Goal: Task Accomplishment & Management: Use online tool/utility

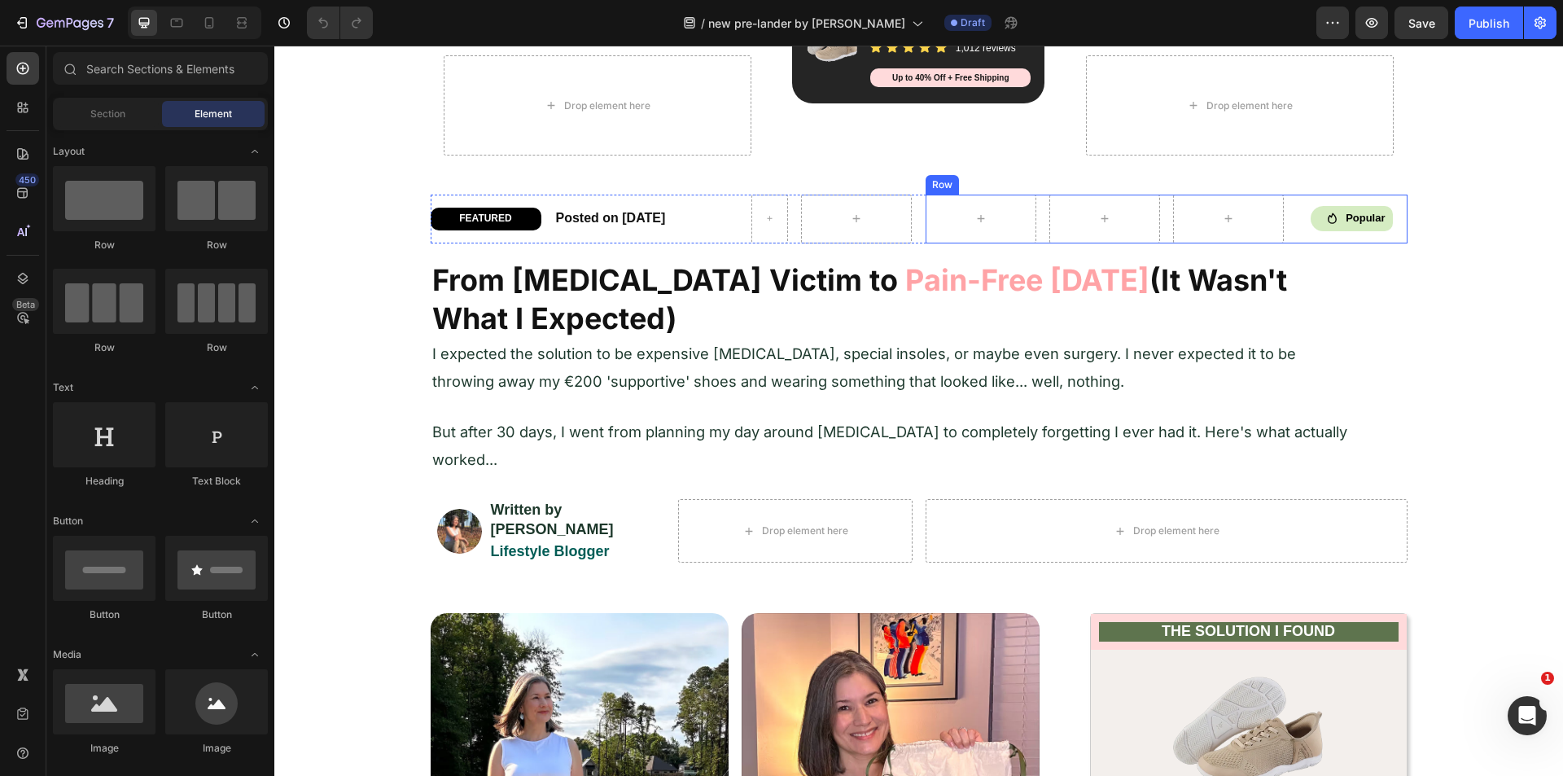
scroll to position [977, 0]
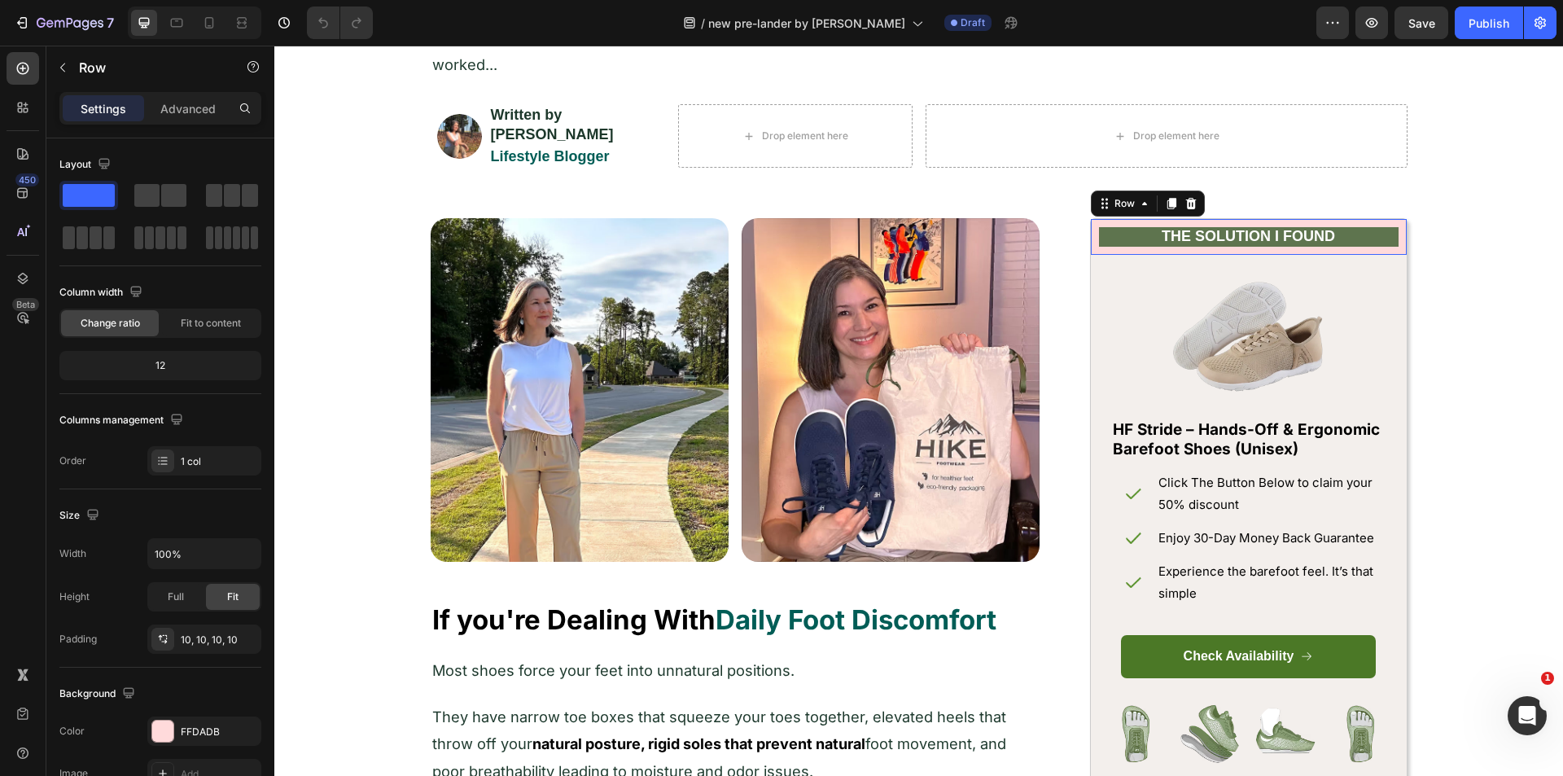
click at [1392, 225] on div "THE SOLUTION I FOUND Heading Row 0" at bounding box center [1249, 236] width 316 height 35
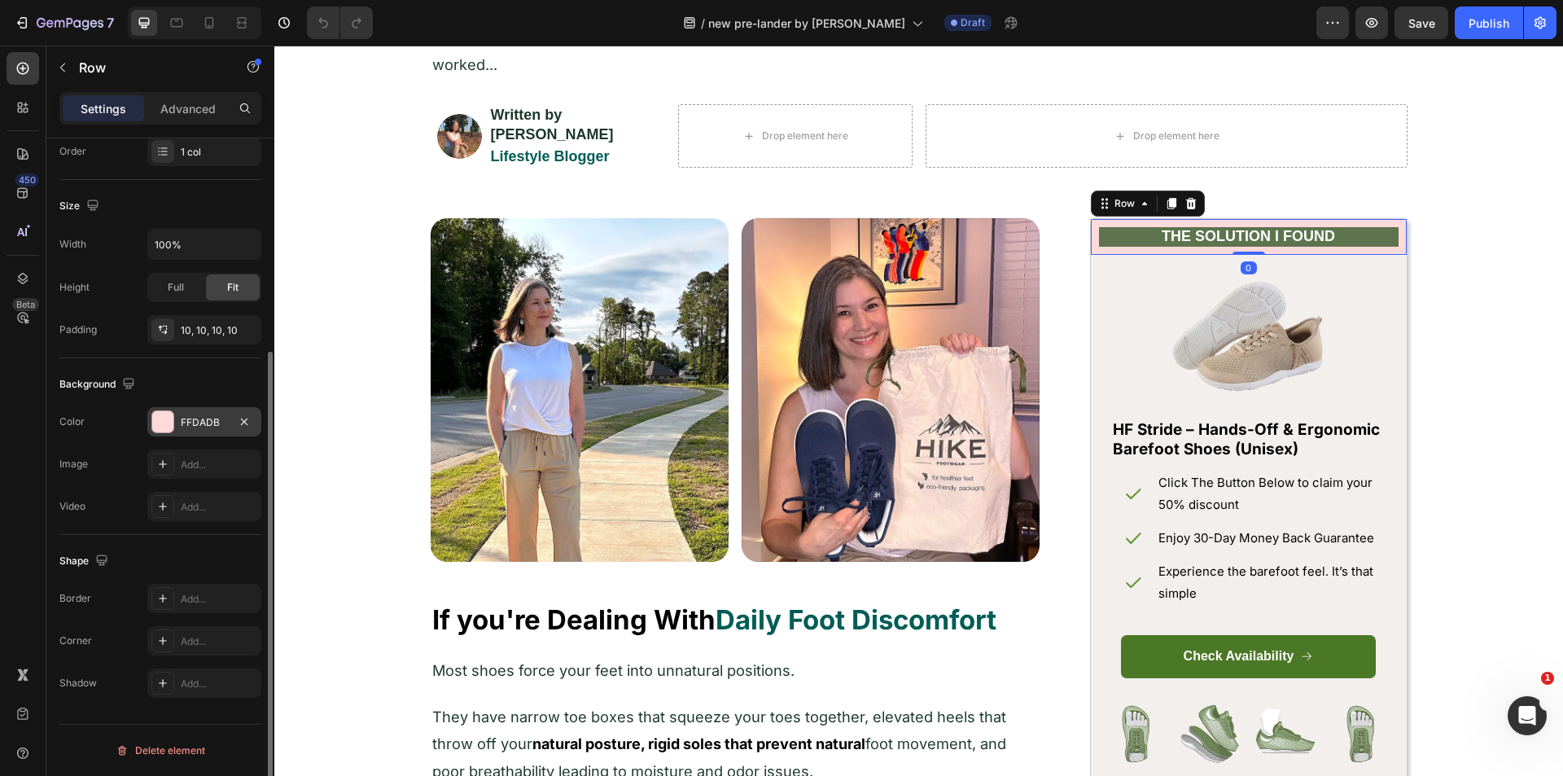
click at [195, 418] on div "FFDADB" at bounding box center [204, 422] width 47 height 15
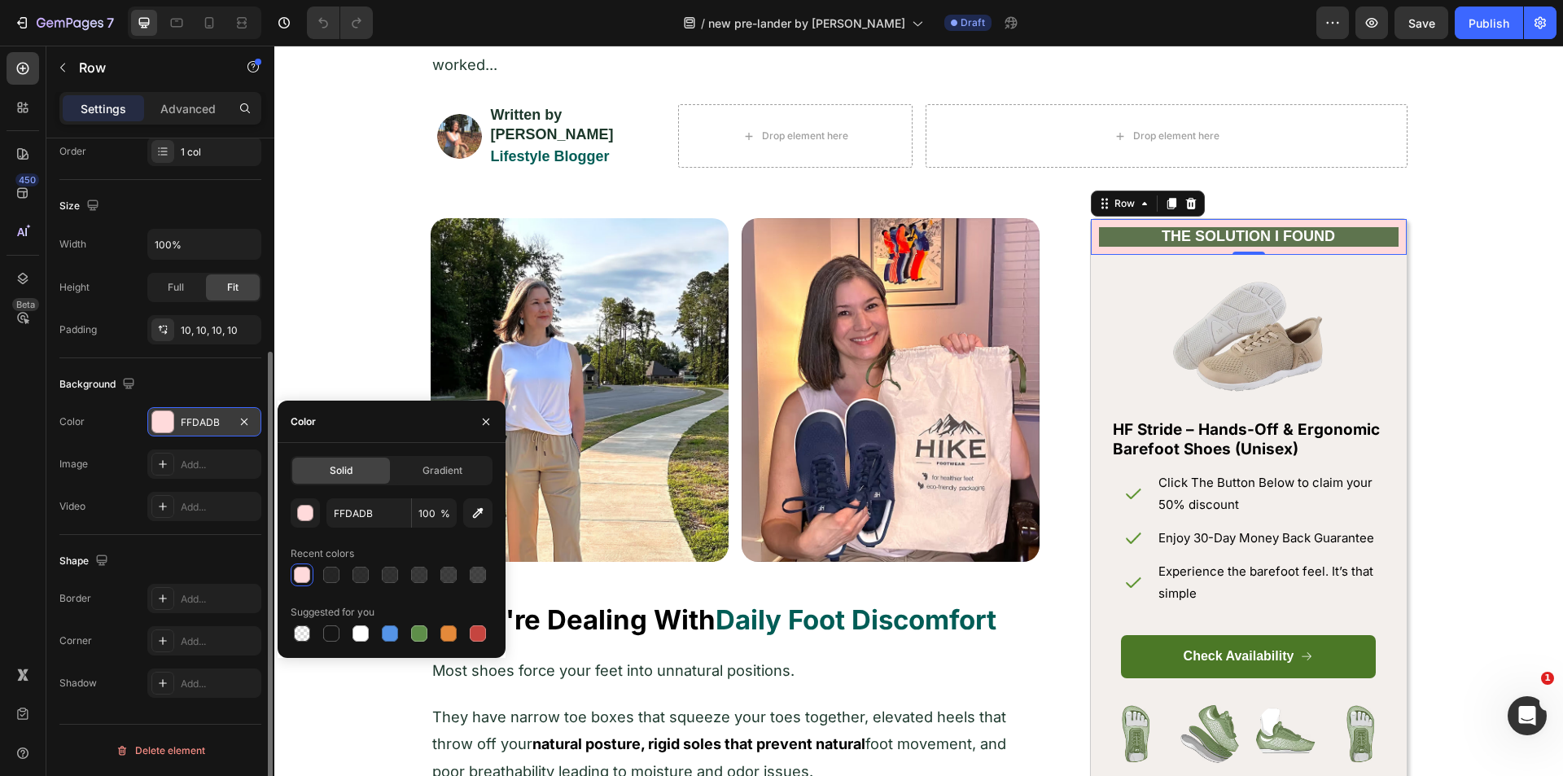
click at [195, 418] on div "FFDADB" at bounding box center [204, 422] width 47 height 15
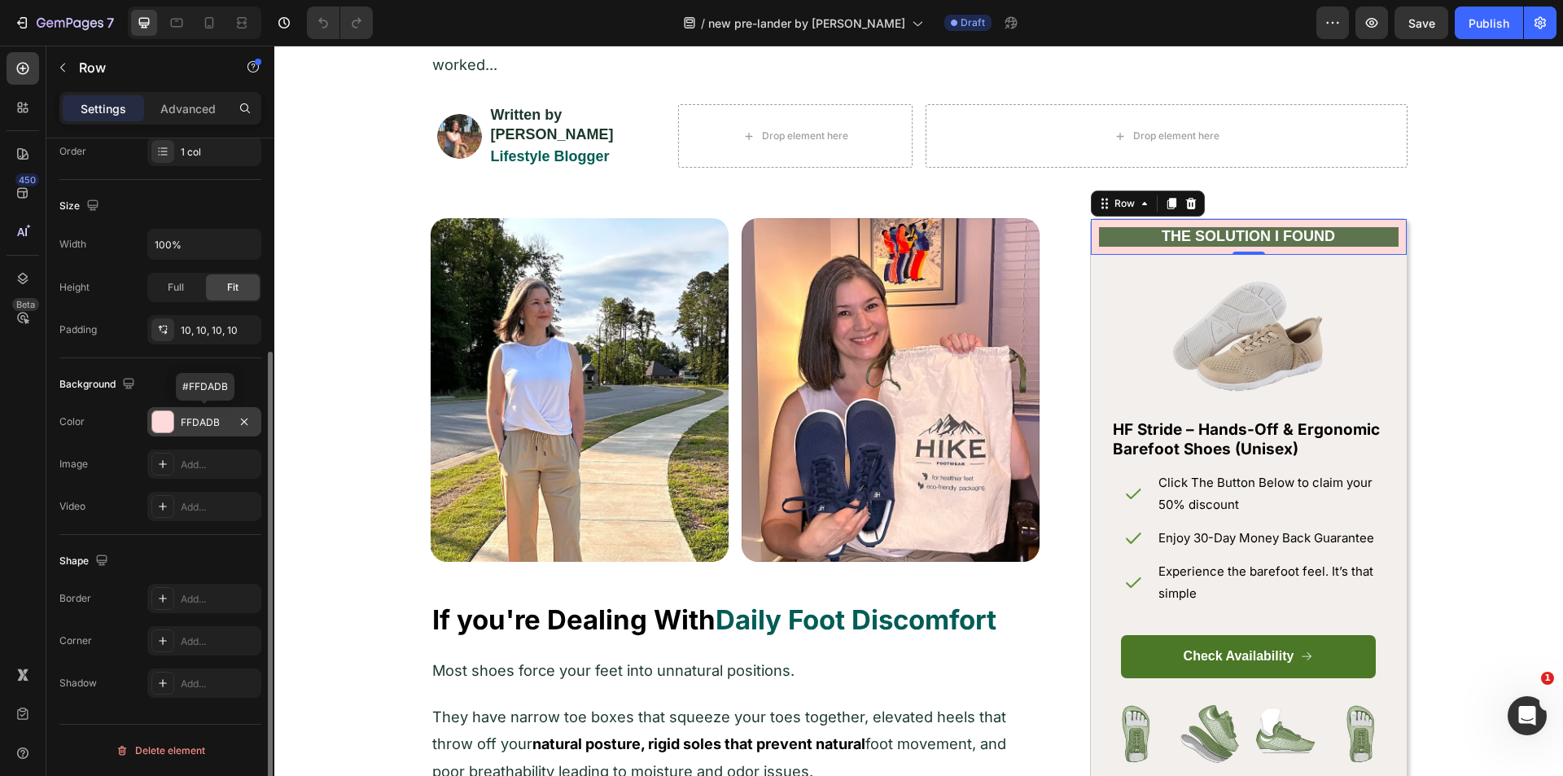
click at [195, 418] on div "FFDADB" at bounding box center [204, 422] width 47 height 15
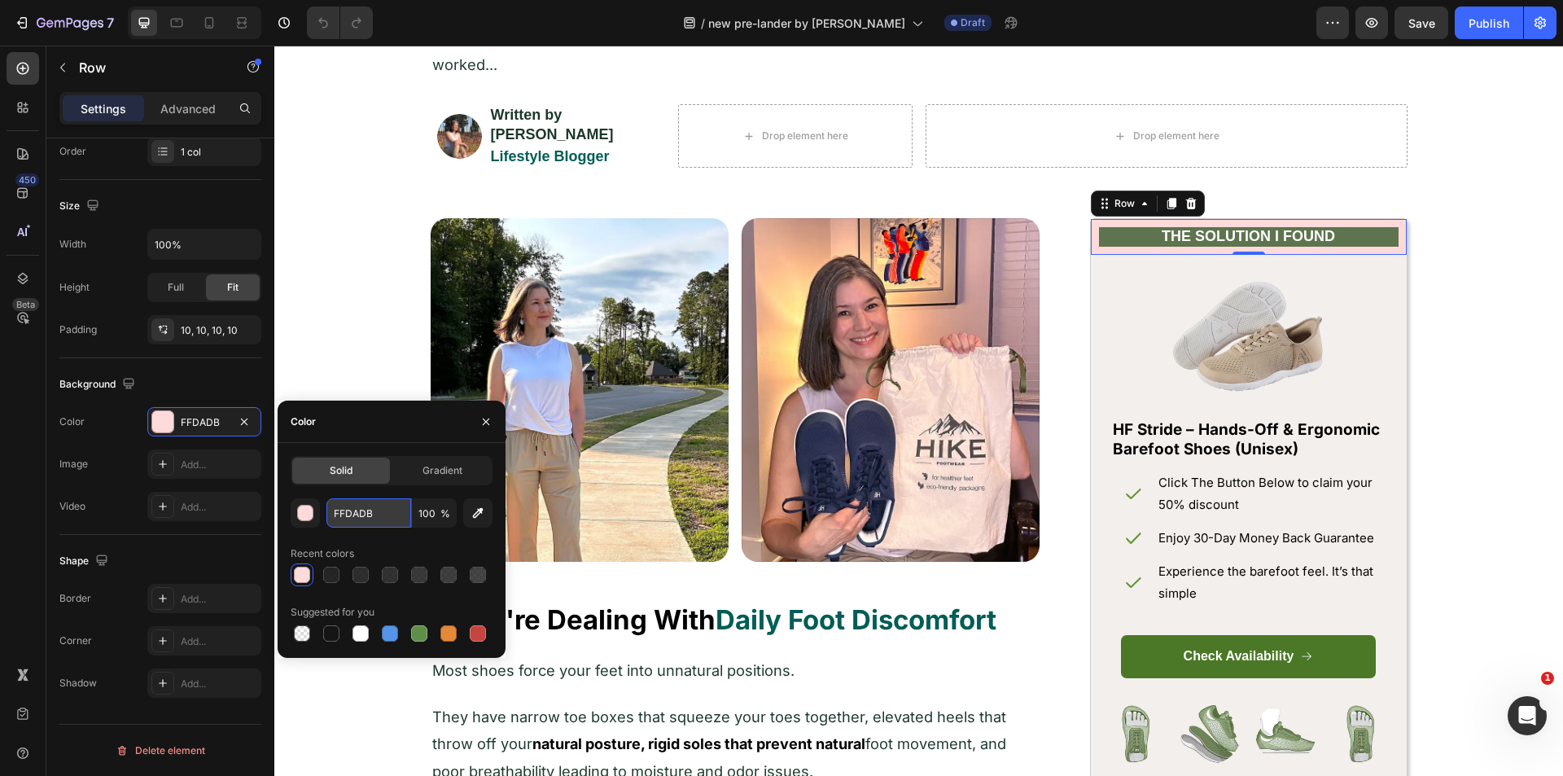
click at [344, 520] on input "FFDADB" at bounding box center [368, 512] width 85 height 29
paste input "F4ED"
type input "FFF4ED"
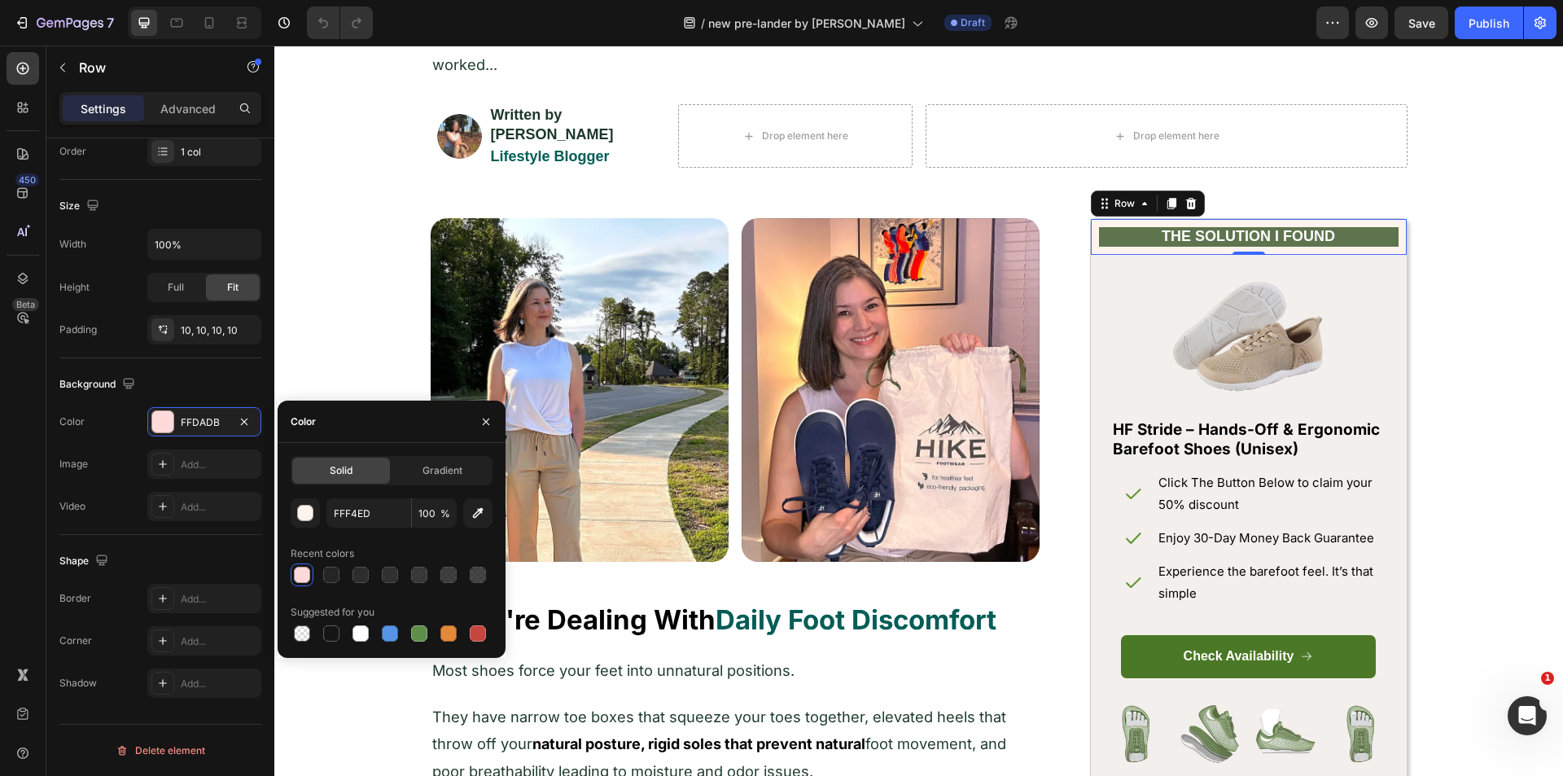
click at [378, 552] on div "Recent colors" at bounding box center [392, 553] width 202 height 26
click at [1389, 227] on h2 "THE SOLUTION I FOUND" at bounding box center [1248, 236] width 299 height 19
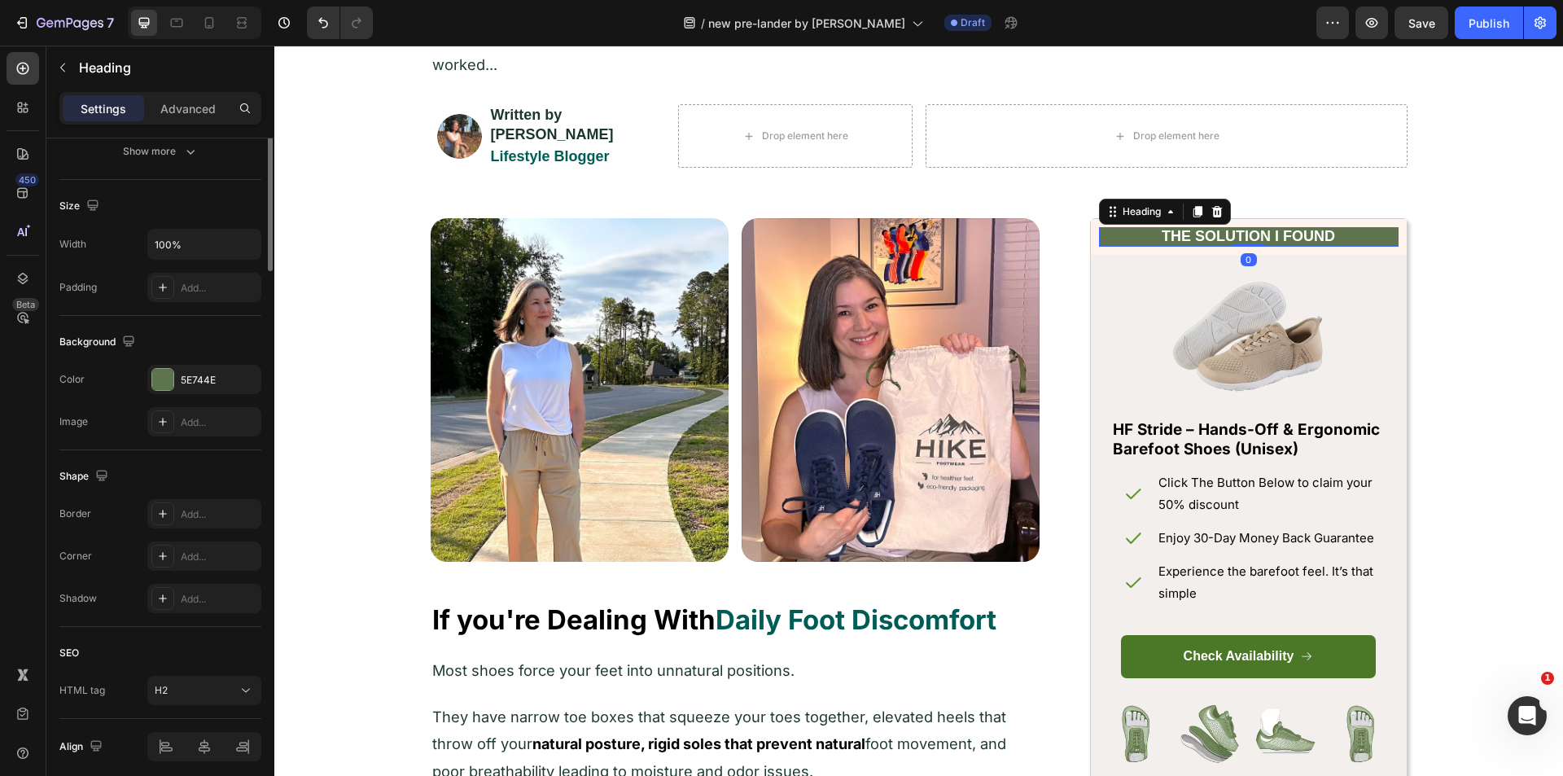
scroll to position [0, 0]
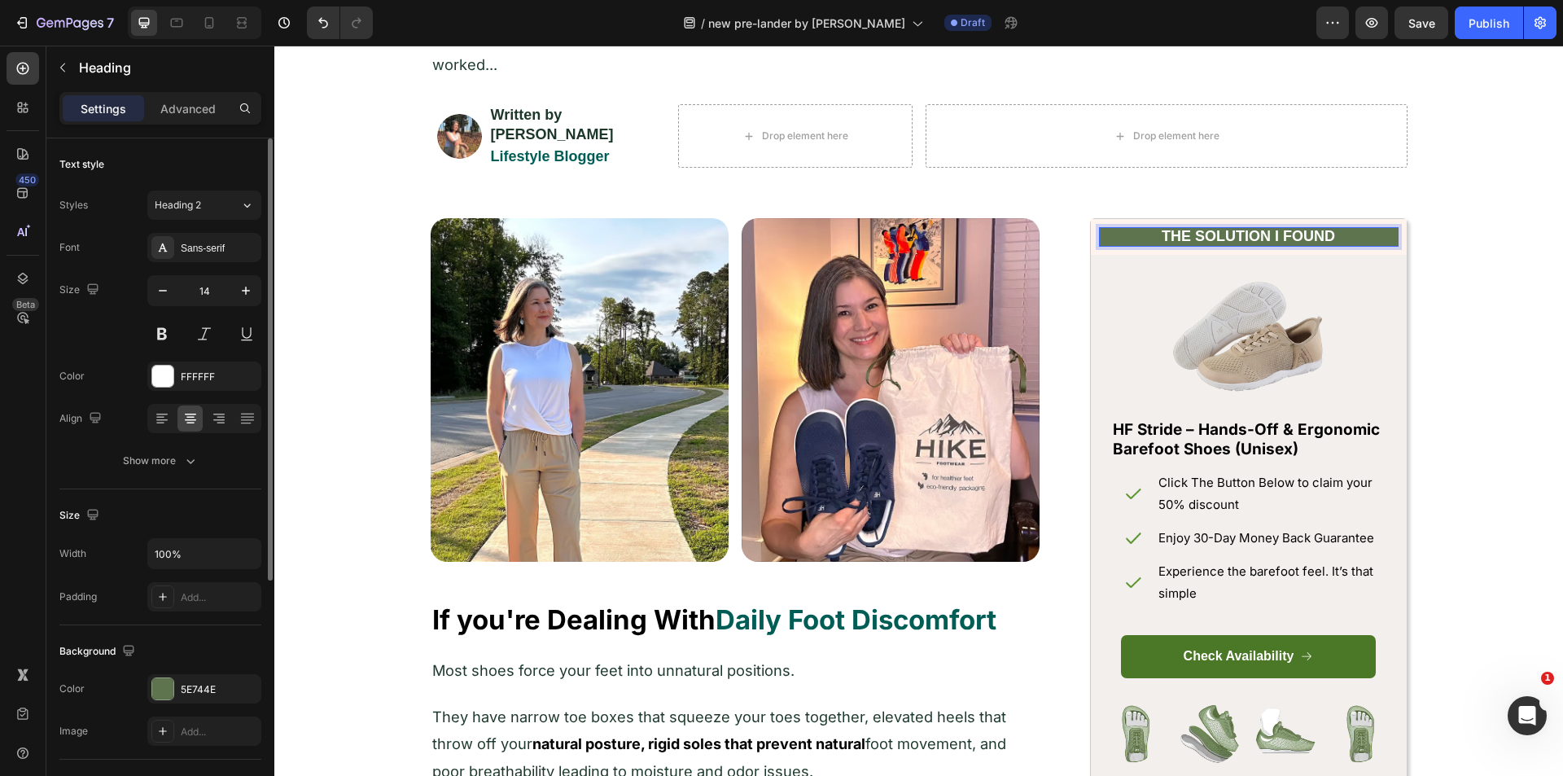
click at [1382, 227] on h2 "THE SOLUTION I FOUND" at bounding box center [1248, 236] width 299 height 19
click at [242, 687] on icon "button" at bounding box center [244, 688] width 13 height 13
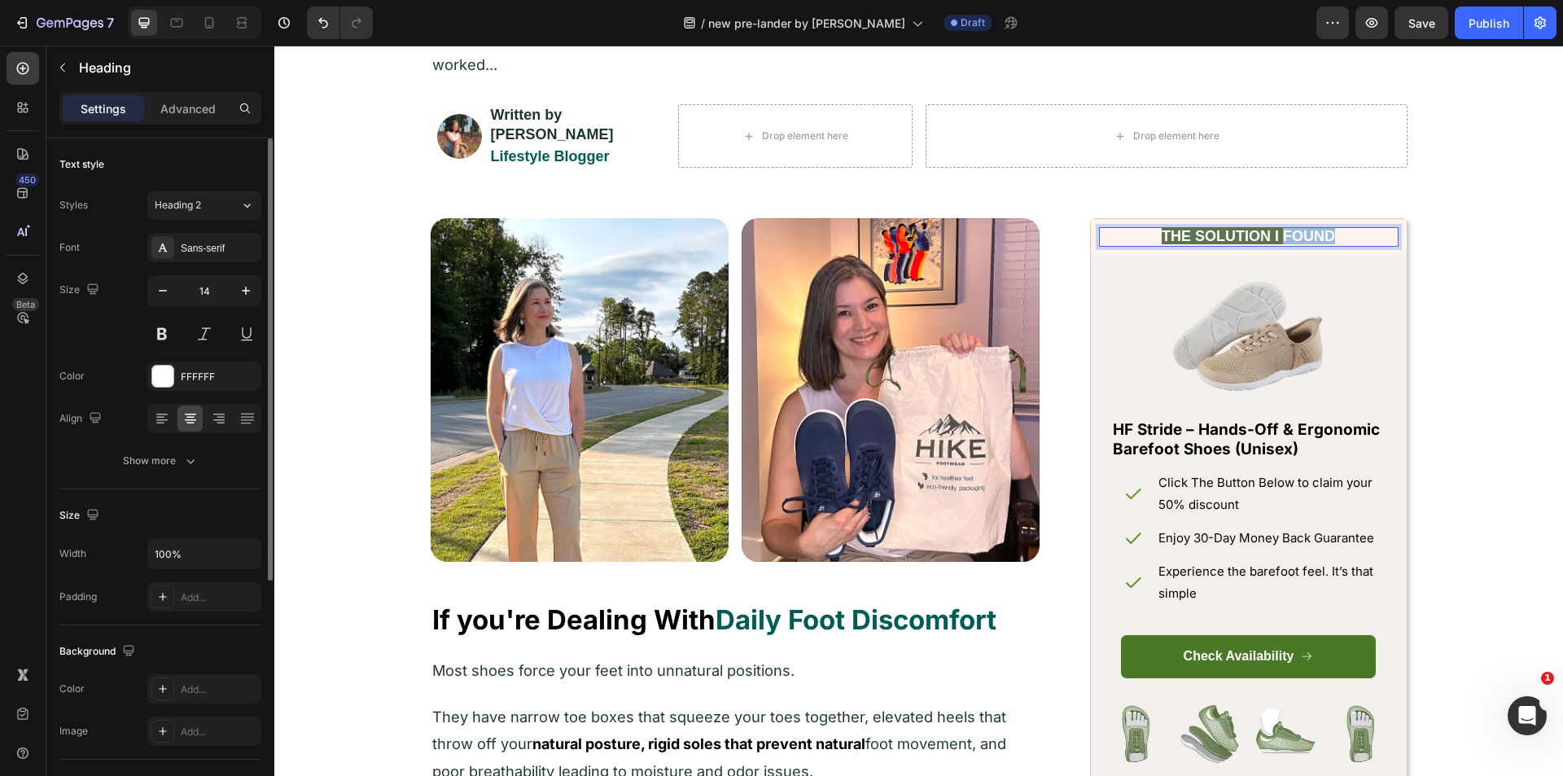
click at [1288, 228] on strong "THE SOLUTION I FOUND" at bounding box center [1247, 236] width 173 height 16
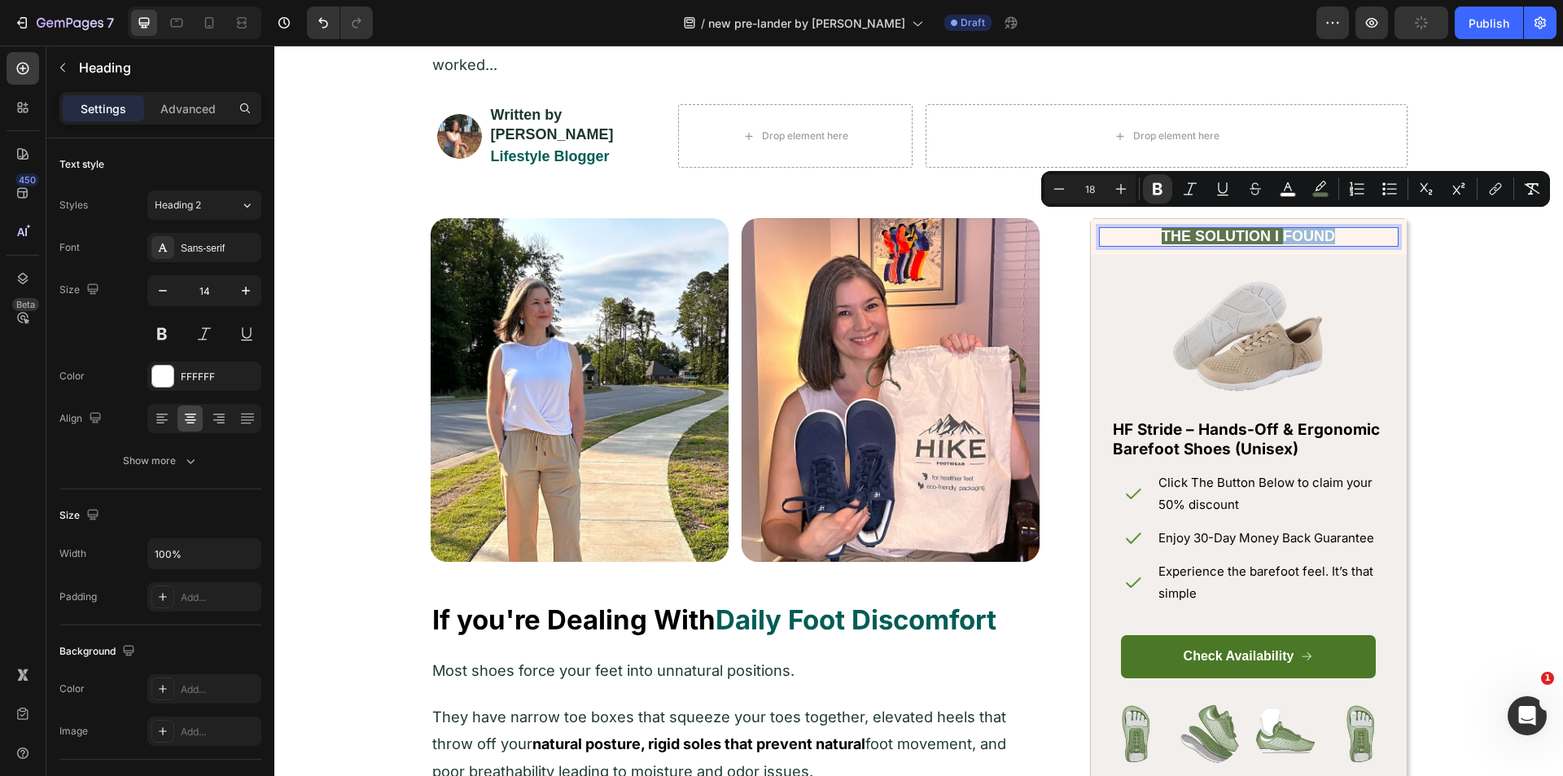
click at [1285, 228] on strong "THE SOLUTION I FOUND" at bounding box center [1247, 236] width 173 height 16
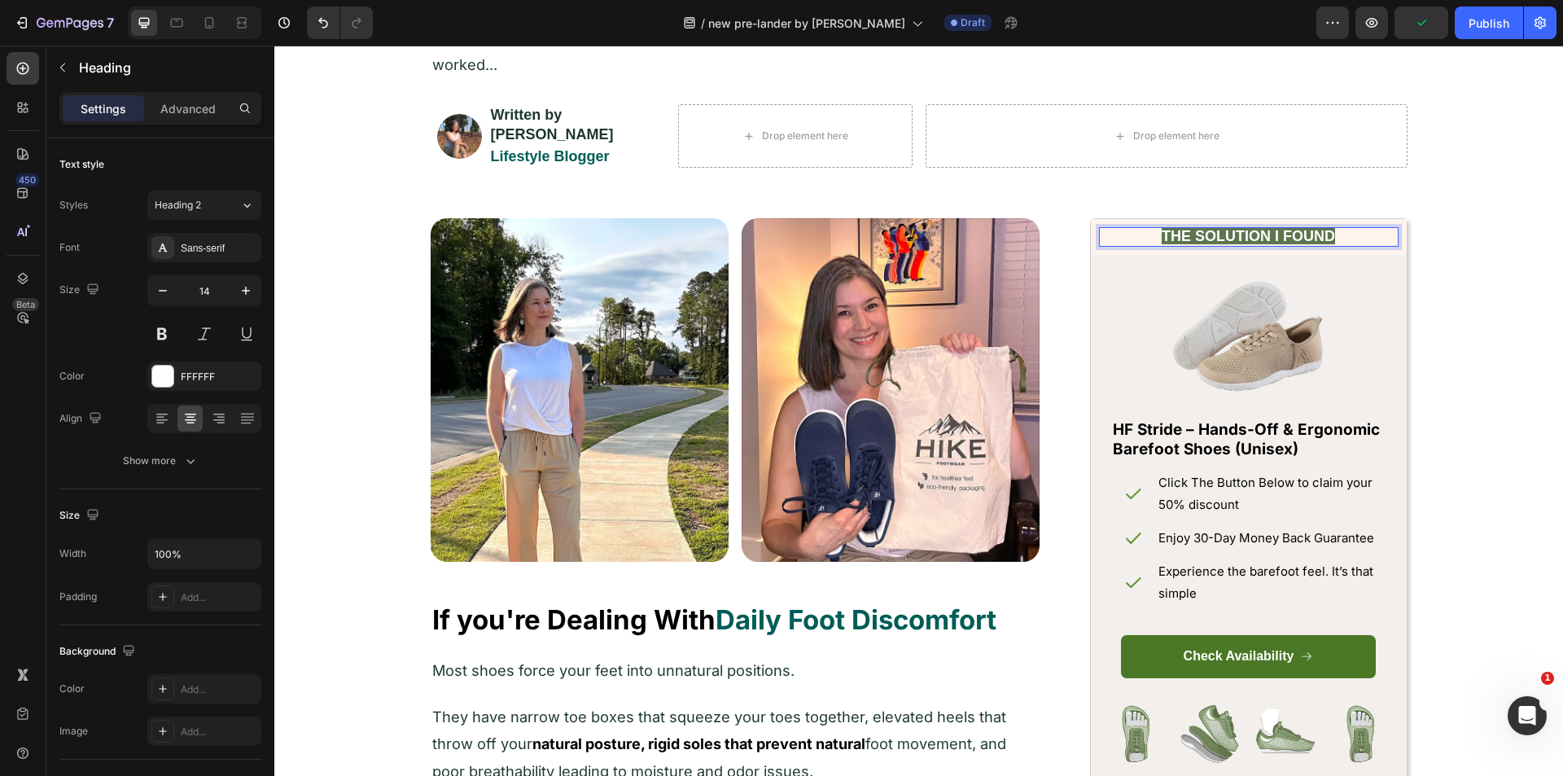
click at [1309, 228] on strong "THE SOLUTION I FOUND" at bounding box center [1247, 236] width 173 height 16
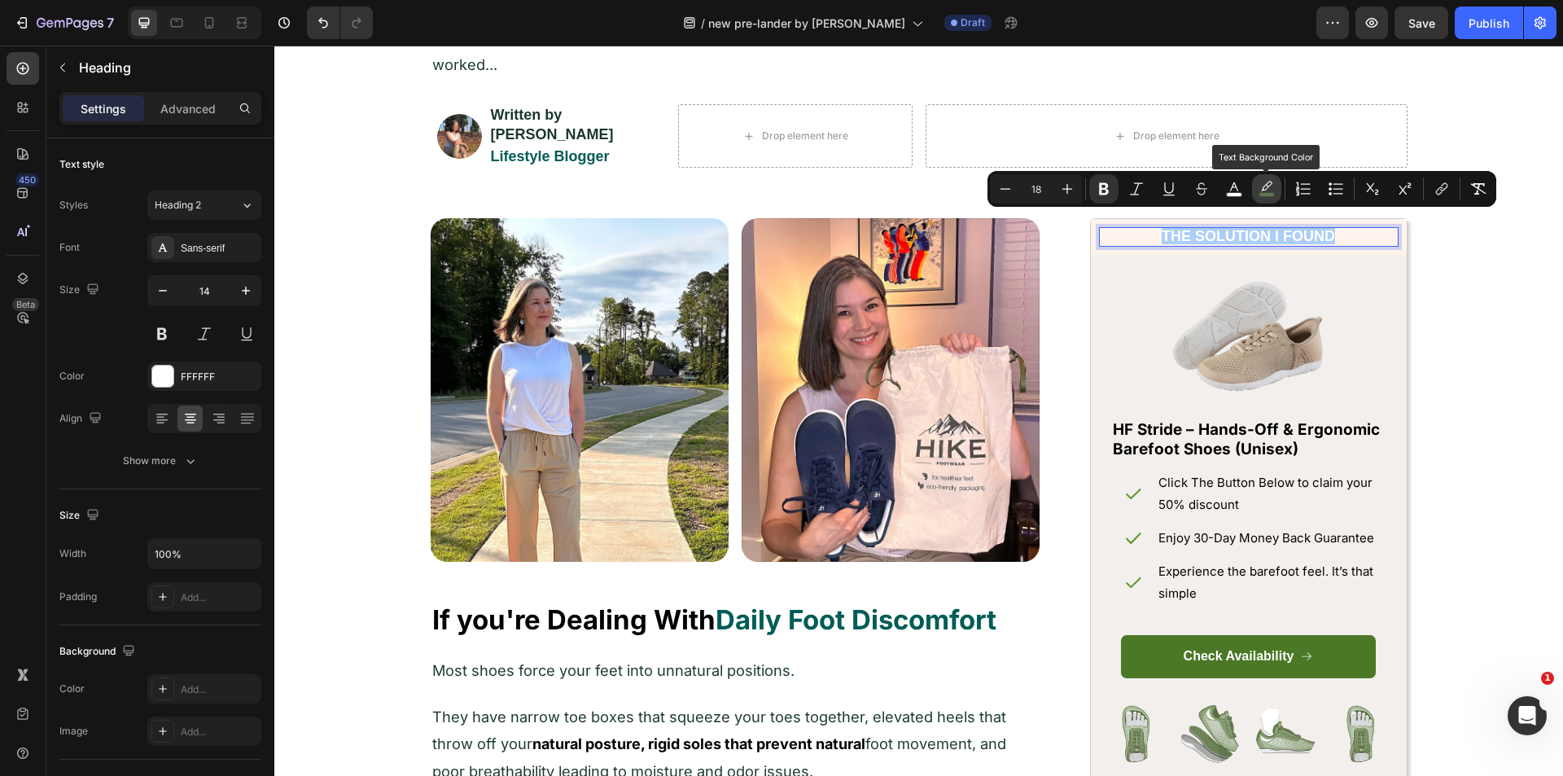
click at [1266, 181] on icon "Editor contextual toolbar" at bounding box center [1266, 189] width 16 height 16
type input "5E744E"
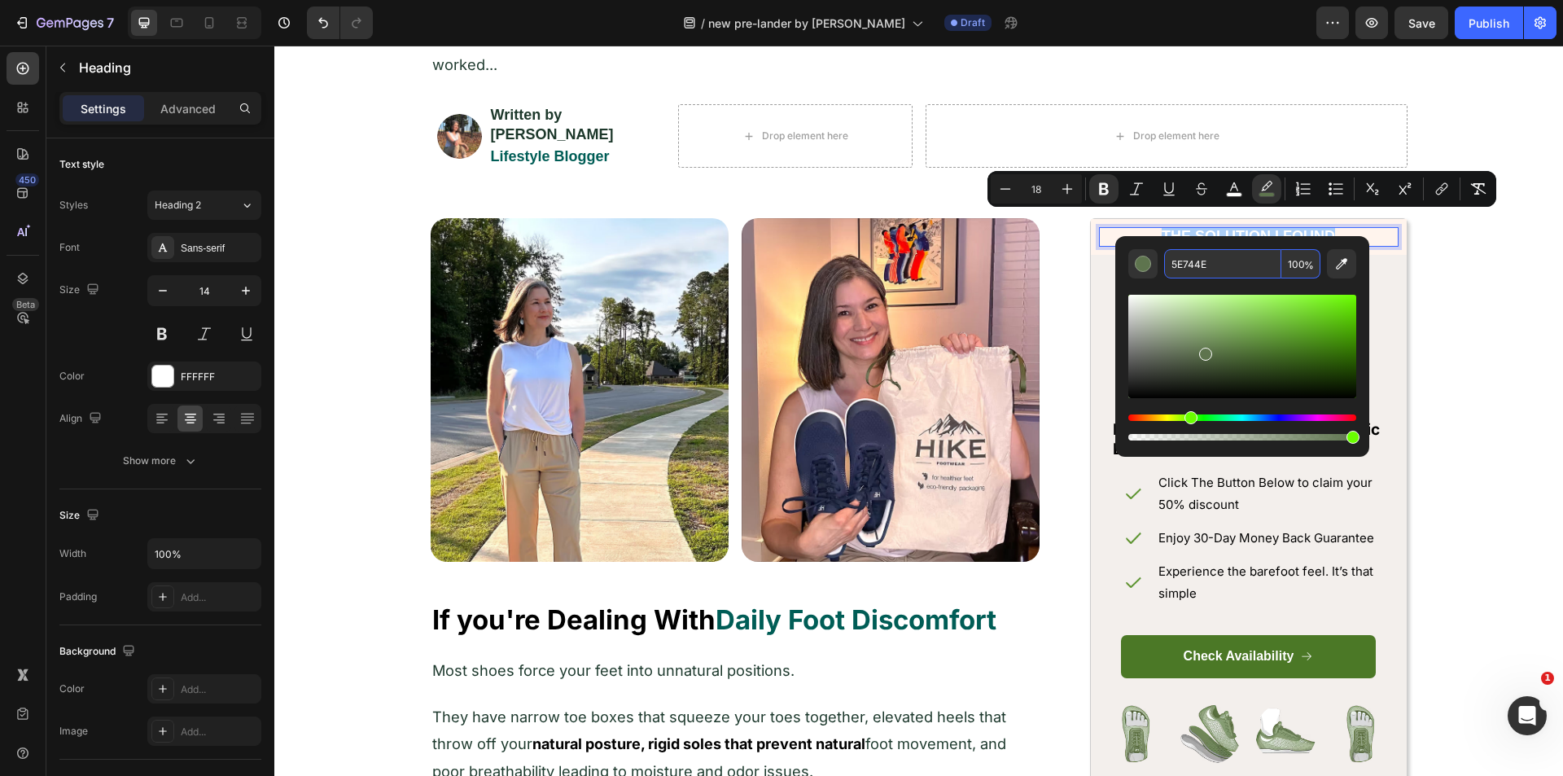
click at [1300, 258] on input "100" at bounding box center [1300, 263] width 39 height 29
click at [1225, 268] on input "5E744E" at bounding box center [1222, 263] width 117 height 29
type input "5E744E"
click at [1131, 283] on div "Editor contextual toolbar" at bounding box center [1242, 360] width 228 height 165
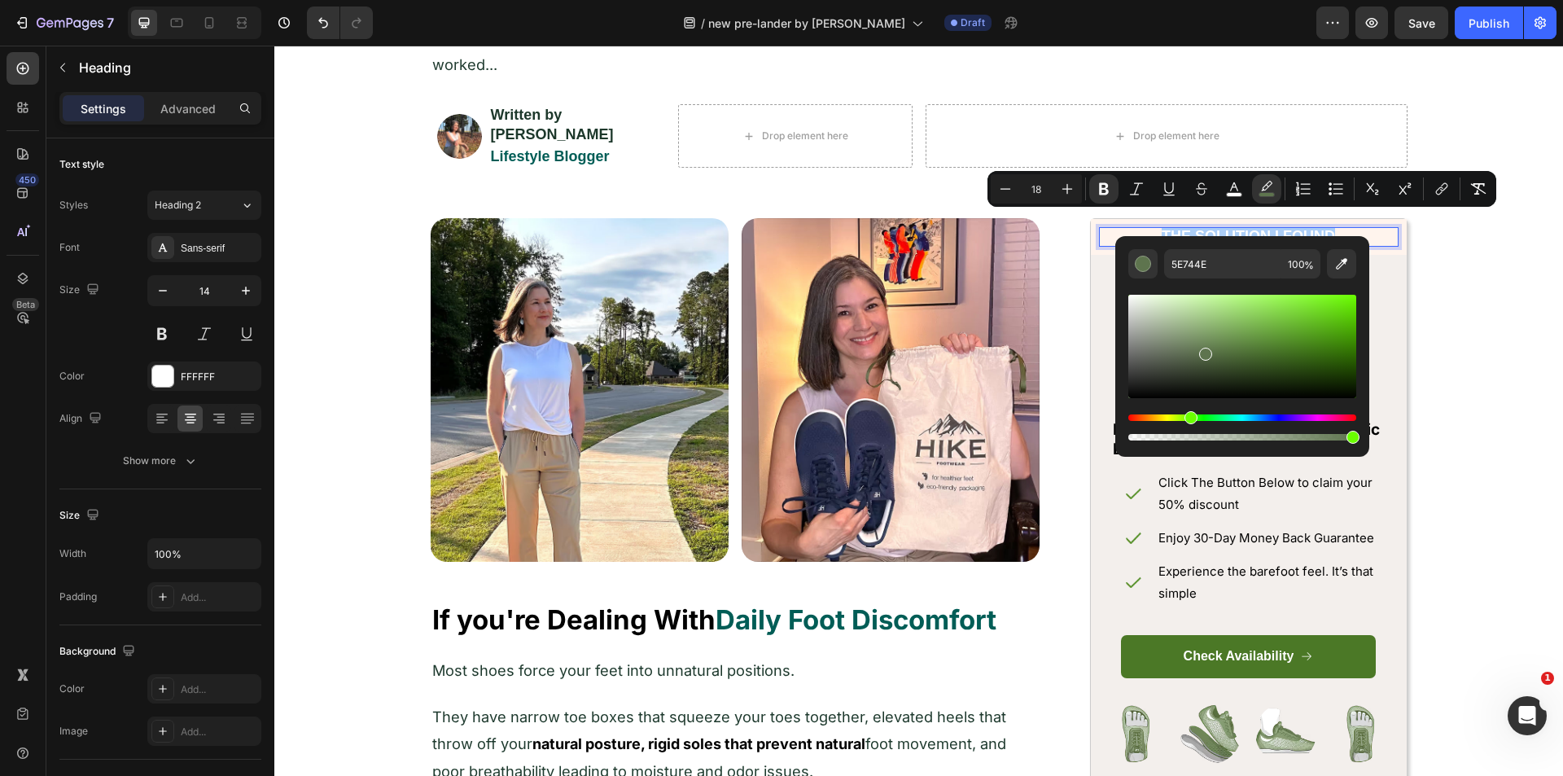
click at [1131, 283] on div "Editor contextual toolbar" at bounding box center [1242, 360] width 228 height 165
click at [1297, 262] on input "100" at bounding box center [1300, 263] width 39 height 29
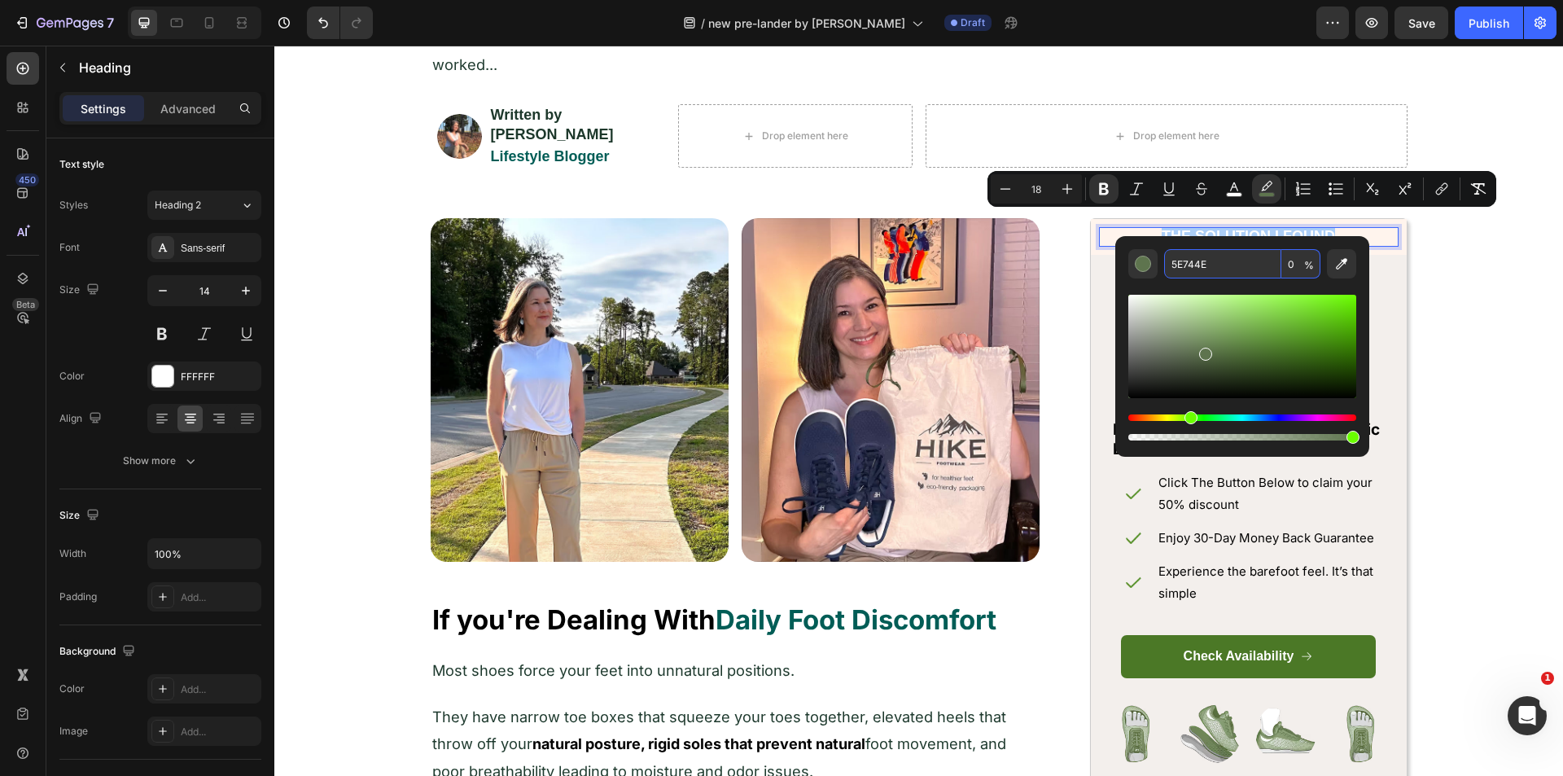
type input "0"
click at [1343, 287] on div "Editor contextual toolbar" at bounding box center [1242, 360] width 228 height 165
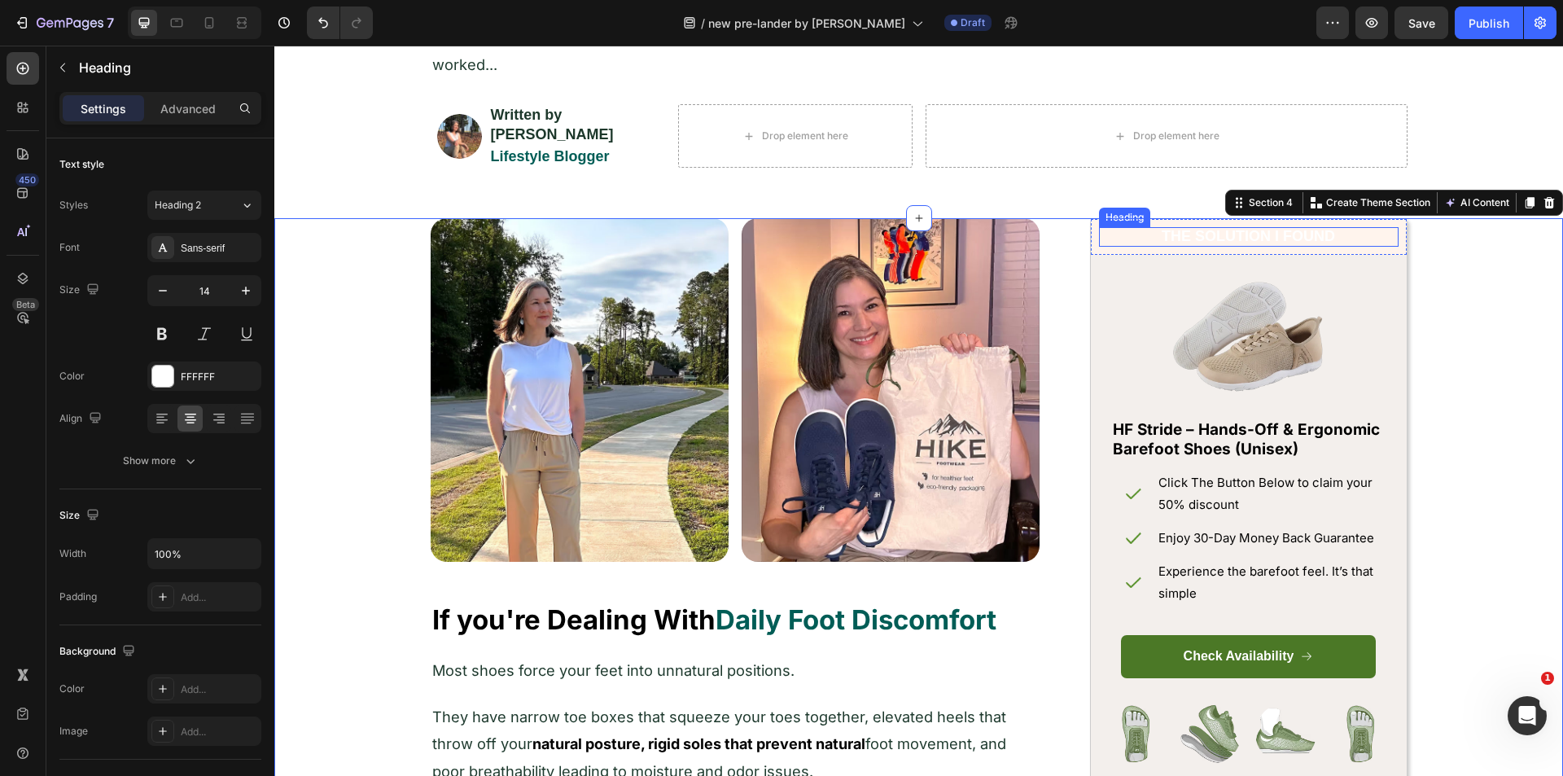
click at [1266, 228] on strong "THE SOLUTION I FOUND" at bounding box center [1247, 236] width 173 height 16
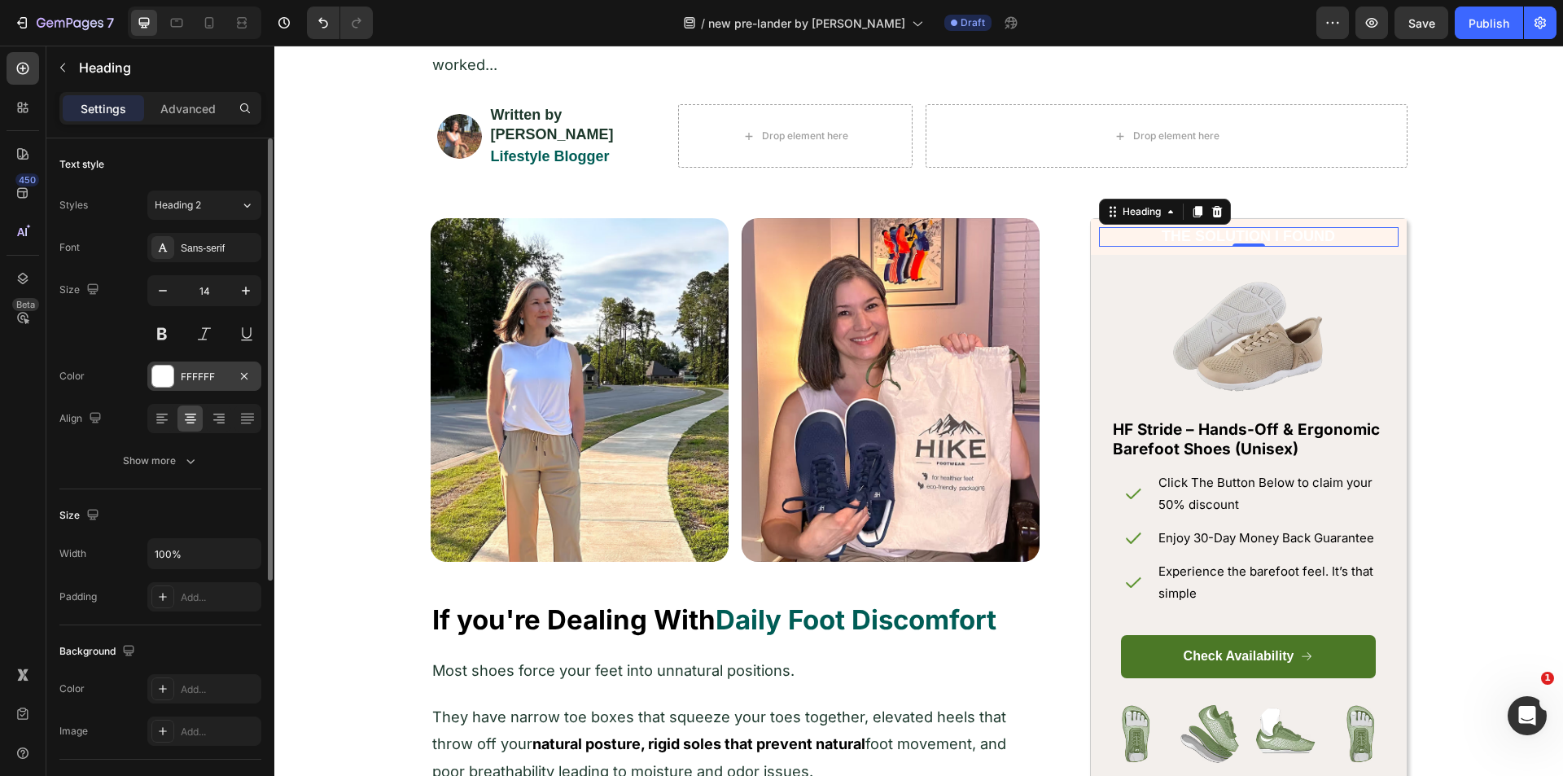
click at [168, 378] on div at bounding box center [162, 375] width 21 height 21
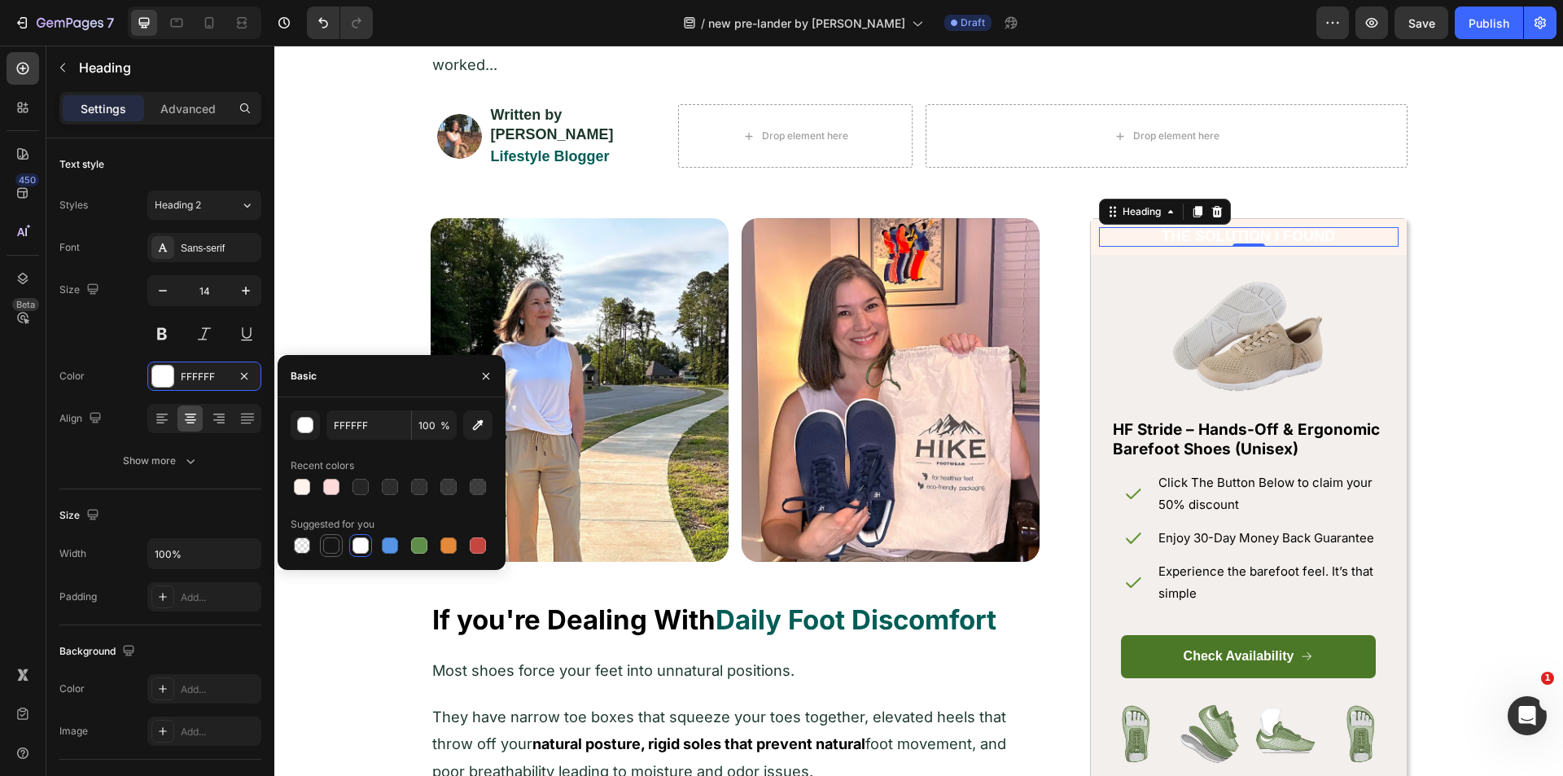
click at [323, 547] on div at bounding box center [331, 545] width 16 height 16
type input "151515"
click at [334, 546] on div at bounding box center [331, 545] width 16 height 16
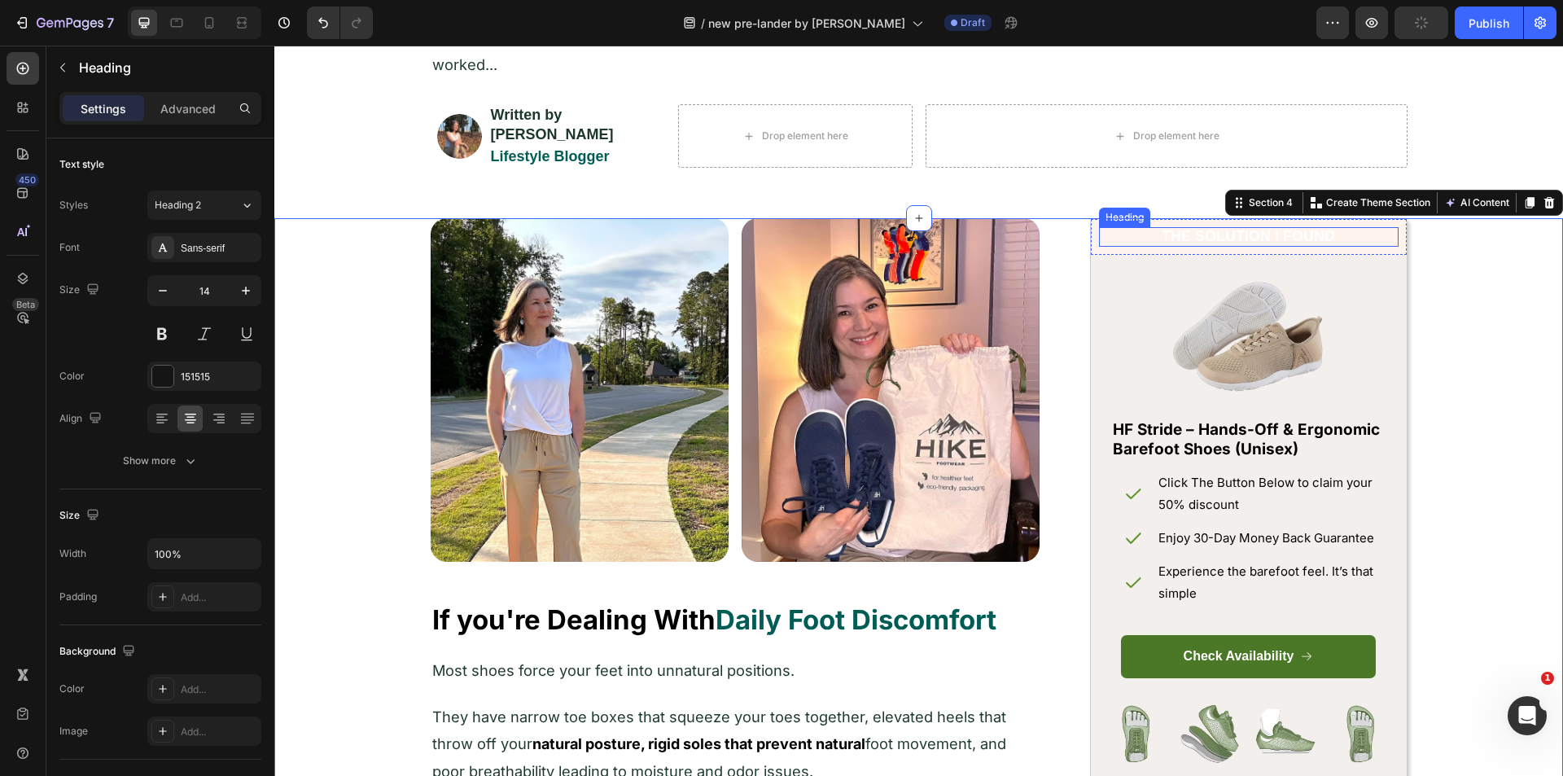
click at [1247, 228] on strong "THE SOLUTION I FOUND" at bounding box center [1247, 236] width 173 height 16
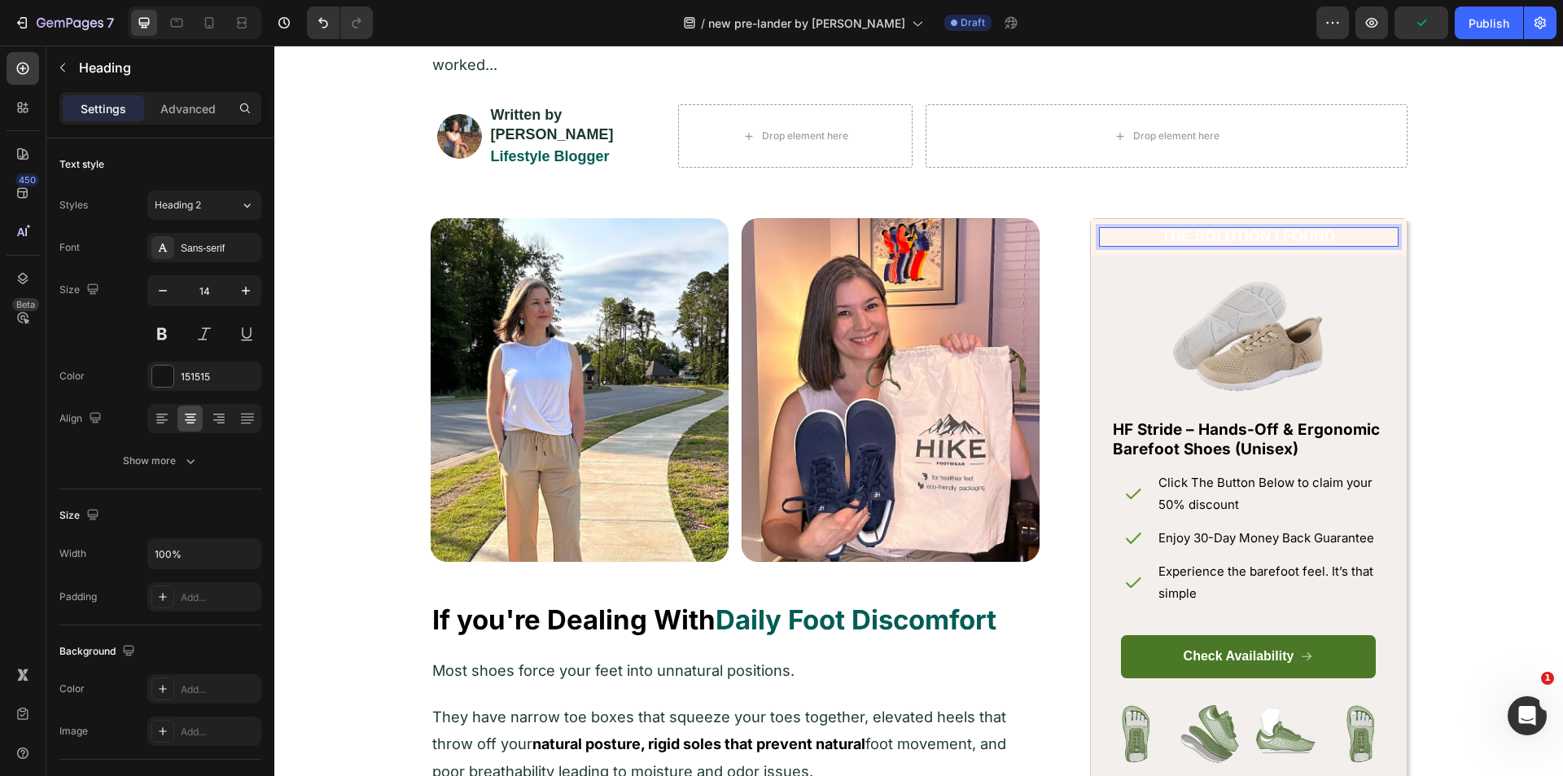
click at [1247, 228] on strong "THE SOLUTION I FOUND" at bounding box center [1247, 236] width 173 height 16
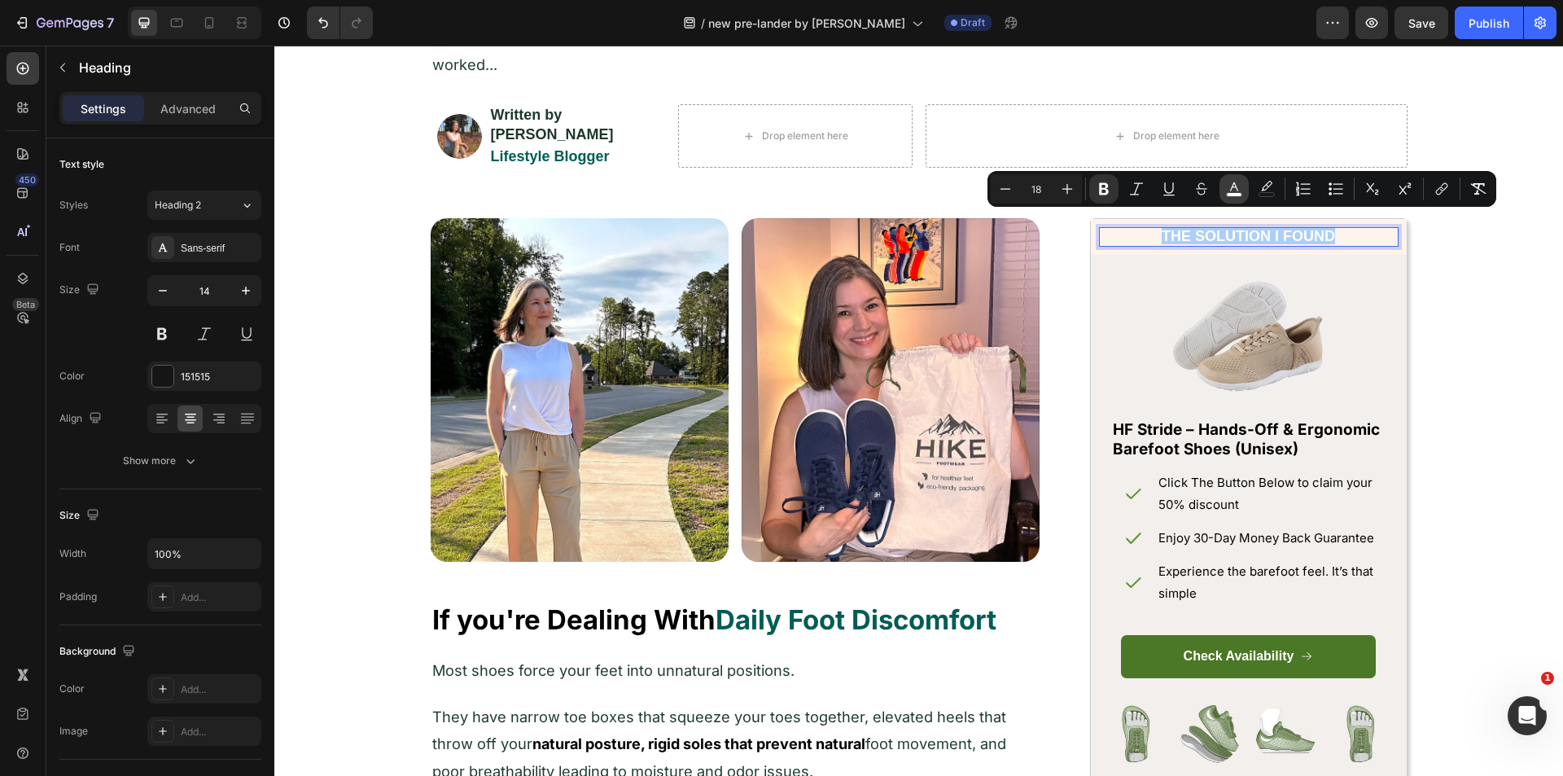
click at [1231, 187] on icon "Editor contextual toolbar" at bounding box center [1234, 186] width 8 height 9
type input "FFFFFF"
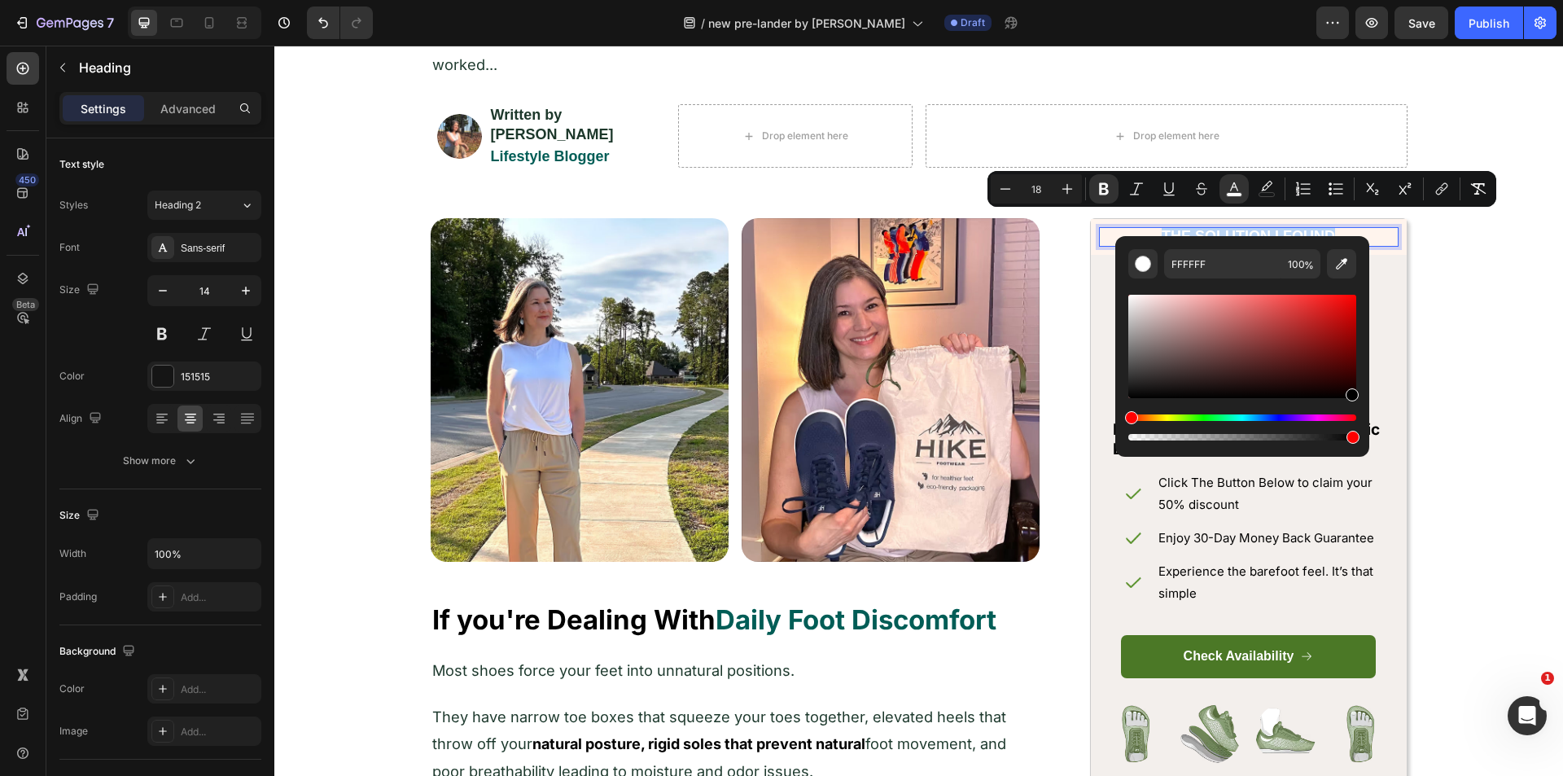
type input "000000"
drag, startPoint x: 1340, startPoint y: 391, endPoint x: 1347, endPoint y: 406, distance: 16.8
click at [1347, 406] on div "Editor contextual toolbar" at bounding box center [1242, 367] width 228 height 152
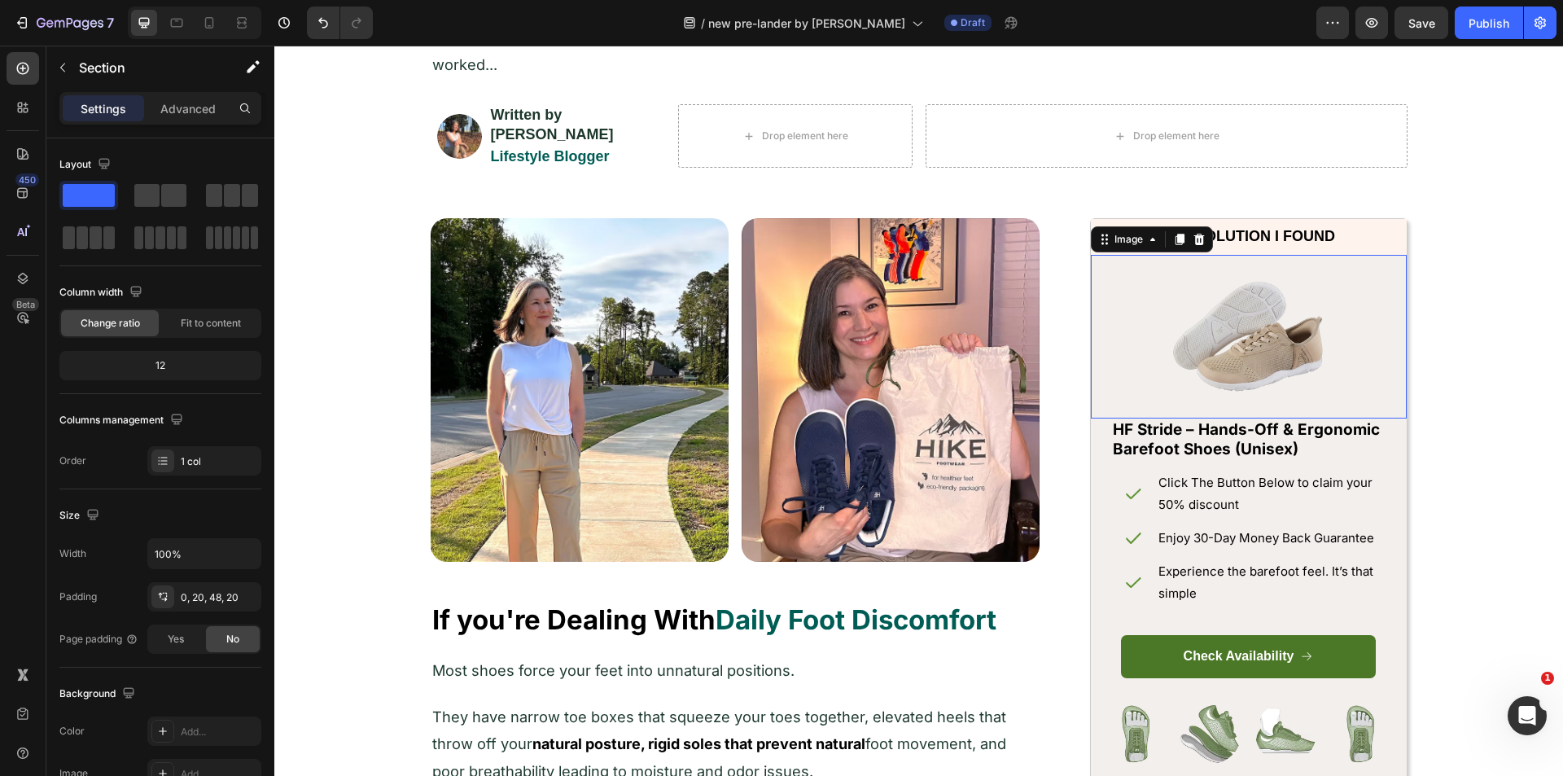
click at [1100, 226] on div "Image" at bounding box center [1152, 239] width 122 height 26
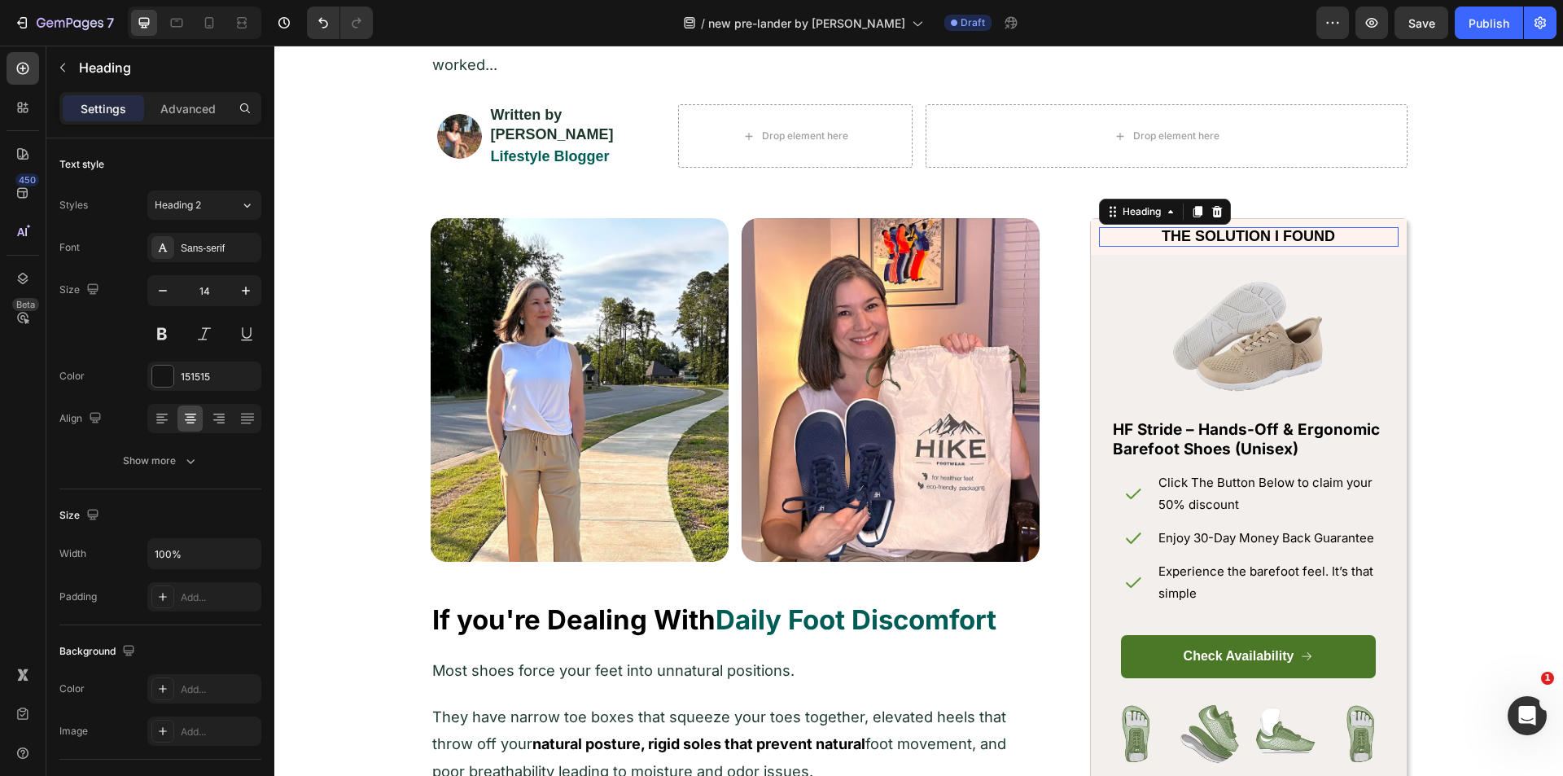
click at [1385, 229] on p "⁠⁠⁠⁠⁠⁠⁠ THE SOLUTION I FOUND" at bounding box center [1248, 236] width 296 height 15
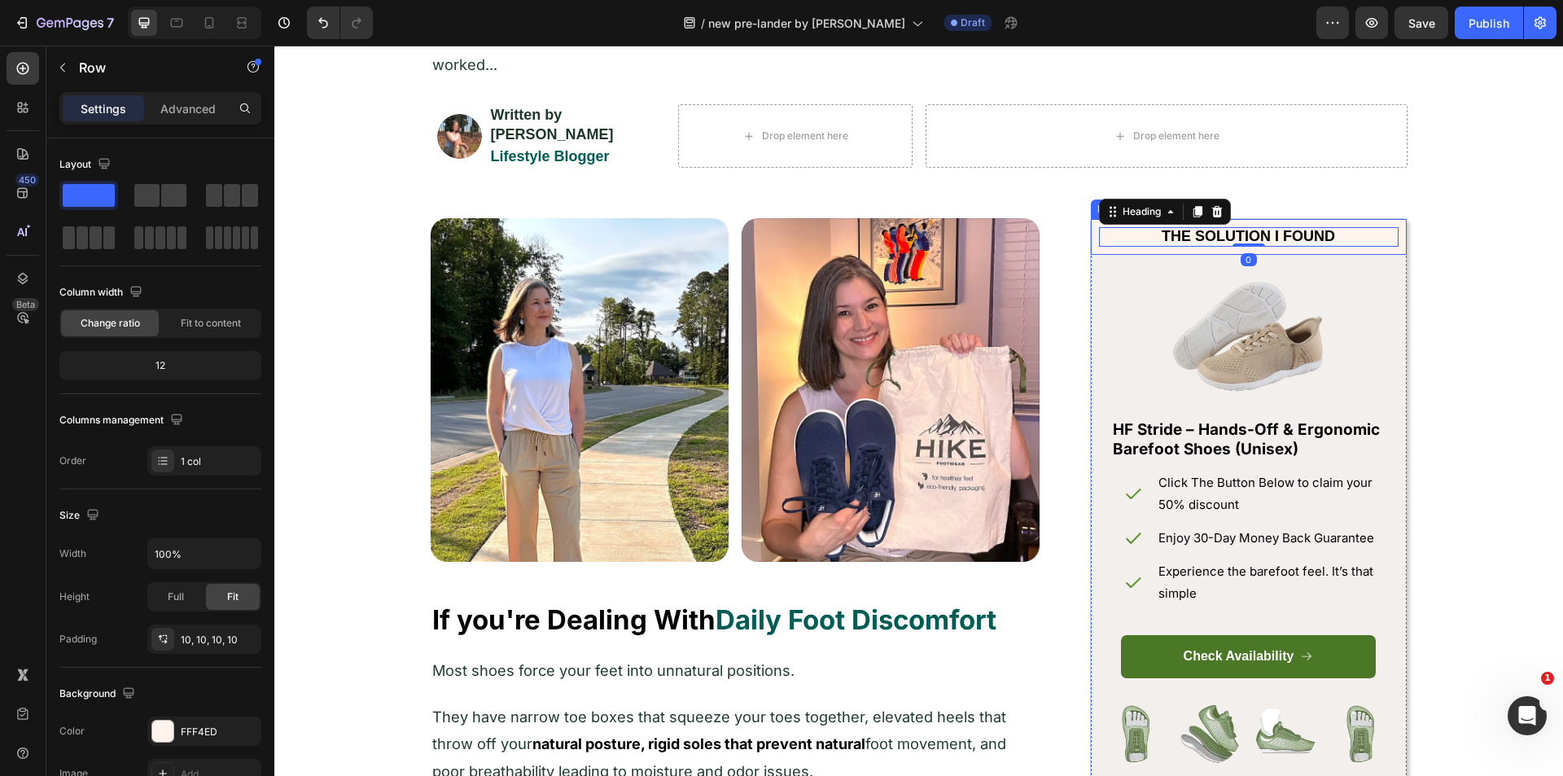
click at [1397, 229] on div "⁠⁠⁠⁠⁠⁠⁠ THE SOLUTION I FOUND Heading 0 Row" at bounding box center [1249, 236] width 316 height 35
click at [171, 734] on div at bounding box center [162, 730] width 21 height 21
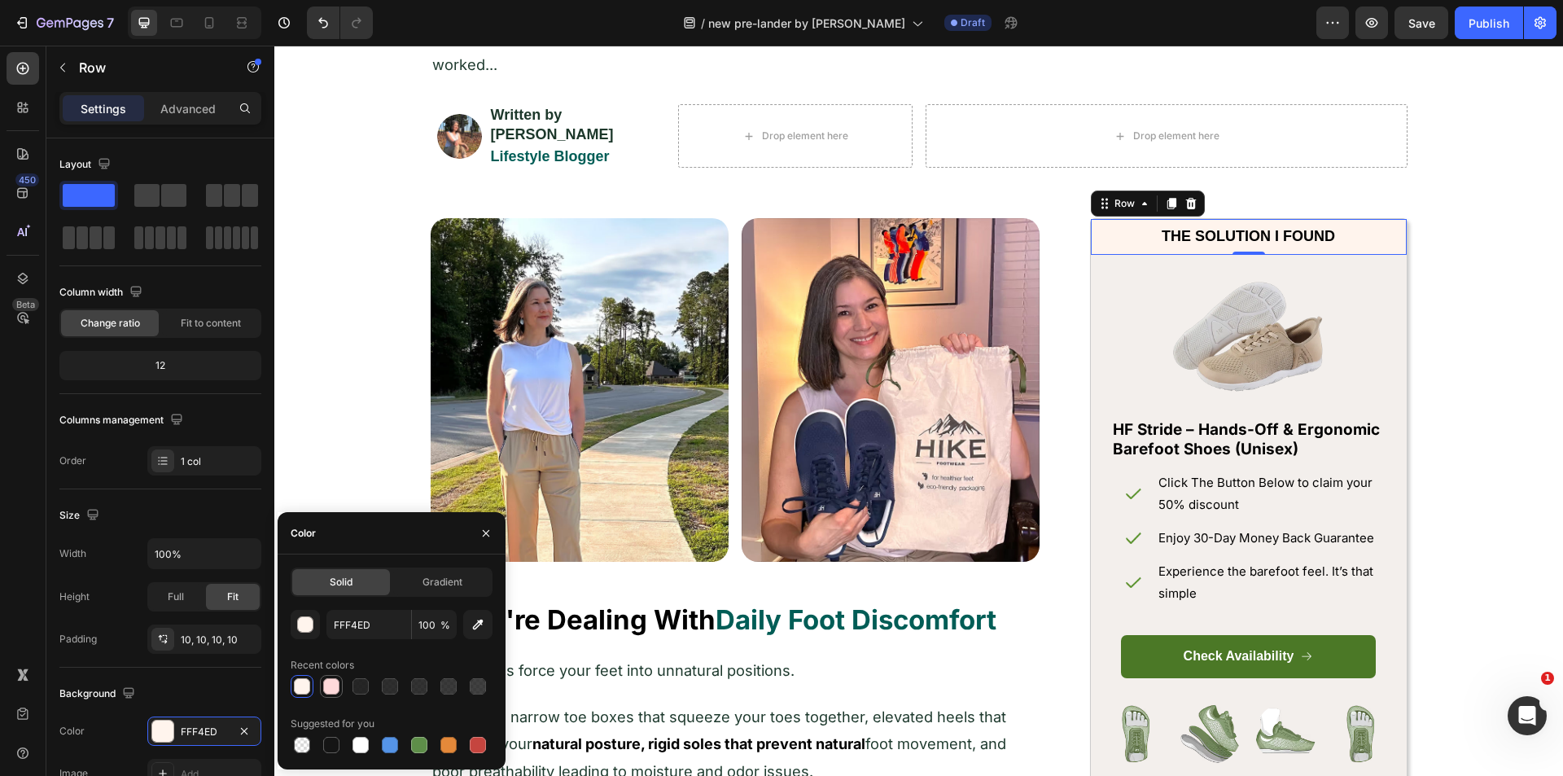
click at [330, 682] on div at bounding box center [331, 686] width 16 height 16
type input "FFDADB"
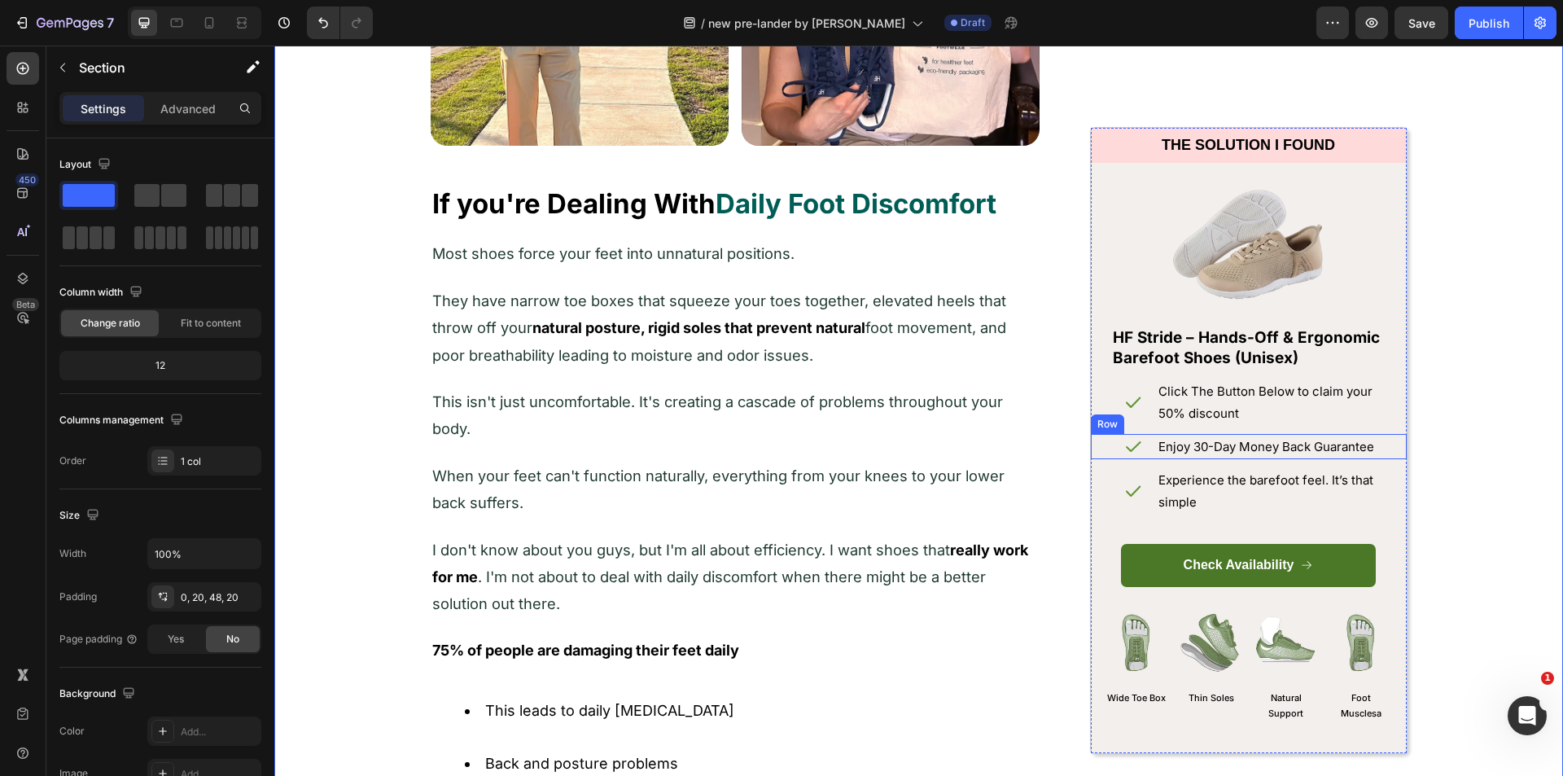
scroll to position [1384, 0]
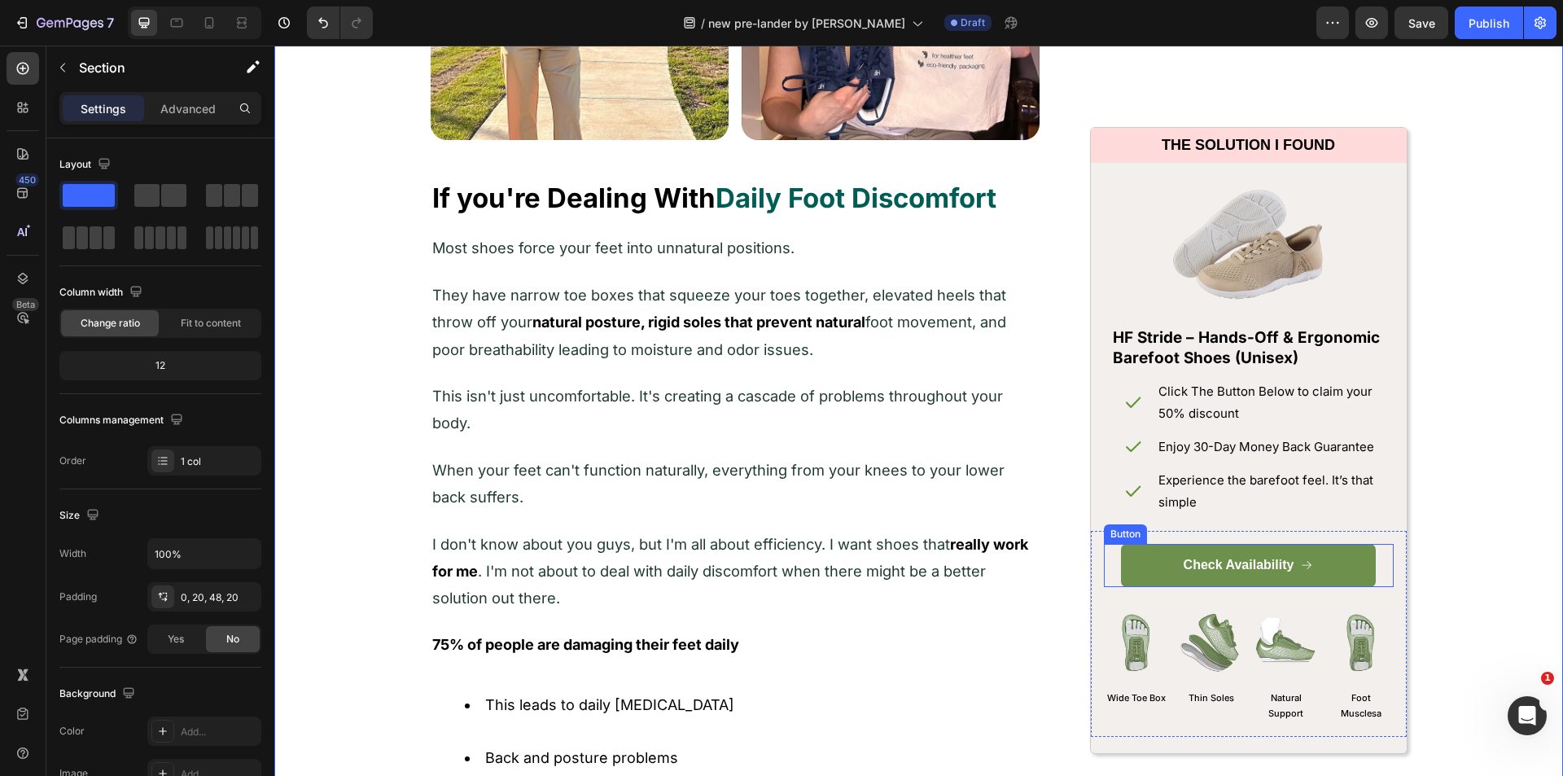
click at [1336, 562] on link "Check Availability" at bounding box center [1248, 565] width 255 height 43
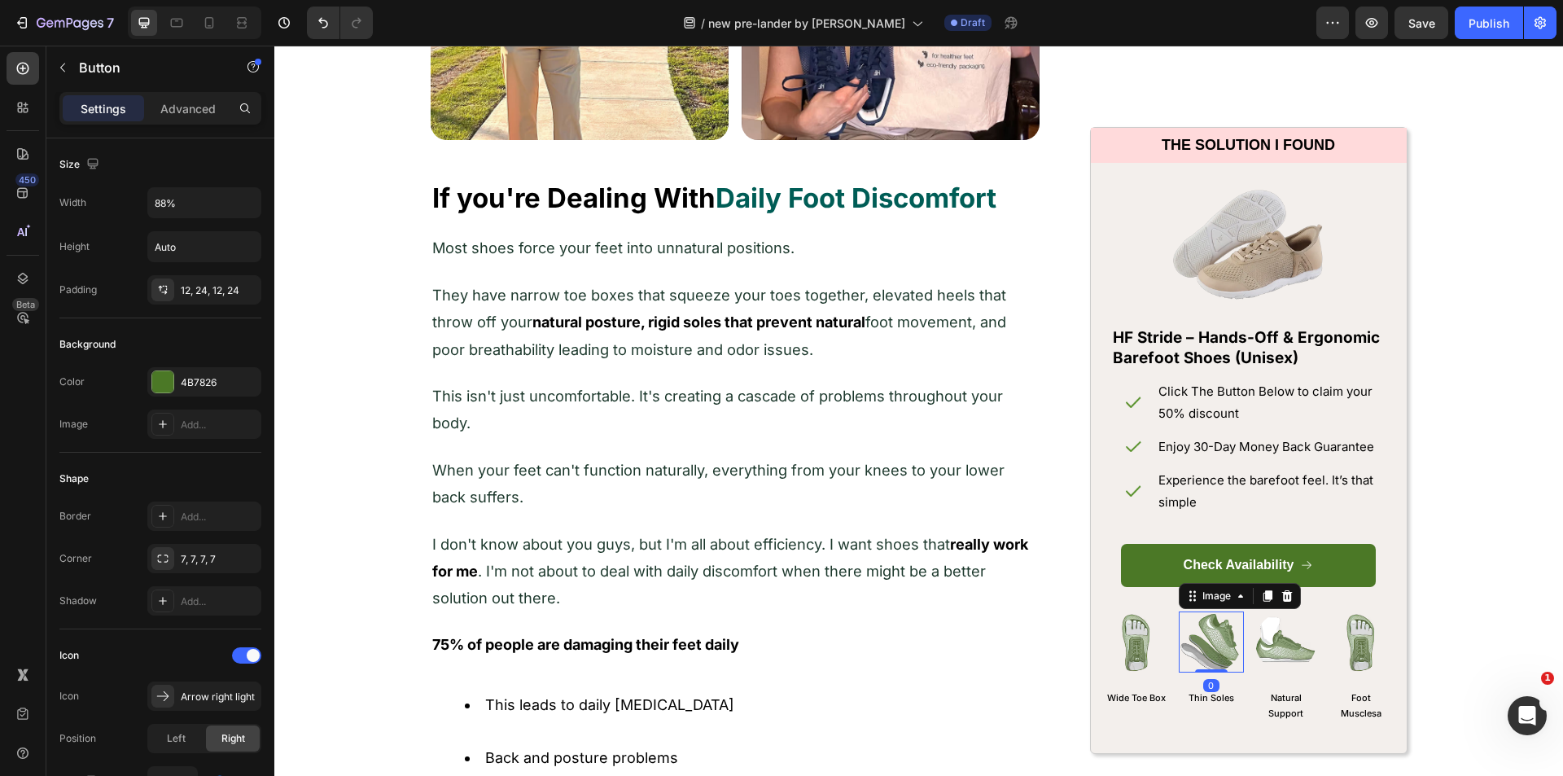
click at [1182, 612] on div at bounding box center [1210, 640] width 65 height 61
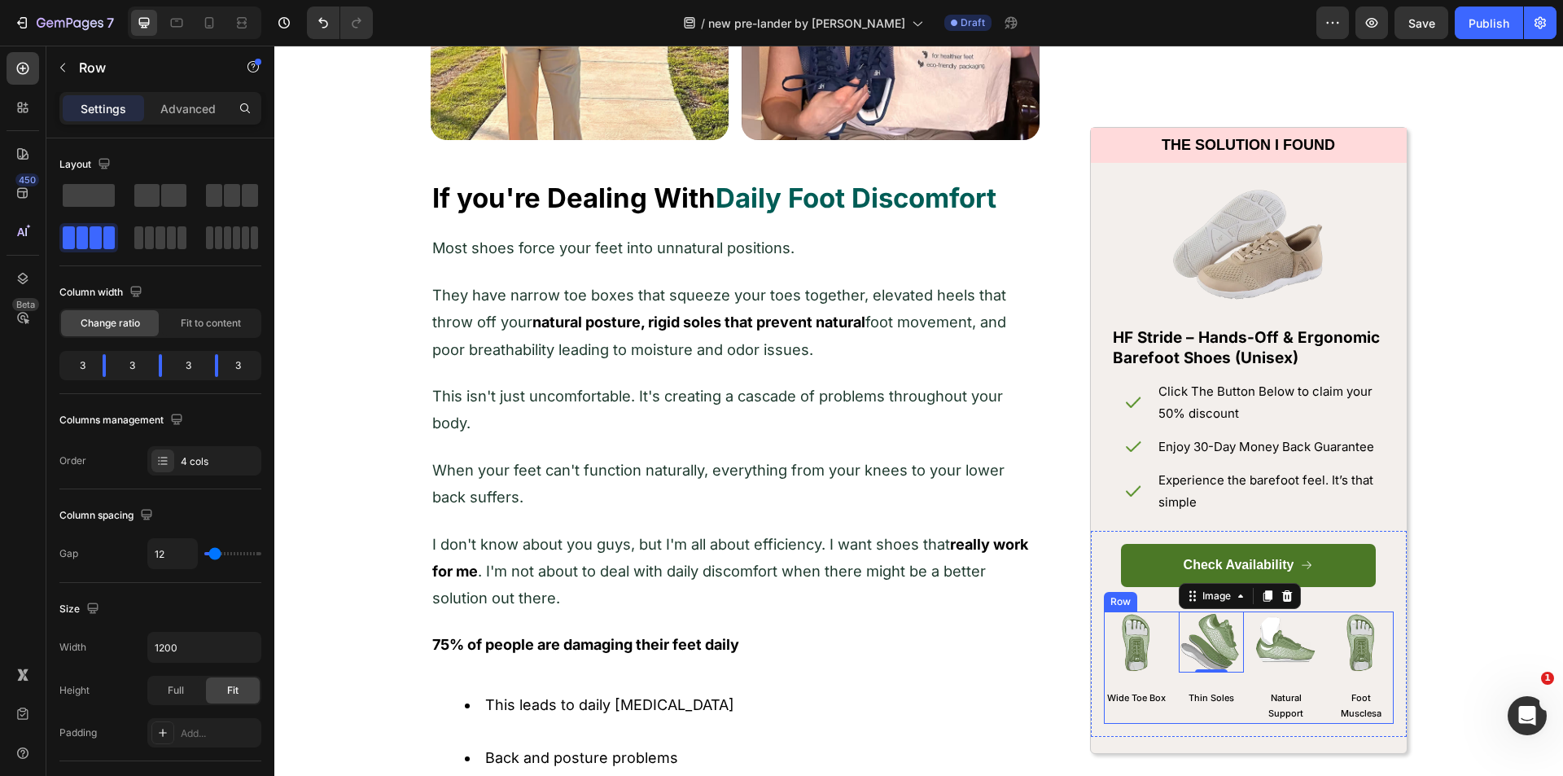
click at [1169, 709] on div "Image Wide Toe Box Text Block Image 0 Thin Soles Text Block Image Natural Suppo…" at bounding box center [1249, 666] width 290 height 113
click at [1198, 599] on icon at bounding box center [1203, 594] width 11 height 11
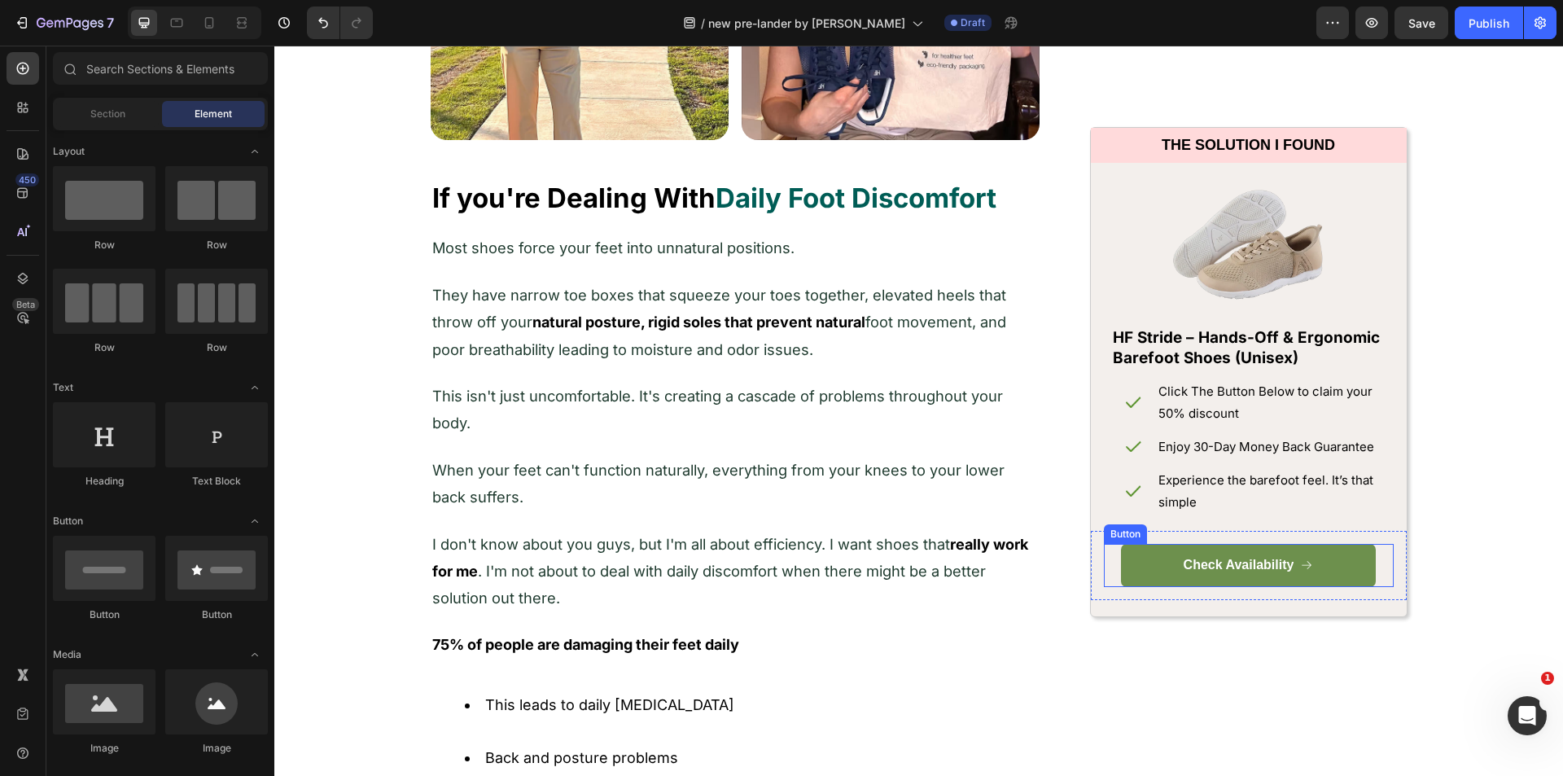
click at [1353, 559] on link "Check Availability" at bounding box center [1248, 565] width 255 height 43
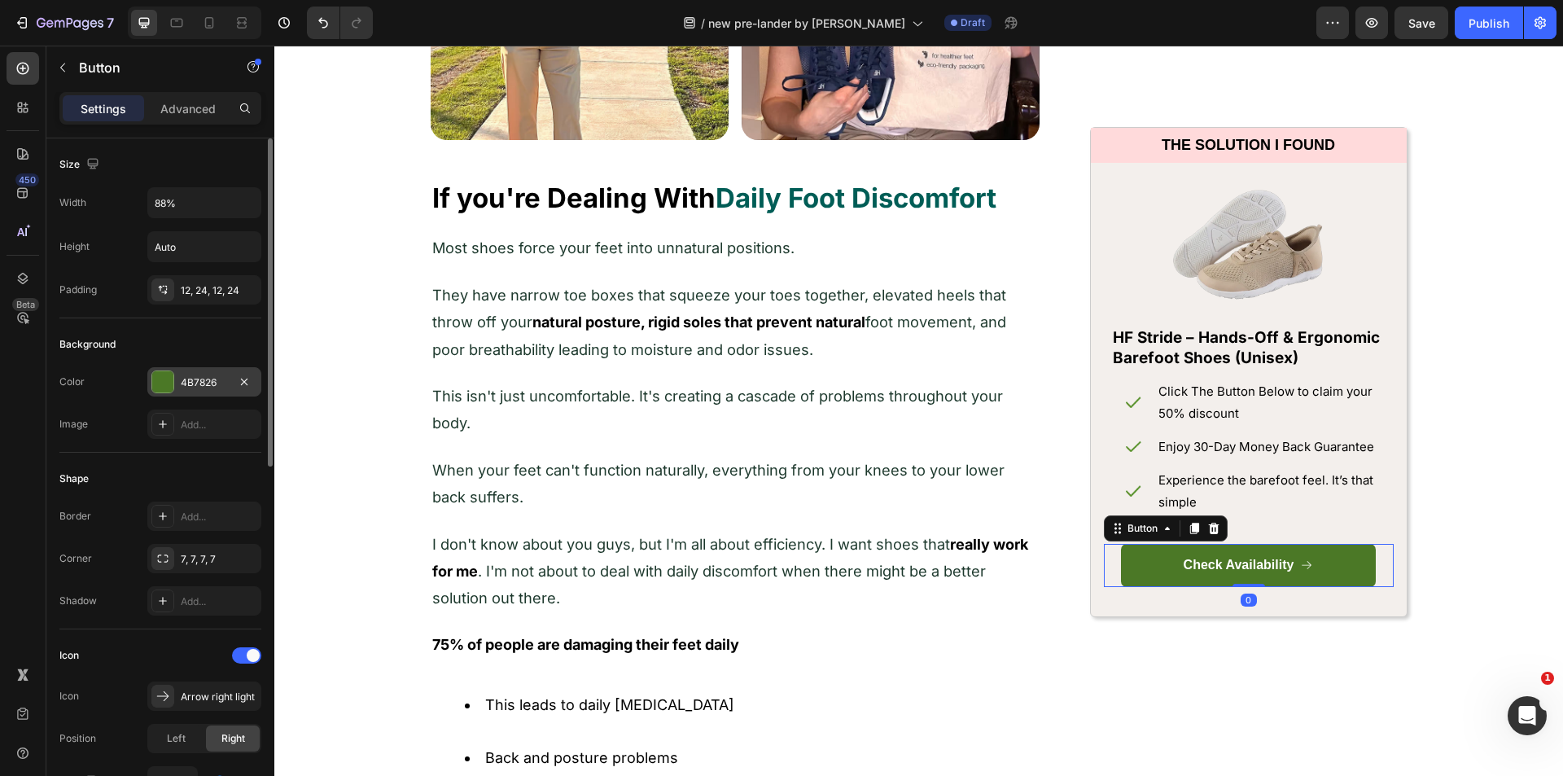
click at [168, 379] on div at bounding box center [162, 381] width 21 height 21
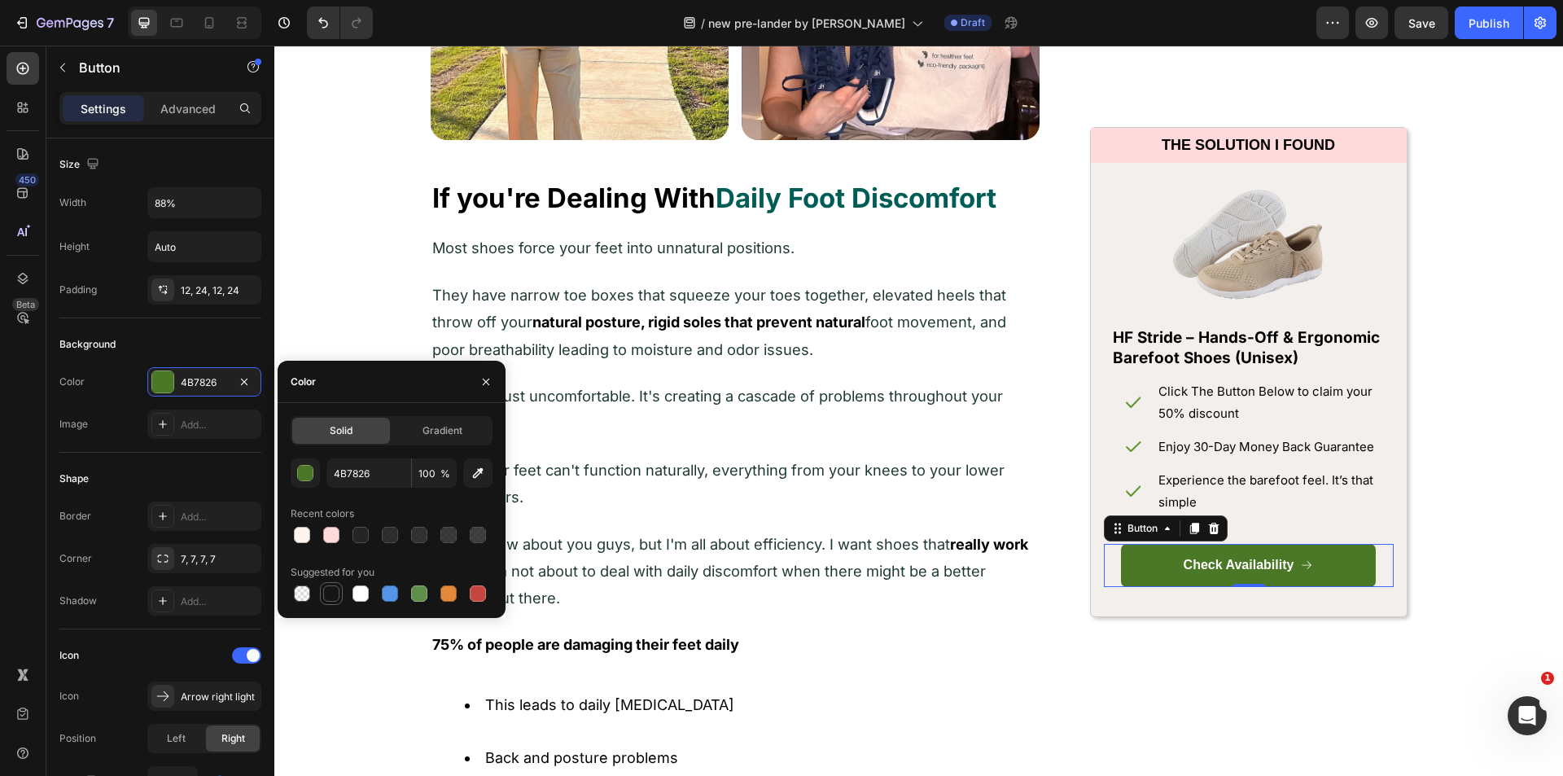
click at [329, 588] on div at bounding box center [331, 593] width 16 height 16
type input "151515"
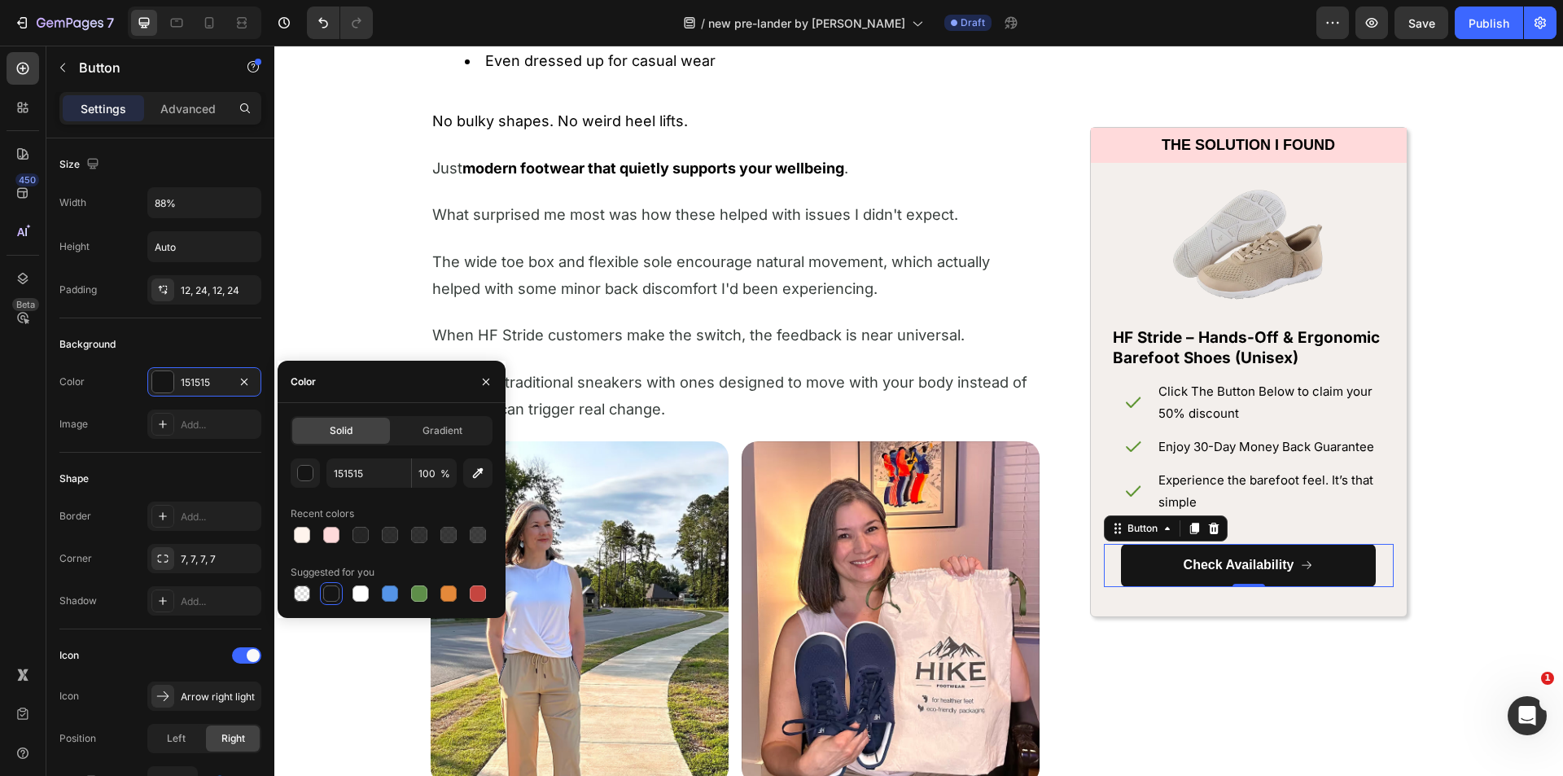
scroll to position [4242, 0]
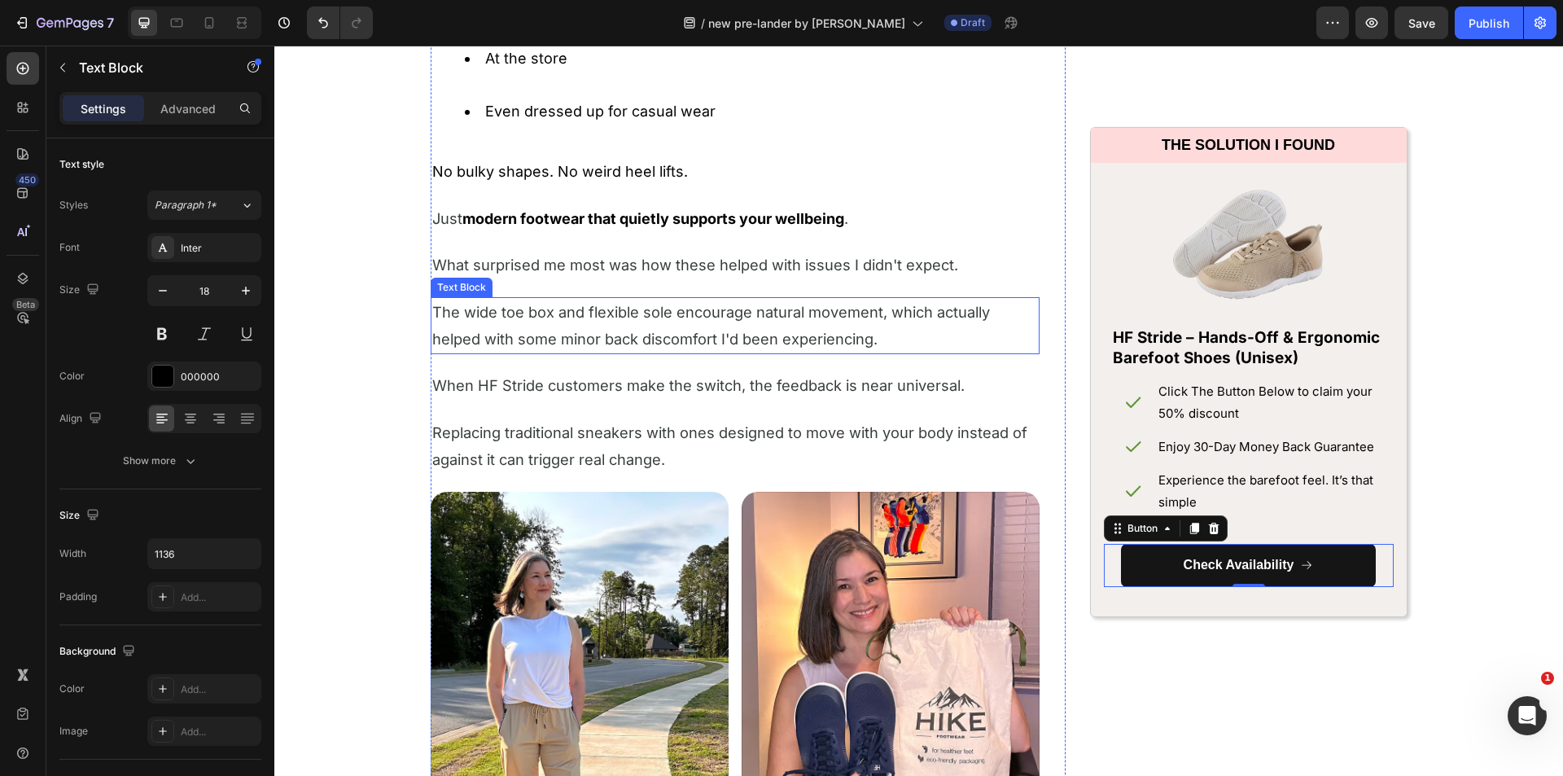
click at [1021, 297] on div "The wide toe box and flexible sole encourage natural movement, which actually h…" at bounding box center [735, 326] width 609 height 58
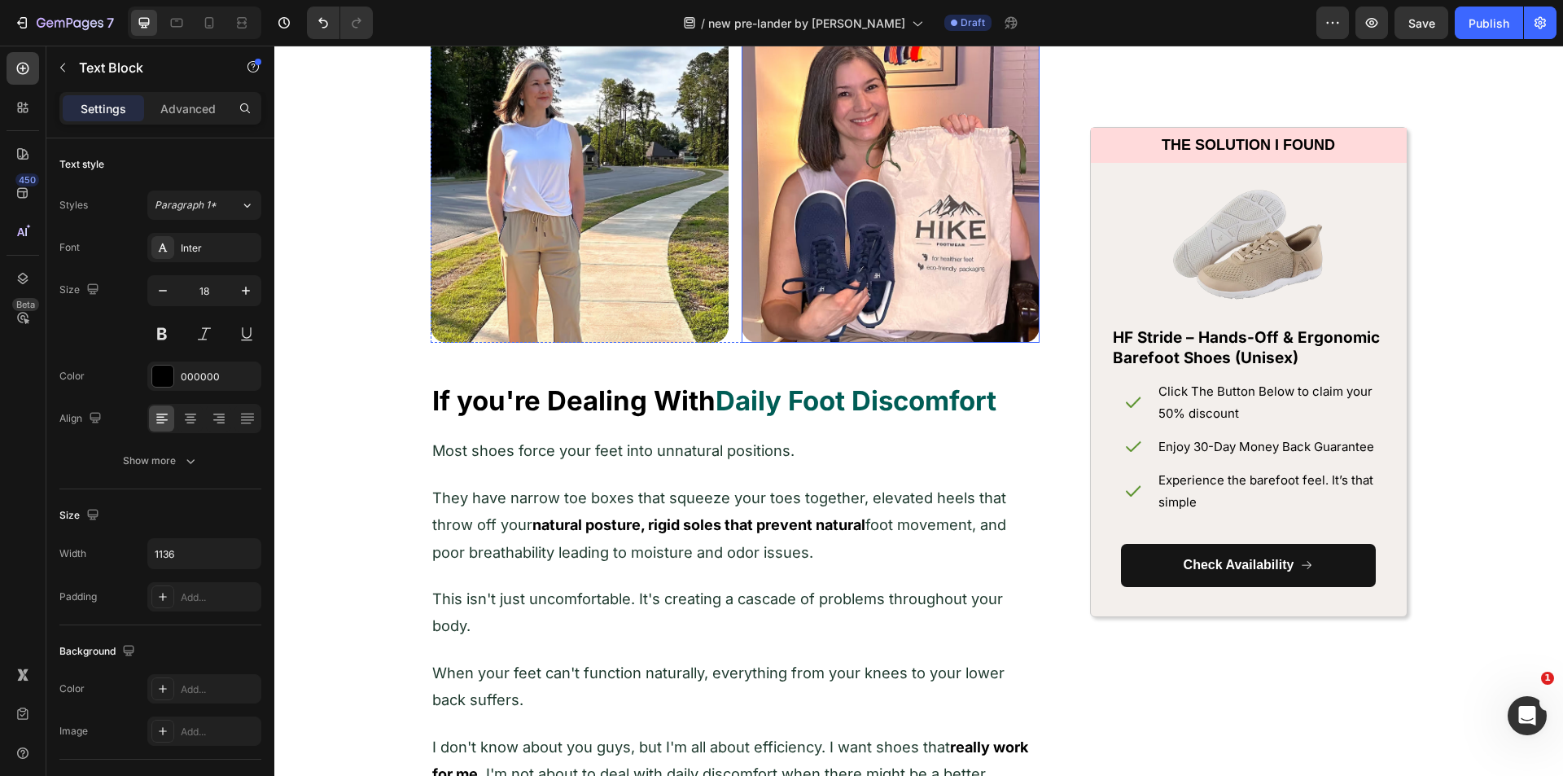
scroll to position [1231, 0]
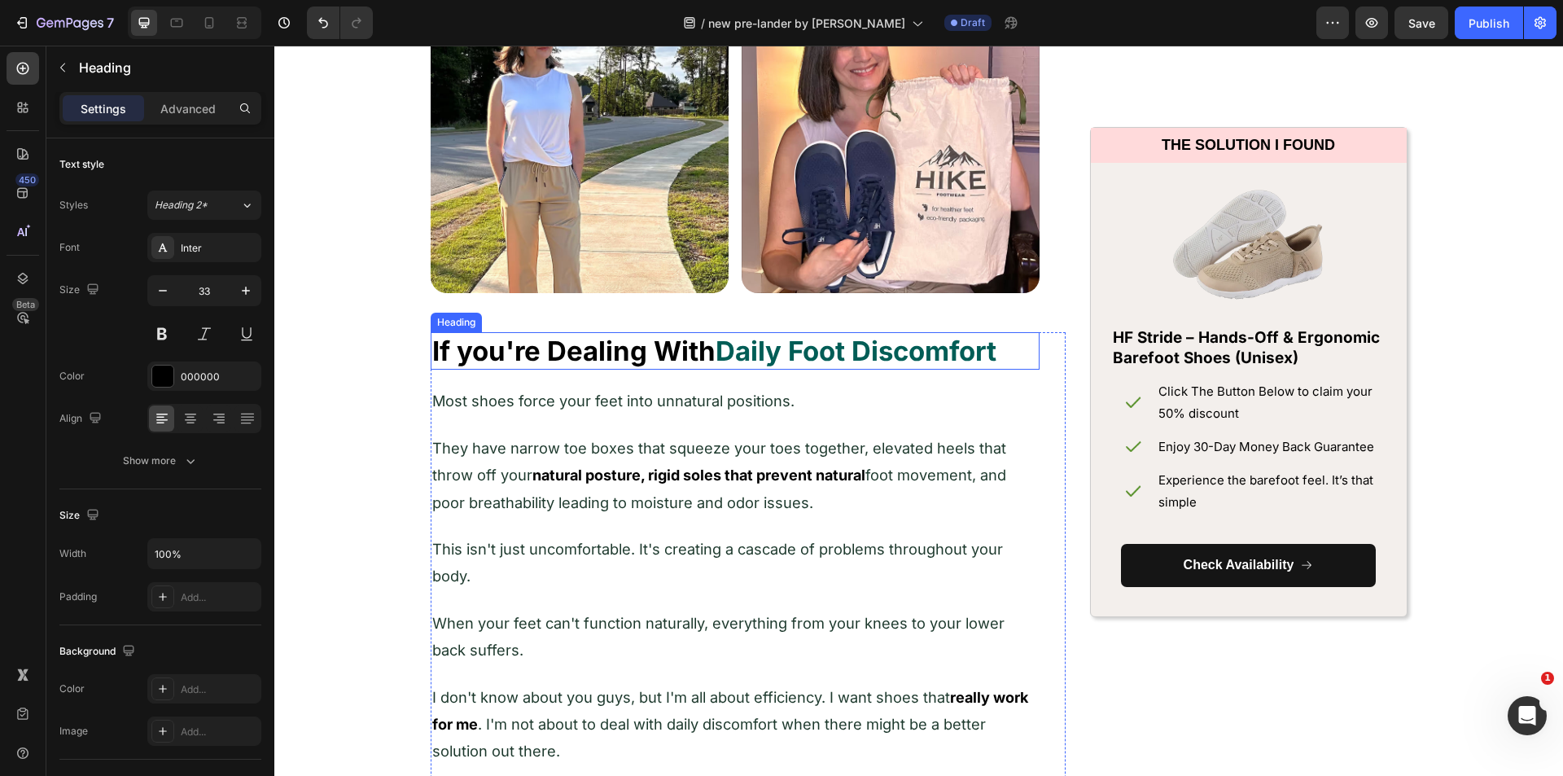
click at [717, 352] on strong "Daily Foot Discomfort" at bounding box center [855, 350] width 281 height 33
click at [717, 349] on strong "Daily Foot Discomfort" at bounding box center [855, 350] width 281 height 33
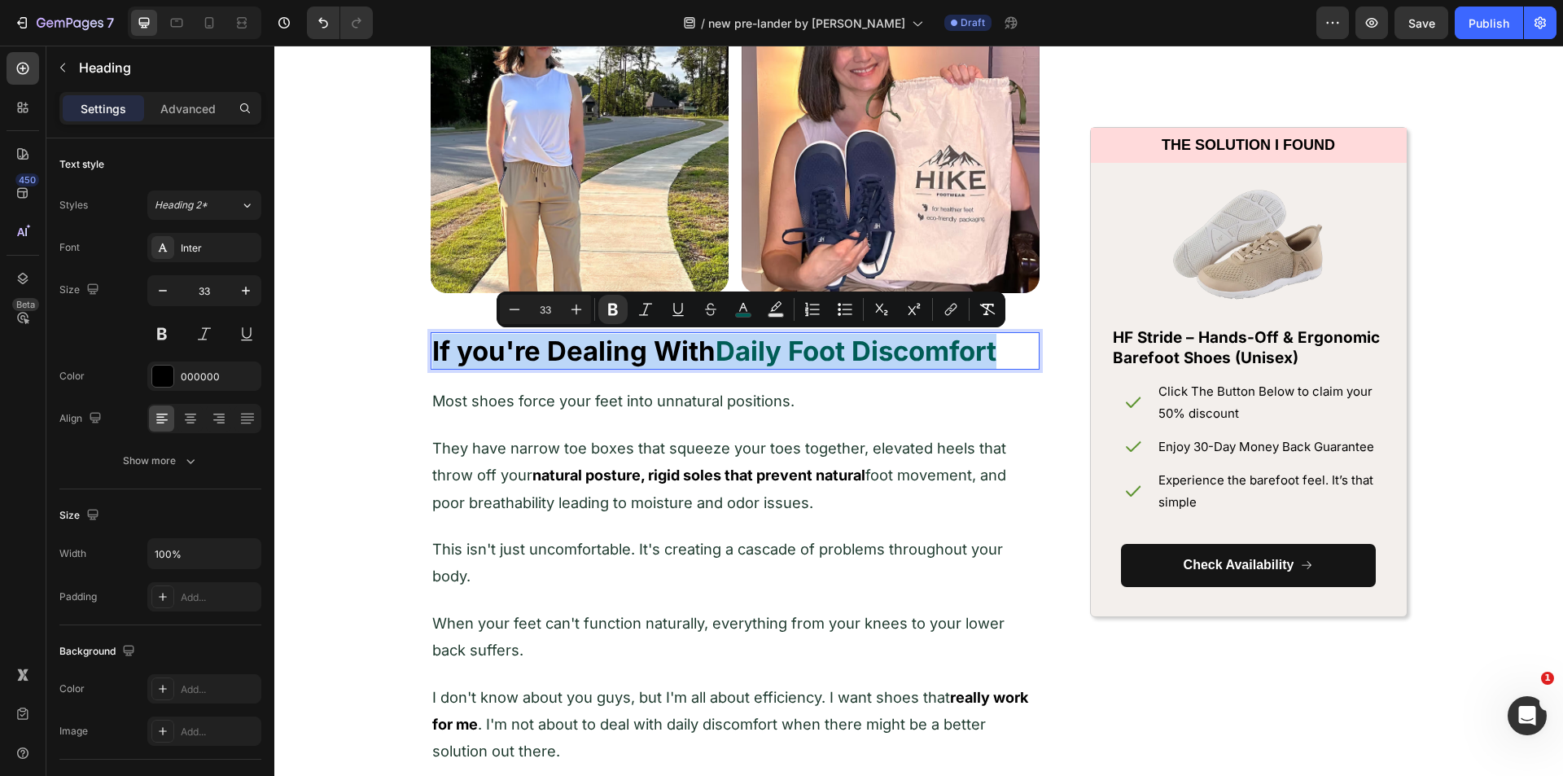
click at [717, 349] on strong "Daily Foot Discomfort" at bounding box center [855, 350] width 281 height 33
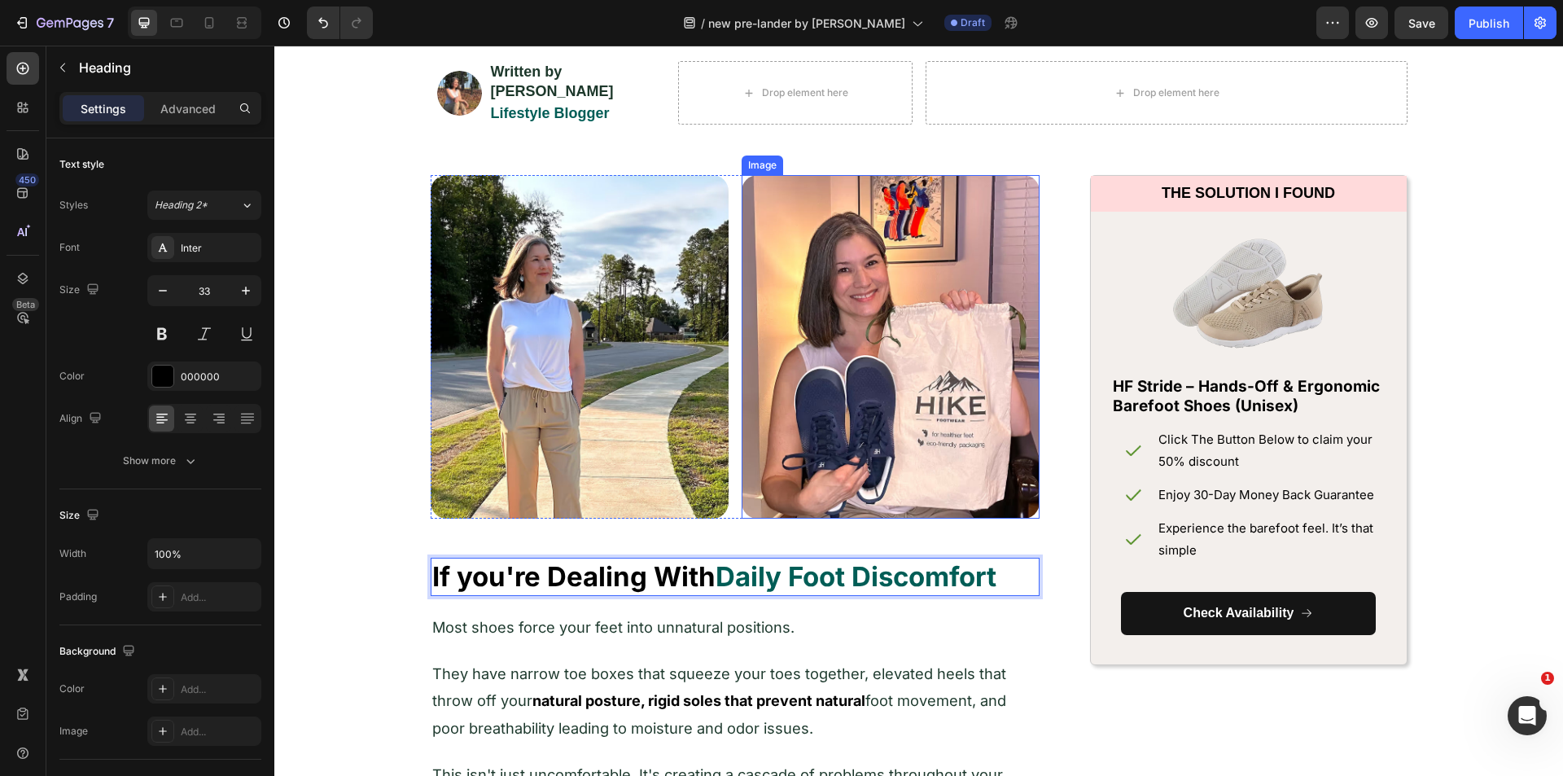
scroll to position [1068, 0]
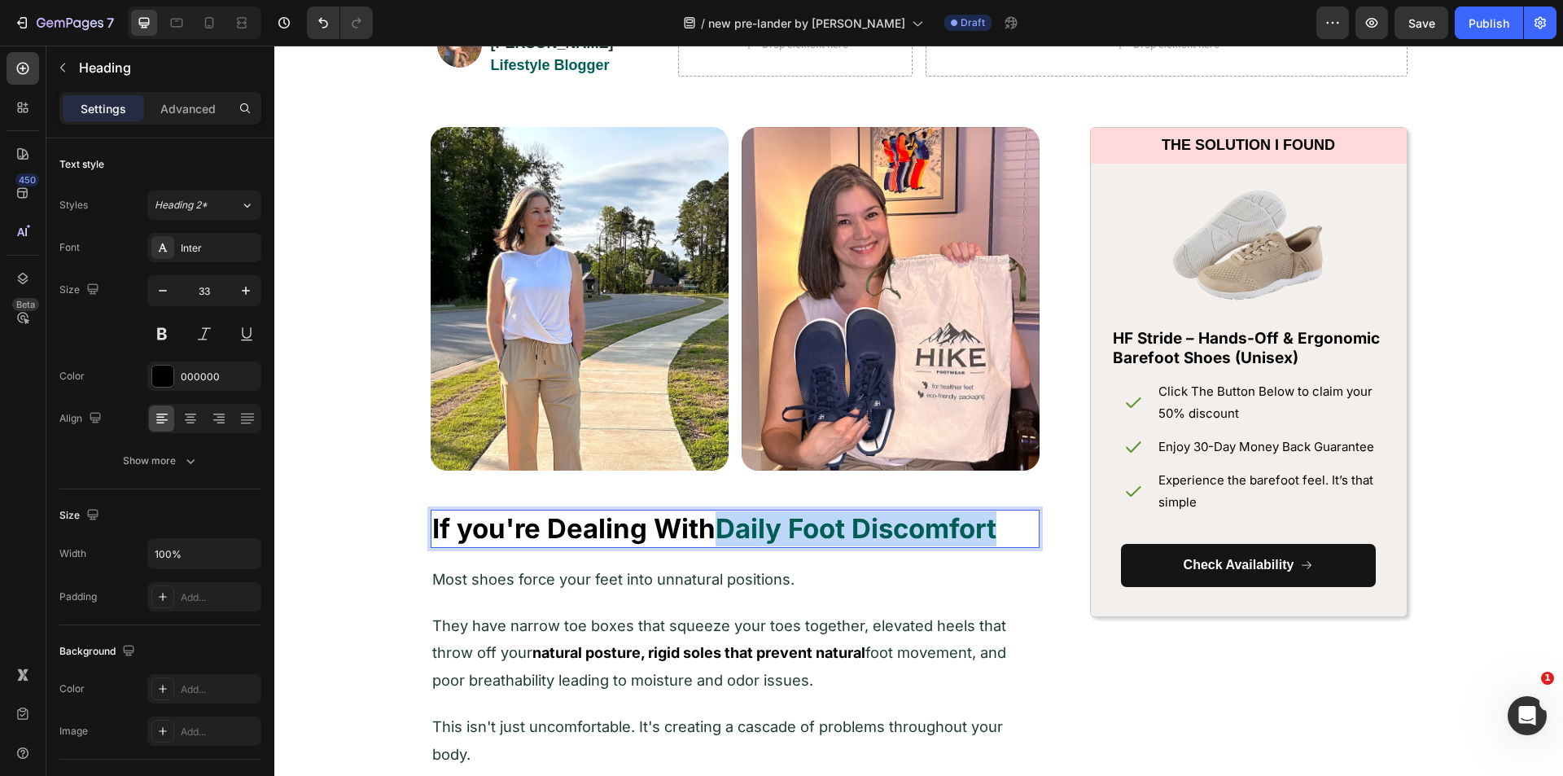
drag, startPoint x: 717, startPoint y: 516, endPoint x: 996, endPoint y: 514, distance: 279.1
click at [996, 514] on strong "Daily Foot Discomfort" at bounding box center [855, 528] width 281 height 33
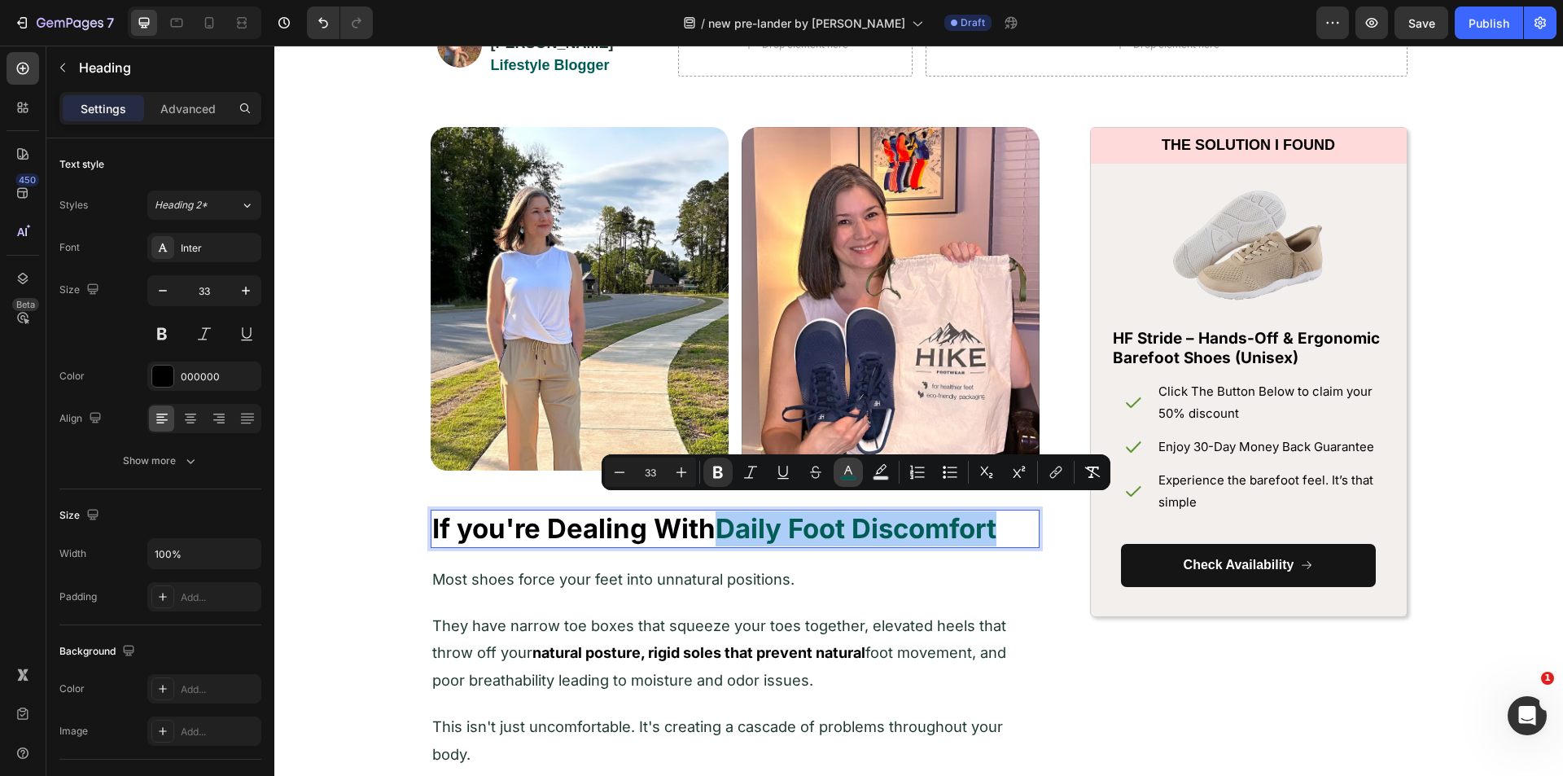
click at [852, 470] on icon "Editor contextual toolbar" at bounding box center [848, 472] width 16 height 16
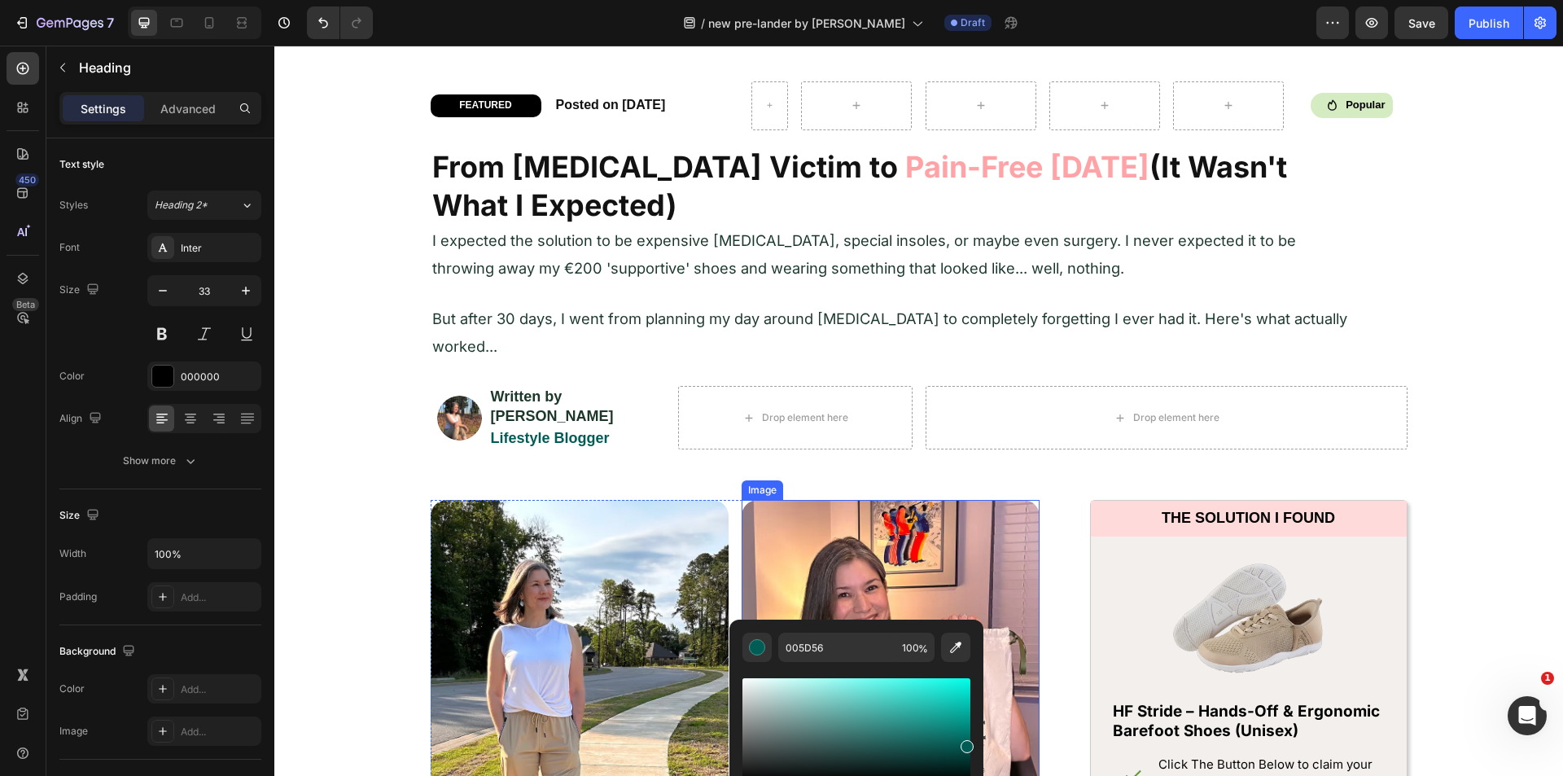
scroll to position [661, 0]
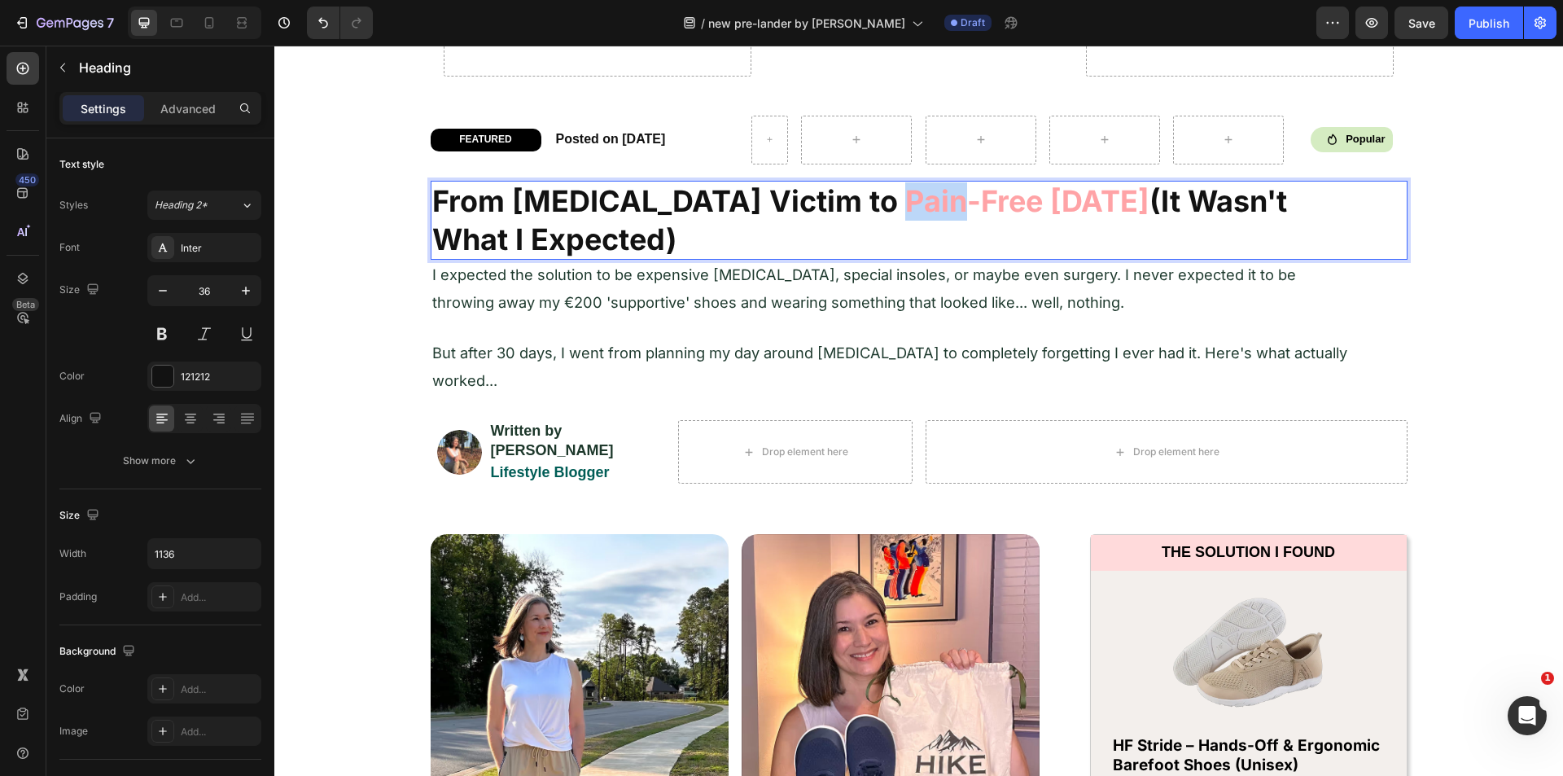
click at [905, 205] on strong "Pain-Free [DATE]" at bounding box center [1027, 201] width 244 height 36
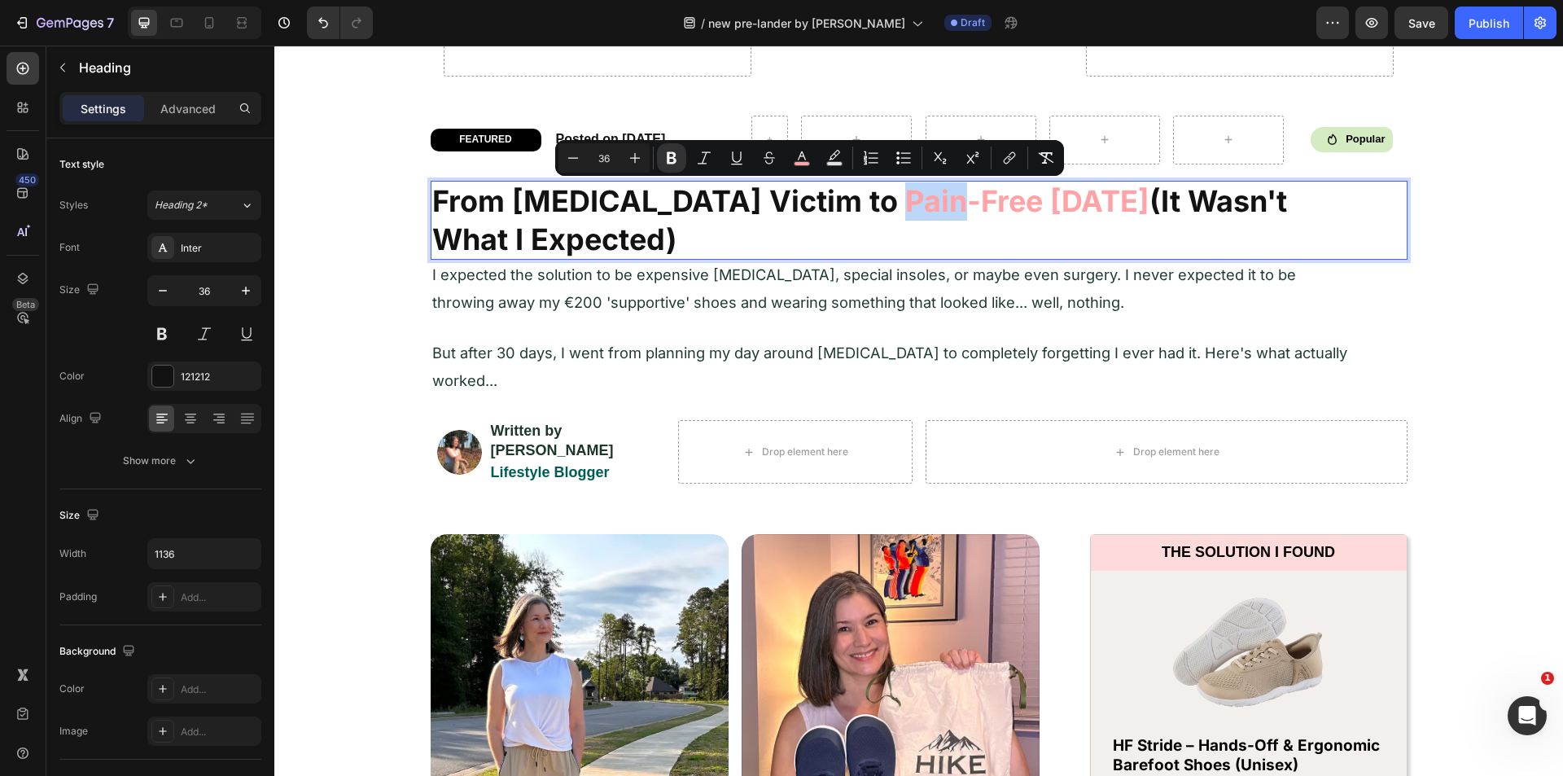
click at [905, 203] on strong "Pain-Free [DATE]" at bounding box center [1027, 201] width 244 height 36
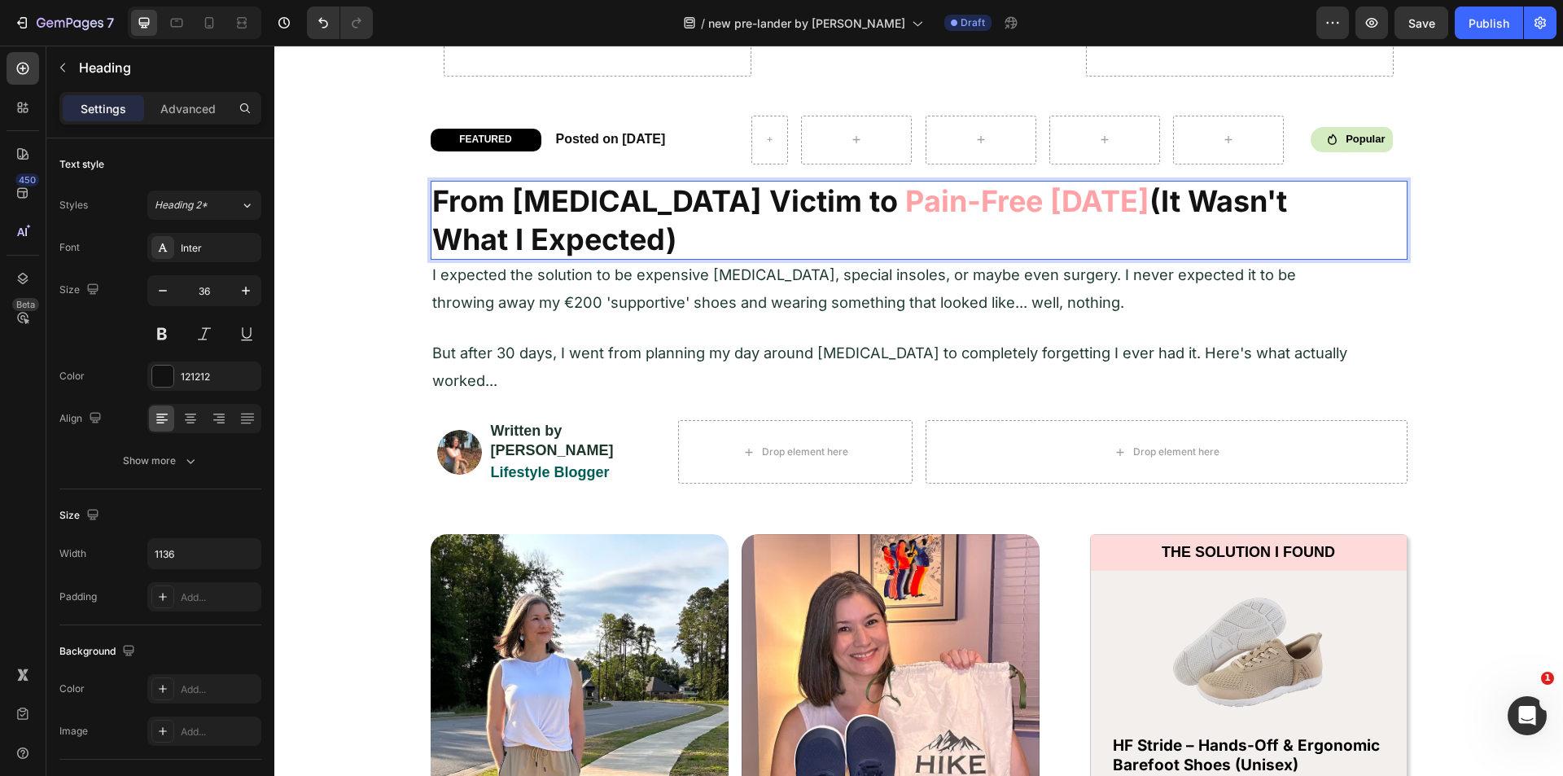
click at [905, 202] on strong "Pain-Free [DATE]" at bounding box center [1027, 201] width 244 height 36
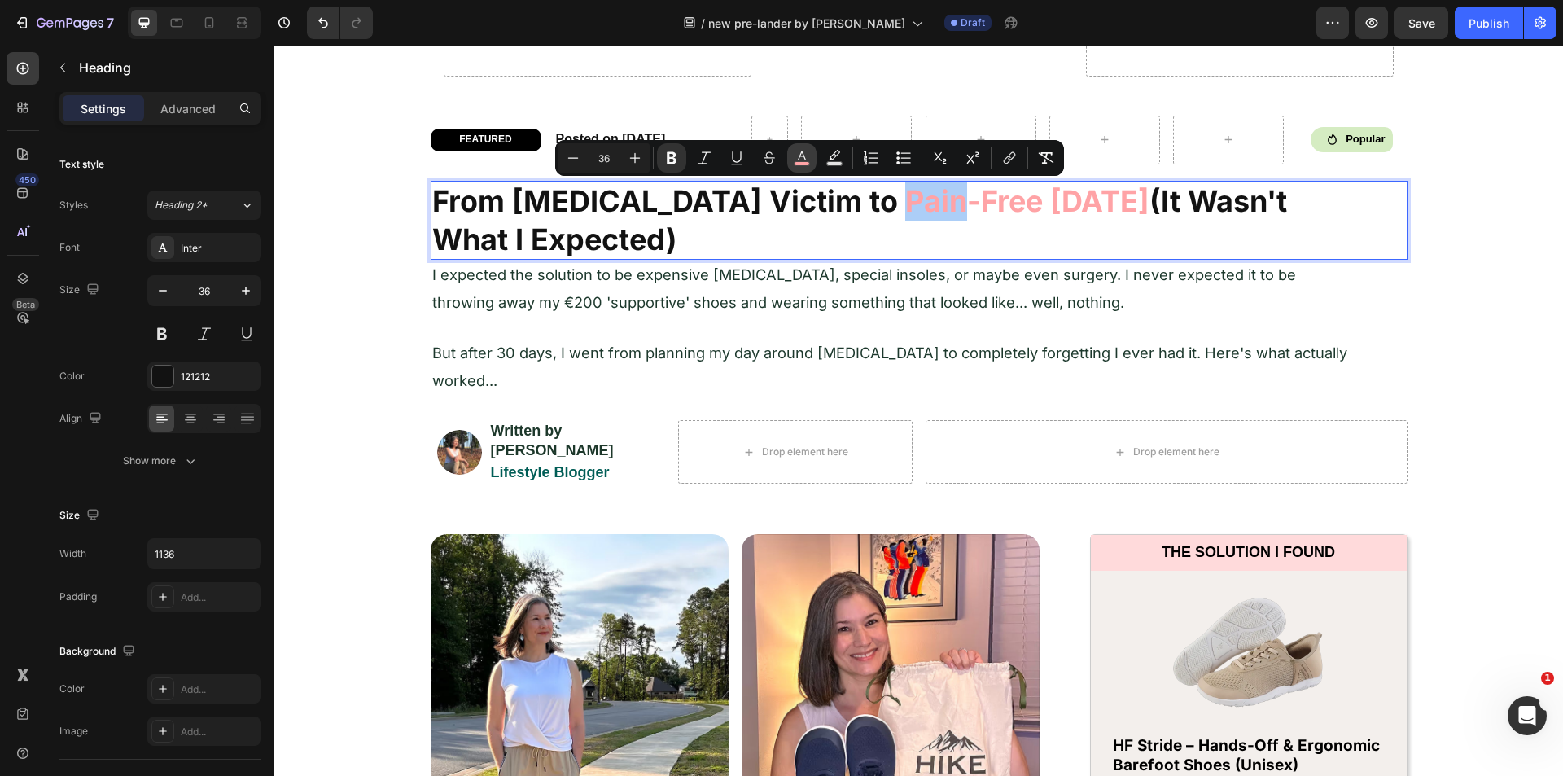
click at [807, 157] on icon "Editor contextual toolbar" at bounding box center [801, 158] width 16 height 16
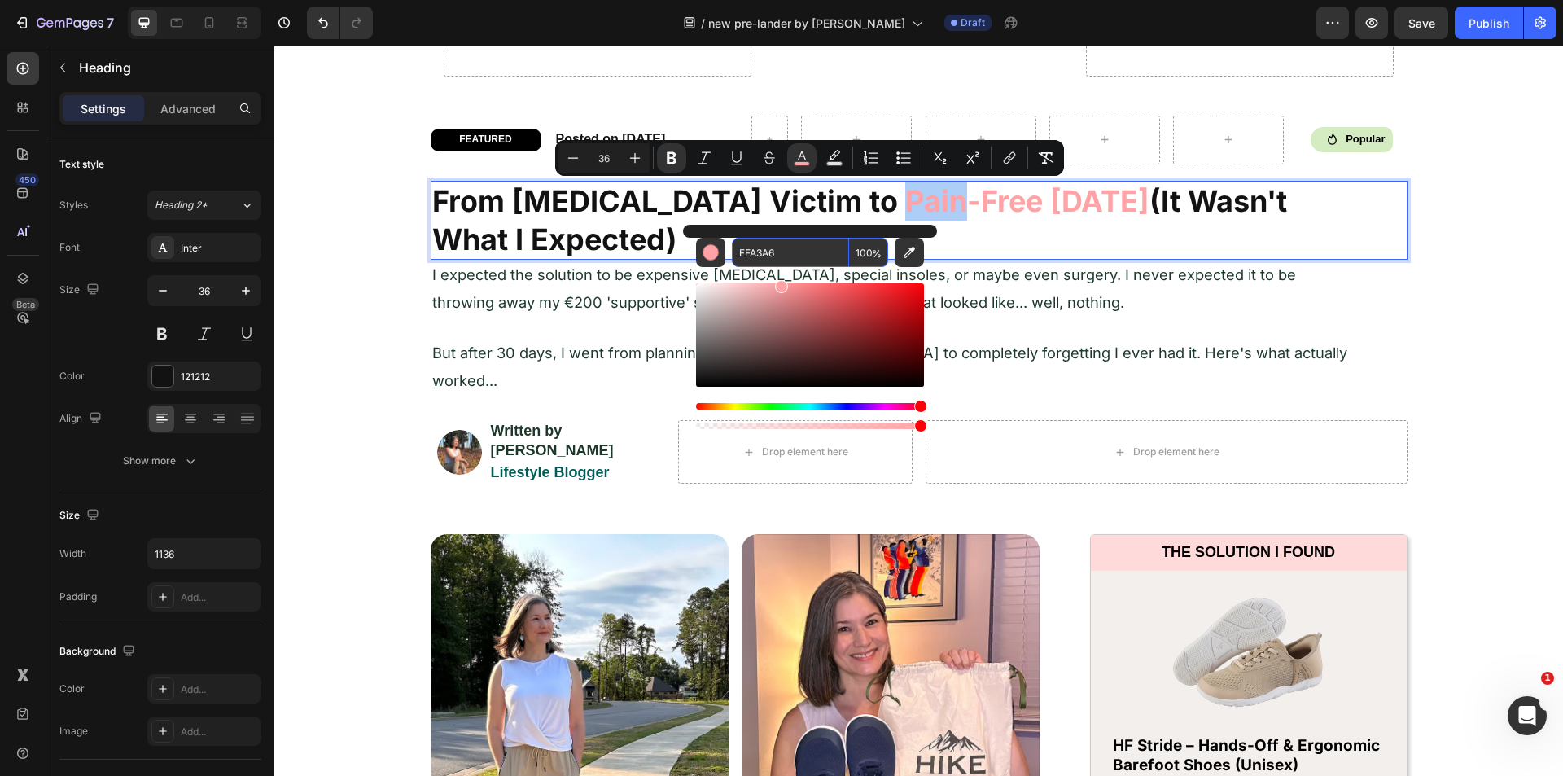
click at [784, 253] on input "FFA3A6" at bounding box center [790, 252] width 117 height 29
click at [784, 251] on input "FFA3A6" at bounding box center [790, 252] width 117 height 29
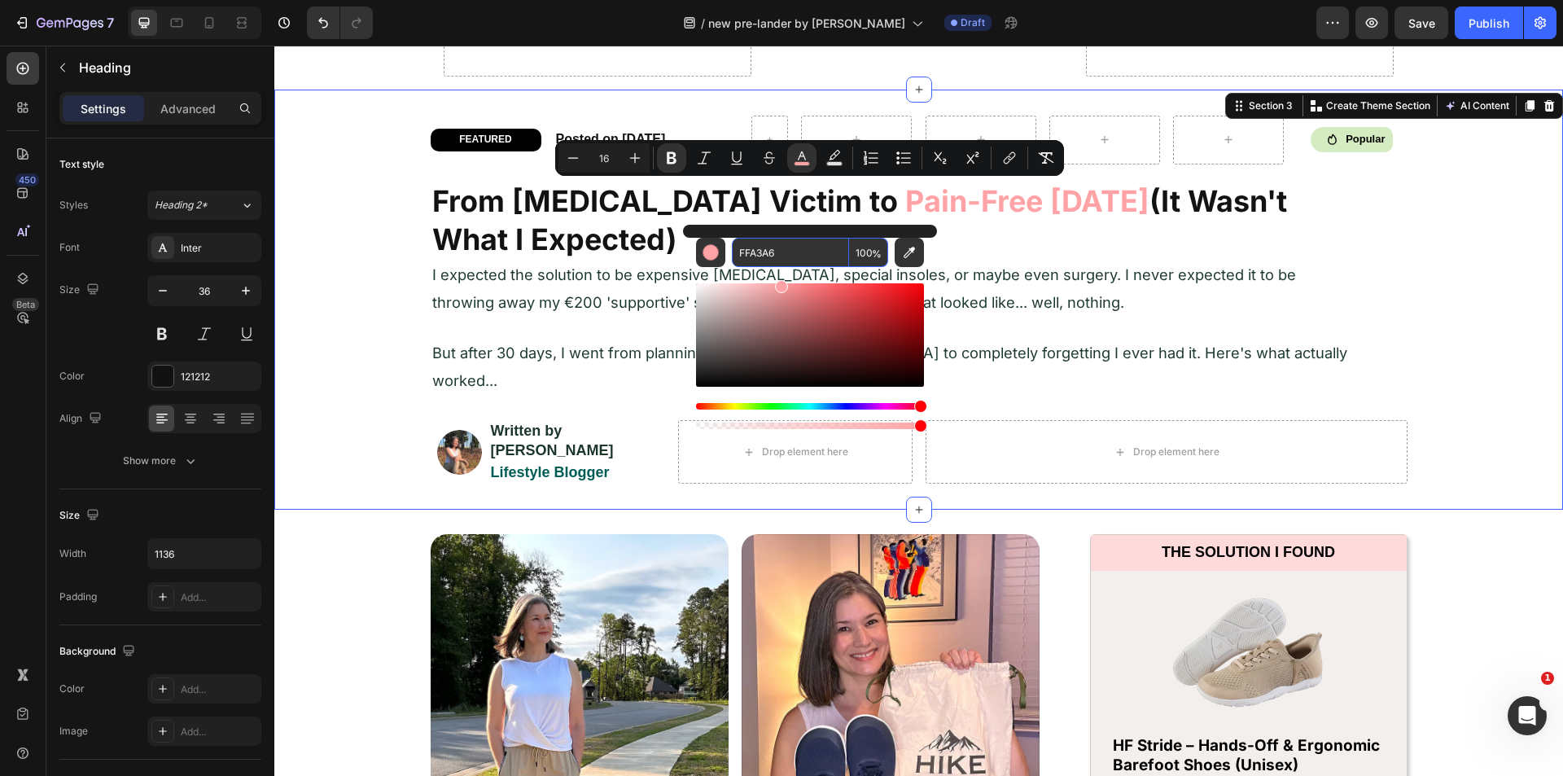
click at [1423, 417] on div "FEATURED Heading Row Posted on [DATE] Heading Row Icon Popular Heading Row Row …" at bounding box center [918, 300] width 1288 height 368
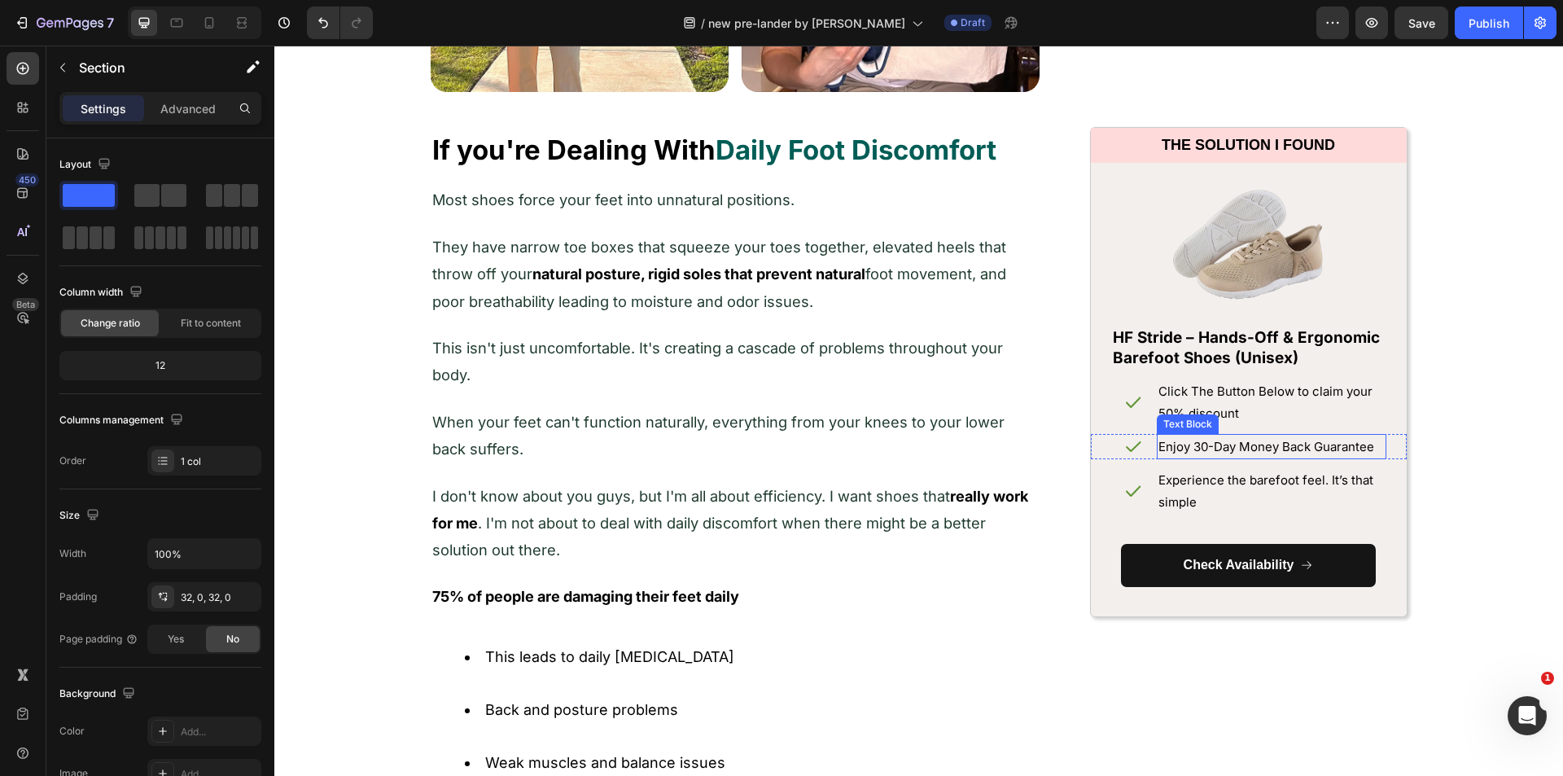
scroll to position [1475, 0]
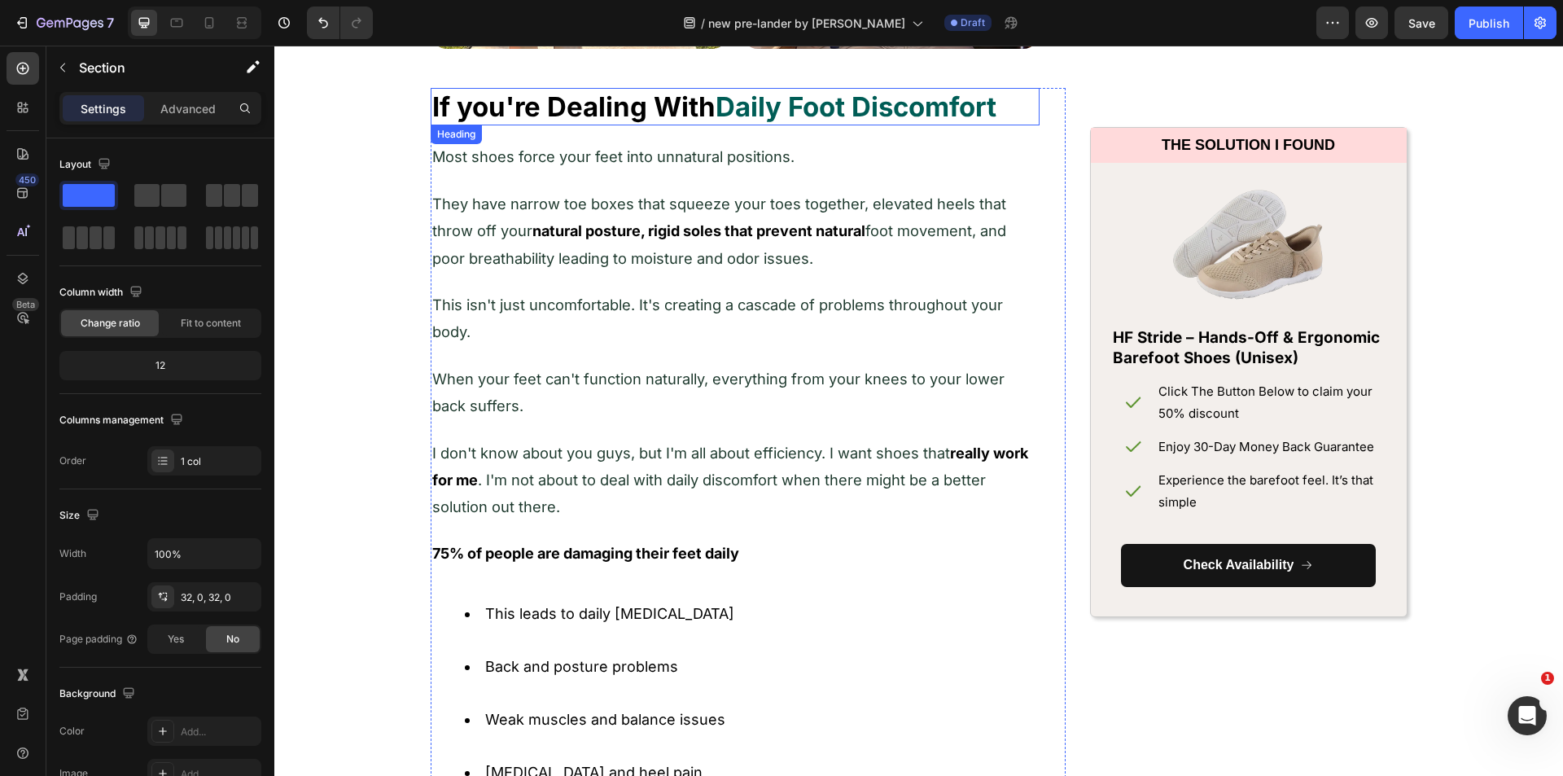
click at [787, 106] on strong "Daily Foot Discomfort" at bounding box center [855, 106] width 281 height 33
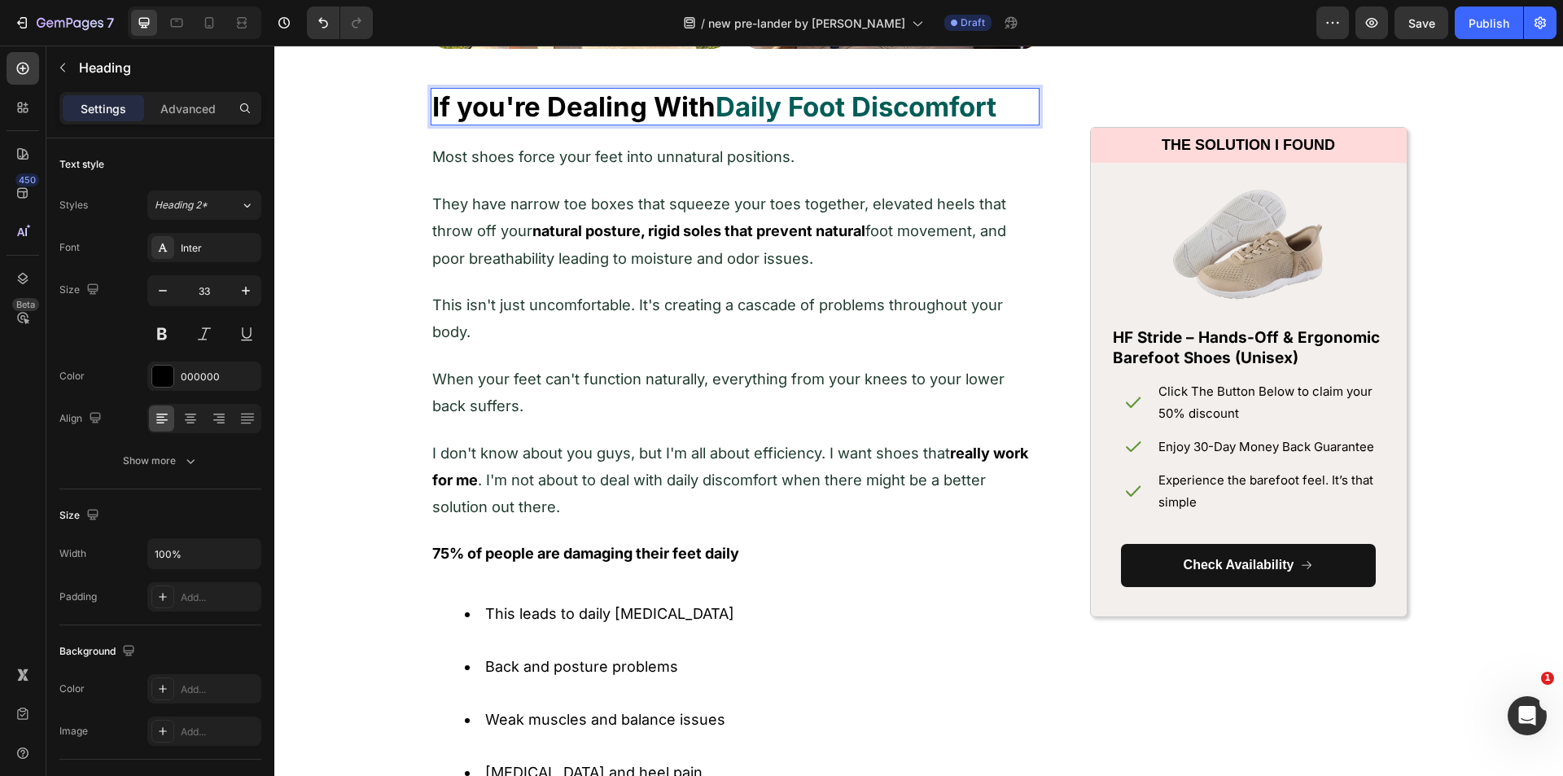
click at [719, 102] on strong "Daily Foot Discomfort" at bounding box center [855, 106] width 281 height 33
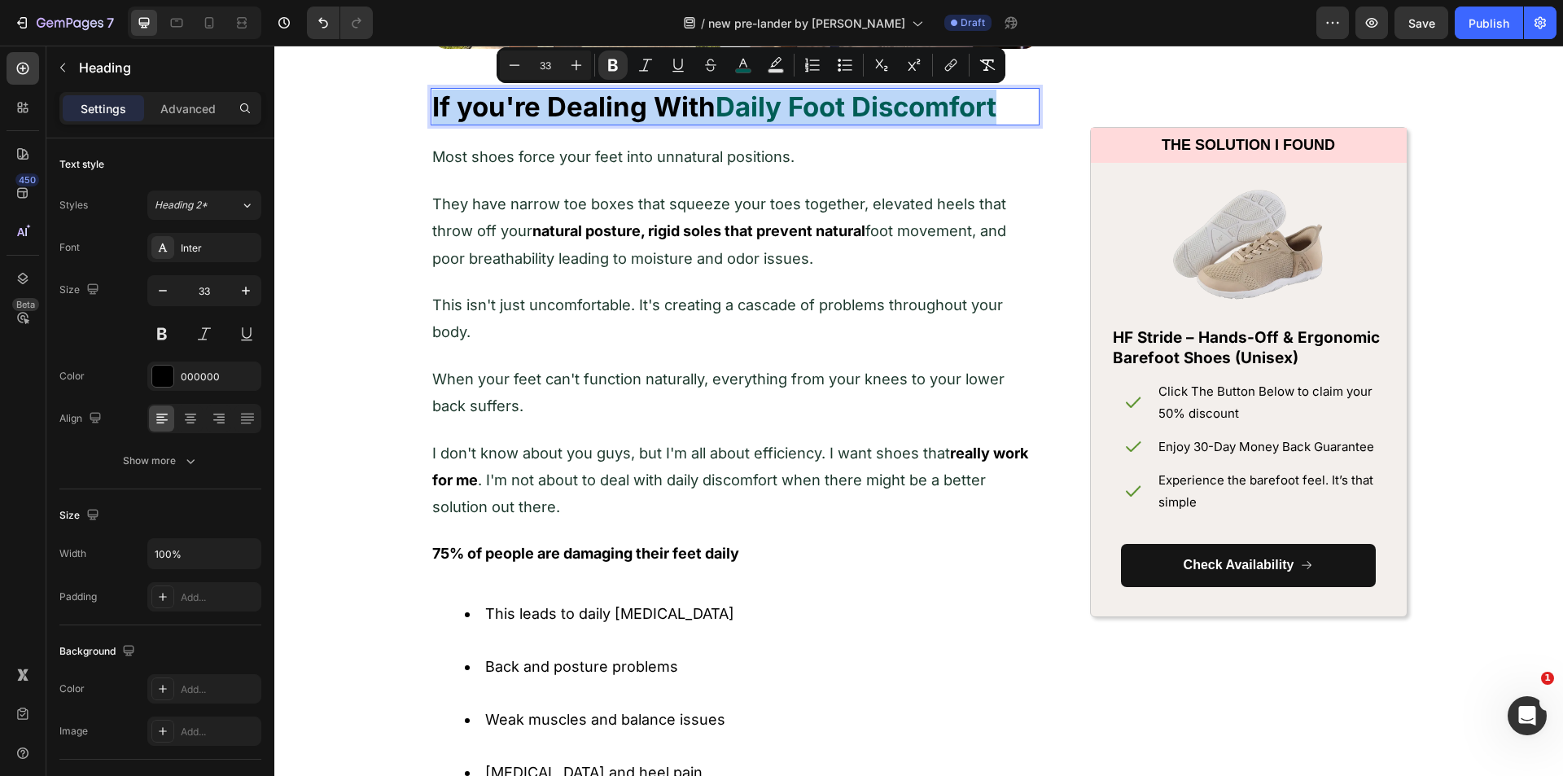
click at [719, 102] on strong "Daily Foot Discomfort" at bounding box center [855, 106] width 281 height 33
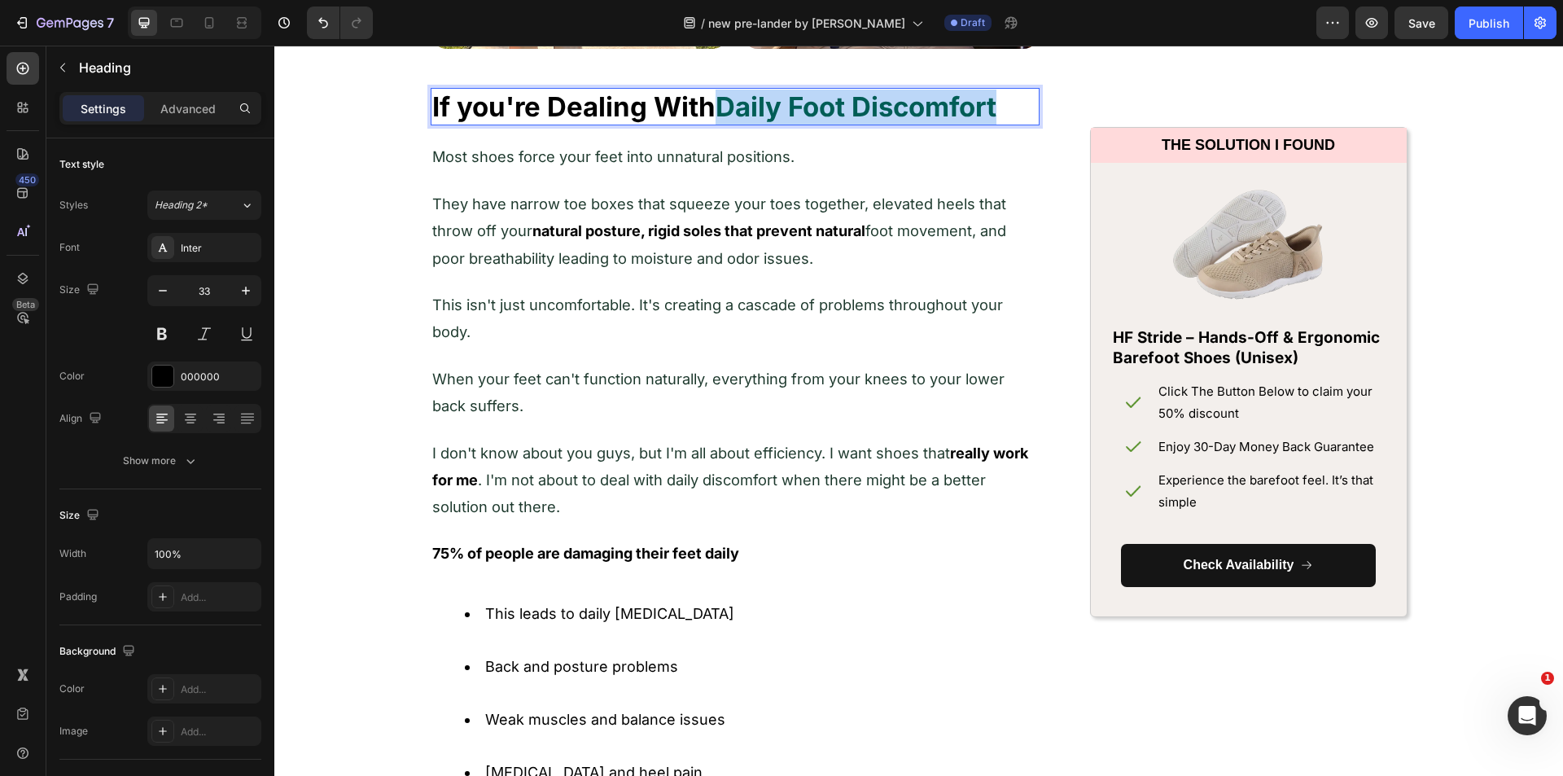
drag, startPoint x: 719, startPoint y: 102, endPoint x: 999, endPoint y: 102, distance: 280.8
click at [999, 102] on p "If you're Dealing With Daily Foot Discomfort" at bounding box center [734, 107] width 605 height 35
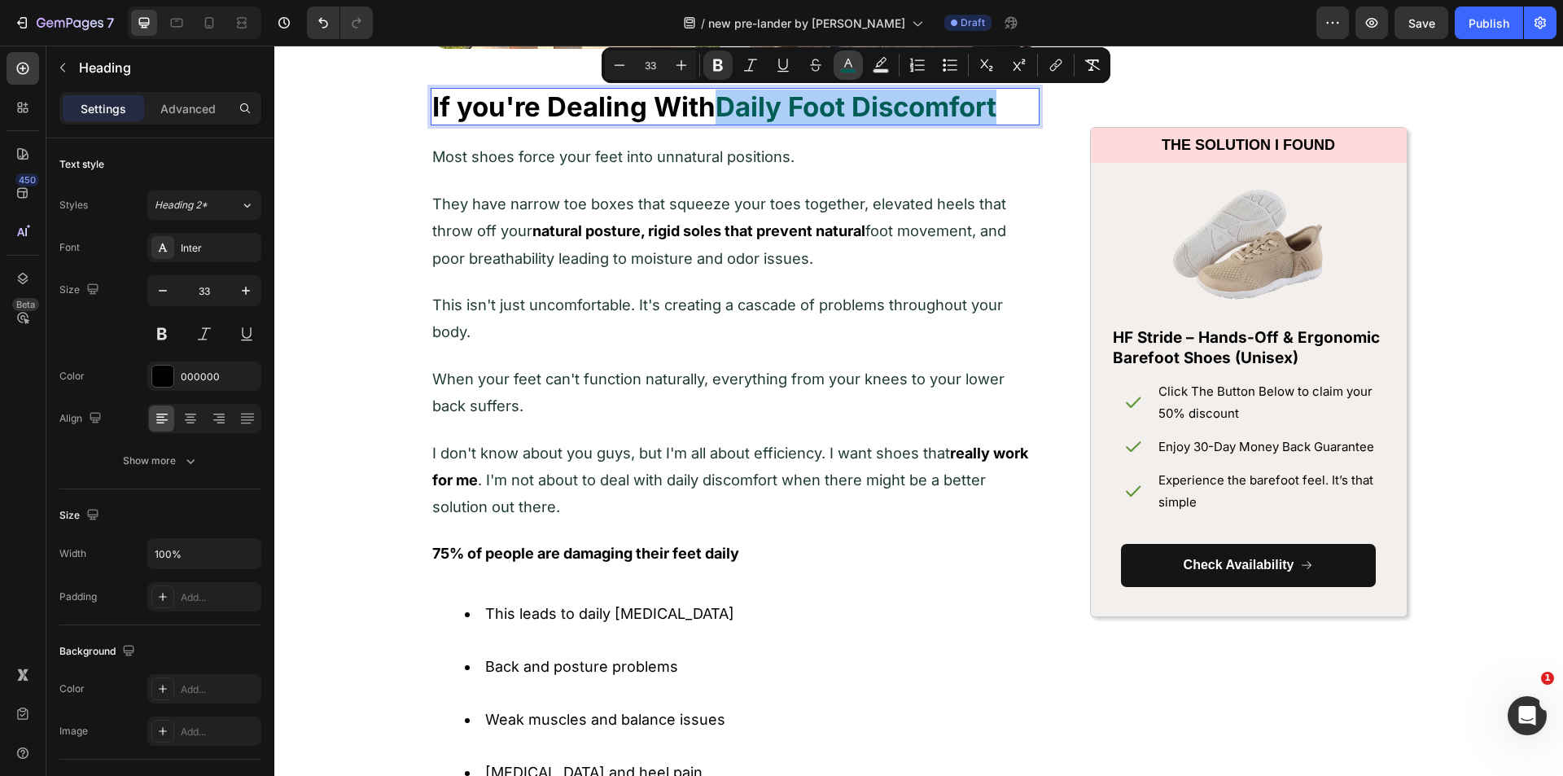
click at [842, 65] on icon "Editor contextual toolbar" at bounding box center [848, 65] width 16 height 16
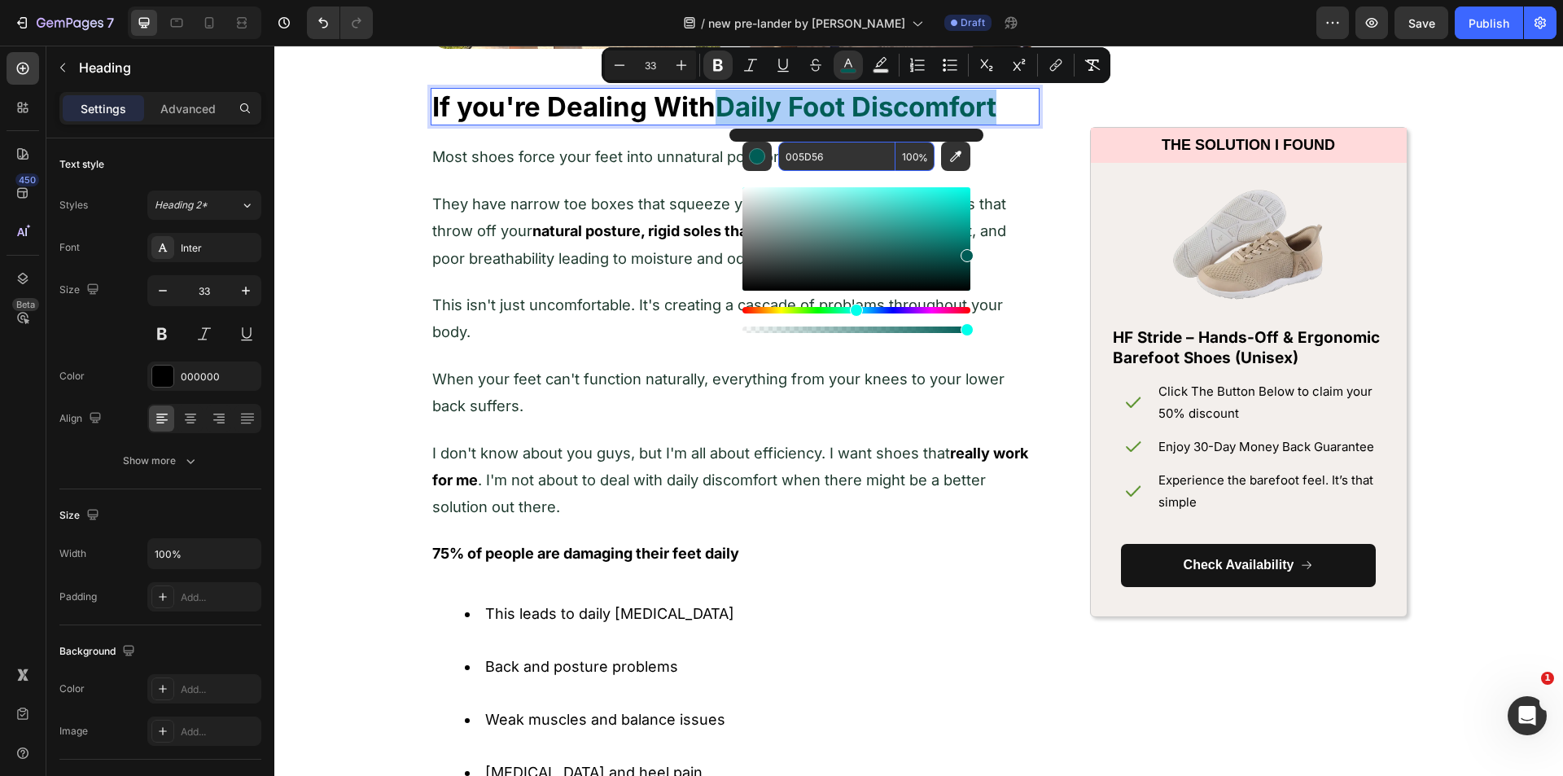
click at [813, 147] on input "005D56" at bounding box center [836, 156] width 117 height 29
paste input "FFA3A"
type input "FFA3A6"
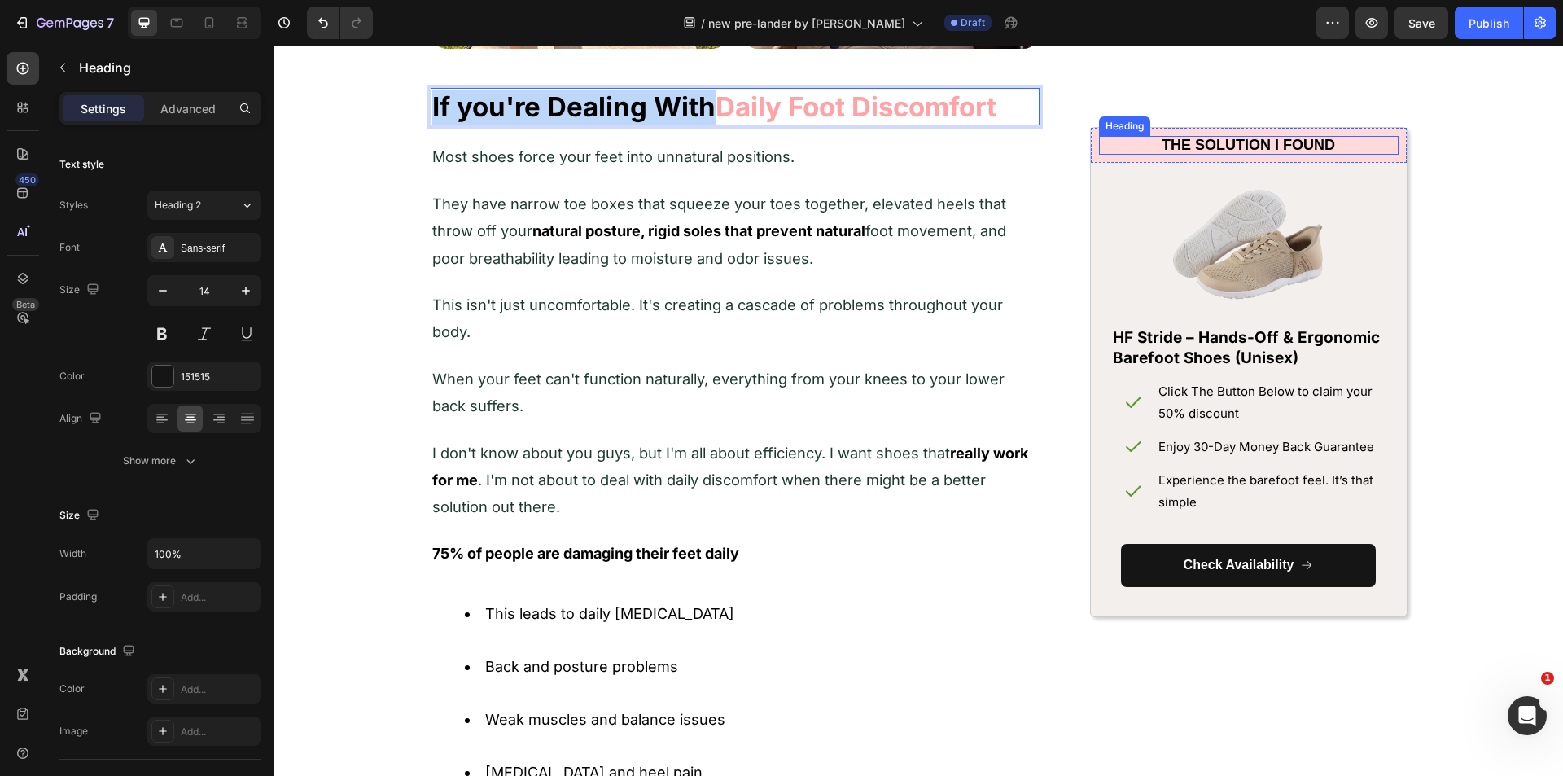
click at [1382, 145] on h2 "THE SOLUTION I FOUND" at bounding box center [1248, 145] width 299 height 19
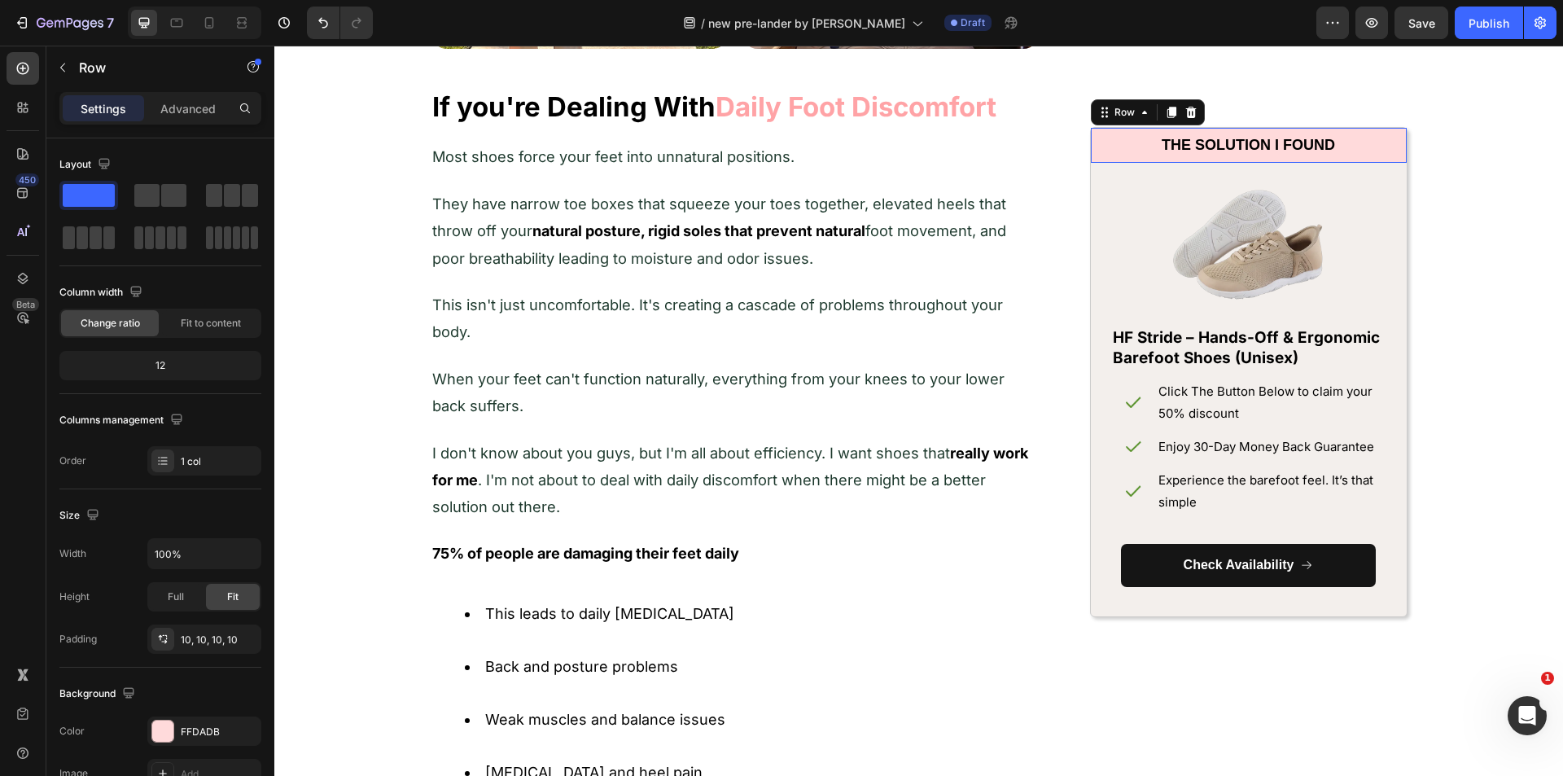
click at [1397, 151] on div "THE SOLUTION I FOUND Heading Row 0" at bounding box center [1249, 145] width 316 height 35
click at [158, 728] on div at bounding box center [162, 730] width 21 height 21
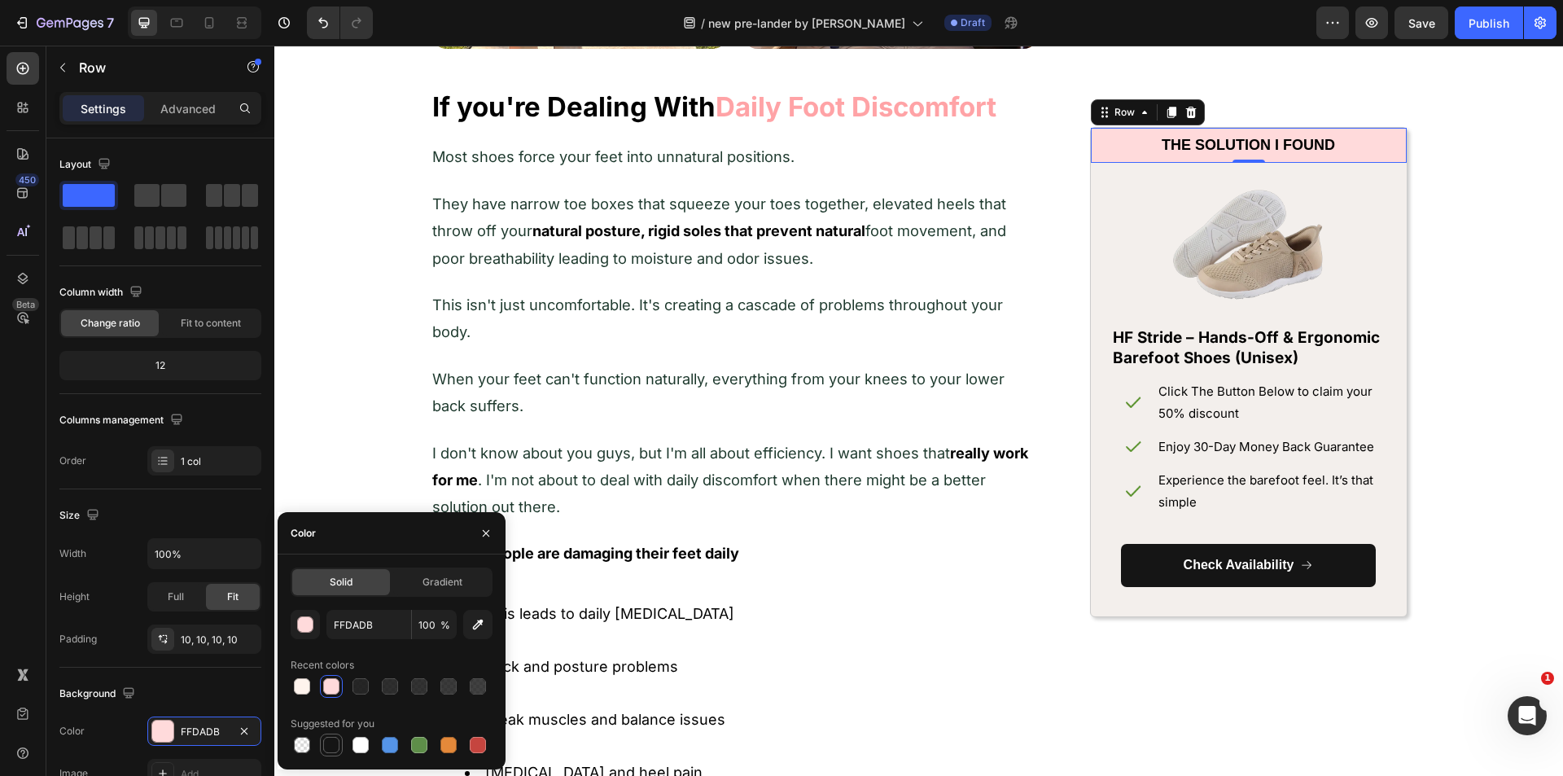
click at [329, 738] on div at bounding box center [331, 745] width 16 height 16
type input "151515"
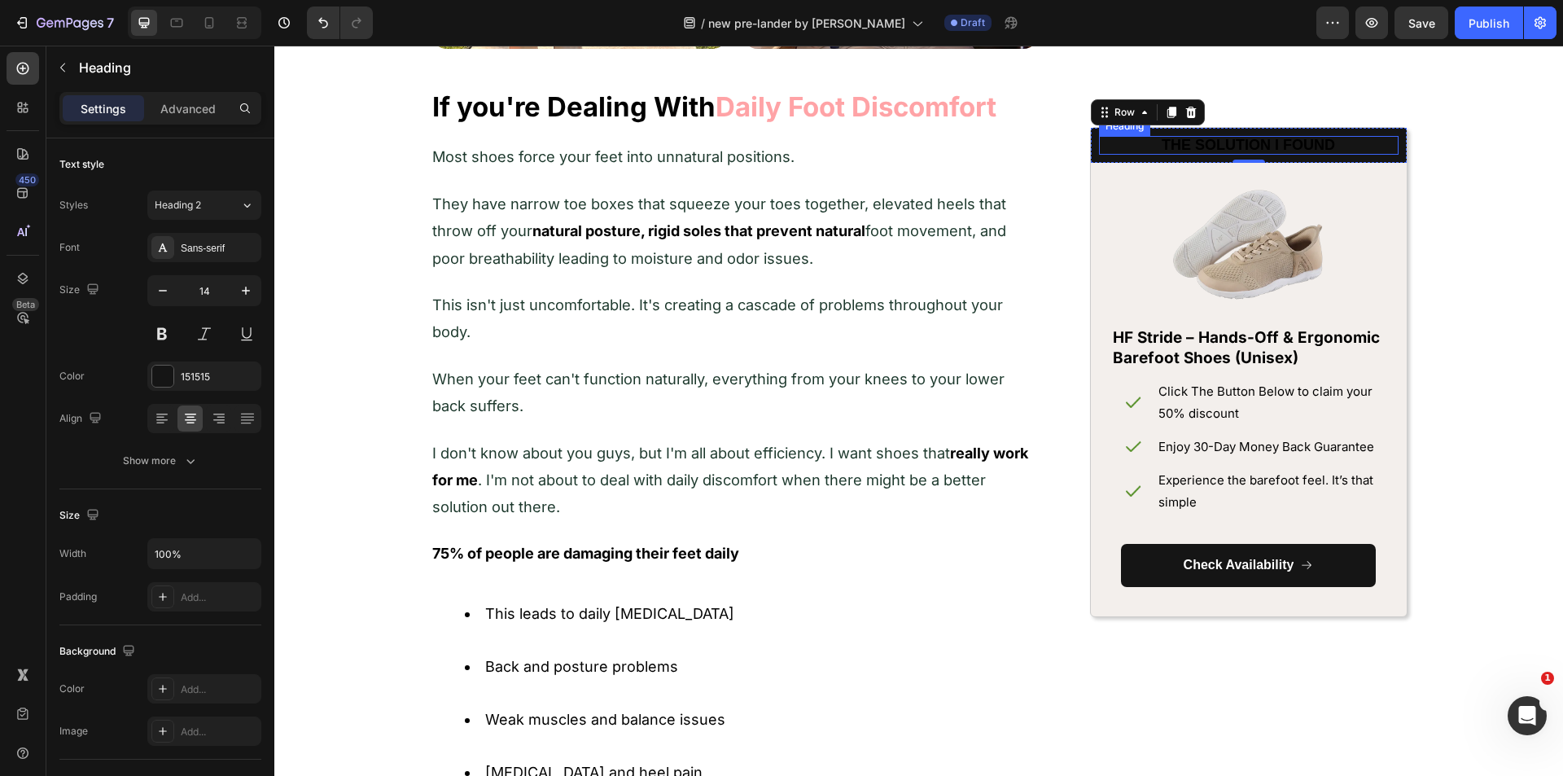
click at [1219, 147] on strong "THE SOLUTION I FOUND" at bounding box center [1247, 145] width 173 height 16
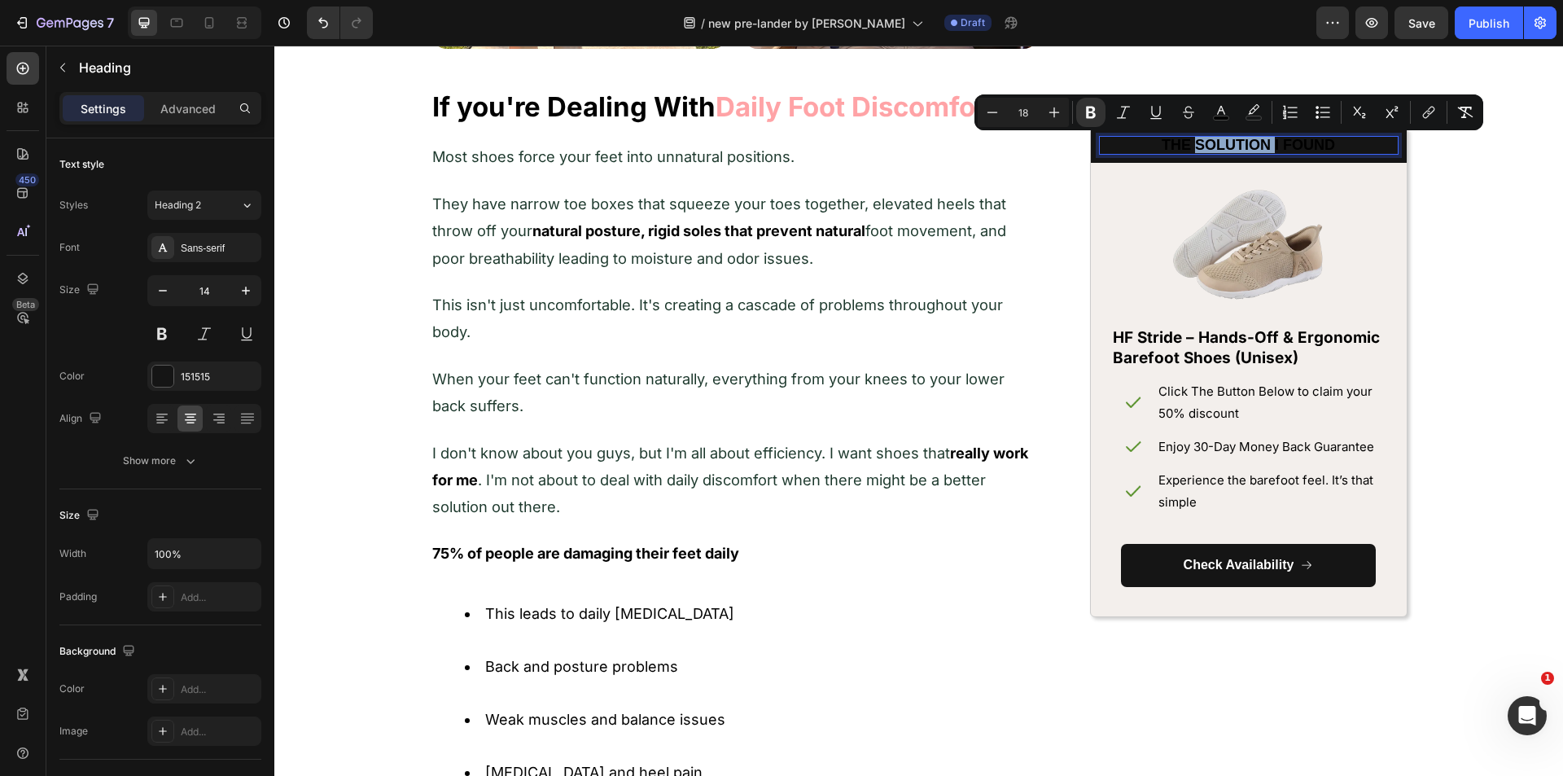
click at [1219, 147] on strong "THE SOLUTION I FOUND" at bounding box center [1247, 145] width 173 height 16
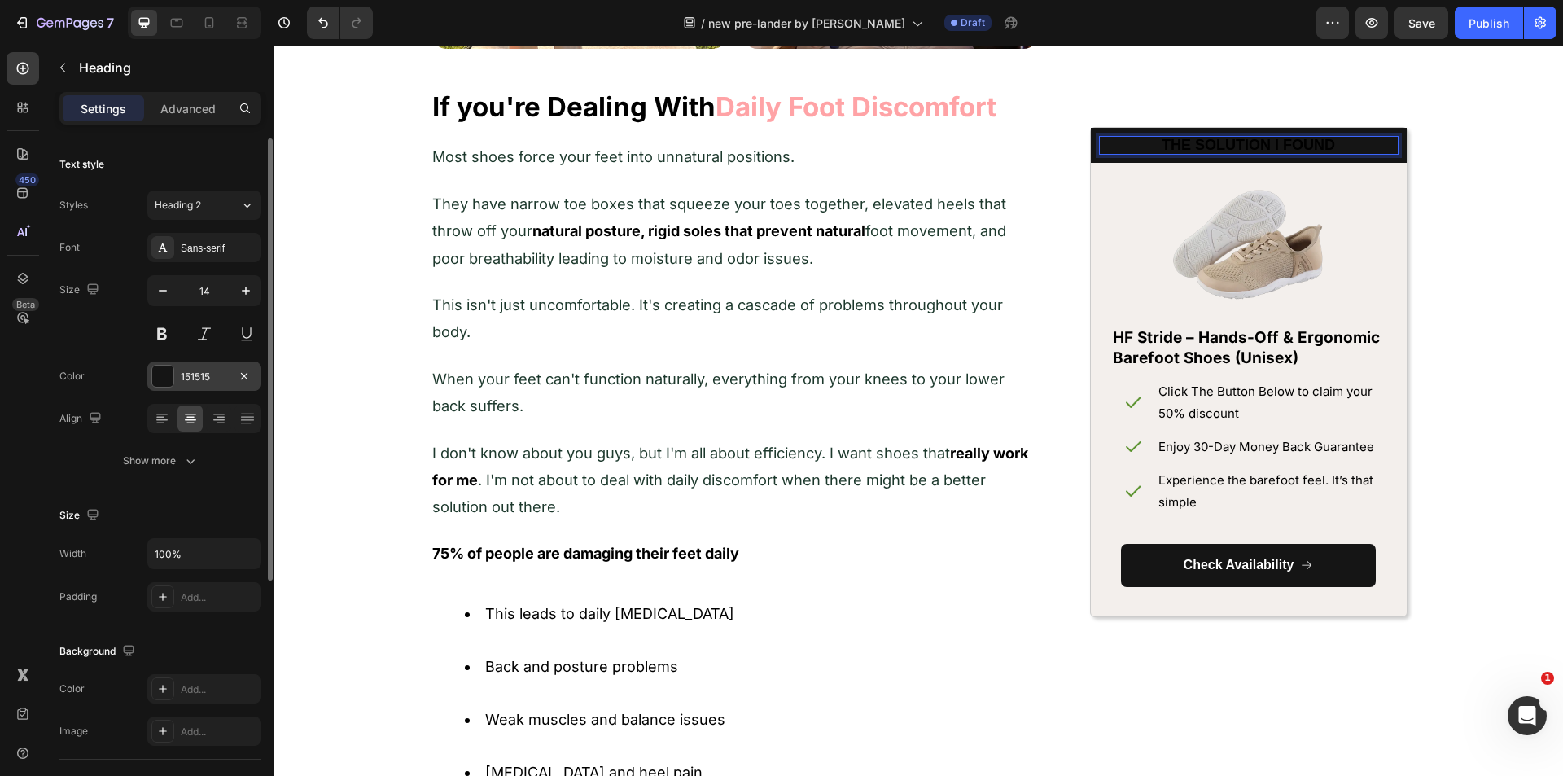
click at [162, 376] on div at bounding box center [162, 375] width 21 height 21
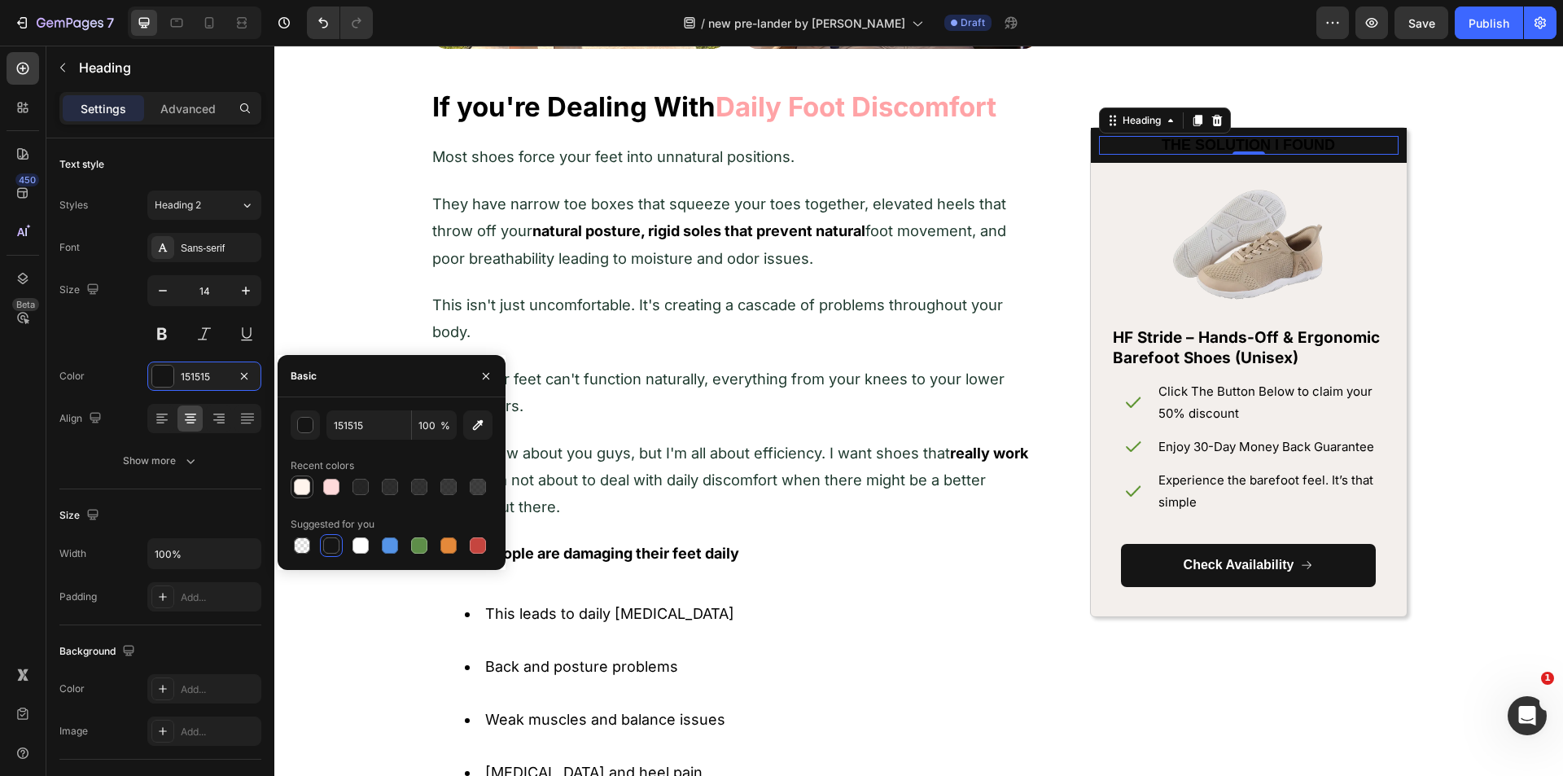
click at [305, 485] on div at bounding box center [302, 487] width 16 height 16
type input "FFF4ED"
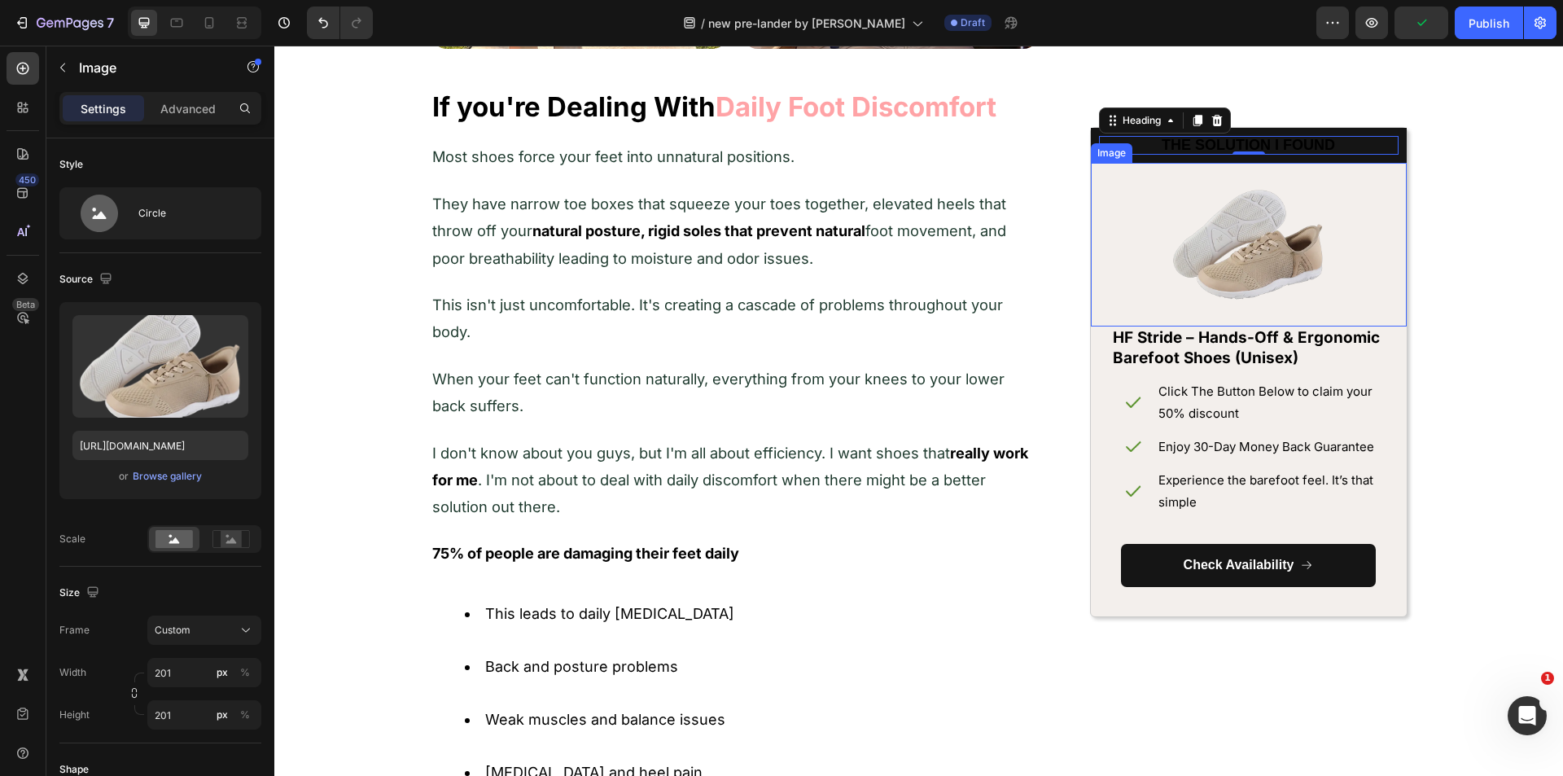
click at [1270, 241] on img at bounding box center [1248, 245] width 164 height 164
click at [1240, 138] on strong "THE SOLUTION I FOUND" at bounding box center [1247, 145] width 173 height 16
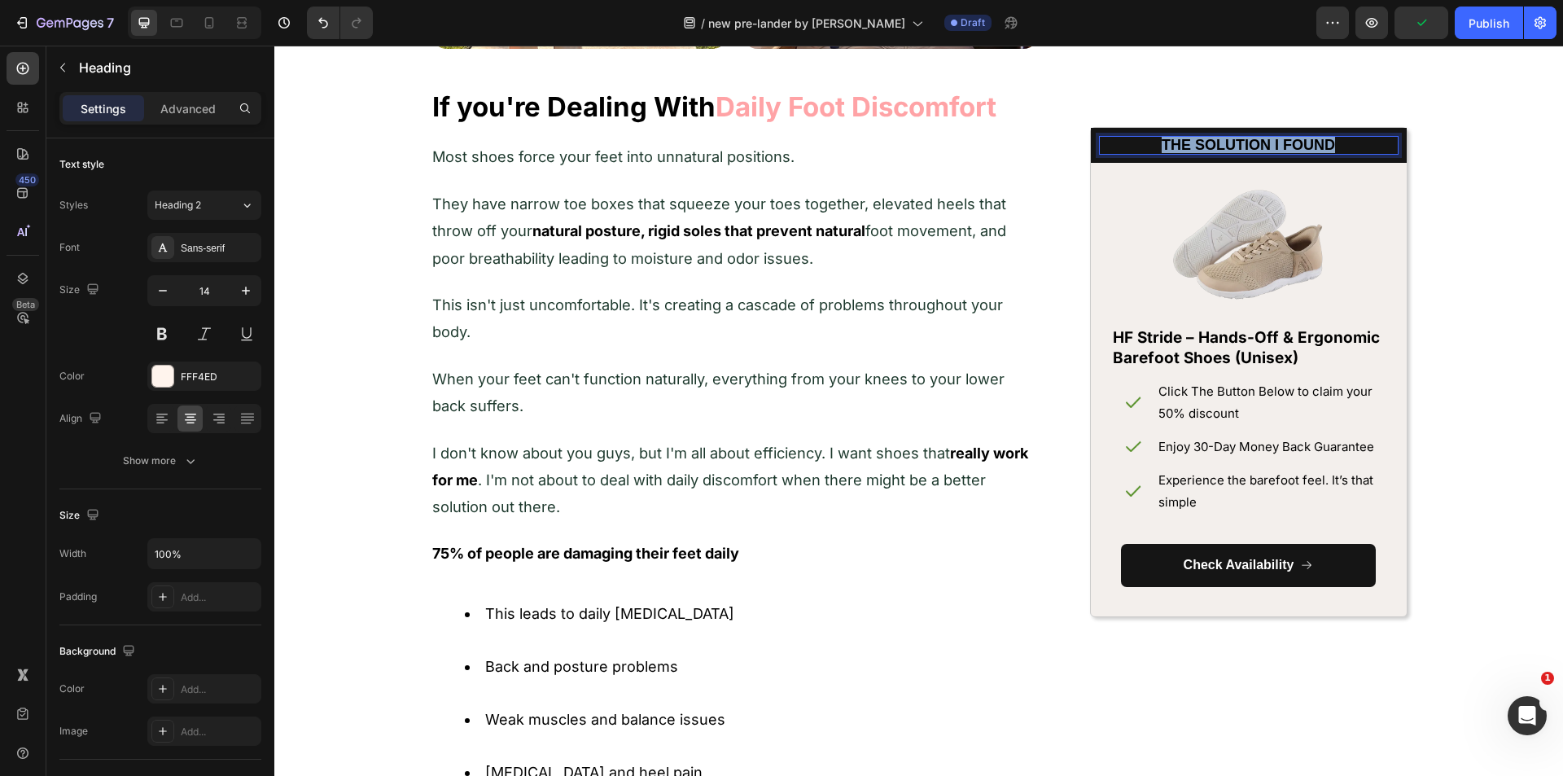
click at [1240, 138] on strong "THE SOLUTION I FOUND" at bounding box center [1247, 145] width 173 height 16
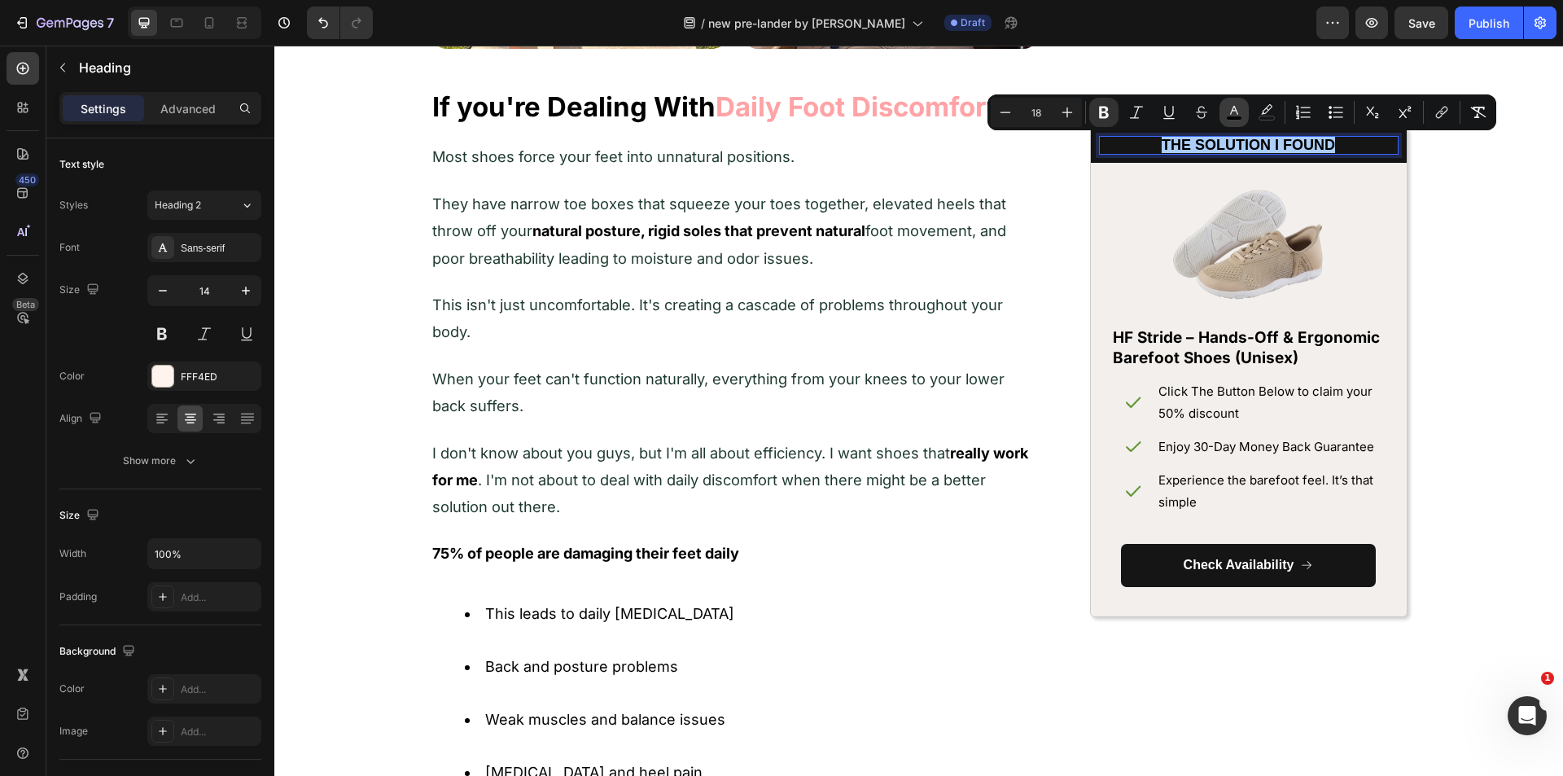
click at [1244, 116] on button "color" at bounding box center [1233, 112] width 29 height 29
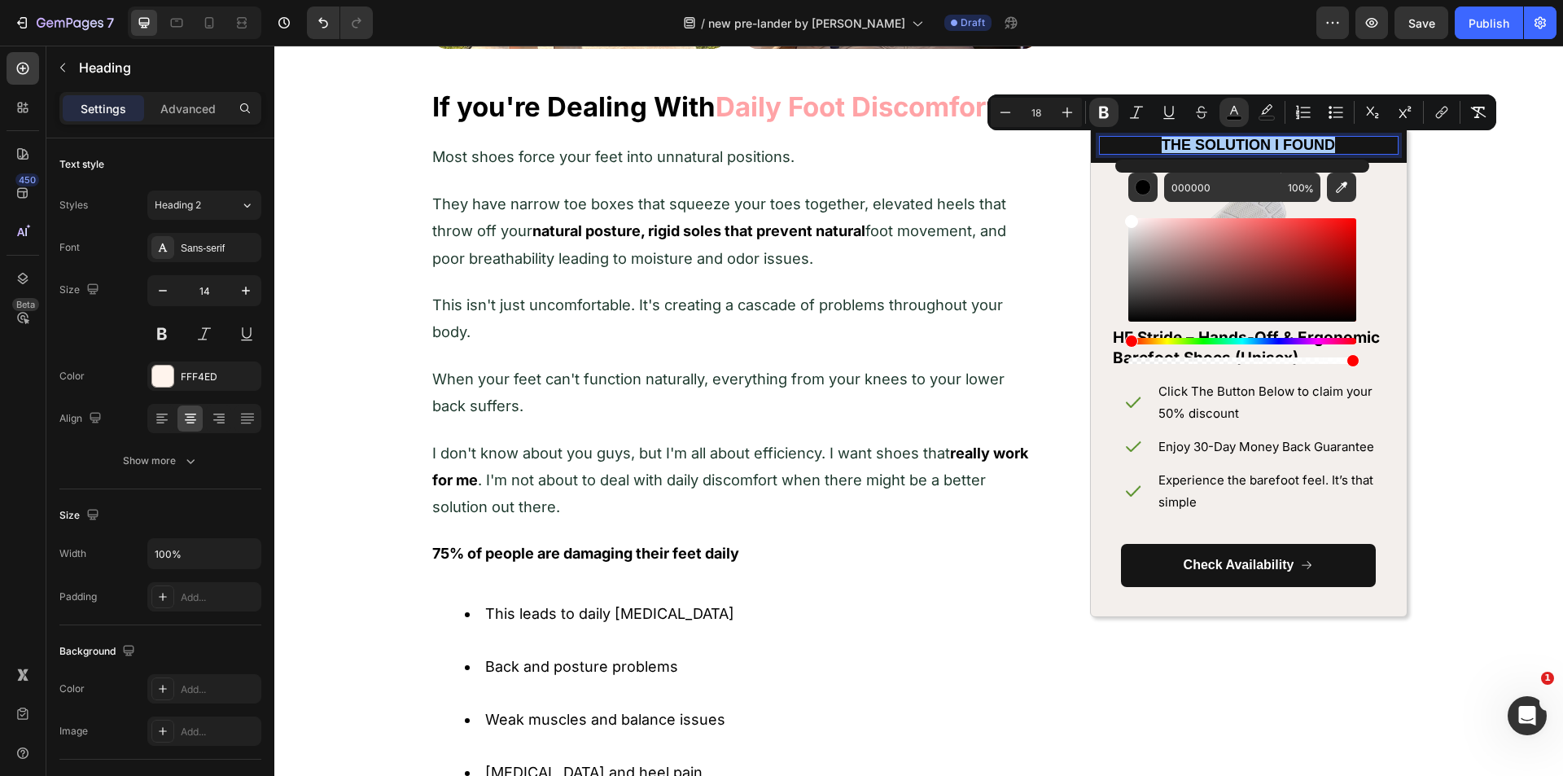
drag, startPoint x: 1153, startPoint y: 236, endPoint x: 1114, endPoint y: 201, distance: 52.4
click at [1115, 201] on div "000000 100 %" at bounding box center [1242, 264] width 254 height 208
type input "FFFFFF"
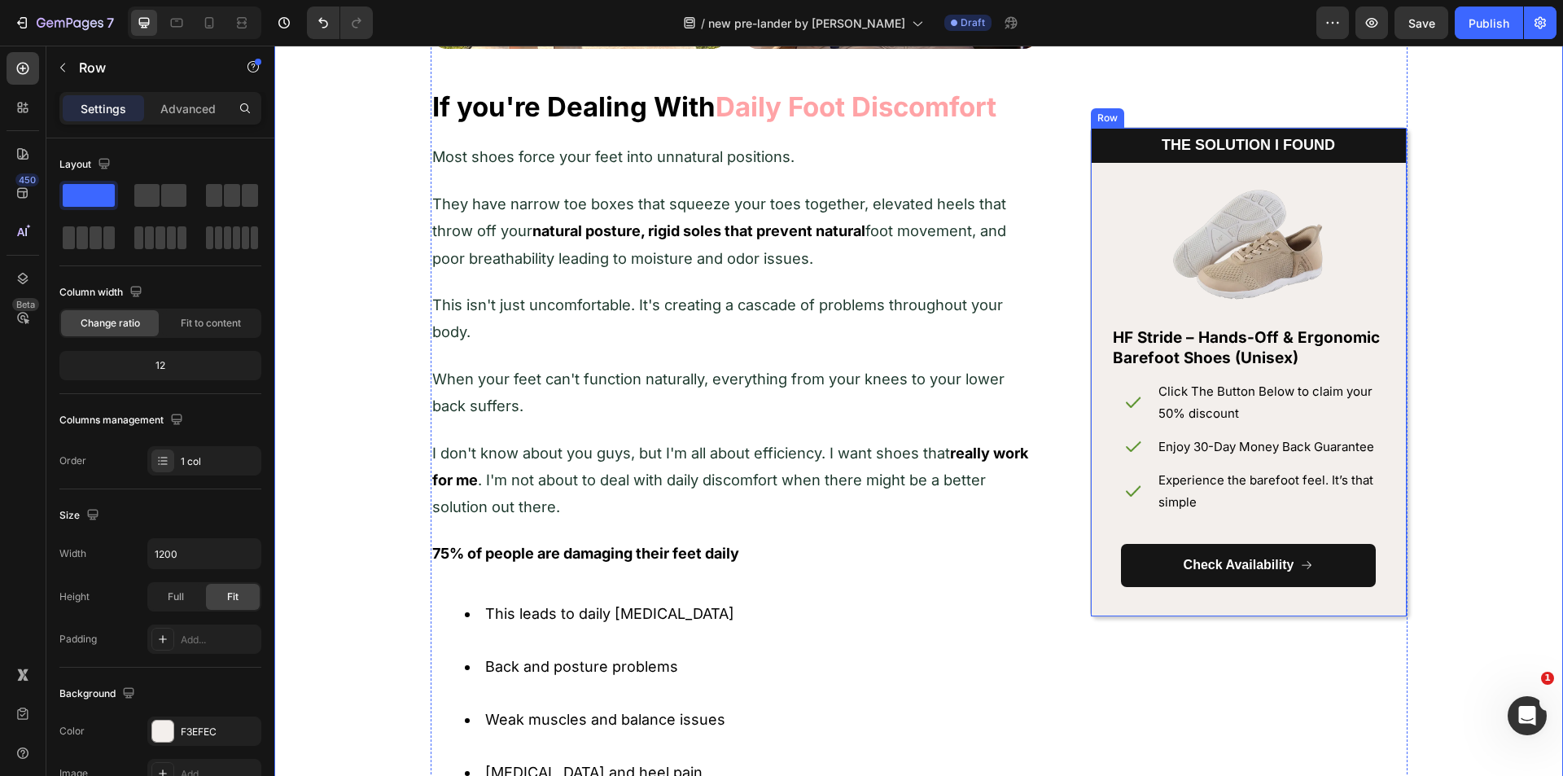
click at [1118, 606] on div "⁠⁠⁠⁠⁠⁠⁠ THE SOLUTION I FOUND Heading Row Image Row HF Stride – Hands-Off & Ergo…" at bounding box center [1249, 371] width 316 height 487
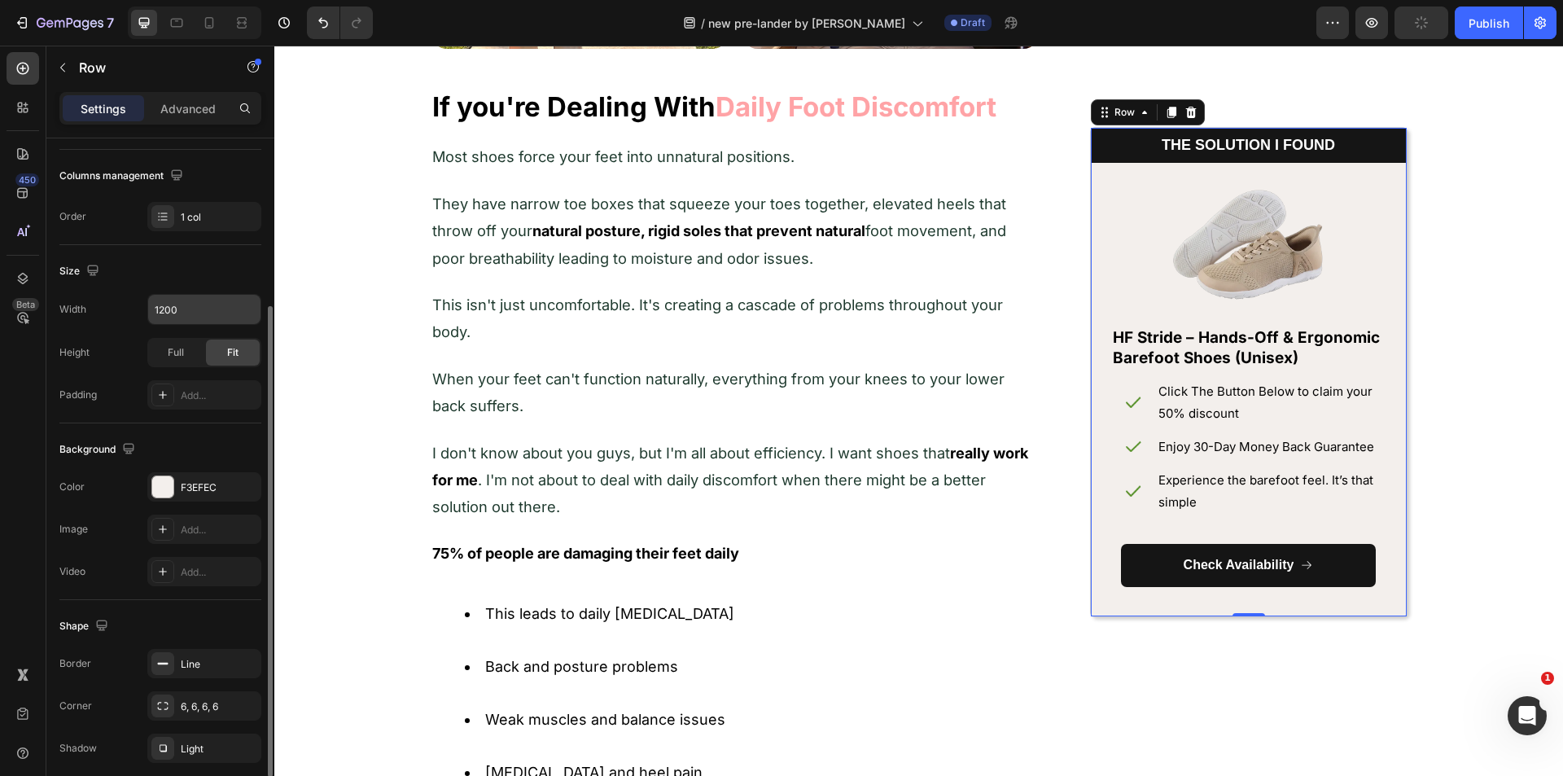
scroll to position [309, 0]
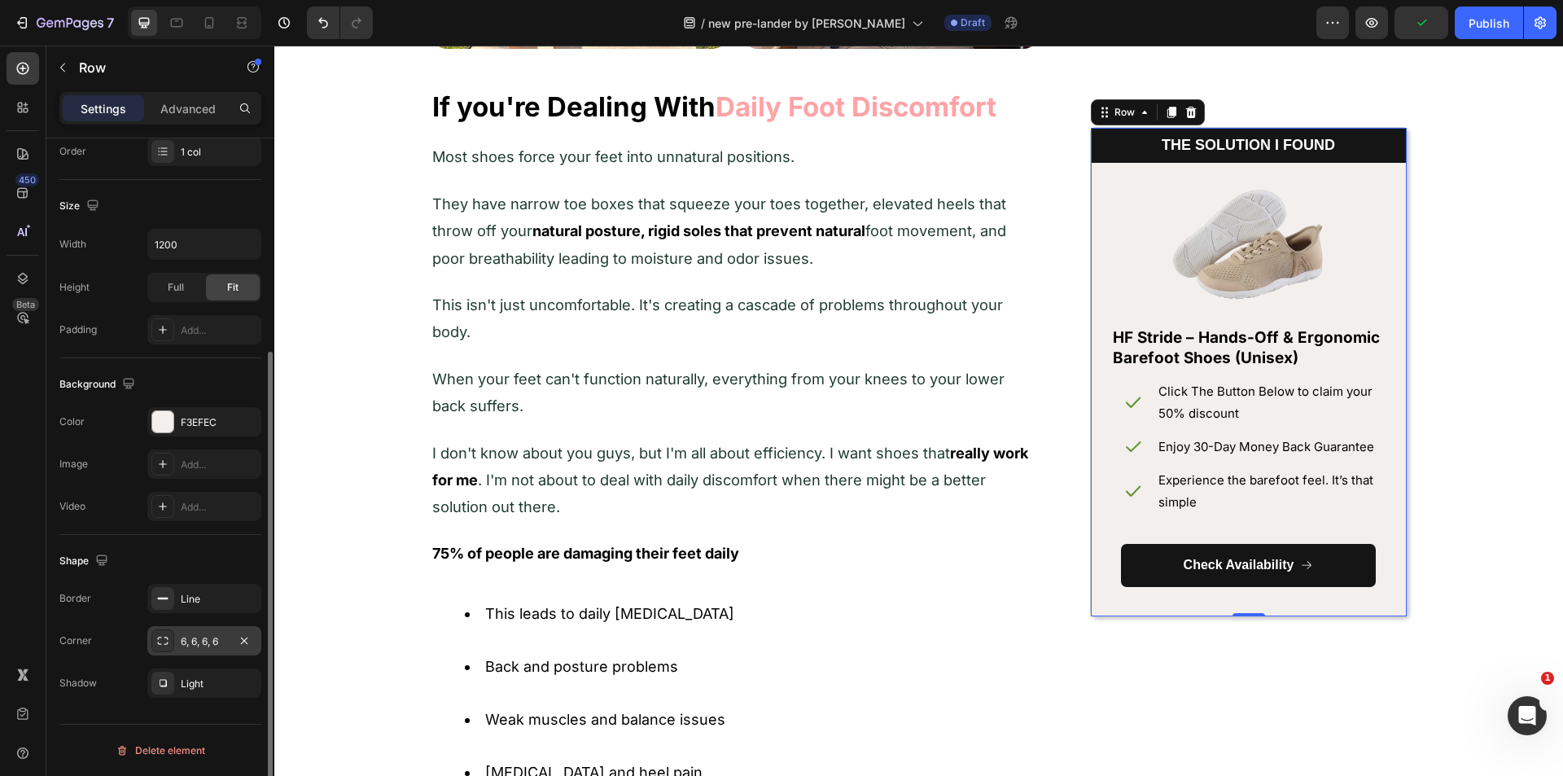
click at [206, 641] on div "6, 6, 6, 6" at bounding box center [204, 641] width 47 height 15
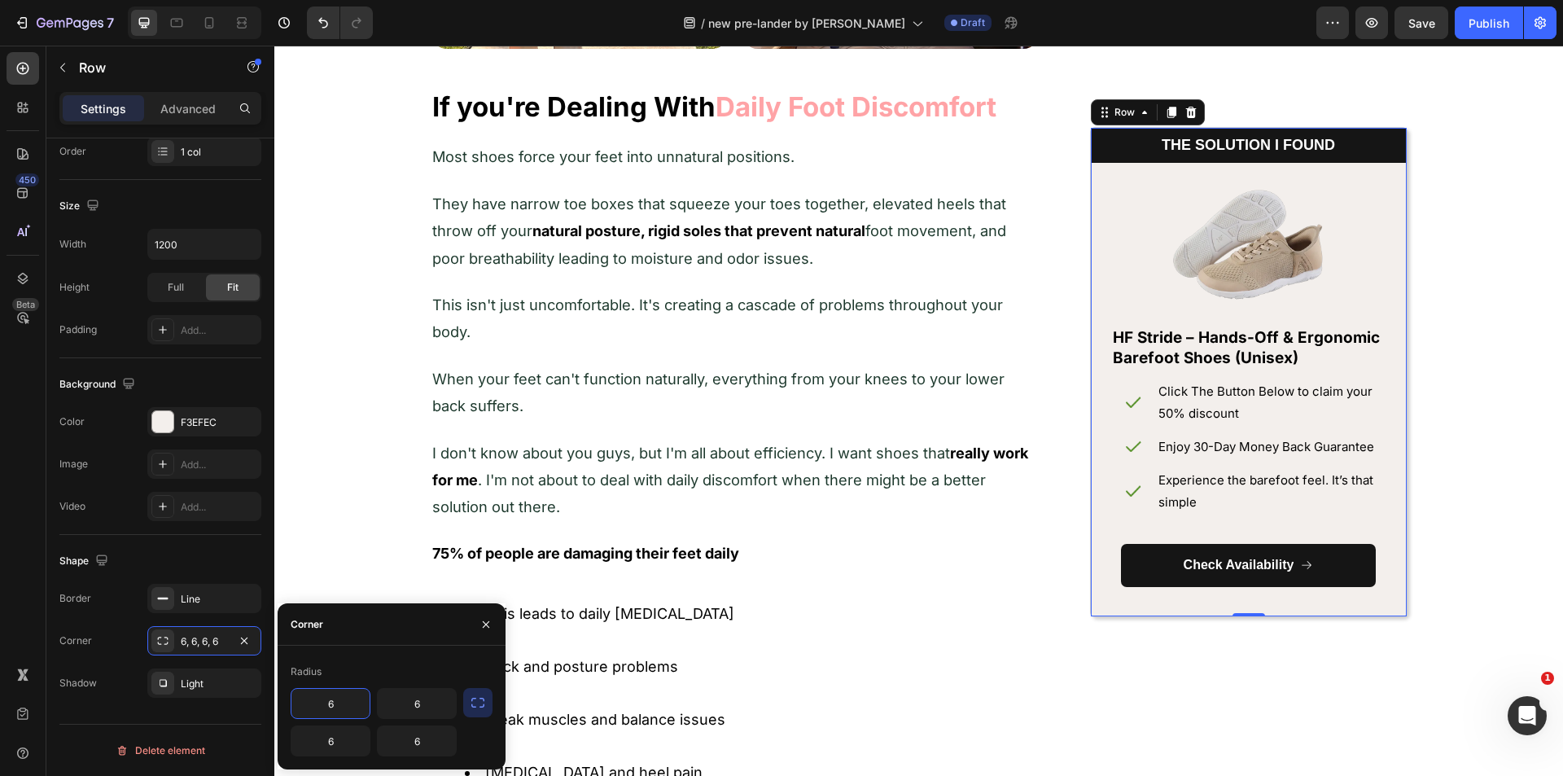
click at [339, 697] on input "6" at bounding box center [330, 702] width 78 height 29
drag, startPoint x: 339, startPoint y: 699, endPoint x: 302, endPoint y: 707, distance: 38.3
click at [302, 707] on input "38" at bounding box center [330, 702] width 78 height 29
type input "8"
click at [480, 702] on icon "button" at bounding box center [478, 702] width 16 height 16
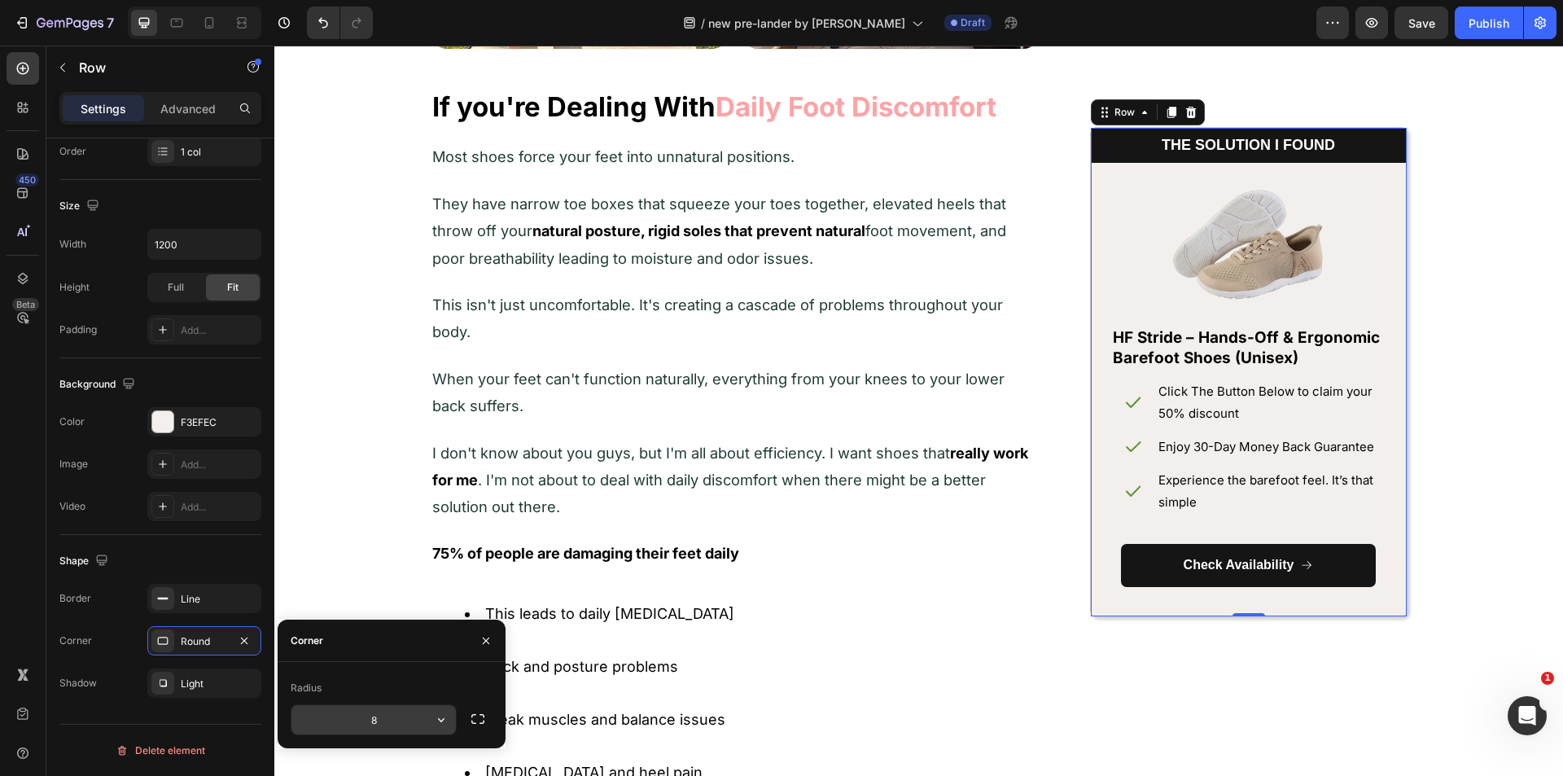
click at [371, 721] on input "8" at bounding box center [373, 719] width 164 height 29
click at [436, 719] on icon "button" at bounding box center [441, 719] width 16 height 16
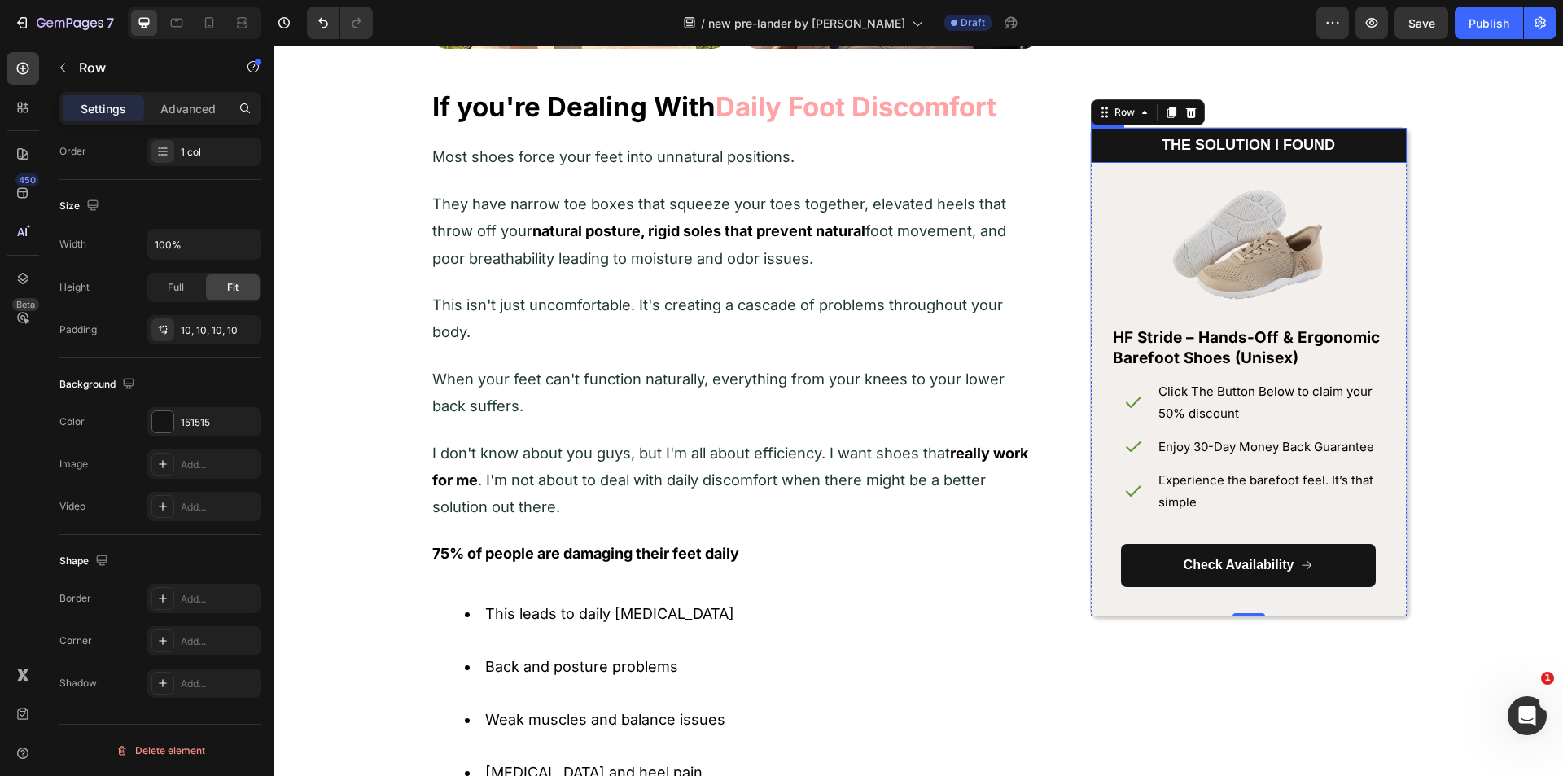
click at [1392, 151] on div "⁠⁠⁠⁠⁠⁠⁠ THE SOLUTION I FOUND Heading Row" at bounding box center [1249, 145] width 316 height 35
click at [164, 636] on icon at bounding box center [162, 640] width 13 height 13
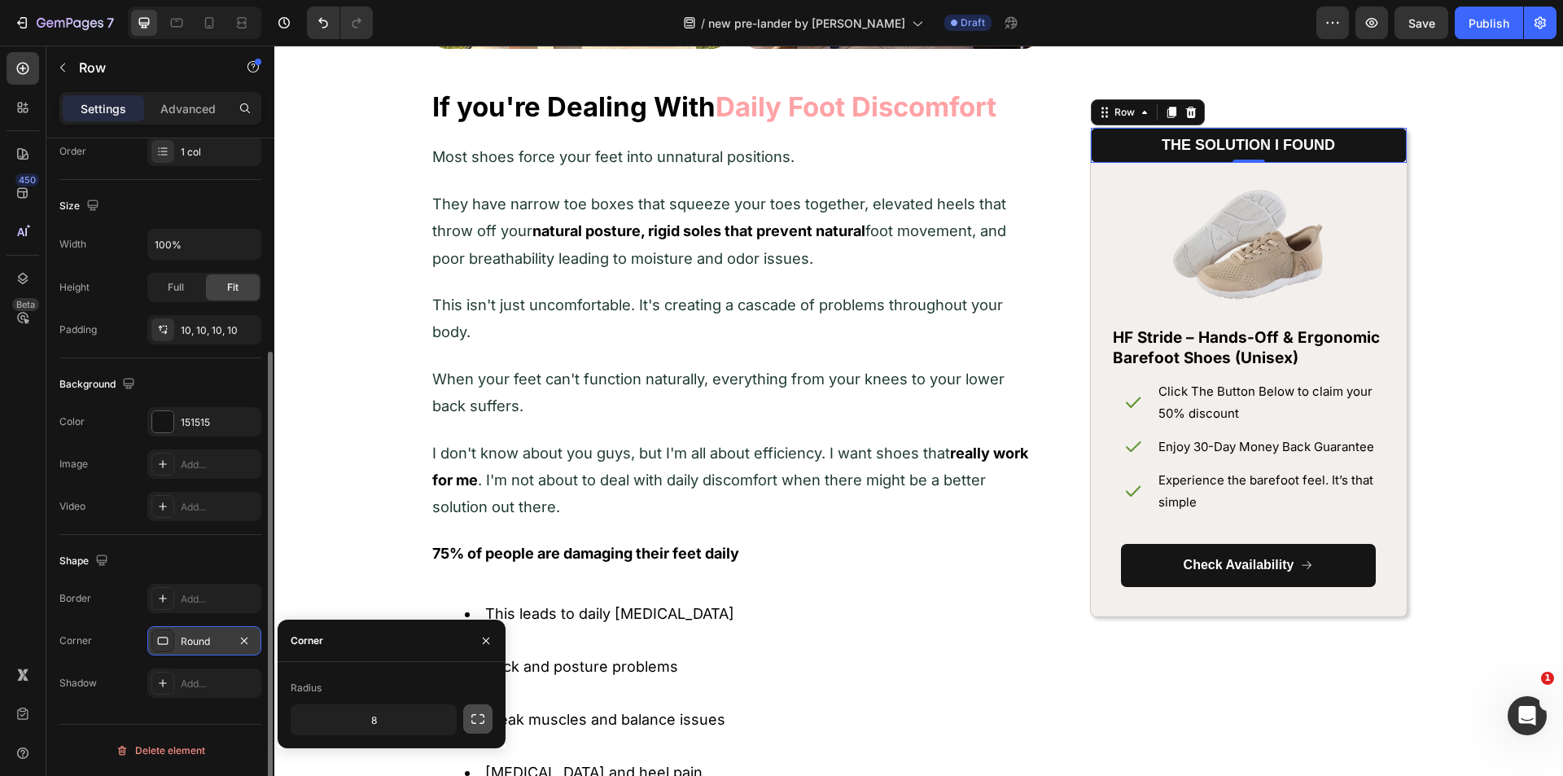
click at [474, 724] on icon "button" at bounding box center [478, 718] width 16 height 16
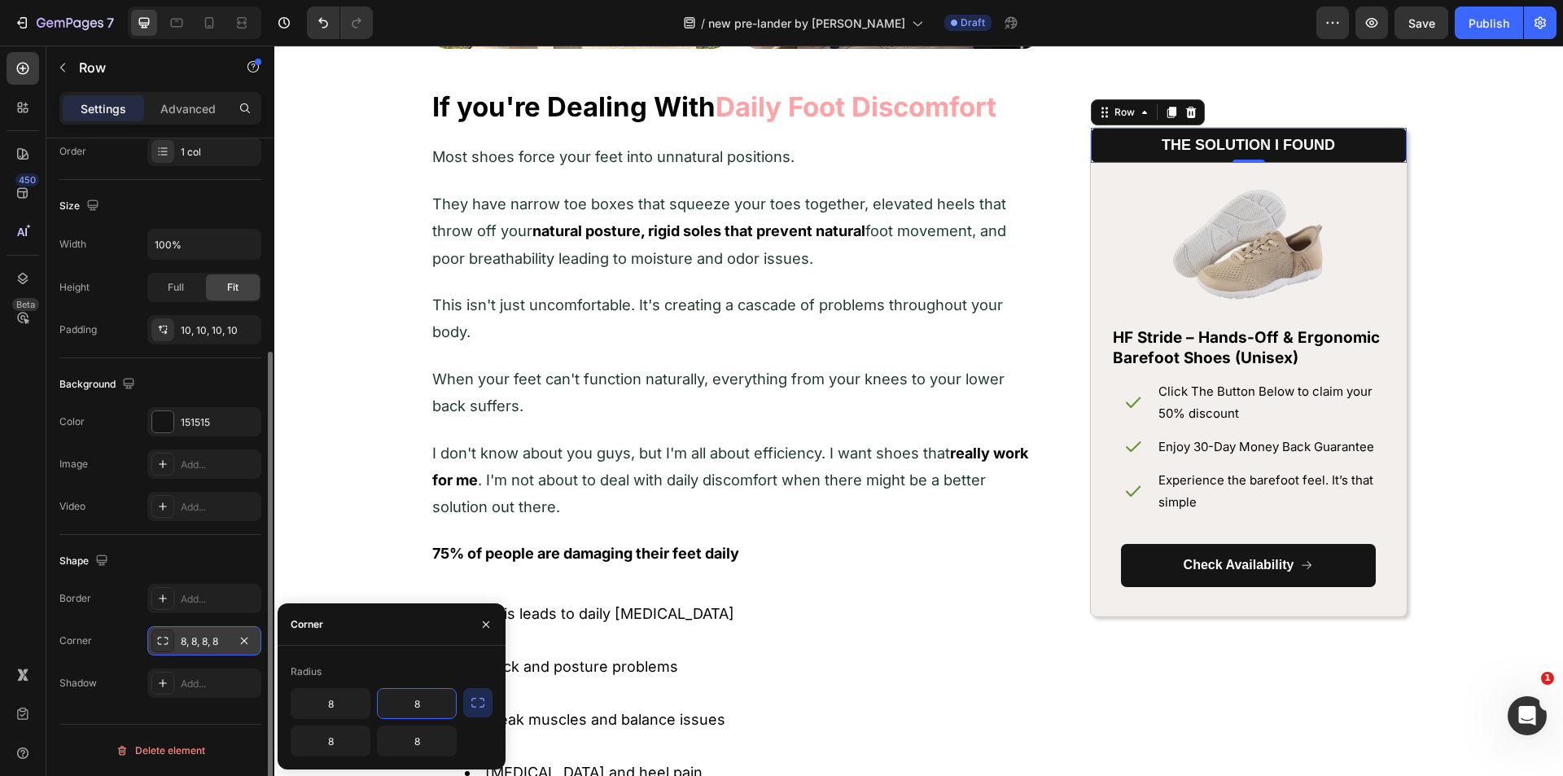
click at [410, 706] on input "8" at bounding box center [417, 702] width 78 height 29
click at [419, 735] on input "8" at bounding box center [417, 740] width 78 height 29
click at [336, 746] on input "8" at bounding box center [330, 740] width 78 height 29
click at [374, 675] on div "Radius" at bounding box center [392, 671] width 202 height 26
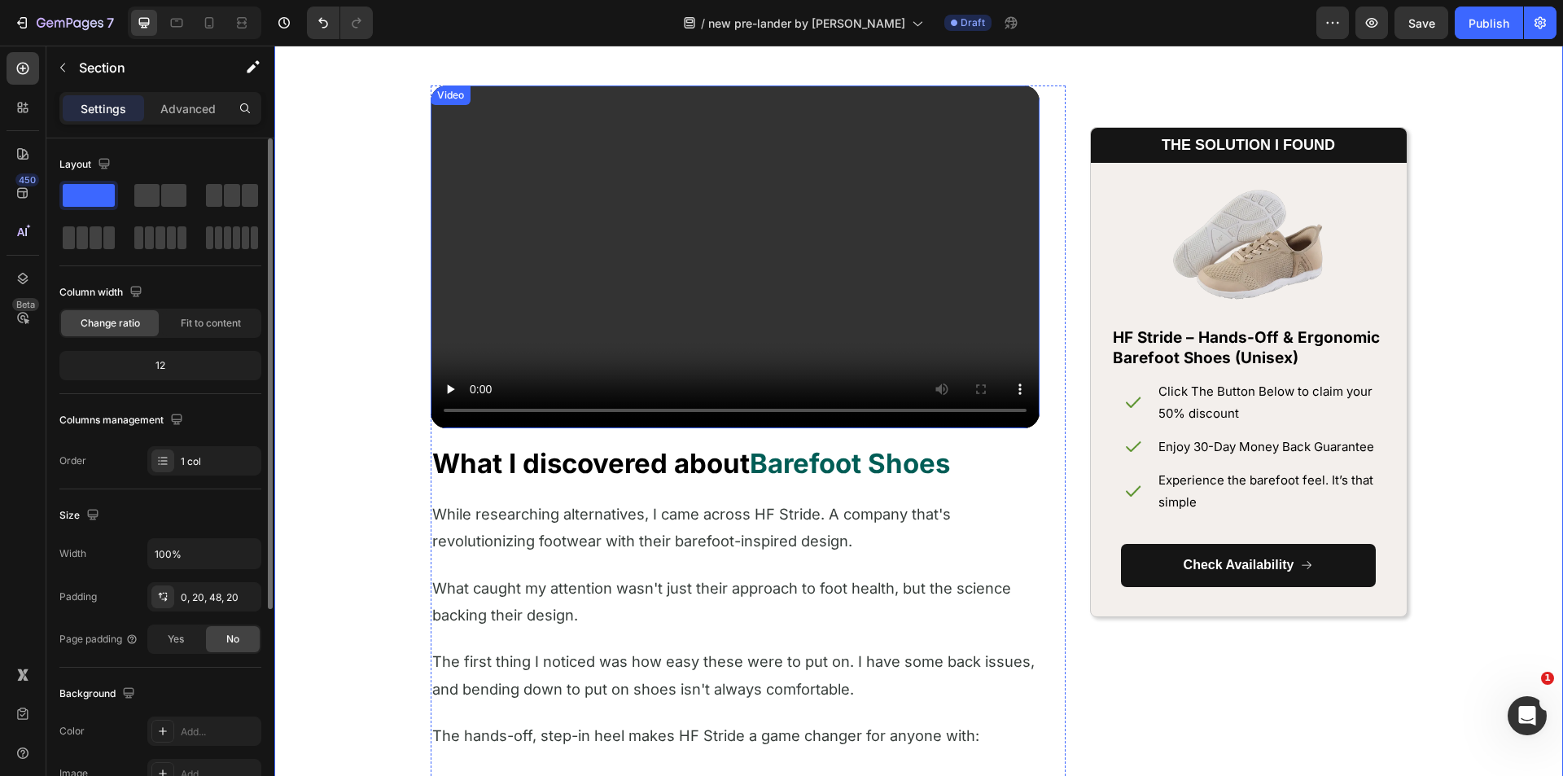
scroll to position [2288, 0]
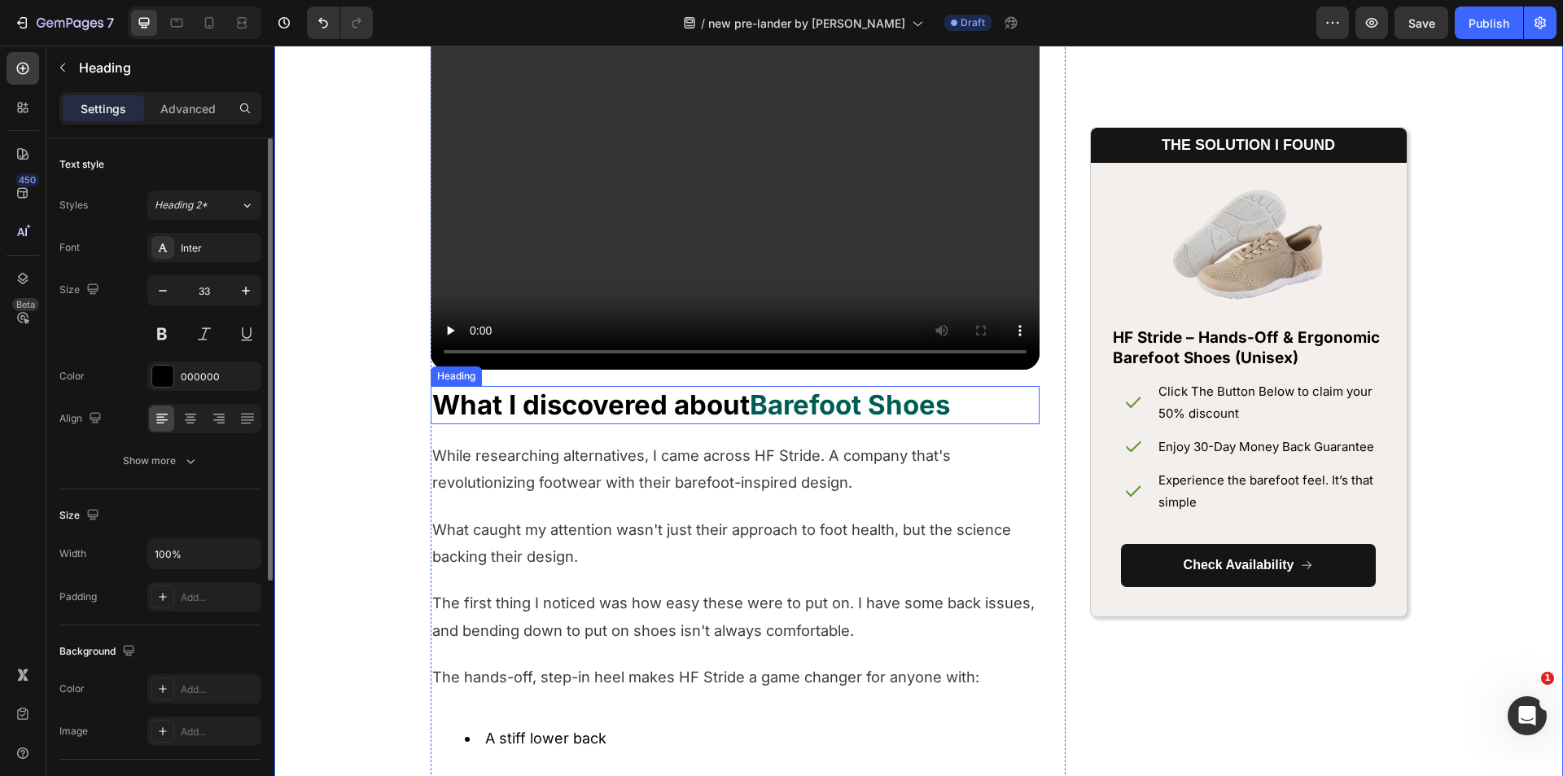
click at [804, 404] on strong "Barefoot Shoes" at bounding box center [850, 404] width 200 height 33
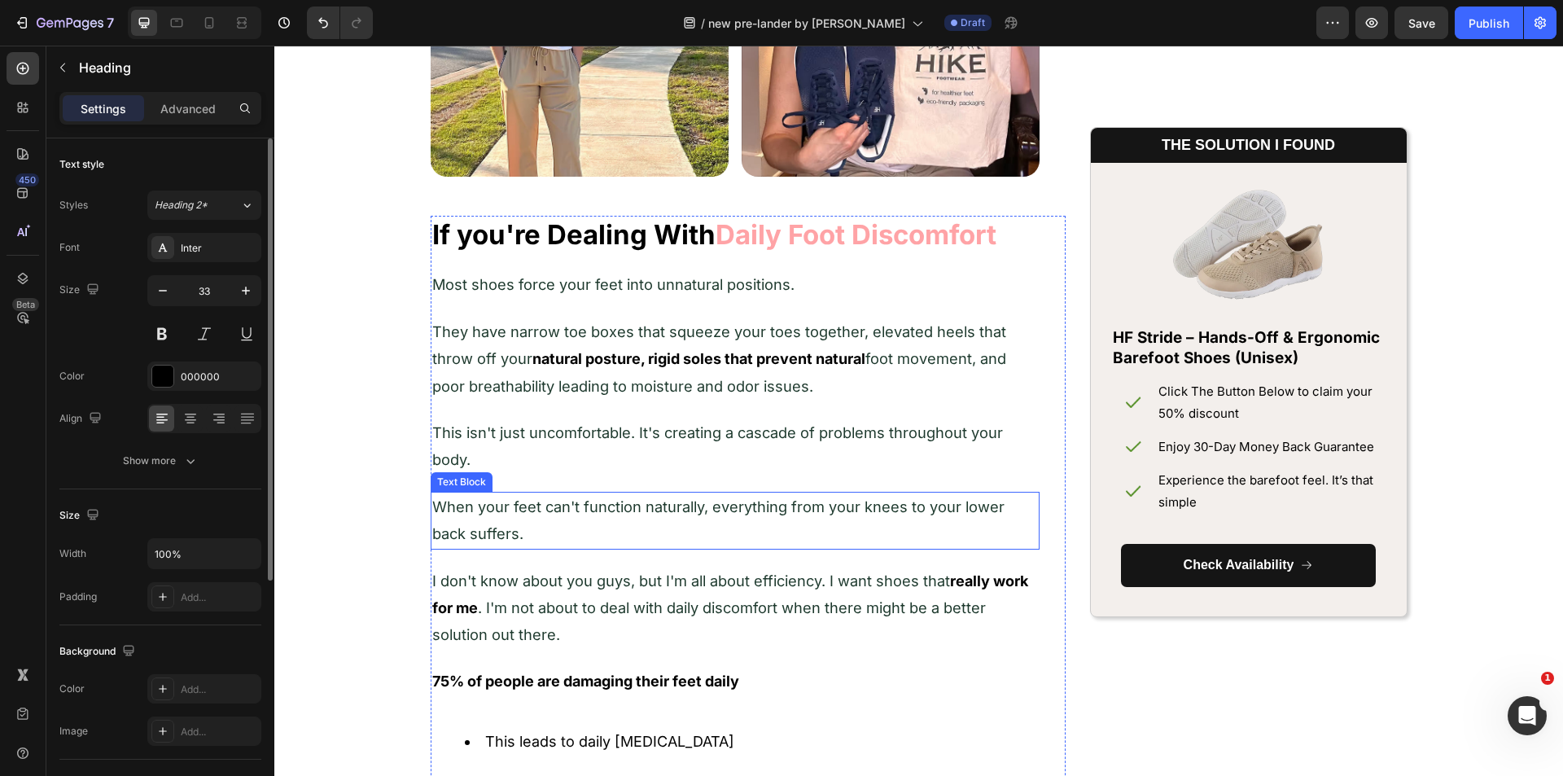
scroll to position [1312, 0]
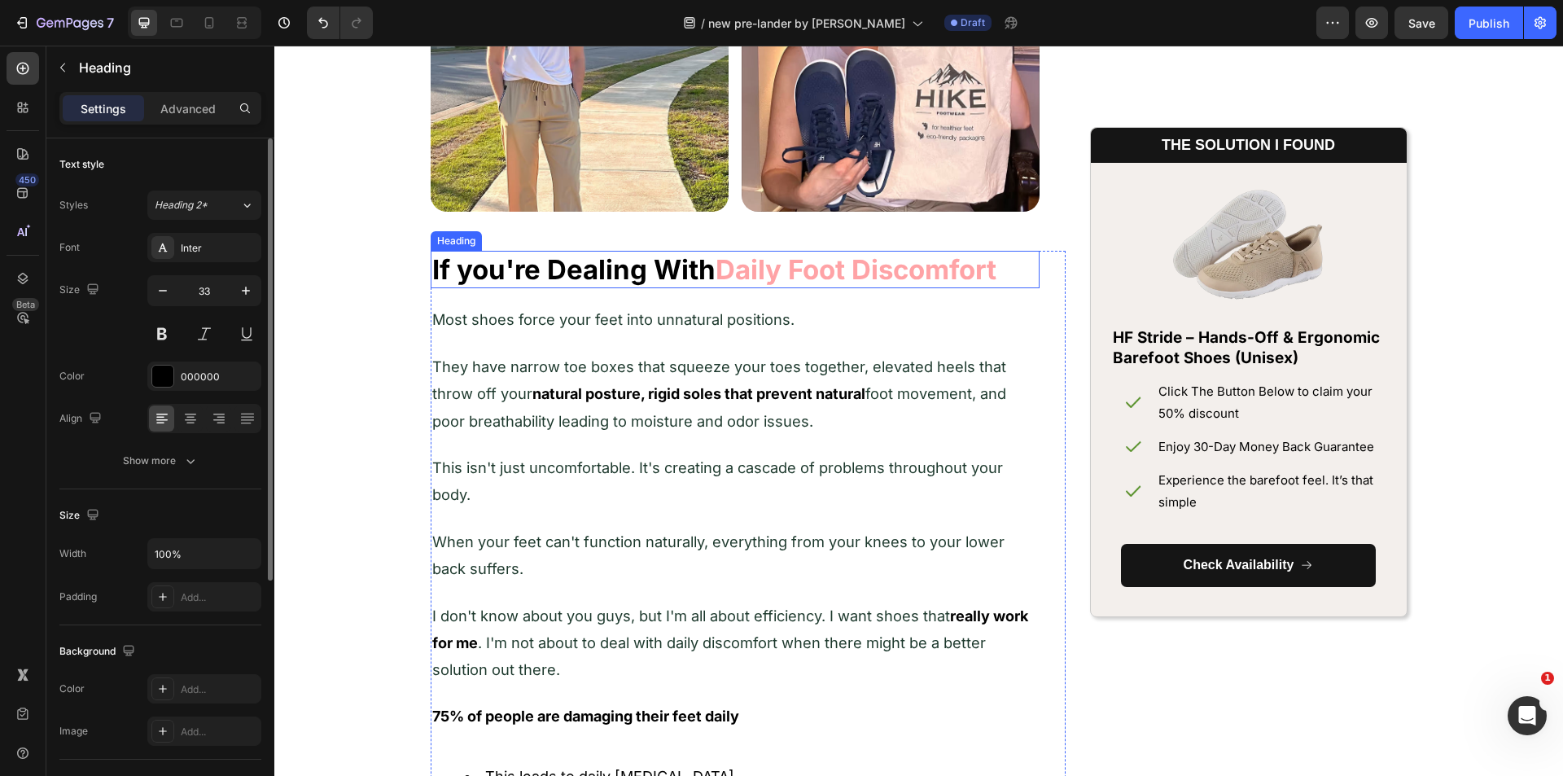
click at [820, 275] on strong "Daily Foot Discomfort" at bounding box center [855, 269] width 281 height 33
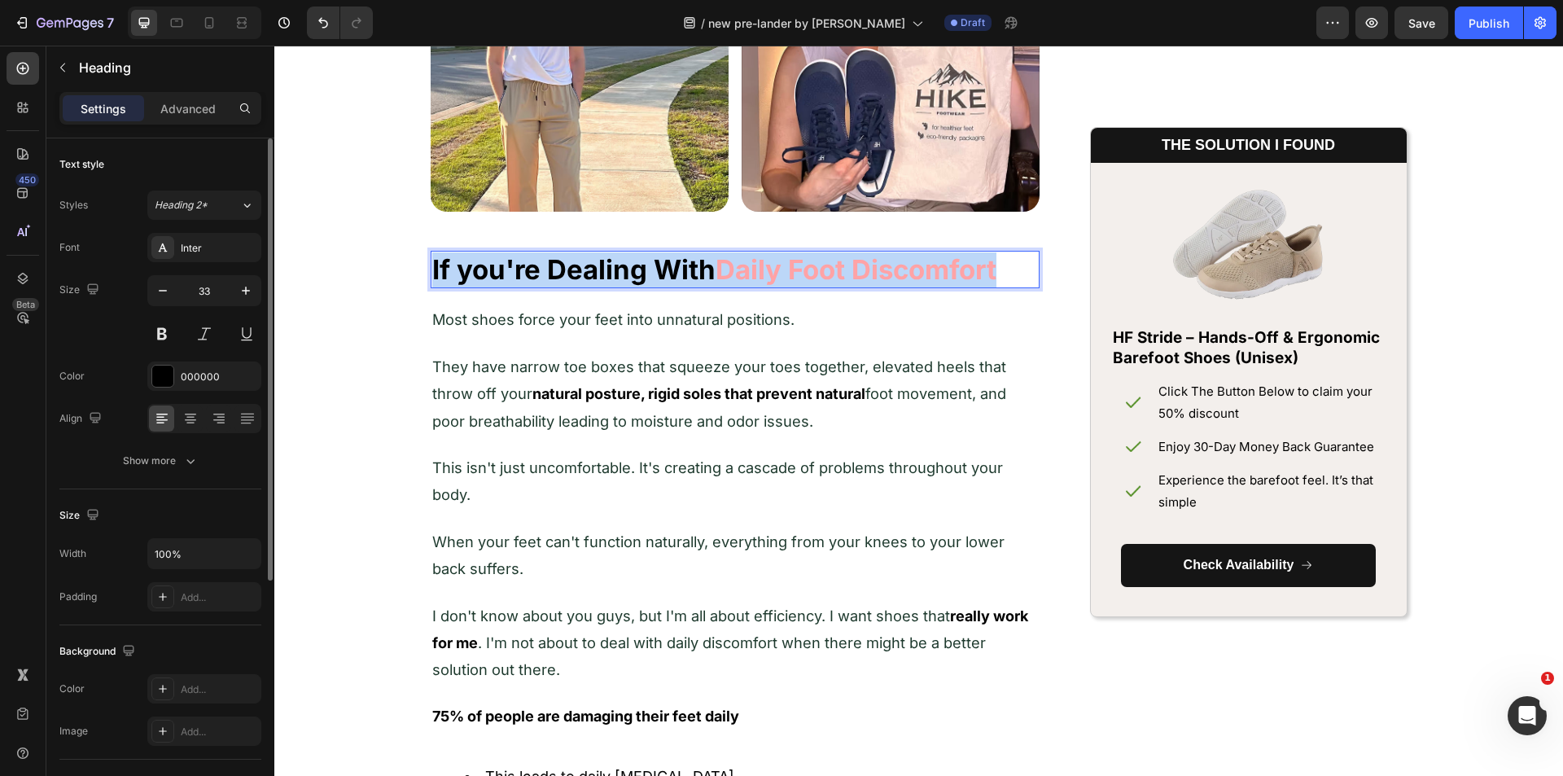
click at [820, 275] on strong "Daily Foot Discomfort" at bounding box center [855, 269] width 281 height 33
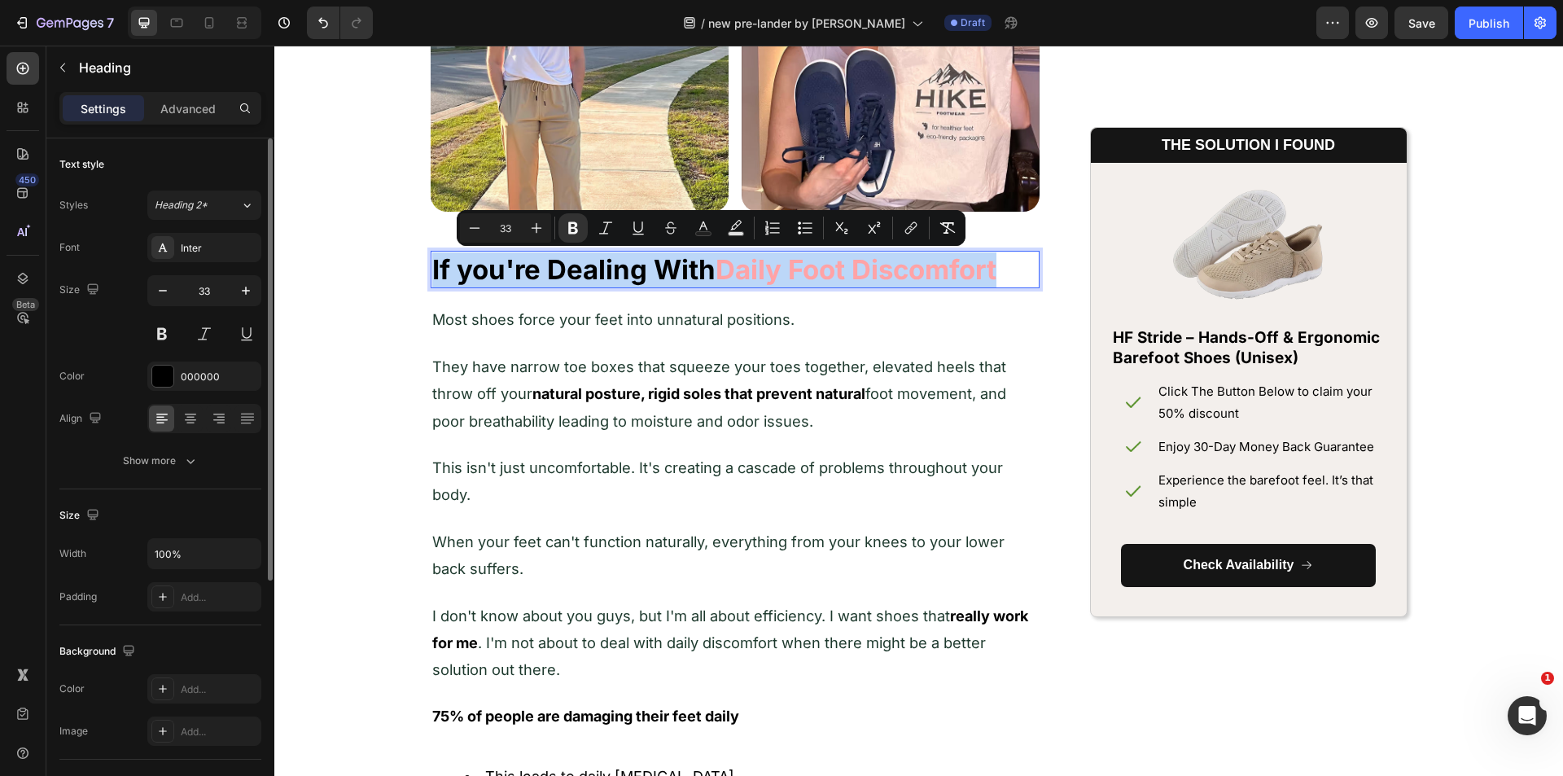
click at [817, 271] on strong "Daily Foot Discomfort" at bounding box center [855, 269] width 281 height 33
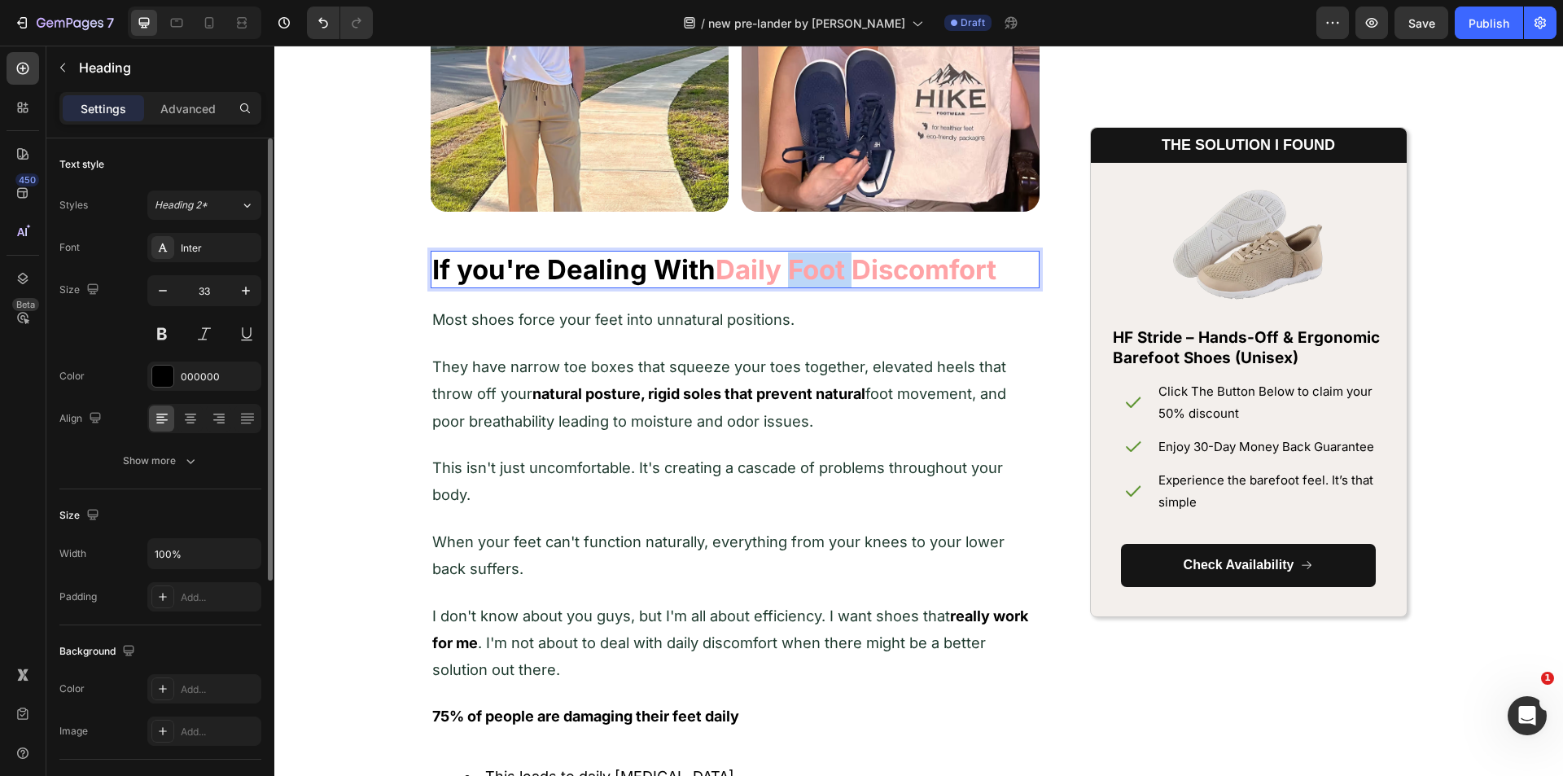
click at [817, 271] on strong "Daily Foot Discomfort" at bounding box center [855, 269] width 281 height 33
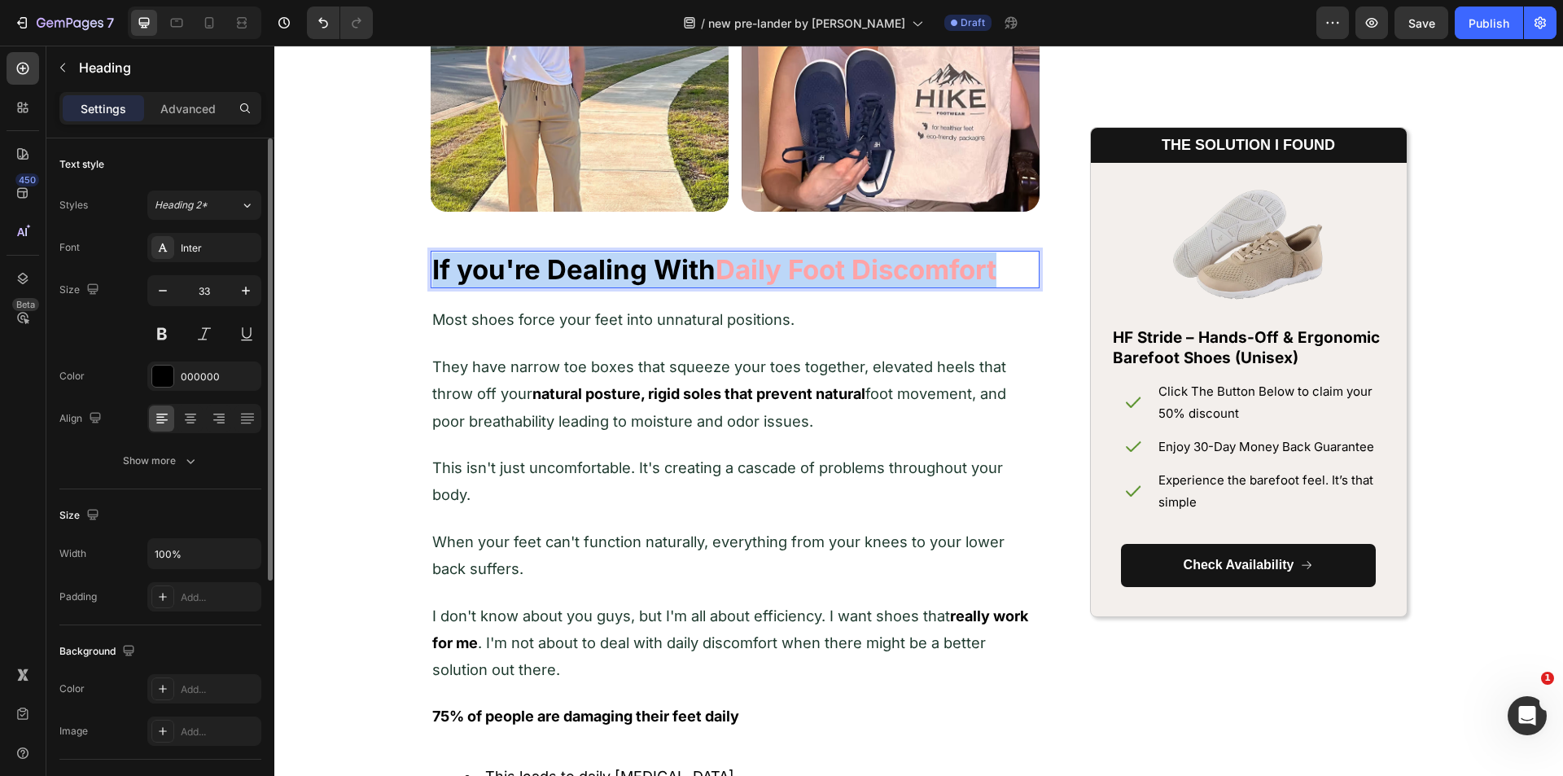
click at [816, 270] on strong "Daily Foot Discomfort" at bounding box center [855, 269] width 281 height 33
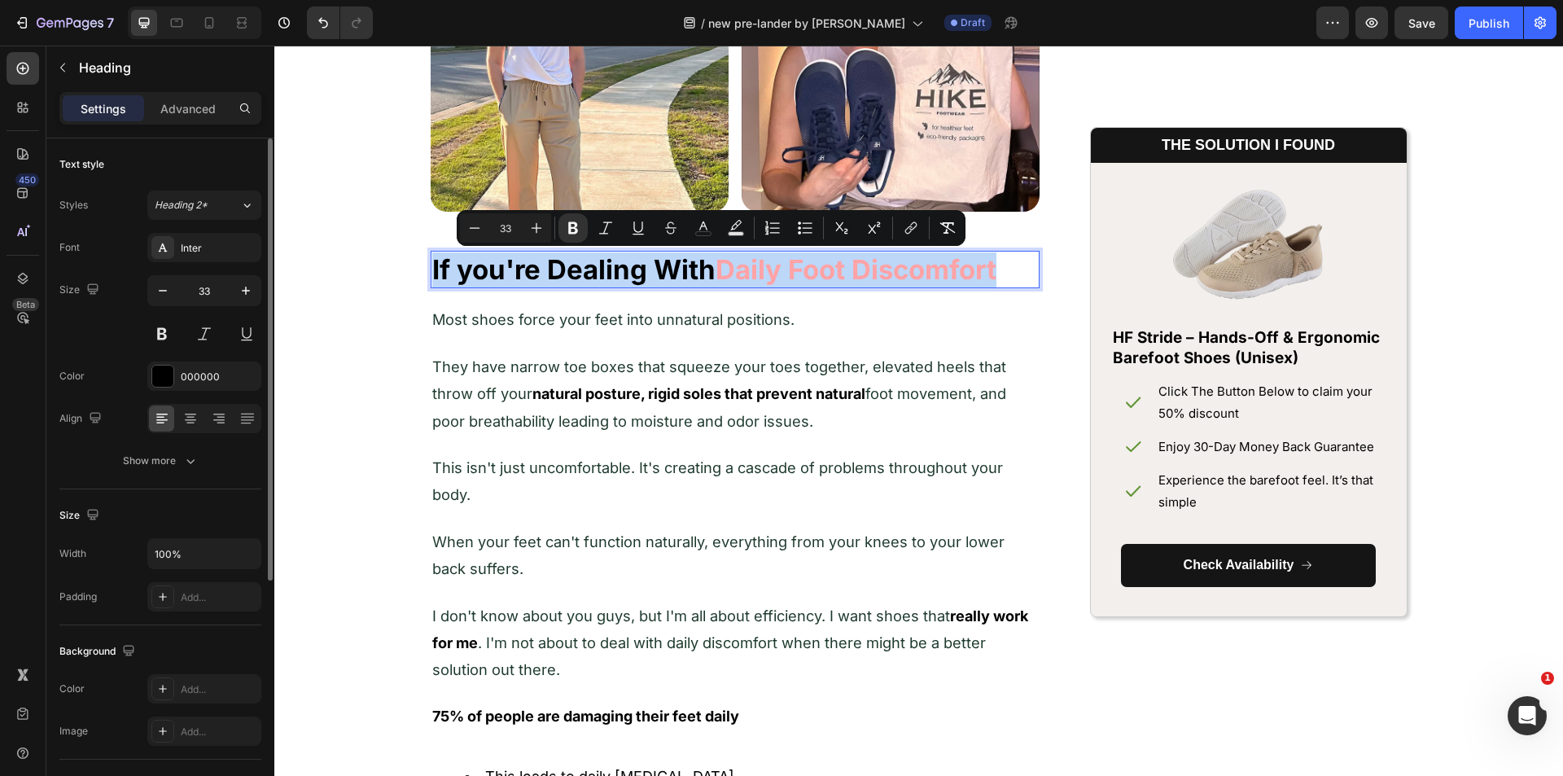
click at [816, 270] on strong "Daily Foot Discomfort" at bounding box center [855, 269] width 281 height 33
click at [758, 262] on strong "Daily Foot Discomfort" at bounding box center [855, 269] width 281 height 33
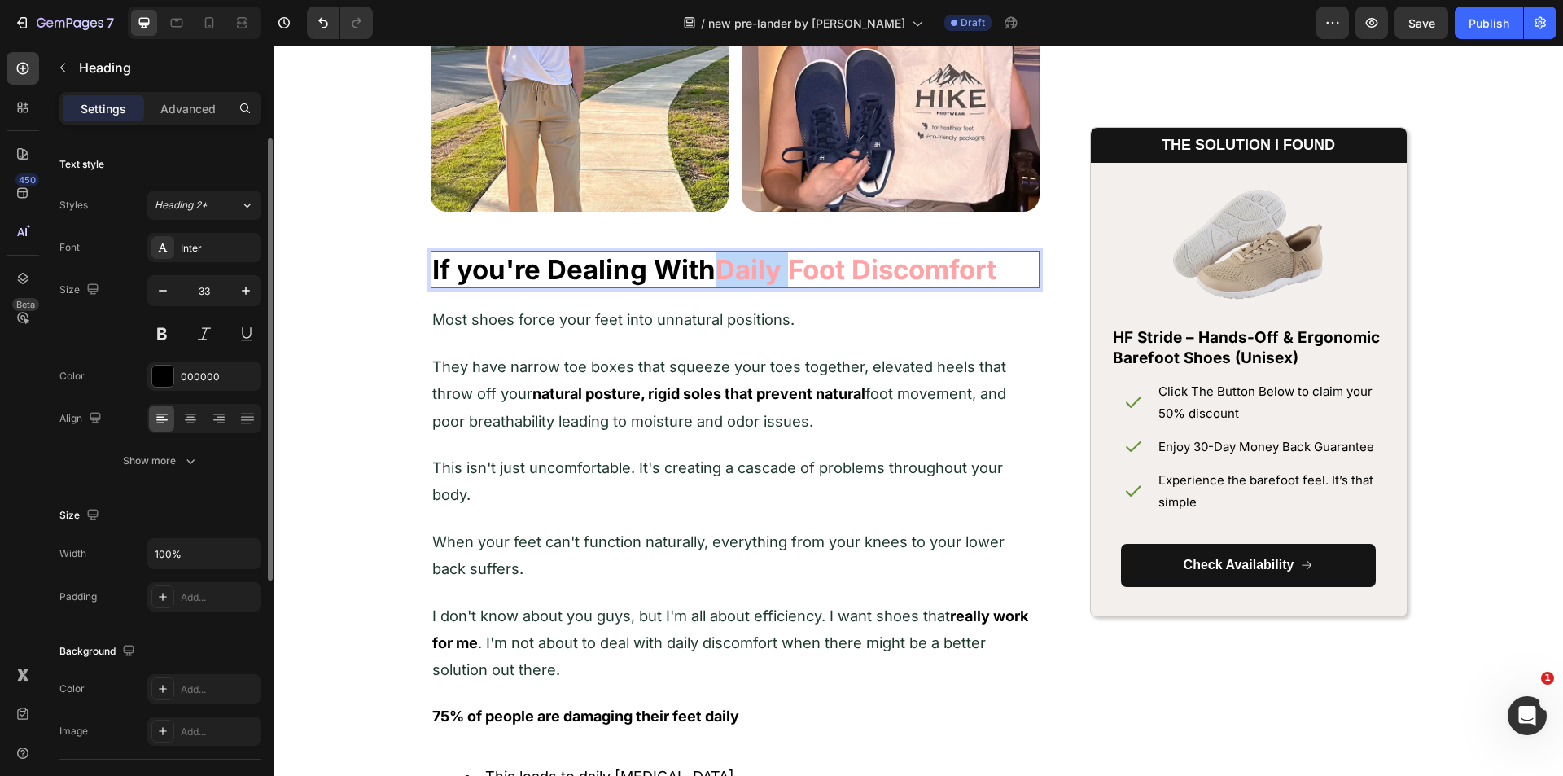
click at [758, 262] on strong "Daily Foot Discomfort" at bounding box center [855, 269] width 281 height 33
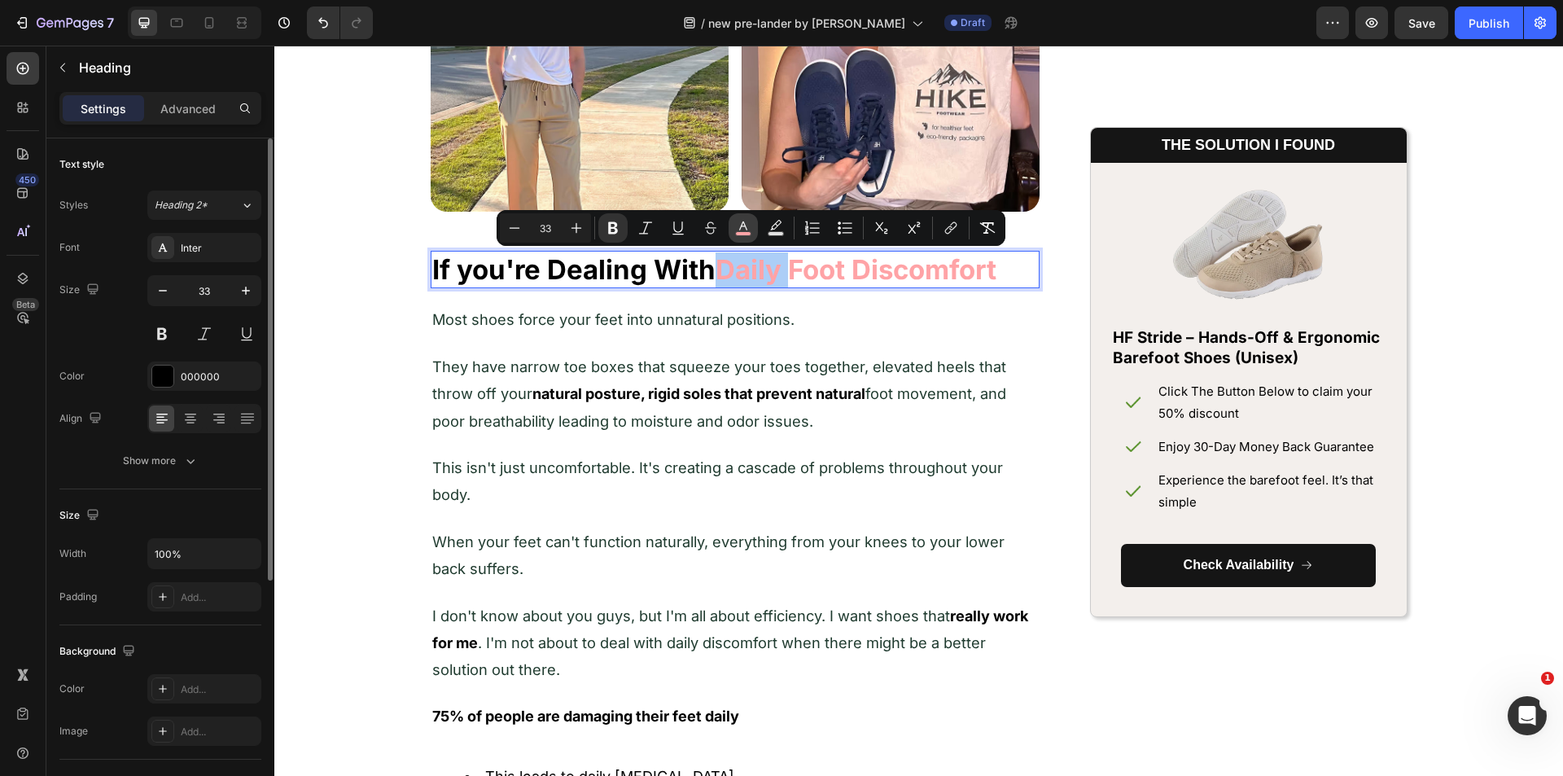
click at [737, 234] on rect "Editor contextual toolbar" at bounding box center [743, 234] width 15 height 4
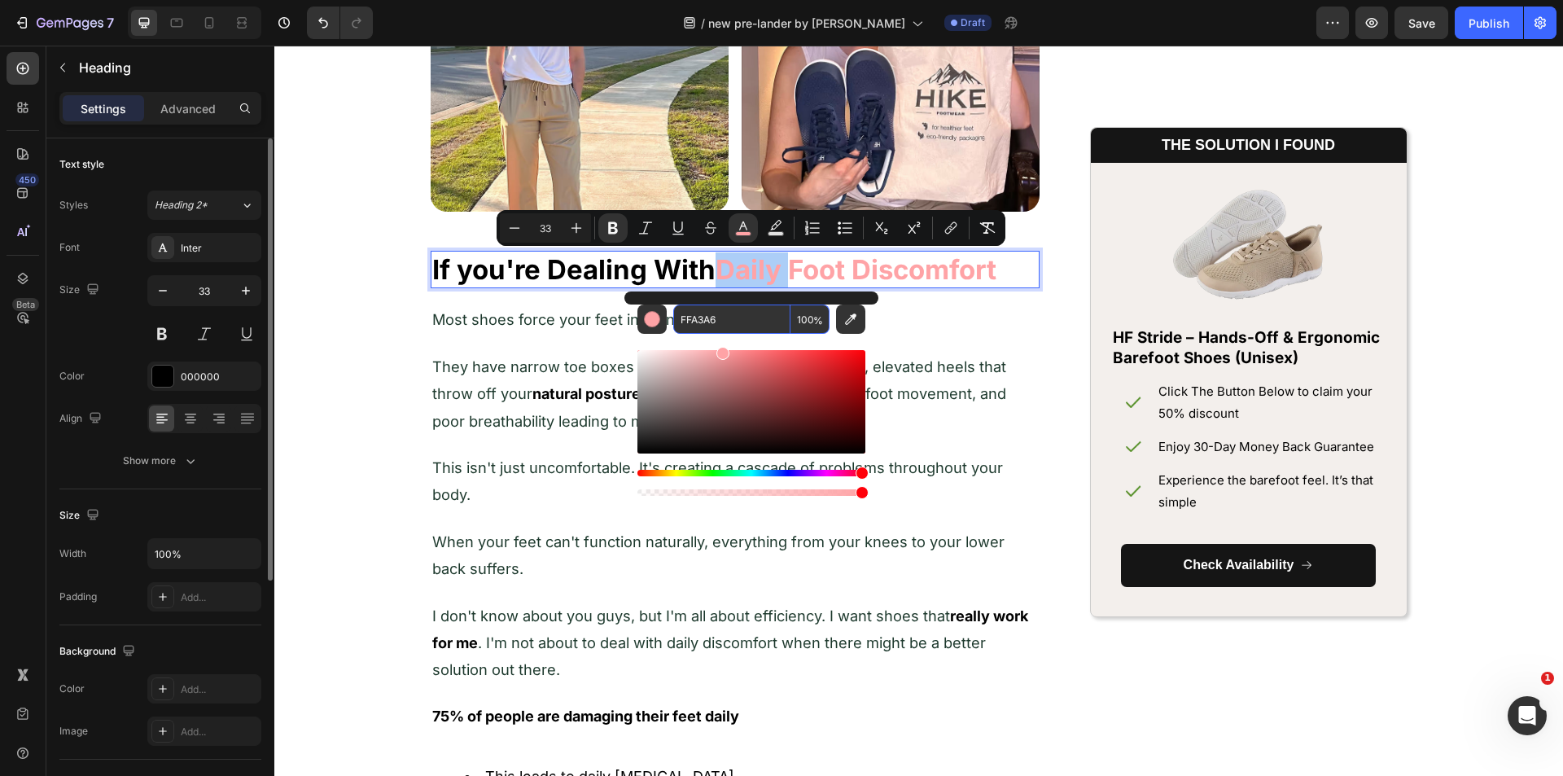
click at [703, 312] on input "FFA3A6" at bounding box center [731, 318] width 117 height 29
click at [1023, 532] on p "When your feet can't function naturally, everything from your knees to your low…" at bounding box center [734, 555] width 605 height 55
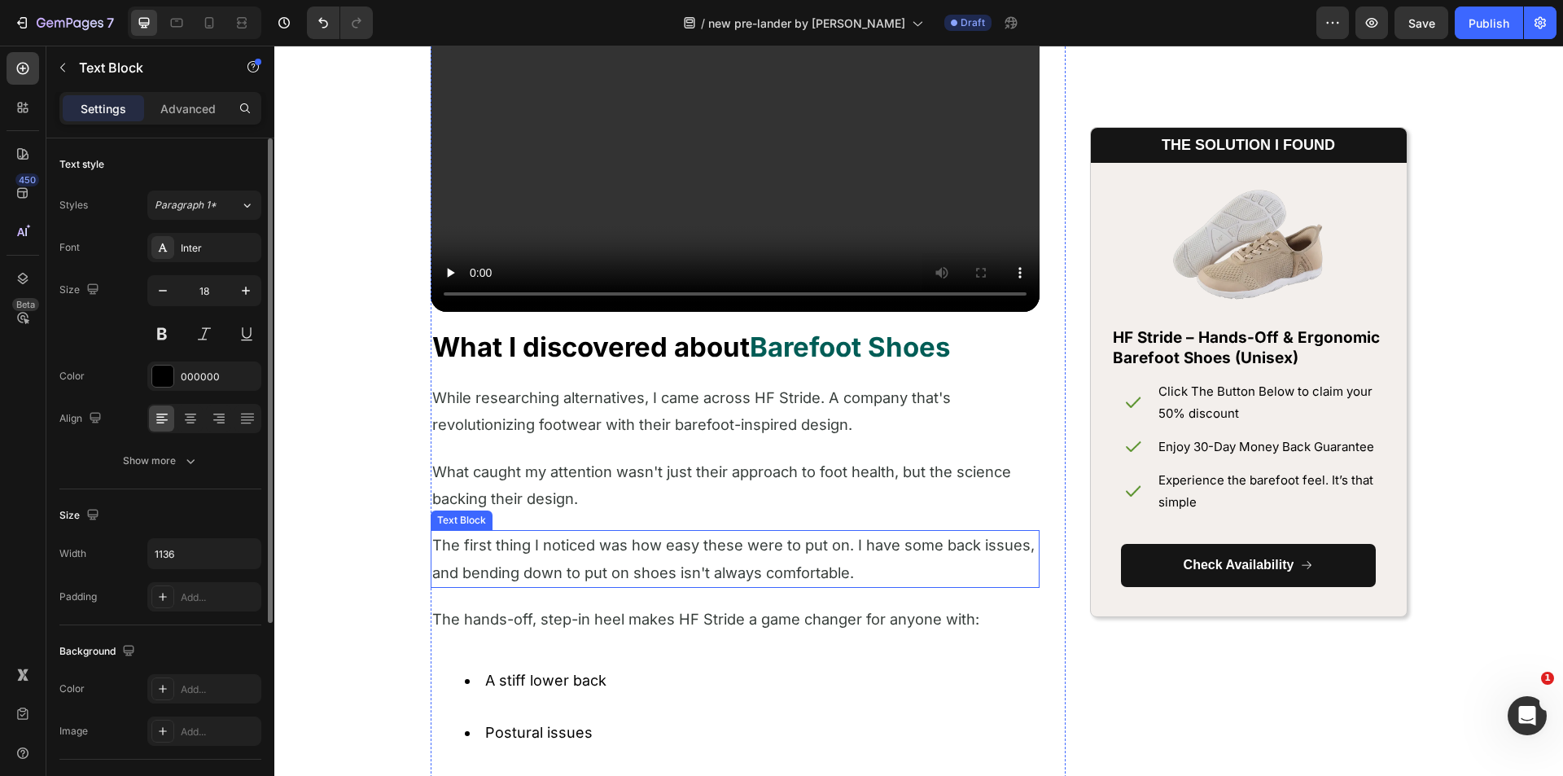
scroll to position [2370, 0]
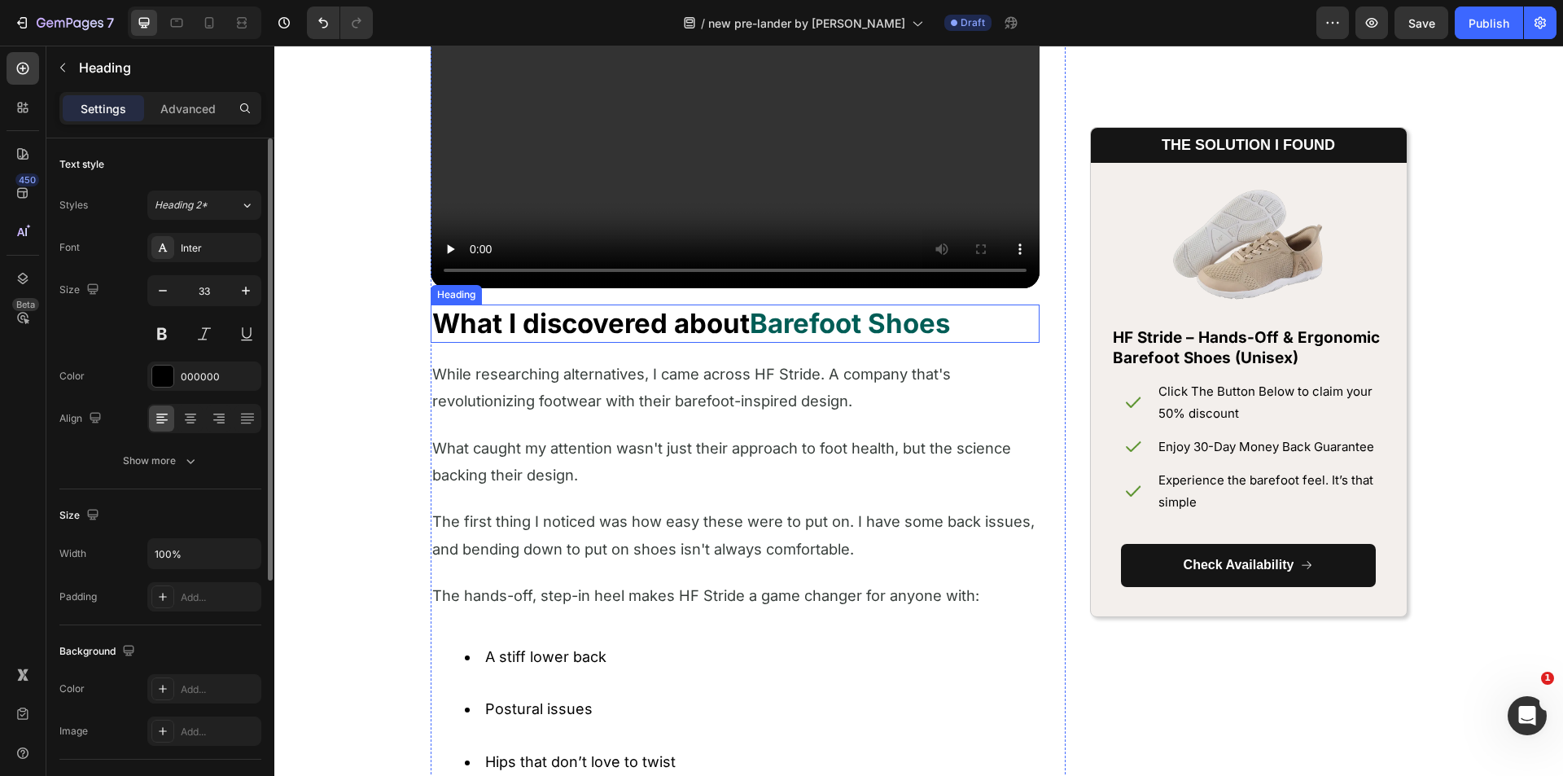
click at [754, 321] on strong "Barefoot Shoes" at bounding box center [850, 323] width 200 height 33
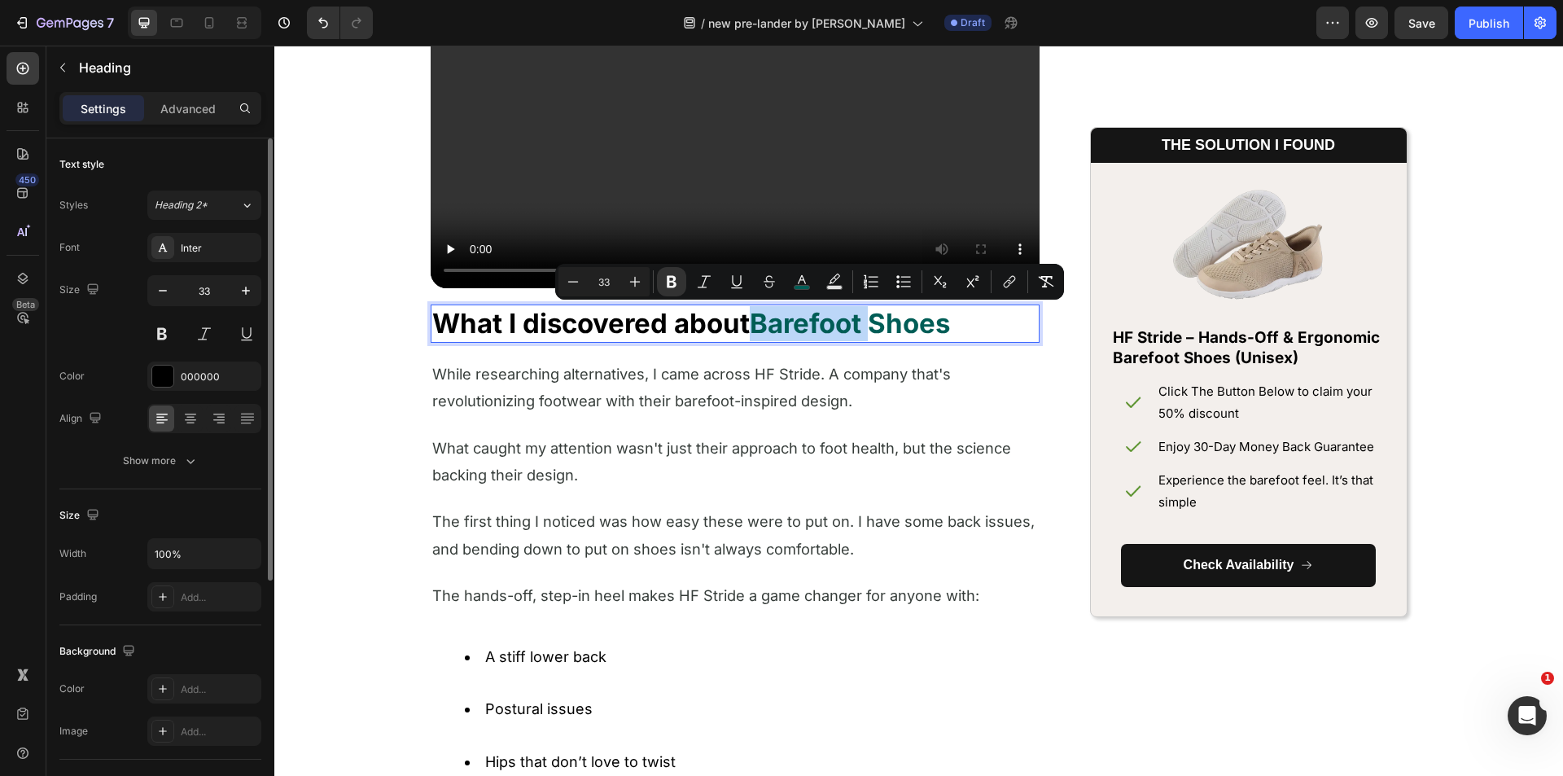
click at [754, 321] on strong "Barefoot Shoes" at bounding box center [850, 323] width 200 height 33
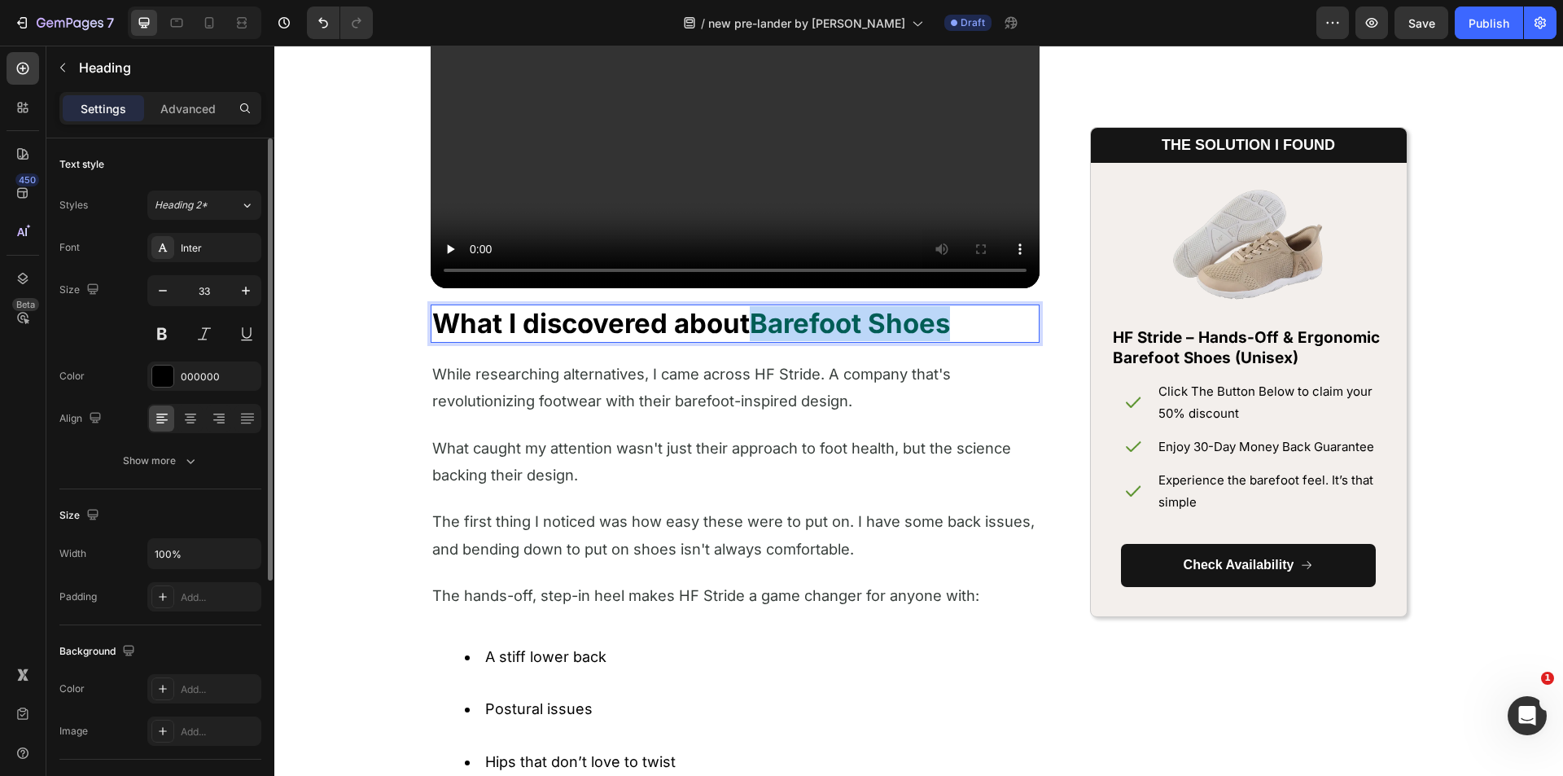
drag, startPoint x: 754, startPoint y: 321, endPoint x: 961, endPoint y: 326, distance: 207.6
click at [961, 326] on p "What I discovered about Barefoot Shoes" at bounding box center [734, 323] width 605 height 35
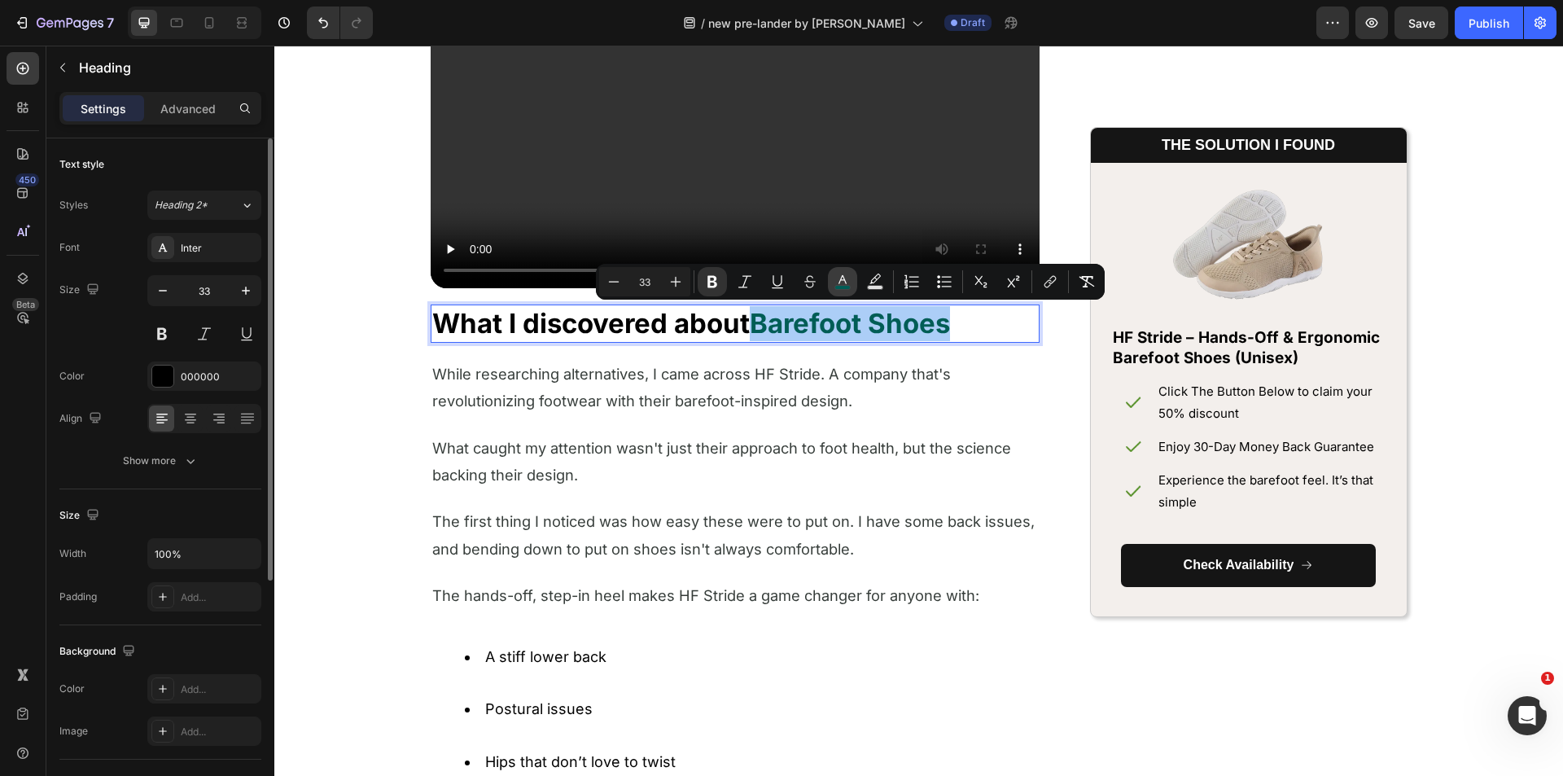
click at [843, 283] on icon "Editor contextual toolbar" at bounding box center [842, 281] width 16 height 16
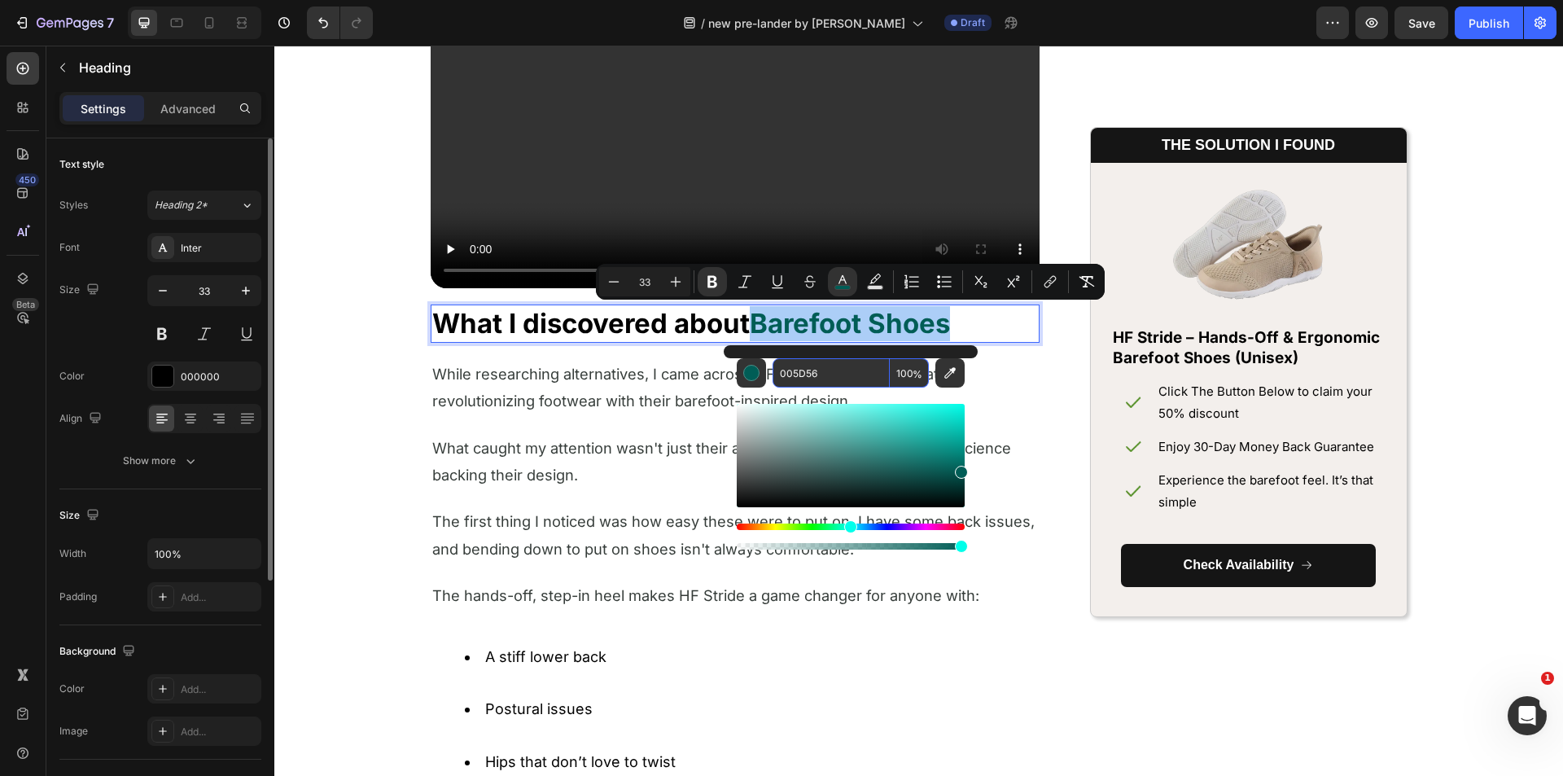
click at [803, 361] on input "005D56" at bounding box center [830, 372] width 117 height 29
paste input "FFA3A"
type input "FFA3A6"
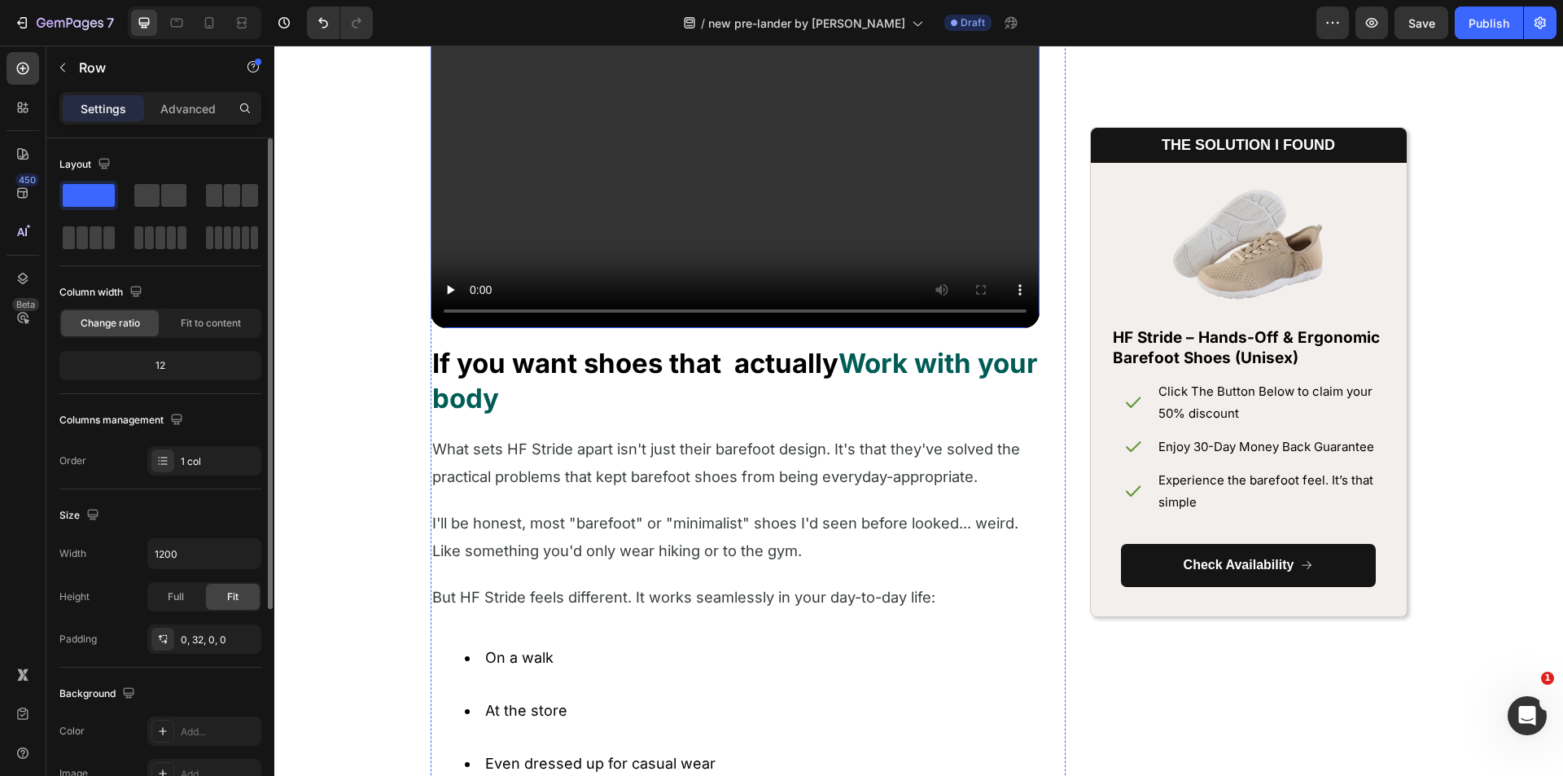
scroll to position [3591, 0]
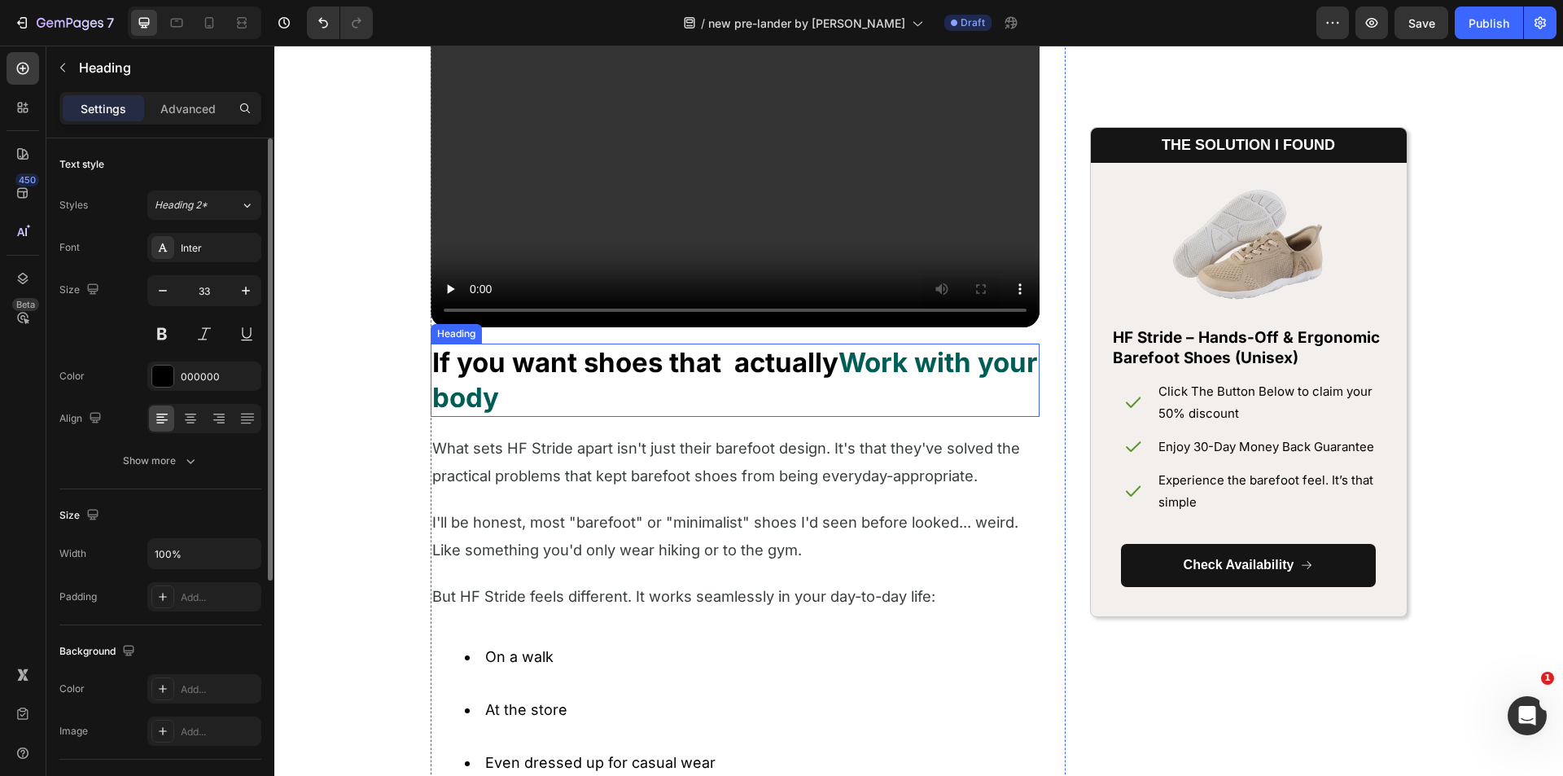
click at [874, 375] on strong "Work with your body" at bounding box center [734, 380] width 605 height 68
click at [857, 366] on strong "Work with your body" at bounding box center [734, 380] width 605 height 68
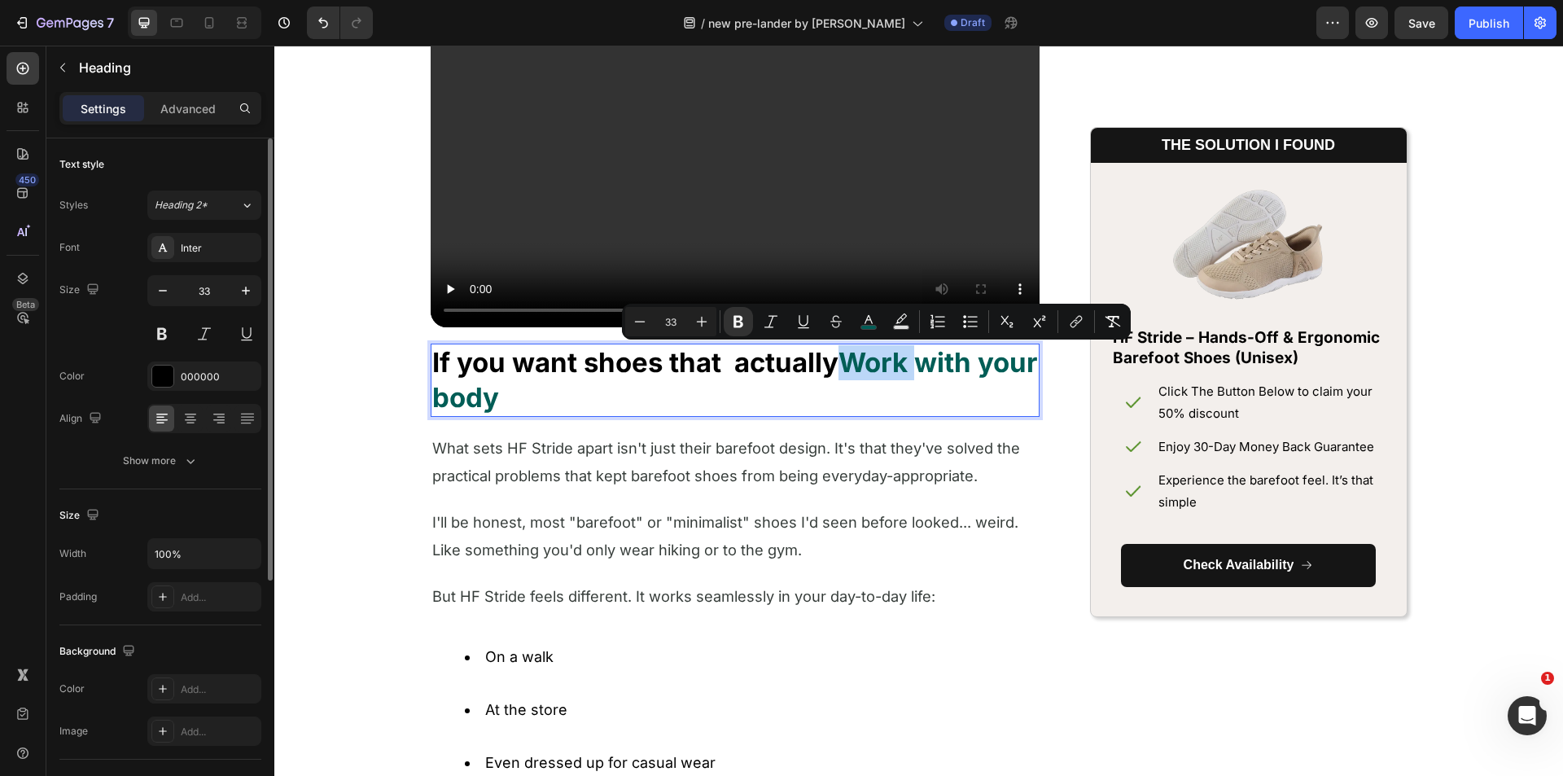
click at [850, 365] on strong "Work with your body" at bounding box center [734, 380] width 605 height 68
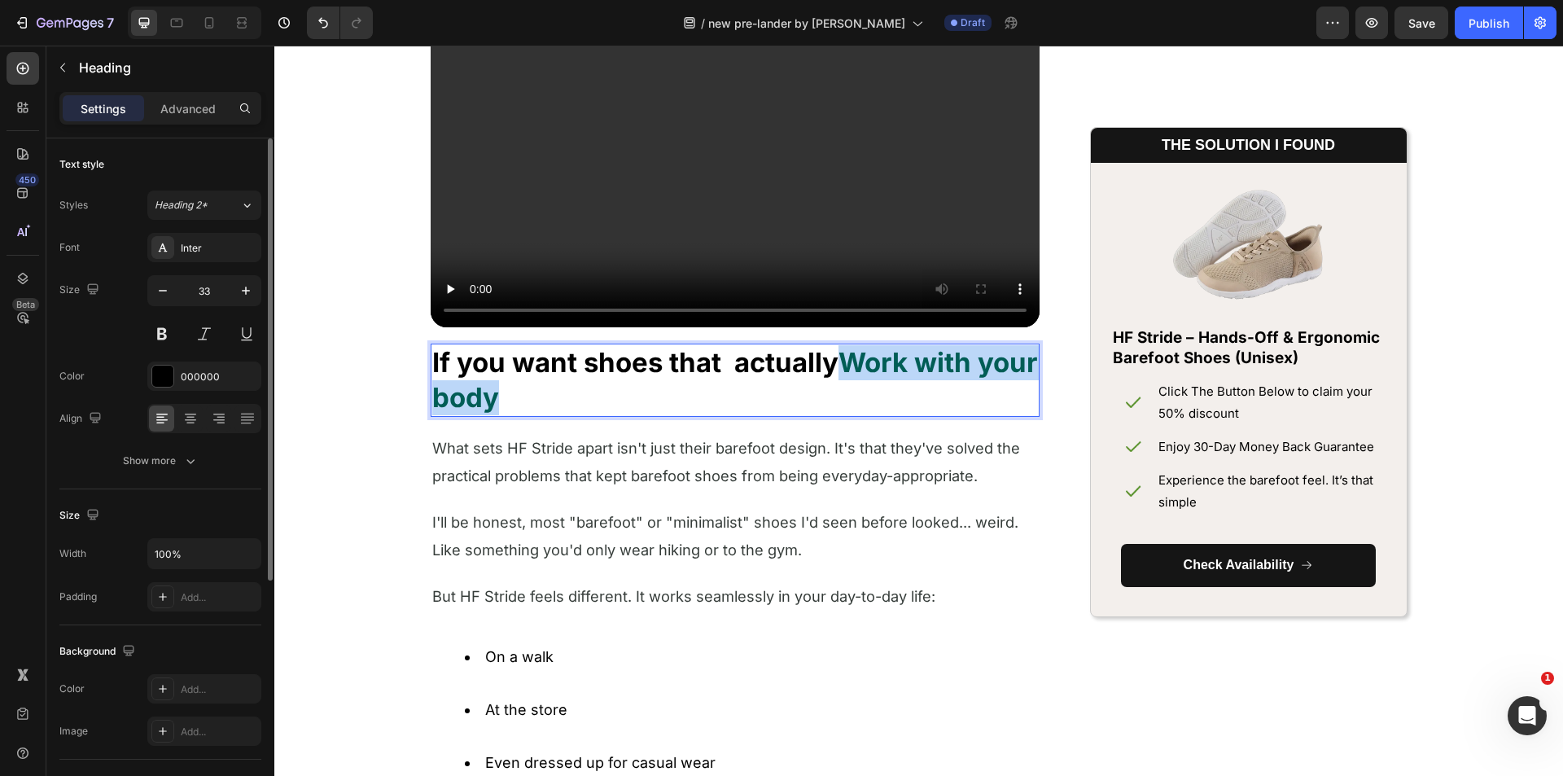
drag, startPoint x: 843, startPoint y: 365, endPoint x: 843, endPoint y: 391, distance: 26.0
click at [843, 391] on p "If you want shoes that actually Work with your body" at bounding box center [734, 380] width 605 height 70
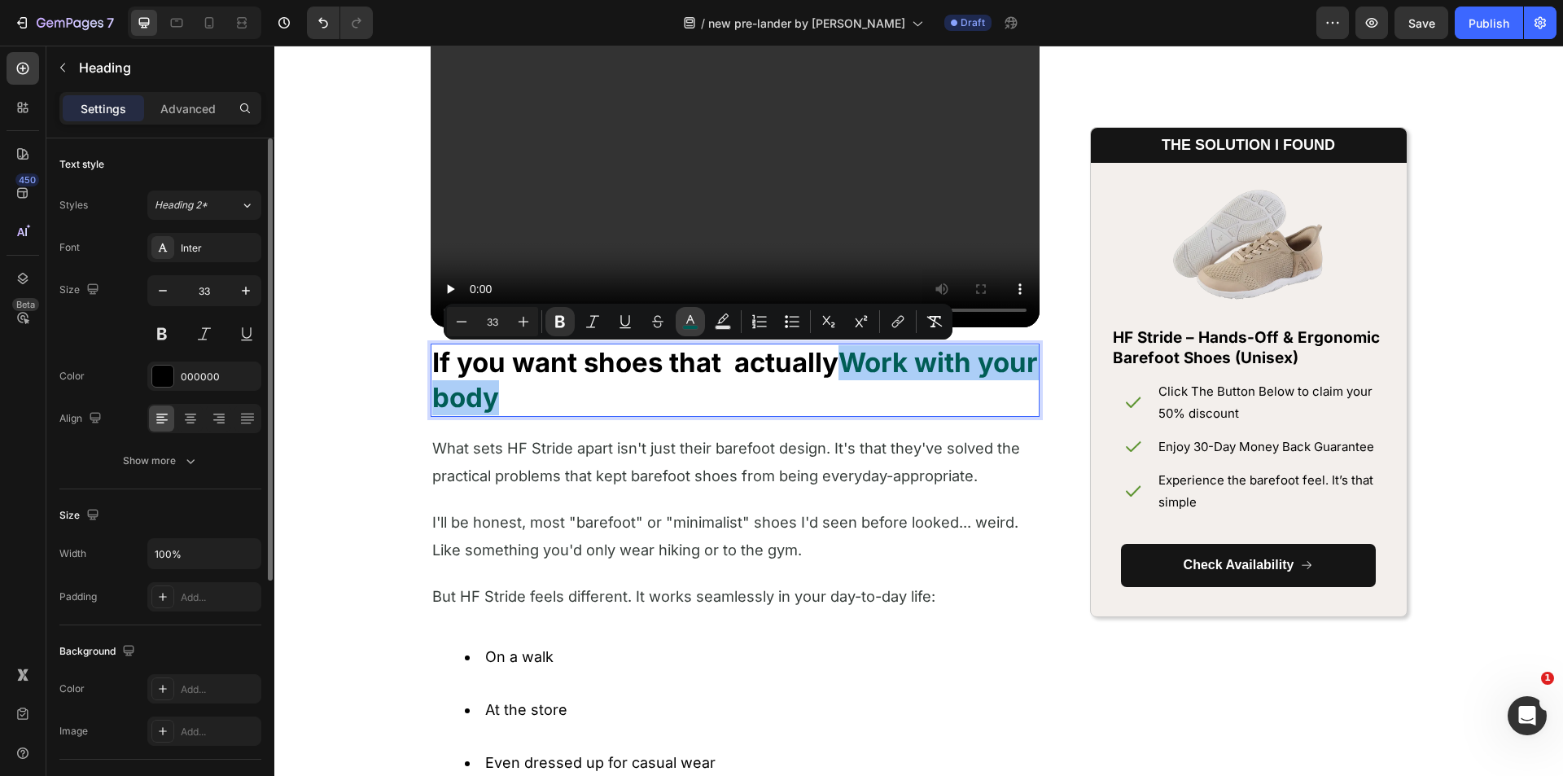
click at [693, 317] on icon "Editor contextual toolbar" at bounding box center [690, 321] width 16 height 16
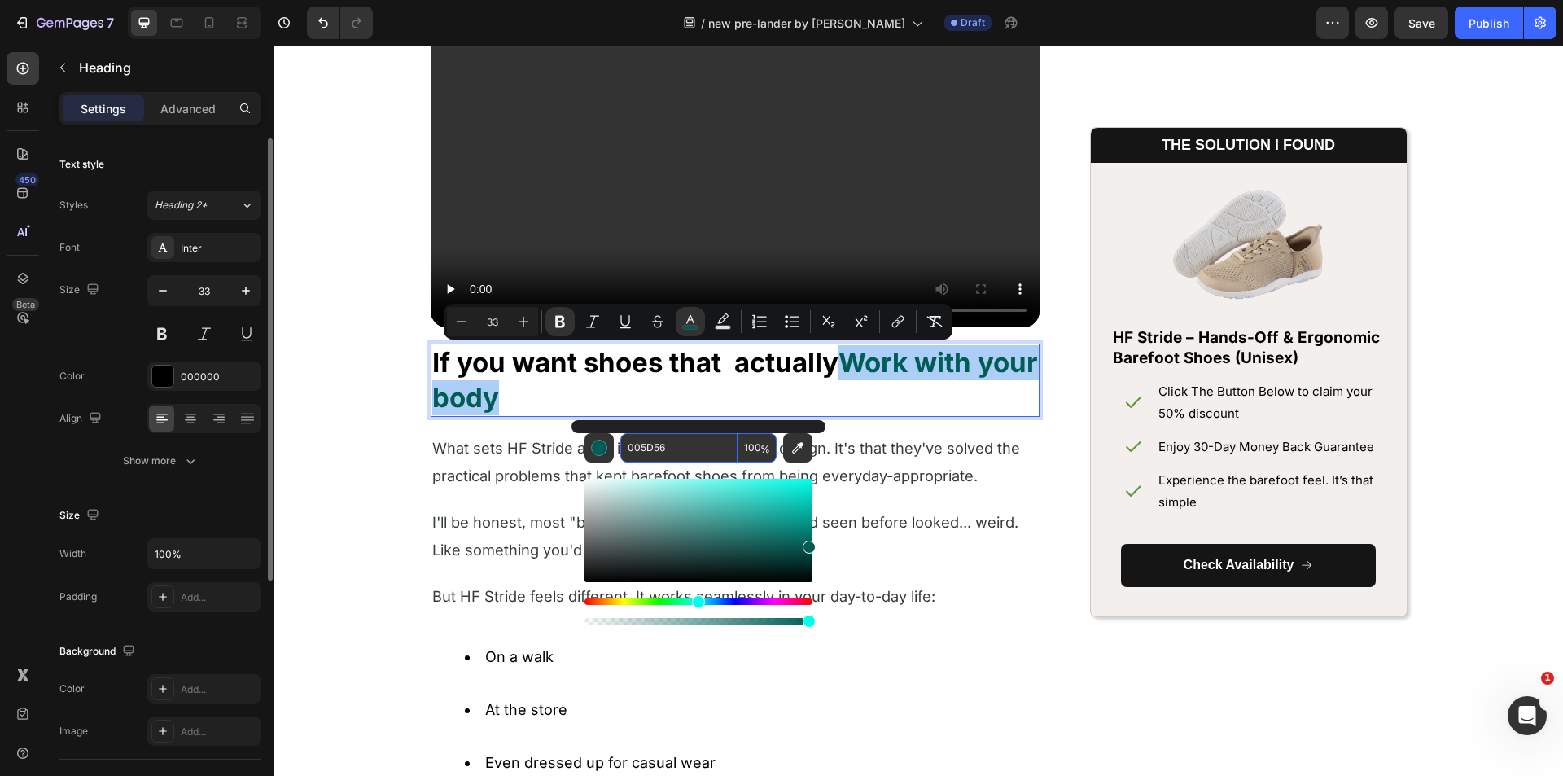
click at [642, 452] on input "005D56" at bounding box center [678, 447] width 117 height 29
paste input "FFA3A"
type input "FFA3A6"
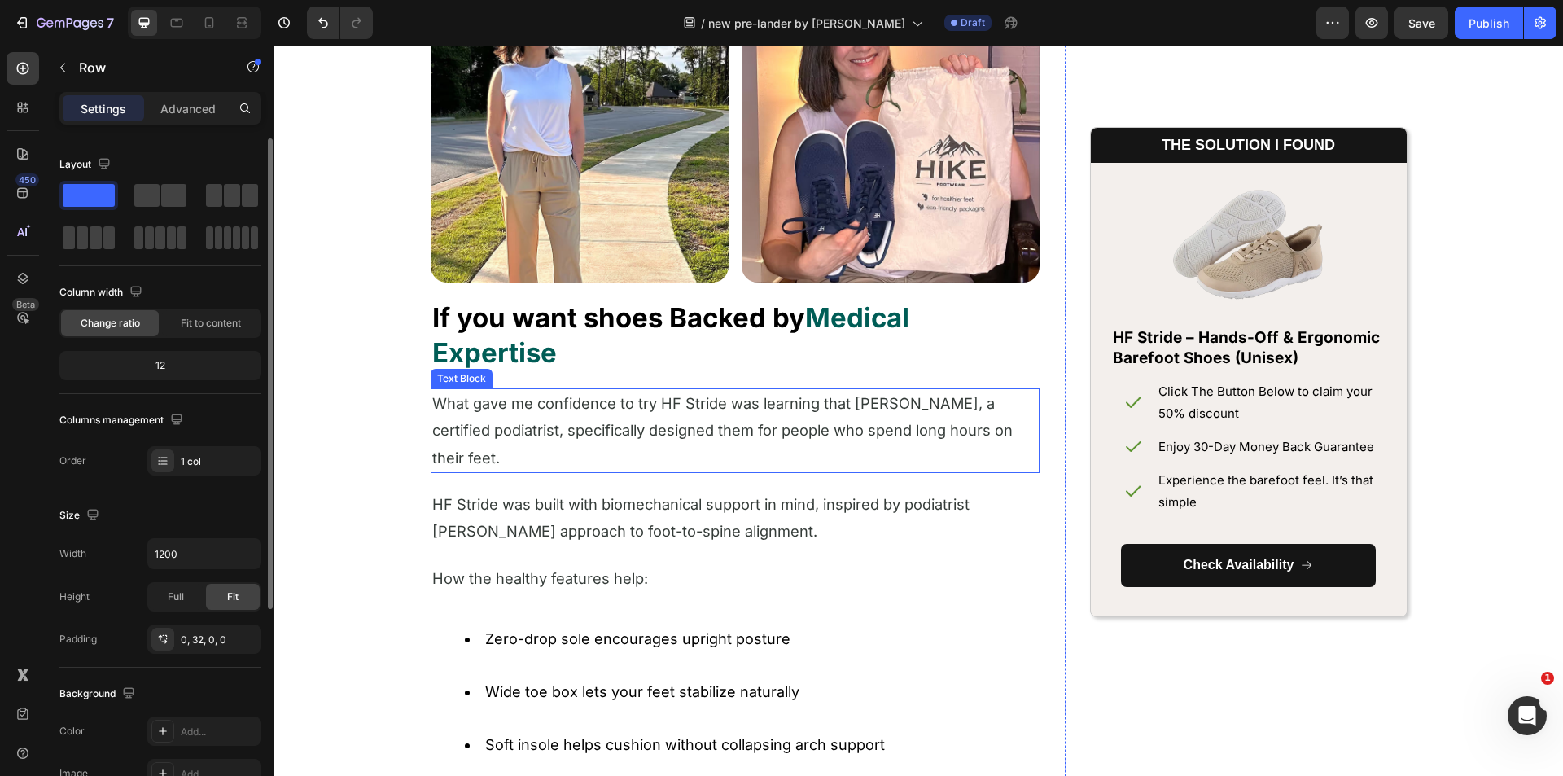
scroll to position [4811, 0]
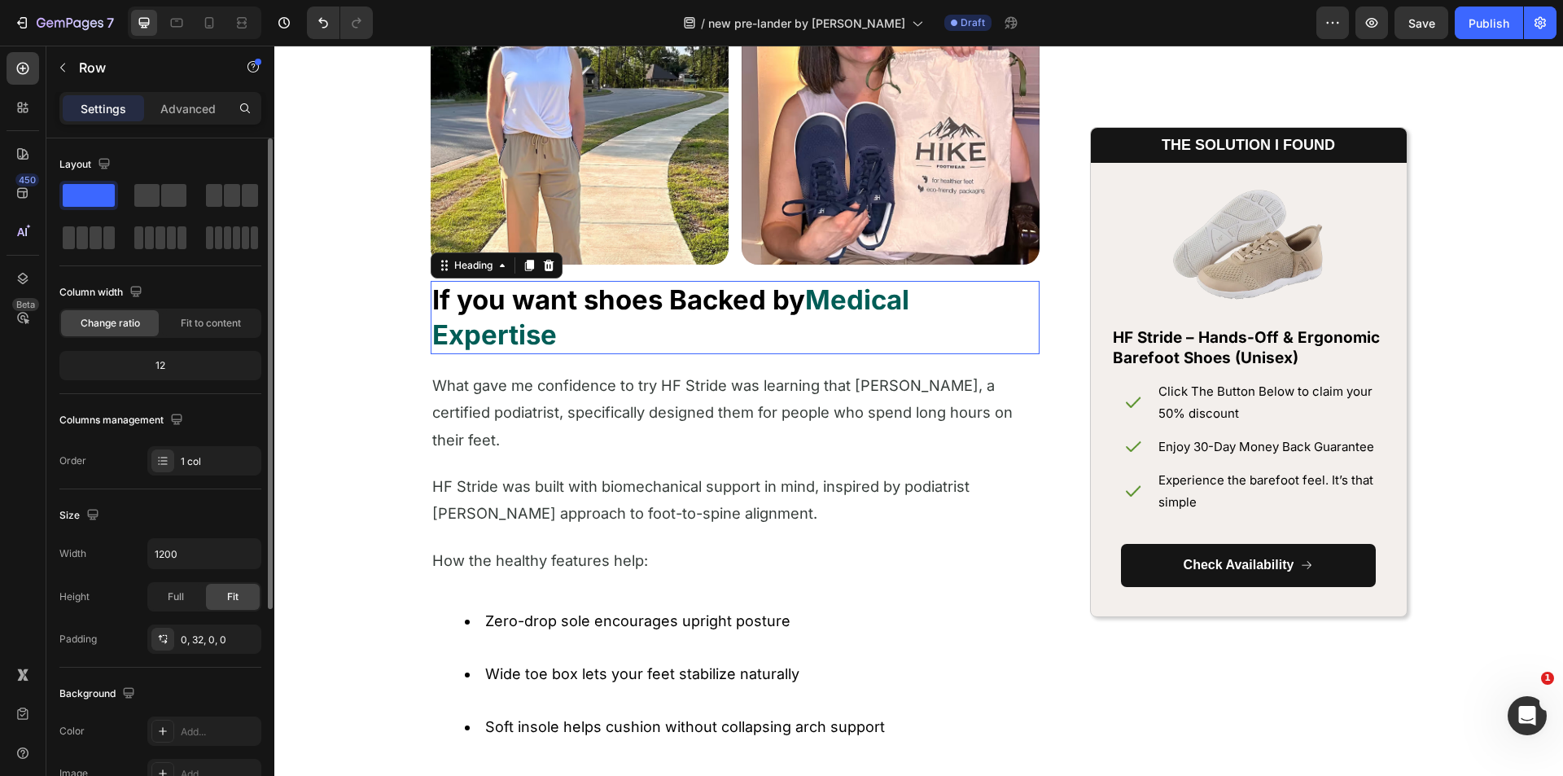
click at [811, 308] on strong "Medical Expertise" at bounding box center [670, 317] width 477 height 68
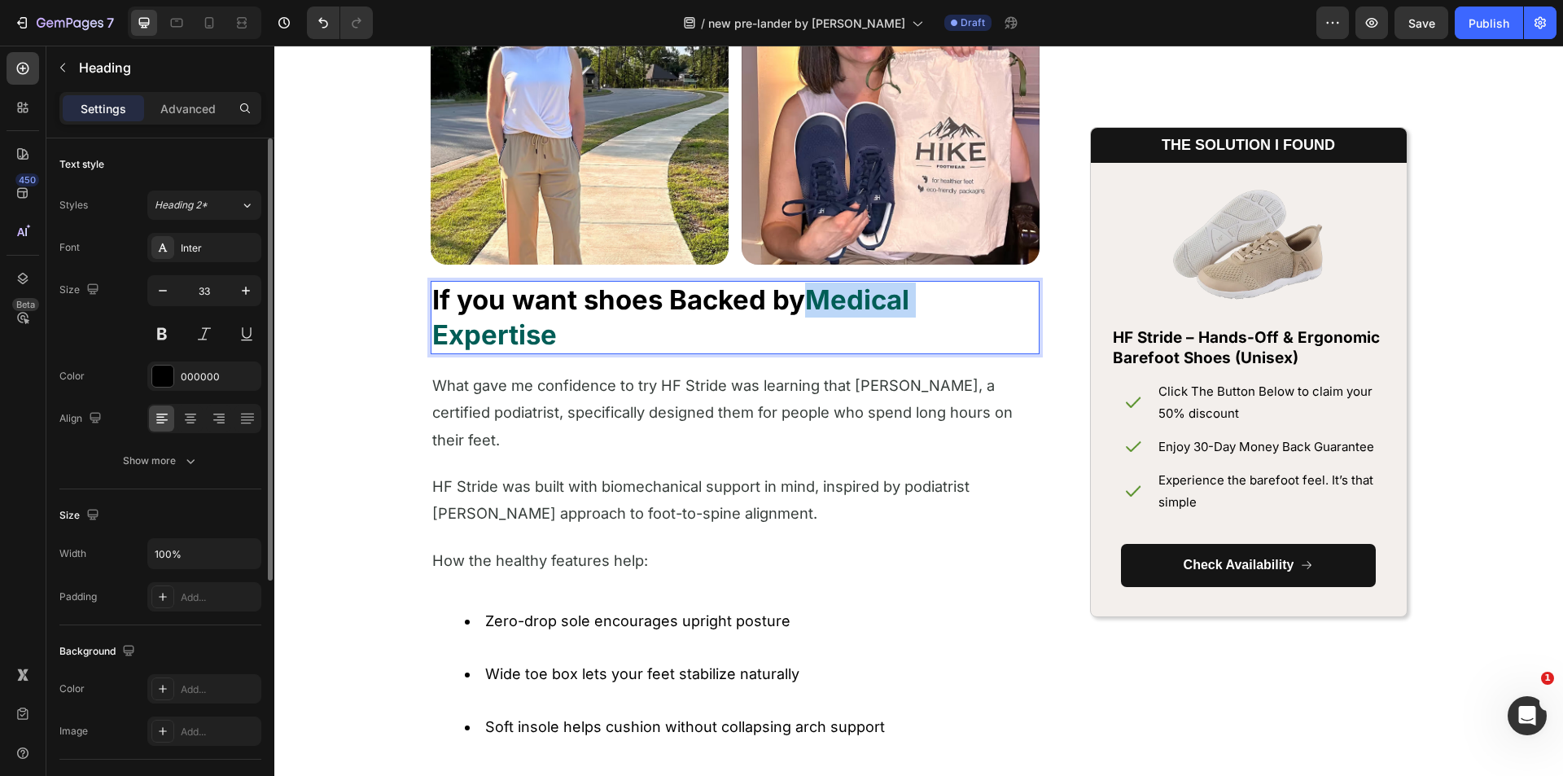
click at [811, 308] on strong "Medical Expertise" at bounding box center [670, 317] width 477 height 68
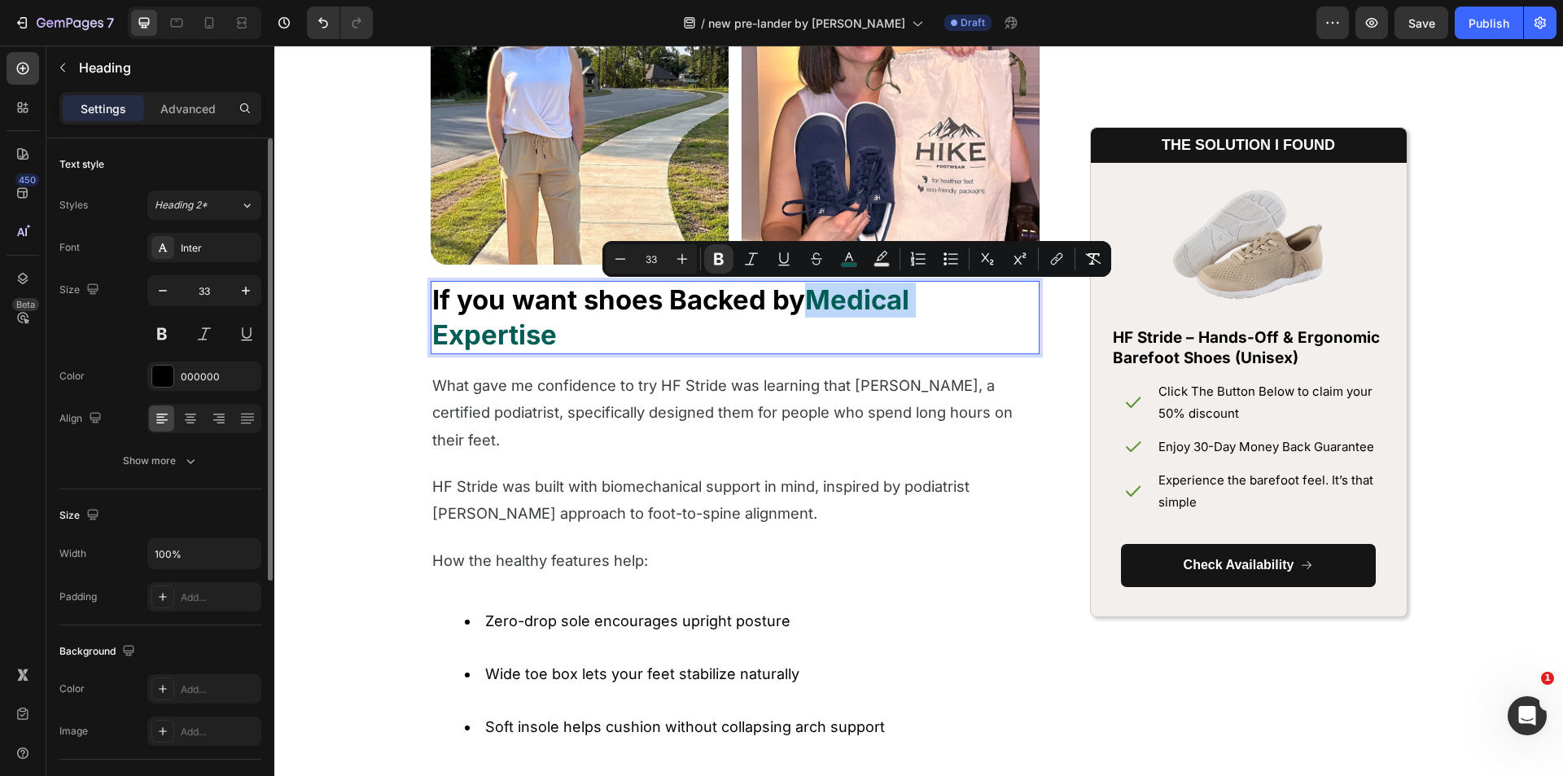
click at [811, 307] on strong "Medical Expertise" at bounding box center [670, 317] width 477 height 68
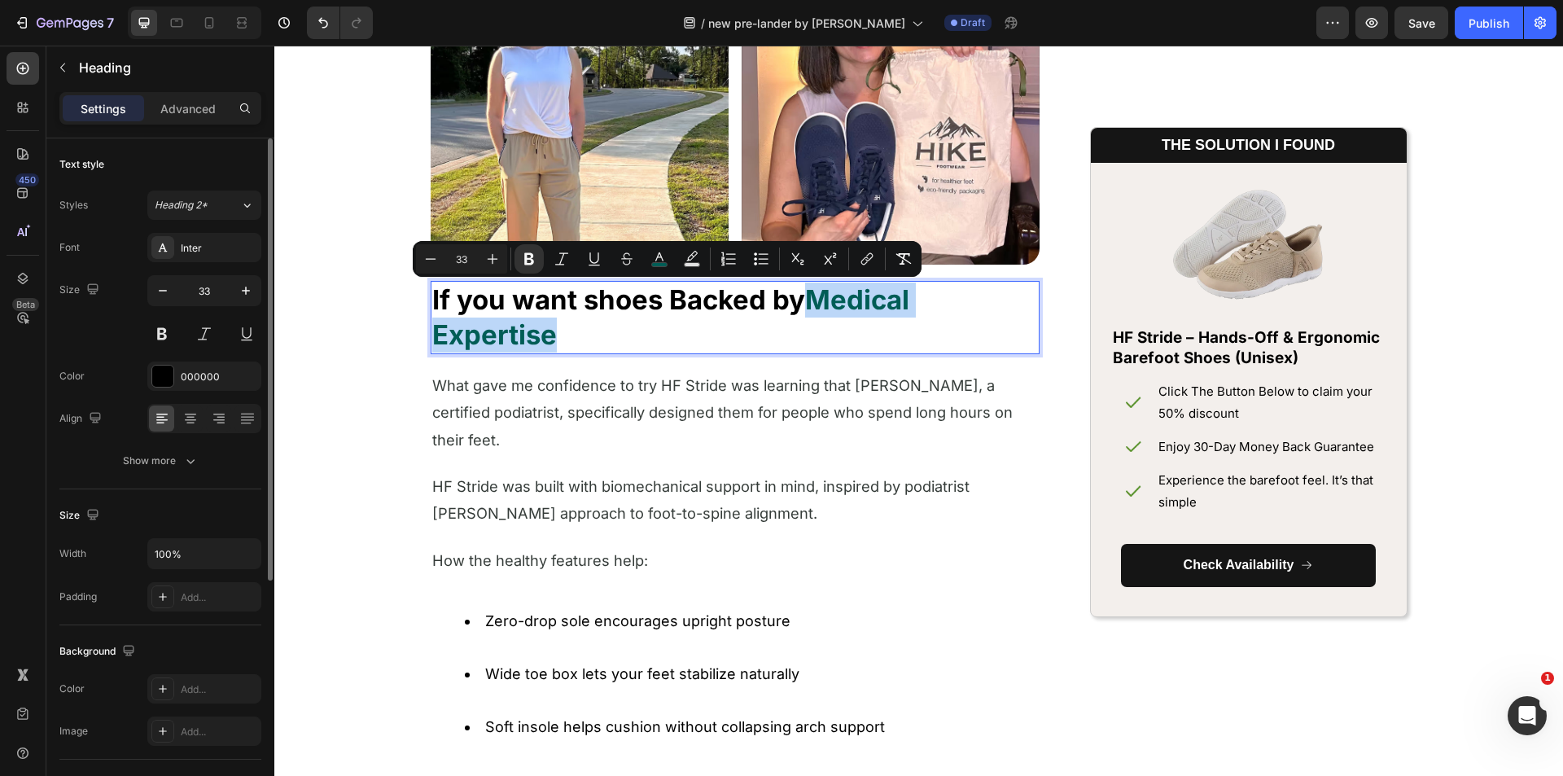
drag, startPoint x: 809, startPoint y: 301, endPoint x: 816, endPoint y: 334, distance: 34.2
click at [816, 334] on p "If you want shoes Backed by Medical Expertise" at bounding box center [734, 317] width 605 height 70
click at [659, 263] on rect "Editor contextual toolbar" at bounding box center [659, 265] width 15 height 4
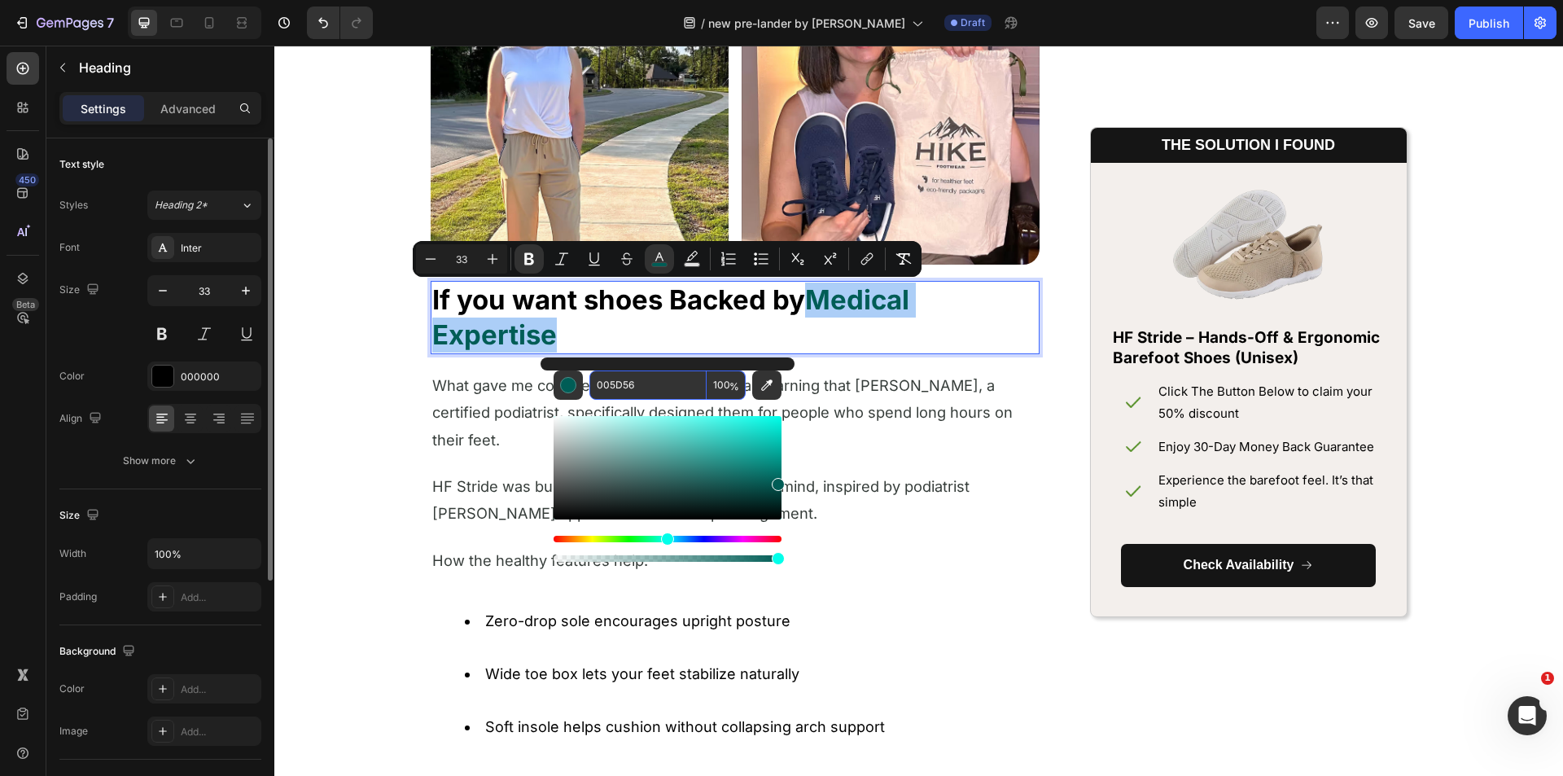
click at [615, 378] on input "005D56" at bounding box center [647, 384] width 117 height 29
paste input "FFA3A"
type input "FFA3A6"
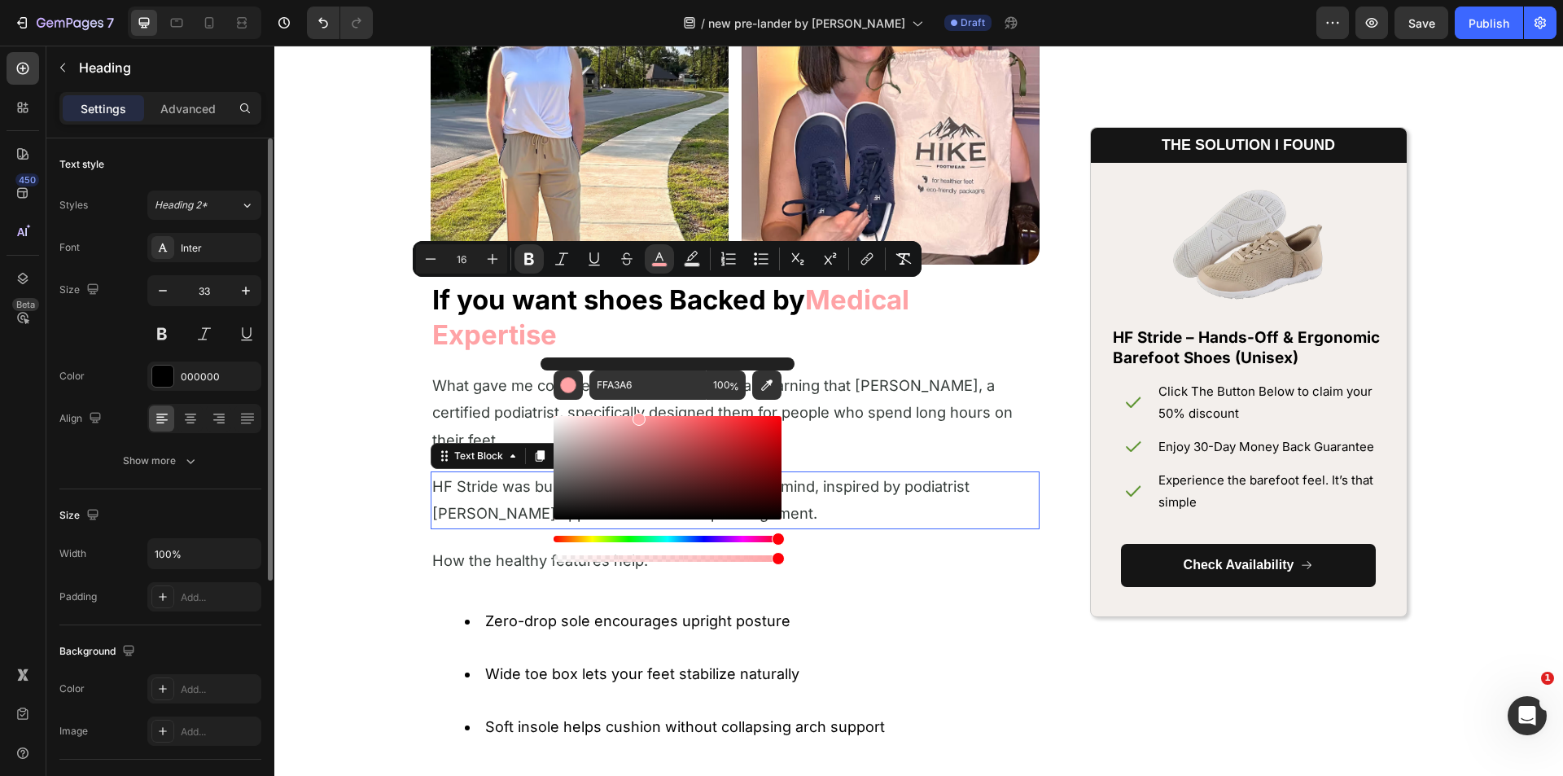
click at [984, 511] on p "HF Stride was built with biomechanical support in mind, inspired by podiatrist …" at bounding box center [734, 500] width 605 height 55
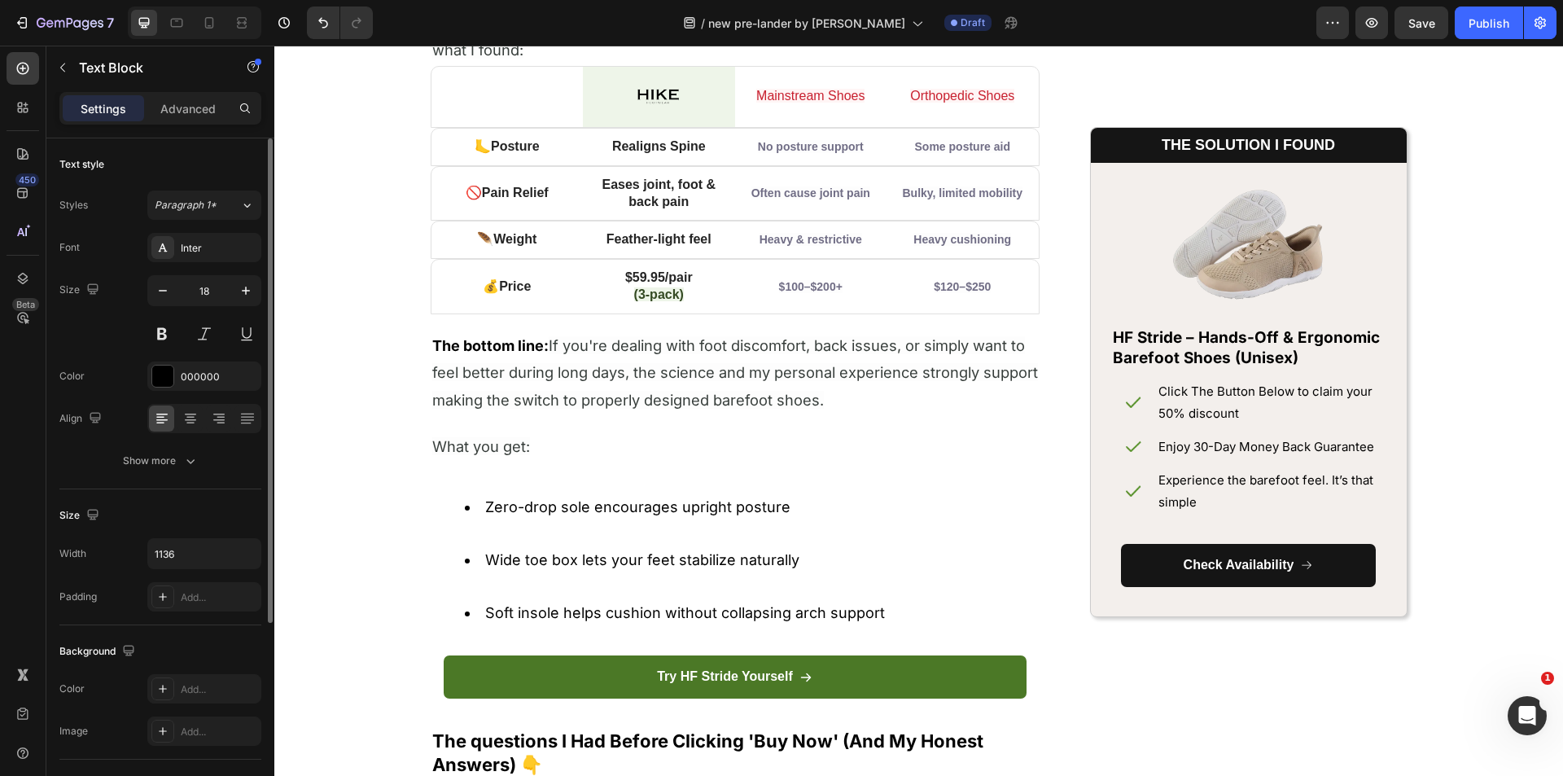
scroll to position [6846, 0]
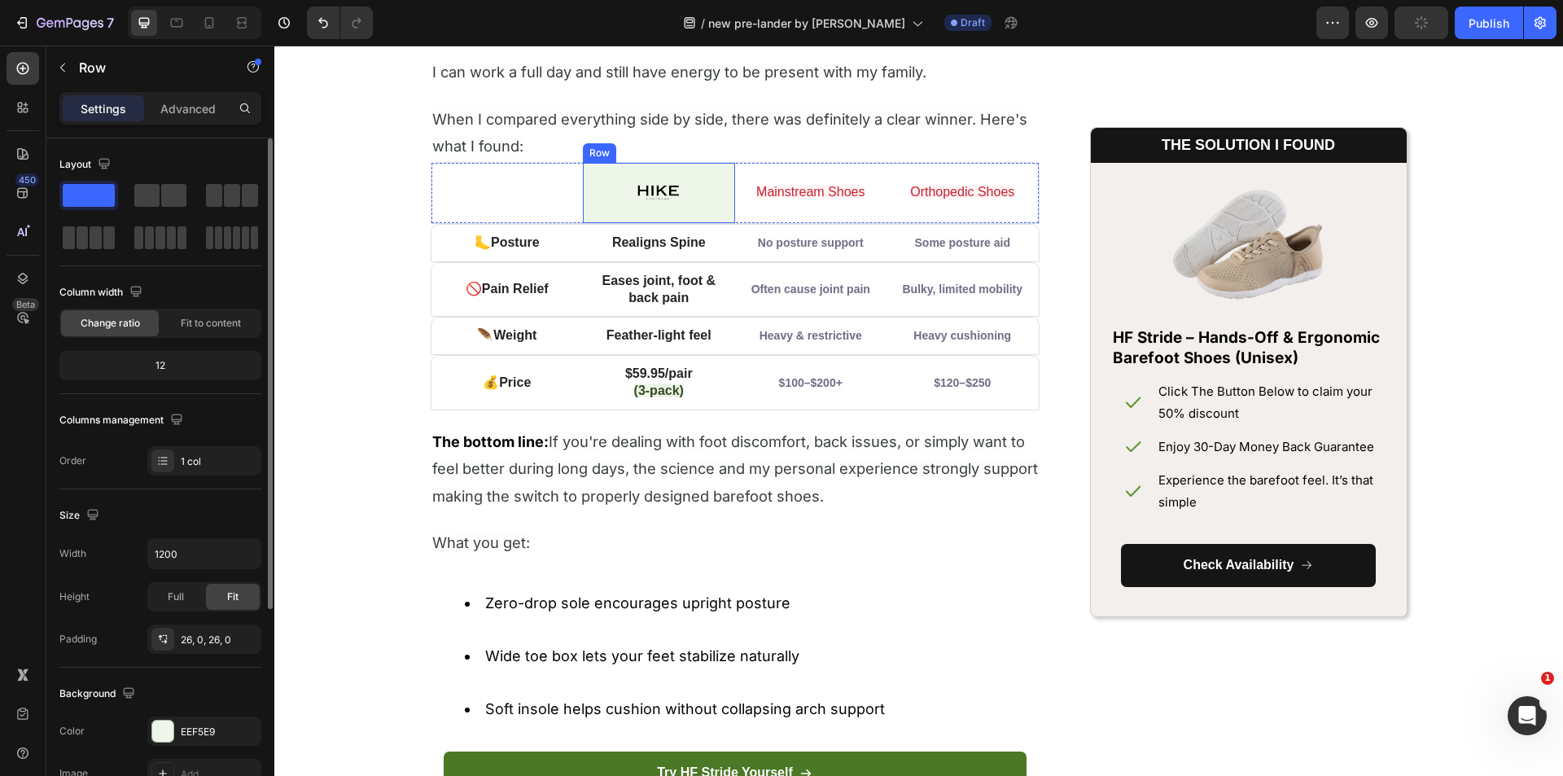
click at [708, 209] on div "Image Row" at bounding box center [659, 193] width 152 height 60
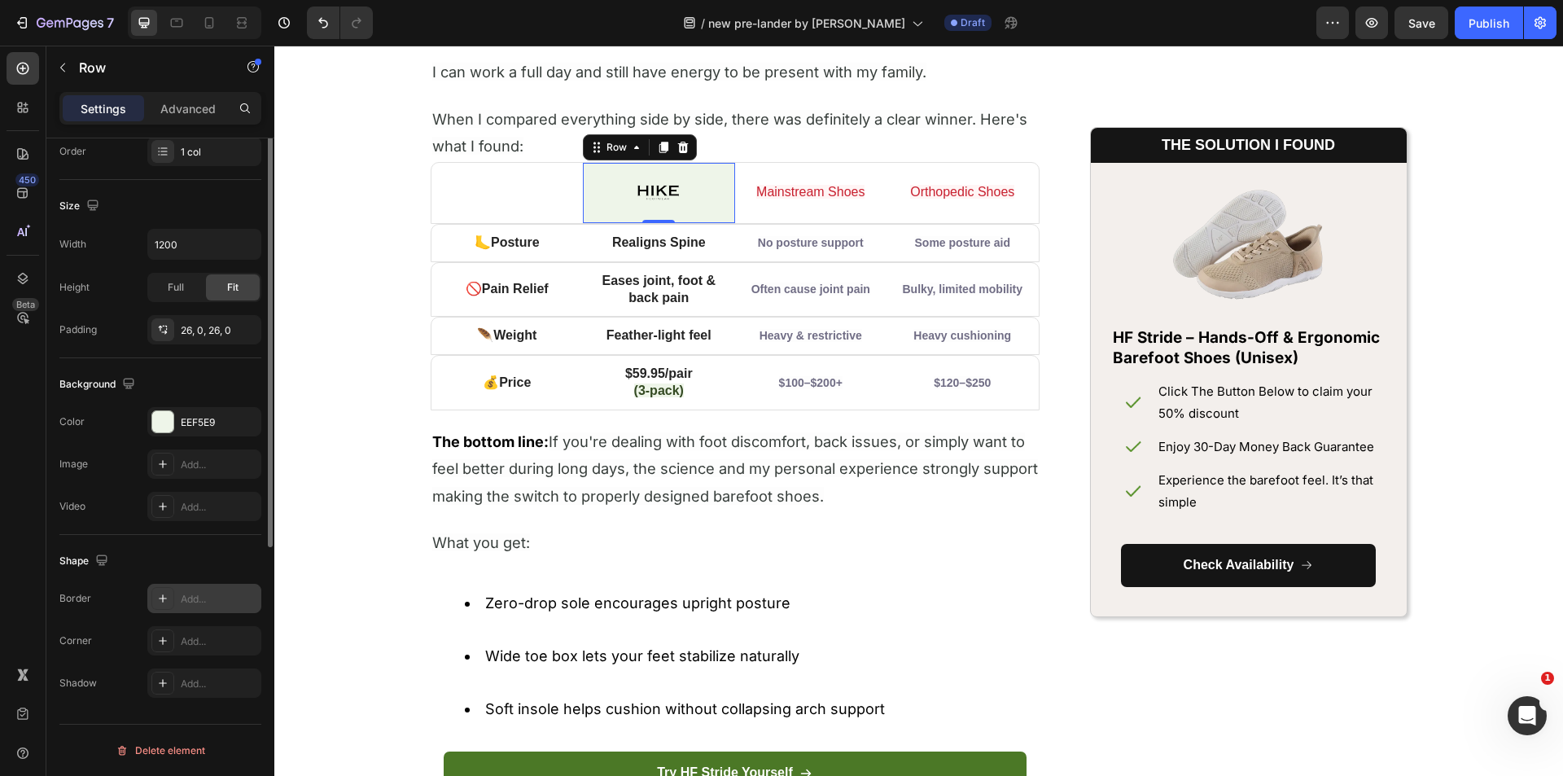
scroll to position [0, 0]
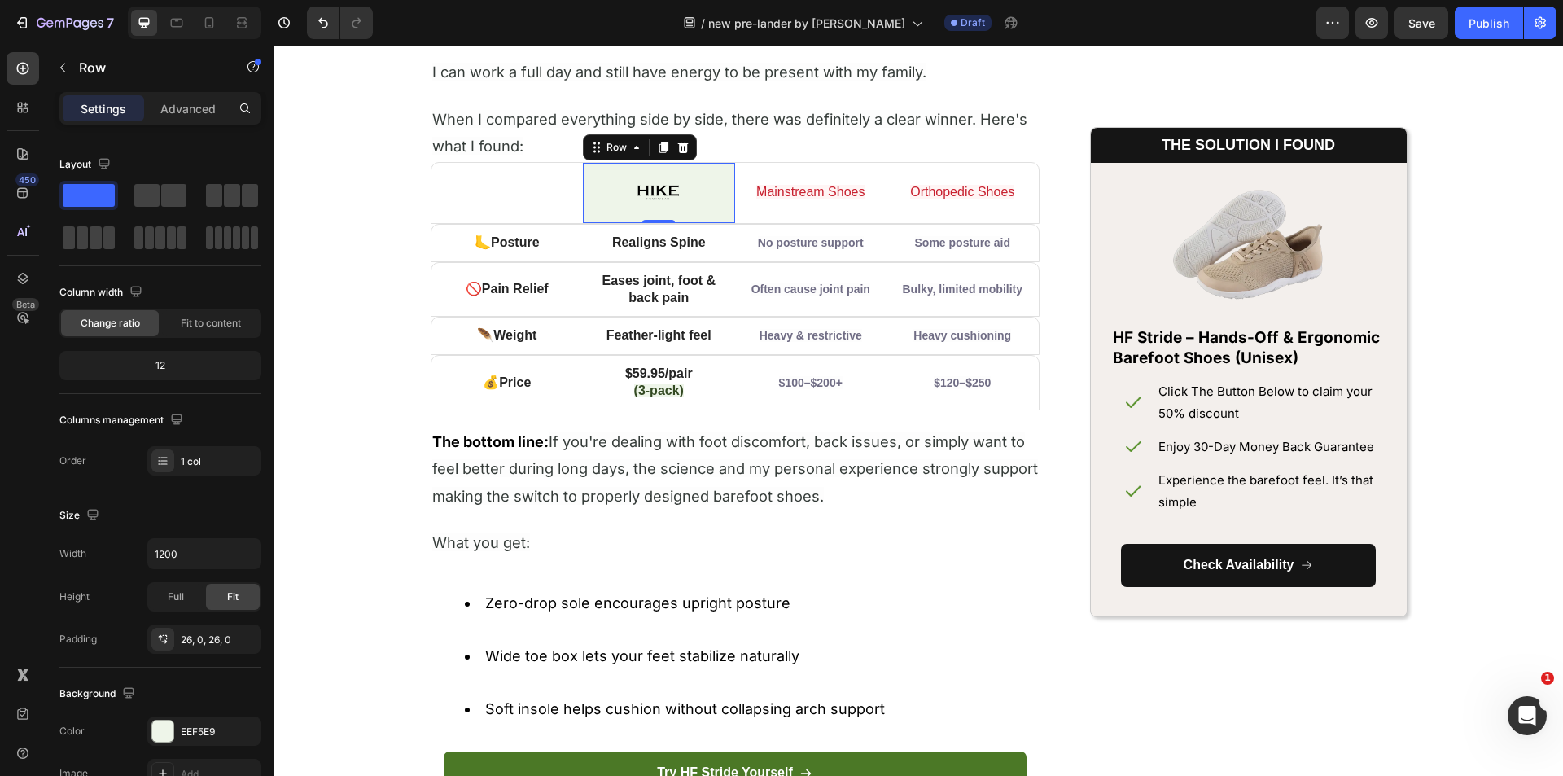
click at [715, 202] on div "Image Row 0" at bounding box center [659, 193] width 152 height 60
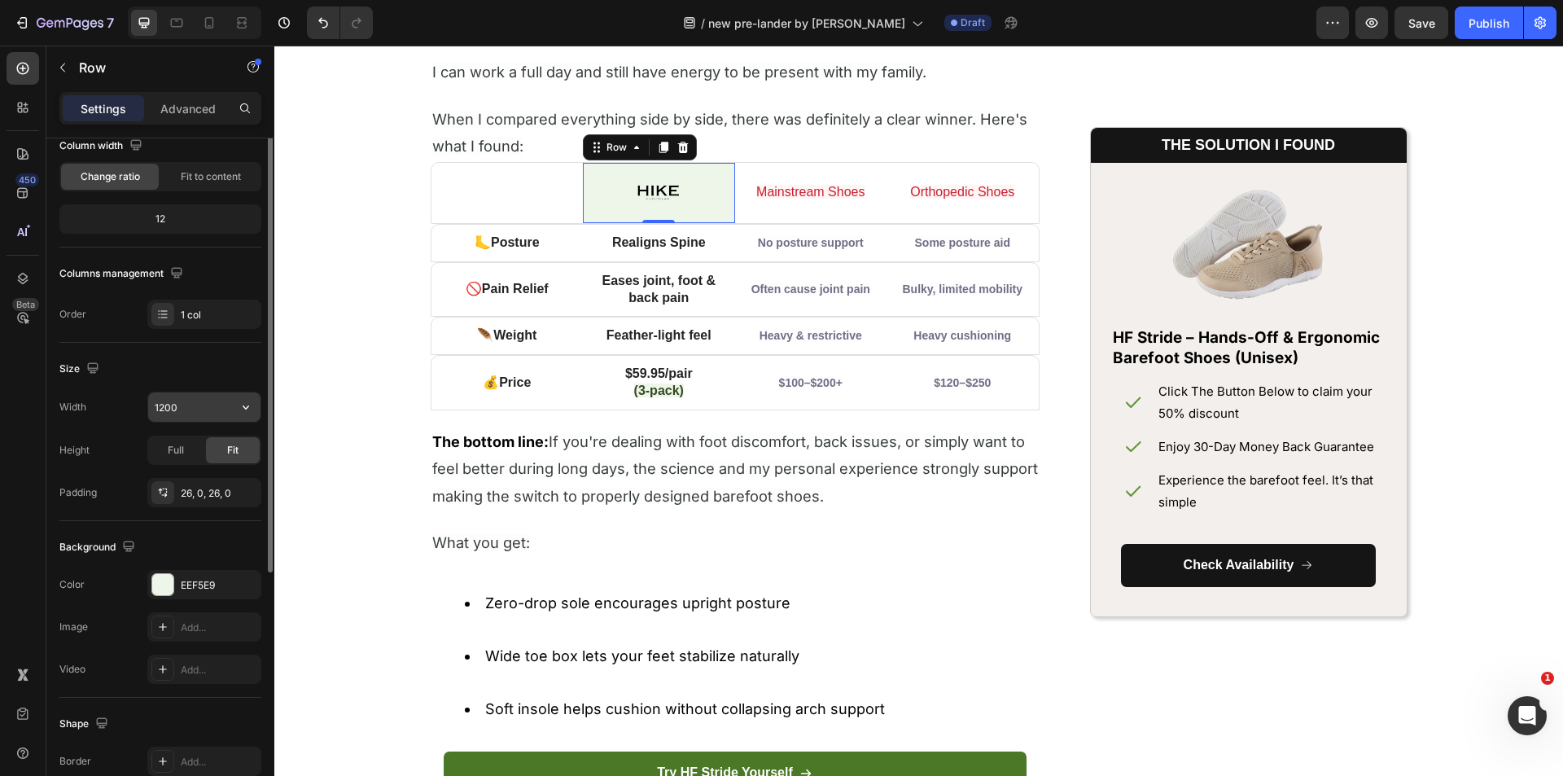
scroll to position [65, 0]
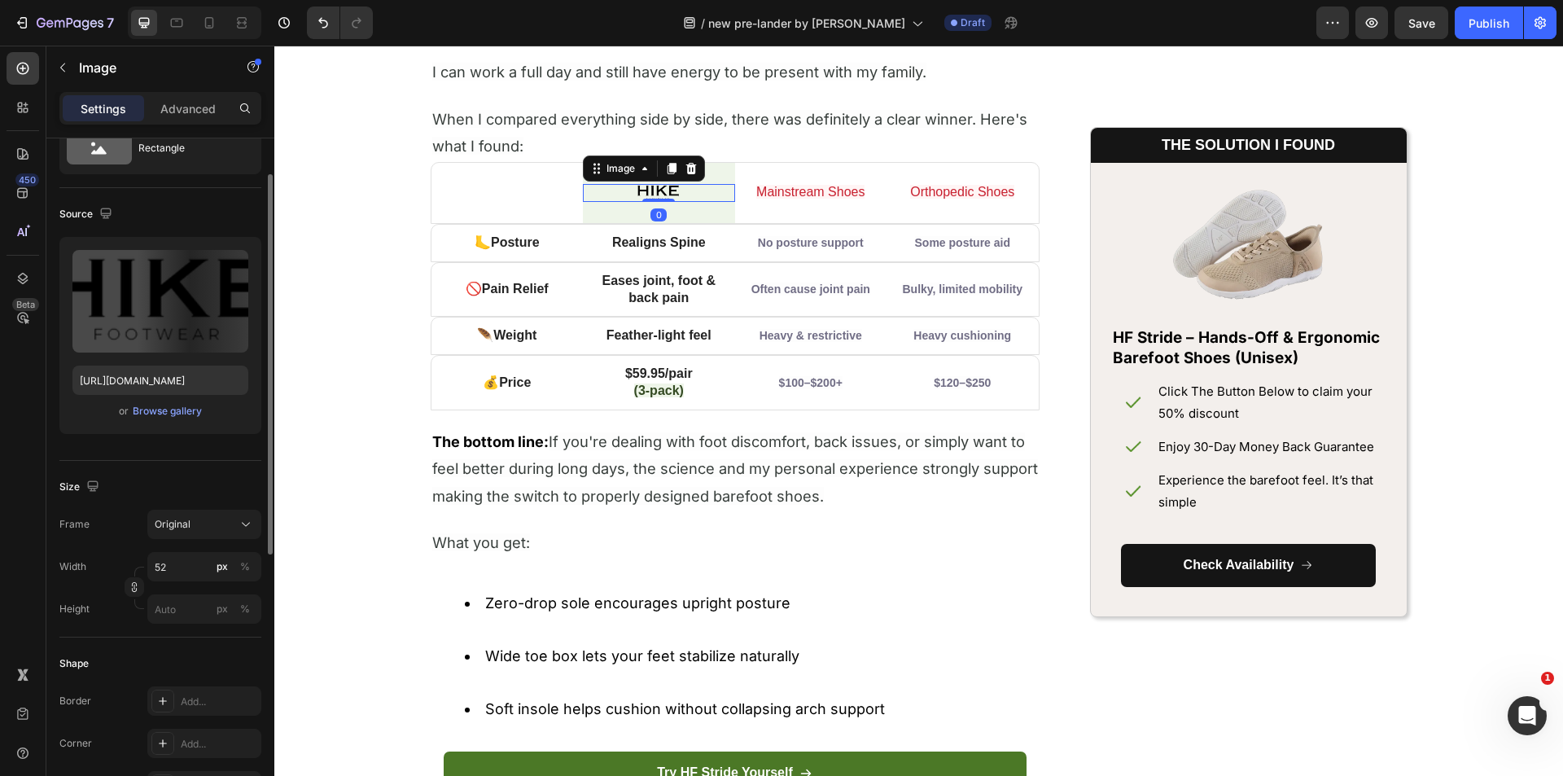
click at [661, 198] on img at bounding box center [658, 193] width 42 height 18
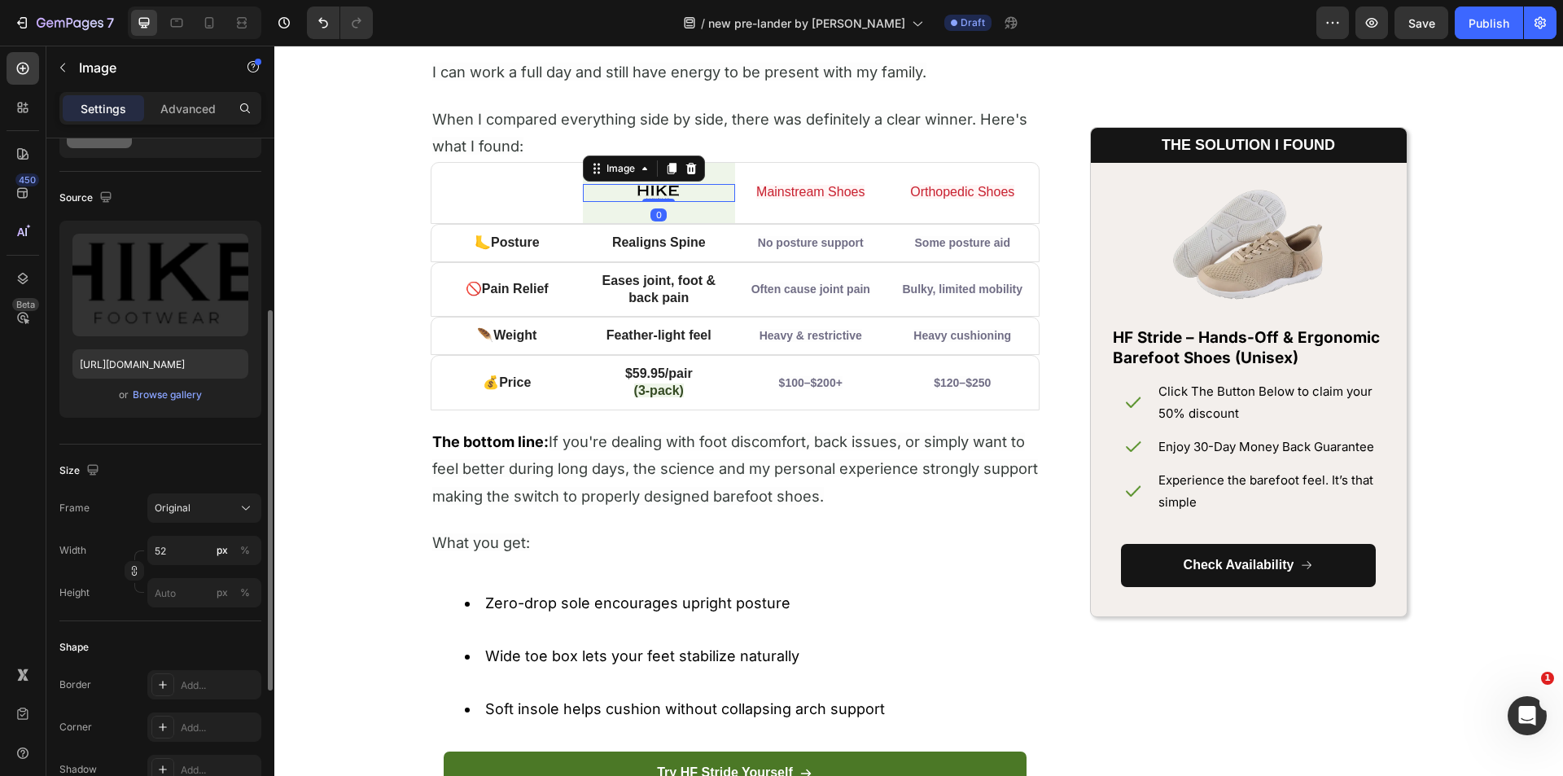
scroll to position [244, 0]
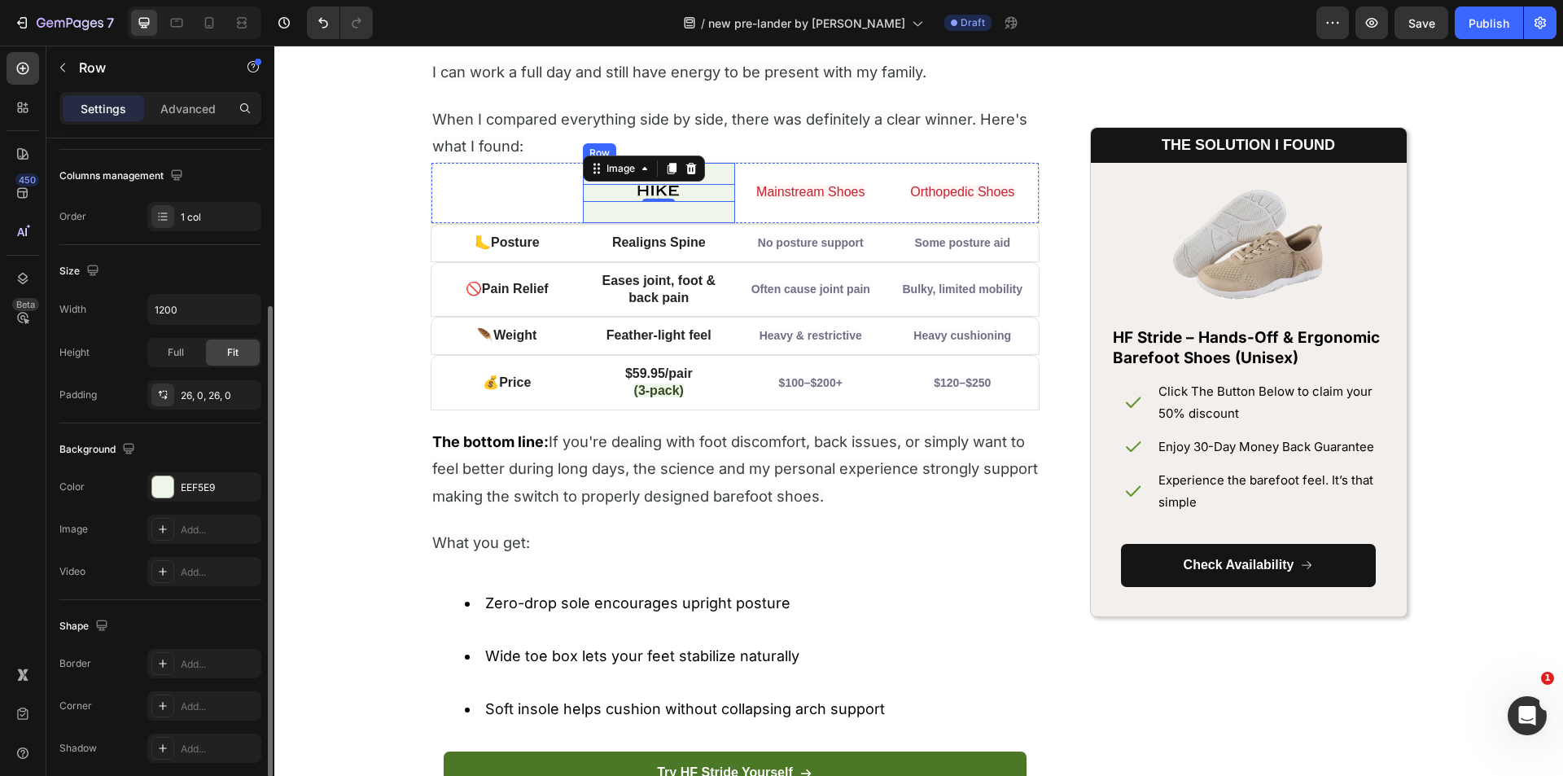
click at [721, 172] on div "Image 0 Row" at bounding box center [659, 193] width 152 height 60
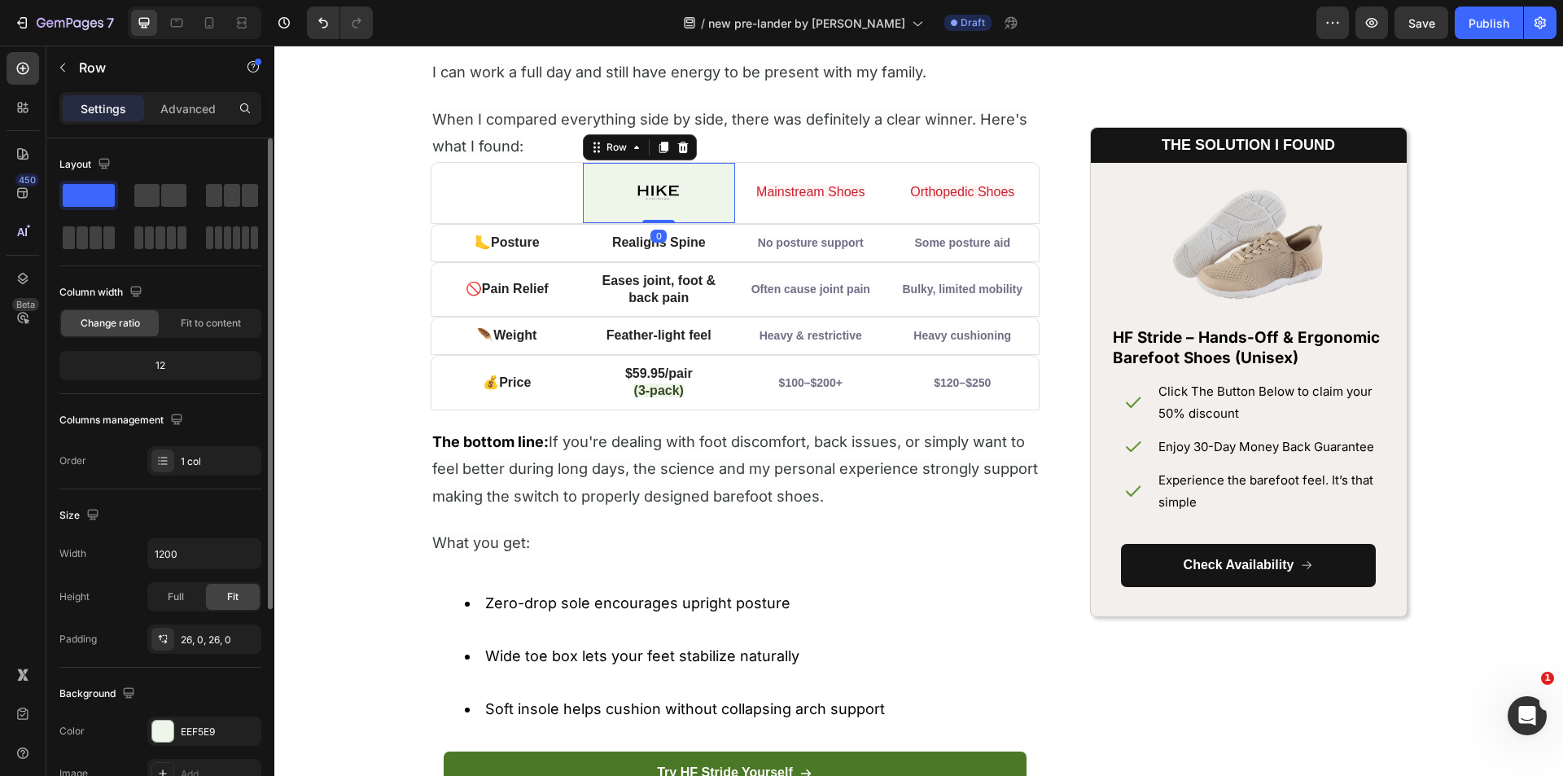
click at [721, 172] on div "Image Row 0" at bounding box center [659, 193] width 152 height 60
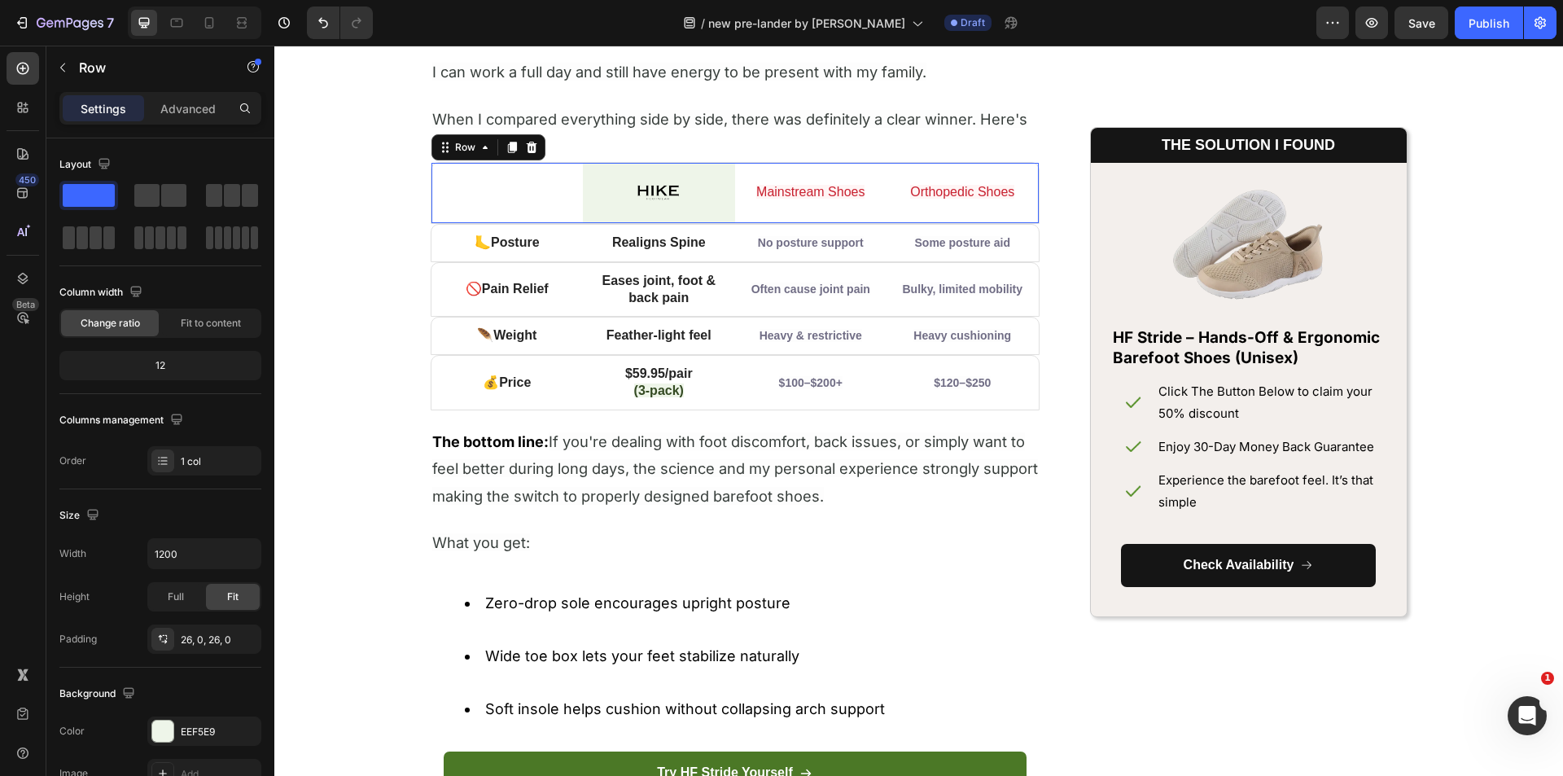
click at [832, 177] on div "Mainstream Shoes Text Block" at bounding box center [811, 193] width 152 height 60
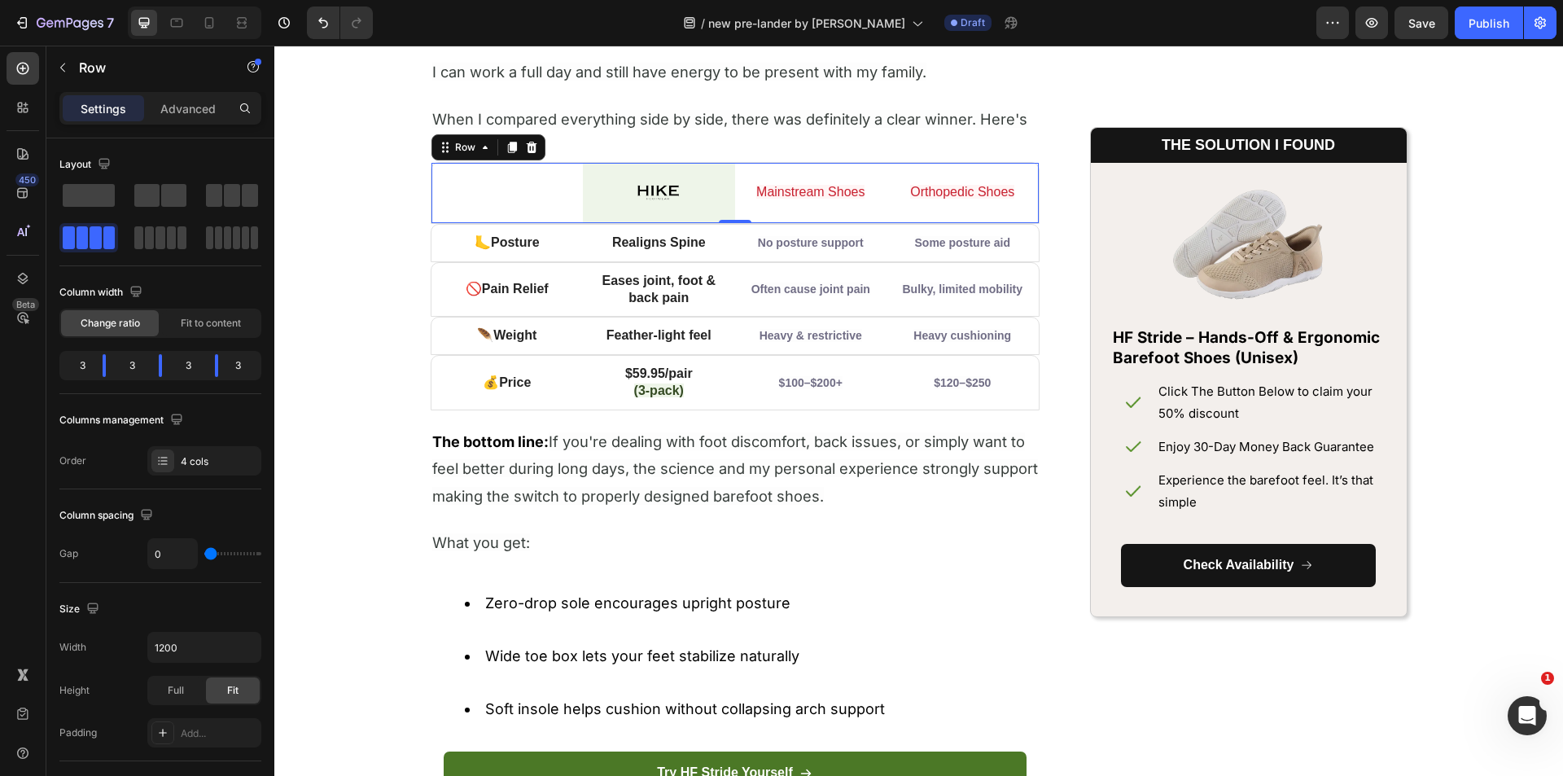
click at [832, 177] on div "Mainstream Shoes Text Block" at bounding box center [811, 193] width 152 height 60
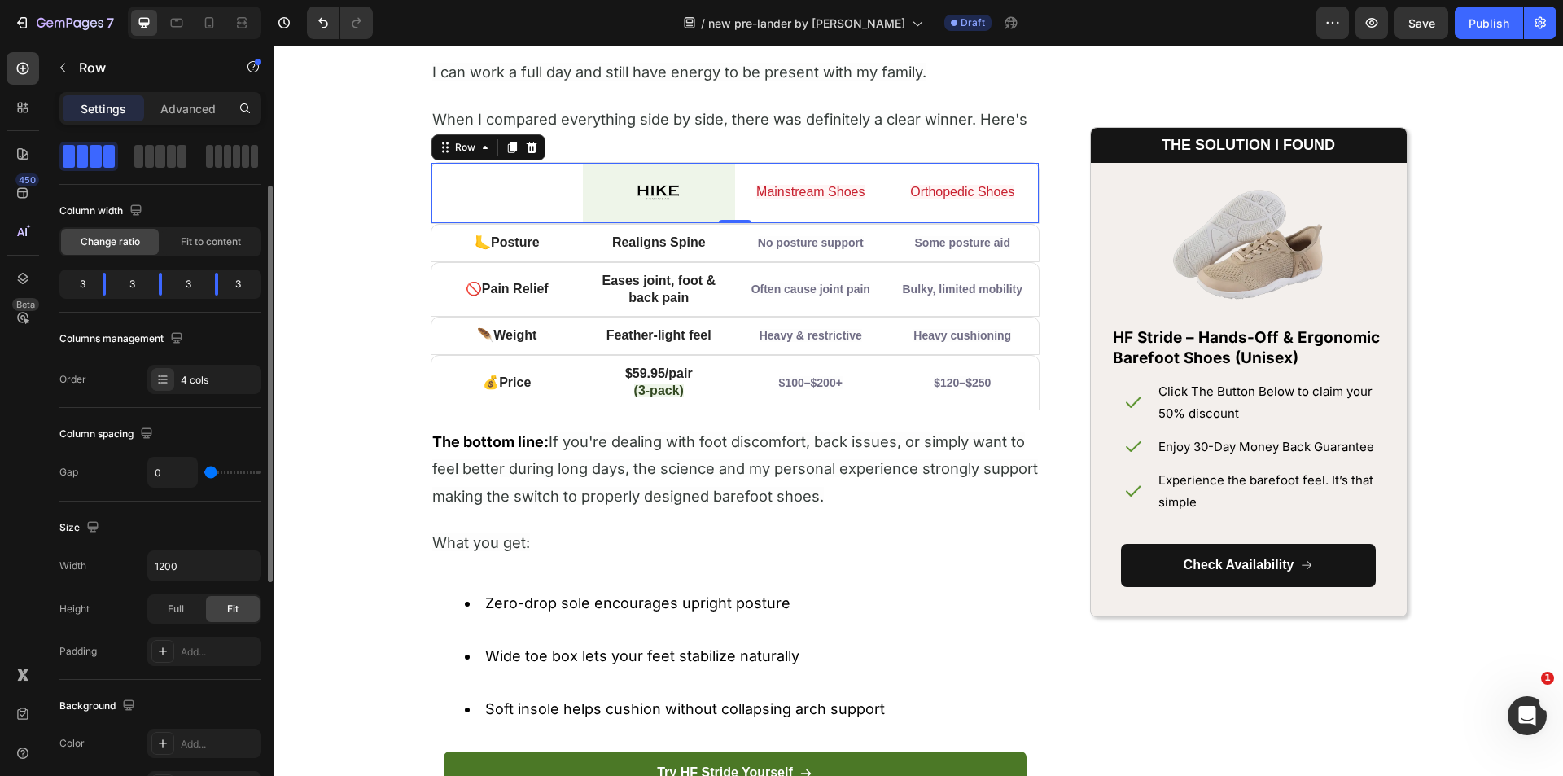
scroll to position [163, 0]
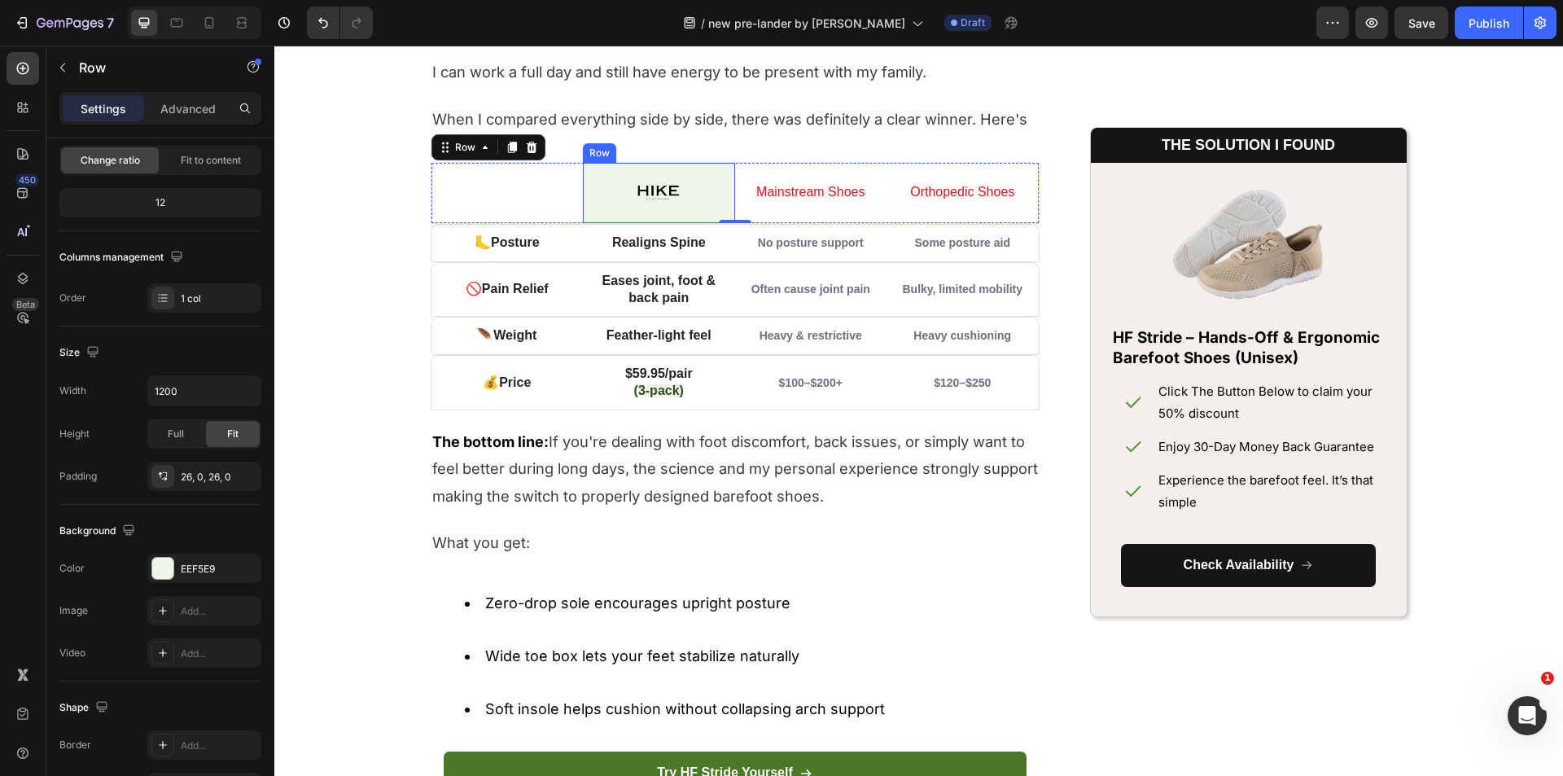
click at [633, 173] on div "Image Row" at bounding box center [659, 193] width 152 height 60
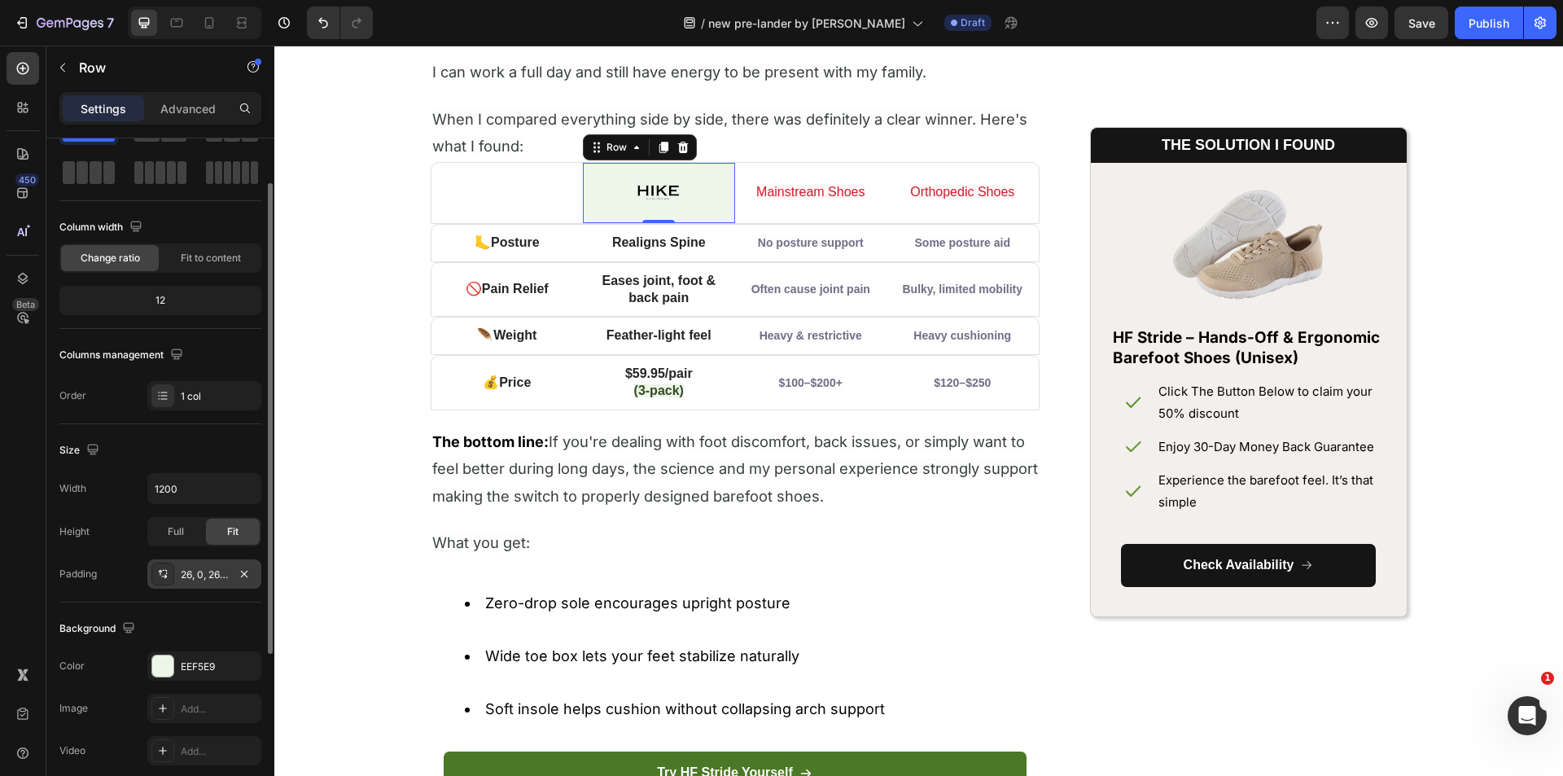
scroll to position [0, 0]
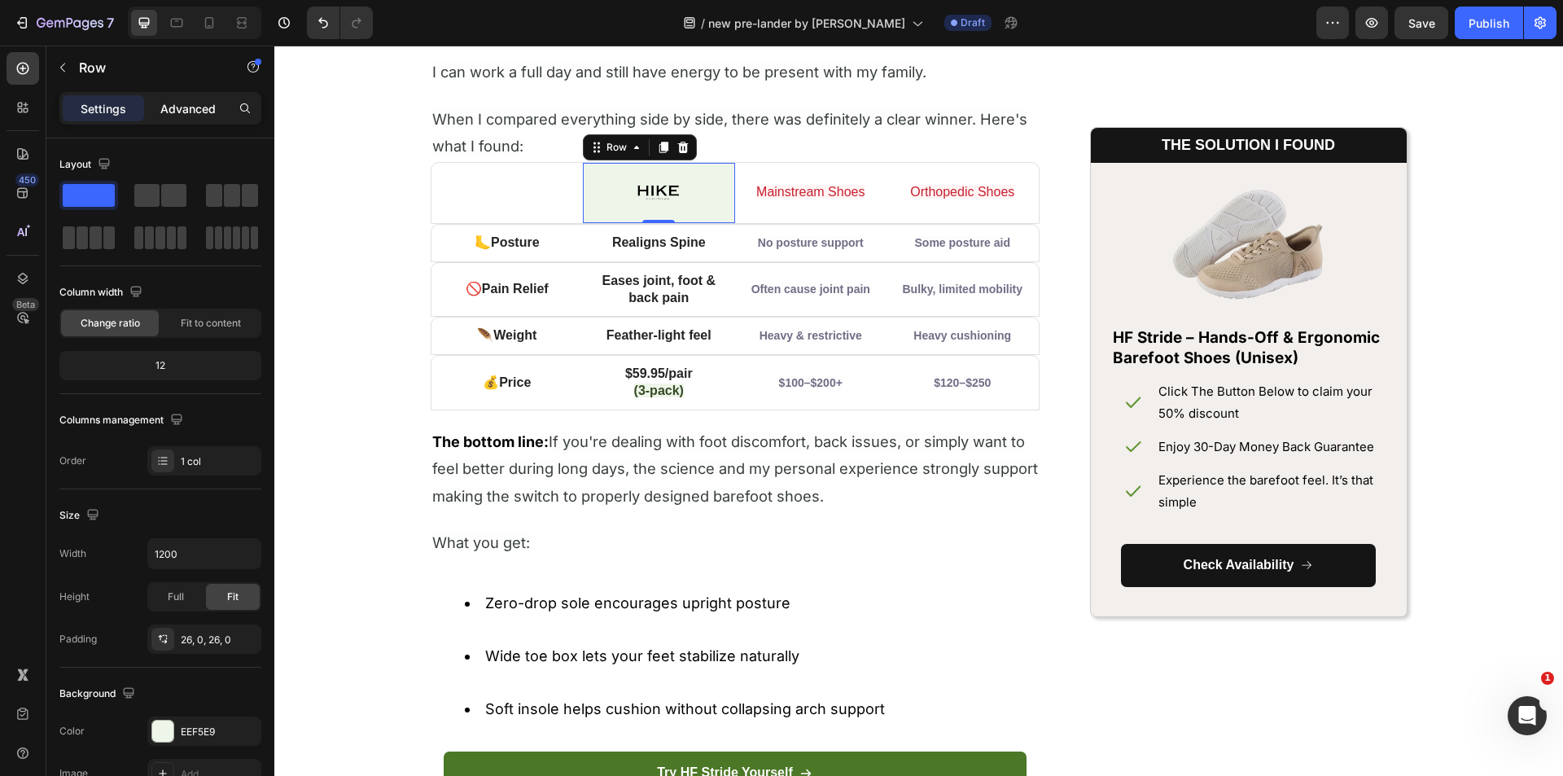
click at [200, 102] on p "Advanced" at bounding box center [187, 108] width 55 height 17
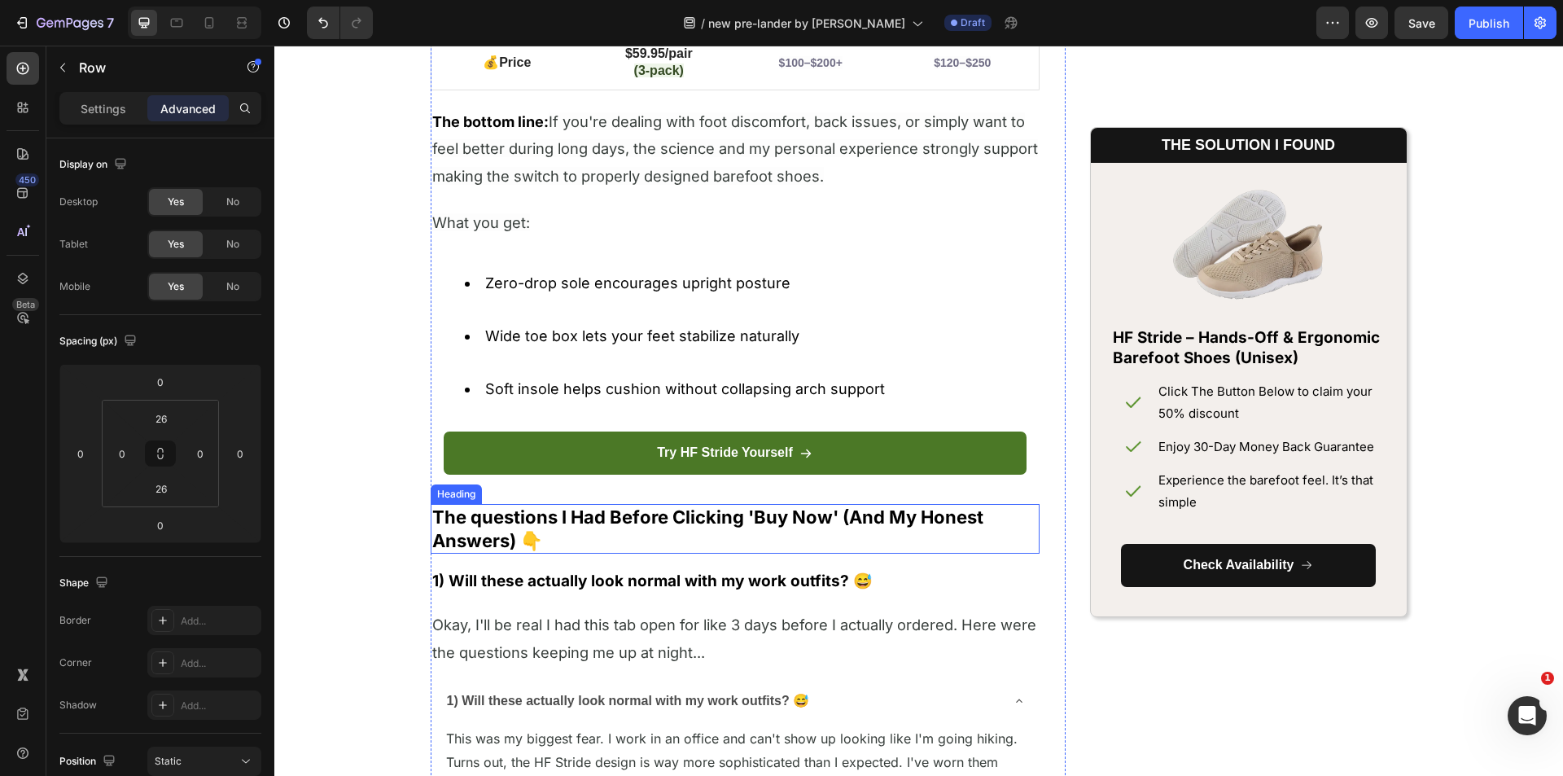
scroll to position [7171, 0]
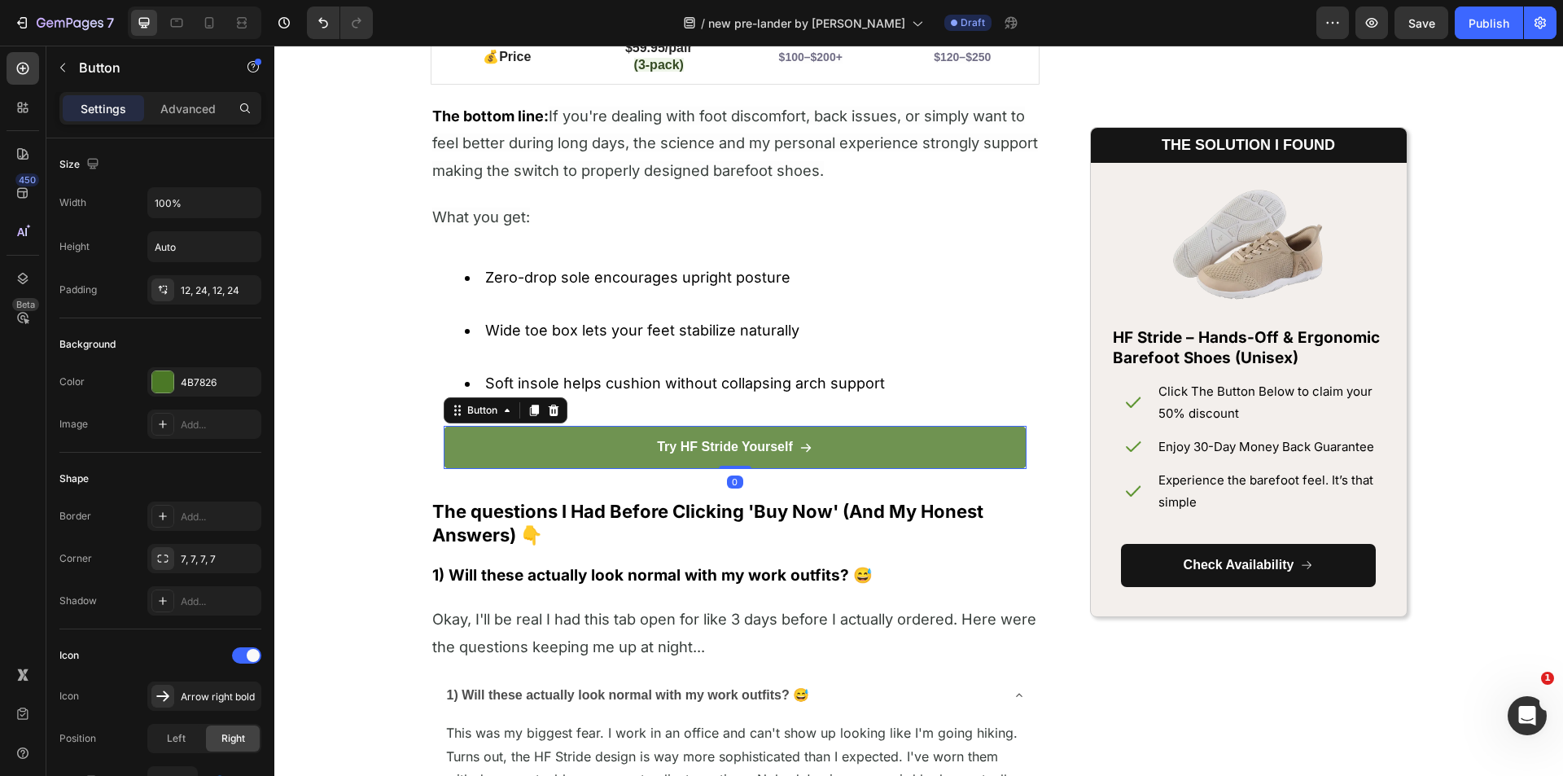
click at [1016, 463] on button "Try HF Stride Yourself" at bounding box center [735, 447] width 583 height 43
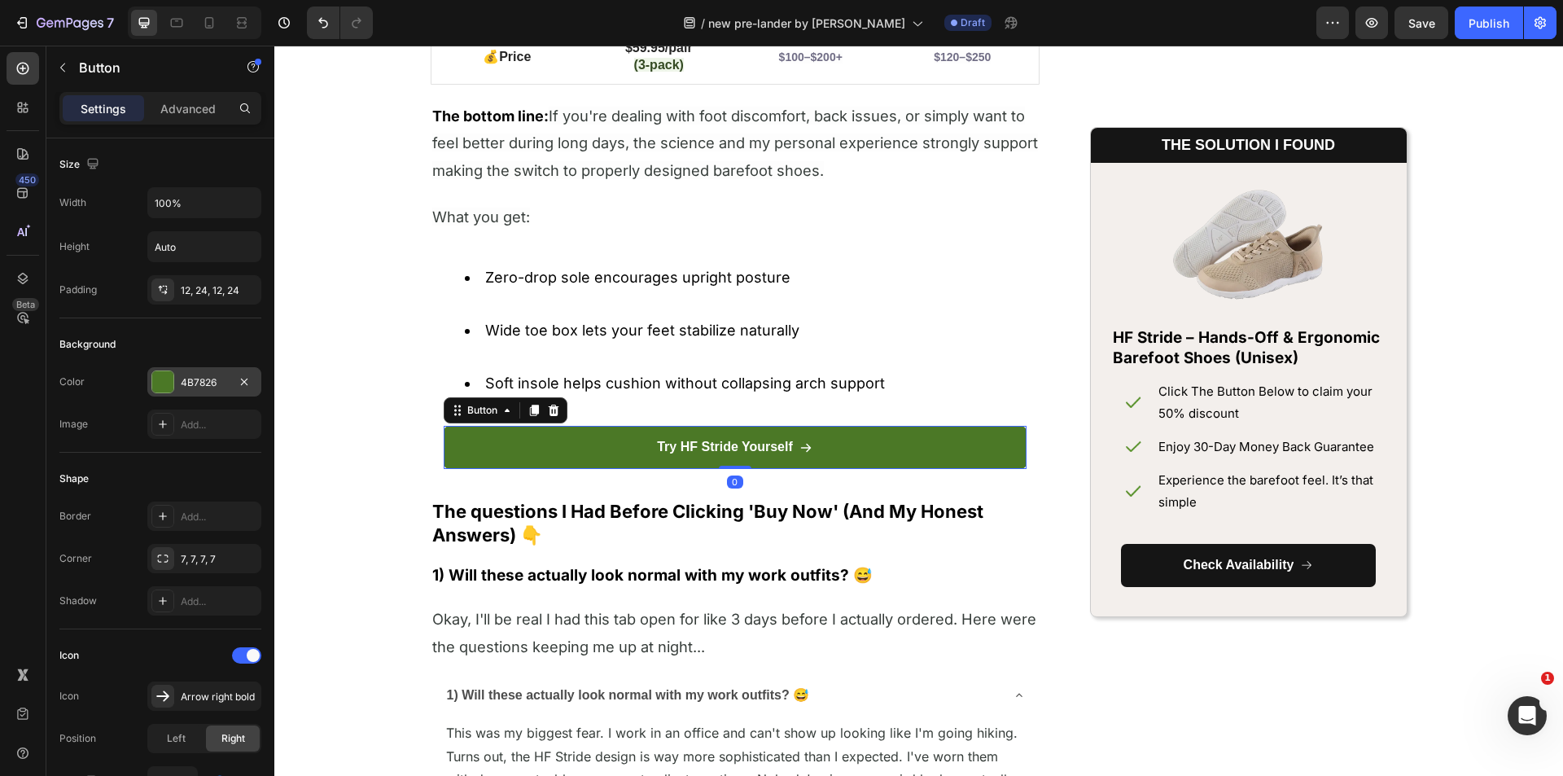
click at [171, 381] on div at bounding box center [162, 381] width 21 height 21
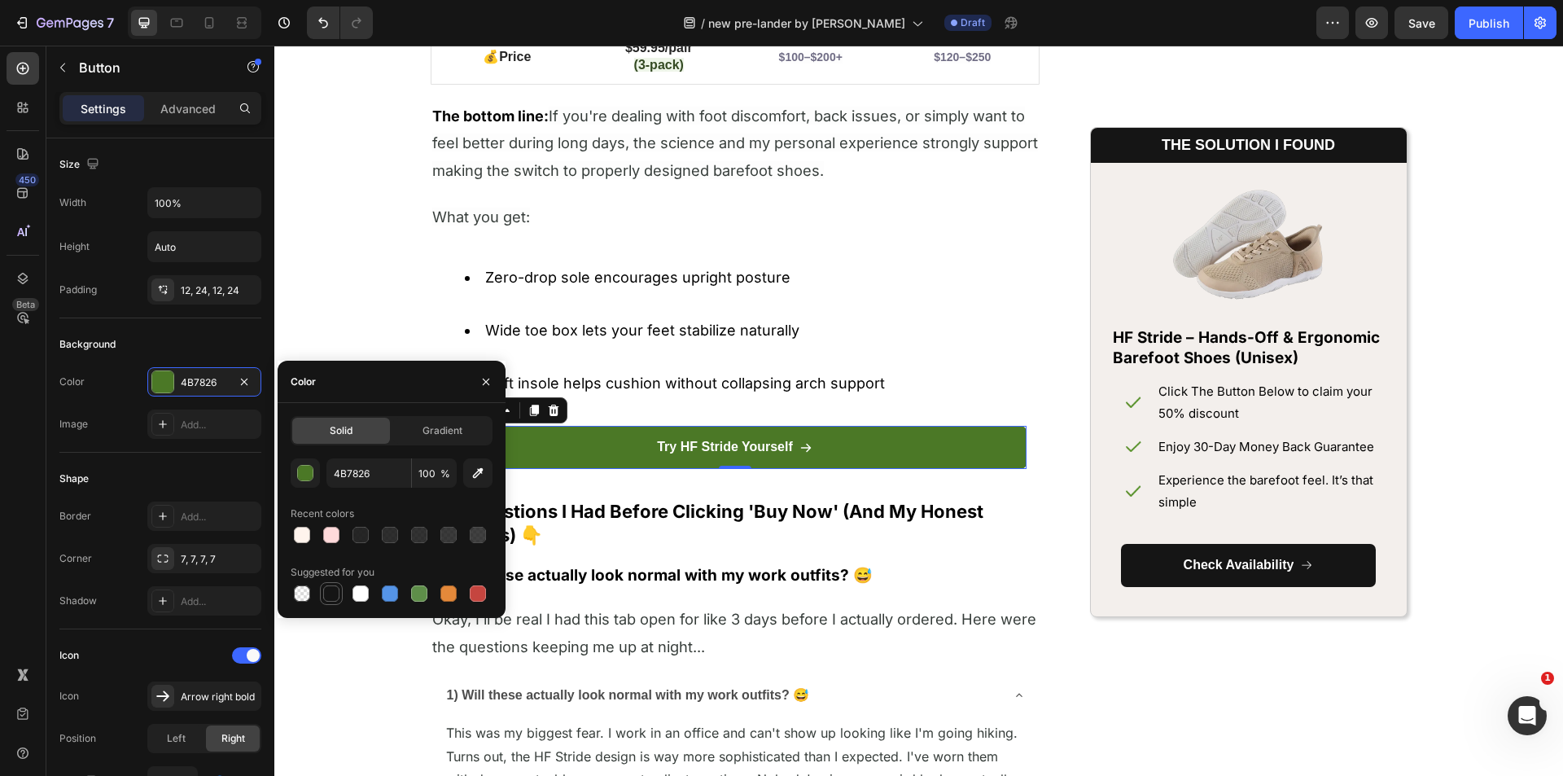
click at [333, 589] on div at bounding box center [331, 593] width 16 height 16
type input "151515"
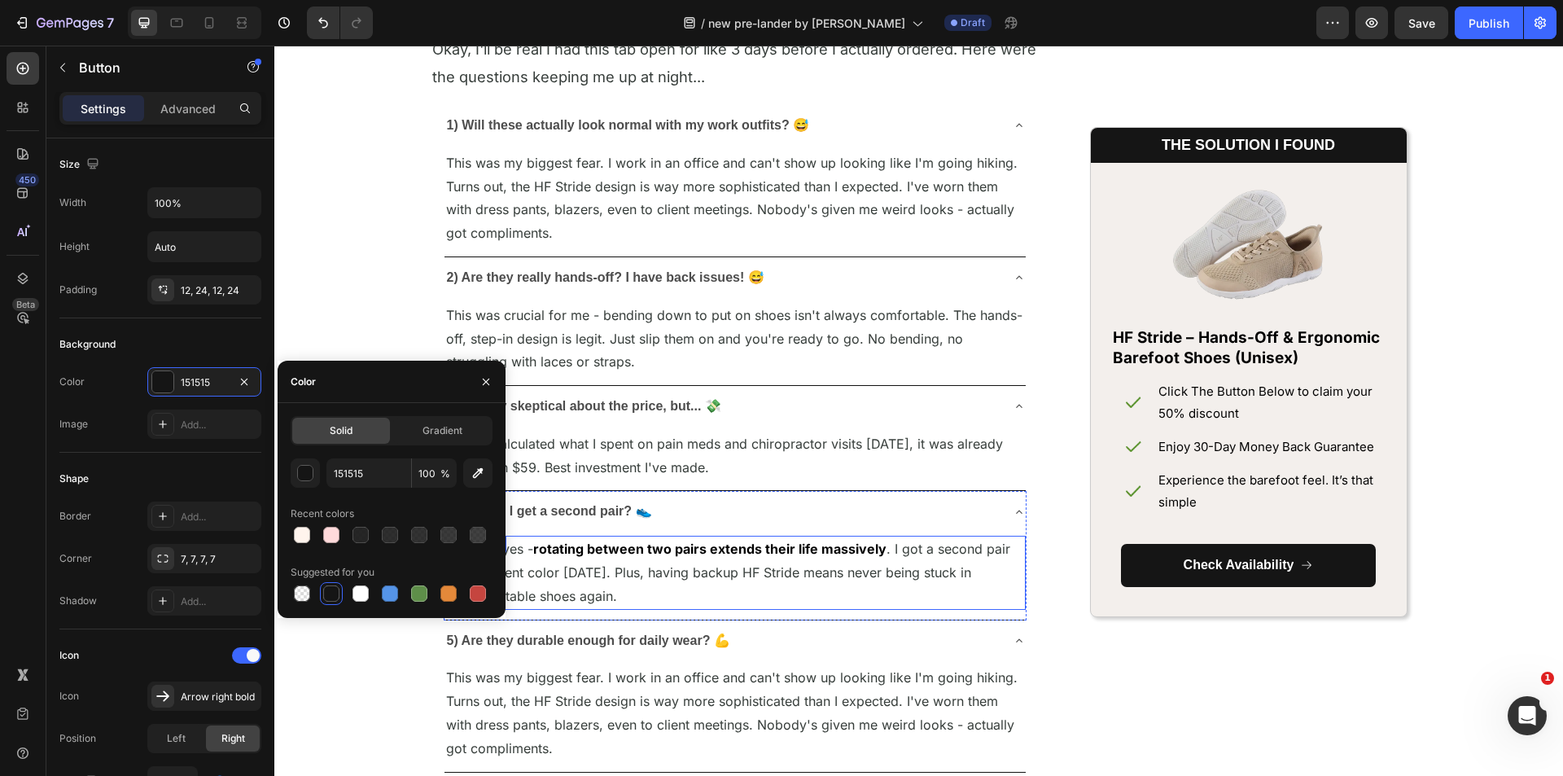
scroll to position [7985, 0]
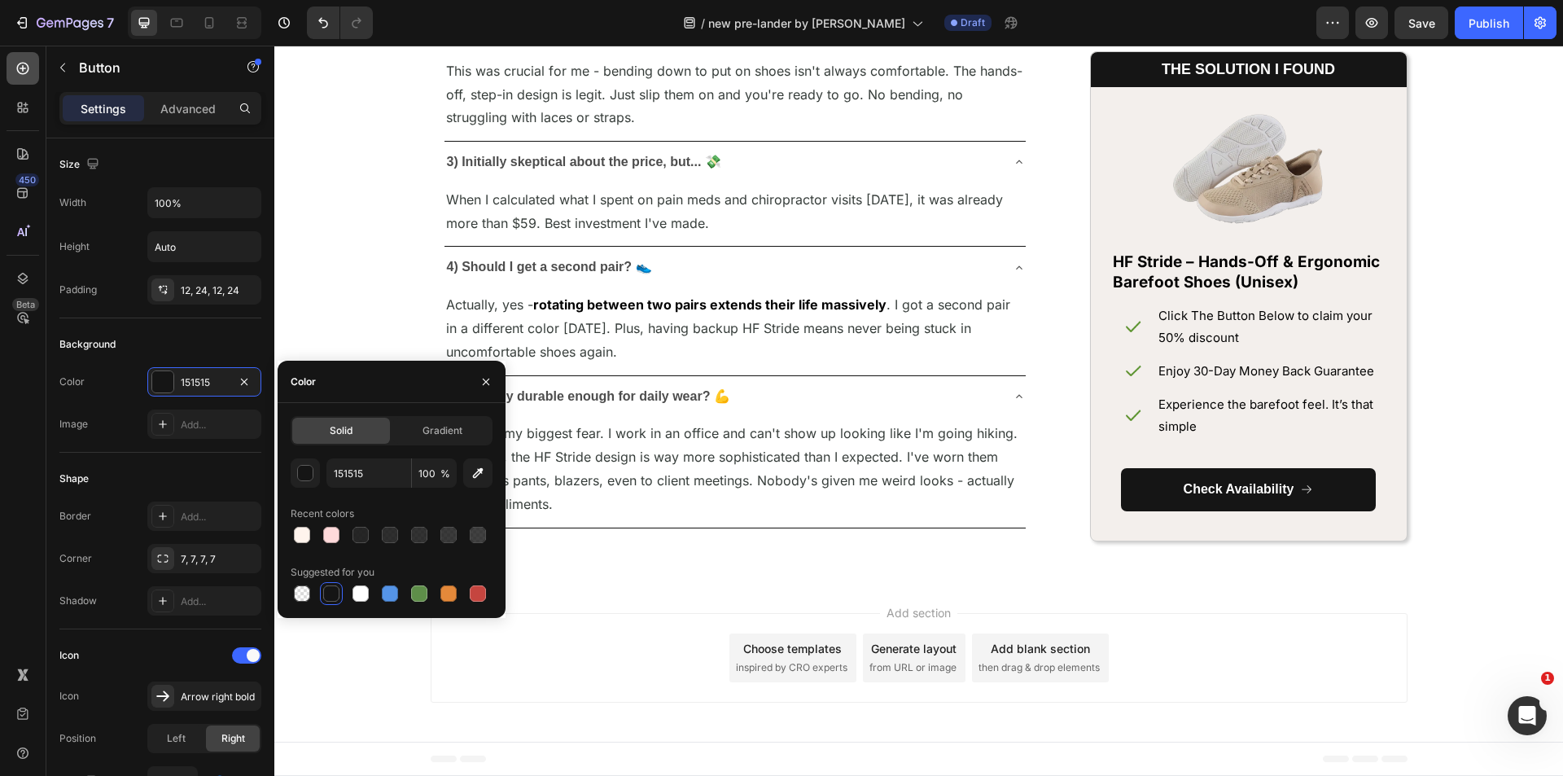
click at [28, 63] on icon at bounding box center [23, 68] width 16 height 16
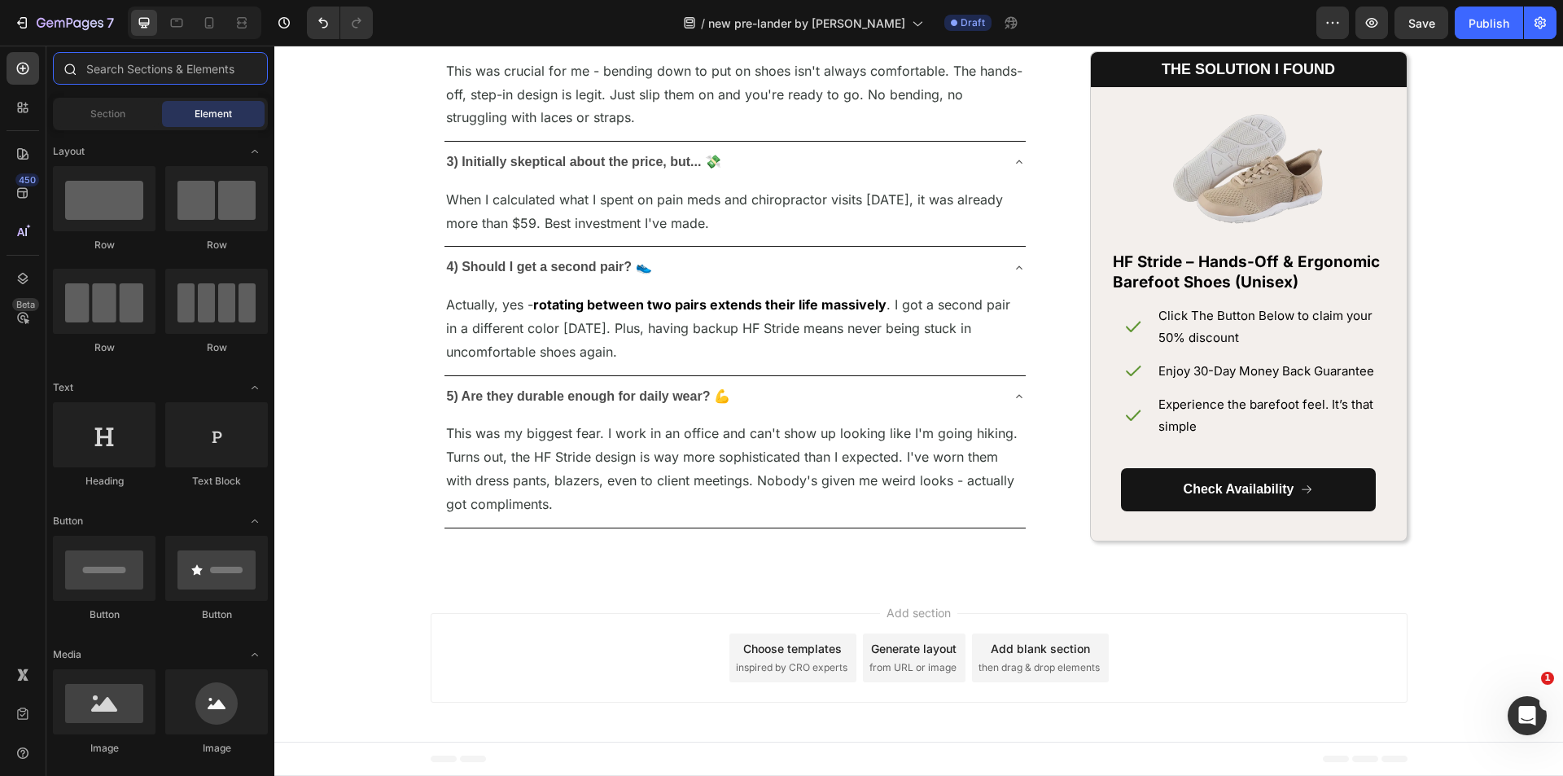
click at [172, 77] on input "text" at bounding box center [160, 68] width 215 height 33
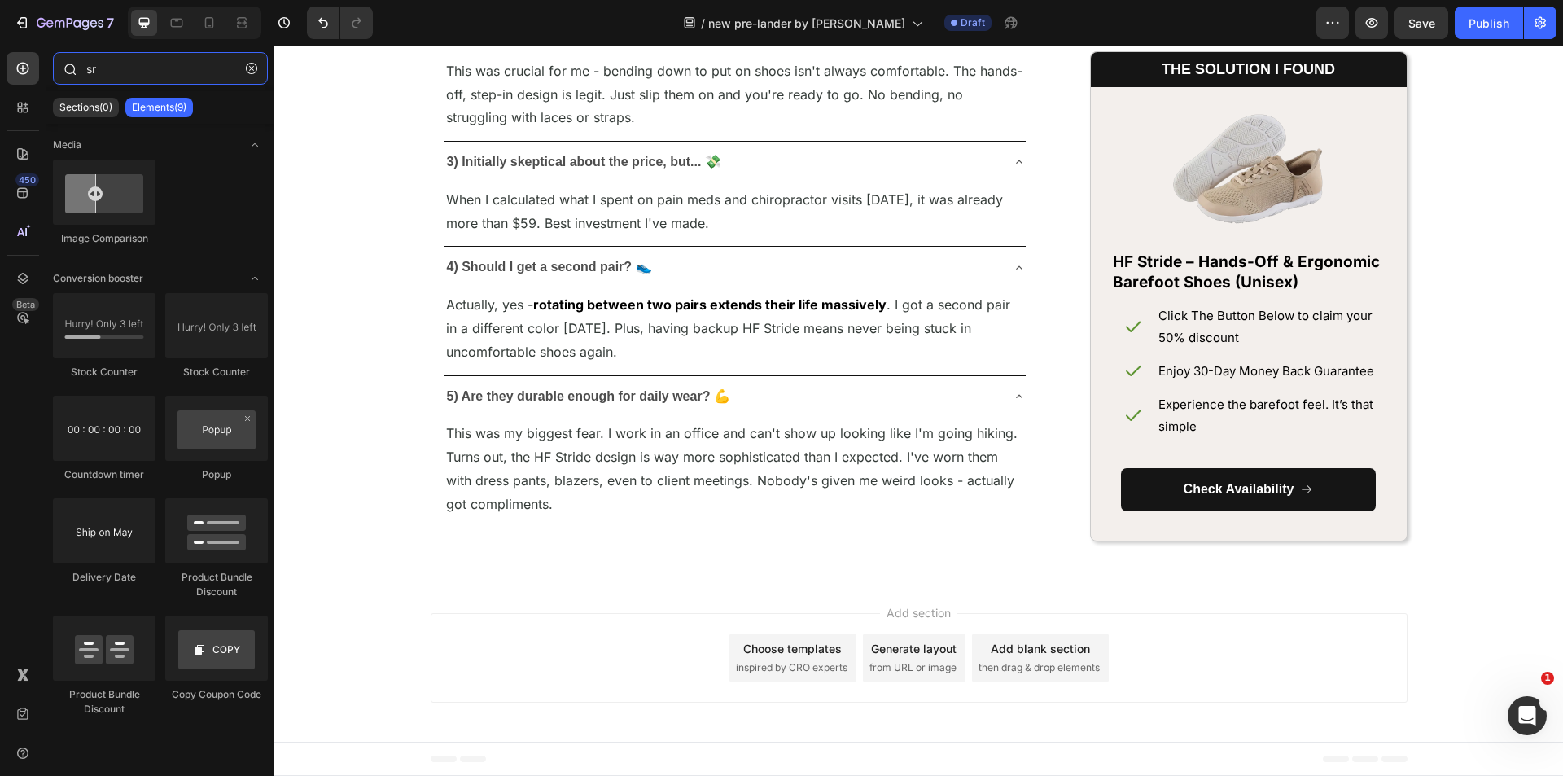
type input "s"
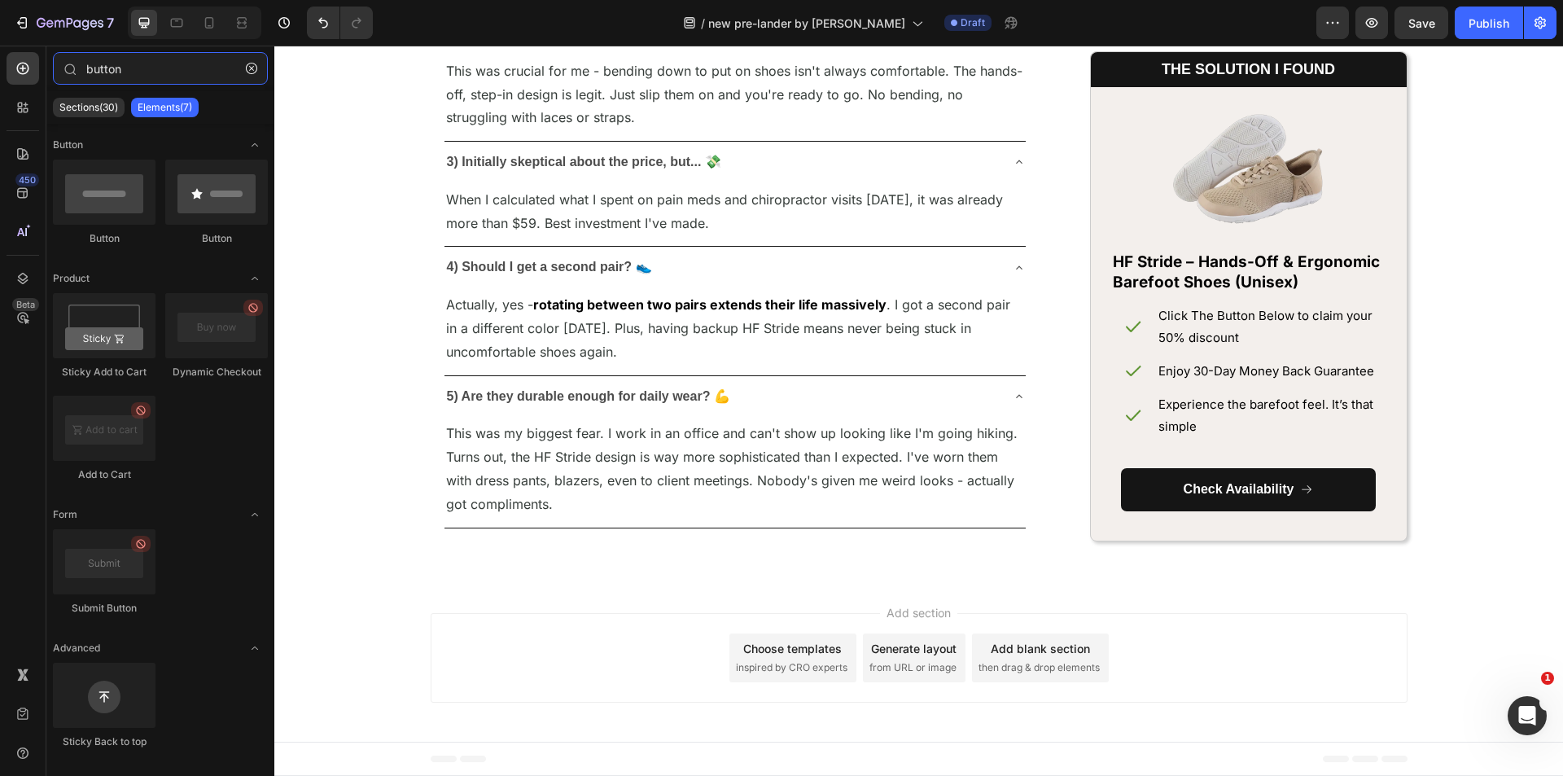
type input "button"
click at [654, 664] on div "Add section Choose templates inspired by CRO experts Generate layout from URL o…" at bounding box center [919, 658] width 977 height 90
drag, startPoint x: 654, startPoint y: 664, endPoint x: 715, endPoint y: 660, distance: 61.2
click at [715, 660] on div "Add section Choose templates inspired by CRO experts Generate layout from URL o…" at bounding box center [919, 658] width 977 height 90
click at [750, 660] on span "inspired by CRO experts" at bounding box center [791, 667] width 111 height 15
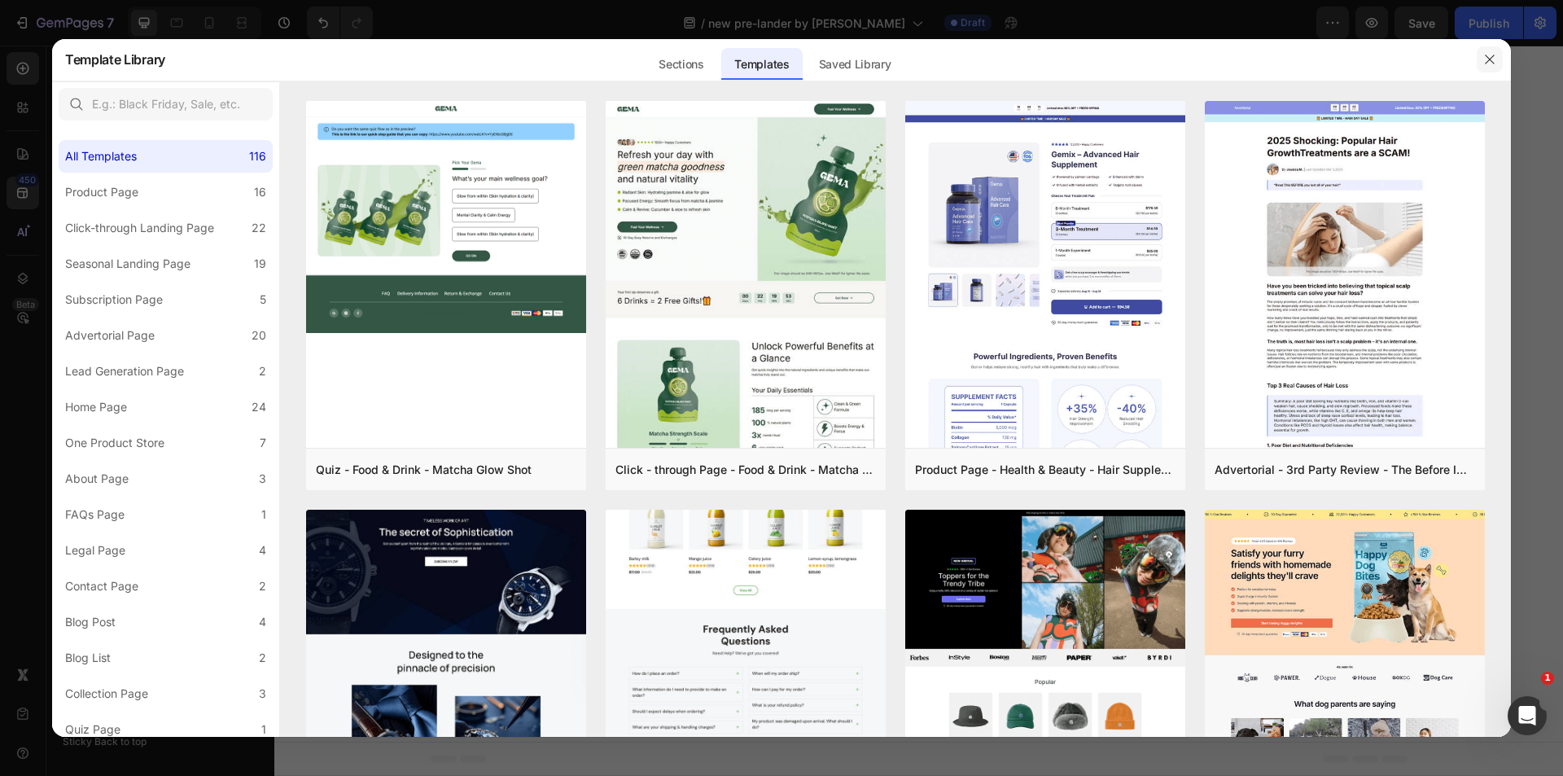
drag, startPoint x: 1220, startPoint y: 18, endPoint x: 1495, endPoint y: 63, distance: 278.7
click at [1495, 63] on icon "button" at bounding box center [1489, 59] width 13 height 13
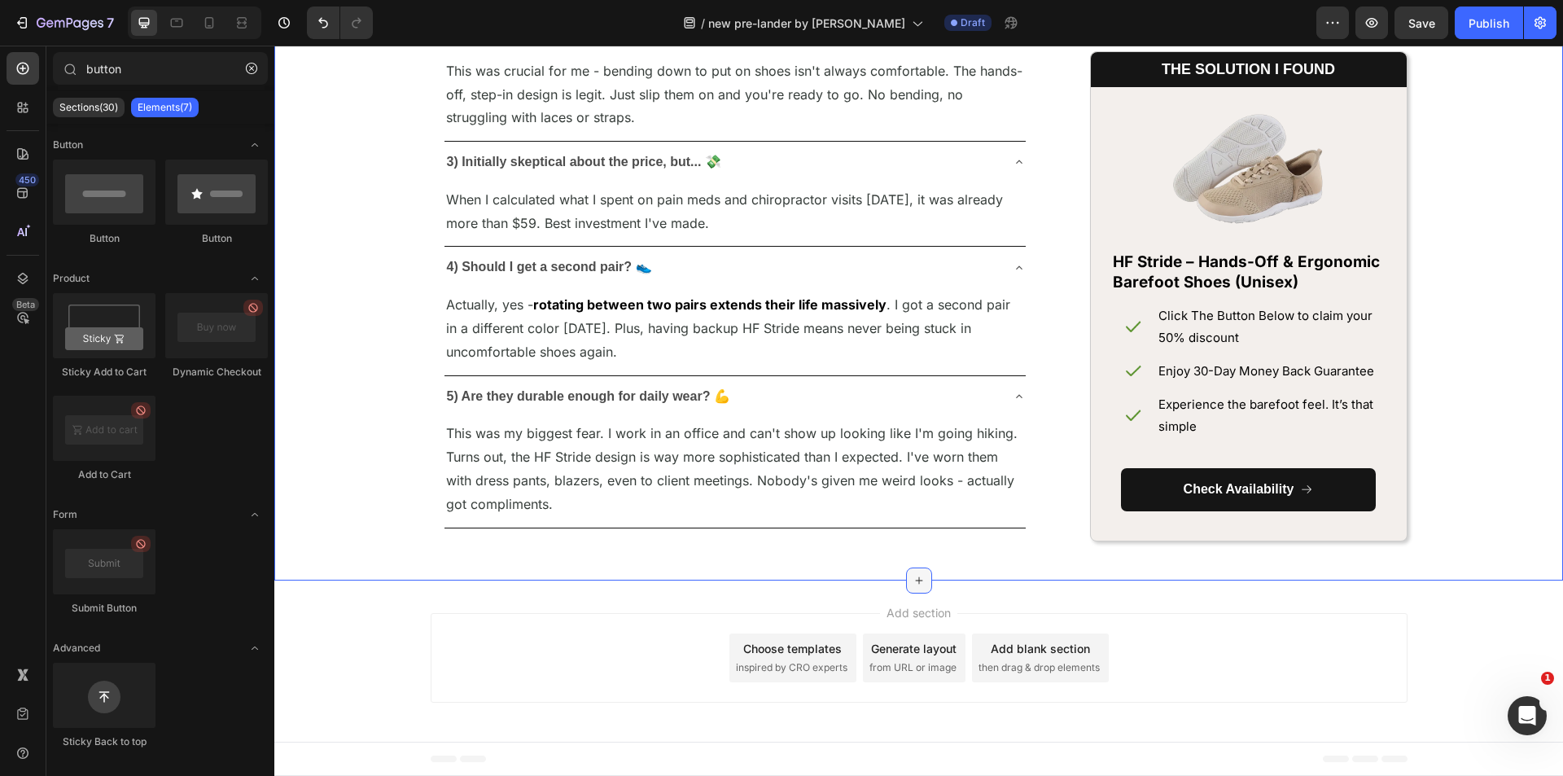
click at [912, 577] on icon at bounding box center [918, 580] width 13 height 13
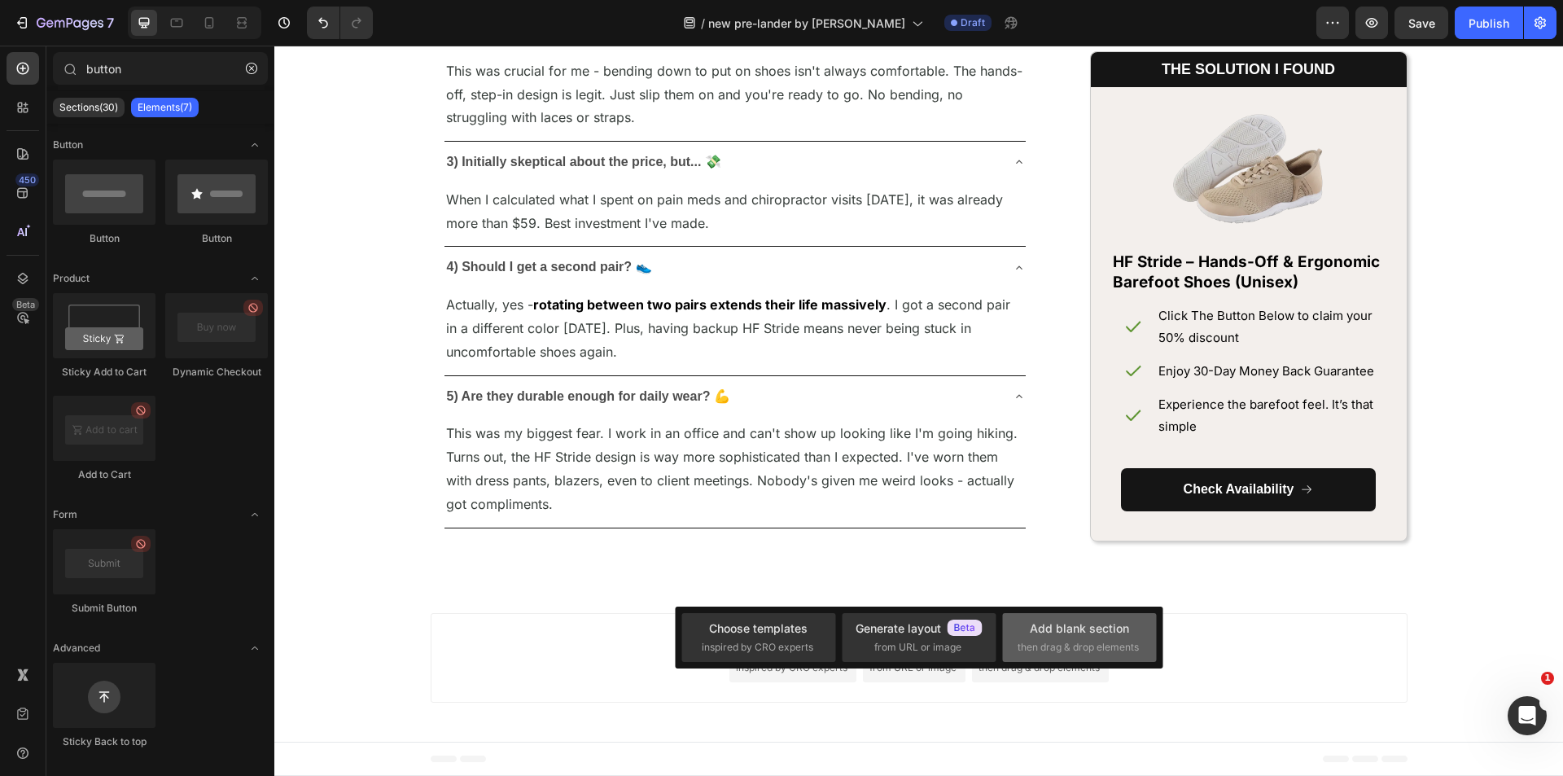
click at [1050, 632] on div "Add blank section" at bounding box center [1078, 627] width 99 height 17
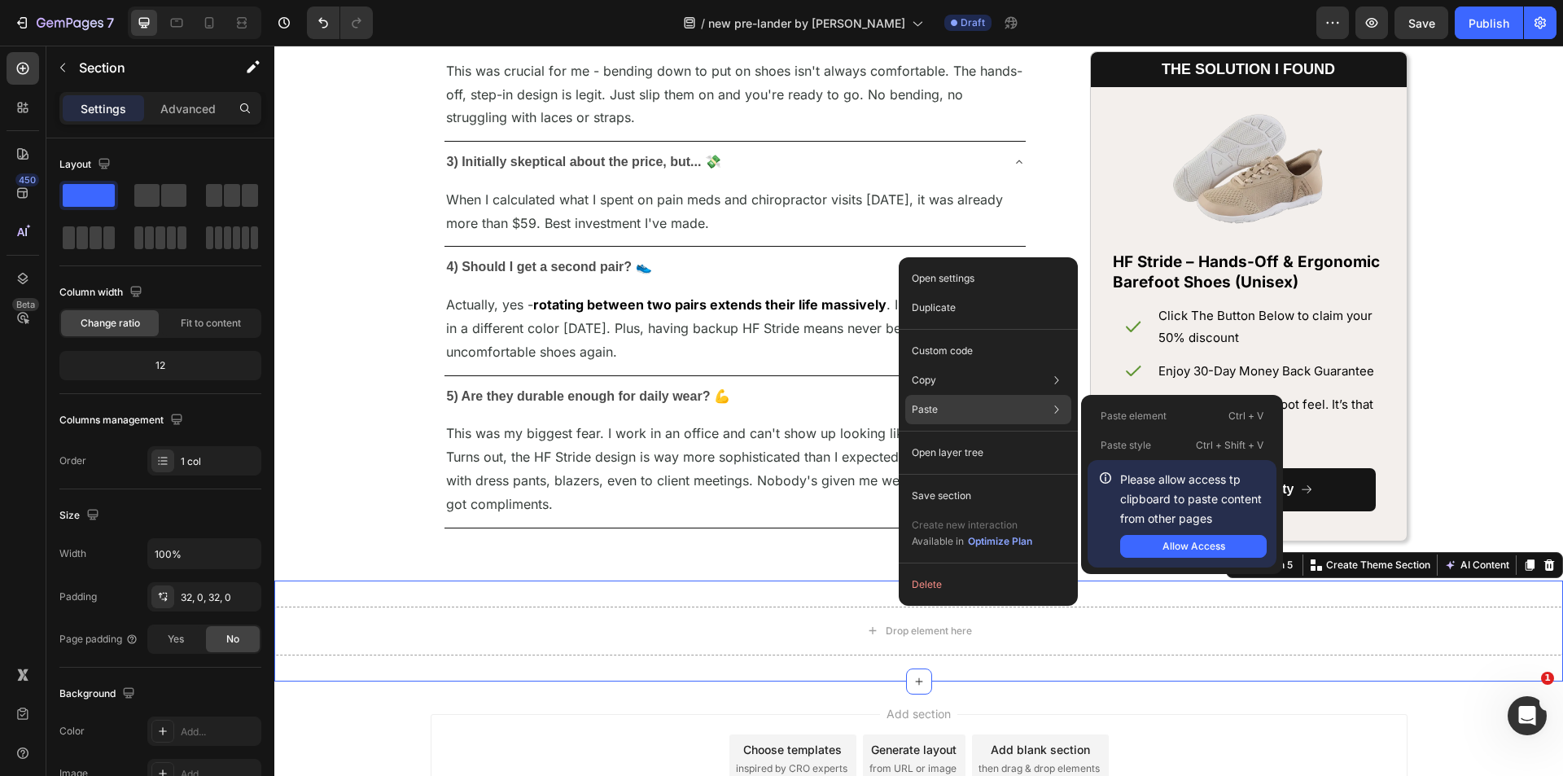
click at [973, 438] on div "Paste Paste element Ctrl + V Paste style Ctrl + Shift + V Please allow access t…" at bounding box center [988, 452] width 166 height 29
click at [997, 438] on div "Paste Paste element Ctrl + V Paste style Ctrl + Shift + V Please allow access t…" at bounding box center [988, 452] width 166 height 29
drag, startPoint x: 1171, startPoint y: 527, endPoint x: 1176, endPoint y: 538, distance: 11.7
click at [1176, 538] on div "Please allow access tp clipboard to paste content from other pages Allow Access" at bounding box center [1193, 514] width 146 height 88
click at [1176, 538] on button "Allow Access" at bounding box center [1193, 546] width 146 height 23
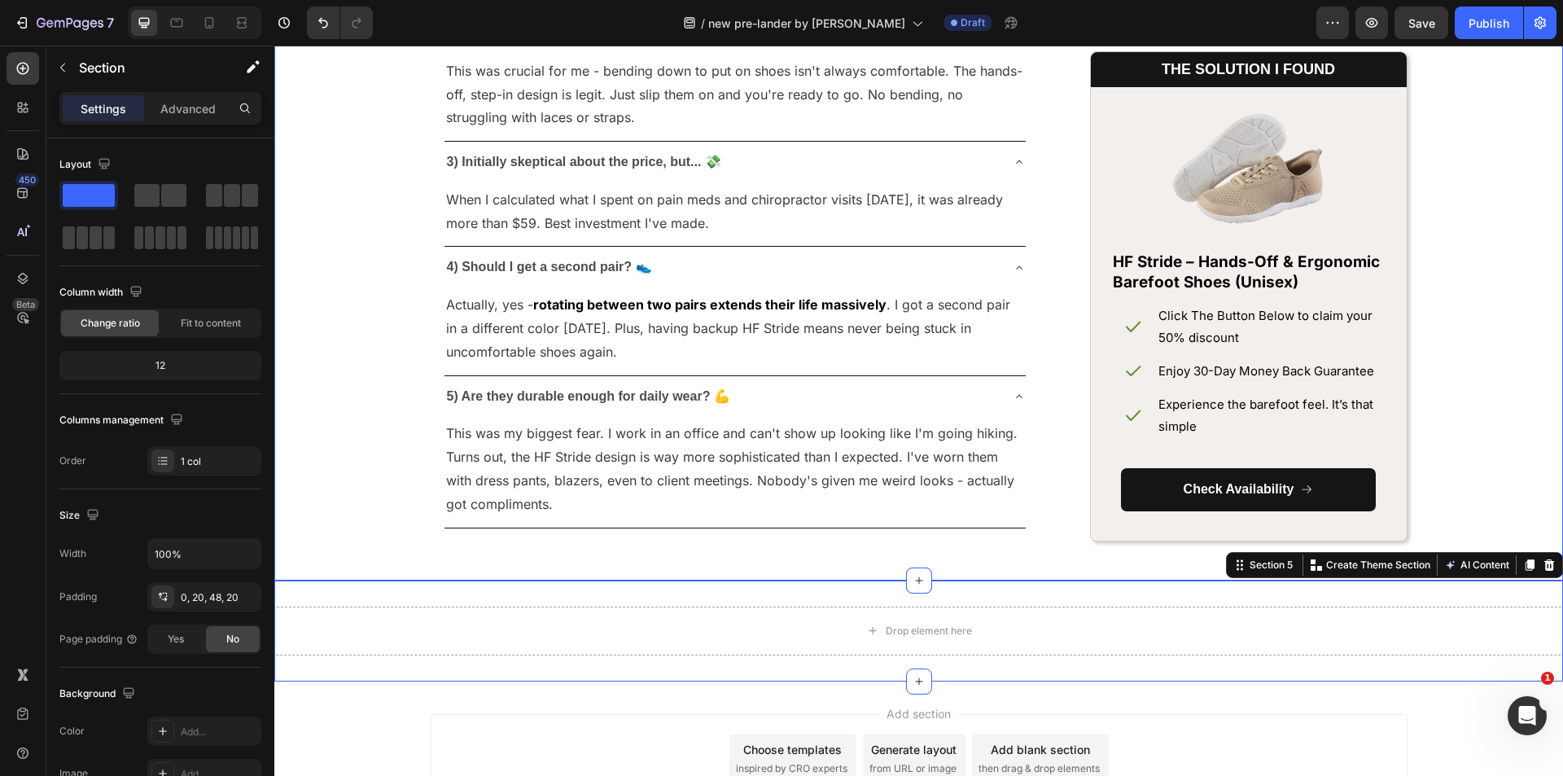
click at [1029, 604] on div "Drop element here Section 5" at bounding box center [918, 630] width 1288 height 101
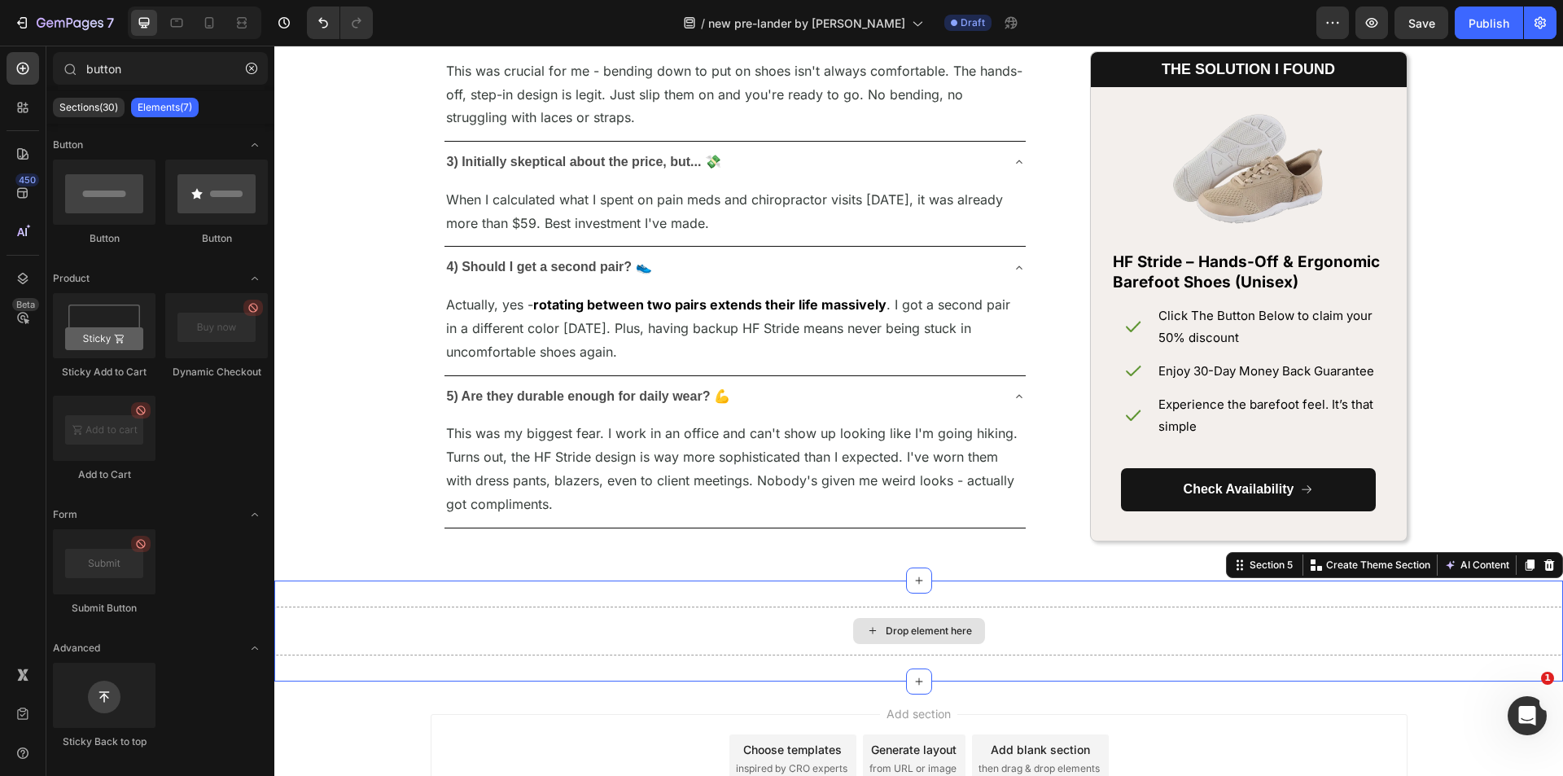
click at [929, 626] on div "Drop element here" at bounding box center [928, 630] width 86 height 13
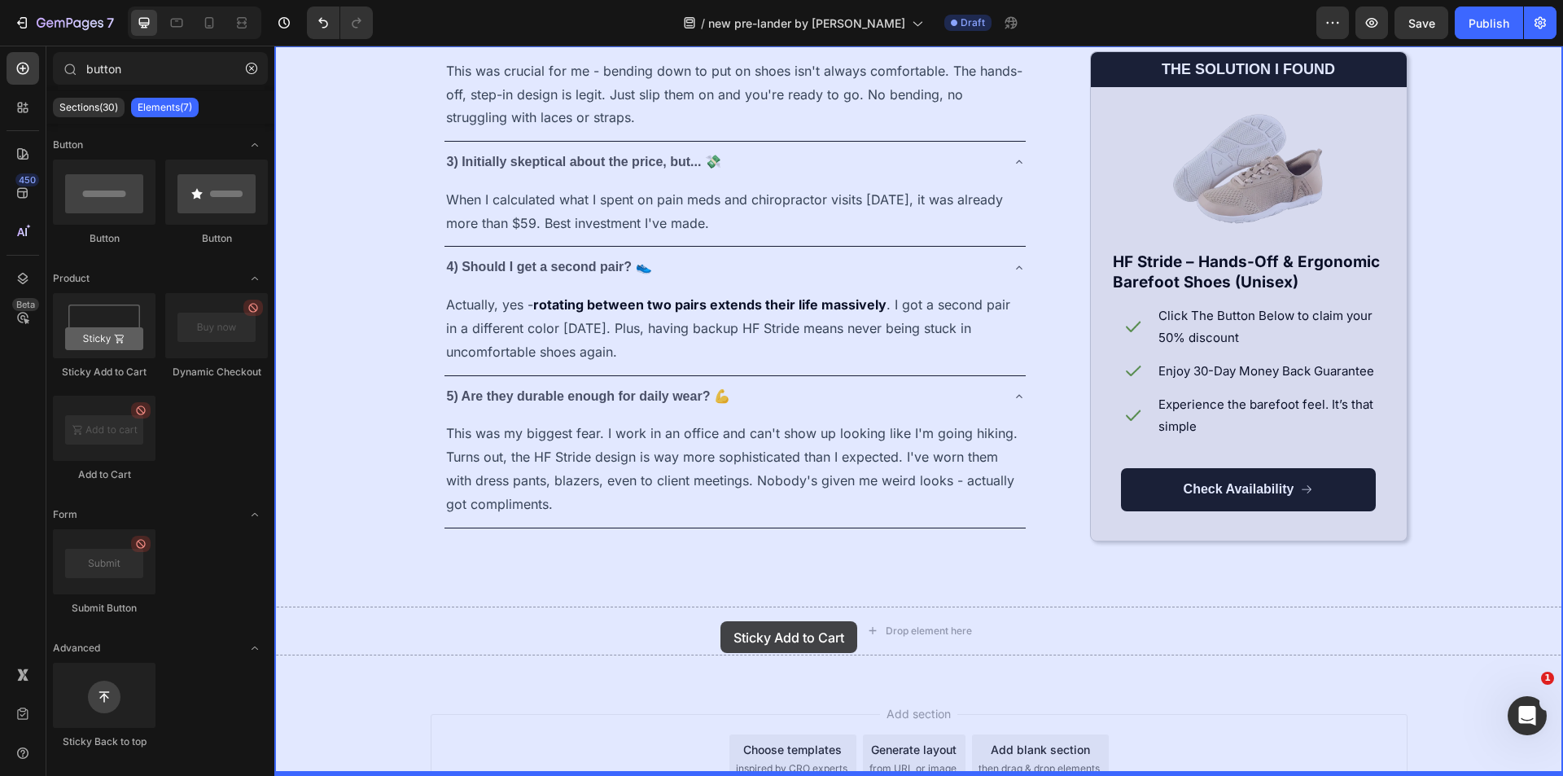
drag, startPoint x: 397, startPoint y: 379, endPoint x: 720, endPoint y: 621, distance: 403.5
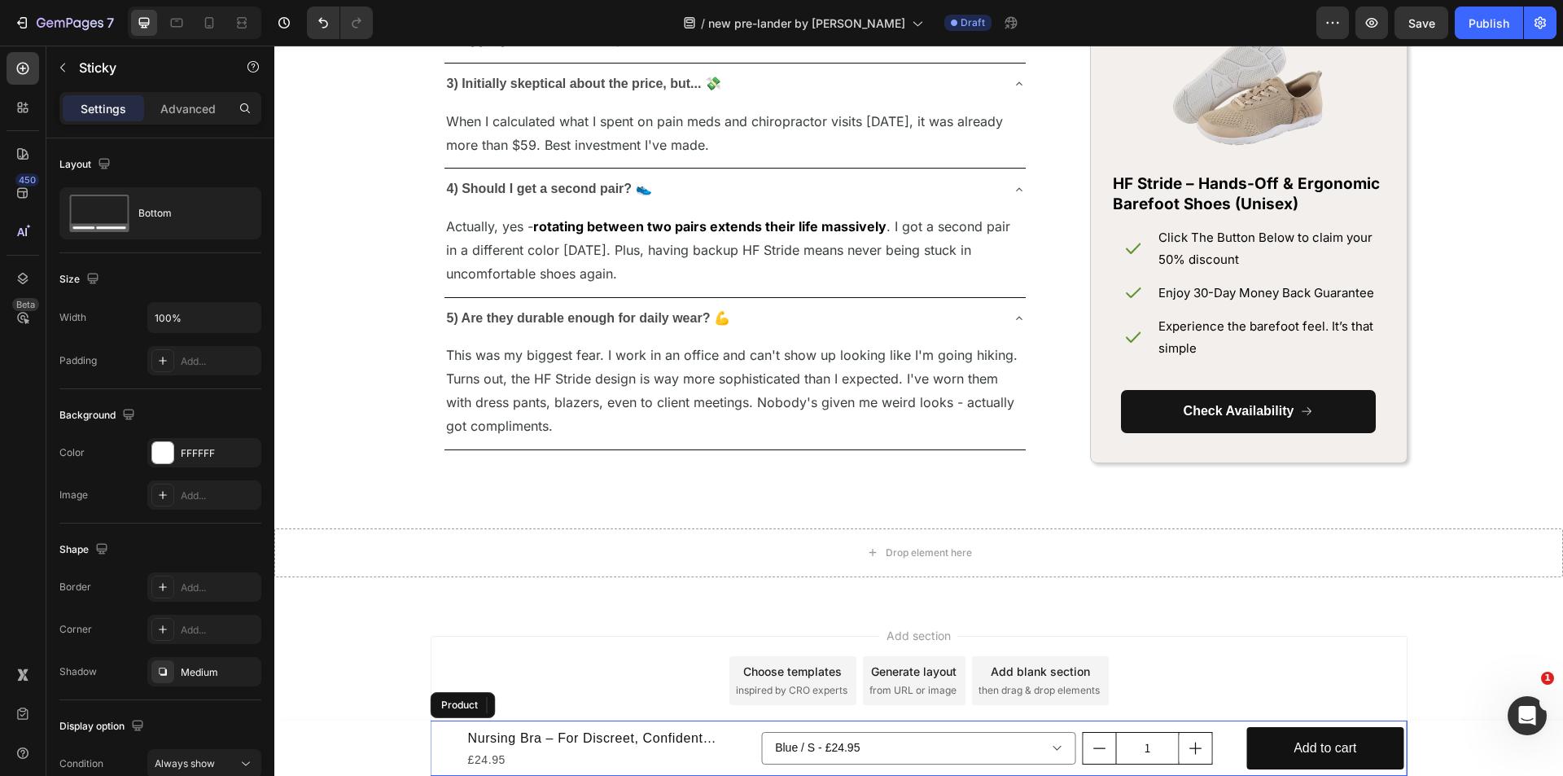
scroll to position [8086, 0]
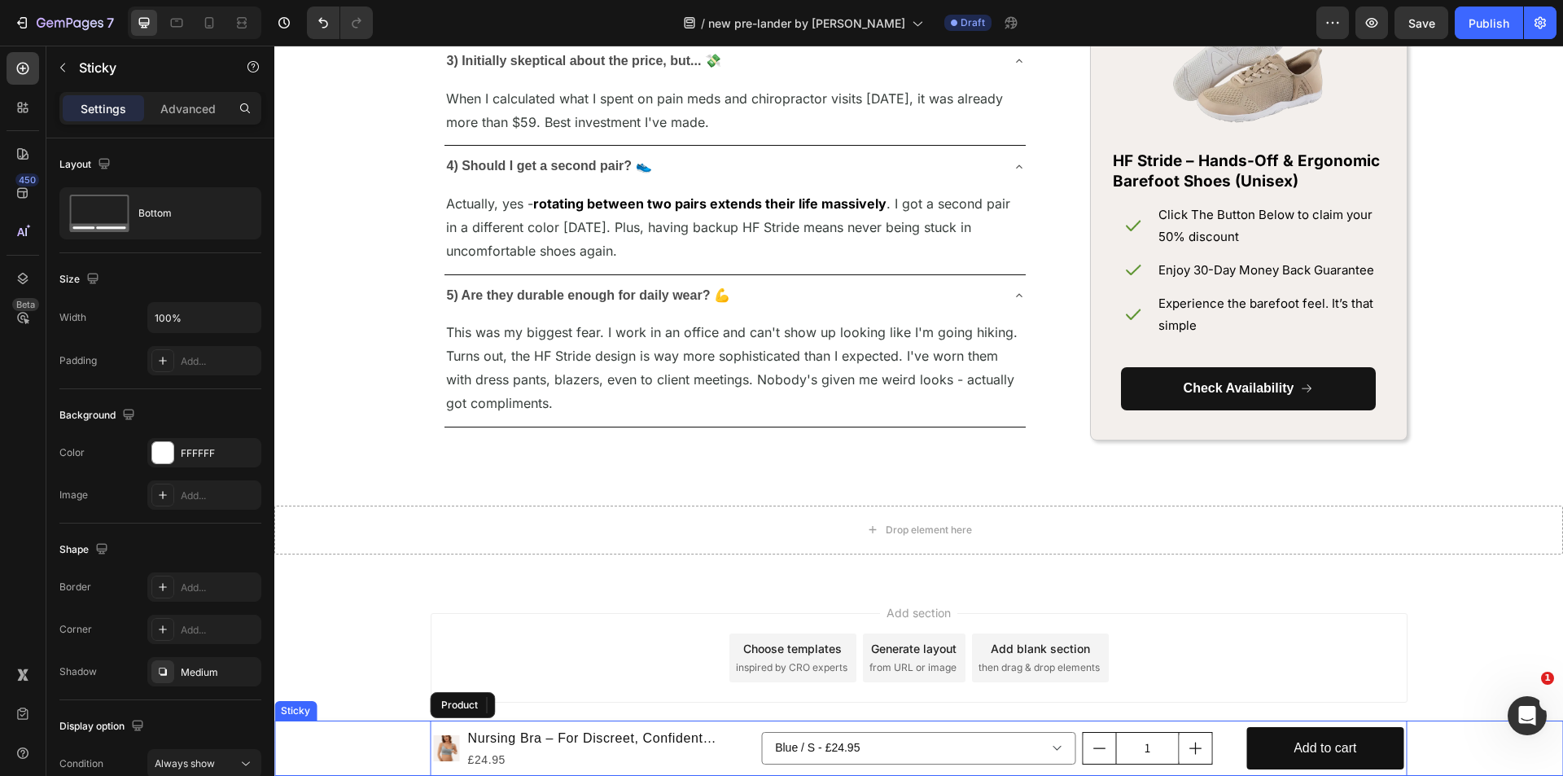
click at [1456, 745] on div "Product Images Nursing Bra – For Discreet, Confident feeding Product Title £24.…" at bounding box center [918, 747] width 1288 height 55
click at [1453, 745] on div "Product Images Nursing Bra – For Discreet, Confident feeding Product Title £24.…" at bounding box center [918, 747] width 1288 height 55
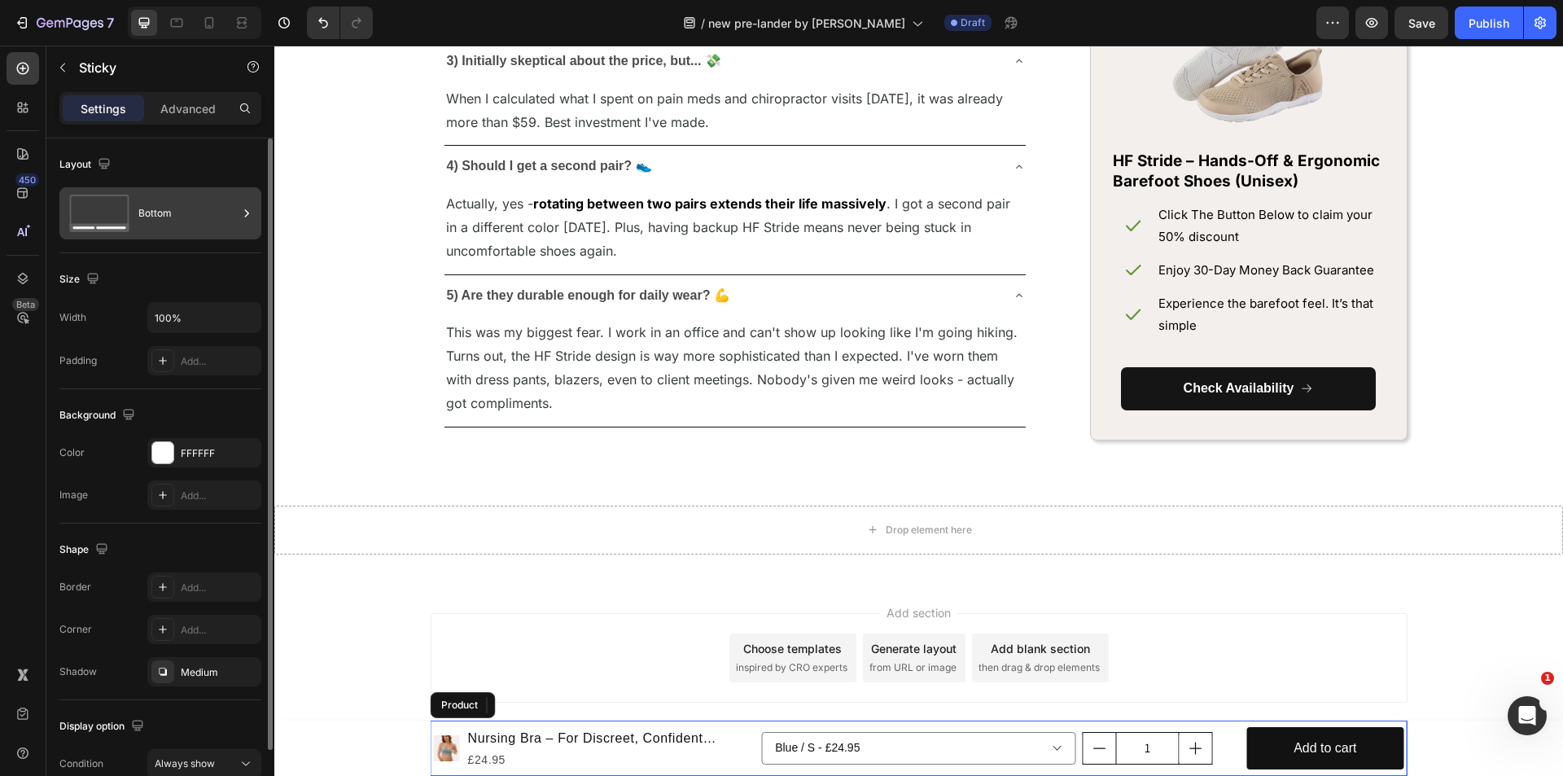
click at [133, 226] on div "Bottom" at bounding box center [160, 213] width 202 height 52
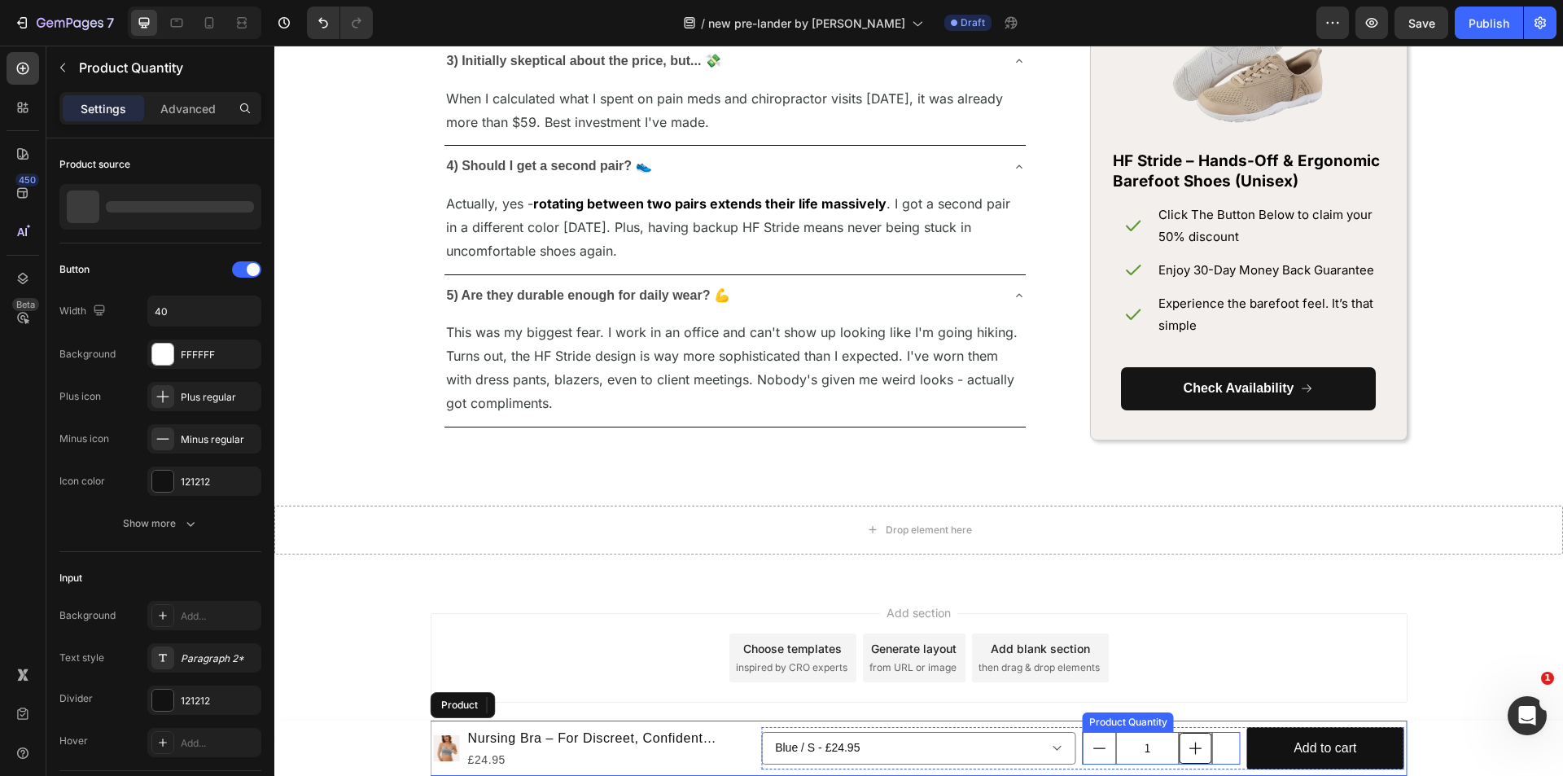
click at [1187, 749] on icon "increment" at bounding box center [1195, 748] width 16 height 16
type input "2"
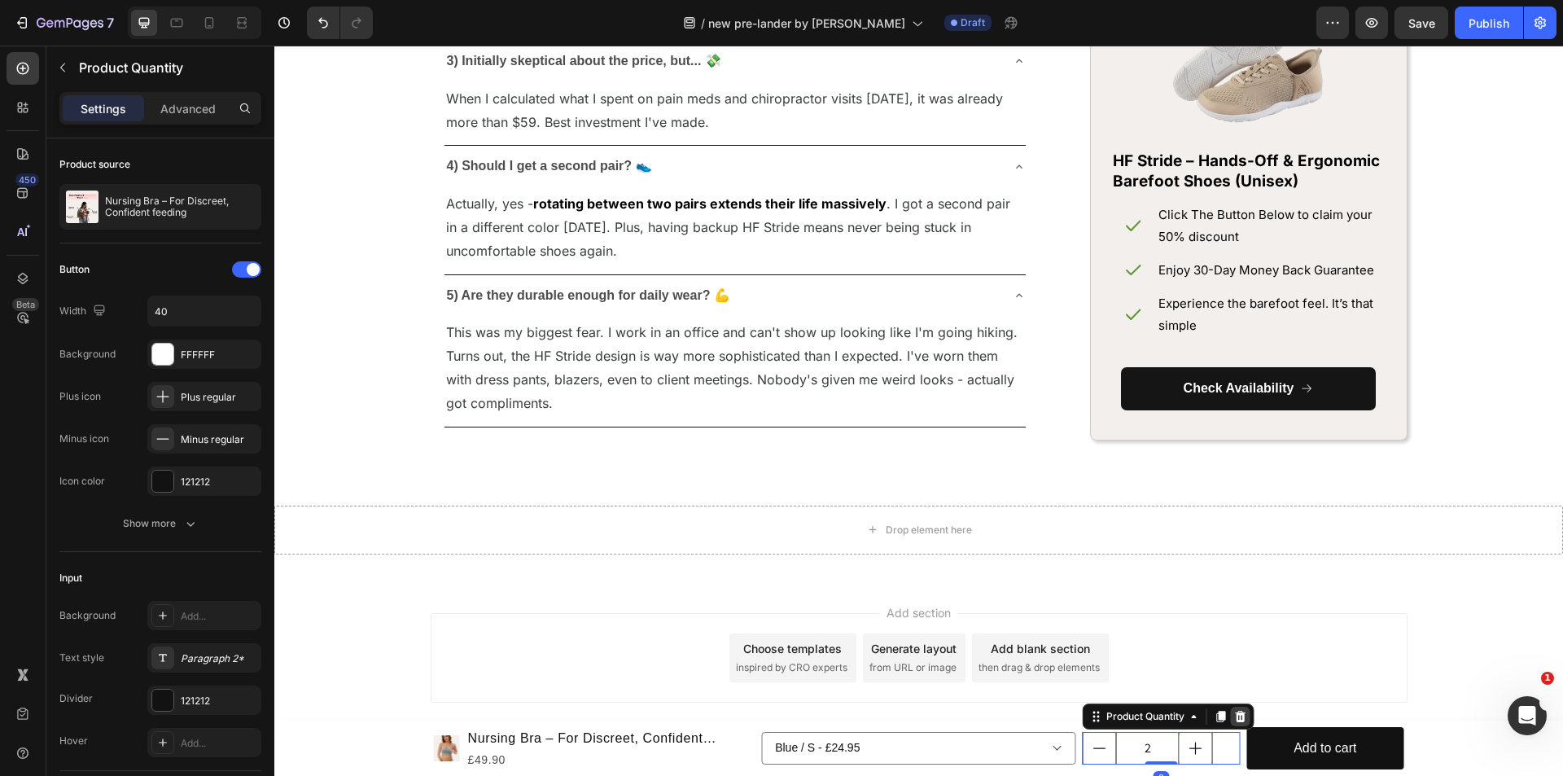
click at [1235, 715] on icon at bounding box center [1240, 715] width 11 height 11
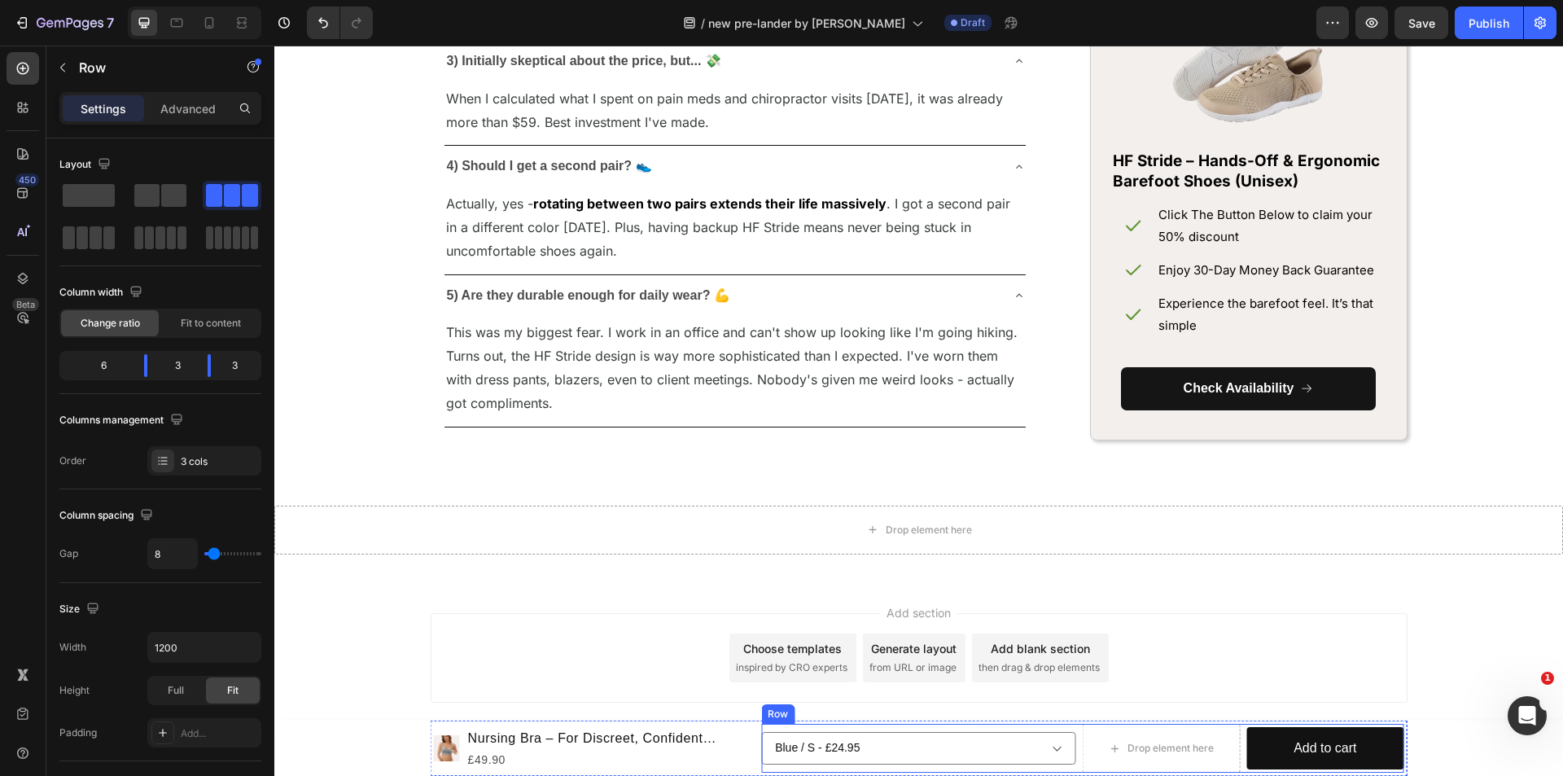
click at [1023, 769] on div "Blue / S - £24.95 Blue / M - £24.95 Blue / L - £24.95 Blue / XL - £24.95 Blue /…" at bounding box center [918, 747] width 315 height 49
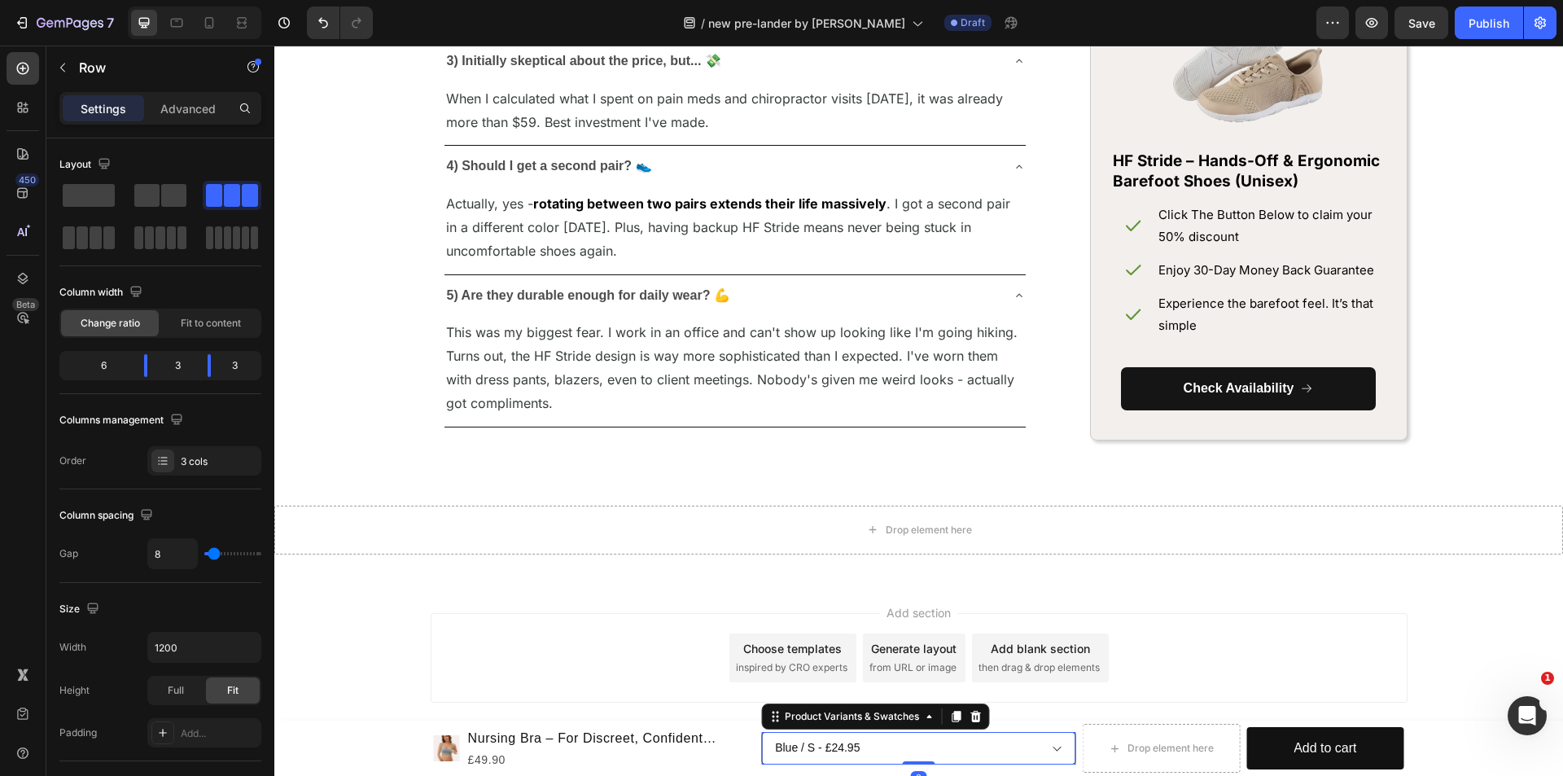
click at [1015, 750] on select "Blue / S - £24.95 Blue / M - £24.95 Blue / L - £24.95 Blue / XL - £24.95 Blue /…" at bounding box center [918, 748] width 315 height 33
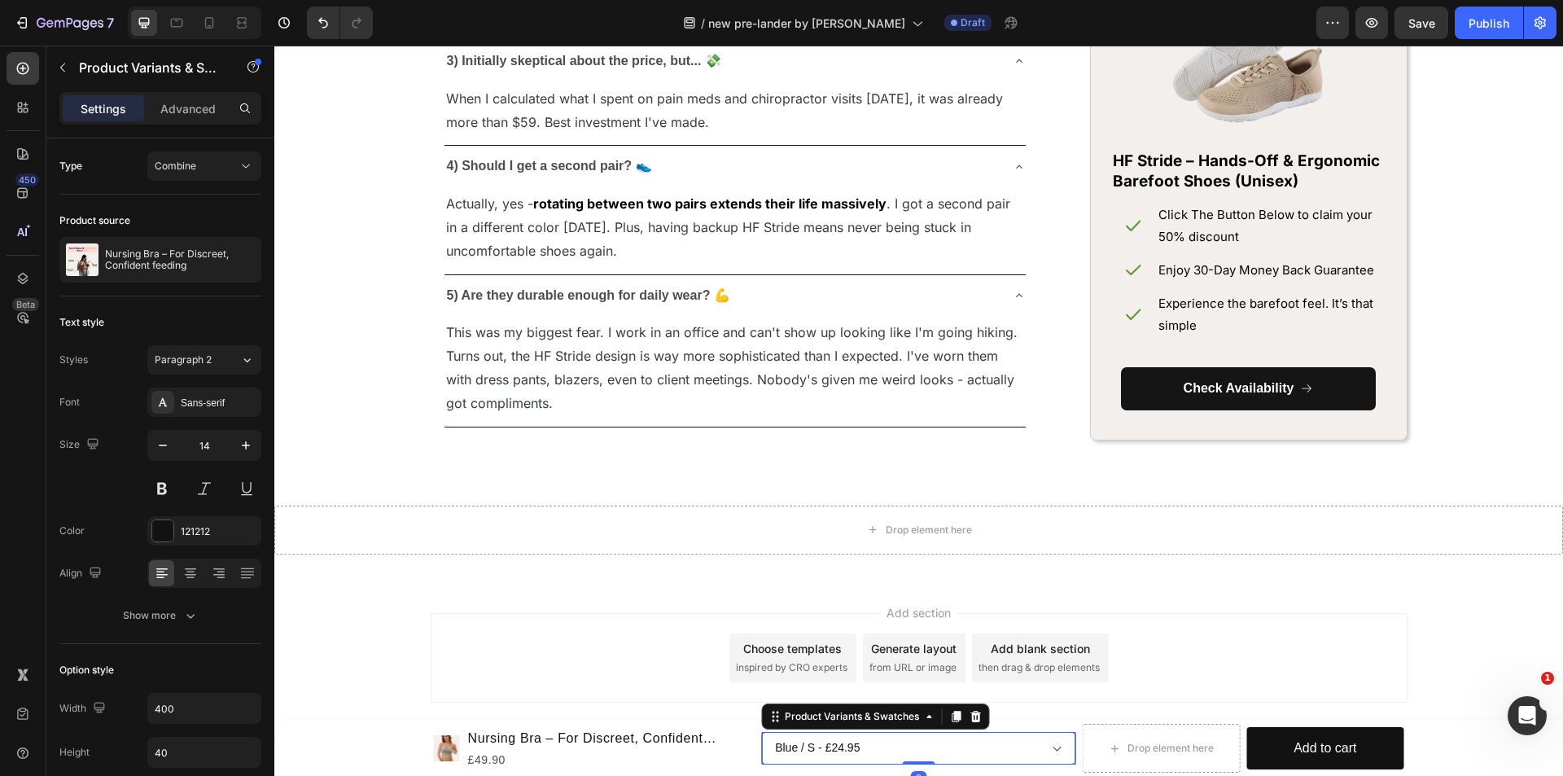
click at [1066, 741] on select "Blue / S - £24.95 Blue / M - £24.95 Blue / L - £24.95 Blue / XL - £24.95 Blue /…" at bounding box center [918, 748] width 315 height 33
click at [970, 705] on div "Product Variants & Swatches" at bounding box center [875, 716] width 228 height 26
click at [973, 714] on icon at bounding box center [975, 715] width 11 height 11
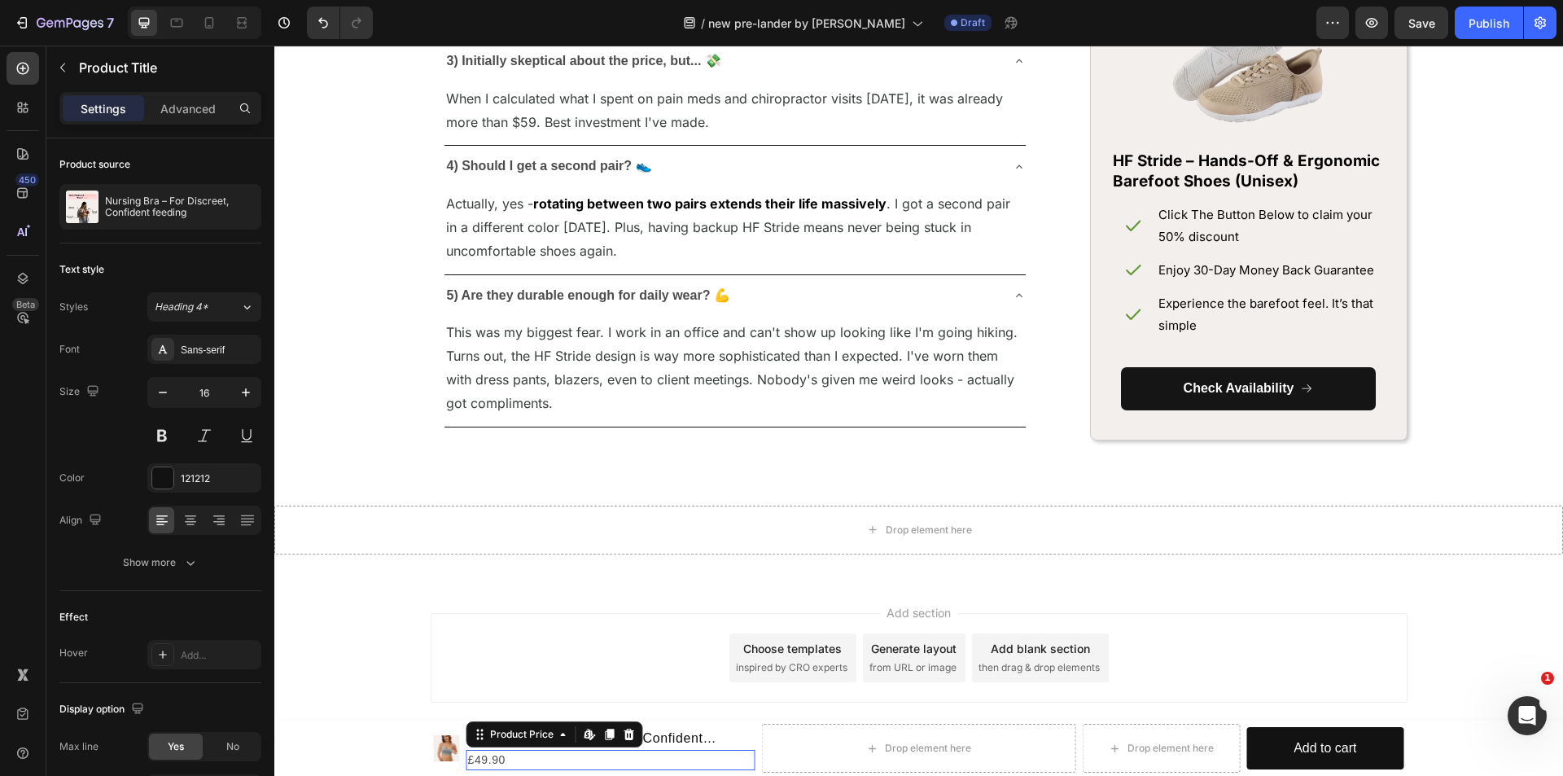
click at [745, 766] on div "£49.90" at bounding box center [610, 760] width 289 height 20
click at [747, 735] on h1 "Nursing Bra – For Discreet, Confident feeding" at bounding box center [610, 738] width 289 height 23
click at [619, 710] on icon at bounding box center [625, 711] width 13 height 13
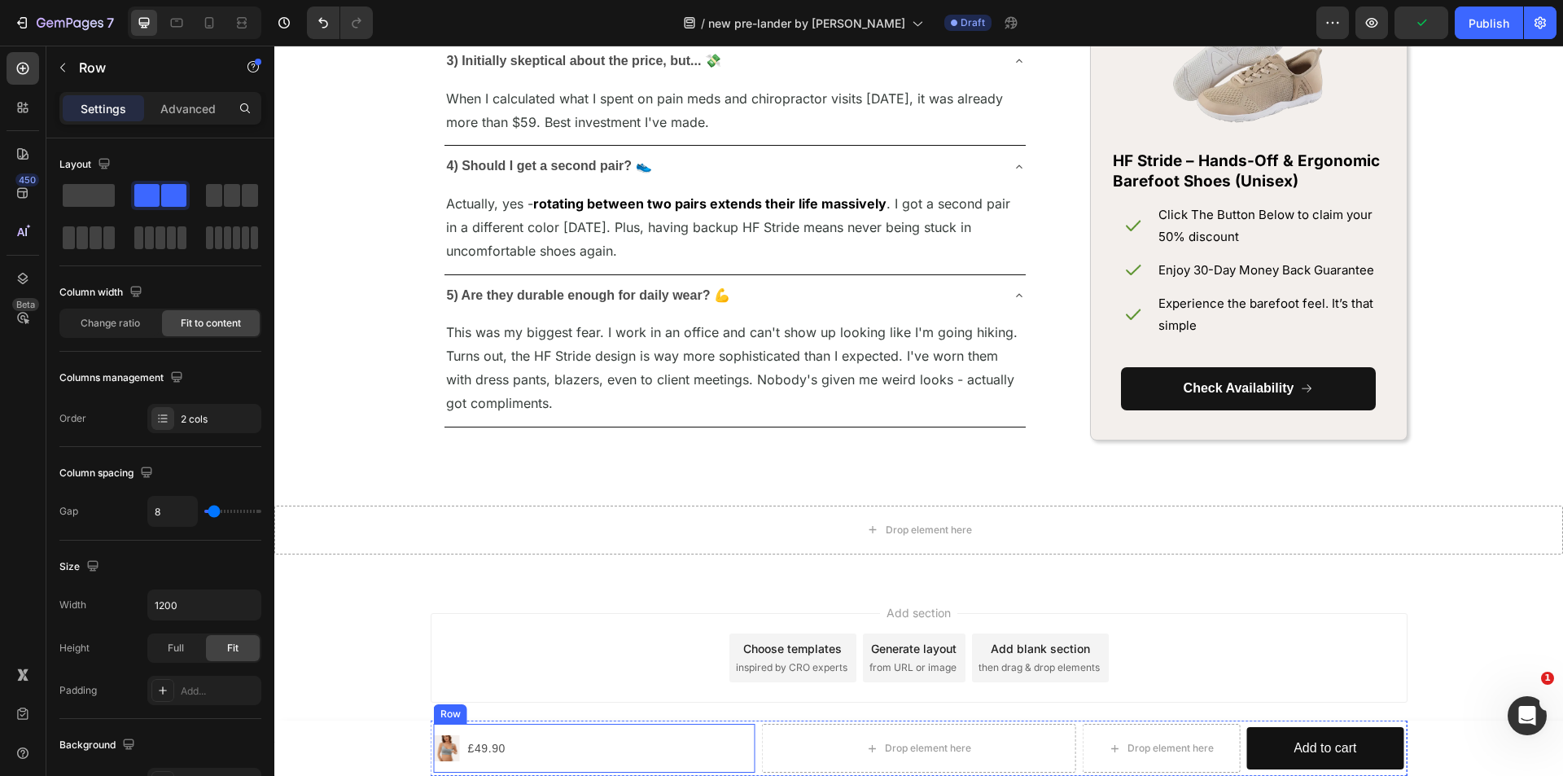
click at [728, 750] on div "Product Images £49.90 Product Price Product Price Row" at bounding box center [594, 747] width 321 height 49
click at [529, 704] on icon at bounding box center [533, 707] width 11 height 11
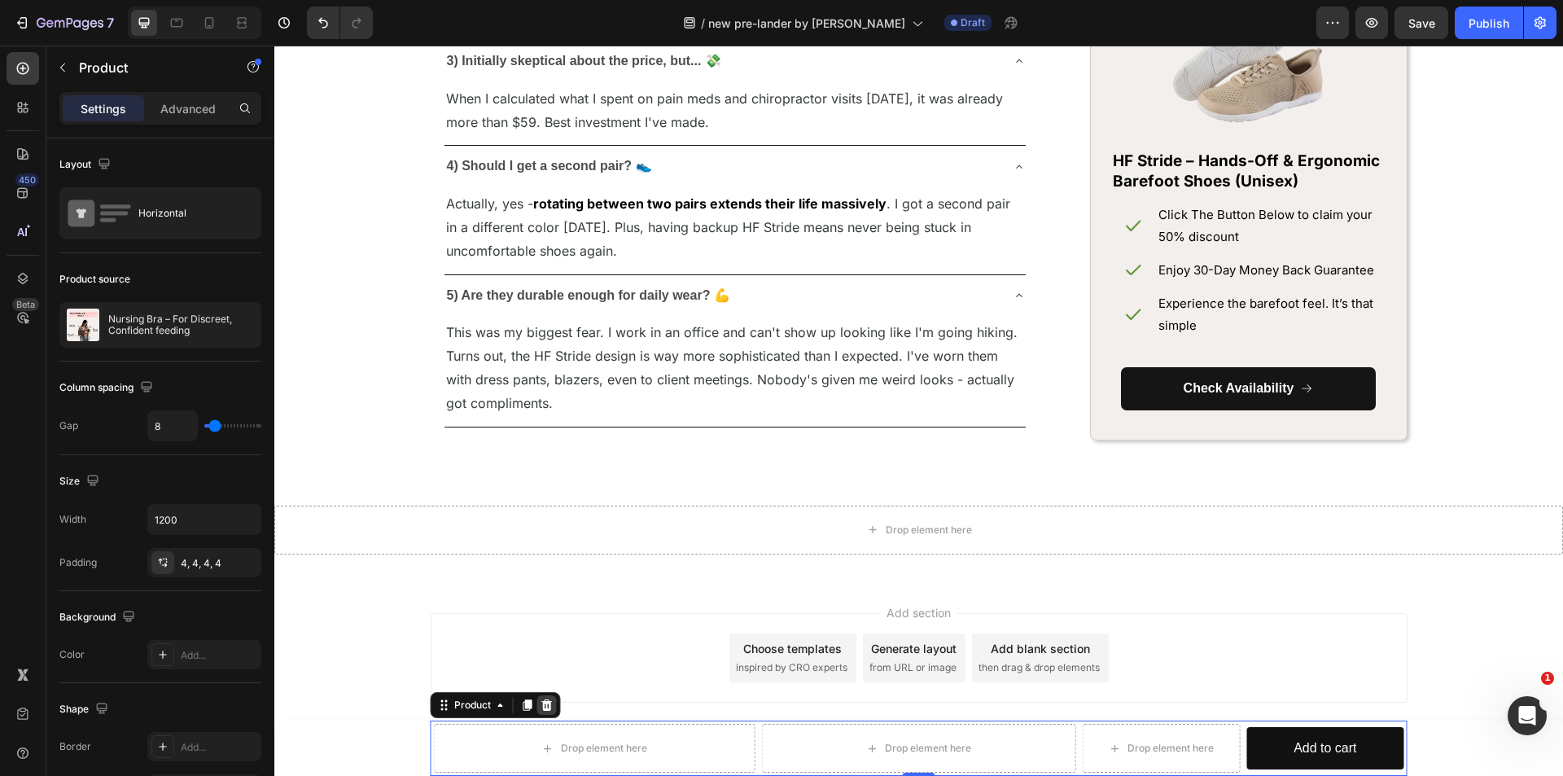
click at [544, 706] on icon at bounding box center [546, 704] width 11 height 11
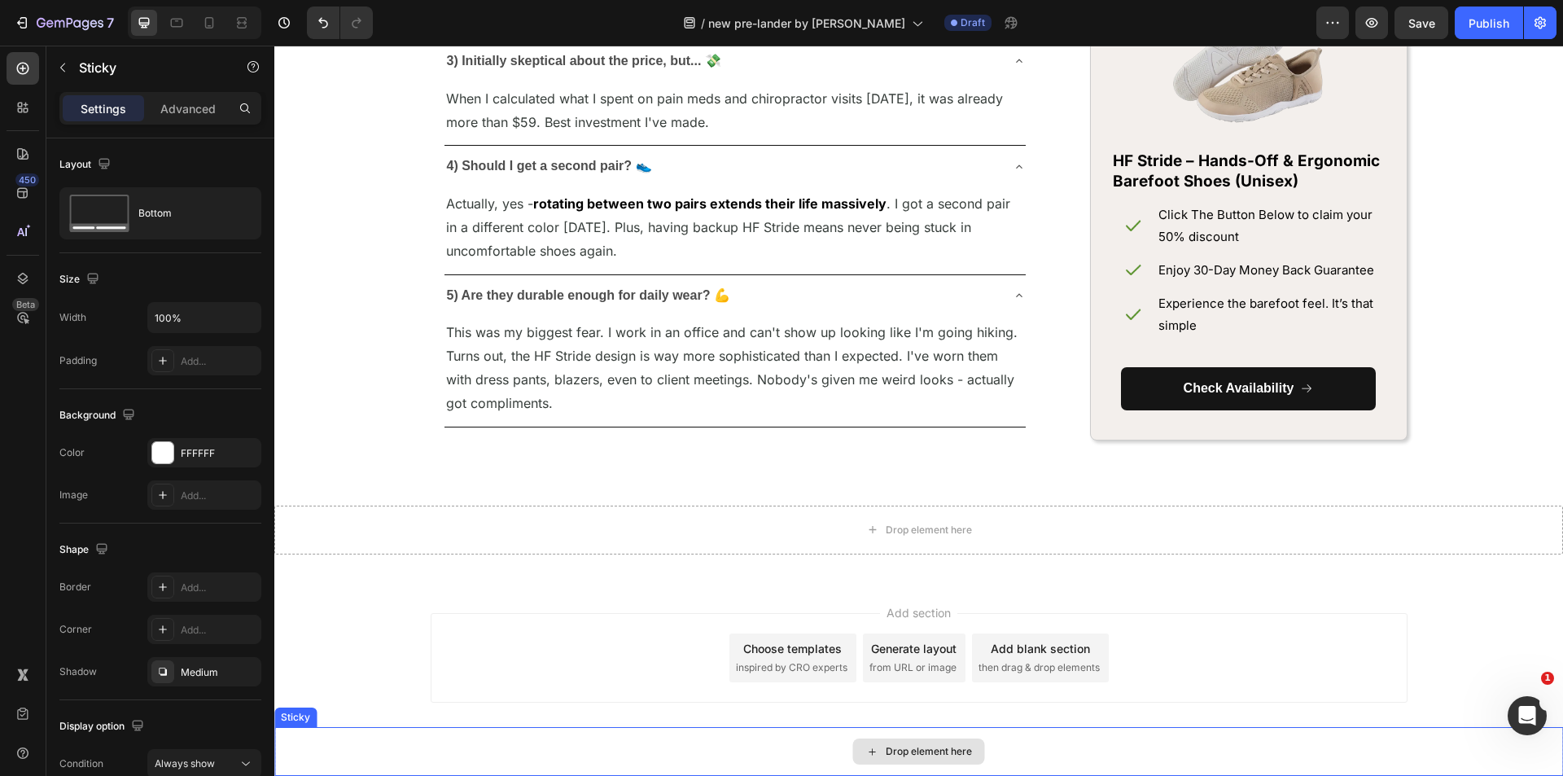
click at [834, 762] on div "Drop element here" at bounding box center [918, 751] width 1288 height 49
click at [25, 72] on icon at bounding box center [23, 68] width 16 height 16
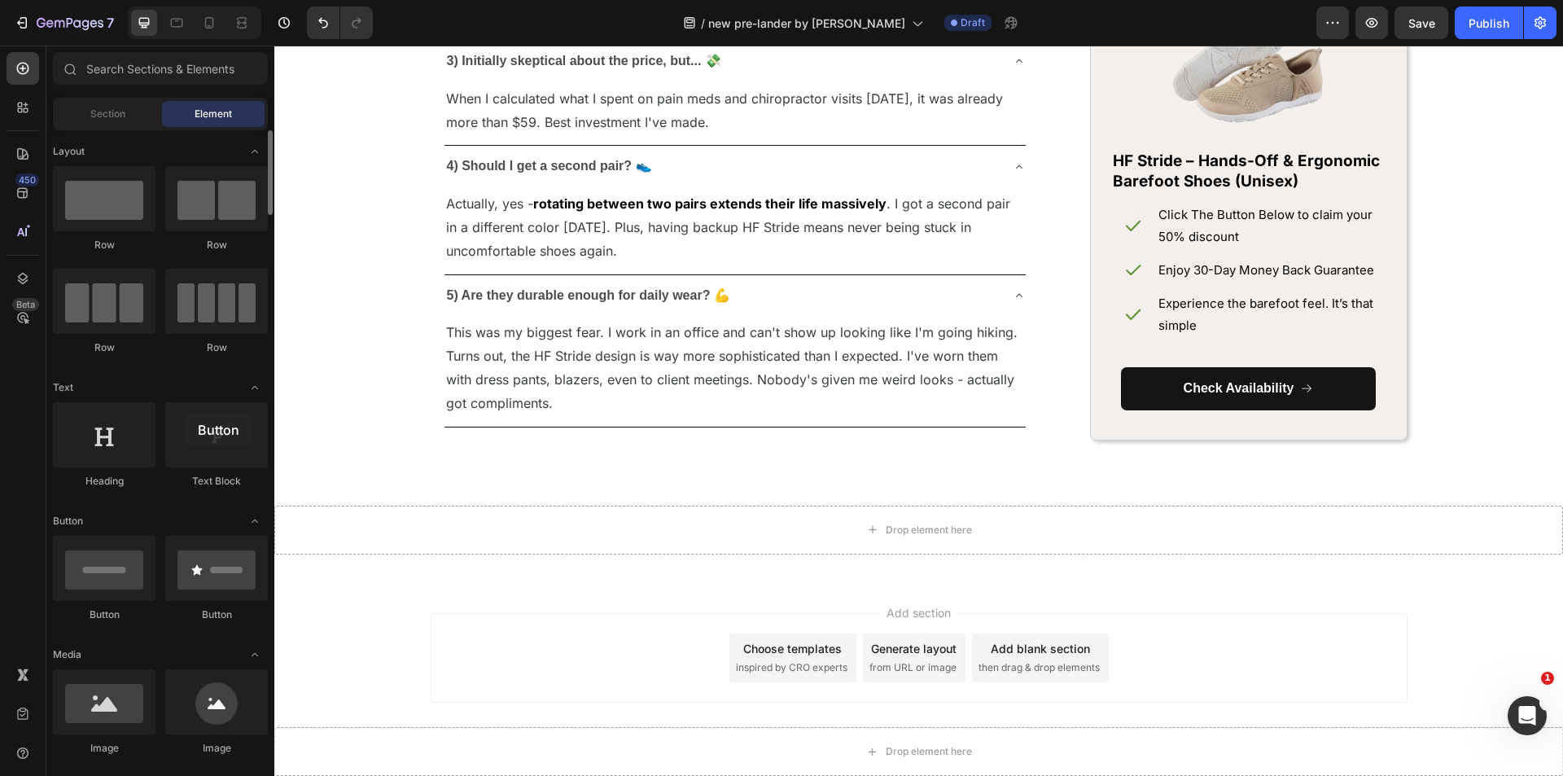
drag, startPoint x: 137, startPoint y: 574, endPoint x: 158, endPoint y: 404, distance: 170.6
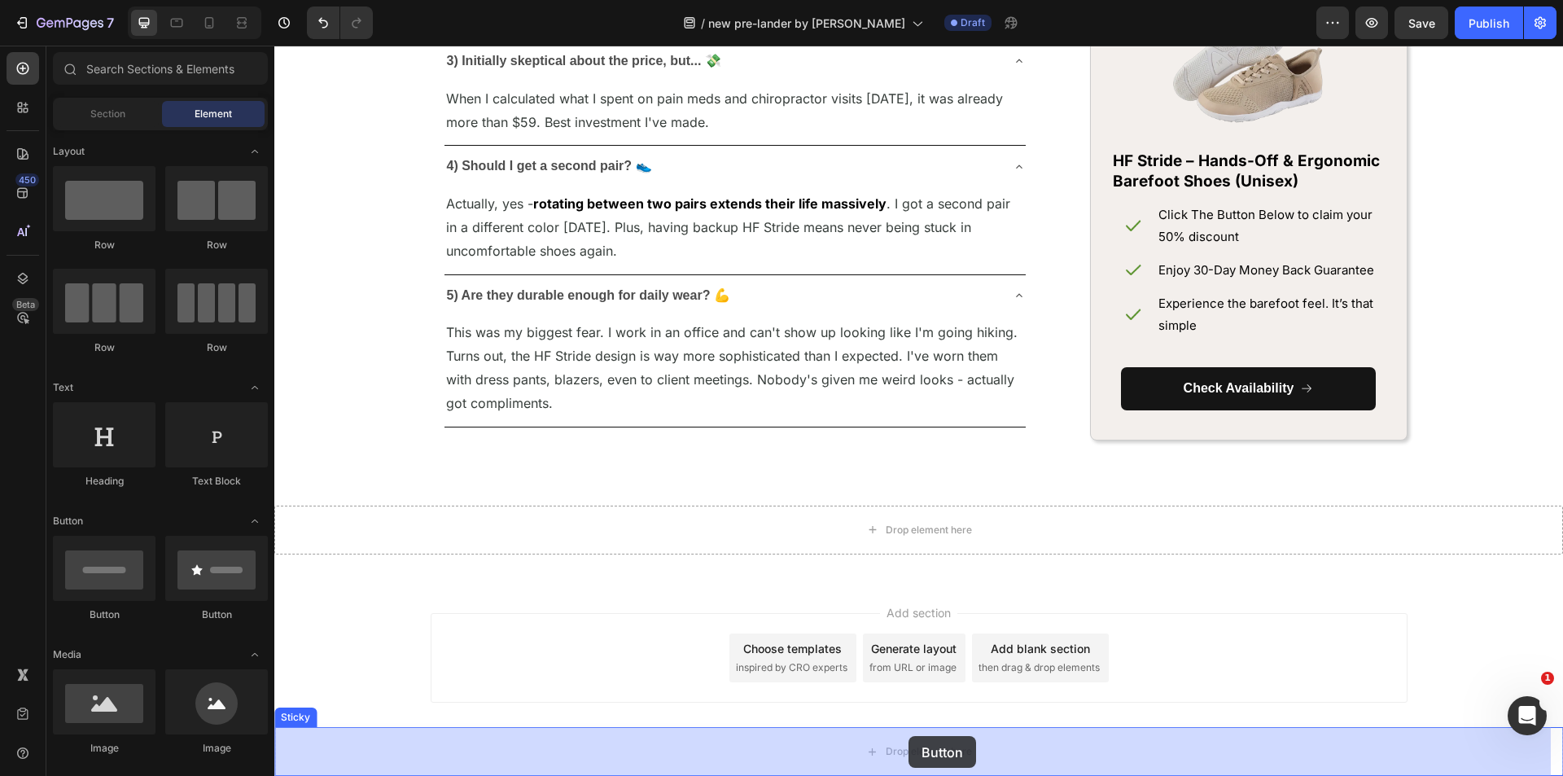
drag, startPoint x: 506, startPoint y: 605, endPoint x: 901, endPoint y: 727, distance: 412.9
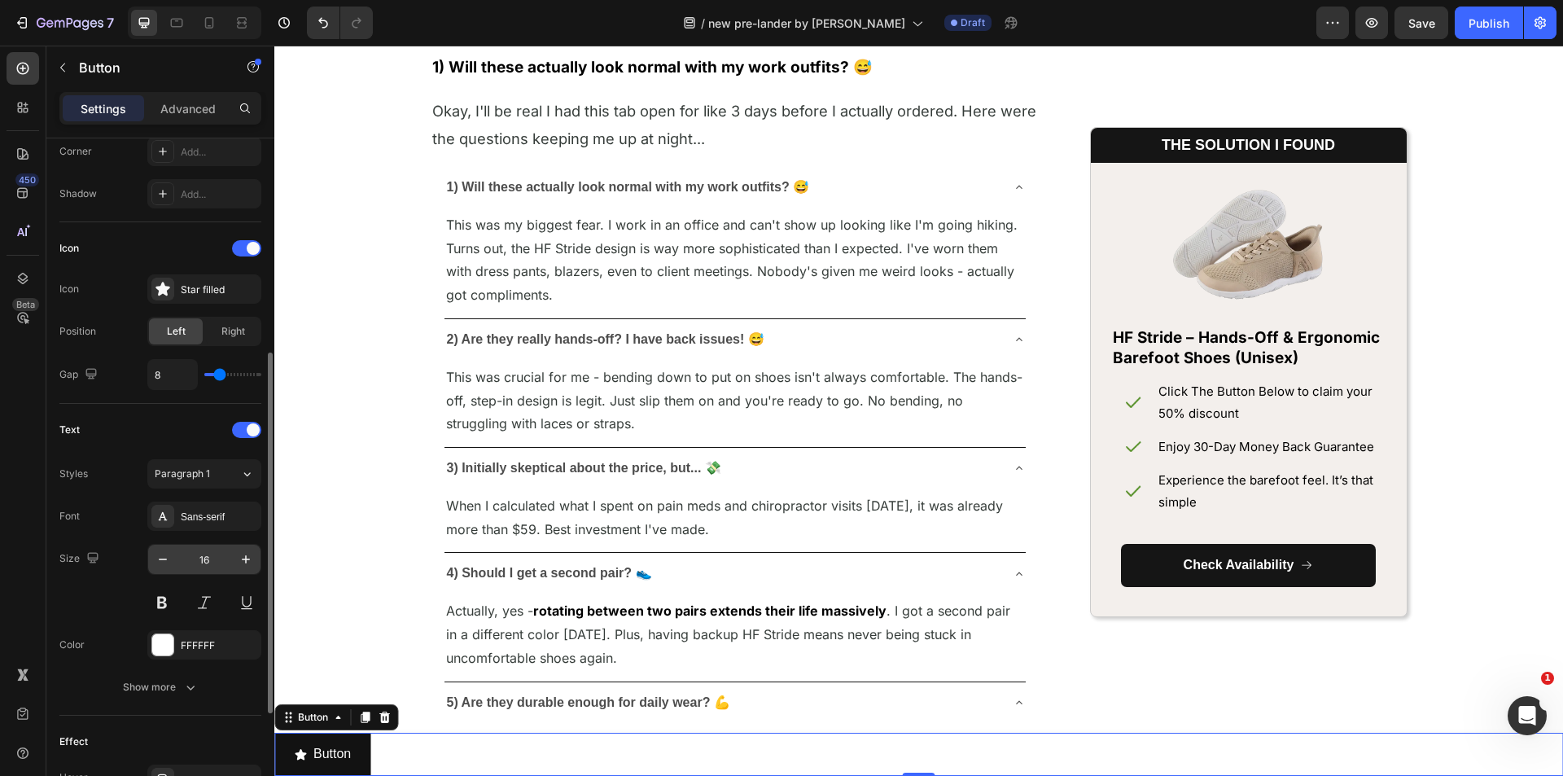
scroll to position [612, 0]
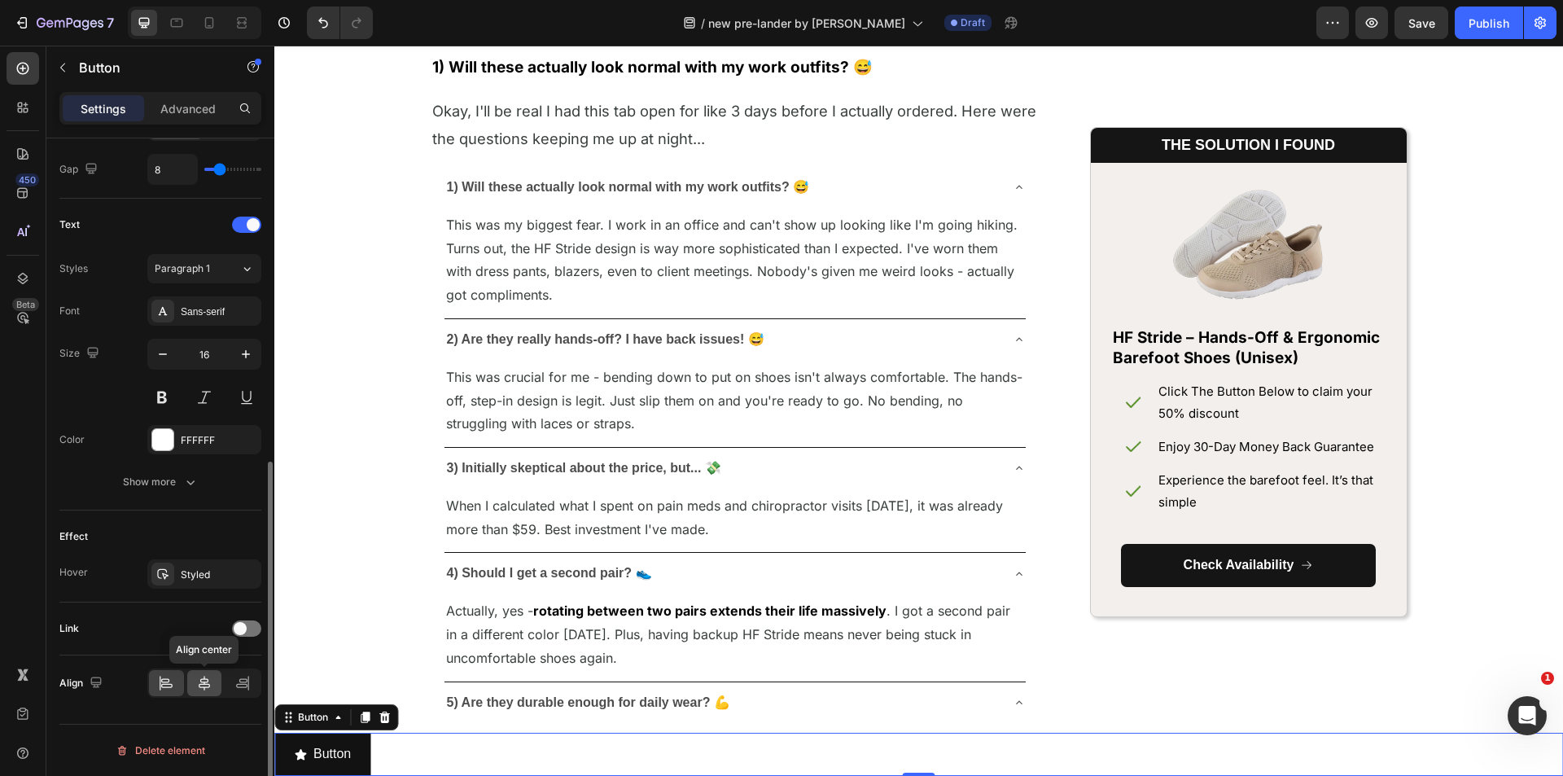
click at [192, 675] on div at bounding box center [204, 683] width 35 height 26
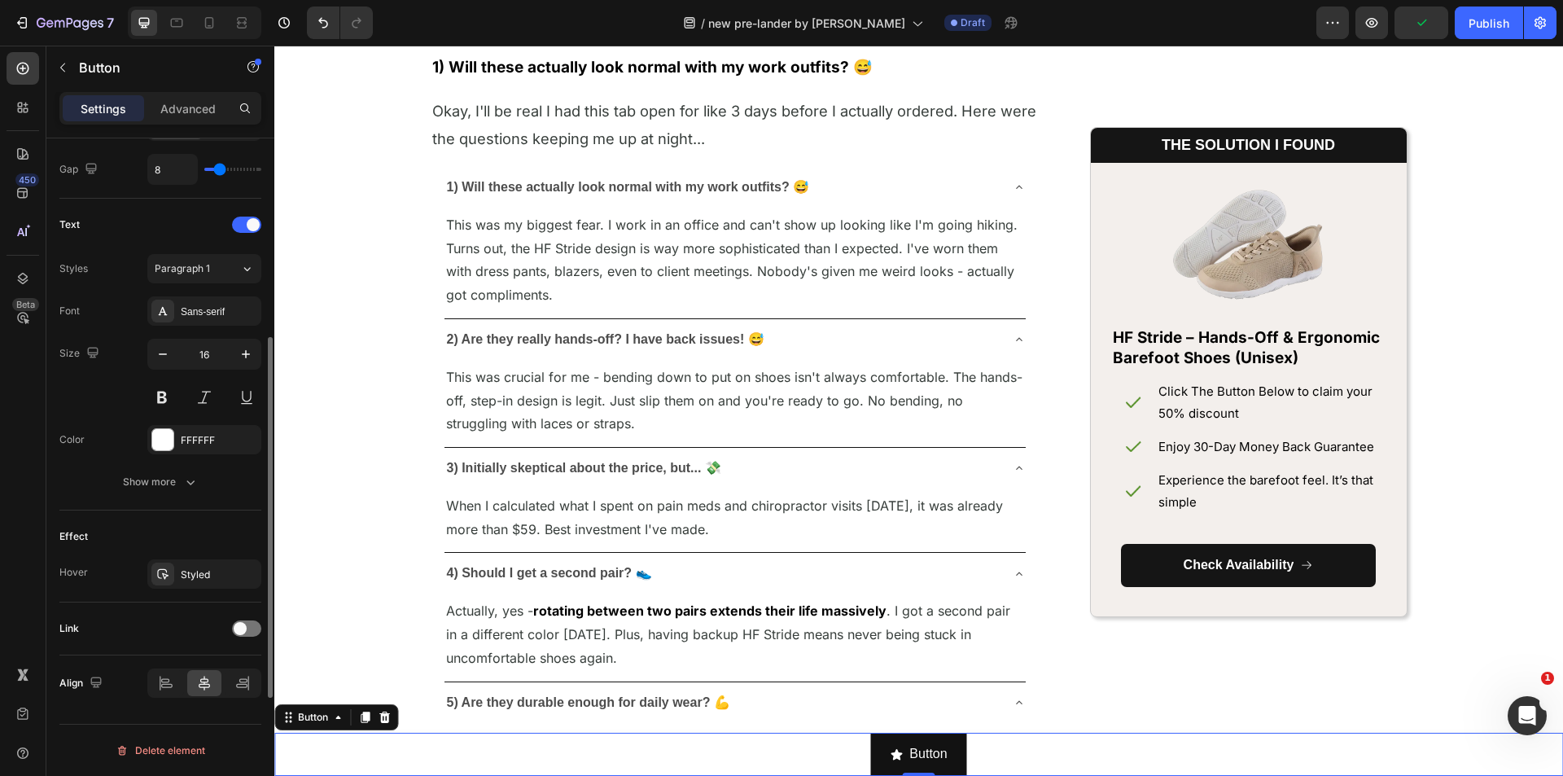
scroll to position [286, 0]
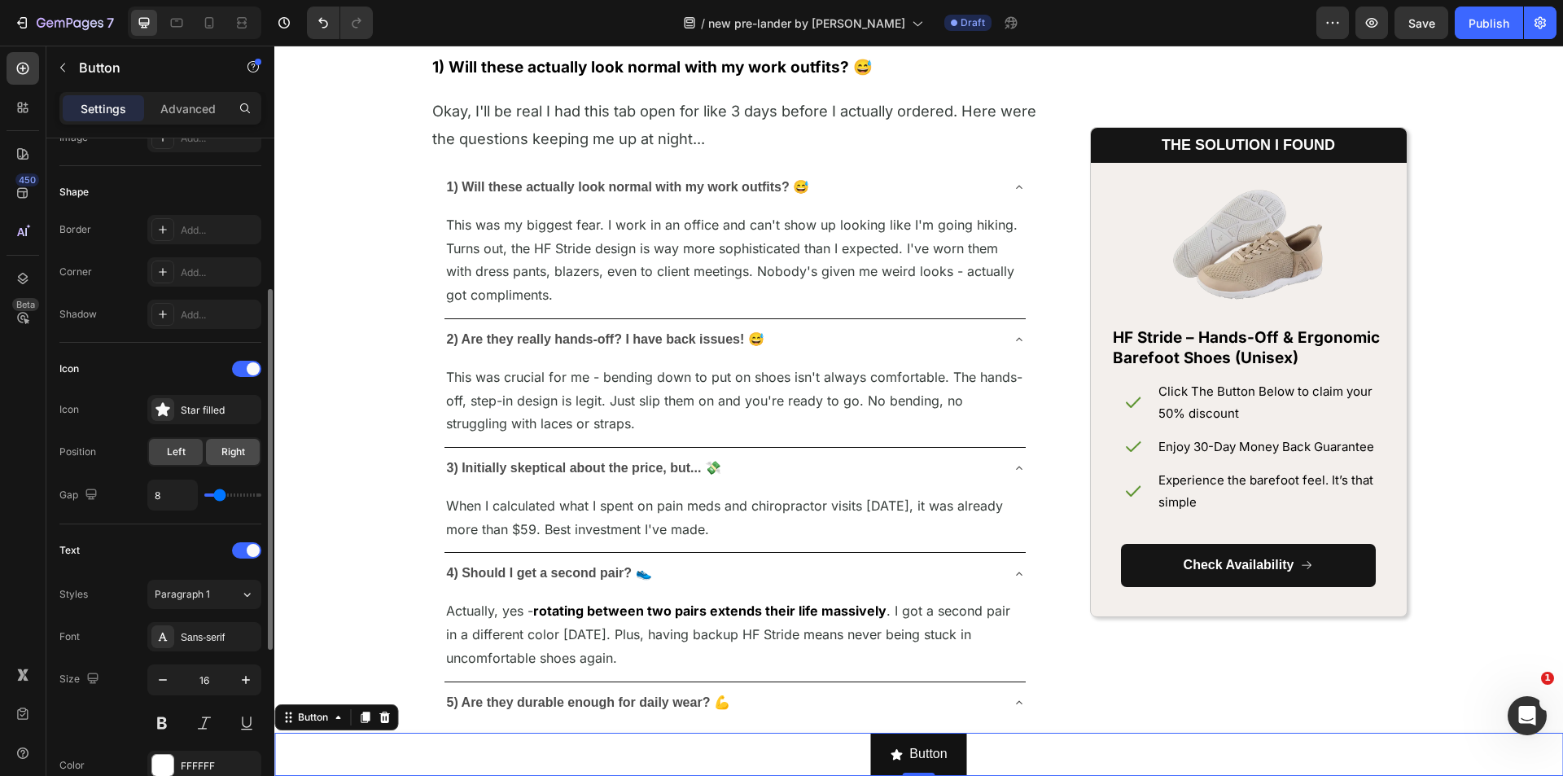
click at [237, 452] on span "Right" at bounding box center [233, 451] width 24 height 15
click at [171, 409] on div at bounding box center [162, 409] width 23 height 23
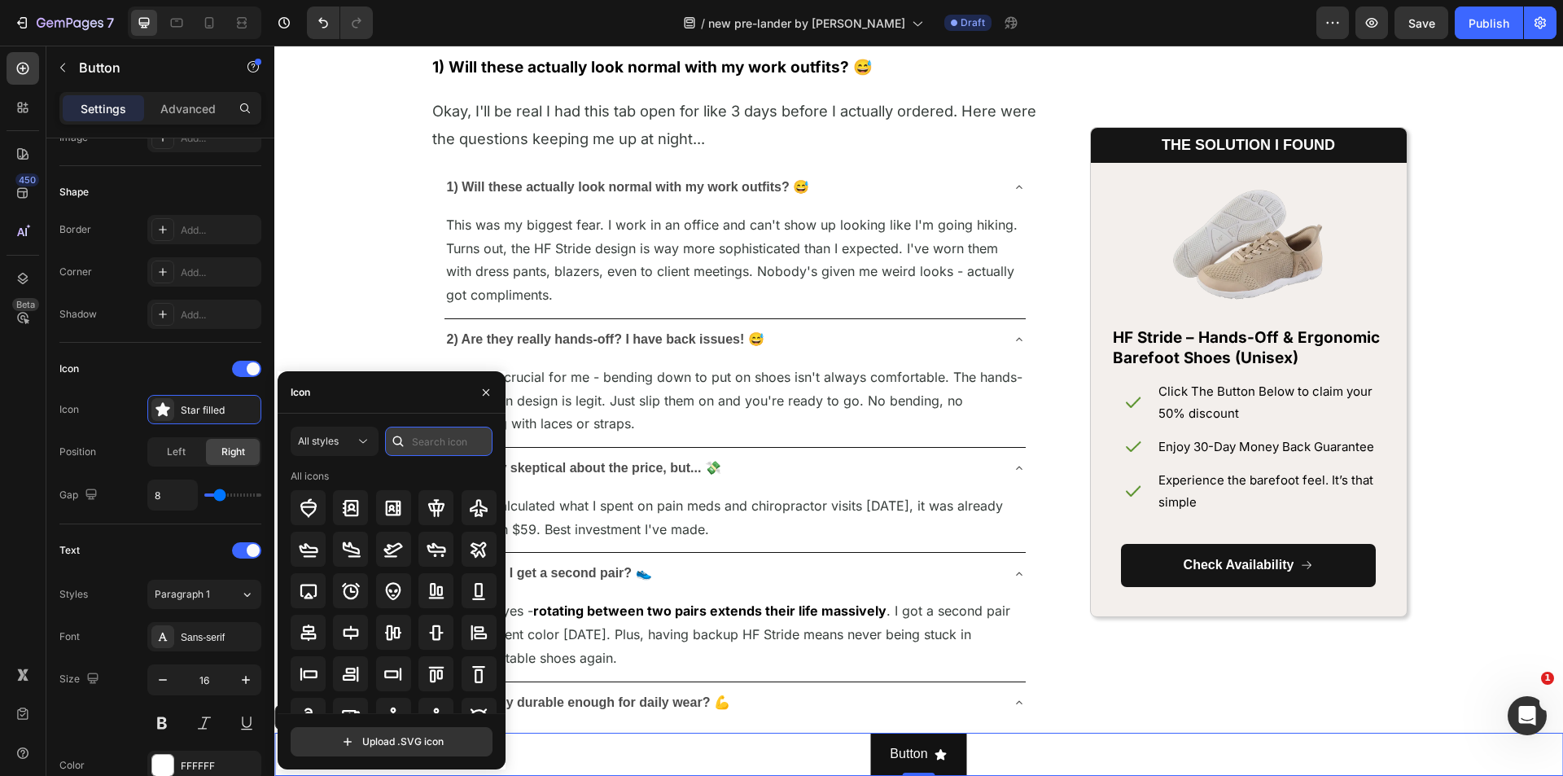
click at [433, 444] on input "text" at bounding box center [438, 440] width 107 height 29
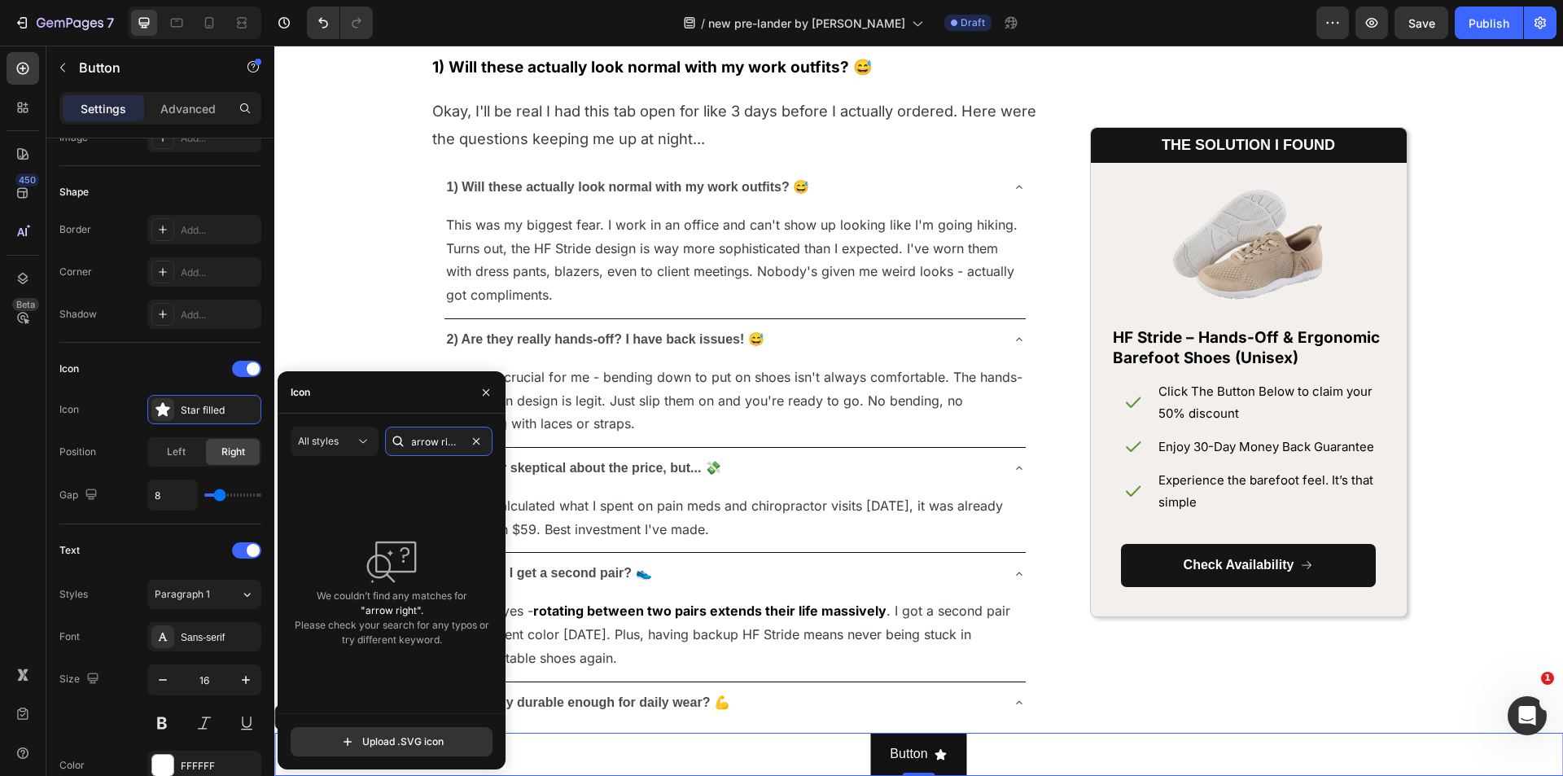
scroll to position [0, 0]
type input "a"
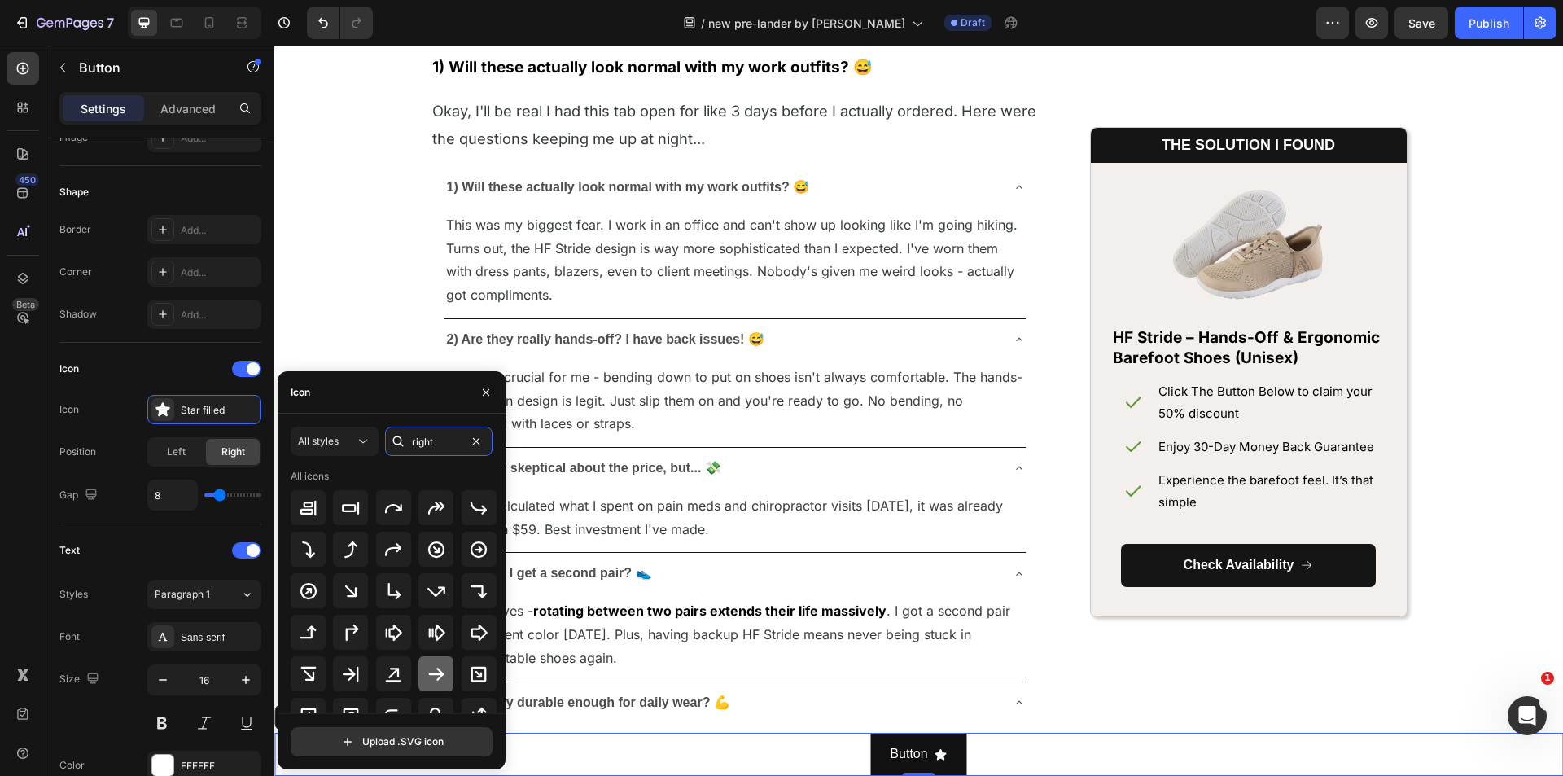
type input "right"
click at [441, 664] on icon at bounding box center [436, 674] width 20 height 20
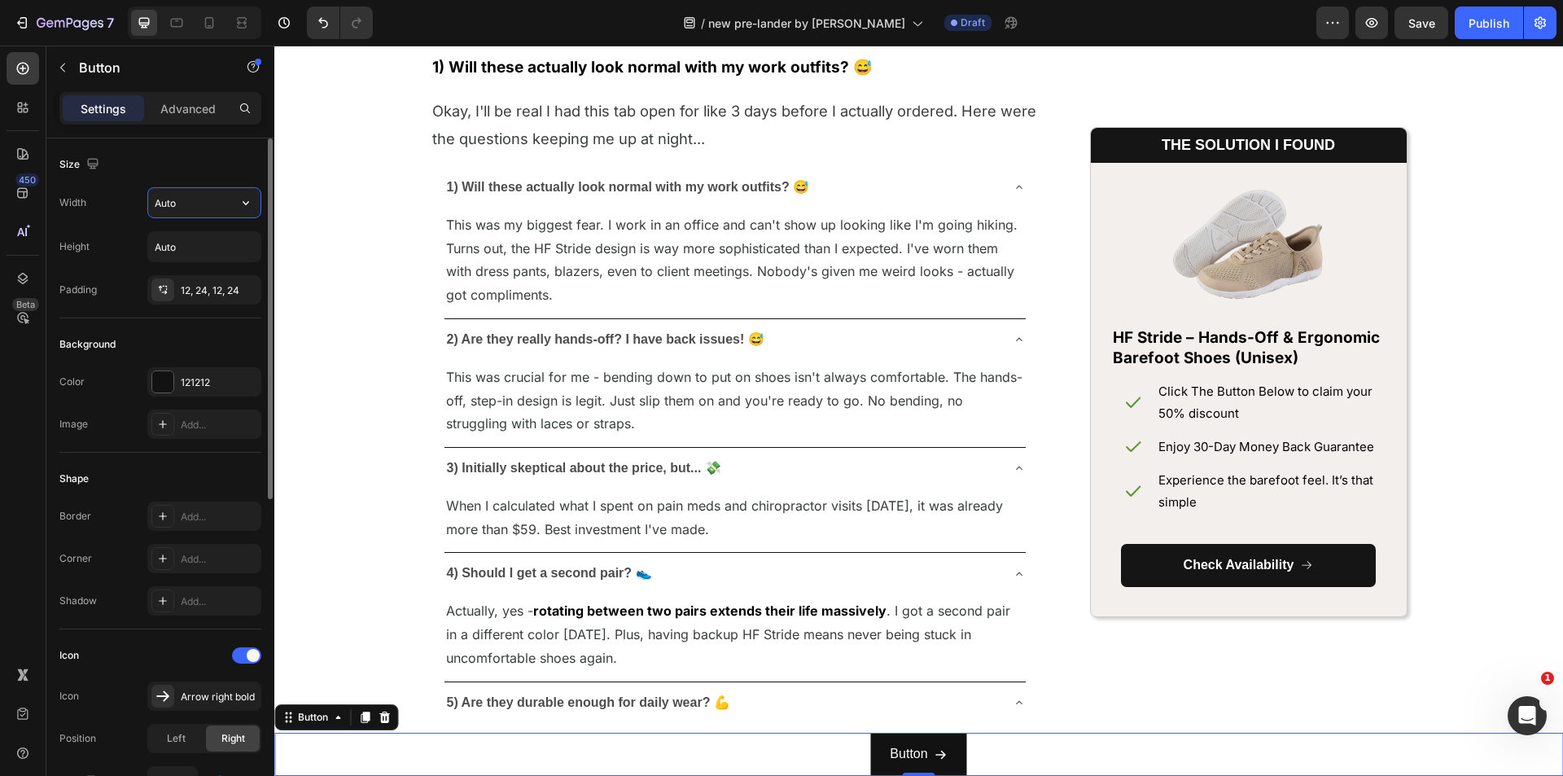
click at [182, 208] on input "Auto" at bounding box center [204, 202] width 112 height 29
click at [247, 204] on icon "button" at bounding box center [246, 203] width 7 height 4
click at [186, 268] on p "Full 100%" at bounding box center [200, 275] width 93 height 15
type input "100%"
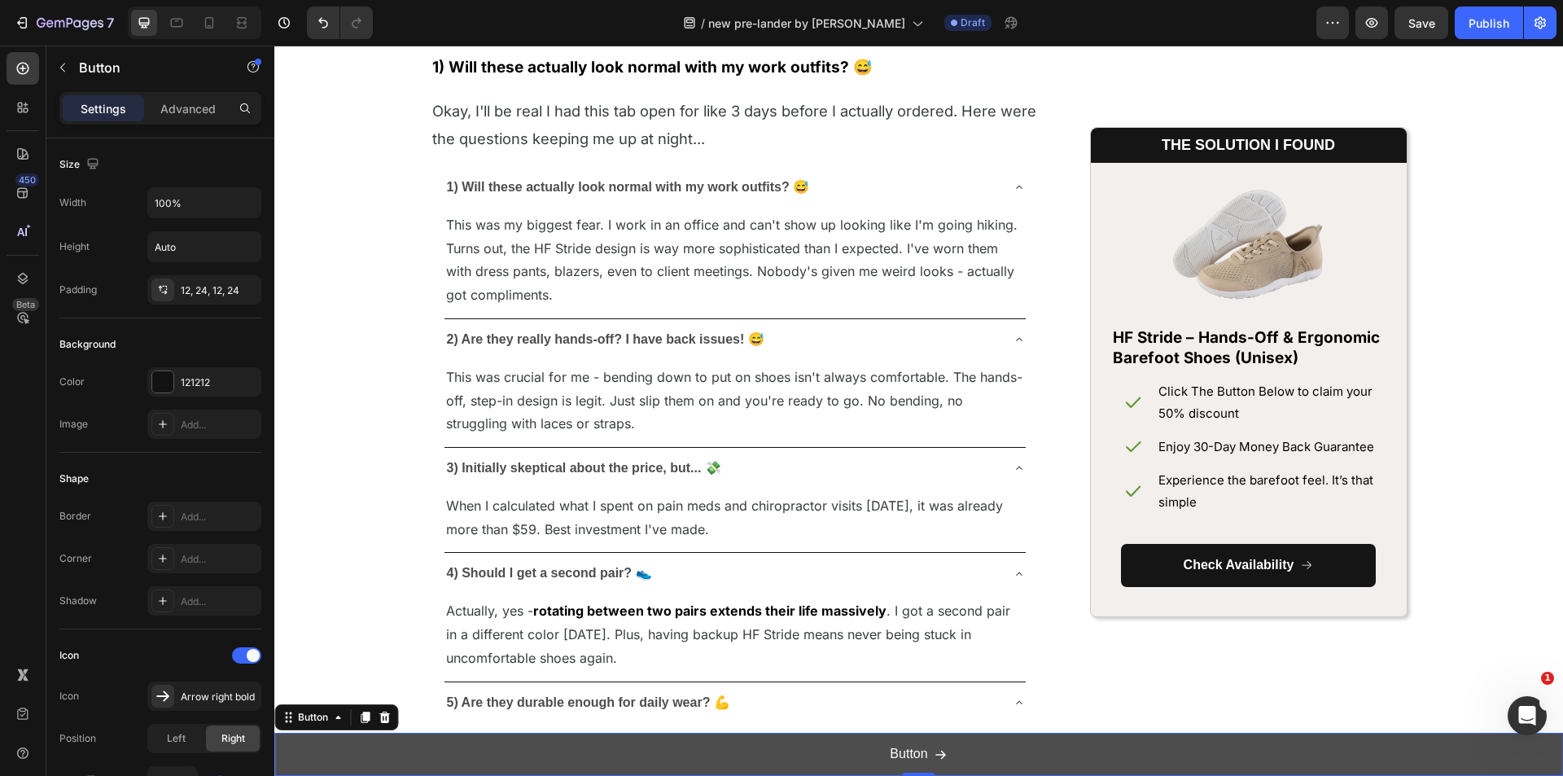
click at [1252, 753] on button "Button" at bounding box center [918, 753] width 1288 height 43
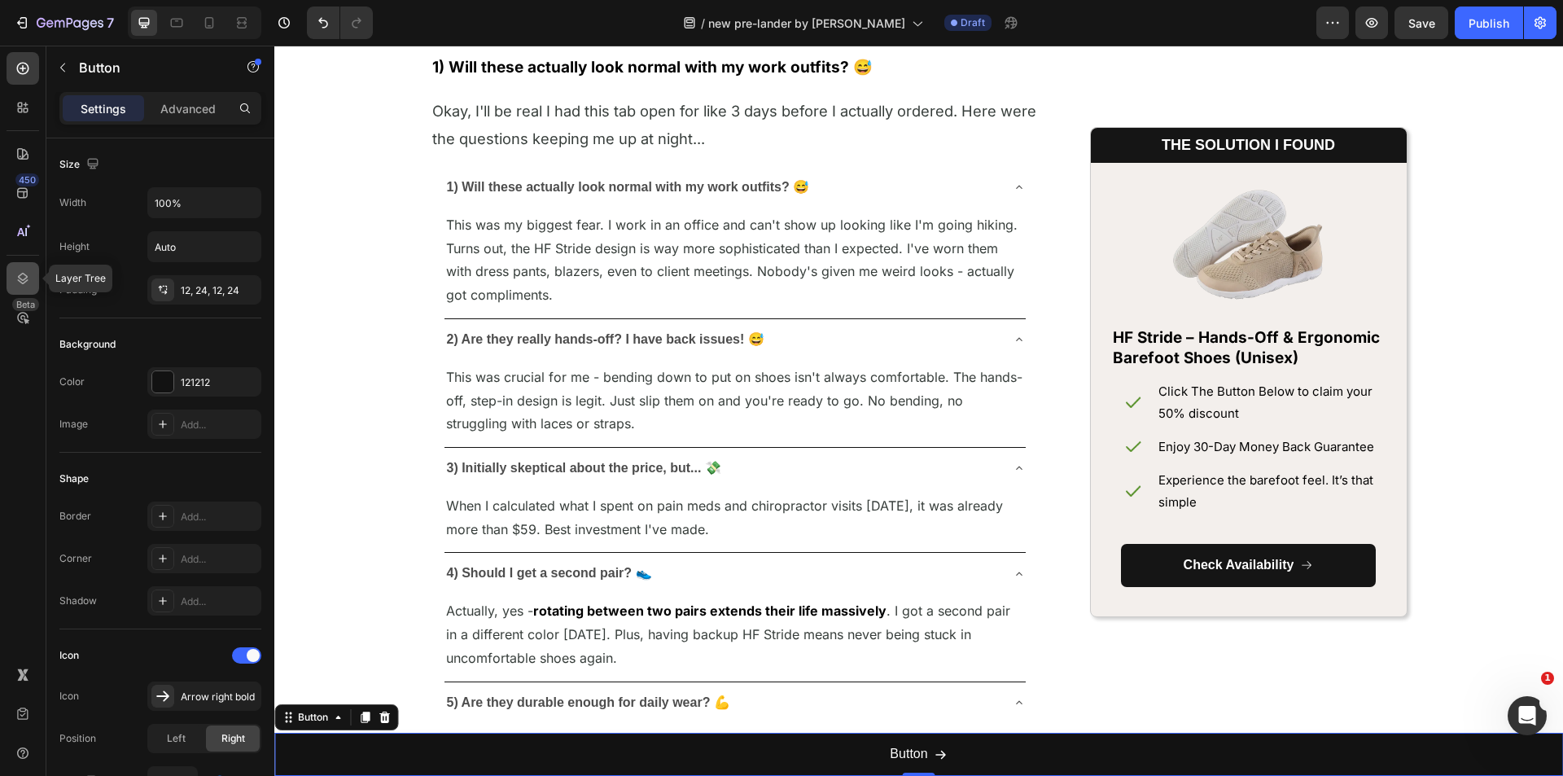
click at [20, 278] on icon at bounding box center [23, 278] width 11 height 11
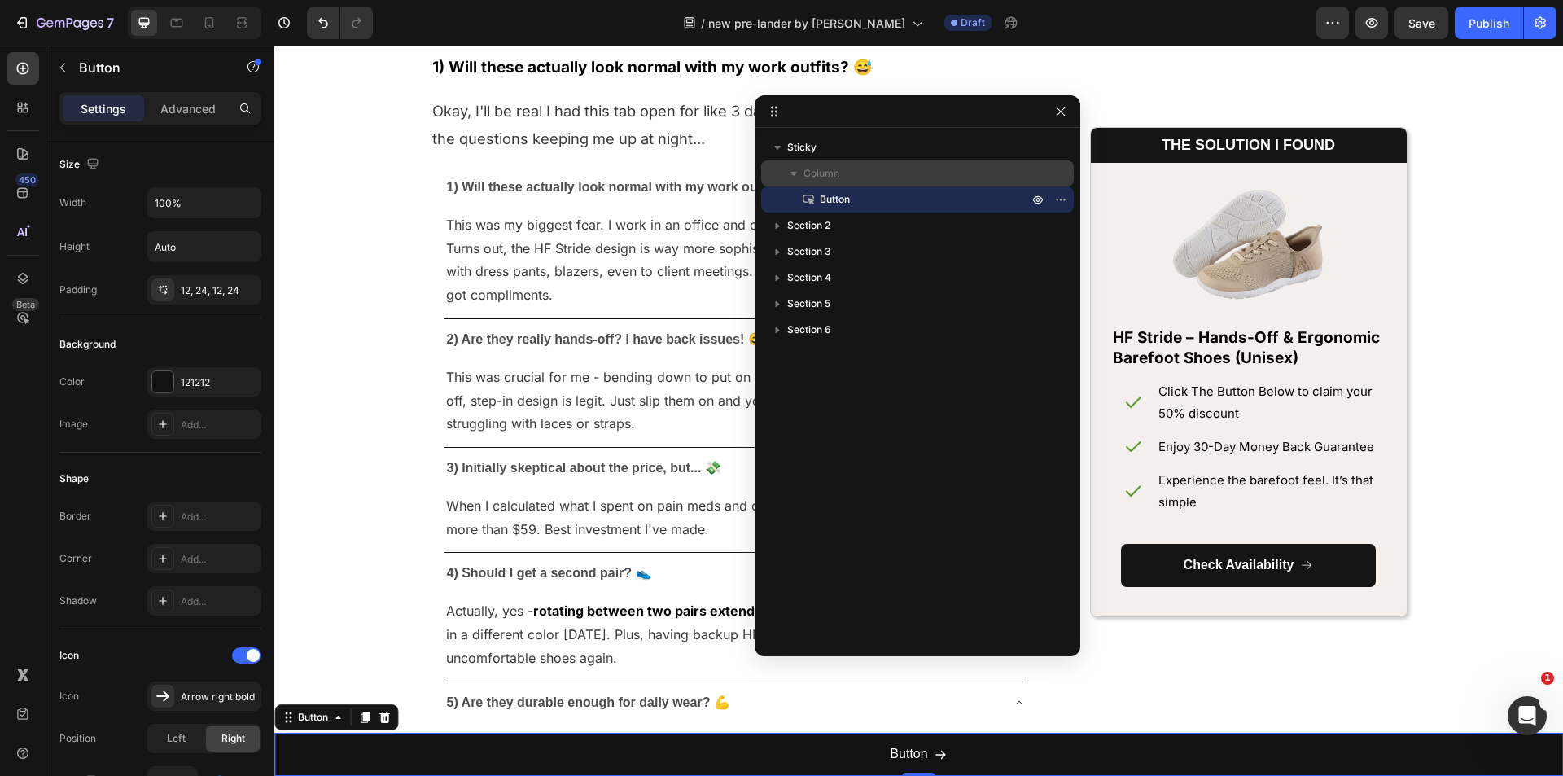
click at [814, 179] on span "Column" at bounding box center [821, 173] width 36 height 16
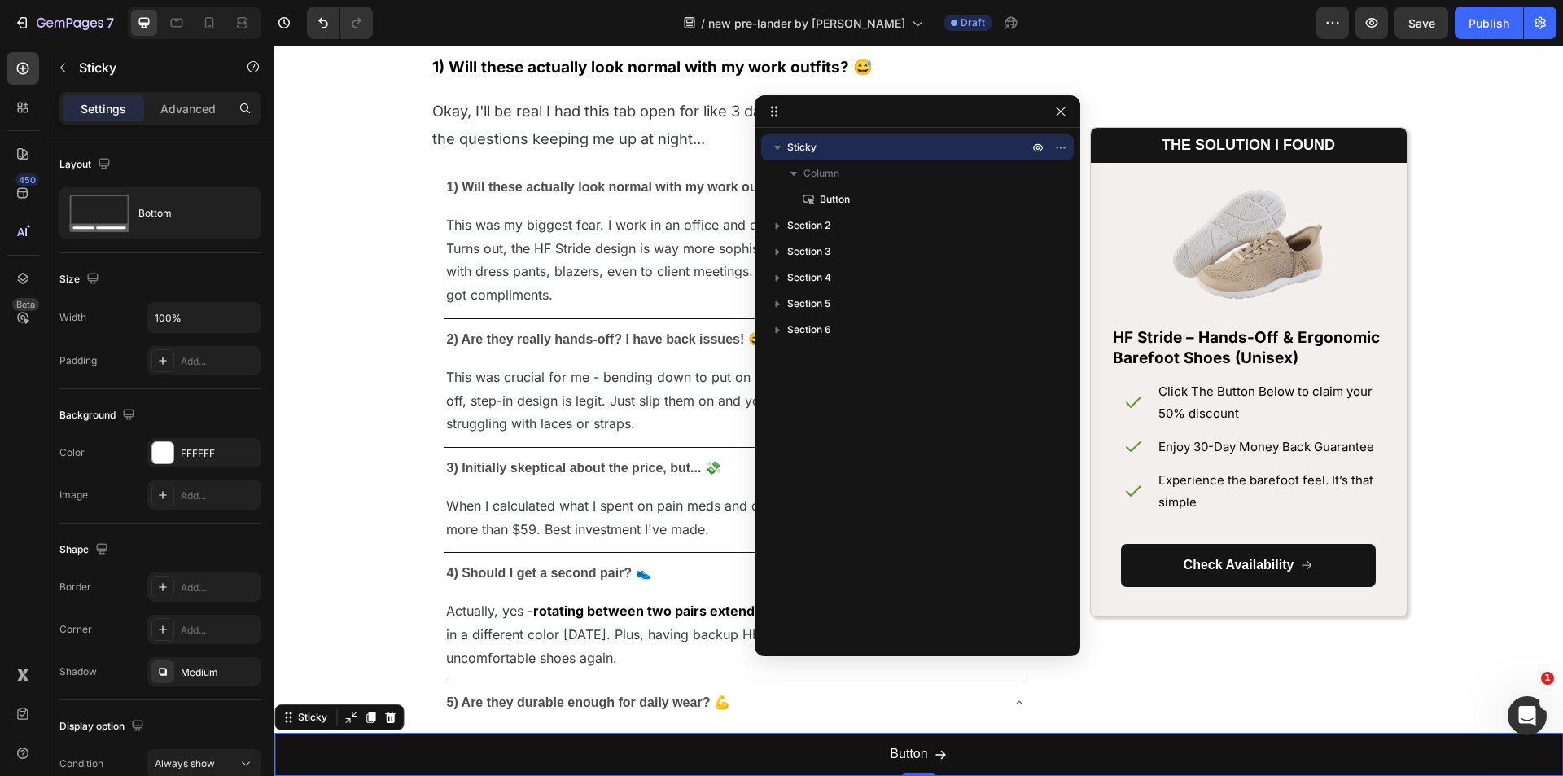
click at [804, 159] on div "Sticky" at bounding box center [916, 147] width 299 height 26
click at [219, 329] on input "100%" at bounding box center [204, 317] width 112 height 29
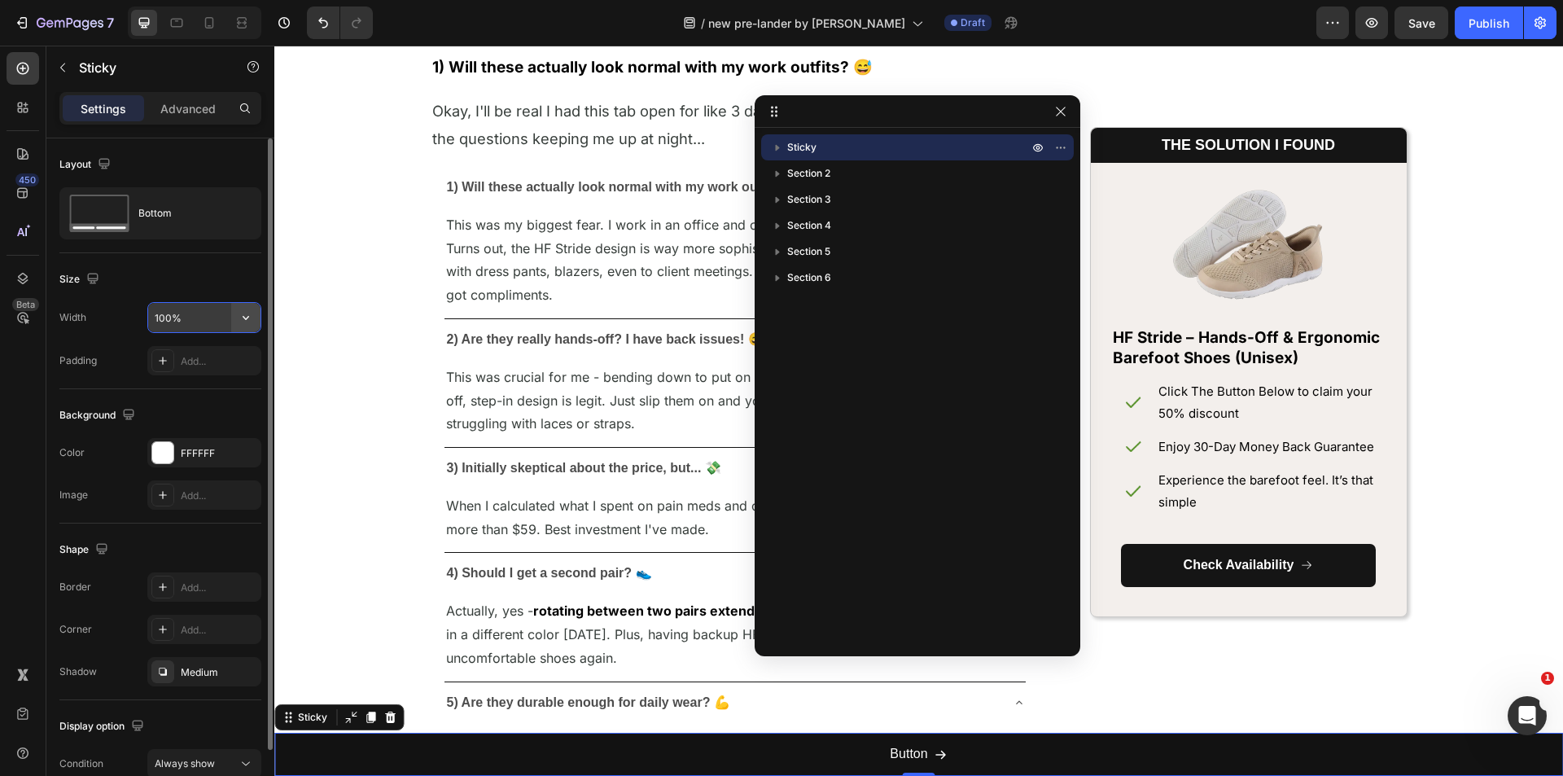
click at [239, 318] on icon "button" at bounding box center [246, 317] width 16 height 16
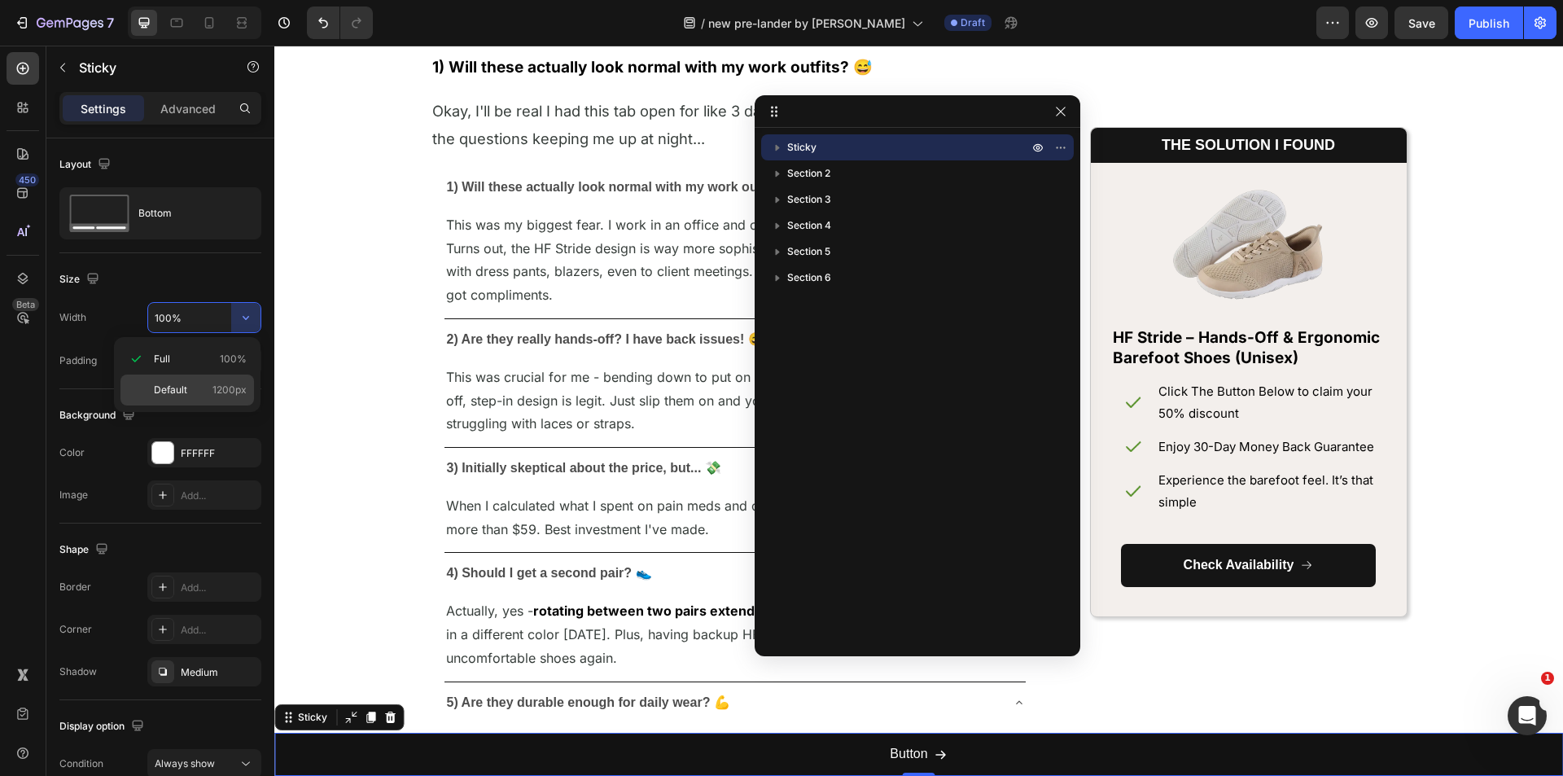
click at [186, 381] on div "Default 1200px" at bounding box center [186, 389] width 133 height 31
type input "1200"
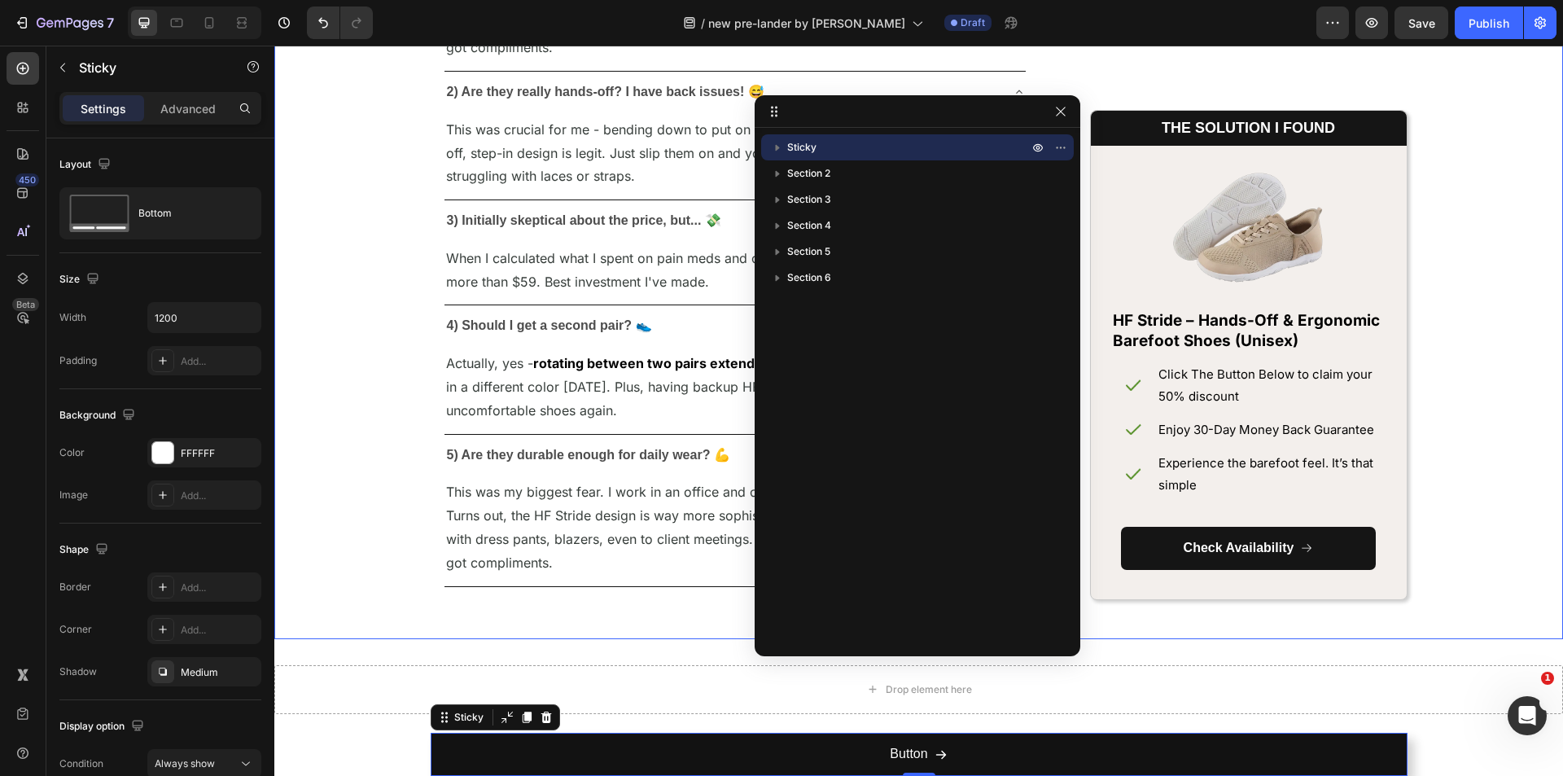
scroll to position [8005, 0]
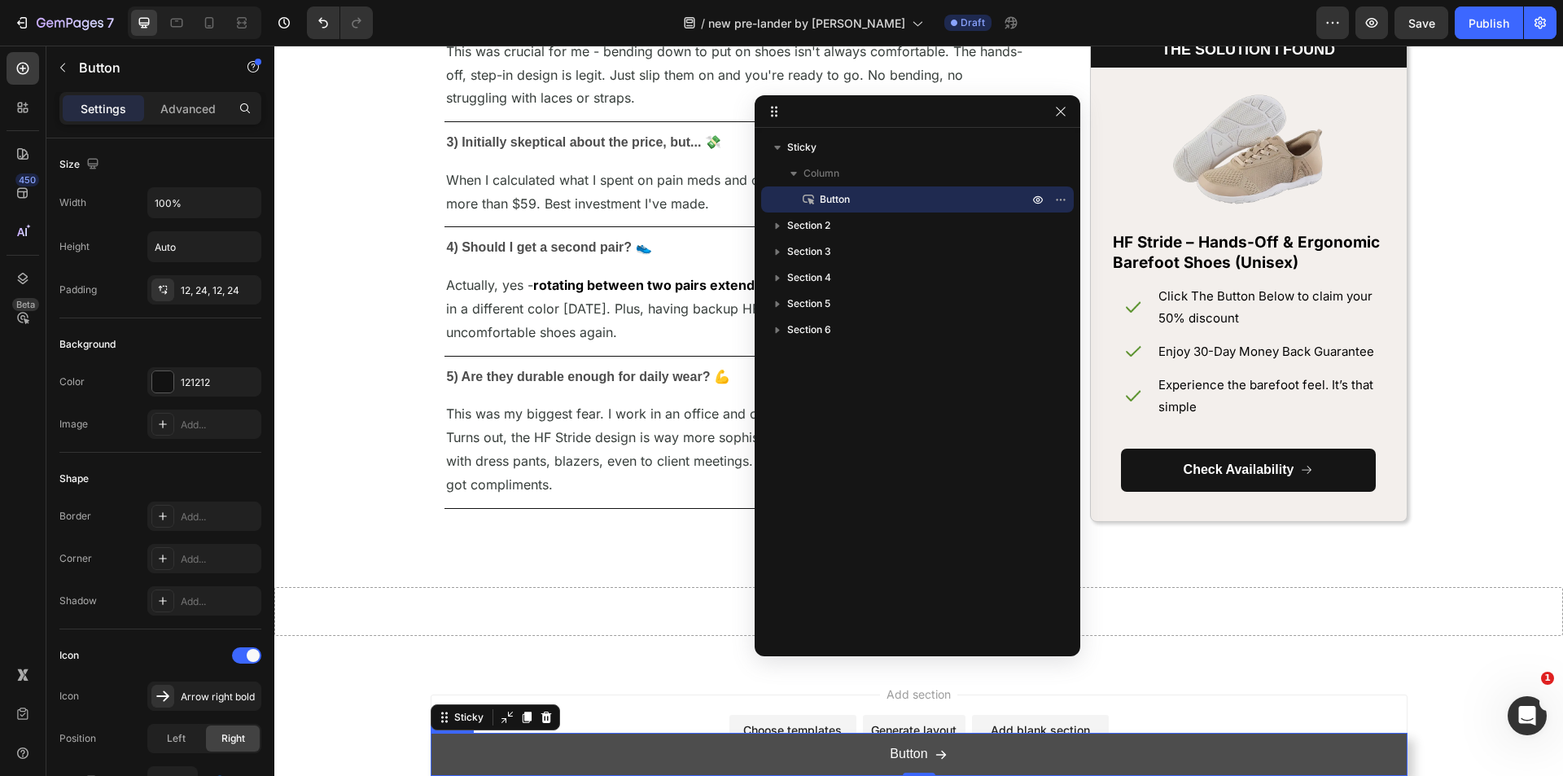
click at [1049, 747] on button "Button" at bounding box center [919, 753] width 977 height 43
click at [913, 745] on p "Button" at bounding box center [908, 754] width 37 height 24
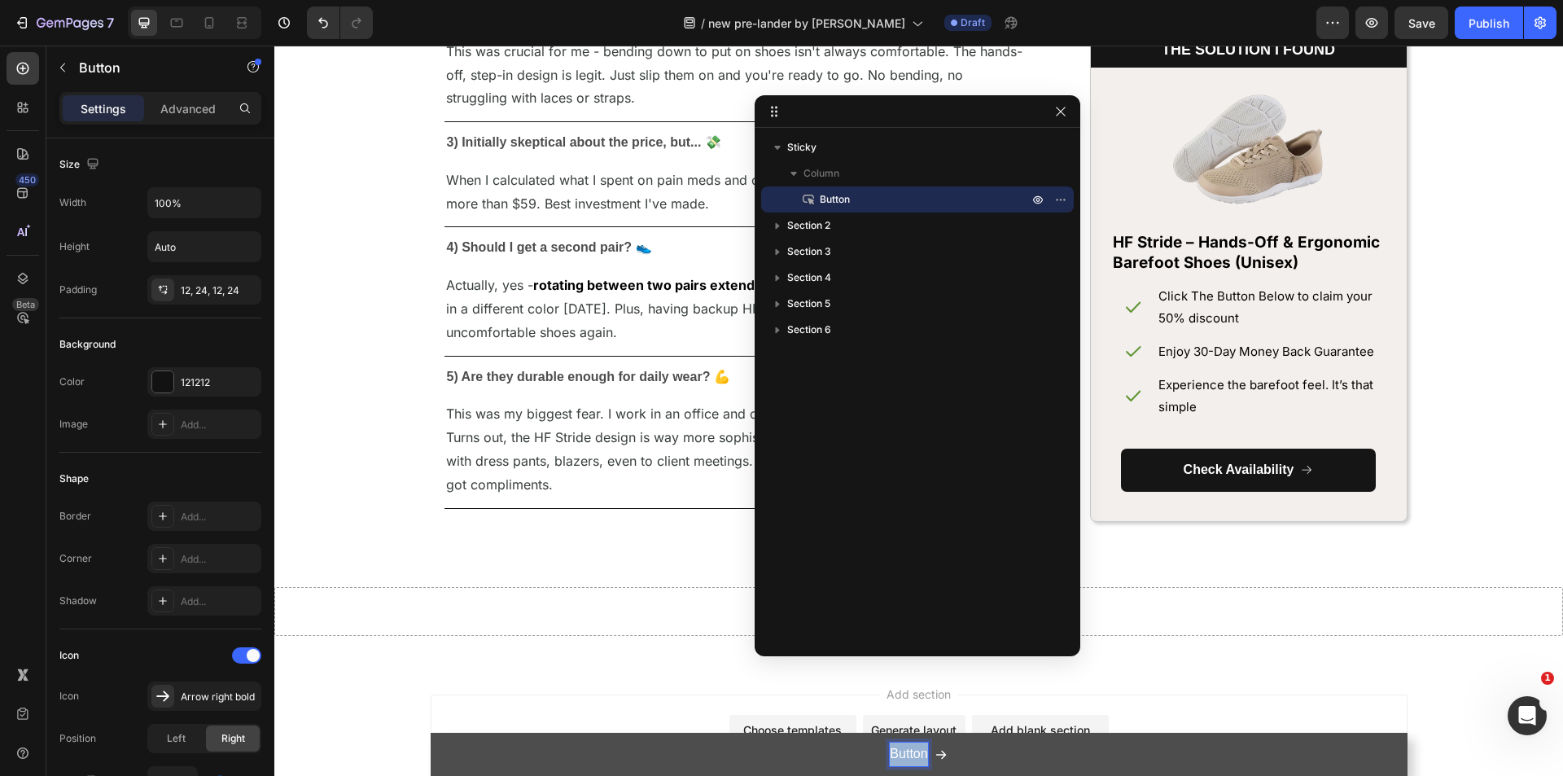
click at [913, 745] on p "Button" at bounding box center [908, 754] width 37 height 24
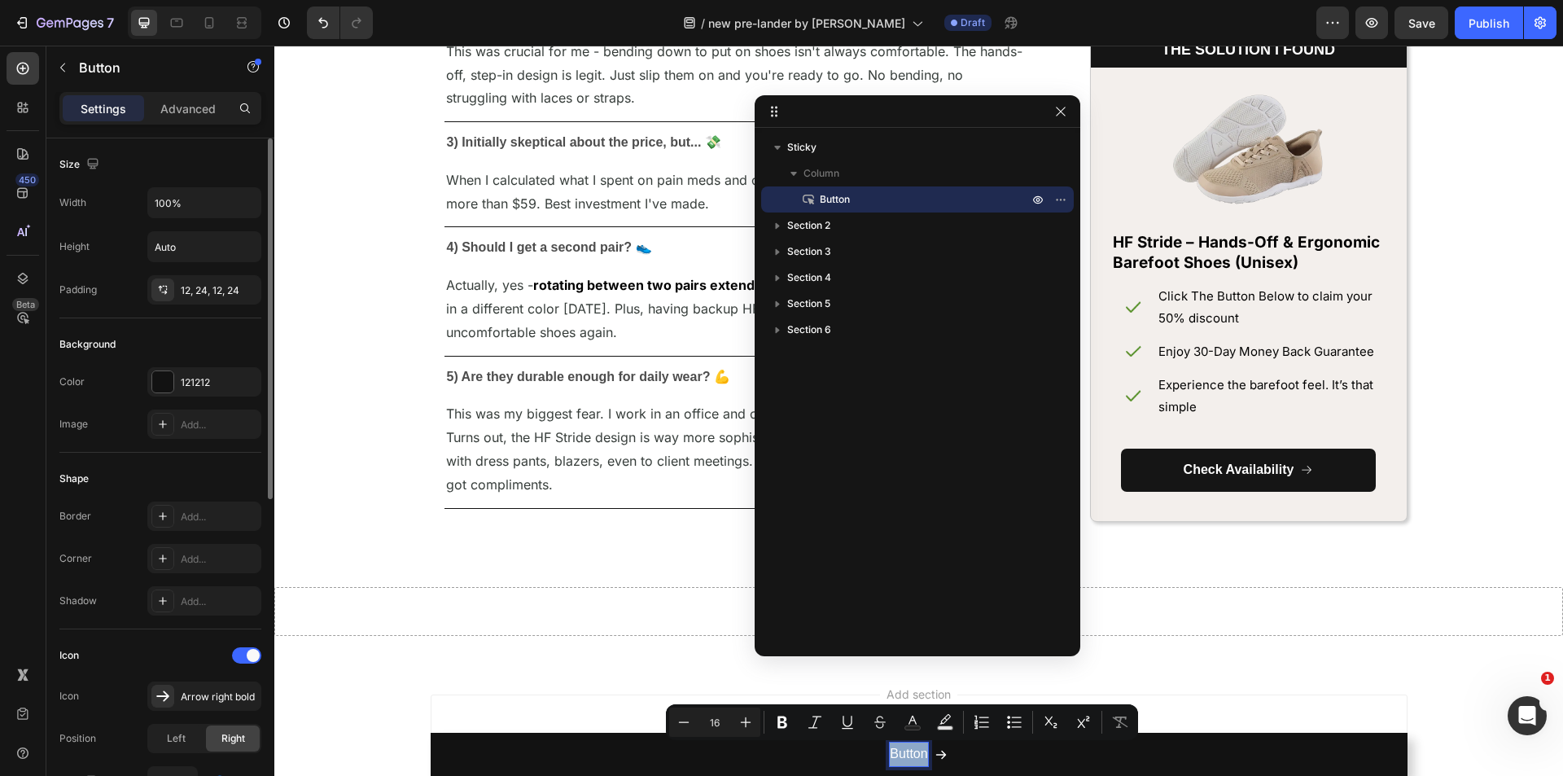
scroll to position [244, 0]
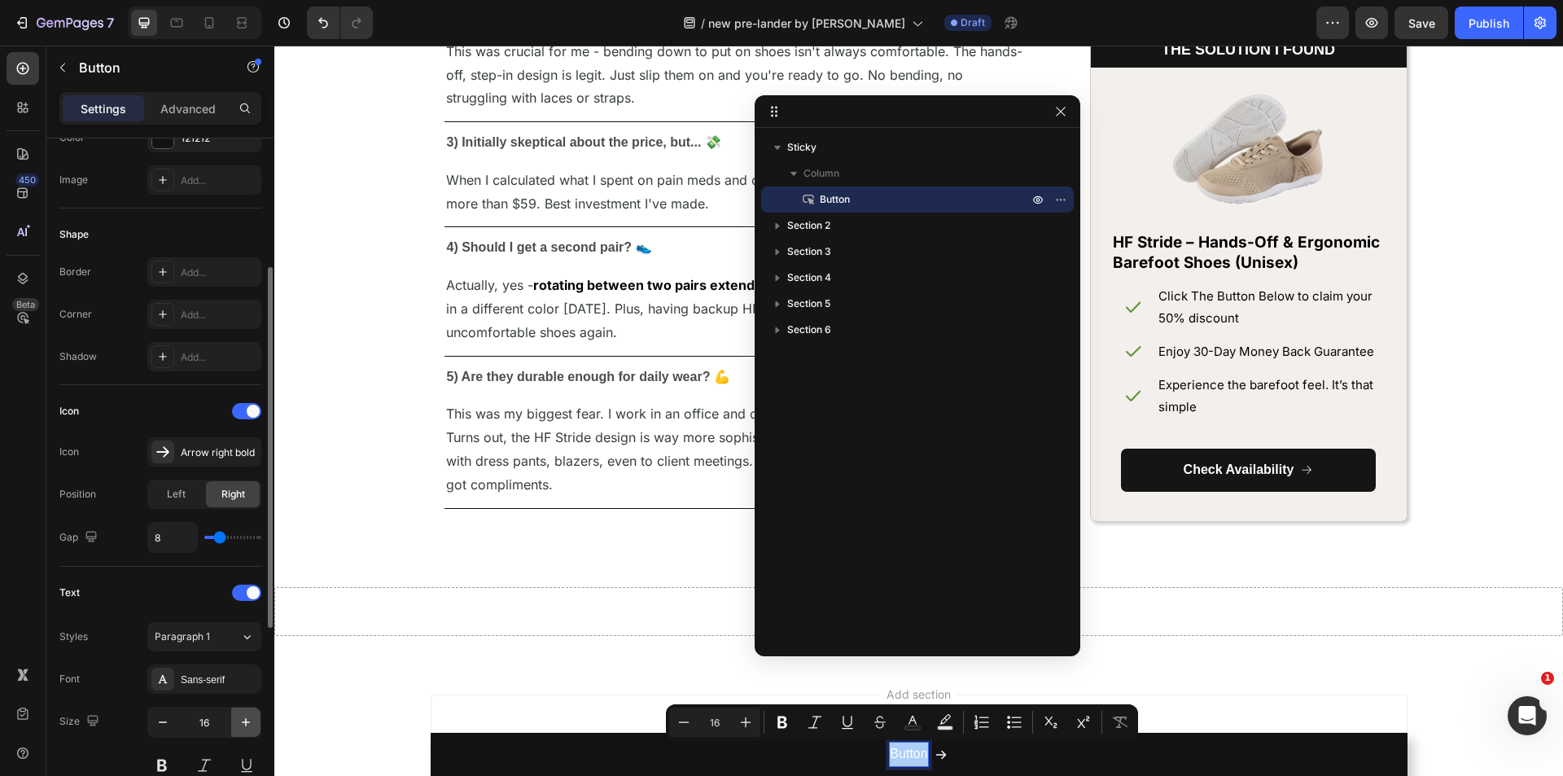
click at [246, 719] on icon "button" at bounding box center [246, 722] width 8 height 8
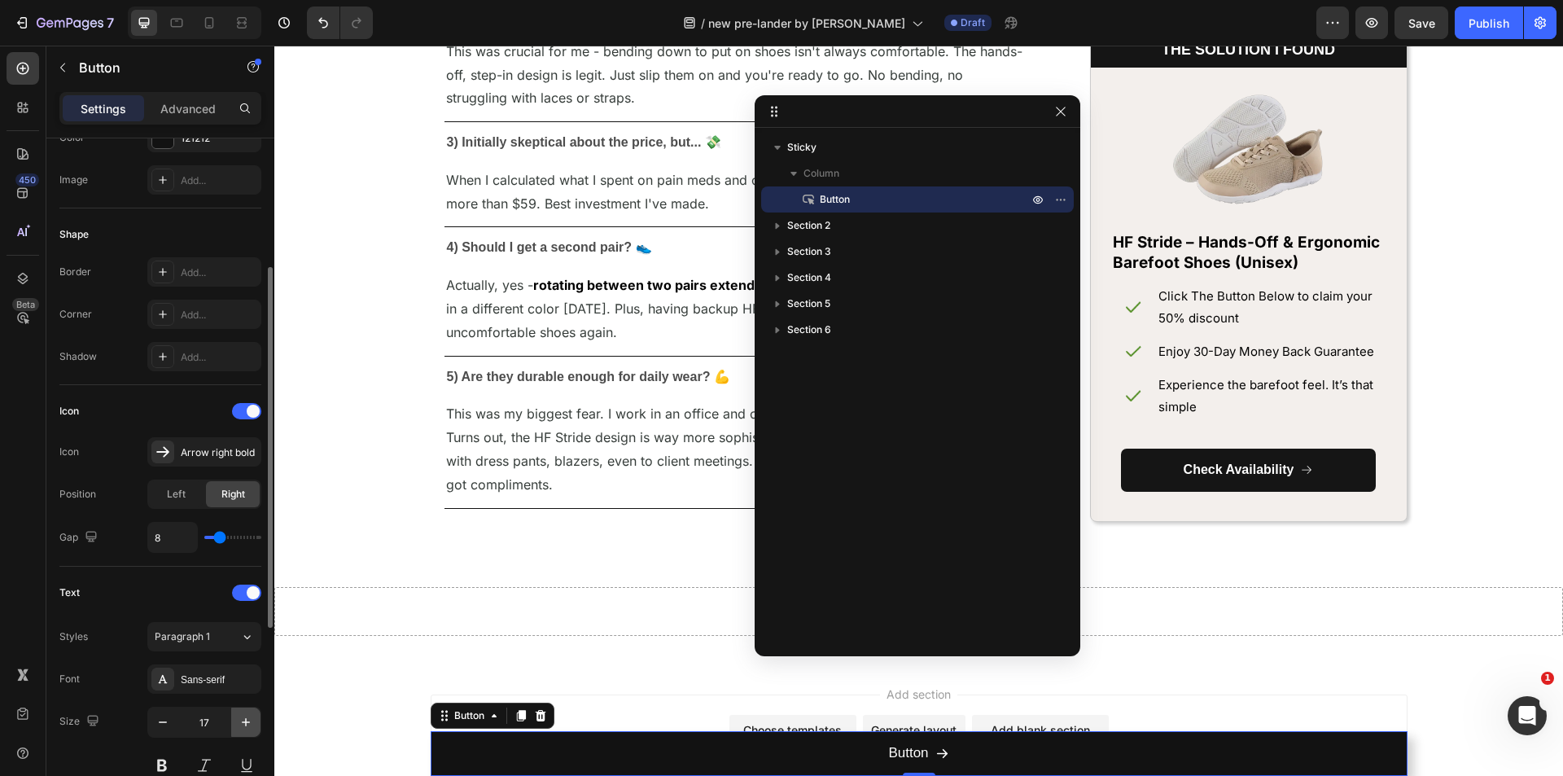
click at [246, 719] on icon "button" at bounding box center [246, 722] width 8 height 8
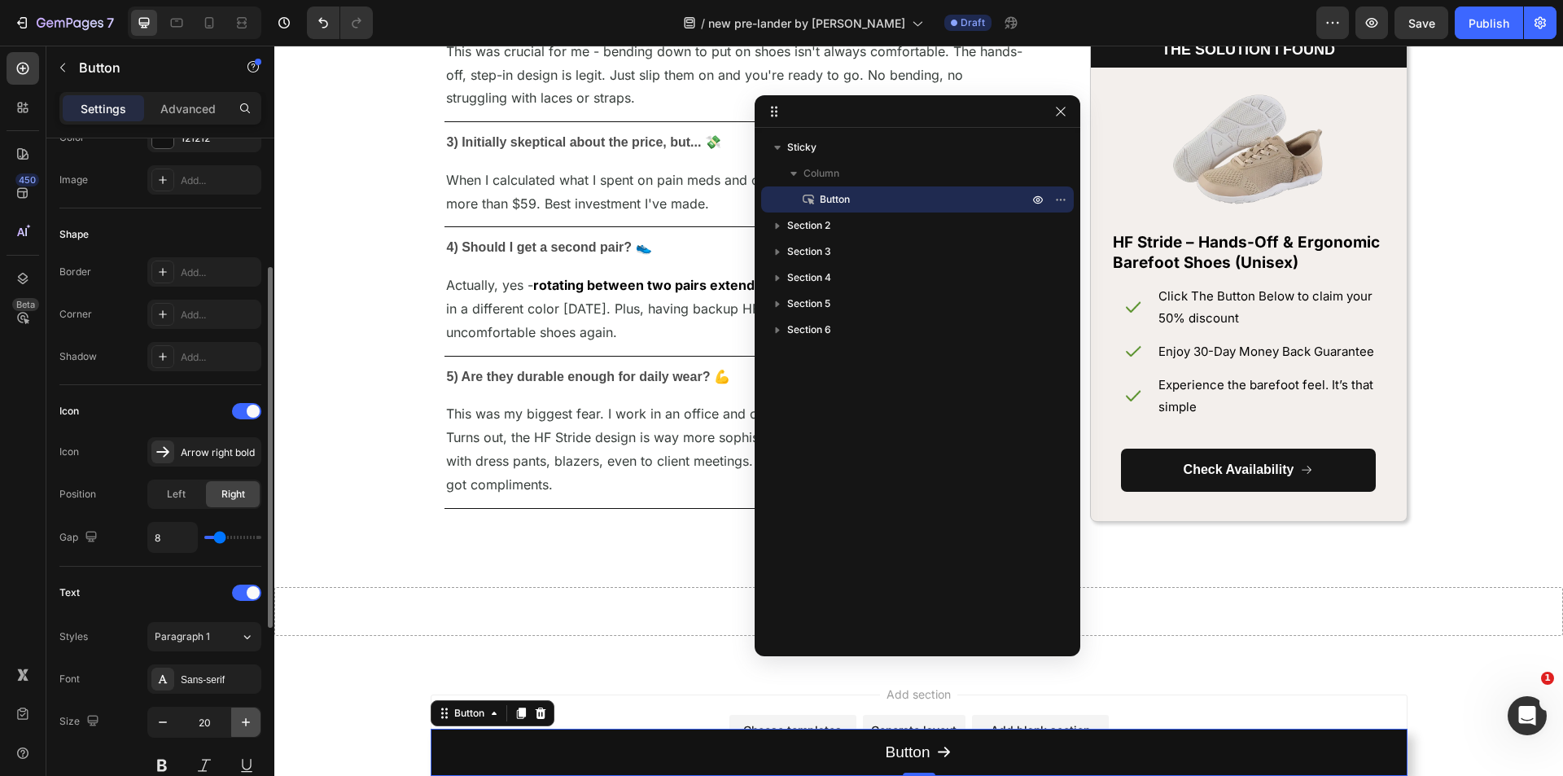
click at [246, 719] on icon "button" at bounding box center [246, 722] width 8 height 8
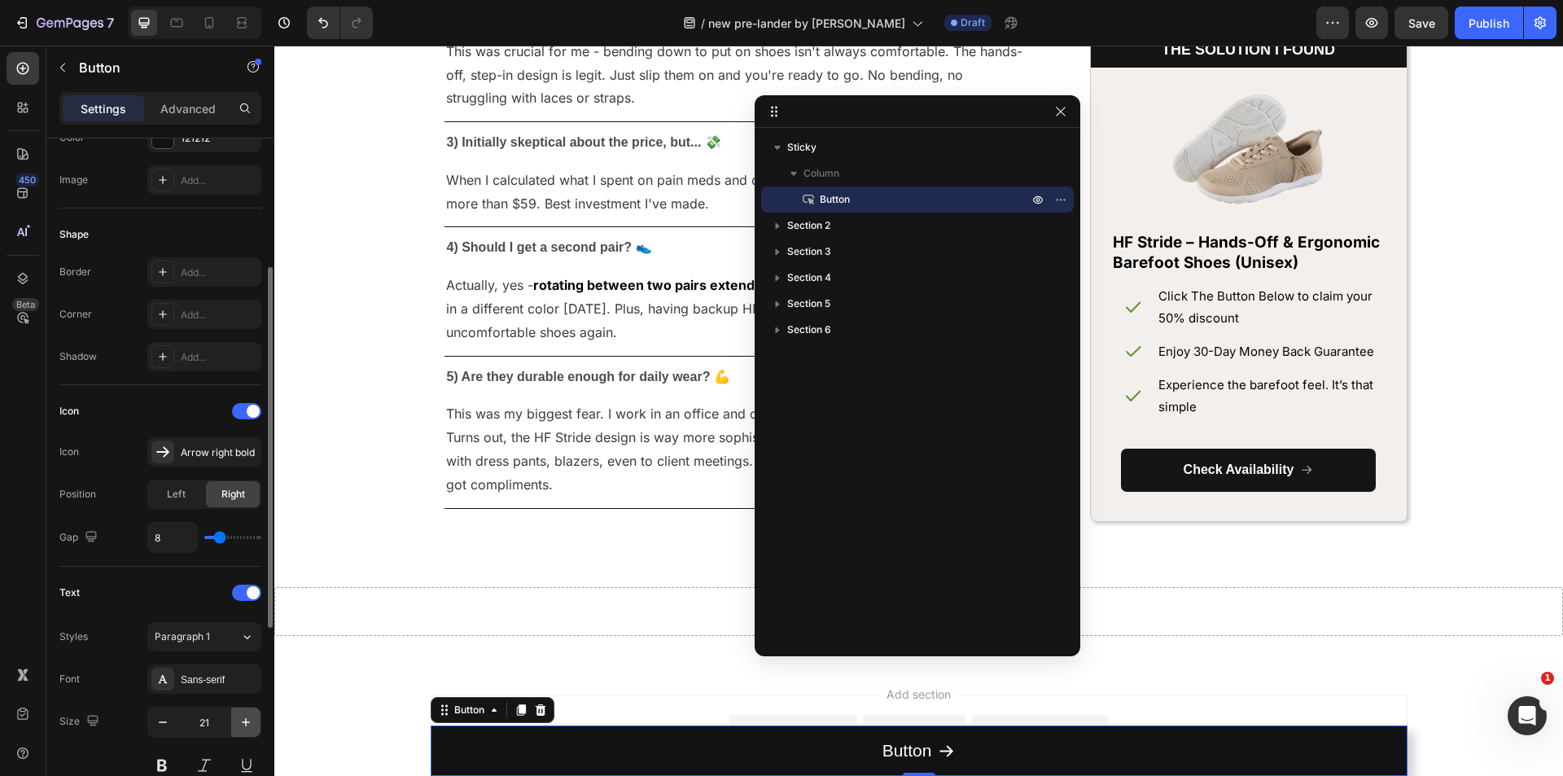
click at [246, 719] on icon "button" at bounding box center [246, 722] width 8 height 8
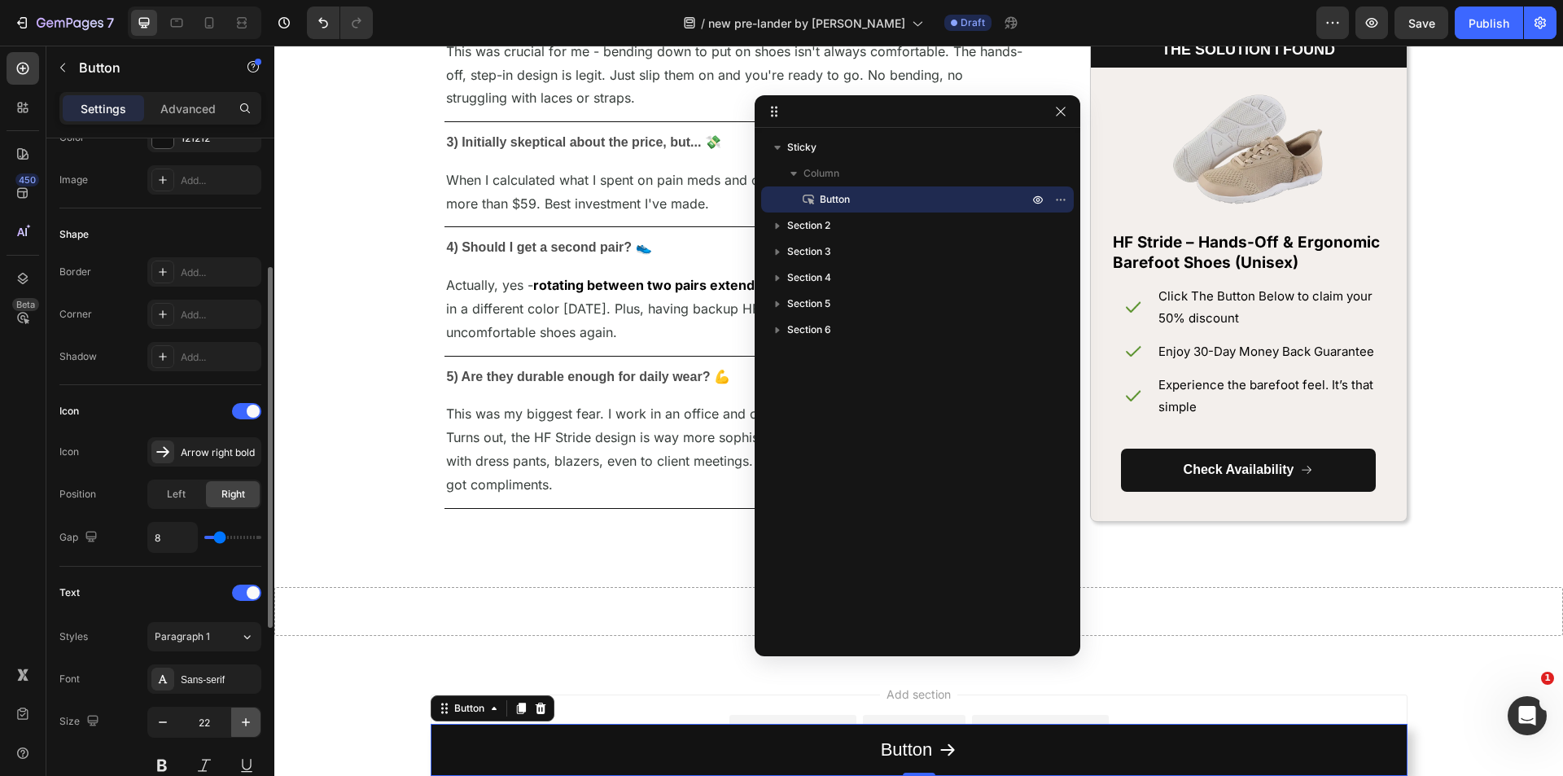
click at [246, 719] on icon "button" at bounding box center [246, 722] width 8 height 8
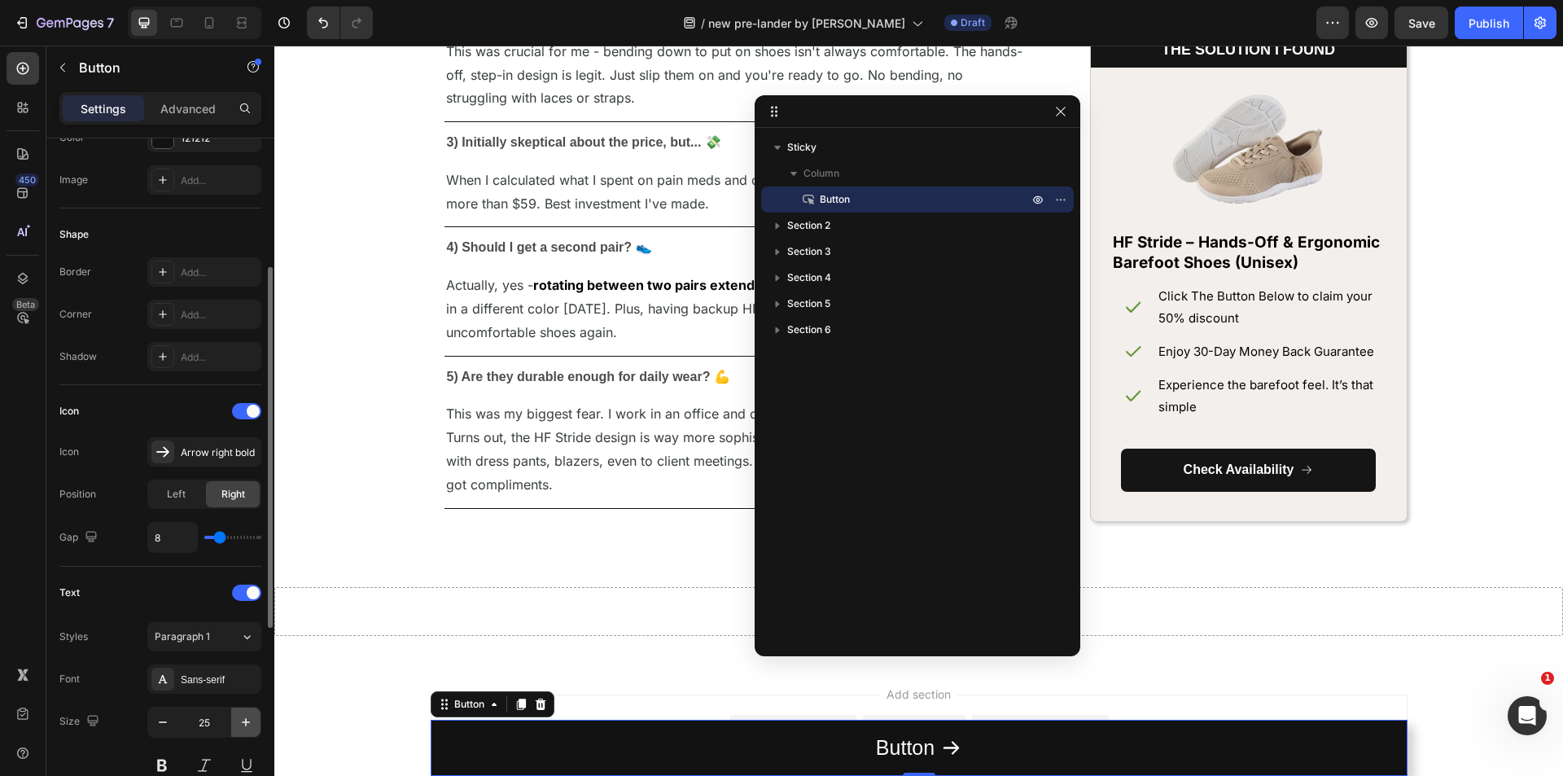
click at [246, 719] on icon "button" at bounding box center [246, 722] width 8 height 8
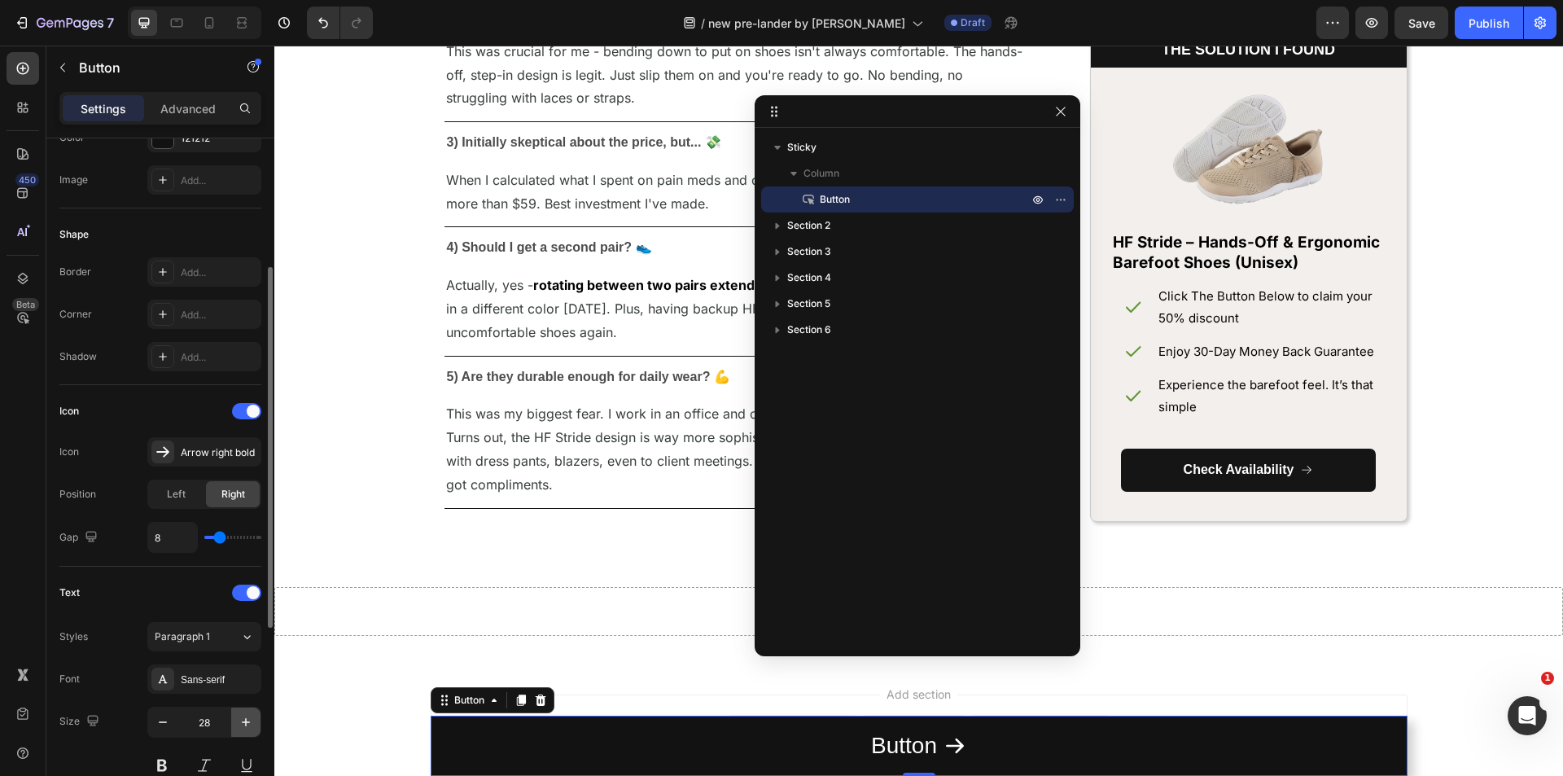
click at [246, 719] on icon "button" at bounding box center [246, 722] width 8 height 8
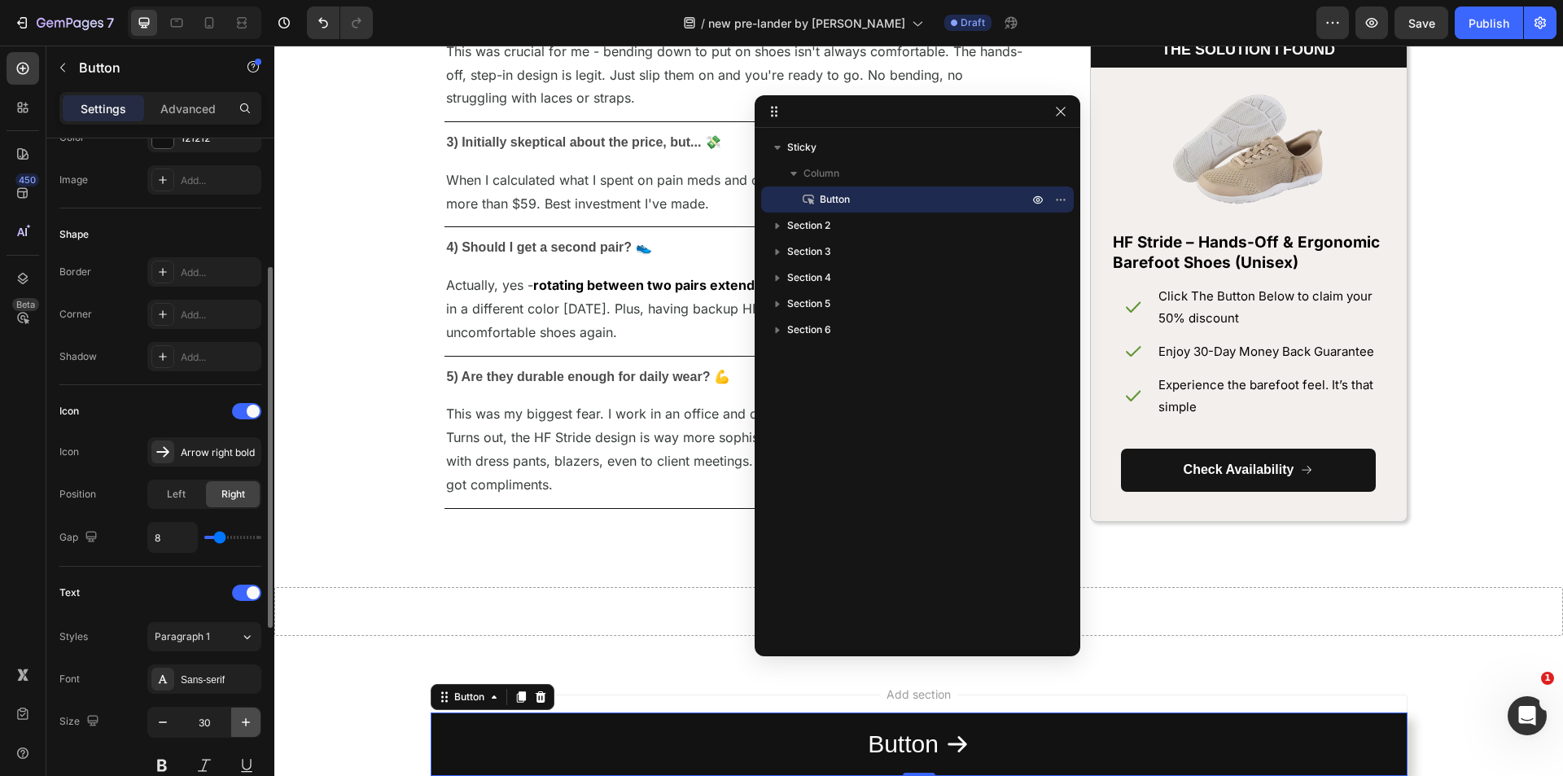
click at [246, 719] on icon "button" at bounding box center [246, 722] width 8 height 8
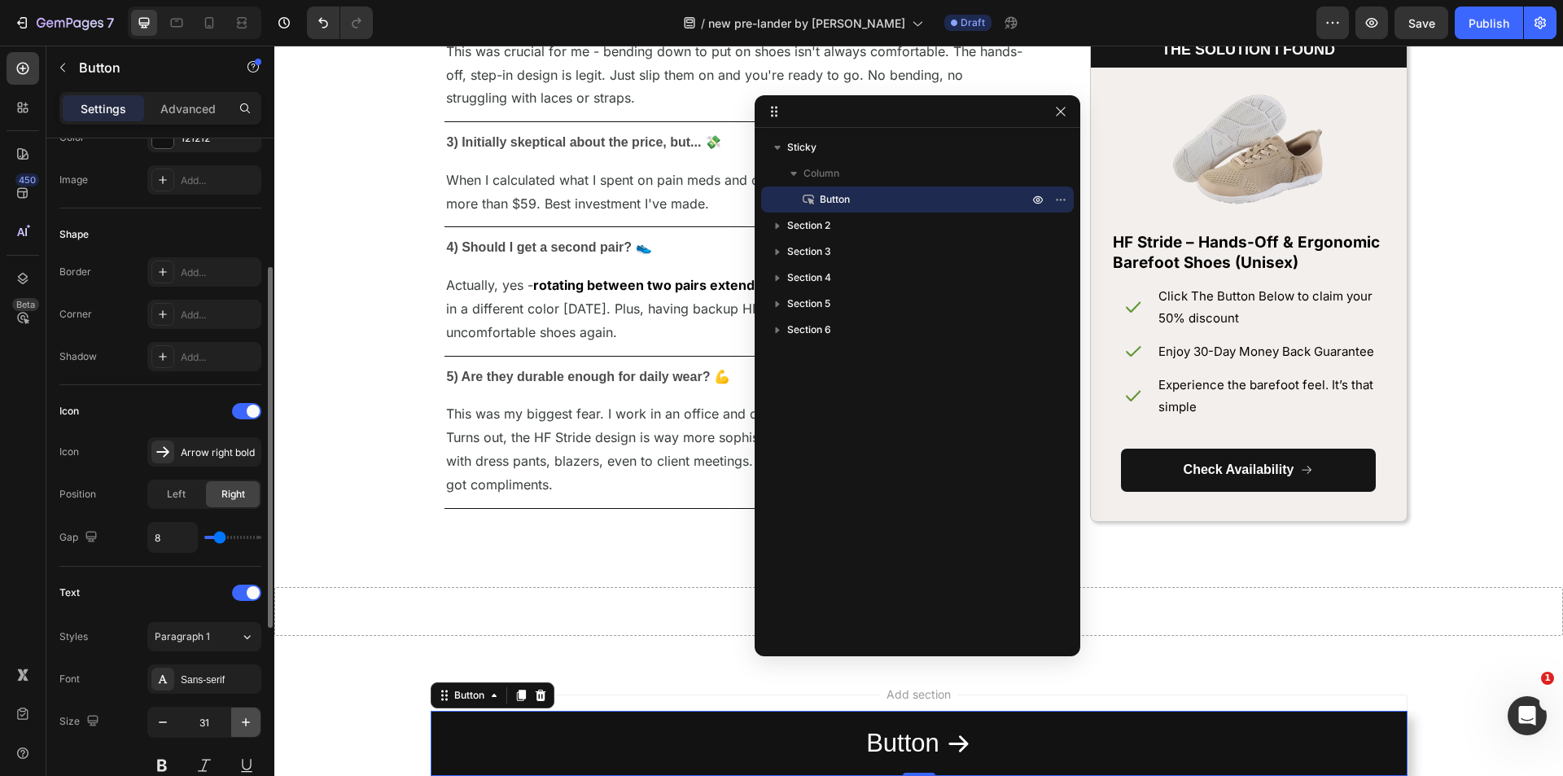
click at [246, 719] on icon "button" at bounding box center [246, 722] width 8 height 8
type input "32"
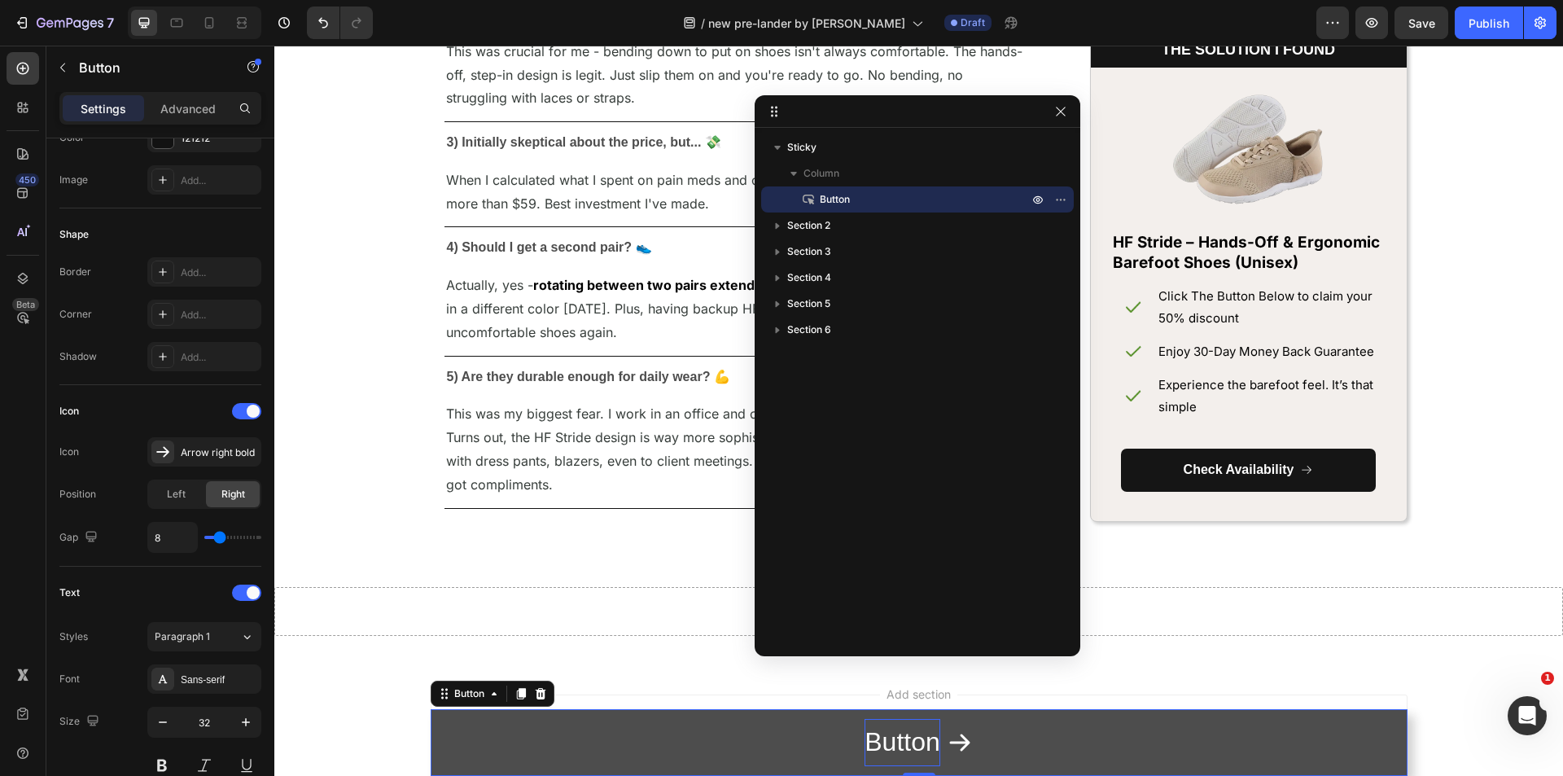
click at [928, 745] on p "Button" at bounding box center [902, 742] width 76 height 47
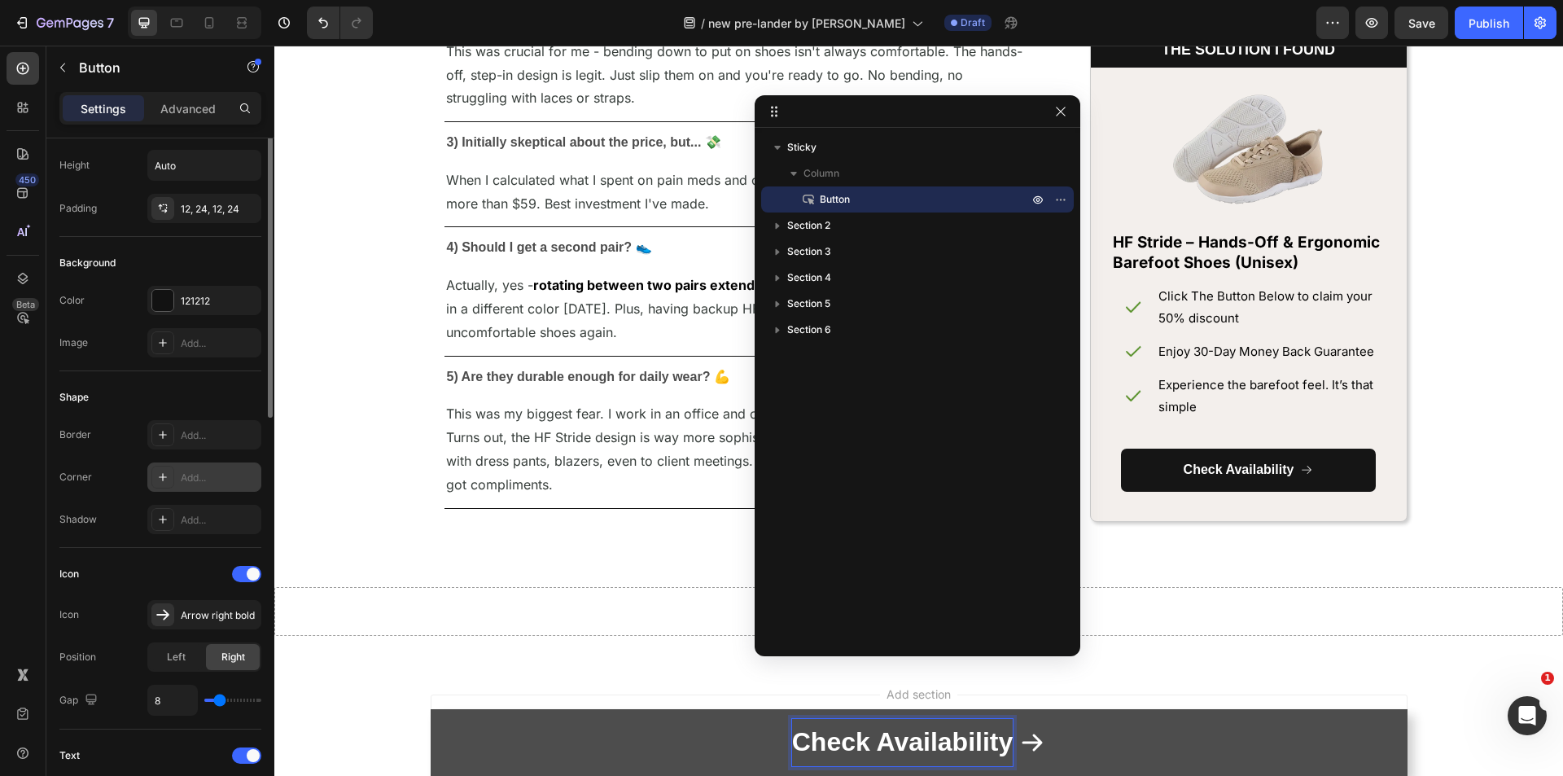
scroll to position [0, 0]
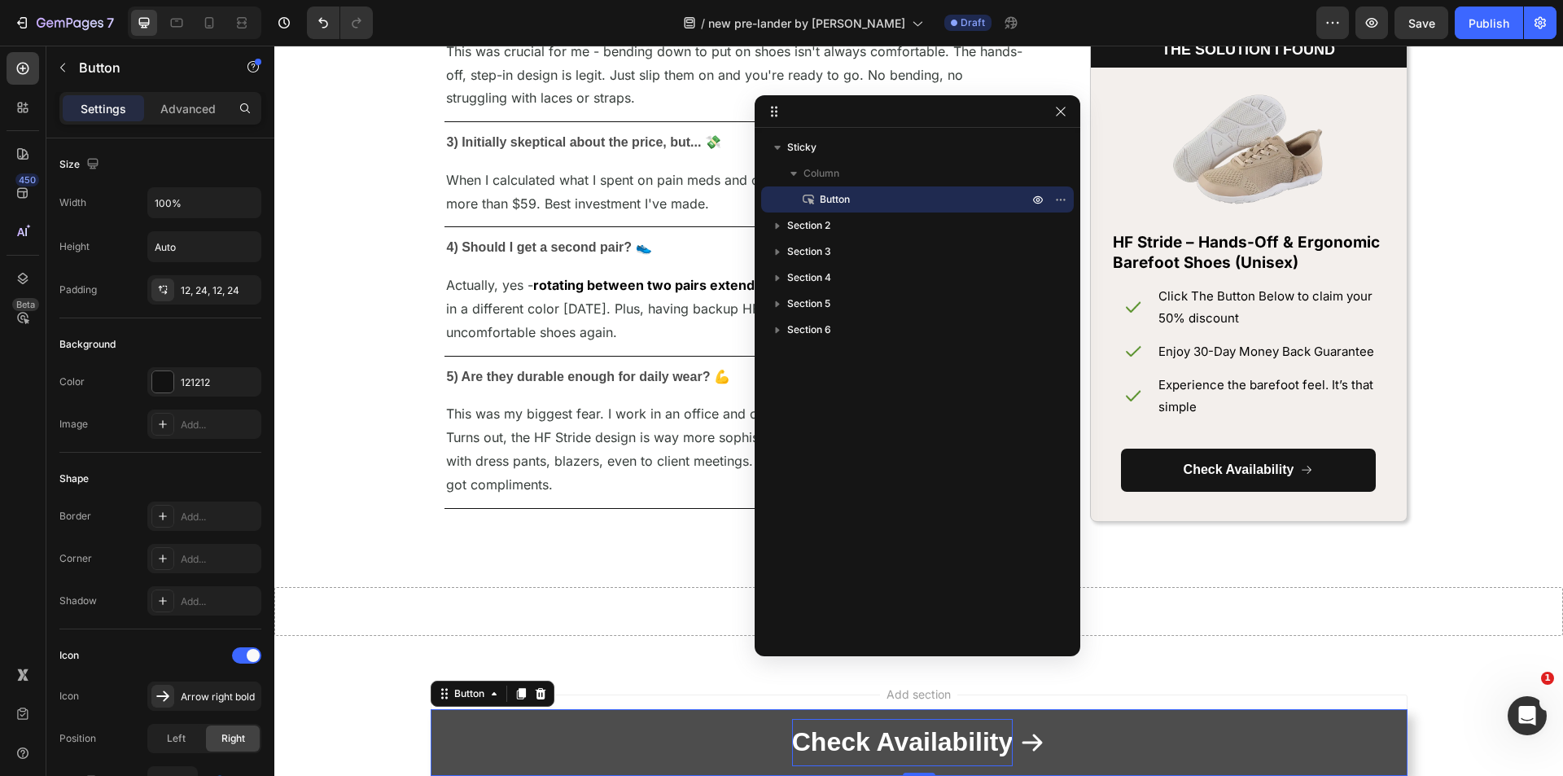
click at [1122, 745] on button "Check Availability" at bounding box center [919, 742] width 977 height 67
click at [1051, 741] on button "Check Availability" at bounding box center [919, 742] width 977 height 67
click at [1052, 739] on button "Check Availability" at bounding box center [919, 742] width 977 height 67
click at [1052, 737] on button "Check Availability" at bounding box center [919, 742] width 977 height 67
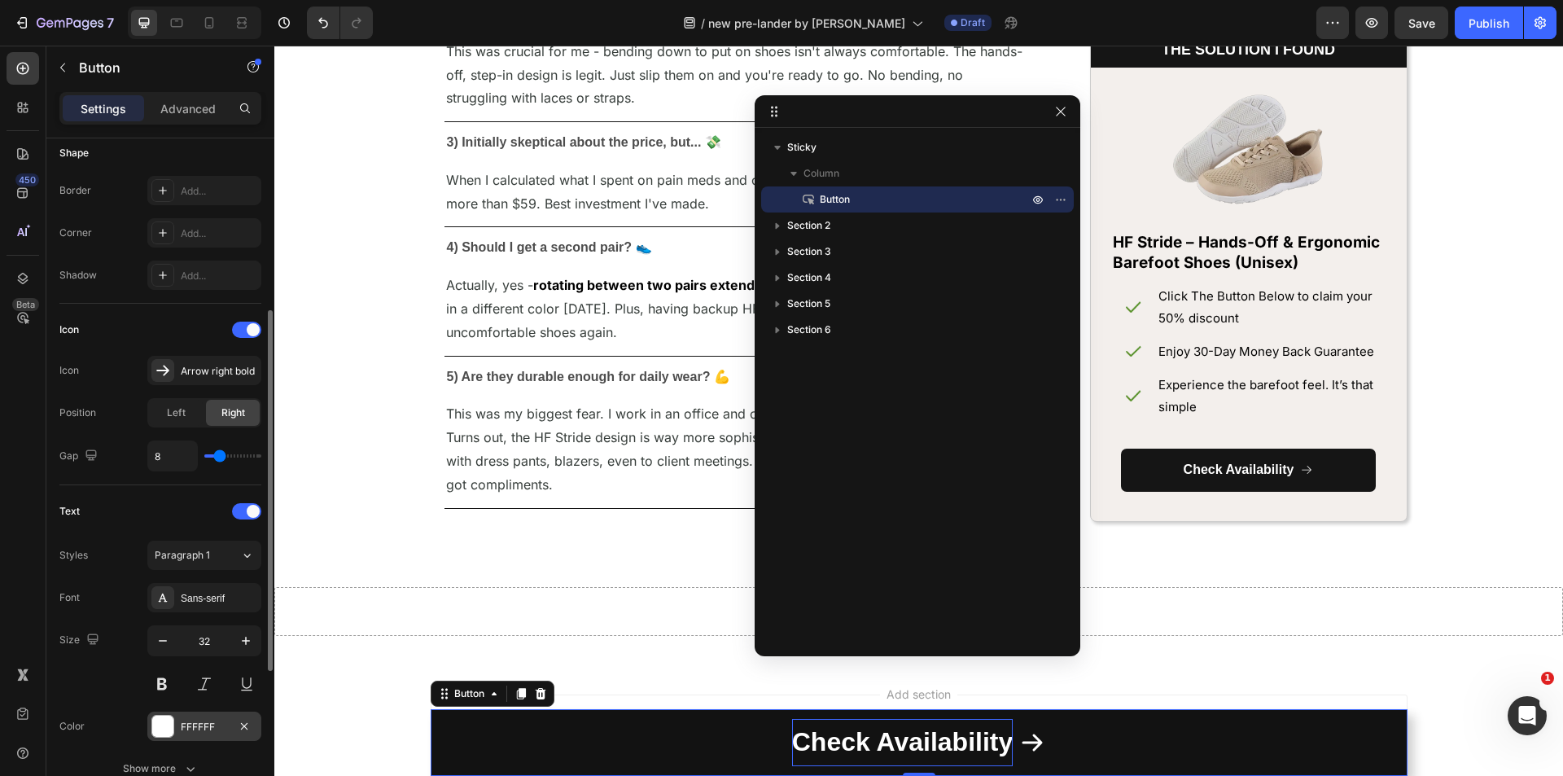
scroll to position [407, 0]
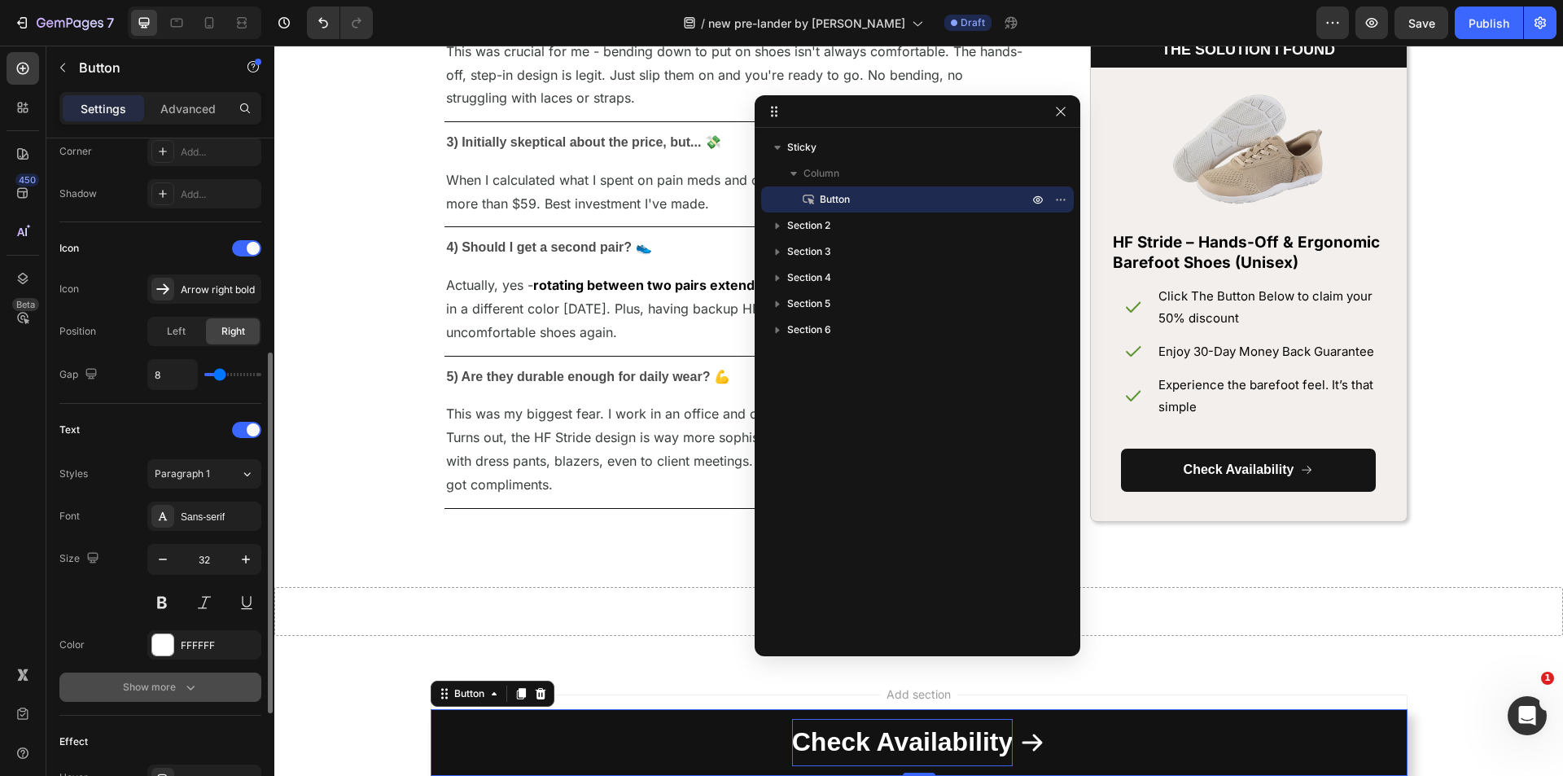
click at [183, 680] on icon "button" at bounding box center [190, 687] width 16 height 16
click at [194, 713] on div "Font Sans-serif Size 32 Color FFFFFF Font weight Normal Line height 180% Letter…" at bounding box center [160, 708] width 202 height 415
click at [192, 726] on input "180%" at bounding box center [204, 729] width 112 height 29
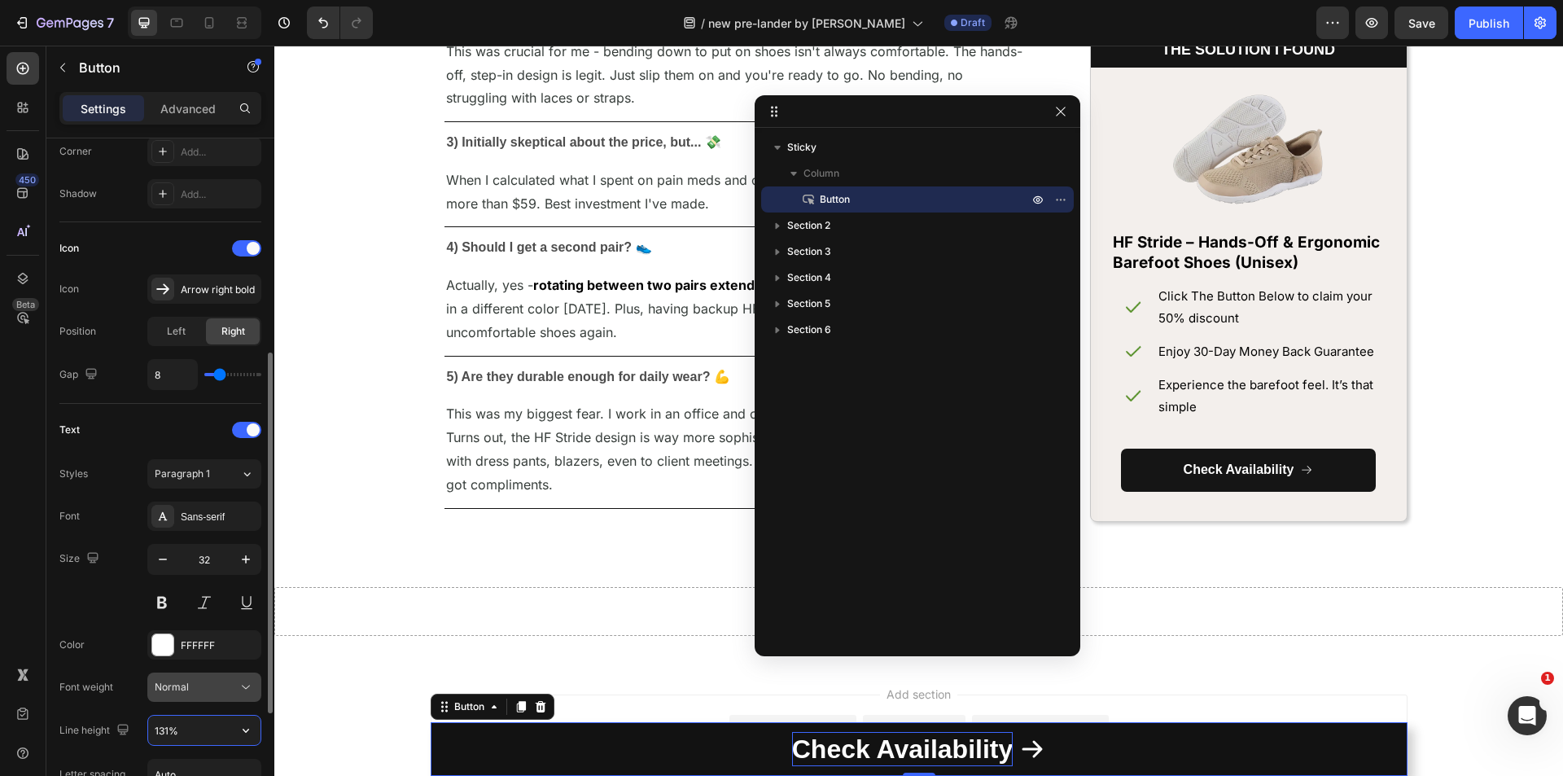
type input "130%"
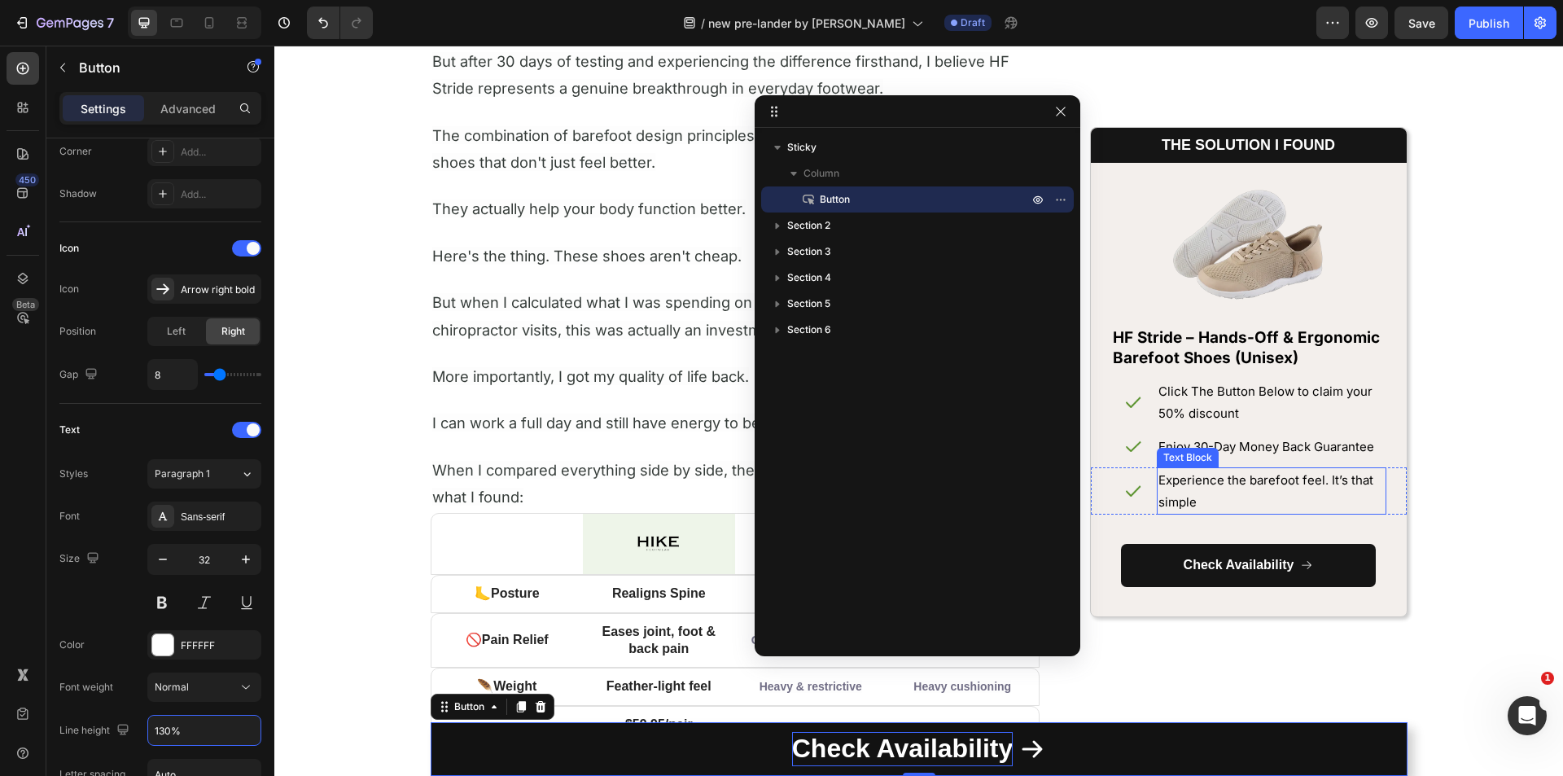
scroll to position [6459, 0]
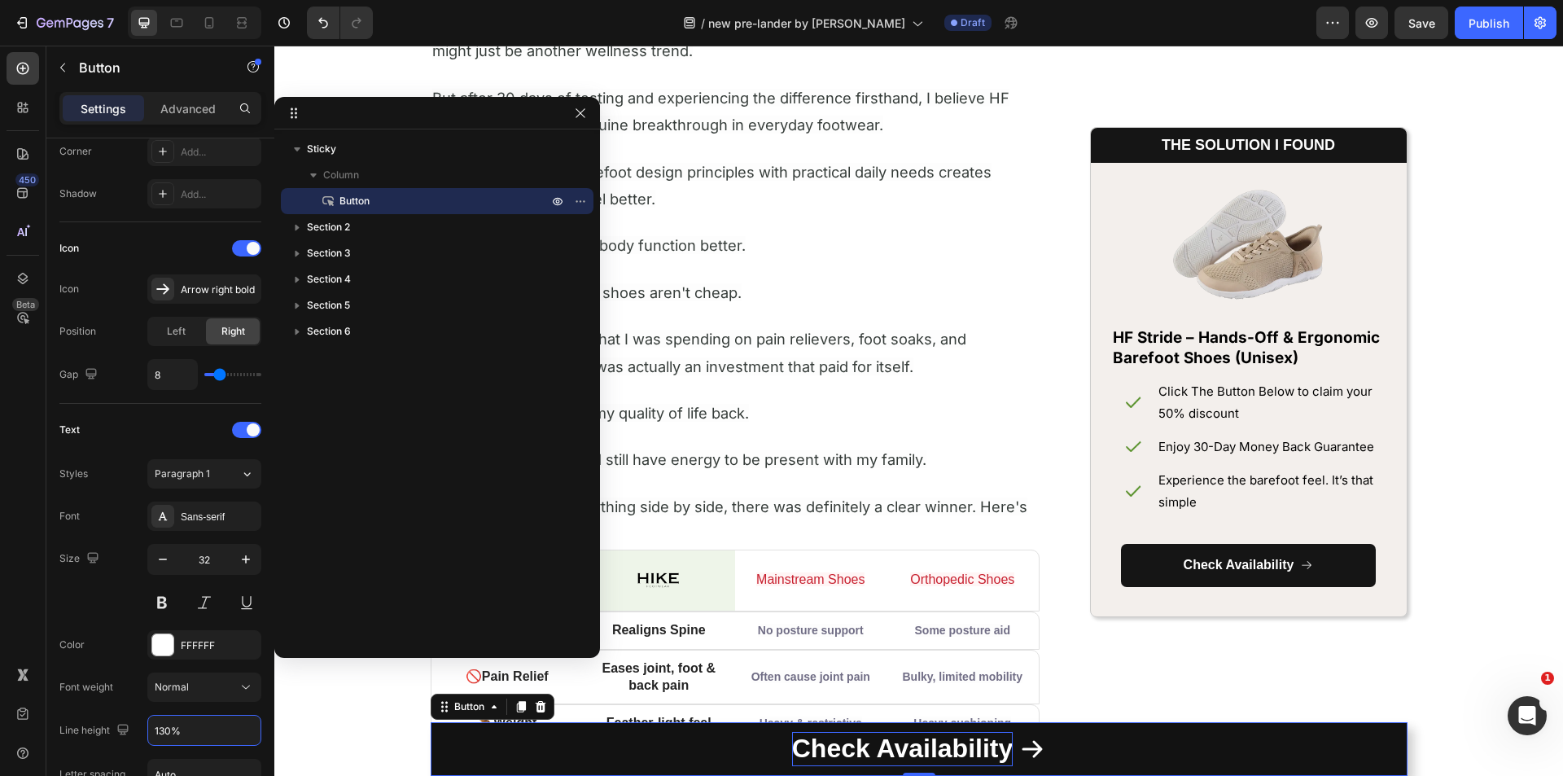
drag, startPoint x: 941, startPoint y: 117, endPoint x: 302, endPoint y: 119, distance: 638.9
click at [570, 104] on div at bounding box center [580, 113] width 20 height 20
click at [579, 110] on icon "button" at bounding box center [580, 113] width 13 height 13
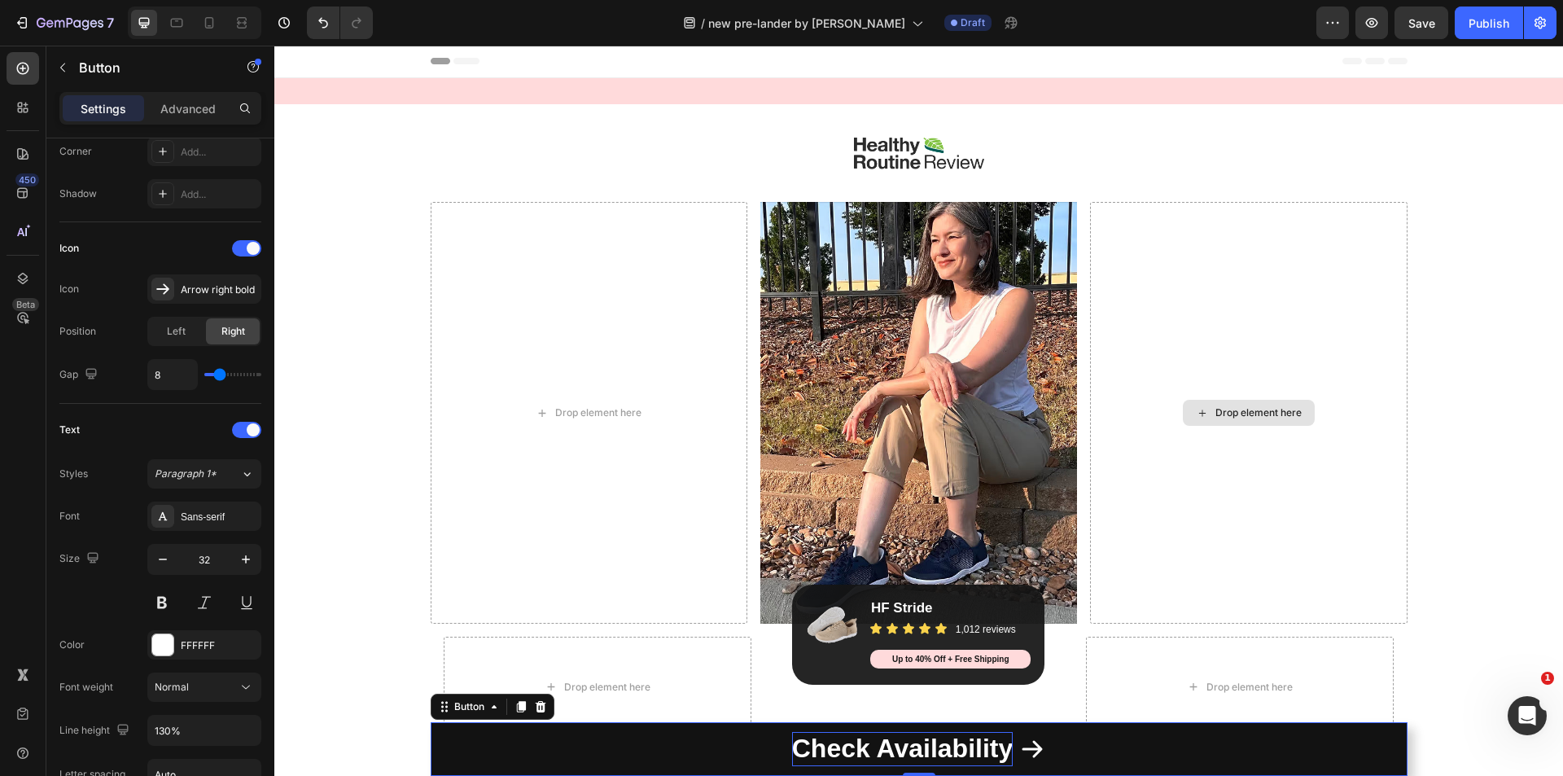
scroll to position [0, 0]
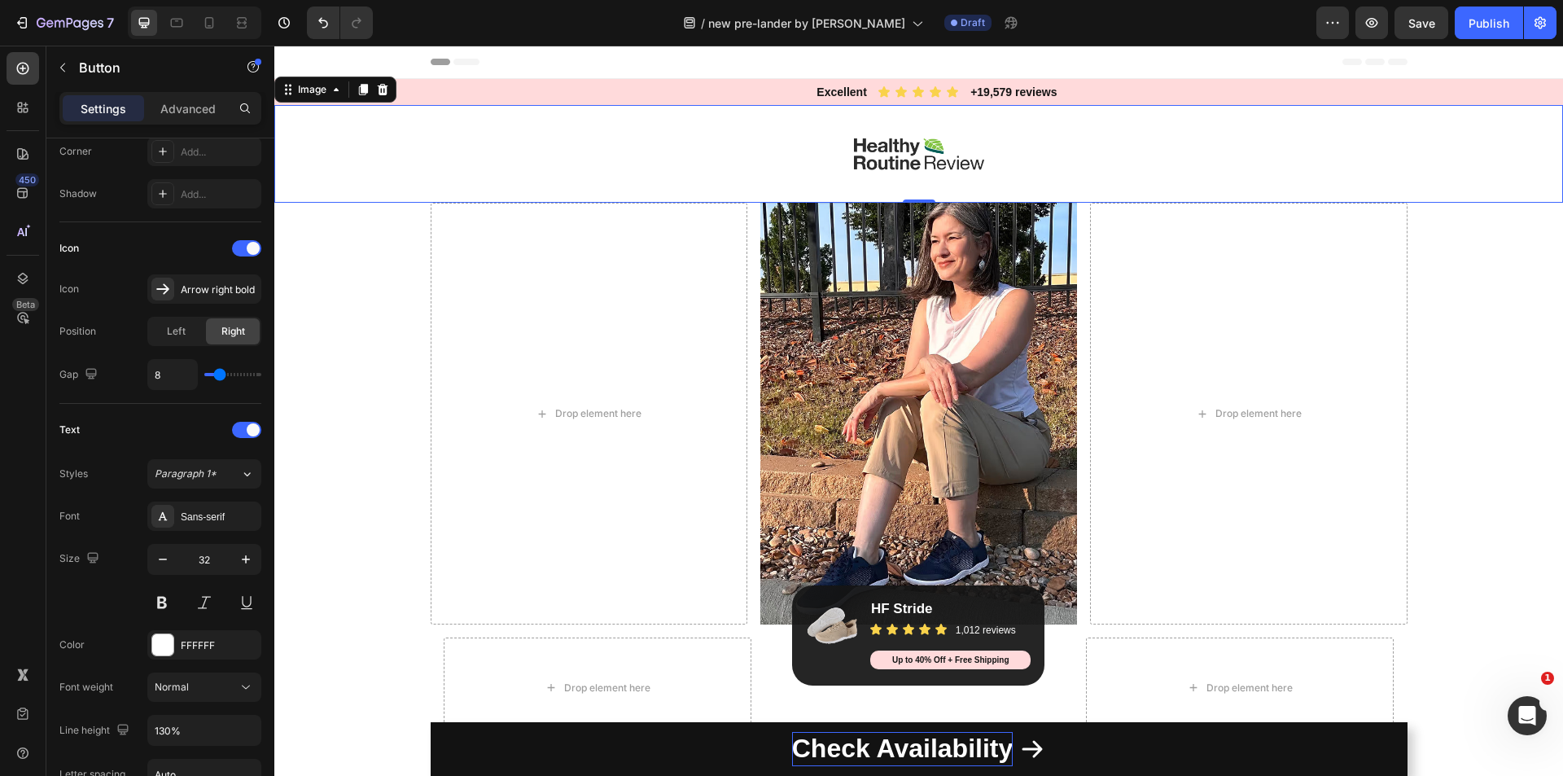
click at [894, 164] on img at bounding box center [919, 154] width 130 height 98
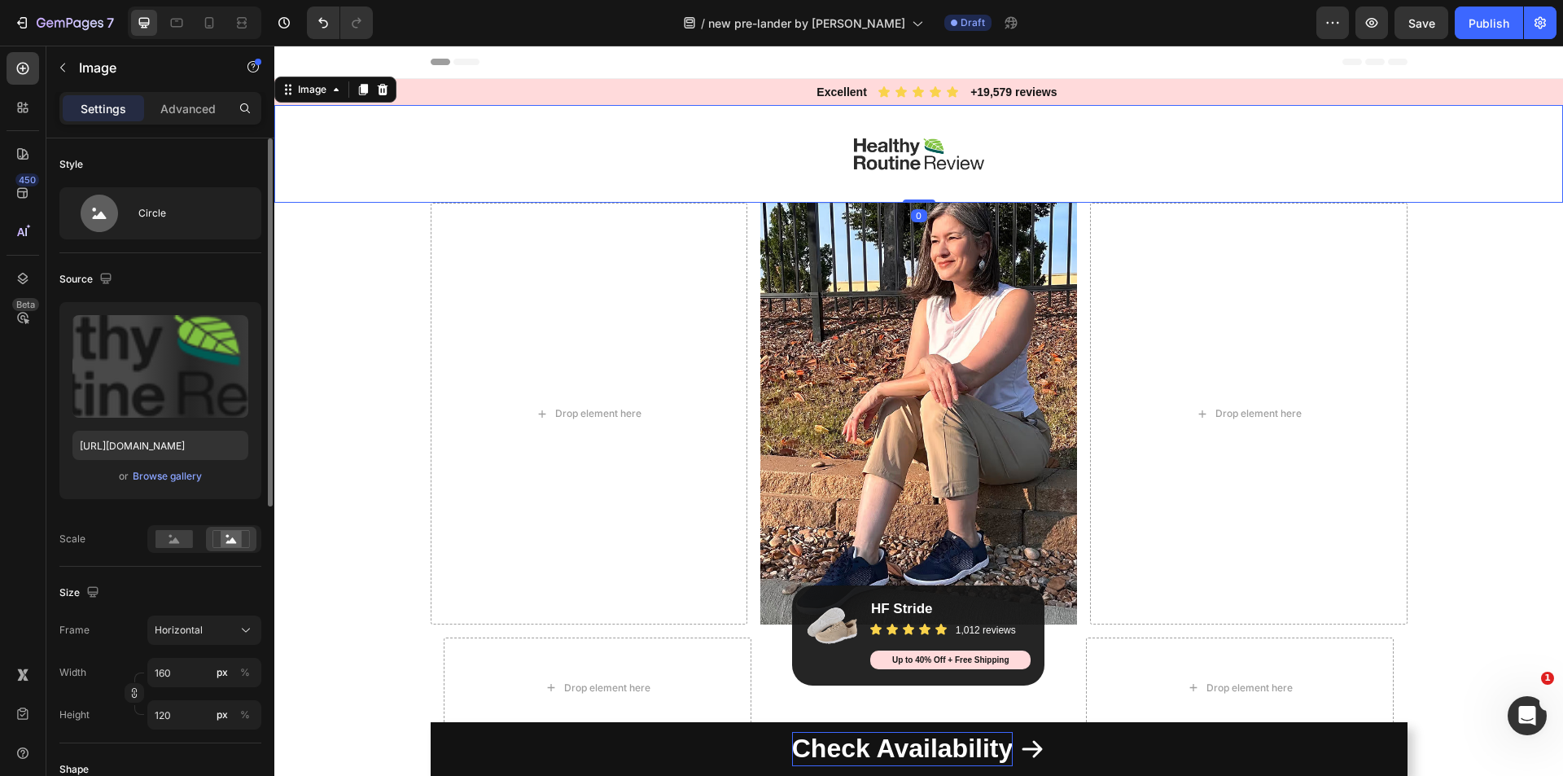
click at [894, 164] on img at bounding box center [919, 154] width 130 height 98
click at [952, 166] on img at bounding box center [919, 154] width 130 height 98
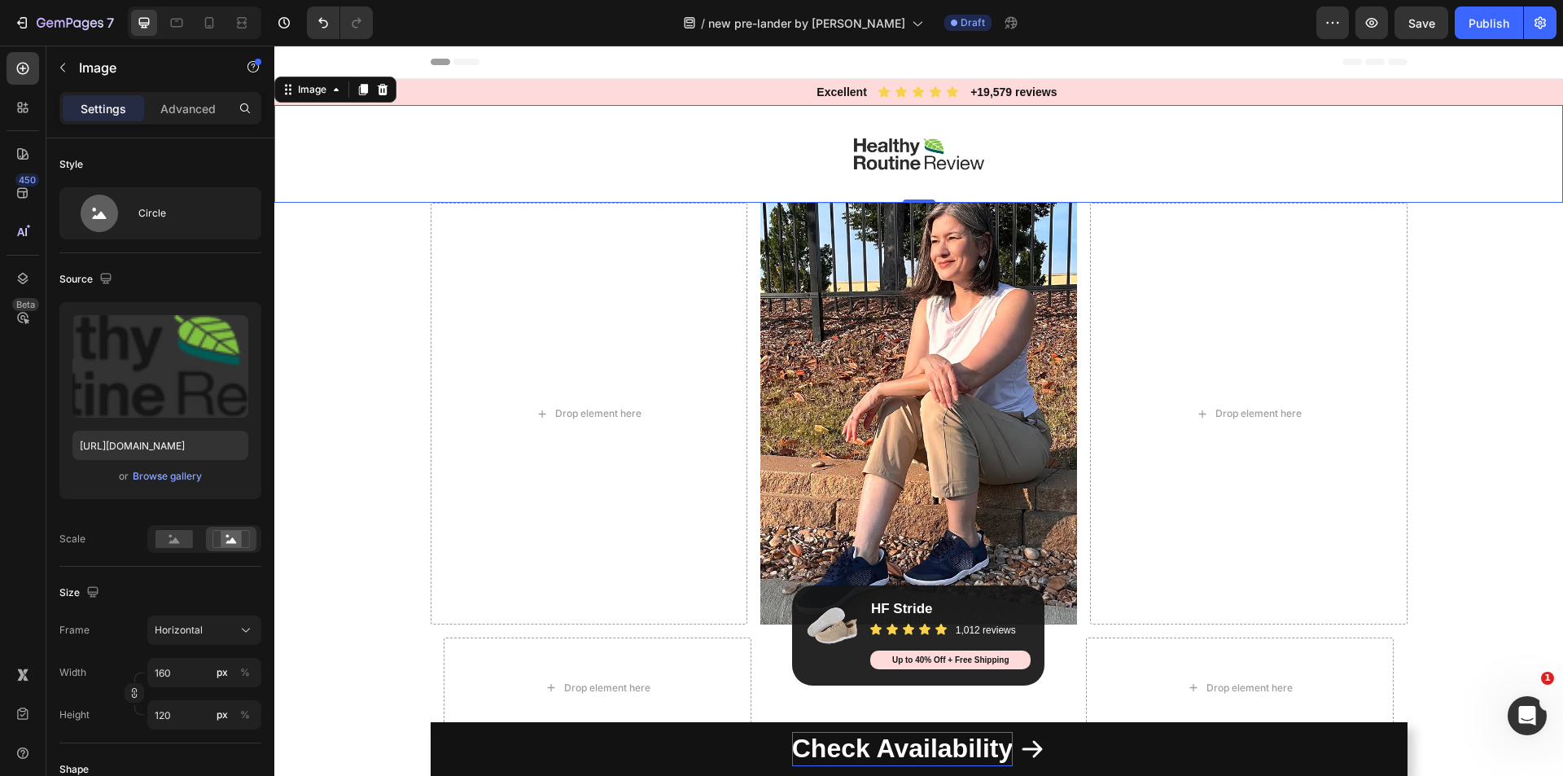
click at [952, 166] on img at bounding box center [919, 154] width 130 height 98
click at [951, 166] on img at bounding box center [919, 154] width 130 height 98
click at [944, 162] on img at bounding box center [919, 154] width 130 height 98
click at [943, 160] on img at bounding box center [919, 154] width 130 height 98
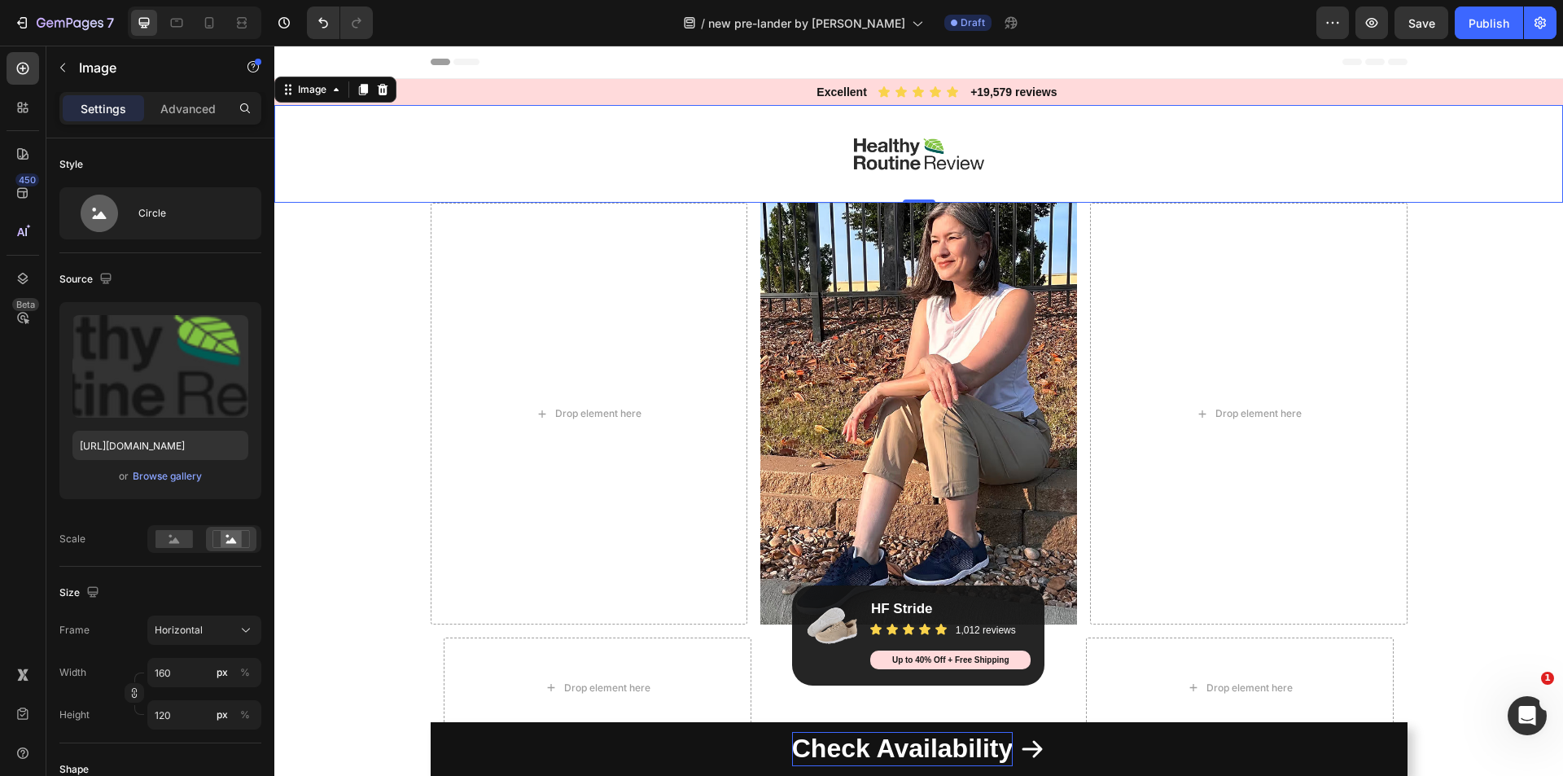
click at [940, 160] on img at bounding box center [919, 154] width 130 height 98
click at [192, 478] on div "Browse gallery" at bounding box center [167, 476] width 69 height 15
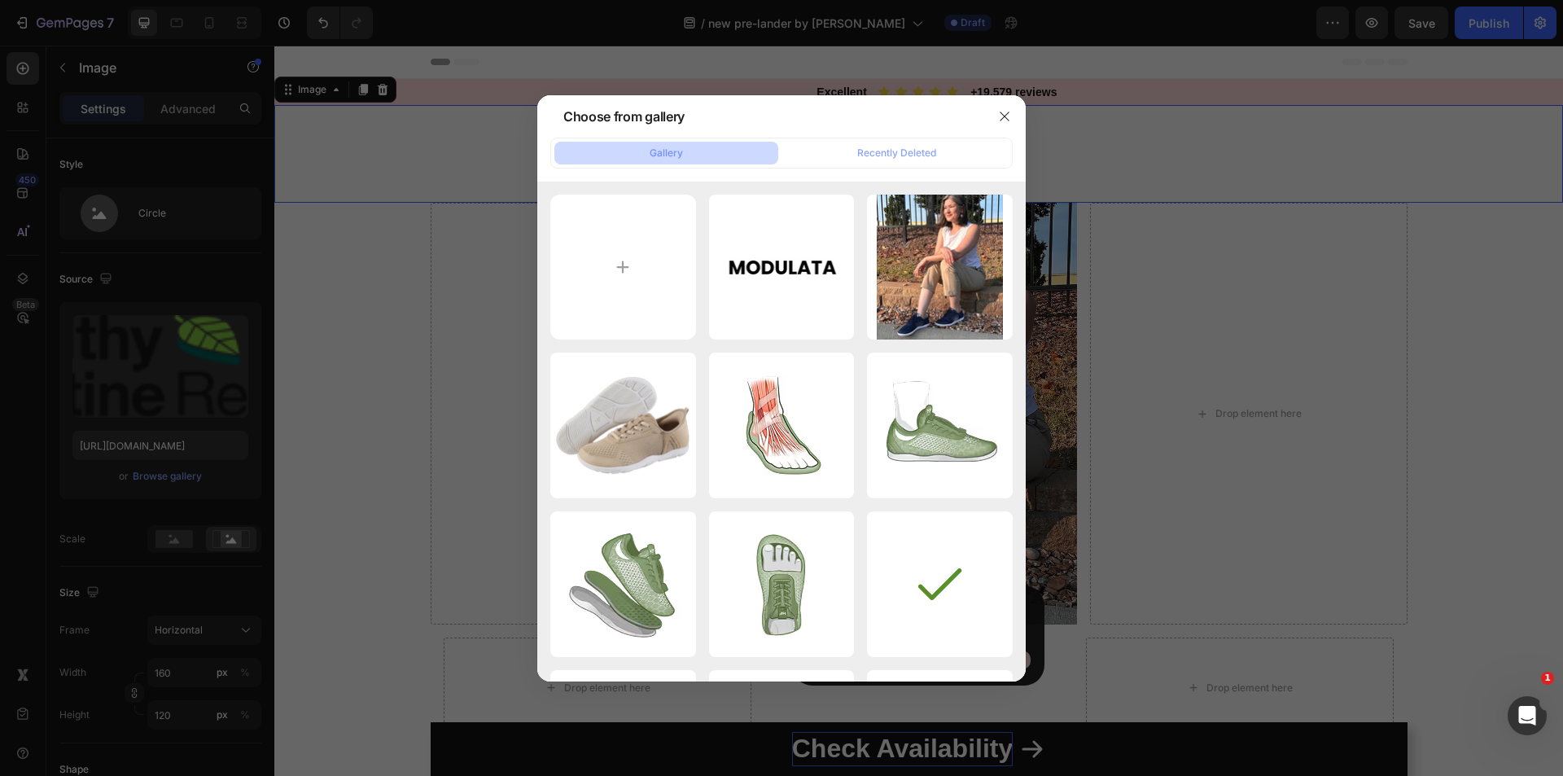
type input "C:\fakepath\MODULATA_2.avif"
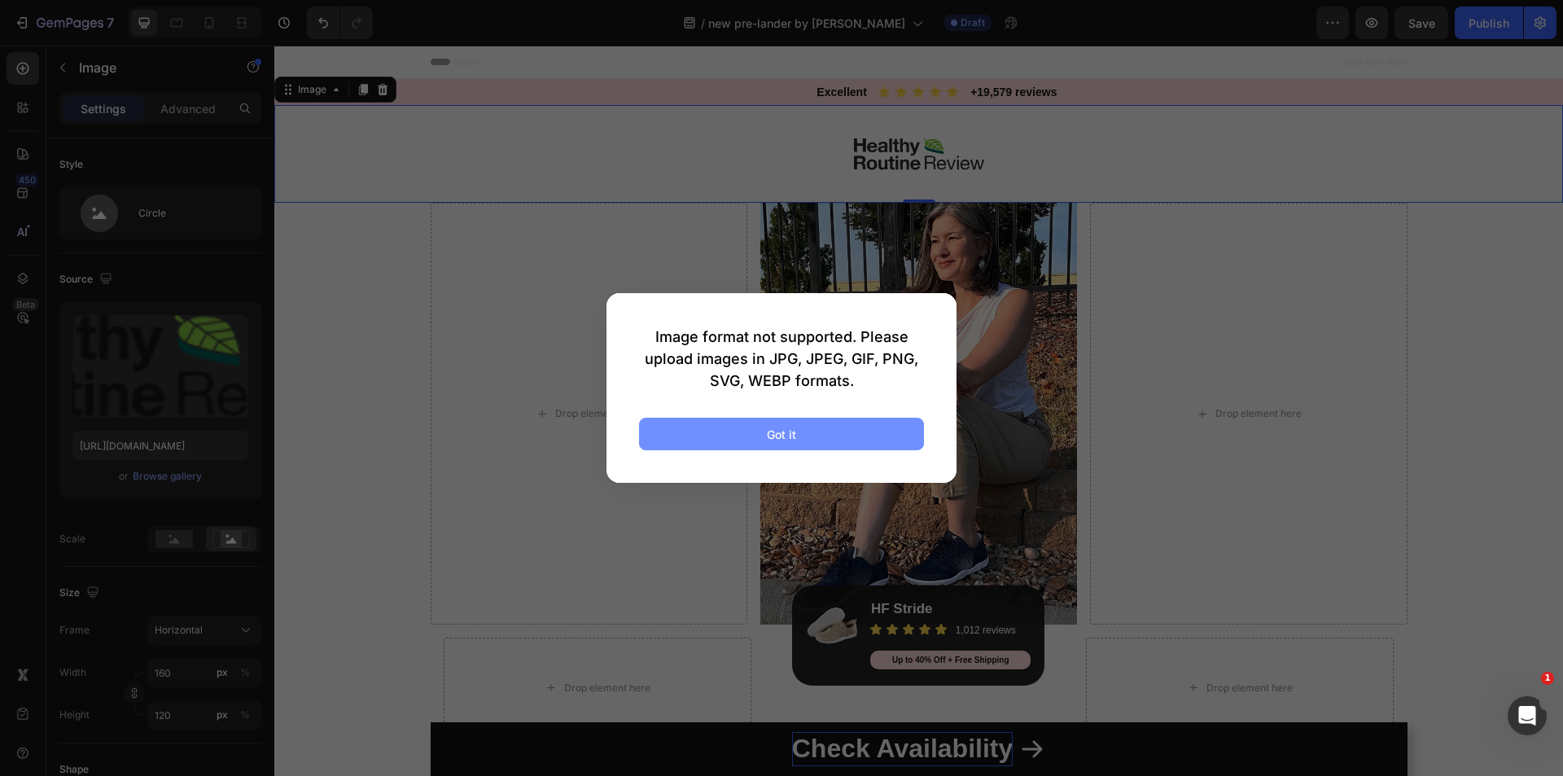
click at [785, 423] on button "Got it" at bounding box center [781, 433] width 285 height 33
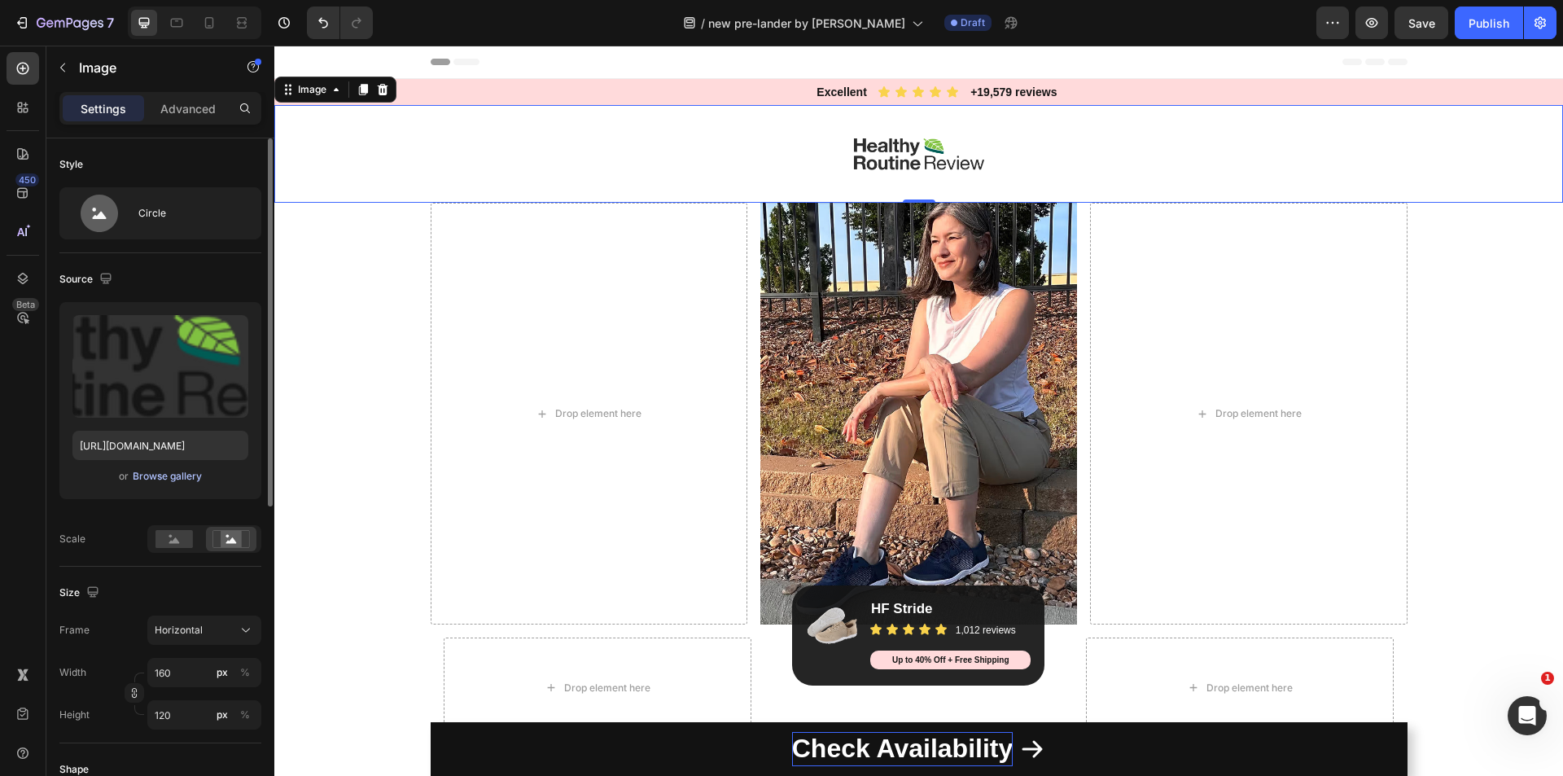
click at [139, 474] on div "Browse gallery" at bounding box center [167, 476] width 69 height 15
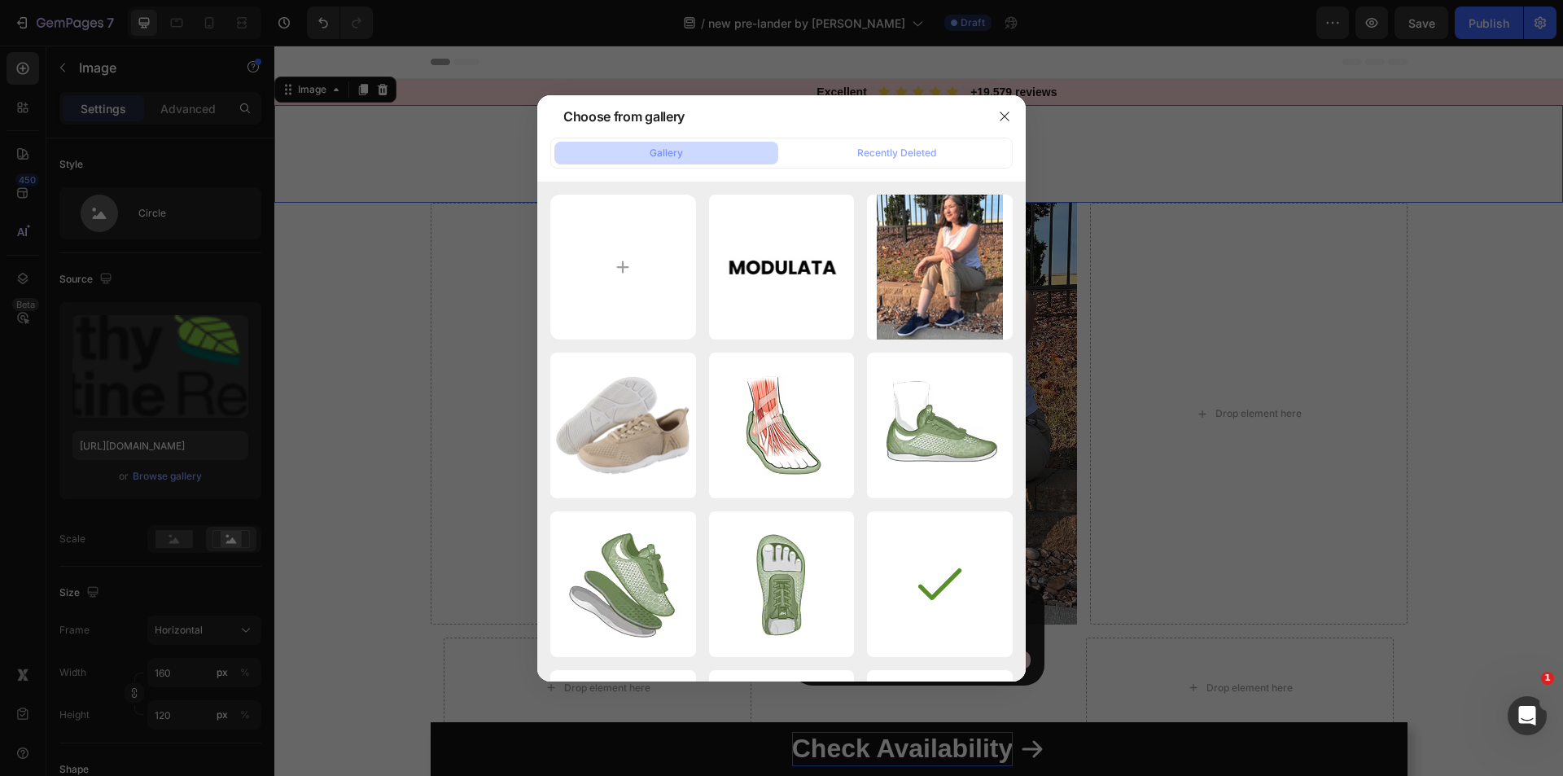
type input "C:\fakepath\MODULATA_2.avif"
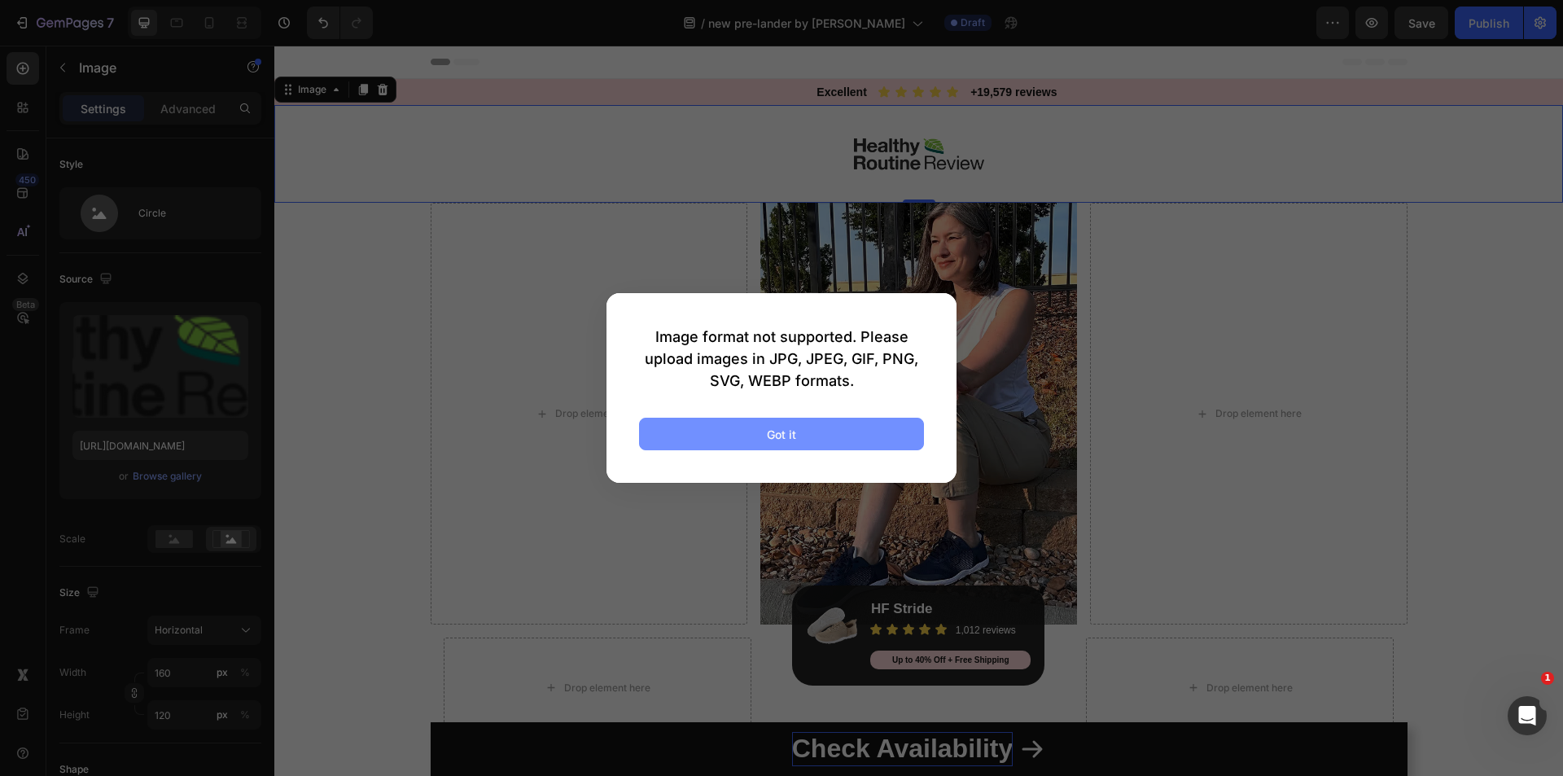
click at [791, 432] on div "Got it" at bounding box center [781, 434] width 29 height 17
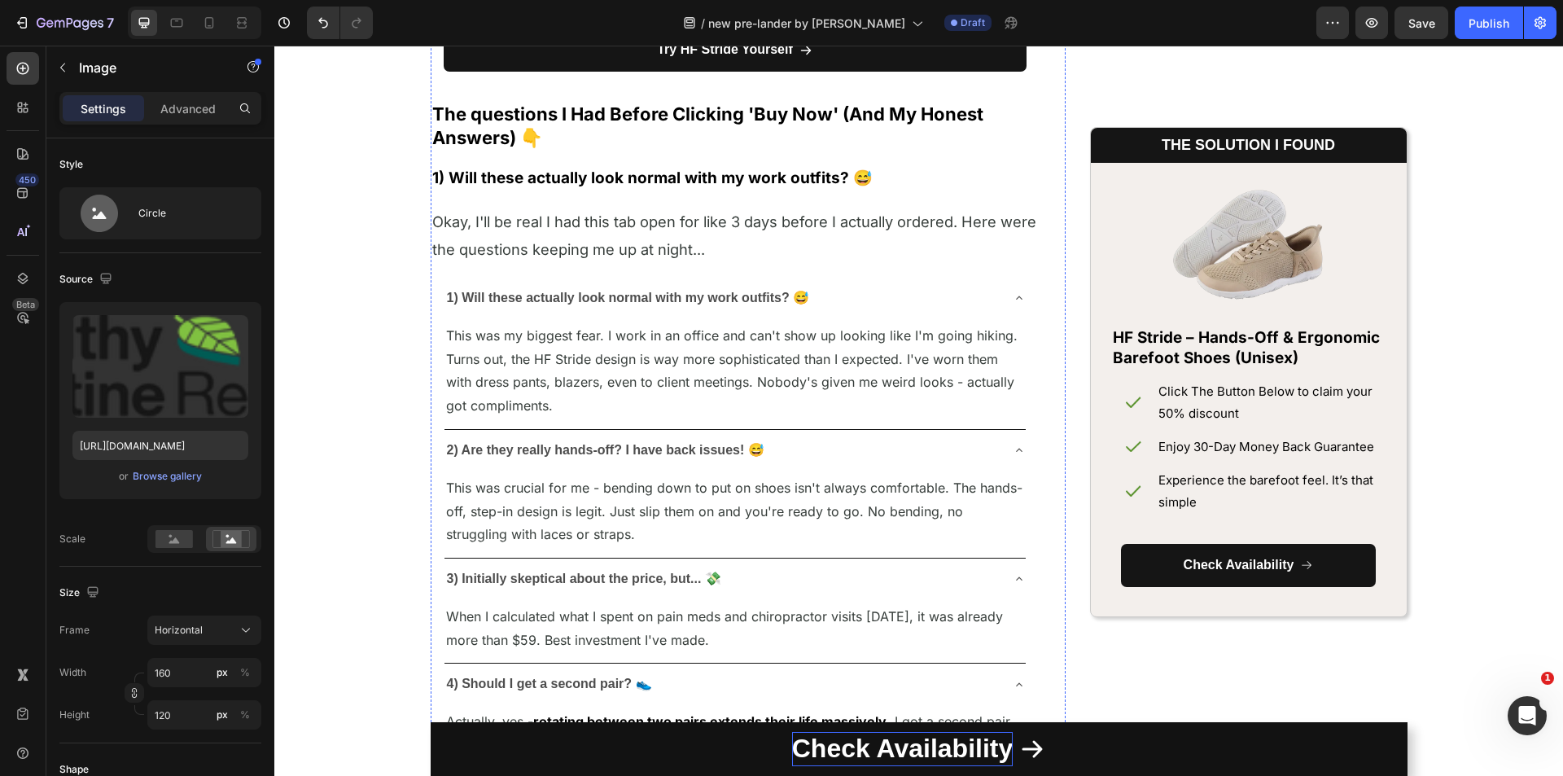
scroll to position [8086, 0]
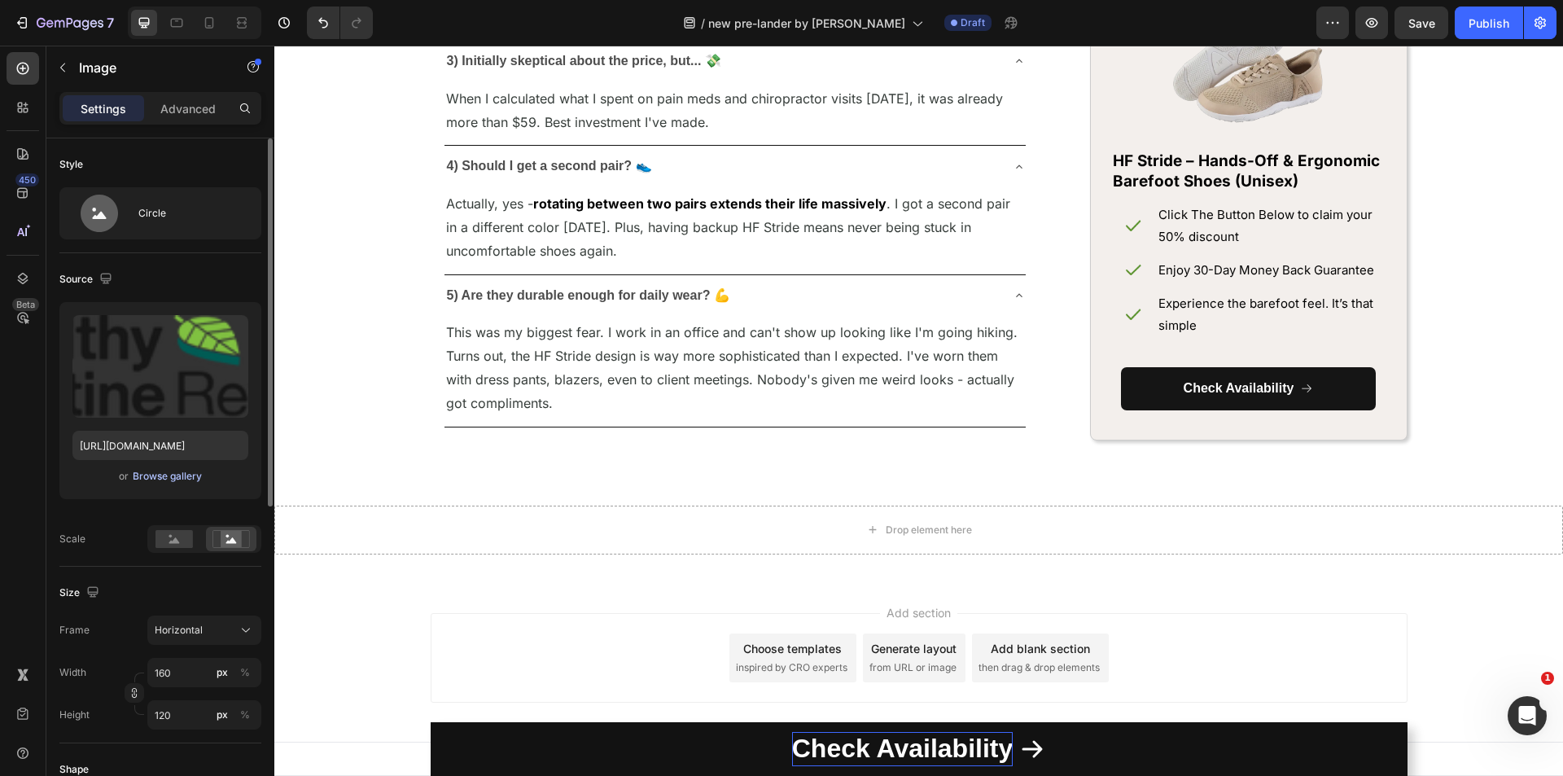
click at [184, 472] on div "Browse gallery" at bounding box center [167, 476] width 69 height 15
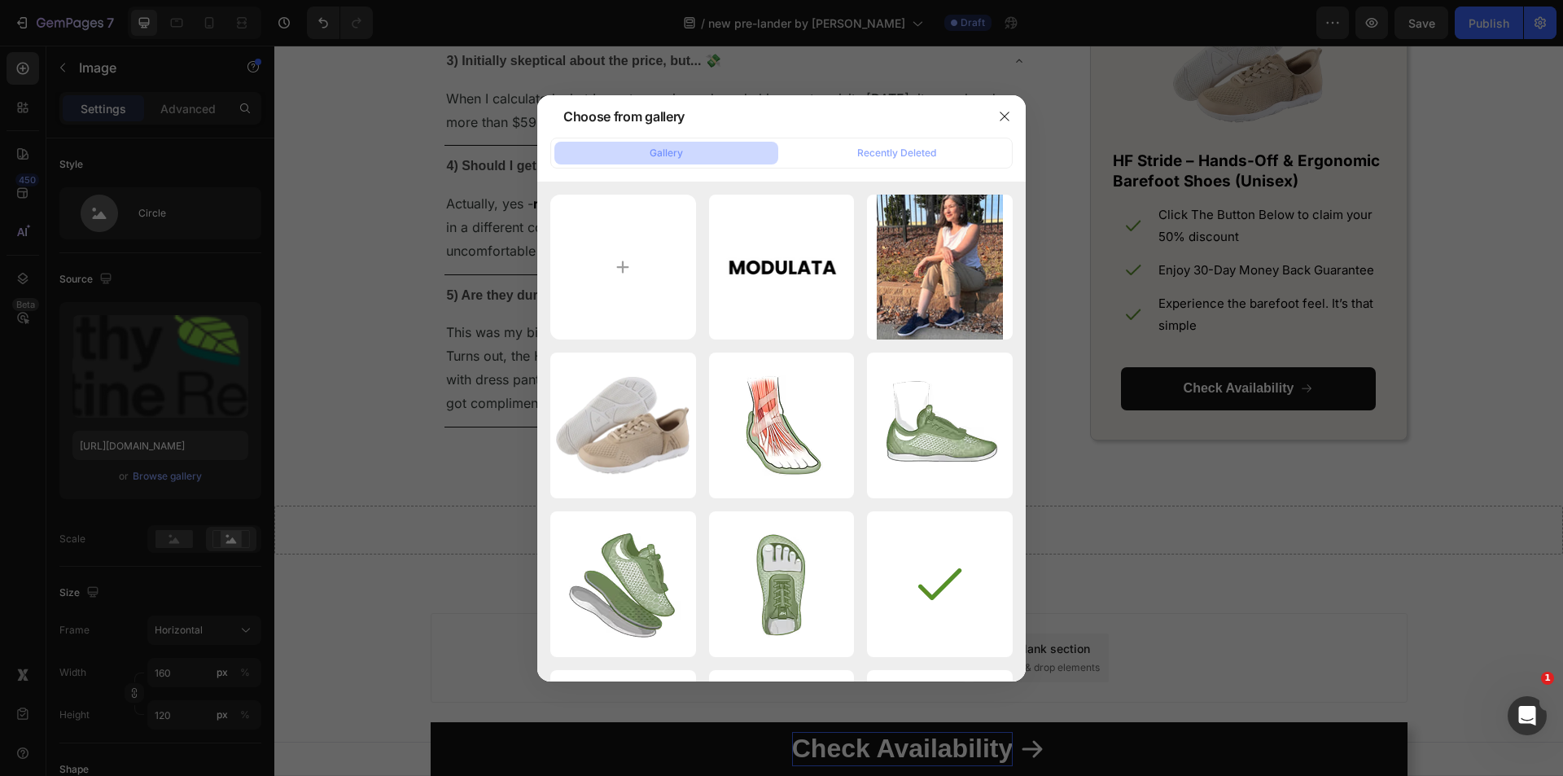
type input "C:\fakepath\MODULATA_2.jpg"
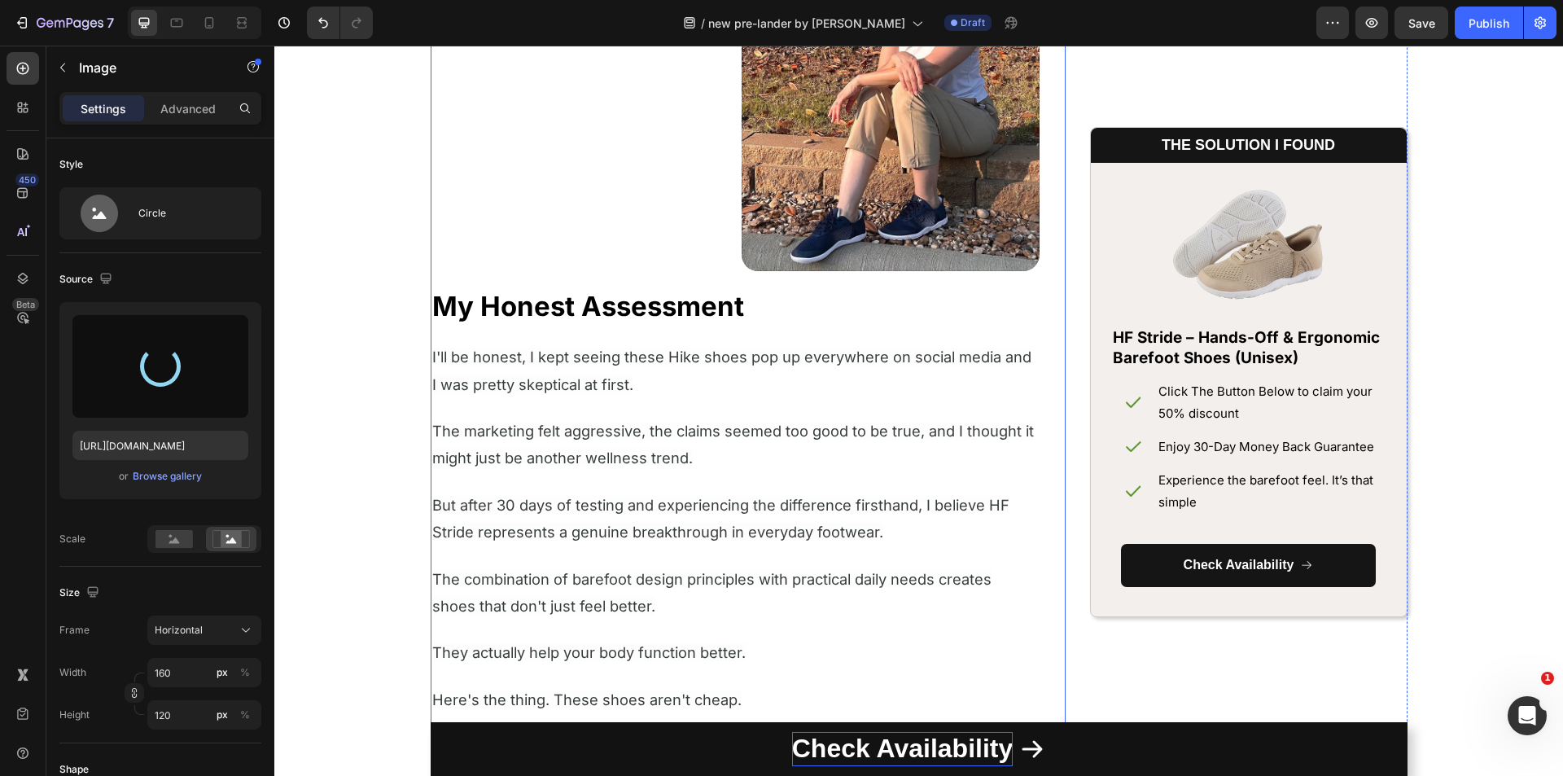
type input "[URL][DOMAIN_NAME]"
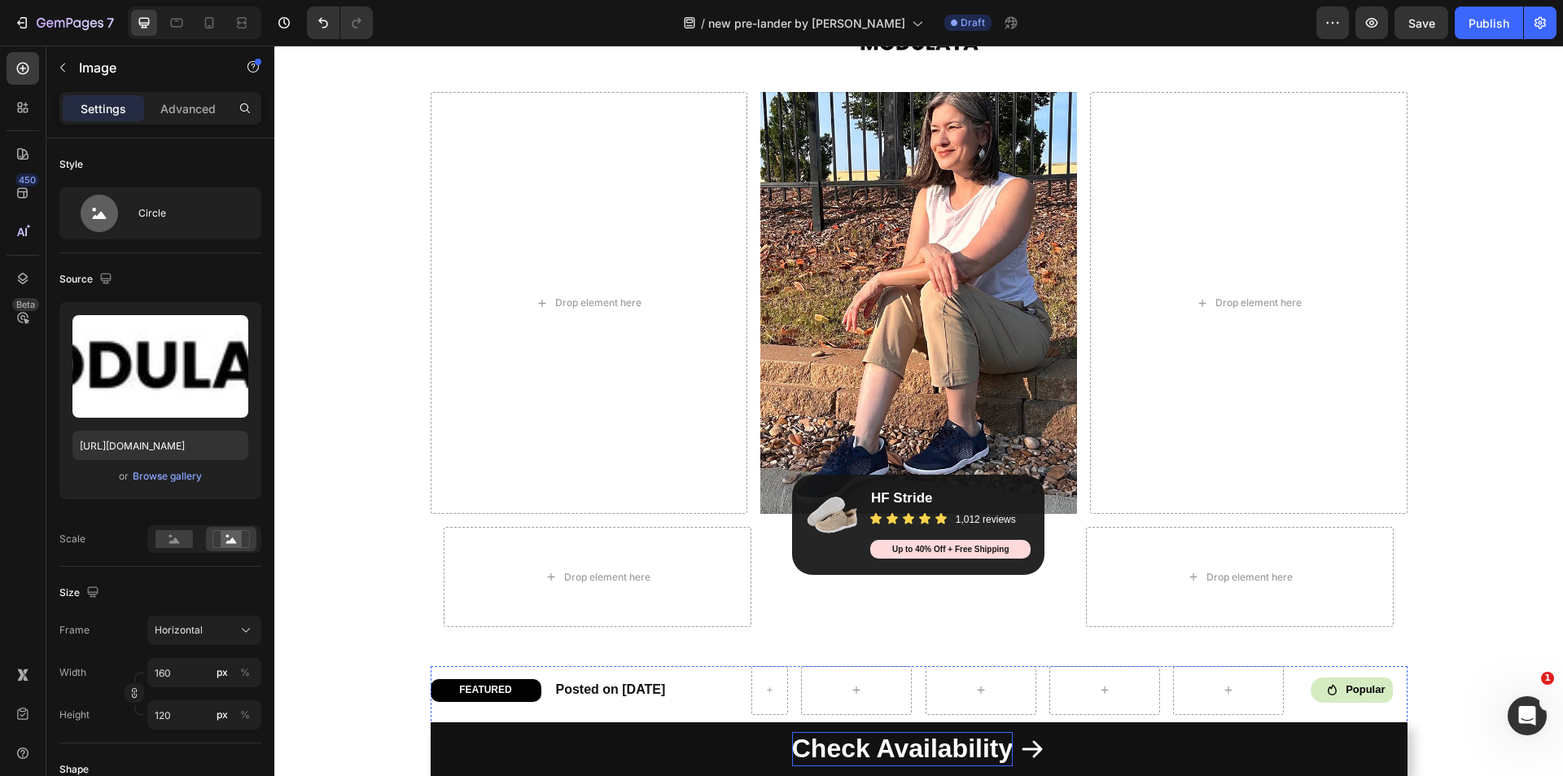
scroll to position [0, 0]
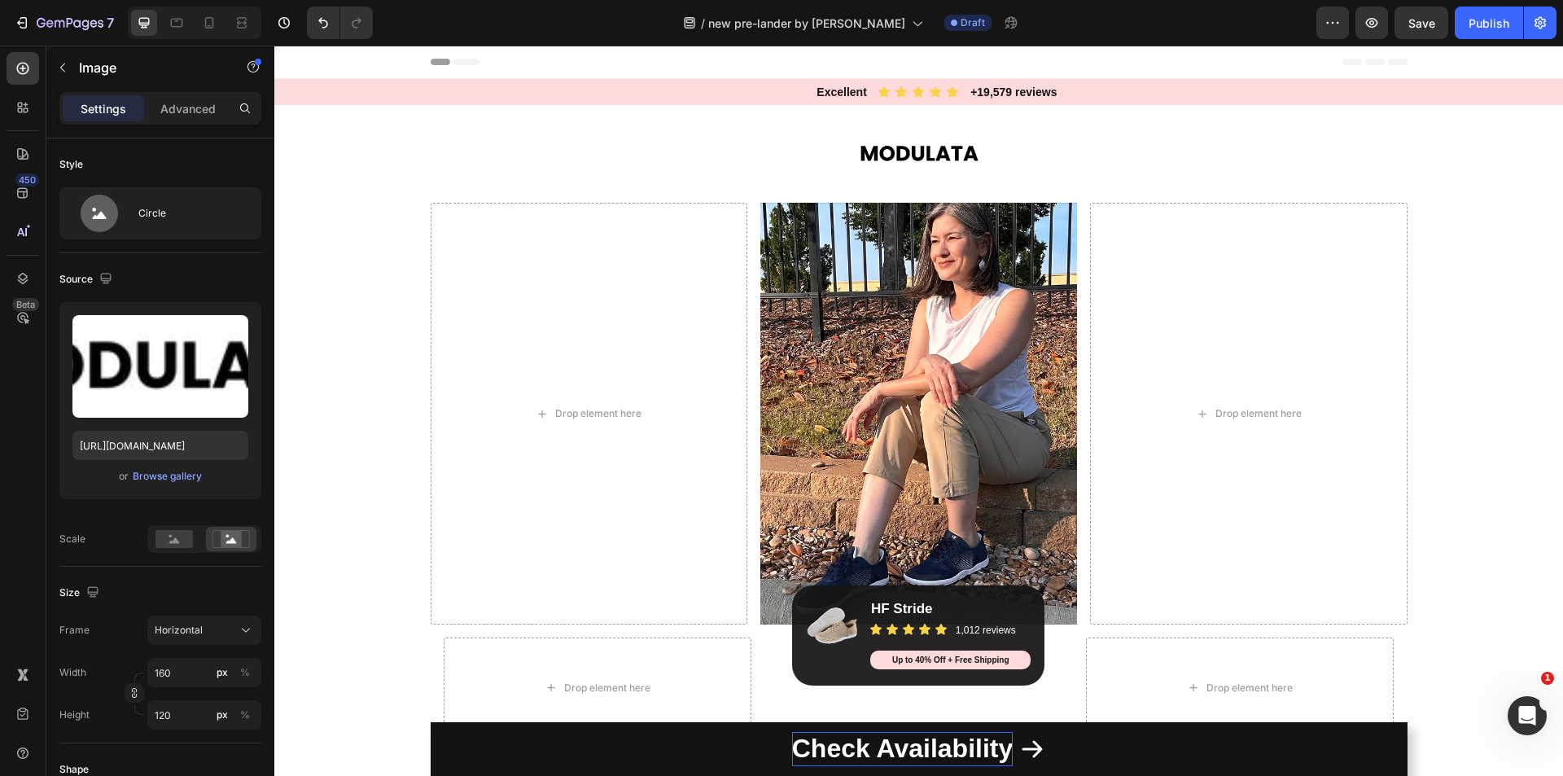
click at [967, 59] on div "Header" at bounding box center [919, 62] width 977 height 33
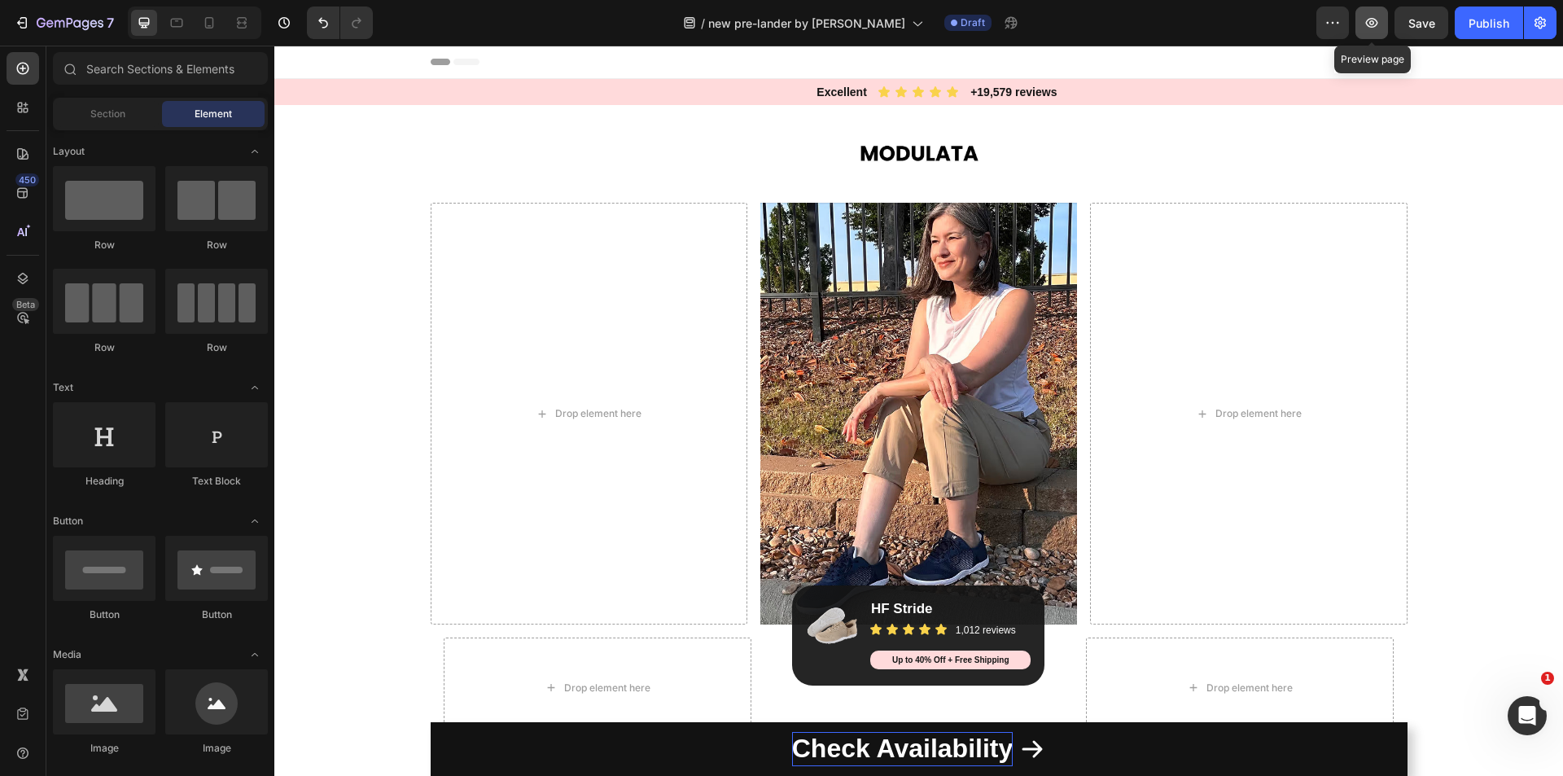
click at [1365, 28] on icon "button" at bounding box center [1371, 23] width 16 height 16
click at [878, 89] on icon at bounding box center [883, 91] width 11 height 11
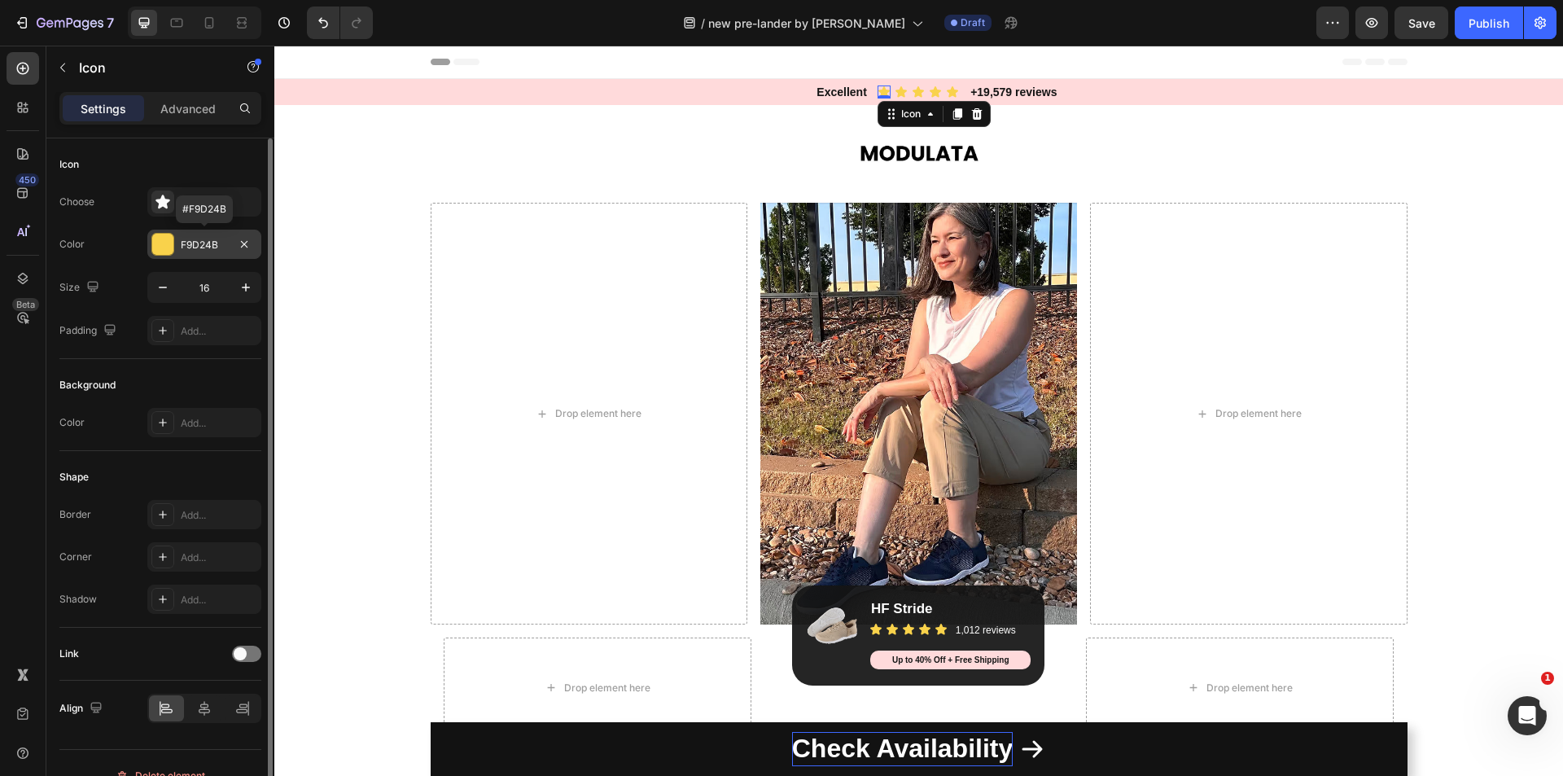
click at [160, 240] on div at bounding box center [162, 244] width 21 height 21
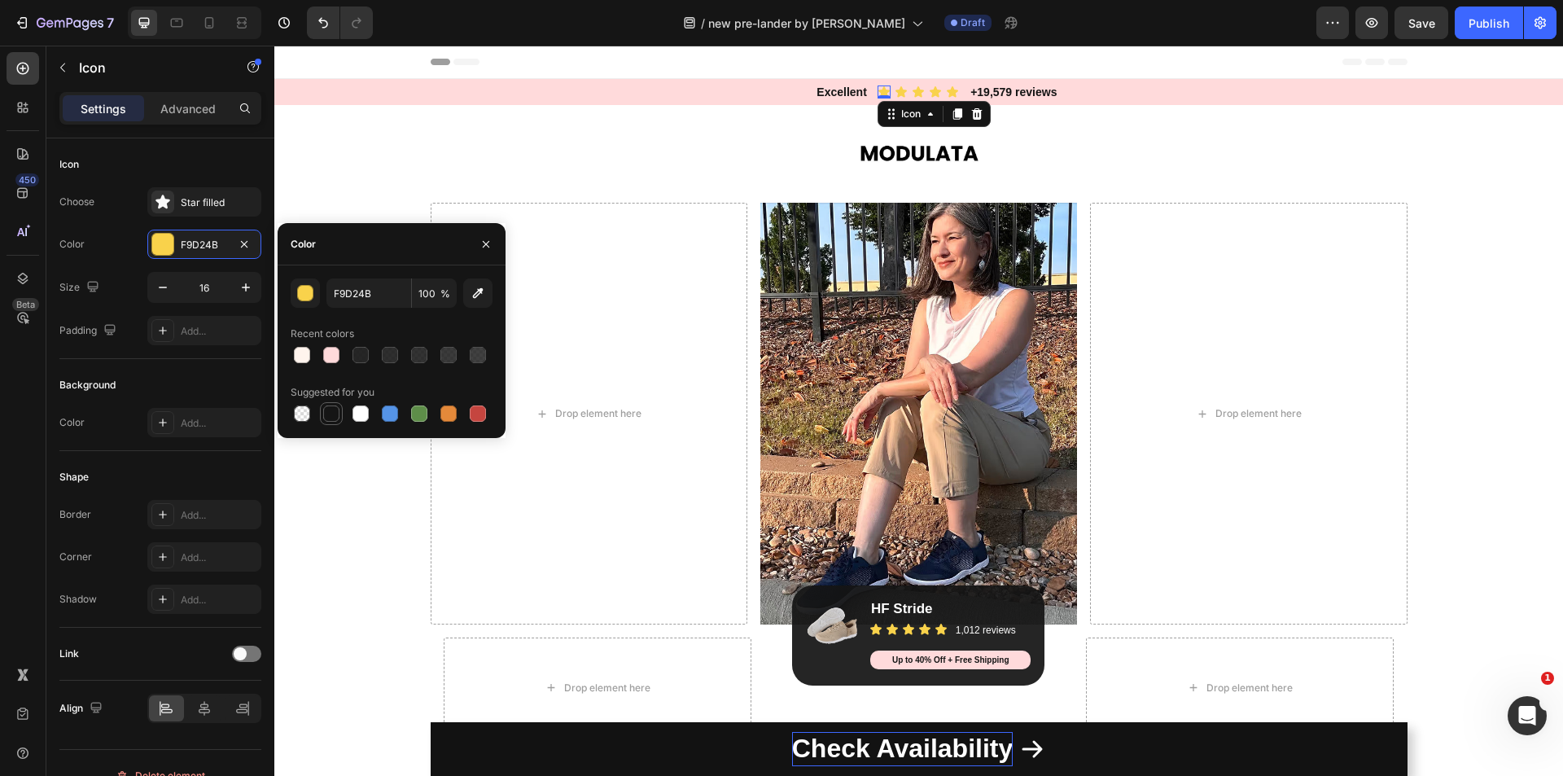
click at [328, 413] on div at bounding box center [331, 413] width 16 height 16
type input "151515"
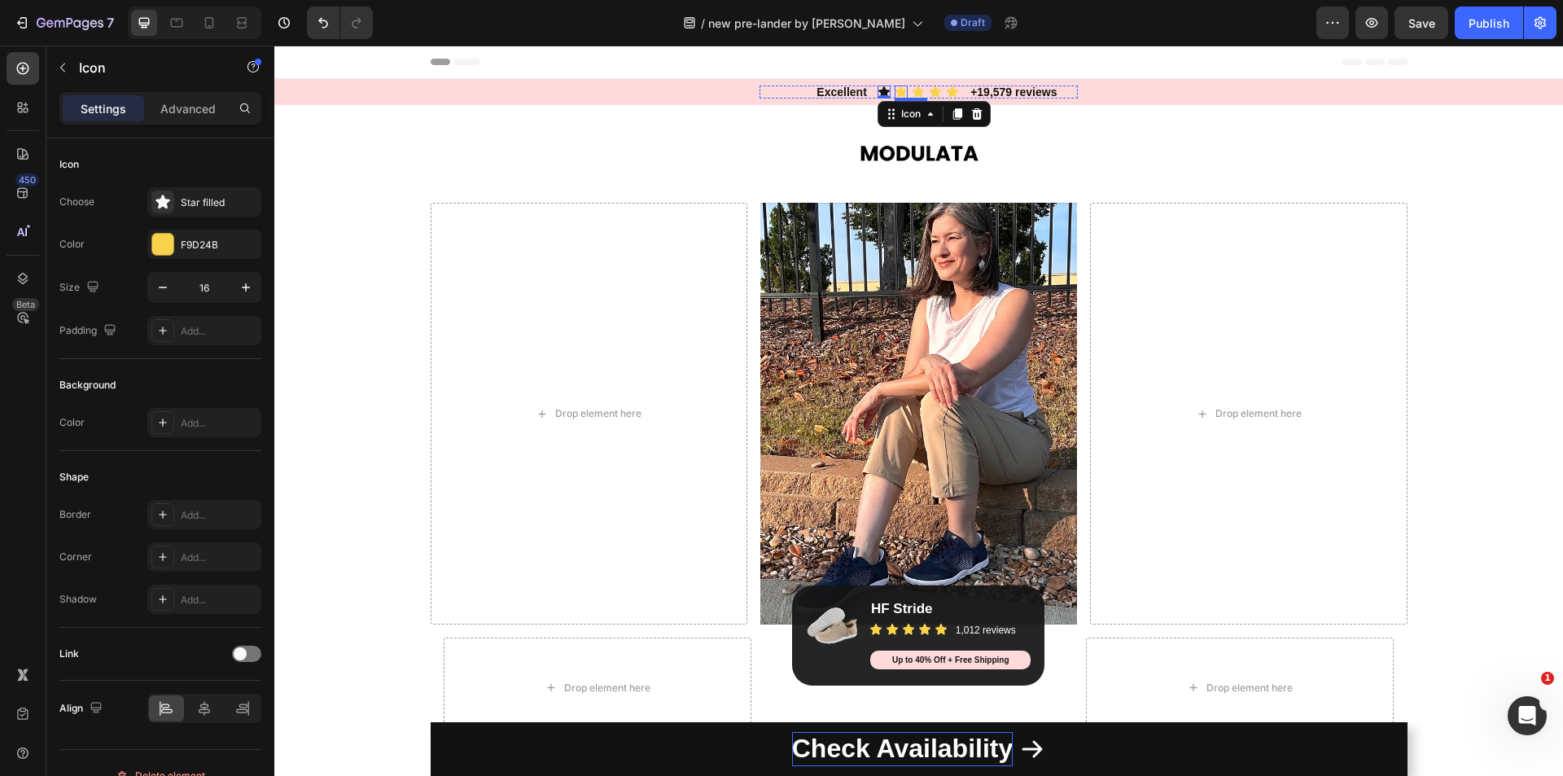
click at [895, 92] on div "Icon" at bounding box center [900, 91] width 13 height 13
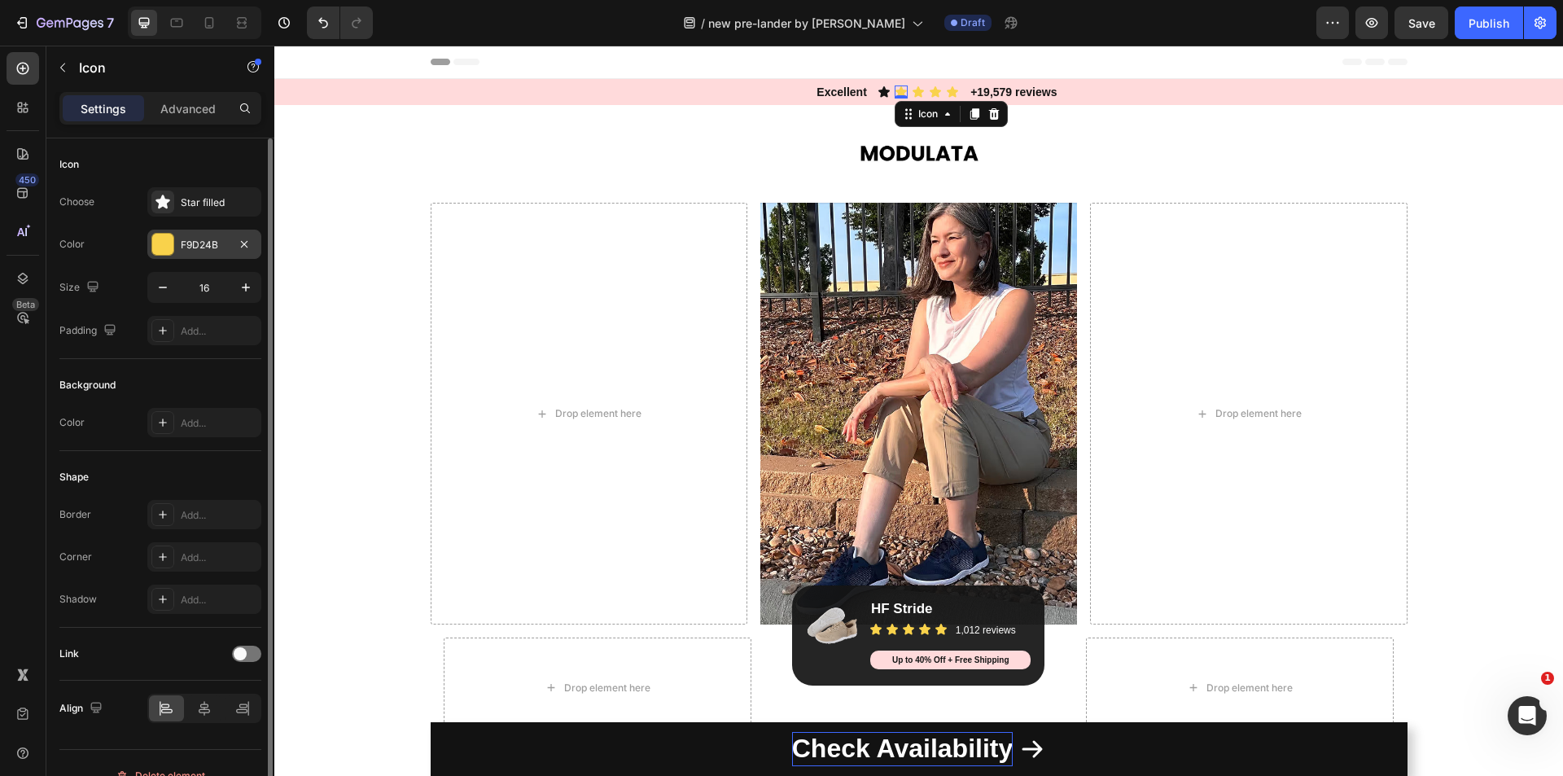
click at [169, 251] on div at bounding box center [162, 244] width 21 height 21
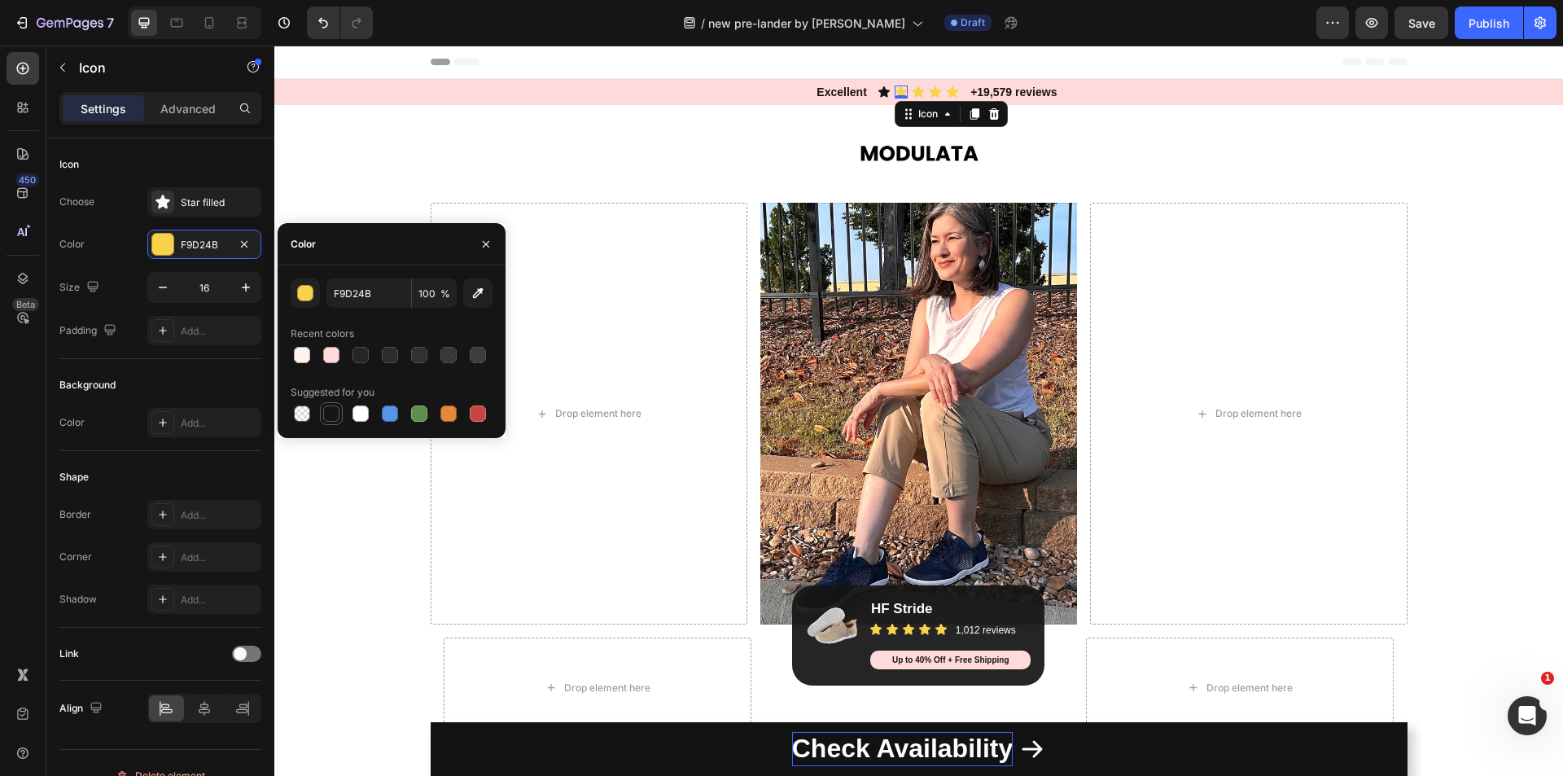
click at [326, 417] on div at bounding box center [331, 413] width 16 height 16
type input "151515"
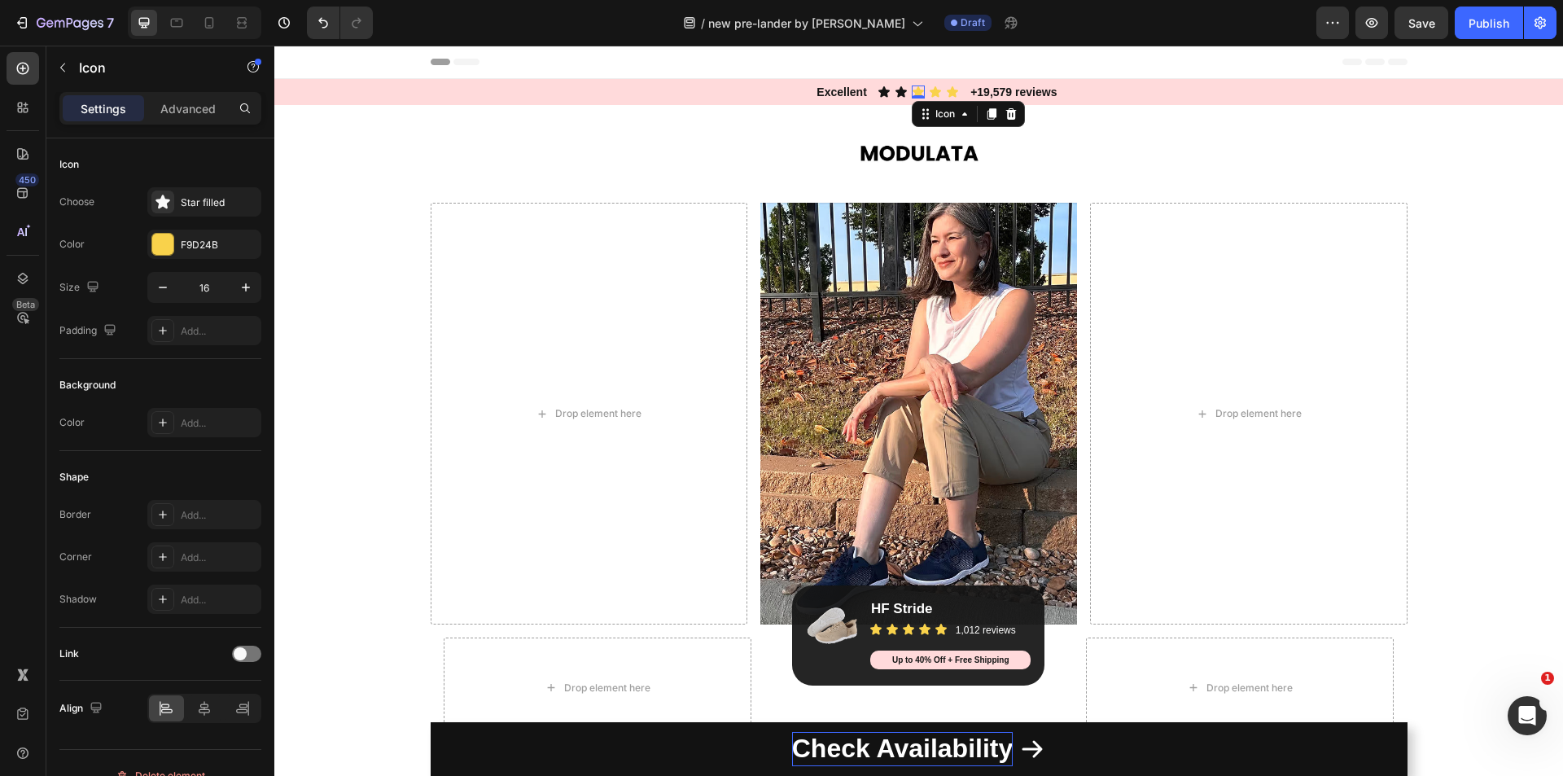
click at [912, 91] on icon at bounding box center [917, 91] width 11 height 11
click at [160, 257] on div "F9D24B" at bounding box center [204, 243] width 114 height 29
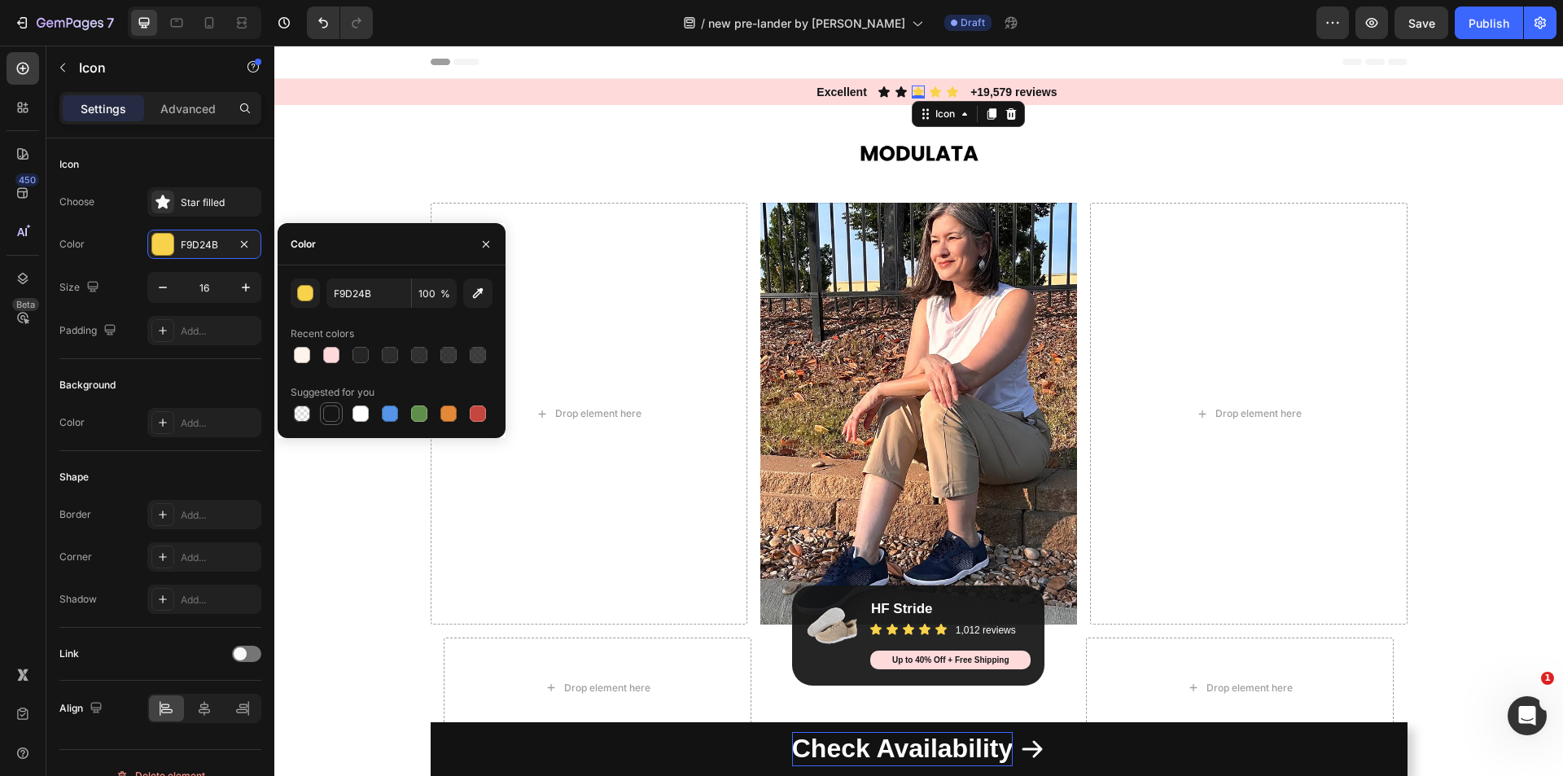
click at [331, 418] on div at bounding box center [331, 413] width 16 height 16
type input "151515"
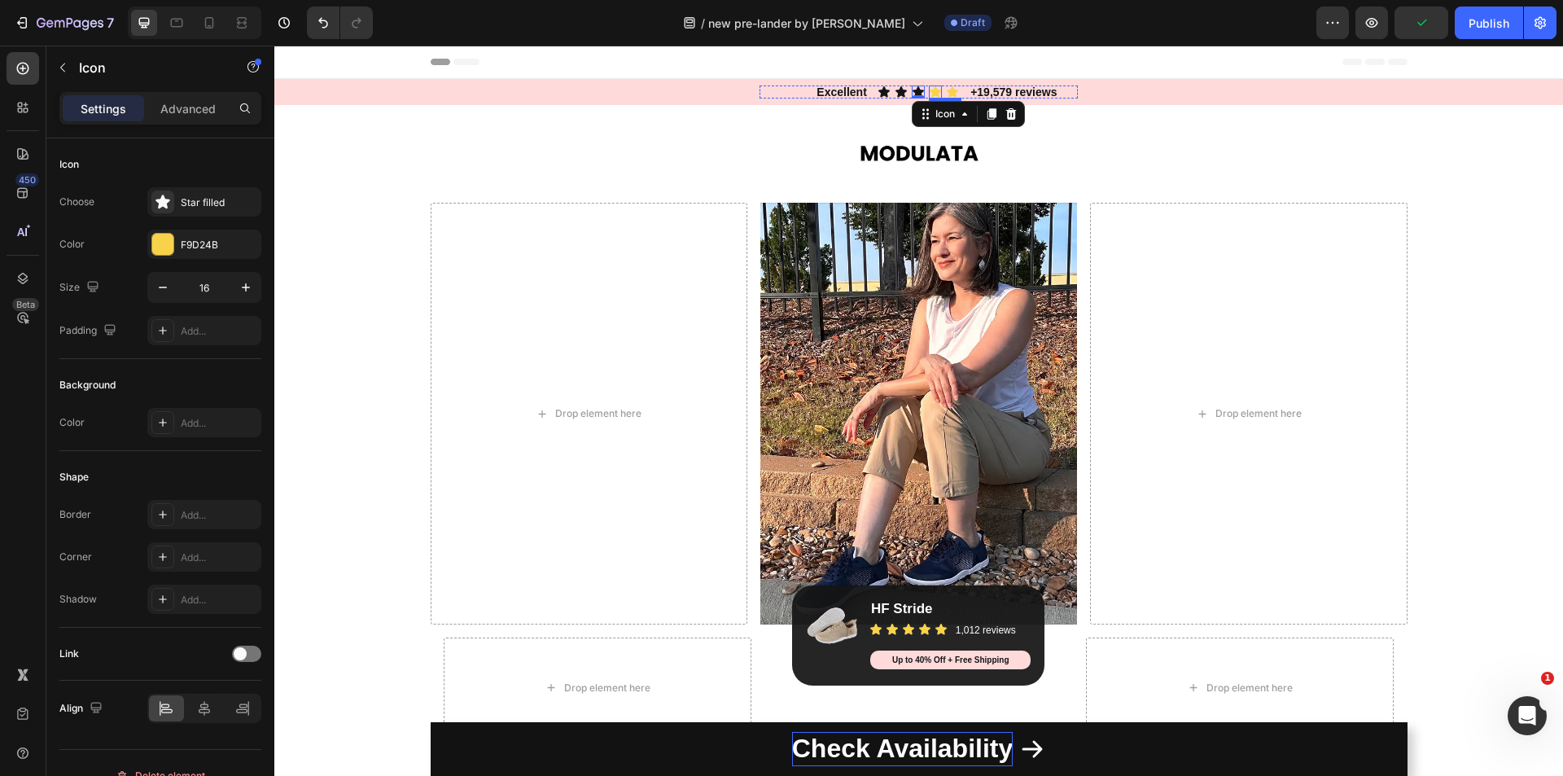
click at [929, 85] on icon at bounding box center [935, 91] width 13 height 13
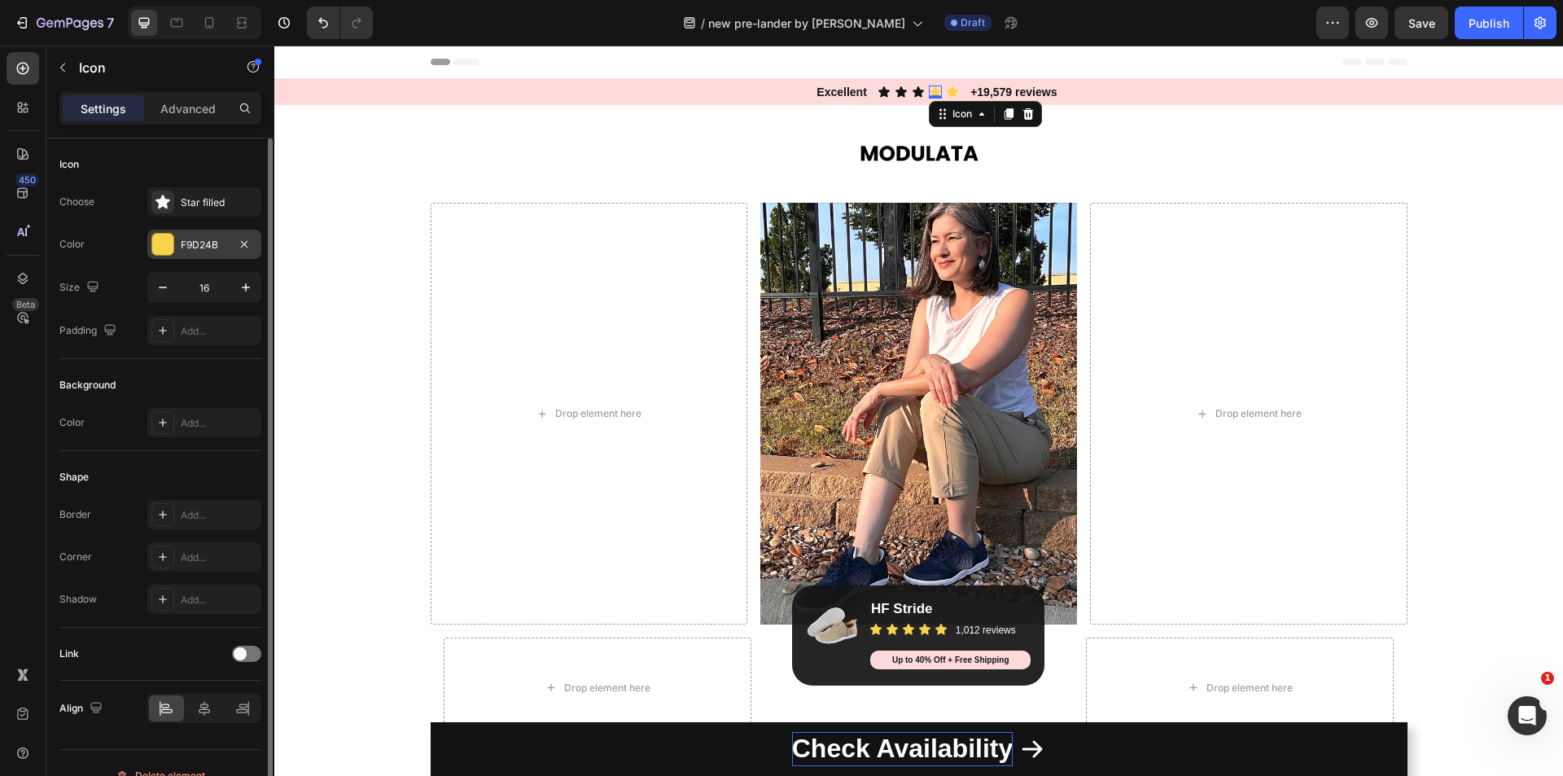
click at [168, 237] on div at bounding box center [162, 244] width 21 height 21
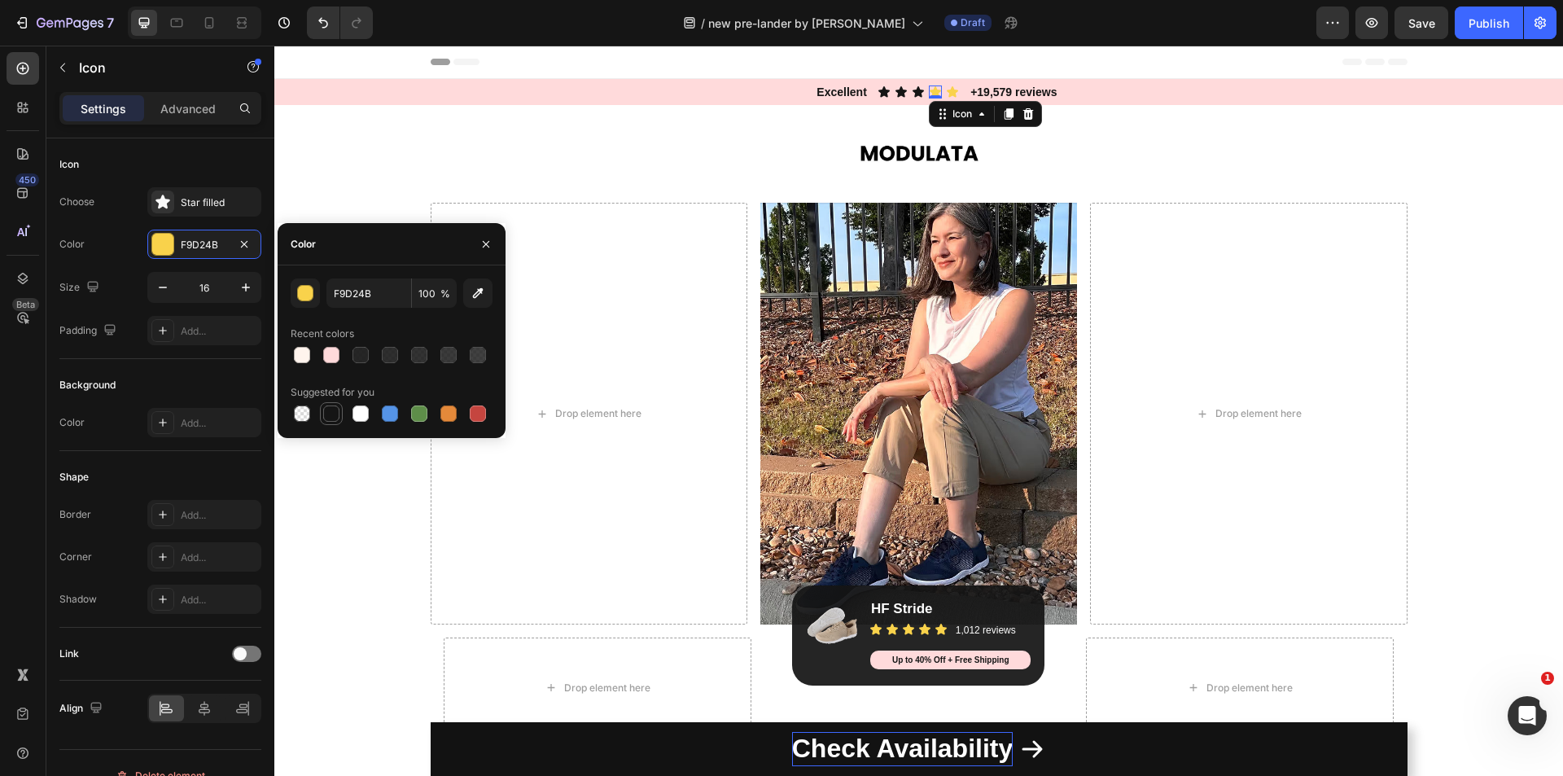
click at [333, 411] on div at bounding box center [331, 413] width 16 height 16
type input "151515"
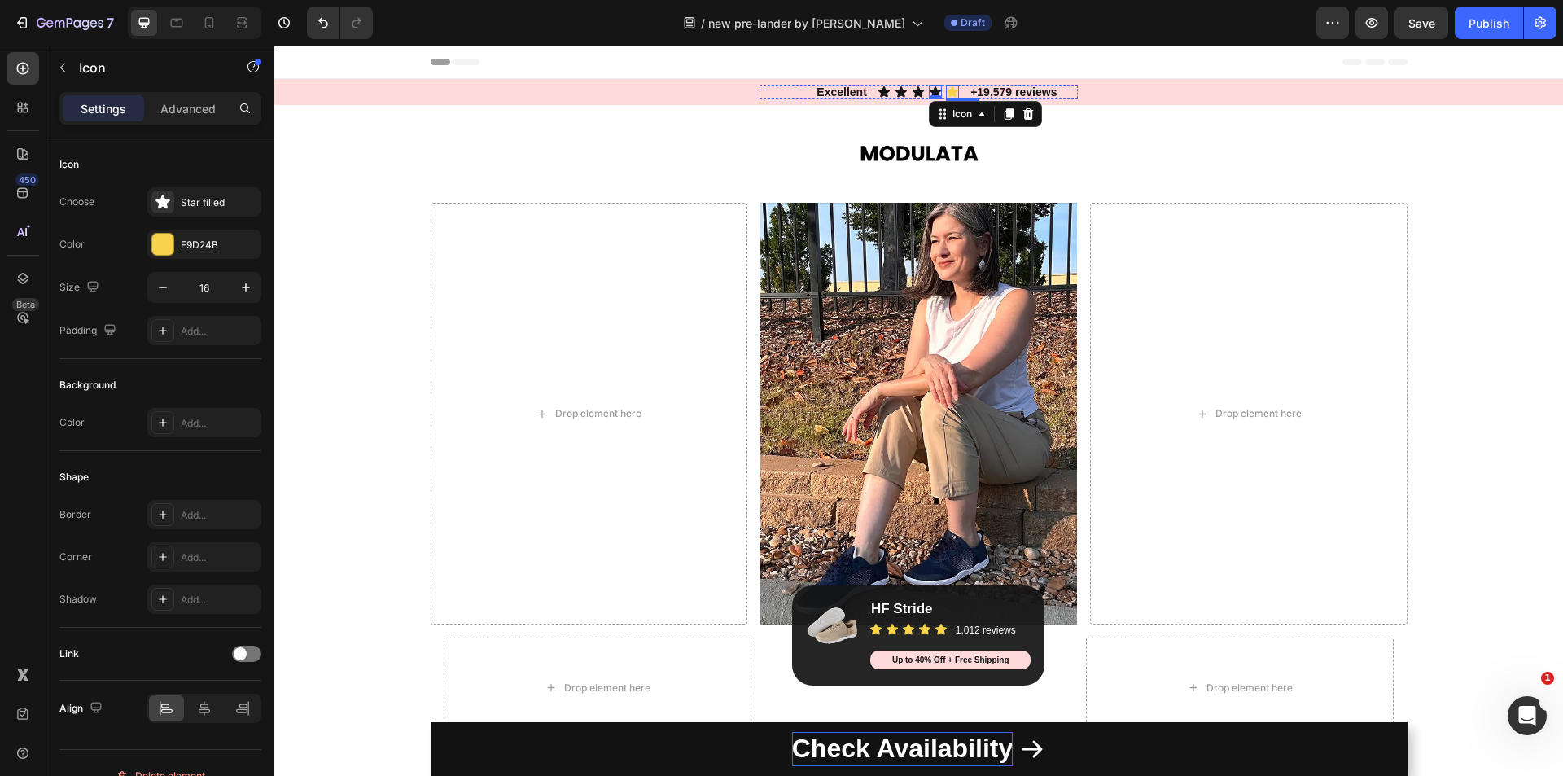
click at [946, 96] on div "Icon" at bounding box center [952, 91] width 13 height 13
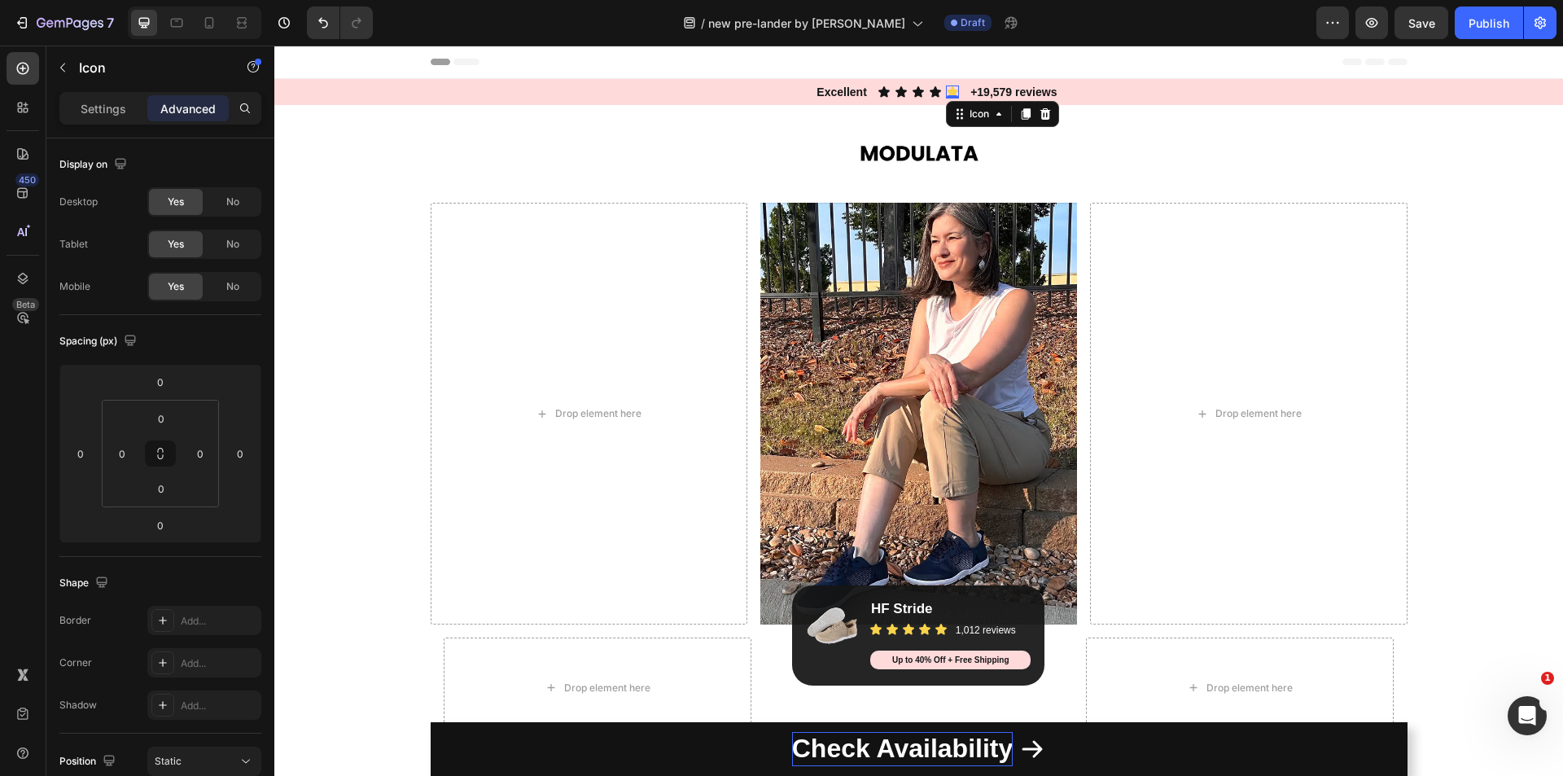
click at [946, 88] on icon at bounding box center [951, 91] width 11 height 11
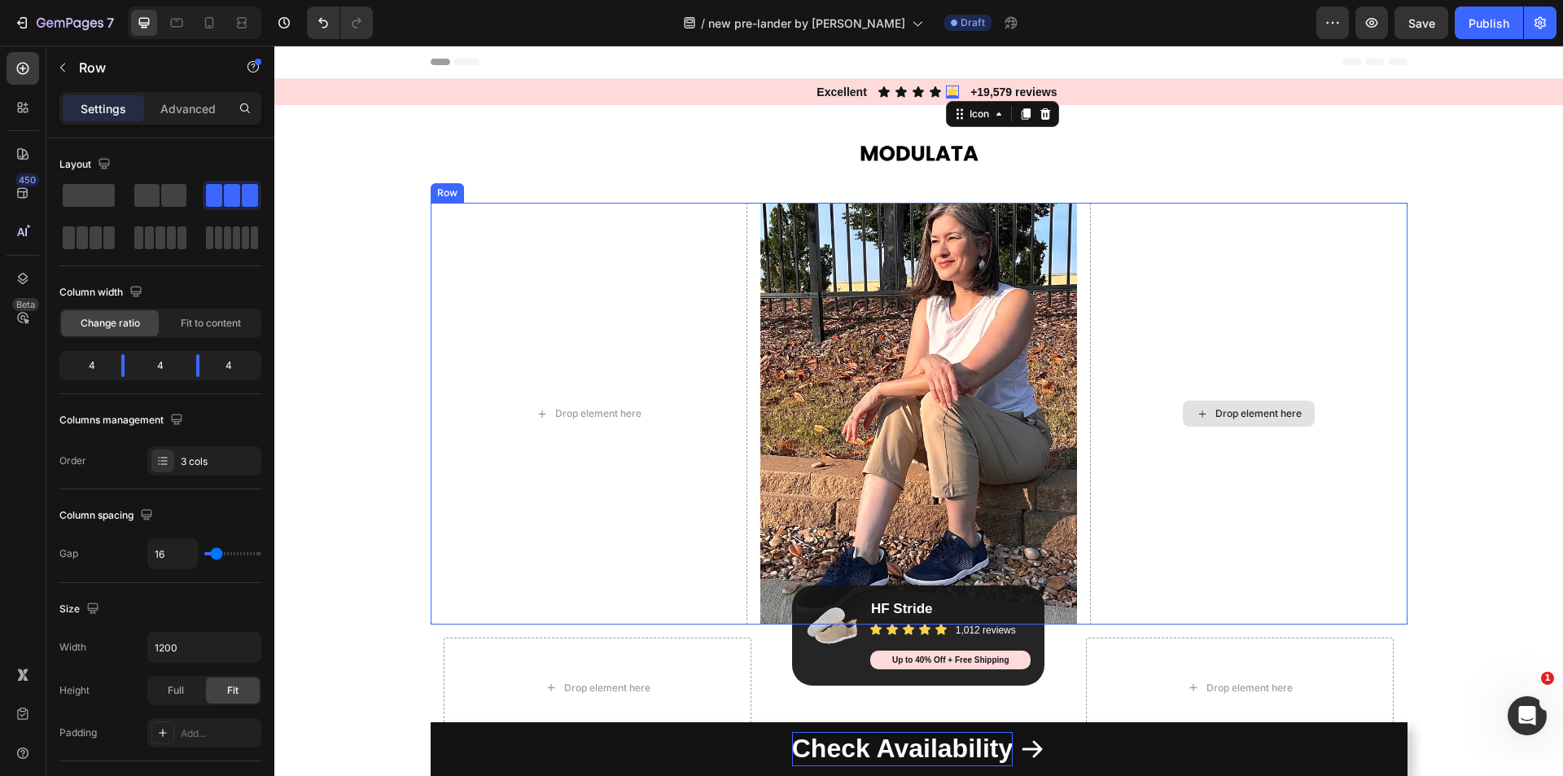
click at [1261, 321] on div "Drop element here" at bounding box center [1248, 414] width 317 height 422
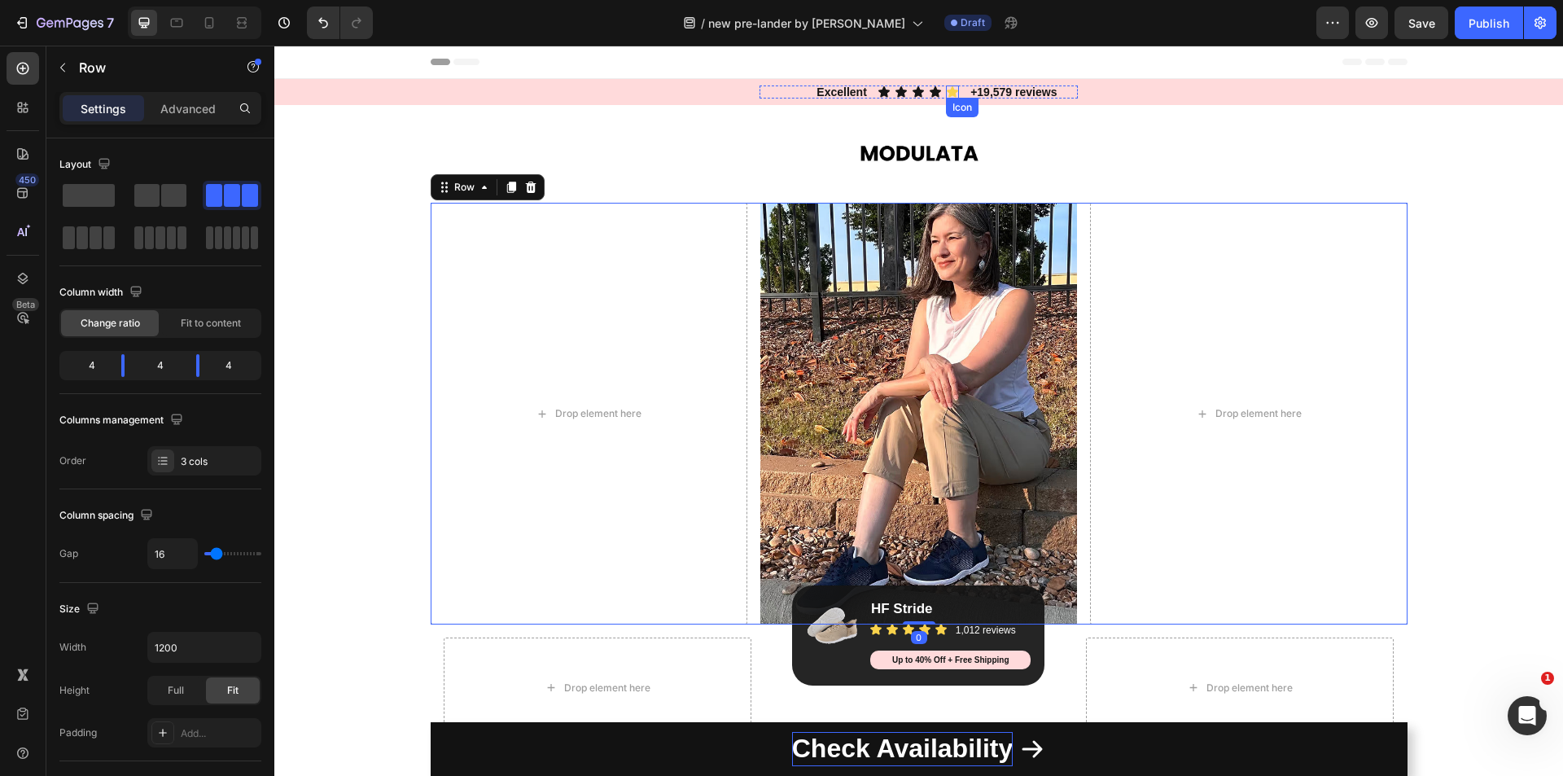
click at [946, 92] on icon at bounding box center [951, 91] width 11 height 11
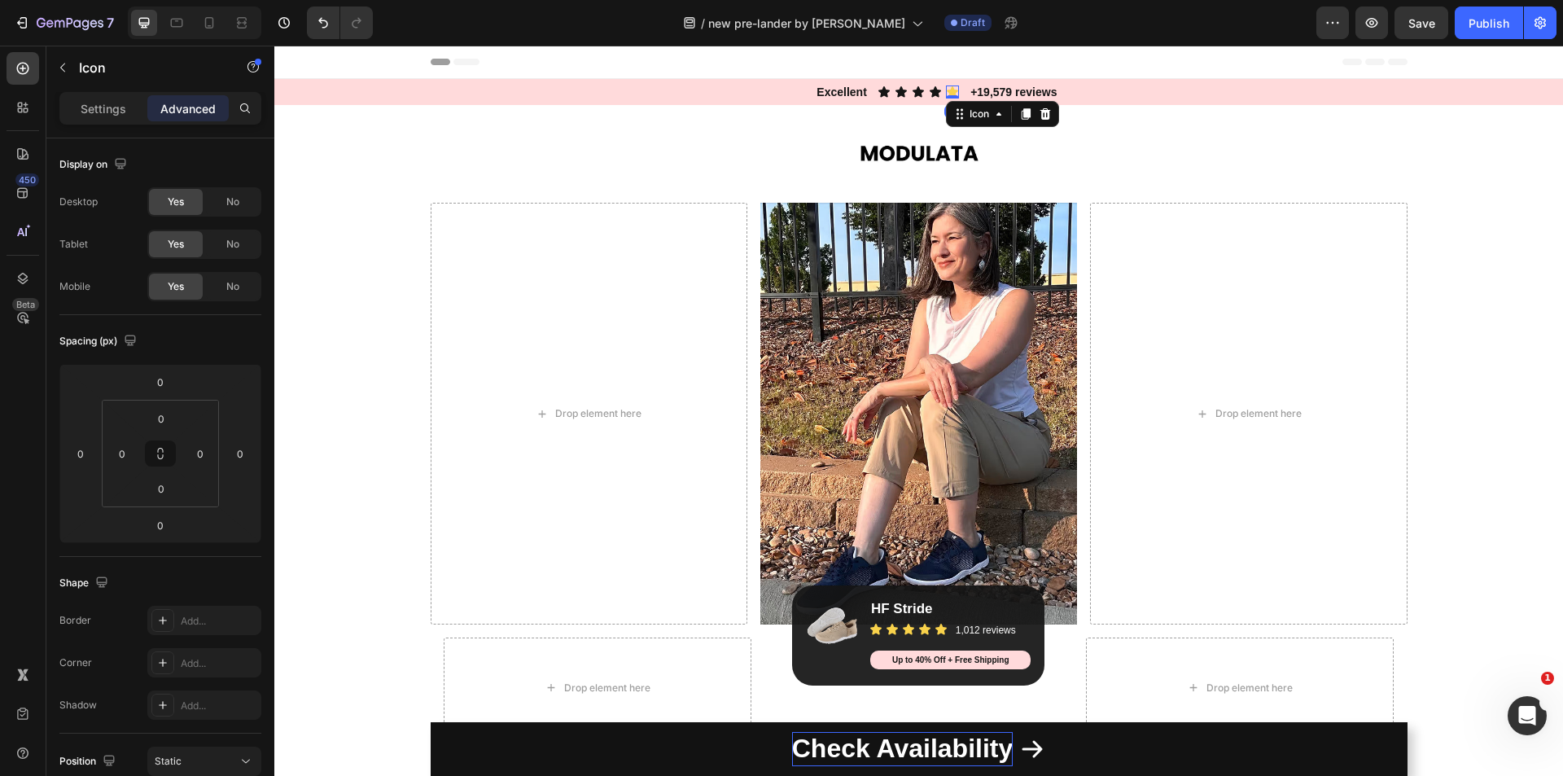
click at [85, 121] on div "Settings Advanced" at bounding box center [160, 108] width 202 height 33
click at [92, 116] on p "Settings" at bounding box center [104, 108] width 46 height 17
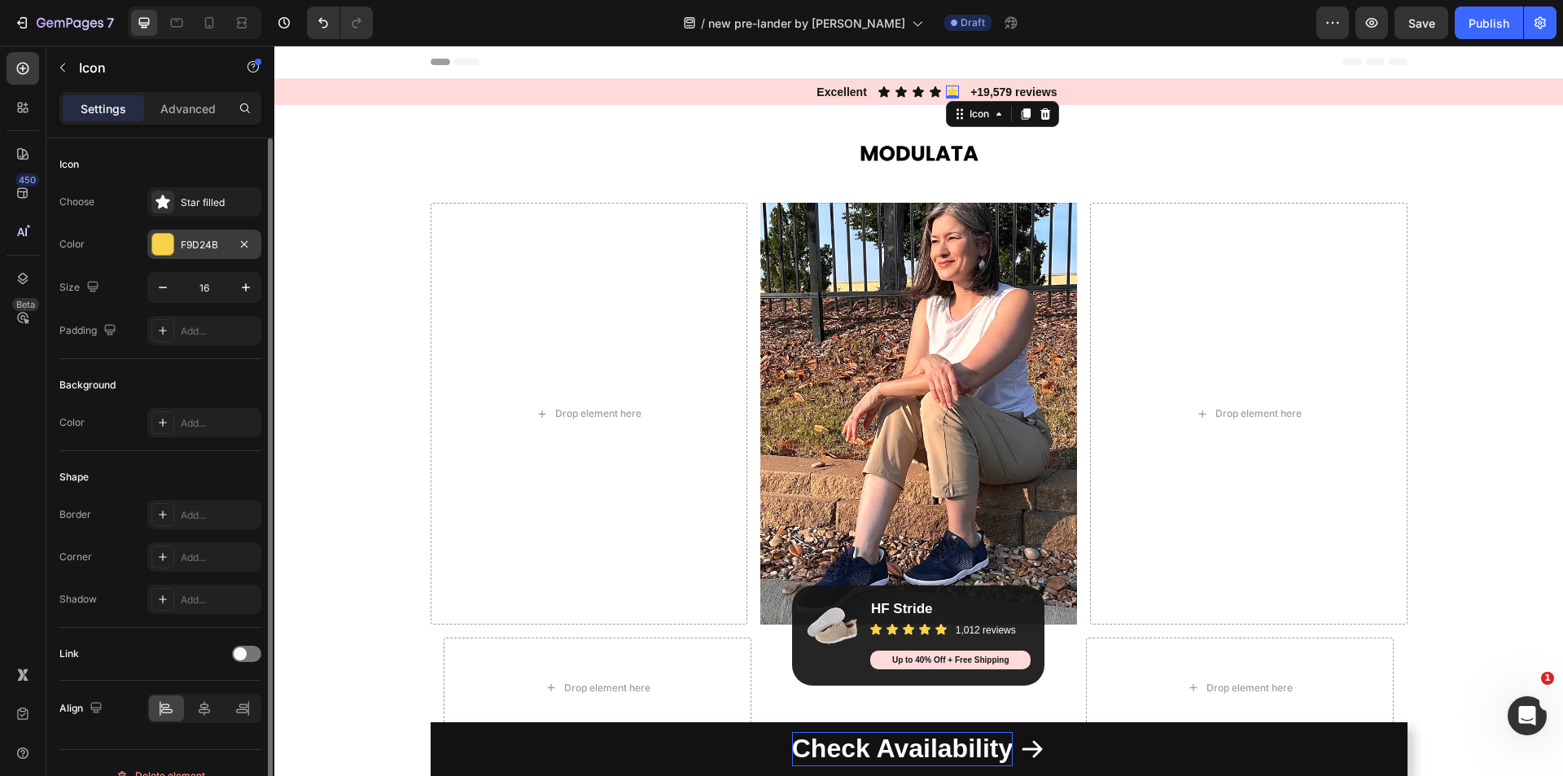
click at [168, 248] on div at bounding box center [162, 244] width 21 height 21
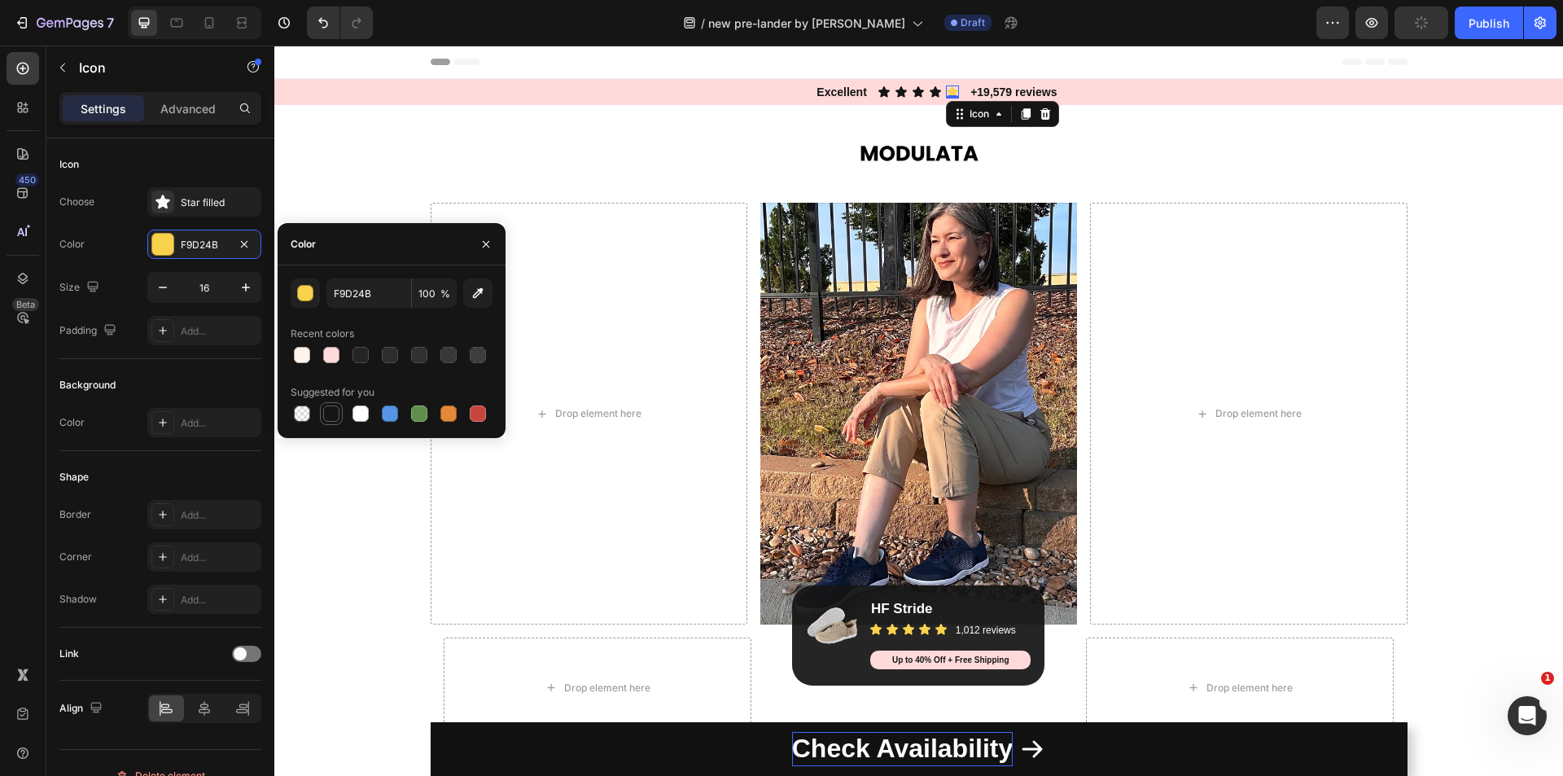
click at [342, 408] on div at bounding box center [331, 413] width 23 height 23
type input "151515"
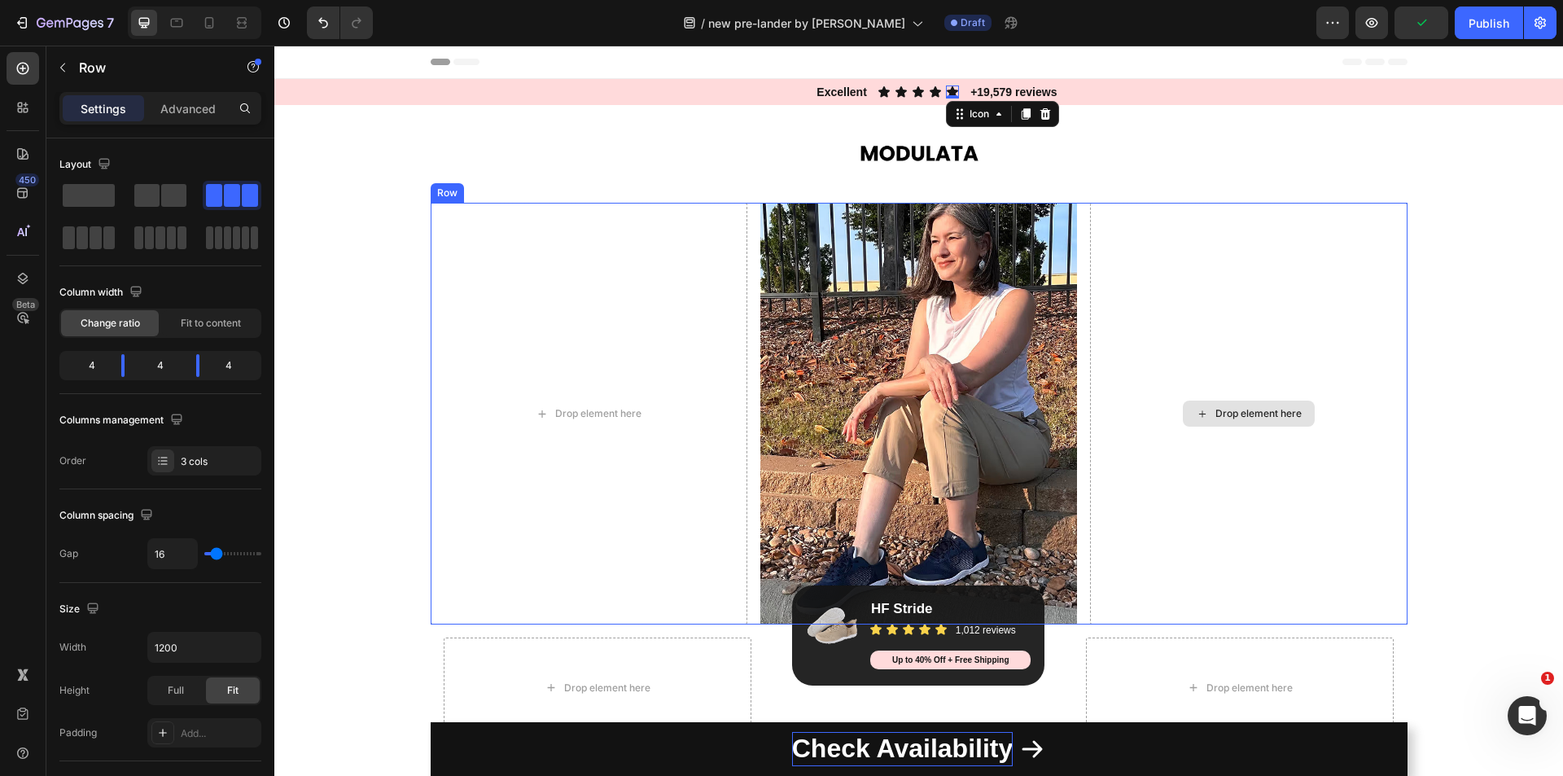
click at [1390, 256] on div "Drop element here" at bounding box center [1248, 414] width 317 height 422
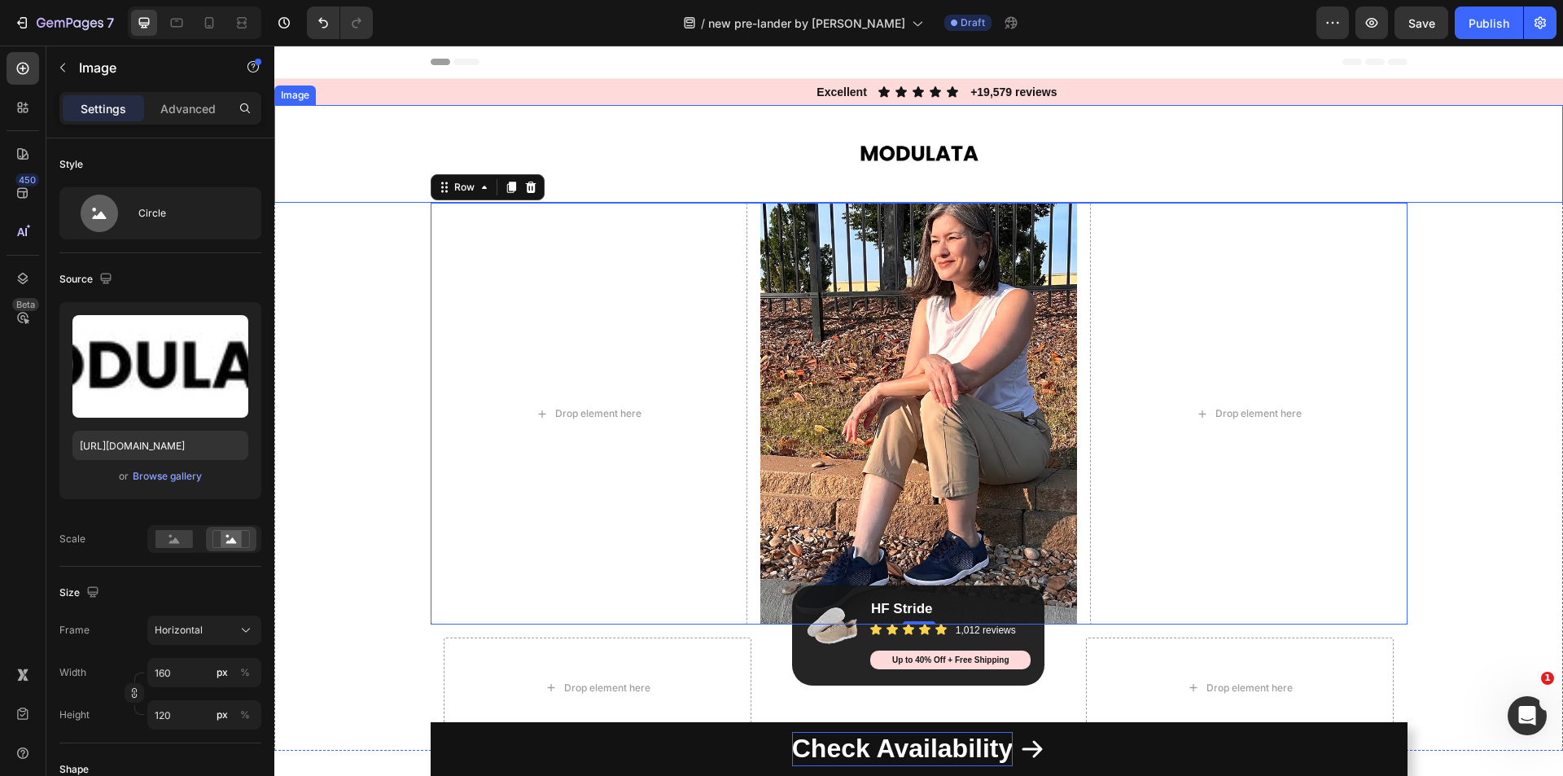
click at [914, 120] on img at bounding box center [919, 154] width 130 height 98
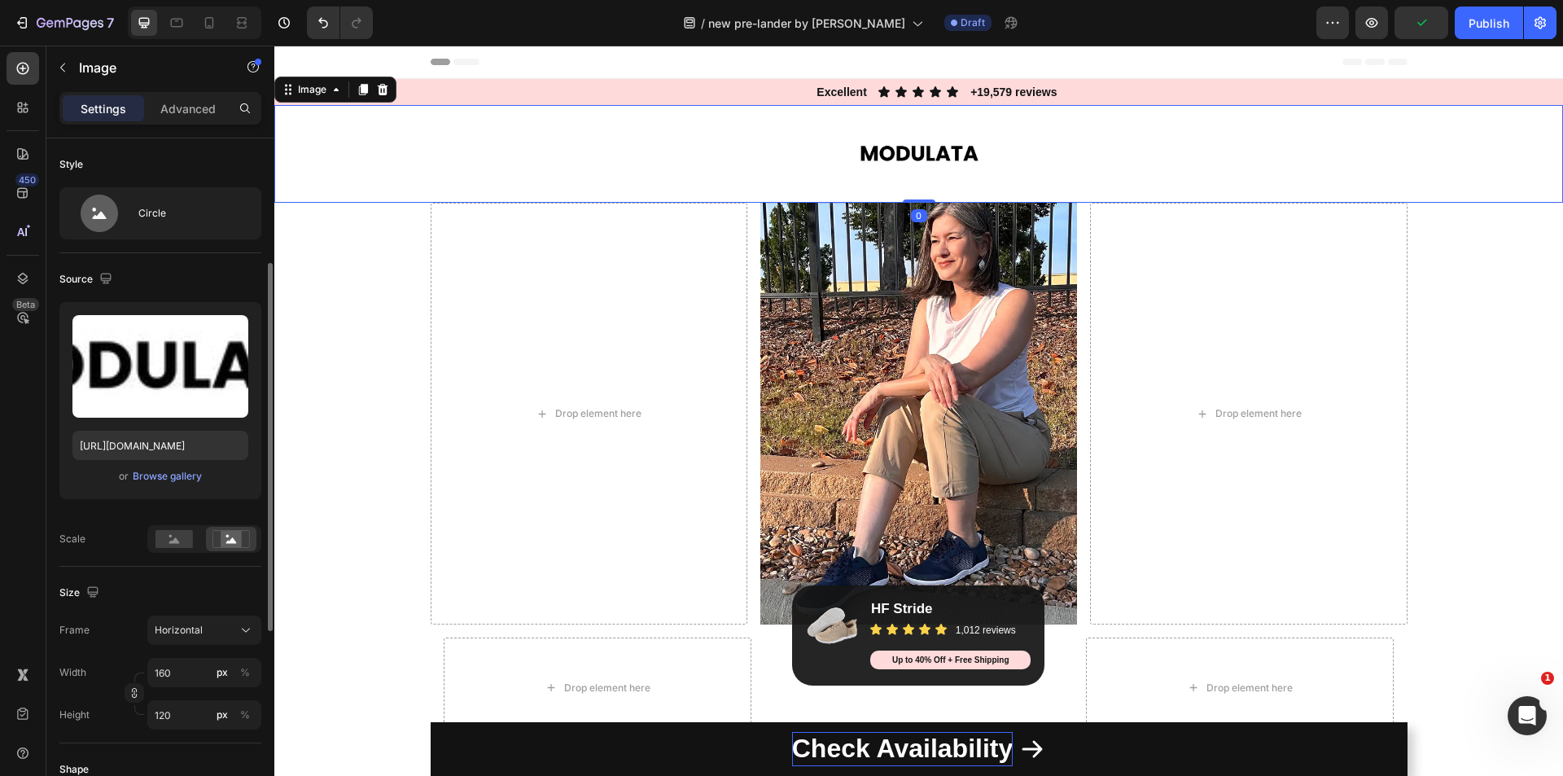
scroll to position [326, 0]
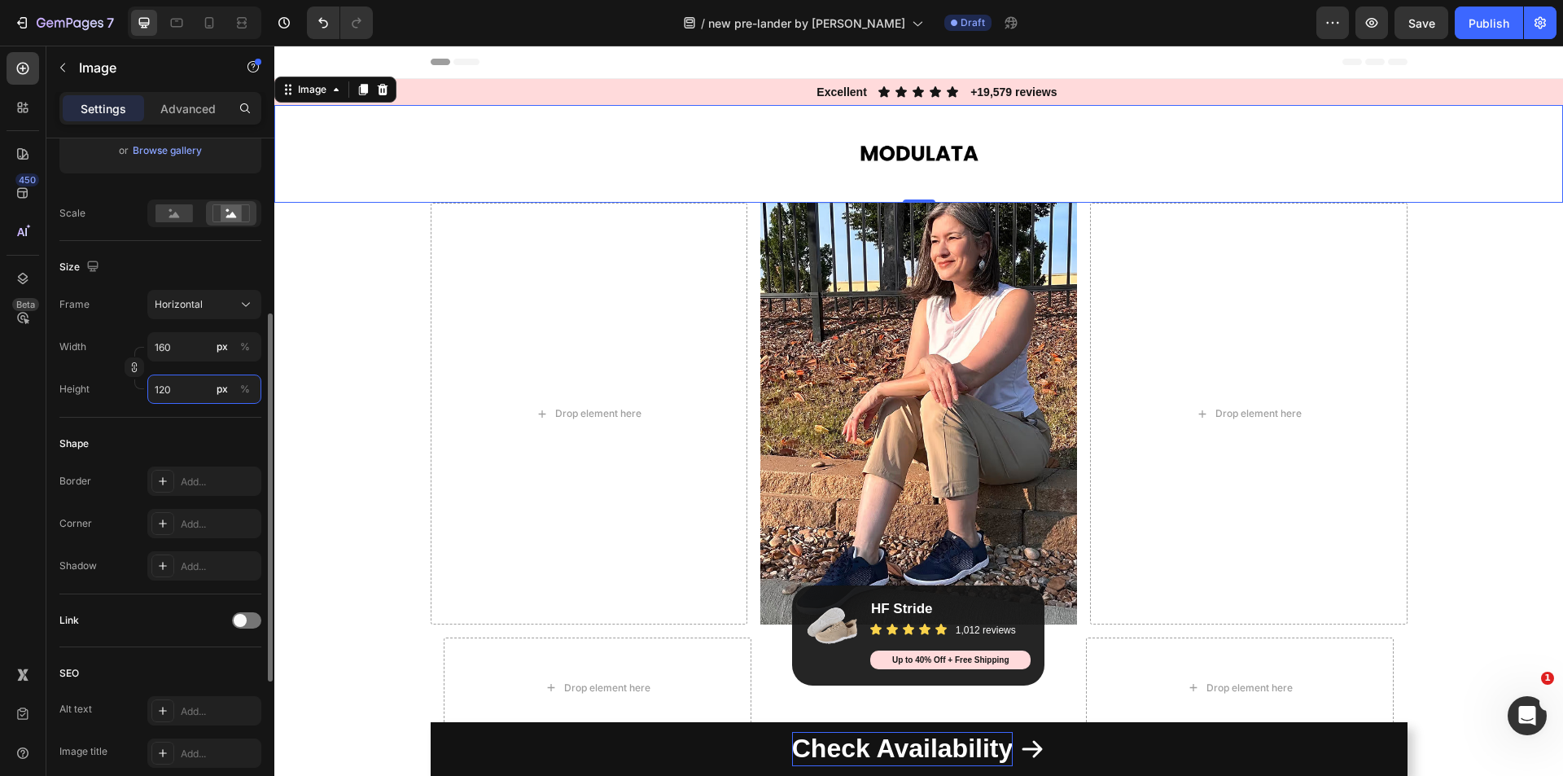
click at [184, 394] on input "120" at bounding box center [204, 388] width 114 height 29
click at [199, 111] on p "Advanced" at bounding box center [187, 108] width 55 height 17
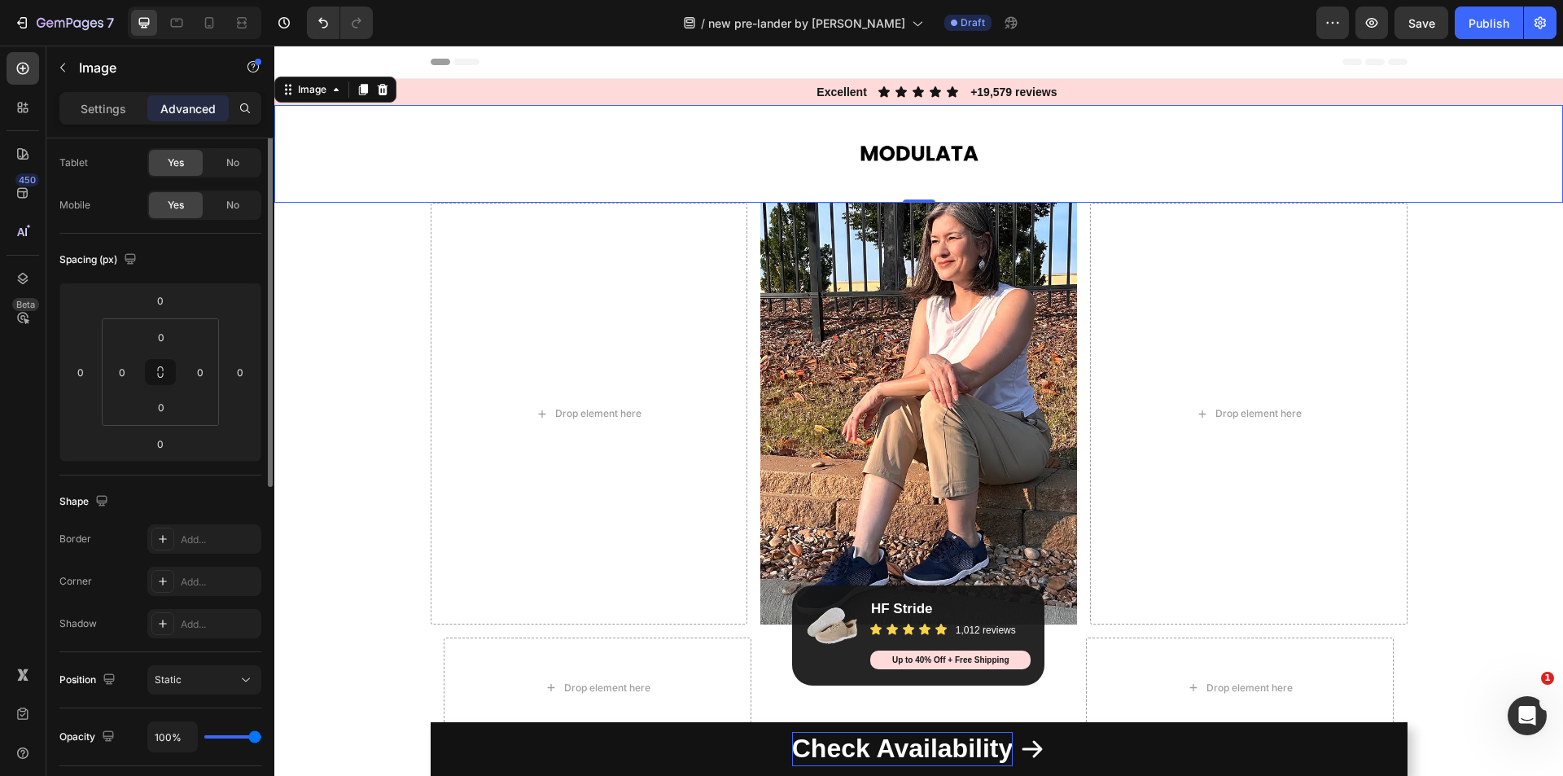
scroll to position [0, 0]
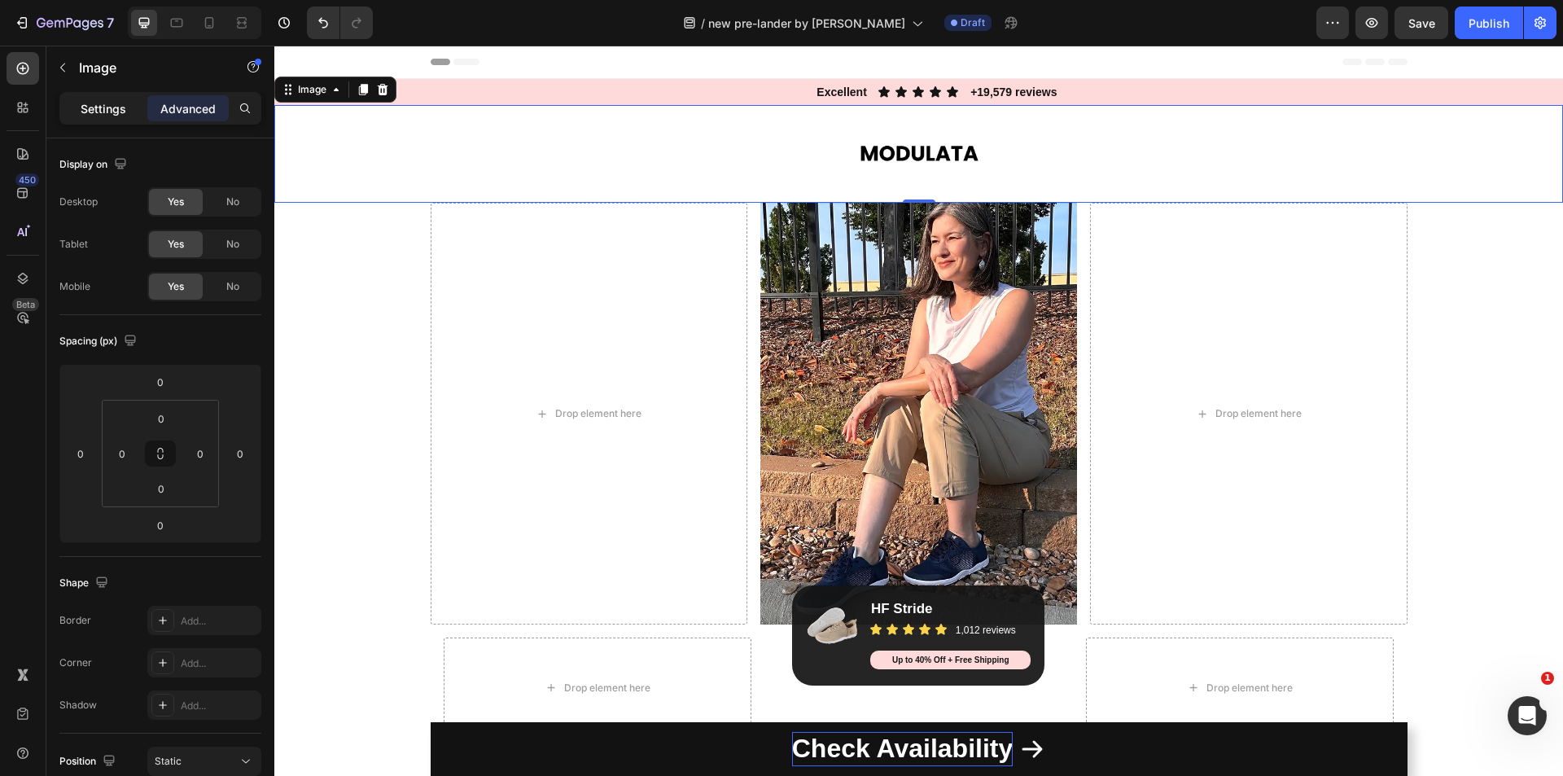
click at [99, 112] on p "Settings" at bounding box center [104, 108] width 46 height 17
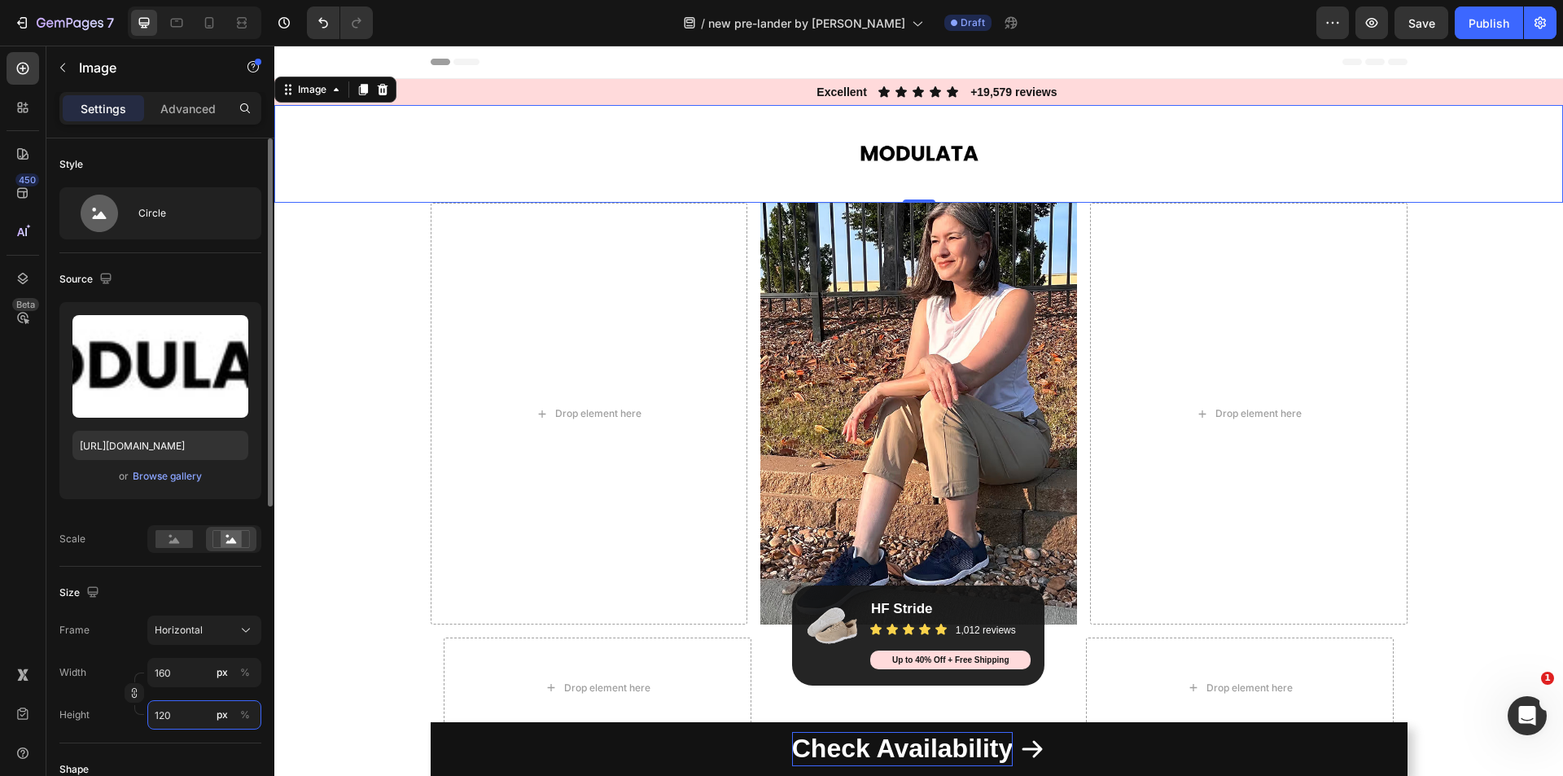
click at [186, 704] on input "120" at bounding box center [204, 714] width 114 height 29
type input "159"
type input "119"
type input "157"
type input "118"
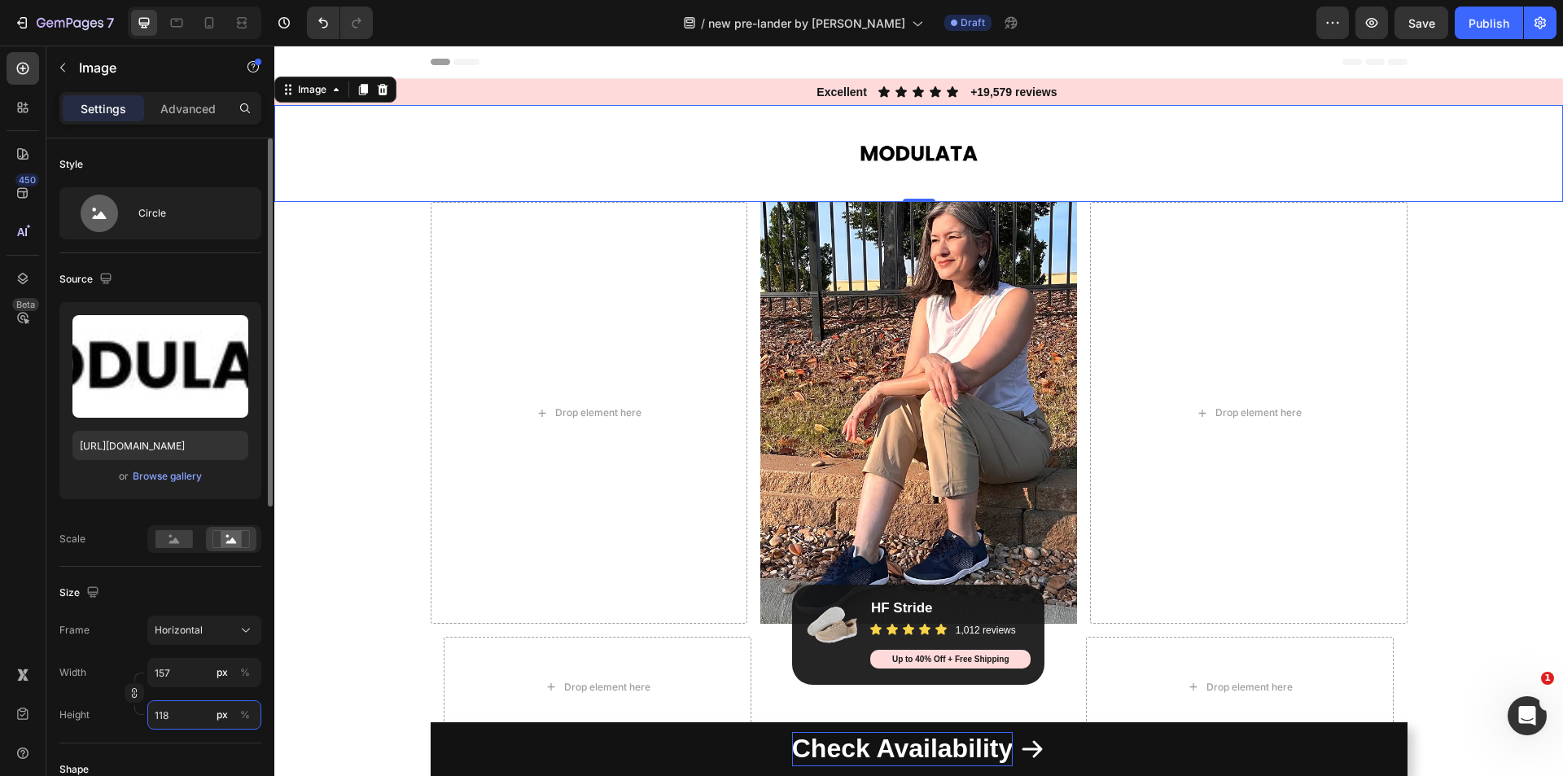
type input "156"
type input "117"
type input "155"
type input "116"
type input "153"
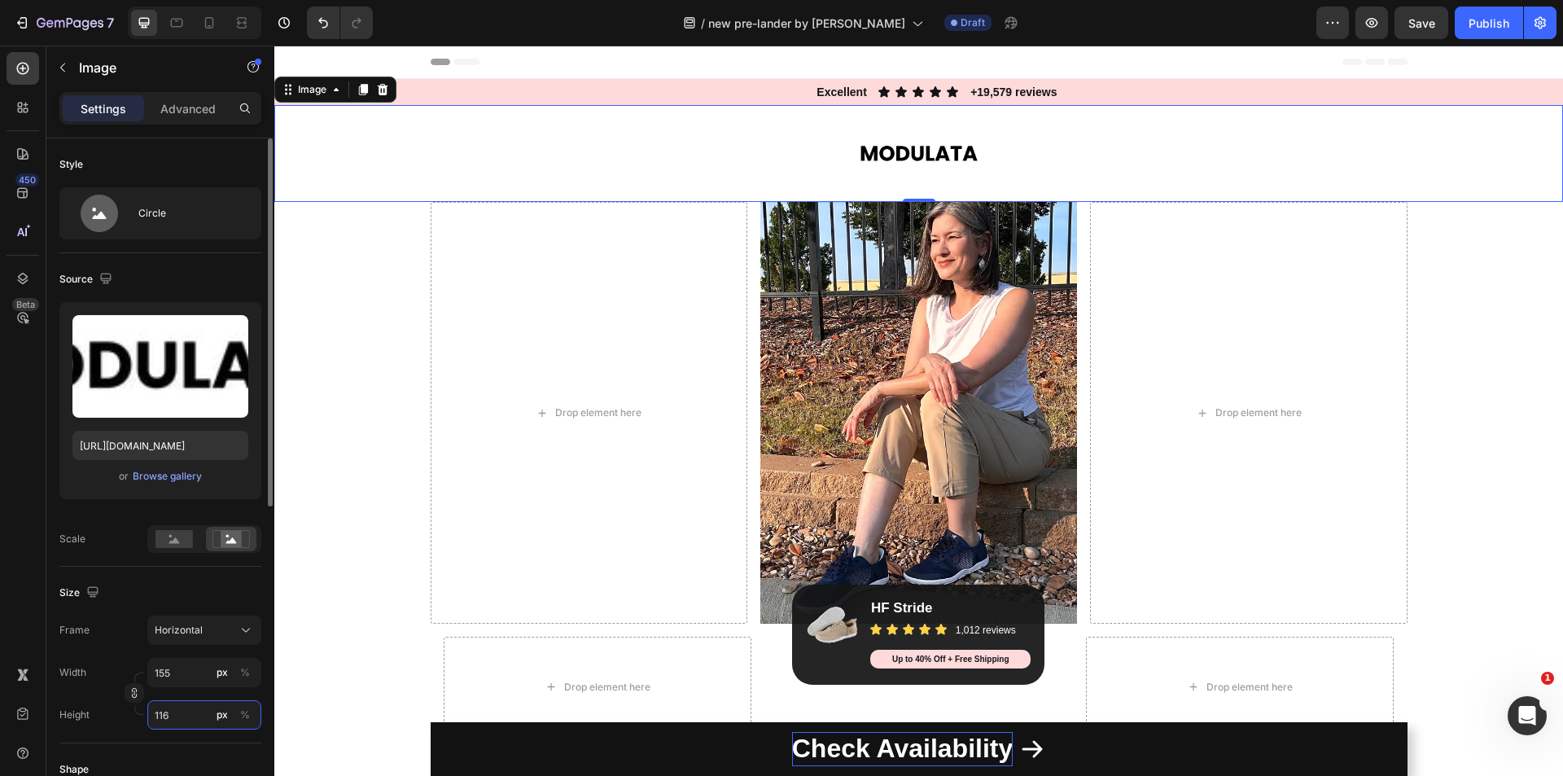
type input "115"
type input "152"
type input "114"
type input "151"
type input "113"
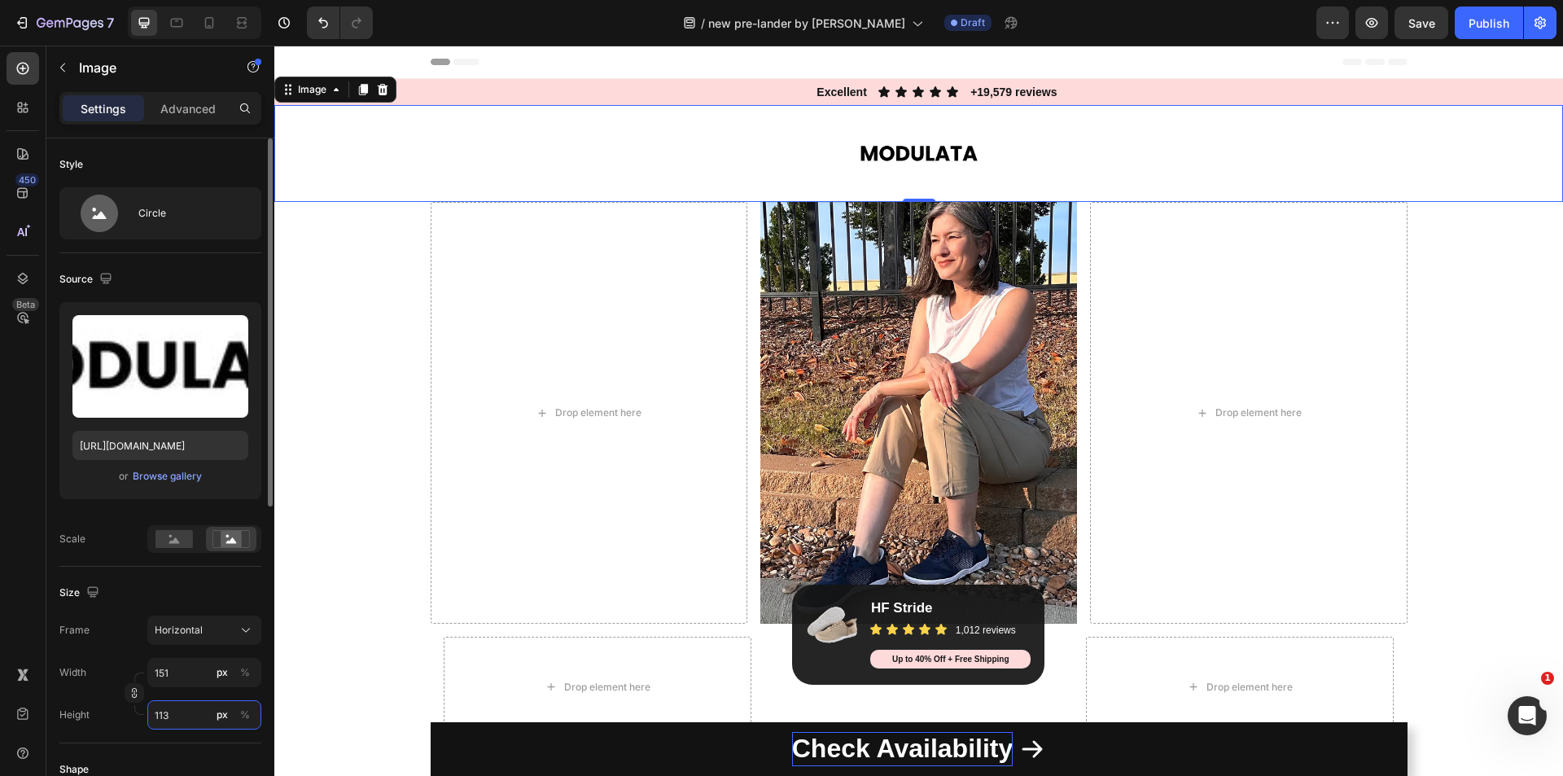
type input "149"
type input "112"
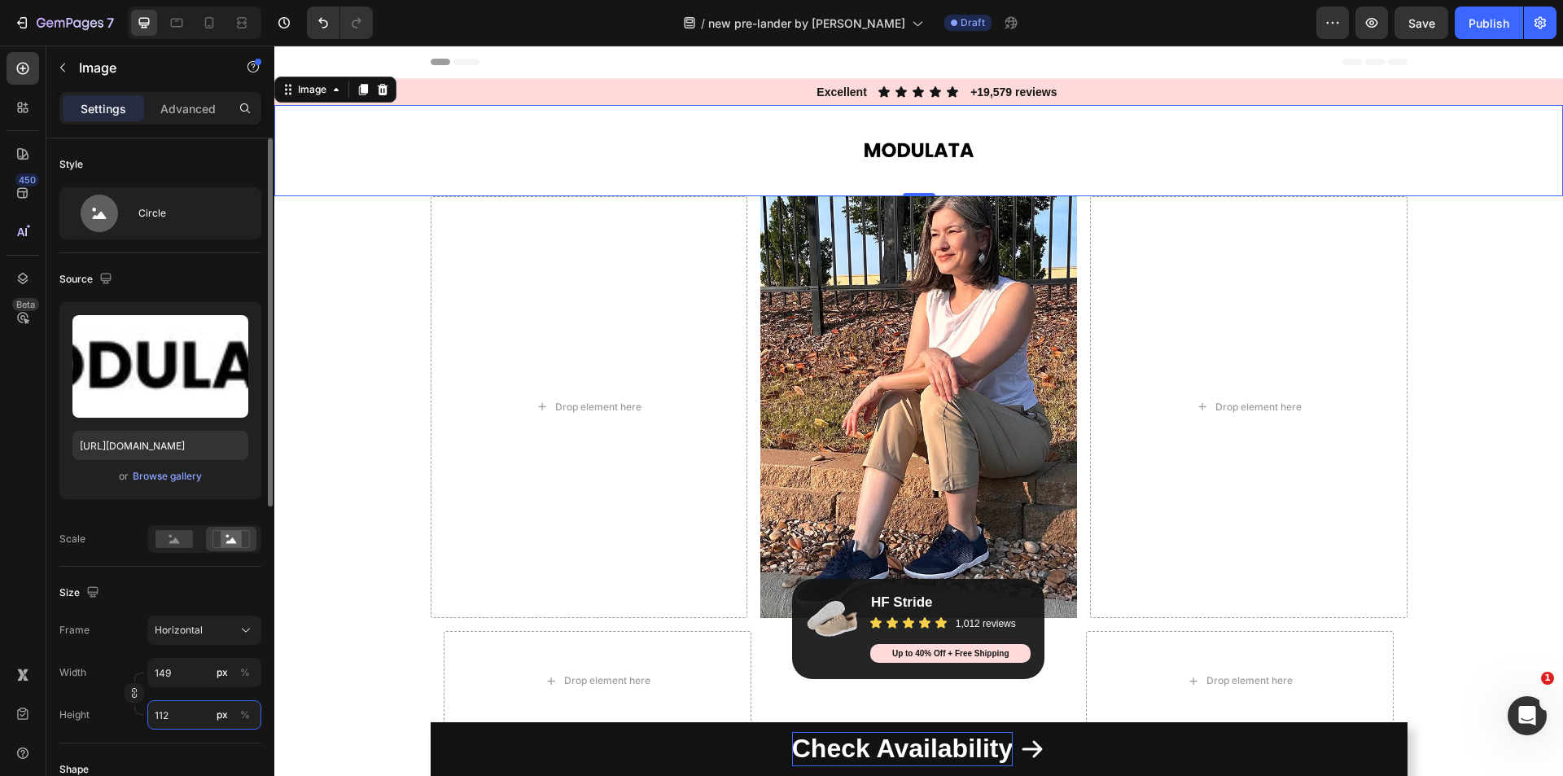
type input "148"
type input "111"
type input "147"
type input "110"
type input "145"
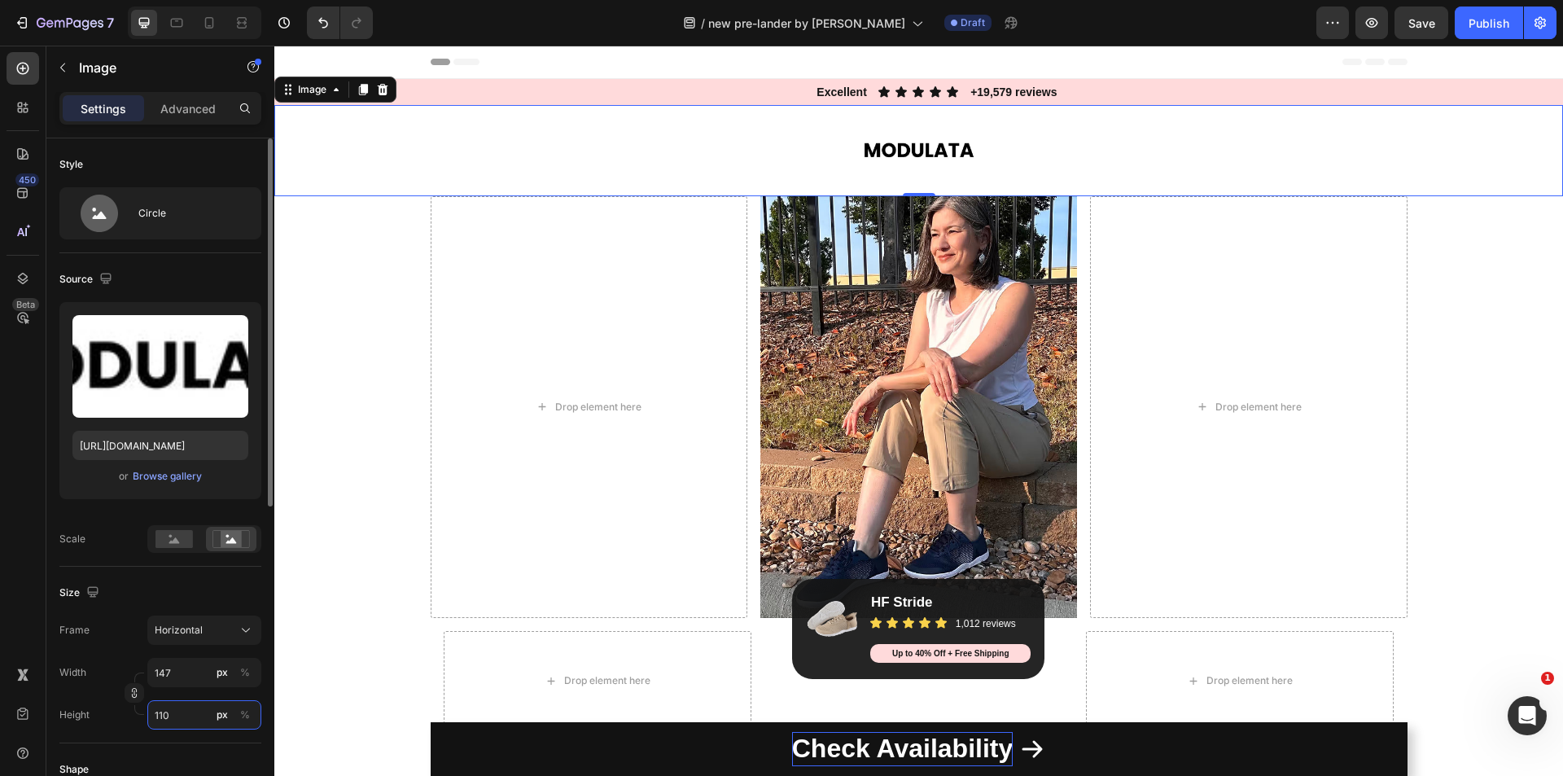
type input "109"
type input "144"
type input "108"
type input "143"
type input "107"
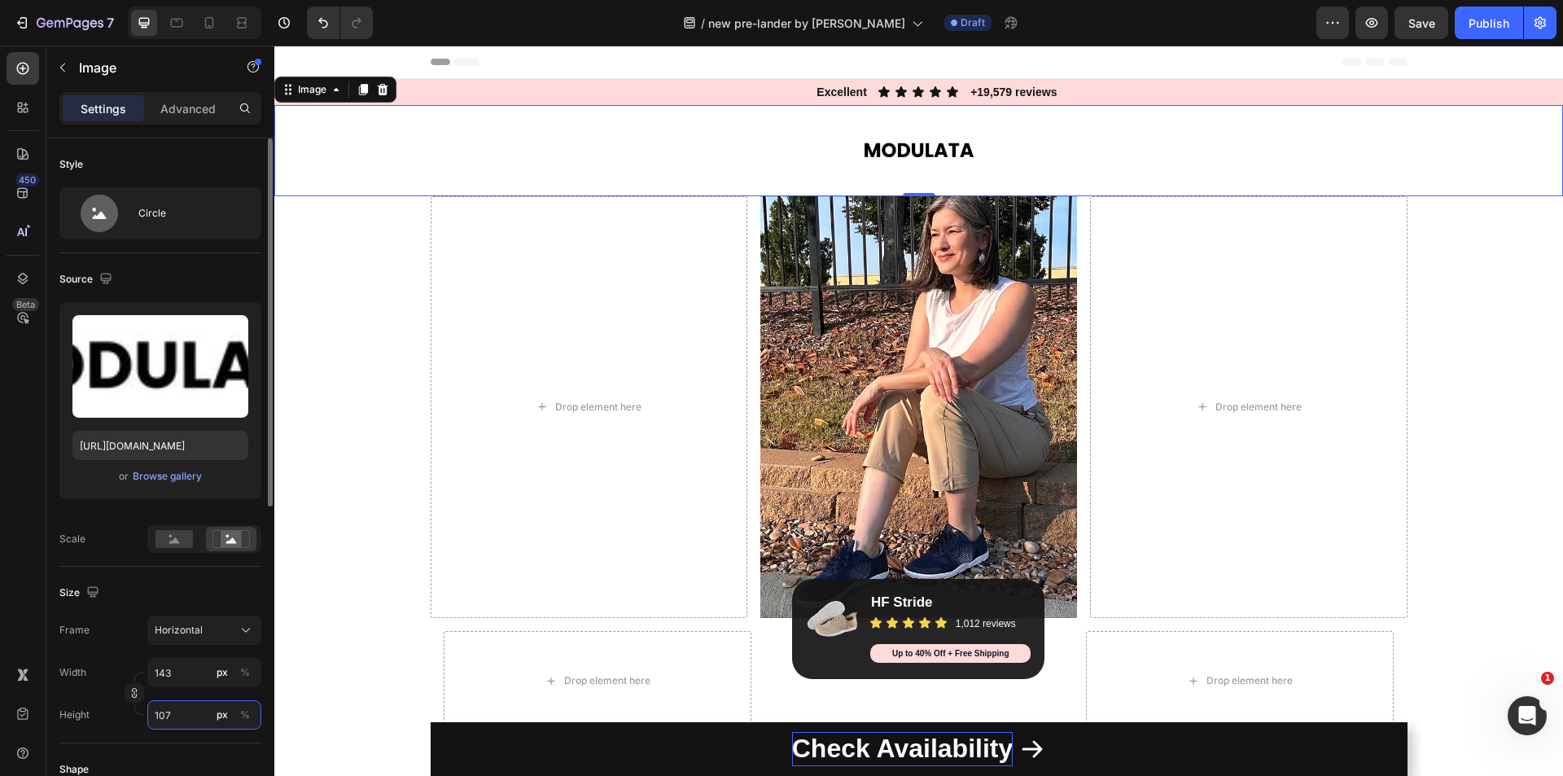
type input "141"
type input "106"
type input "140"
type input "105"
type input "139"
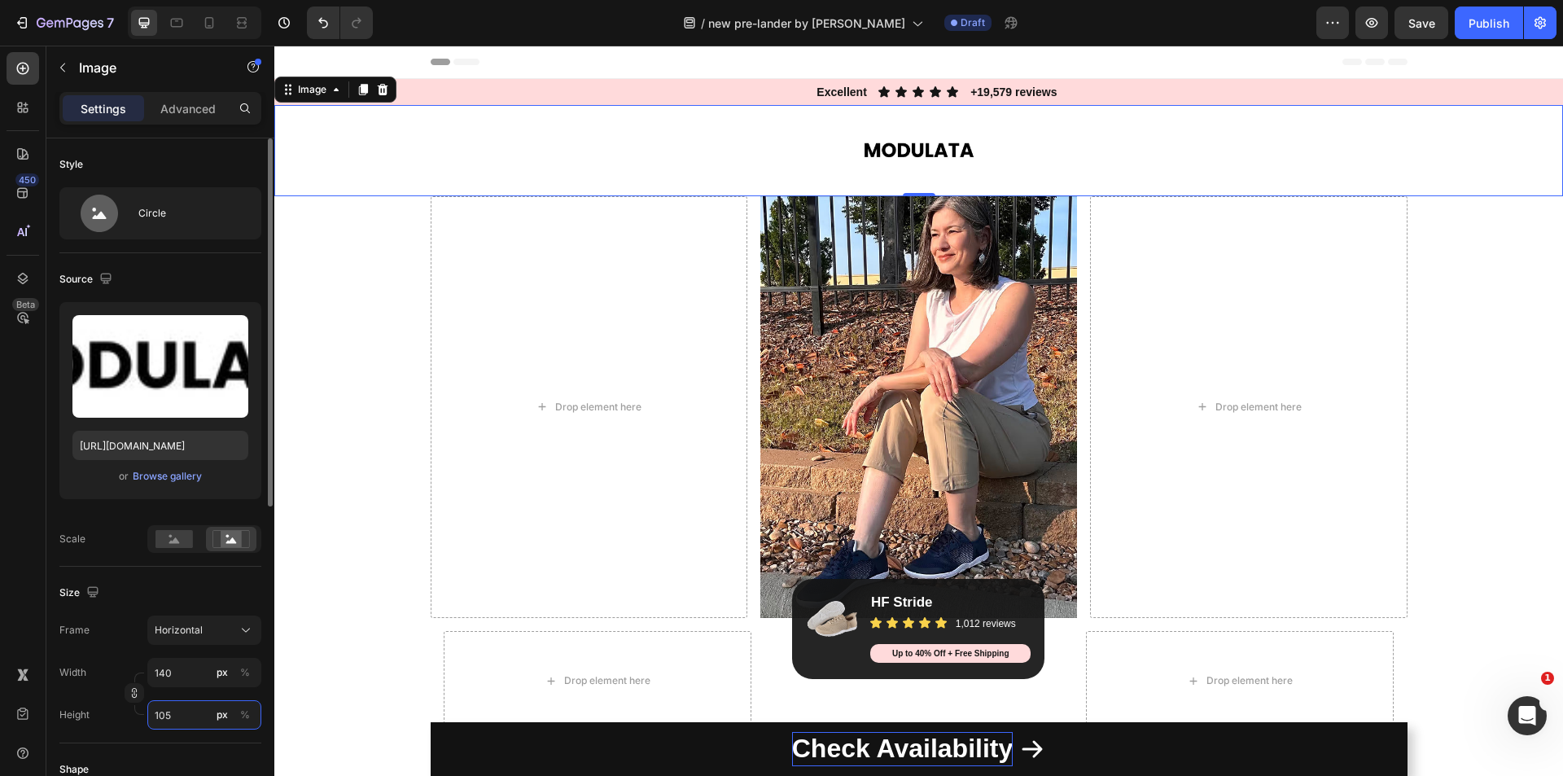
type input "104"
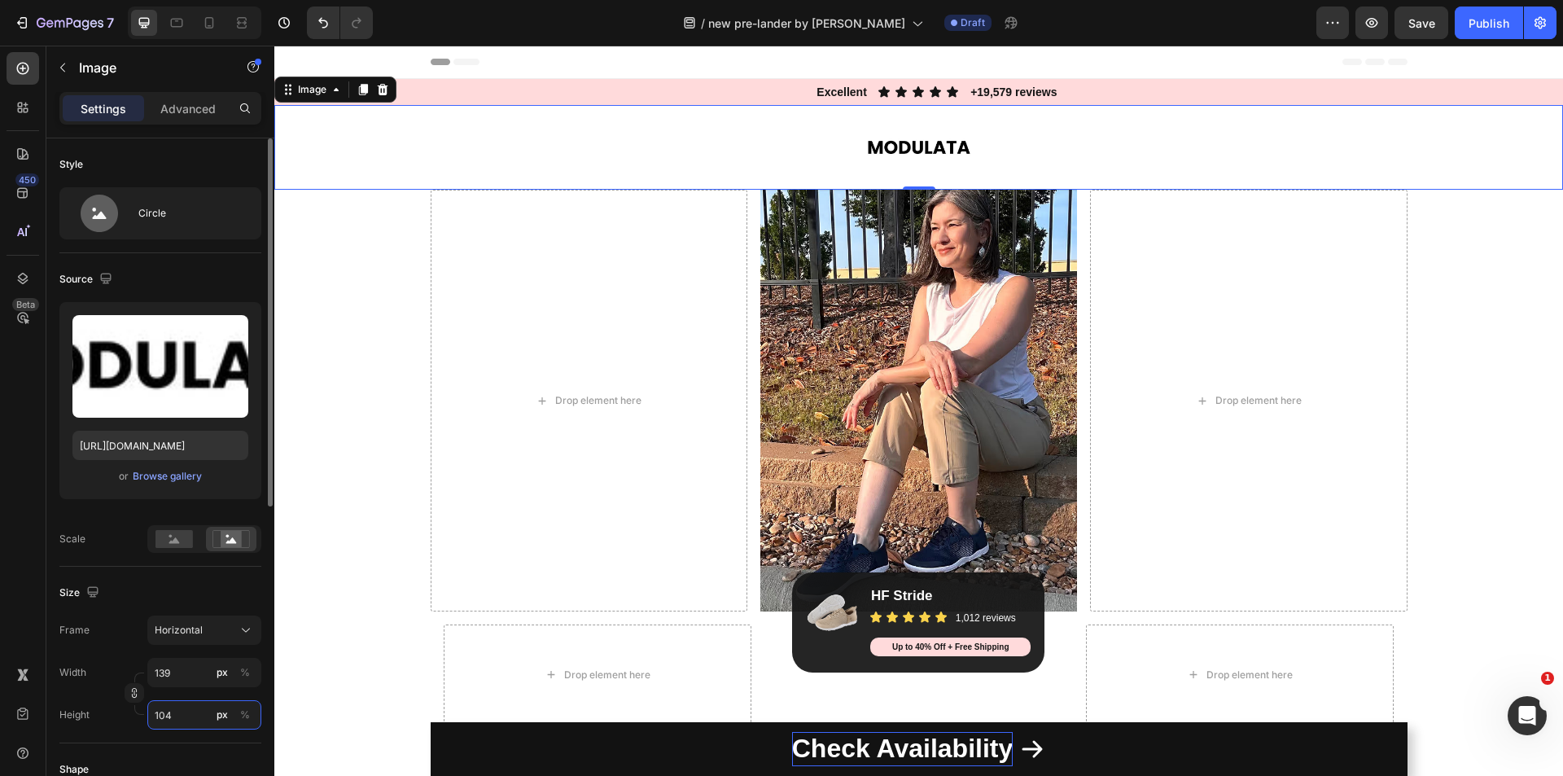
type input "137"
type input "103"
type input "136"
type input "102"
type input "135"
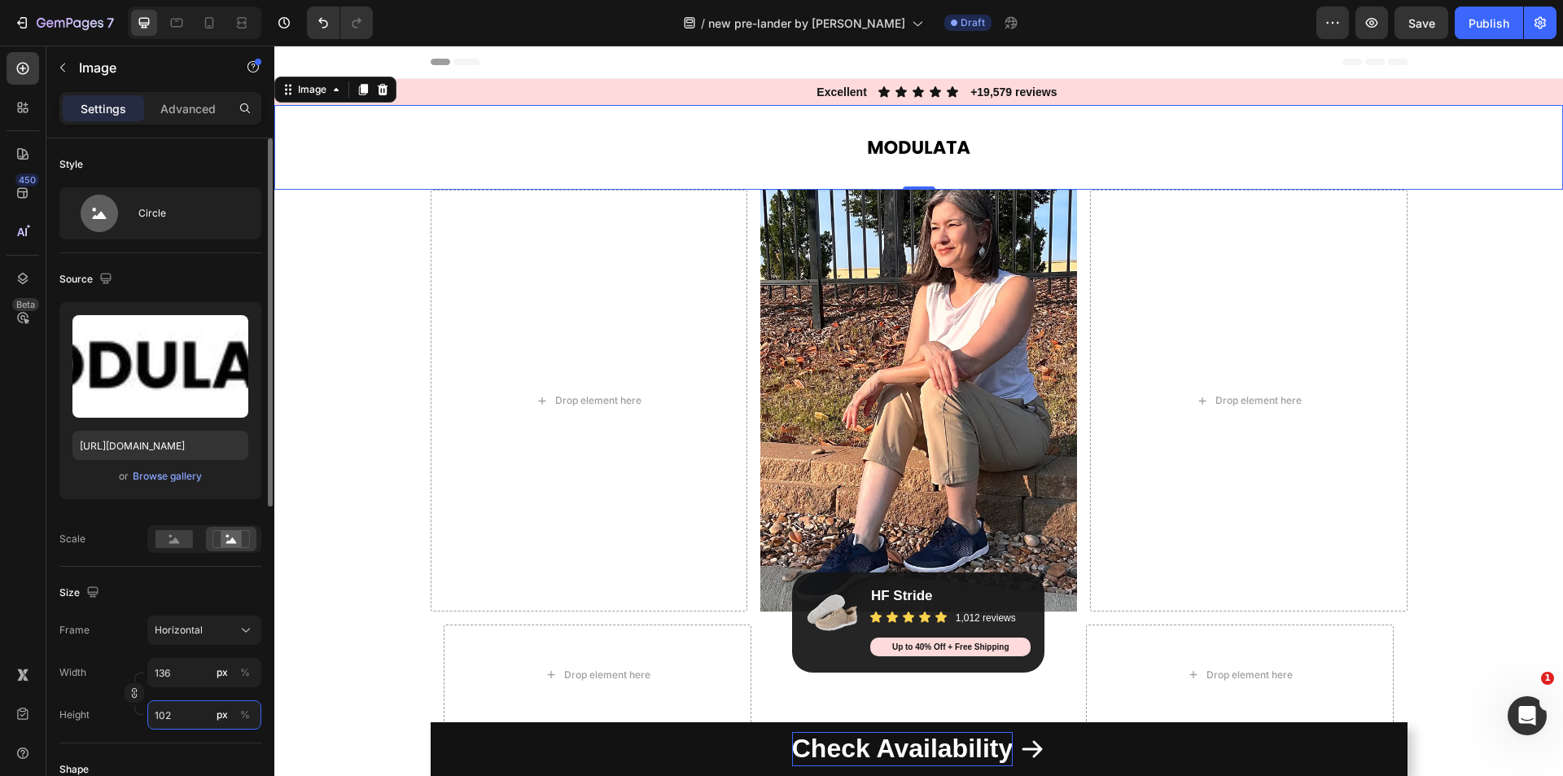
type input "101"
type input "133"
type input "100"
type input "132"
type input "99"
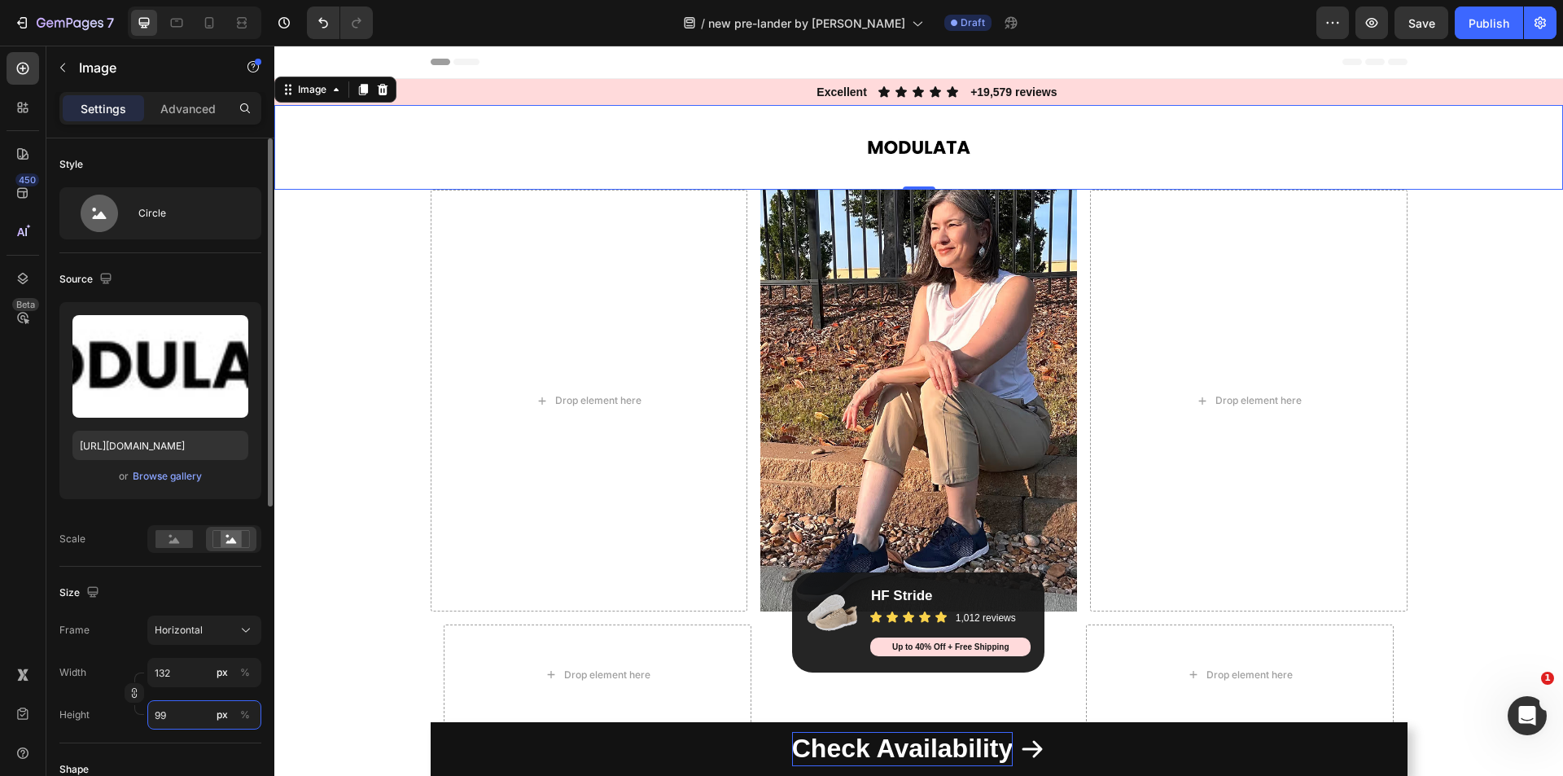
type input "131"
type input "98"
type input "129"
type input "97"
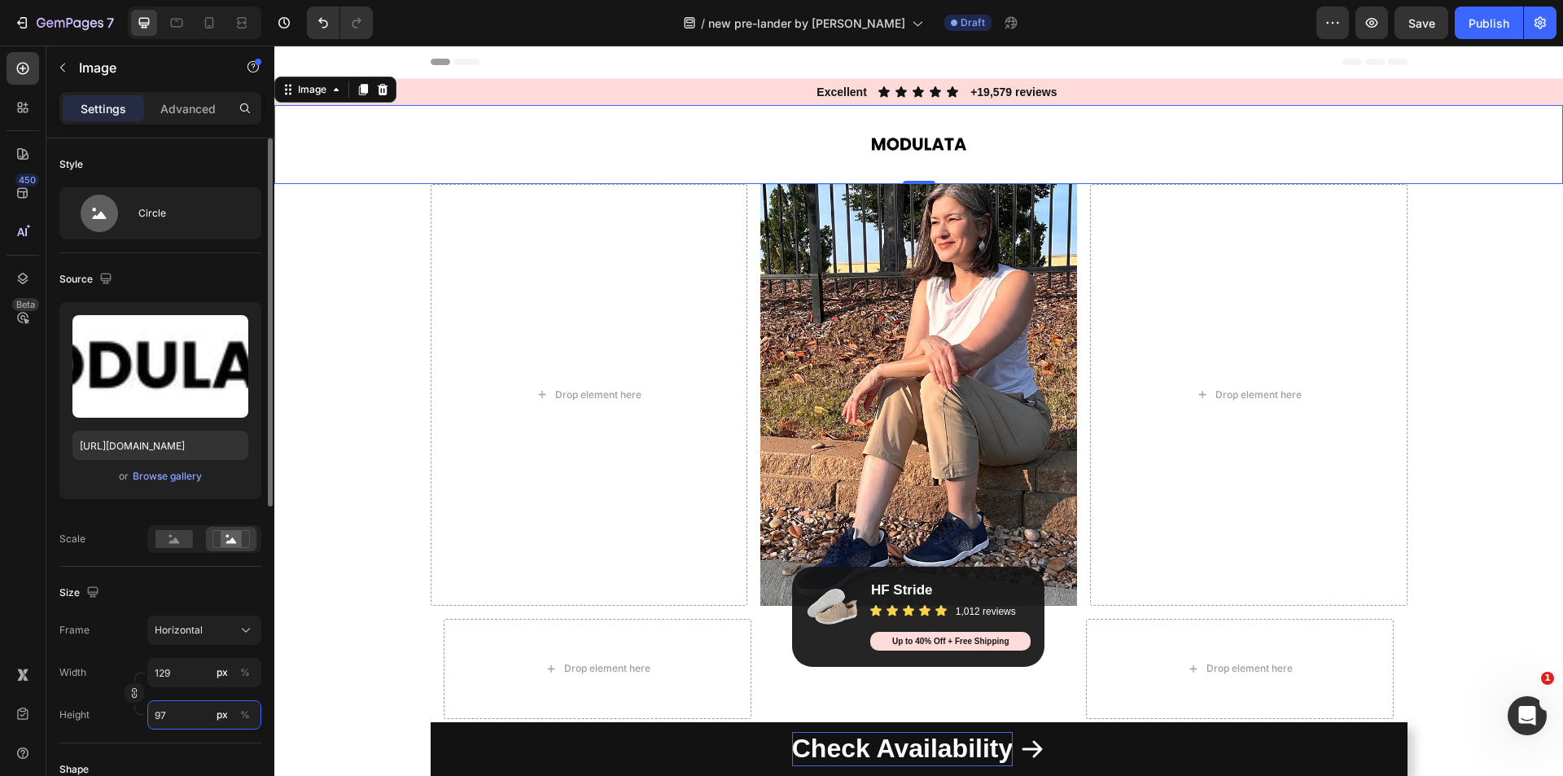
type input "128"
type input "96"
type input "127"
type input "95"
type input "125"
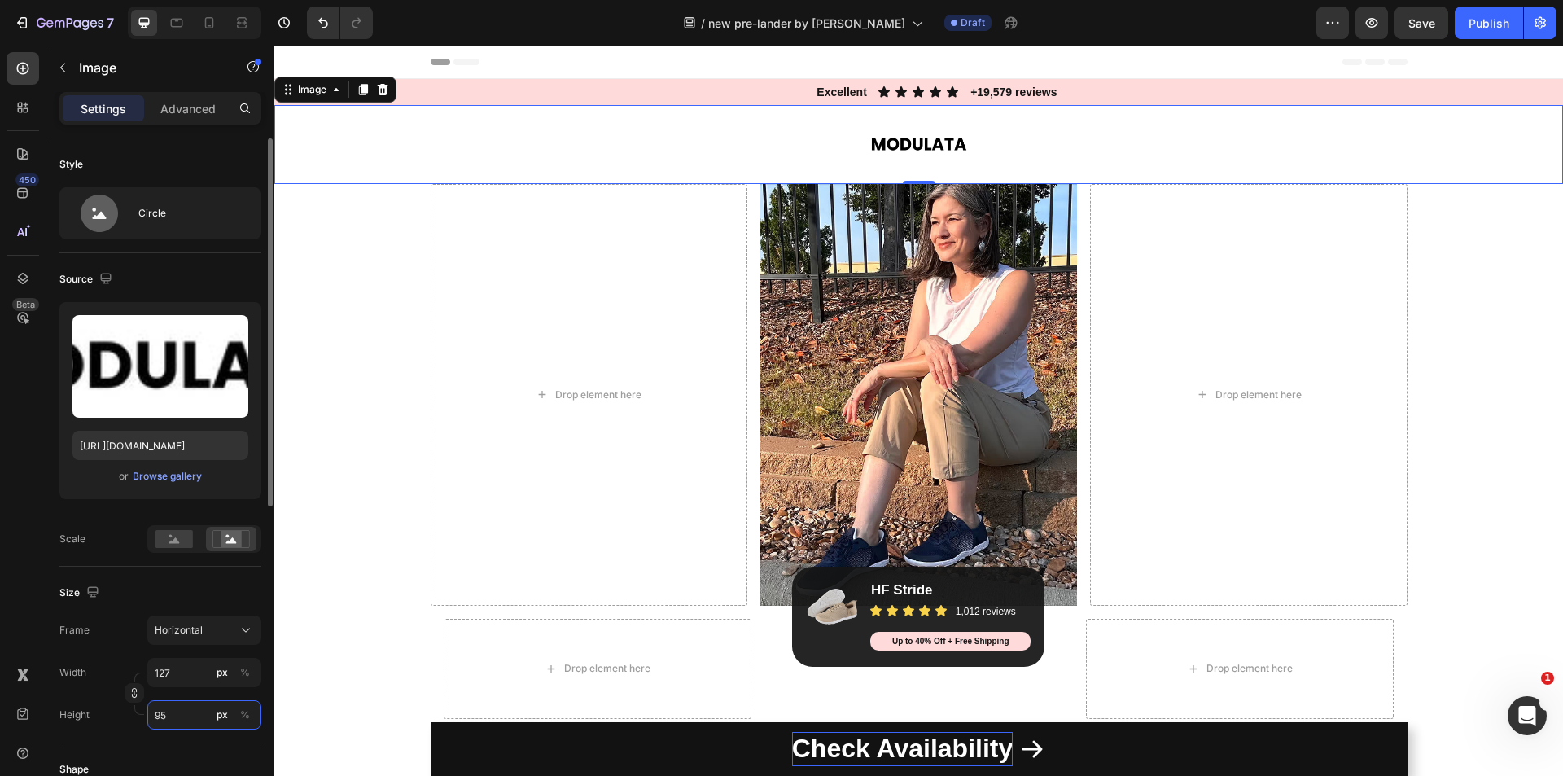
type input "94"
type input "124"
type input "93"
type input "123"
type input "92"
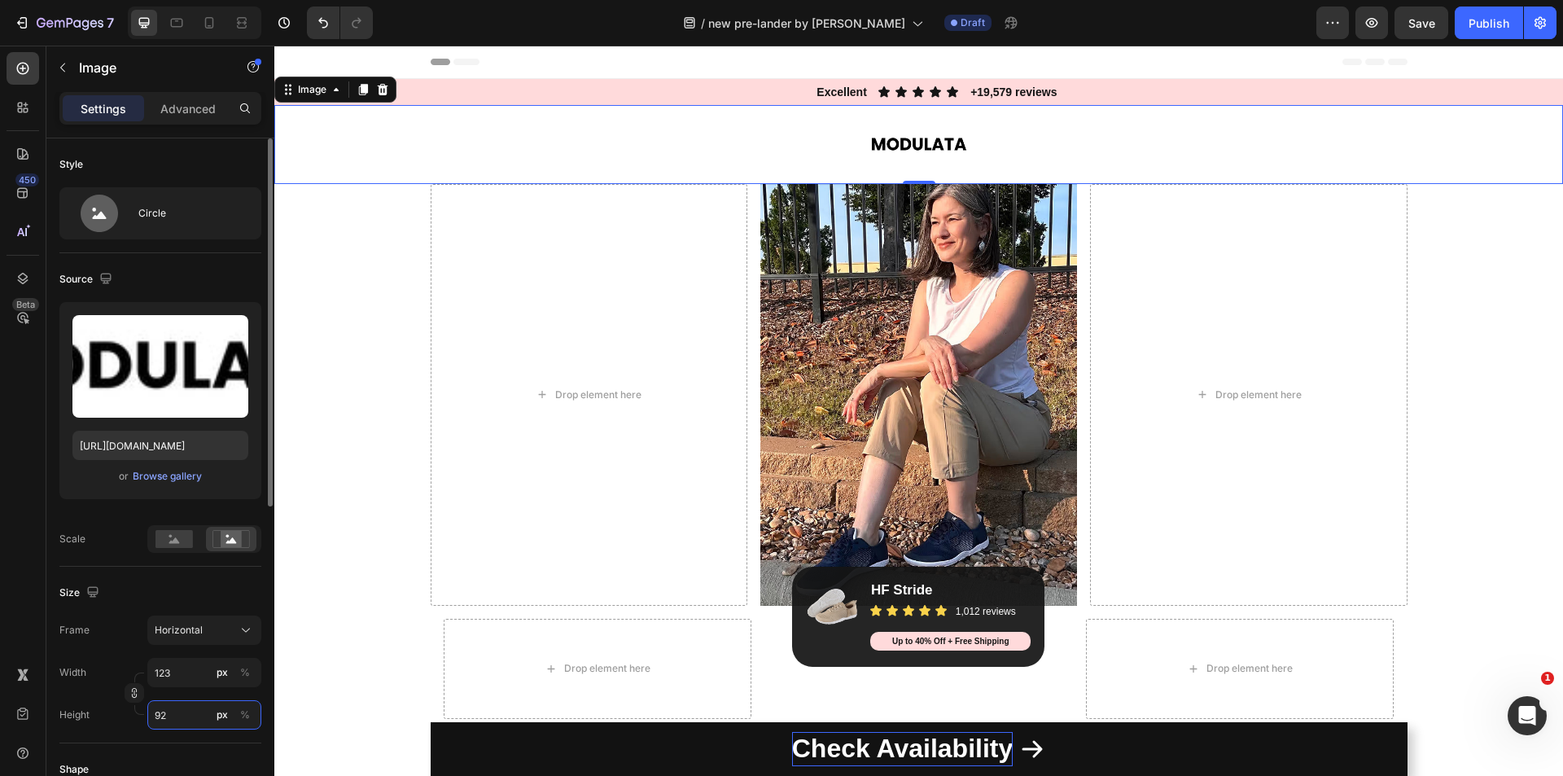
type input "121"
type input "91"
type input "120"
type input "90"
type input "119"
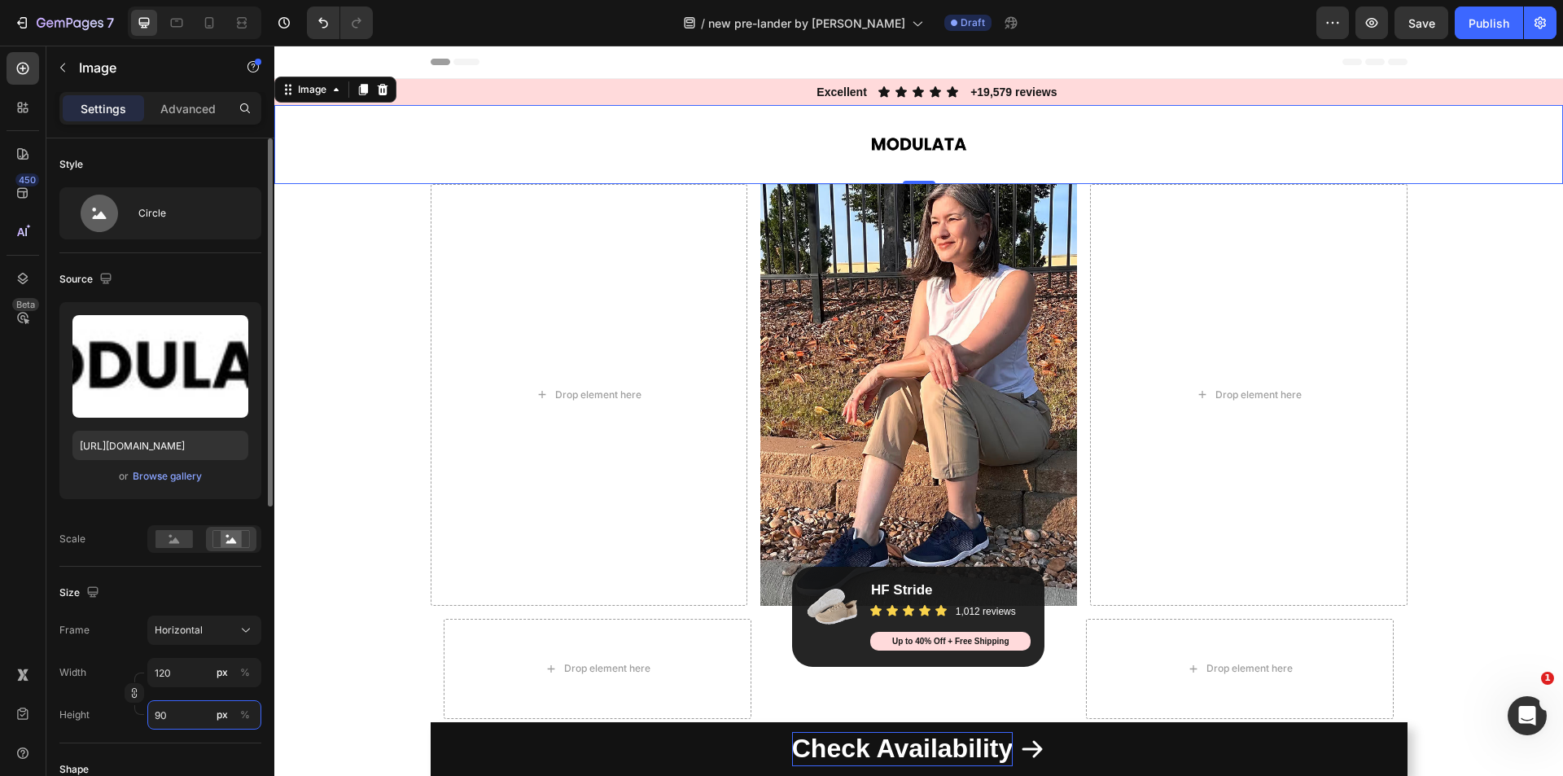
type input "89"
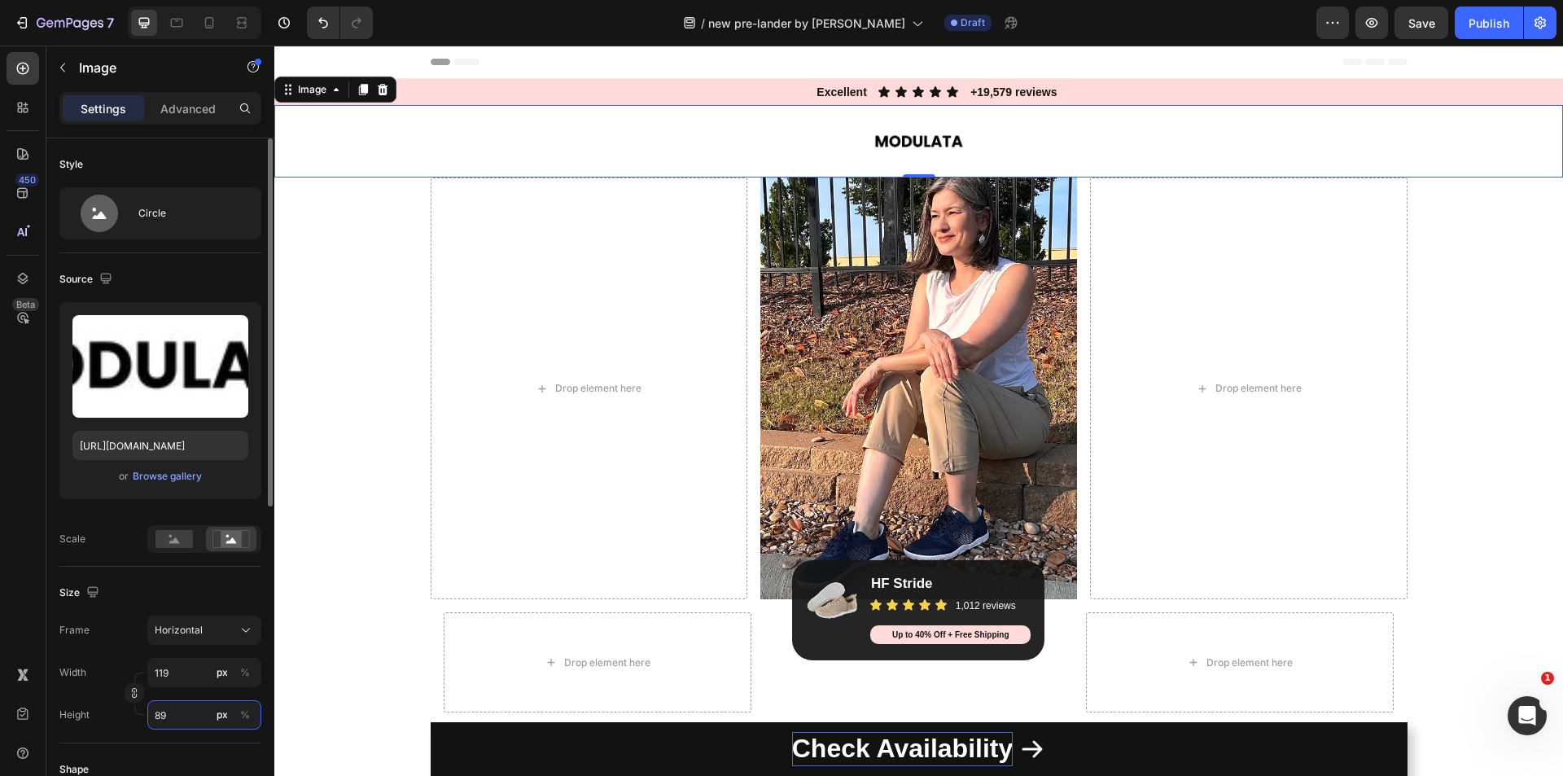
type input "117"
type input "88"
type input "116"
type input "87"
type input "115"
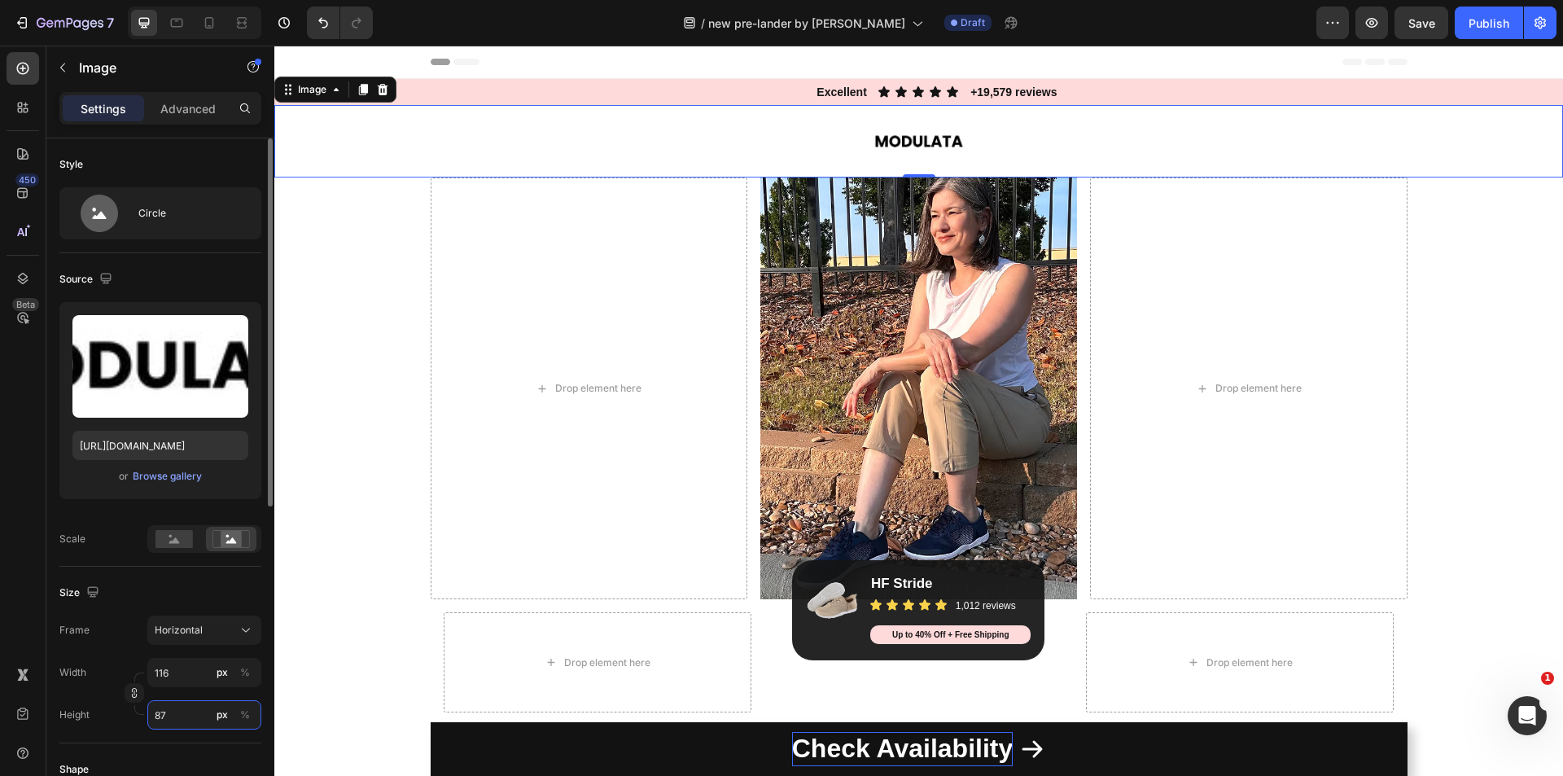
type input "86"
type input "113"
type input "85"
type input "112"
type input "84"
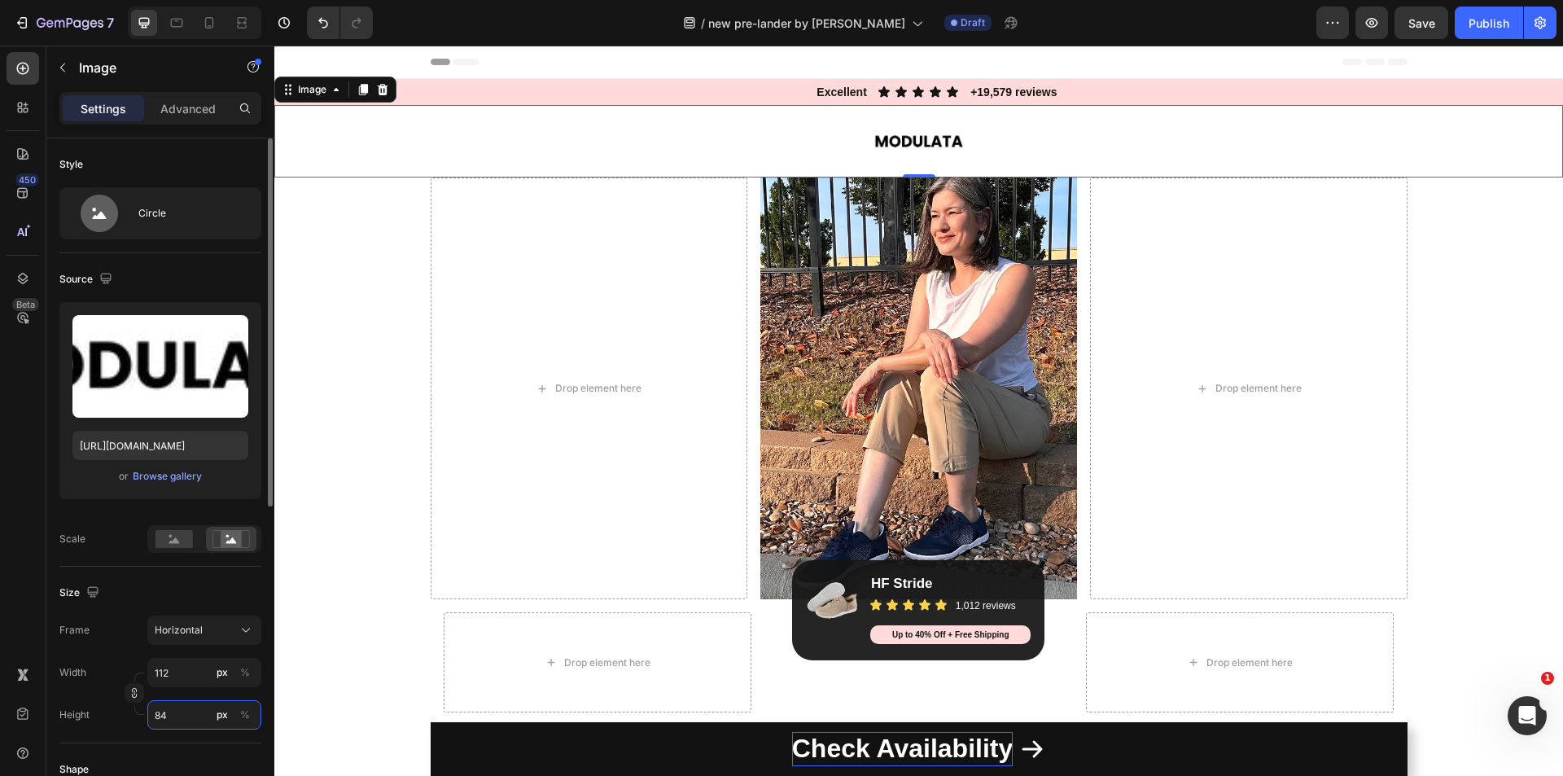
type input "111"
type input "83"
type input "109"
type input "82"
type input "108"
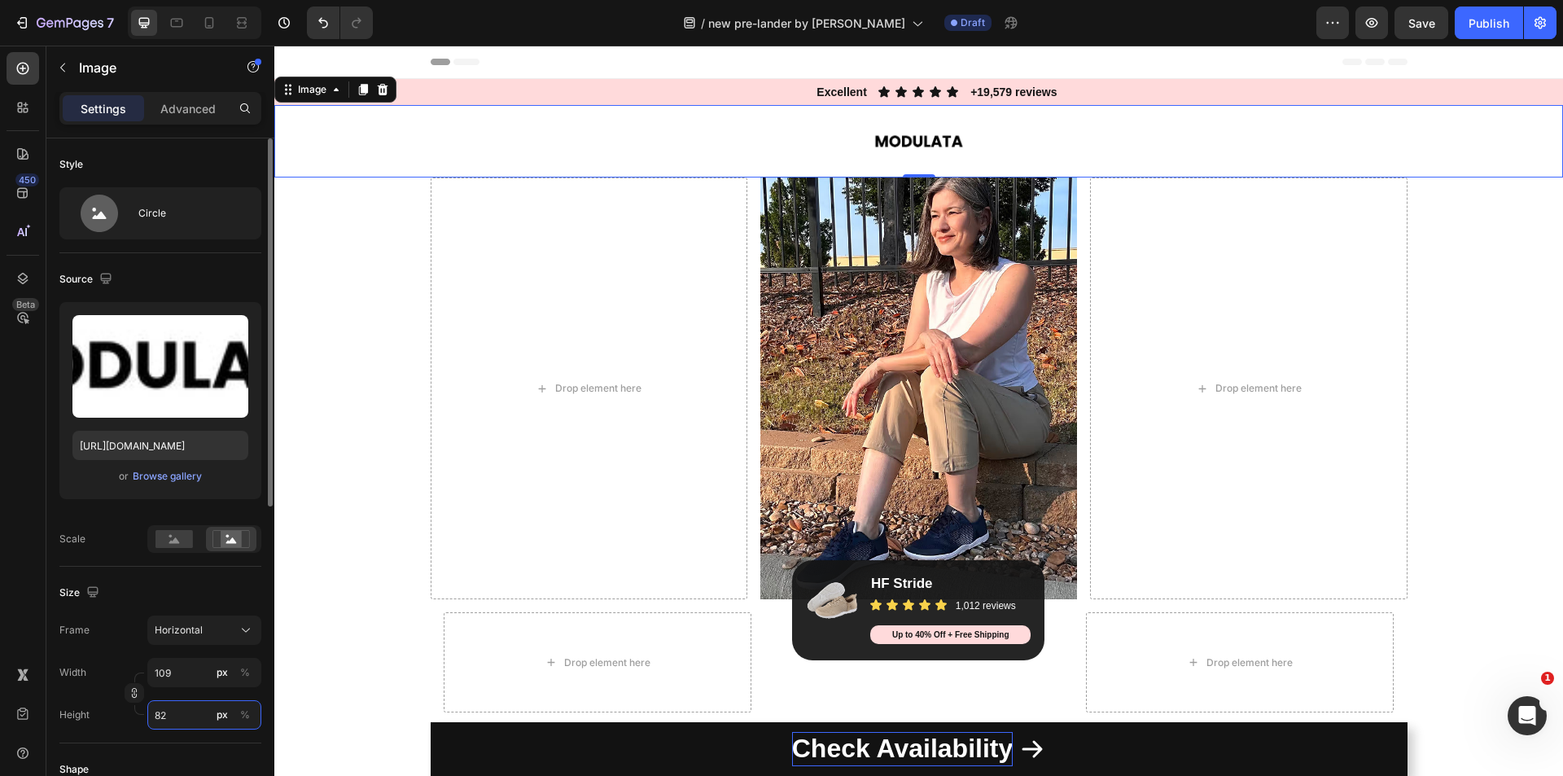
type input "81"
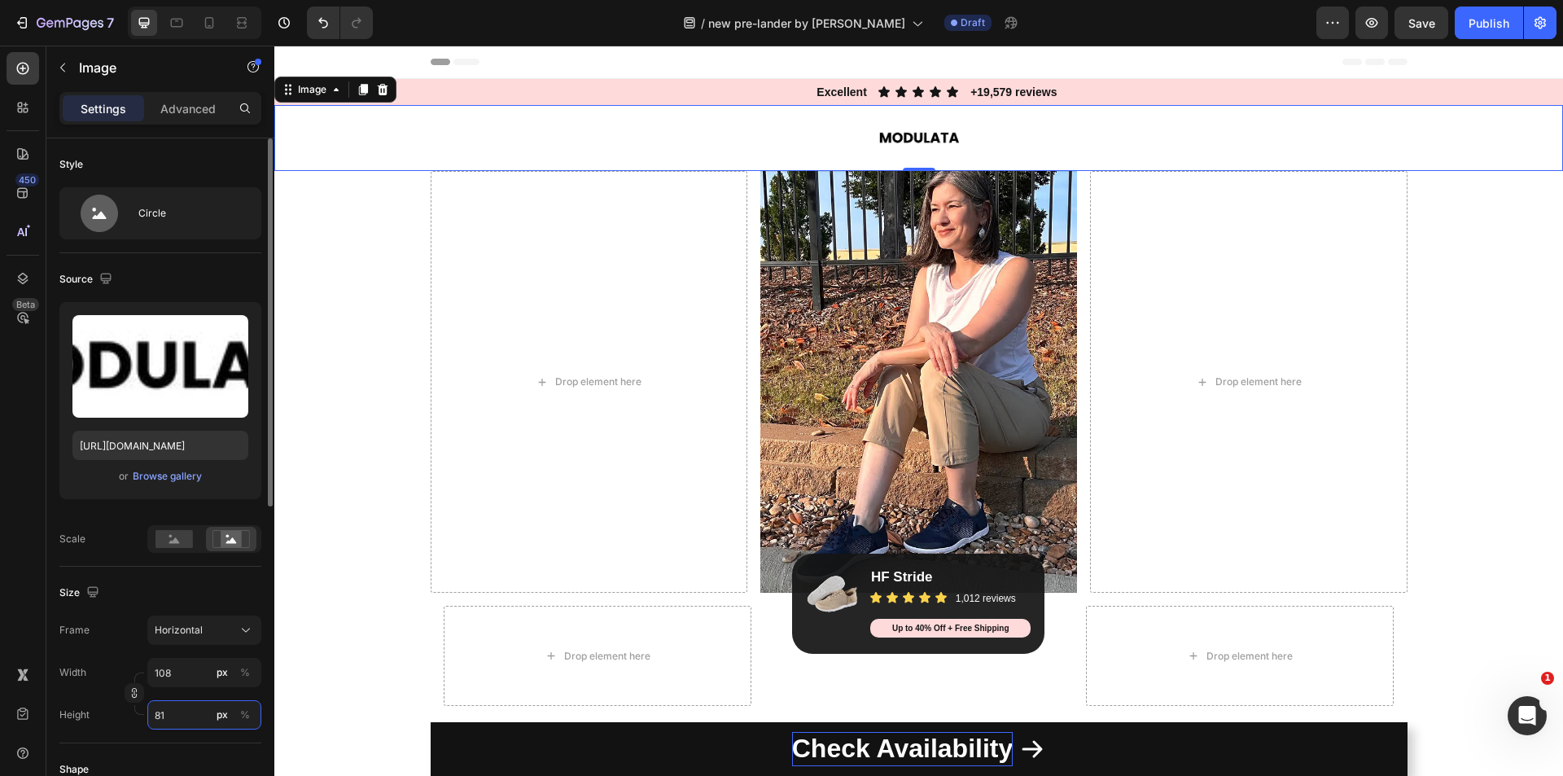
type input "107"
type input "80"
type input "105"
type input "79"
type input "104"
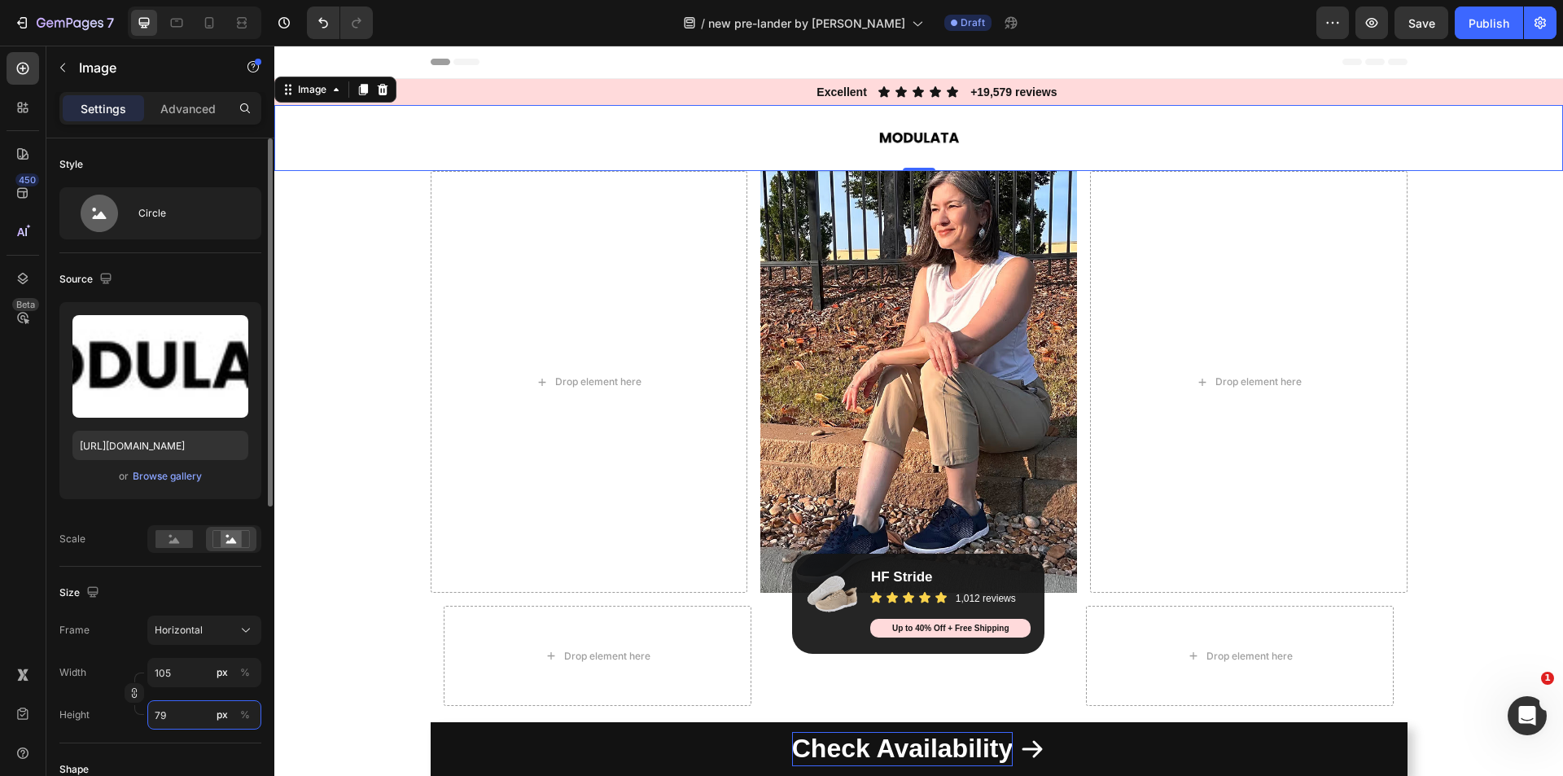
type input "78"
type input "103"
type input "77"
type input "101"
type input "76"
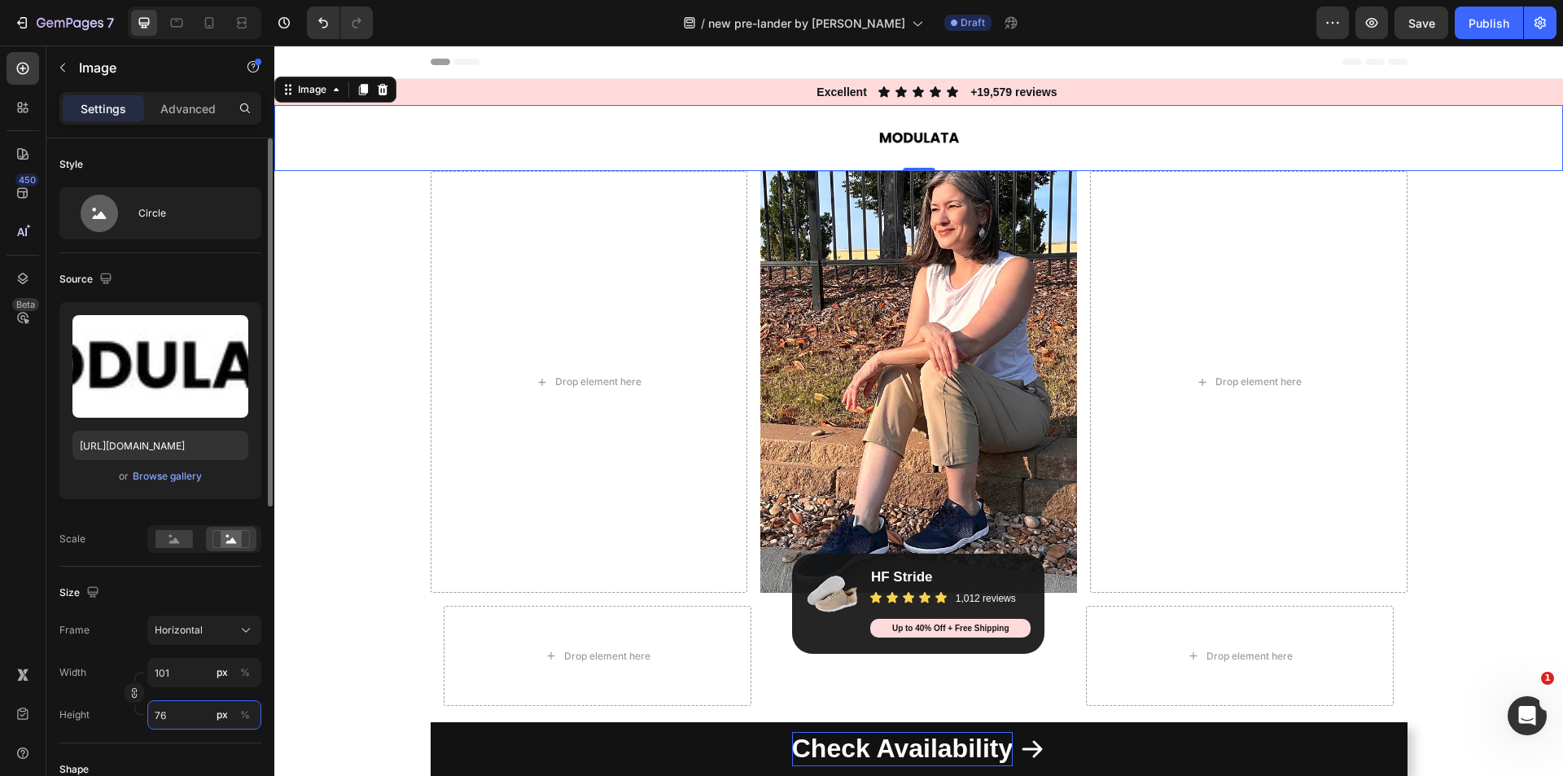
type input "100"
type input "75"
type input "99"
type input "74"
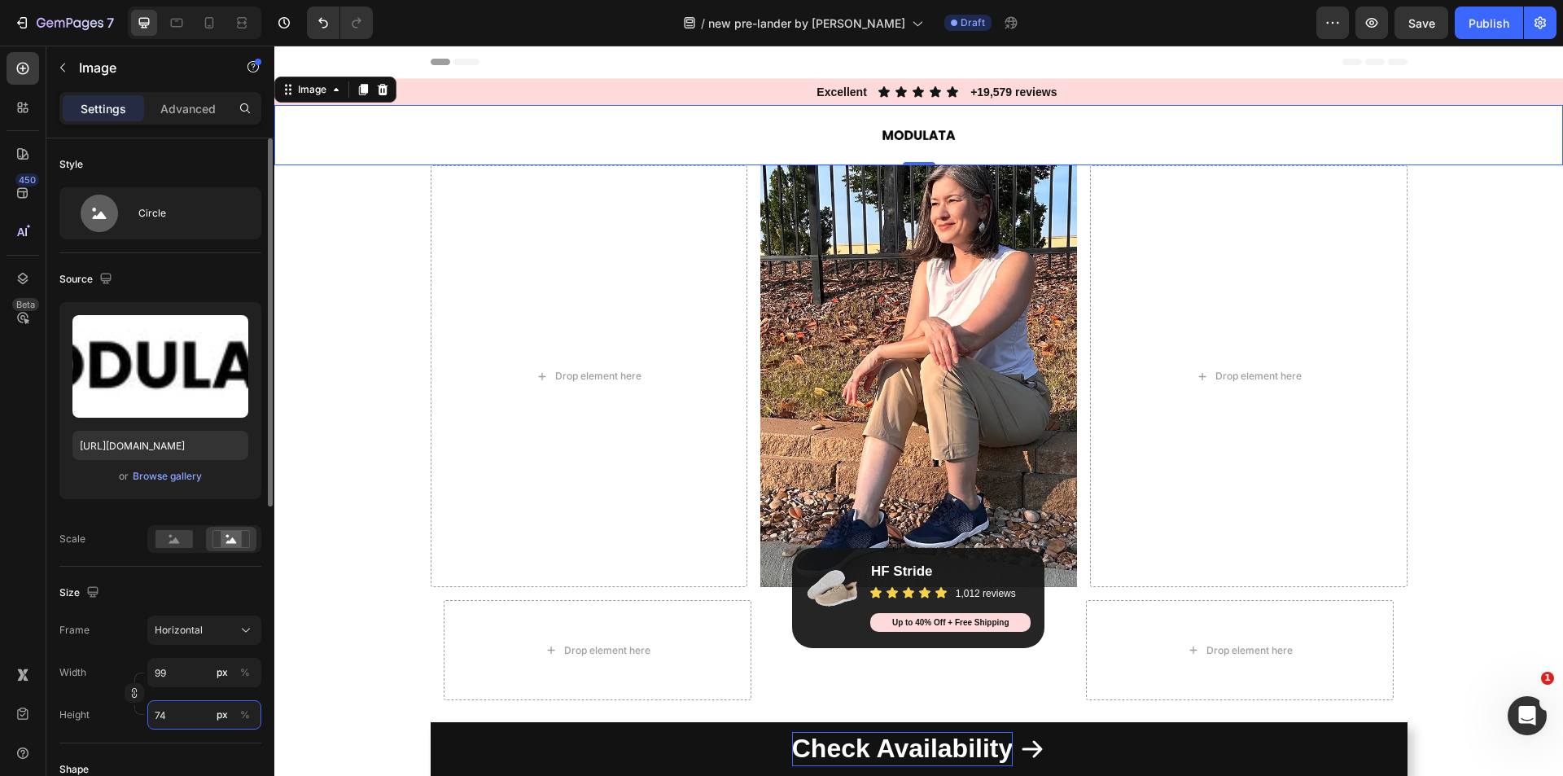
type input "97"
type input "73"
type input "96"
type input "72"
type input "95"
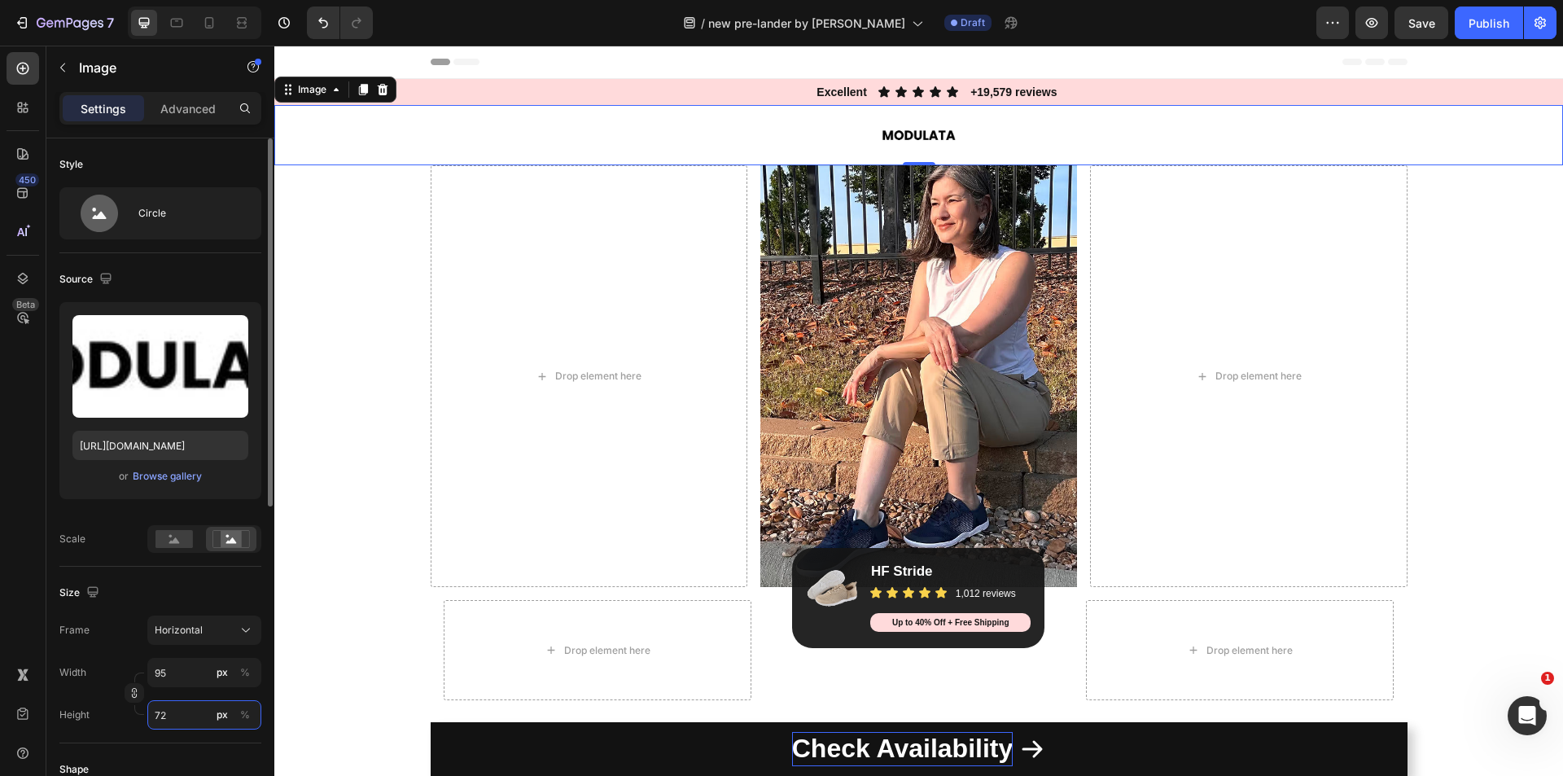
type input "71"
type input "93"
type input "69"
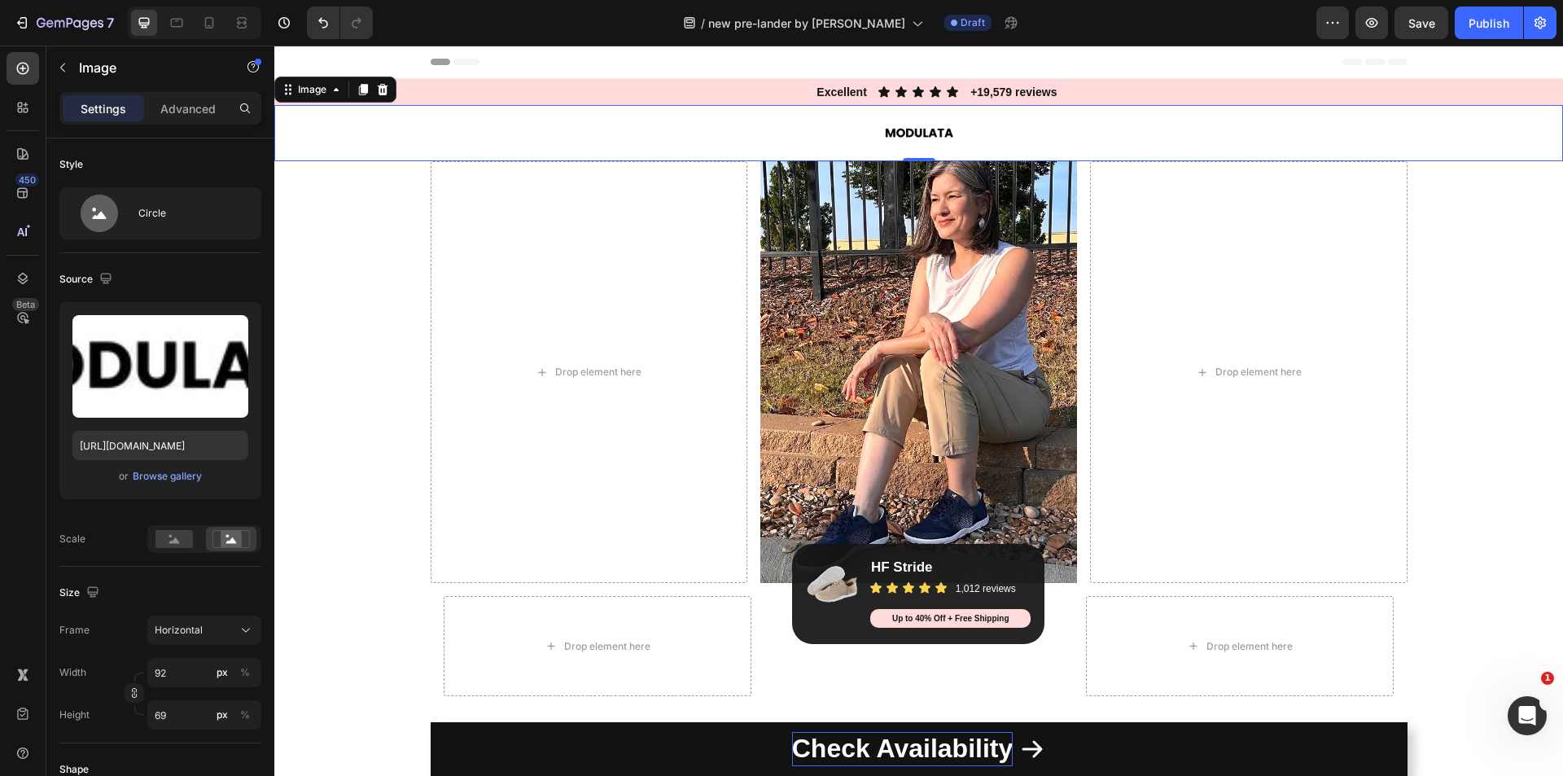
click at [906, 129] on img at bounding box center [918, 133] width 75 height 56
click at [174, 711] on input "69" at bounding box center [204, 714] width 114 height 29
type input "93"
type input "70"
type input "95"
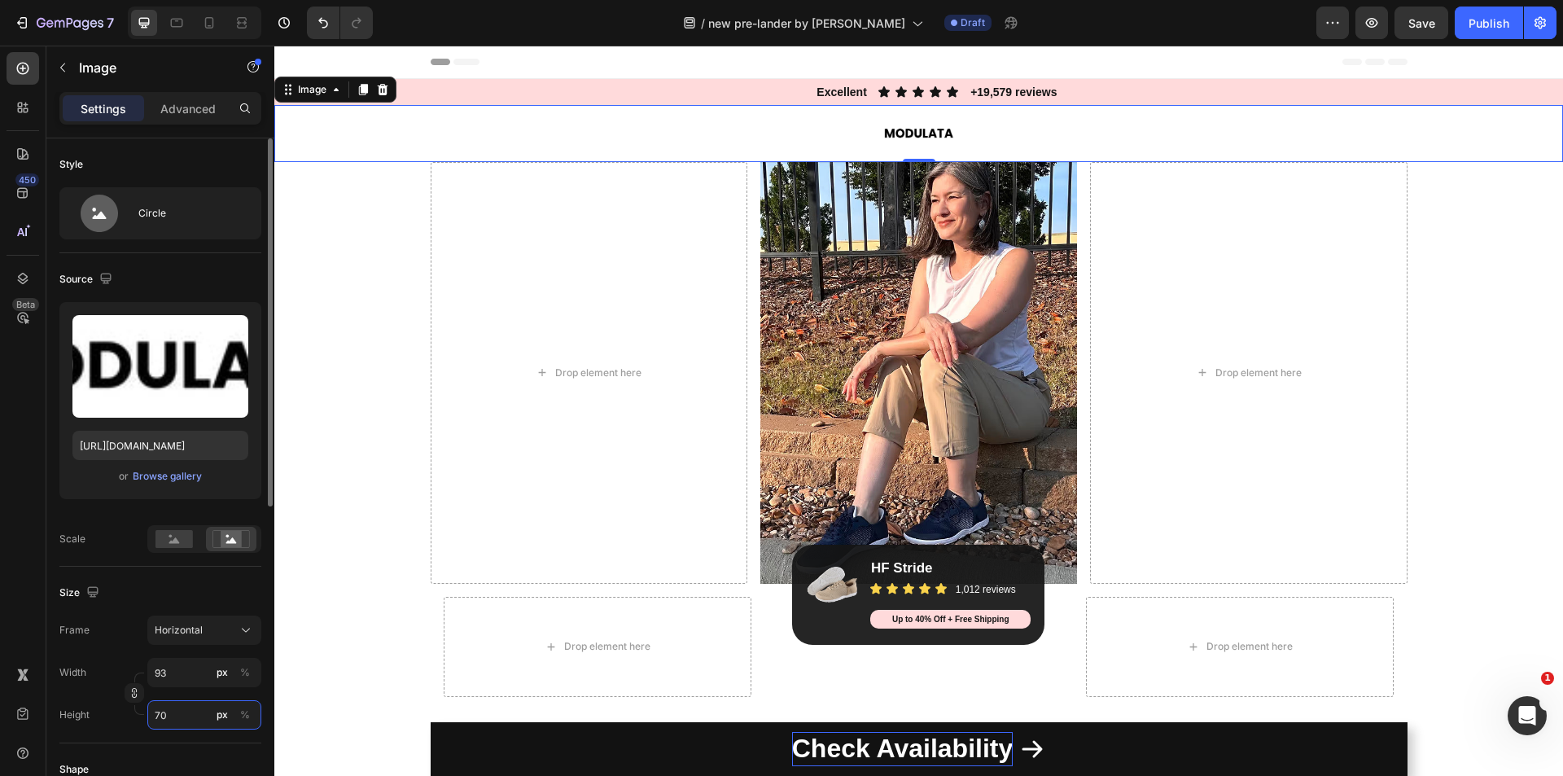
type input "71"
type input "96"
type input "72"
type input "97"
type input "73"
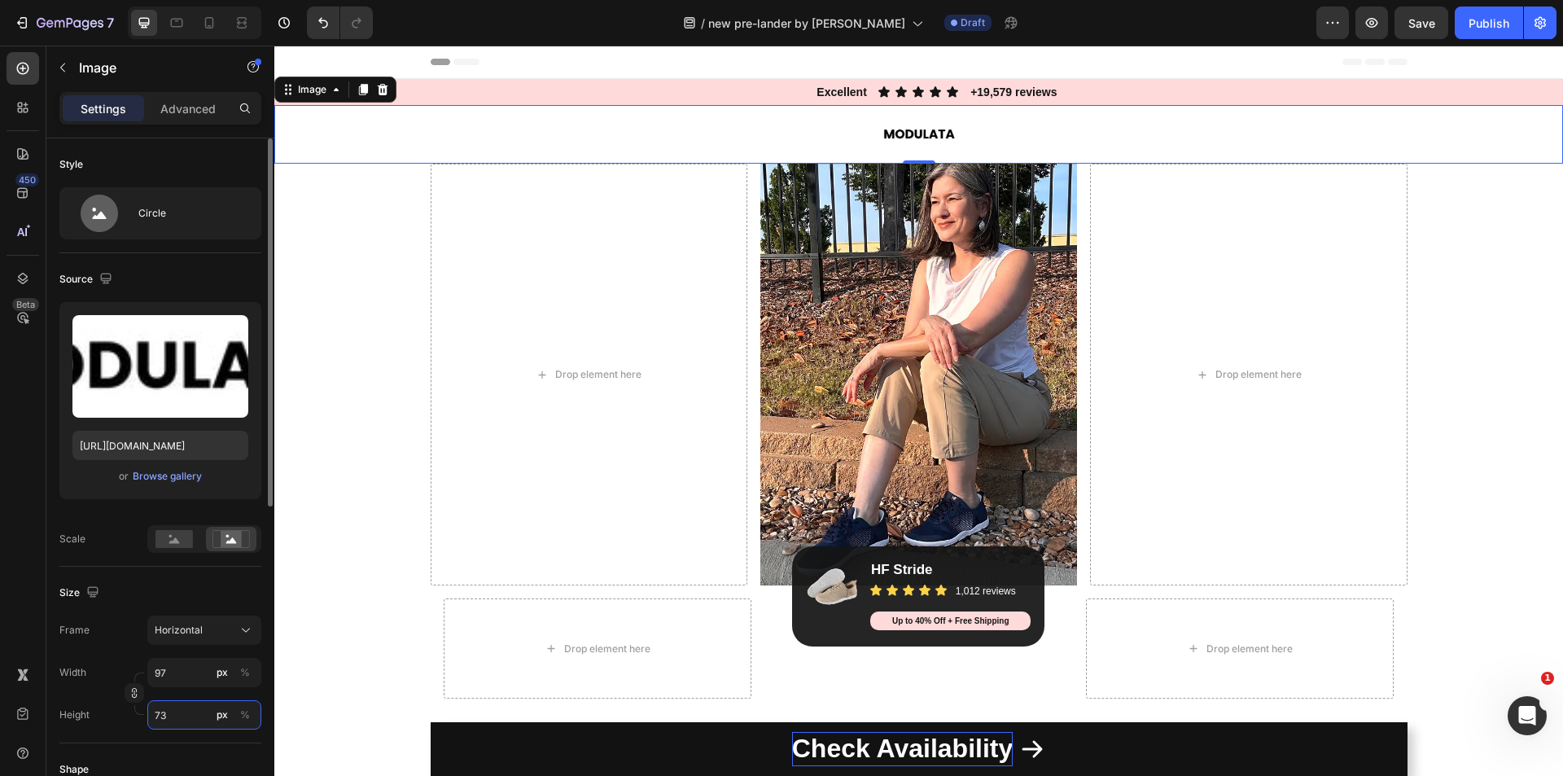
type input "99"
type input "74"
type input "100"
type input "75"
type input "101"
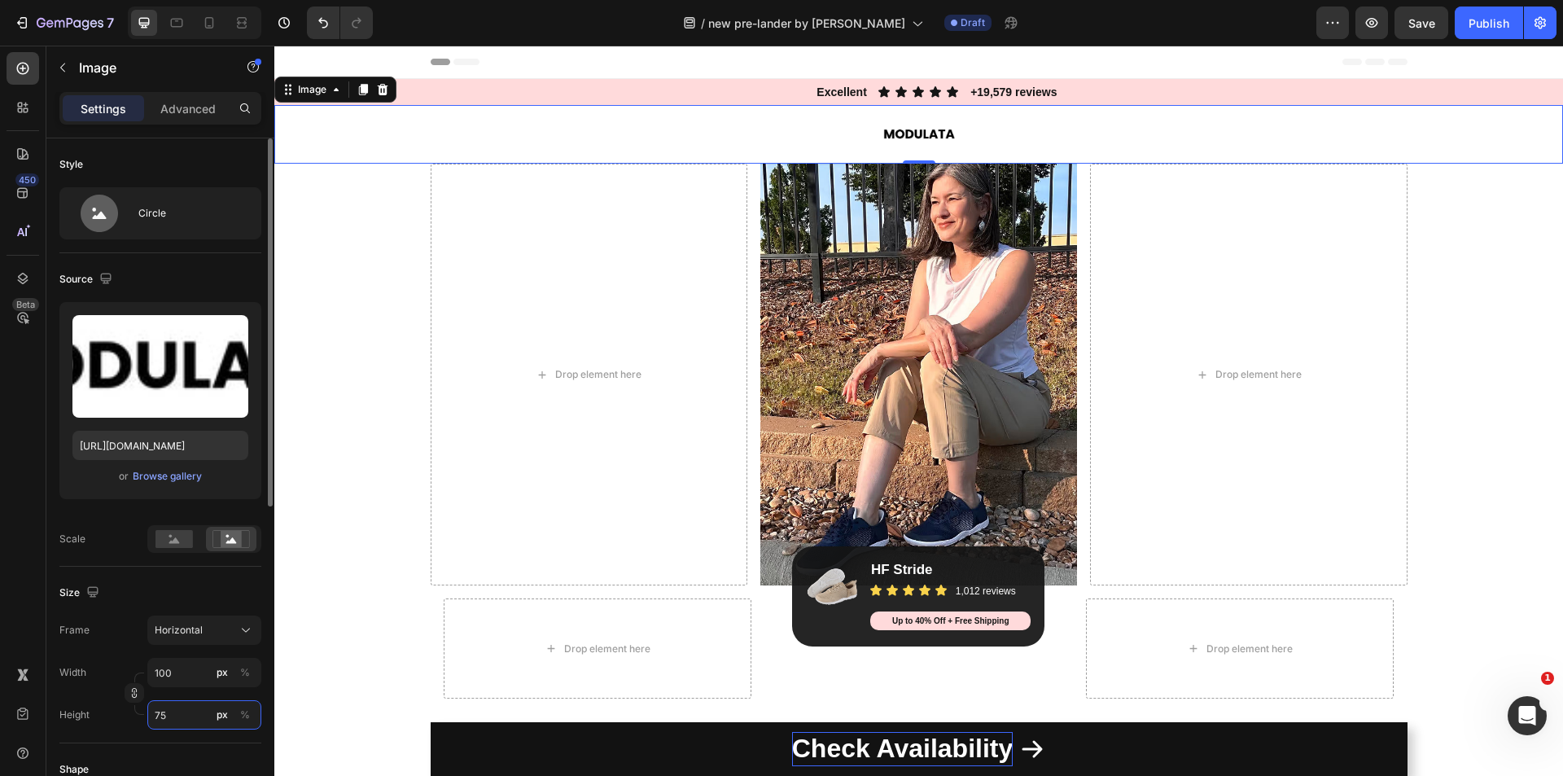
type input "76"
type input "103"
type input "77"
type input "104"
type input "78"
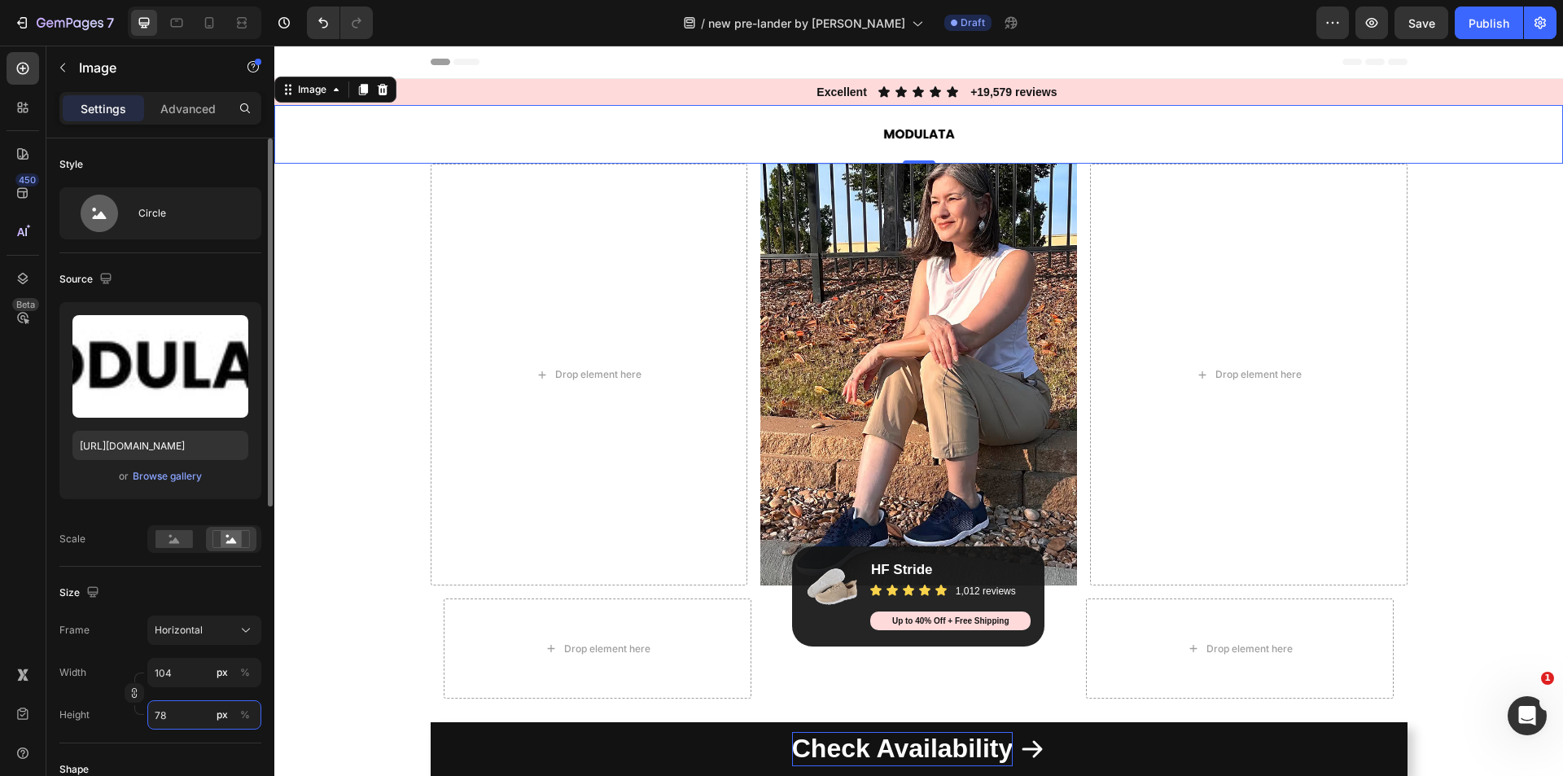
type input "105"
type input "79"
type input "107"
type input "80"
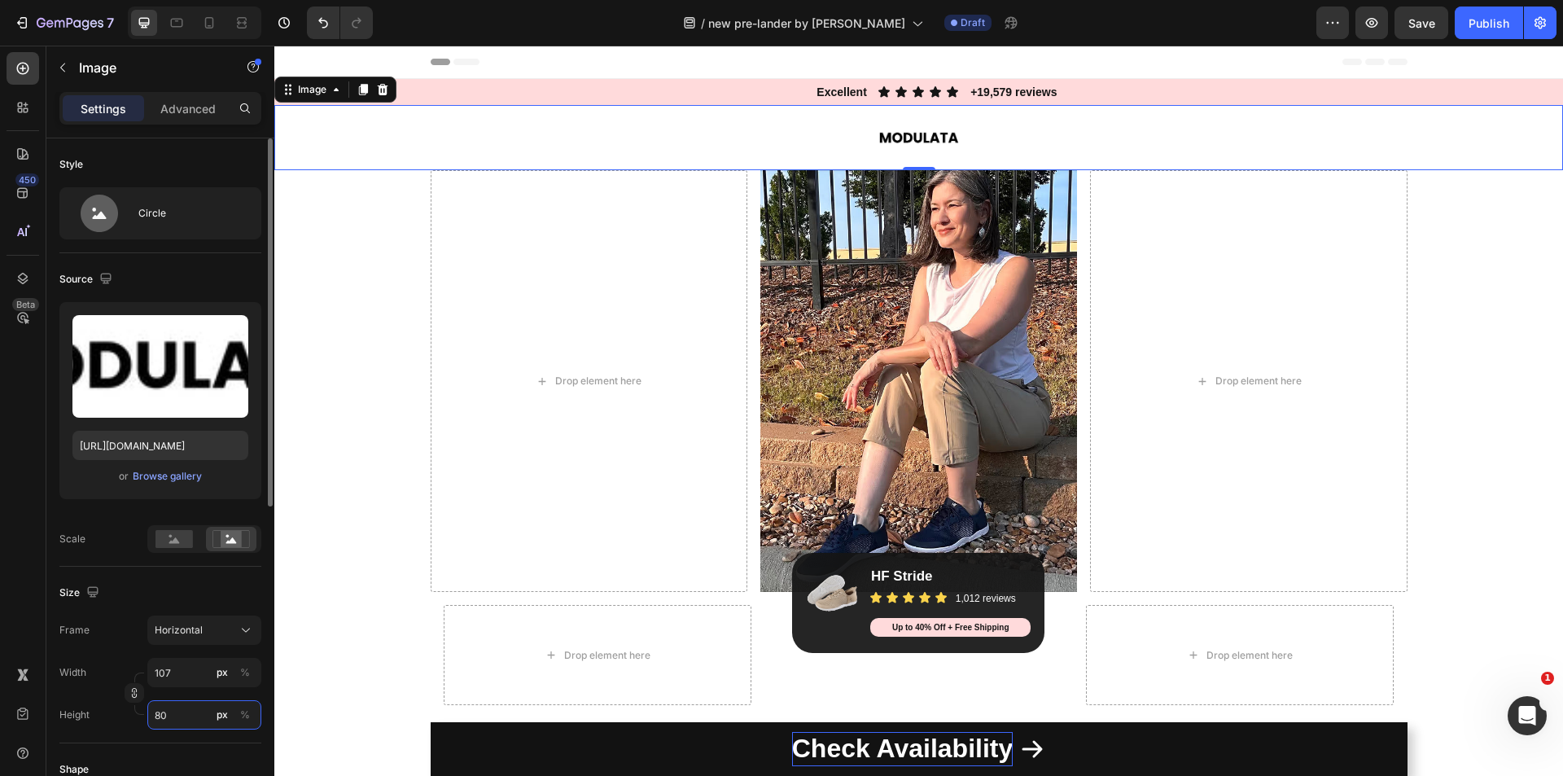
type input "108"
type input "81"
type input "109"
type input "82"
type input "111"
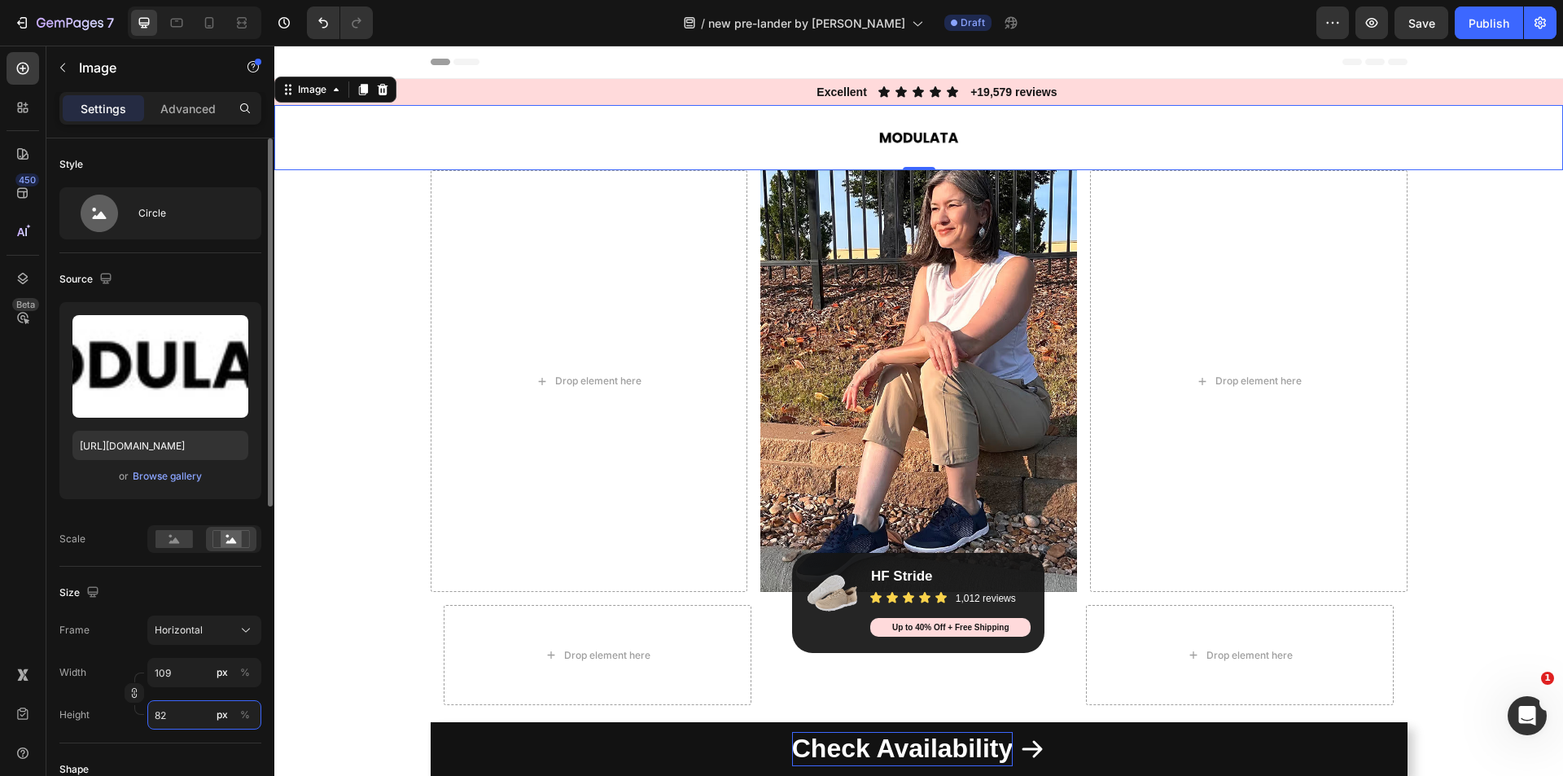
type input "83"
type input "112"
type input "84"
type input "113"
type input "85"
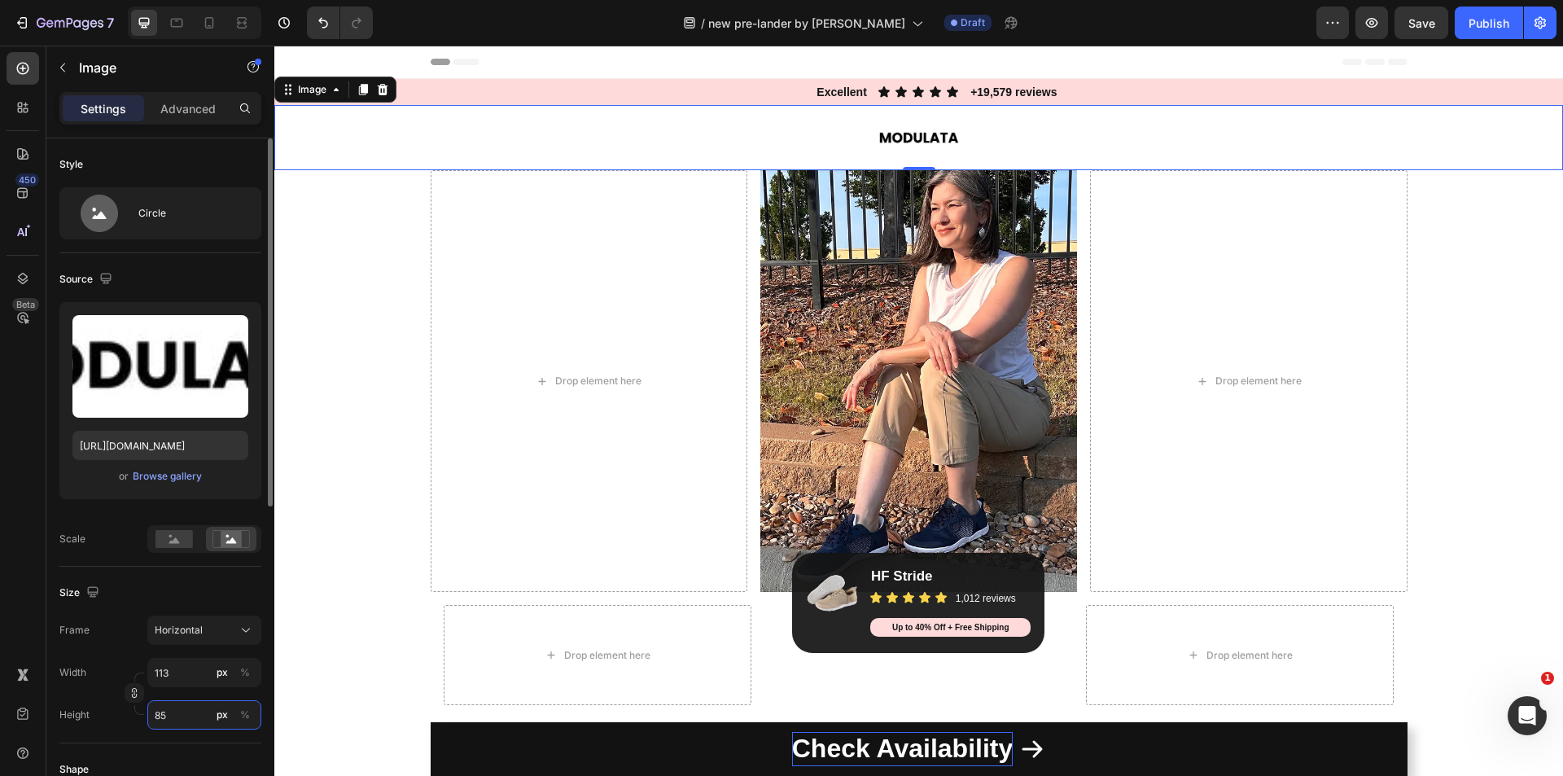
type input "115"
type input "86"
type input "116"
type input "87"
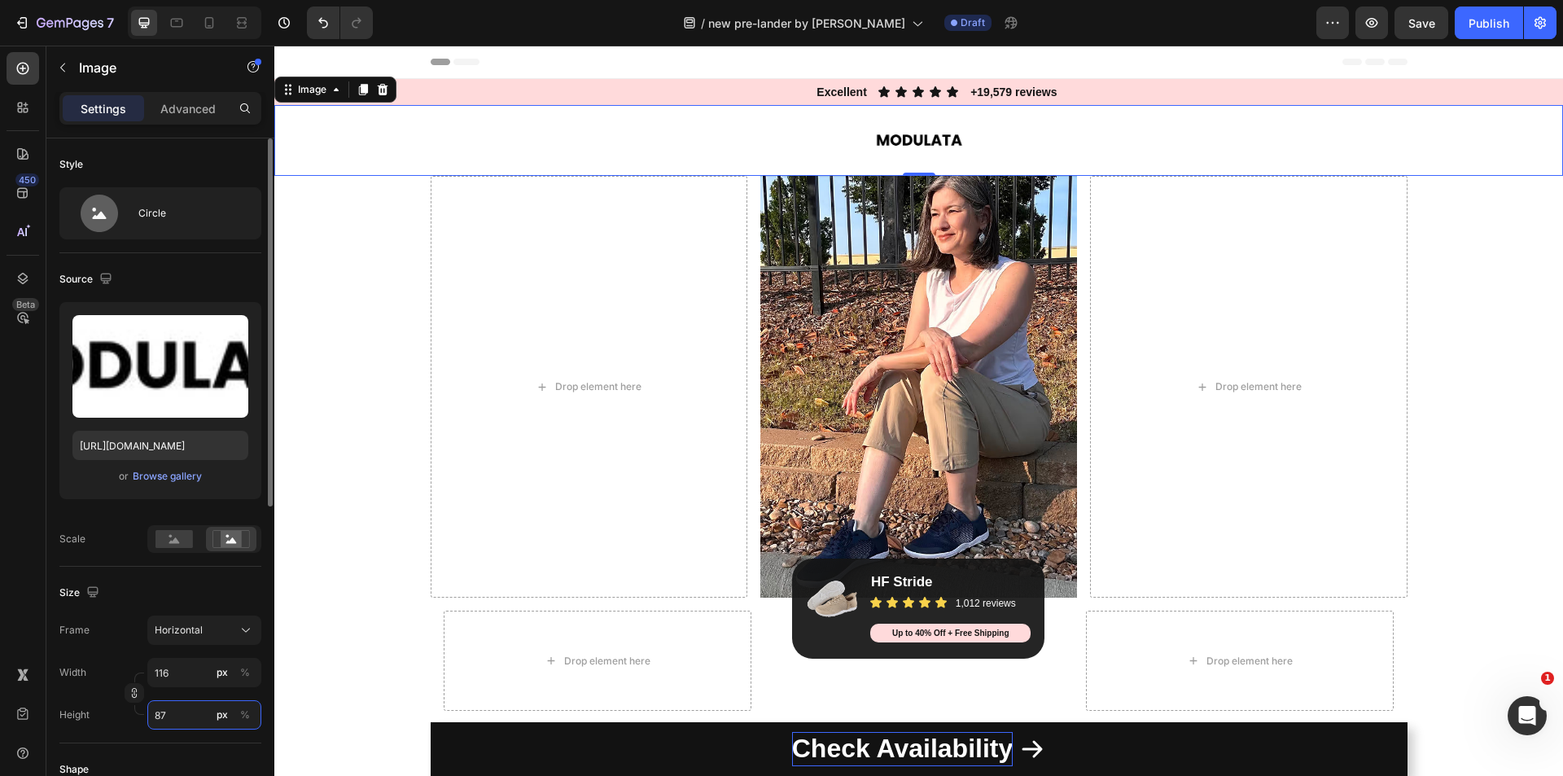
type input "117"
type input "88"
type input "119"
type input "89"
type input "120"
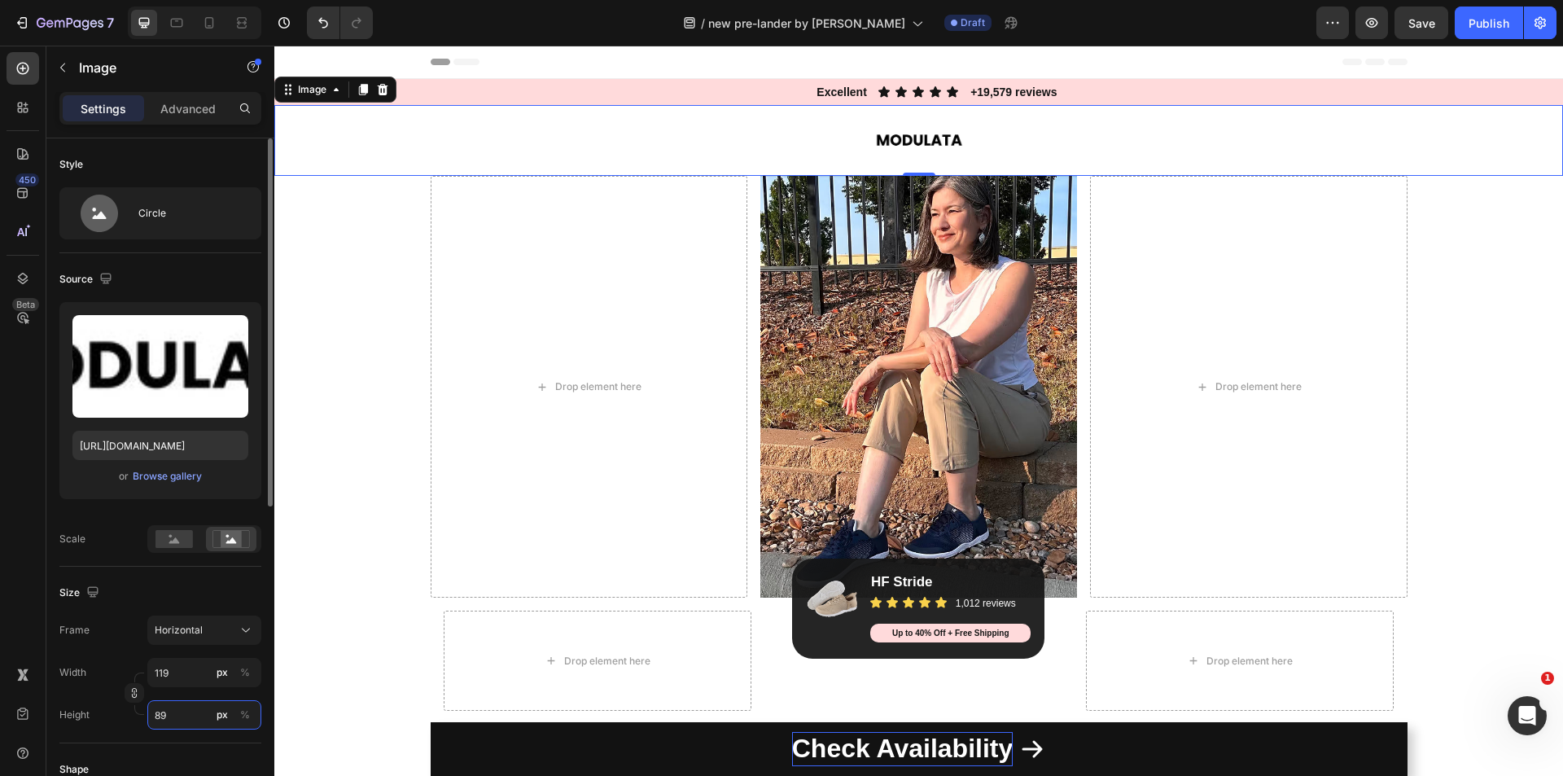
type input "90"
type input "121"
type input "91"
type input "123"
type input "92"
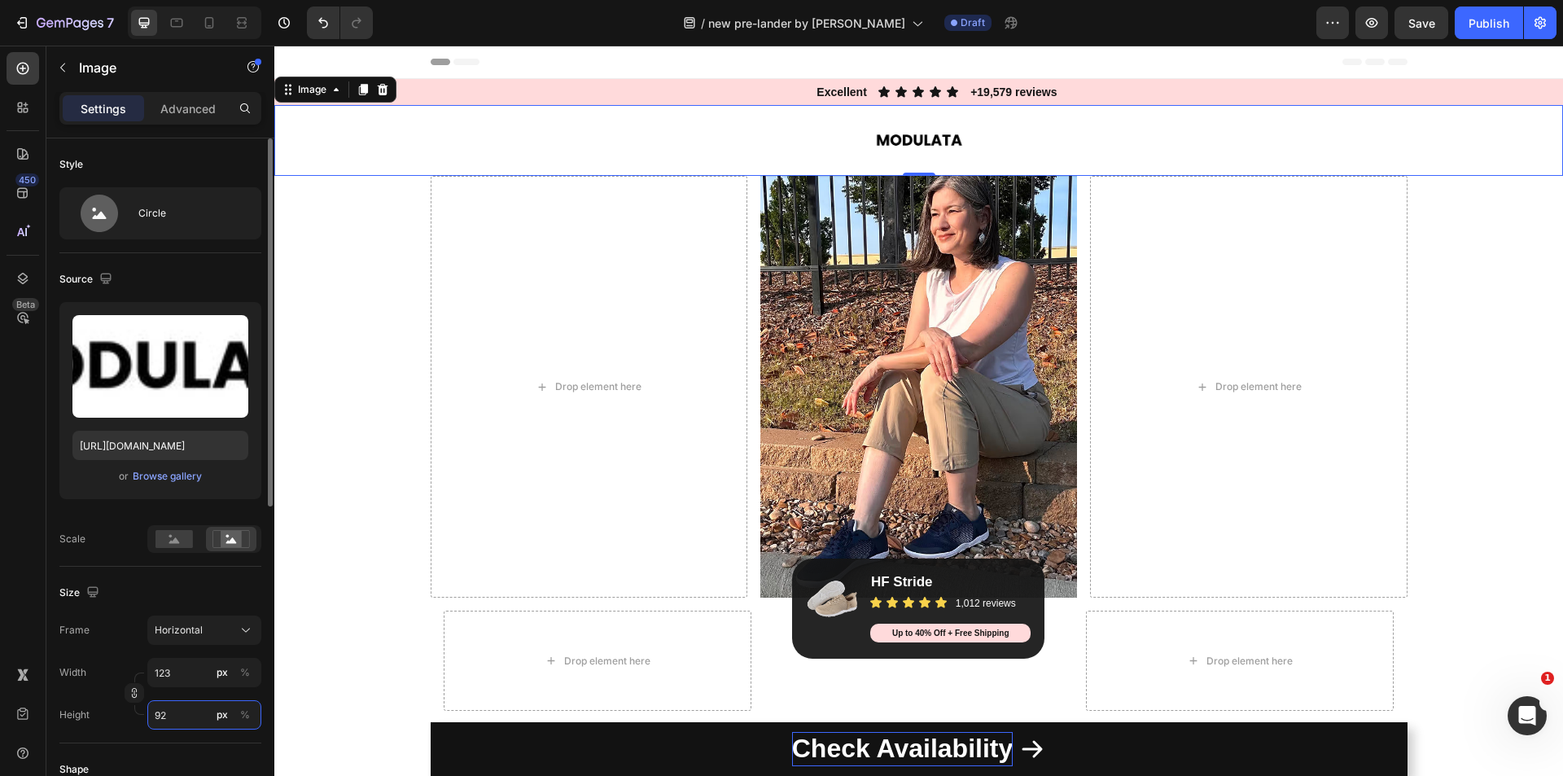
type input "124"
type input "93"
type input "125"
type input "94"
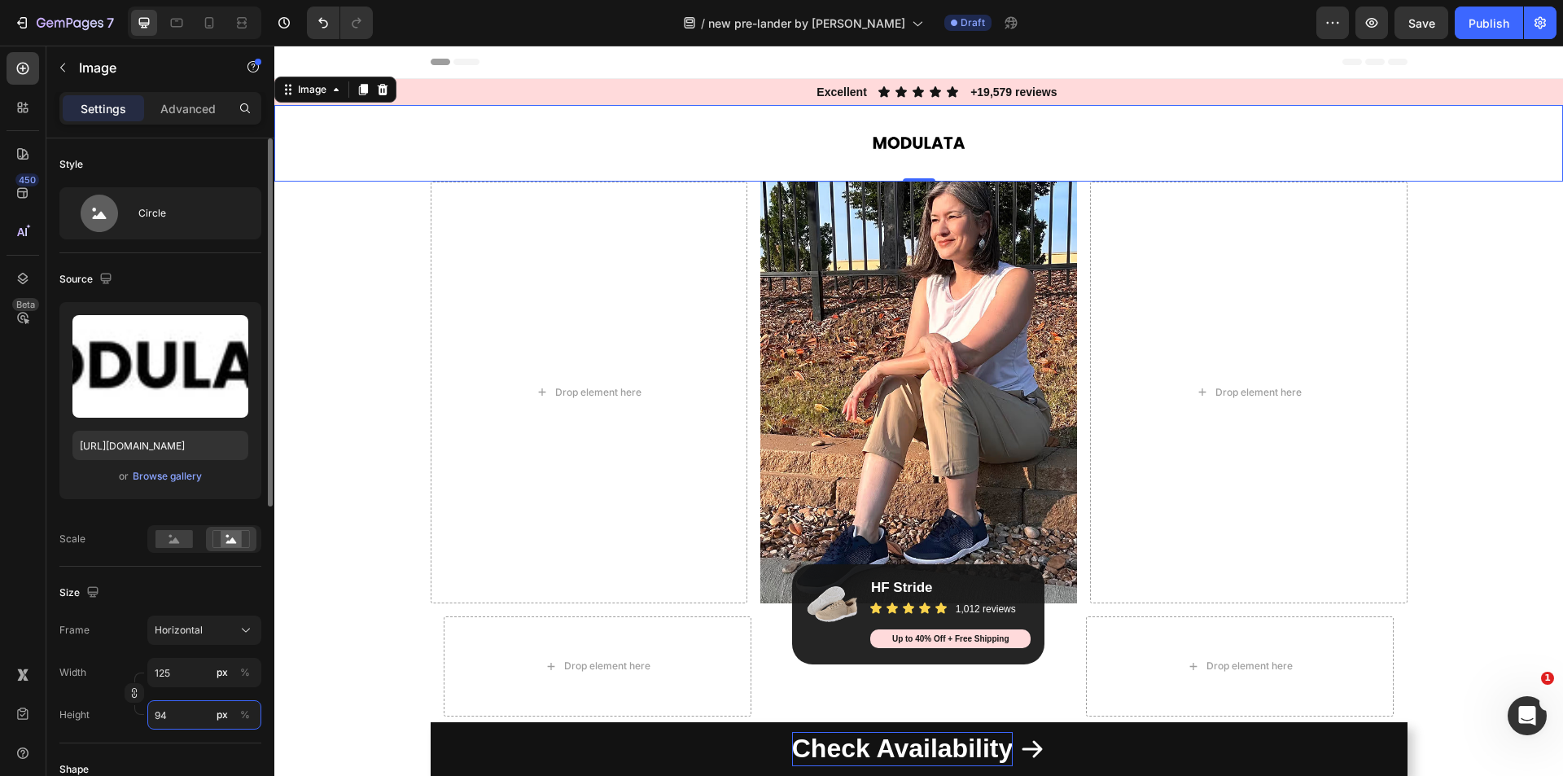
type input "127"
type input "95"
type input "128"
type input "96"
type input "129"
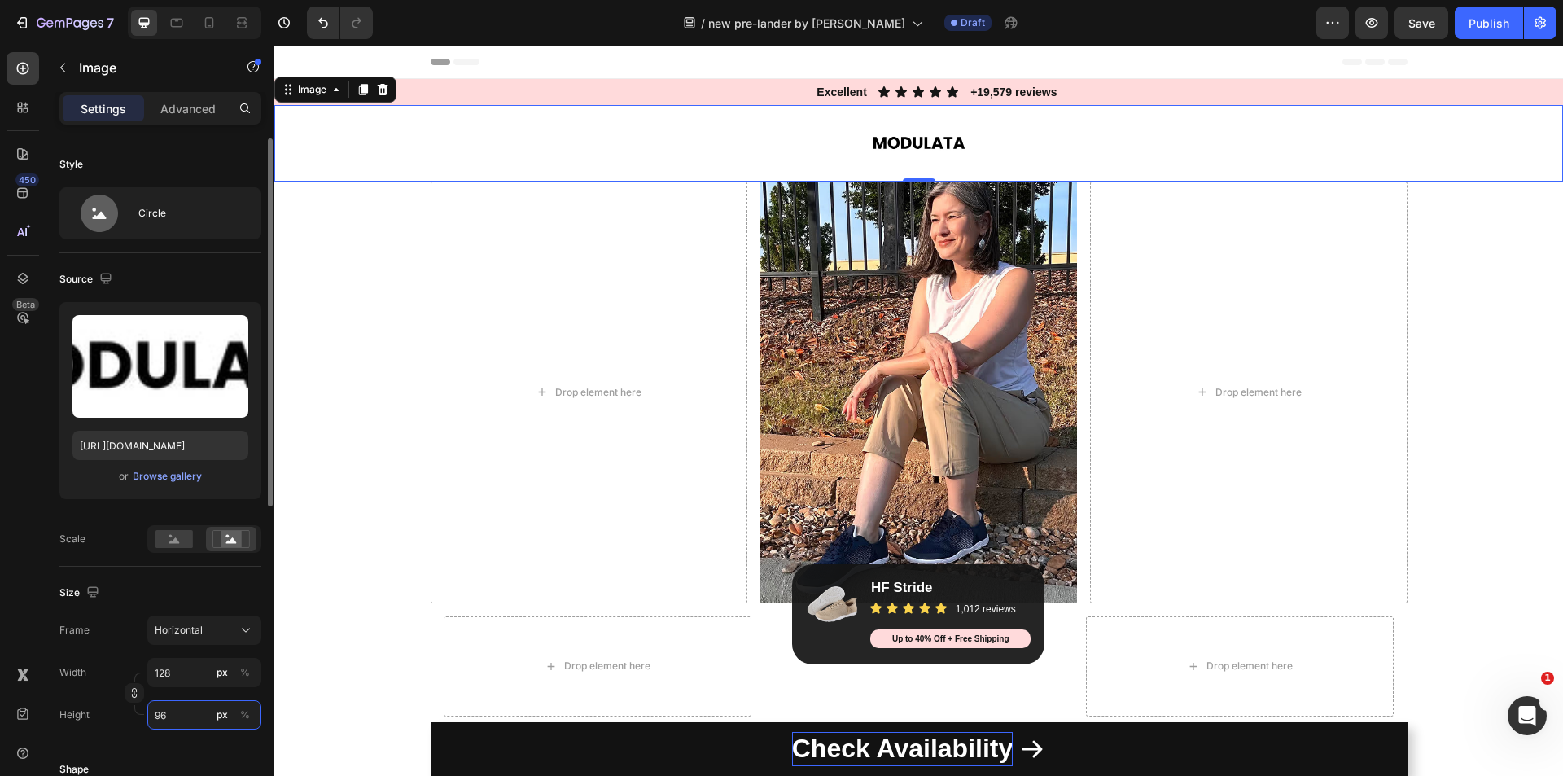
type input "97"
type input "131"
type input "98"
type input "132"
type input "99"
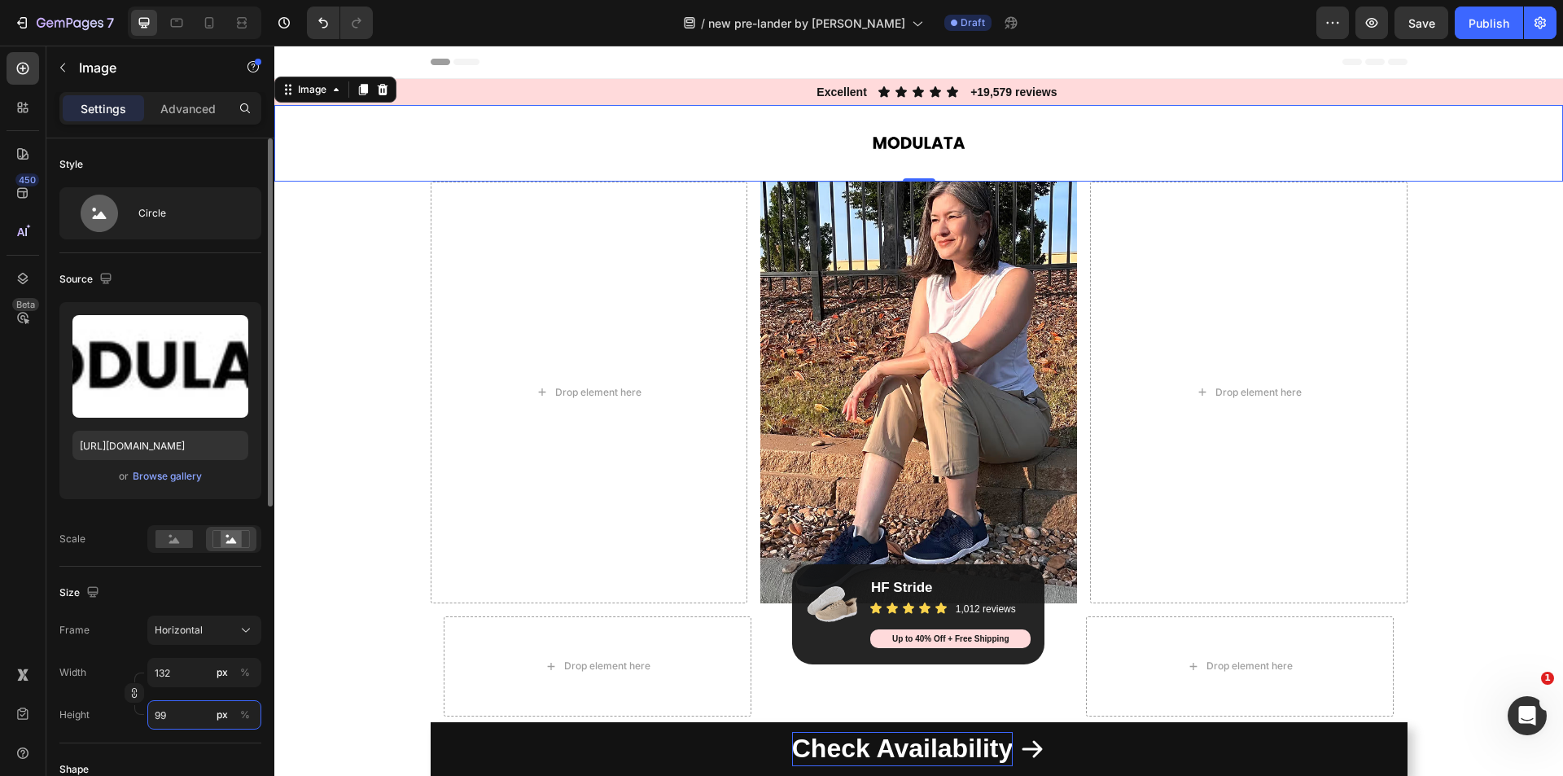
type input "133"
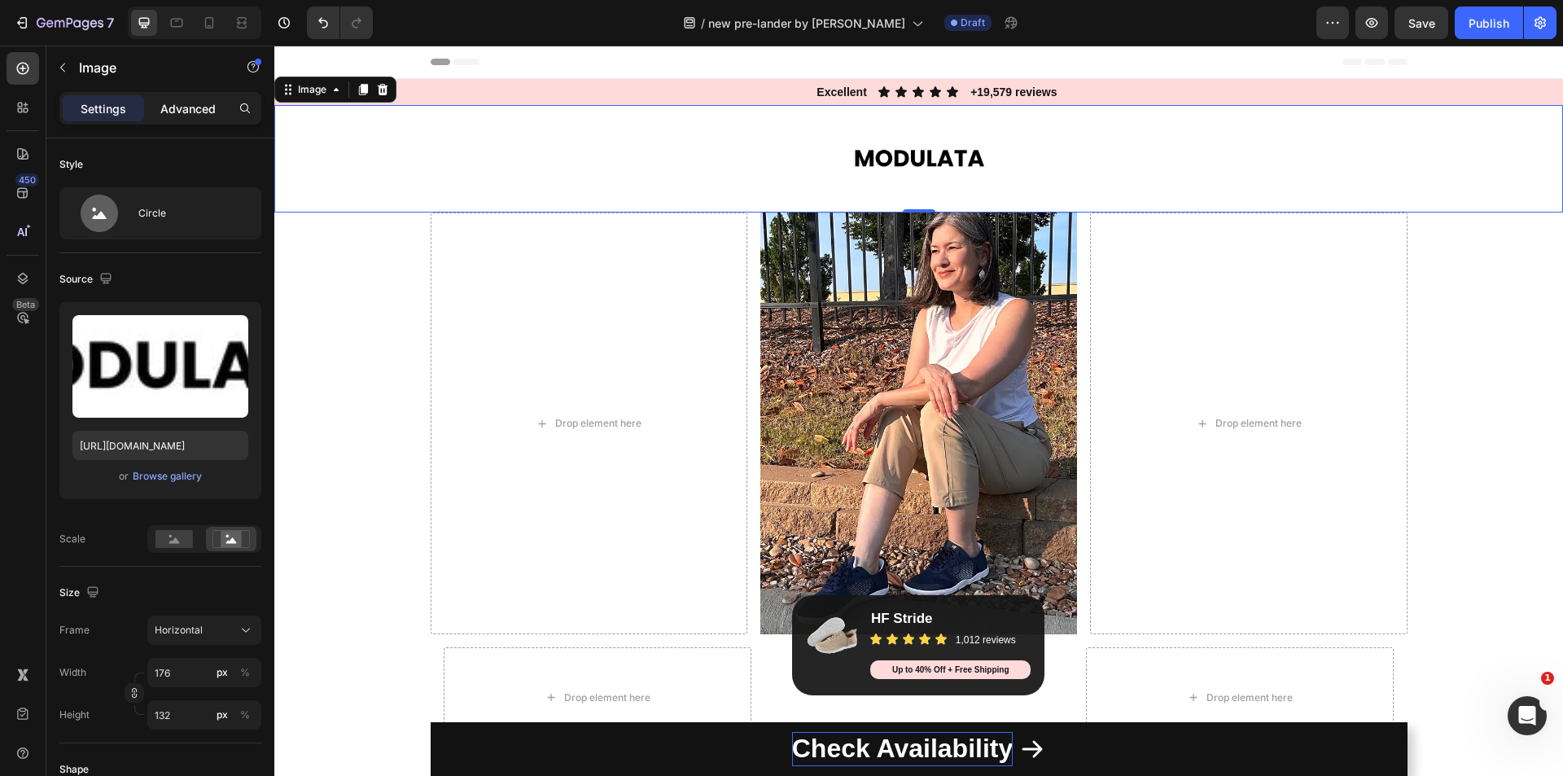
click at [191, 95] on div "Advanced" at bounding box center [187, 108] width 81 height 26
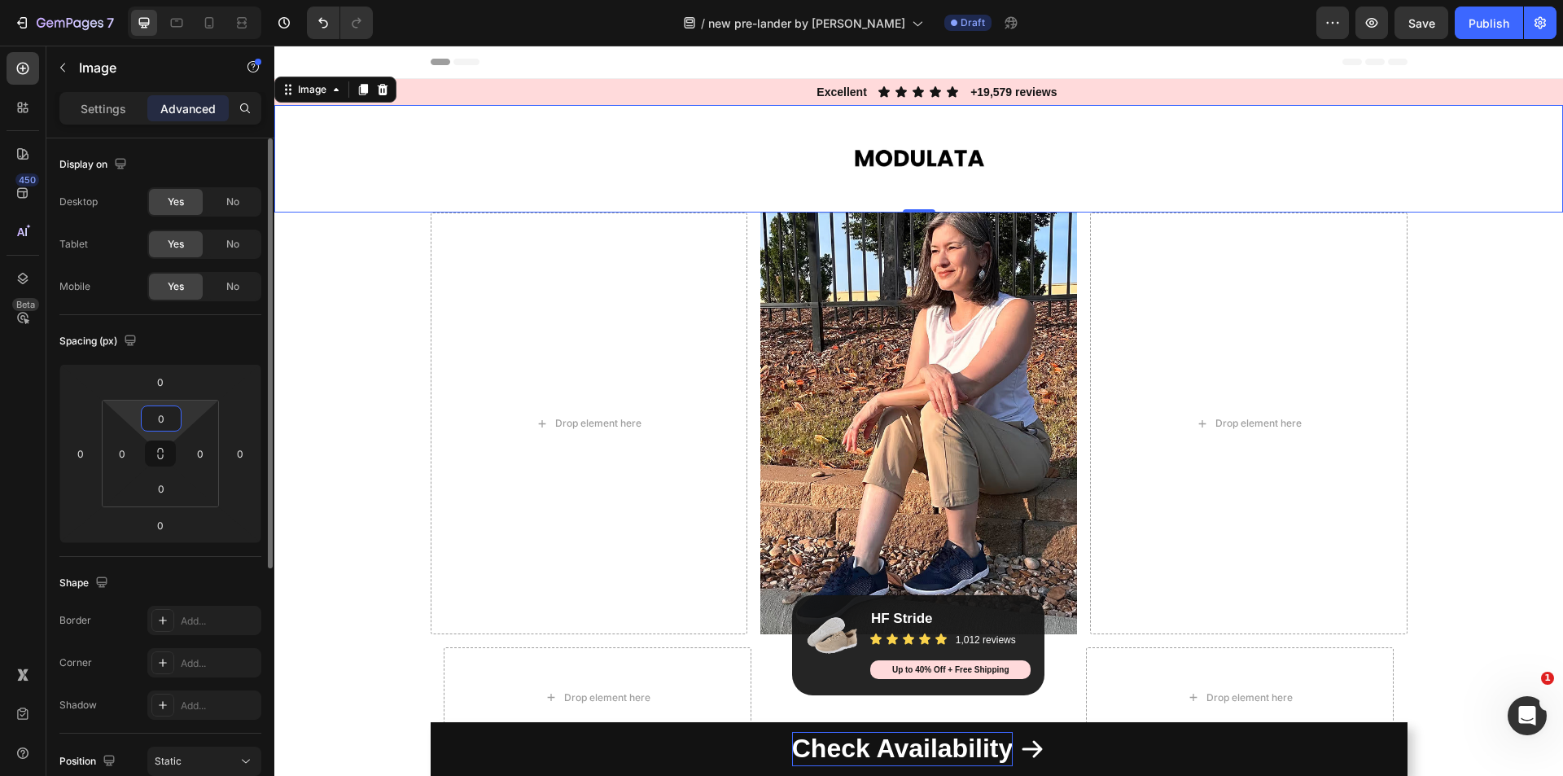
click at [171, 419] on input "0" at bounding box center [161, 418] width 33 height 24
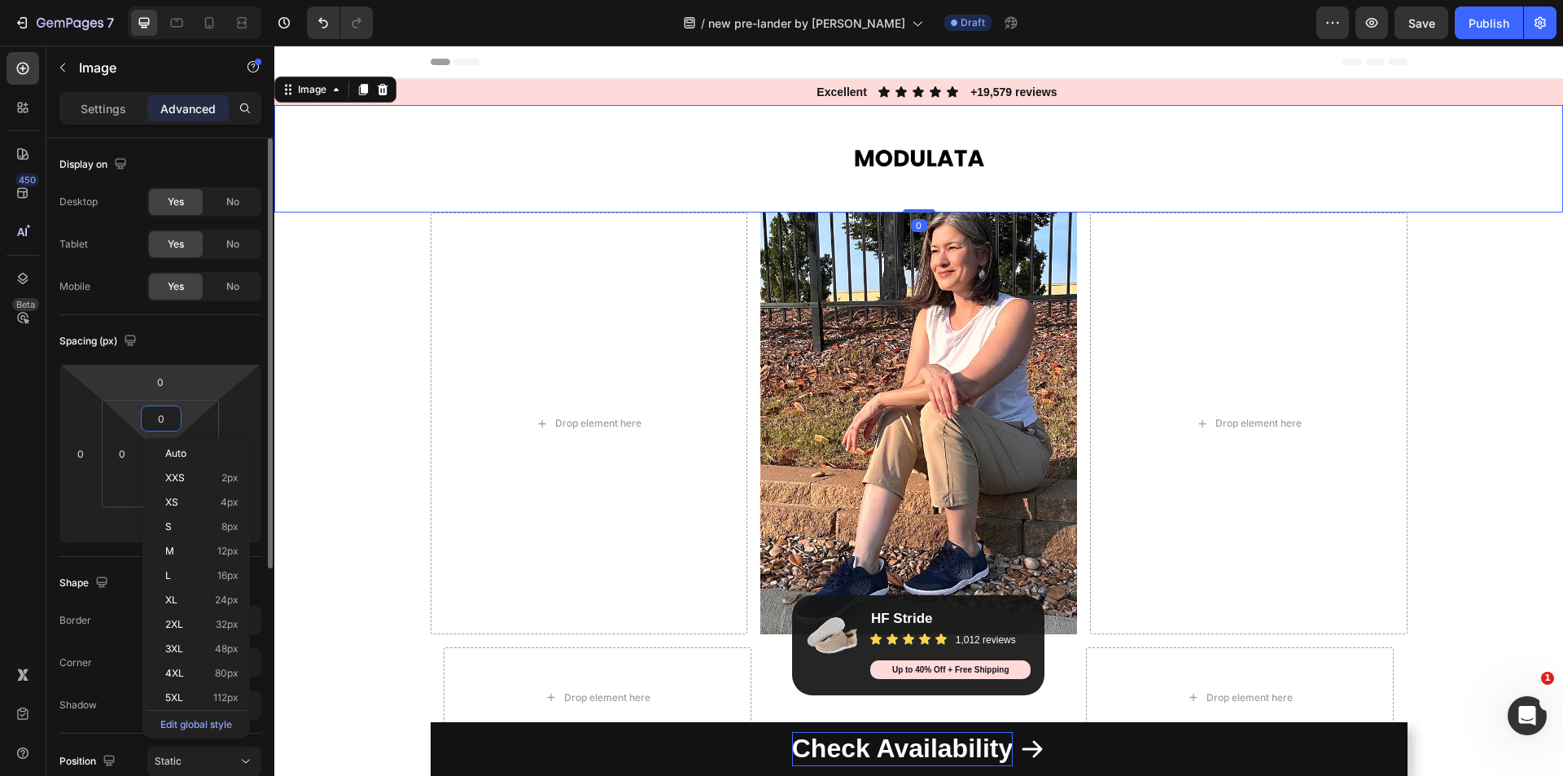
click at [181, 0] on html "7 Version history / new pre-lander by sharif Draft Preview Save Publish 450 Bet…" at bounding box center [781, 0] width 1563 height 0
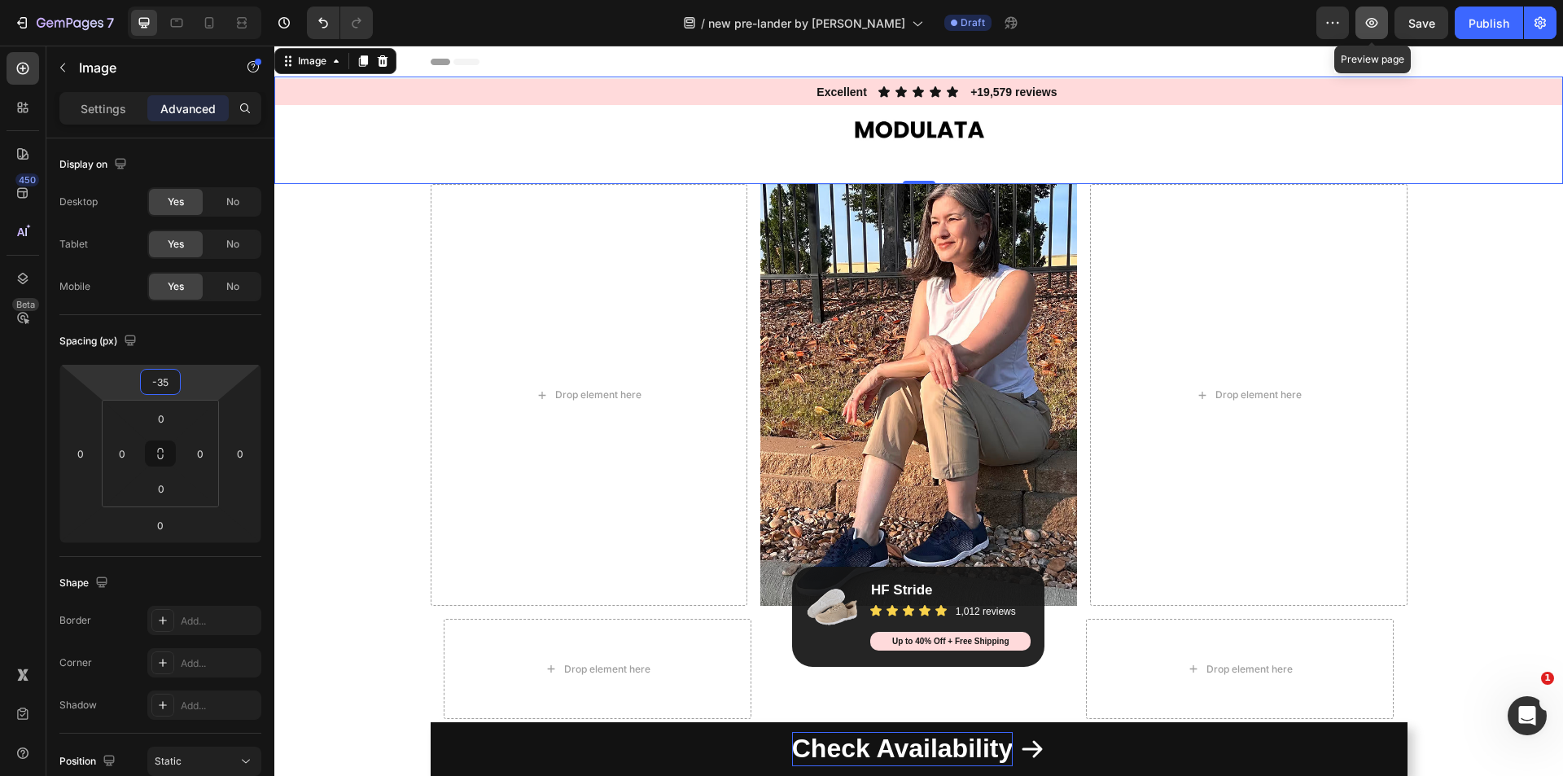
click at [1379, 17] on icon "button" at bounding box center [1371, 23] width 16 height 16
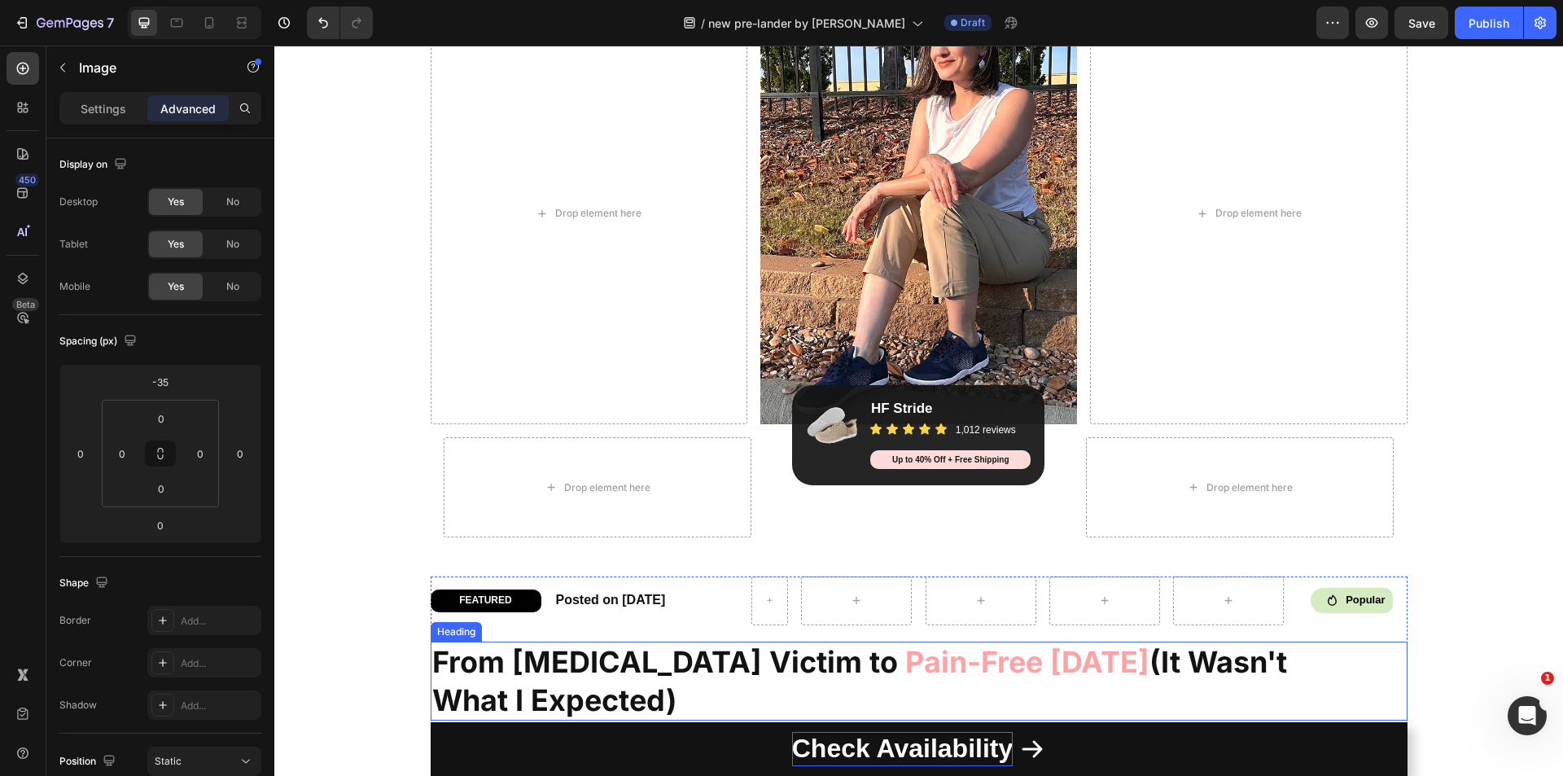
scroll to position [570, 0]
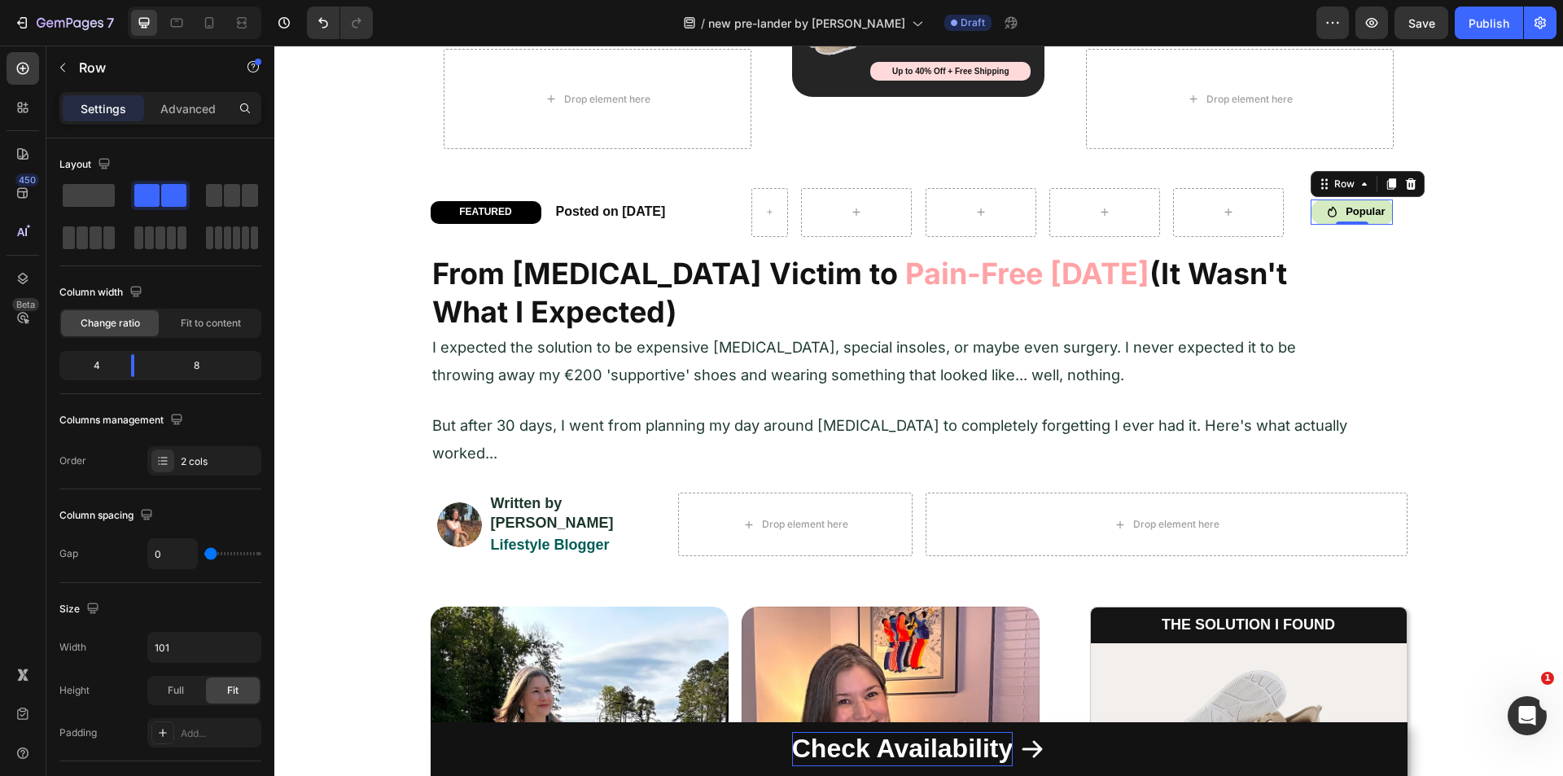
click at [1318, 219] on div "Icon" at bounding box center [1324, 211] width 28 height 25
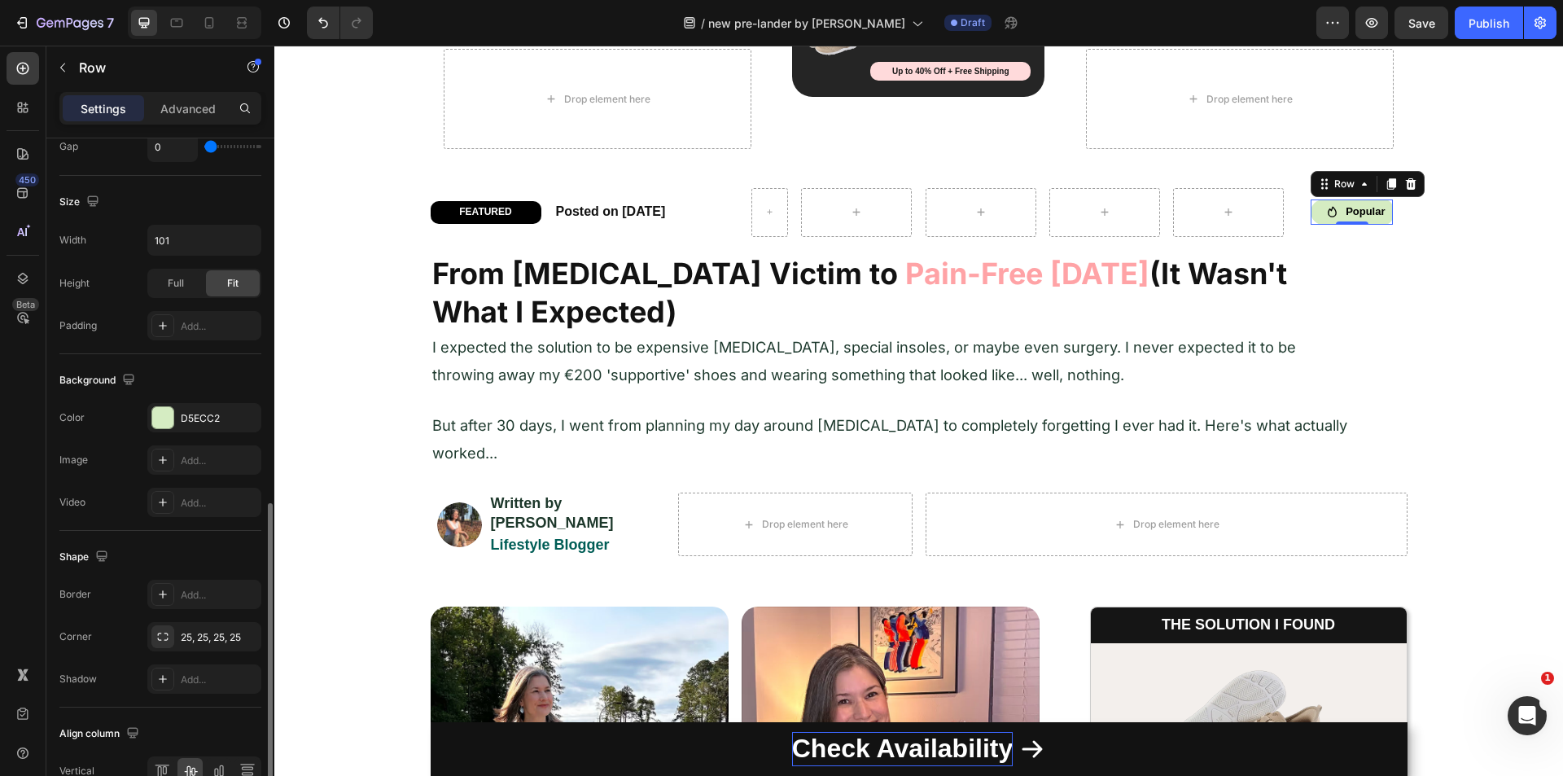
scroll to position [488, 0]
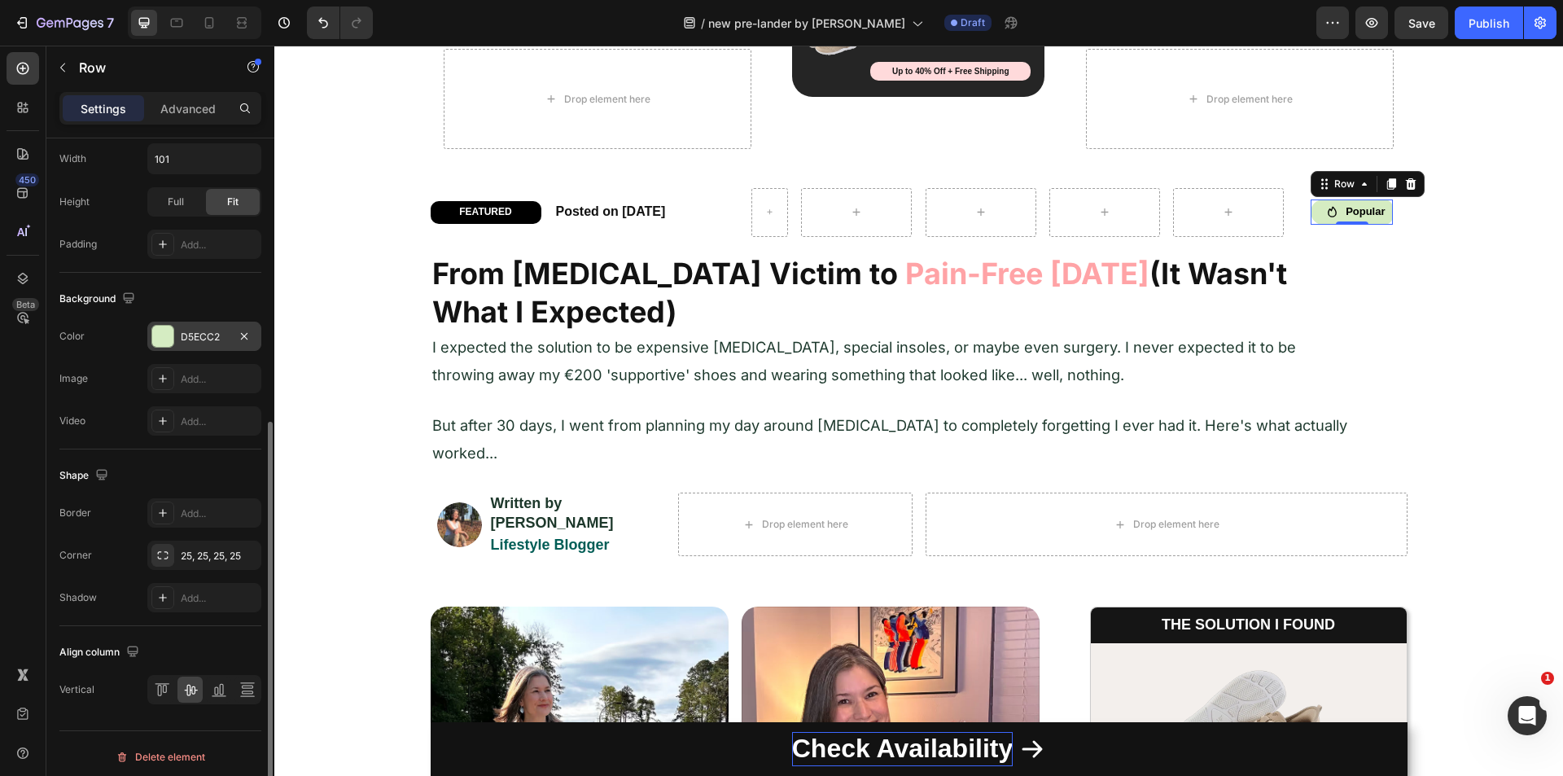
click at [163, 334] on div at bounding box center [162, 336] width 21 height 21
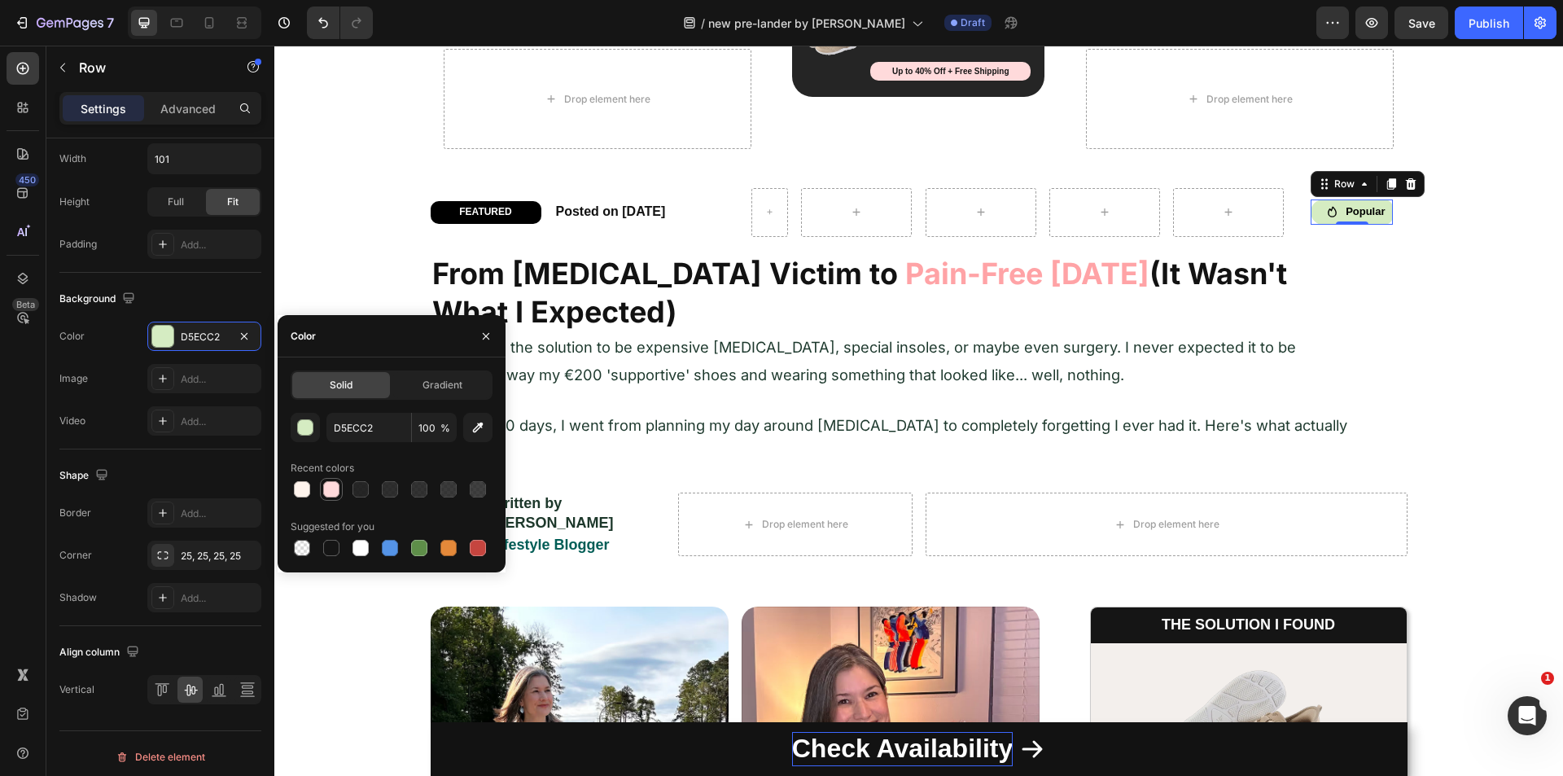
click at [321, 494] on div at bounding box center [331, 489] width 20 height 20
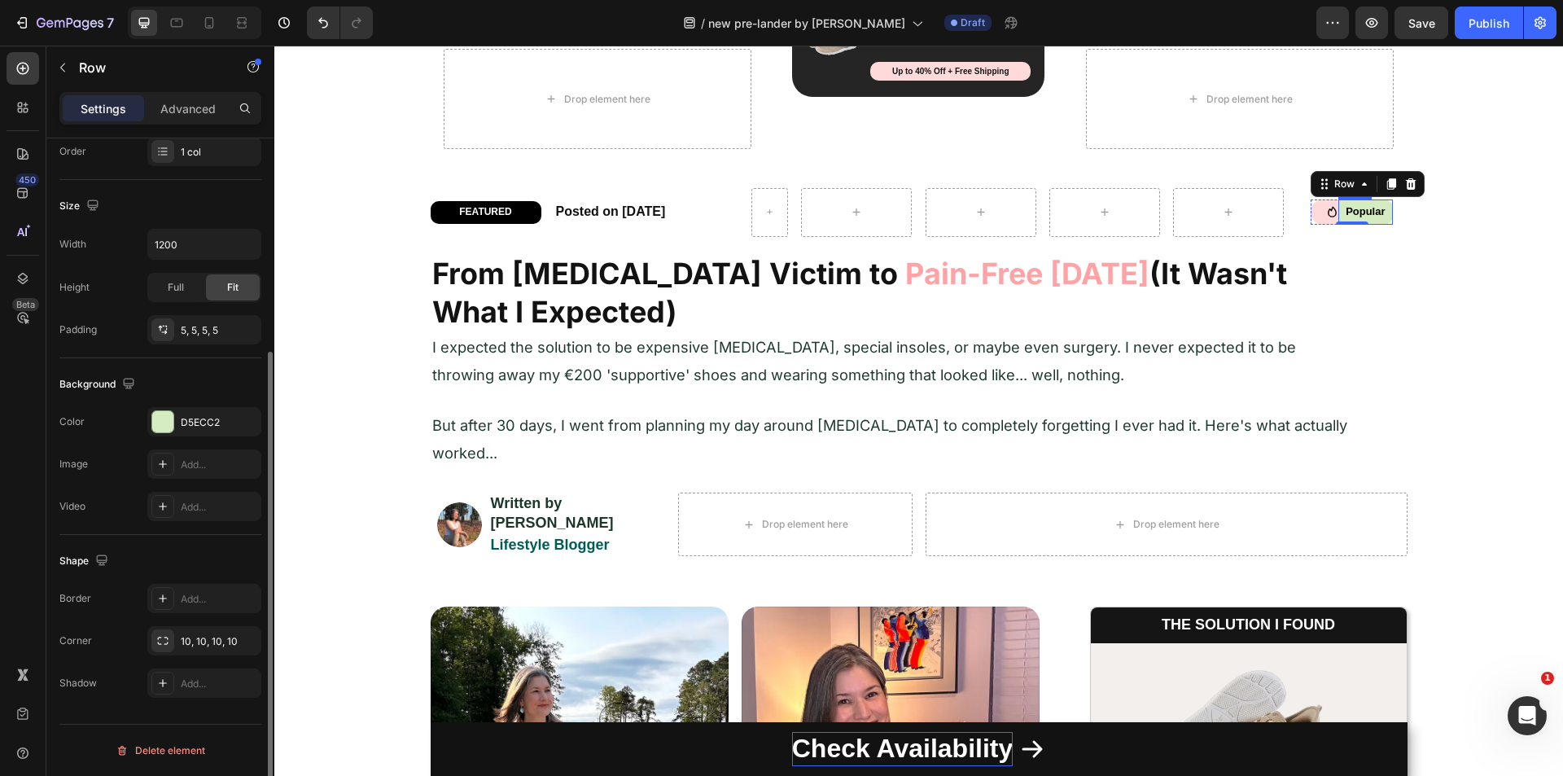
scroll to position [309, 0]
click at [1384, 217] on div "Popular Heading Row 0" at bounding box center [1365, 211] width 55 height 25
click at [158, 417] on div at bounding box center [162, 421] width 21 height 21
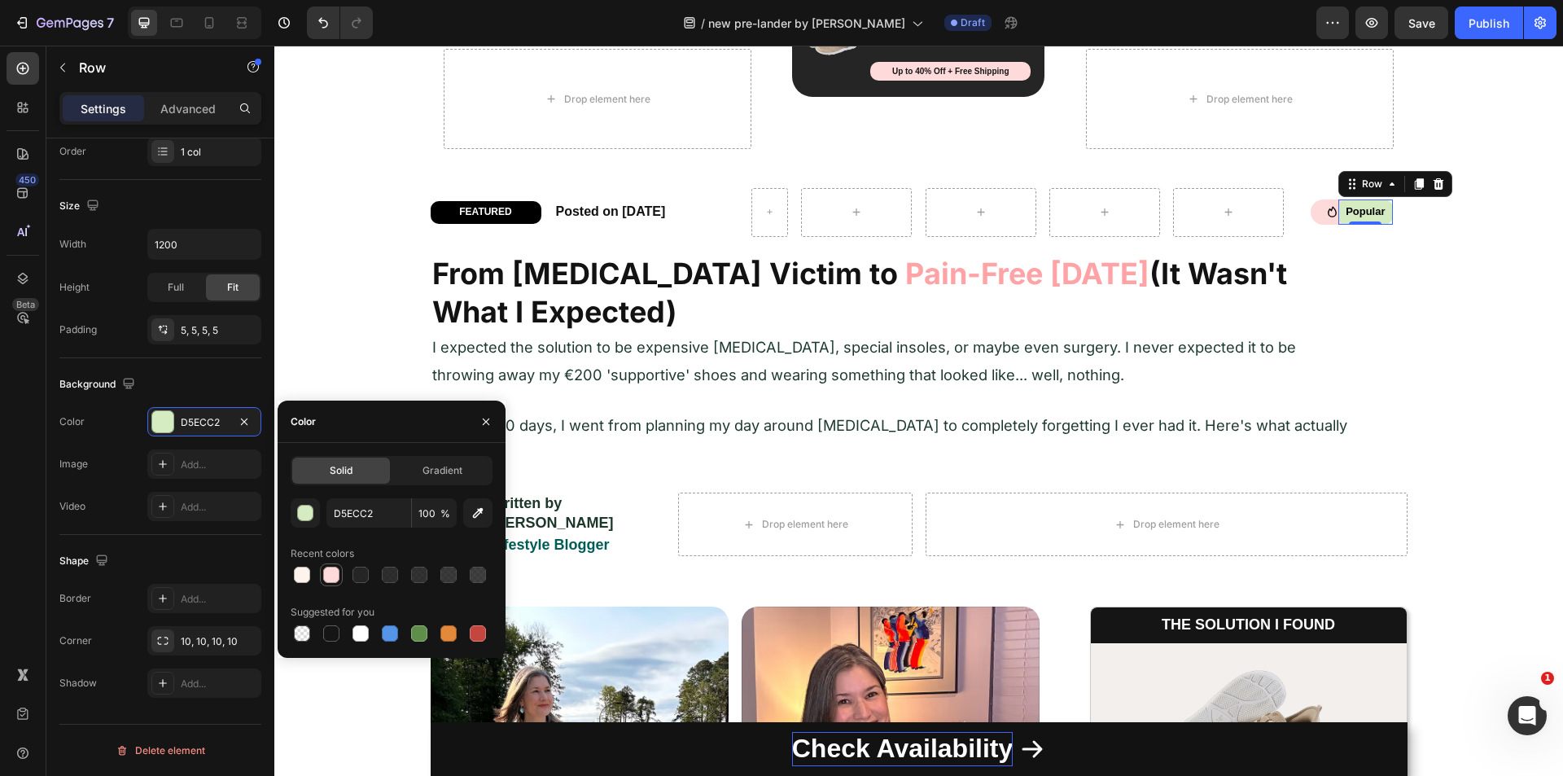
click at [337, 568] on div at bounding box center [331, 574] width 16 height 16
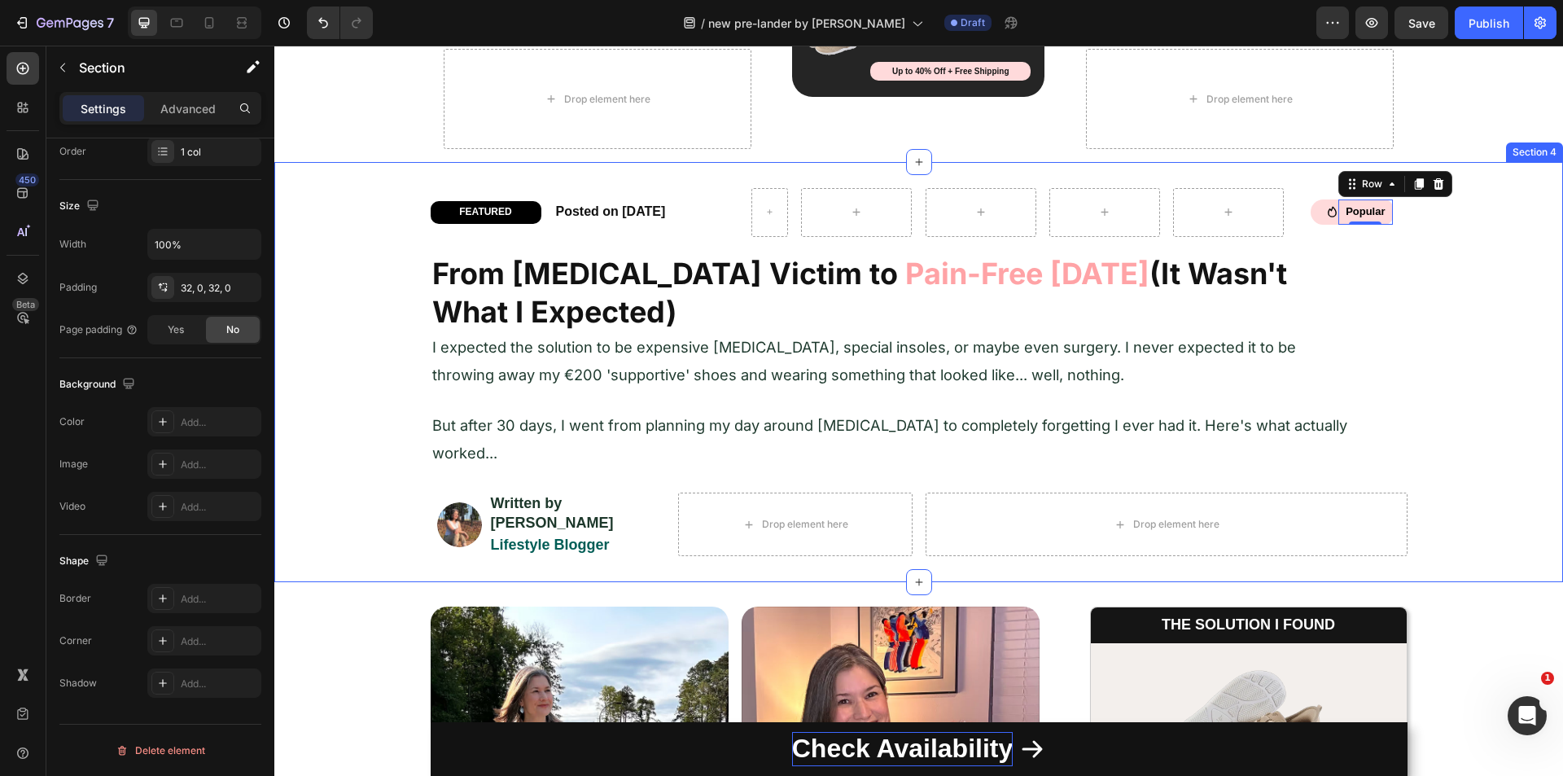
click at [1432, 439] on div "FEATURED Heading Row Posted on [DATE] Heading Row Icon Popular Heading Row 0 Ro…" at bounding box center [918, 372] width 1288 height 368
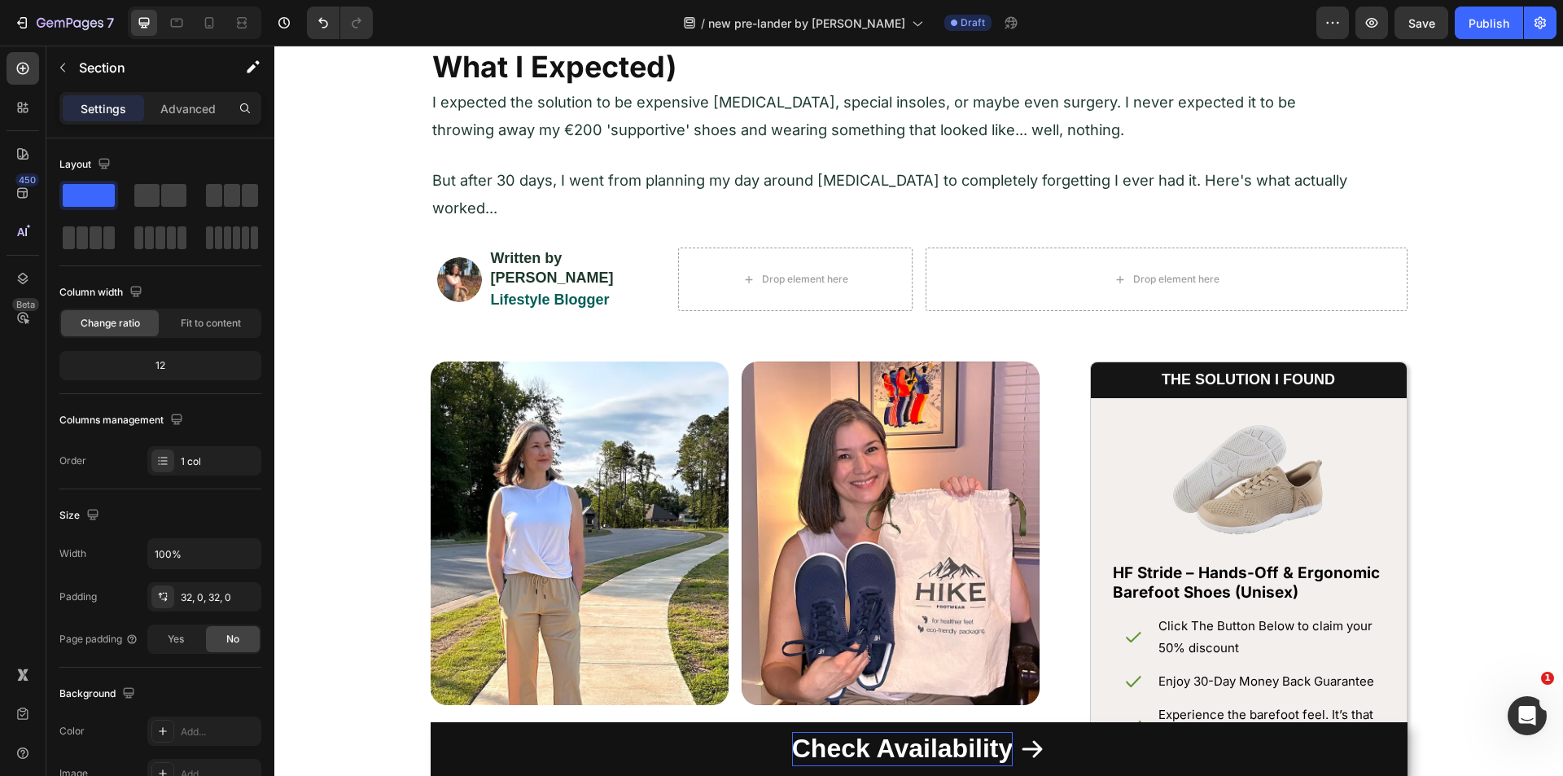
scroll to position [814, 0]
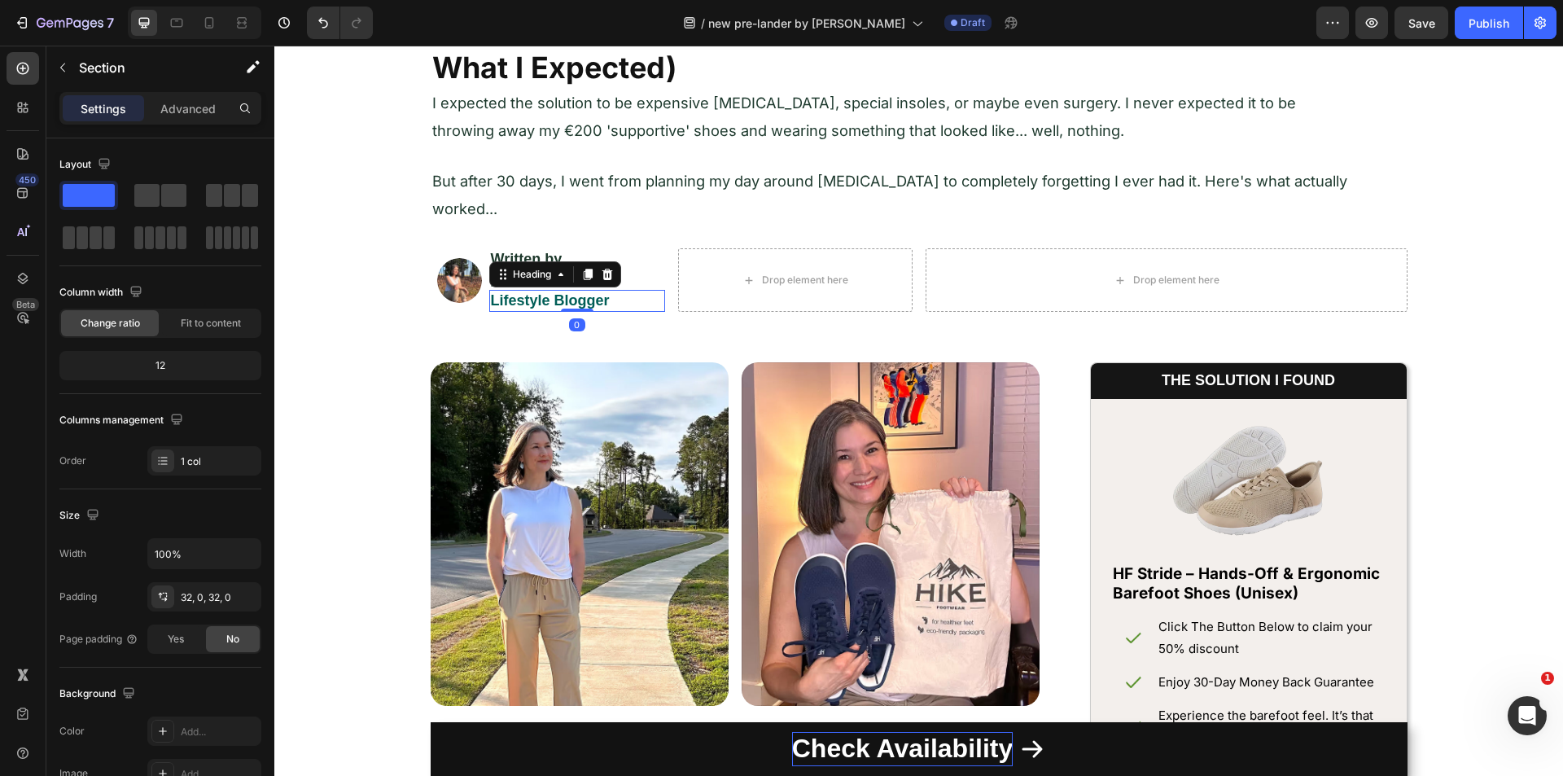
click at [579, 292] on strong "Lifestyle Blogger" at bounding box center [550, 300] width 119 height 16
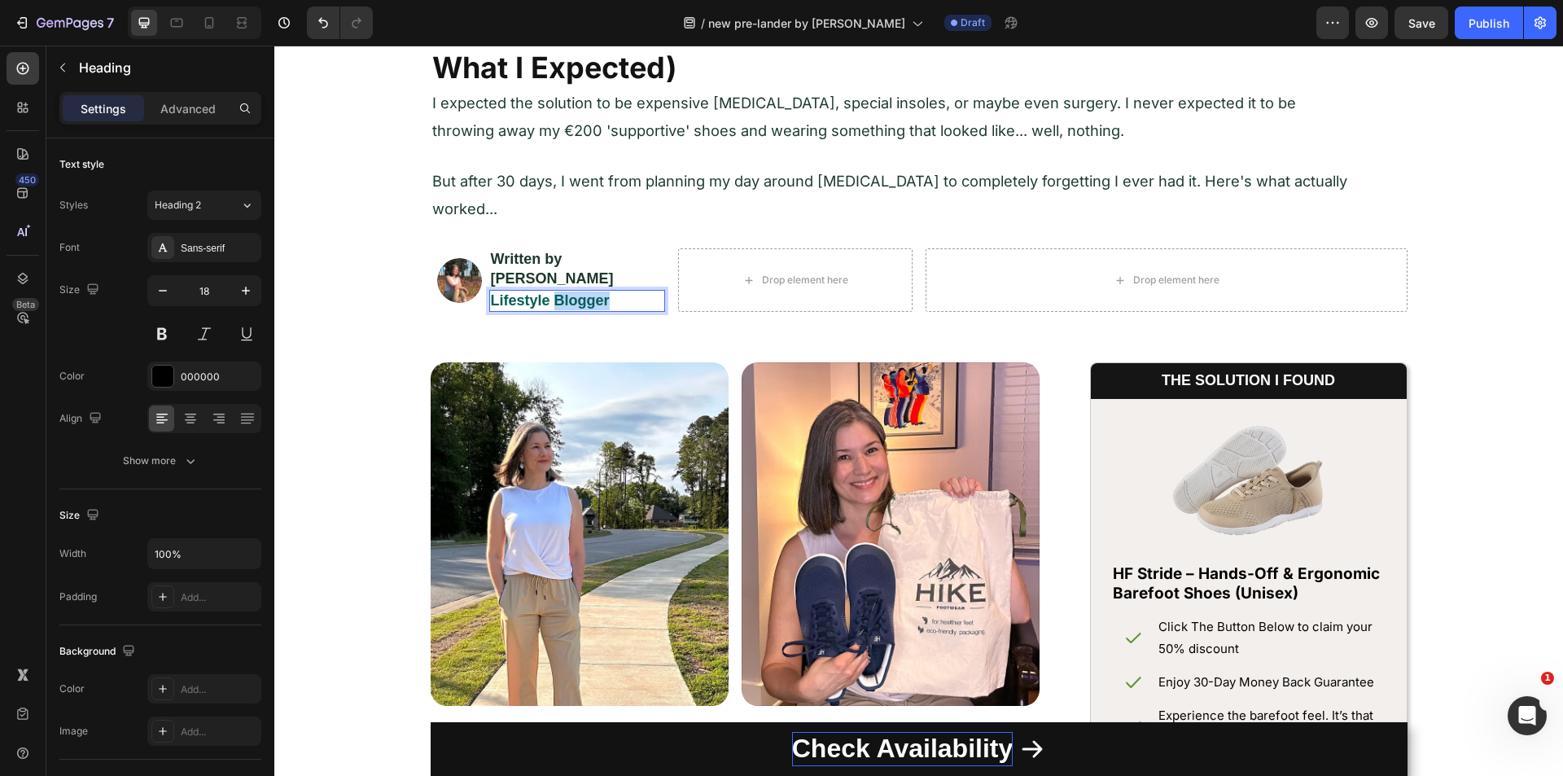
click at [580, 292] on strong "Lifestyle Blogger" at bounding box center [550, 300] width 119 height 16
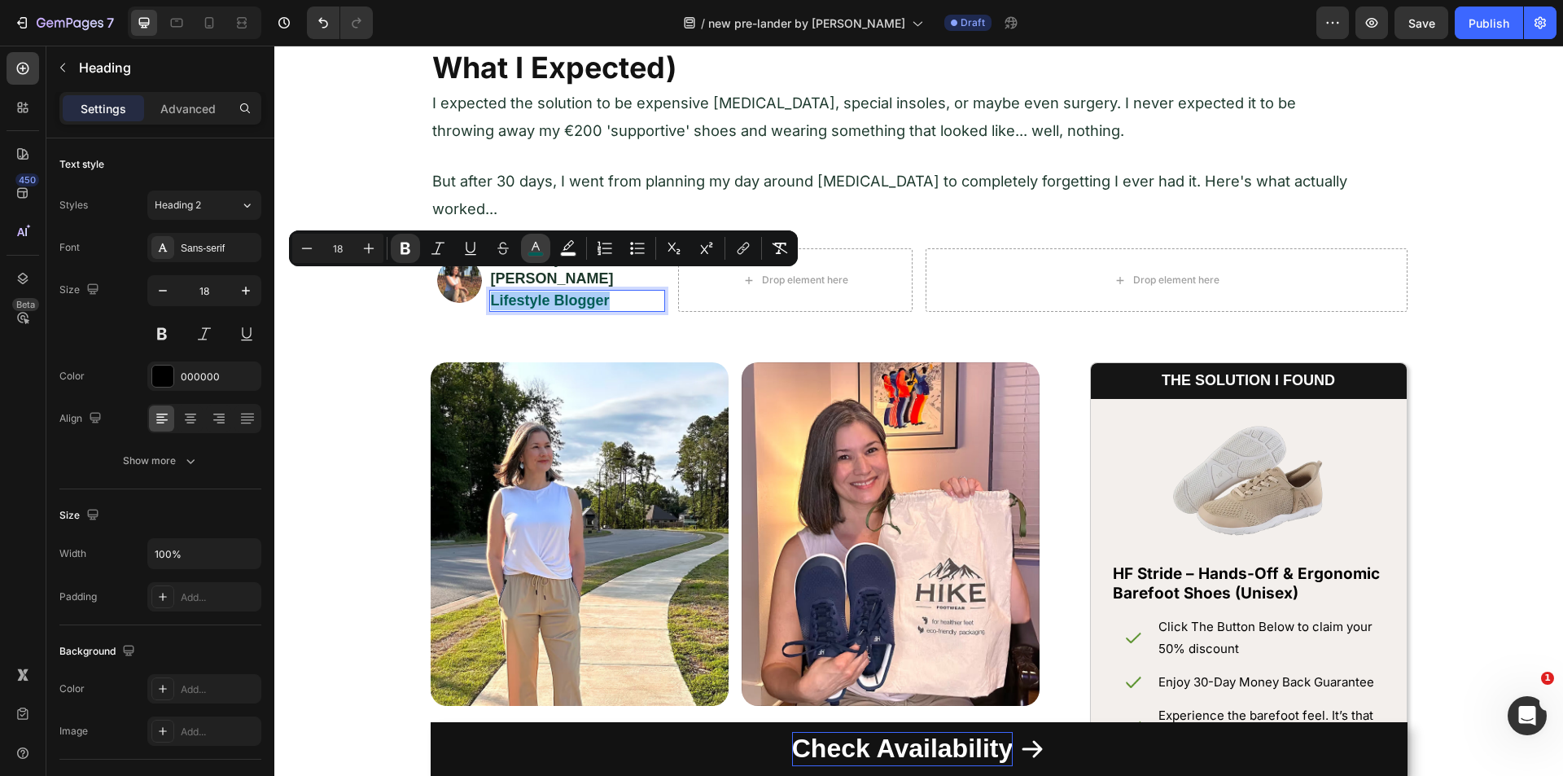
click at [540, 250] on icon "Editor contextual toolbar" at bounding box center [535, 248] width 16 height 16
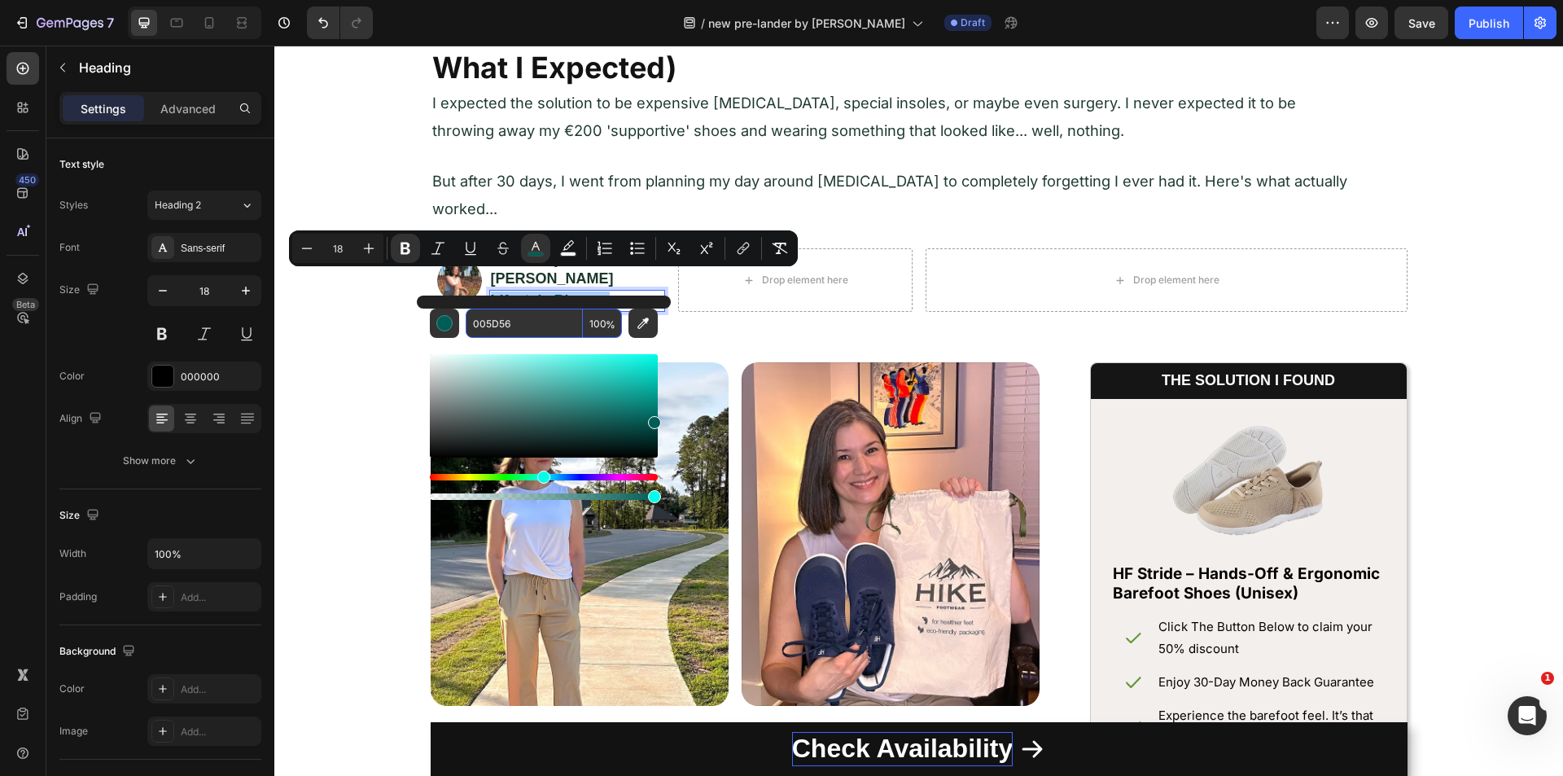
click at [527, 317] on input "005D56" at bounding box center [524, 322] width 117 height 29
paste input "[URL][DOMAIN_NAME]"
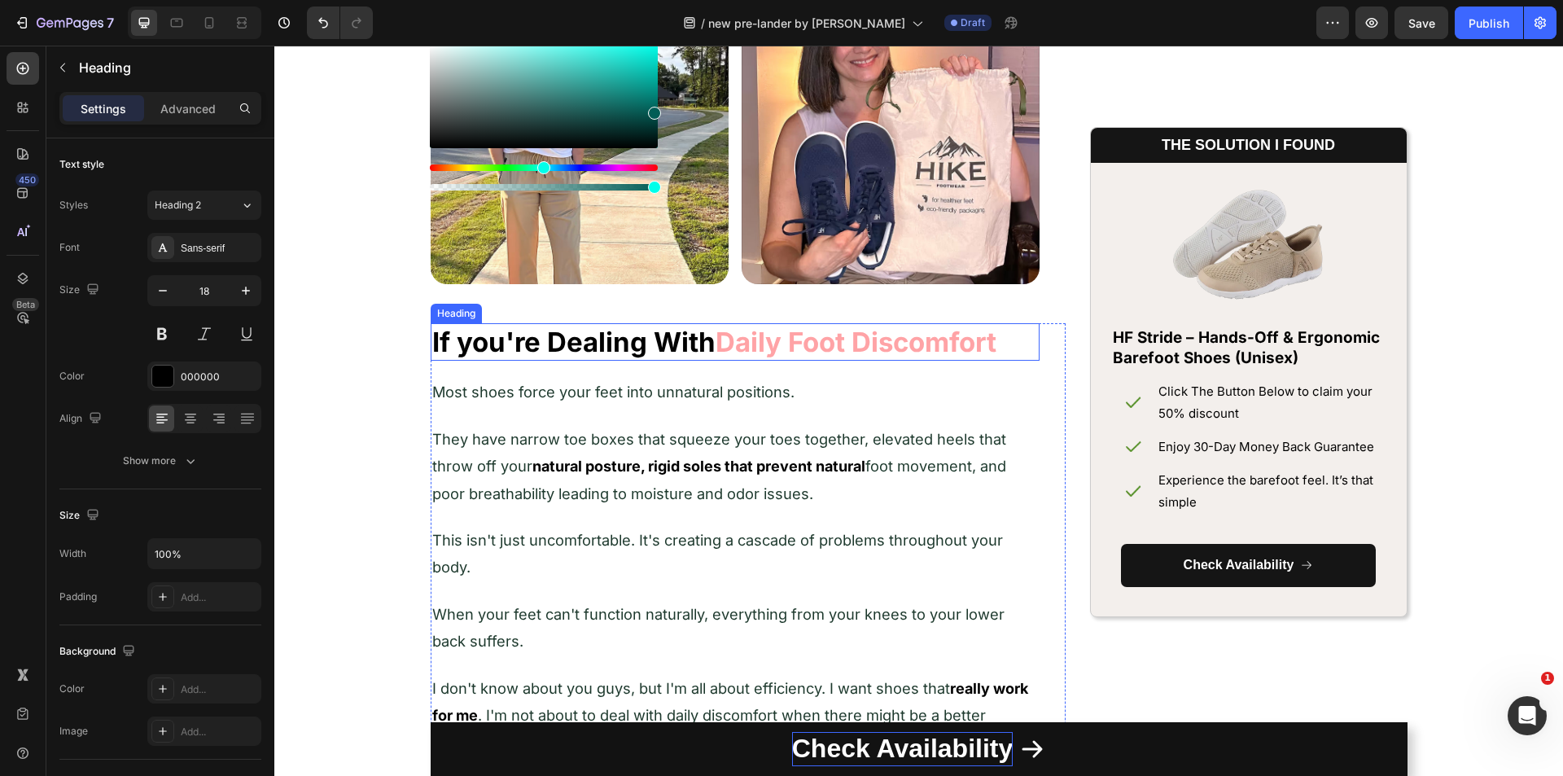
scroll to position [0, 0]
click at [778, 339] on strong "Daily Foot Discomfort" at bounding box center [855, 342] width 281 height 33
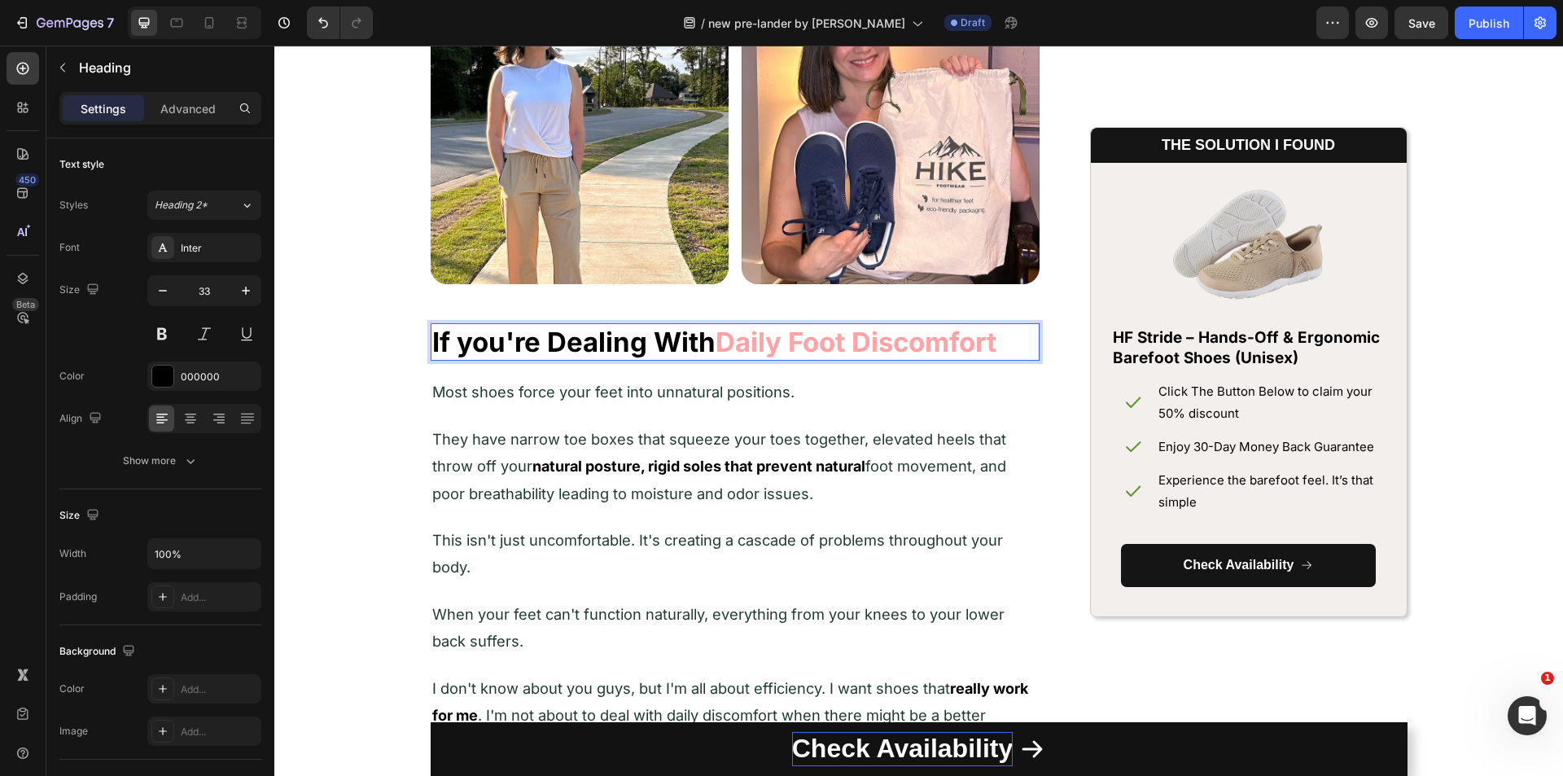
click at [764, 340] on strong "Daily Foot Discomfort" at bounding box center [855, 342] width 281 height 33
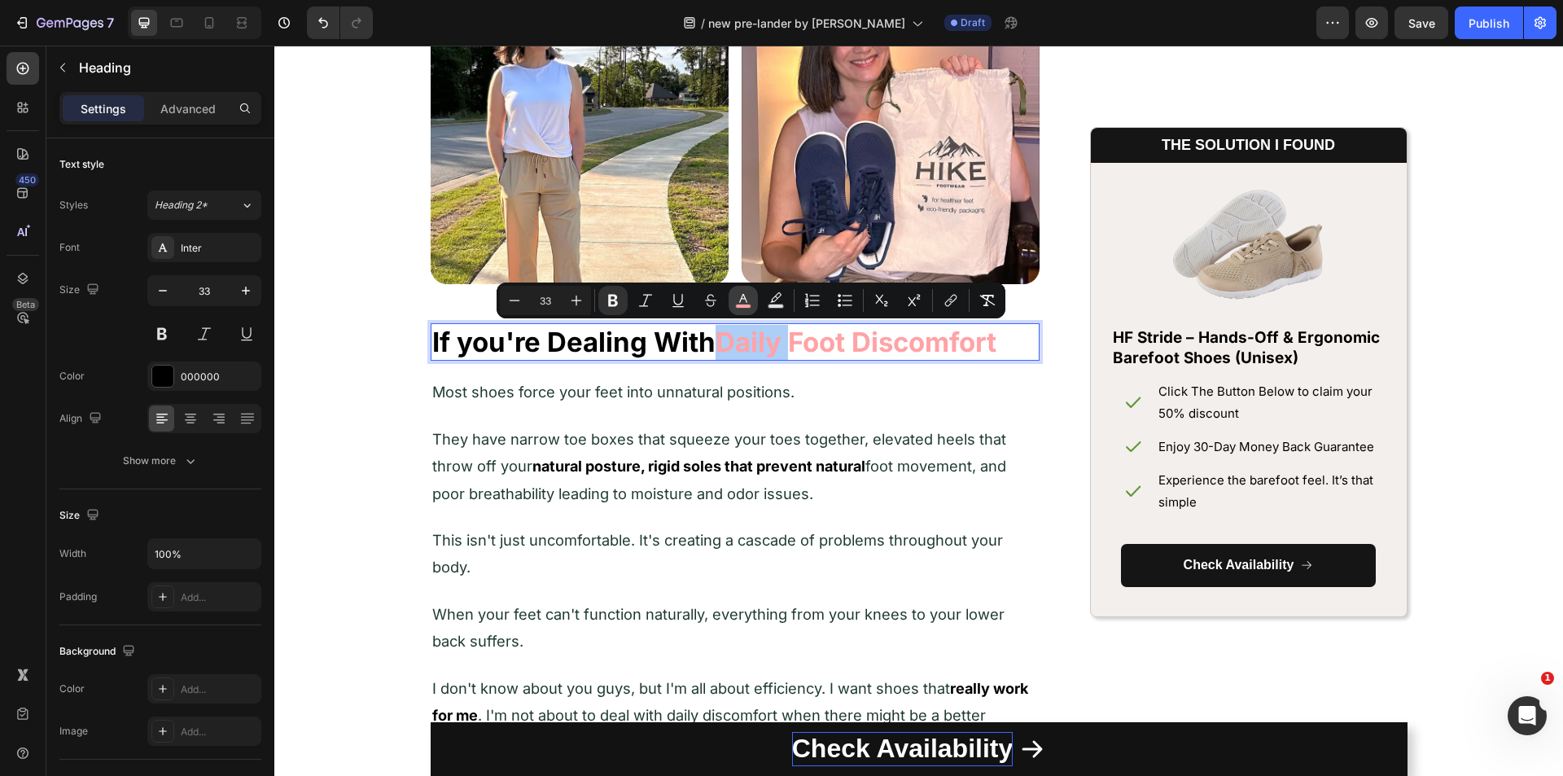
click at [739, 298] on icon "Editor contextual toolbar" at bounding box center [743, 300] width 16 height 16
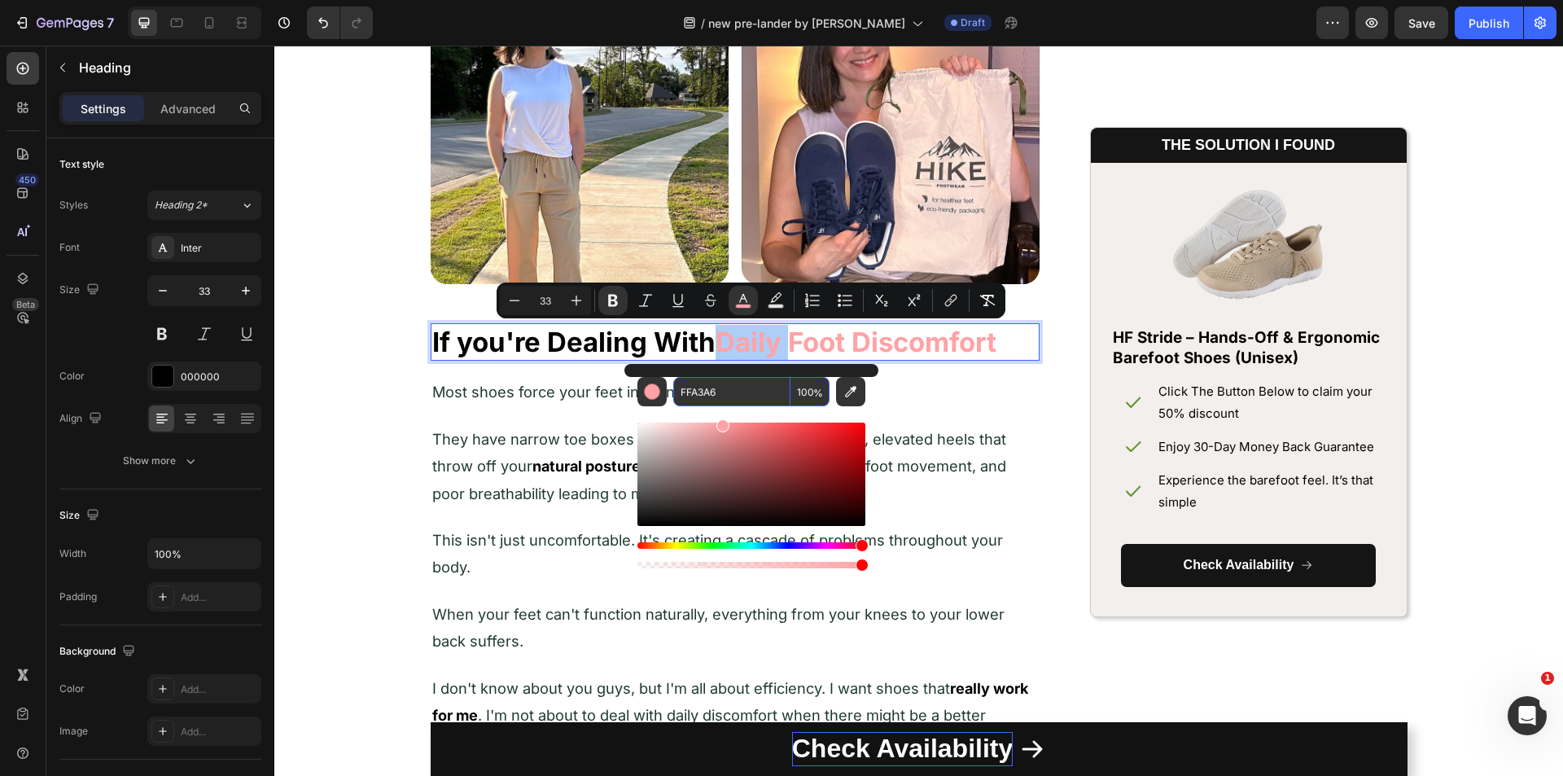
click at [710, 379] on input "FFA3A6" at bounding box center [731, 391] width 117 height 29
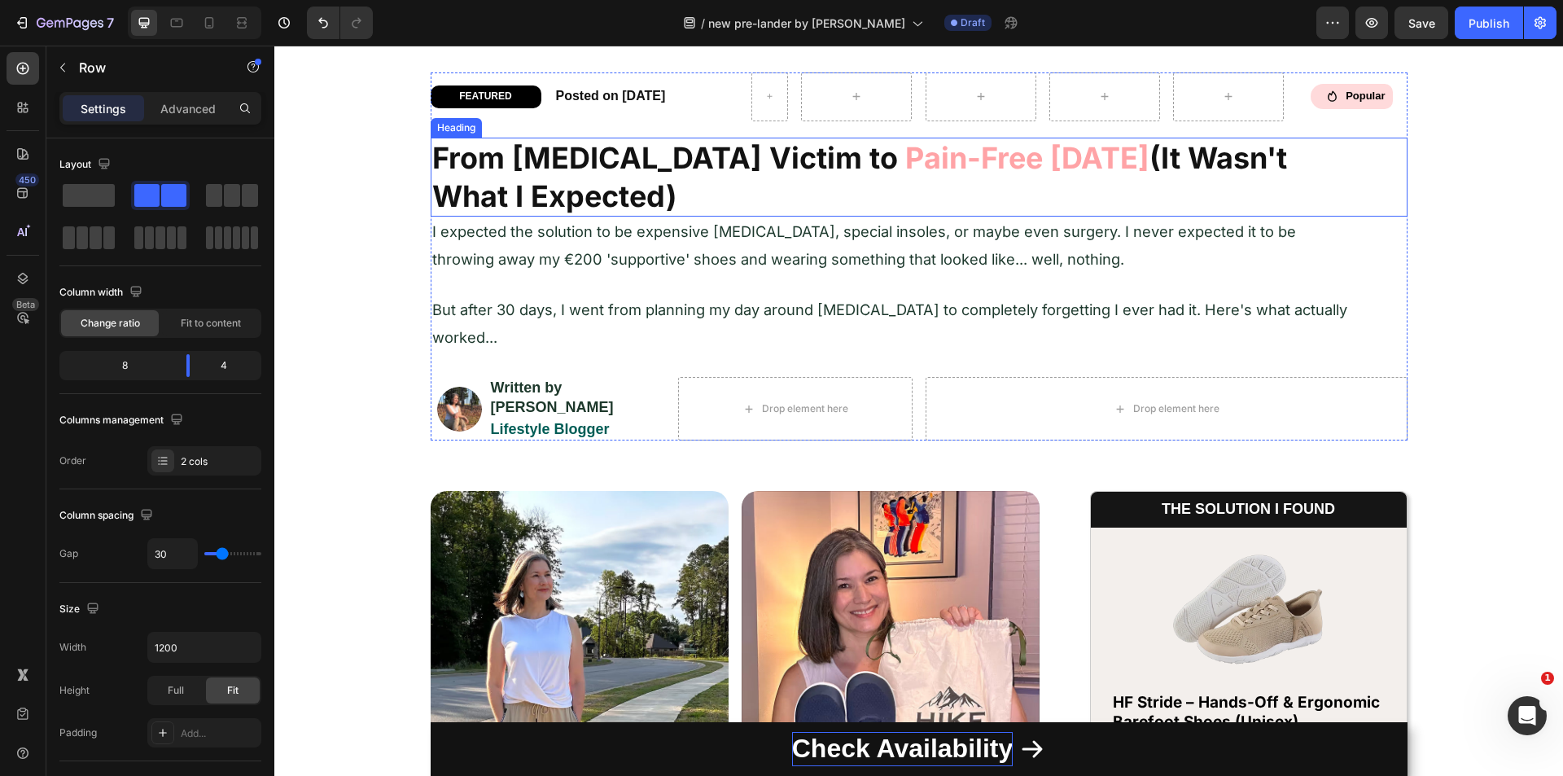
scroll to position [732, 0]
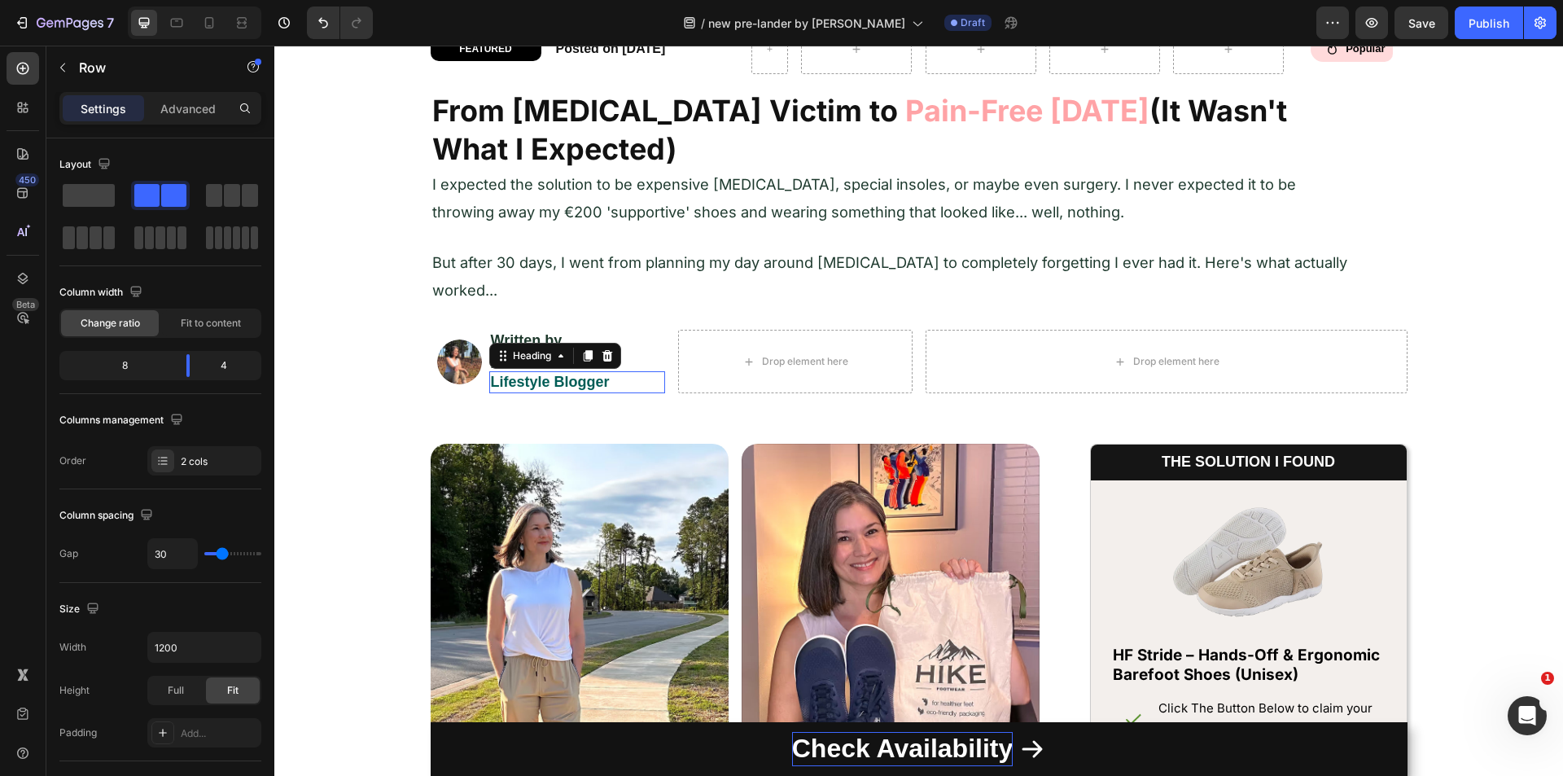
click at [530, 374] on strong "Lifestyle Blogger" at bounding box center [550, 382] width 119 height 16
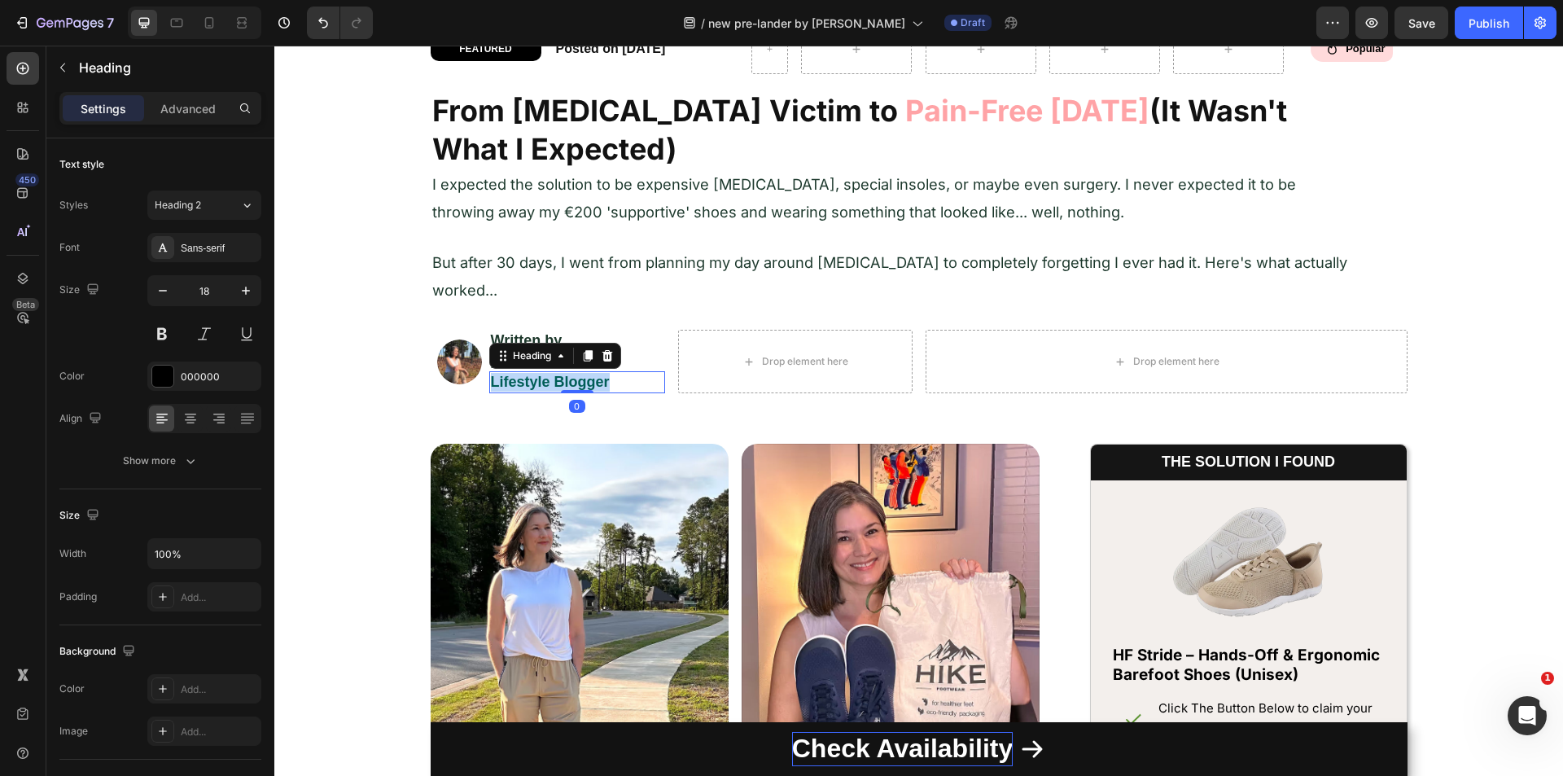
click at [530, 374] on strong "Lifestyle Blogger" at bounding box center [550, 382] width 119 height 16
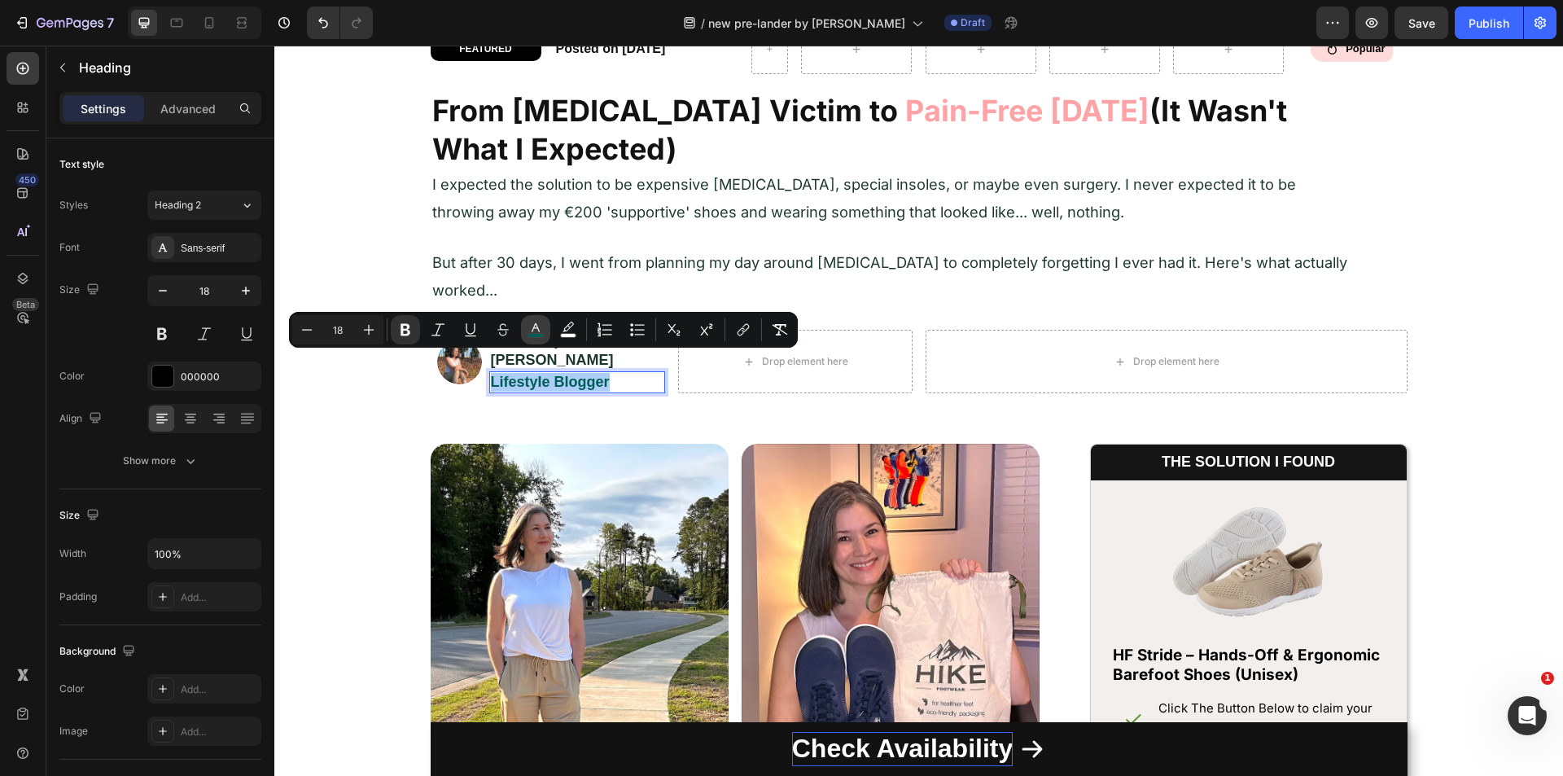
click at [534, 326] on icon "Editor contextual toolbar" at bounding box center [535, 329] width 16 height 16
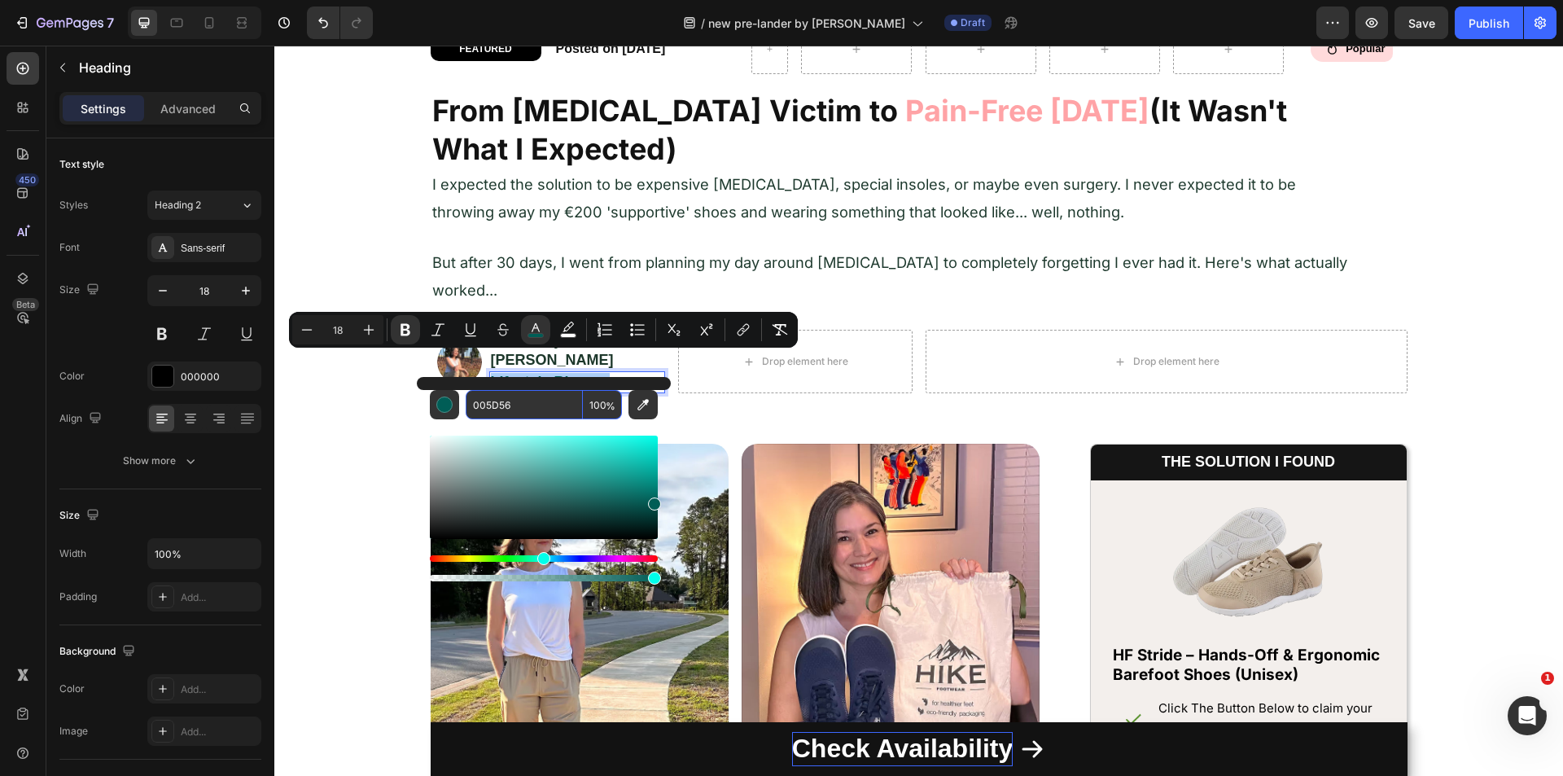
click at [510, 399] on input "005D56" at bounding box center [524, 404] width 117 height 29
paste input "FFA3A"
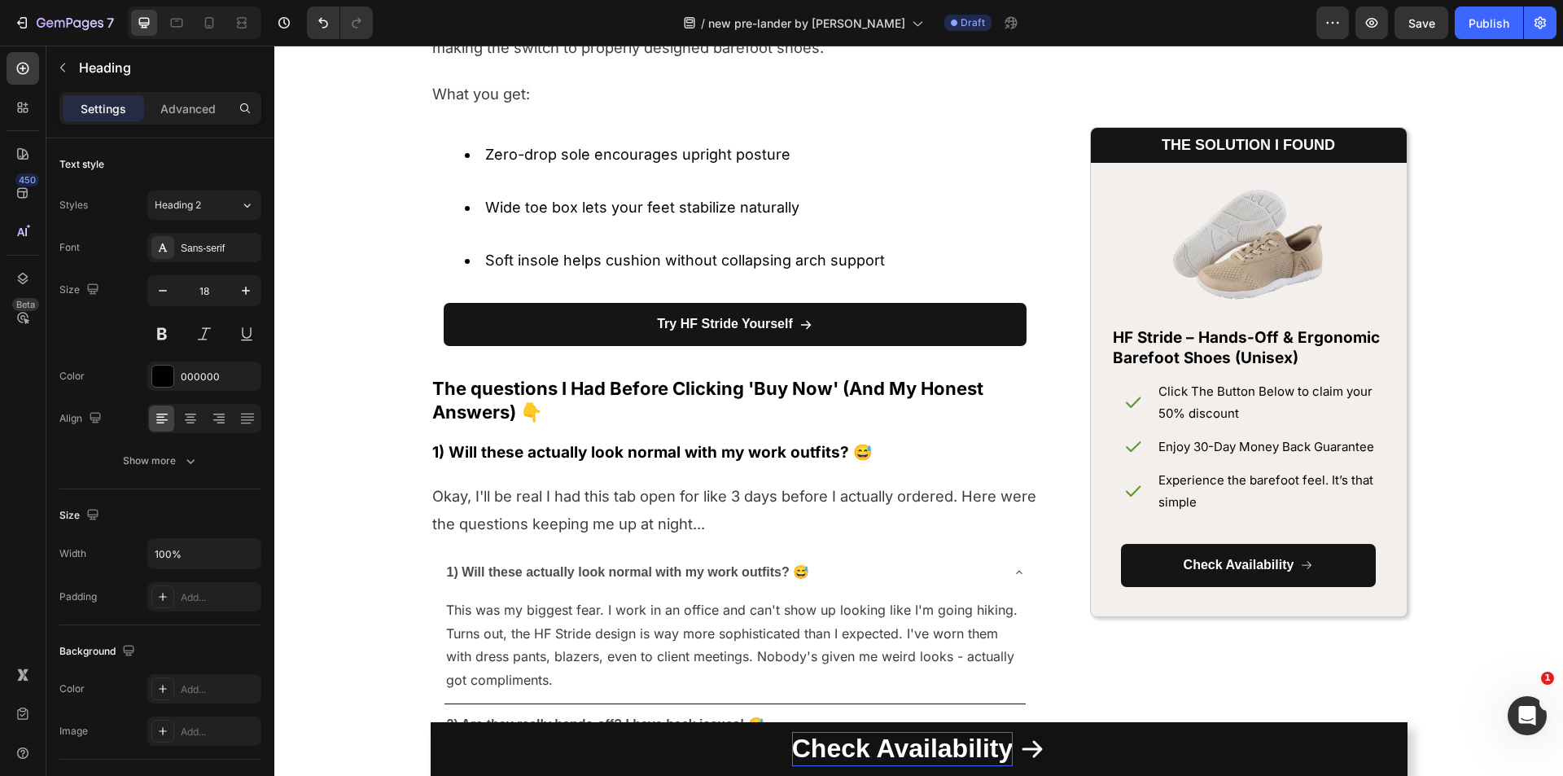
scroll to position [7335, 0]
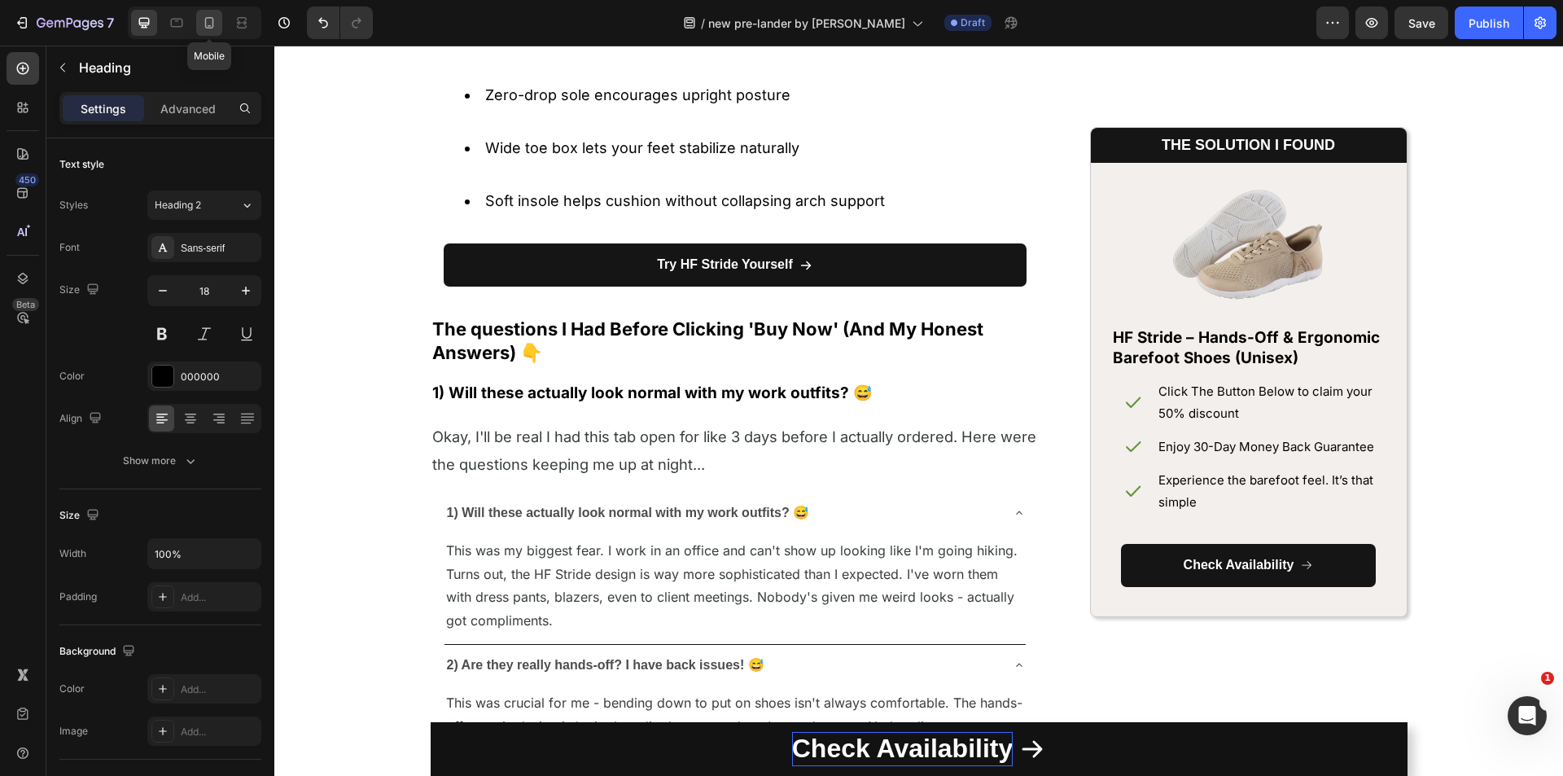
click at [212, 18] on icon at bounding box center [209, 22] width 9 height 11
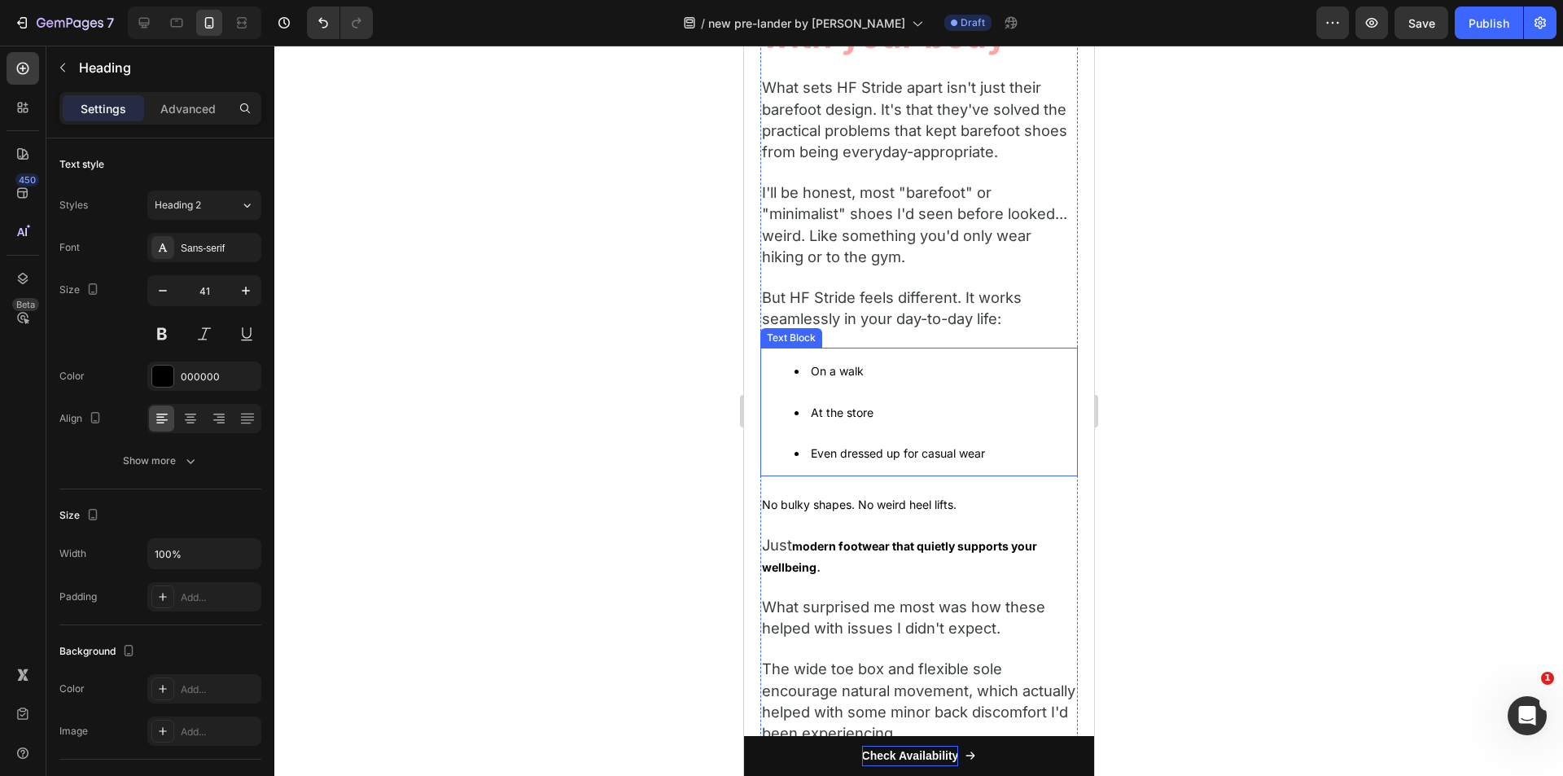
scroll to position [4410, 0]
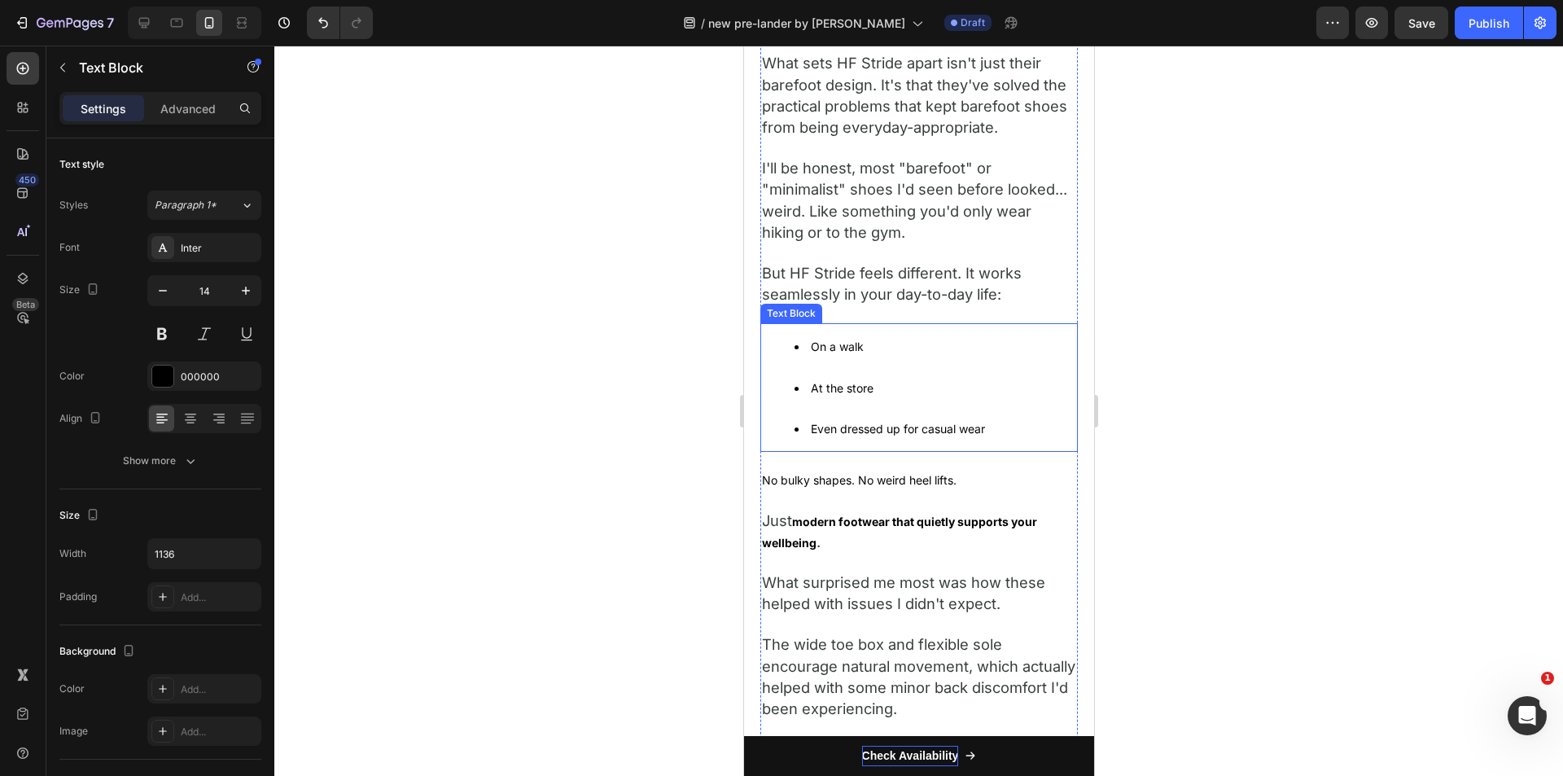
click at [927, 418] on li "At the store" at bounding box center [934, 398] width 282 height 41
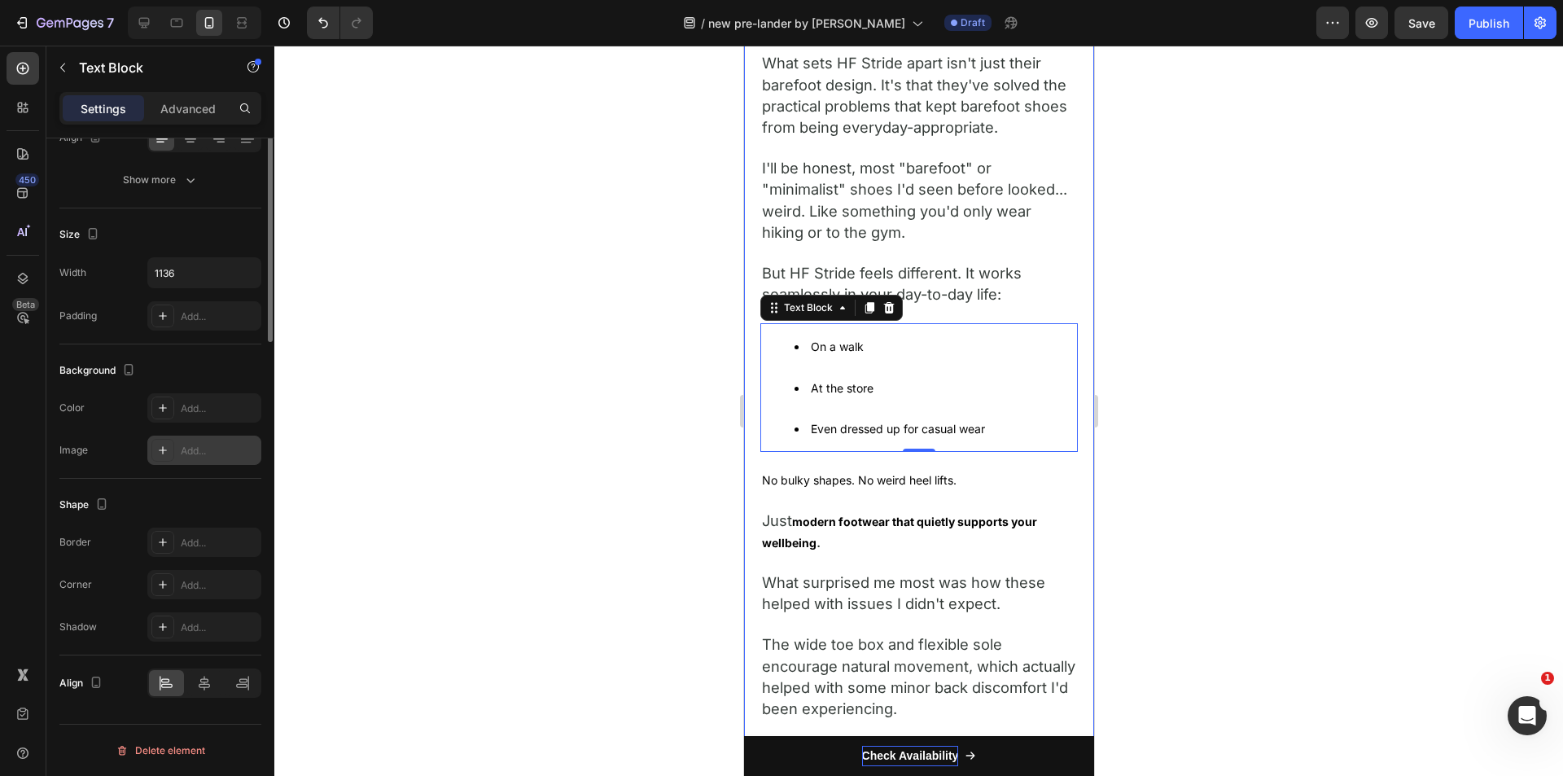
scroll to position [0, 0]
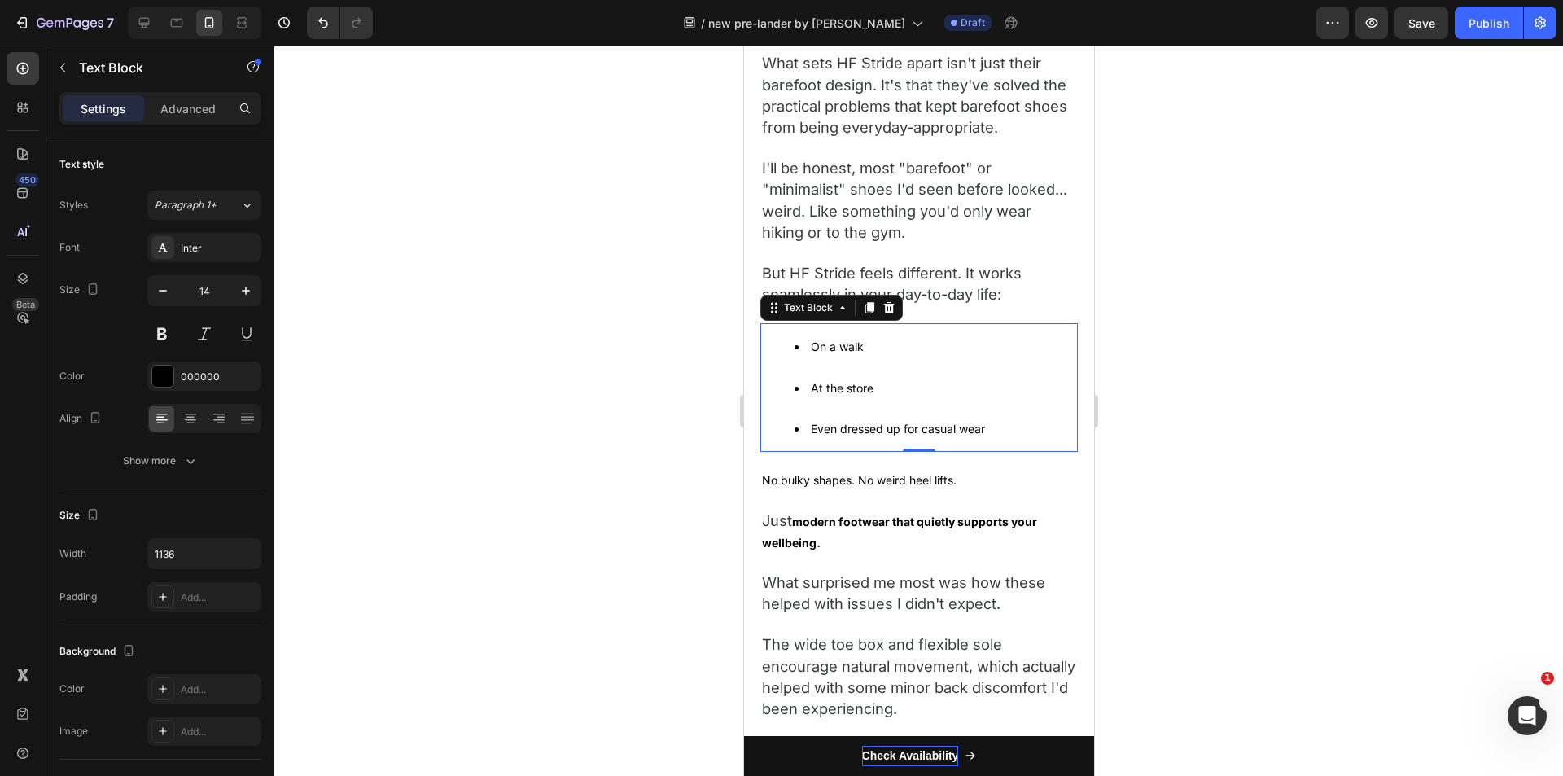
click at [798, 400] on li "At the store" at bounding box center [934, 398] width 282 height 41
click at [799, 377] on li "On a walk" at bounding box center [934, 356] width 282 height 41
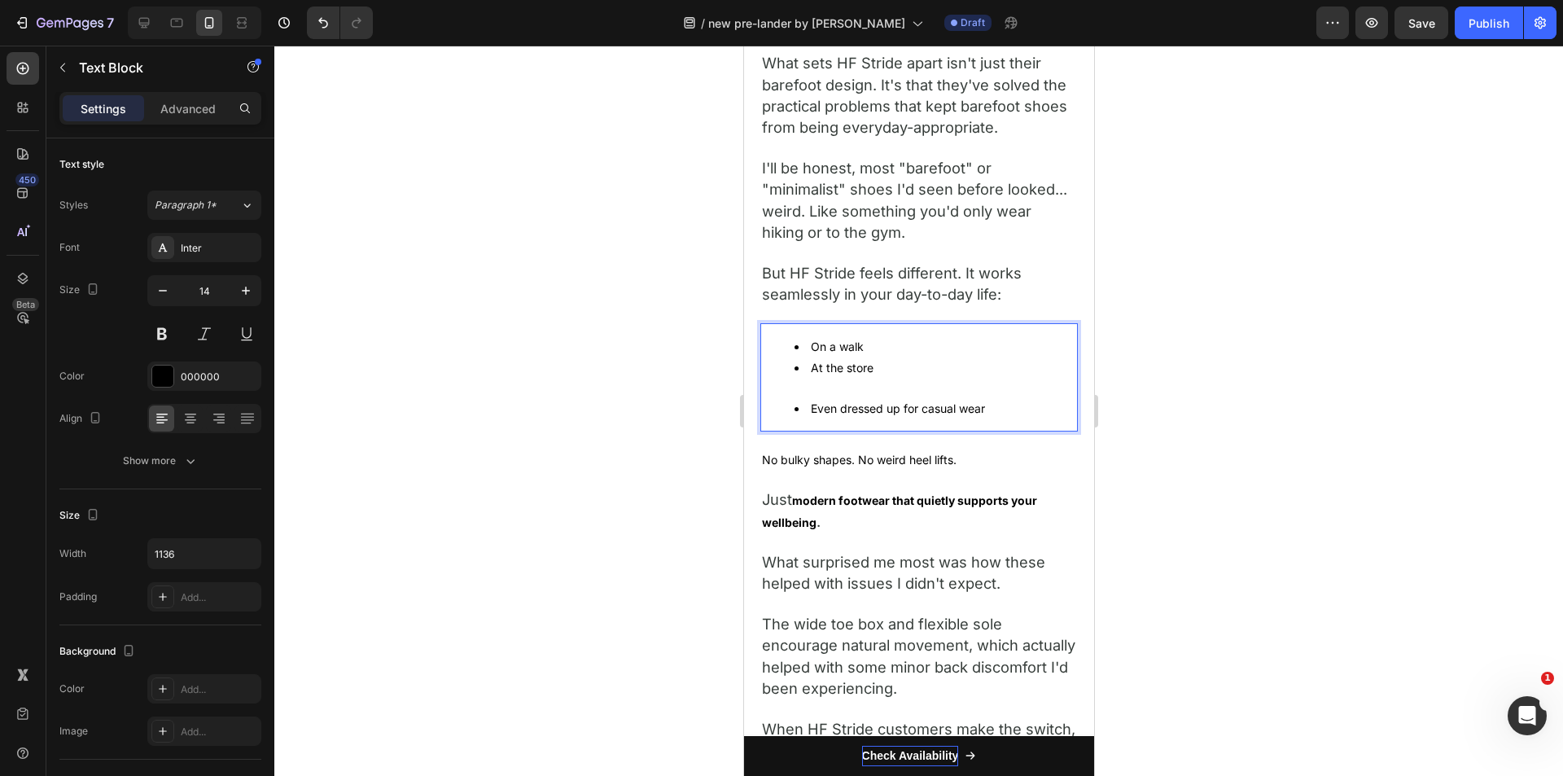
click at [794, 398] on li "At the store" at bounding box center [934, 377] width 282 height 41
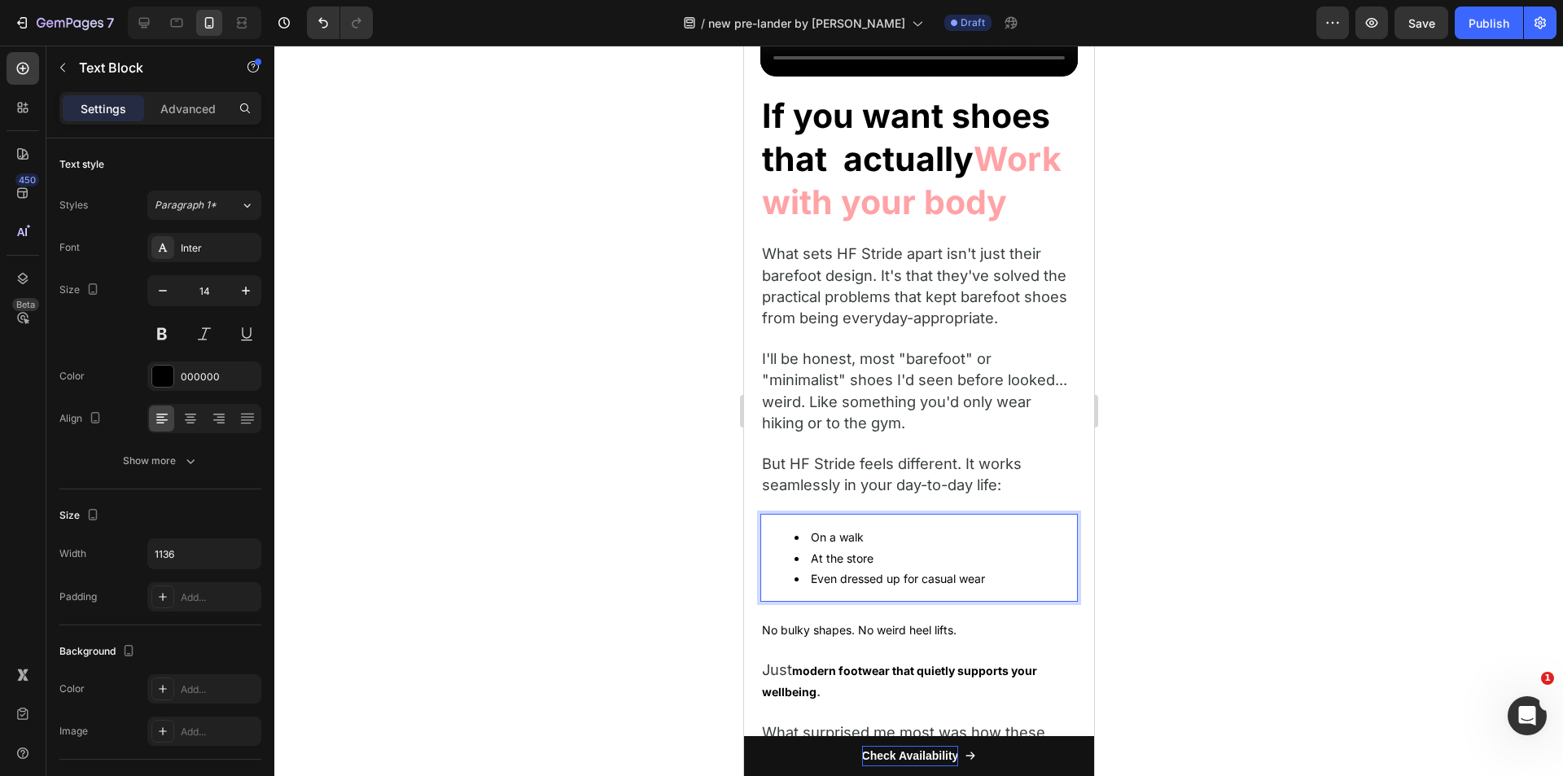
scroll to position [4166, 0]
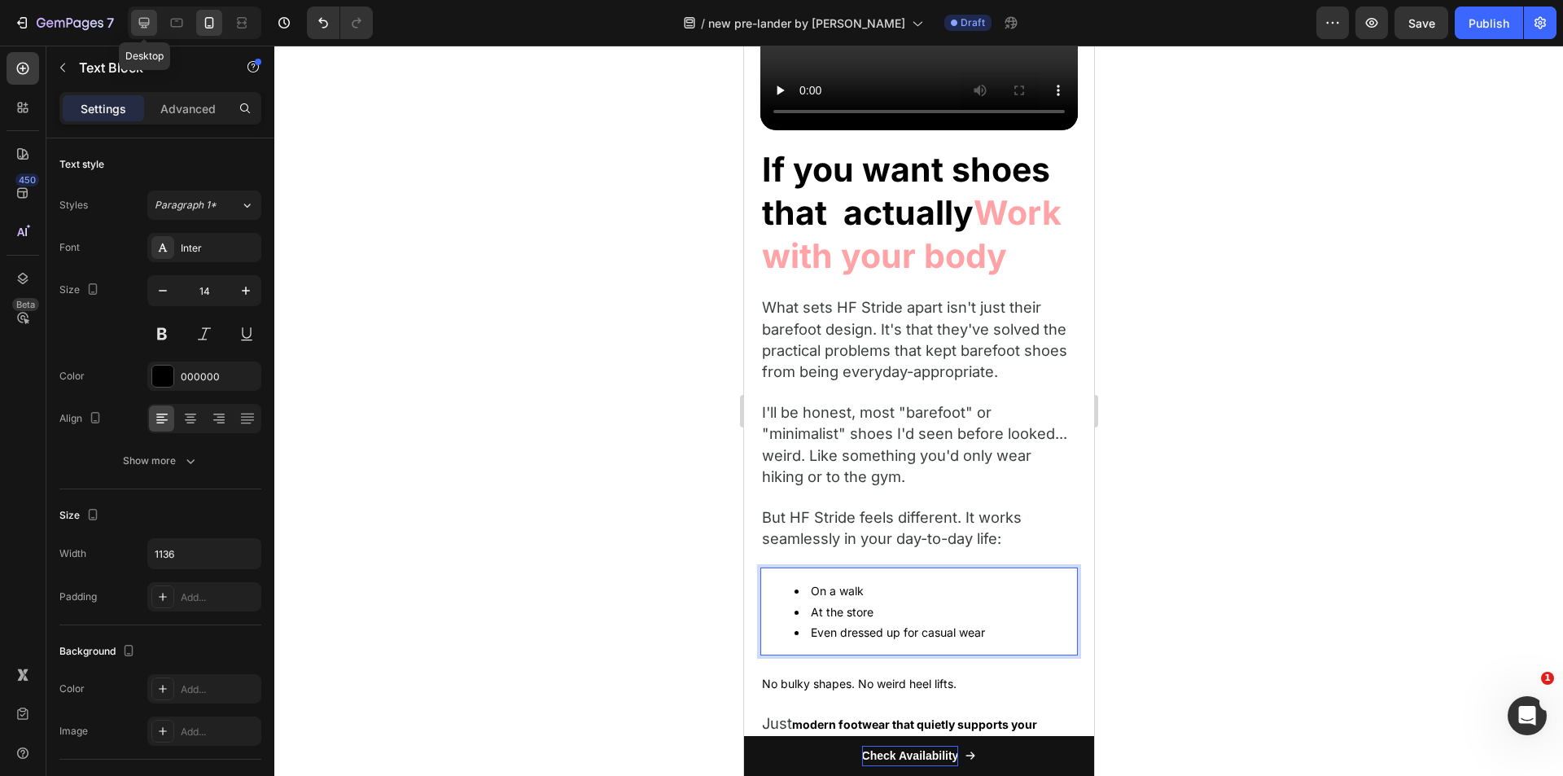
click at [154, 28] on div at bounding box center [144, 23] width 26 height 26
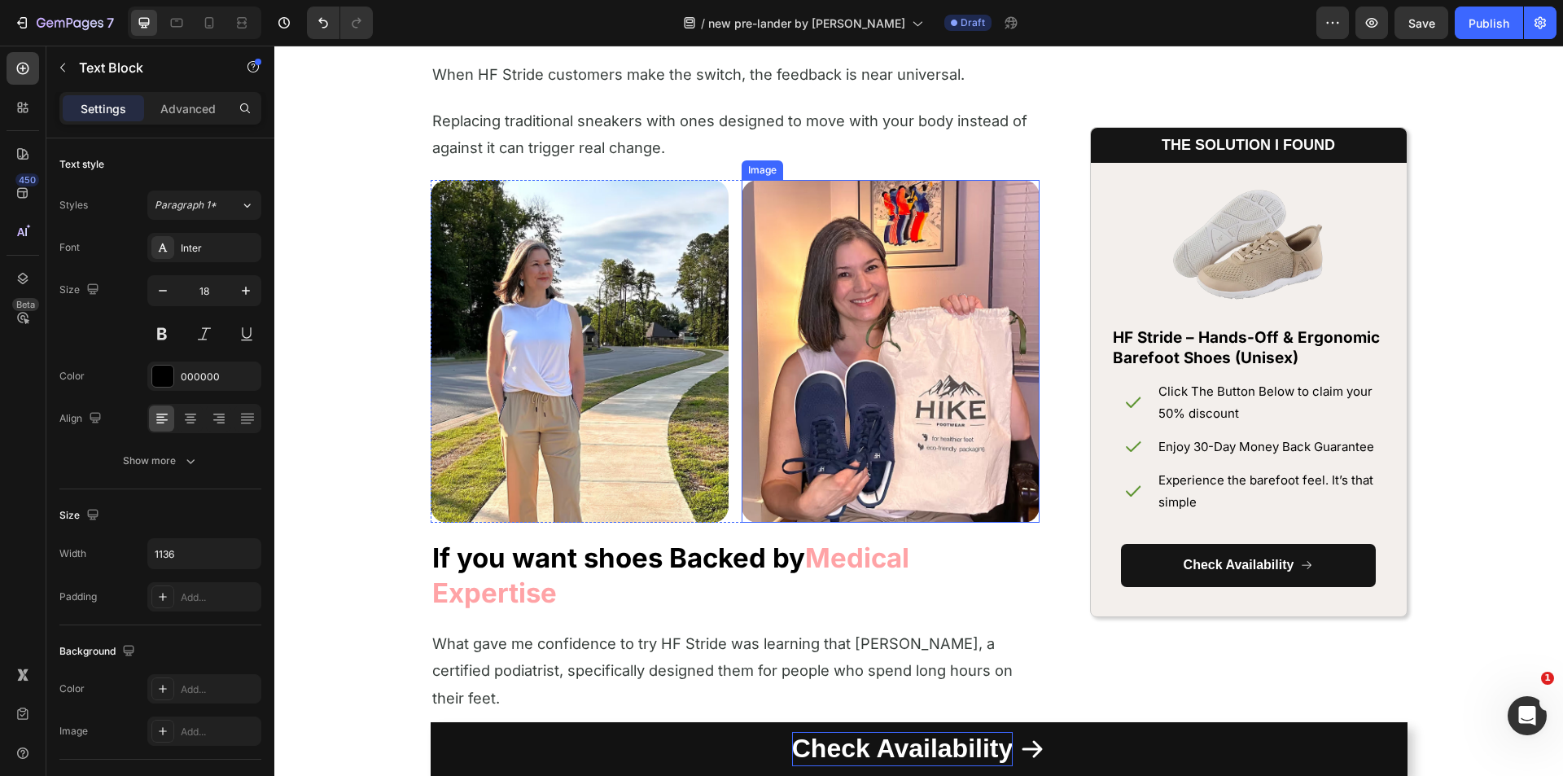
scroll to position [4585, 0]
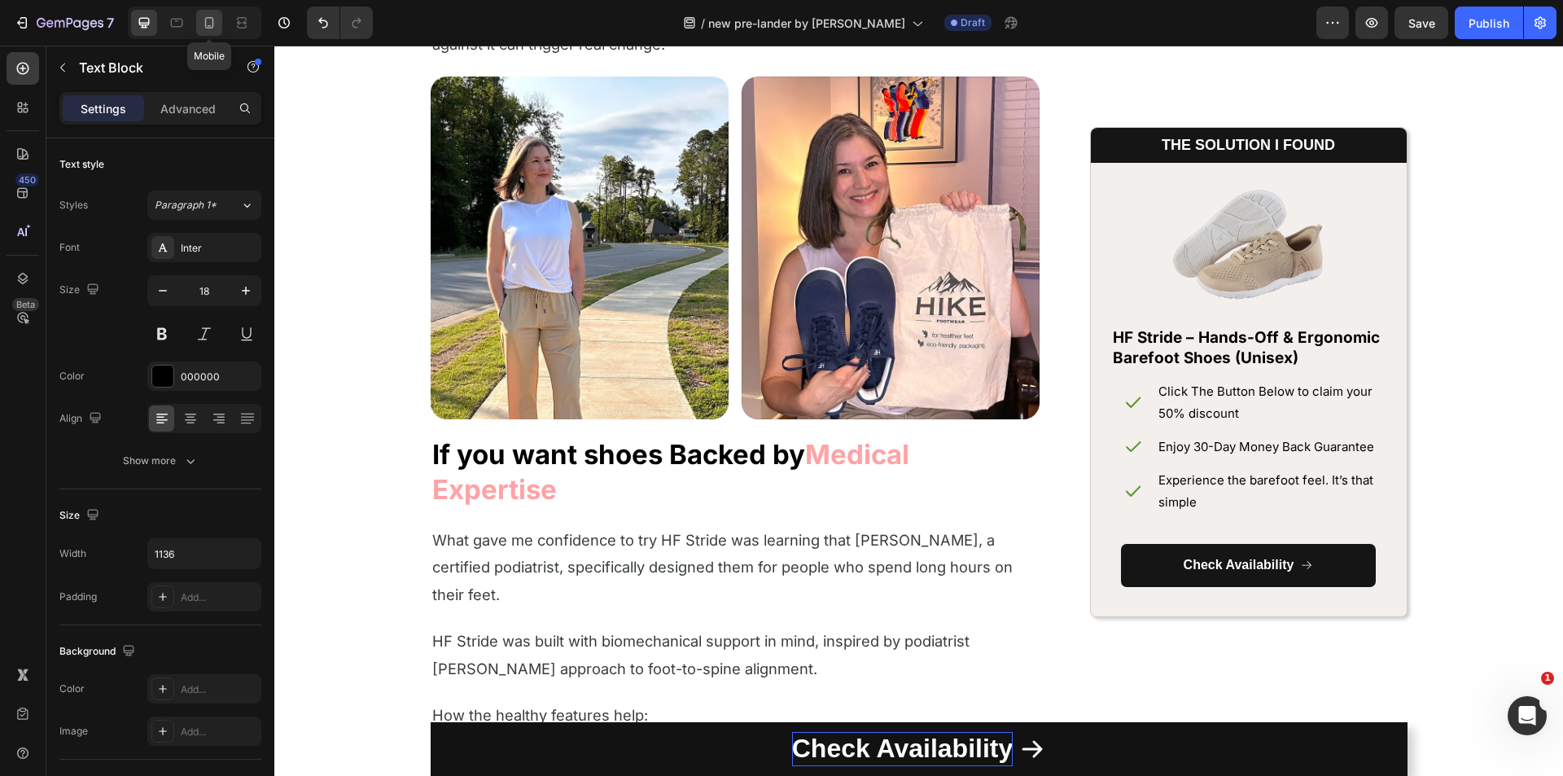
click at [212, 23] on icon at bounding box center [209, 22] width 9 height 11
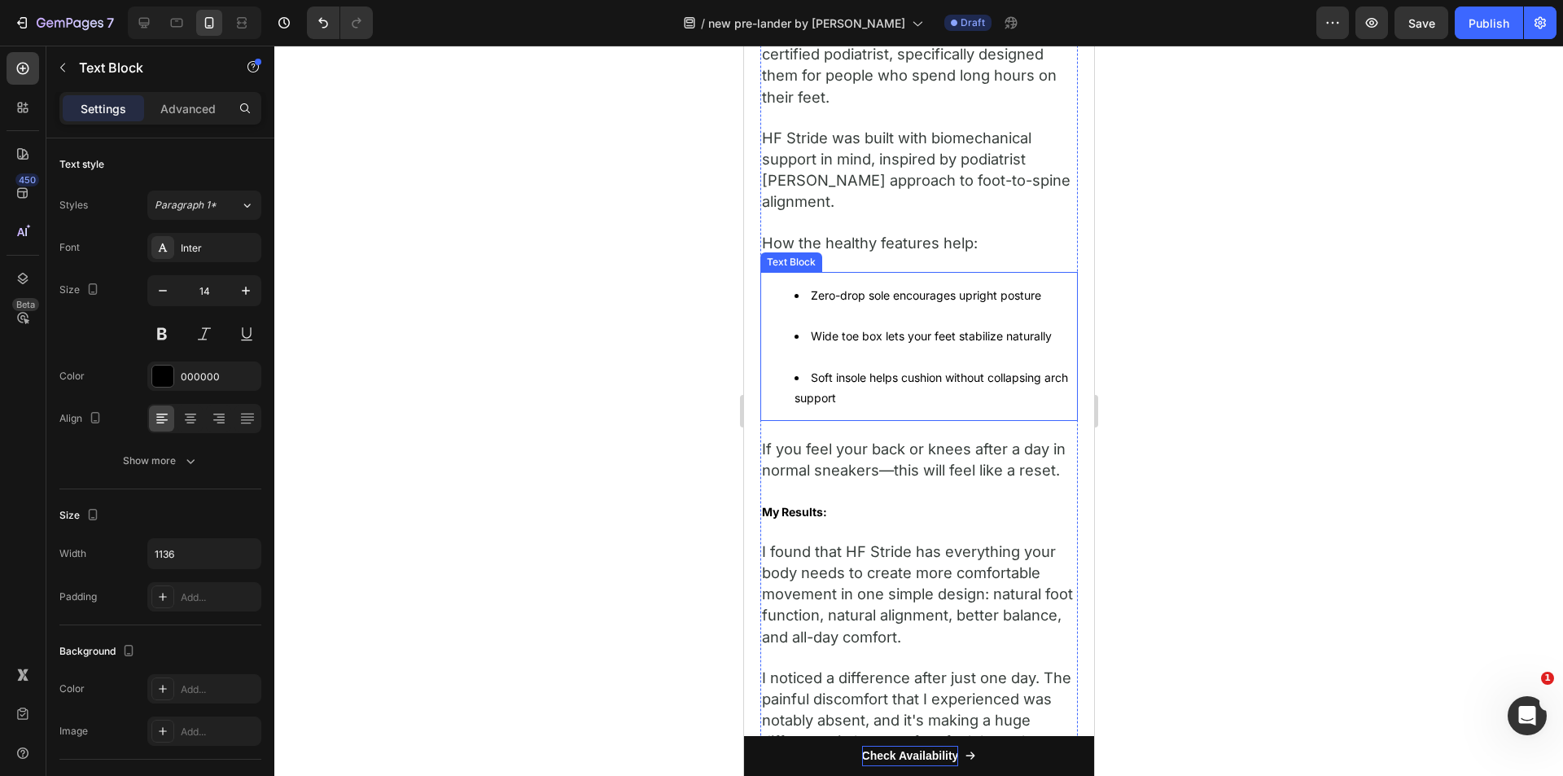
scroll to position [6119, 0]
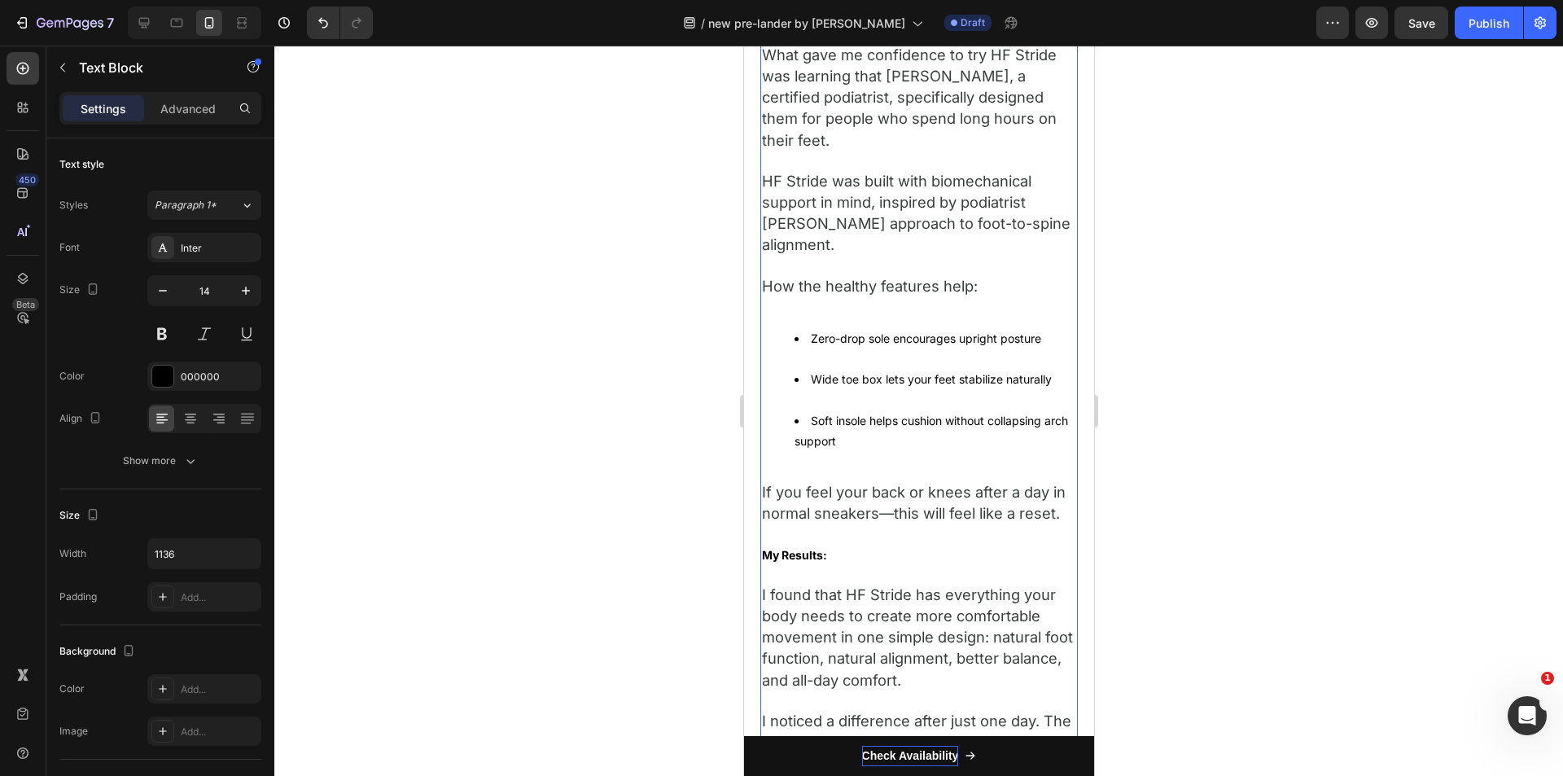
click at [808, 308] on div "Video What I discovered about Barefoot Shoes Heading While researching alternat…" at bounding box center [917, 619] width 317 height 7766
click at [809, 349] on li "Zero-drop sole encourages upright posture" at bounding box center [934, 348] width 282 height 41
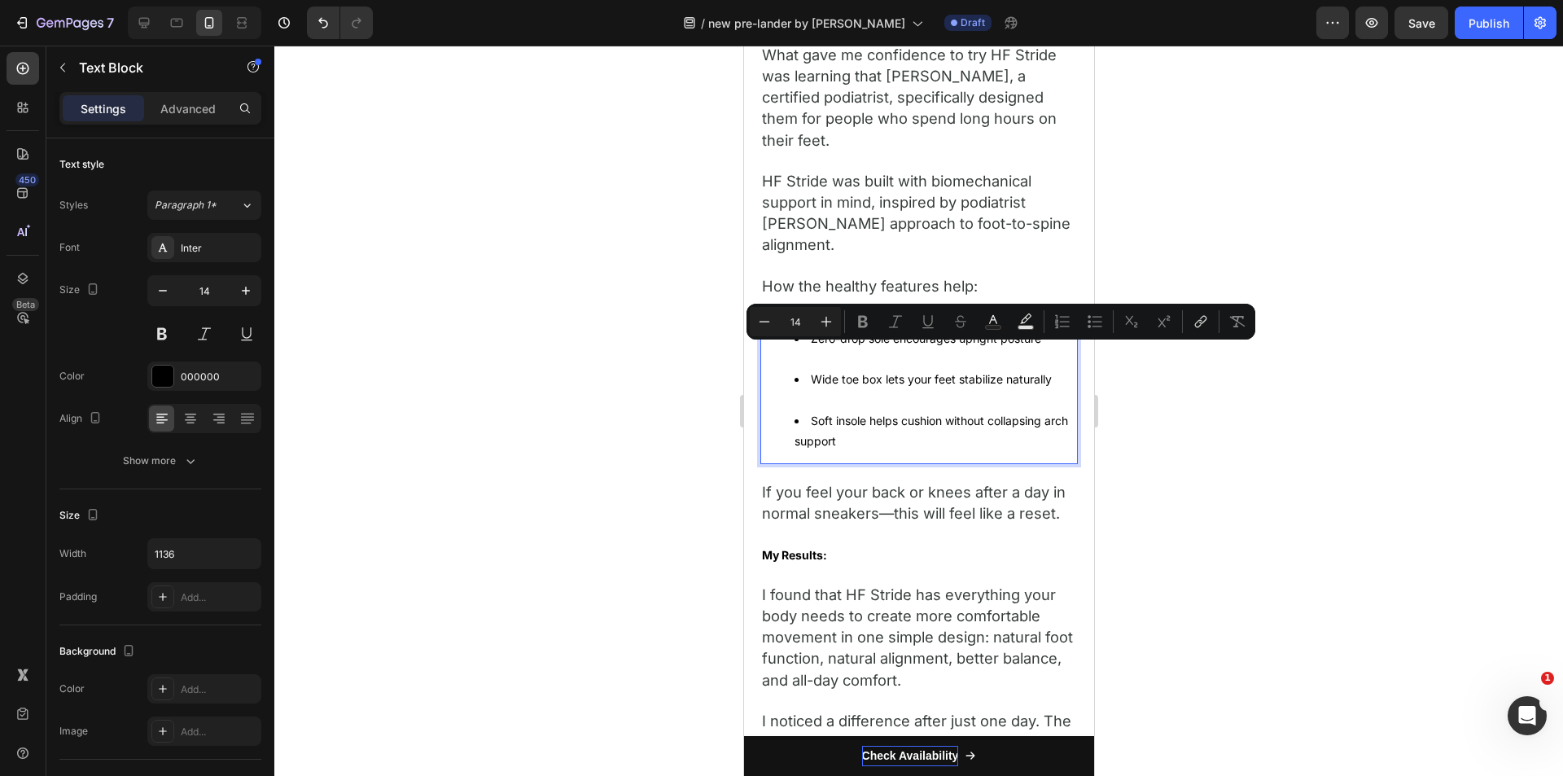
click at [809, 357] on li "Zero-drop sole encourages upright posture" at bounding box center [934, 348] width 282 height 41
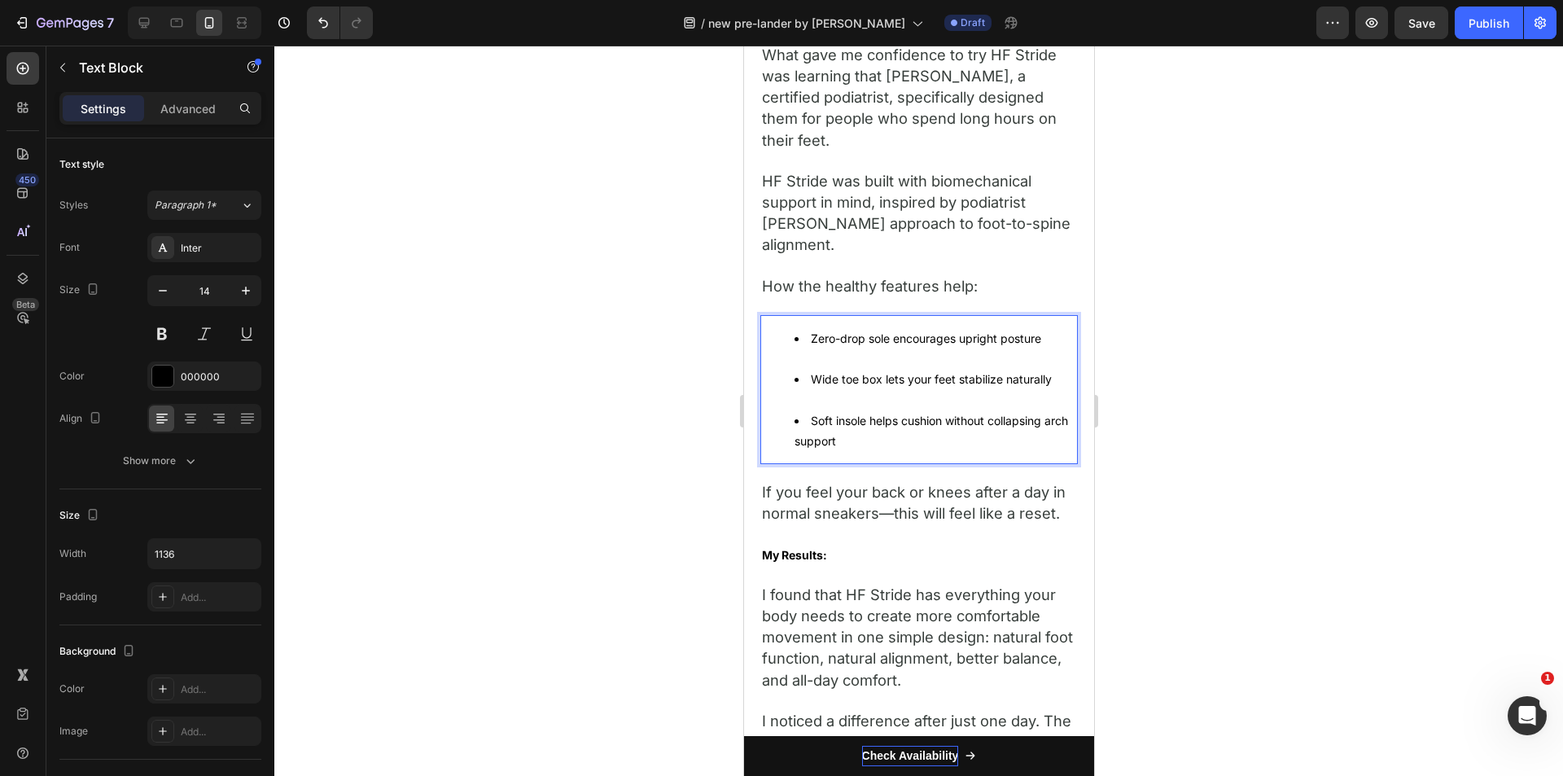
click at [809, 357] on li "Zero-drop sole encourages upright posture" at bounding box center [934, 348] width 282 height 41
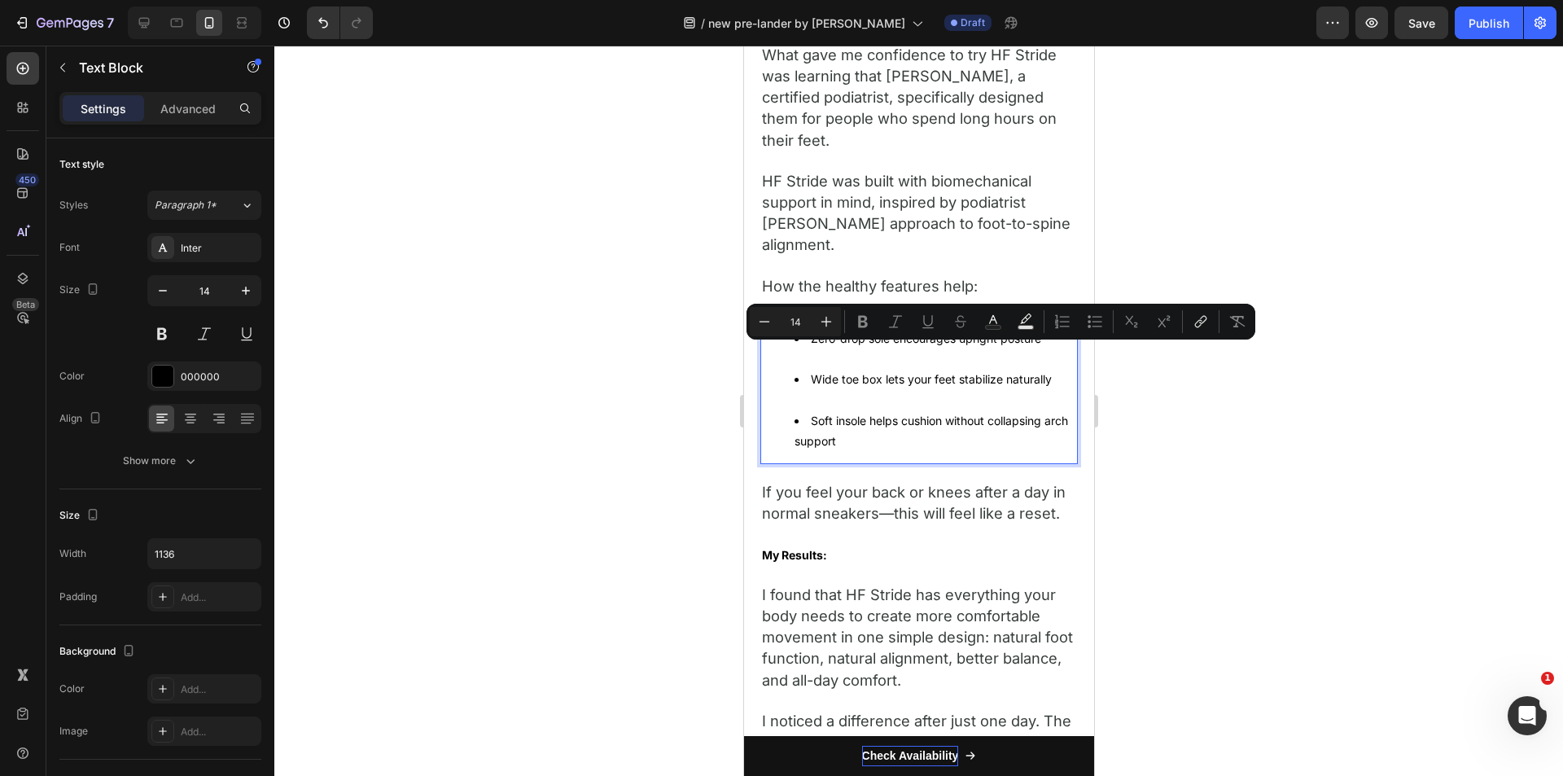
click at [809, 356] on li "Zero-drop sole encourages upright posture" at bounding box center [934, 348] width 282 height 41
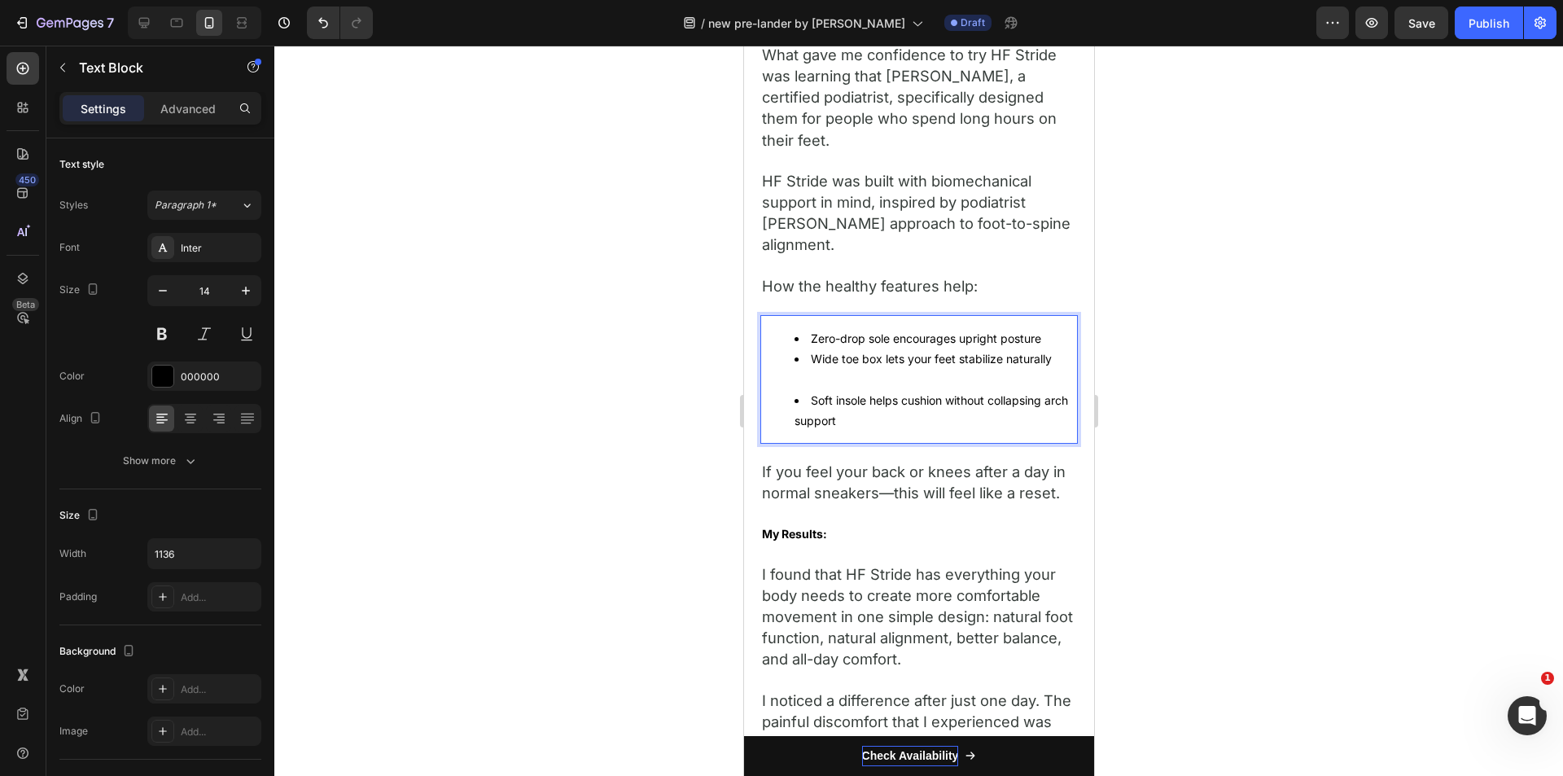
click at [823, 366] on li "Wide toe box lets your feet stabilize naturally" at bounding box center [934, 368] width 282 height 41
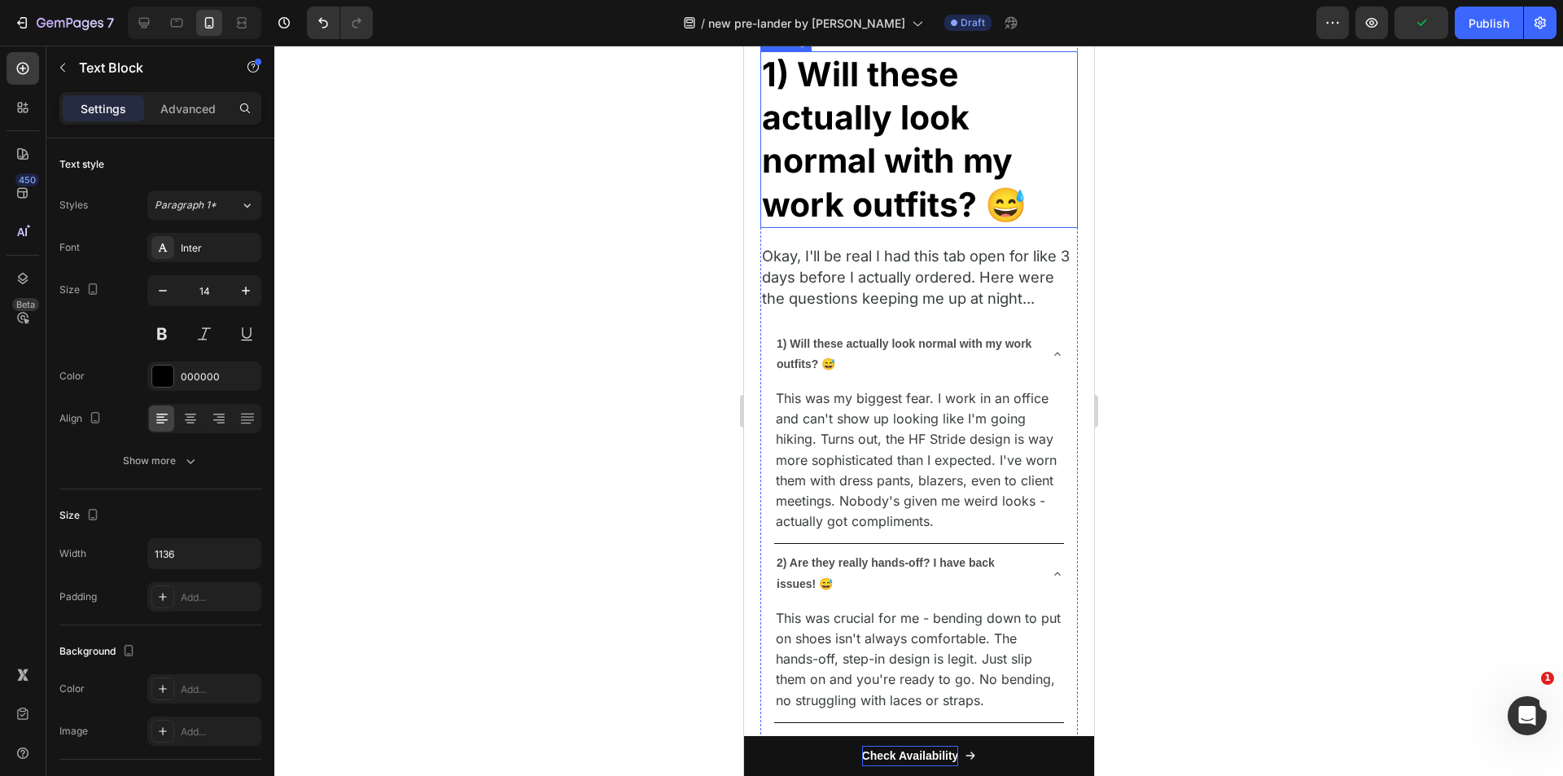
scroll to position [9130, 0]
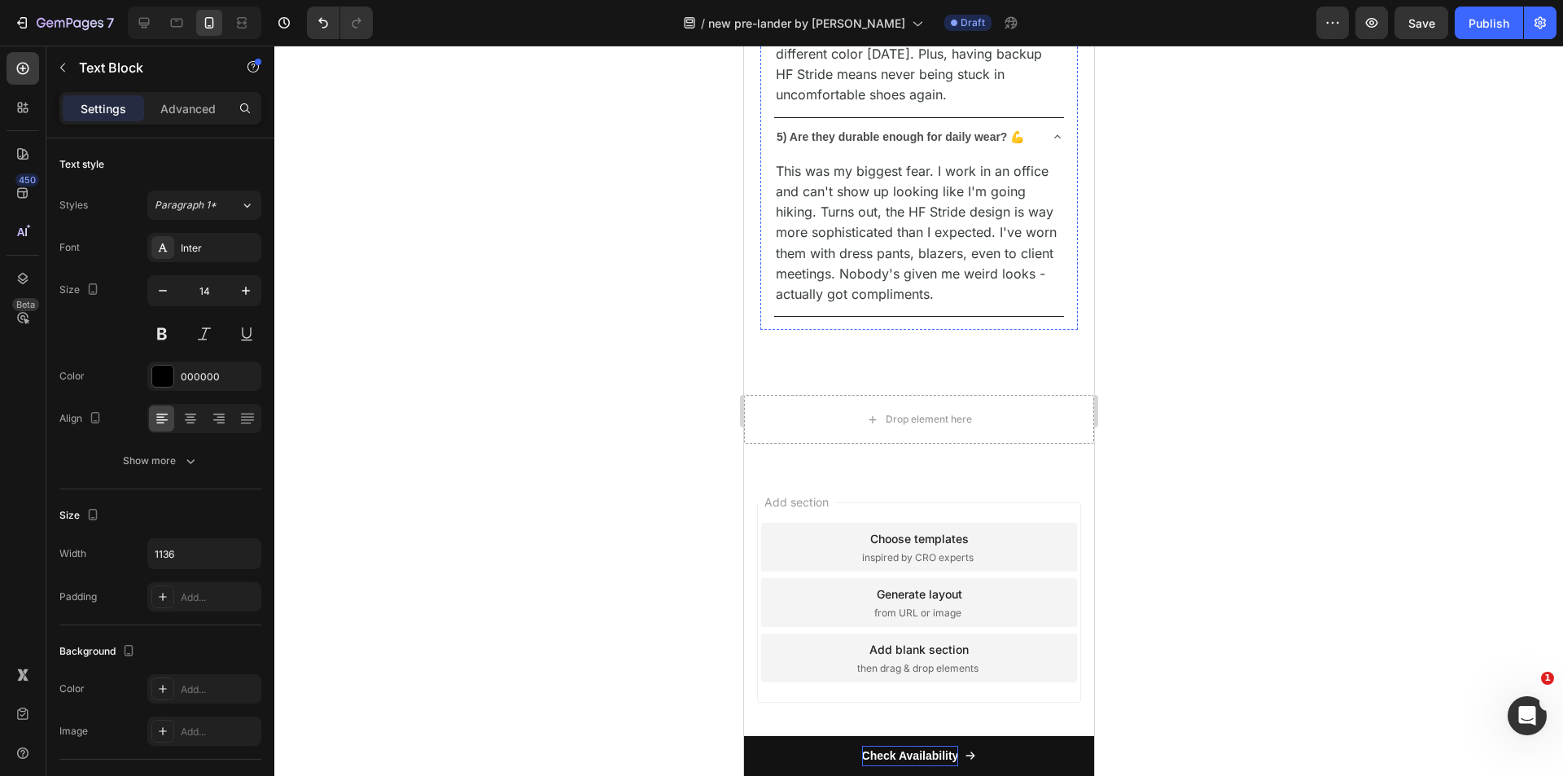
scroll to position [10711, 0]
click at [1374, 23] on icon "button" at bounding box center [1372, 23] width 12 height 10
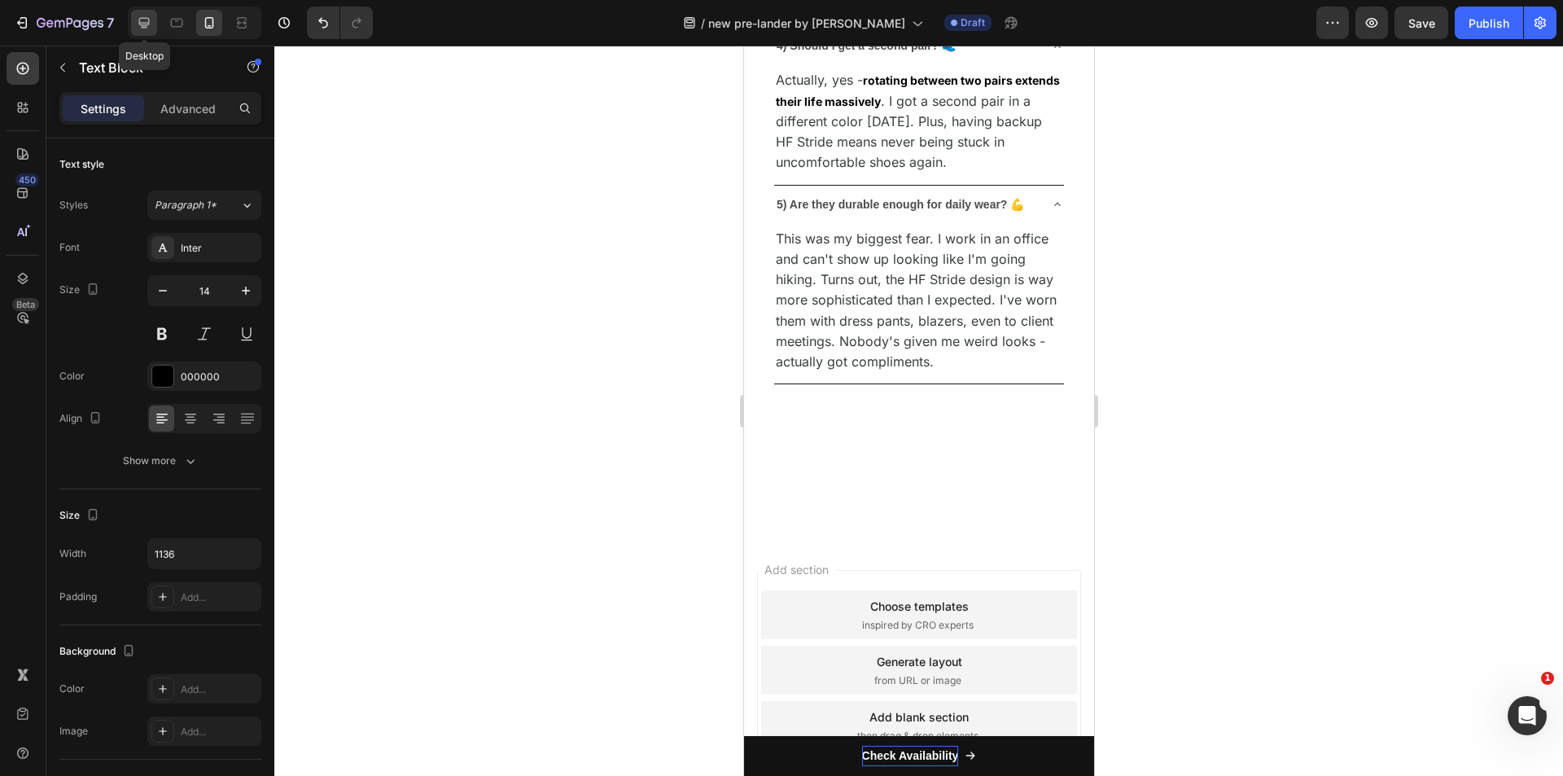
click at [149, 25] on icon at bounding box center [144, 23] width 16 height 16
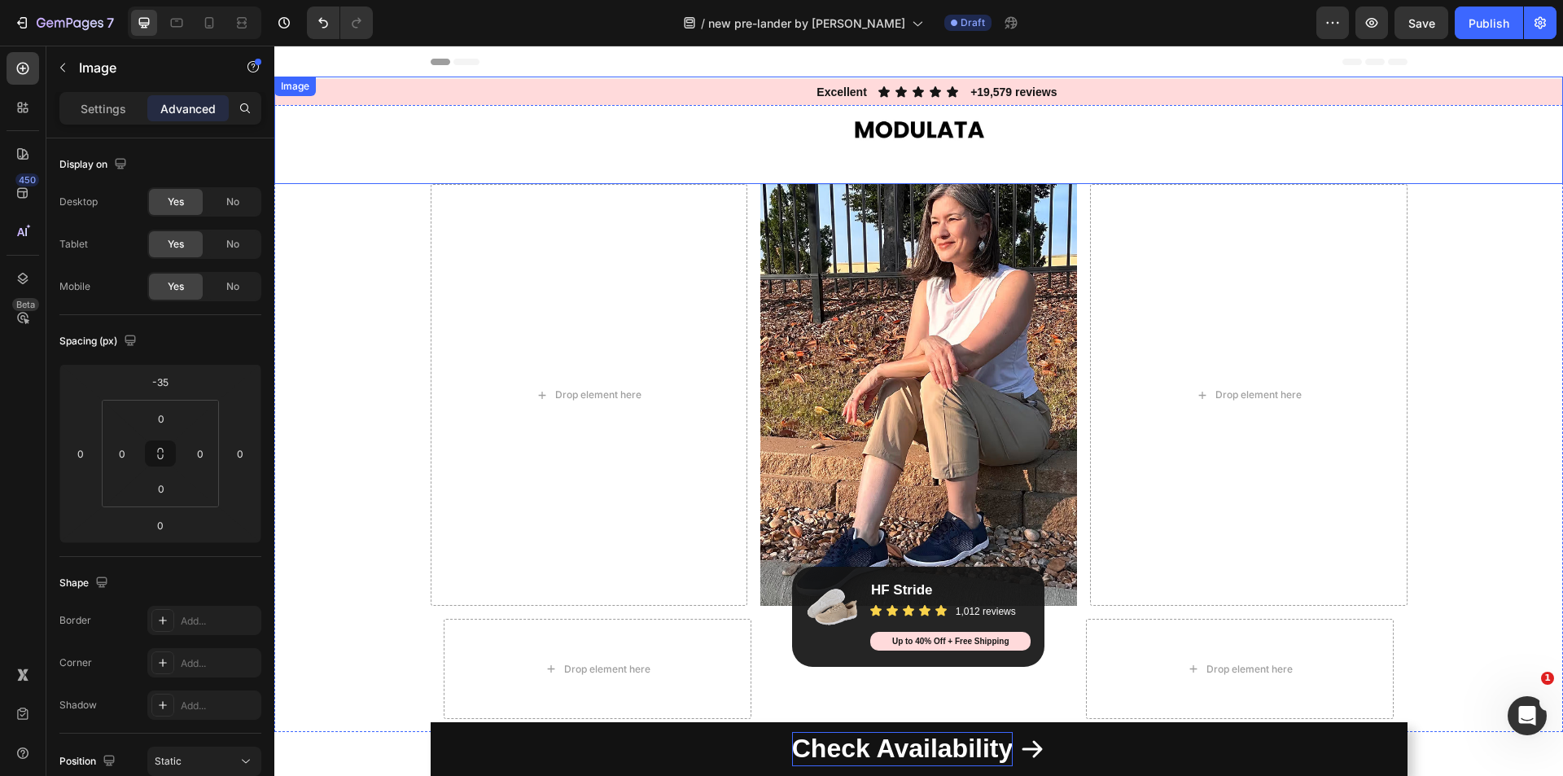
click at [1077, 129] on div at bounding box center [918, 129] width 1288 height 107
click at [868, 129] on img at bounding box center [918, 129] width 143 height 107
click at [870, 129] on img at bounding box center [918, 129] width 143 height 107
click at [24, 263] on div at bounding box center [23, 278] width 33 height 33
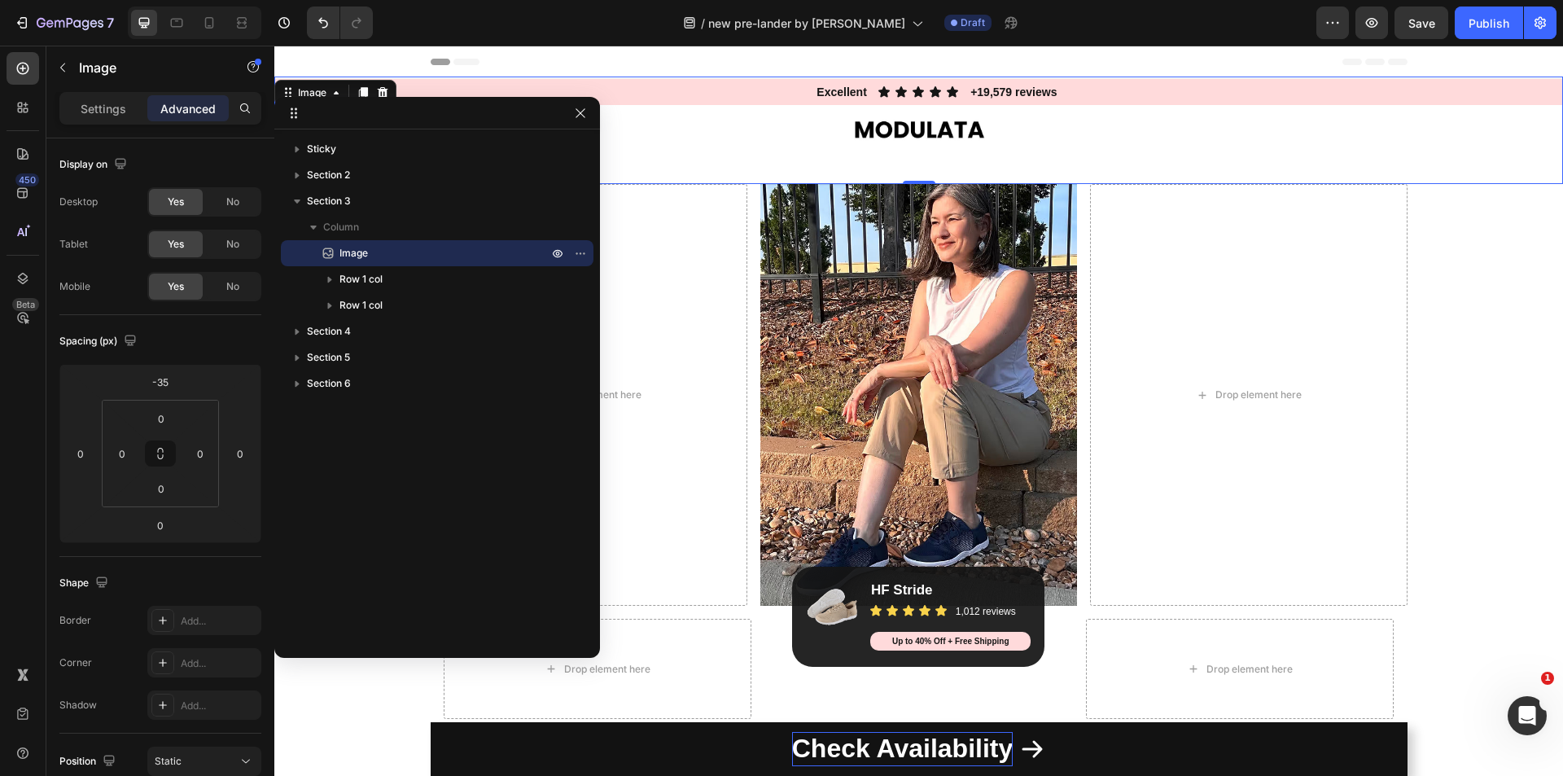
click at [370, 254] on p "Image" at bounding box center [426, 253] width 212 height 16
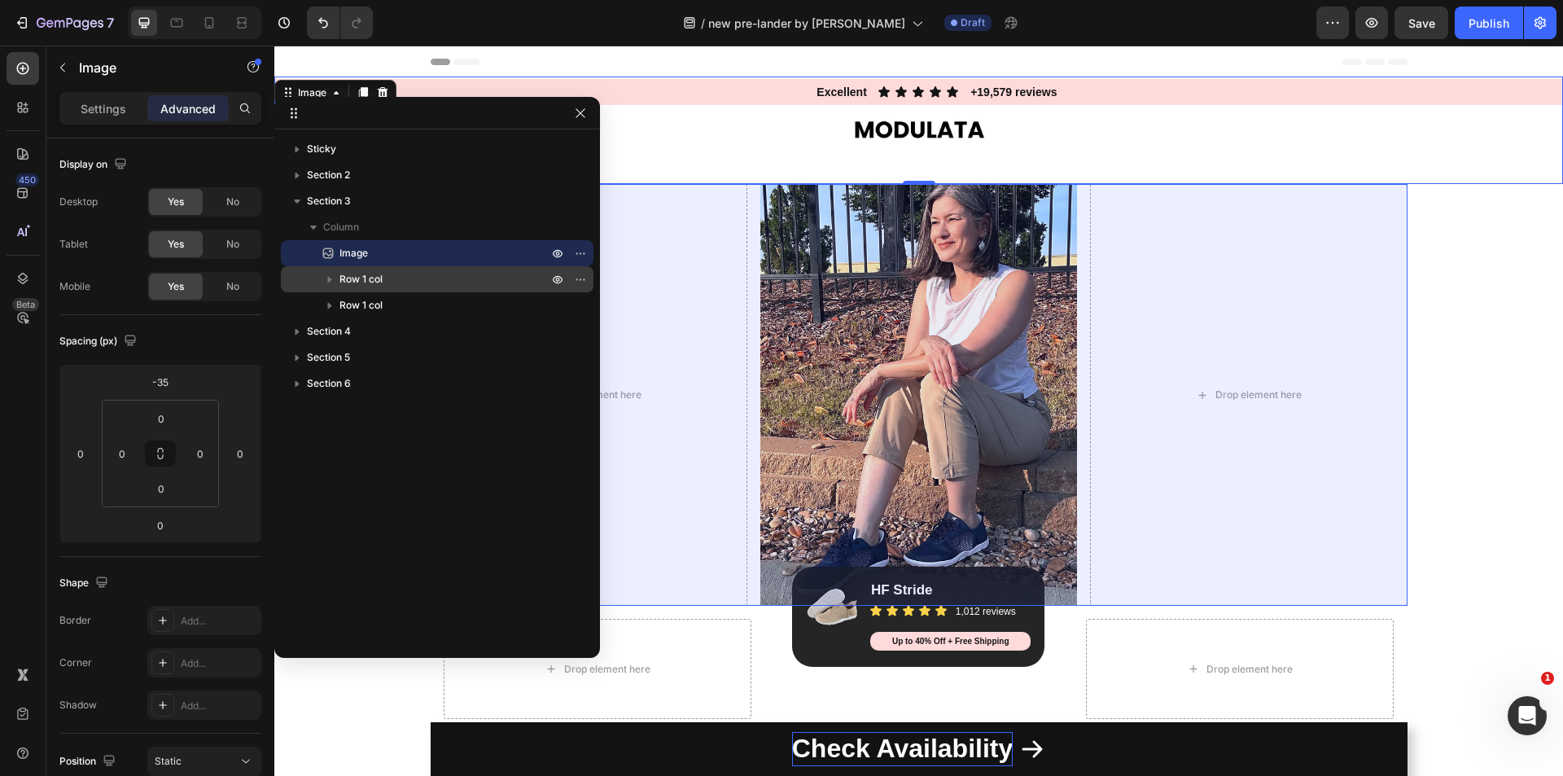
click at [371, 280] on span "Row 1 col" at bounding box center [360, 279] width 43 height 16
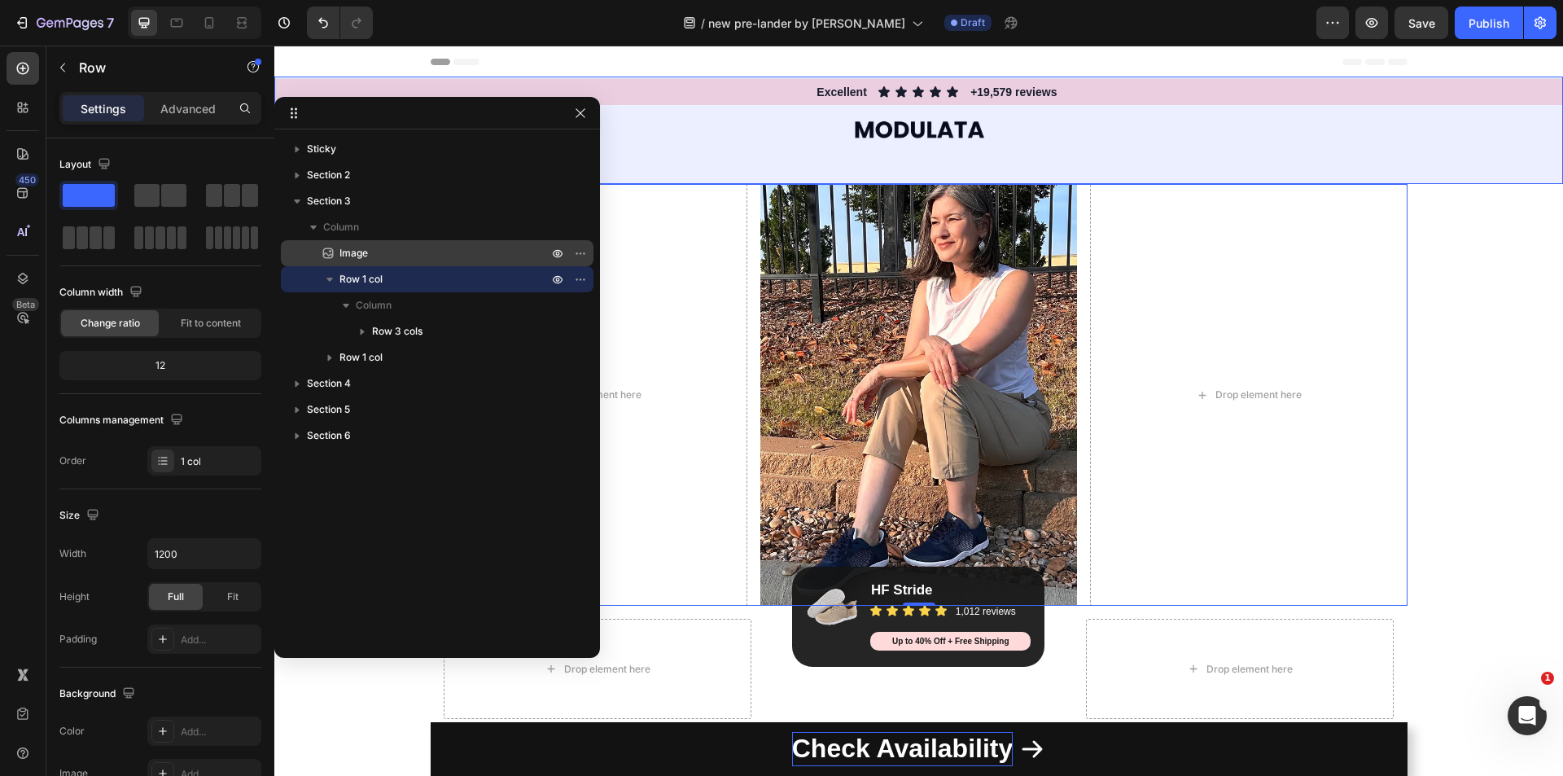
click at [360, 255] on span "Image" at bounding box center [353, 253] width 28 height 16
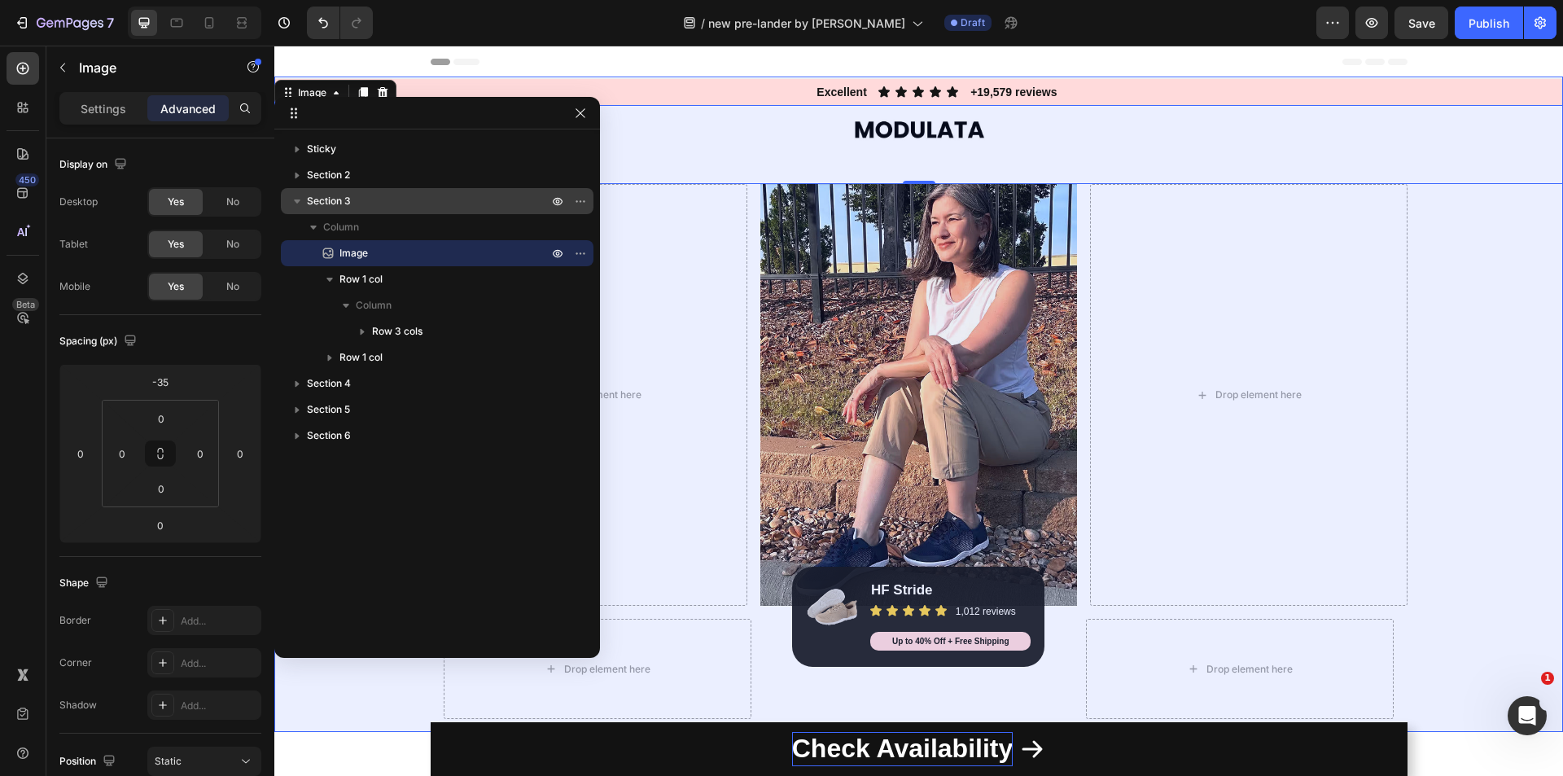
click at [339, 203] on span "Section 3" at bounding box center [329, 201] width 44 height 16
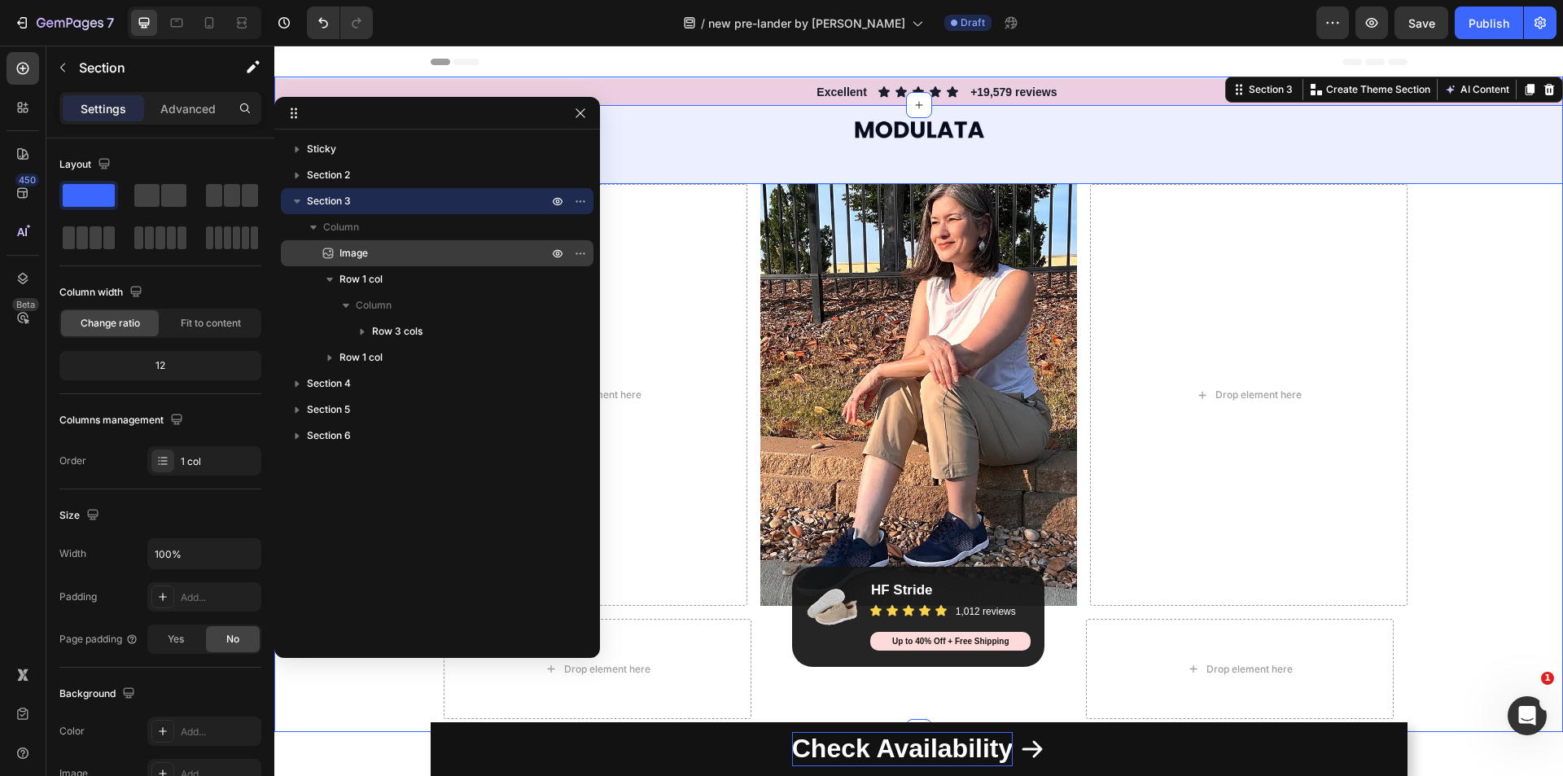
click at [342, 245] on span "Image" at bounding box center [353, 253] width 28 height 16
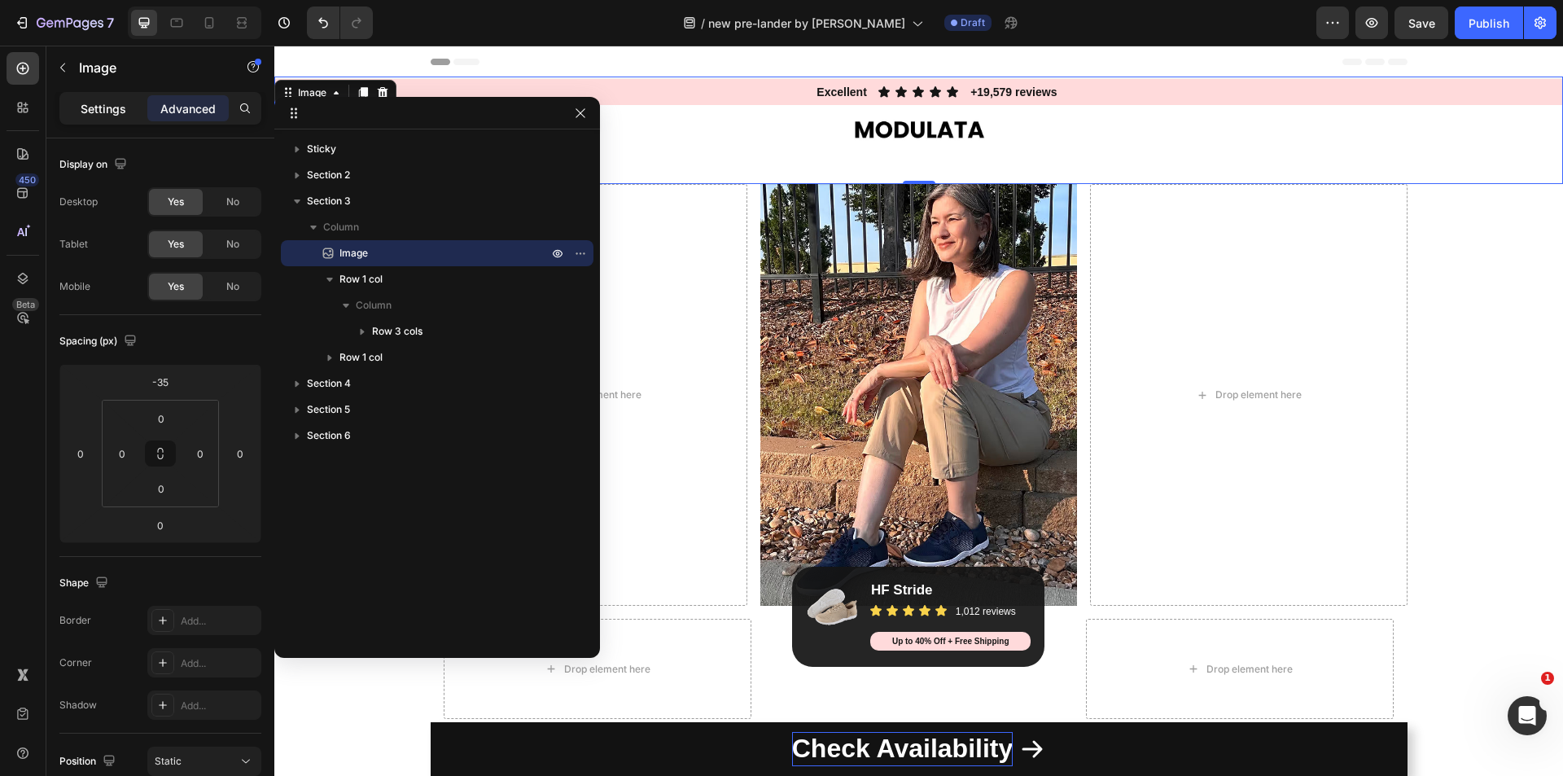
click at [98, 107] on p "Settings" at bounding box center [104, 108] width 46 height 17
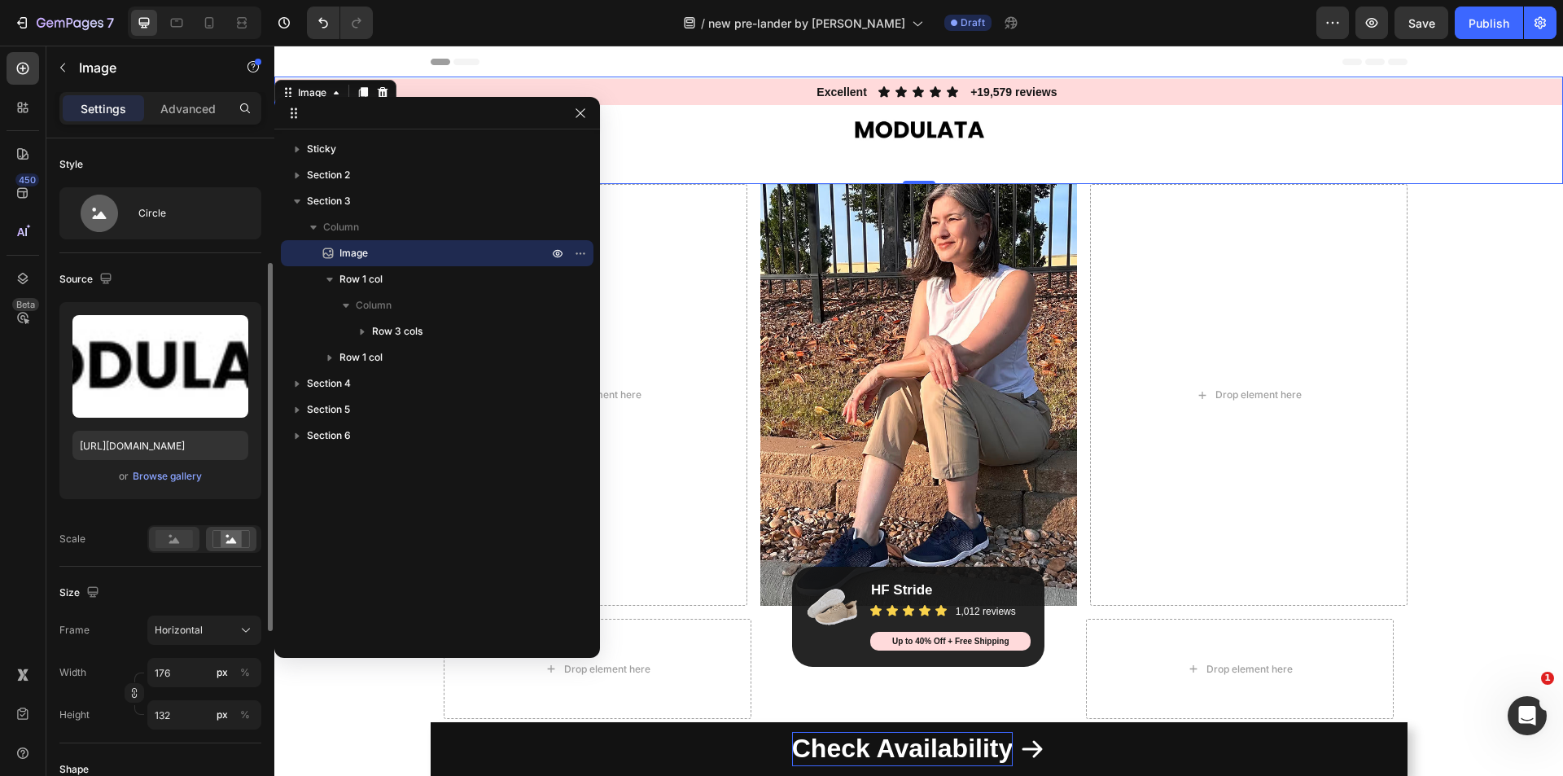
scroll to position [163, 0]
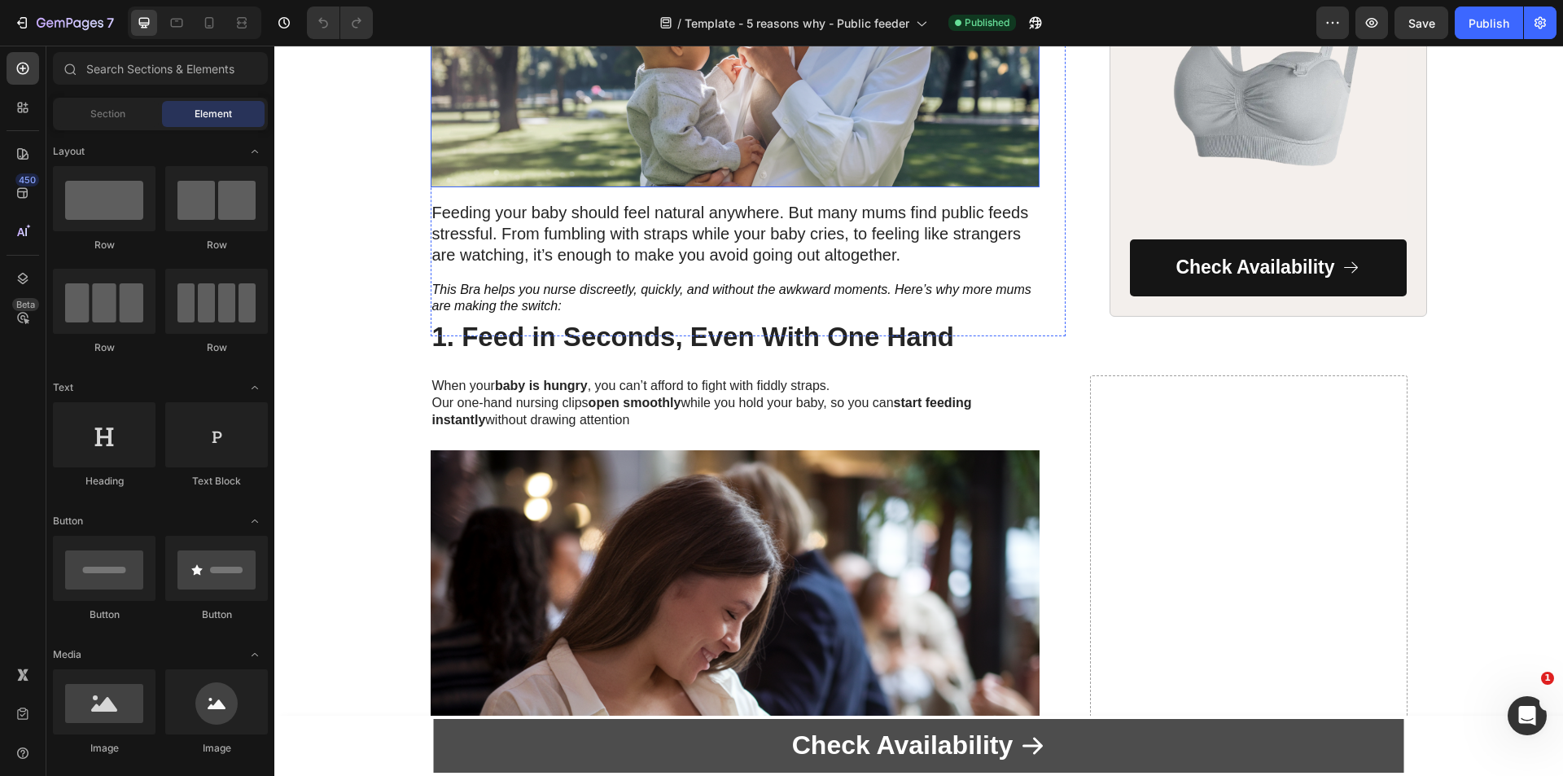
scroll to position [570, 0]
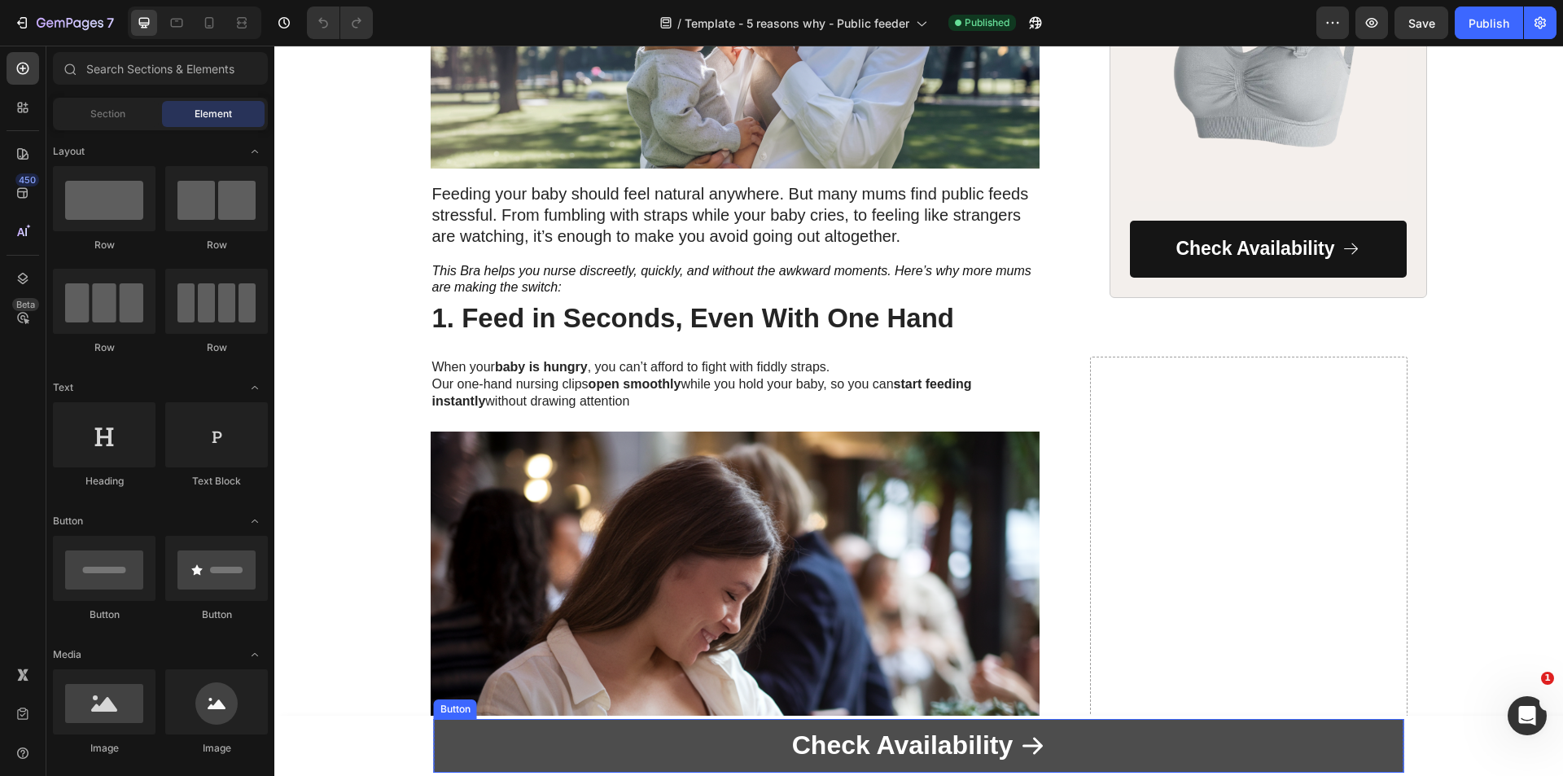
click at [1251, 737] on link "Check Availability" at bounding box center [919, 746] width 970 height 54
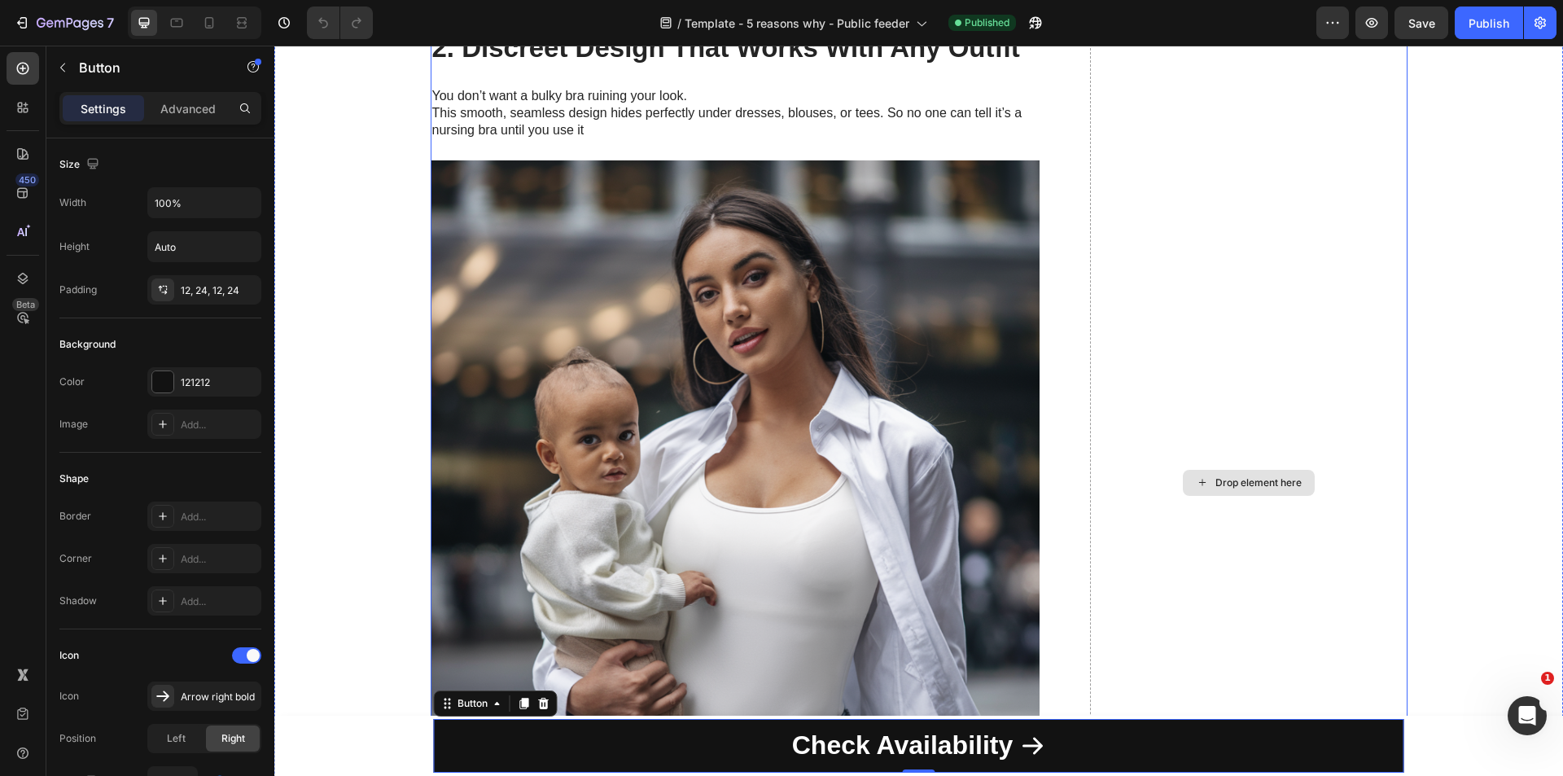
scroll to position [2035, 0]
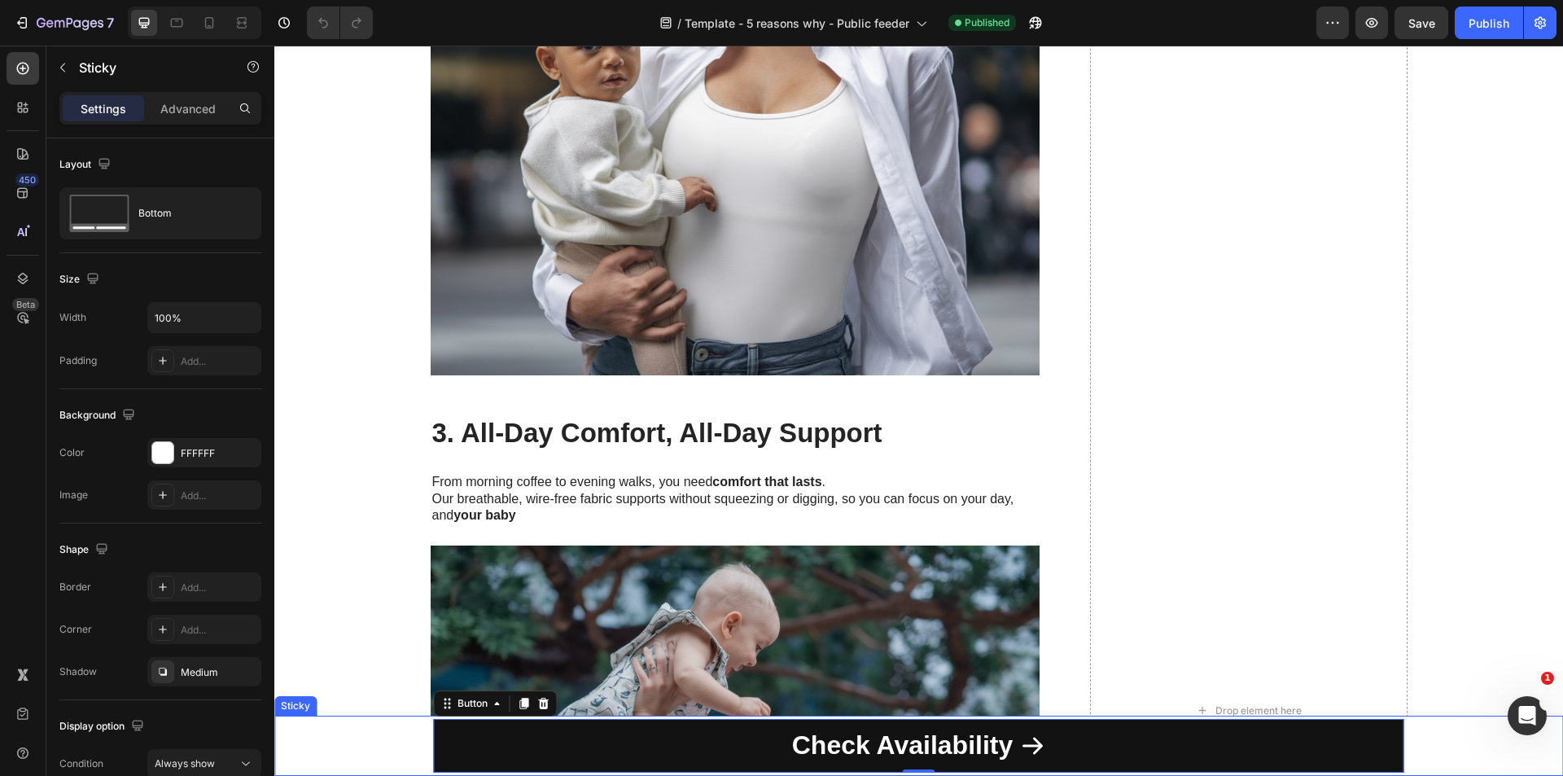
click at [1436, 725] on div "Check Availability Button 0 Row Product" at bounding box center [918, 745] width 1288 height 60
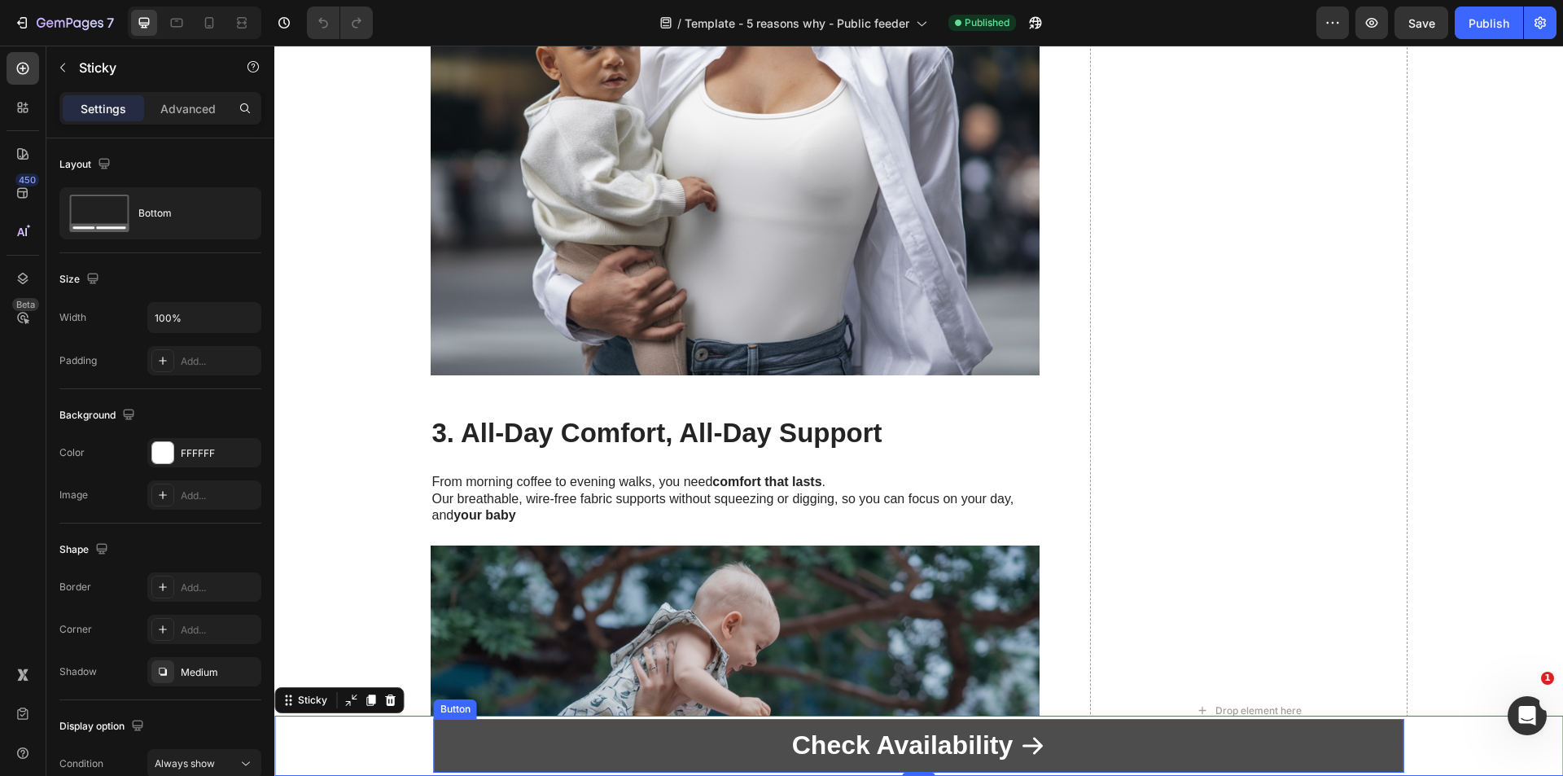
click at [1070, 750] on link "Check Availability" at bounding box center [919, 746] width 970 height 54
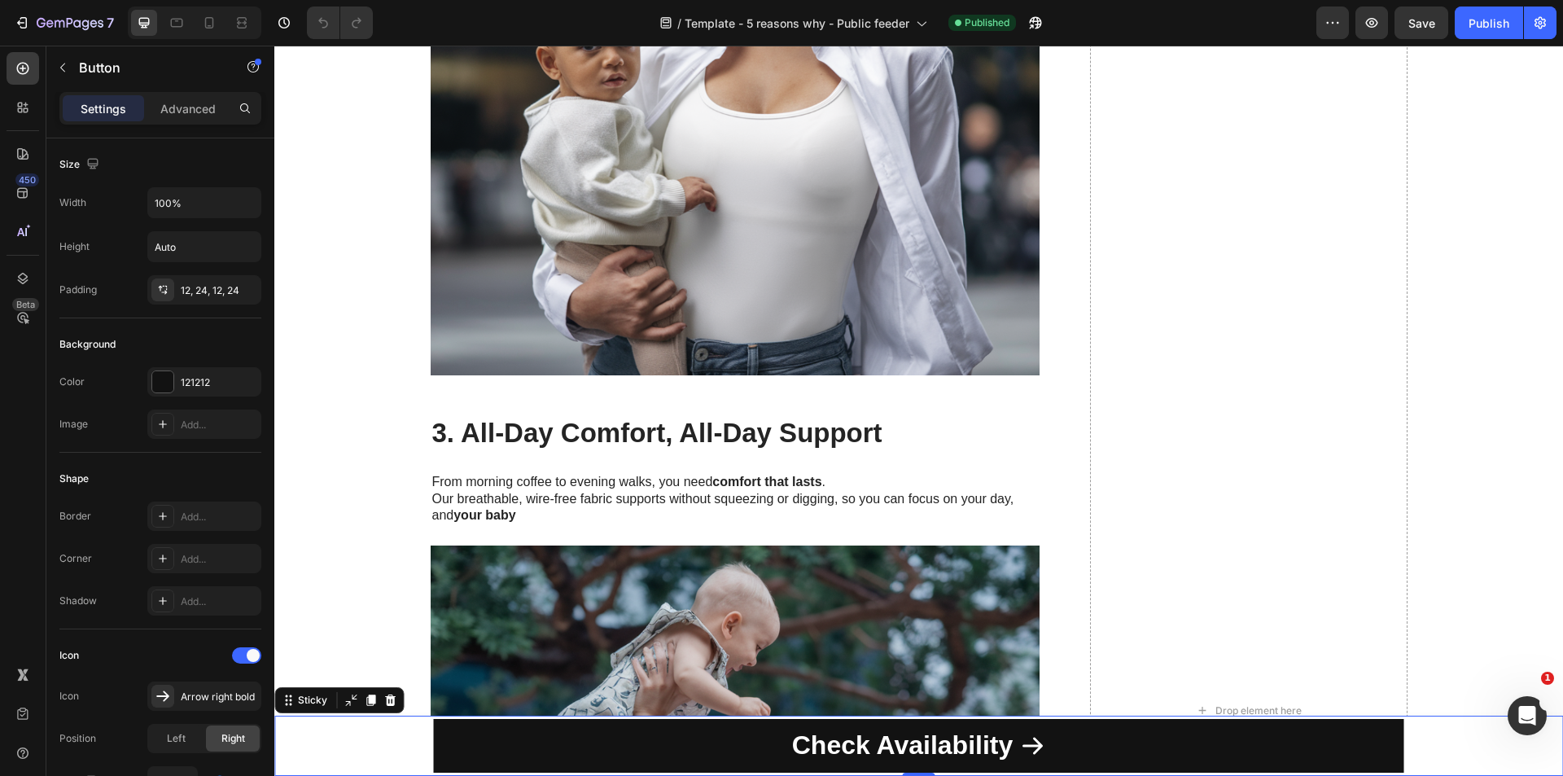
click at [366, 730] on div "Check Availability Button Row Product" at bounding box center [918, 745] width 1288 height 60
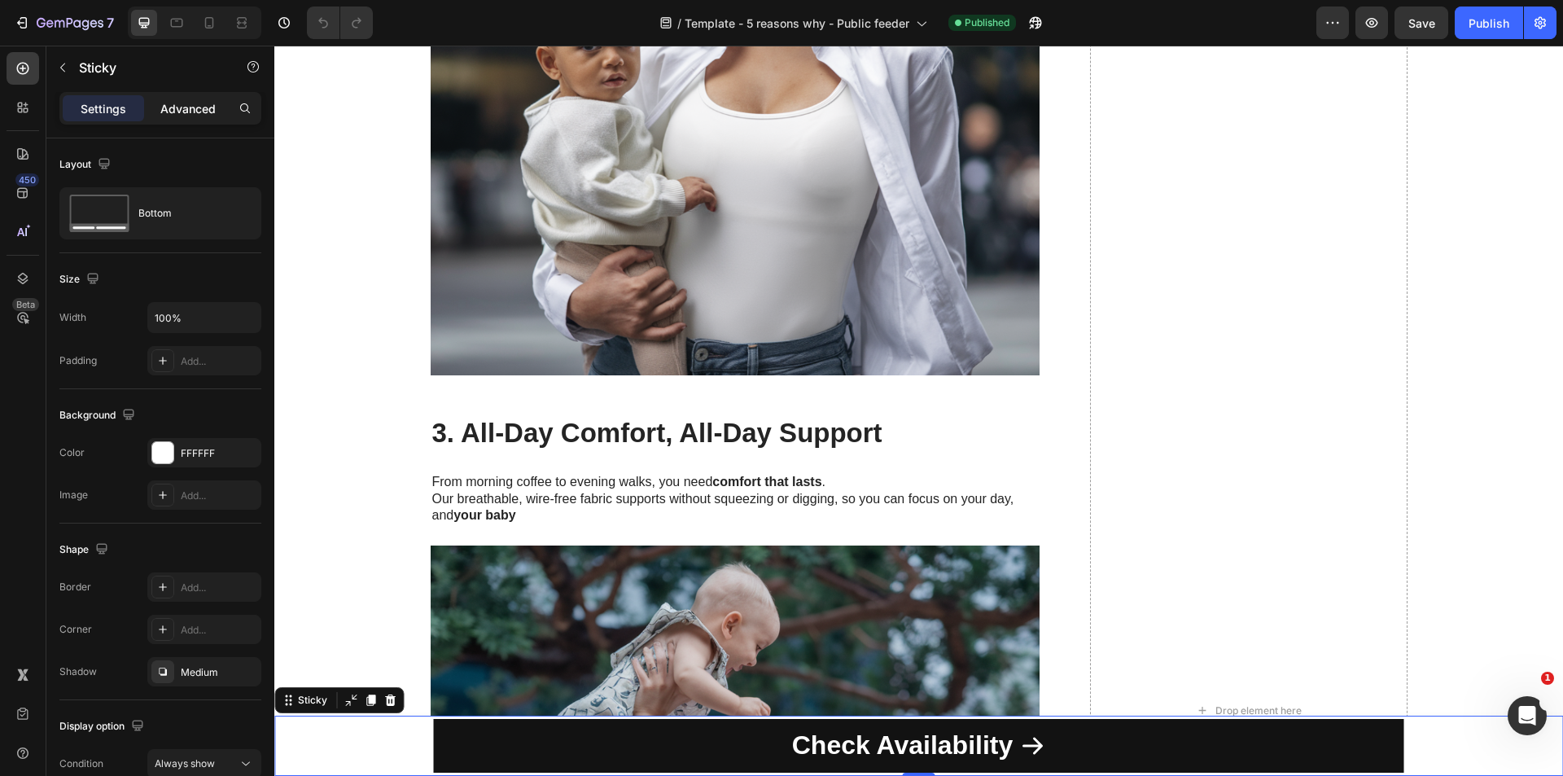
click at [193, 107] on p "Advanced" at bounding box center [187, 108] width 55 height 17
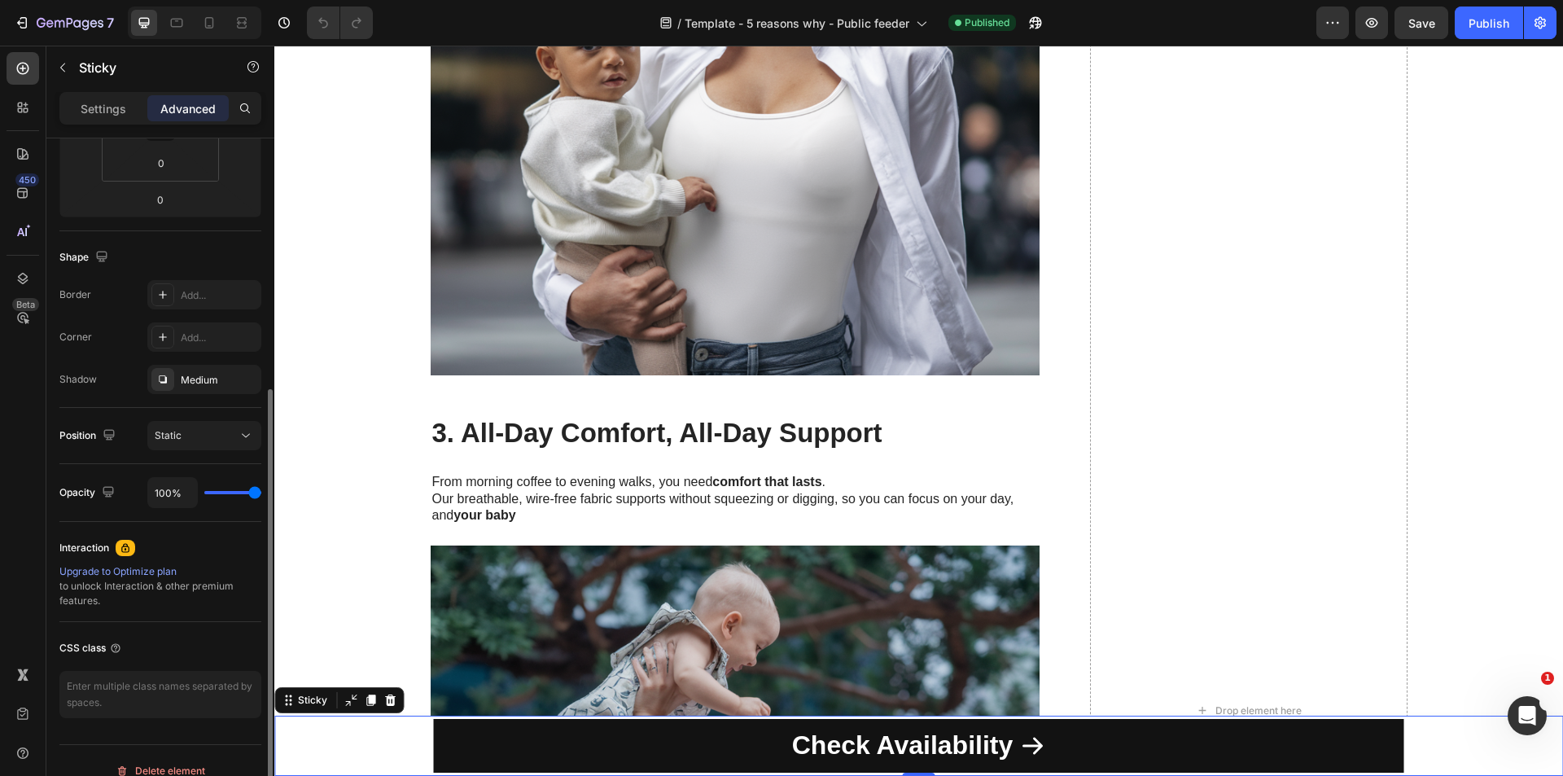
scroll to position [346, 0]
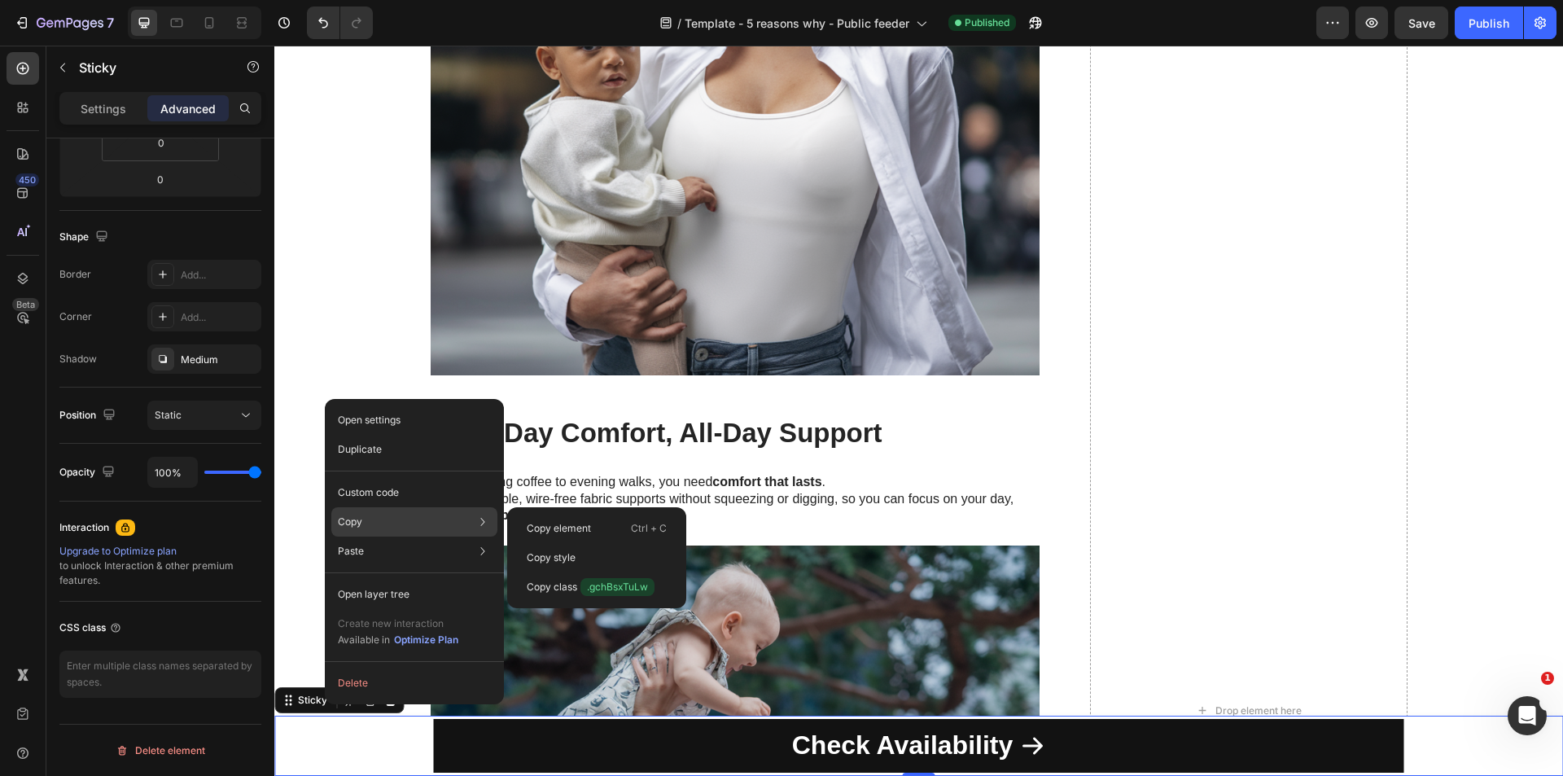
click at [396, 521] on div "Copy Copy element Ctrl + C Copy style Copy class .gchBsxTuLw" at bounding box center [414, 521] width 166 height 29
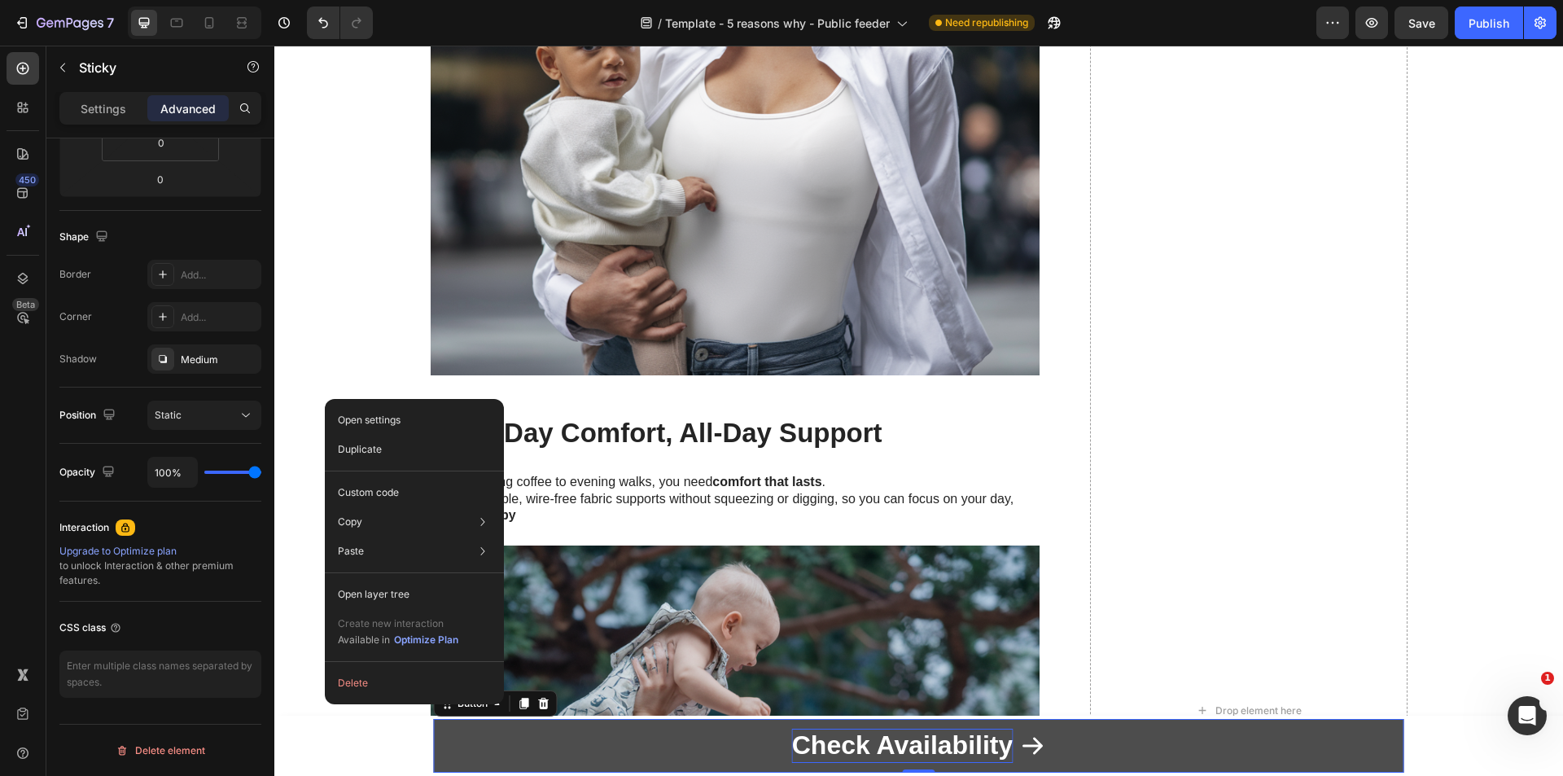
click at [881, 740] on strong "Check Availability" at bounding box center [902, 744] width 221 height 29
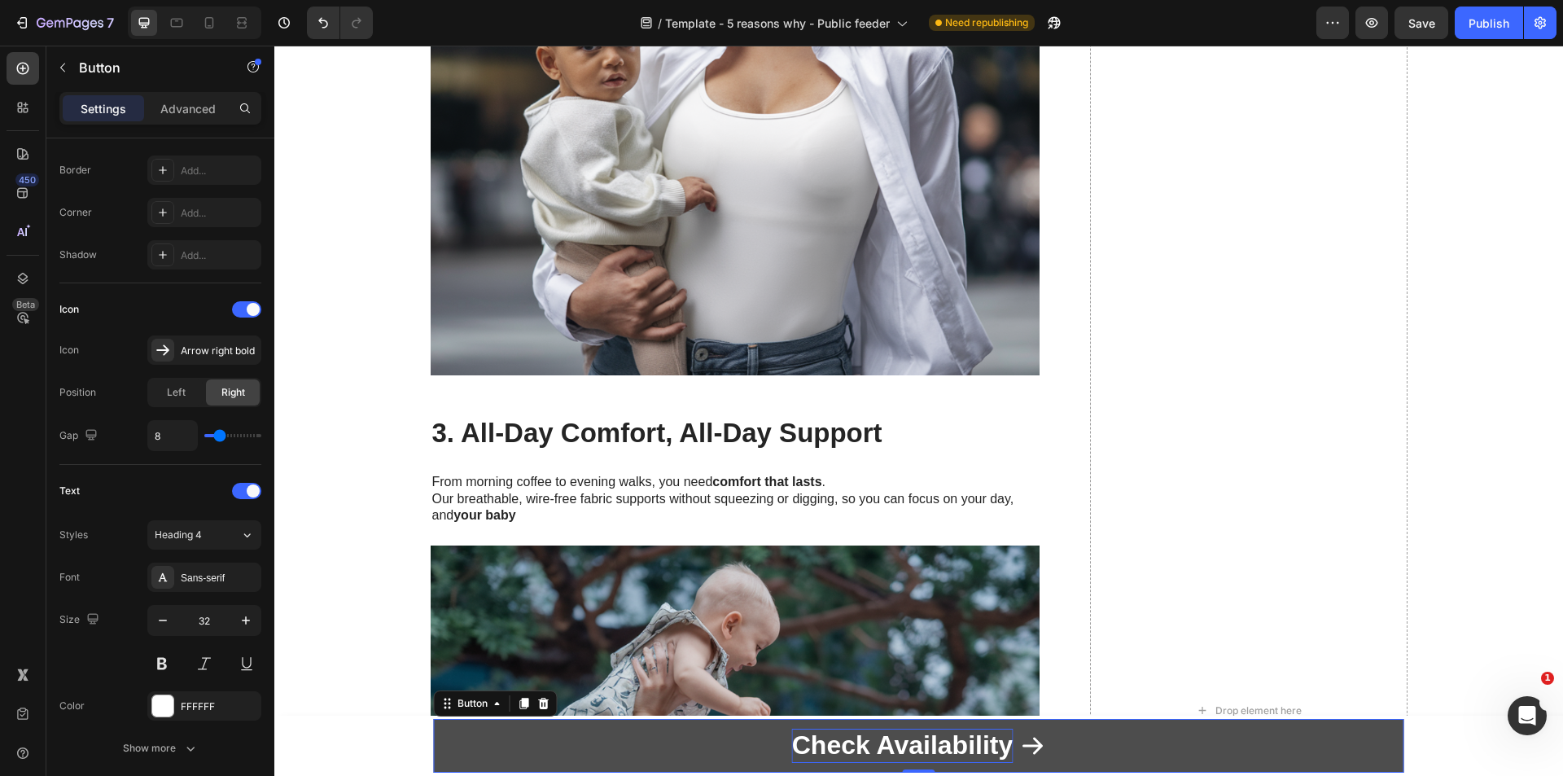
scroll to position [0, 0]
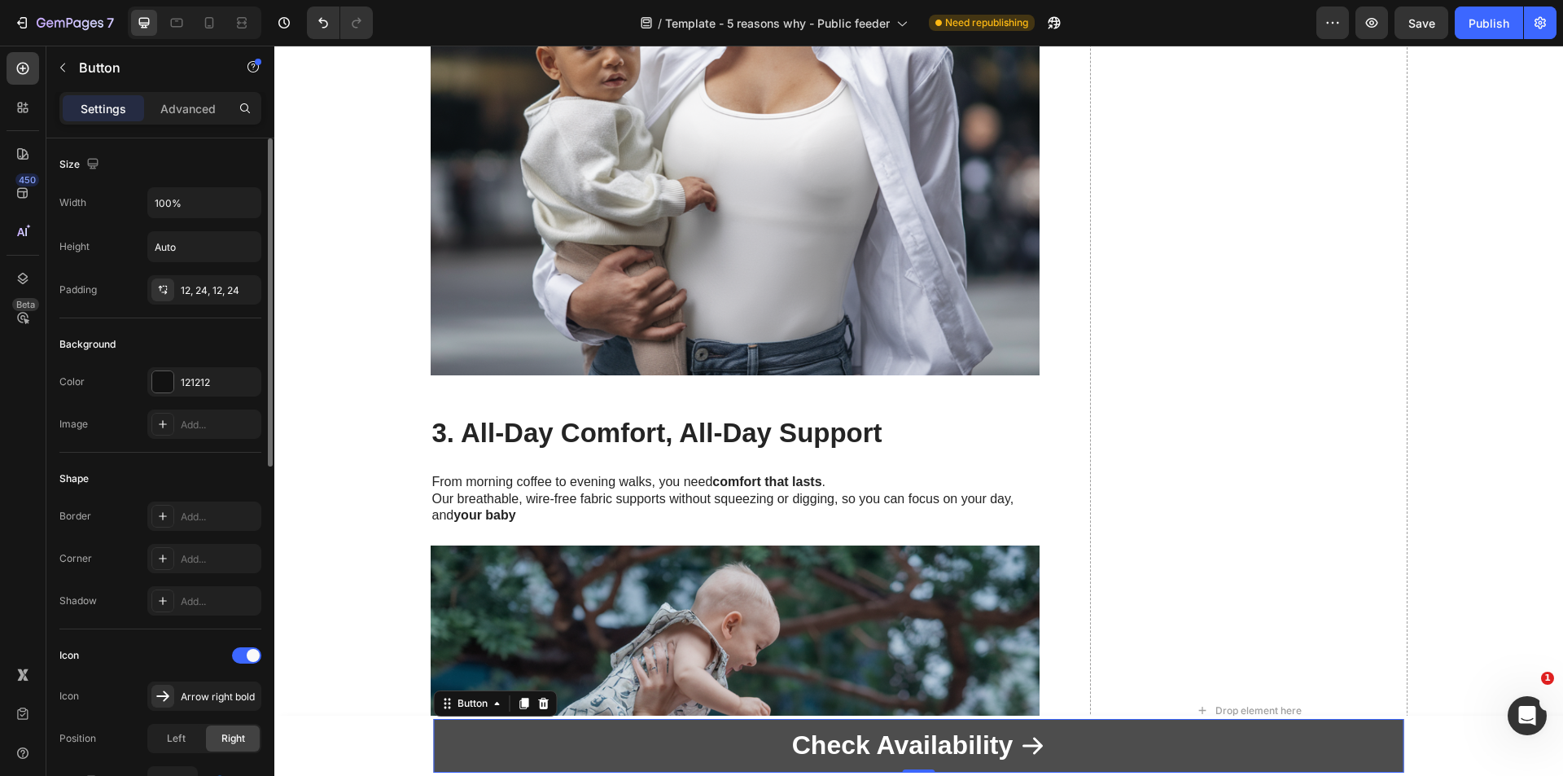
click at [783, 745] on link "Check Availability" at bounding box center [919, 746] width 970 height 54
click at [734, 738] on link "Check Availability" at bounding box center [919, 746] width 970 height 54
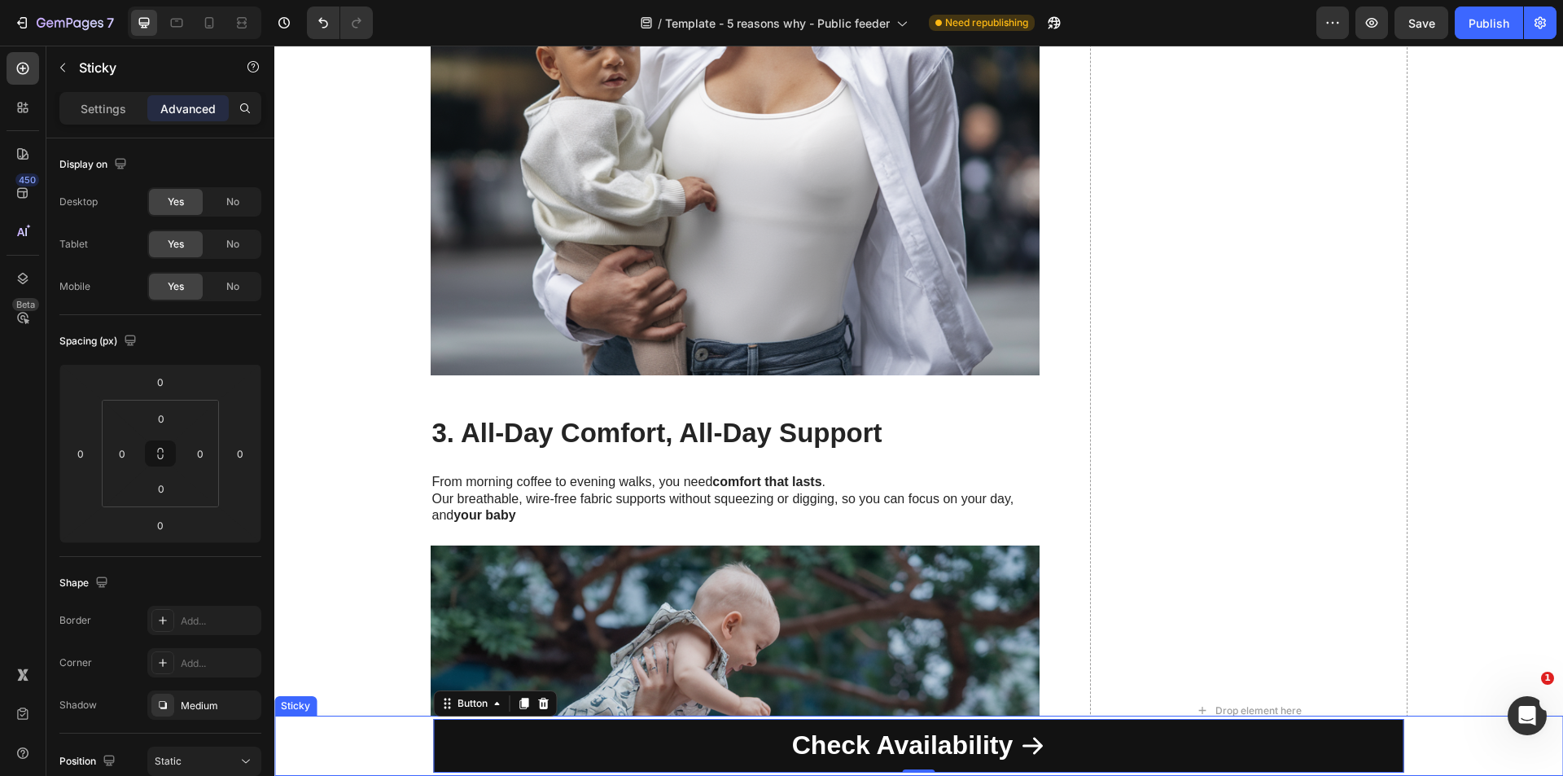
click at [394, 739] on div "Check Availability Button 0 Row Product" at bounding box center [918, 745] width 1288 height 60
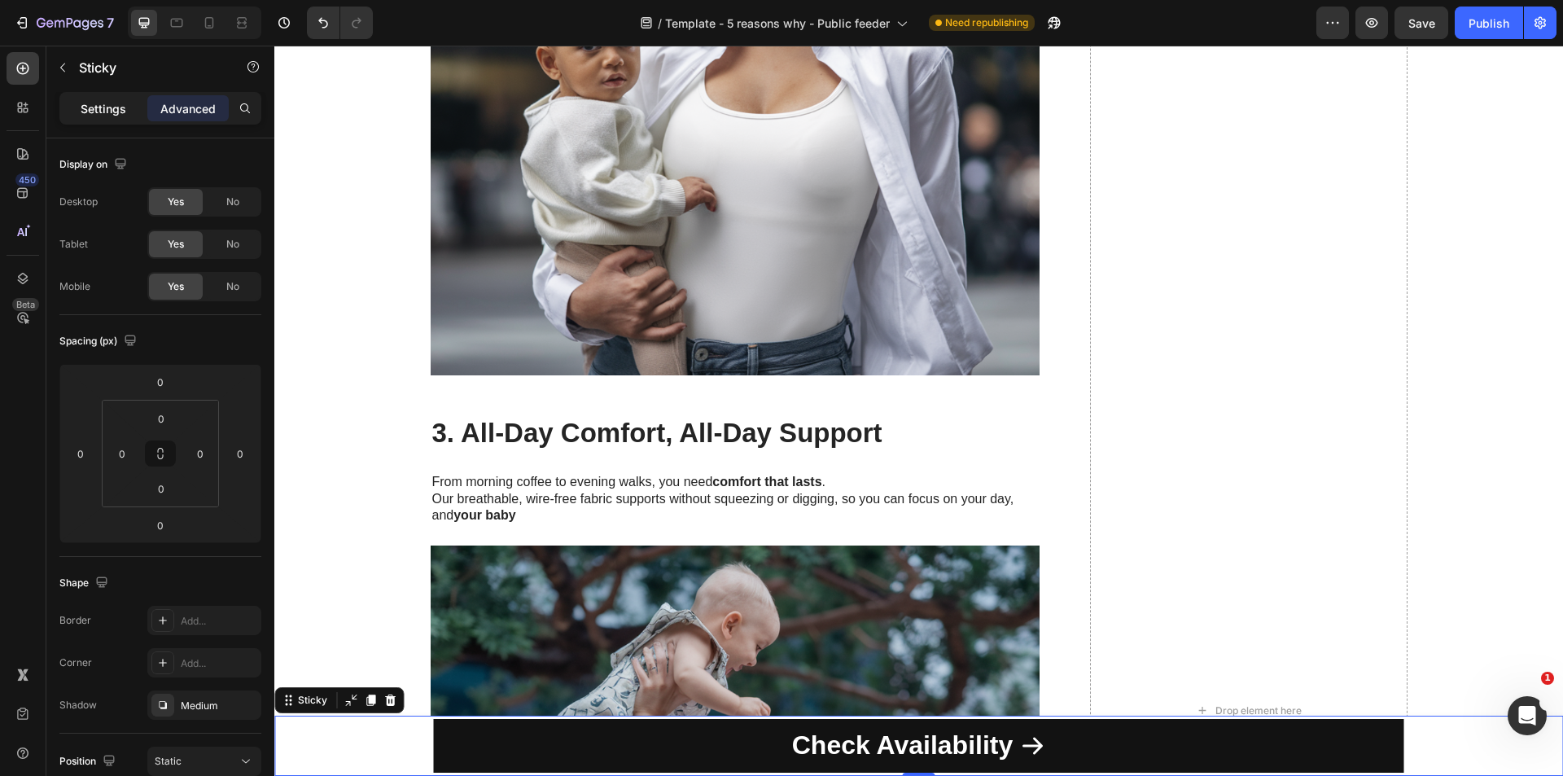
click at [102, 110] on p "Settings" at bounding box center [104, 108] width 46 height 17
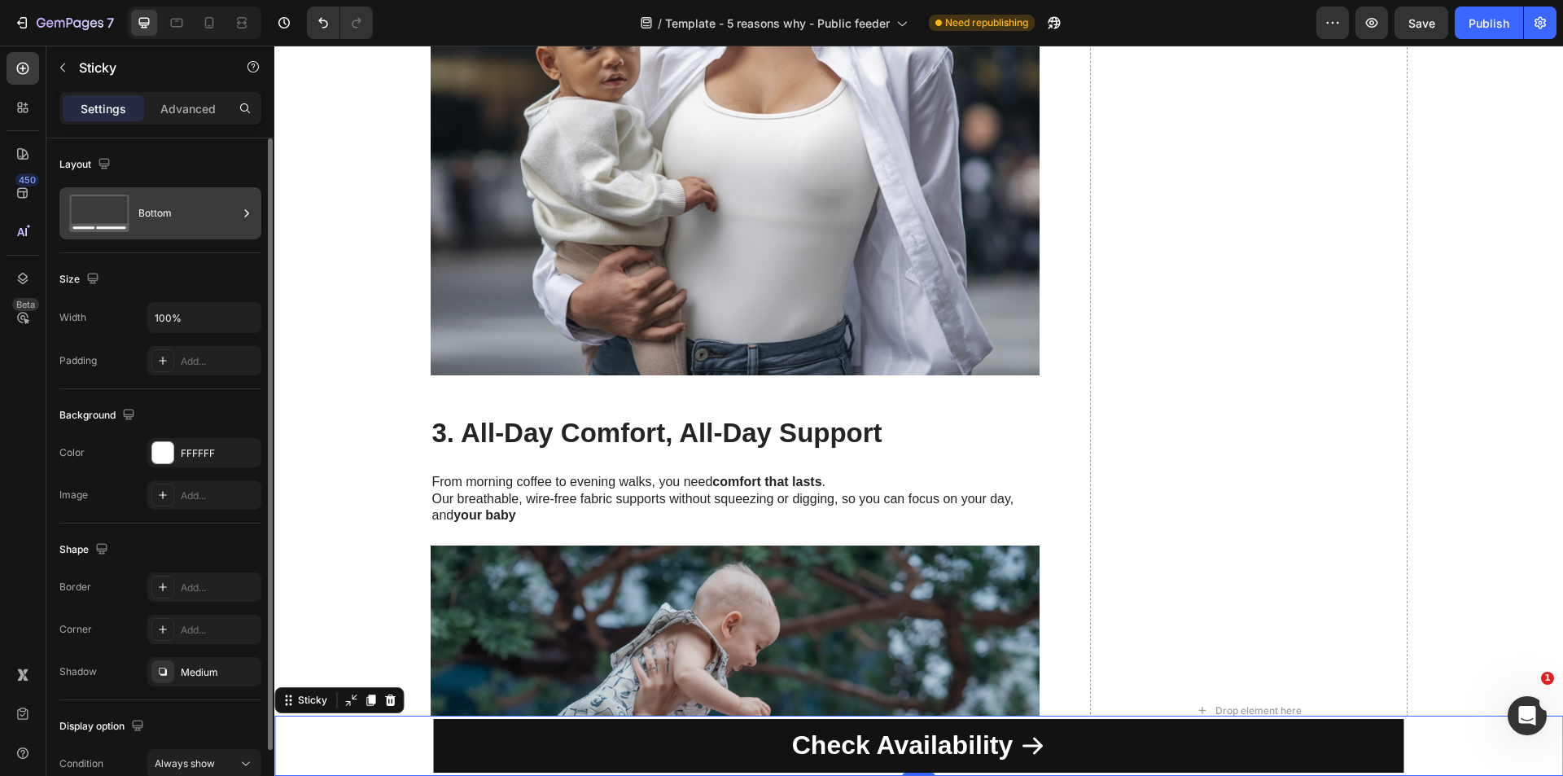
click at [243, 214] on icon at bounding box center [246, 213] width 16 height 16
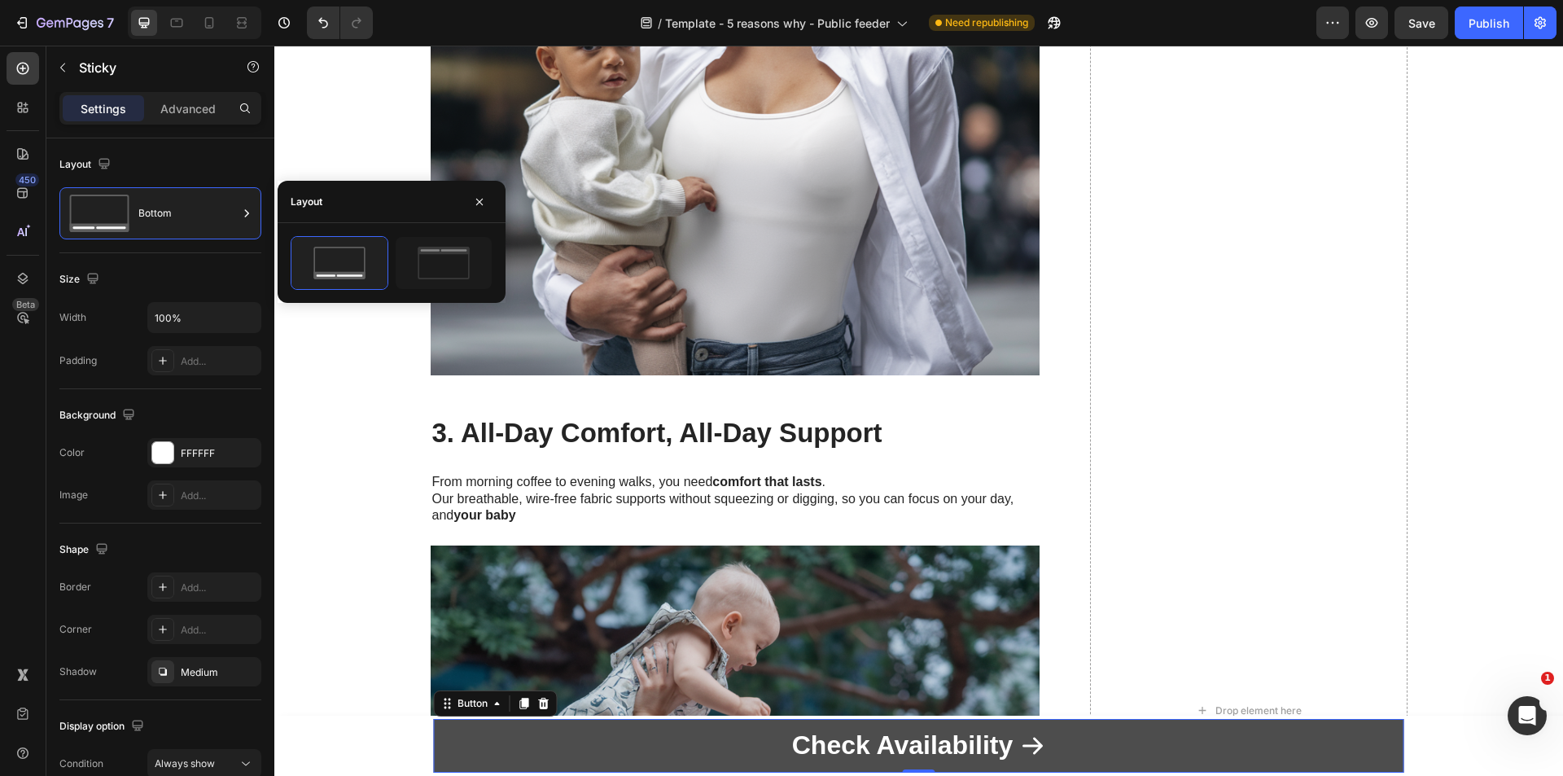
click at [1335, 744] on link "Check Availability" at bounding box center [919, 746] width 970 height 54
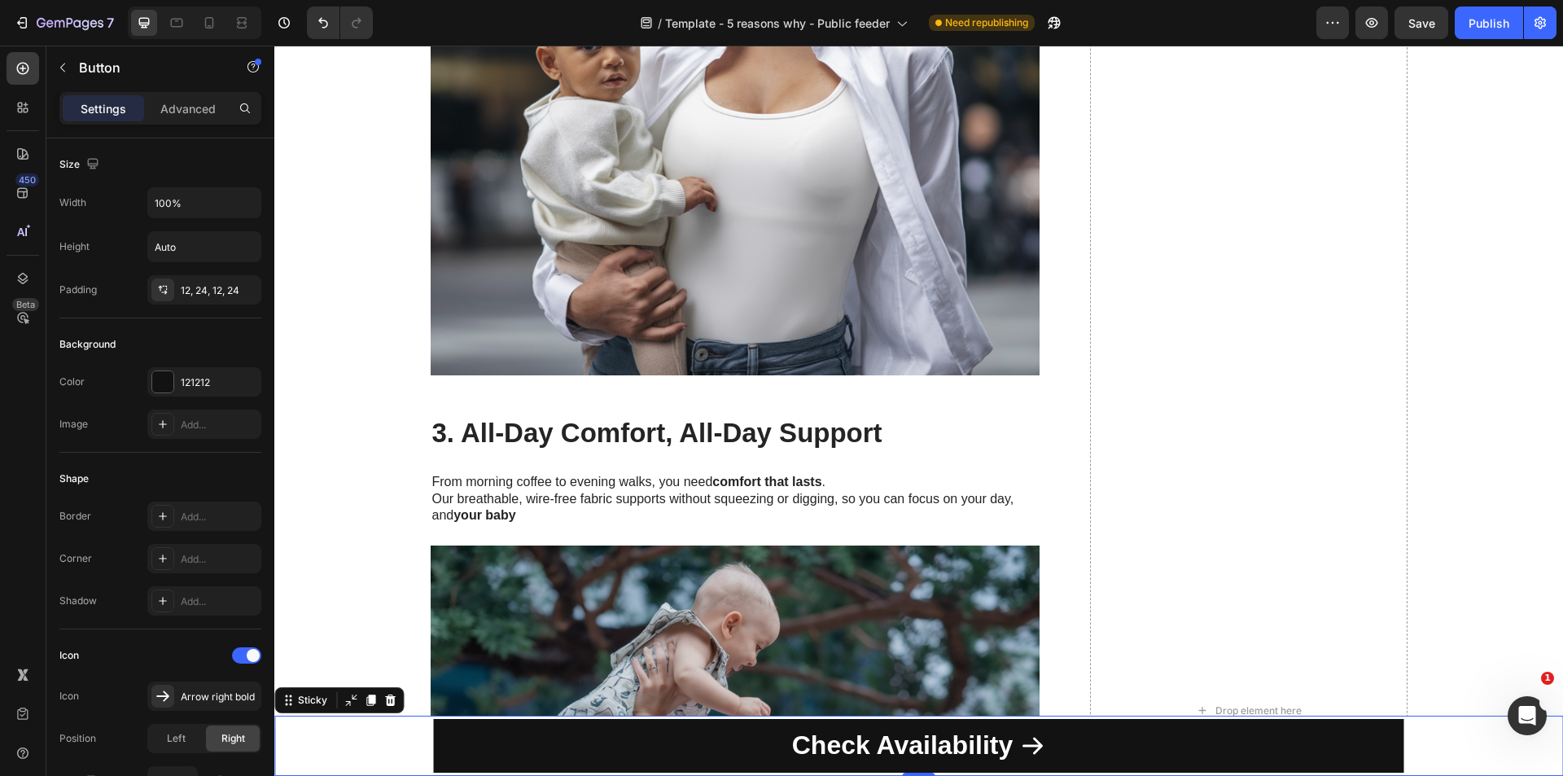
click at [1495, 753] on div "Check Availability Button Row Product" at bounding box center [918, 745] width 1288 height 60
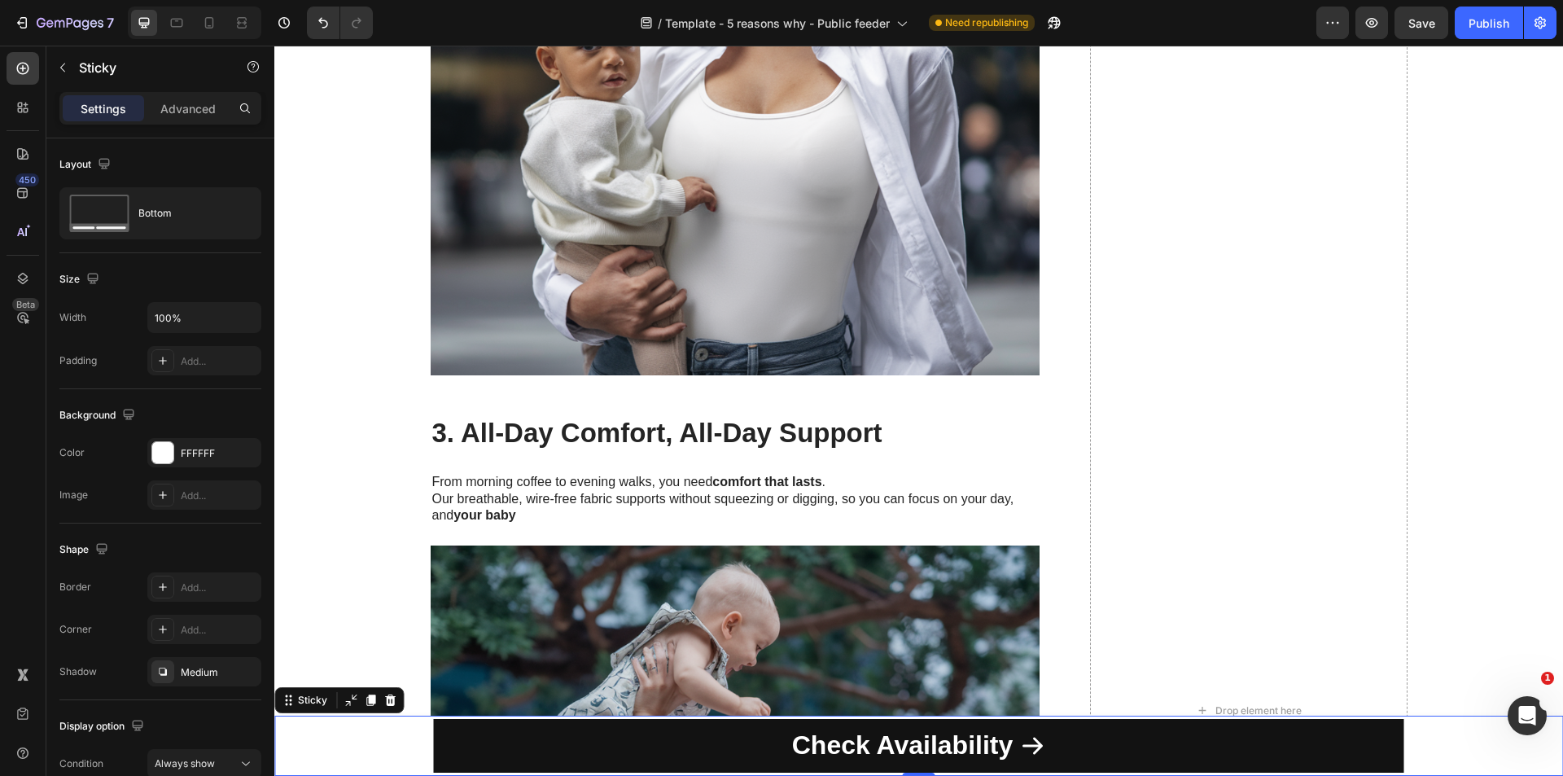
click at [141, 105] on div "Settings" at bounding box center [103, 108] width 81 height 26
click at [168, 109] on p "Advanced" at bounding box center [187, 108] width 55 height 17
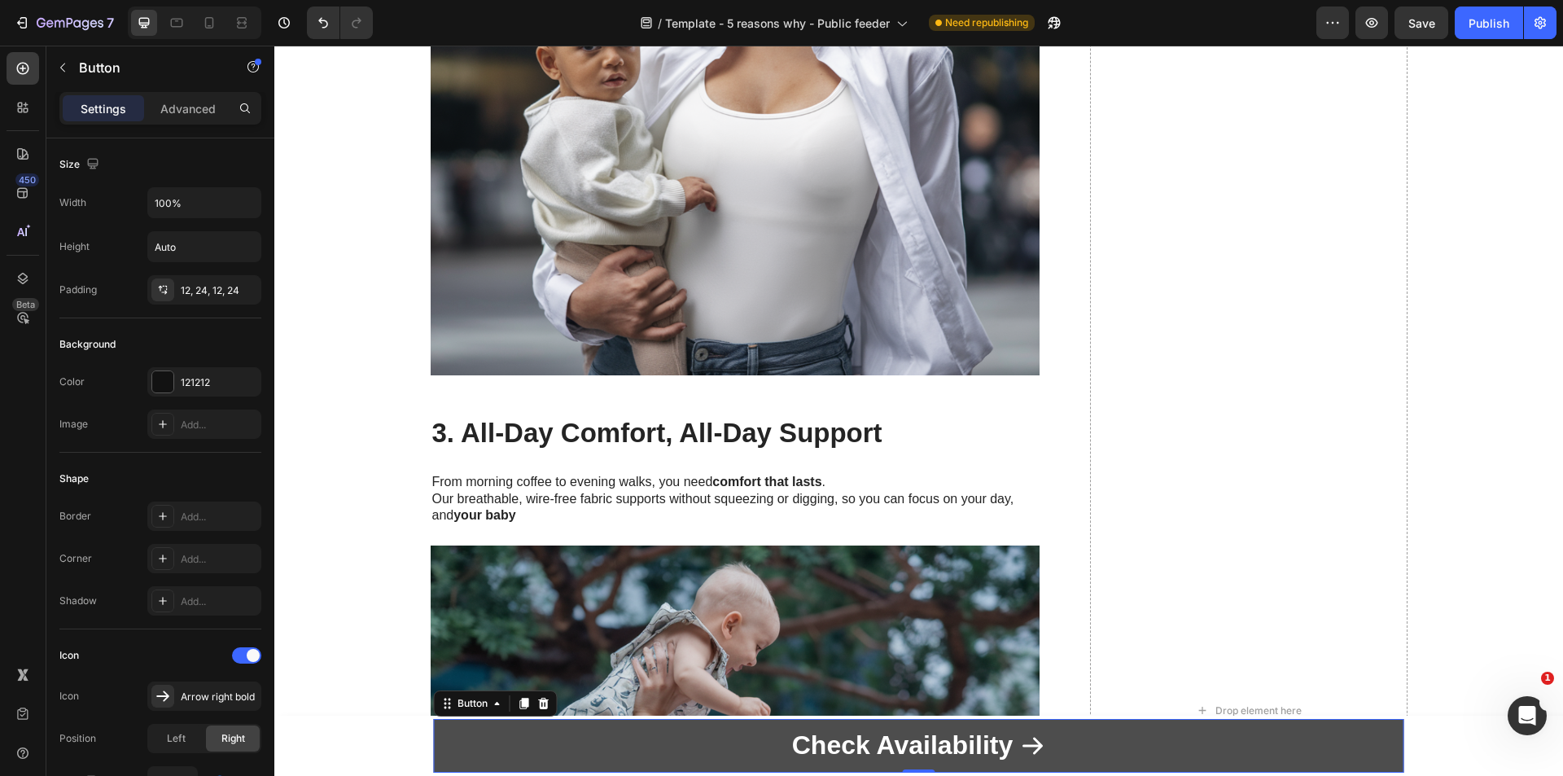
click at [522, 745] on link "Check Availability" at bounding box center [919, 746] width 970 height 54
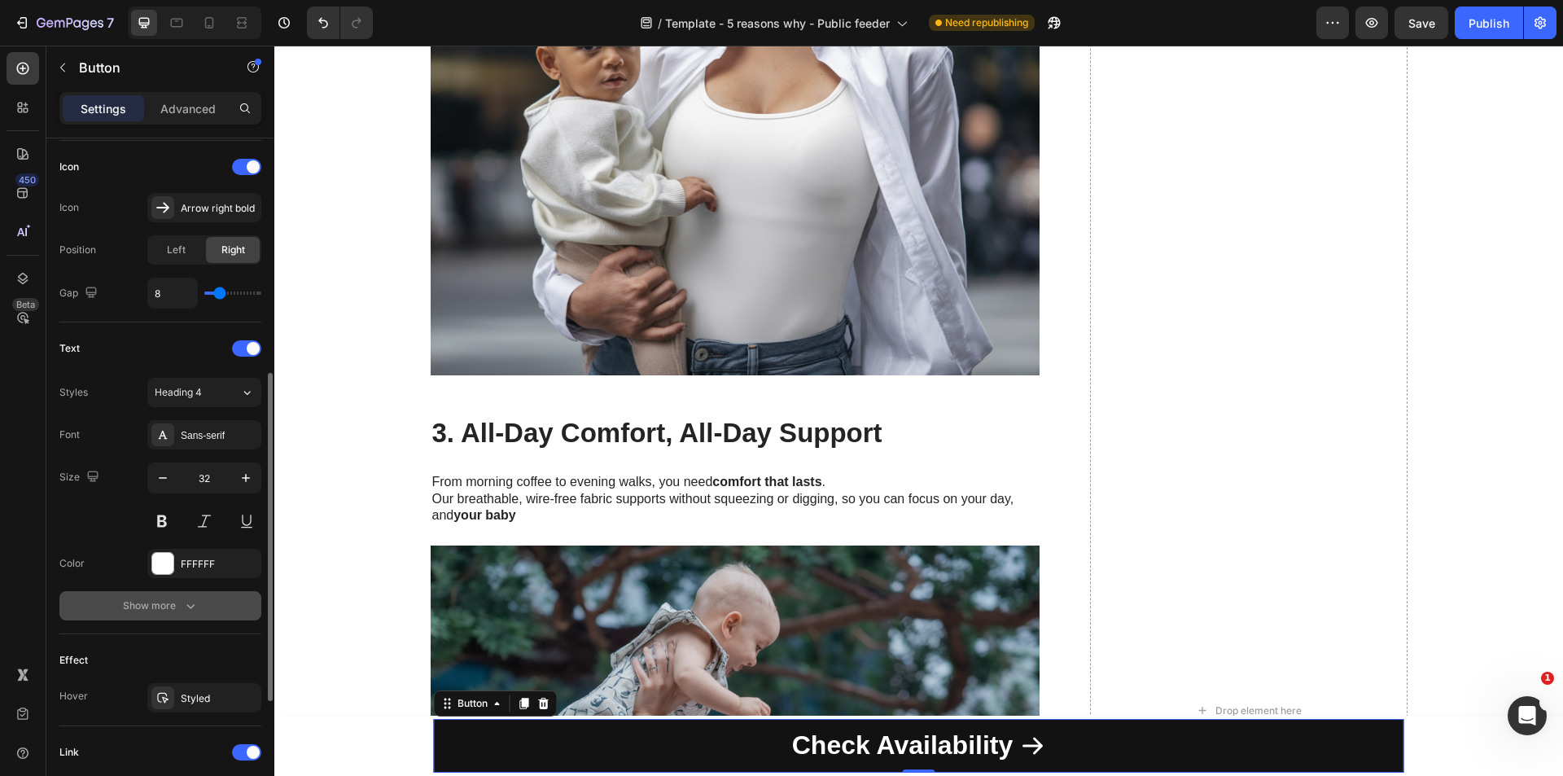
scroll to position [570, 0]
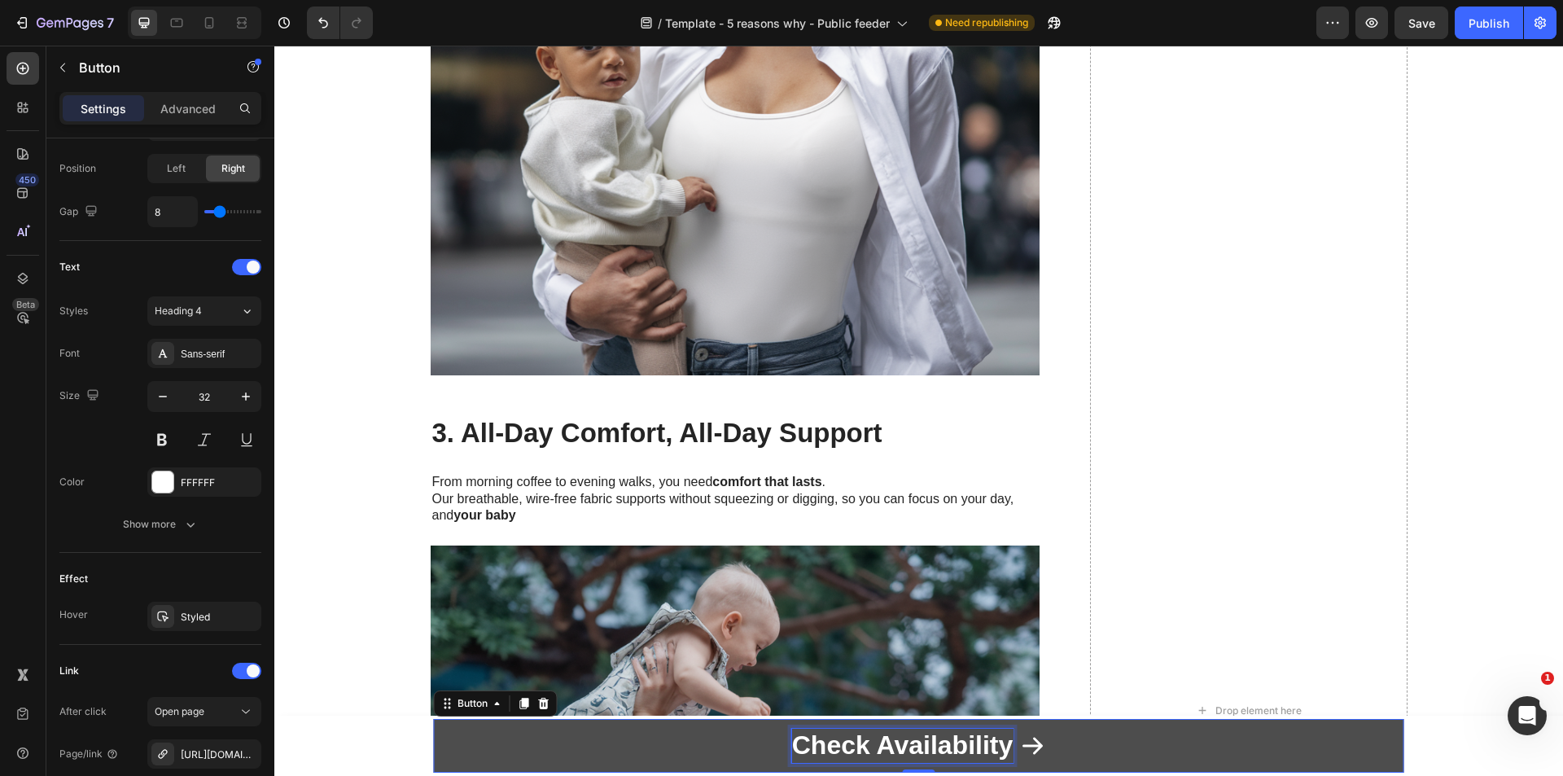
click at [849, 745] on strong "Check Availability" at bounding box center [902, 744] width 221 height 29
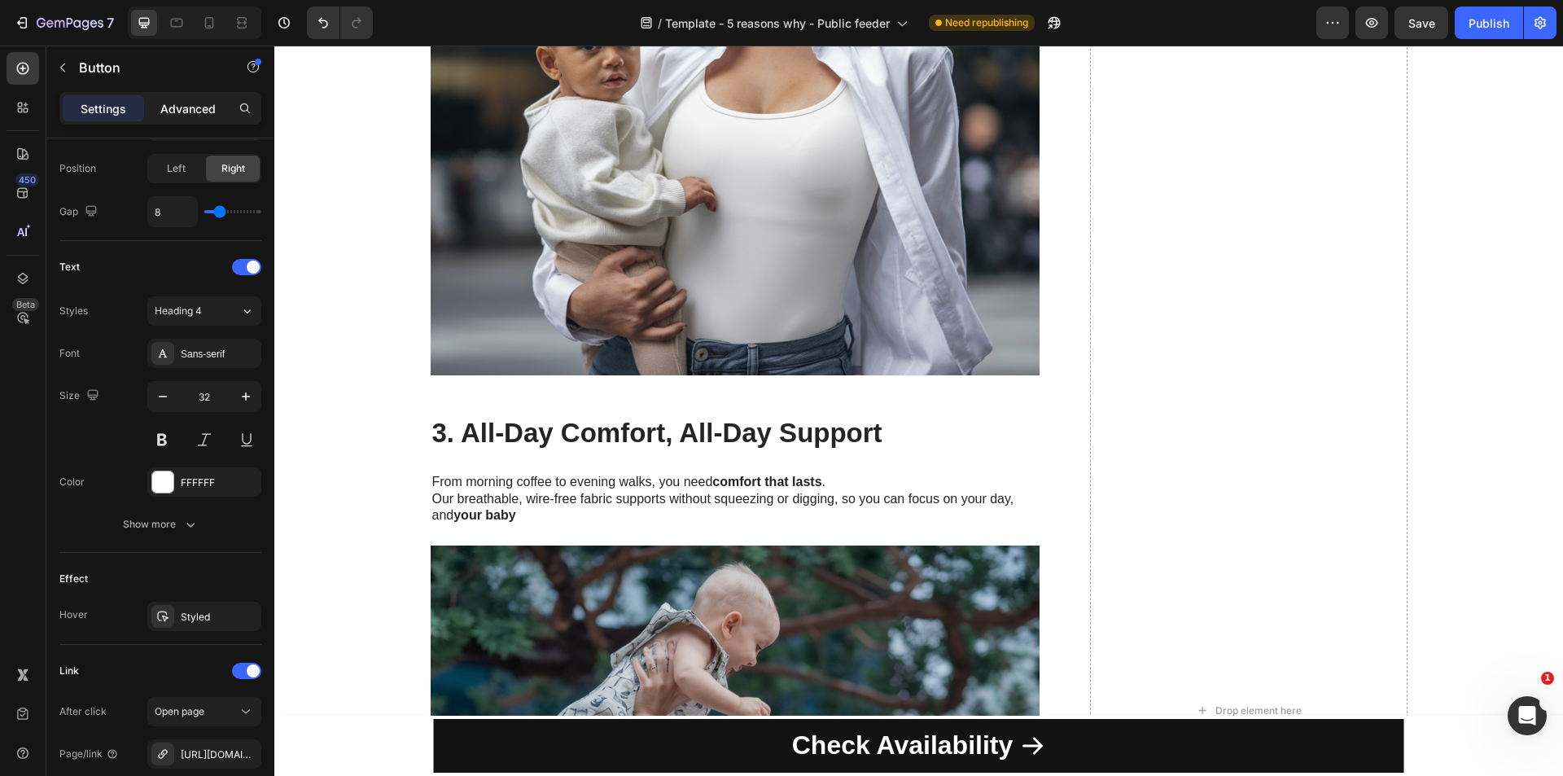
click at [201, 107] on p "Advanced" at bounding box center [187, 108] width 55 height 17
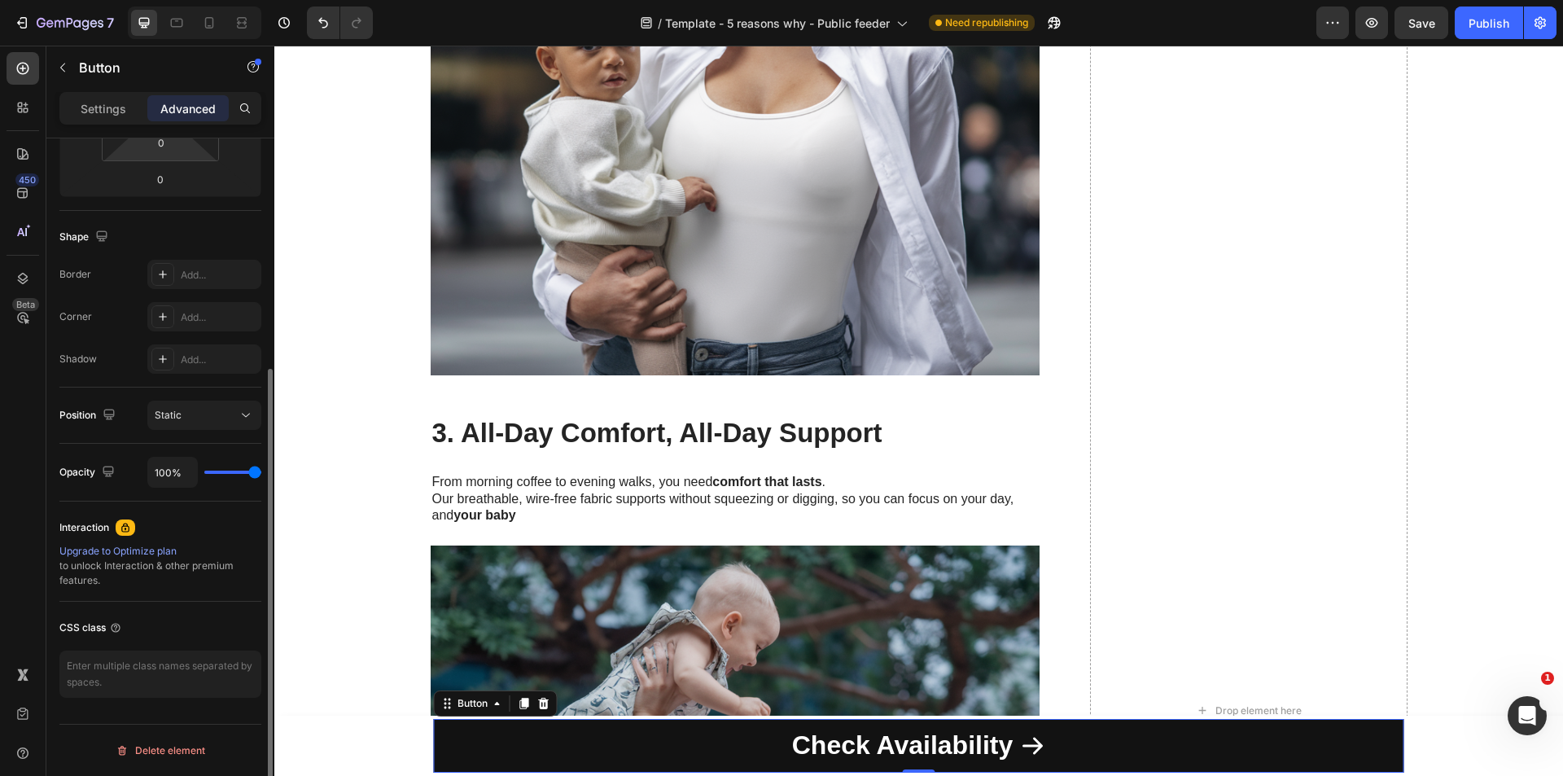
scroll to position [0, 0]
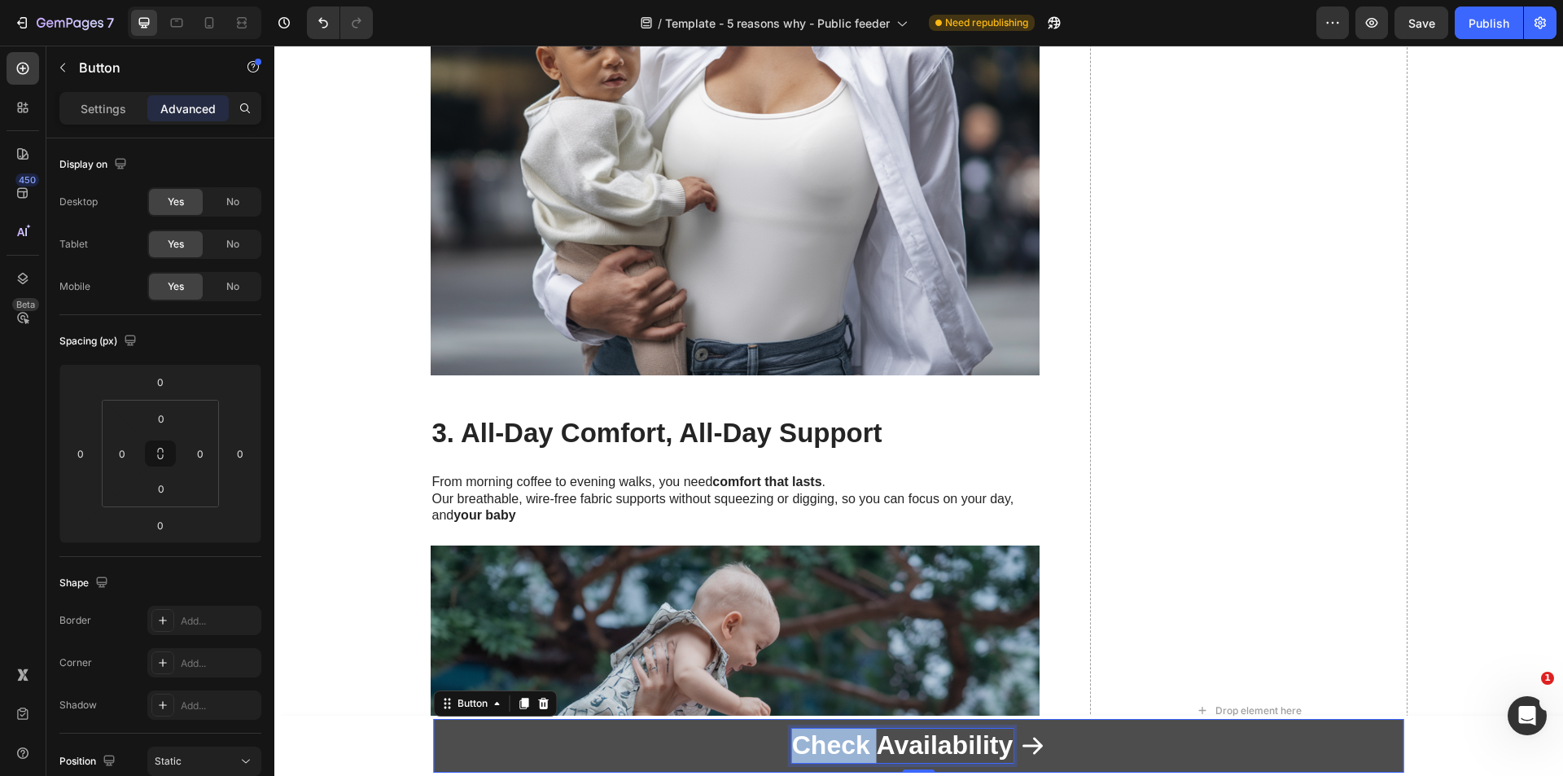
click at [831, 741] on strong "Check Availability" at bounding box center [902, 744] width 221 height 29
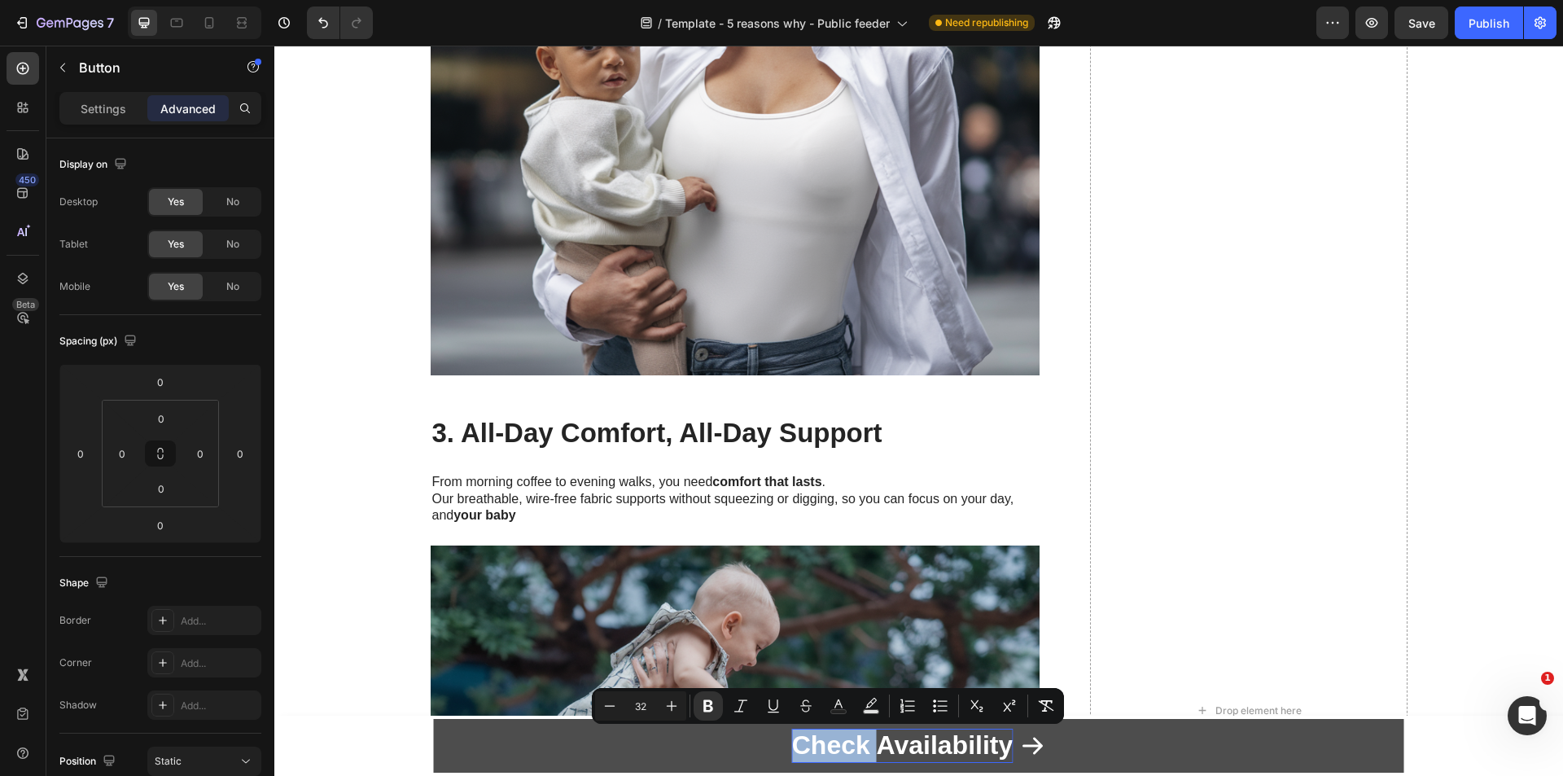
click at [614, 745] on link "Check Availability" at bounding box center [919, 746] width 970 height 54
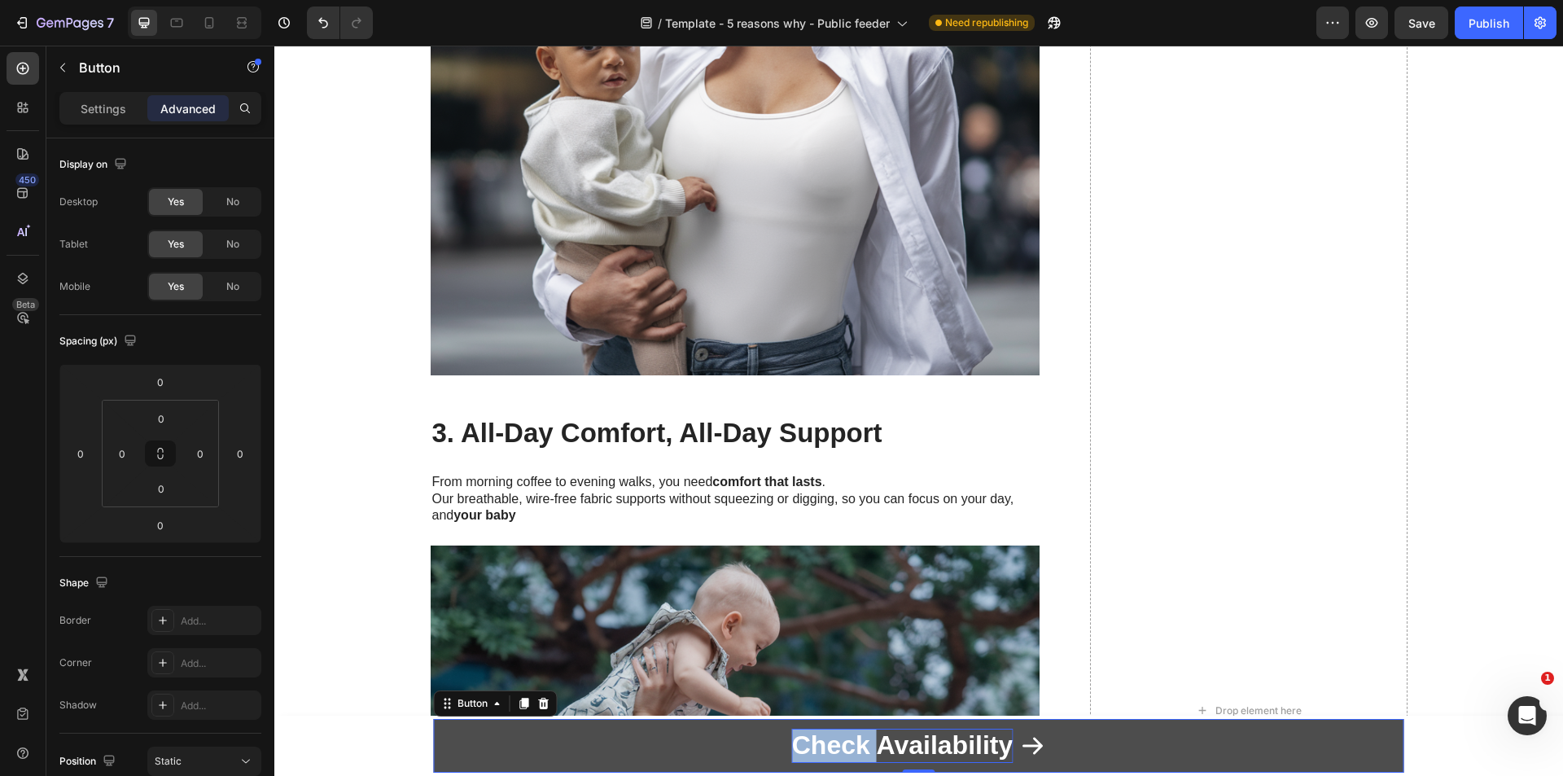
click at [613, 745] on link "Check Availability" at bounding box center [919, 746] width 970 height 54
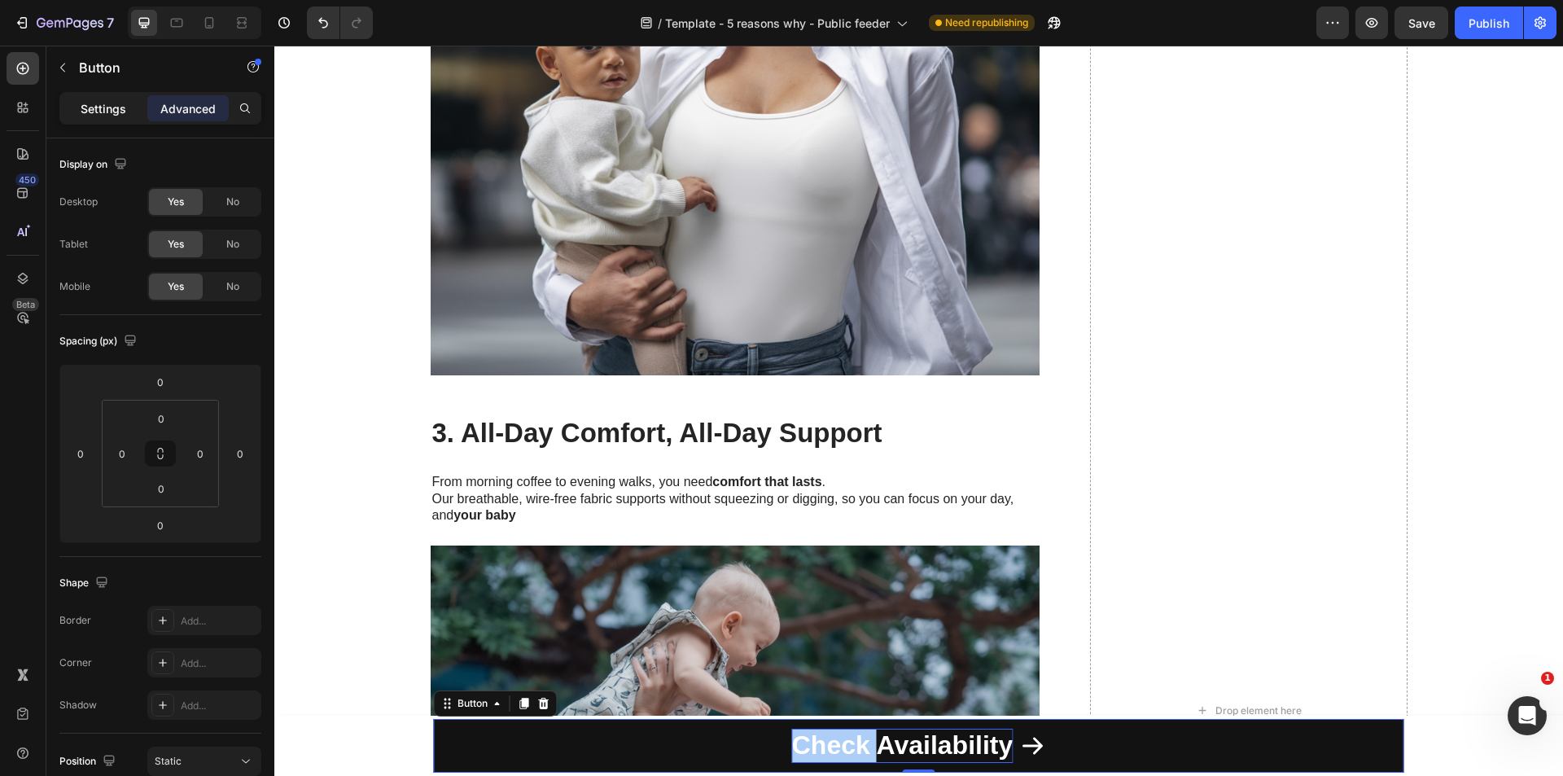
click at [115, 100] on p "Settings" at bounding box center [104, 108] width 46 height 17
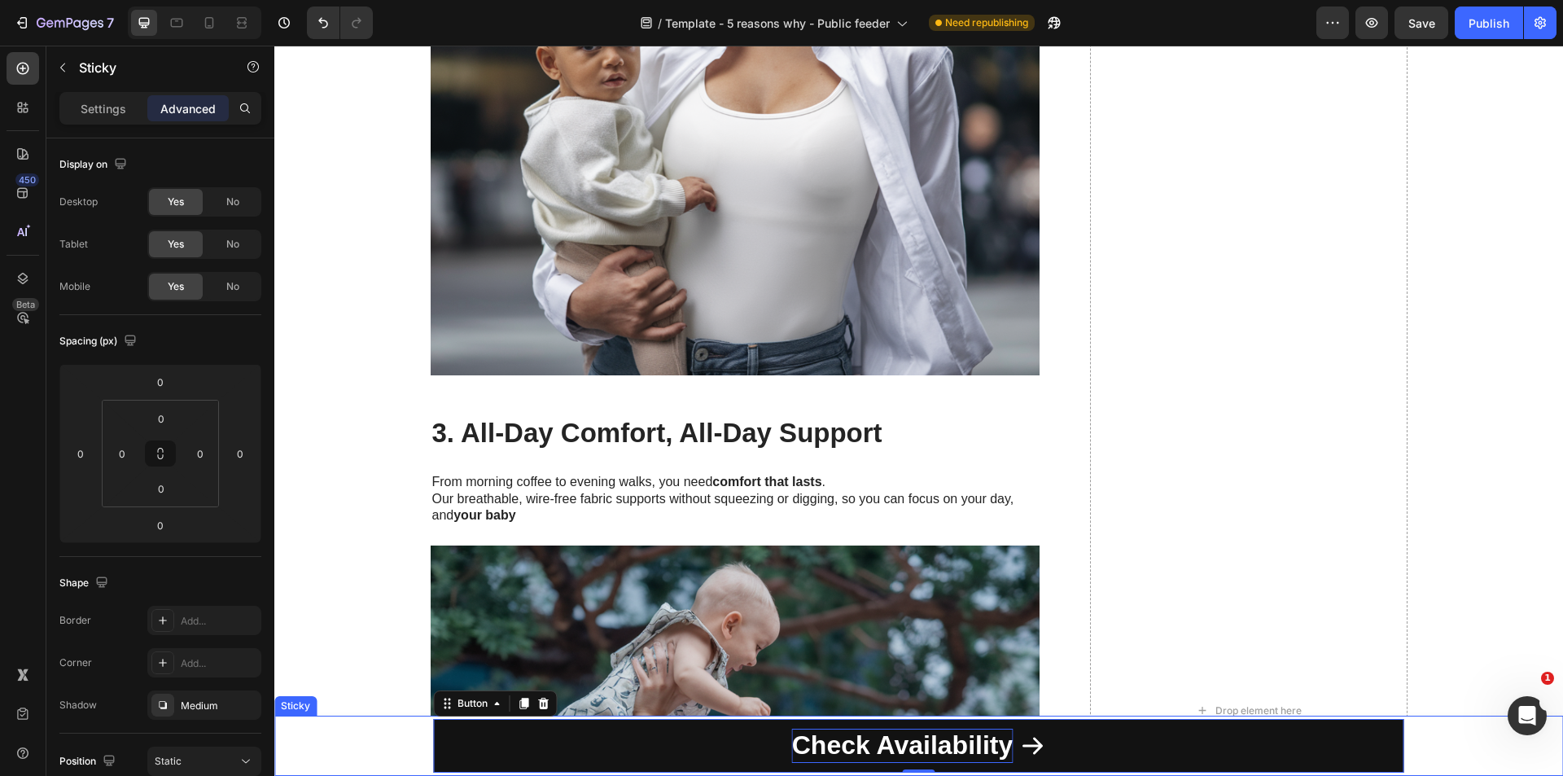
click at [1445, 735] on div "Check Availability Button 0 Row Product" at bounding box center [918, 745] width 1288 height 60
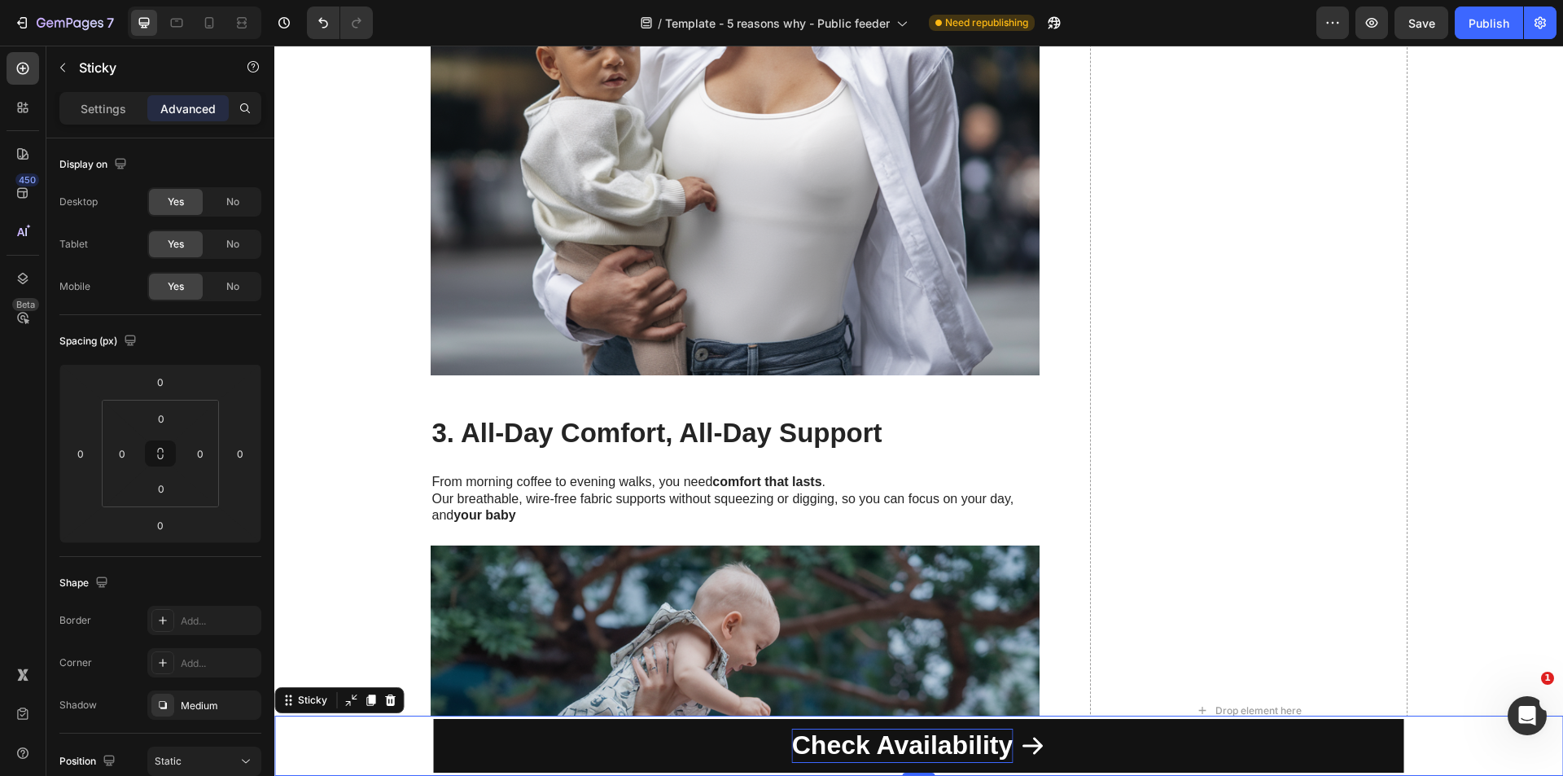
click at [1445, 735] on div "Check Availability Button Row Product" at bounding box center [918, 745] width 1288 height 60
click at [108, 98] on div "Settings" at bounding box center [103, 108] width 81 height 26
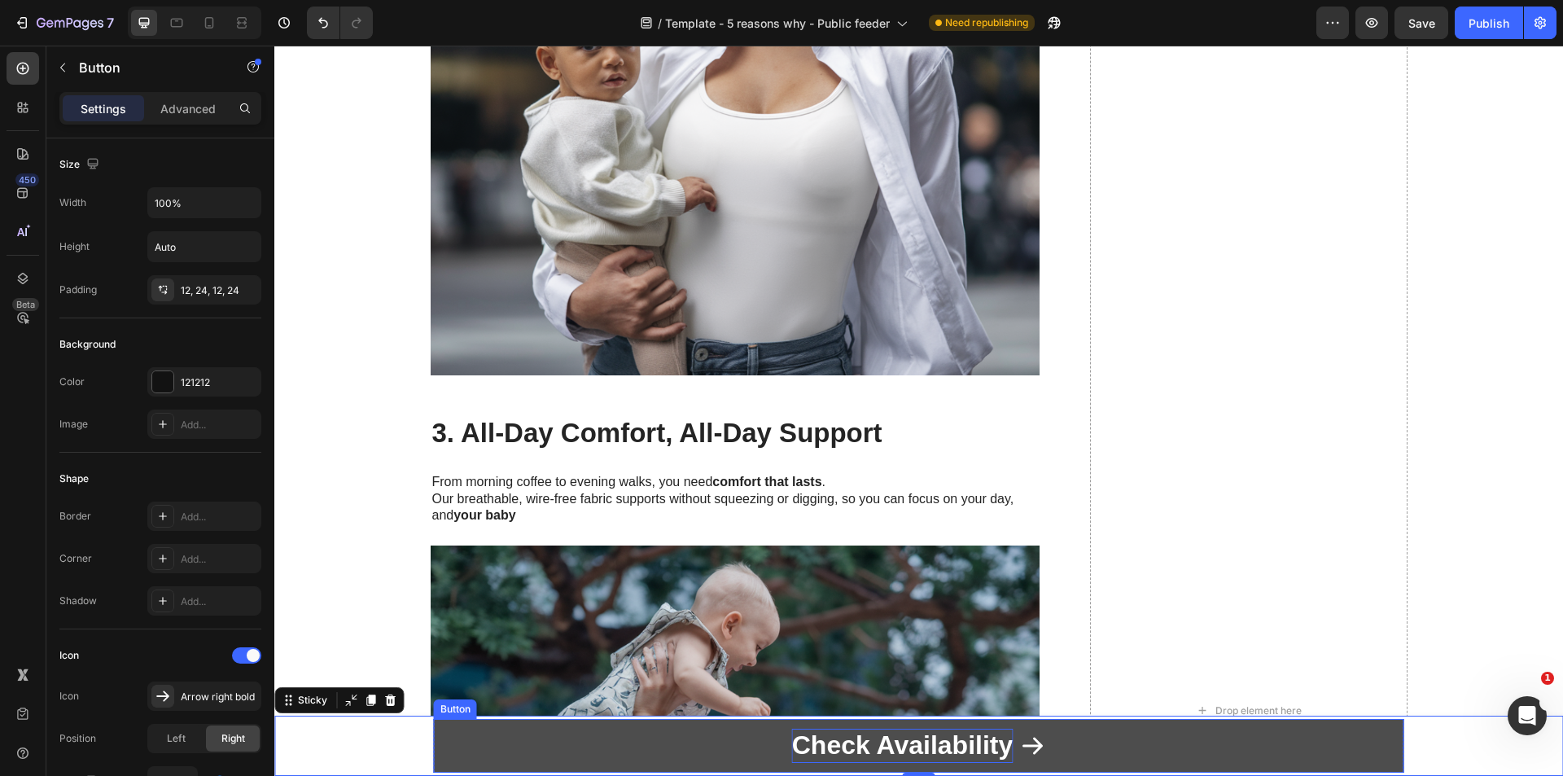
click at [710, 754] on link "Check Availability" at bounding box center [919, 746] width 970 height 54
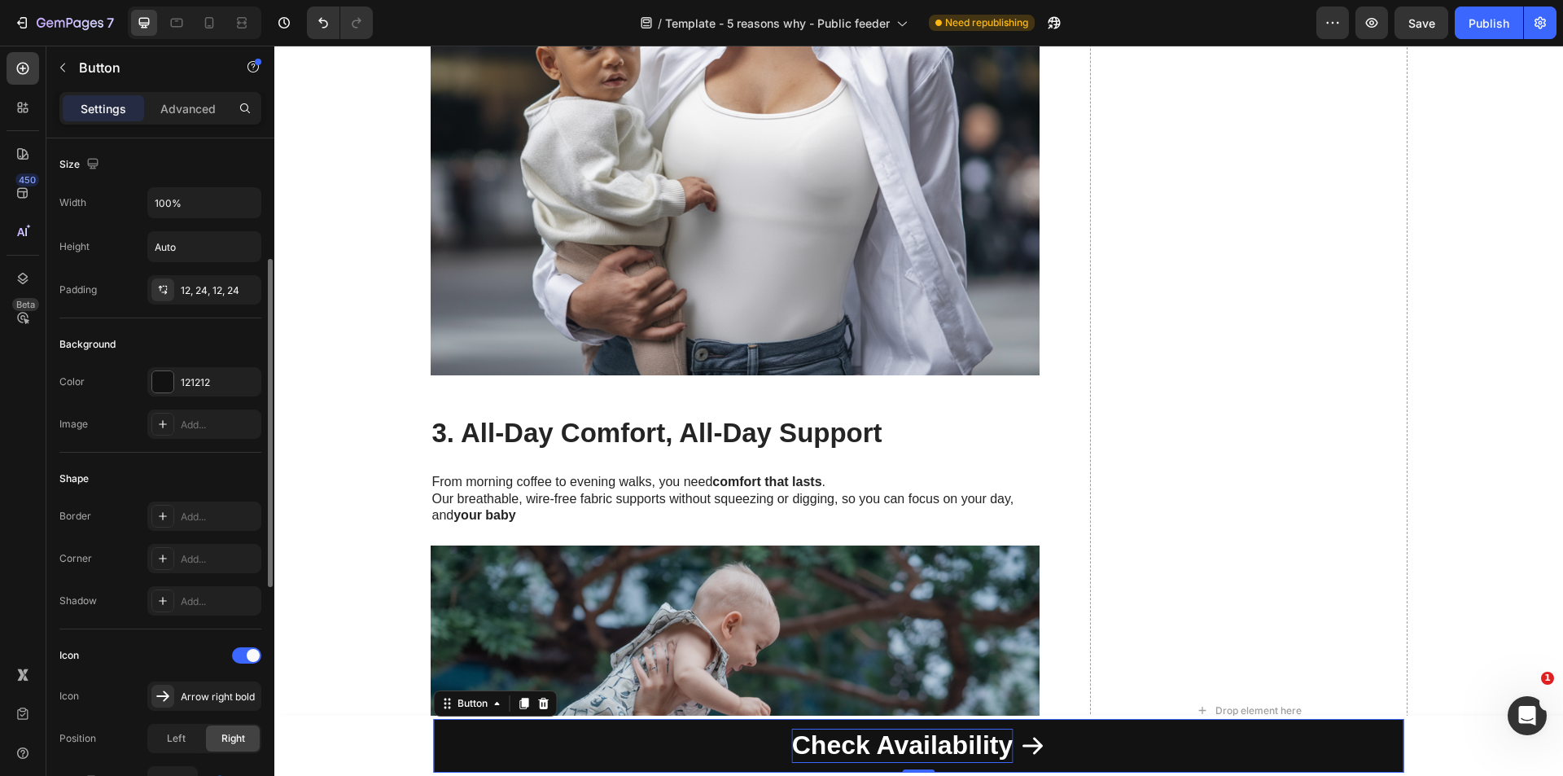
scroll to position [81, 0]
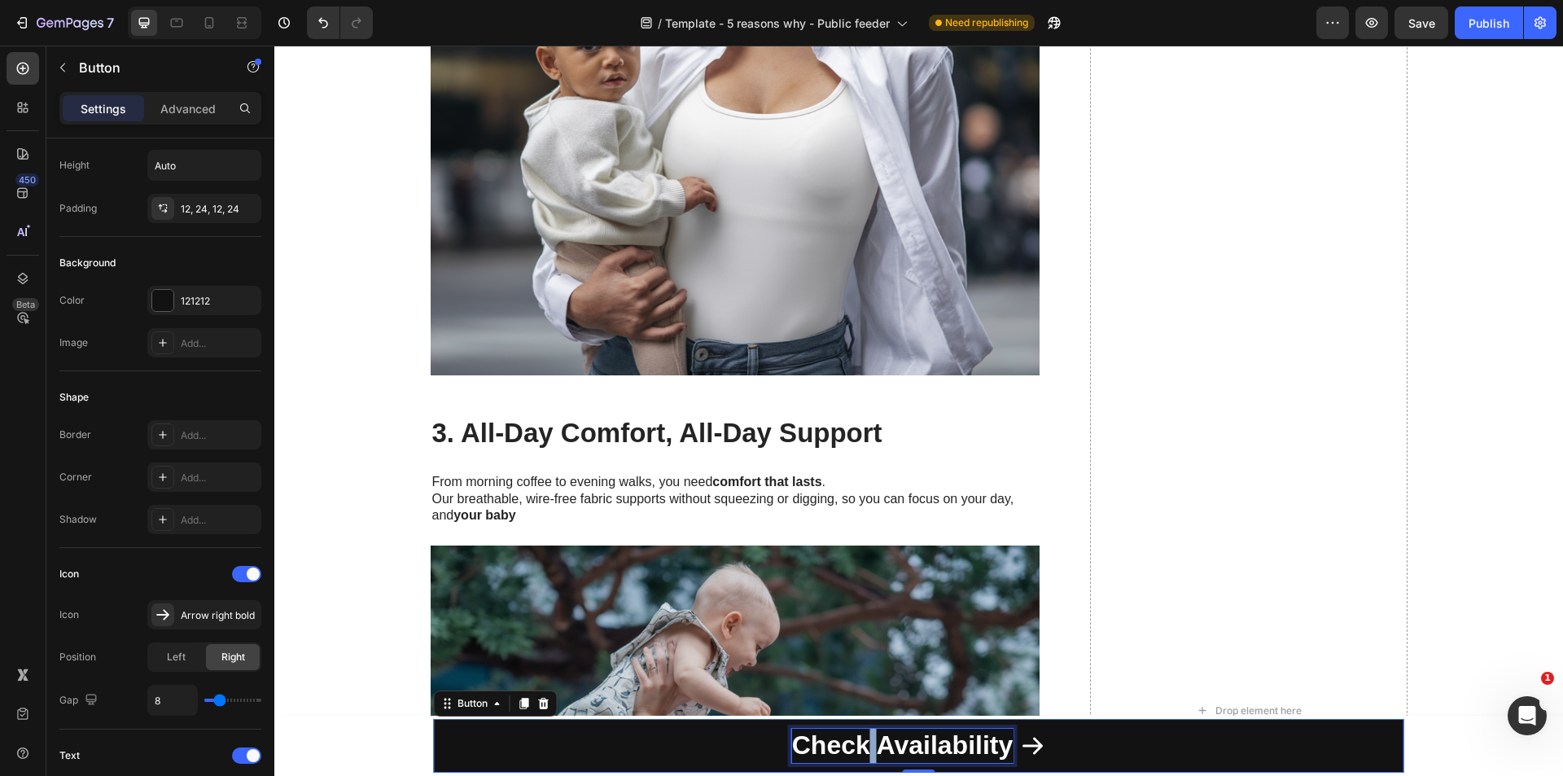
click at [859, 751] on strong "Check Availability" at bounding box center [902, 744] width 221 height 29
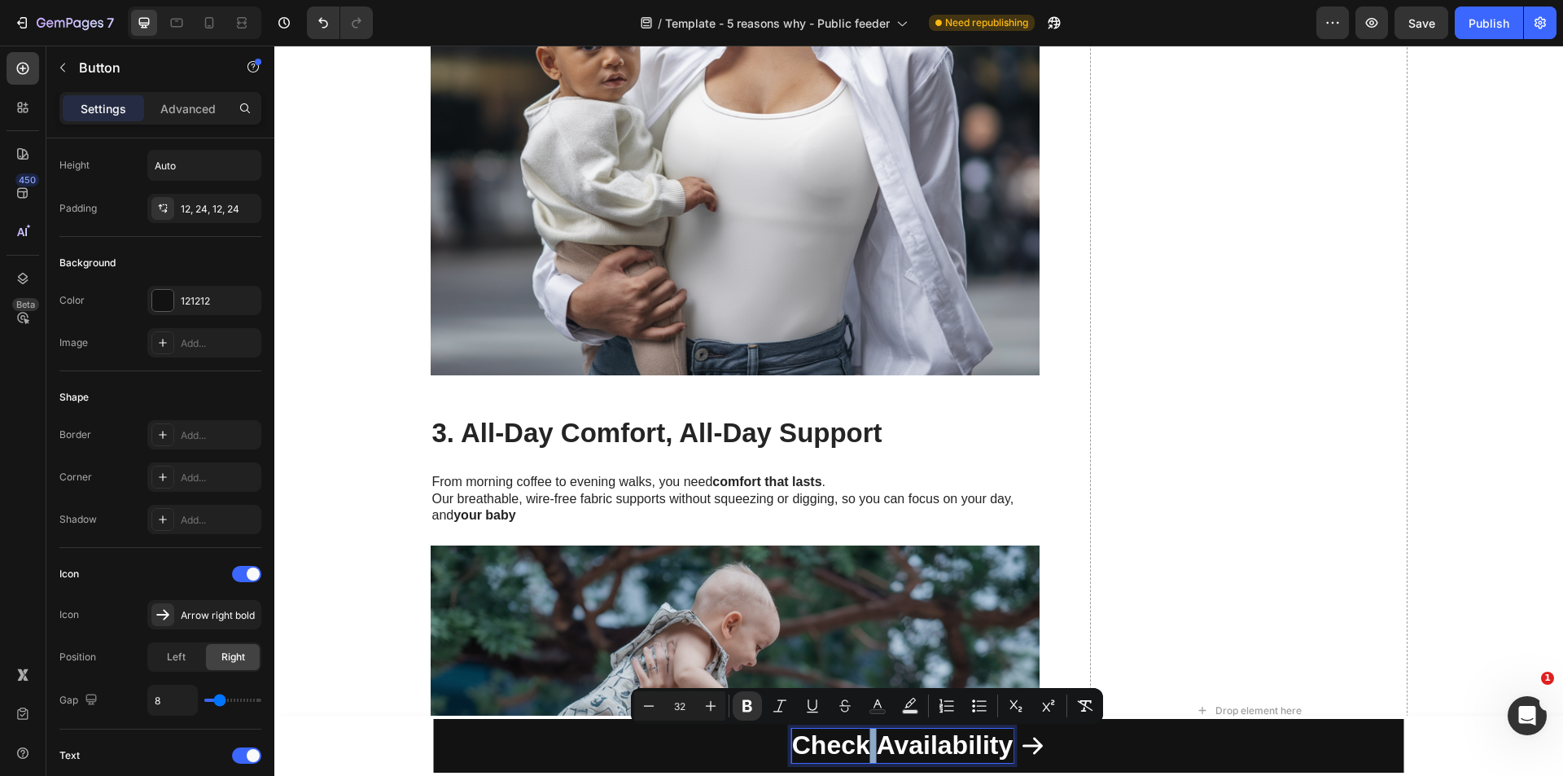
click at [859, 751] on strong "Check Availability" at bounding box center [902, 744] width 221 height 29
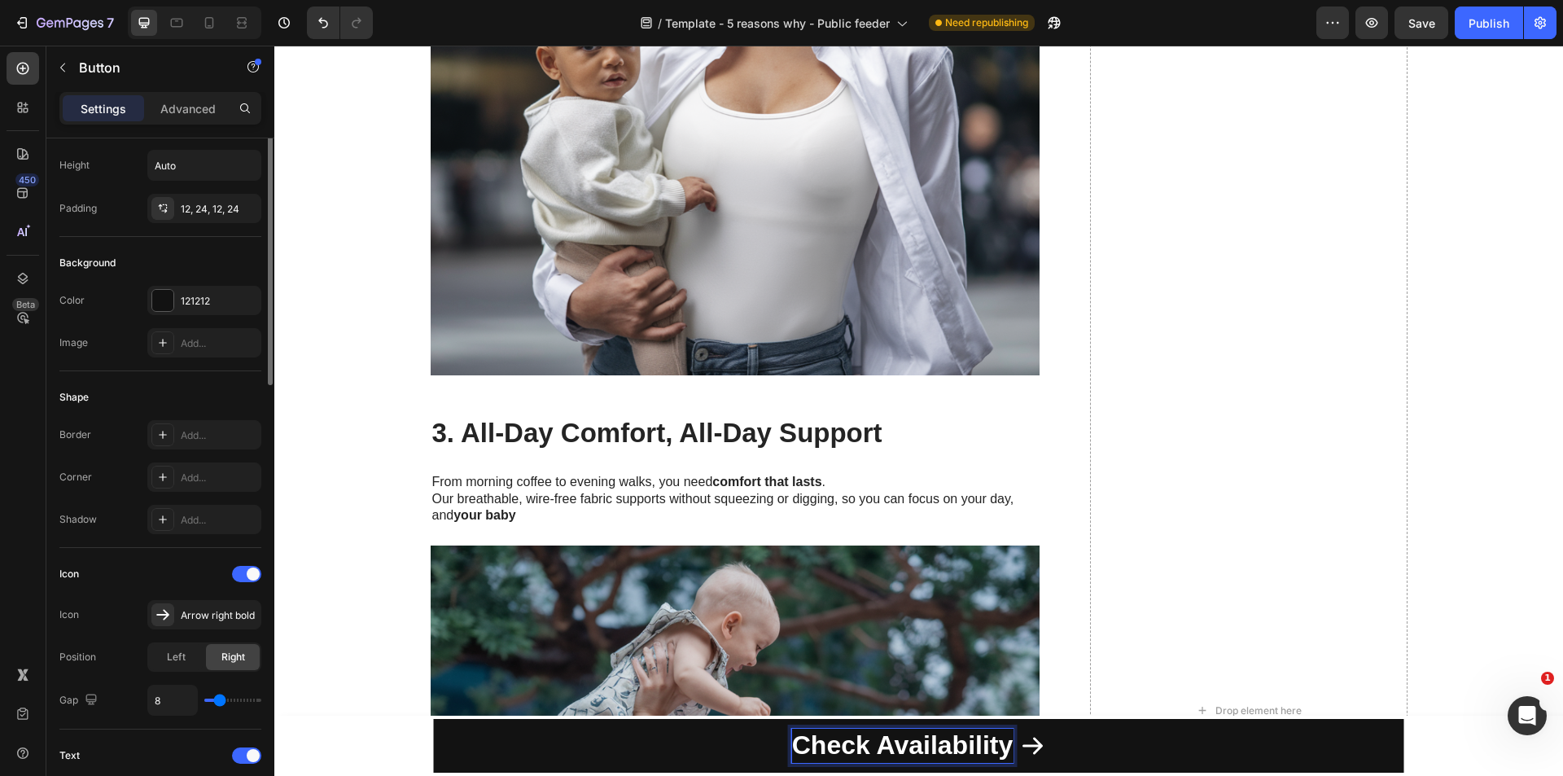
scroll to position [0, 0]
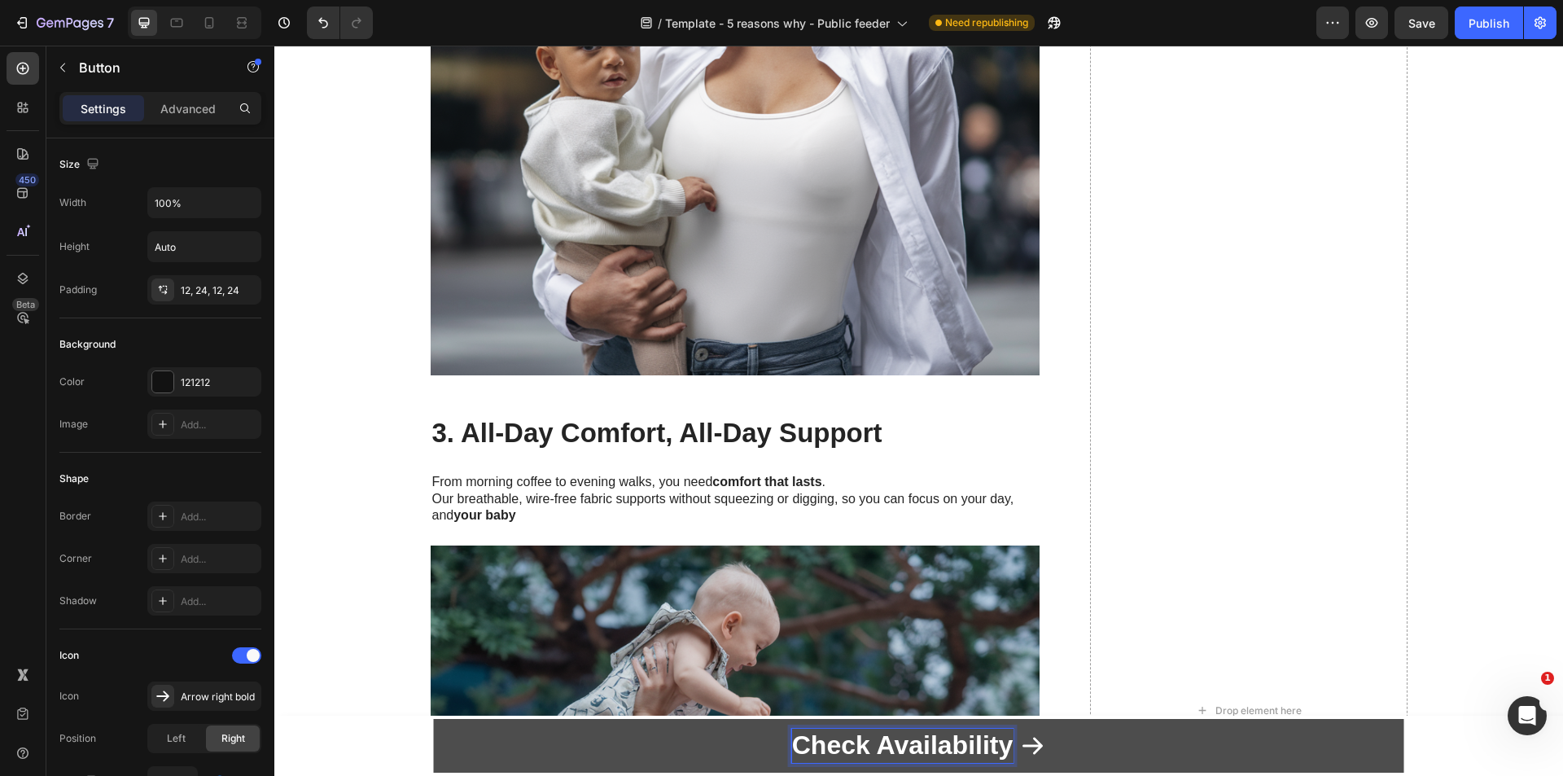
click at [885, 759] on p "Check Availability" at bounding box center [902, 745] width 221 height 34
click at [887, 757] on strong "Check Availability" at bounding box center [902, 744] width 221 height 29
click at [888, 756] on strong "Check Availability" at bounding box center [902, 744] width 221 height 29
click at [889, 754] on strong "Check Availability" at bounding box center [902, 744] width 221 height 29
click at [885, 752] on strong "Check Availability" at bounding box center [902, 744] width 221 height 29
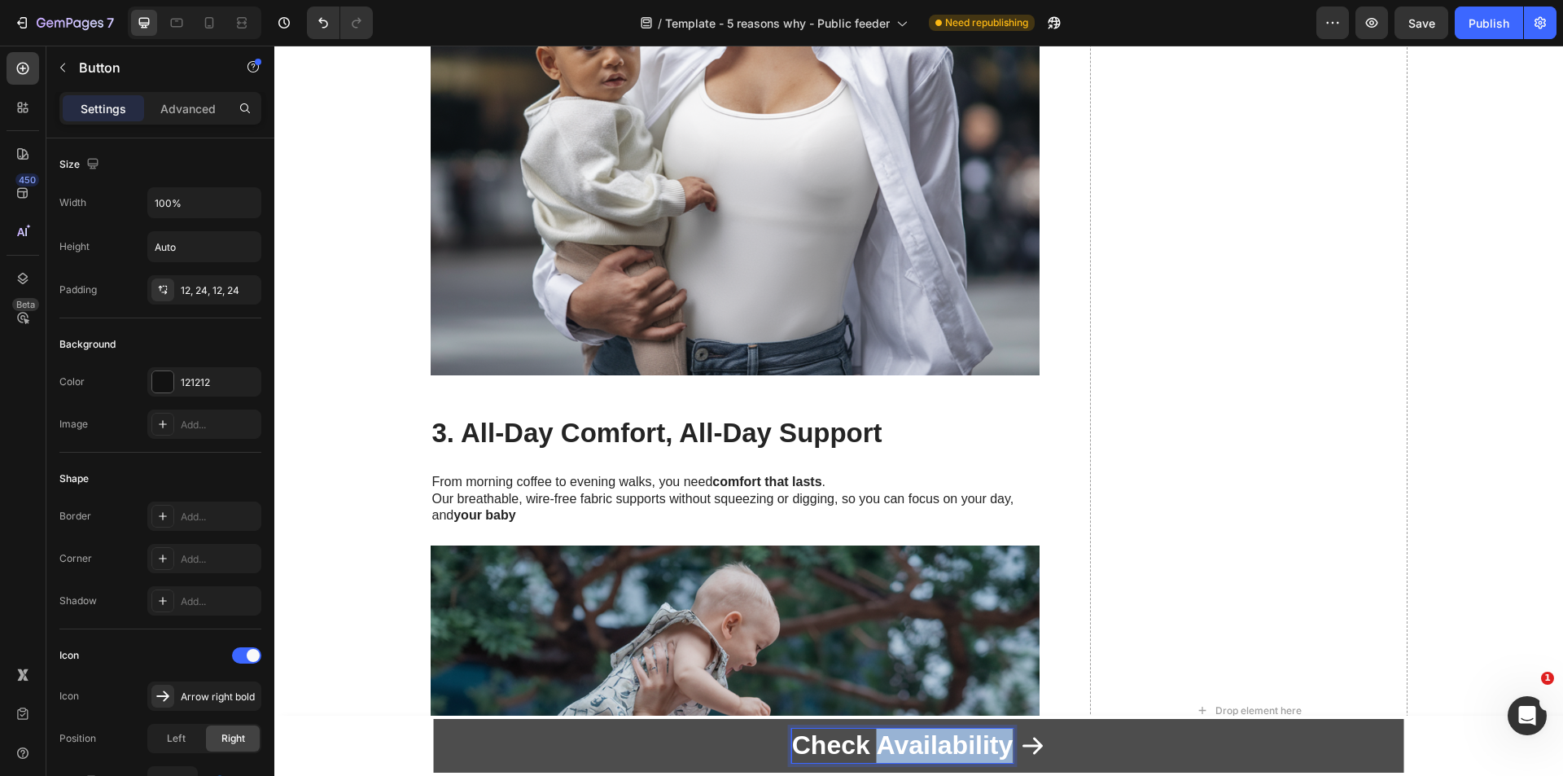
click at [884, 752] on strong "Check Availability" at bounding box center [902, 744] width 221 height 29
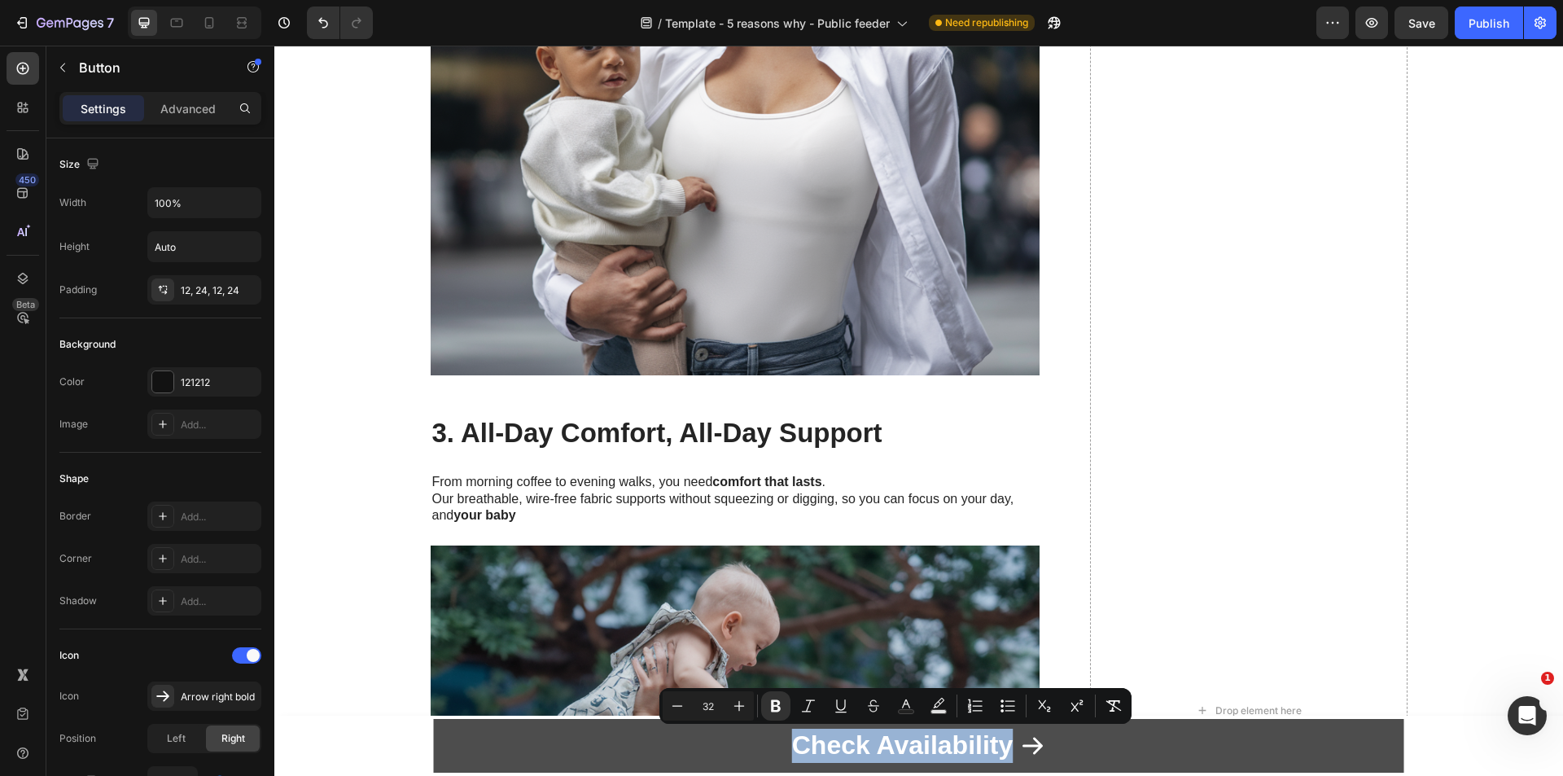
click at [734, 751] on link "Check Availability" at bounding box center [919, 746] width 970 height 54
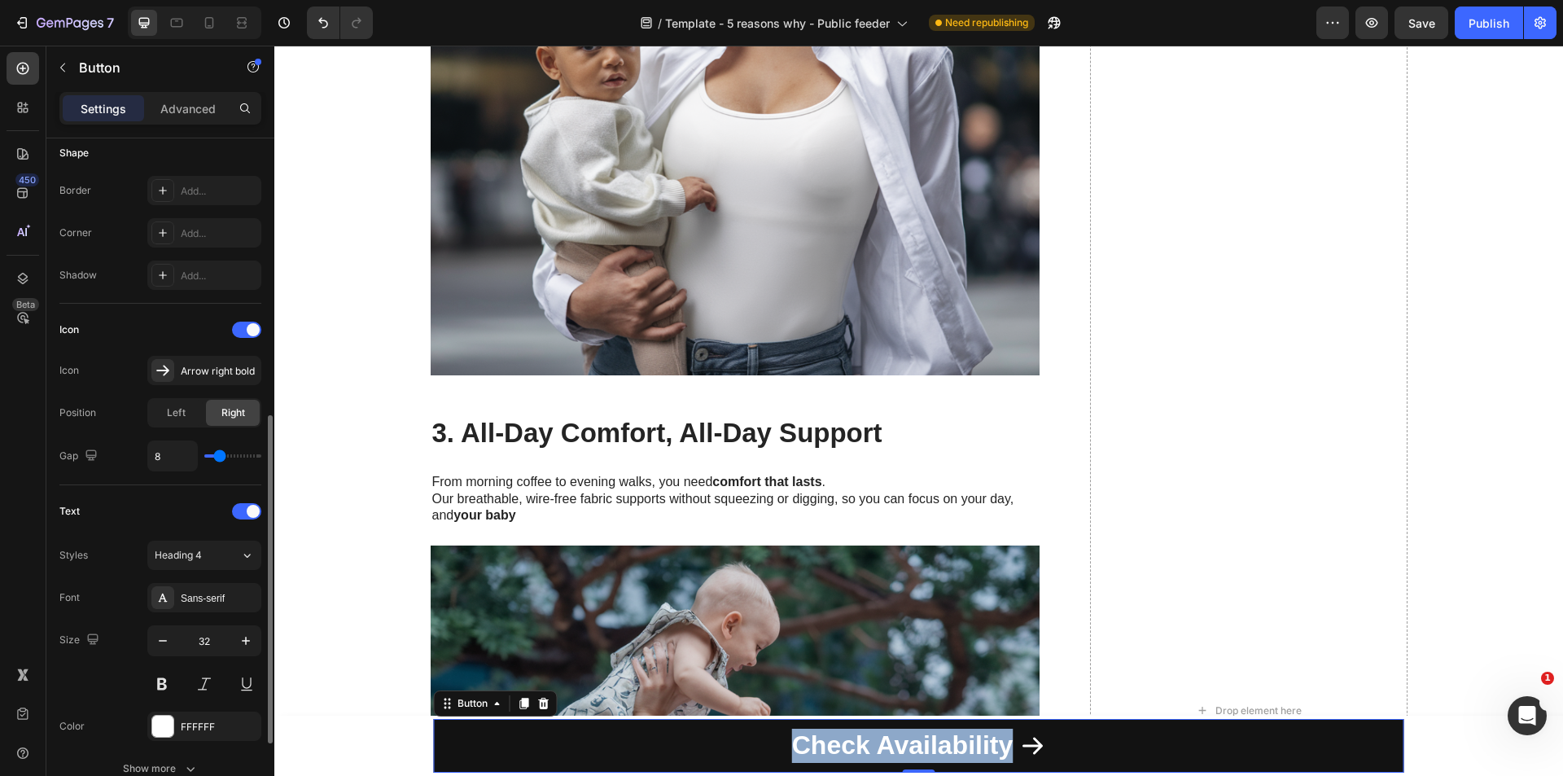
scroll to position [407, 0]
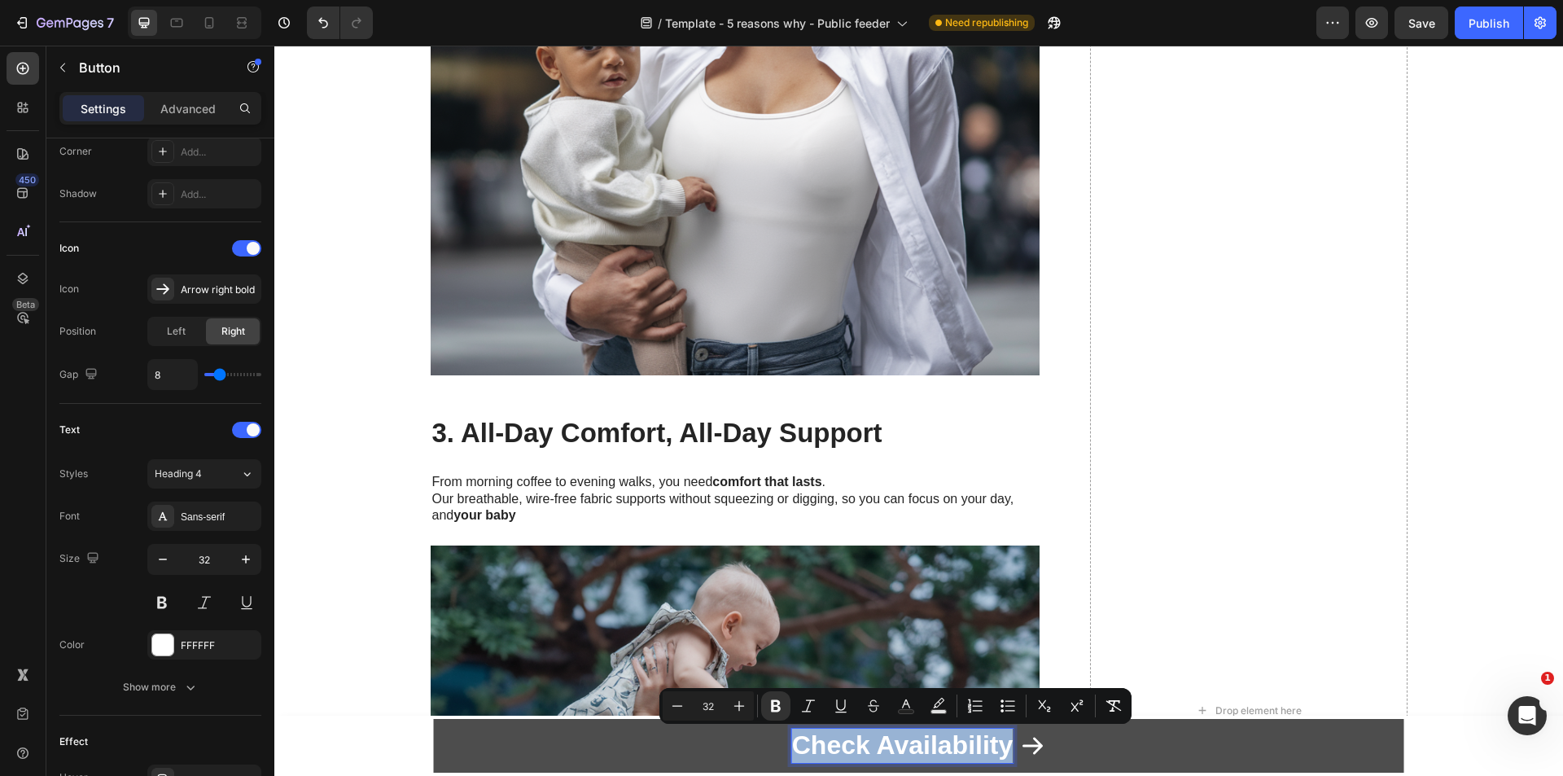
copy strong "Check Availability"
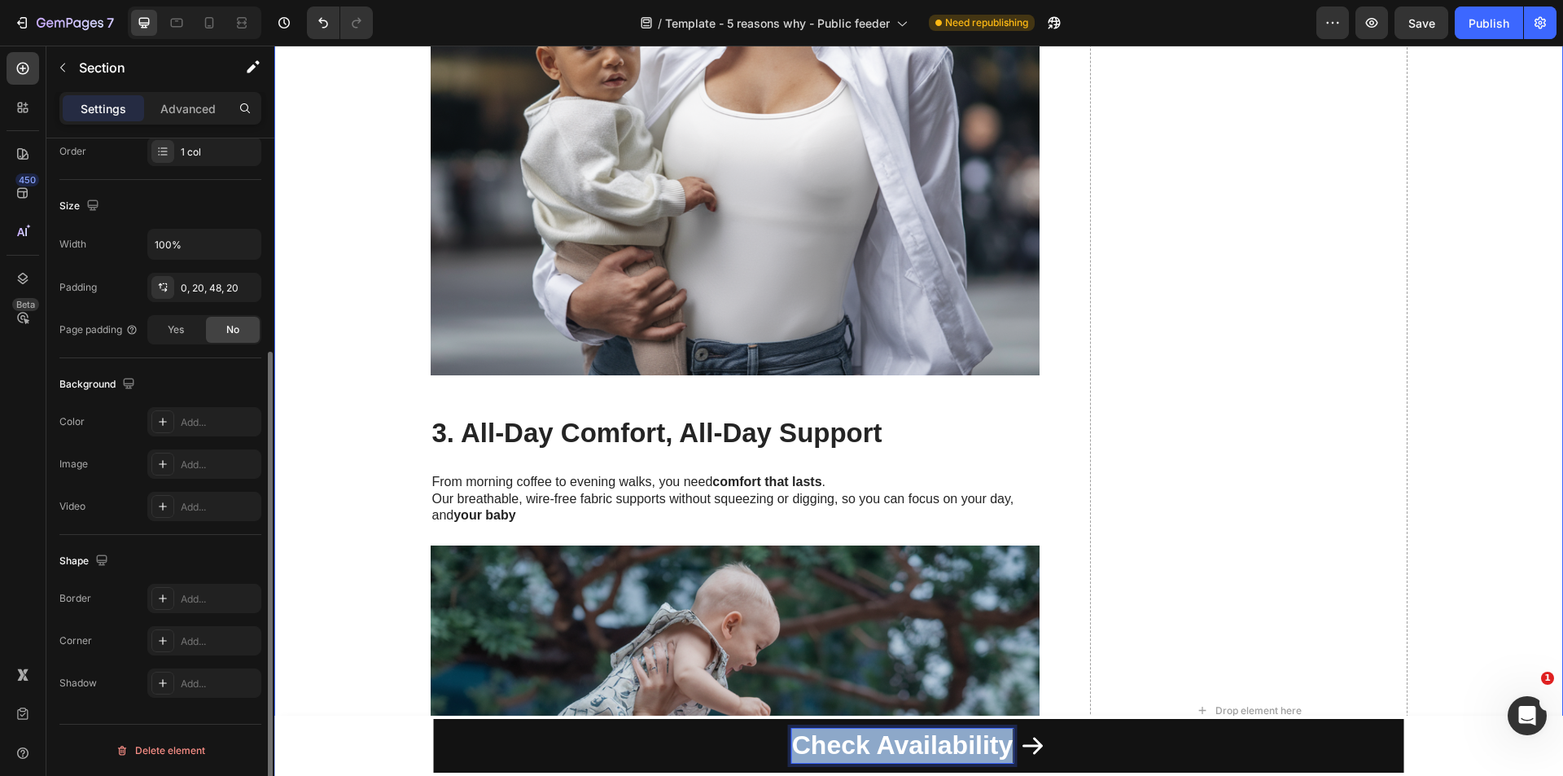
scroll to position [0, 0]
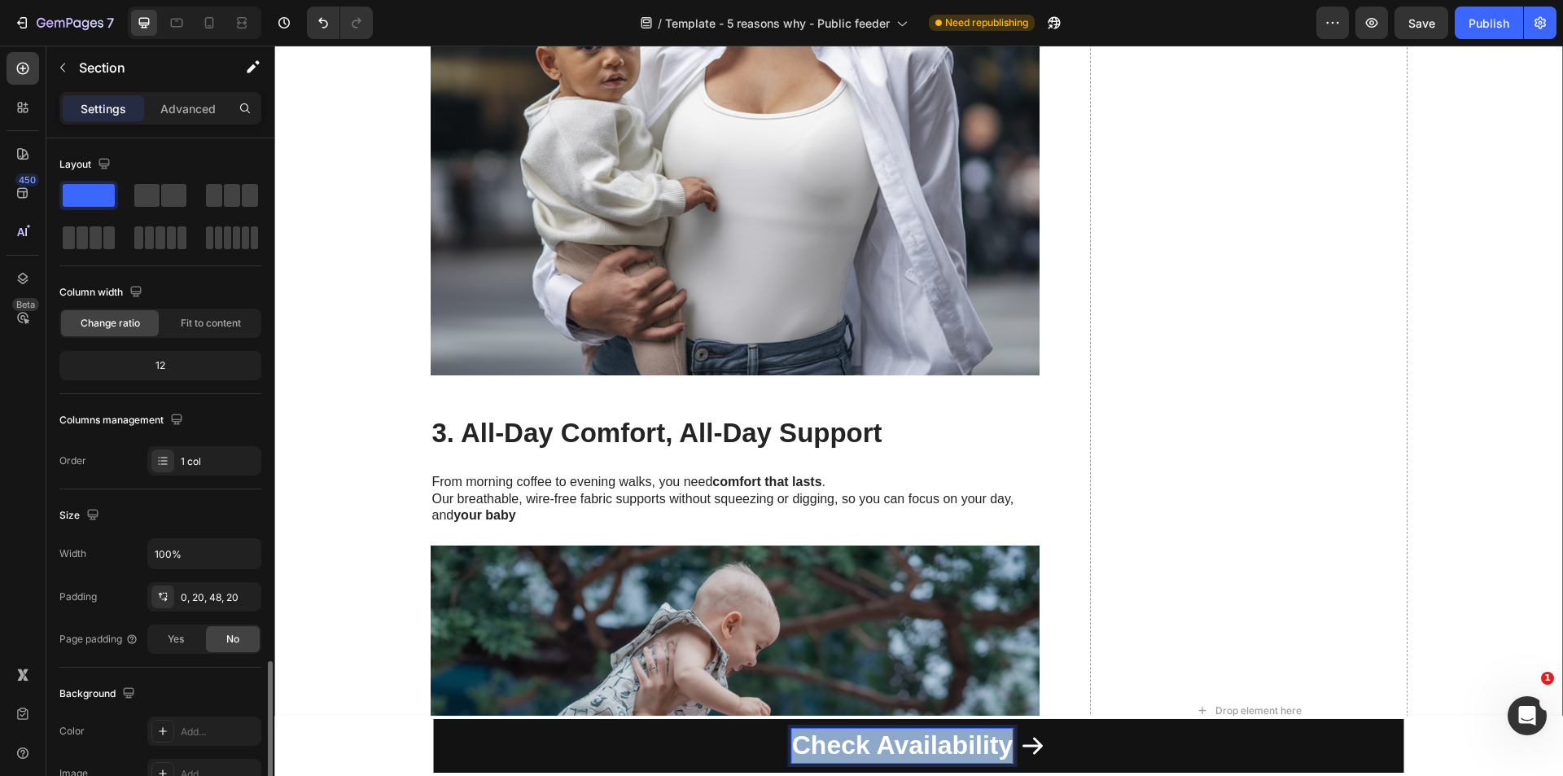
click at [1449, 485] on div "1. Feed in Seconds, Even With One Hand Heading When your baby is hungry , you c…" at bounding box center [919, 710] width 1256 height 3595
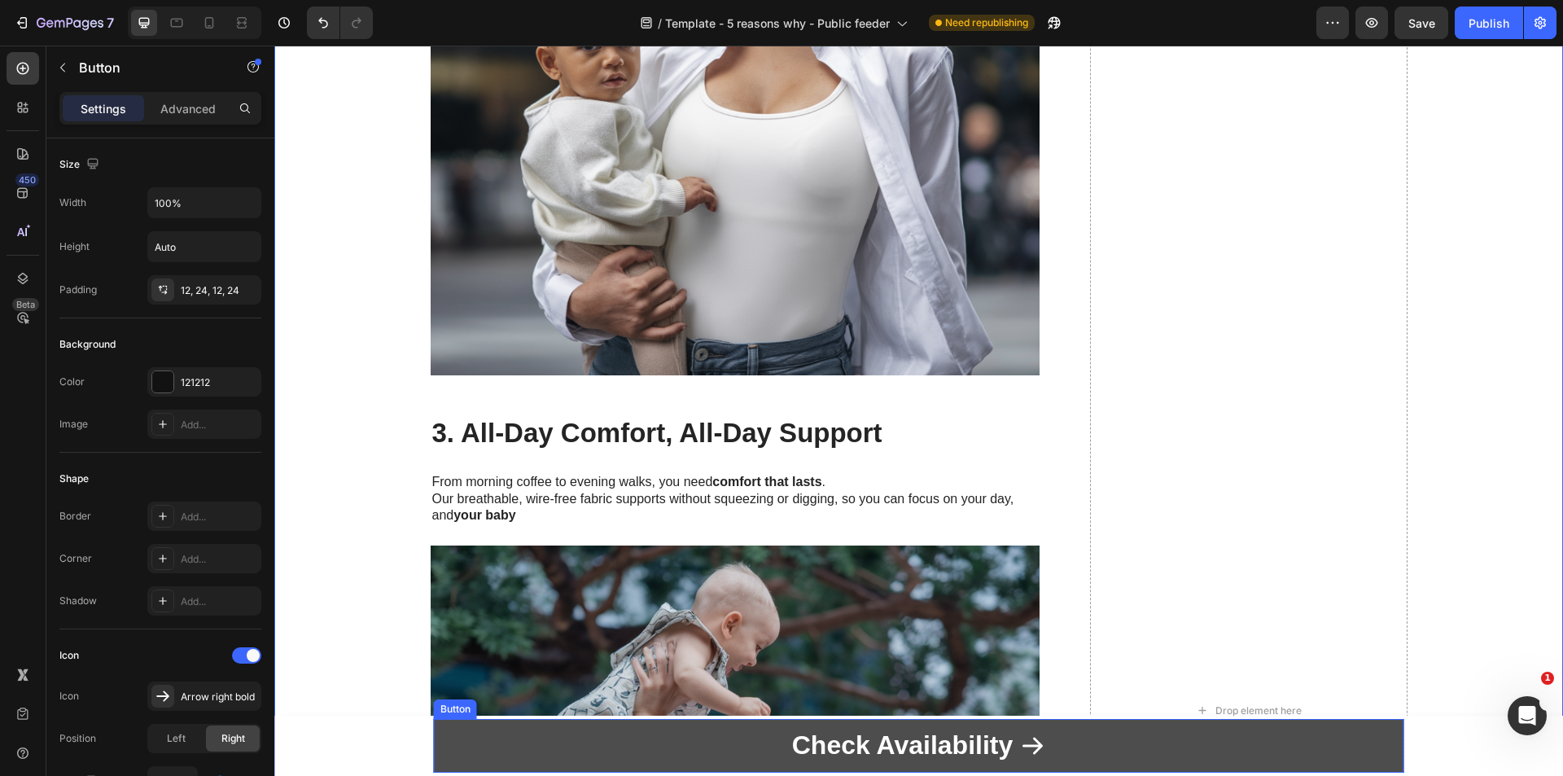
click at [1221, 754] on link "Check Availability" at bounding box center [919, 746] width 970 height 54
click at [1220, 754] on link "Check Availability" at bounding box center [919, 746] width 970 height 54
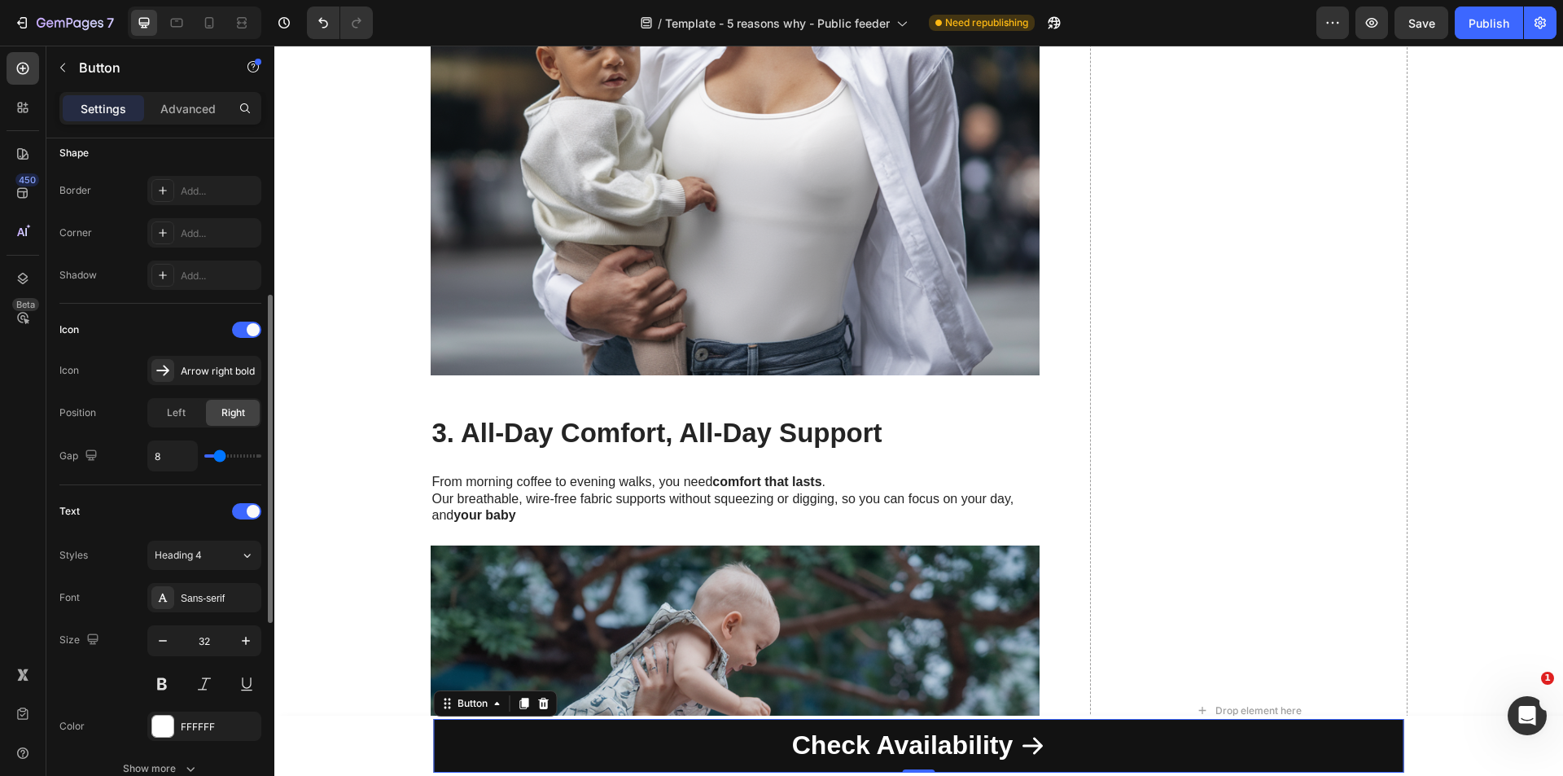
scroll to position [488, 0]
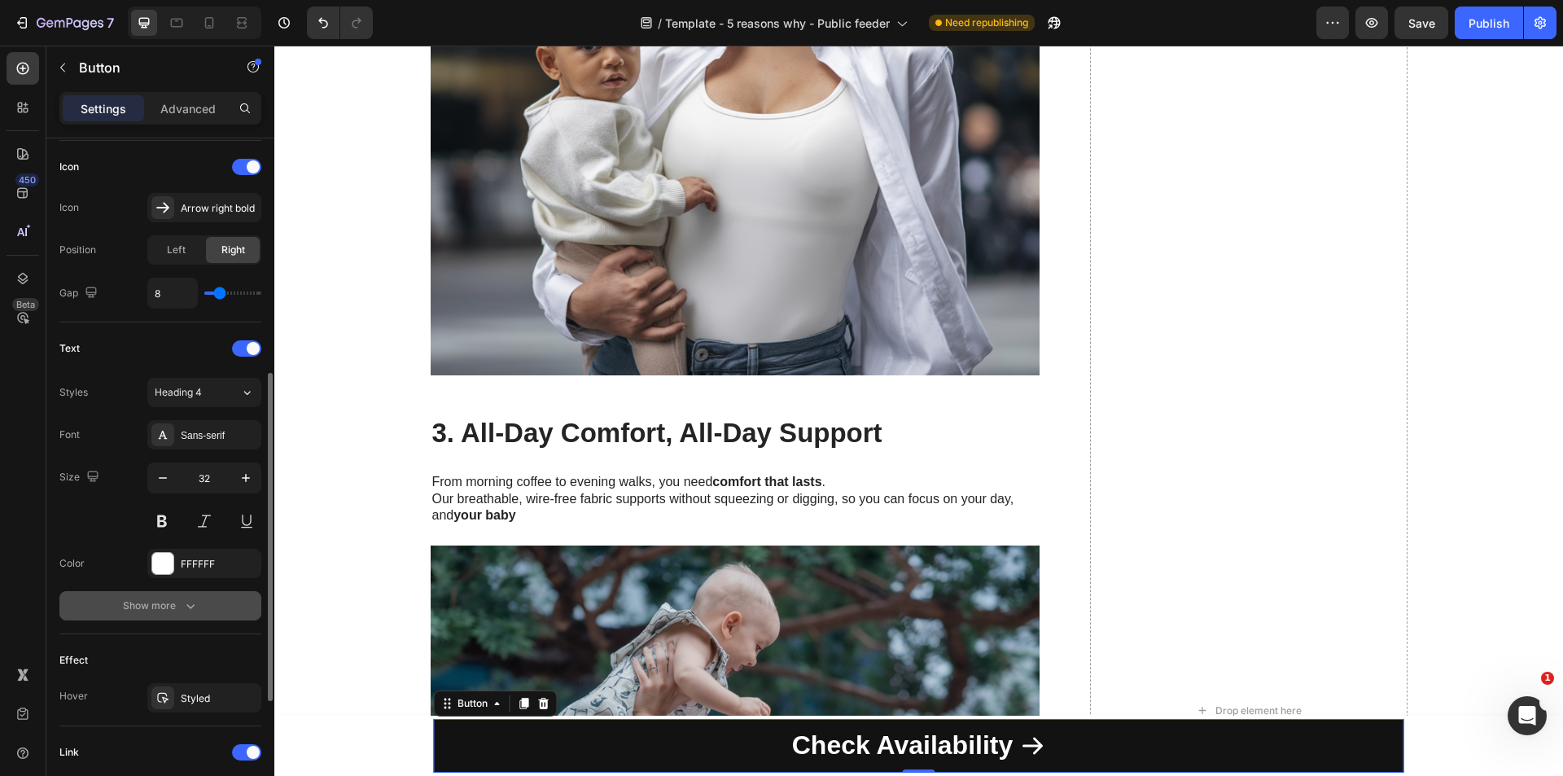
click at [203, 619] on button "Show more" at bounding box center [160, 605] width 202 height 29
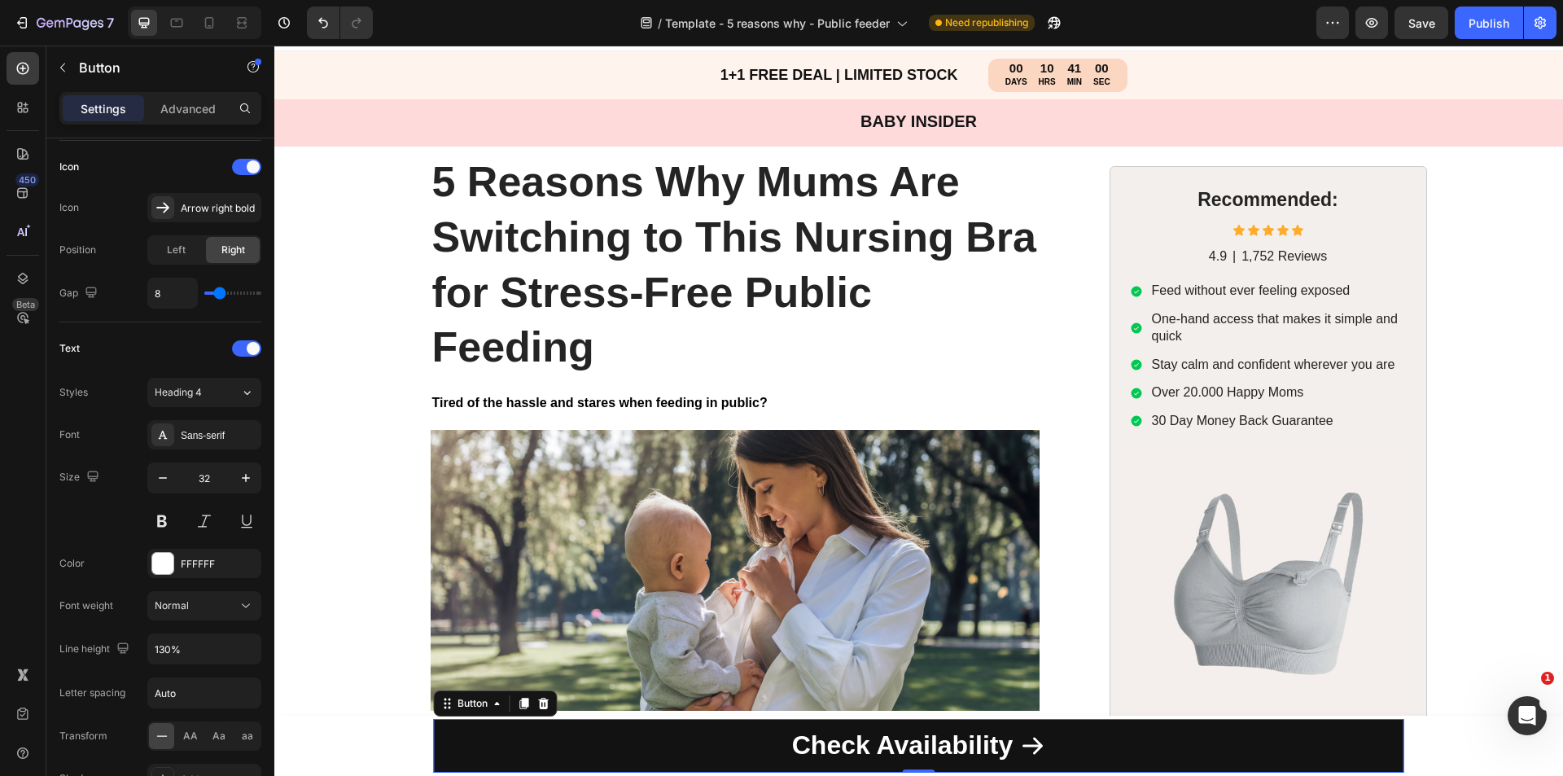
scroll to position [0, 0]
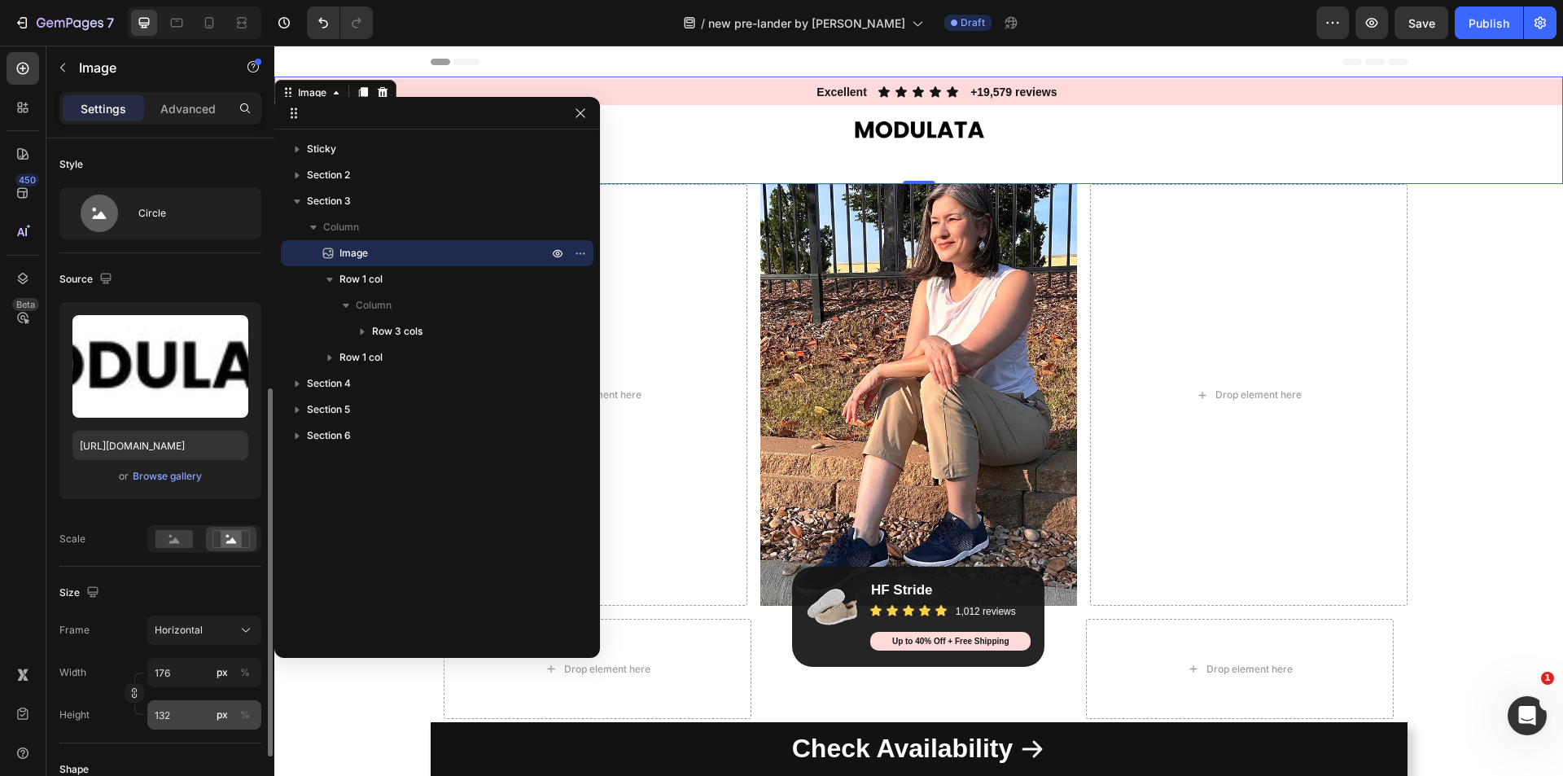
scroll to position [163, 0]
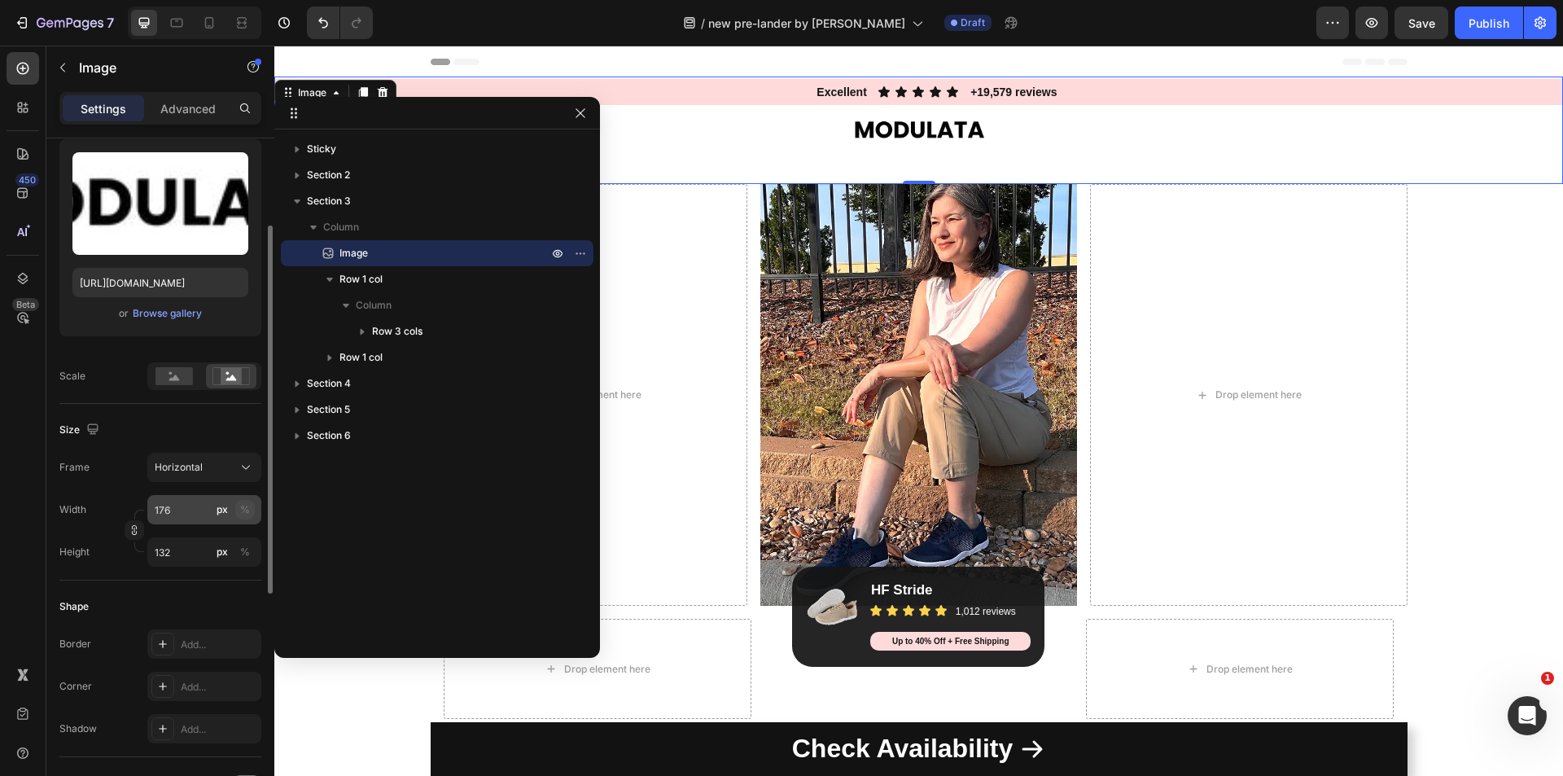
click at [238, 505] on button "%" at bounding box center [245, 510] width 20 height 20
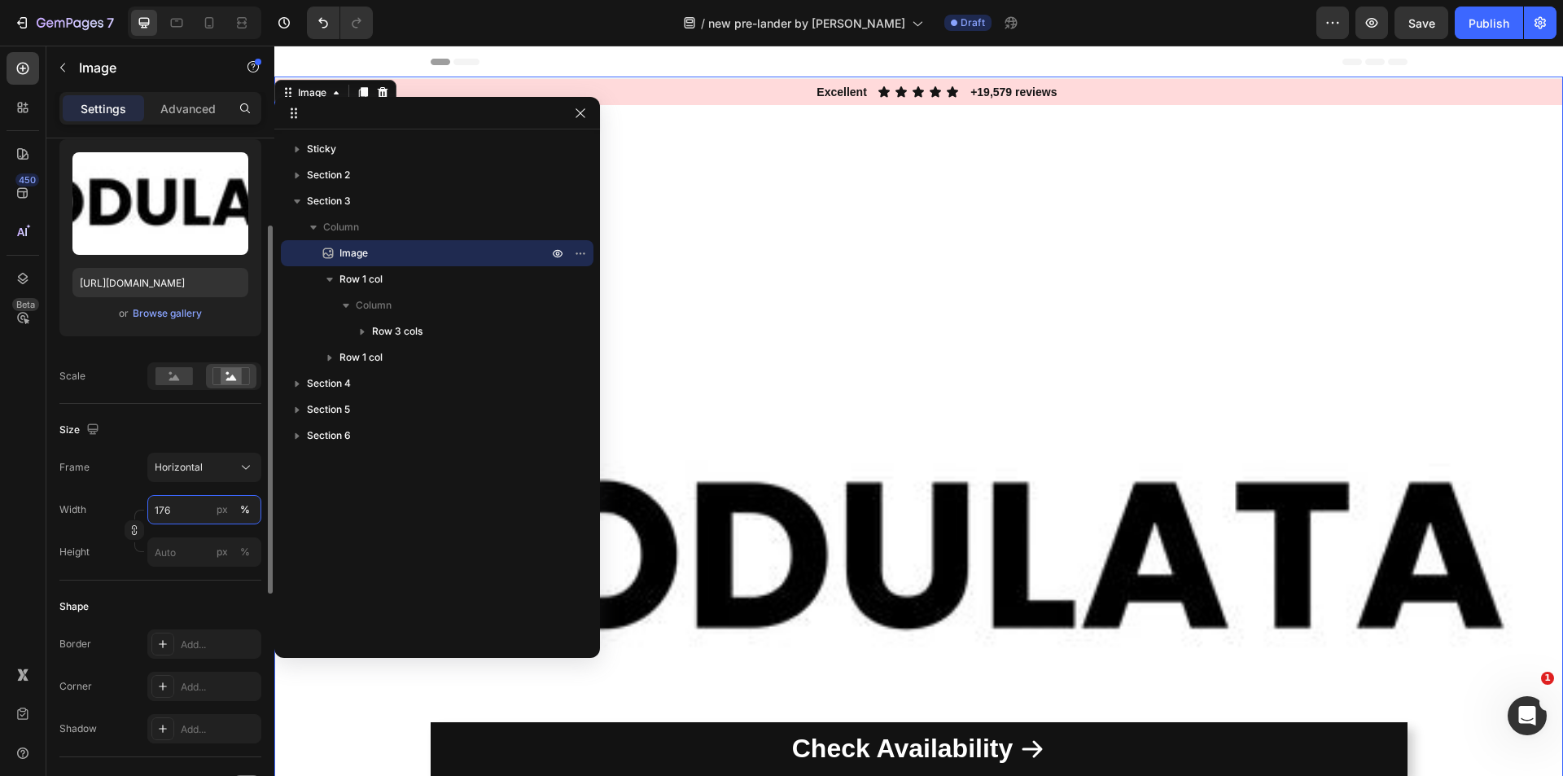
click at [178, 512] on input "176" at bounding box center [204, 509] width 114 height 29
type input "100"
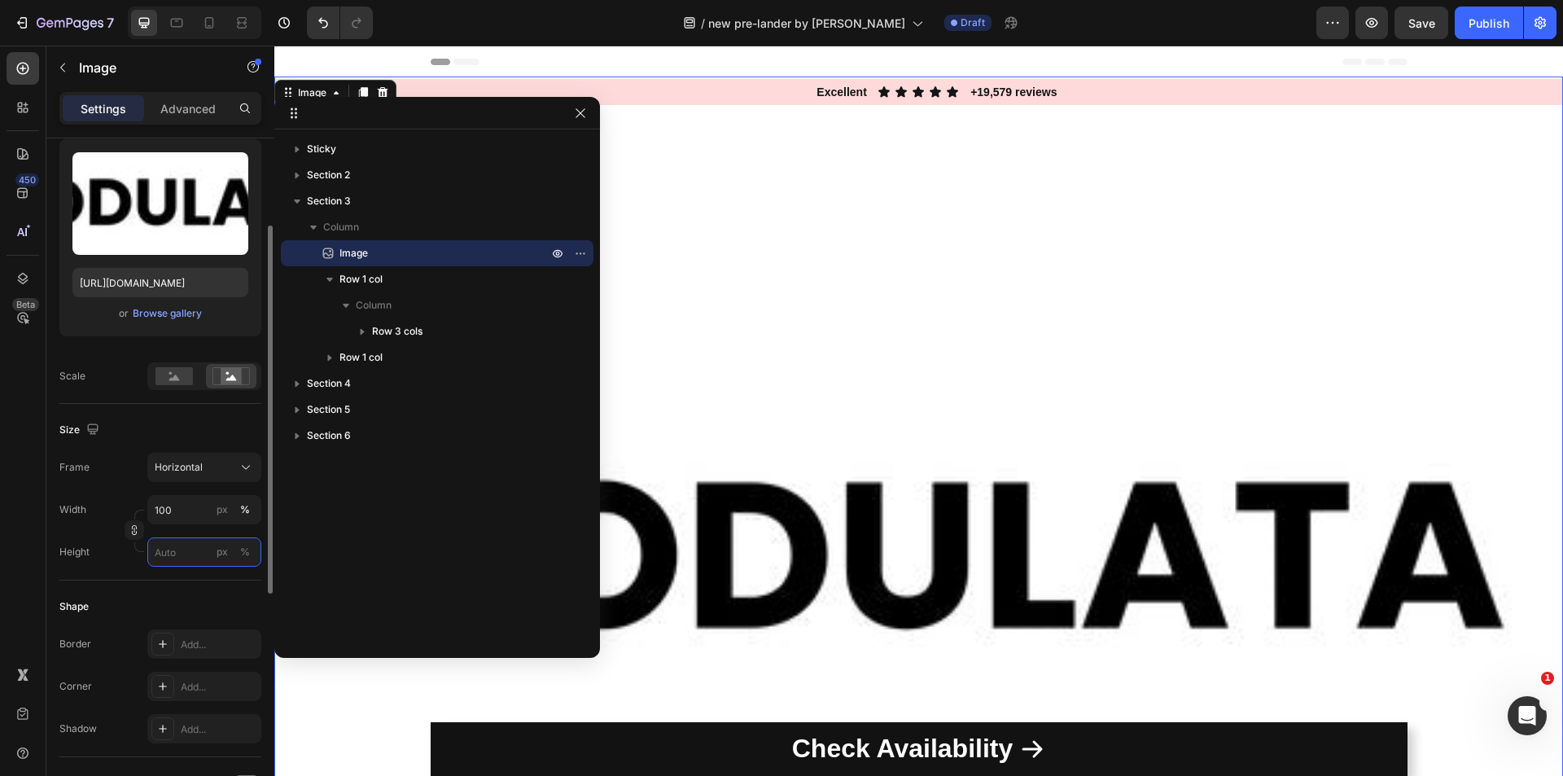
click at [183, 544] on input "px %" at bounding box center [204, 551] width 114 height 29
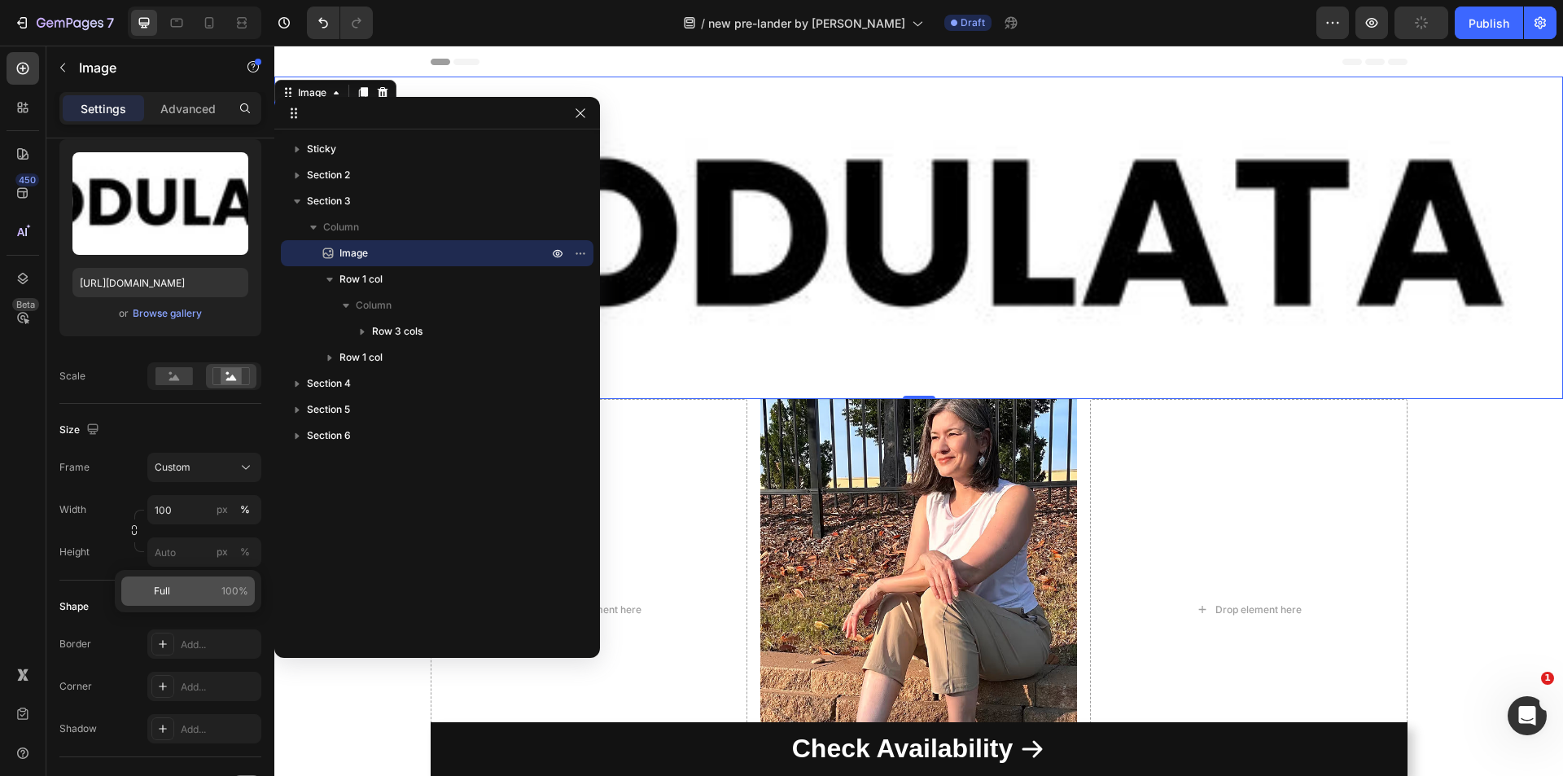
click at [179, 581] on div "Full 100%" at bounding box center [187, 590] width 133 height 29
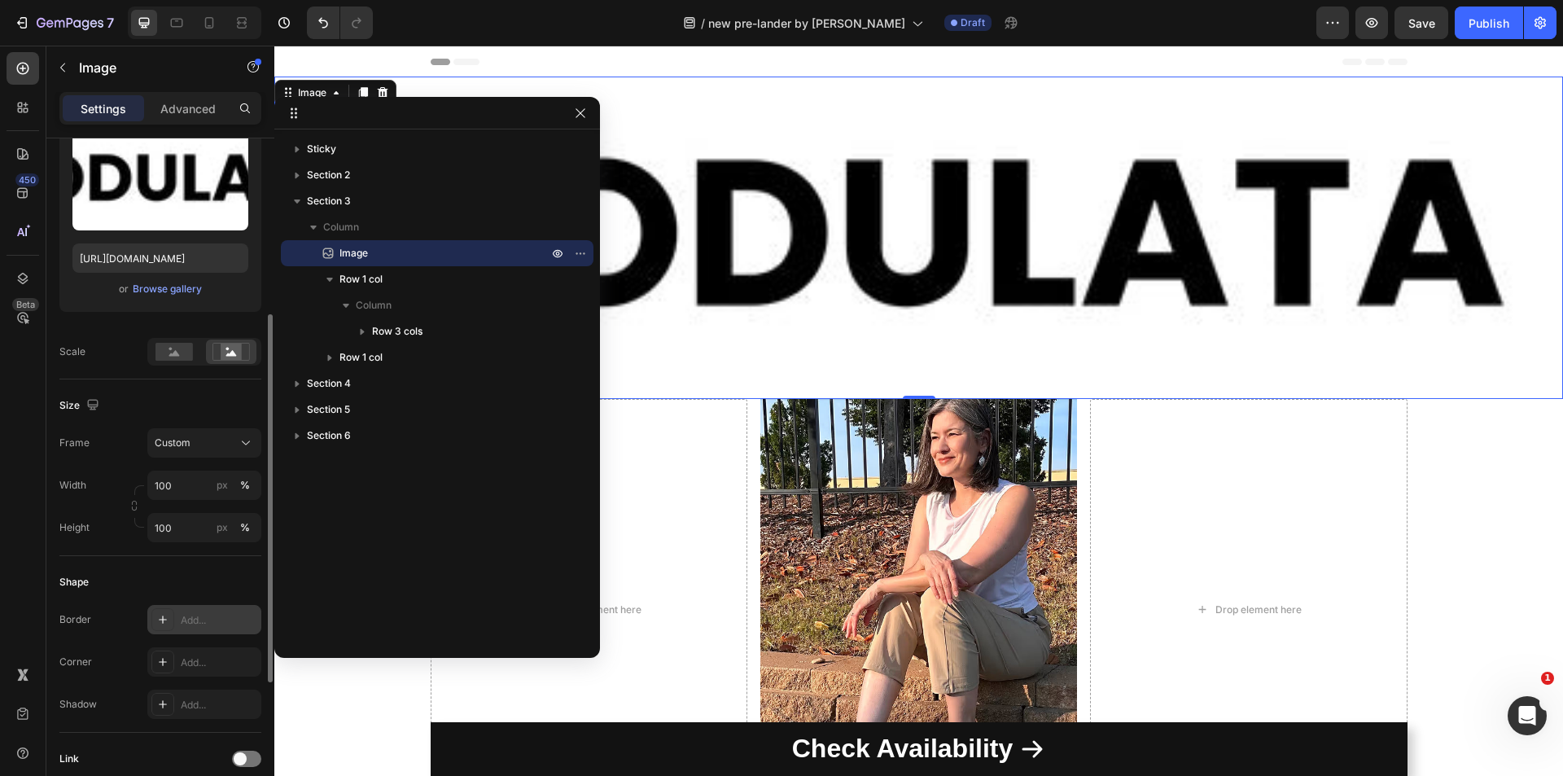
scroll to position [285, 0]
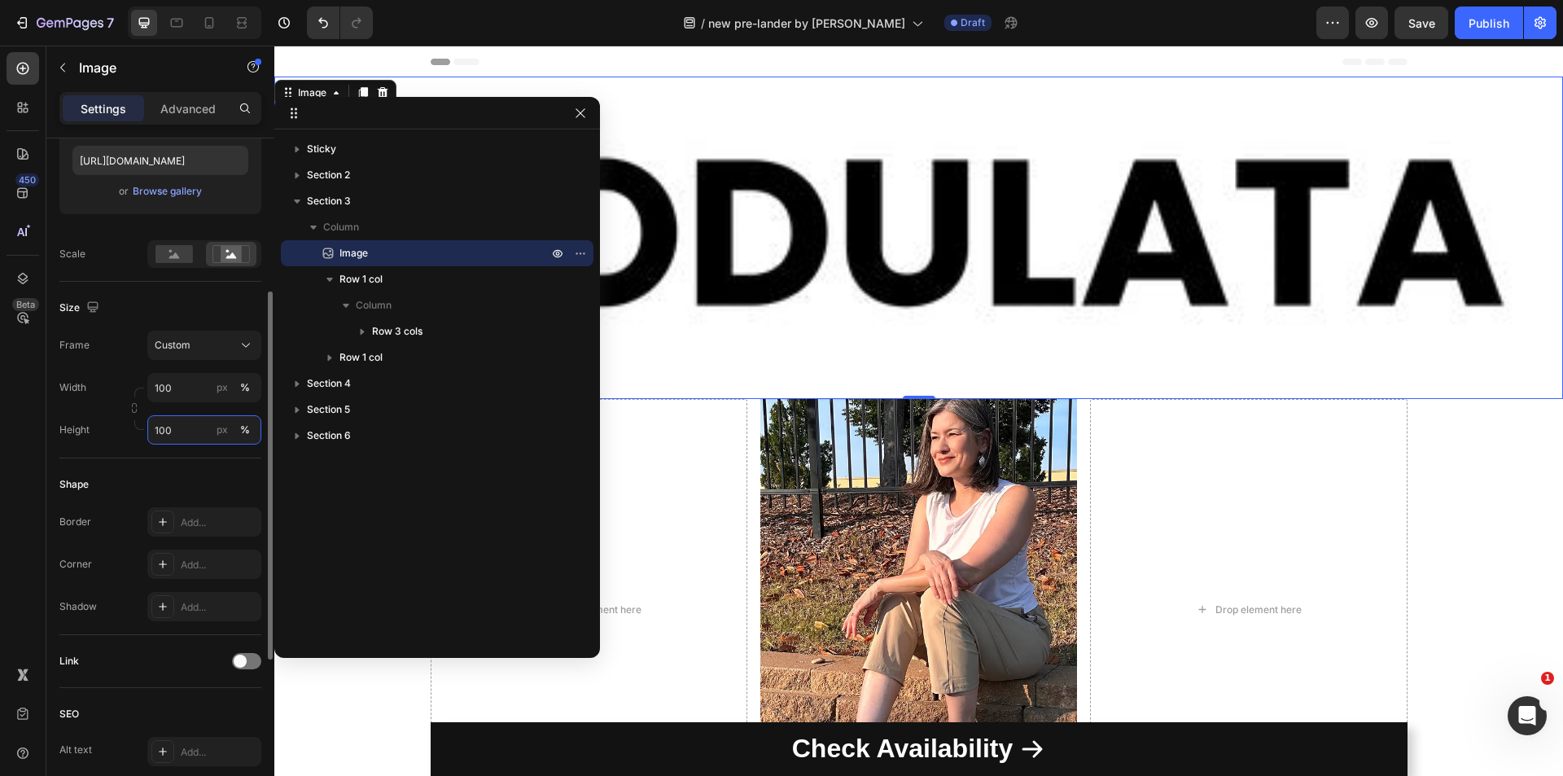
click at [159, 435] on input "100" at bounding box center [204, 429] width 114 height 29
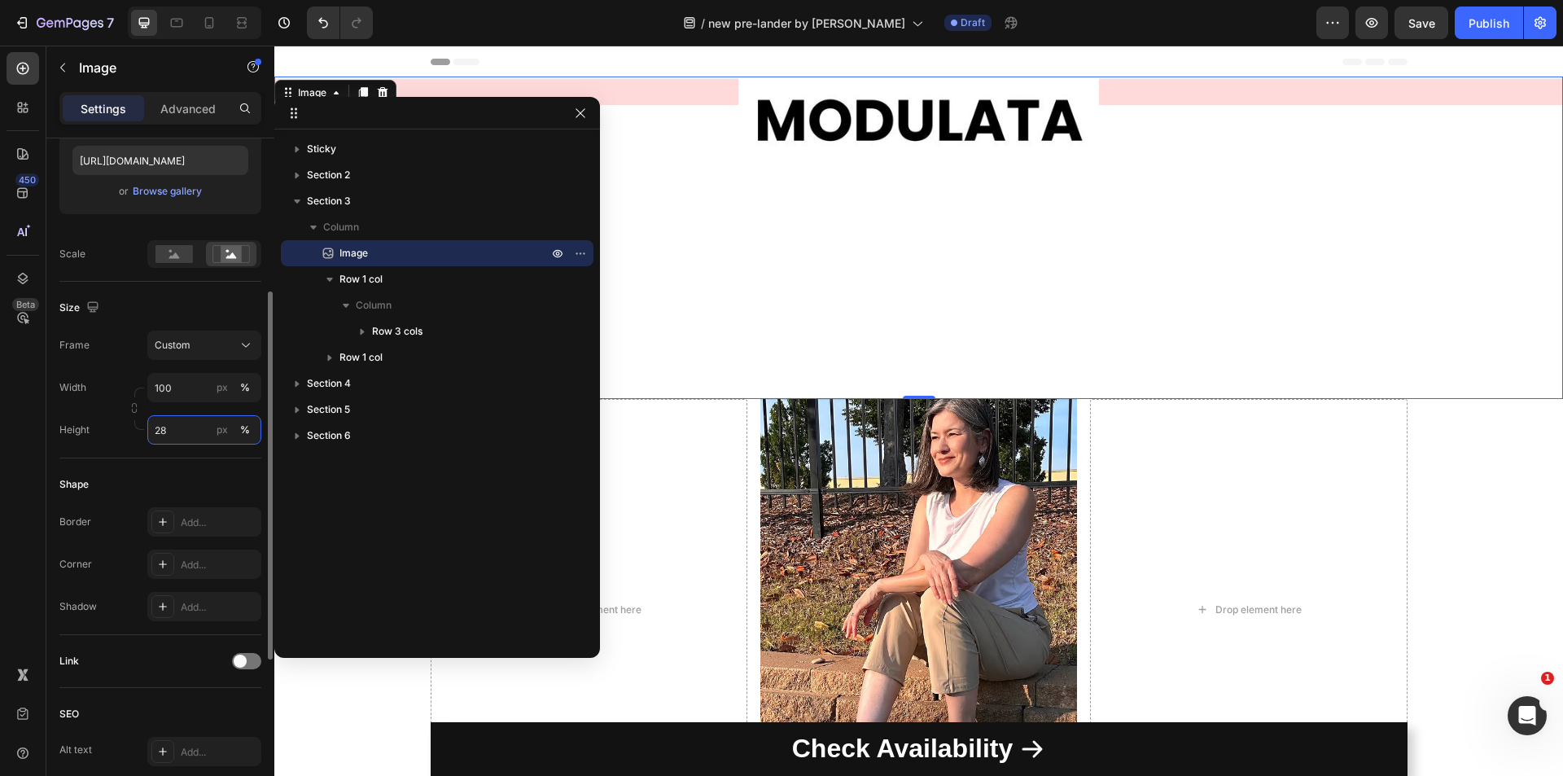
type input "29"
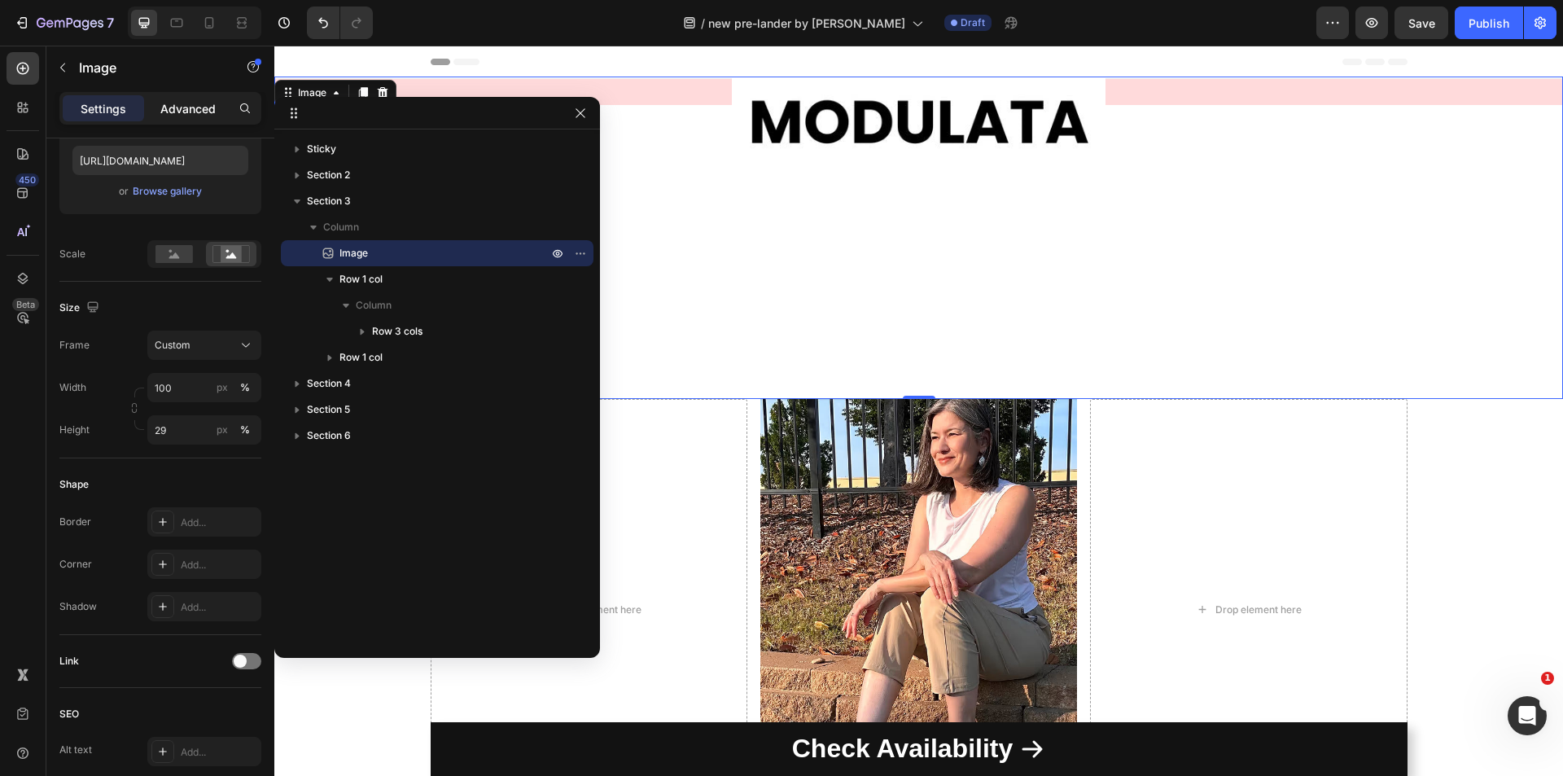
click at [180, 117] on div "Advanced" at bounding box center [187, 108] width 81 height 26
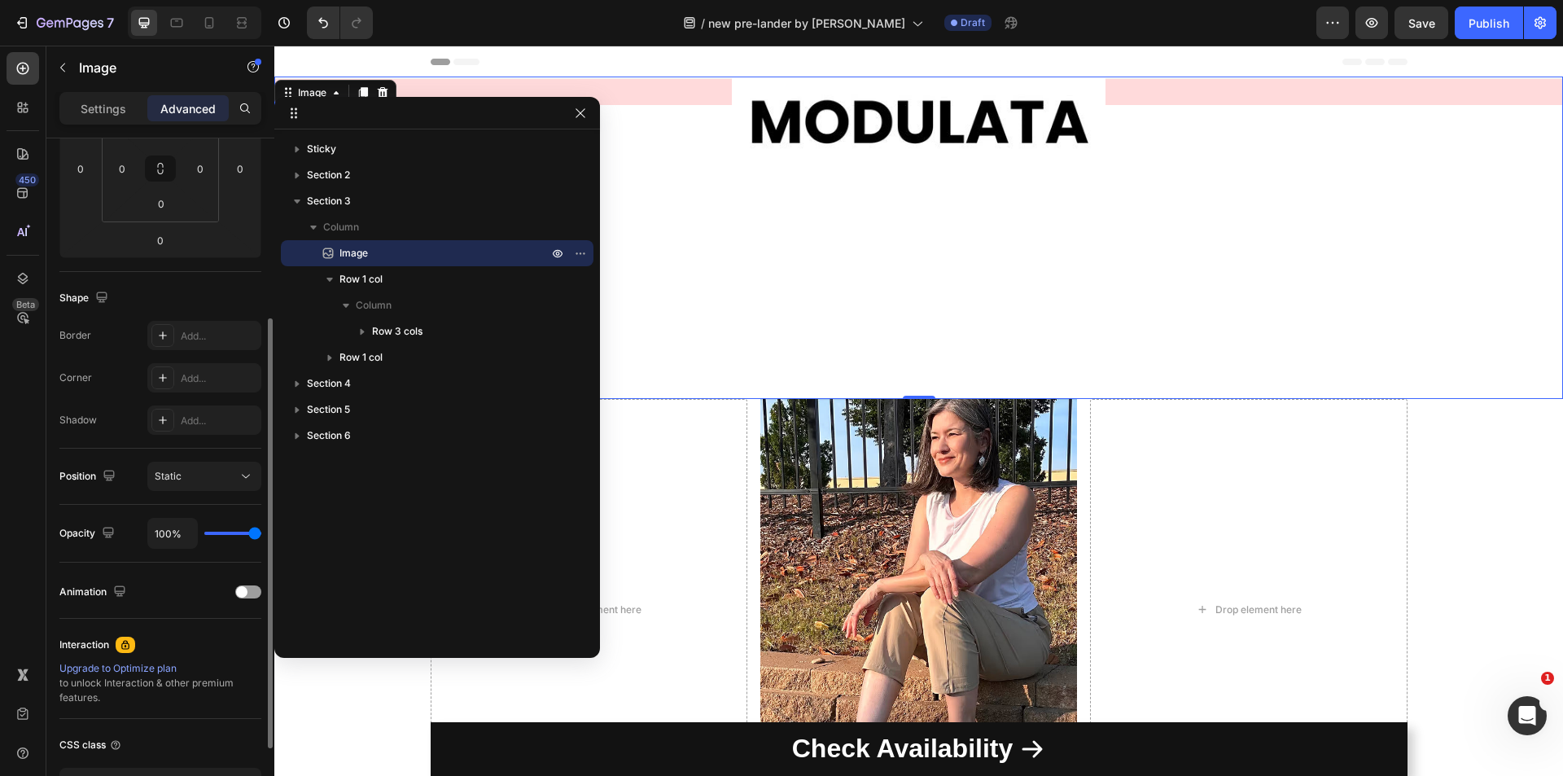
scroll to position [41, 0]
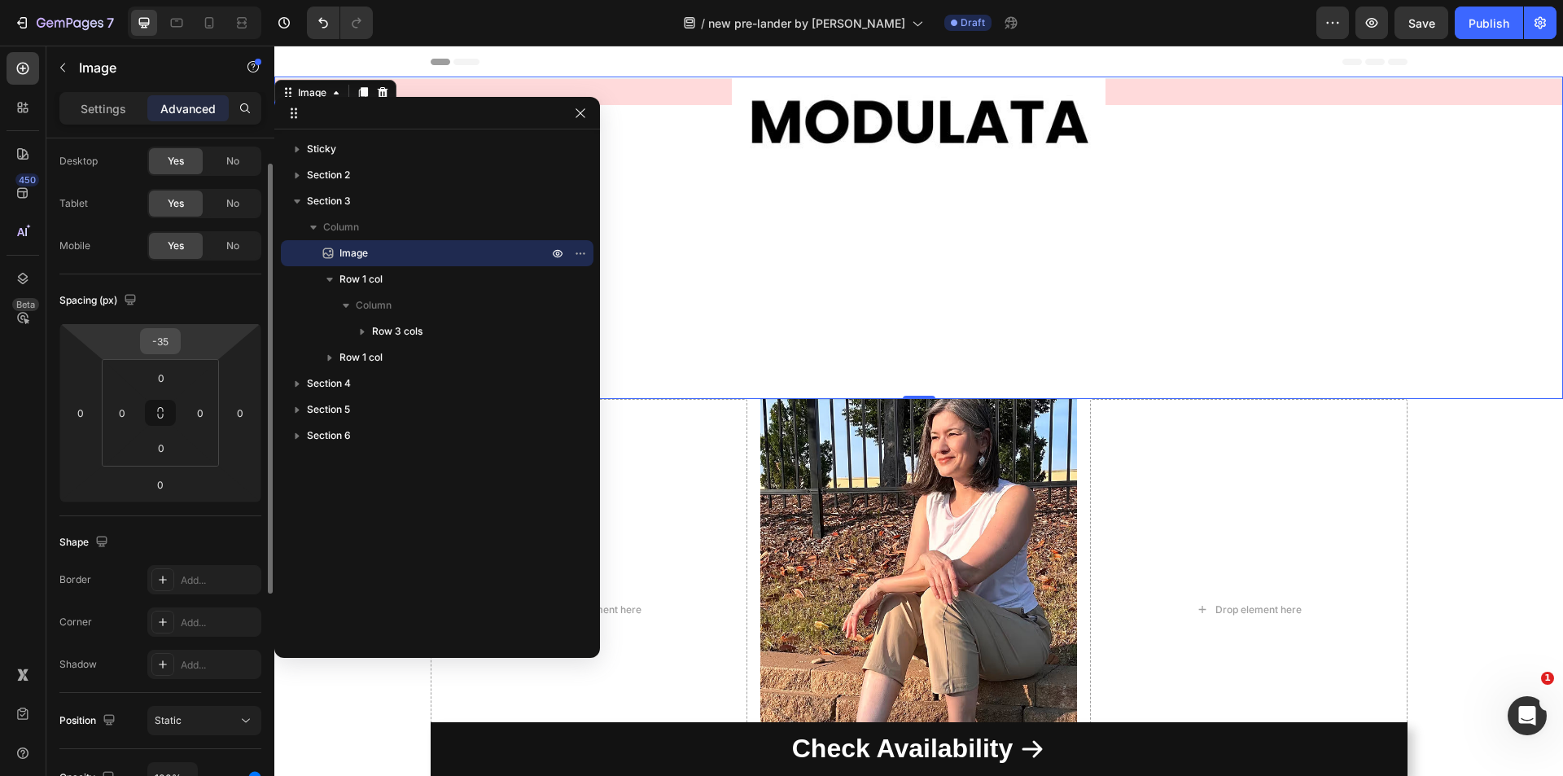
click at [171, 344] on input "-35" at bounding box center [160, 341] width 33 height 24
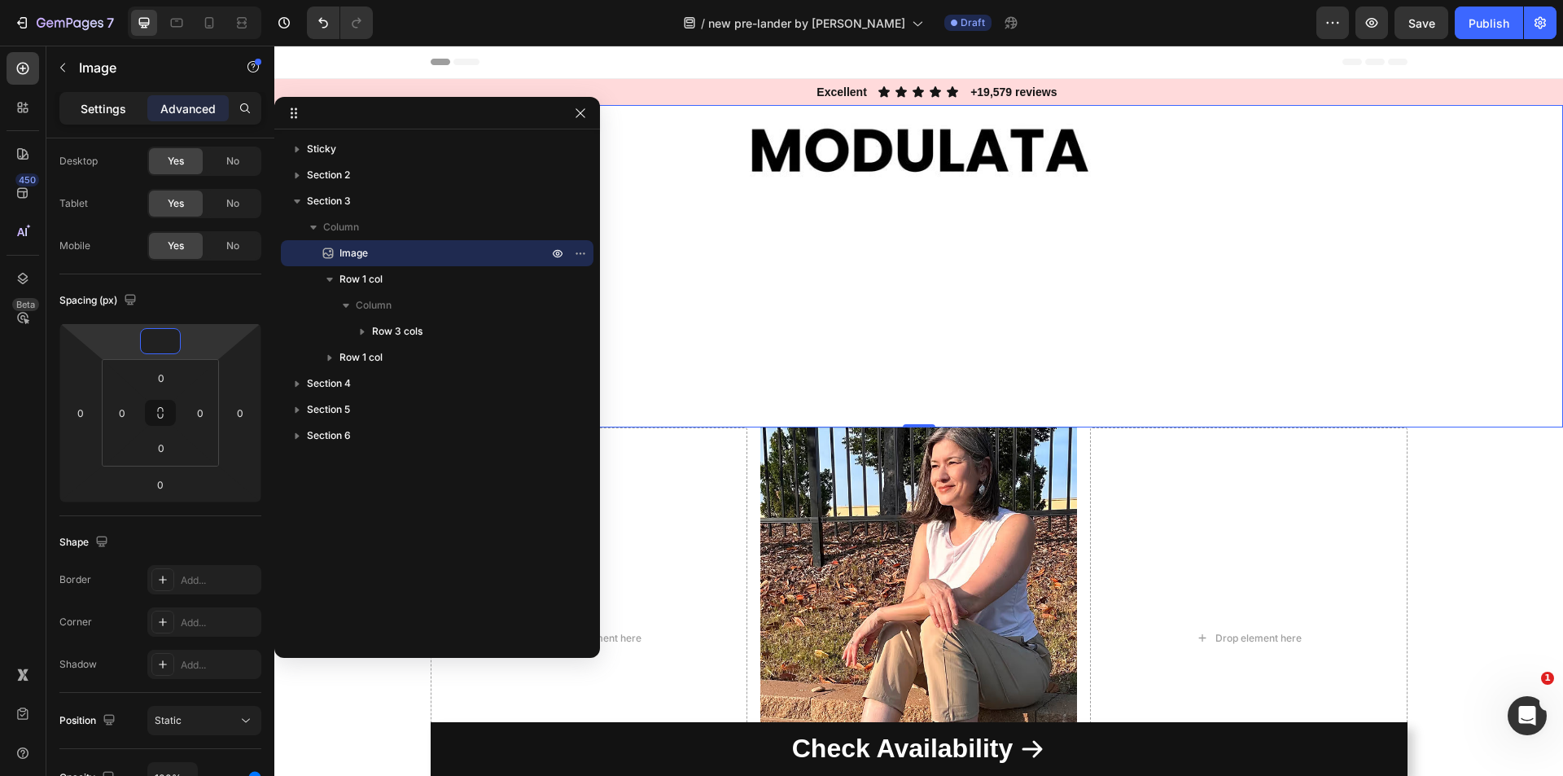
type input "0"
click at [89, 110] on p "Settings" at bounding box center [104, 108] width 46 height 17
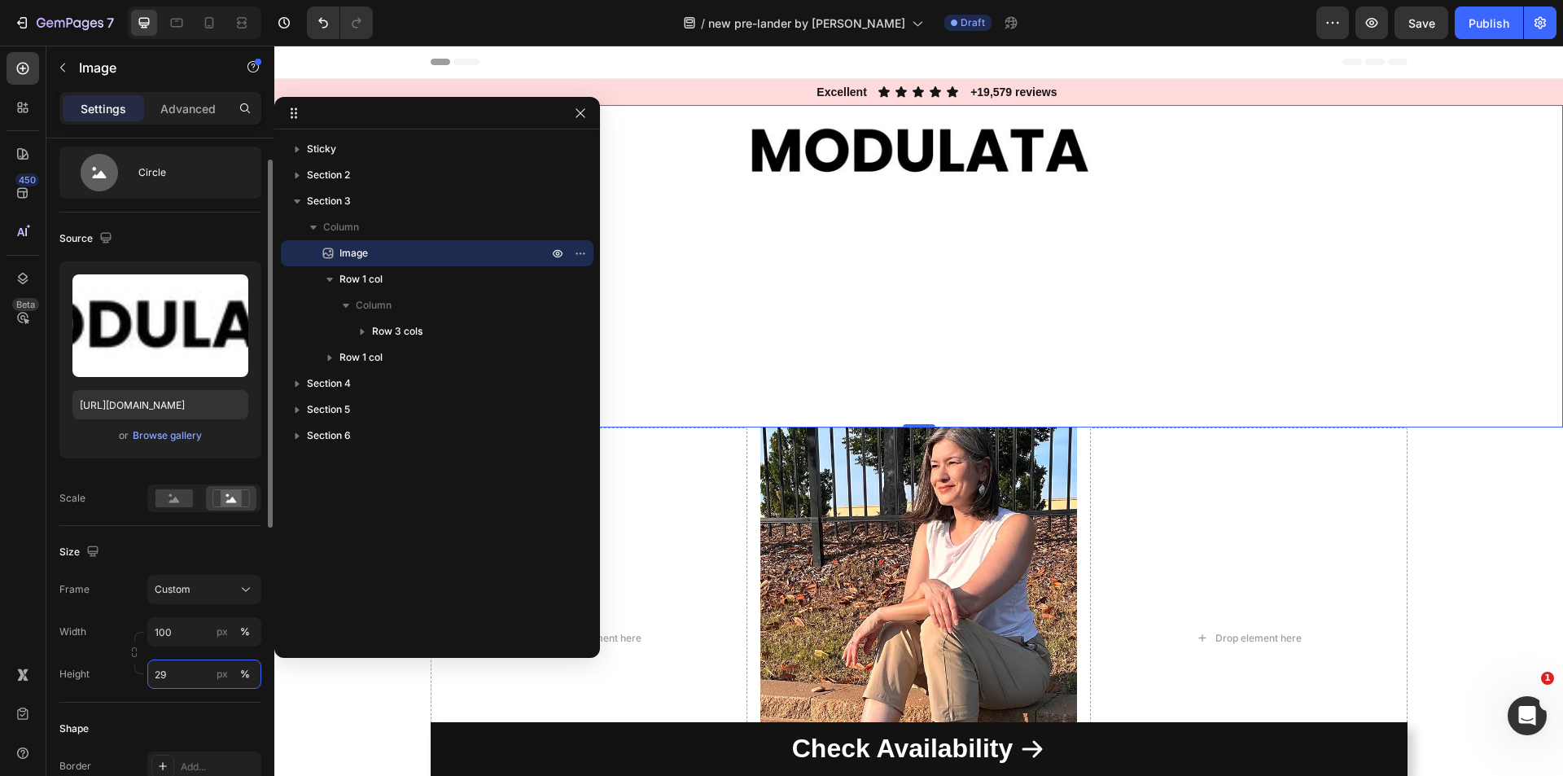
click at [172, 680] on input "29" at bounding box center [204, 673] width 114 height 29
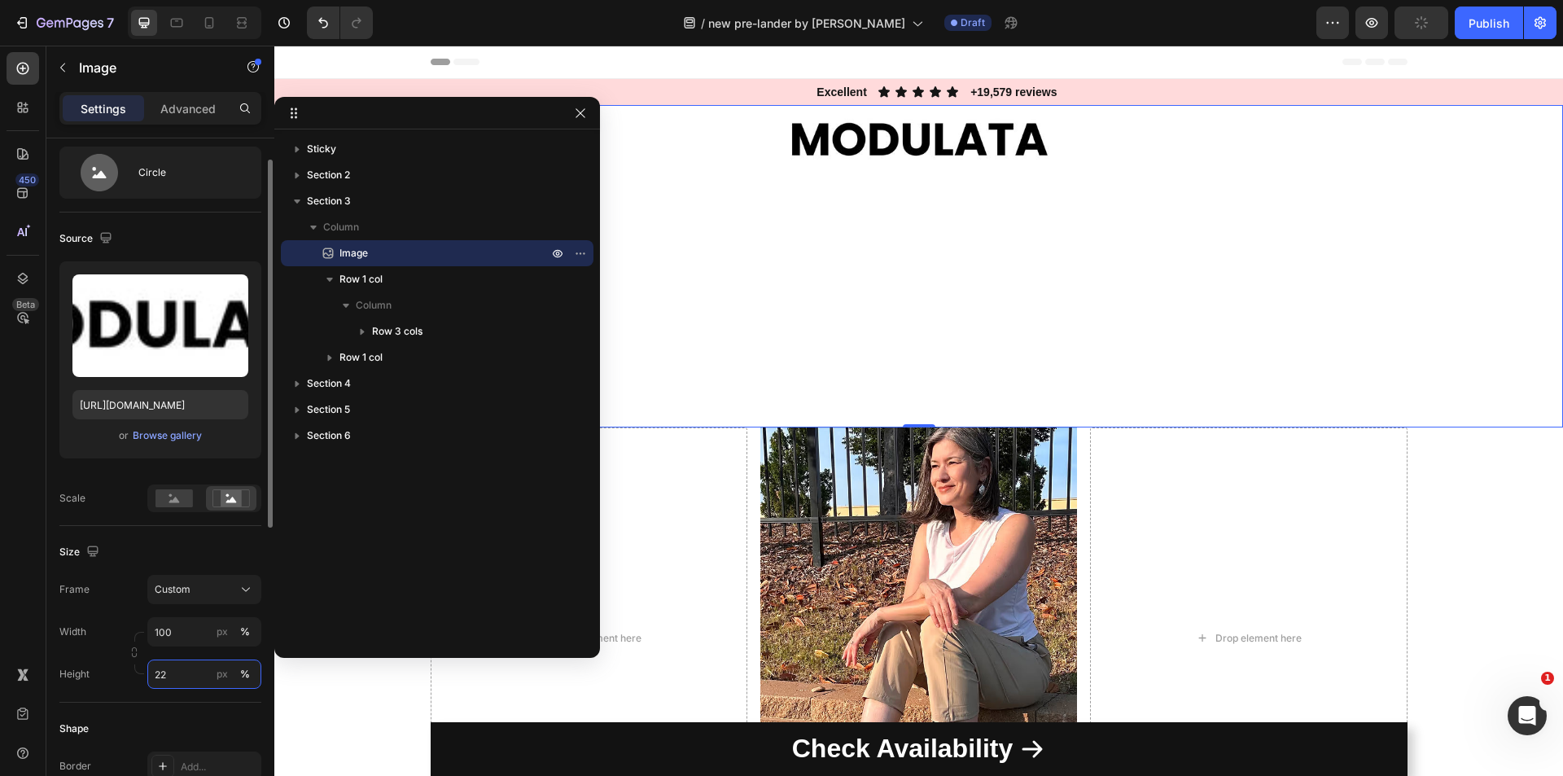
type input "21"
click at [821, 365] on div at bounding box center [918, 266] width 1288 height 322
click at [812, 363] on div at bounding box center [918, 266] width 1288 height 322
click at [1247, 247] on div at bounding box center [918, 266] width 1288 height 322
click at [858, 121] on img at bounding box center [918, 139] width 1288 height 68
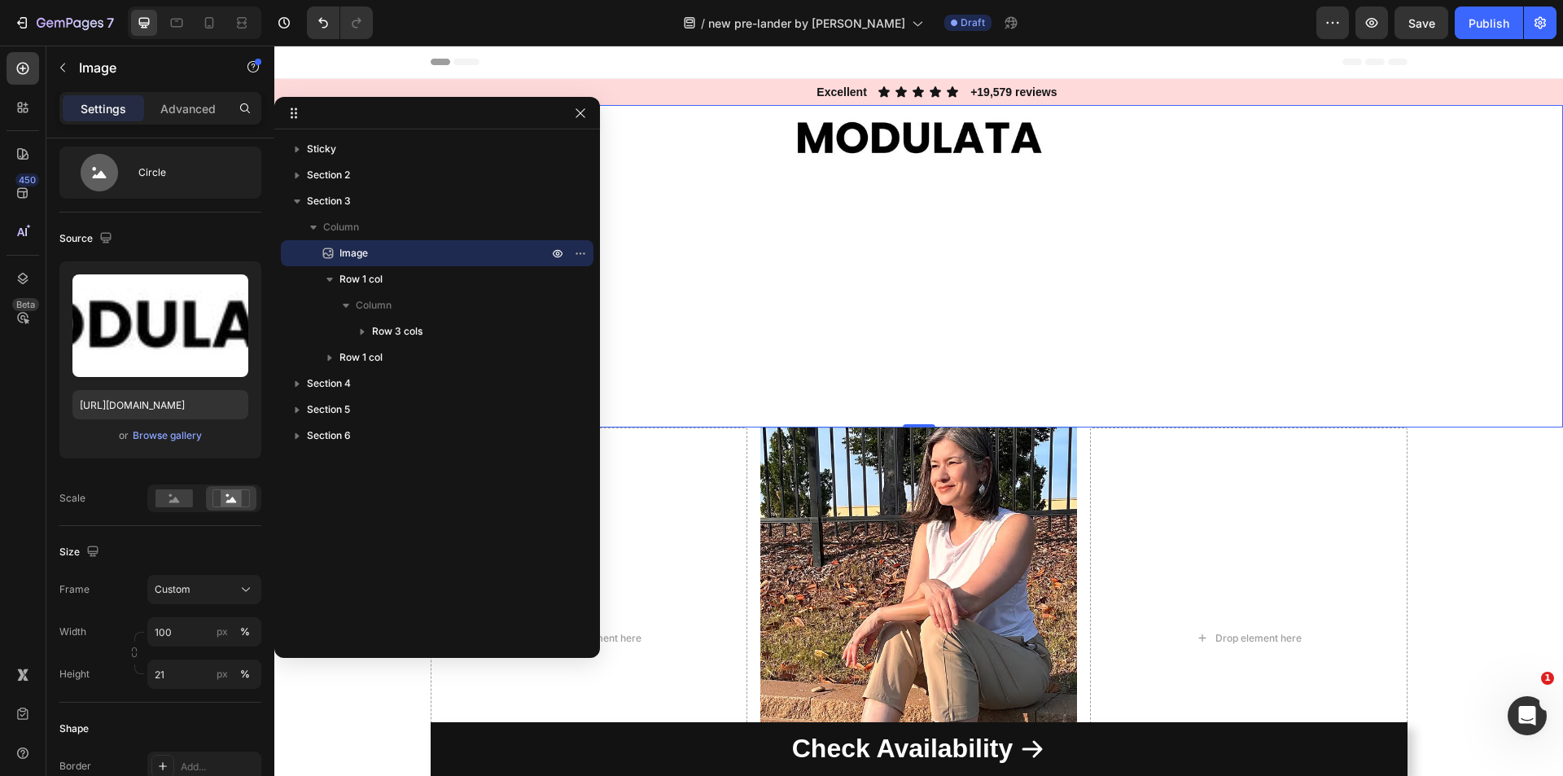
click at [860, 129] on img at bounding box center [918, 139] width 1288 height 68
click at [392, 252] on p "Image" at bounding box center [426, 253] width 212 height 16
click at [103, 117] on div "Settings" at bounding box center [103, 108] width 81 height 26
click at [215, 114] on p "Advanced" at bounding box center [187, 108] width 55 height 17
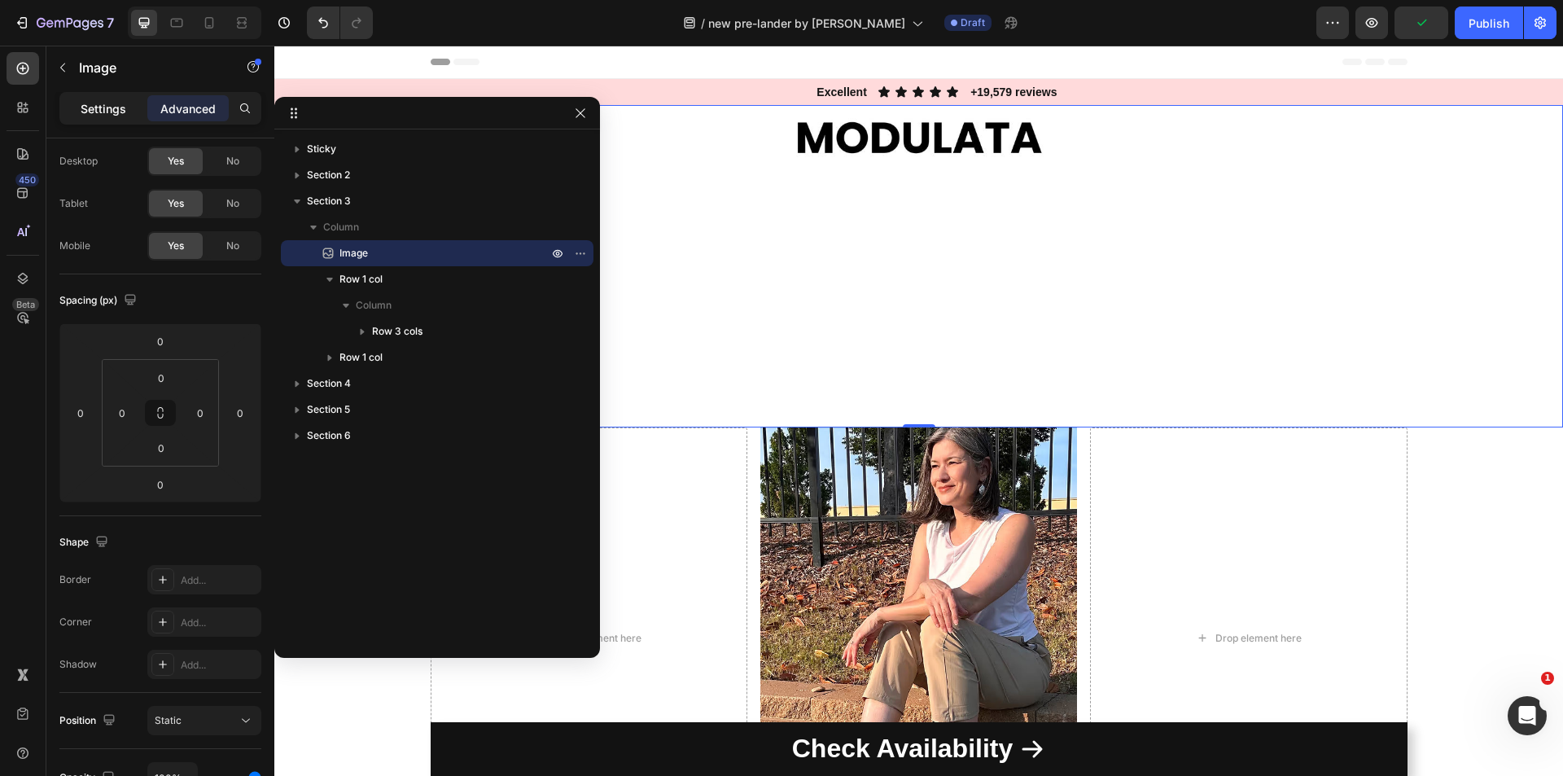
click at [120, 106] on p "Settings" at bounding box center [104, 108] width 46 height 17
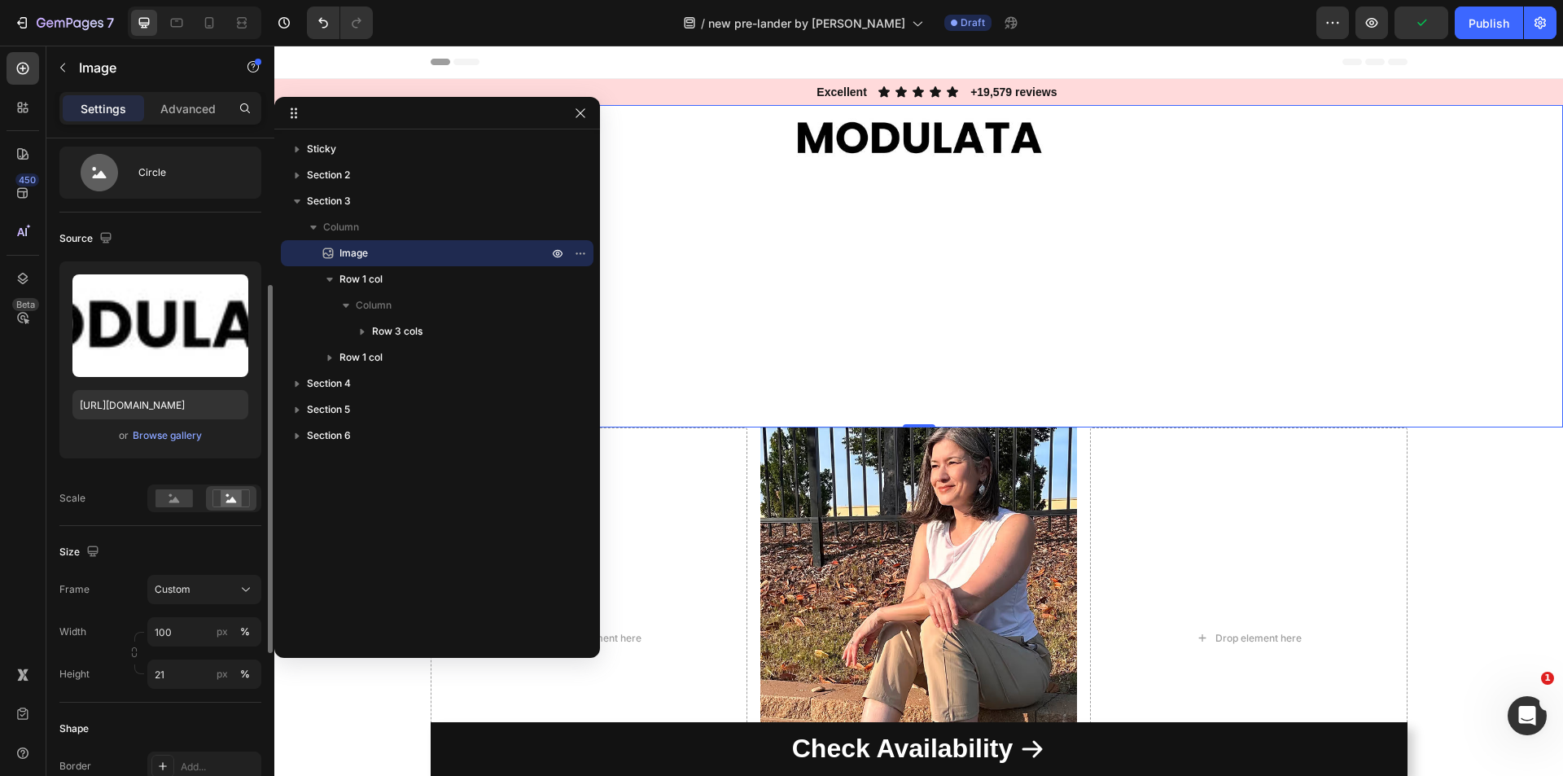
scroll to position [203, 0]
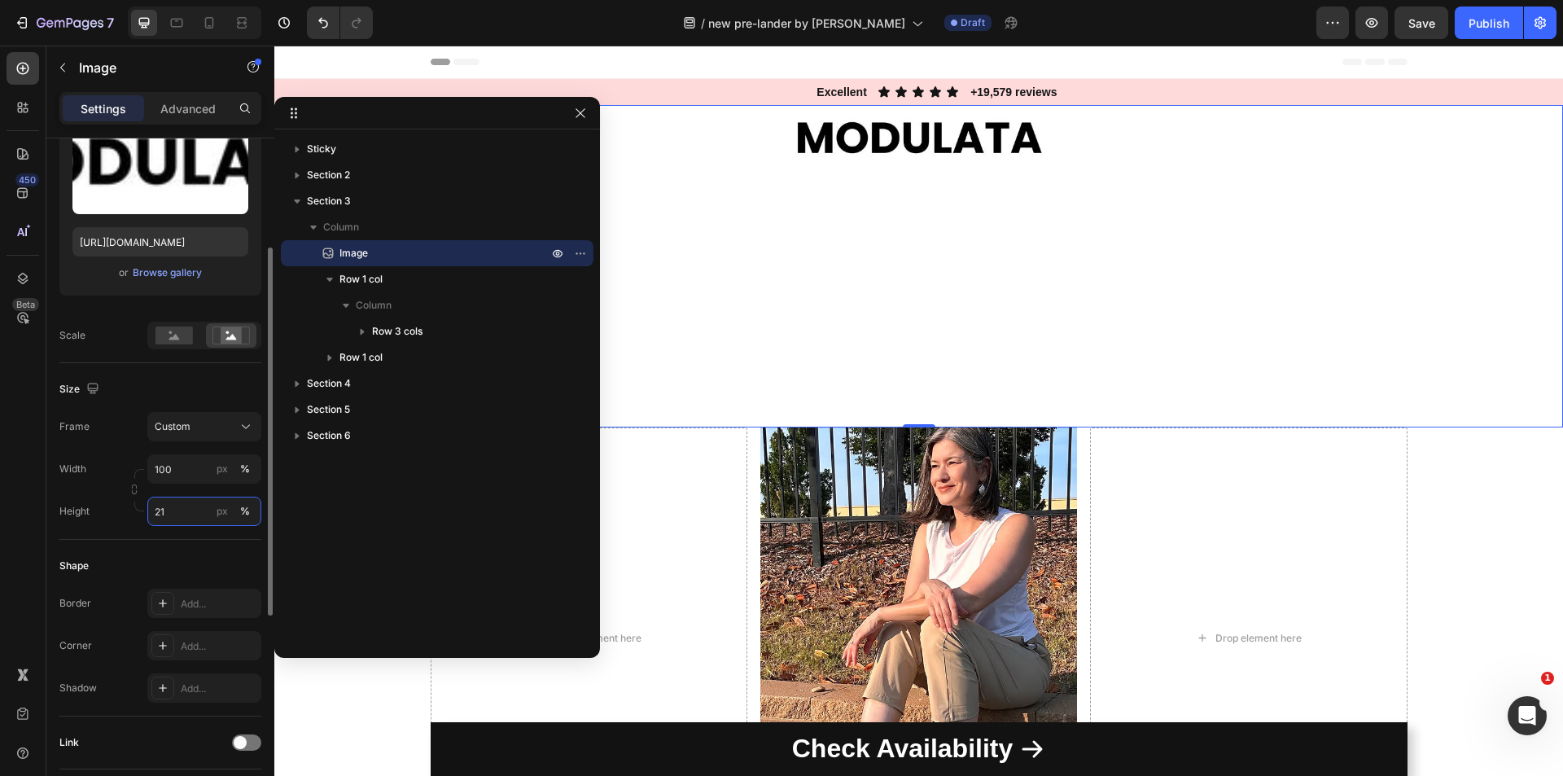
click at [174, 512] on input "21" at bounding box center [204, 510] width 114 height 29
type input "22"
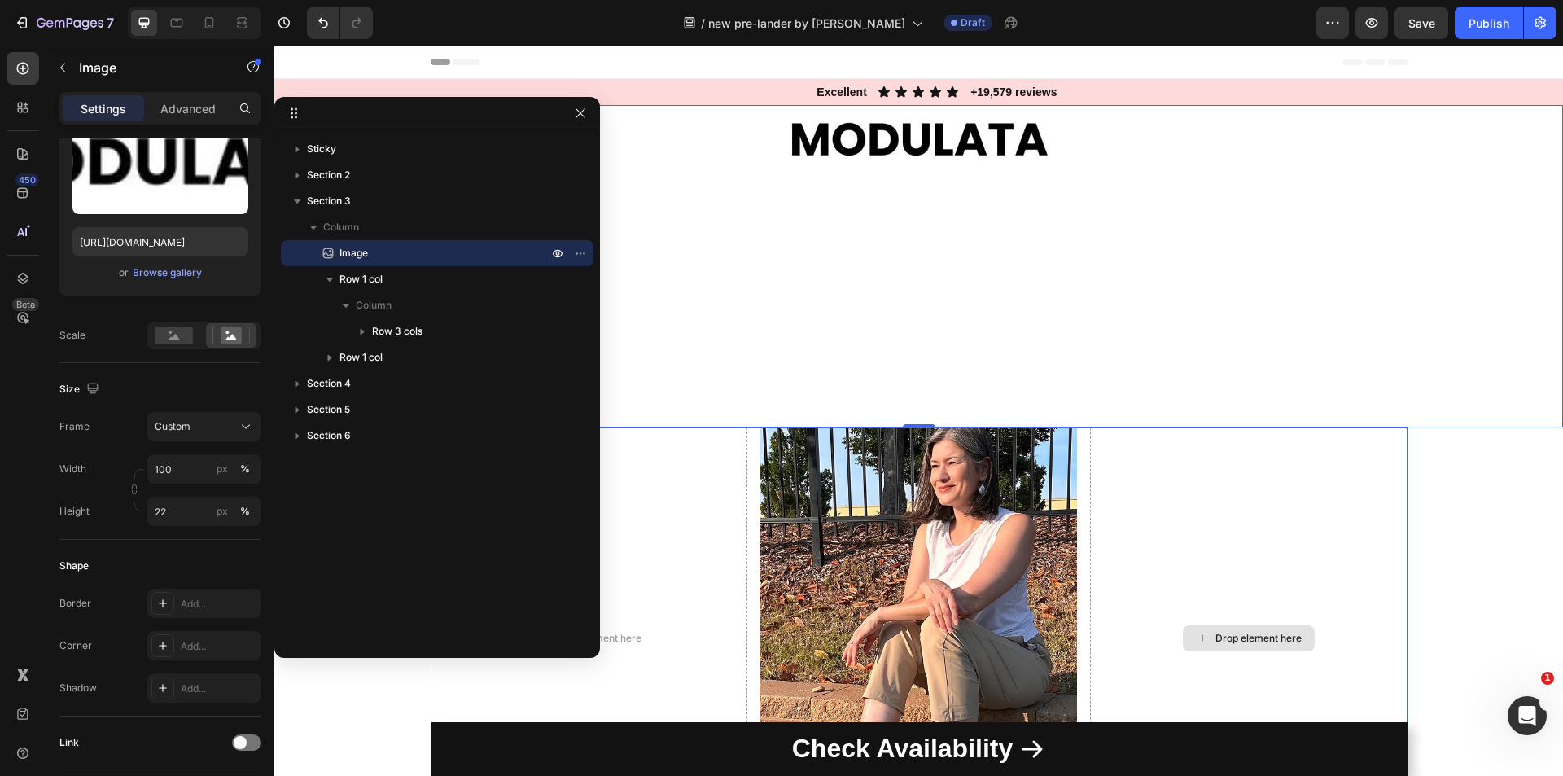
click at [1250, 575] on div "Drop element here" at bounding box center [1248, 638] width 317 height 422
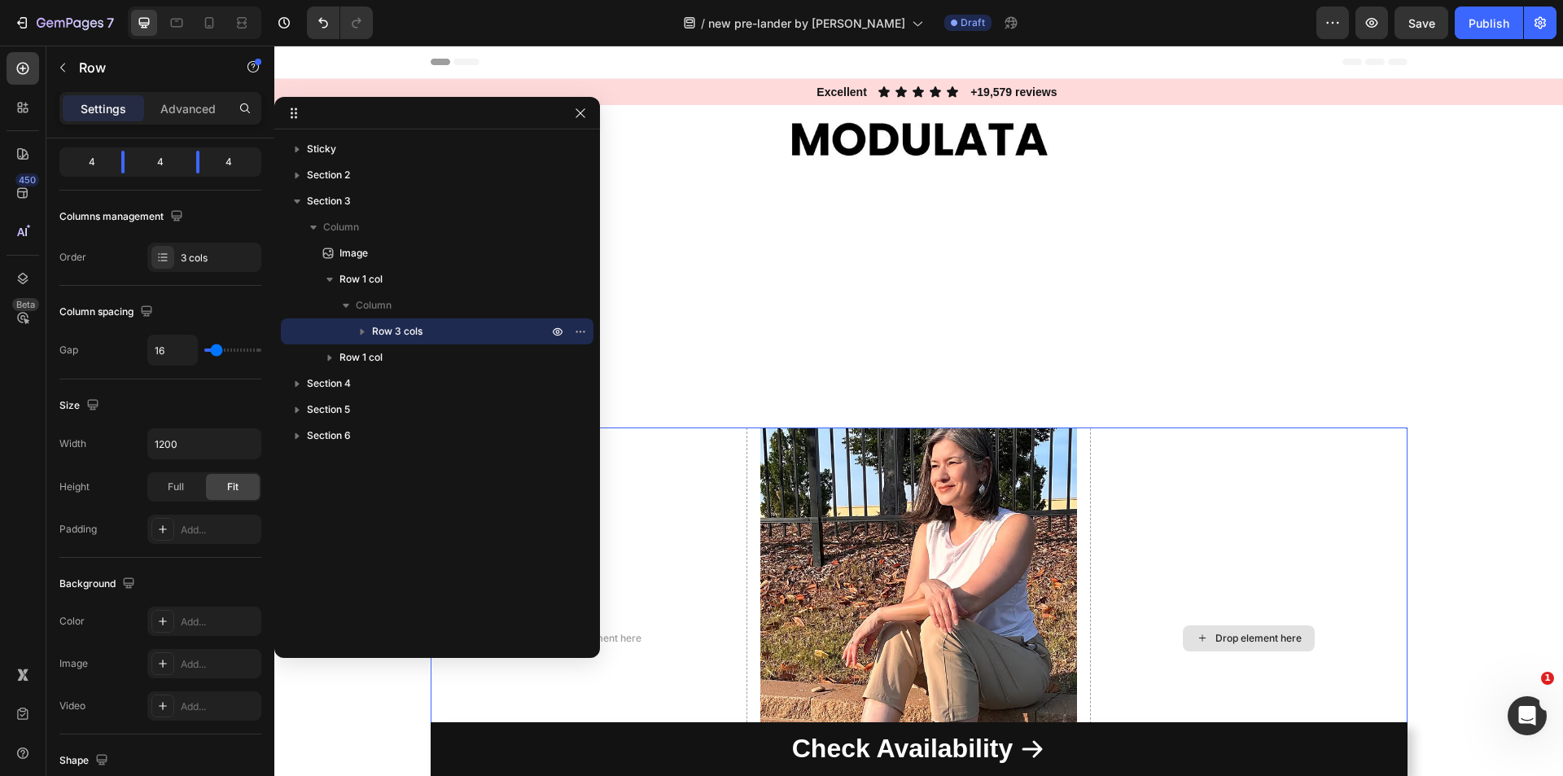
scroll to position [0, 0]
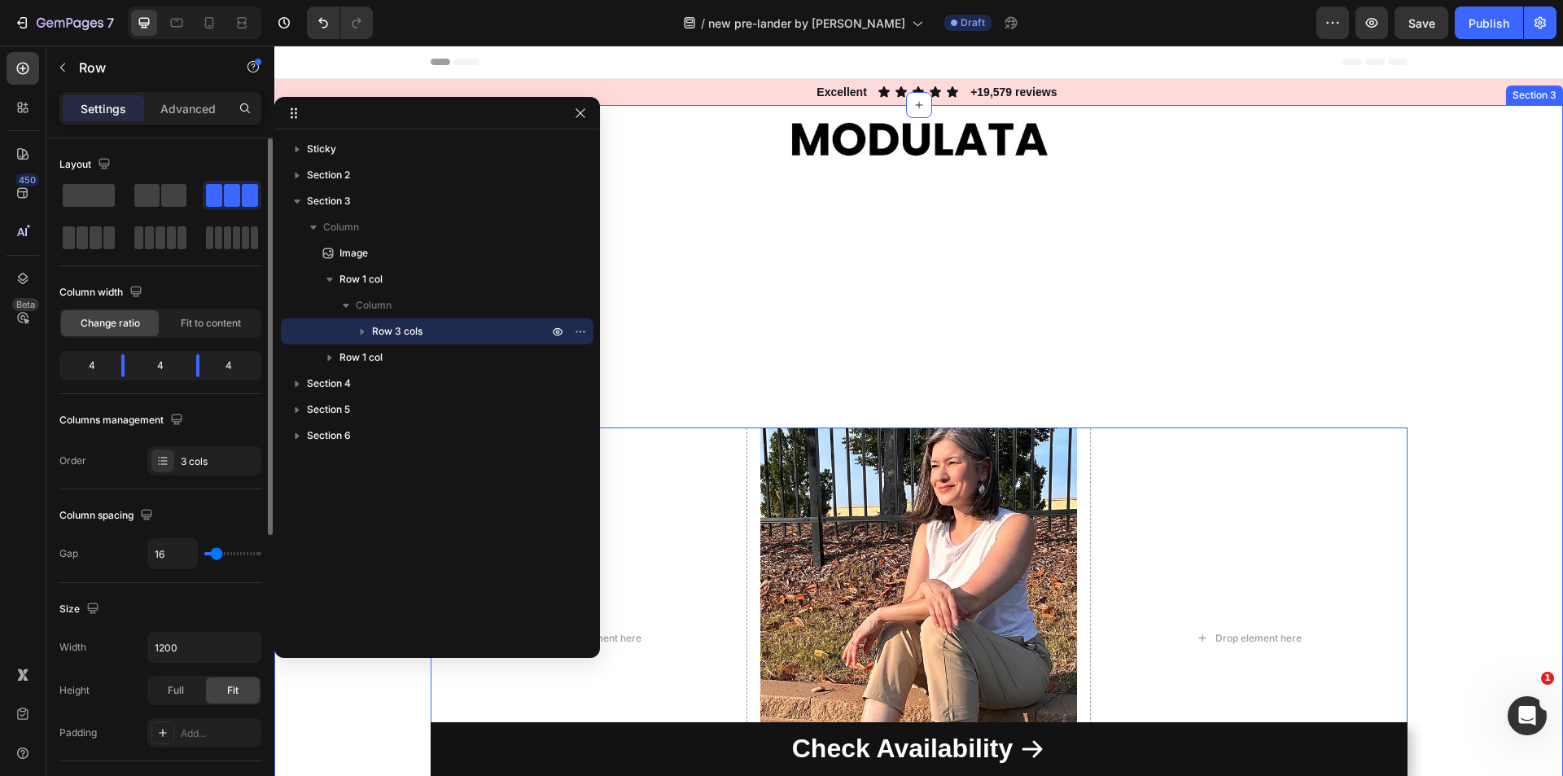
click at [1443, 500] on div "Image Drop element here Image Drop element here Row 0 Row Drop element here Ima…" at bounding box center [918, 539] width 1288 height 869
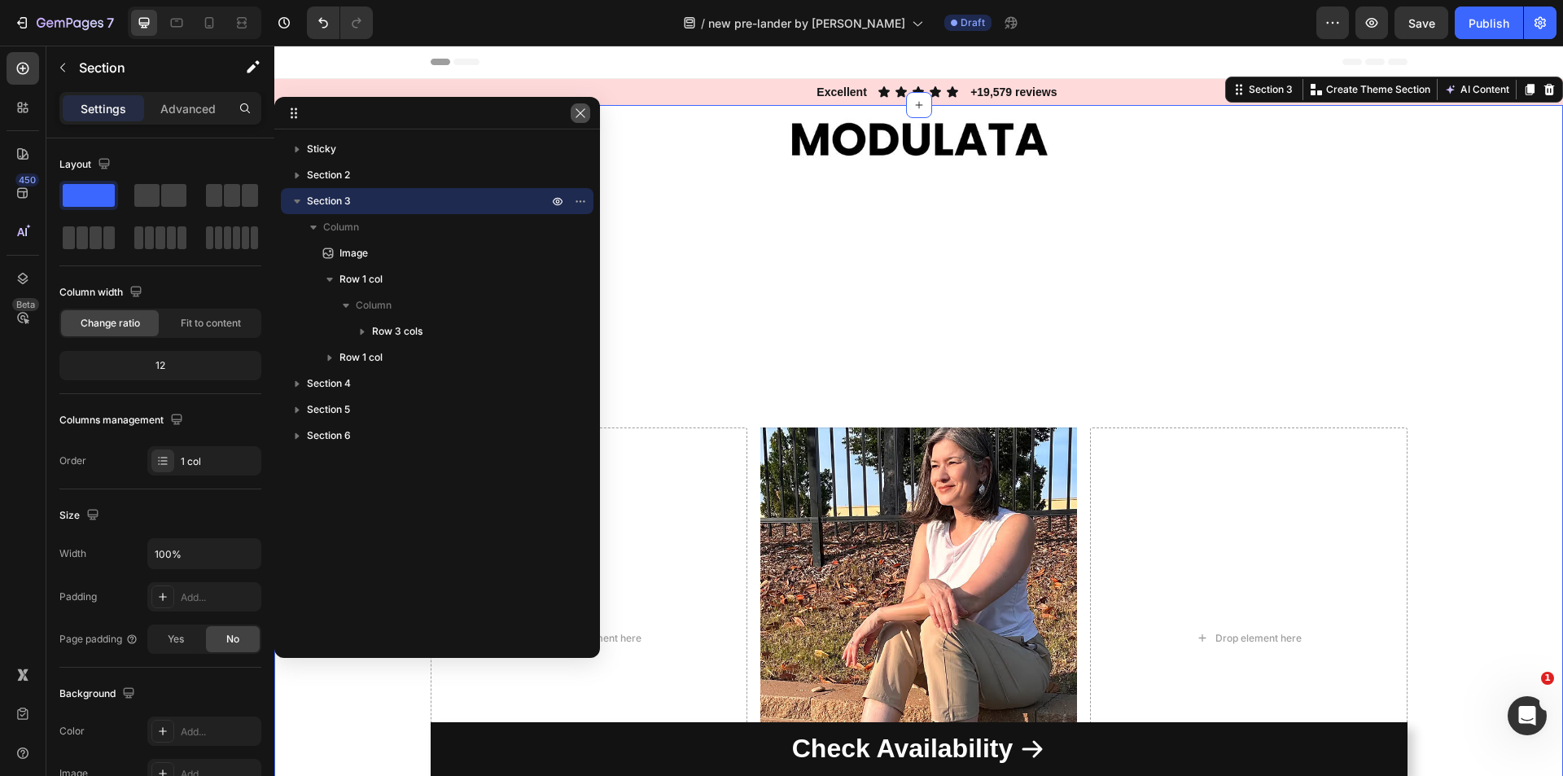
click at [587, 115] on button "button" at bounding box center [580, 113] width 20 height 20
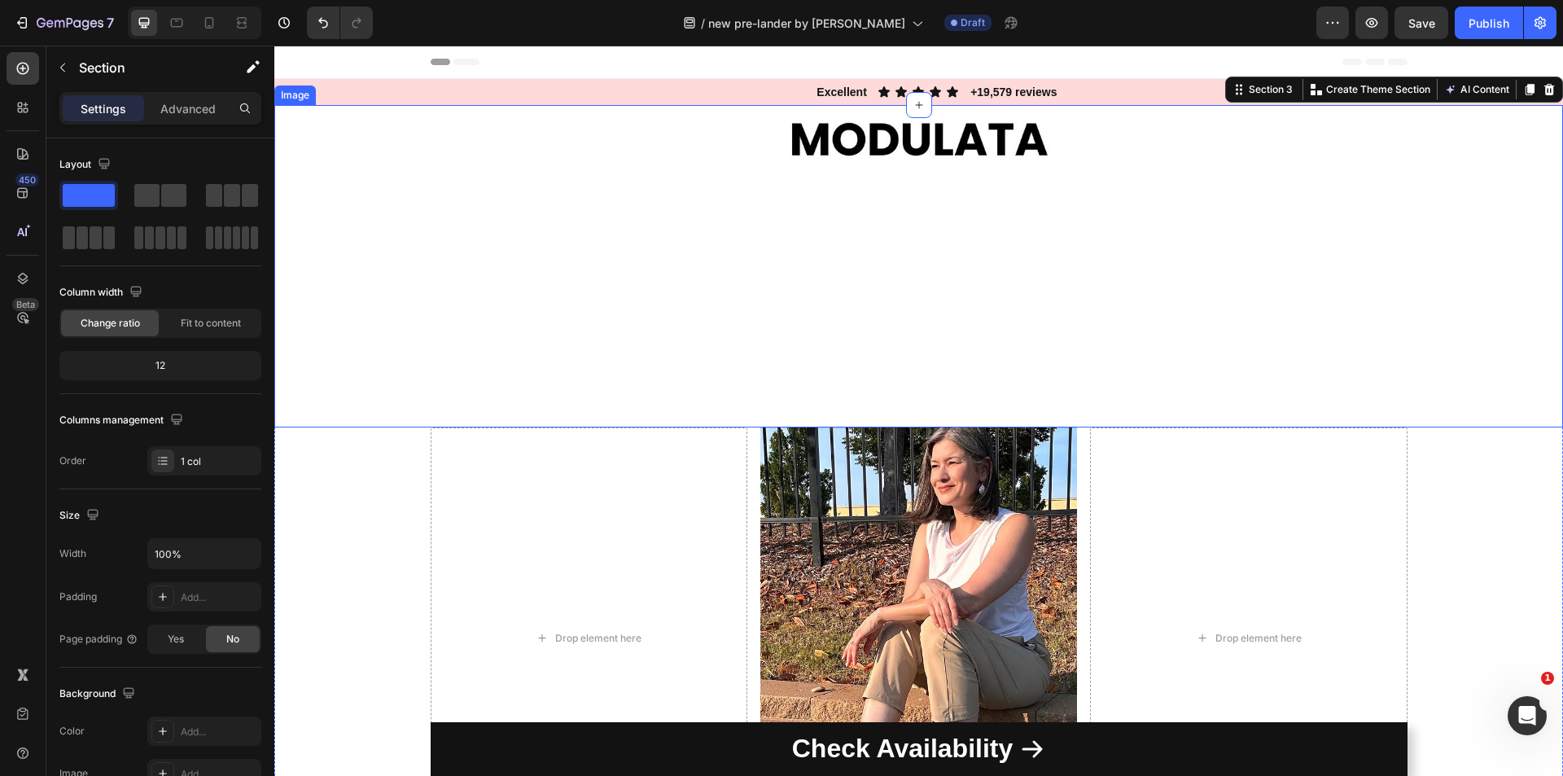
click at [685, 168] on img at bounding box center [918, 140] width 1288 height 71
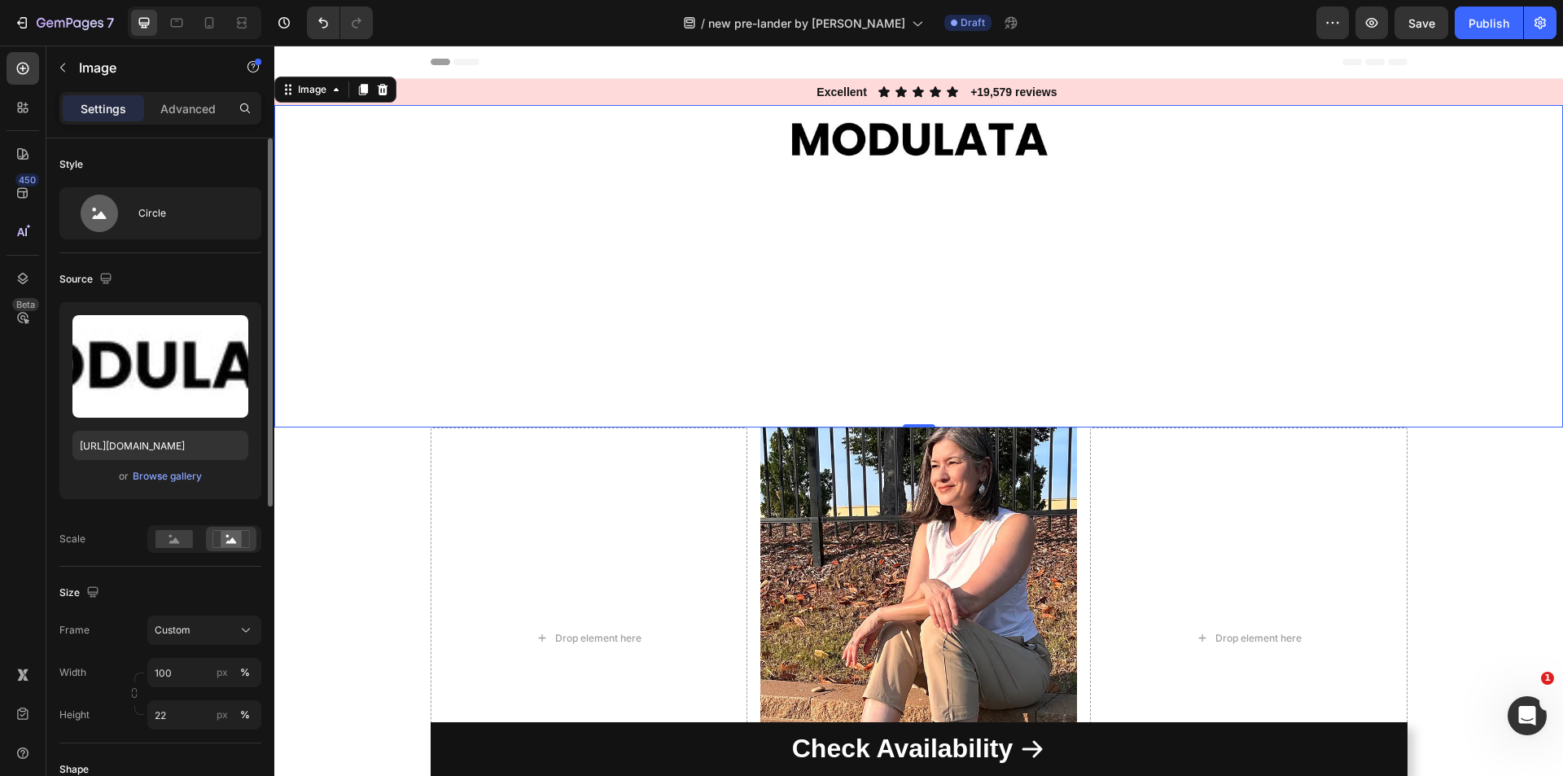
scroll to position [244, 0]
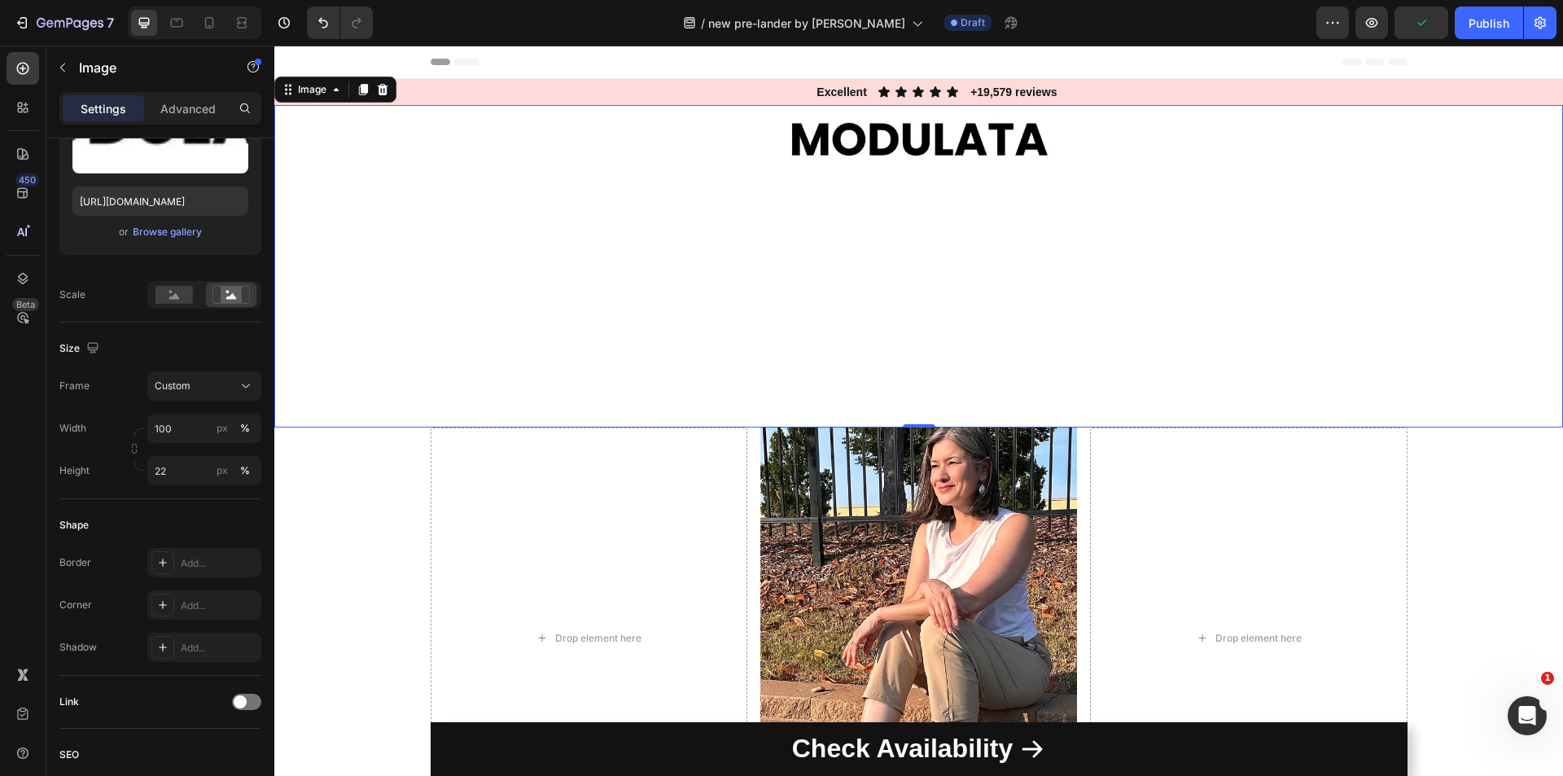
click at [192, 93] on div "Settings Advanced" at bounding box center [160, 108] width 202 height 33
click at [191, 94] on div "Settings Advanced" at bounding box center [160, 108] width 202 height 33
click at [195, 107] on p "Advanced" at bounding box center [187, 108] width 55 height 17
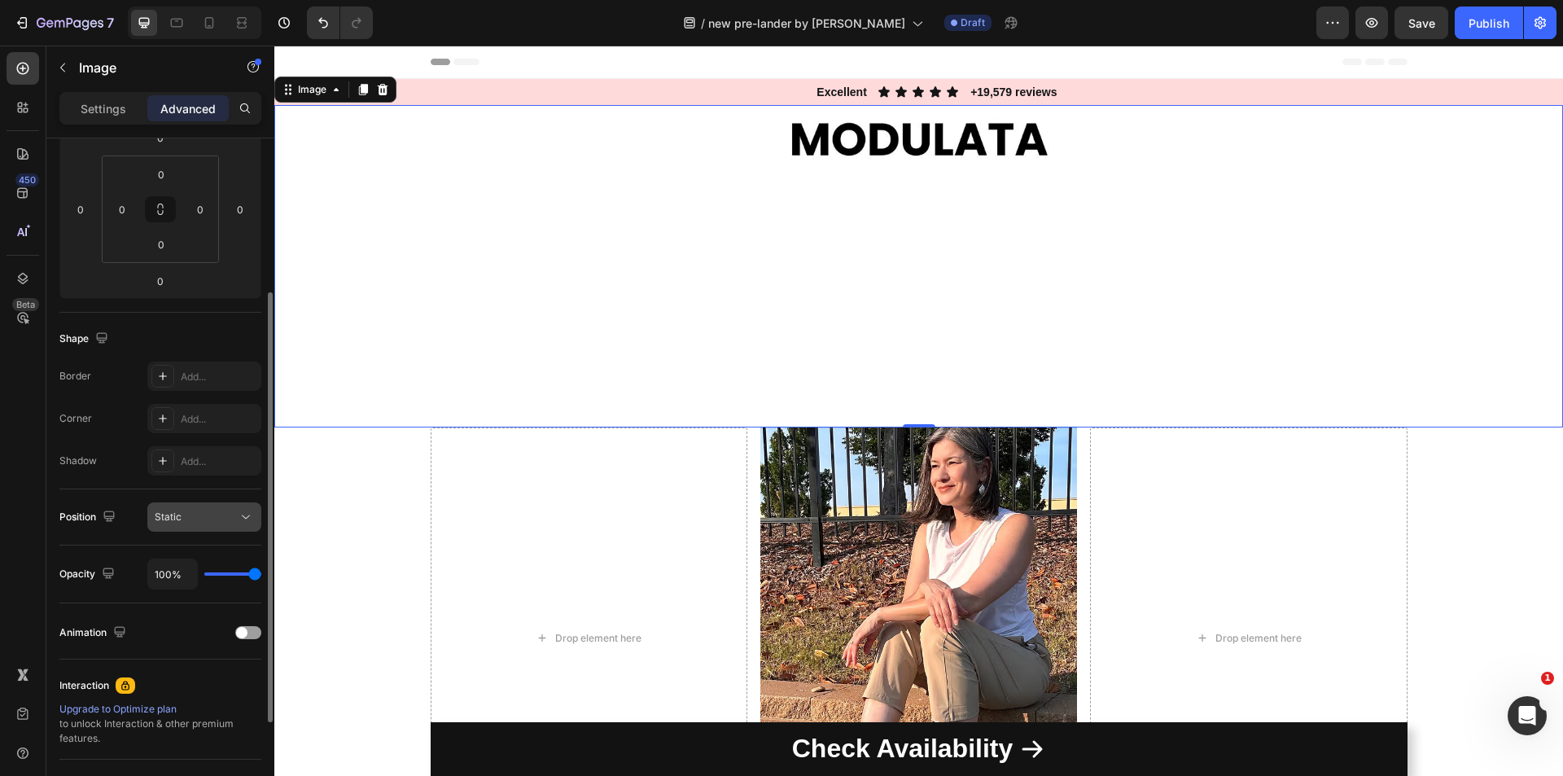
click at [243, 510] on icon at bounding box center [246, 517] width 16 height 16
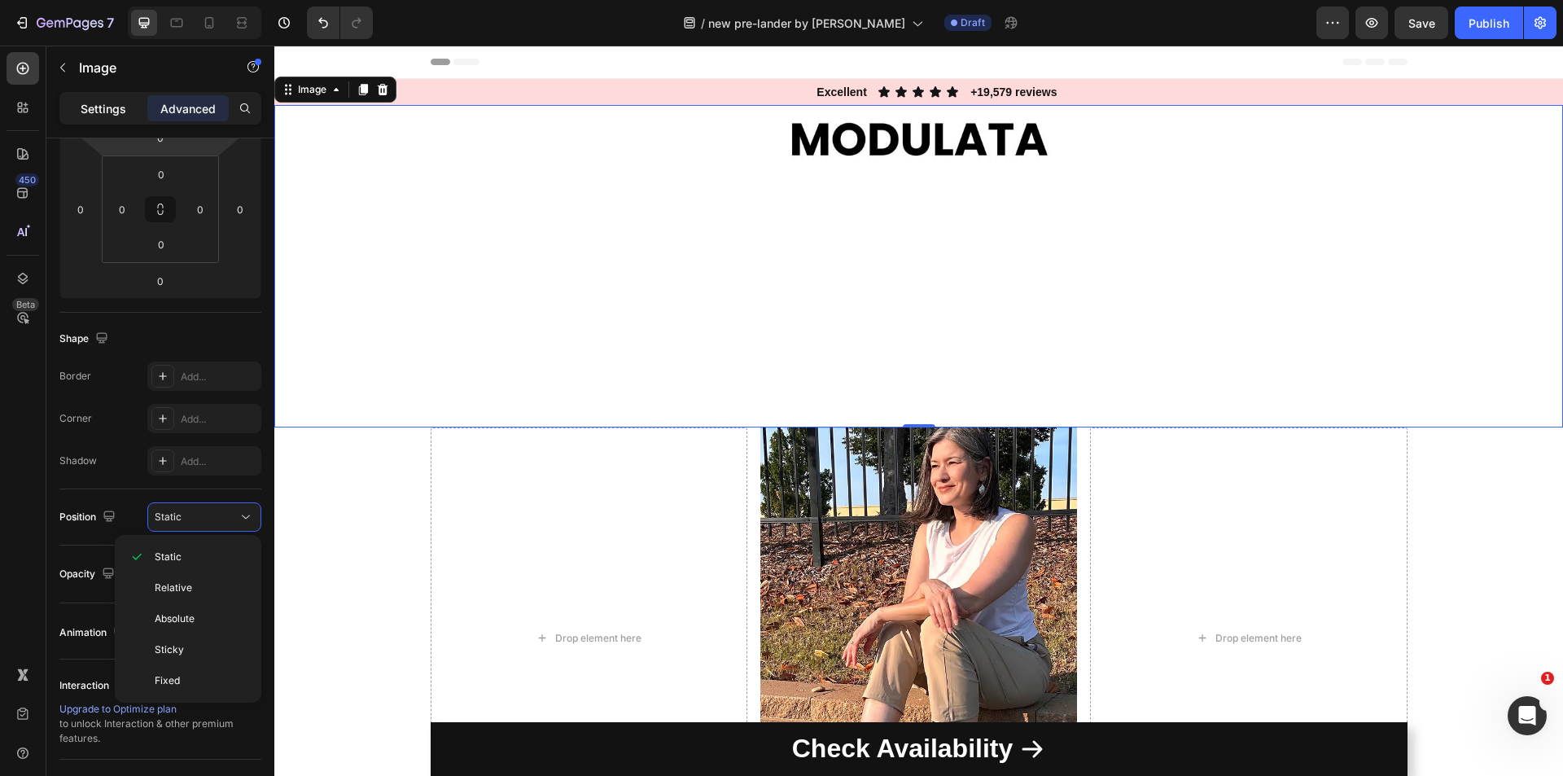
click at [111, 107] on p "Settings" at bounding box center [104, 108] width 46 height 17
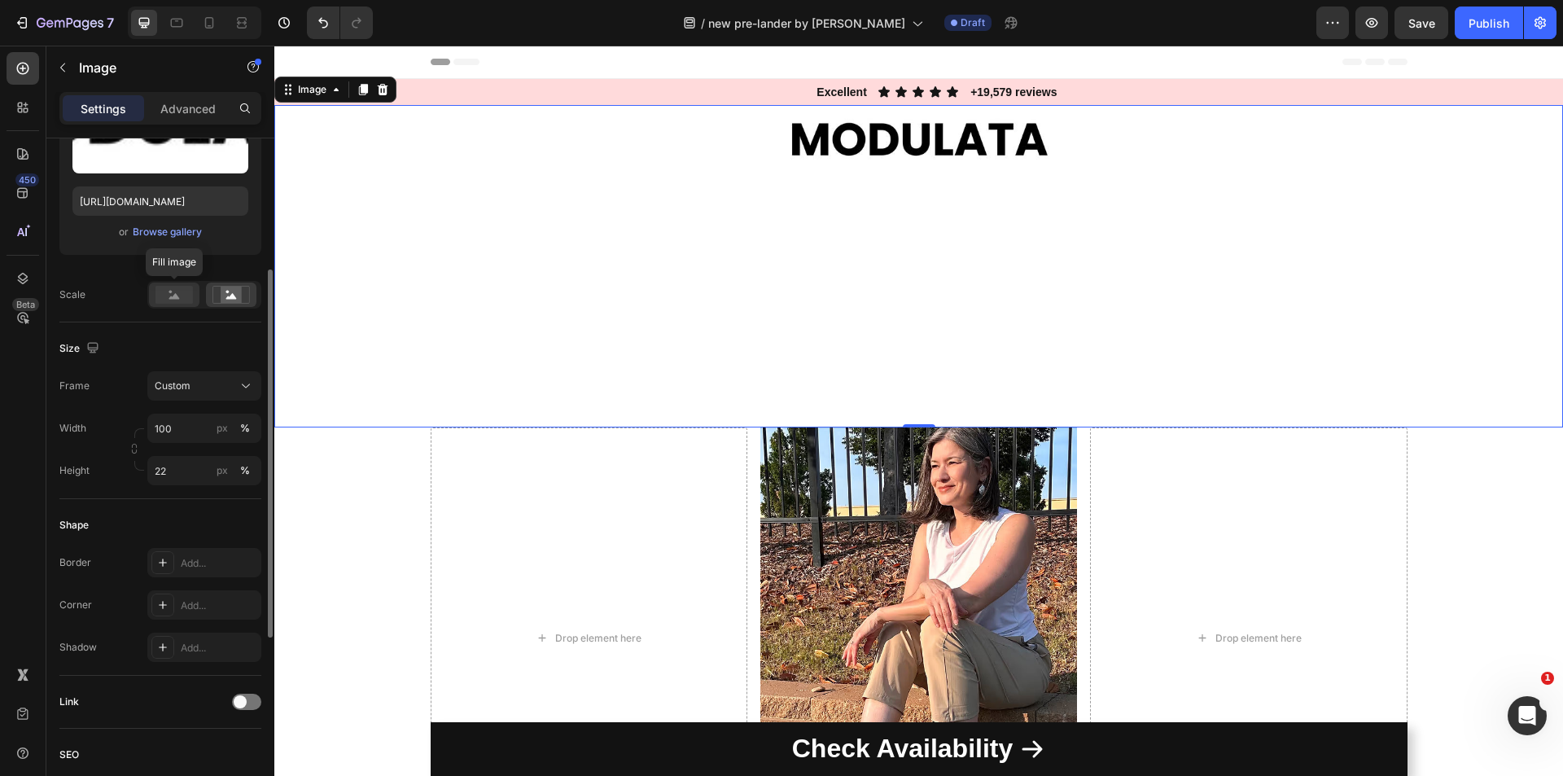
click at [180, 294] on rect at bounding box center [173, 295] width 37 height 18
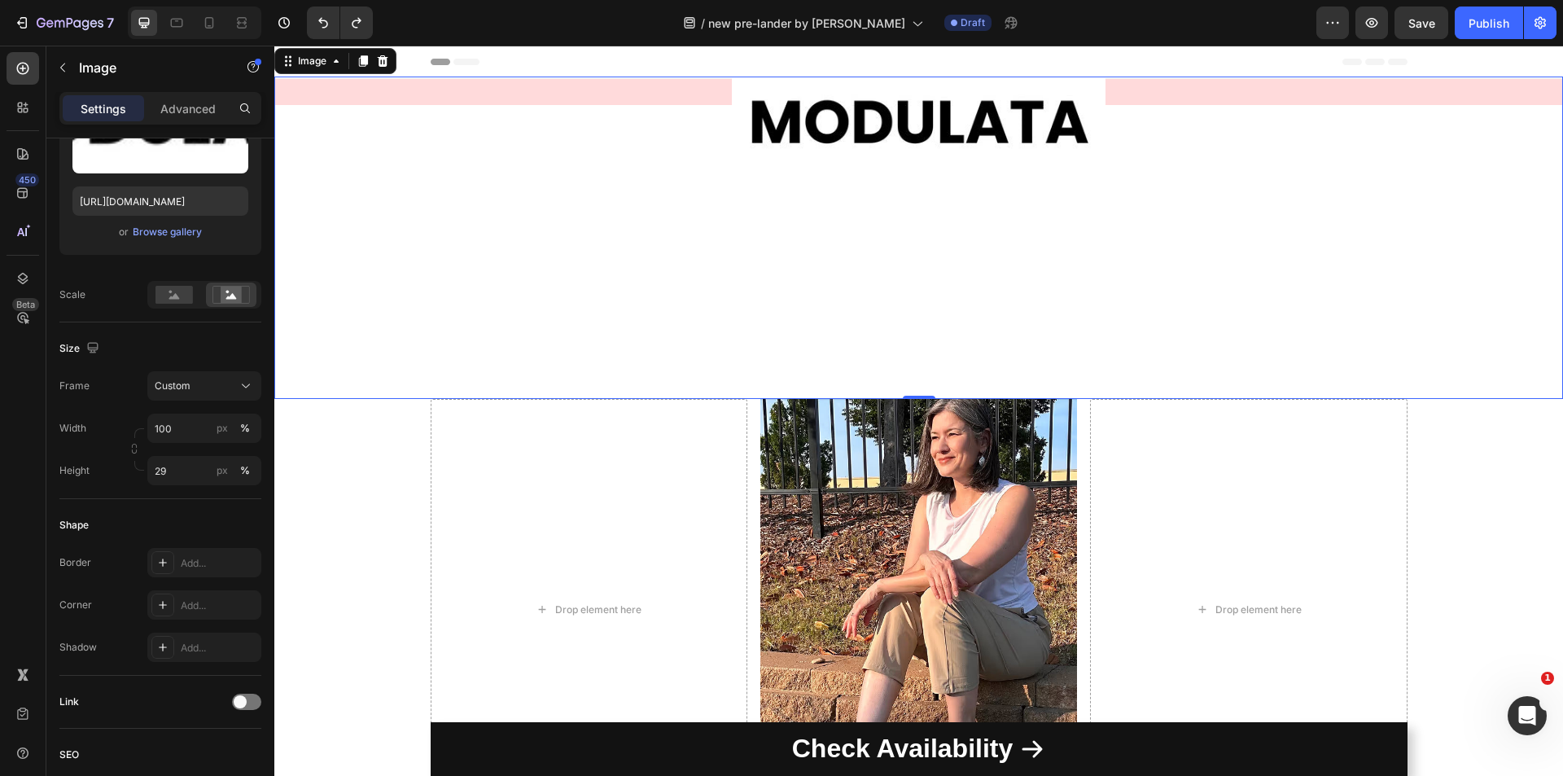
type input "100"
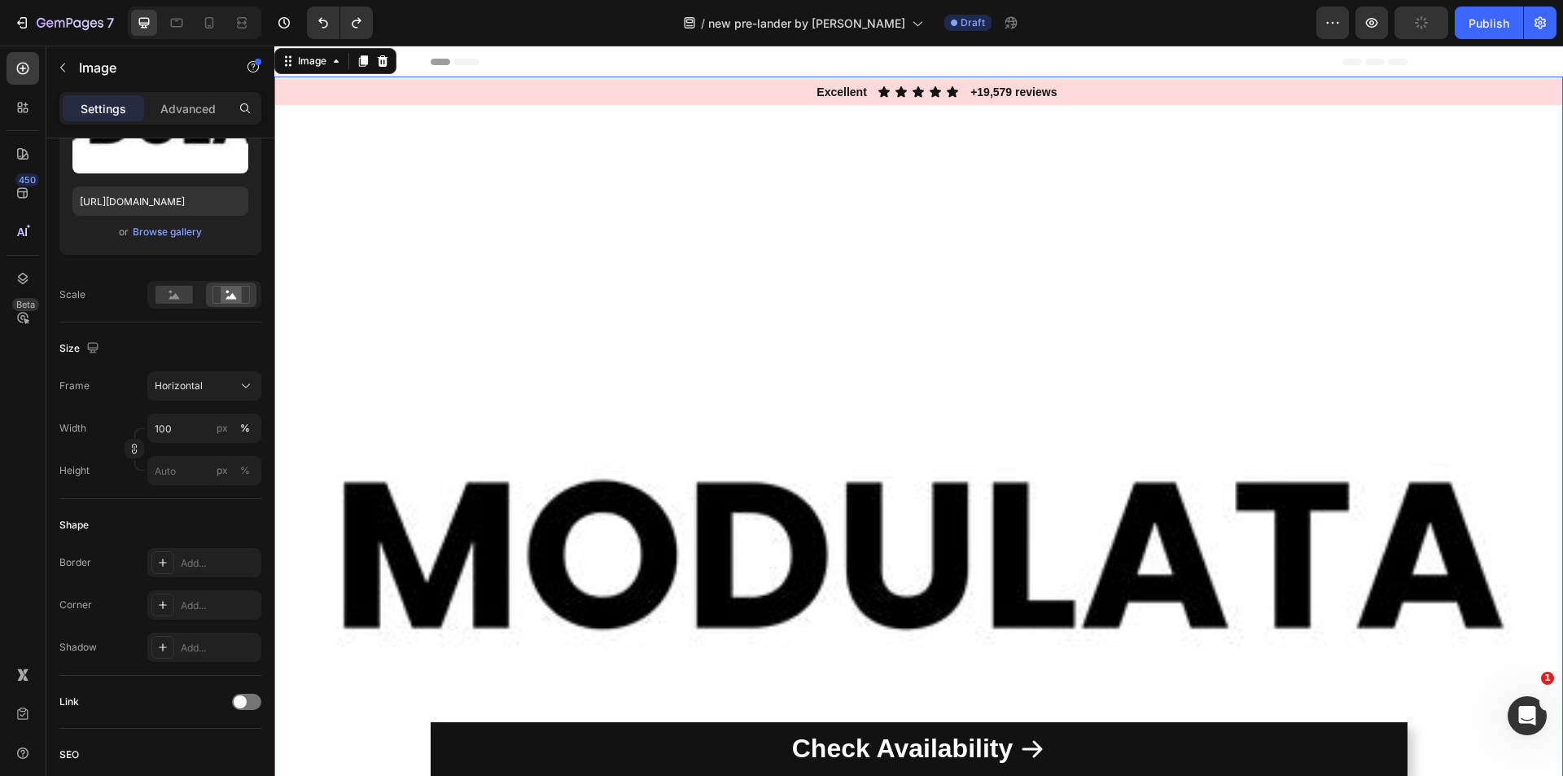
type input "176"
type input "132"
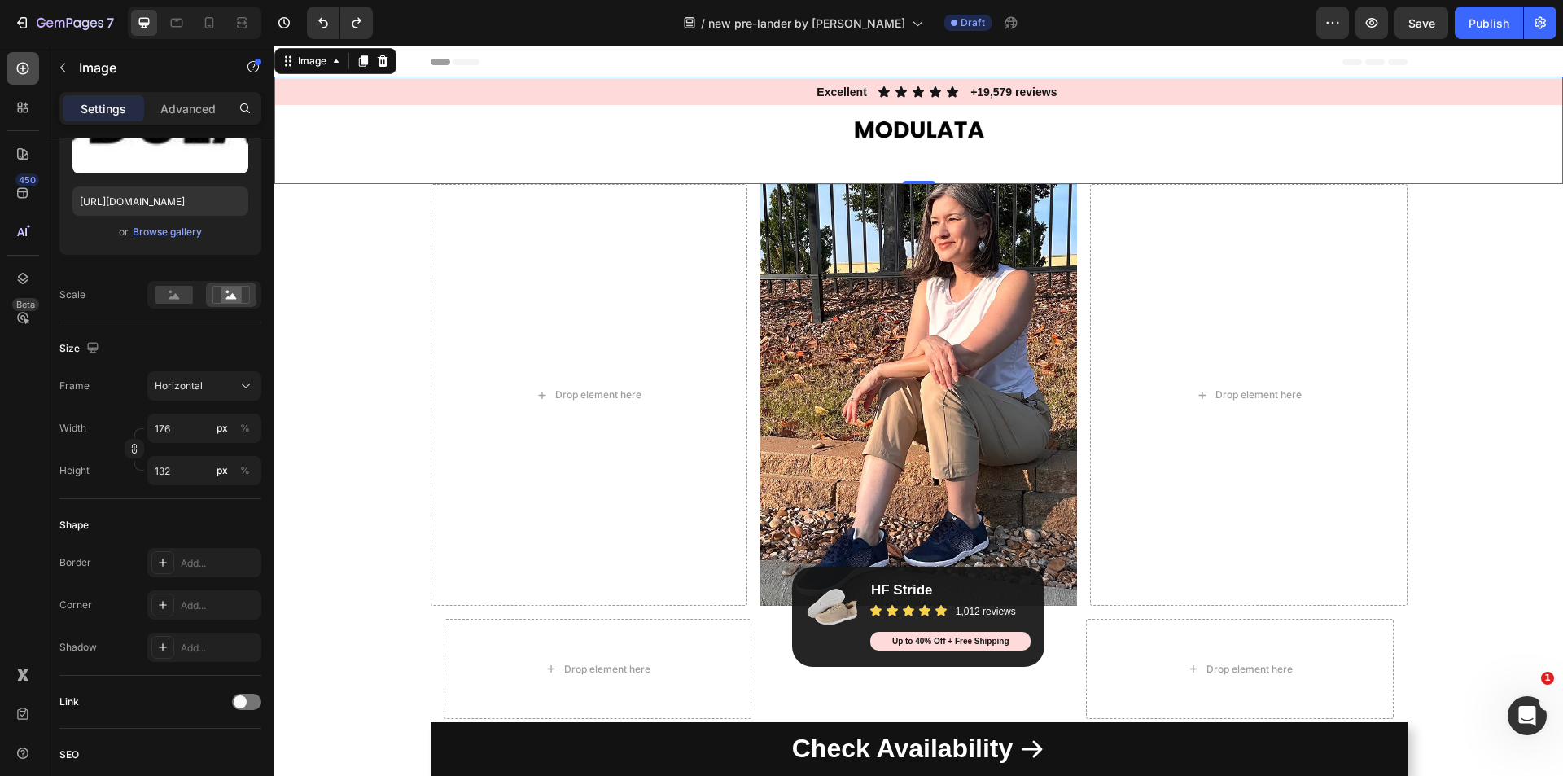
click at [16, 65] on icon at bounding box center [23, 68] width 16 height 16
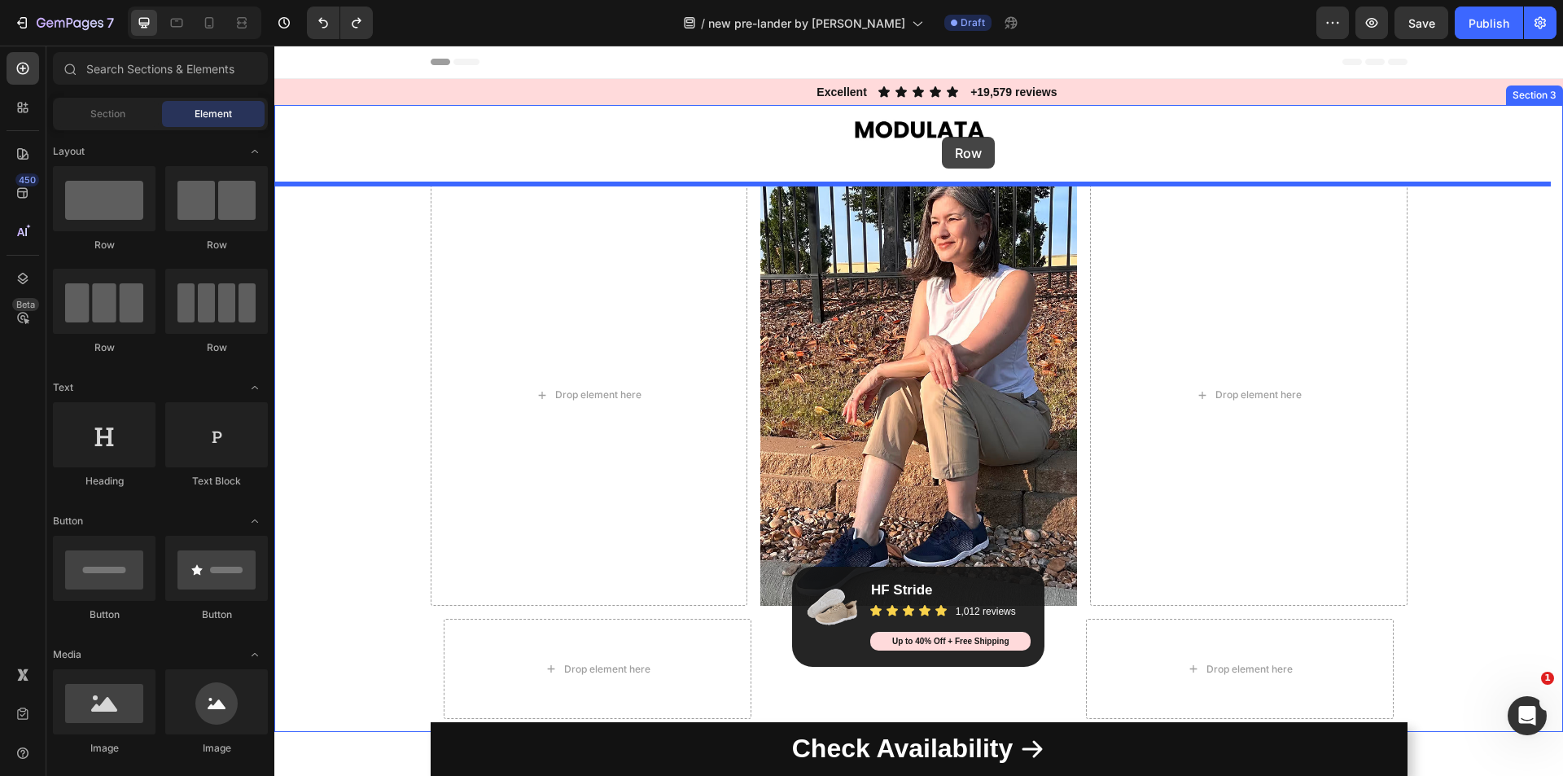
drag, startPoint x: 396, startPoint y: 237, endPoint x: 942, endPoint y: 137, distance: 555.2
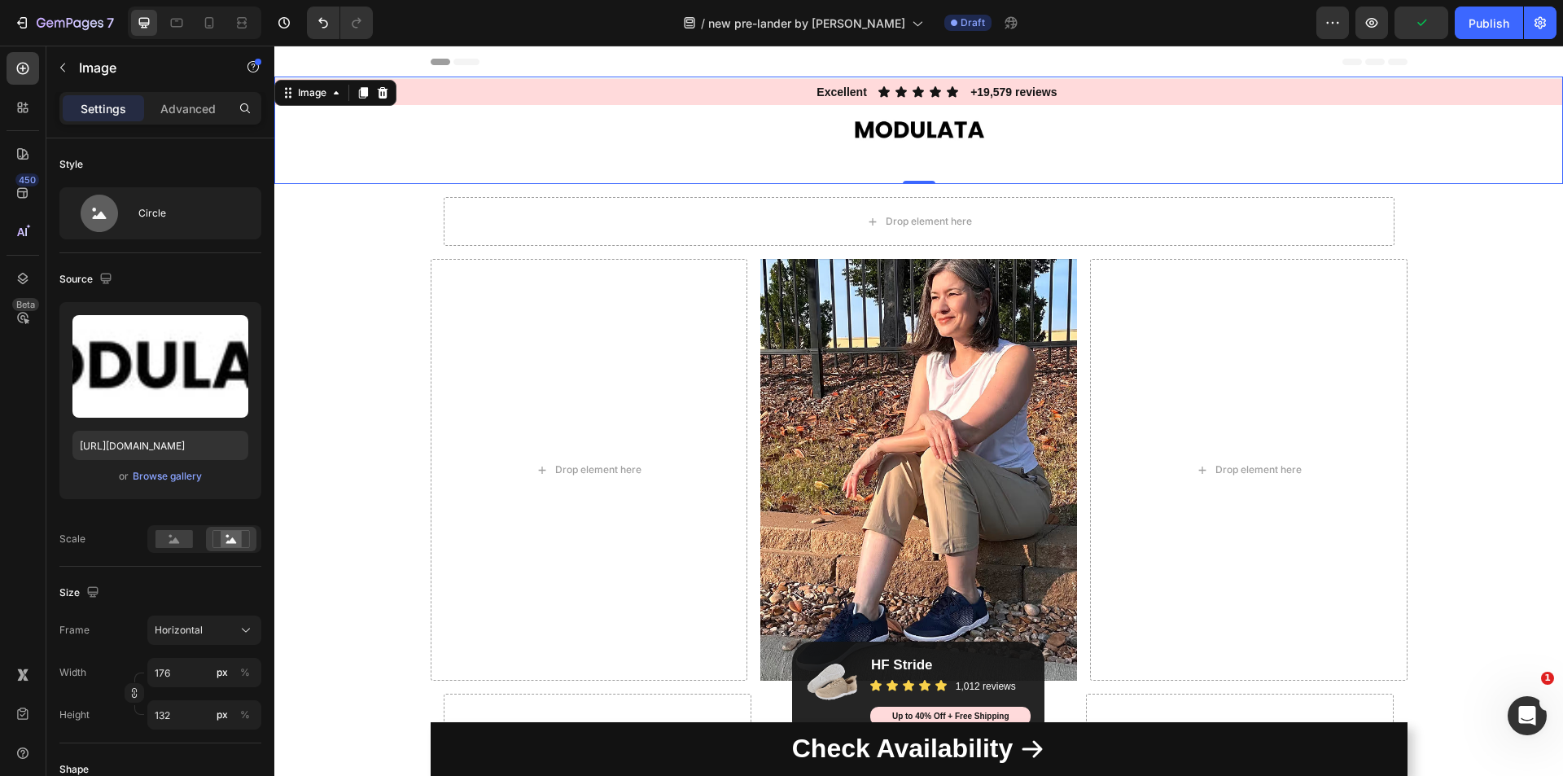
click at [902, 123] on img at bounding box center [918, 129] width 143 height 107
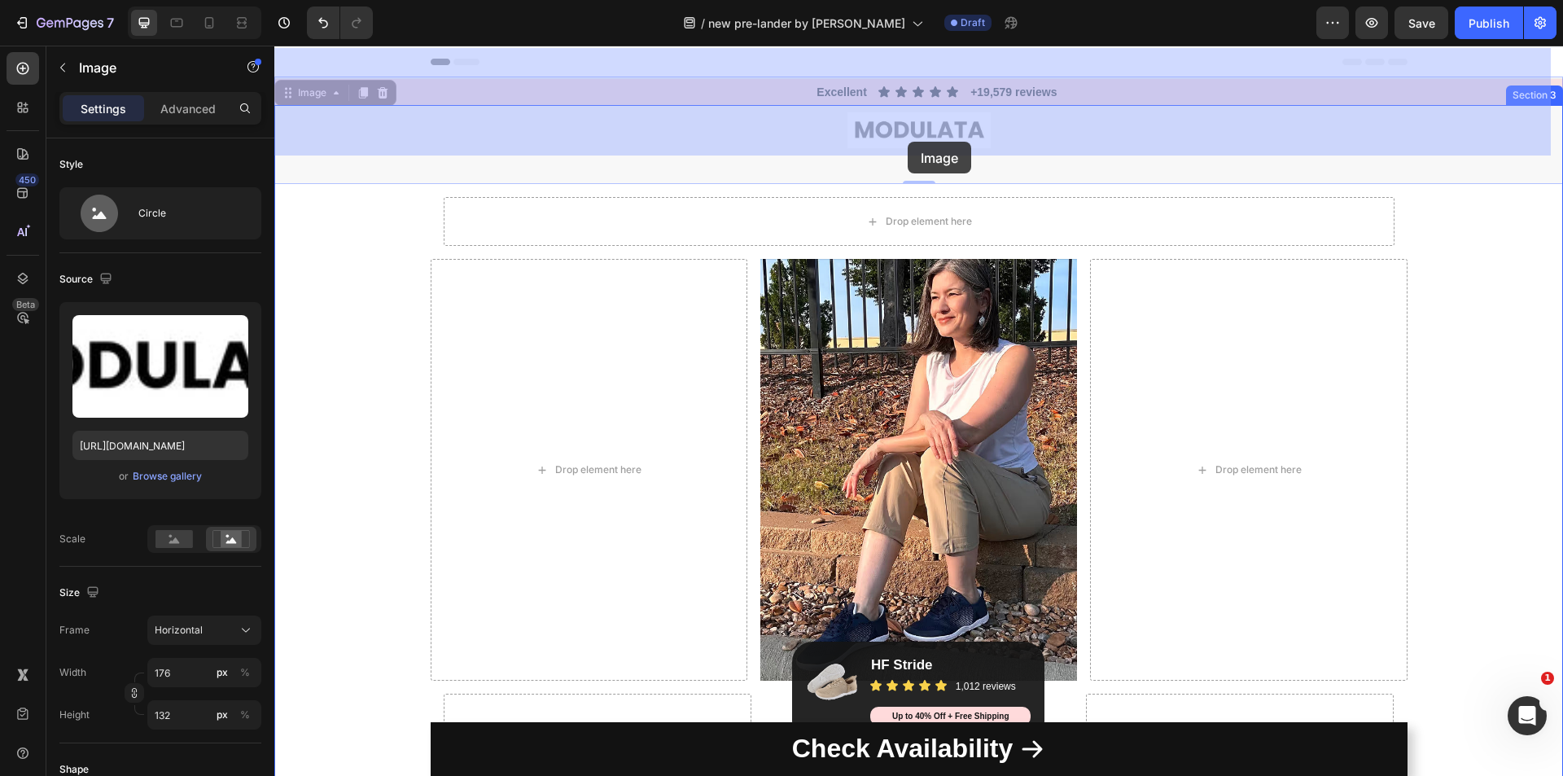
drag, startPoint x: 902, startPoint y: 123, endPoint x: 907, endPoint y: 142, distance: 19.6
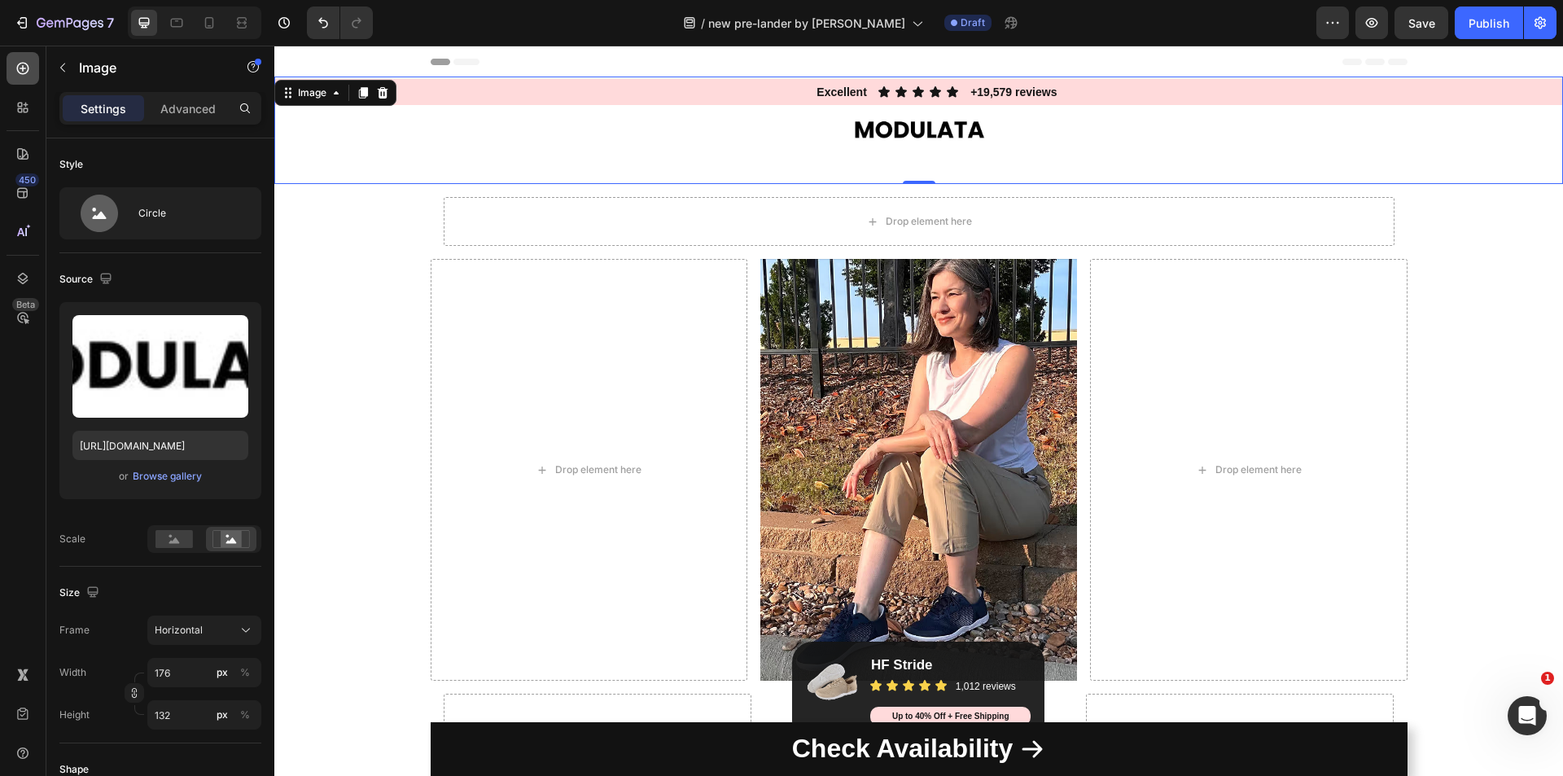
click at [24, 64] on icon at bounding box center [23, 68] width 16 height 16
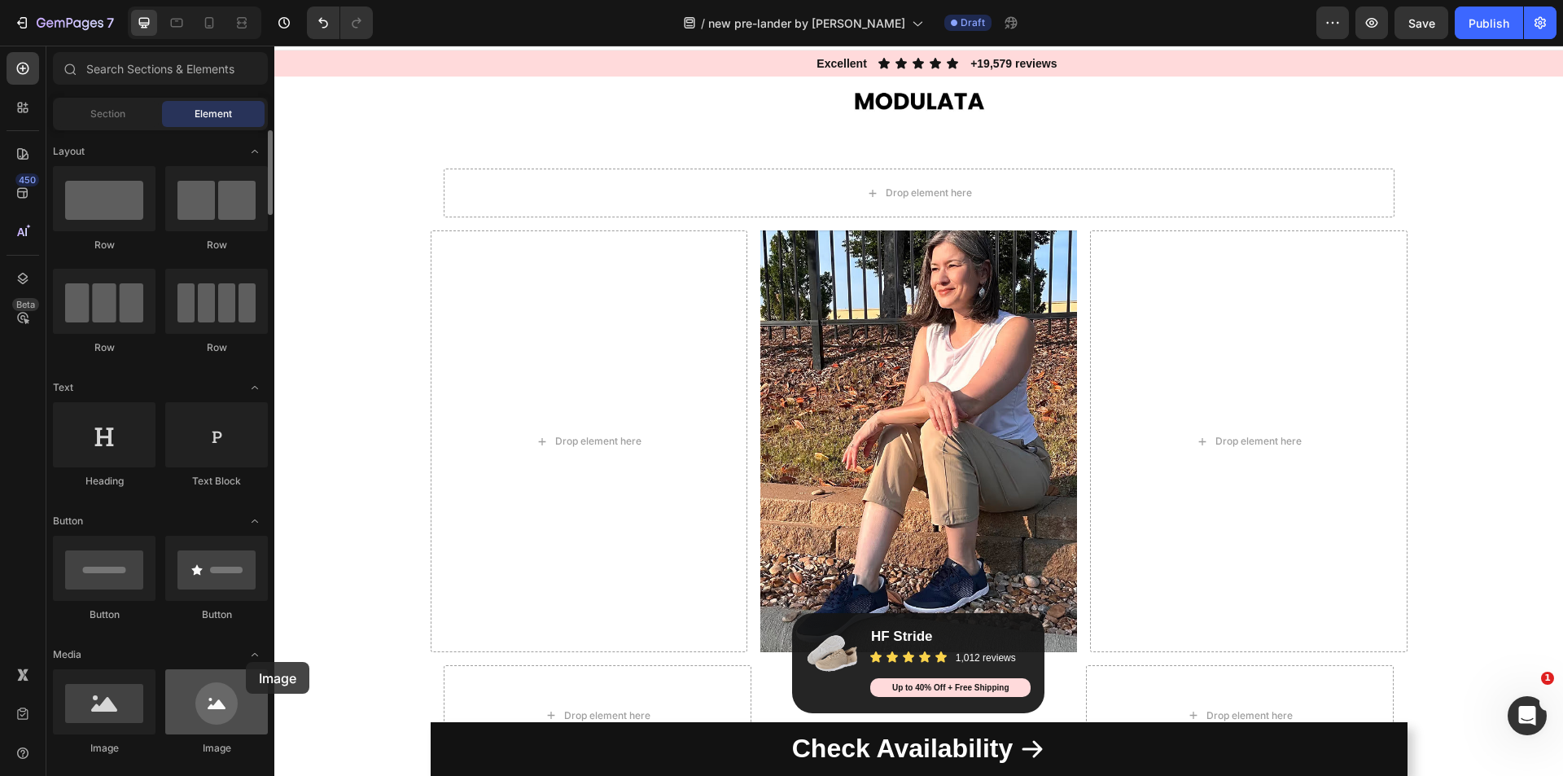
drag, startPoint x: 224, startPoint y: 693, endPoint x: 205, endPoint y: 678, distance: 23.8
click at [207, 677] on div at bounding box center [216, 701] width 103 height 65
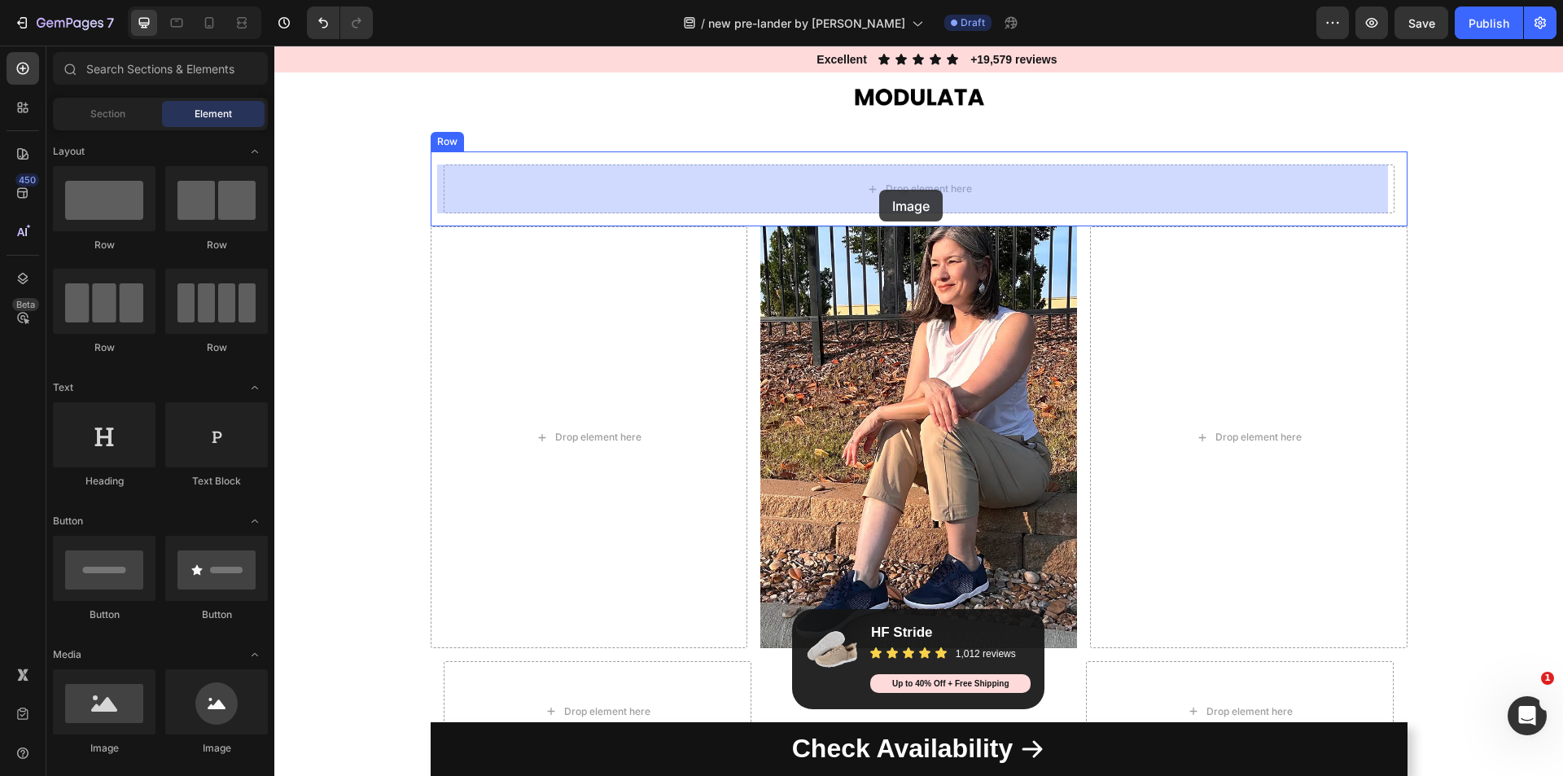
drag, startPoint x: 401, startPoint y: 750, endPoint x: 880, endPoint y: 190, distance: 736.5
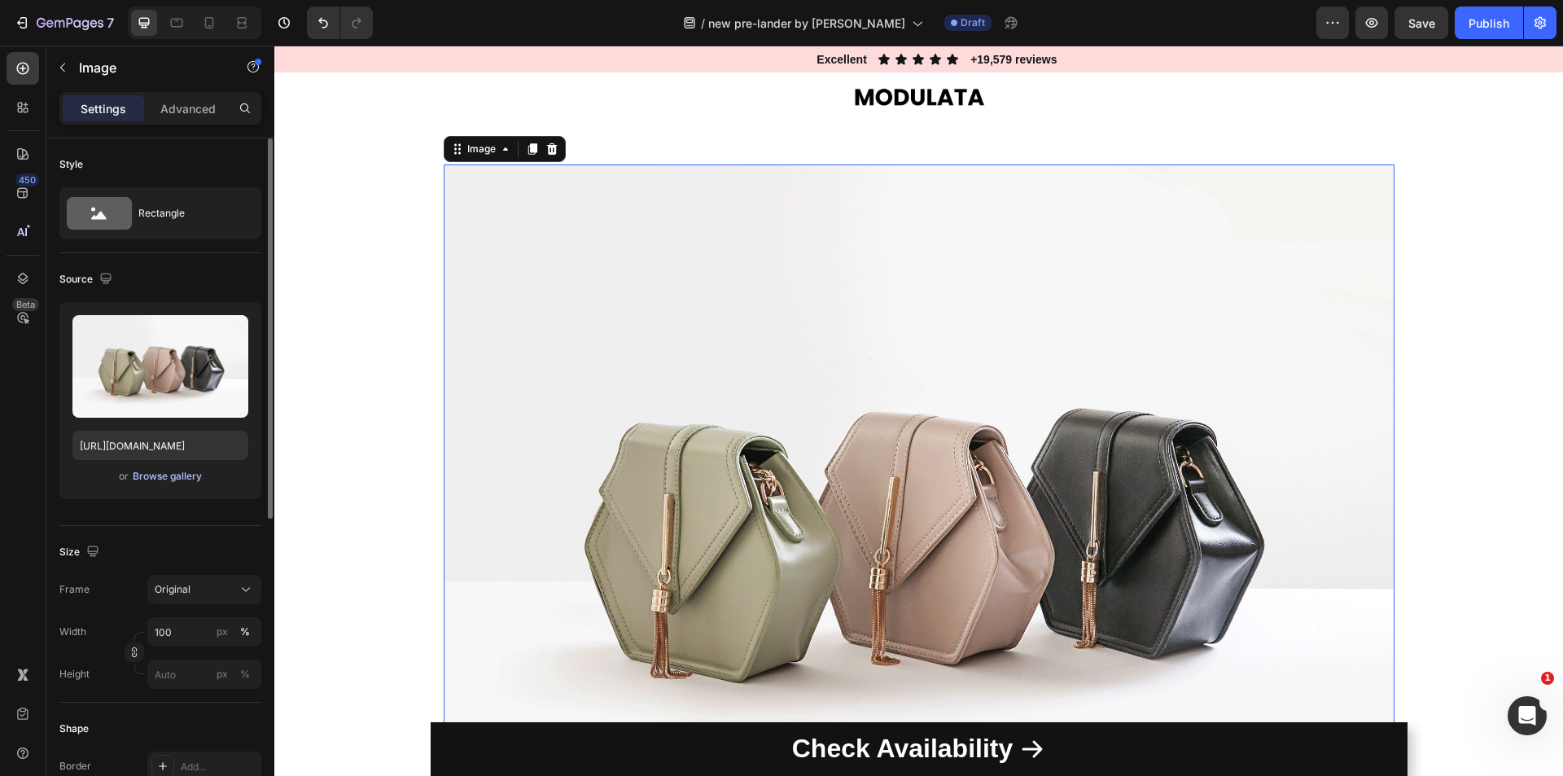
click at [163, 469] on div "Browse gallery" at bounding box center [167, 476] width 69 height 15
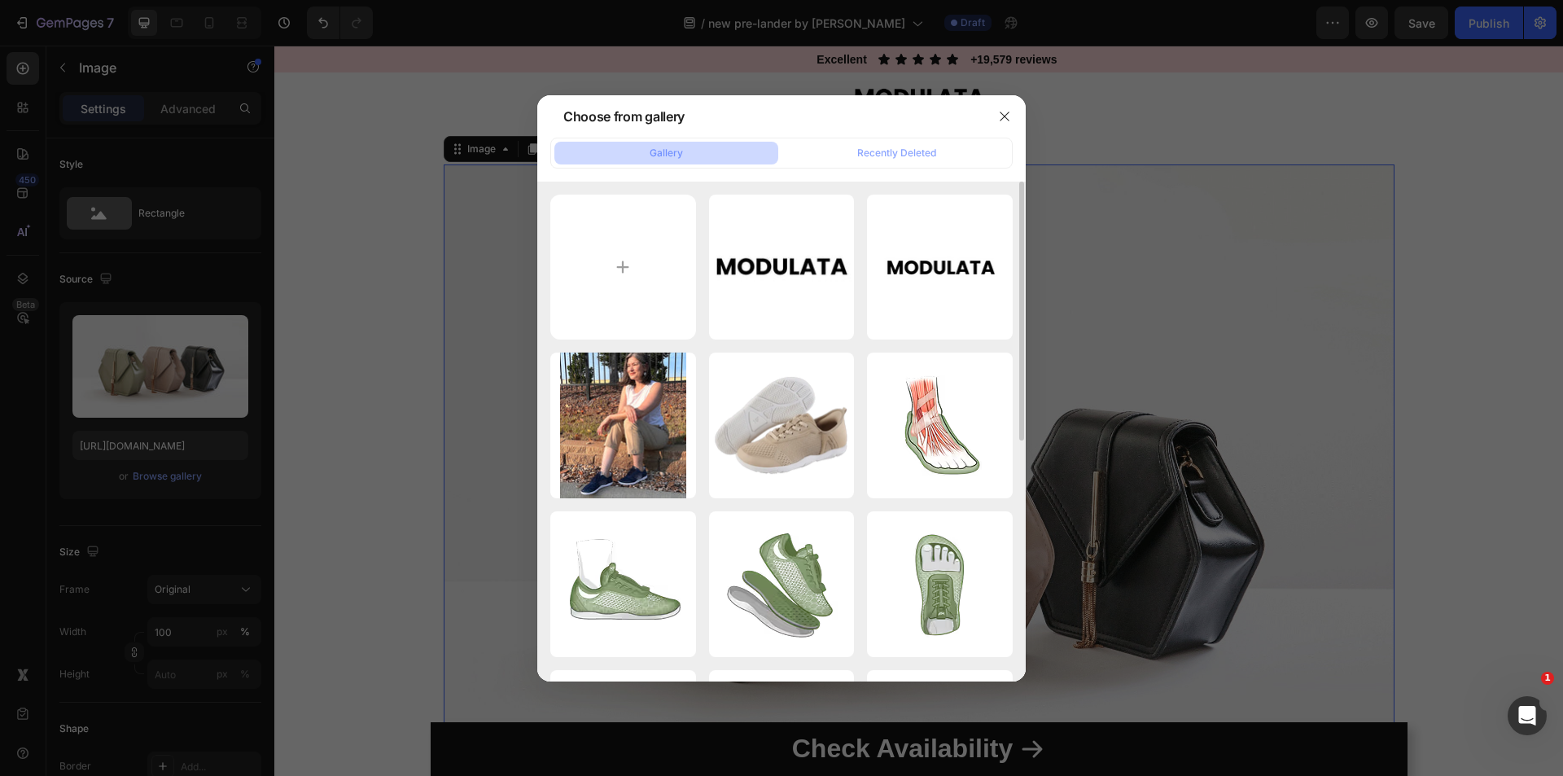
click at [861, 269] on div "MODULATA_2.jpg 9.21 kb ftyftyu,fu.PNG 33.37 kb 6888c20c3085dfa324b31...74.jpg 4…" at bounding box center [781, 664] width 462 height 938
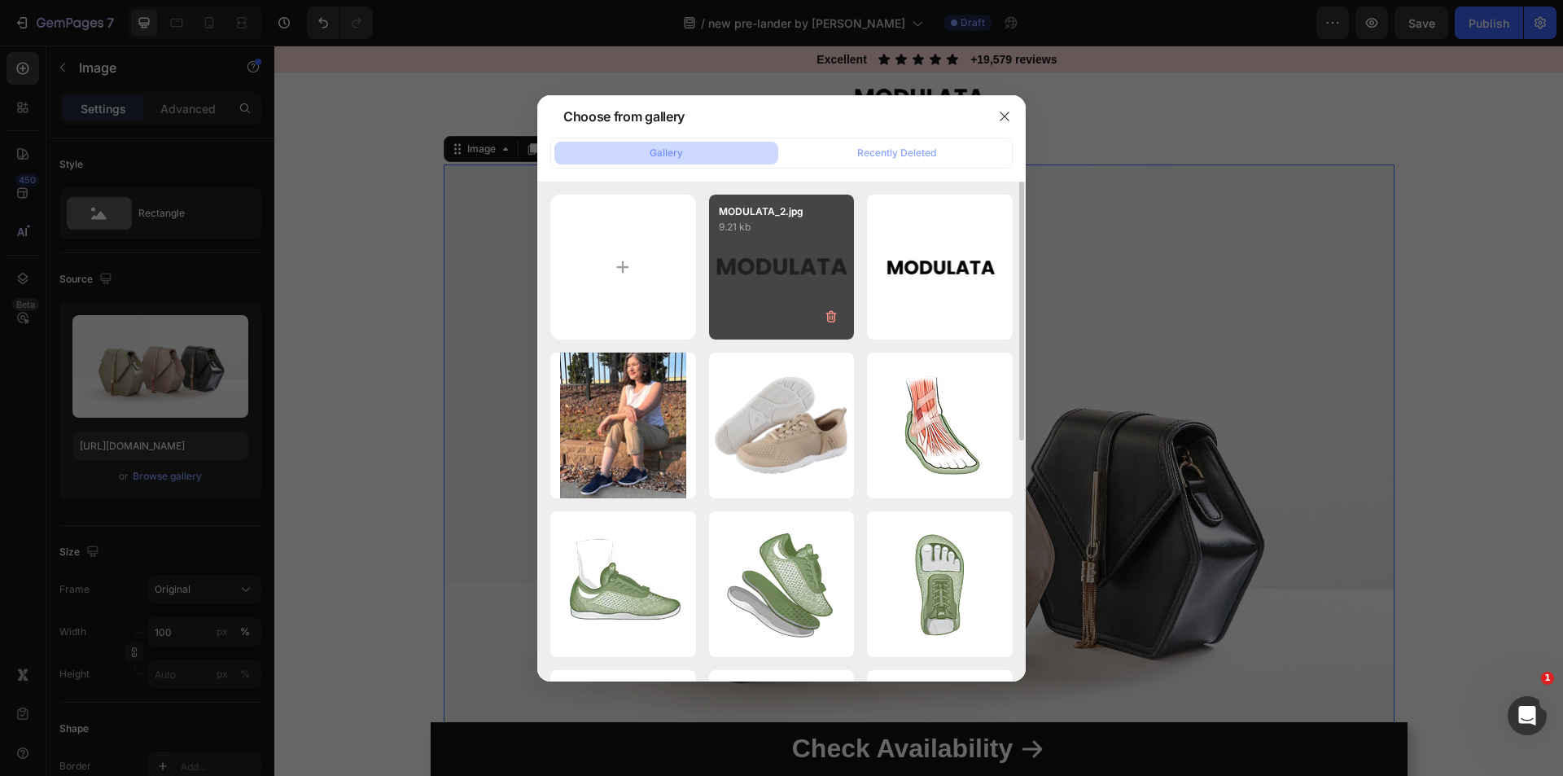
click at [828, 269] on div "MODULATA_2.jpg 9.21 kb" at bounding box center [782, 268] width 146 height 146
type input "[URL][DOMAIN_NAME]"
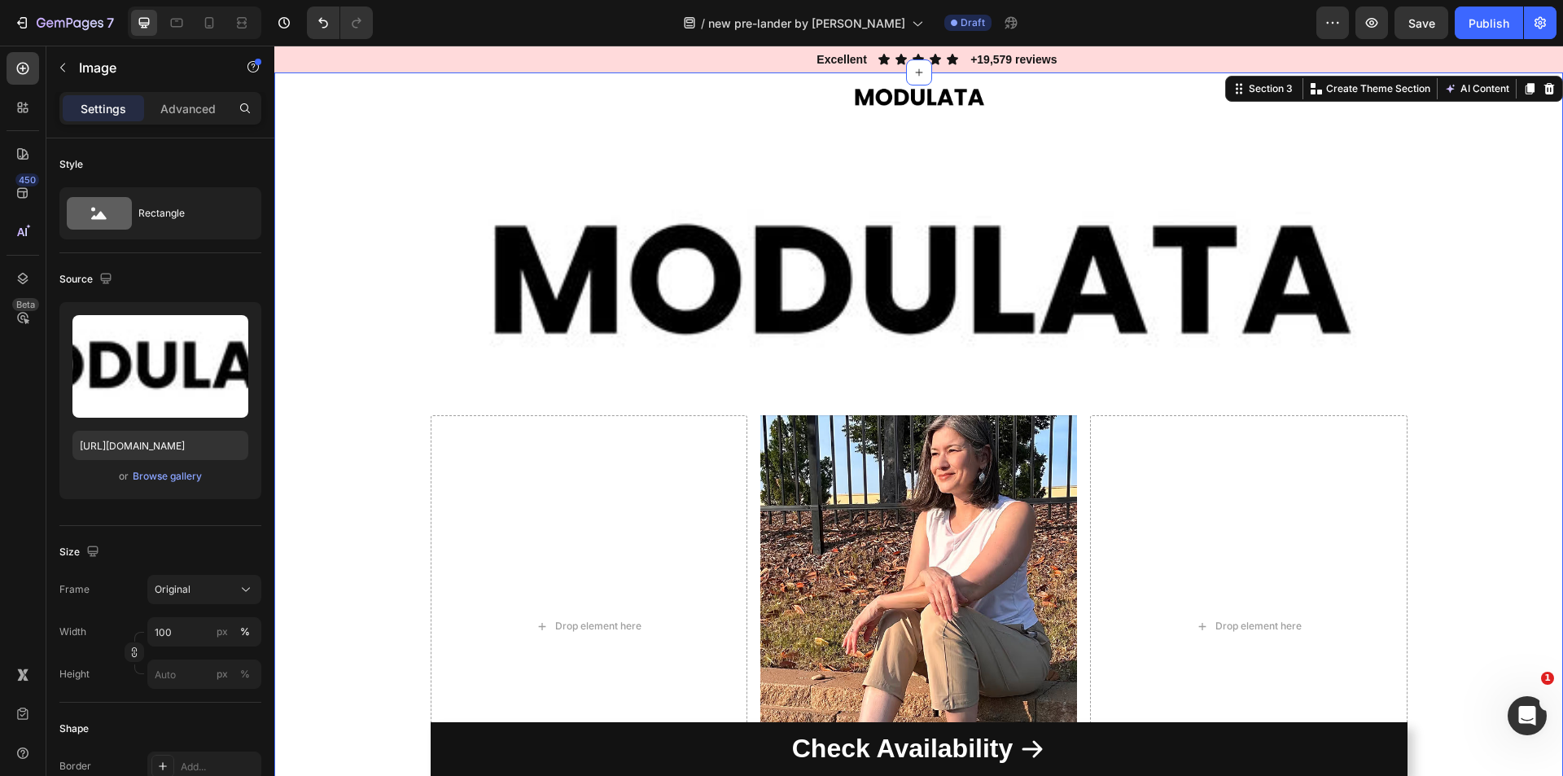
click at [1429, 256] on div "Image Image Row Drop element here Image Drop element here Row Row Drop element …" at bounding box center [918, 517] width 1288 height 890
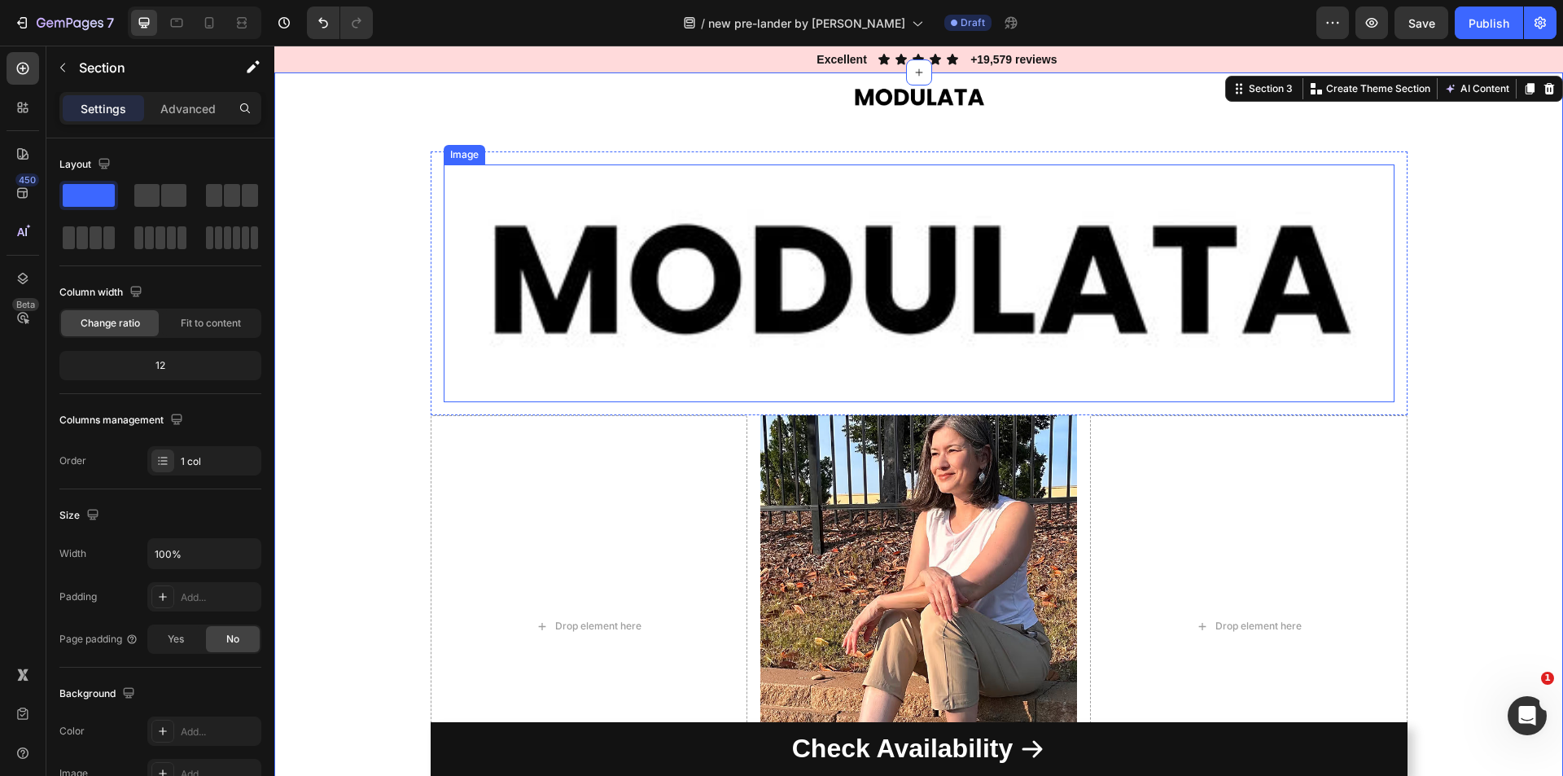
click at [798, 218] on img at bounding box center [919, 283] width 951 height 238
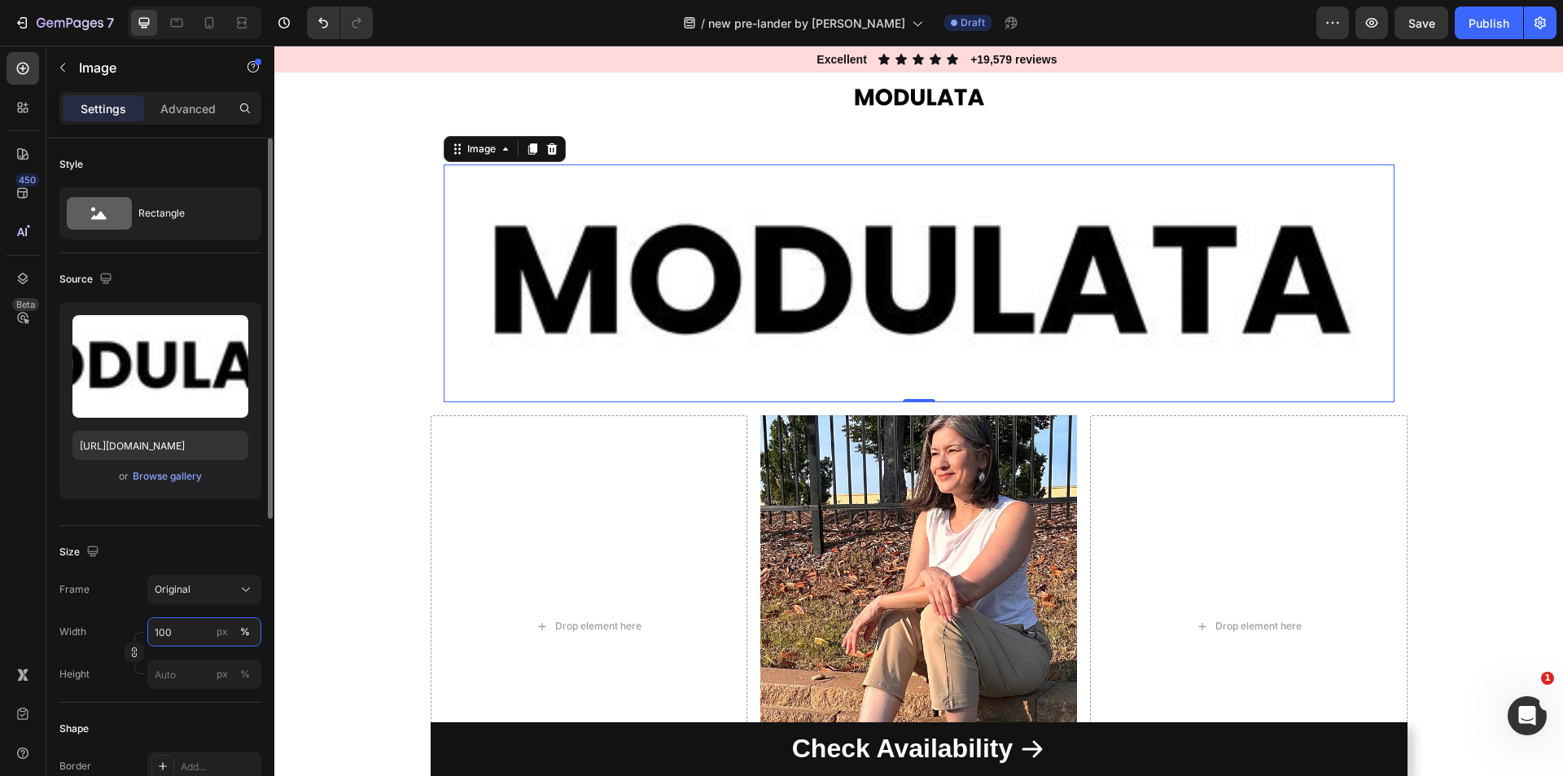
click at [181, 636] on input "100" at bounding box center [204, 631] width 114 height 29
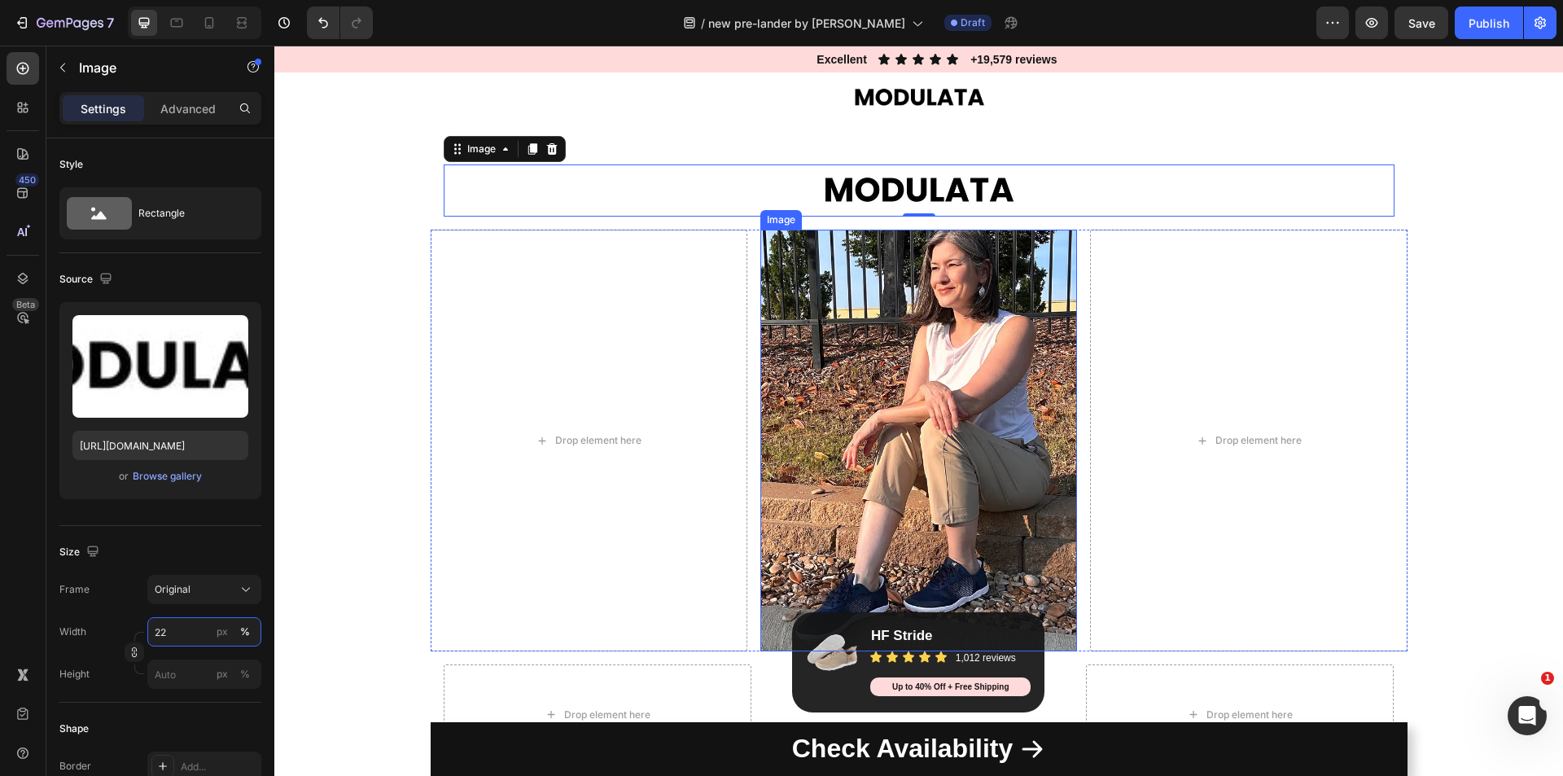
type input "21"
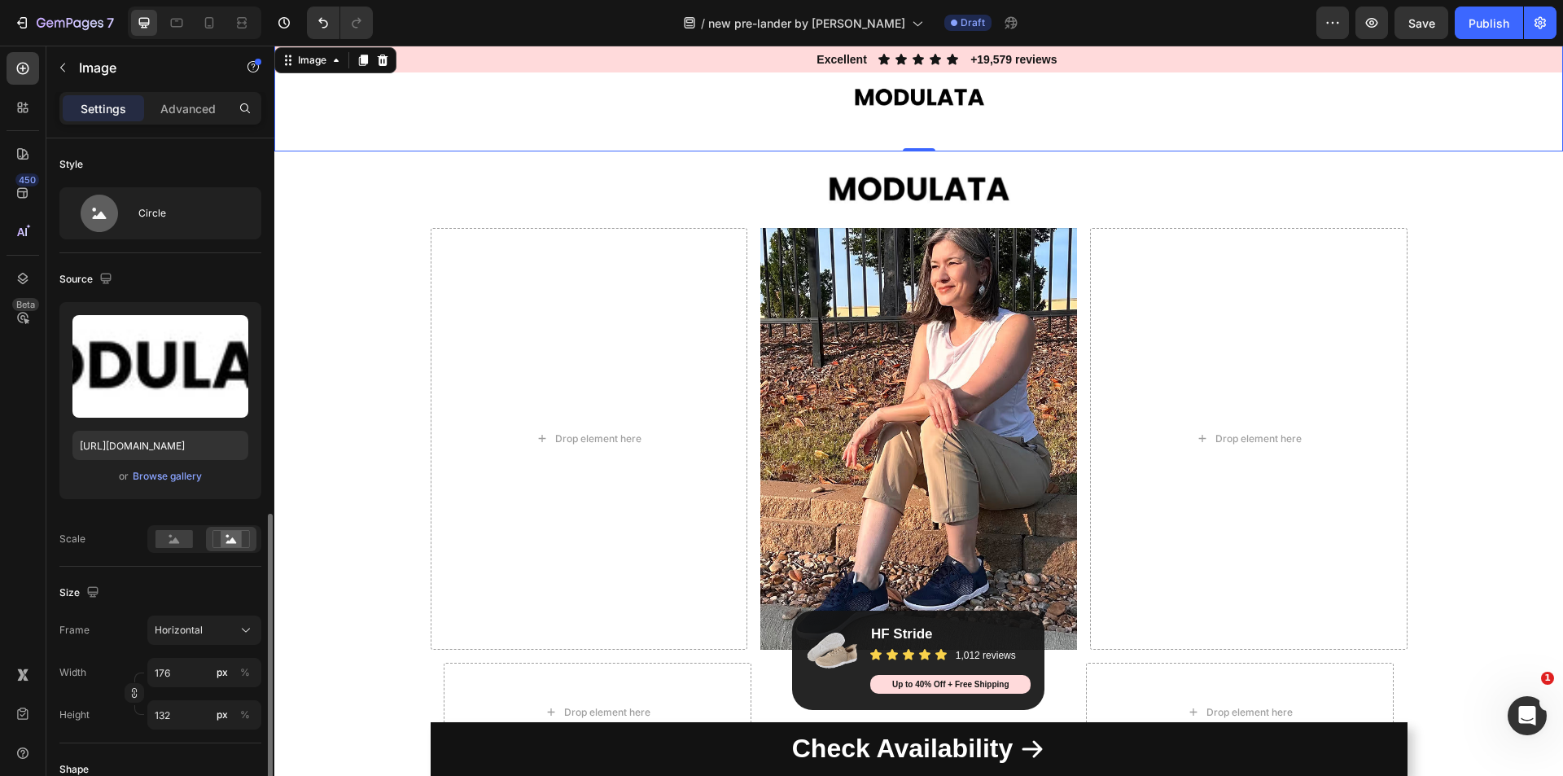
click at [966, 102] on img at bounding box center [918, 97] width 143 height 107
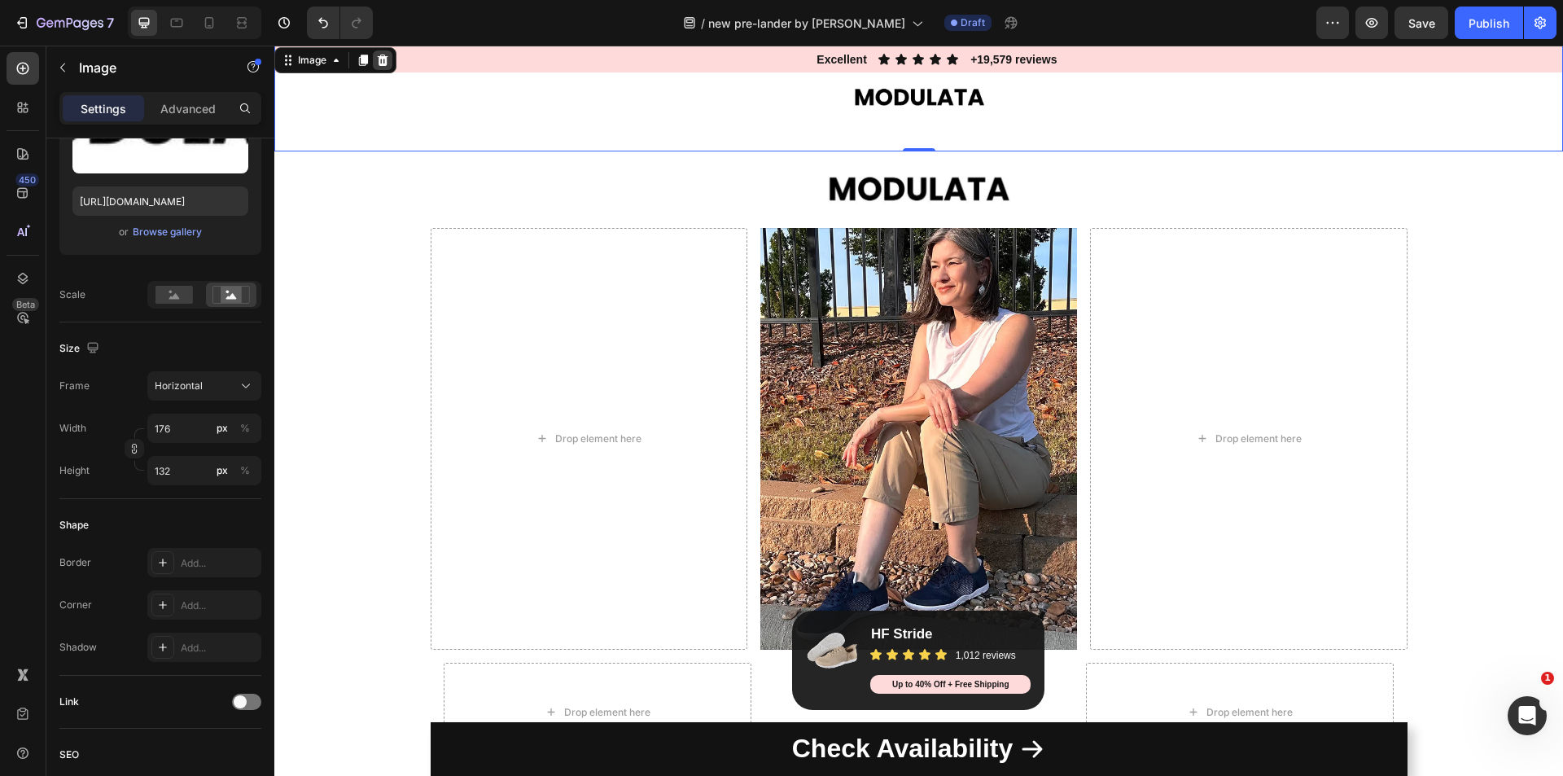
click at [378, 59] on icon at bounding box center [382, 60] width 13 height 13
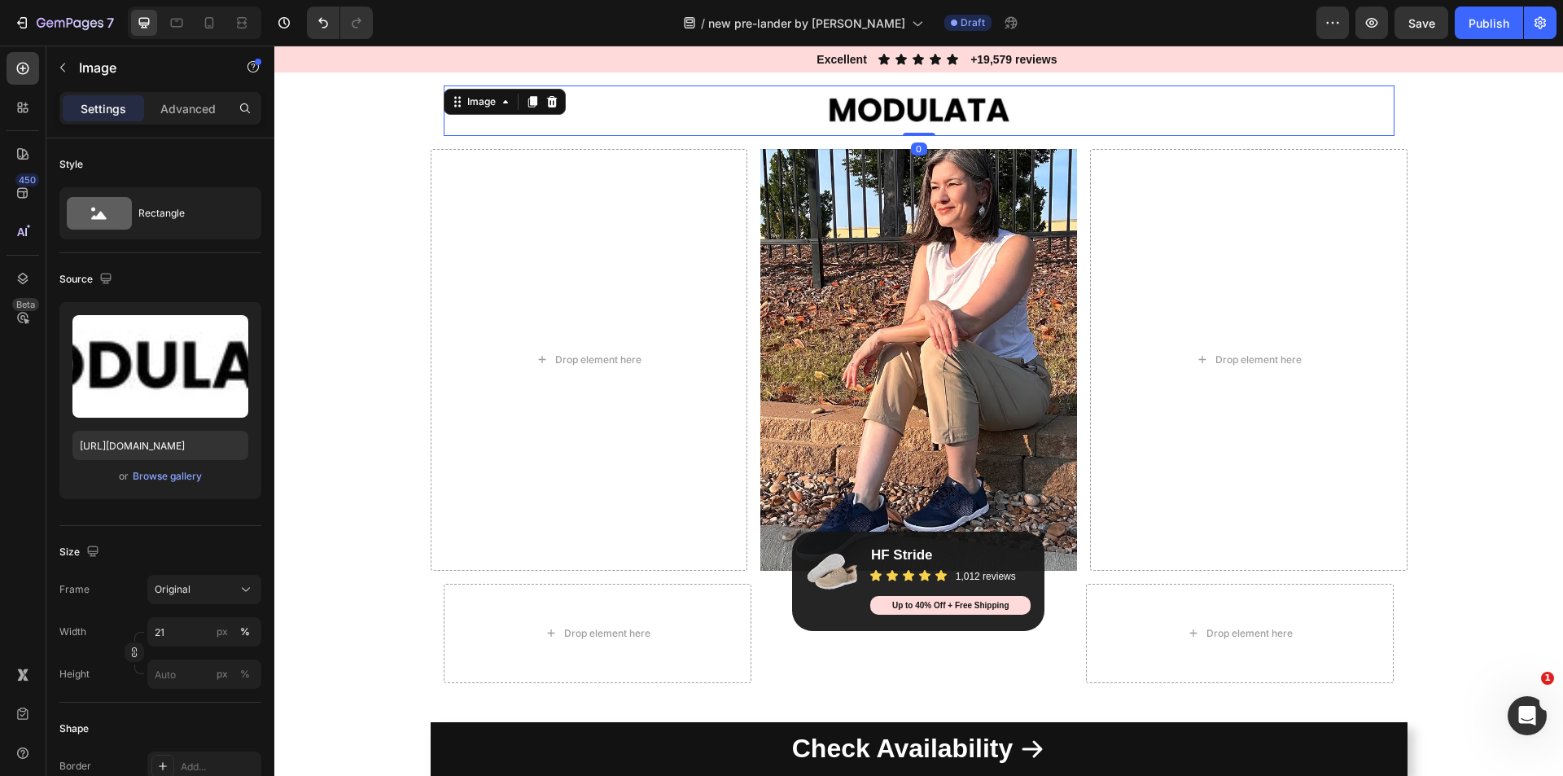
click at [955, 114] on img at bounding box center [918, 110] width 199 height 50
click at [166, 638] on input "21" at bounding box center [204, 631] width 114 height 29
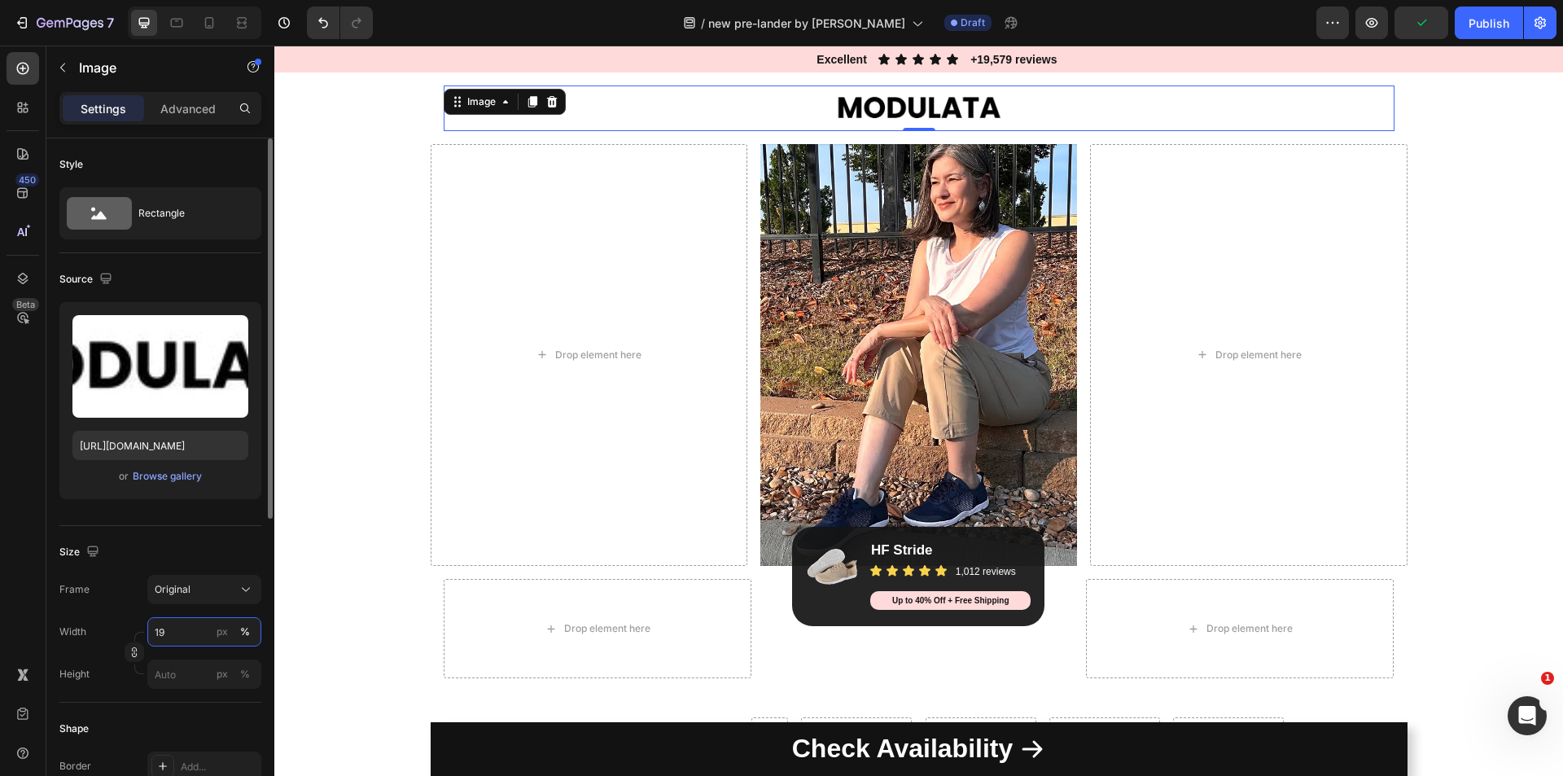
type input "18"
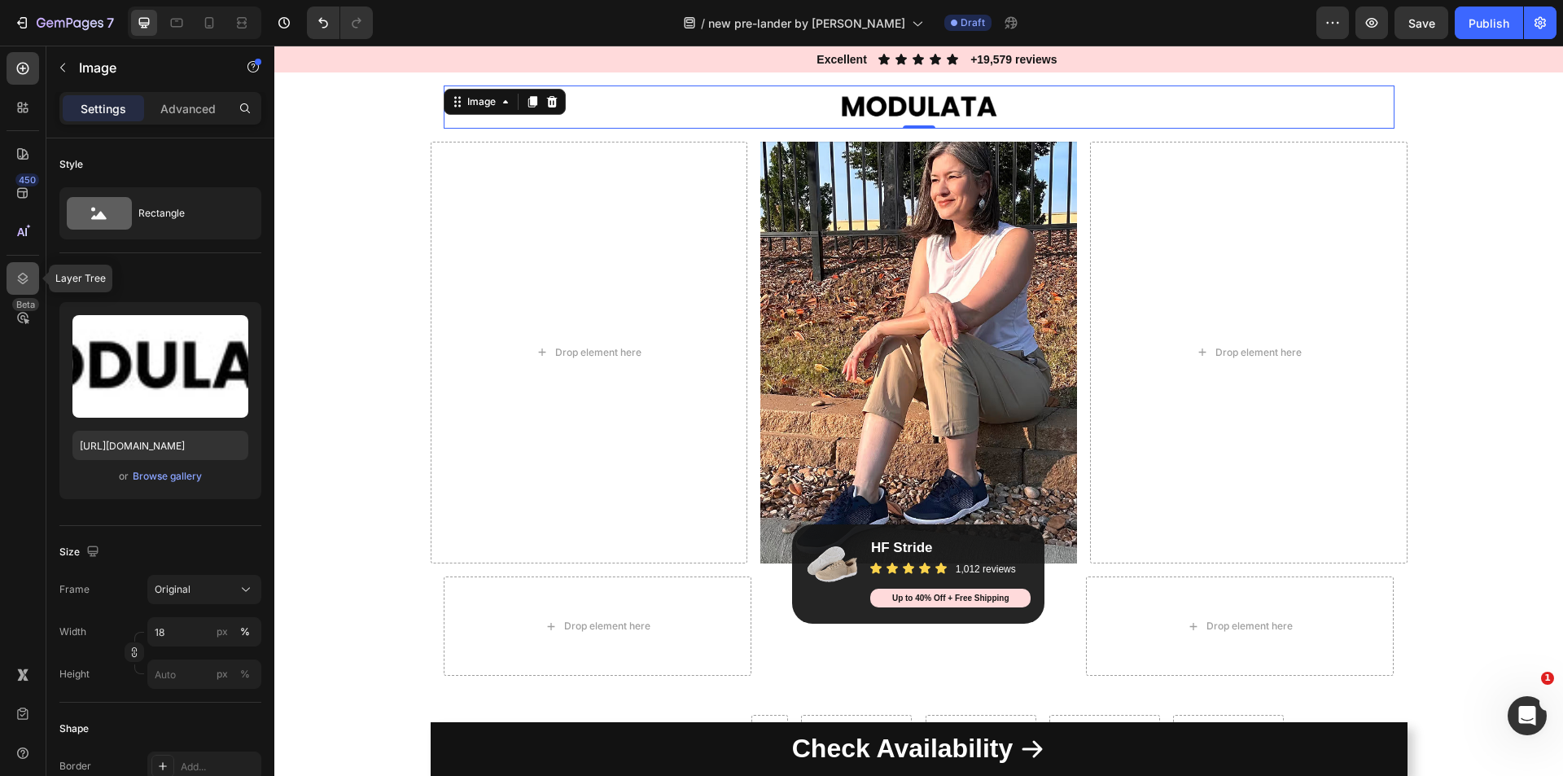
click at [28, 286] on icon at bounding box center [23, 278] width 16 height 16
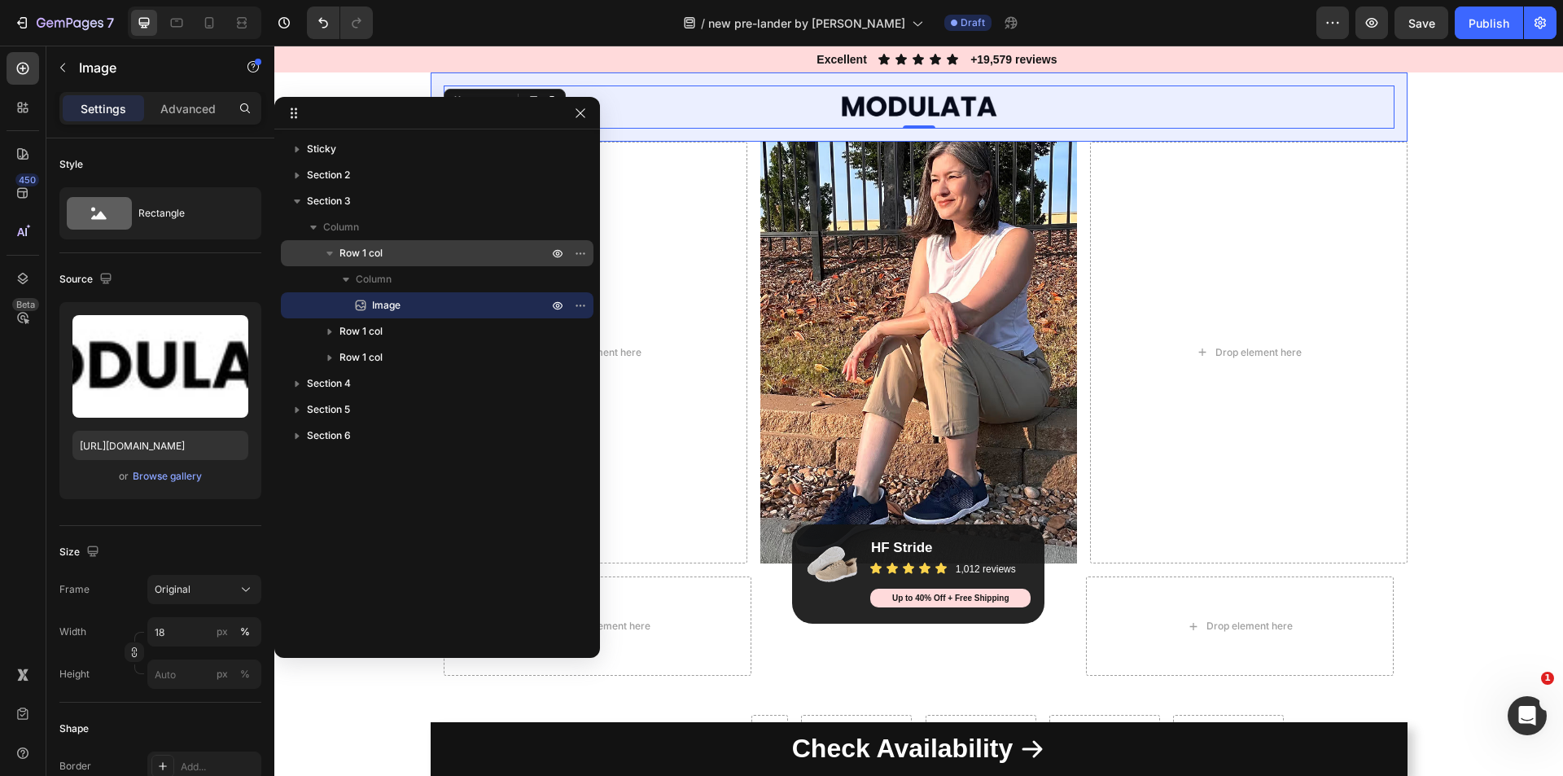
click at [371, 260] on span "Row 1 col" at bounding box center [360, 253] width 43 height 16
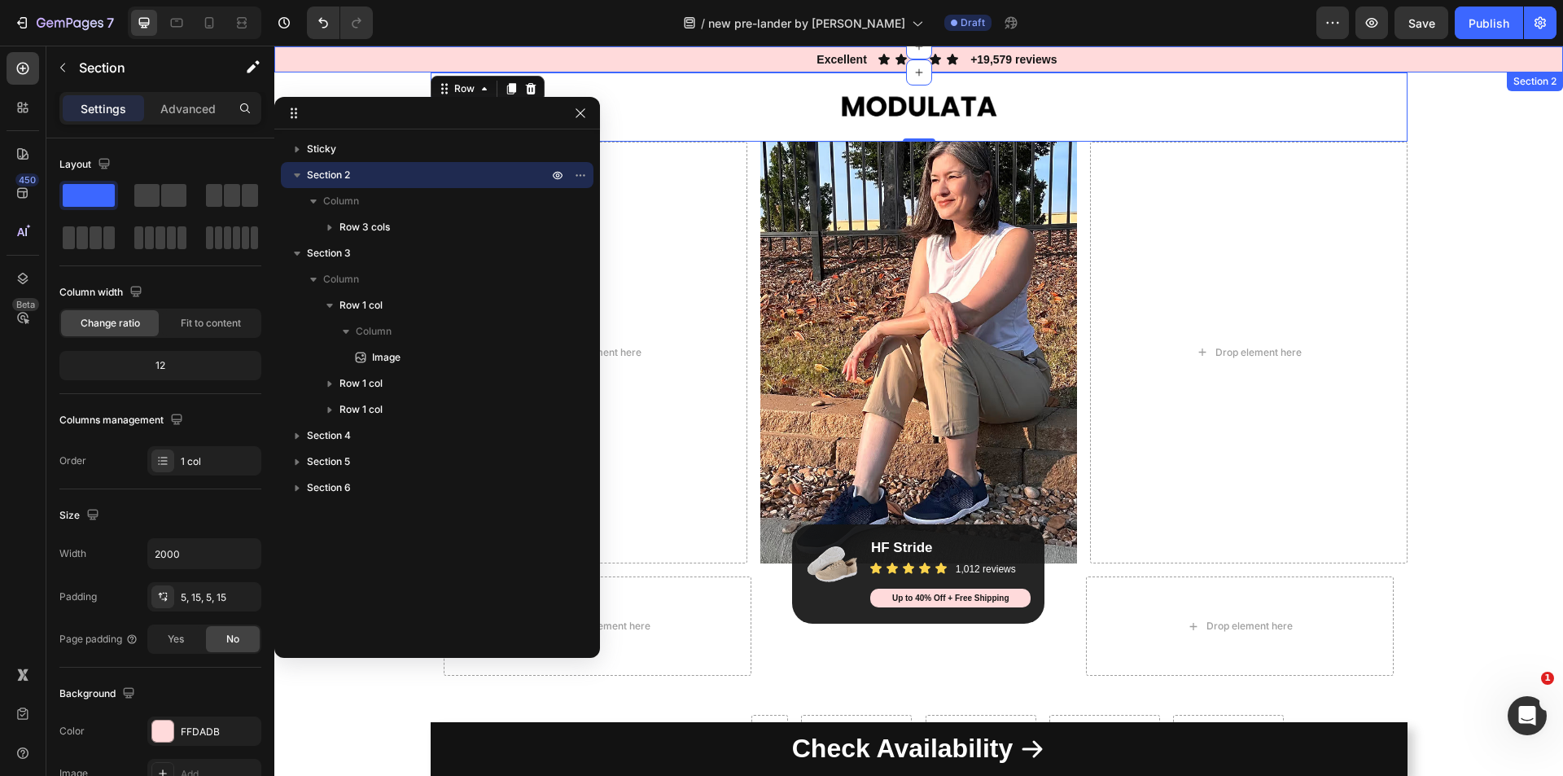
click at [1465, 60] on div "Excellent Text block Icon Icon Icon Icon Icon Icon List +19,579 reviews Text bl…" at bounding box center [918, 59] width 1264 height 18
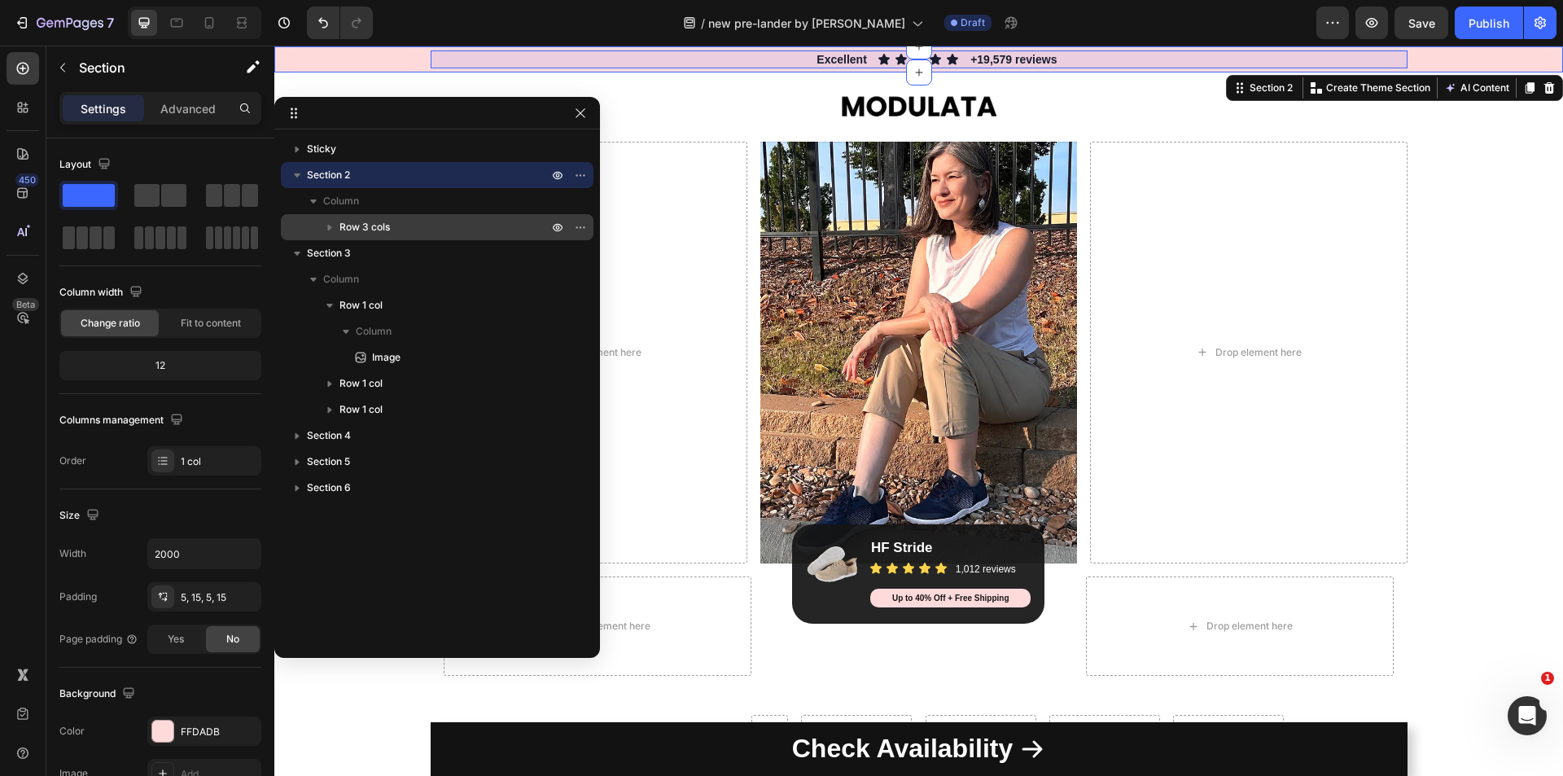
drag, startPoint x: 358, startPoint y: 295, endPoint x: 353, endPoint y: 234, distance: 61.2
click at [353, 234] on div "Sticky Section 2 Column Row 3 cols Section 3 Column Row 1 col Column Image Row …" at bounding box center [437, 388] width 326 height 504
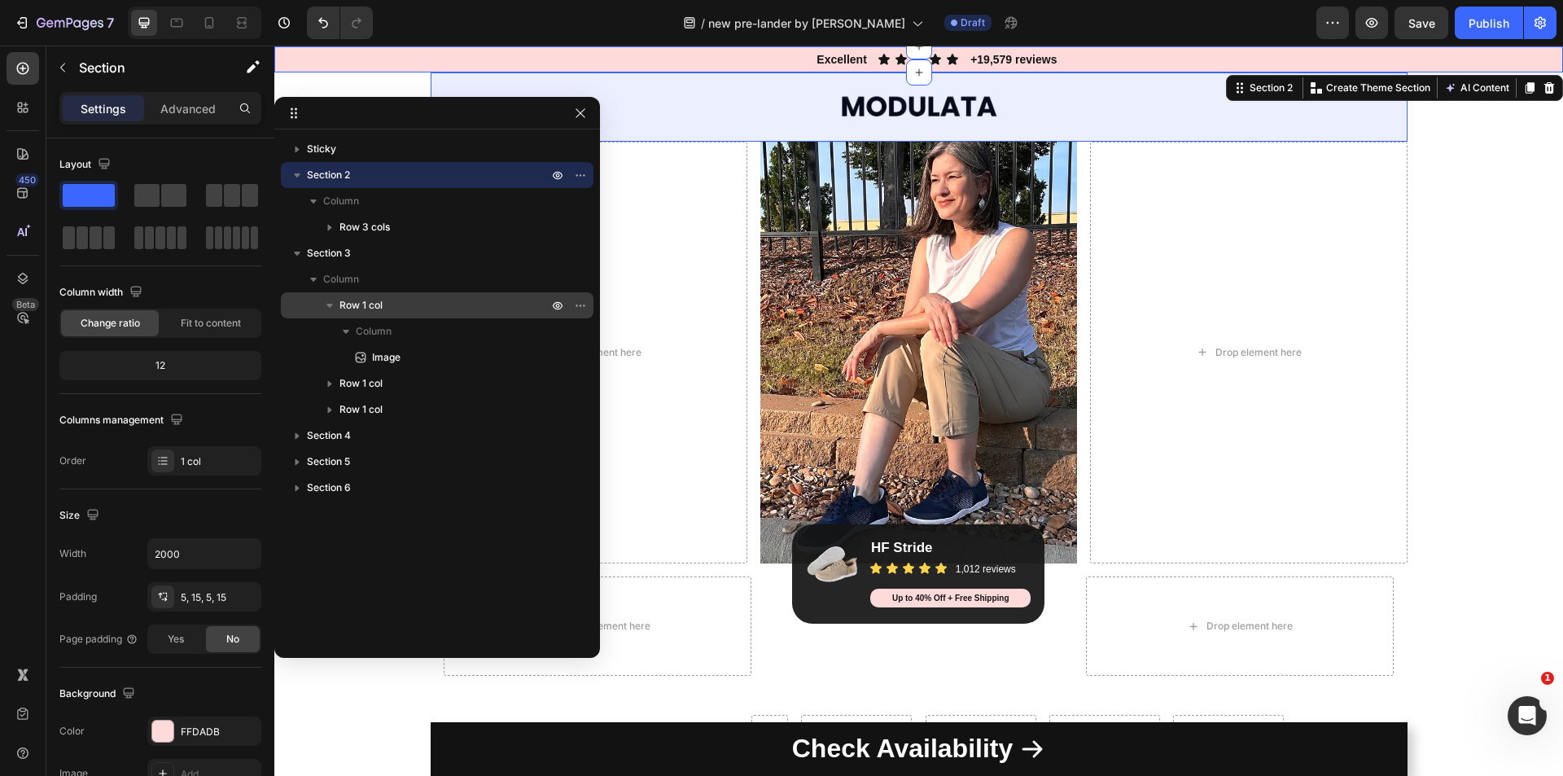
click at [355, 301] on span "Row 1 col" at bounding box center [360, 305] width 43 height 16
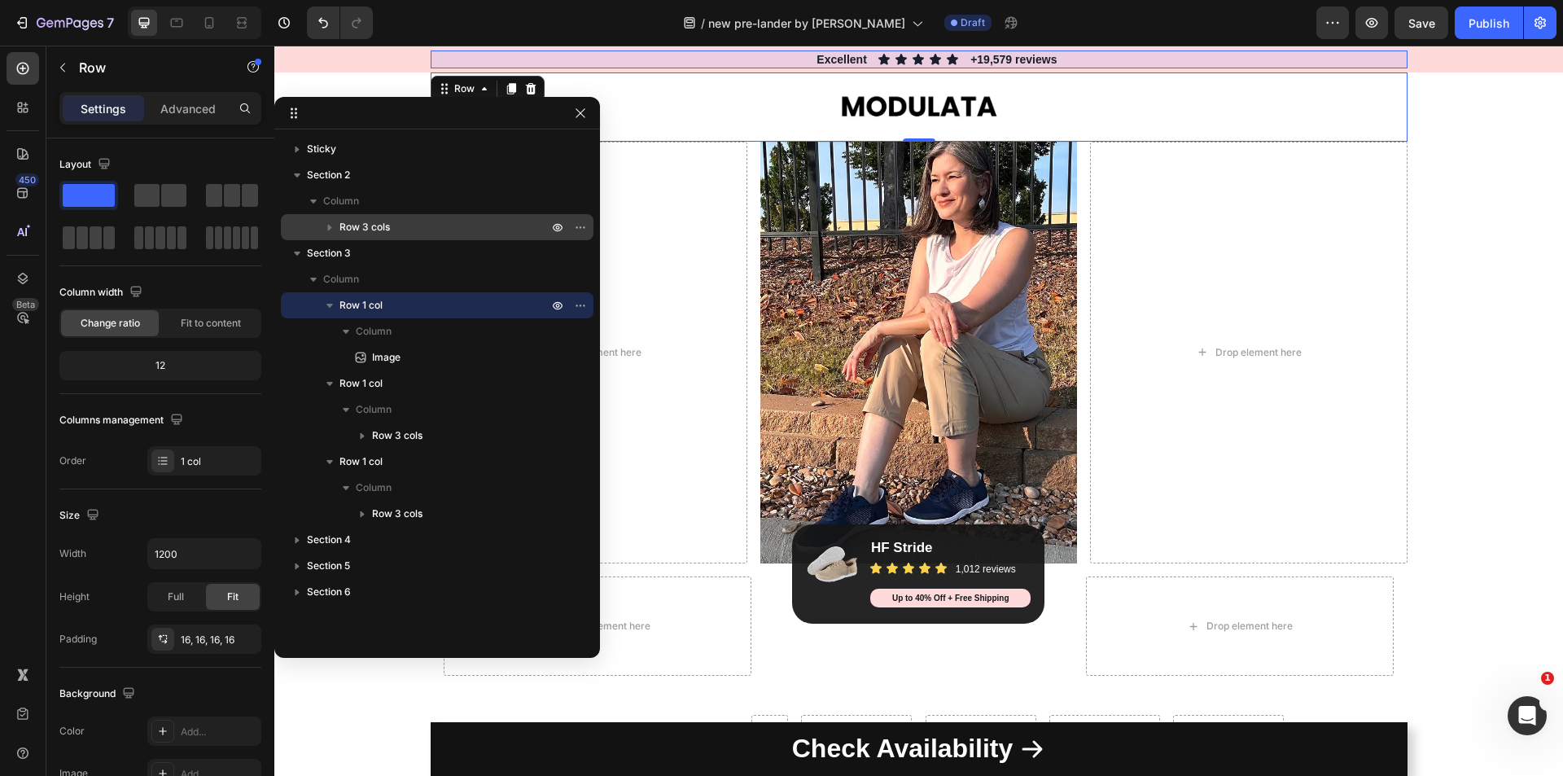
drag, startPoint x: 355, startPoint y: 301, endPoint x: 343, endPoint y: 233, distance: 69.4
click at [343, 233] on div "Sticky Section 2 Column Row 3 cols Section 3 Column Row 1 col Column Image Row …" at bounding box center [437, 388] width 326 height 504
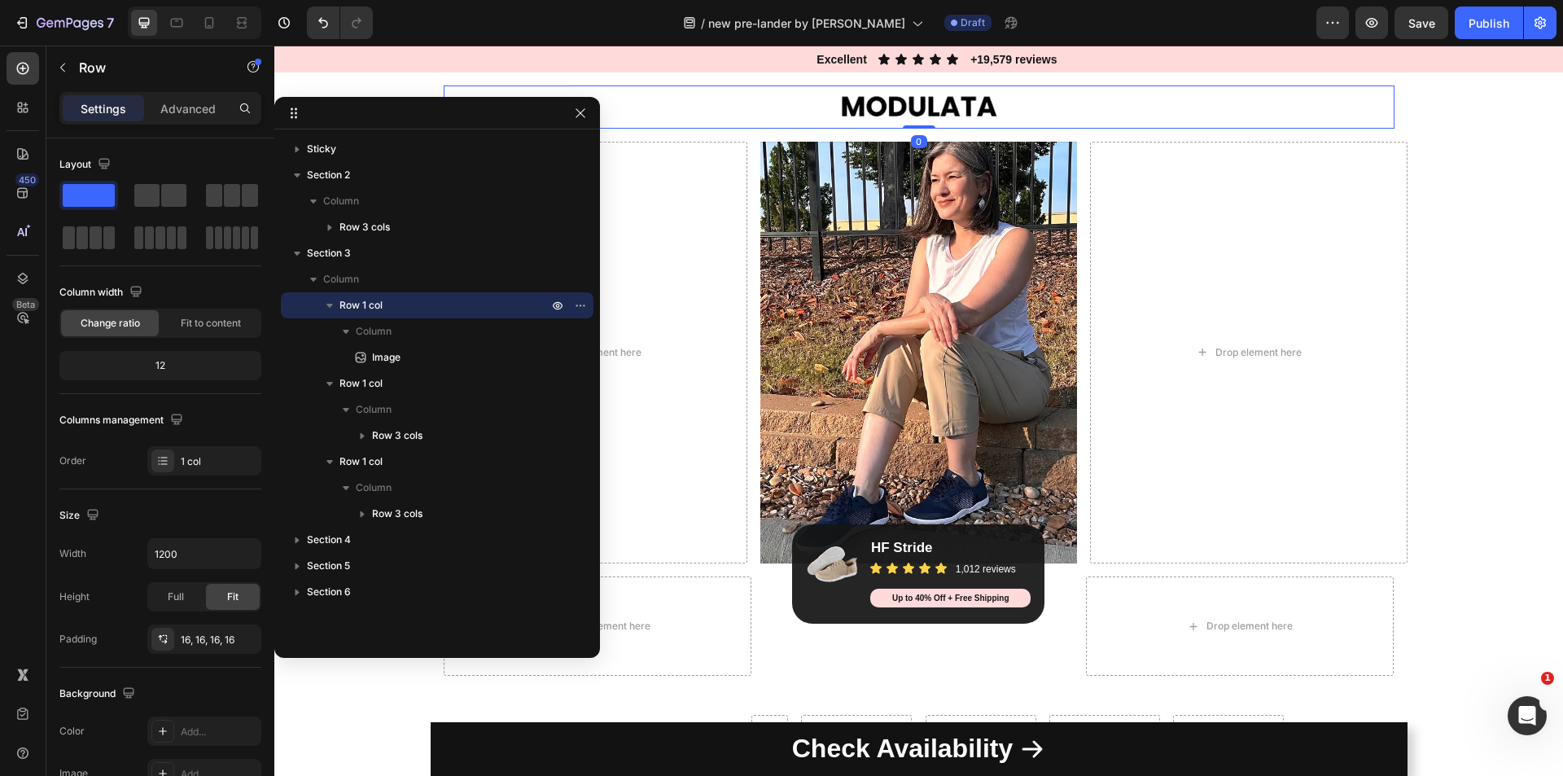
click at [1354, 104] on div at bounding box center [919, 106] width 951 height 43
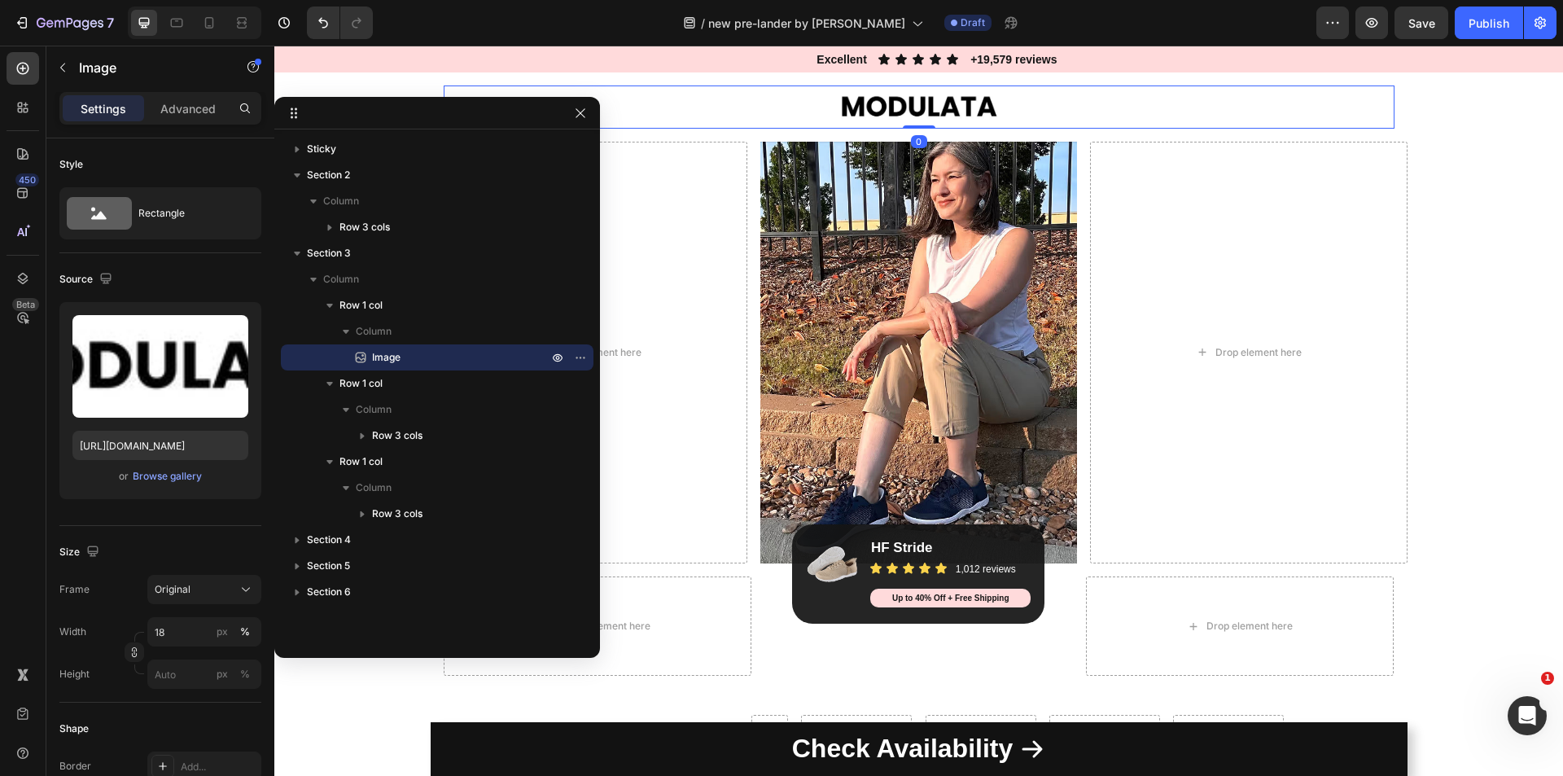
click at [1385, 125] on div at bounding box center [919, 106] width 951 height 43
click at [1303, 133] on div "Image Row 0" at bounding box center [919, 106] width 977 height 69
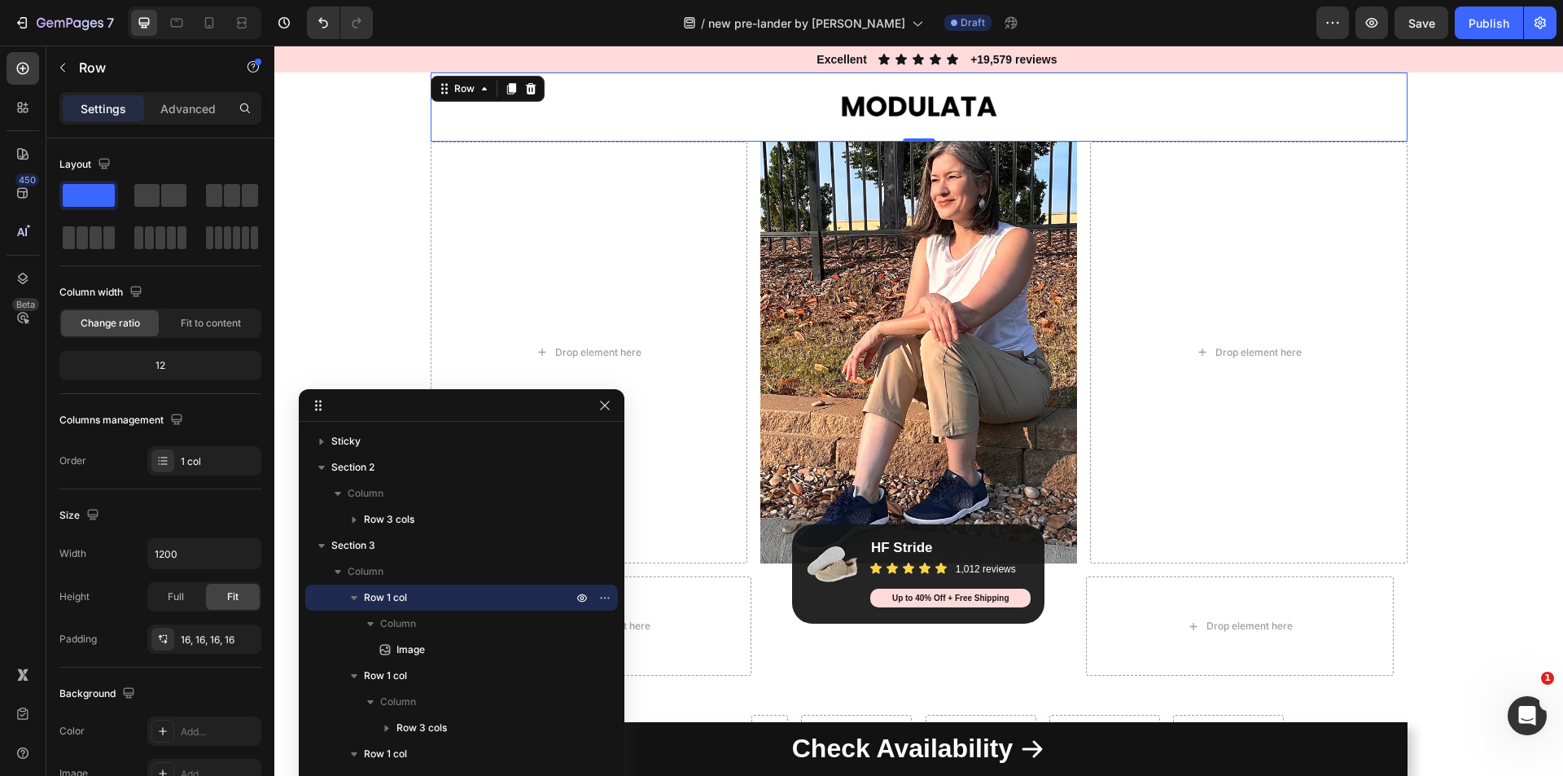
drag, startPoint x: 484, startPoint y: 123, endPoint x: 509, endPoint y: 430, distance: 307.8
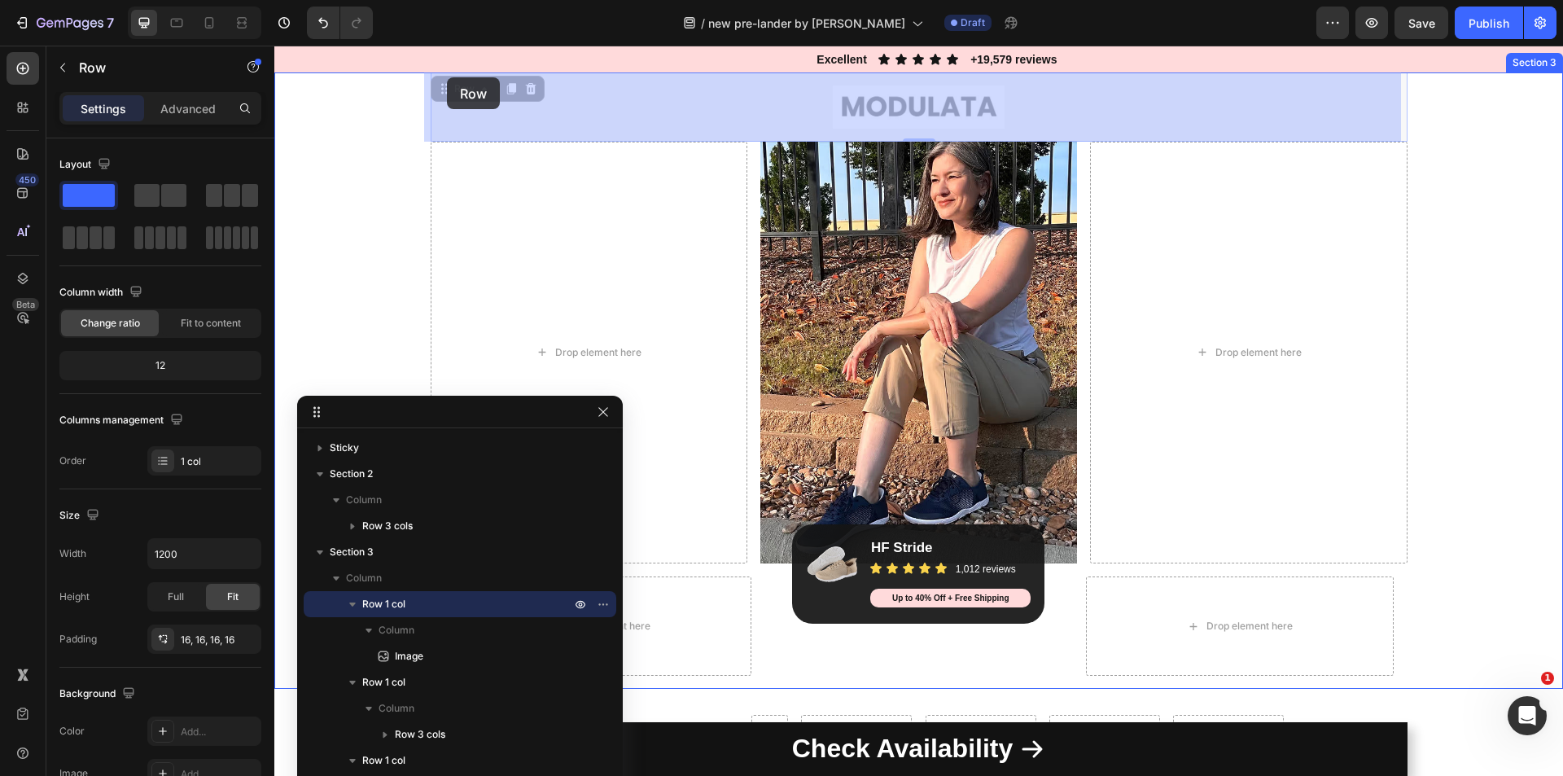
drag, startPoint x: 449, startPoint y: 91, endPoint x: 447, endPoint y: 77, distance: 14.0
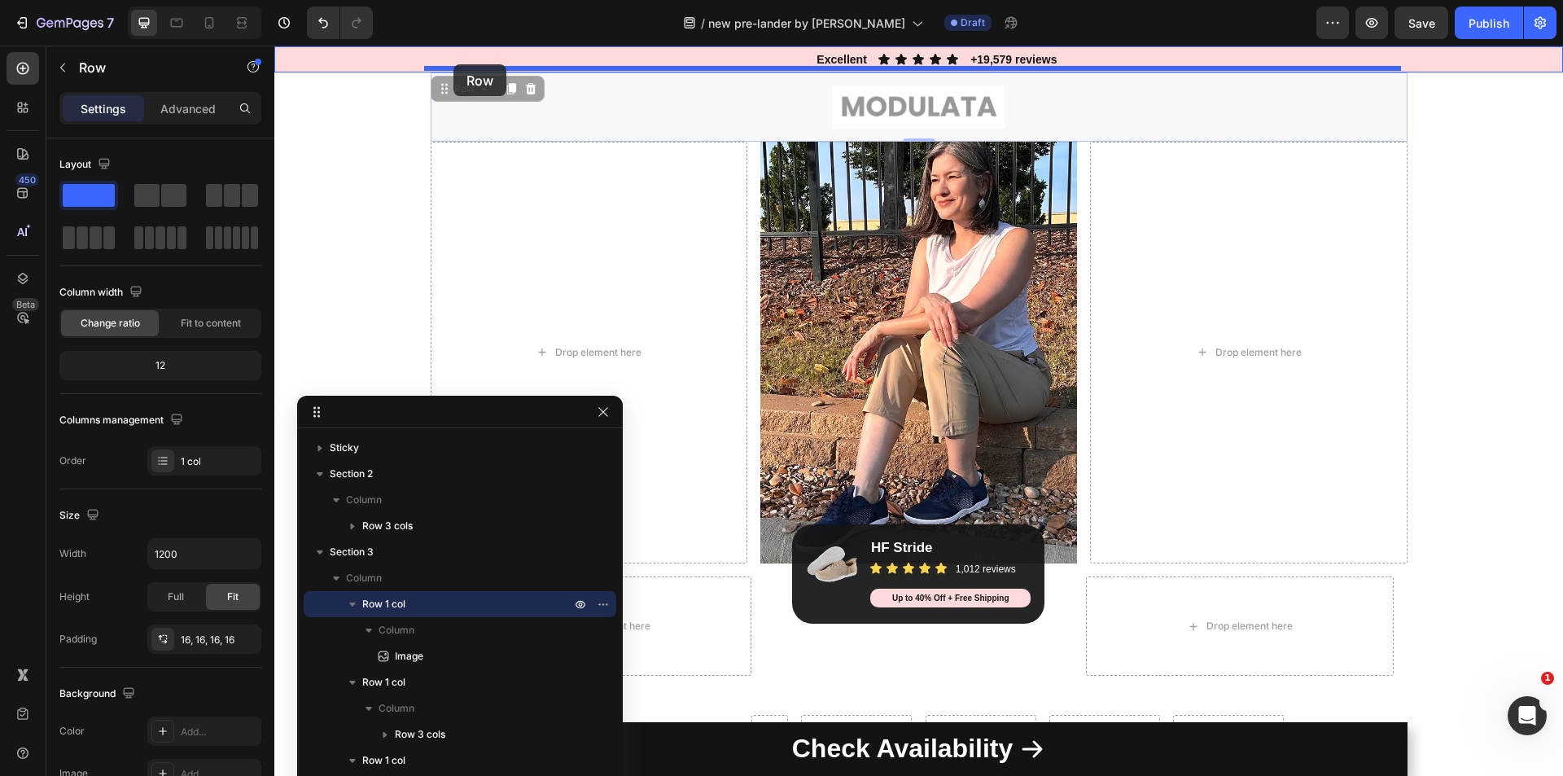
scroll to position [0, 0]
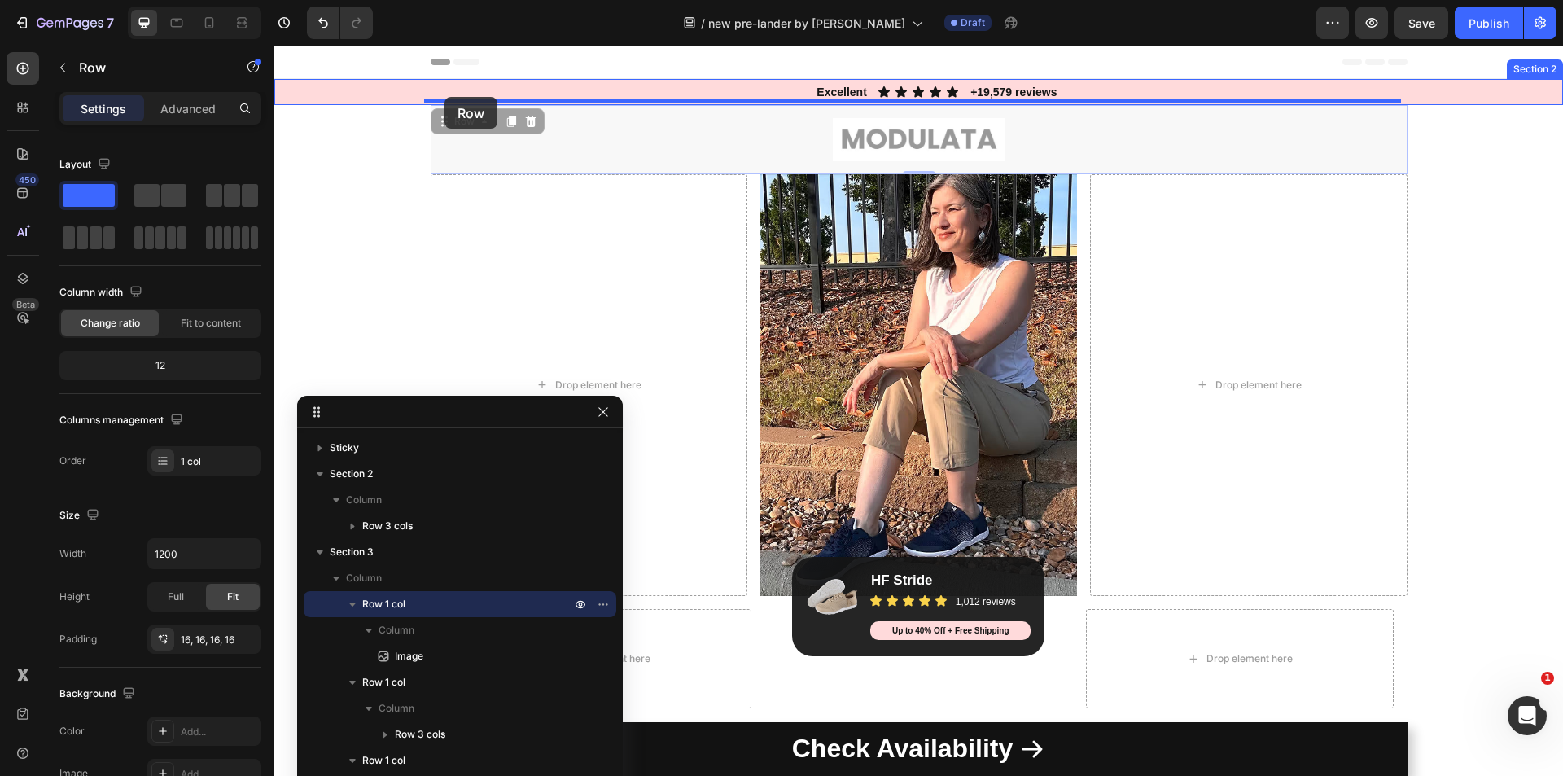
drag, startPoint x: 445, startPoint y: 85, endPoint x: 444, endPoint y: 97, distance: 12.2
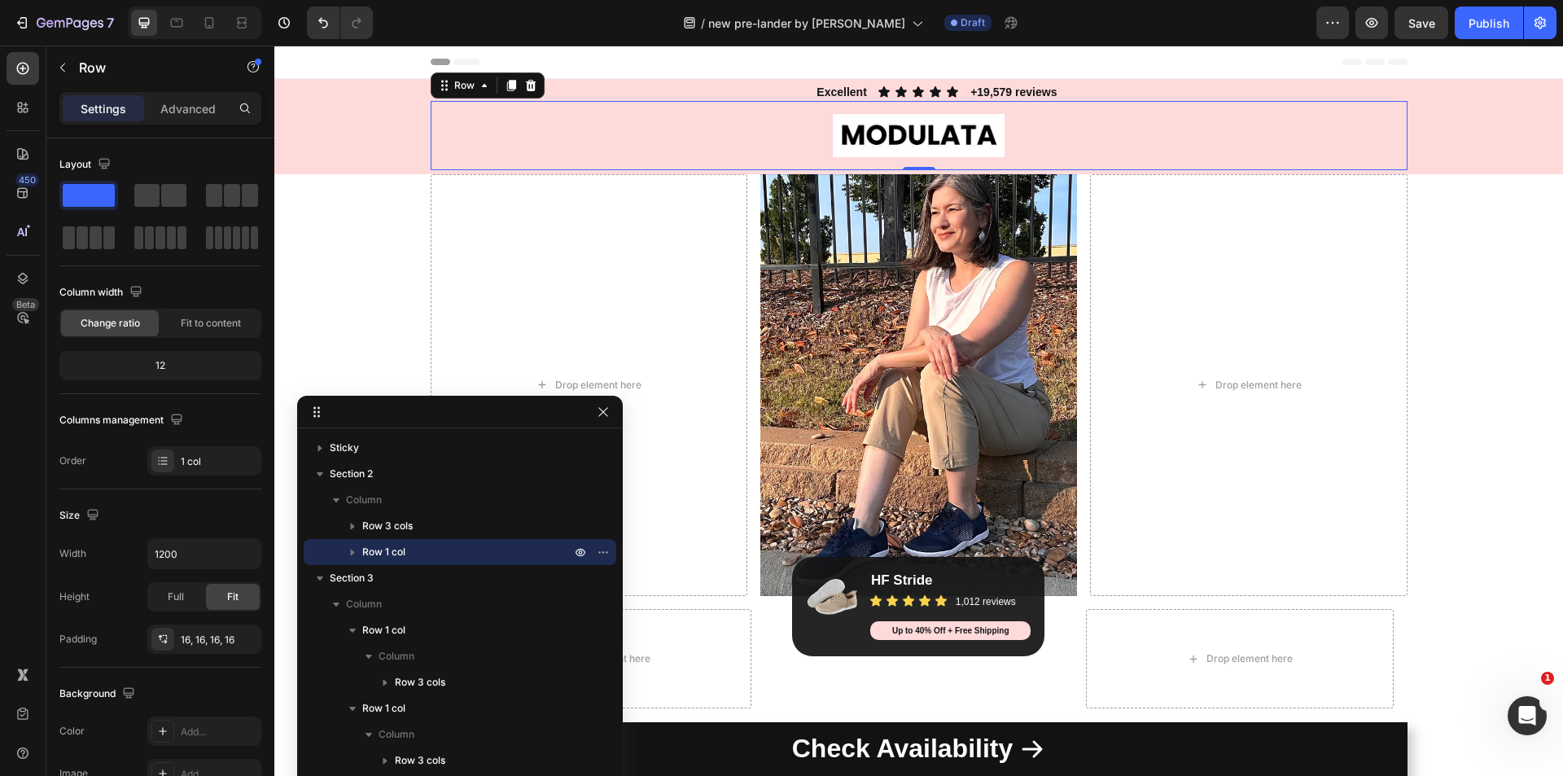
click at [409, 544] on p "Row 1 col" at bounding box center [468, 552] width 212 height 16
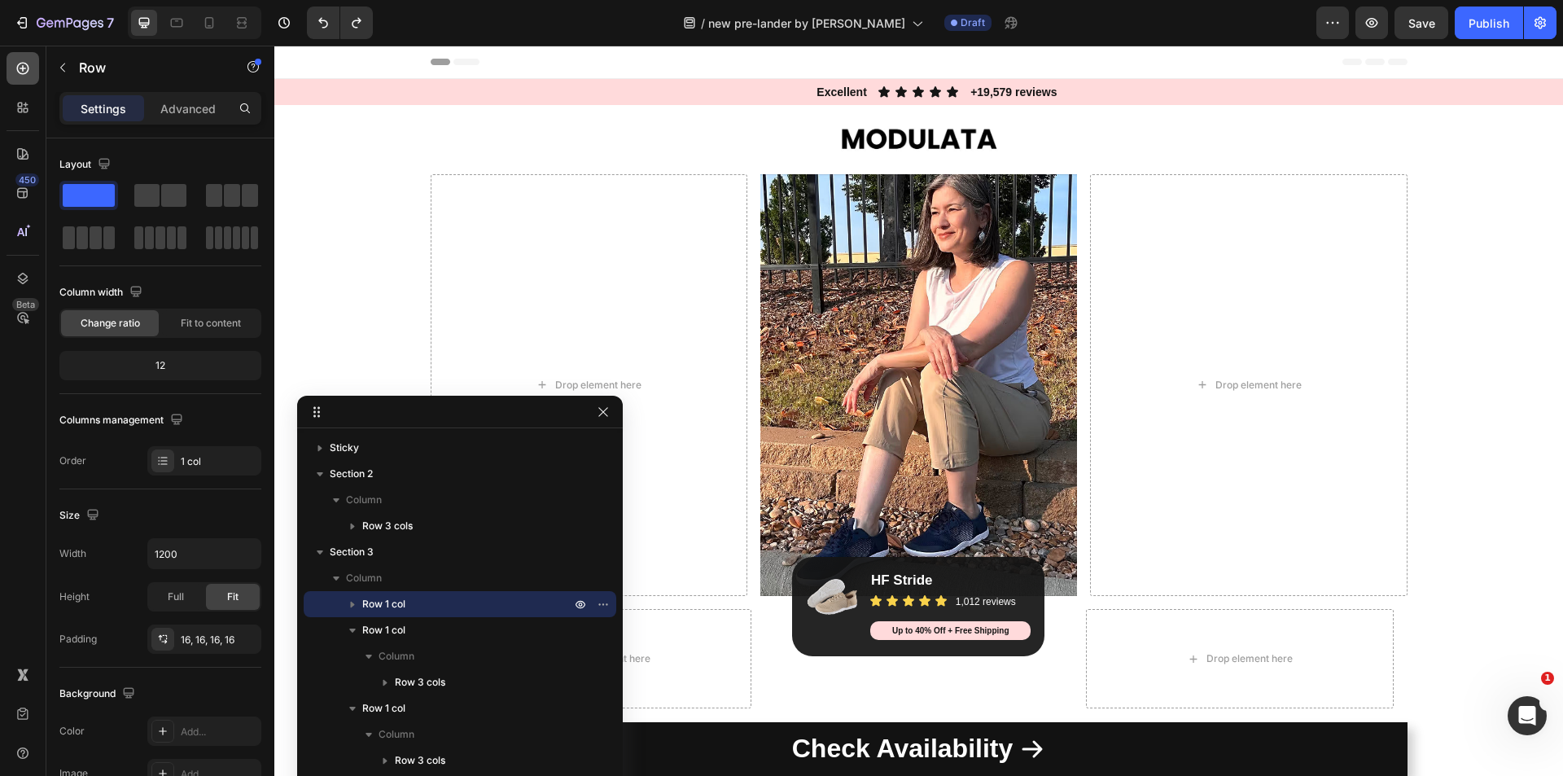
click at [19, 66] on icon at bounding box center [23, 68] width 16 height 16
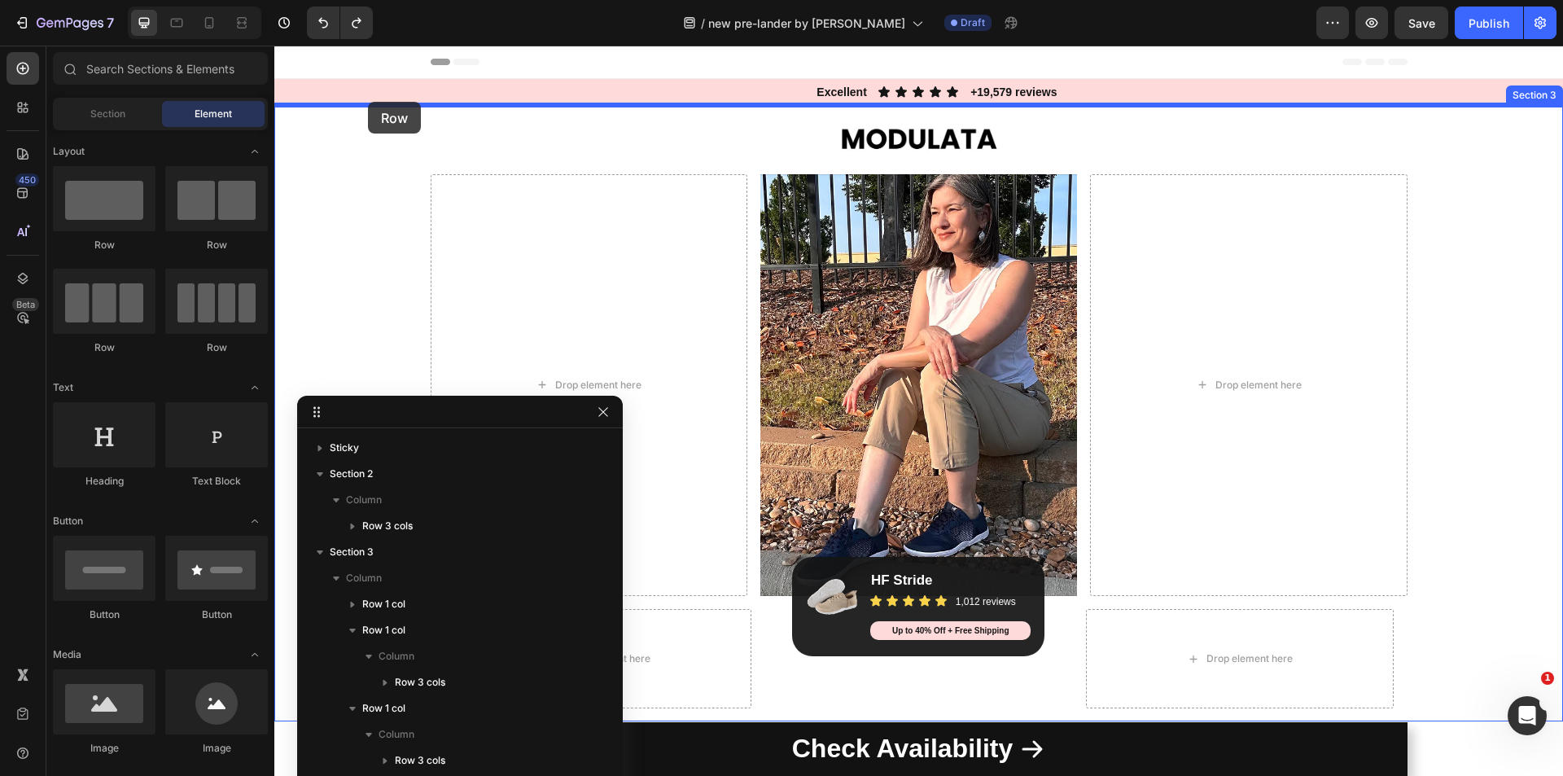
drag, startPoint x: 378, startPoint y: 239, endPoint x: 368, endPoint y: 102, distance: 137.9
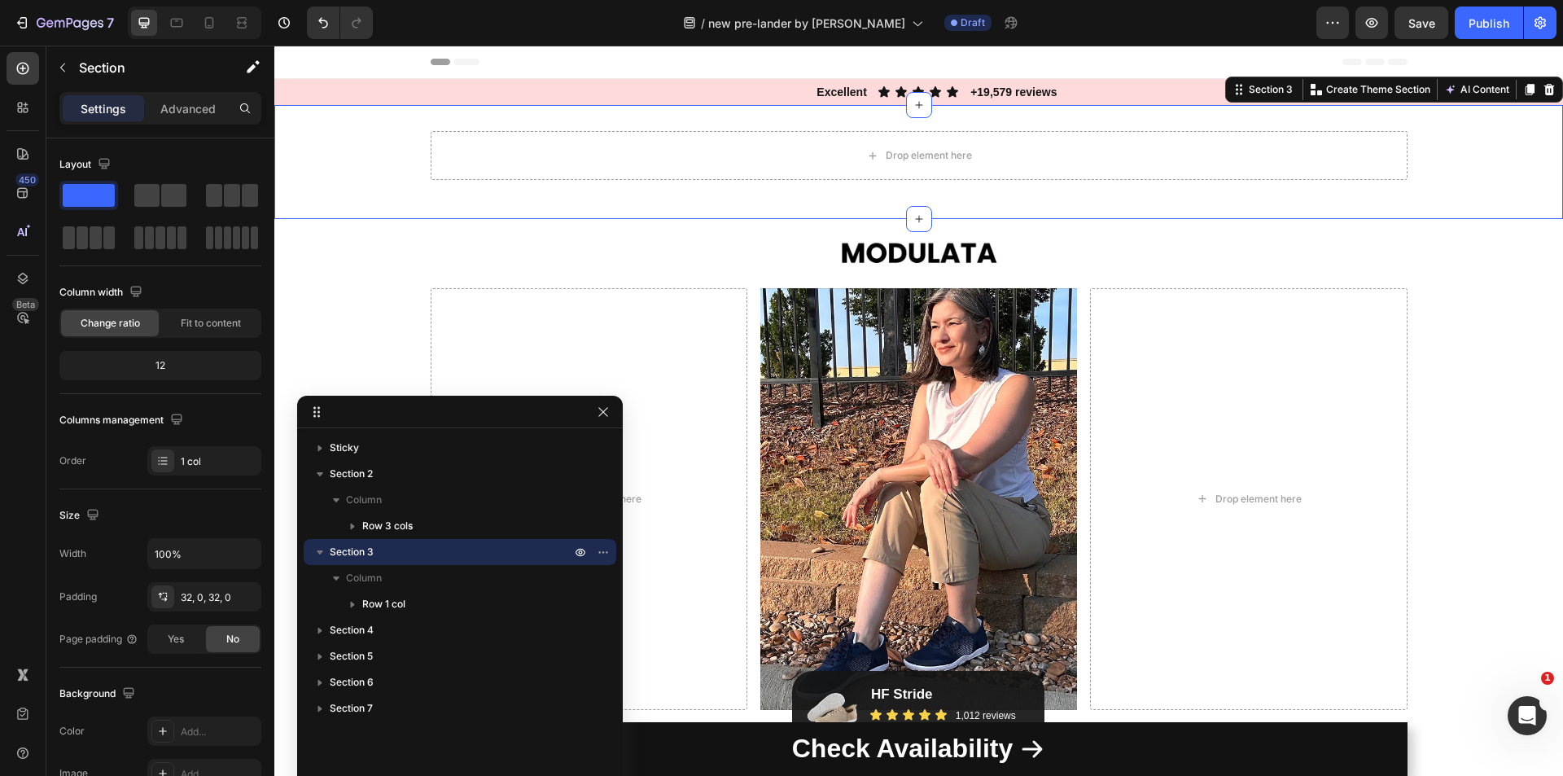
click at [380, 143] on div "Drop element here Row" at bounding box center [918, 162] width 1288 height 62
click at [631, 163] on div "Drop element here" at bounding box center [919, 155] width 977 height 49
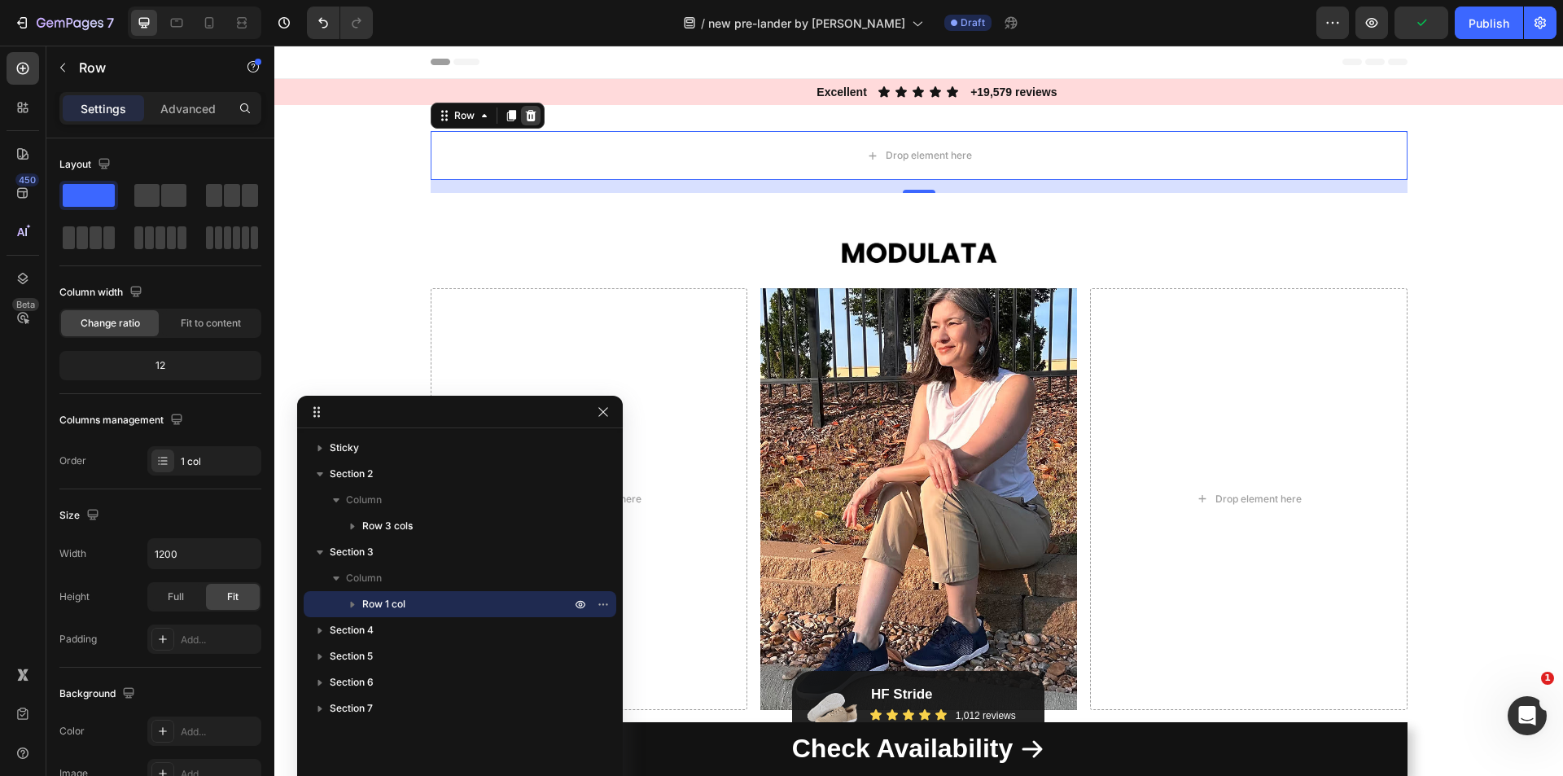
click at [525, 113] on icon at bounding box center [530, 115] width 11 height 11
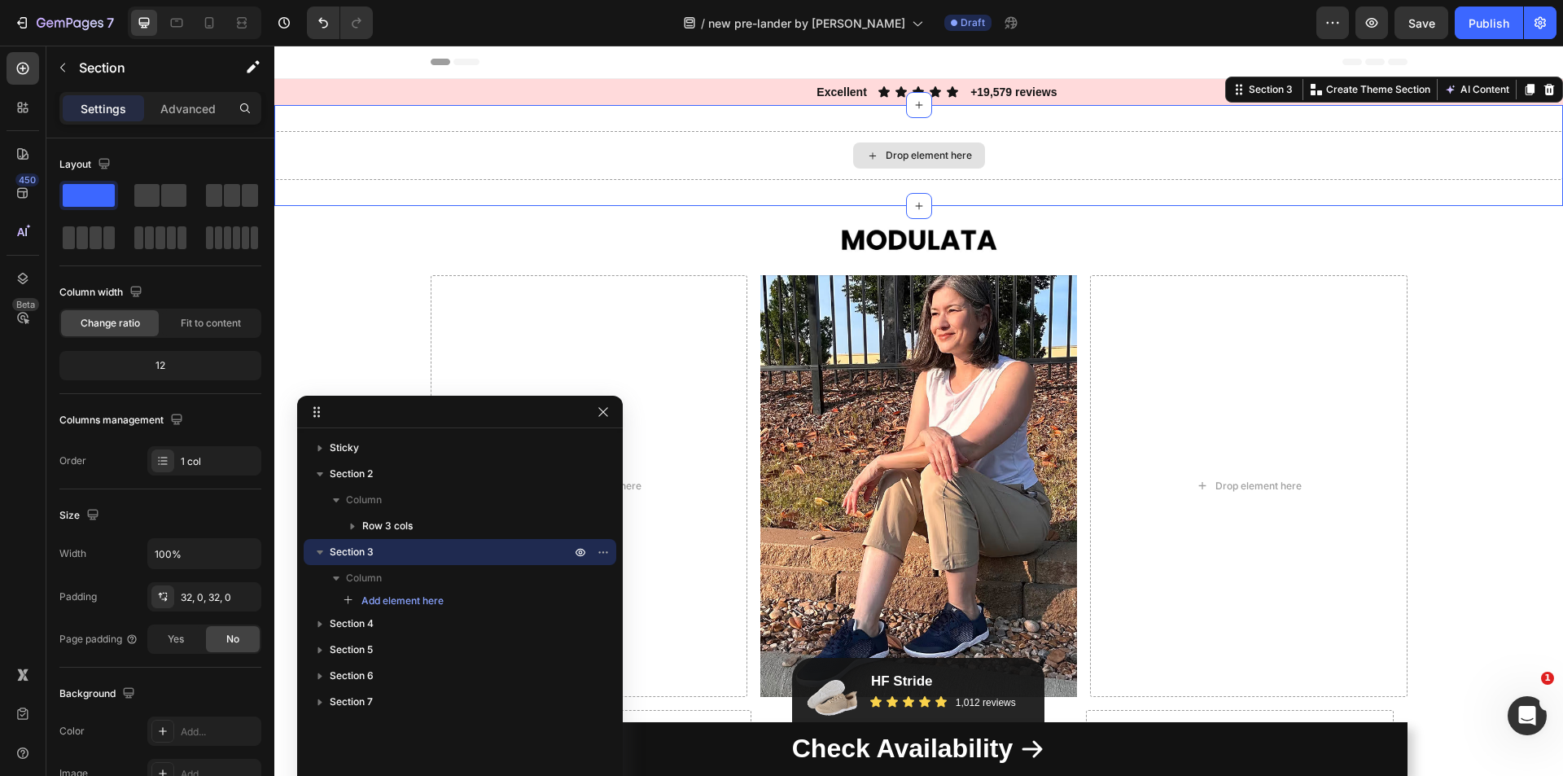
click at [438, 148] on div "Drop element here" at bounding box center [918, 155] width 1288 height 49
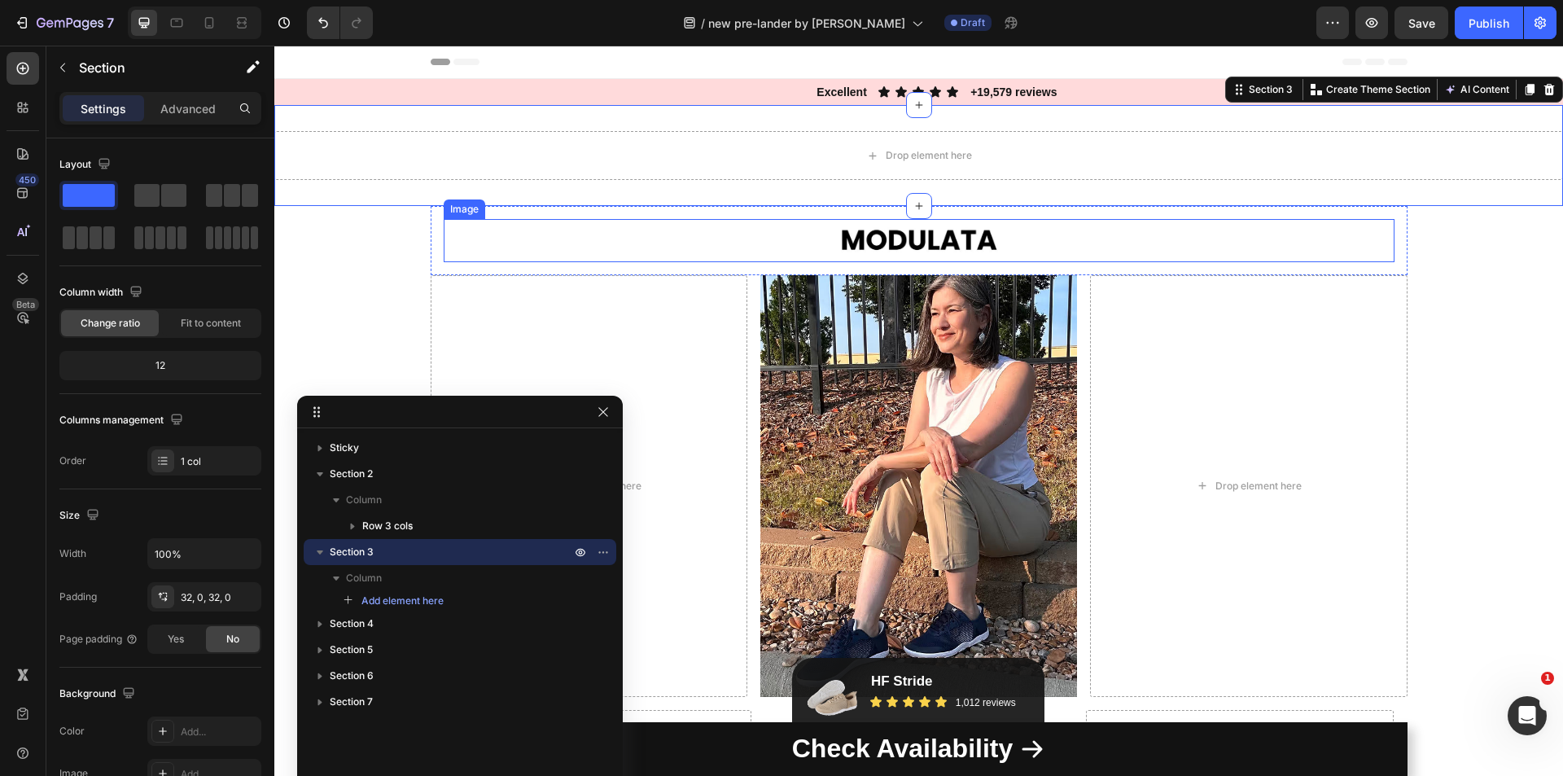
click at [846, 231] on img at bounding box center [918, 240] width 171 height 43
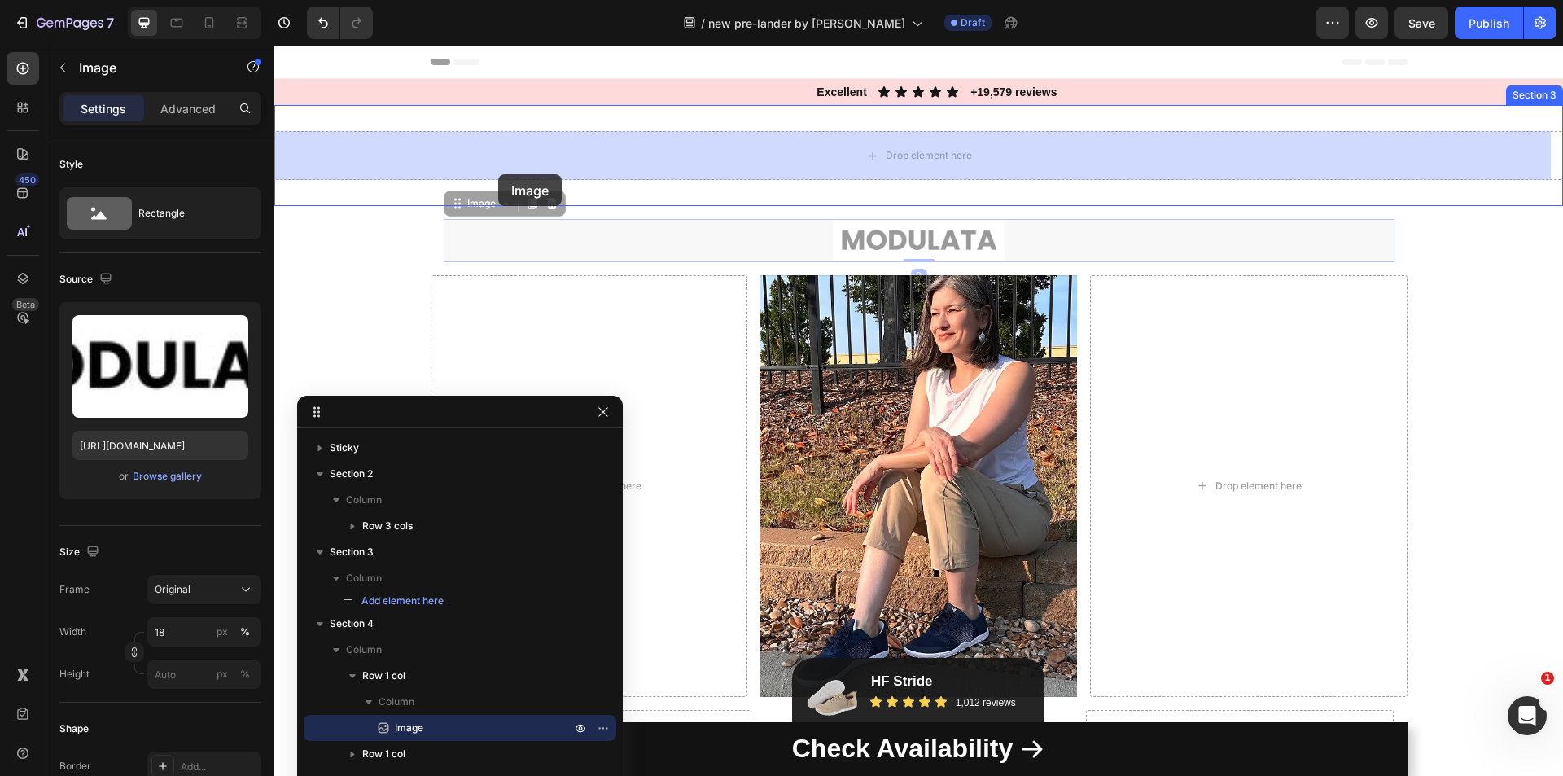
drag, startPoint x: 474, startPoint y: 206, endPoint x: 498, endPoint y: 174, distance: 40.0
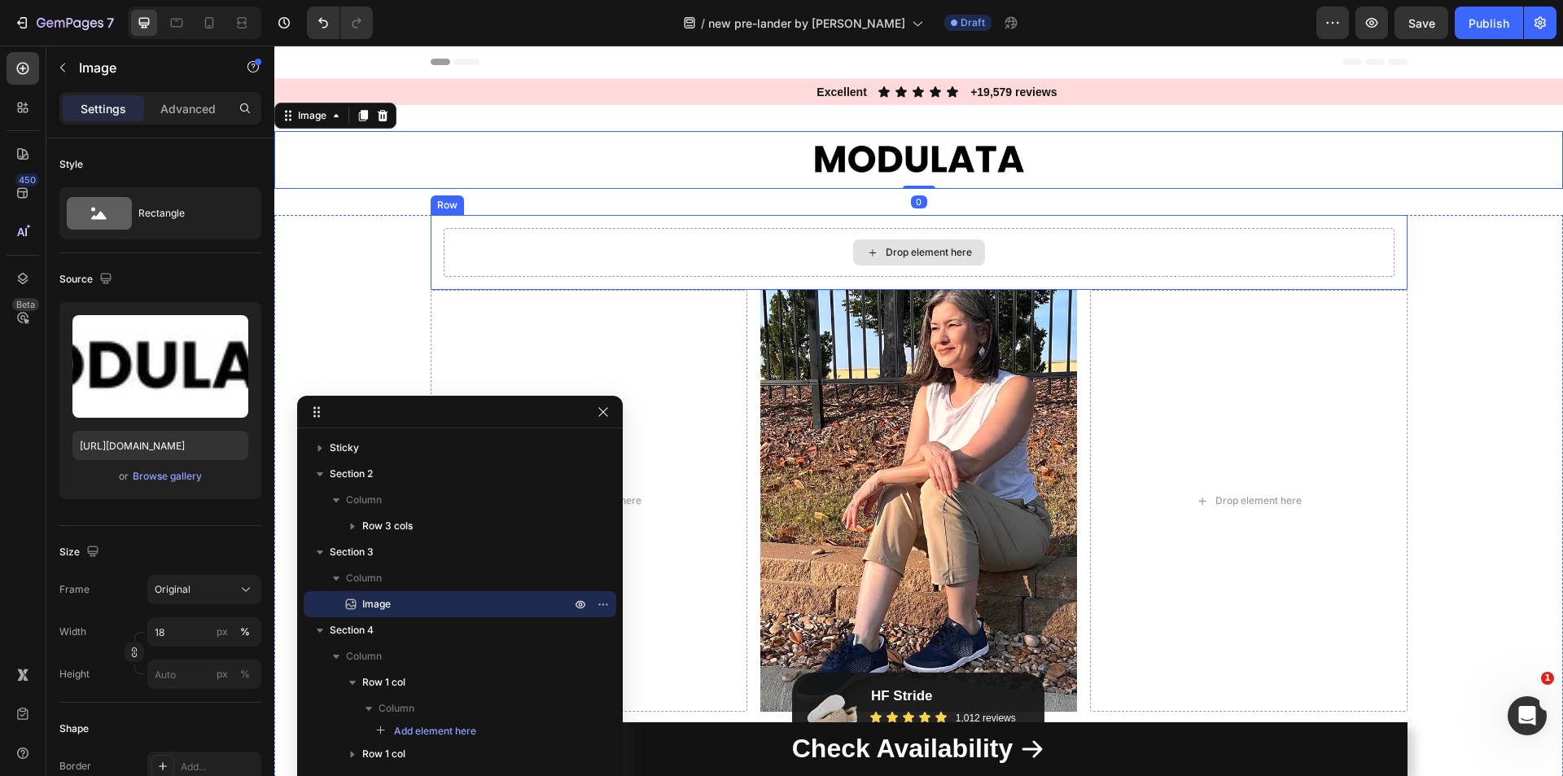
click at [750, 240] on div "Drop element here" at bounding box center [919, 252] width 951 height 49
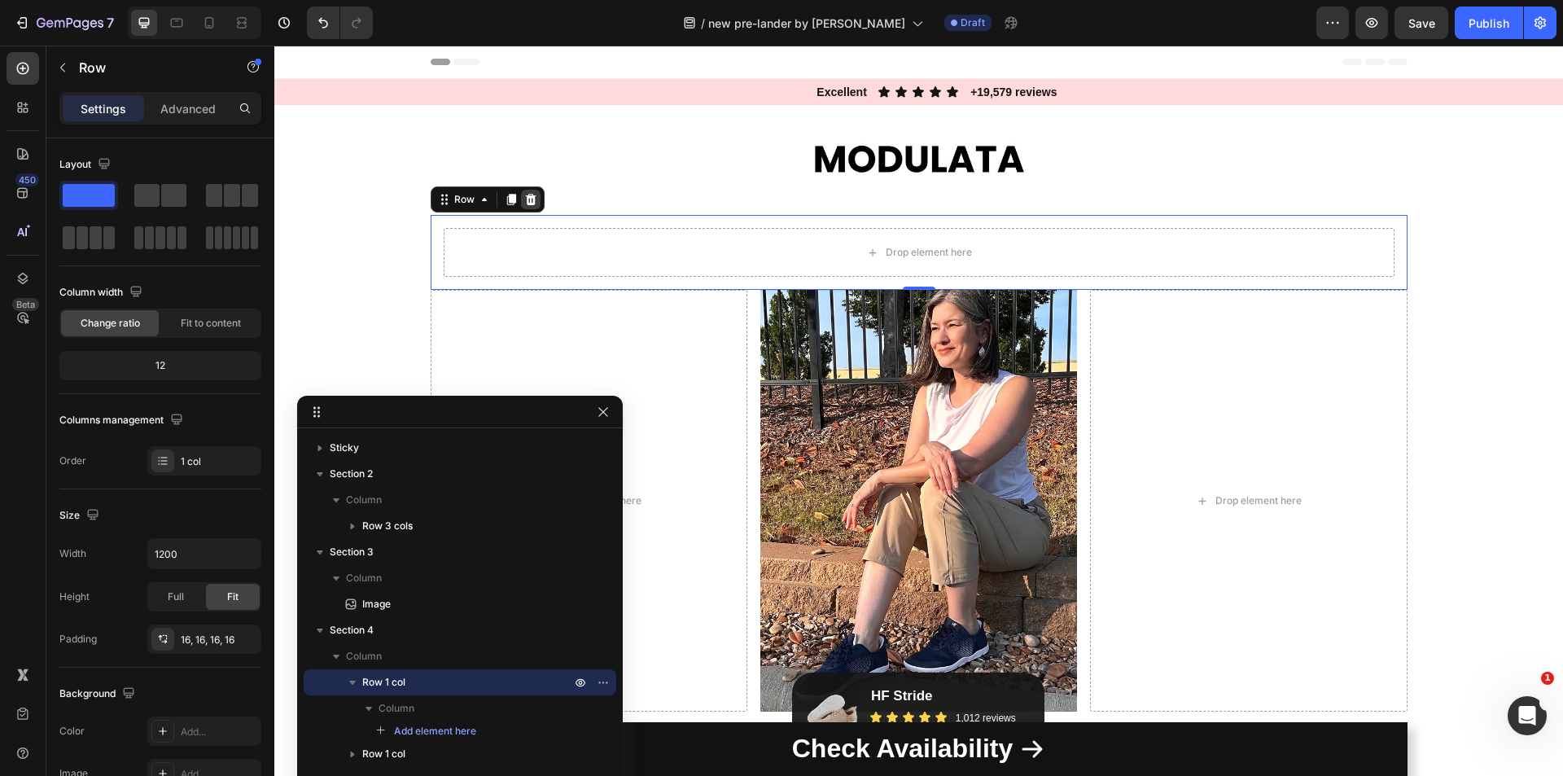
click at [525, 200] on icon at bounding box center [530, 199] width 11 height 11
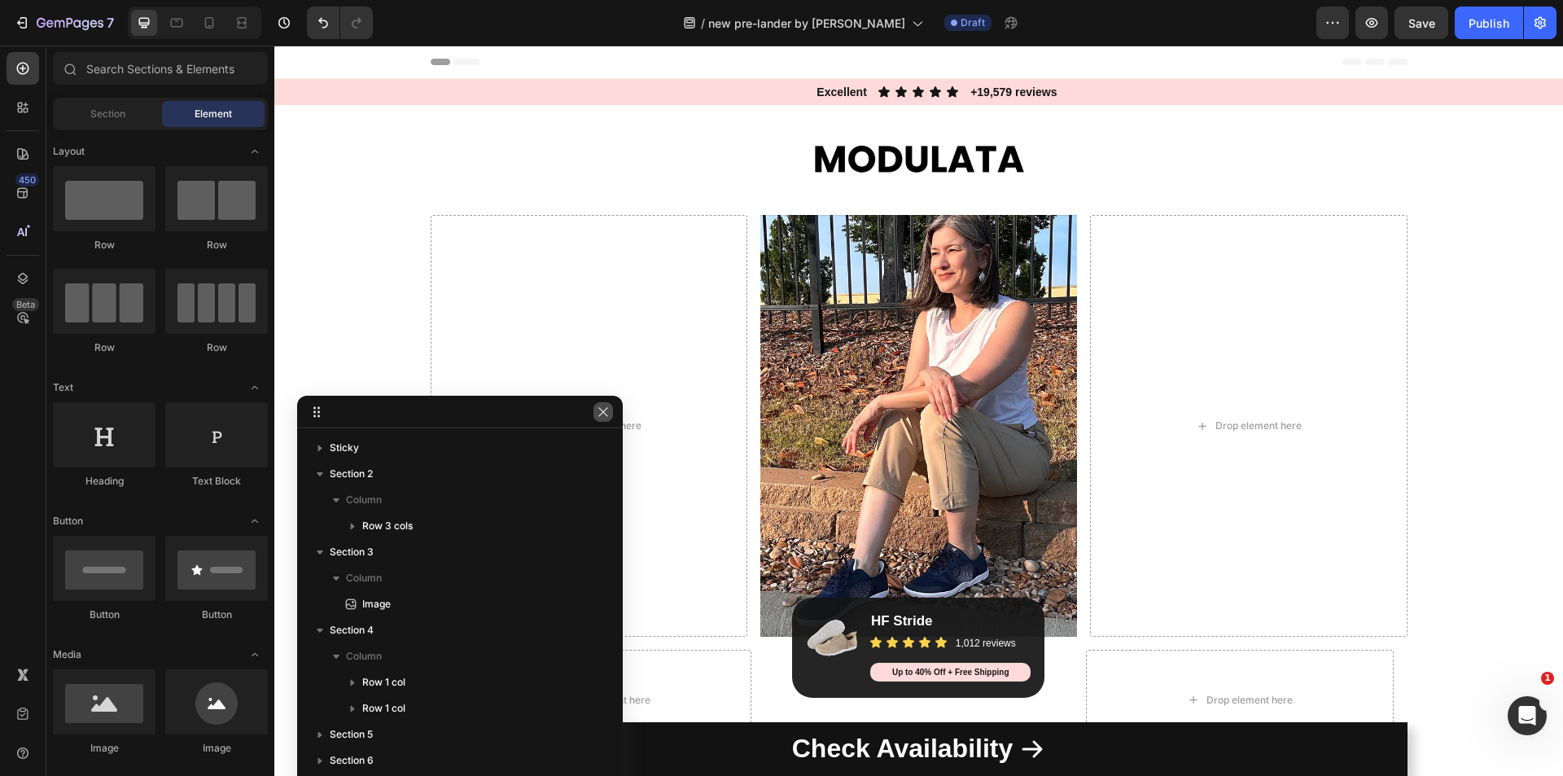
click at [597, 413] on icon "button" at bounding box center [603, 411] width 13 height 13
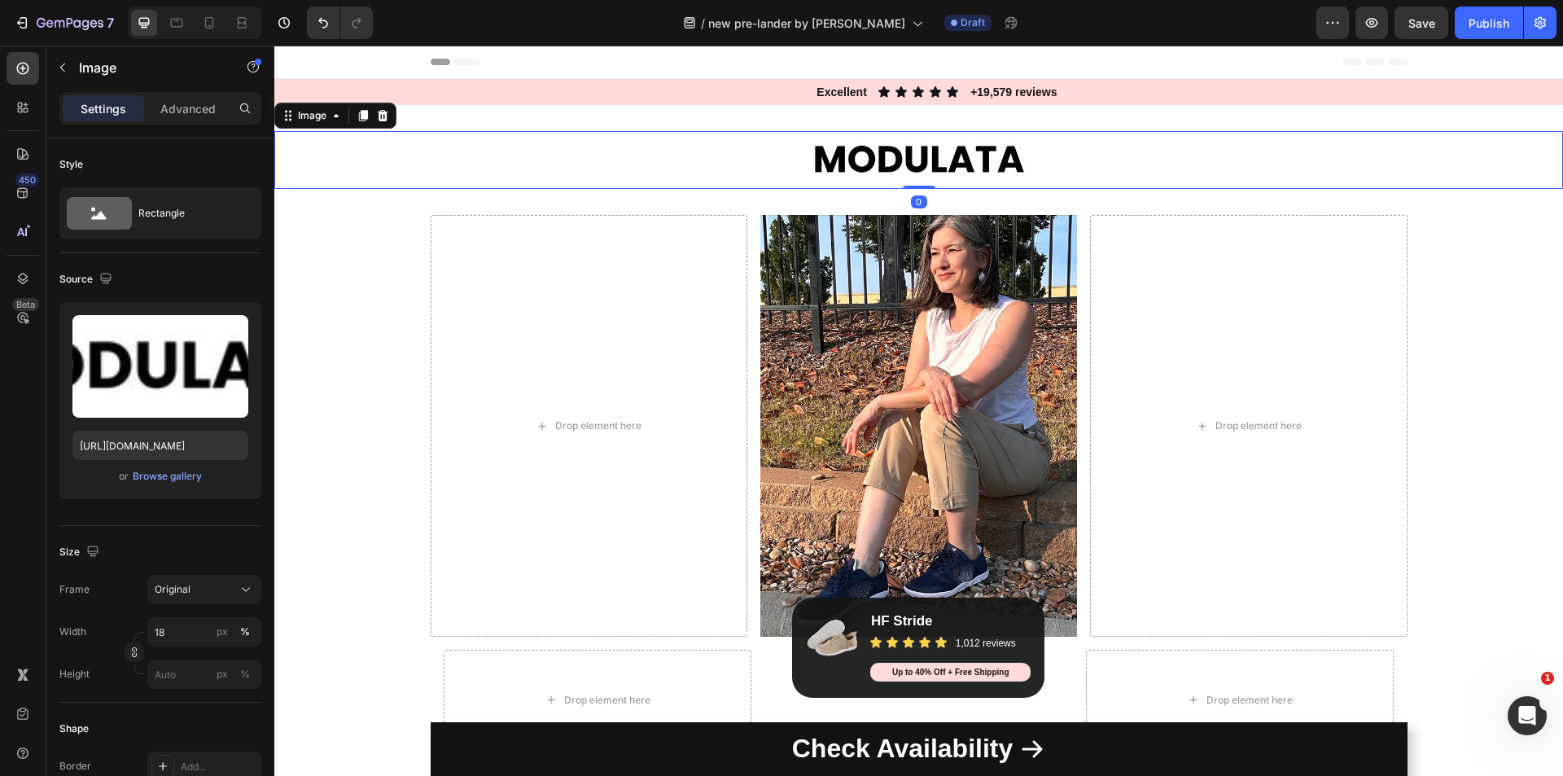
click at [970, 135] on img at bounding box center [918, 160] width 232 height 58
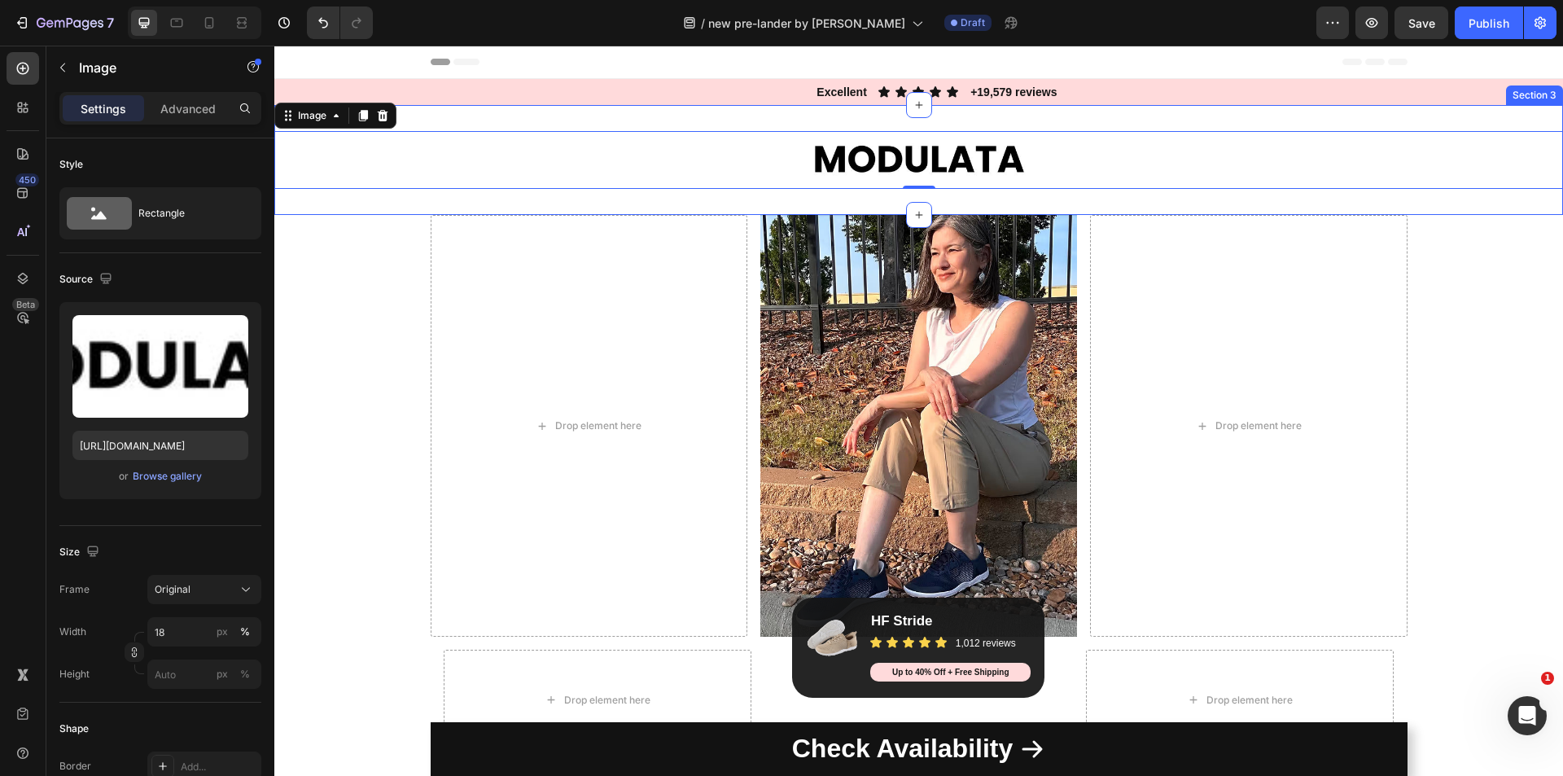
click at [505, 119] on div "Image 0 Section 3" at bounding box center [918, 160] width 1288 height 110
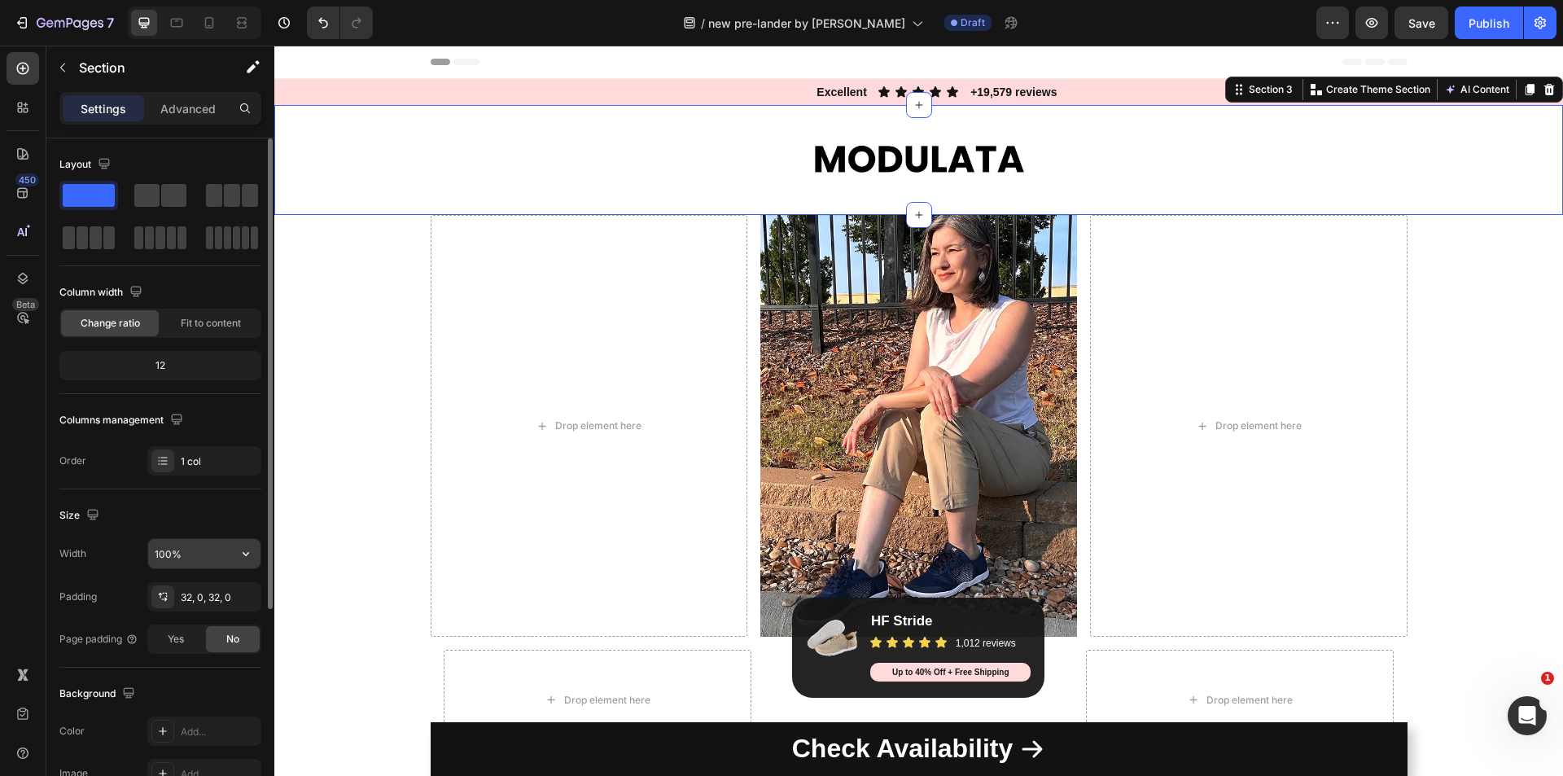
click at [190, 544] on input "100%" at bounding box center [204, 553] width 112 height 29
type input "100%"
click at [218, 595] on div "32, 0, 32, 0" at bounding box center [204, 597] width 47 height 15
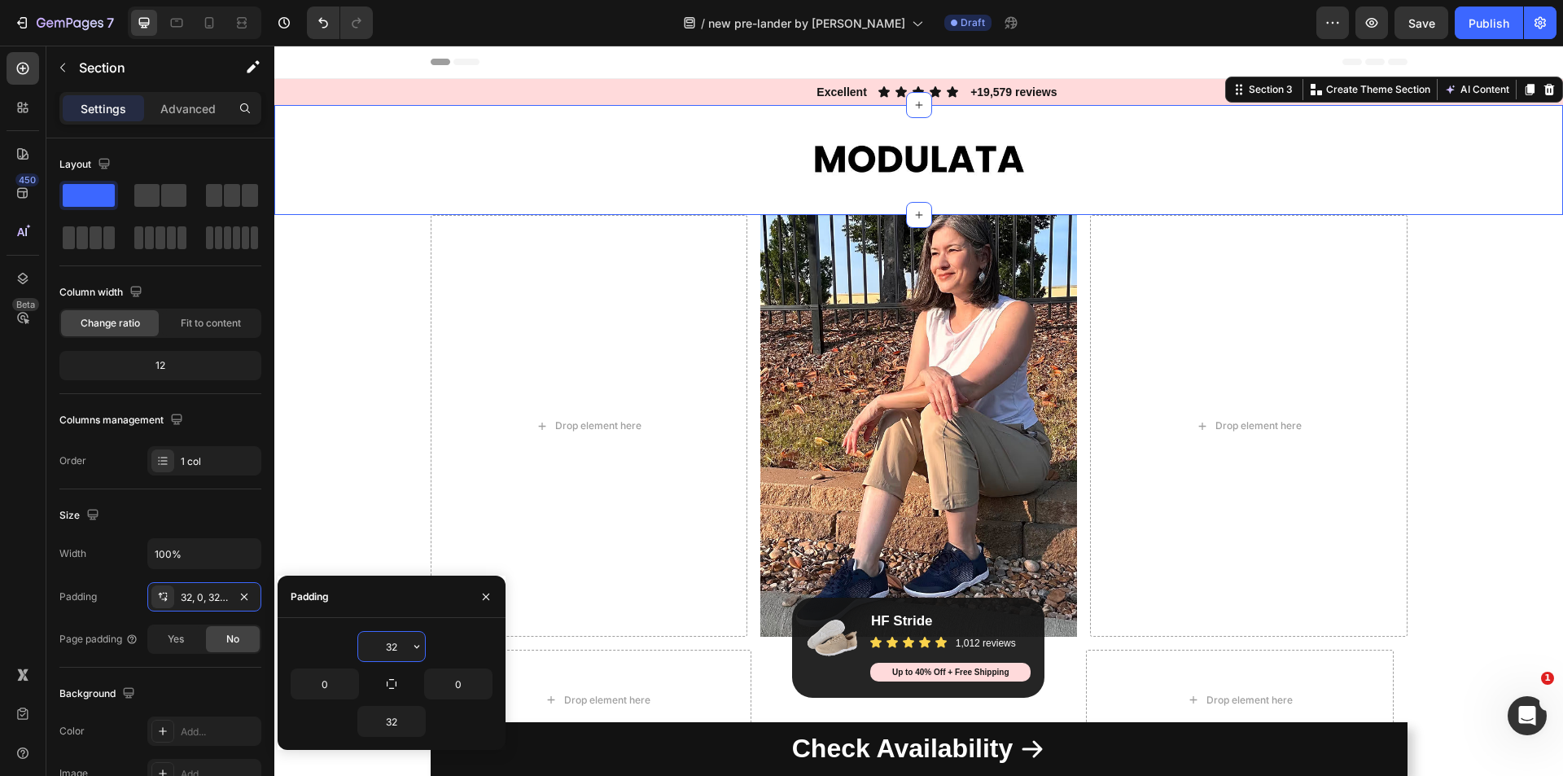
click at [382, 649] on input "32" at bounding box center [391, 646] width 67 height 29
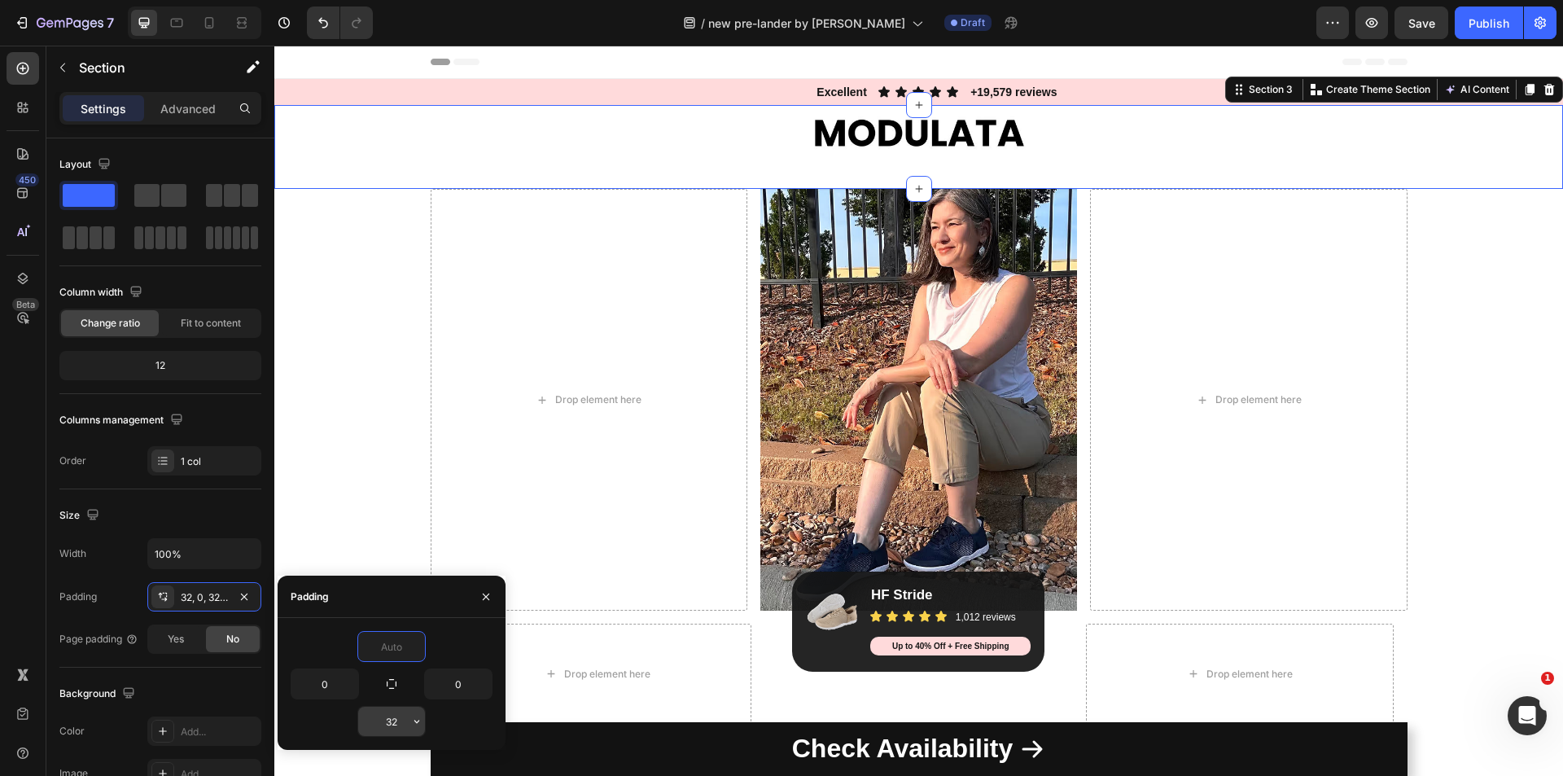
type input "0"
click at [402, 724] on input "32" at bounding box center [391, 720] width 67 height 29
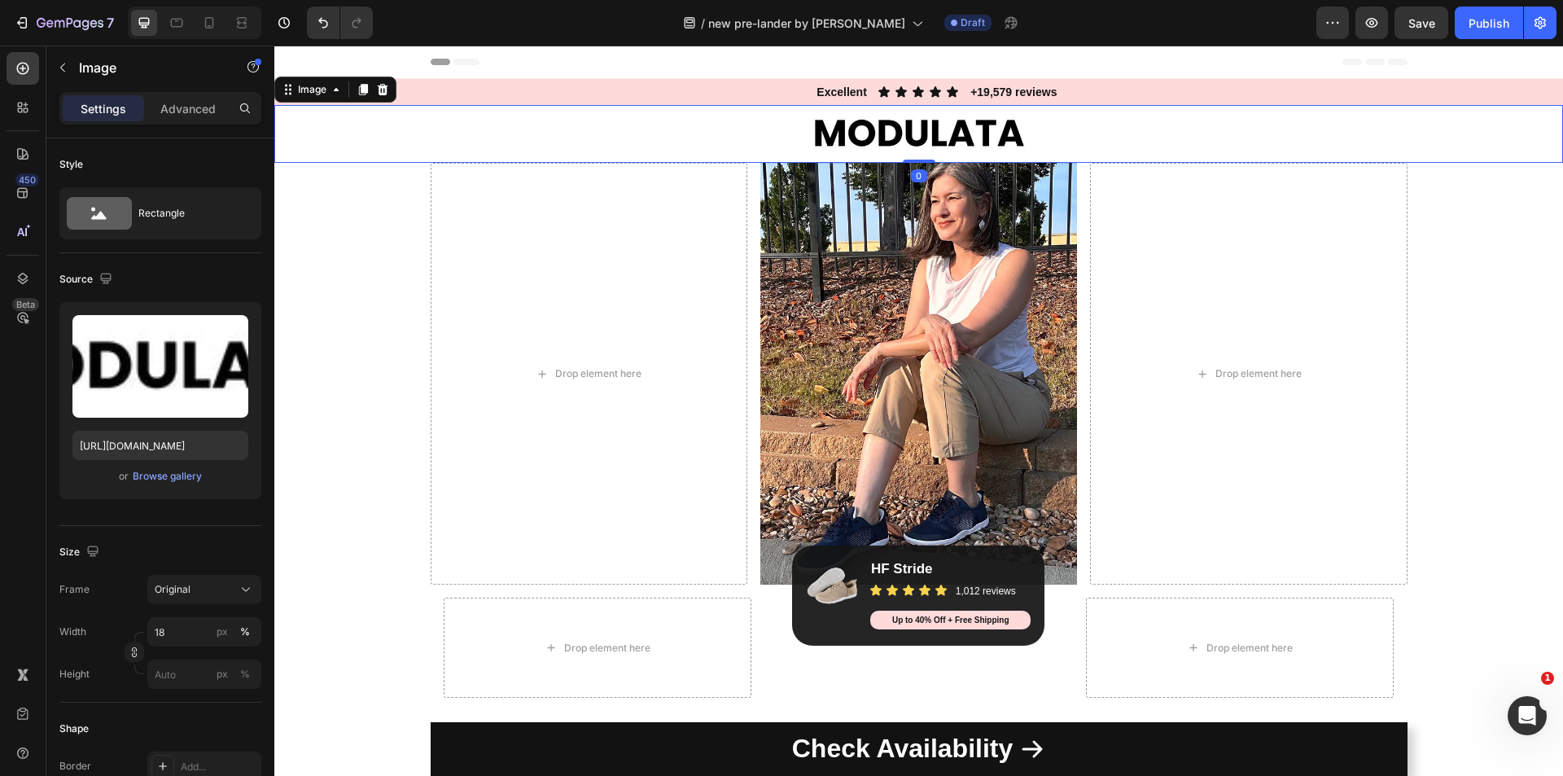
click at [949, 129] on img at bounding box center [918, 134] width 232 height 58
click at [921, 129] on img at bounding box center [918, 134] width 232 height 58
click at [180, 630] on input "18" at bounding box center [204, 631] width 114 height 29
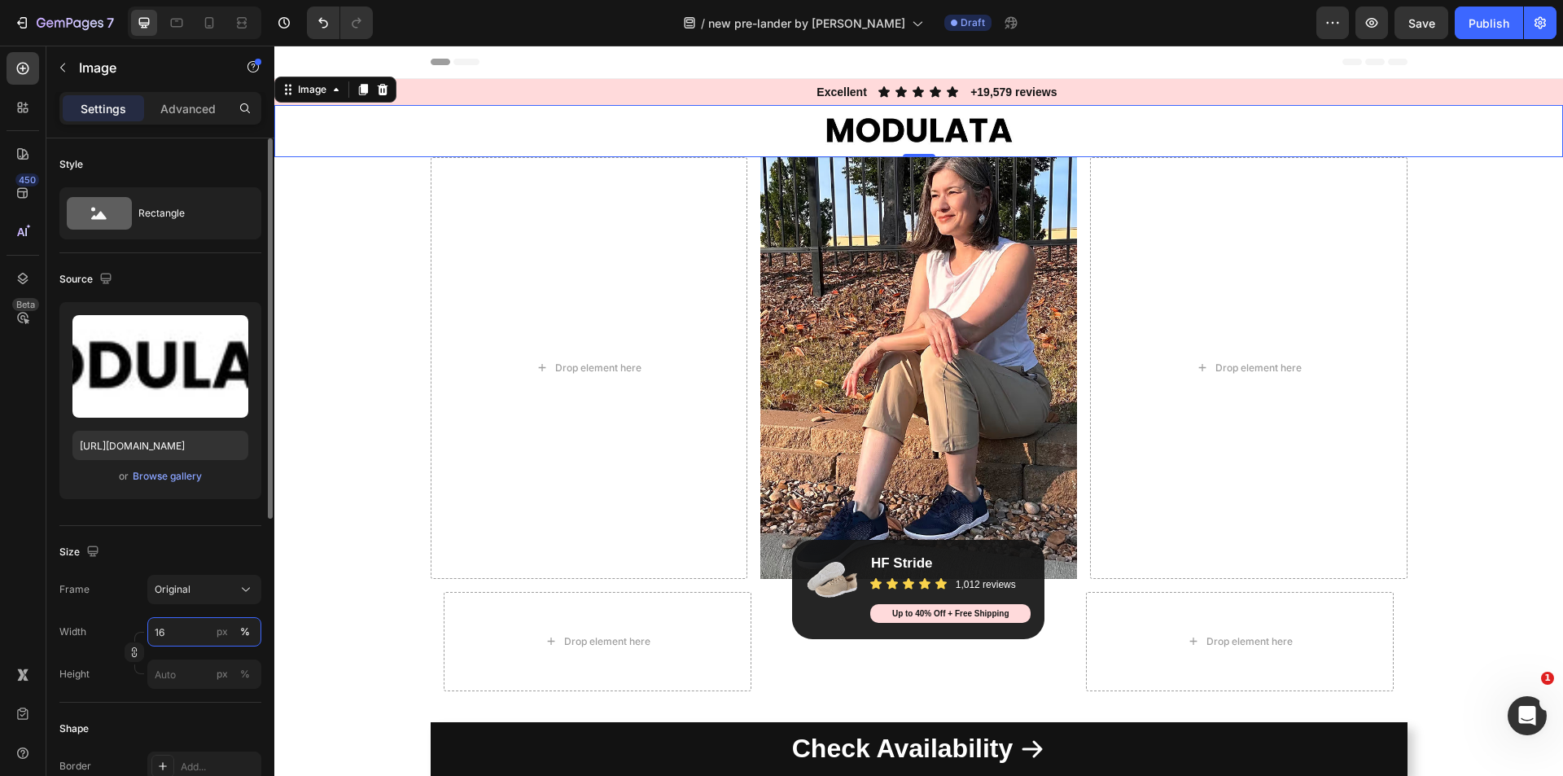
type input "15"
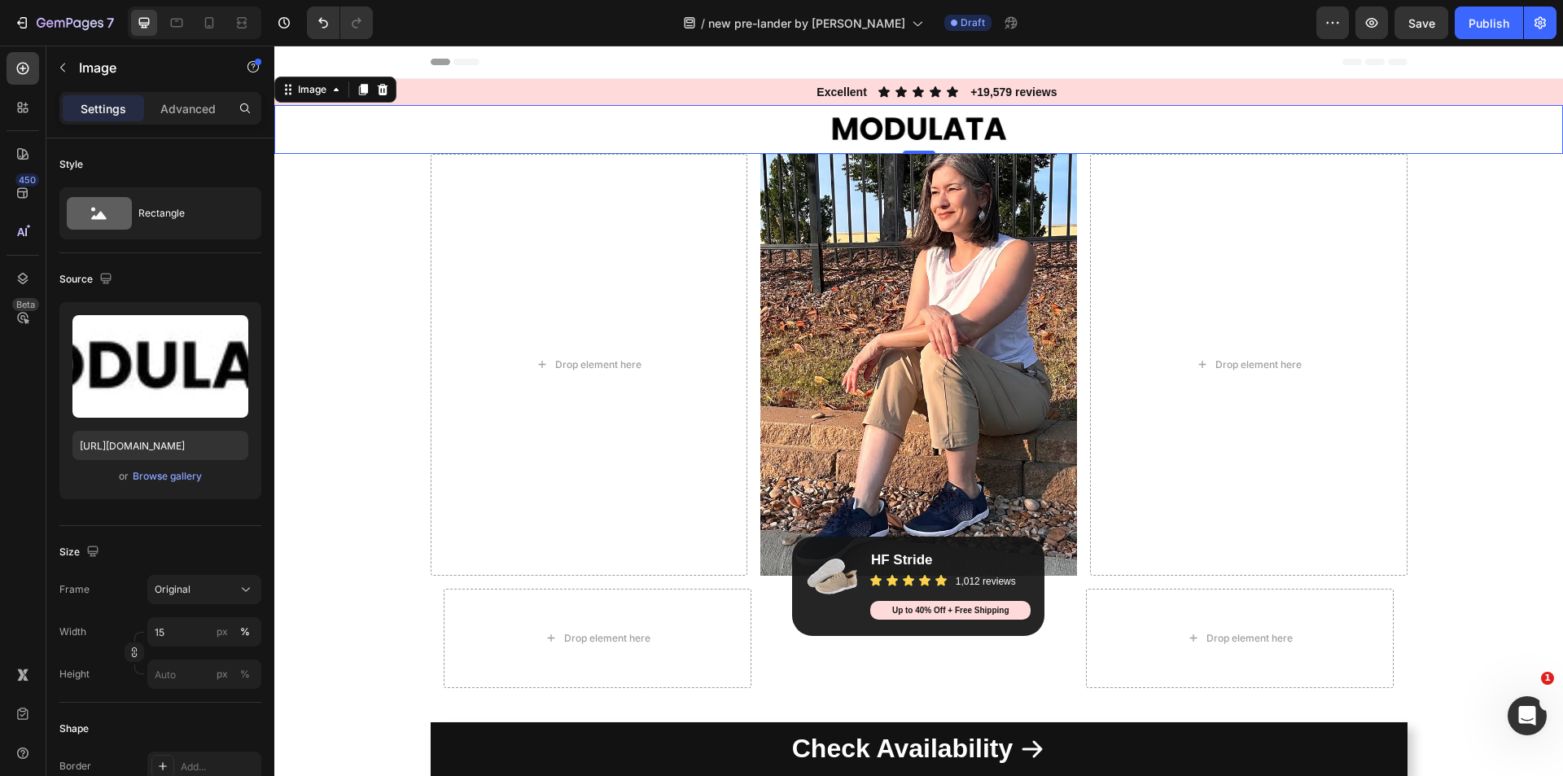
click at [1522, 129] on div at bounding box center [918, 129] width 1288 height 48
drag, startPoint x: 1507, startPoint y: 247, endPoint x: 1533, endPoint y: 214, distance: 41.7
click at [1508, 247] on div "Drop element here Image Drop element here Row Row Drop element here Image HF St…" at bounding box center [918, 428] width 1288 height 548
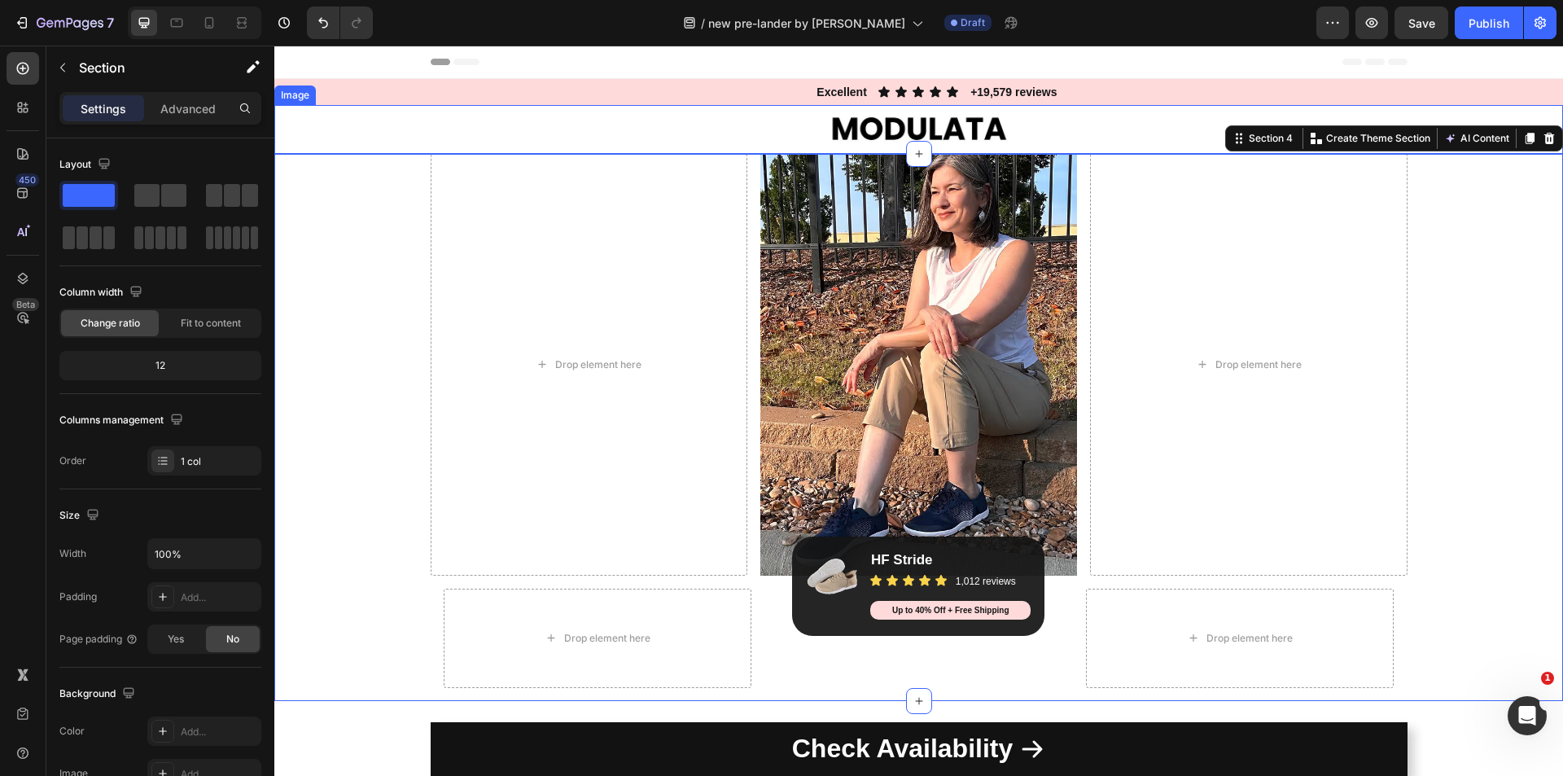
click at [274, 134] on div at bounding box center [918, 129] width 1288 height 48
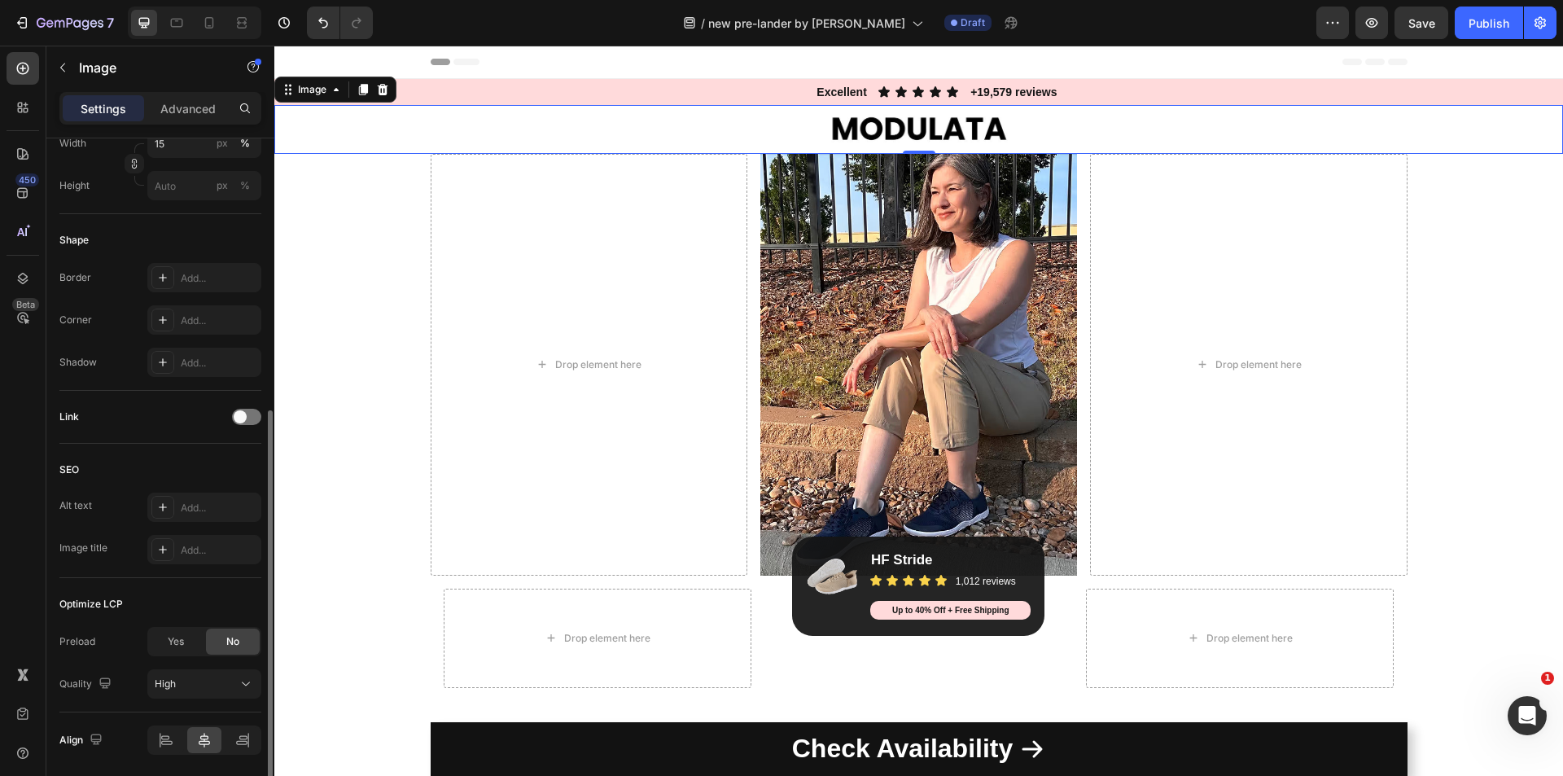
scroll to position [545, 0]
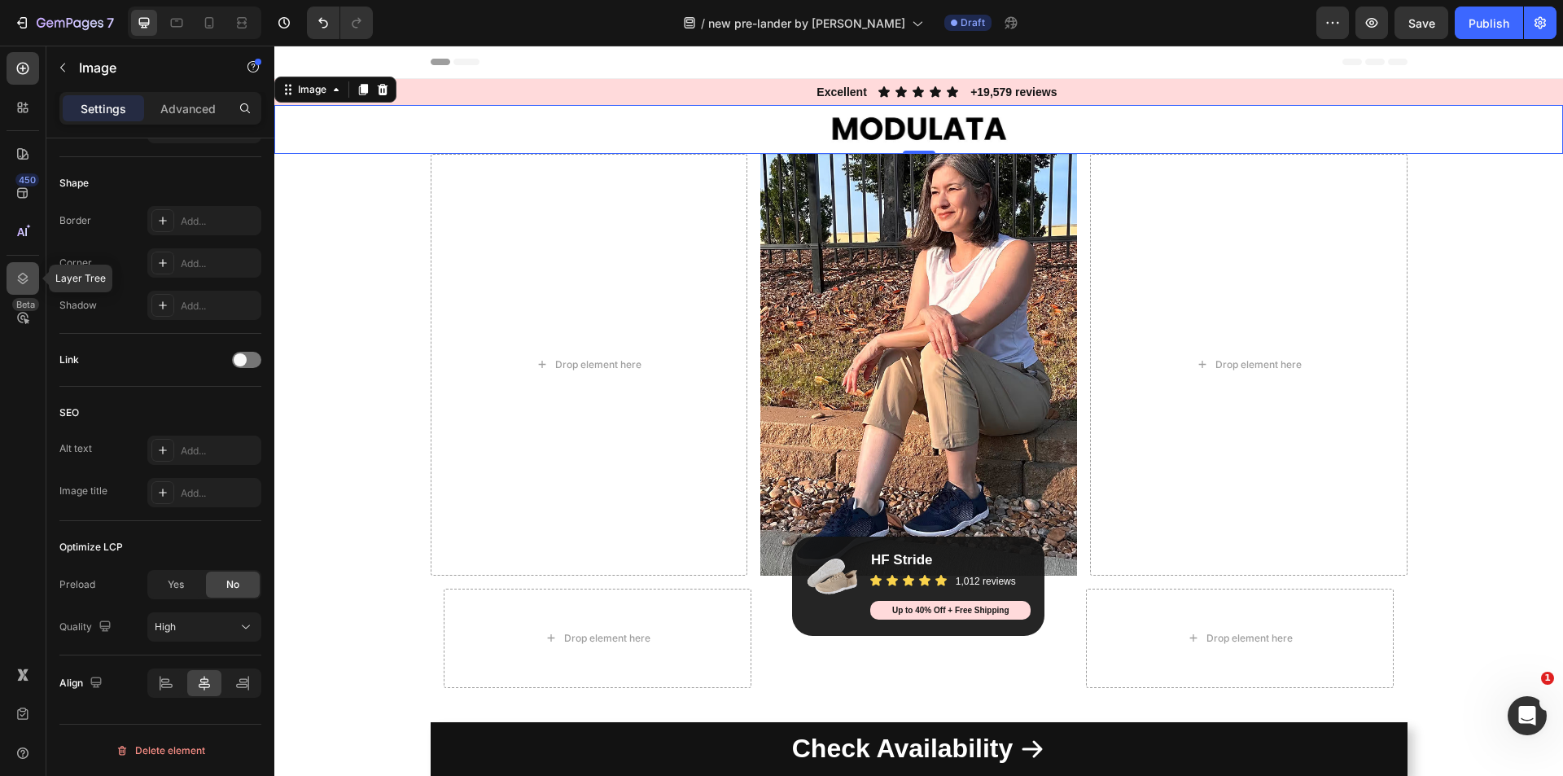
click at [30, 271] on icon at bounding box center [23, 278] width 16 height 16
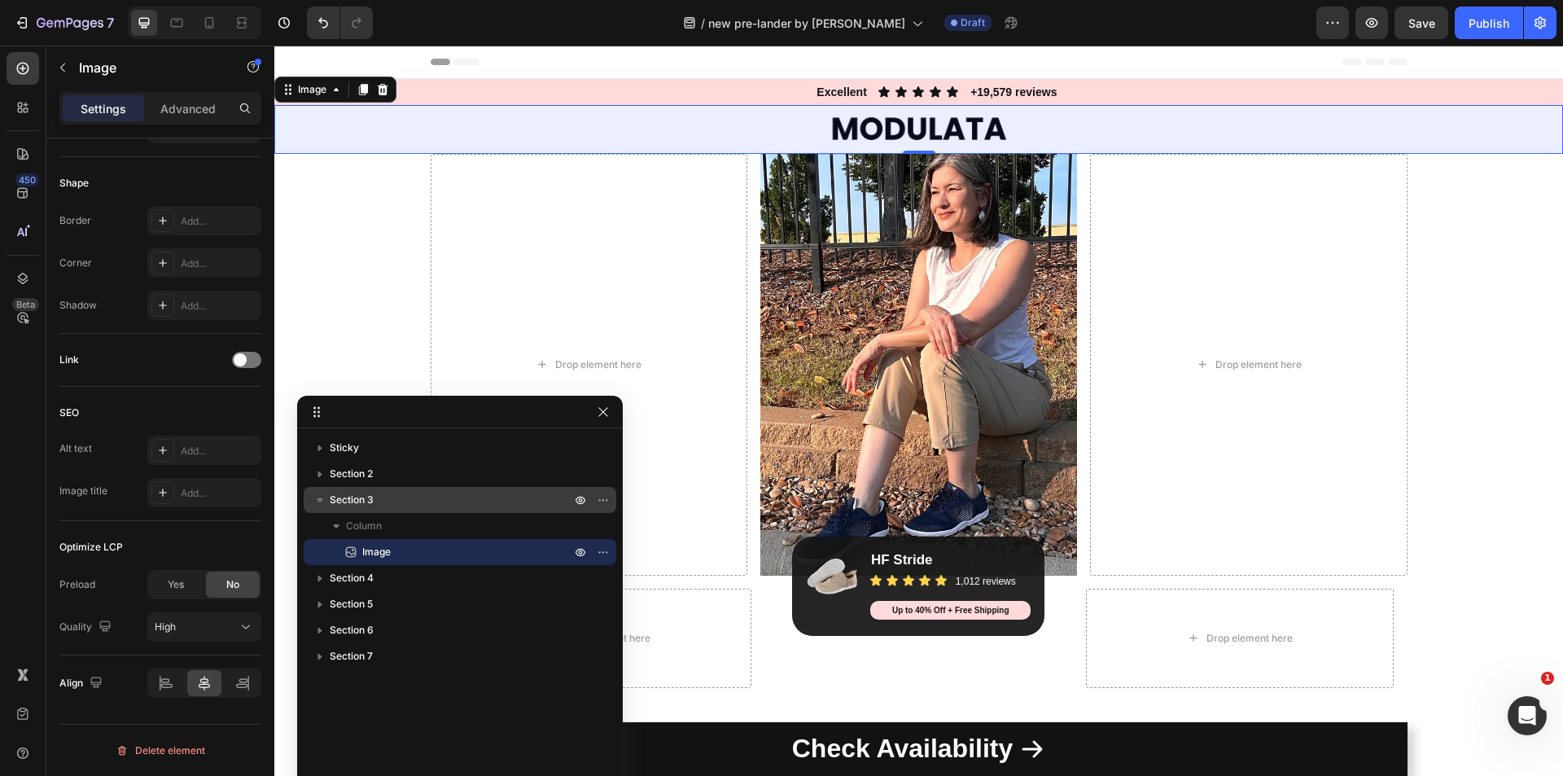
click at [384, 489] on div "Section 3" at bounding box center [459, 500] width 299 height 26
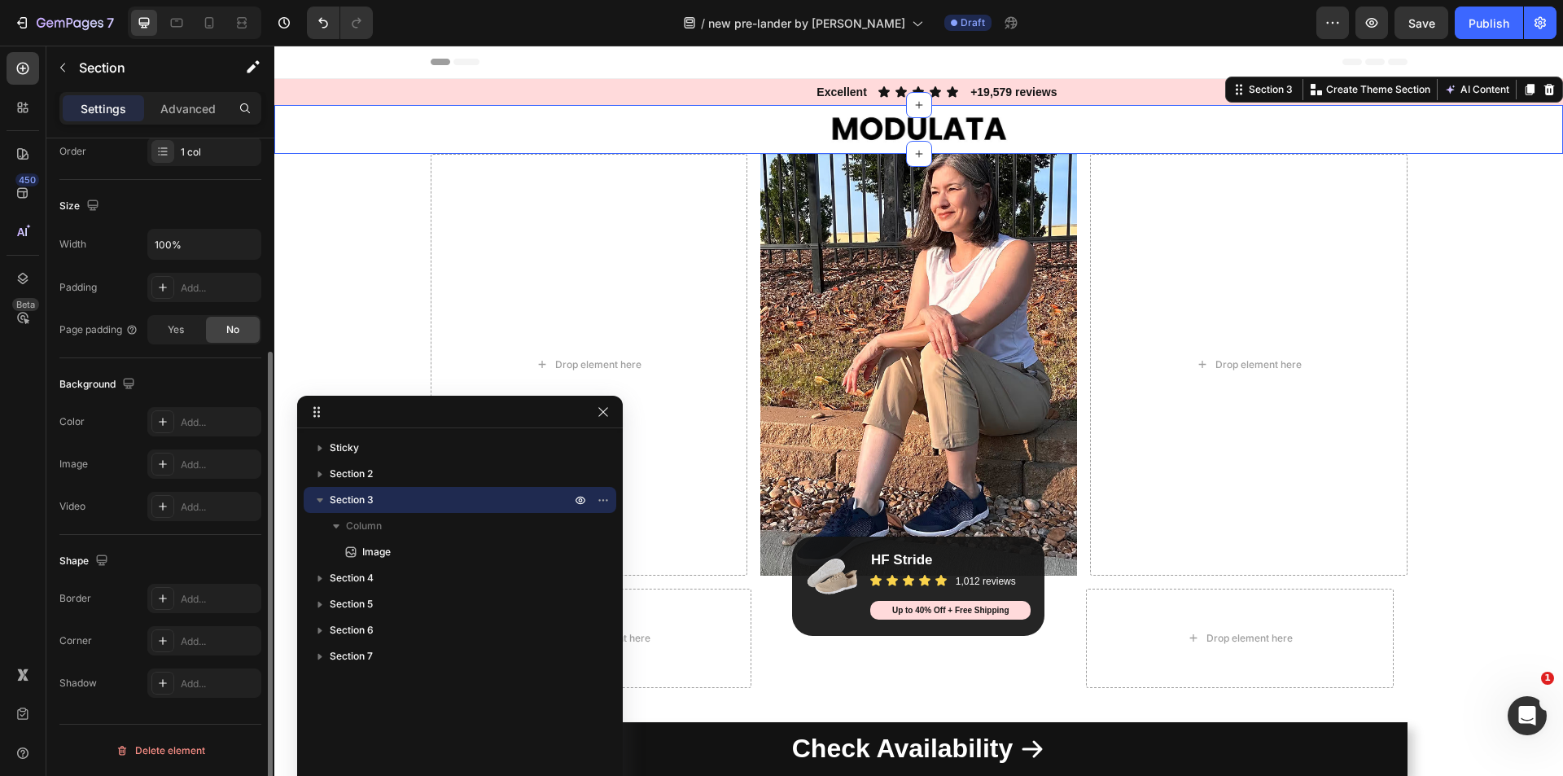
scroll to position [0, 0]
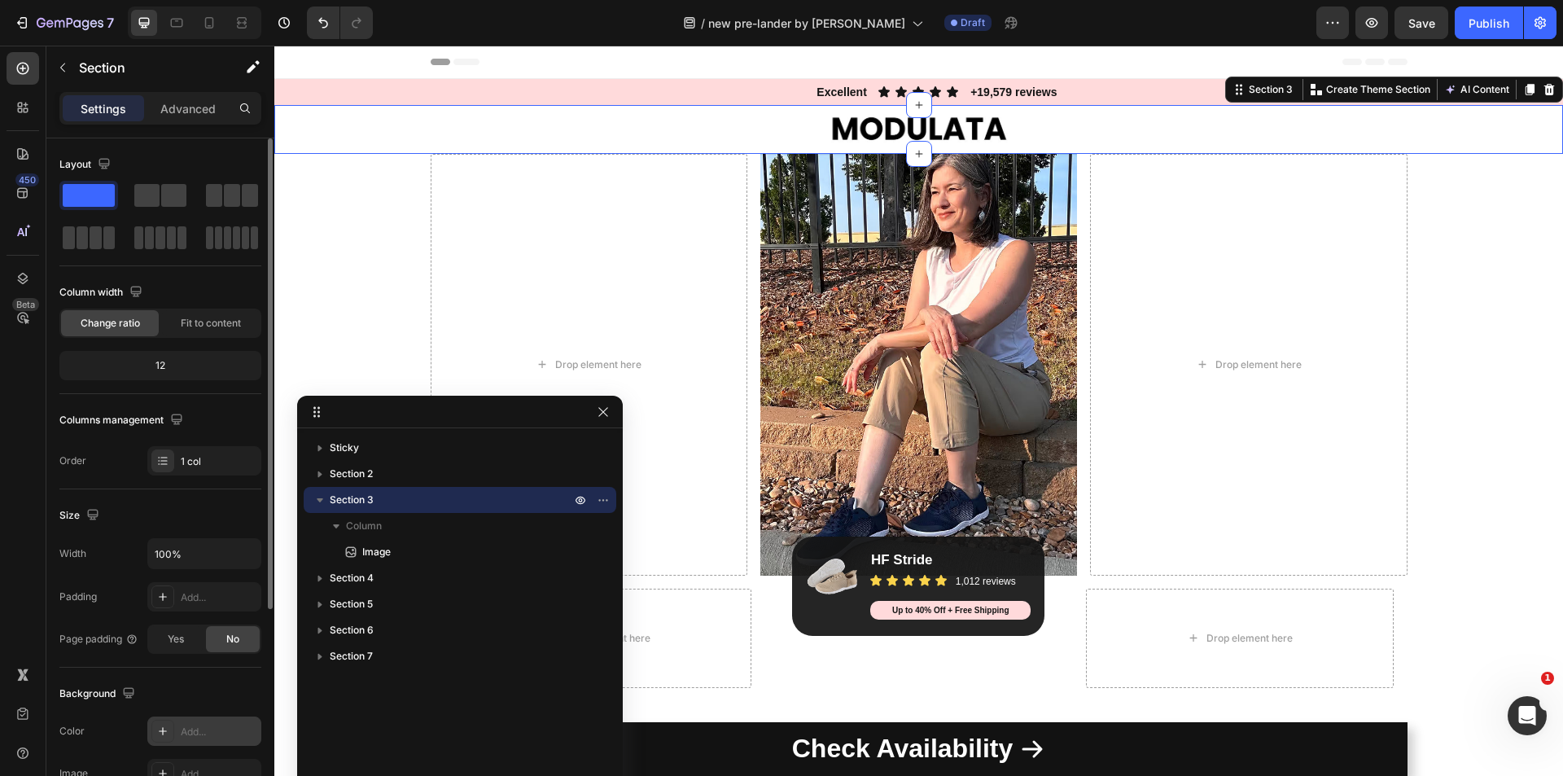
click at [171, 726] on div at bounding box center [162, 730] width 23 height 23
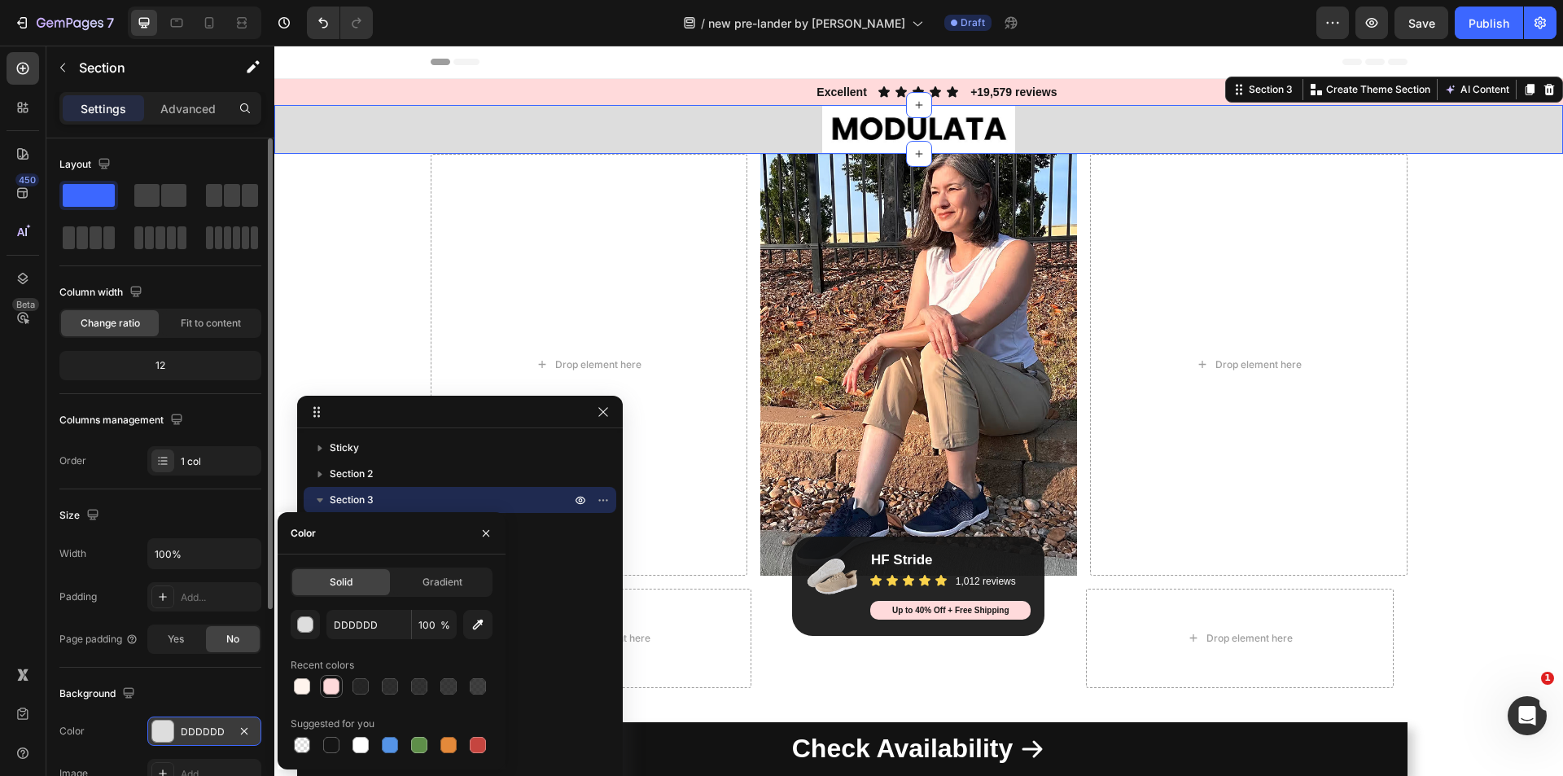
click at [339, 687] on div at bounding box center [331, 686] width 16 height 16
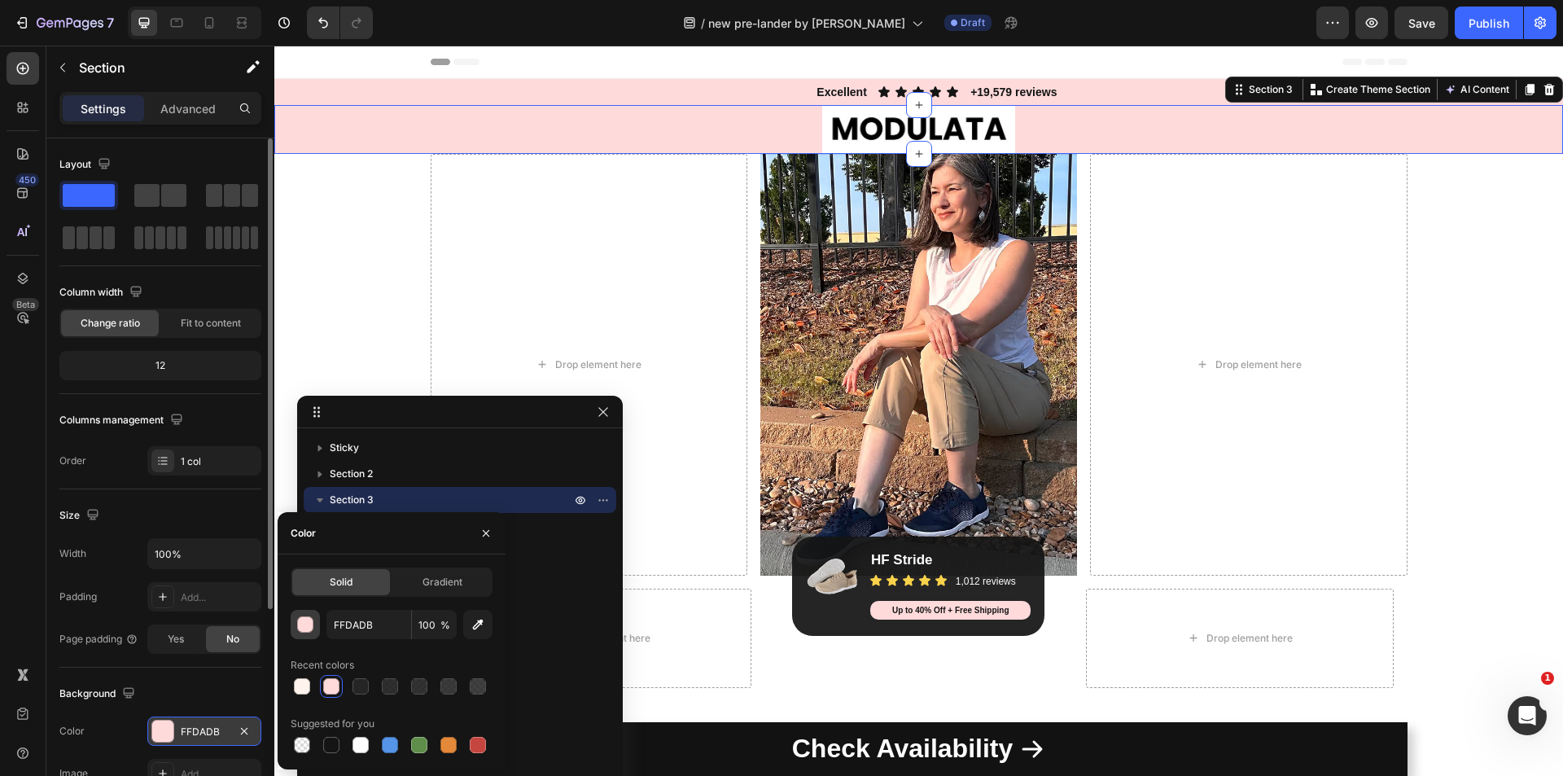
click at [307, 625] on div "button" at bounding box center [306, 625] width 16 height 16
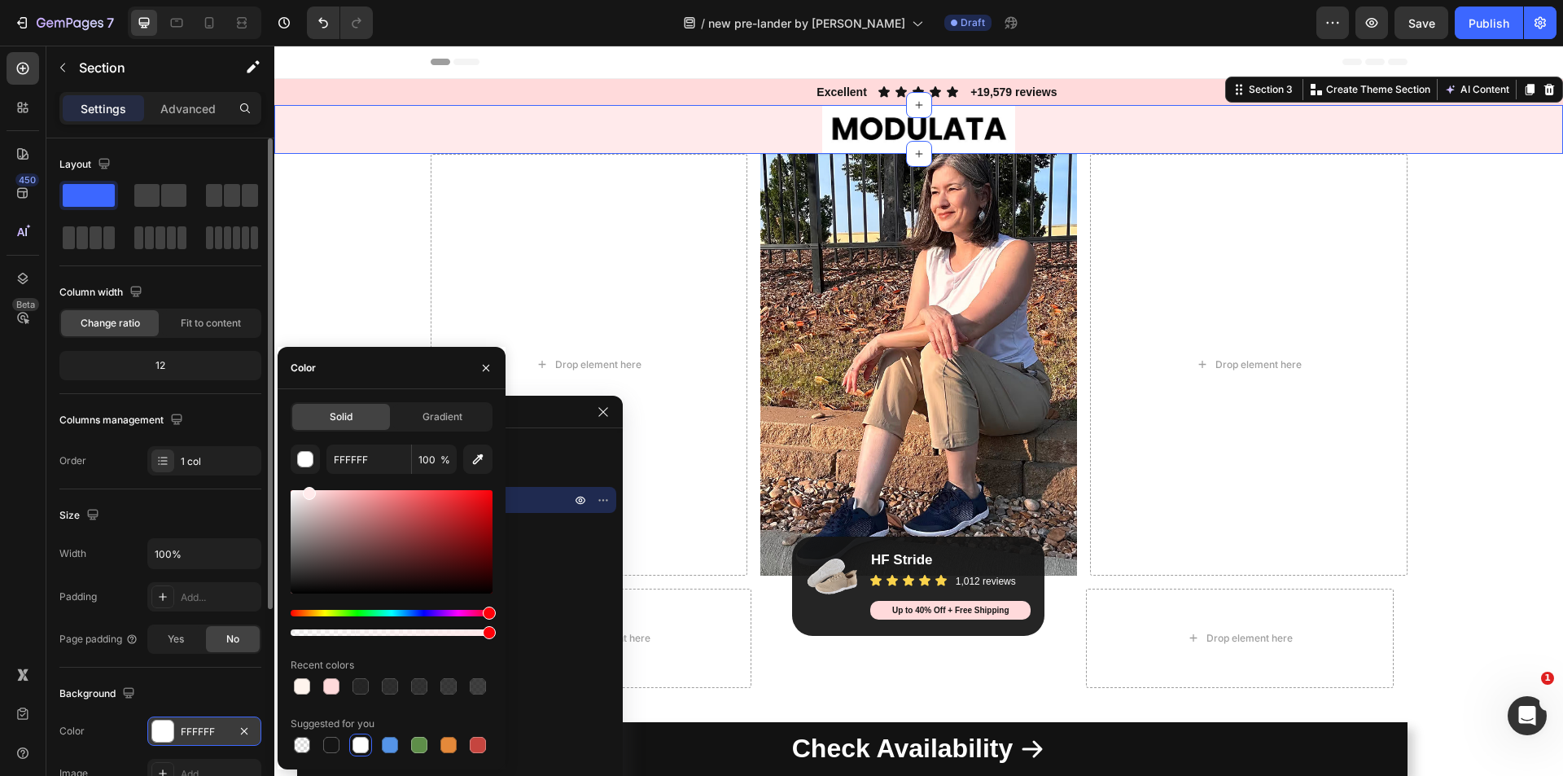
drag, startPoint x: 315, startPoint y: 503, endPoint x: 308, endPoint y: 479, distance: 24.7
click at [308, 479] on div "FFFFFF 100 % Recent colors Suggested for you" at bounding box center [392, 600] width 202 height 312
click at [336, 464] on input "FFEAEB" at bounding box center [368, 458] width 85 height 29
paste input "9D8"
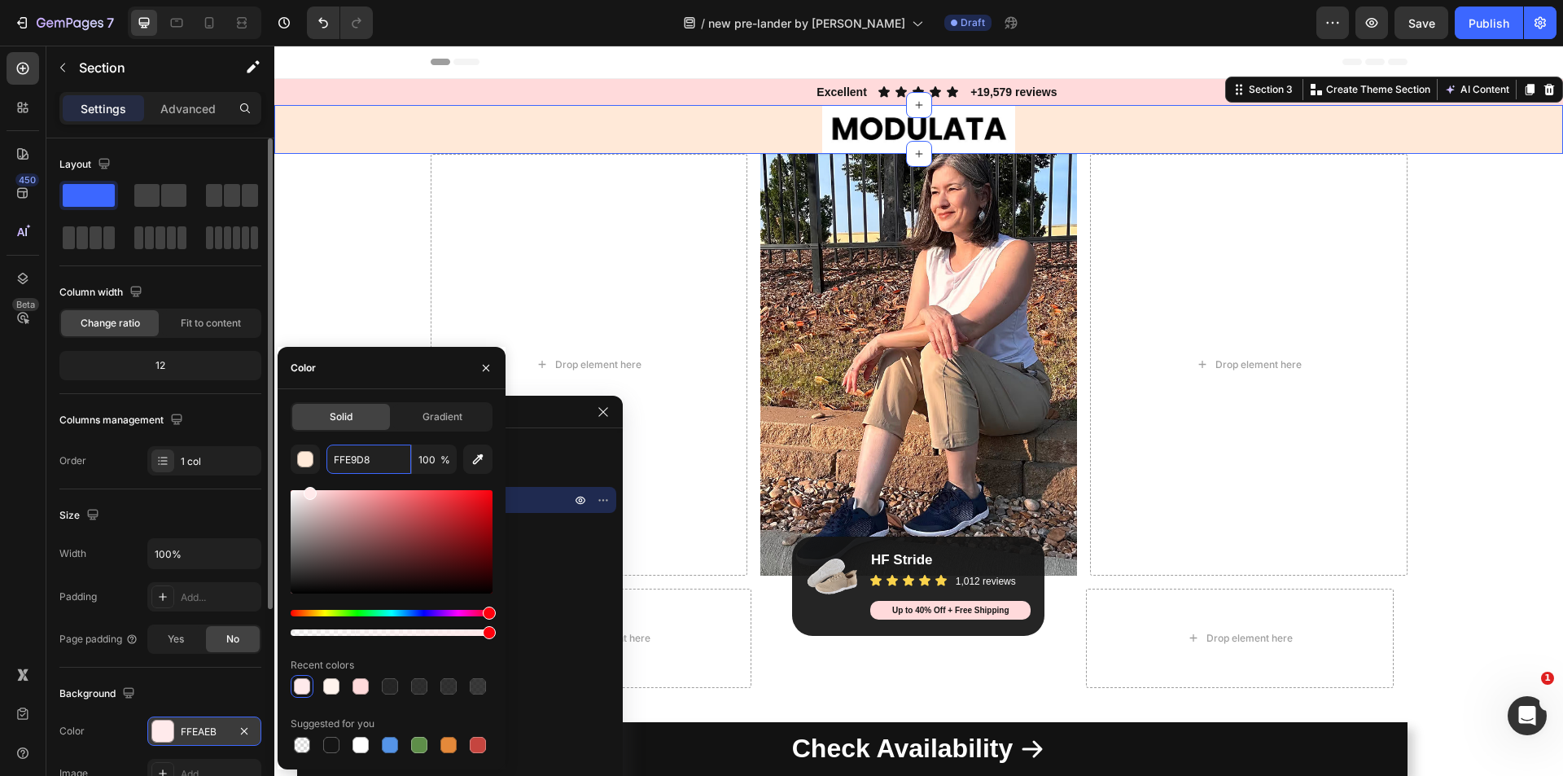
type input "FFE9D8"
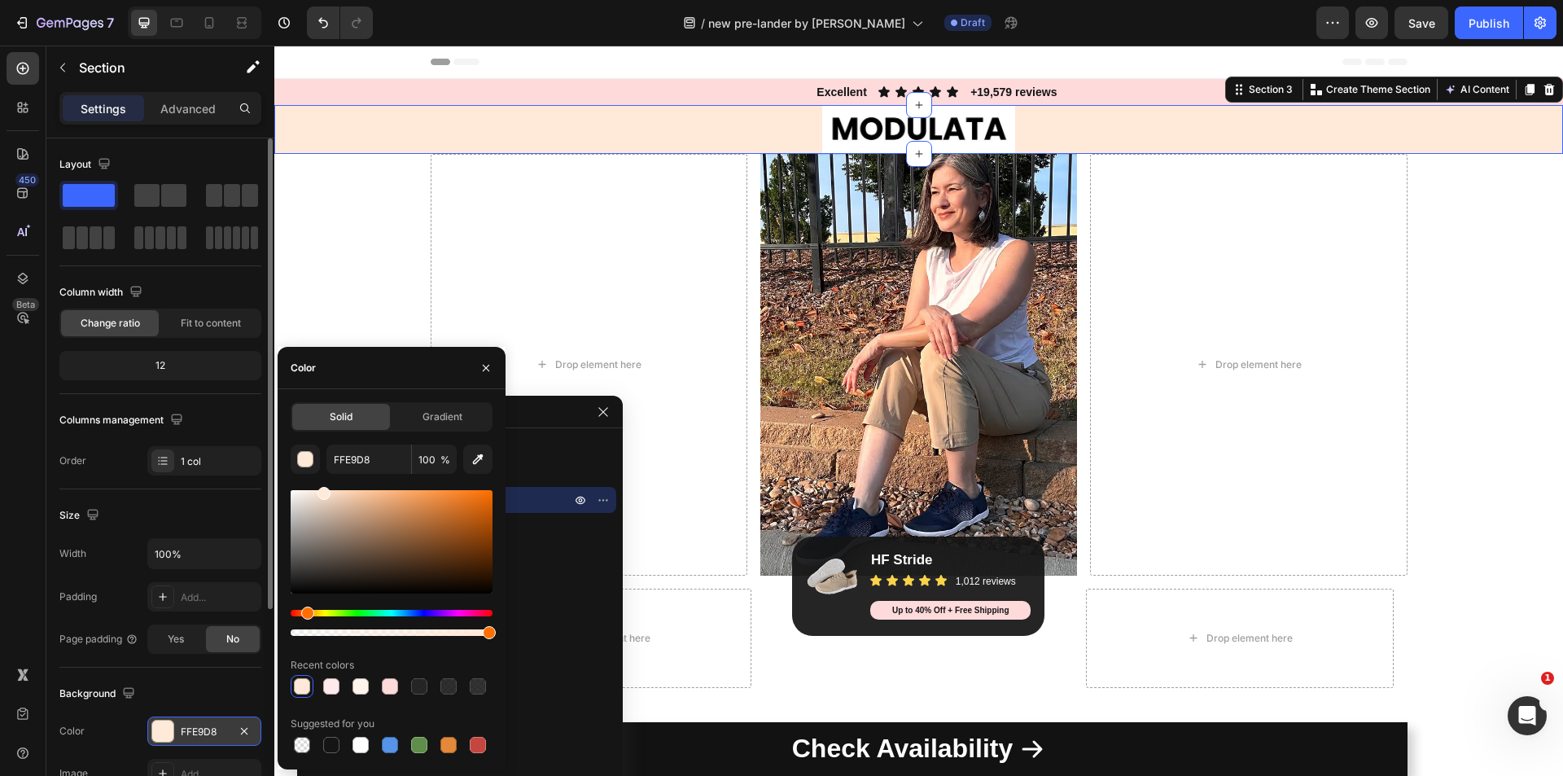
click at [365, 373] on div "Color" at bounding box center [392, 368] width 228 height 42
click at [1372, 22] on icon "button" at bounding box center [1371, 23] width 16 height 16
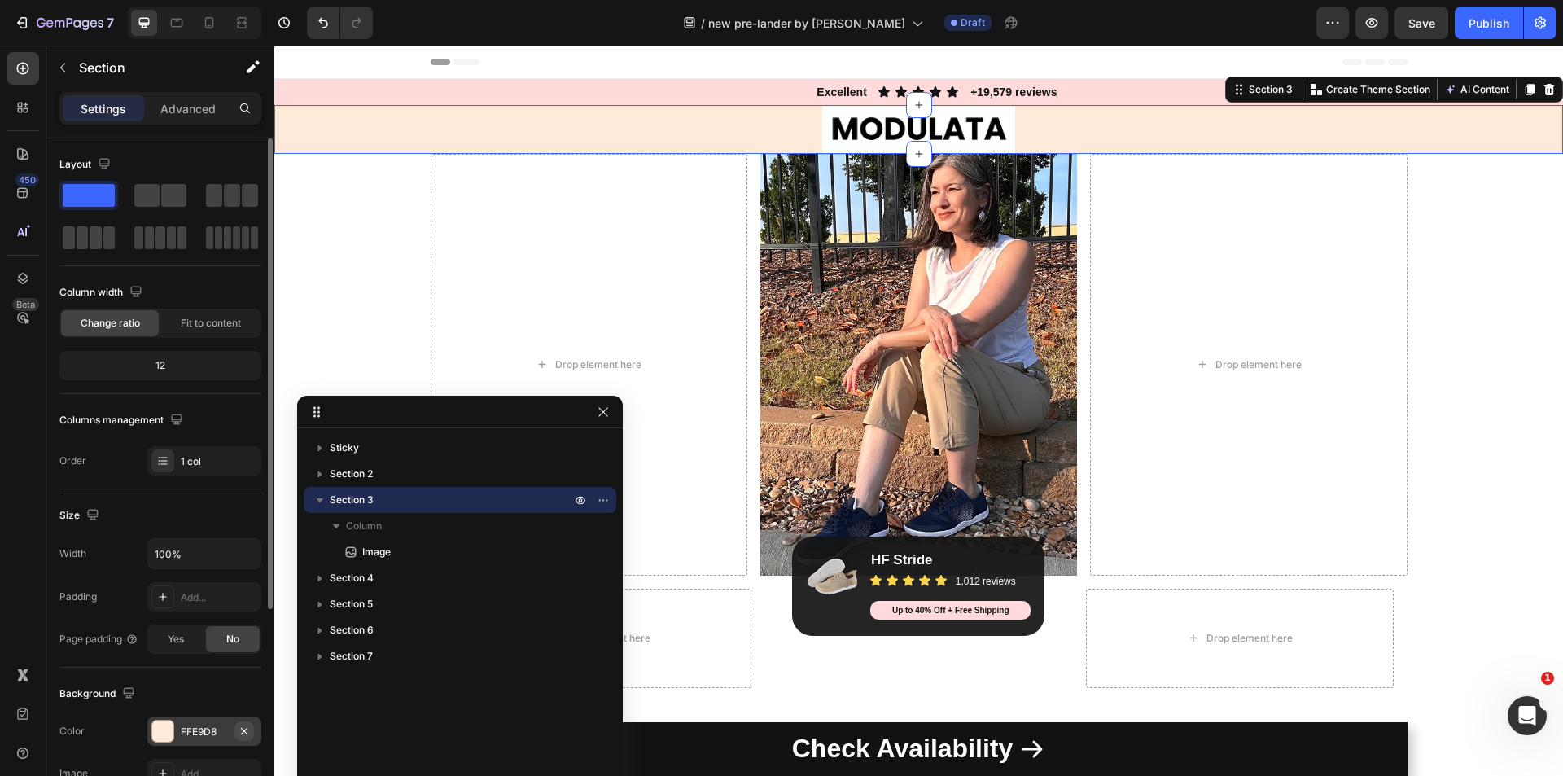
click at [241, 732] on icon "button" at bounding box center [244, 730] width 13 height 13
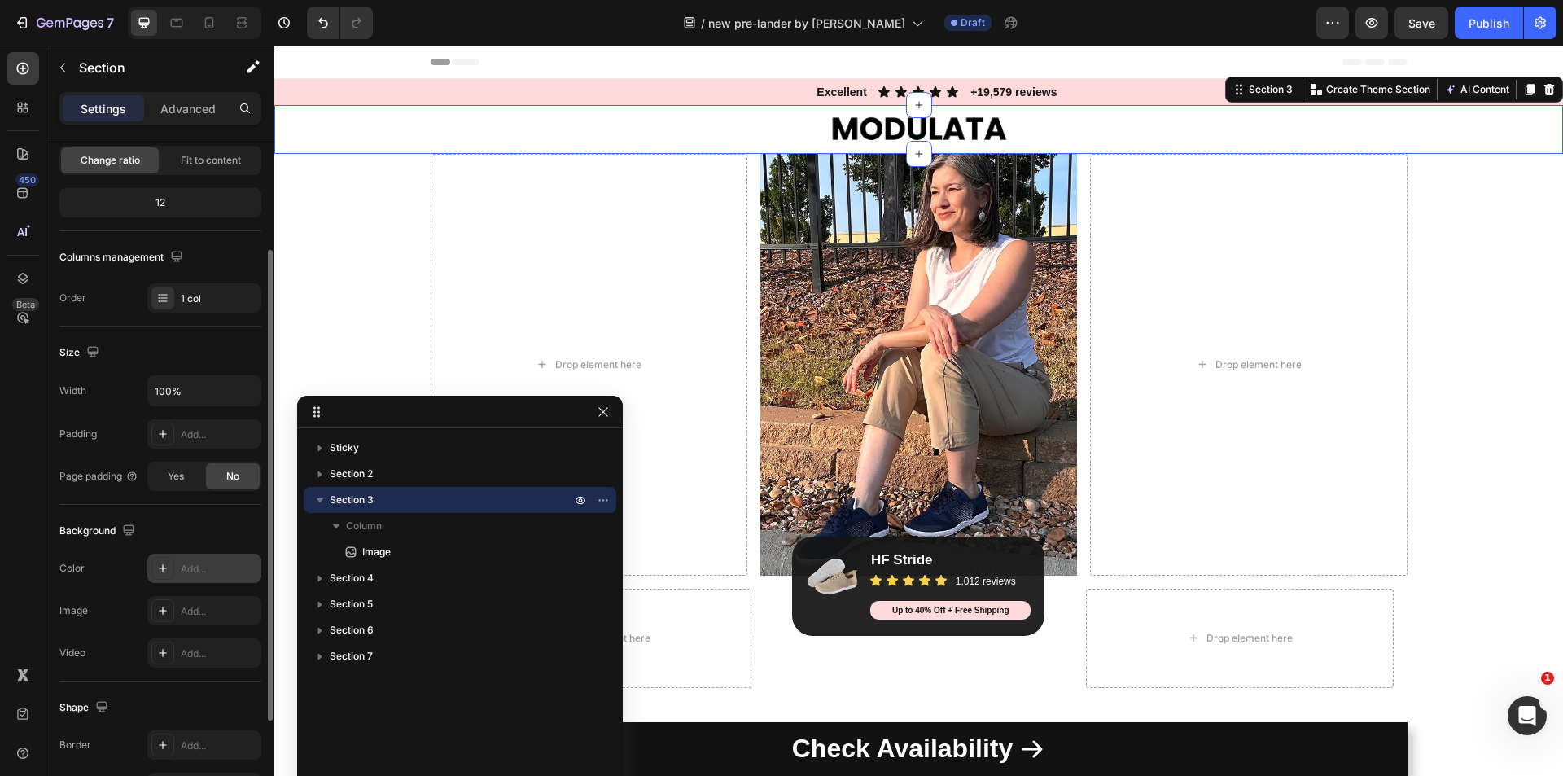
scroll to position [244, 0]
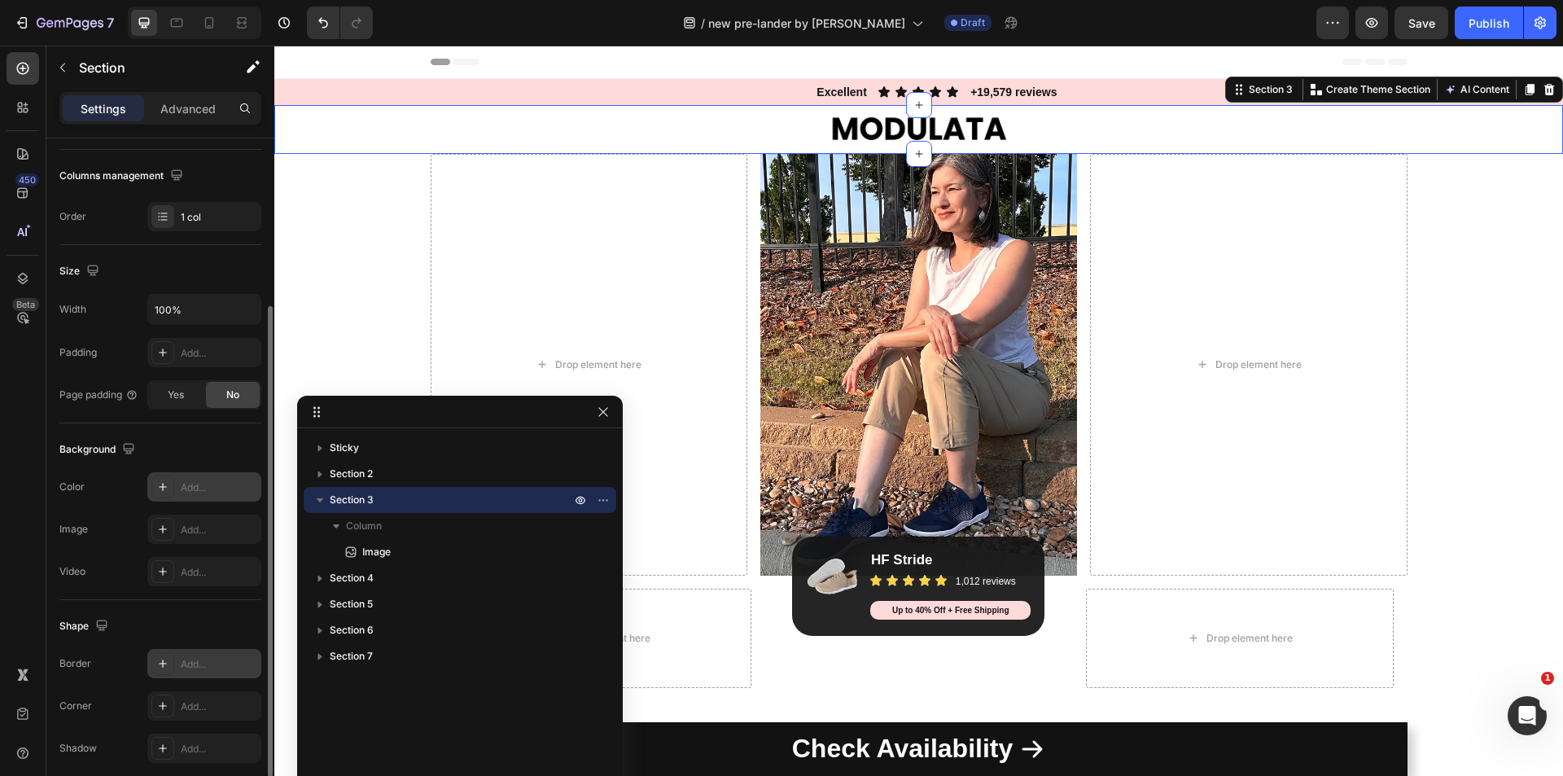
click at [168, 660] on icon at bounding box center [162, 663] width 13 height 13
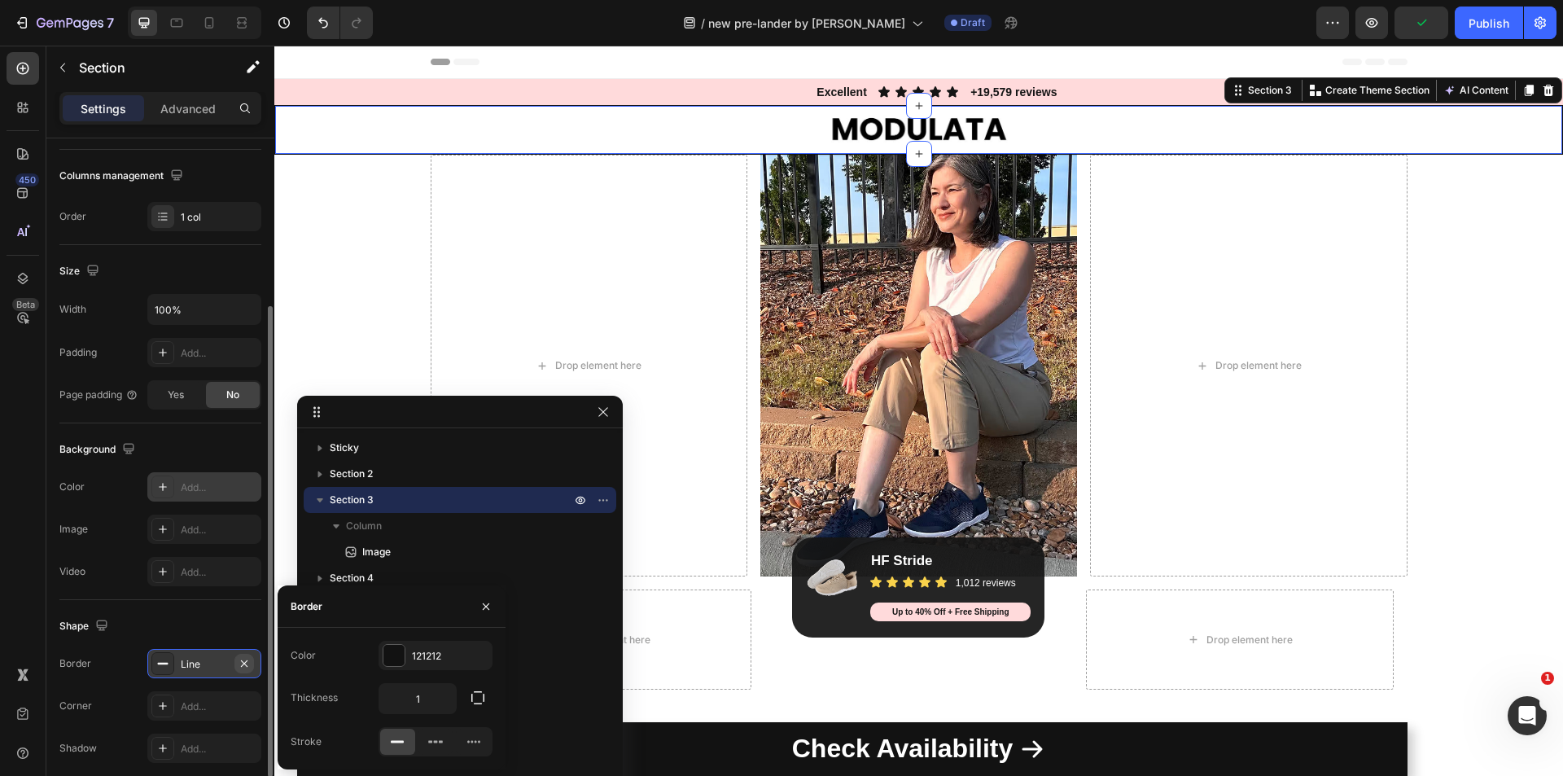
click at [247, 667] on icon "button" at bounding box center [244, 663] width 13 height 13
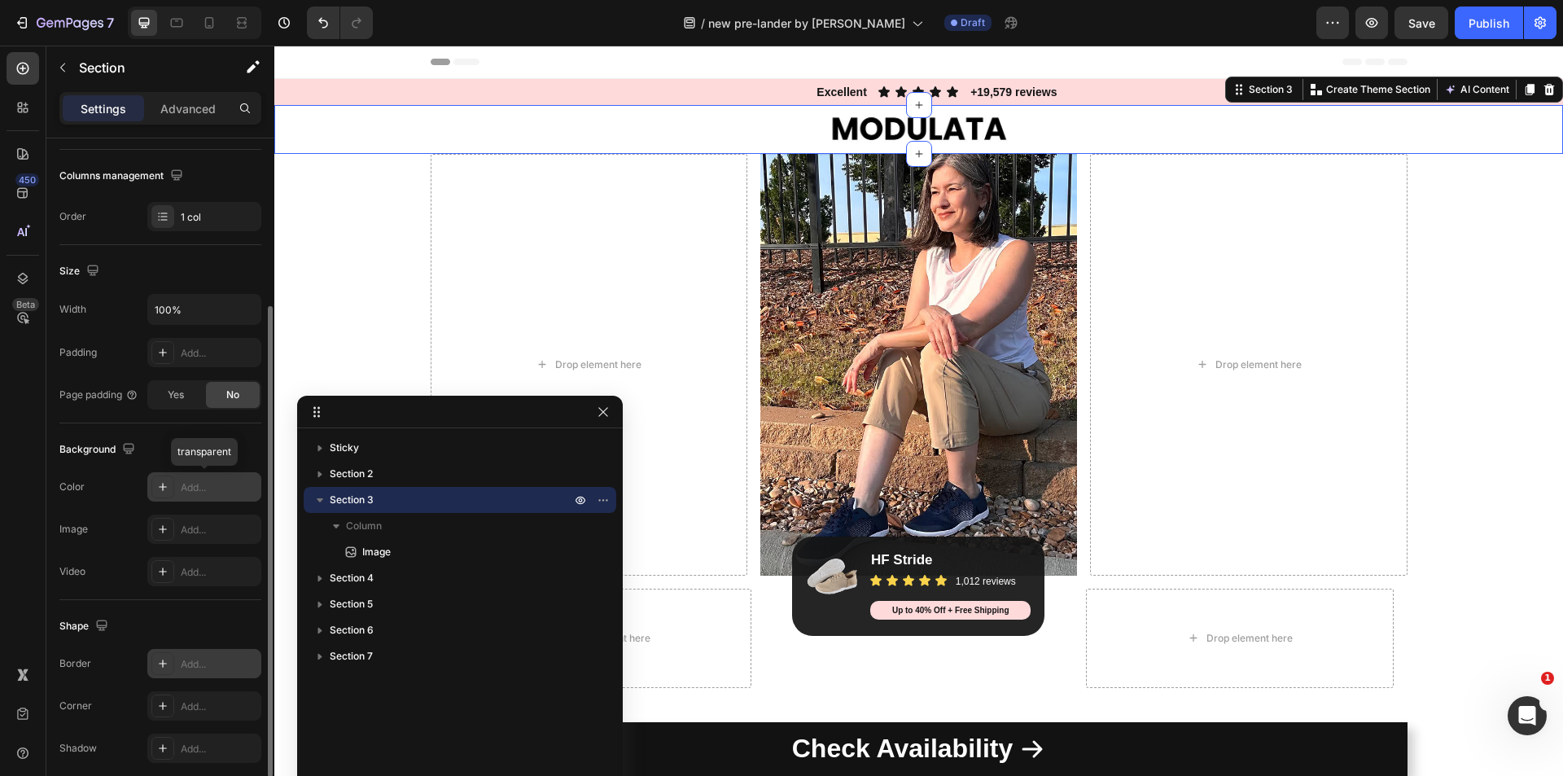
scroll to position [163, 0]
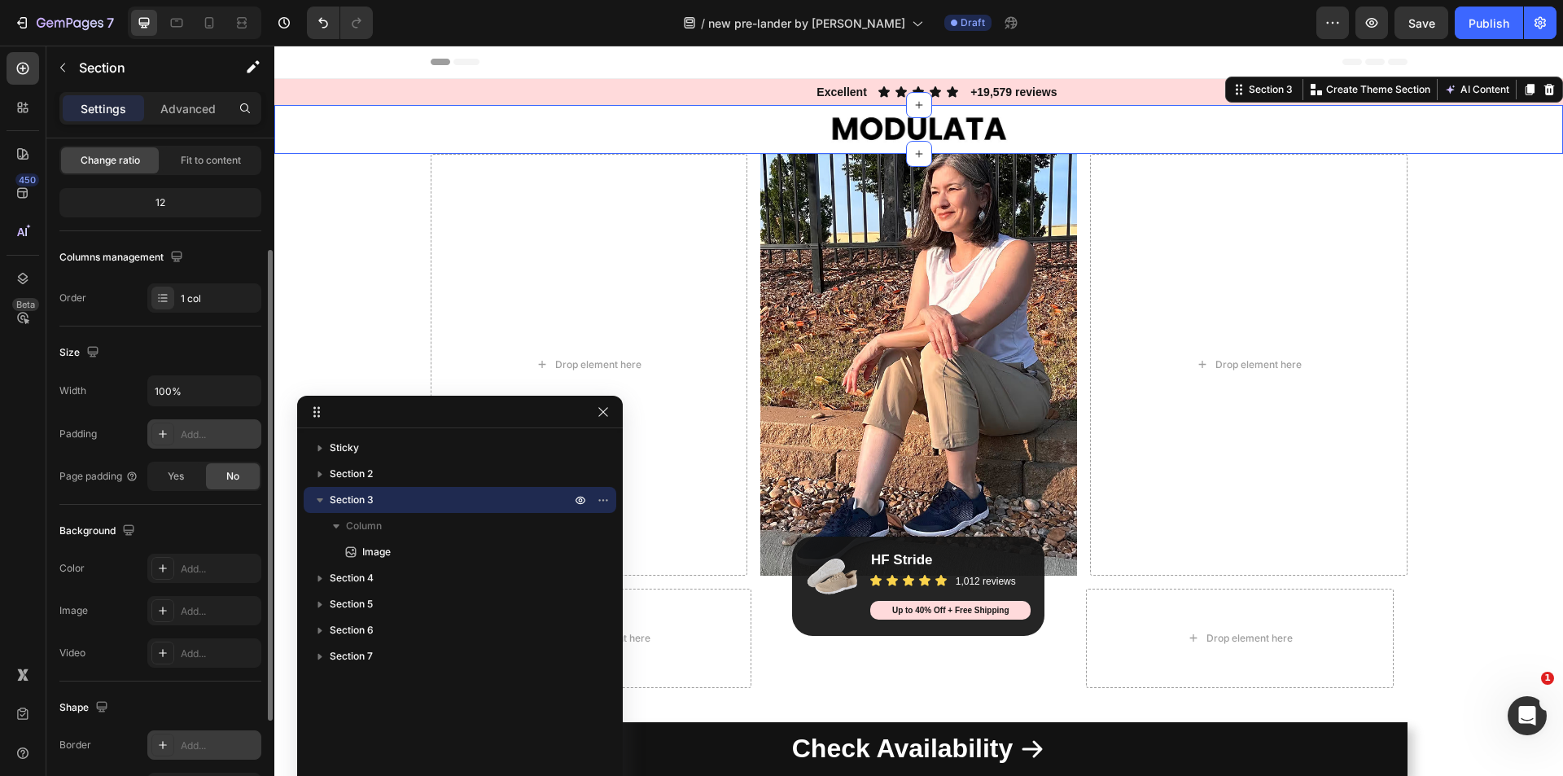
click at [167, 434] on icon at bounding box center [162, 433] width 13 height 13
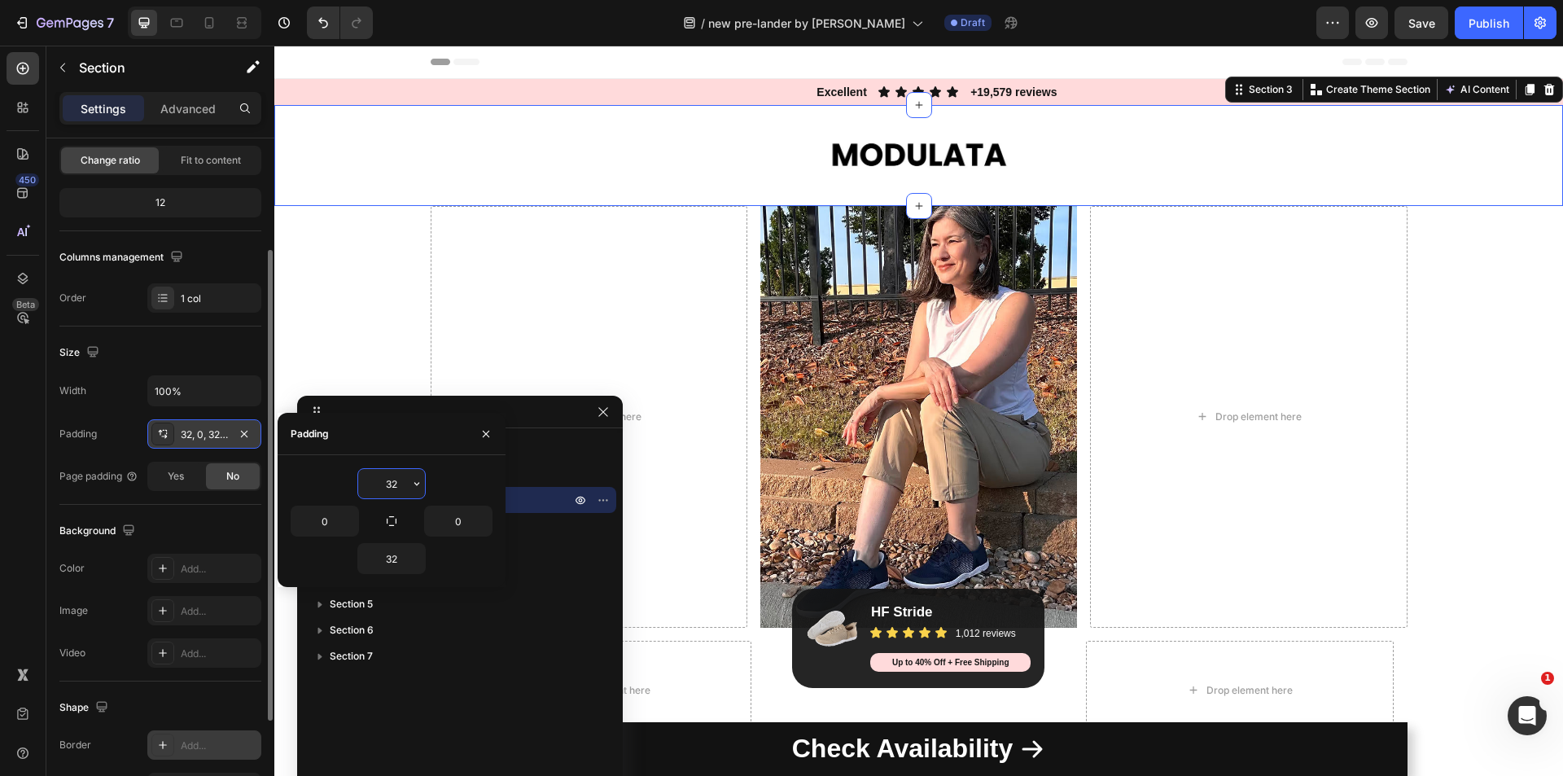
click at [400, 479] on input "32" at bounding box center [391, 483] width 67 height 29
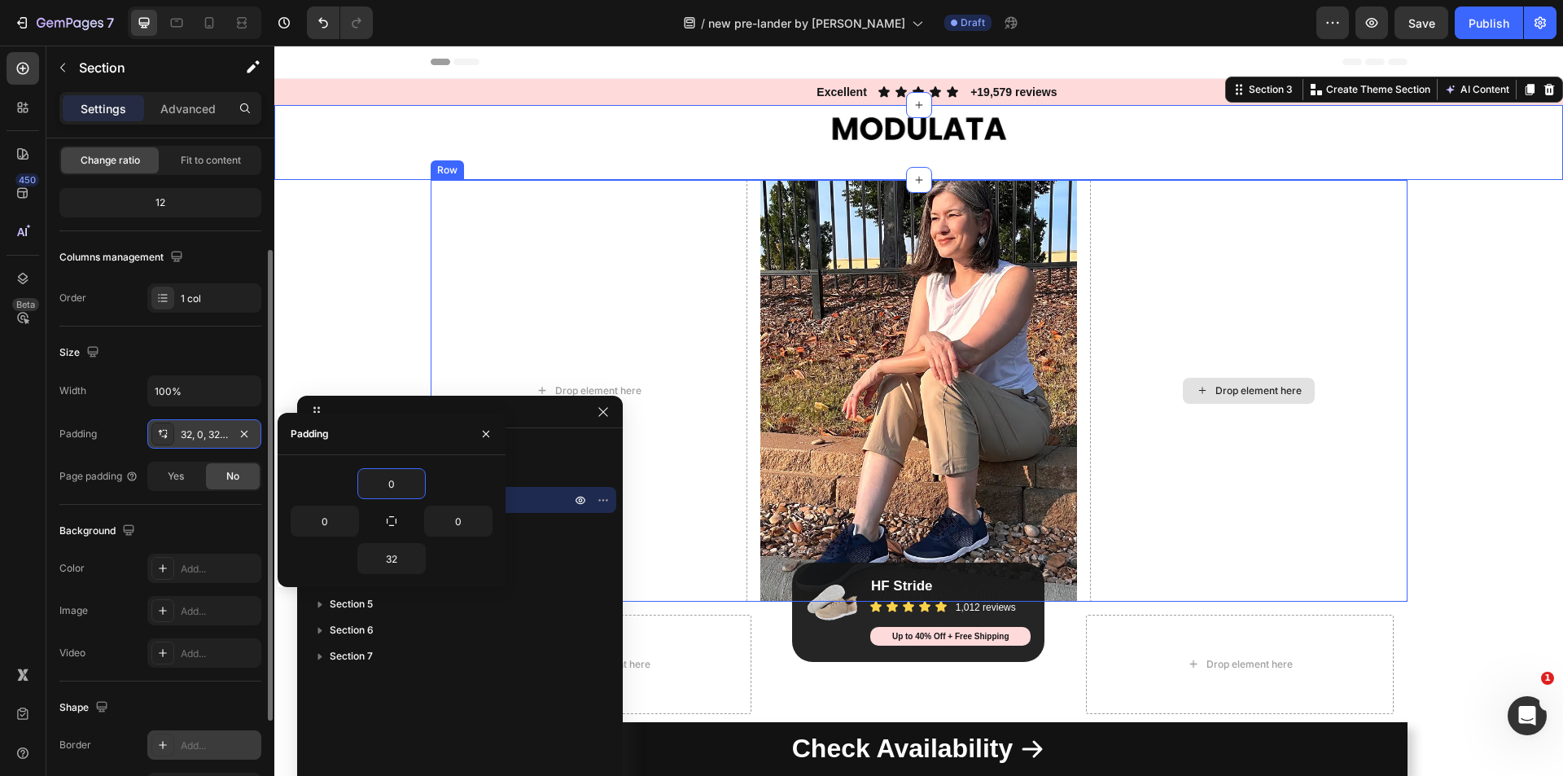
click at [1414, 380] on div "Drop element here Image Drop element here Row Row Drop element here Image HF St…" at bounding box center [918, 454] width 1288 height 548
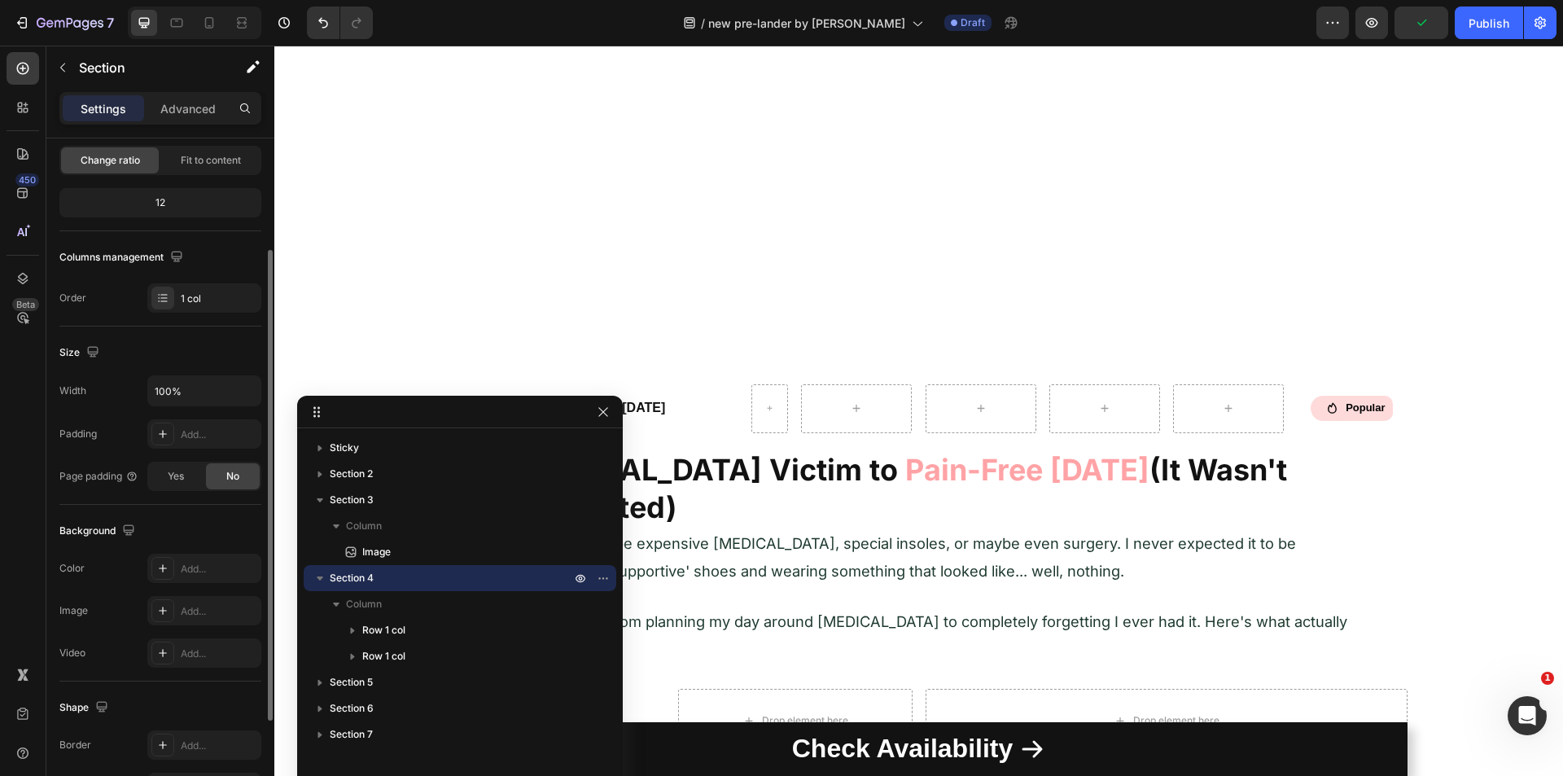
scroll to position [895, 0]
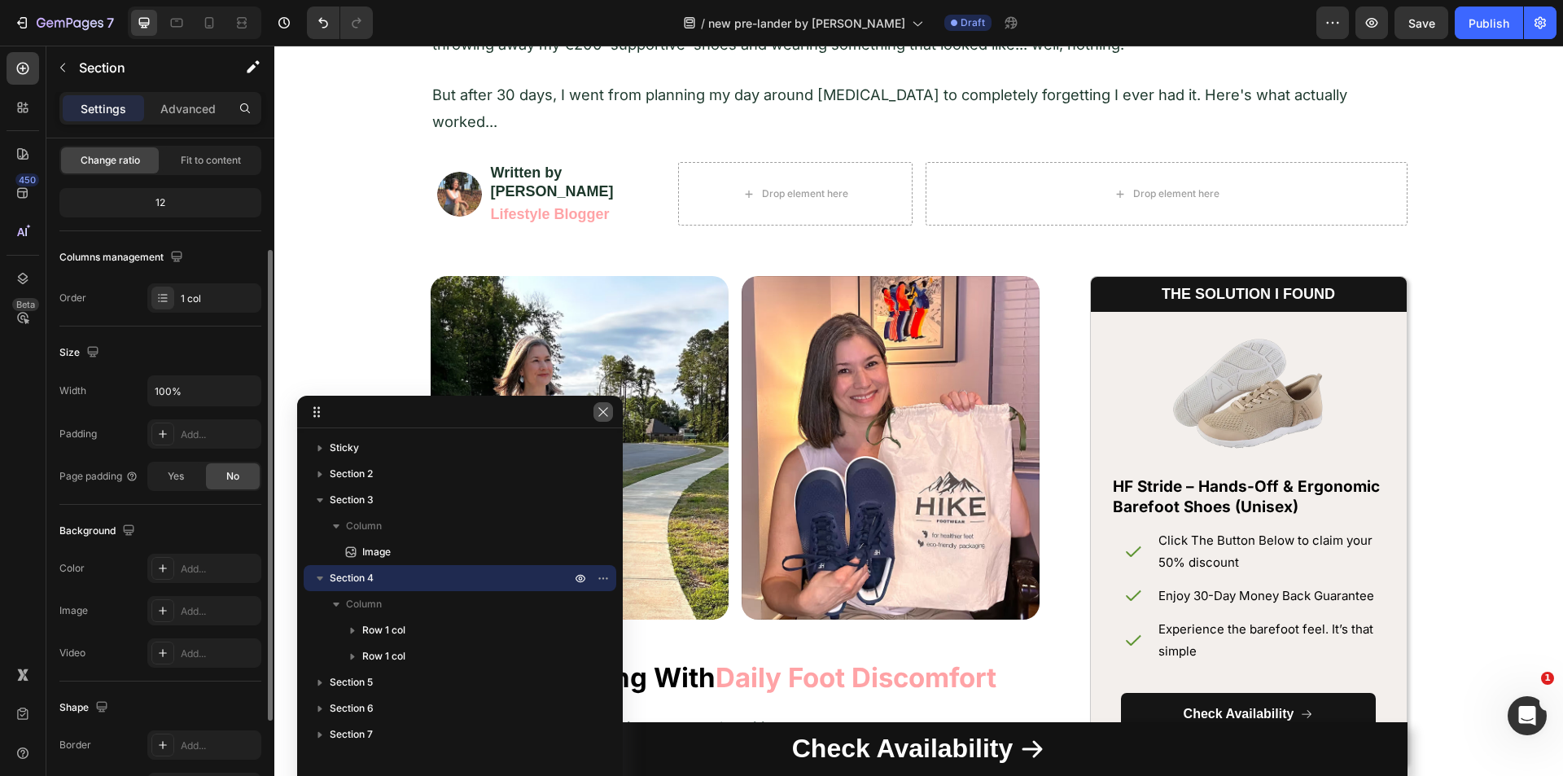
click at [598, 416] on icon "button" at bounding box center [603, 411] width 13 height 13
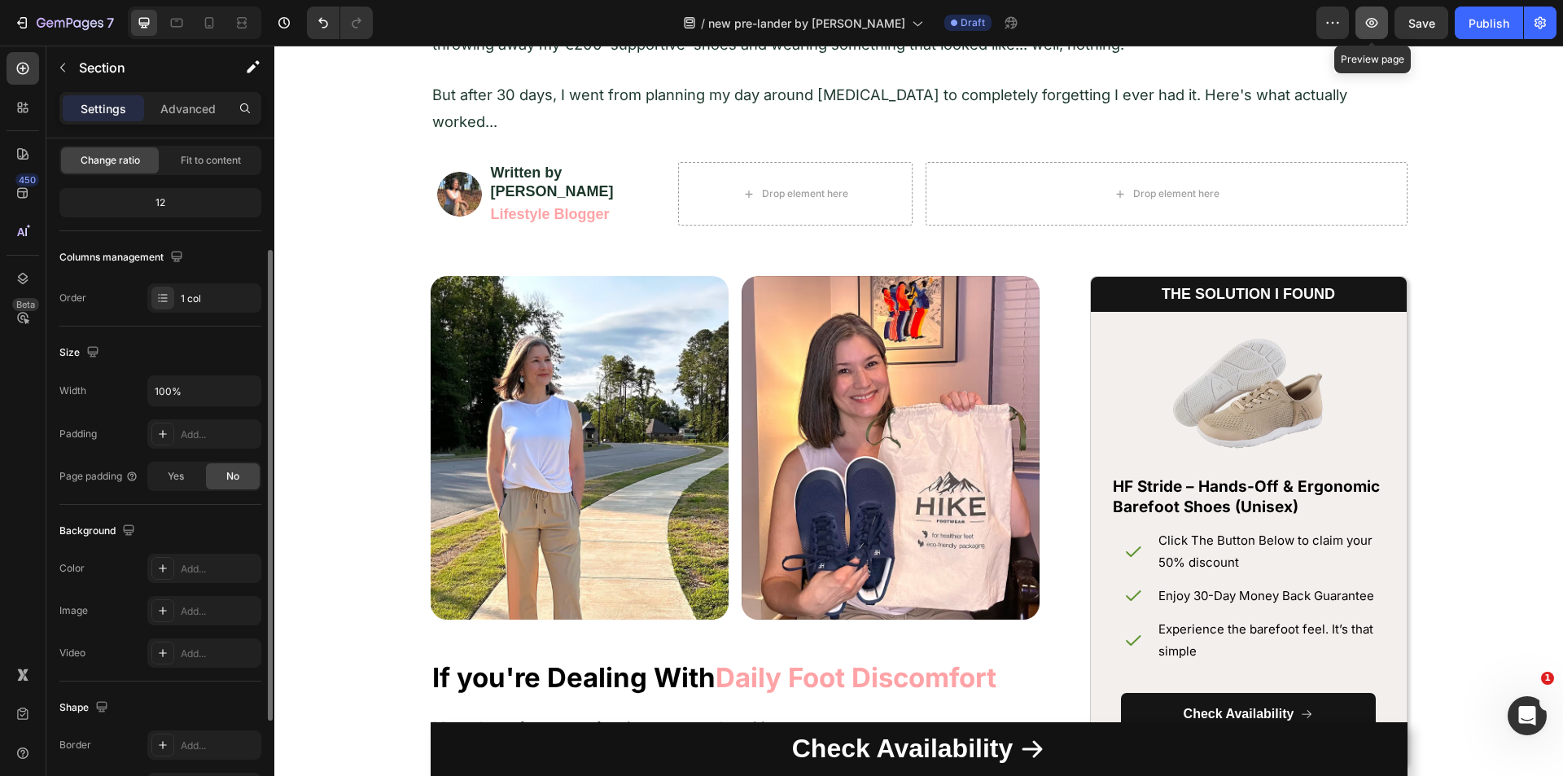
click at [1386, 24] on button "button" at bounding box center [1371, 23] width 33 height 33
click at [216, 31] on div at bounding box center [209, 23] width 26 height 26
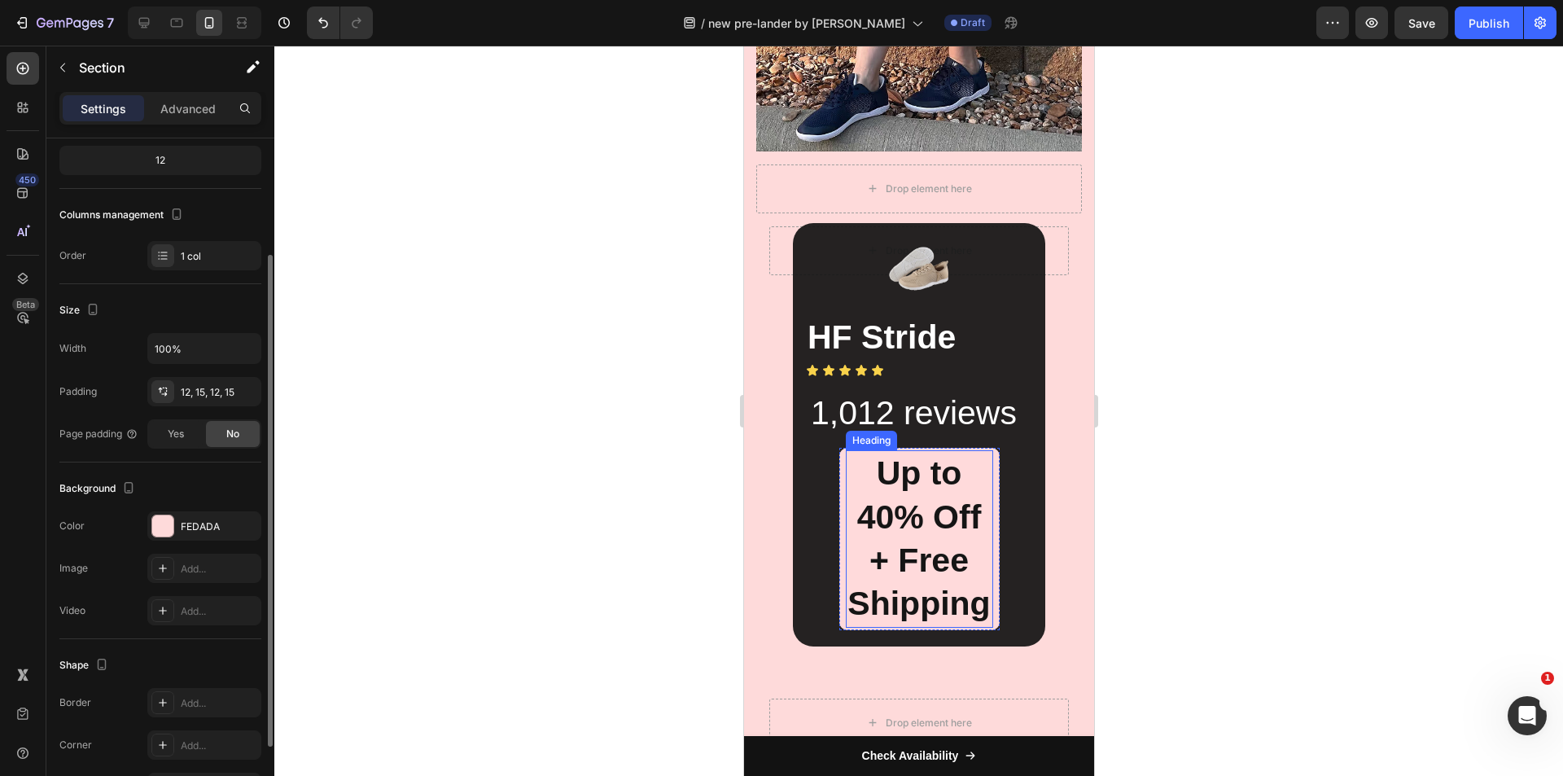
scroll to position [576, 0]
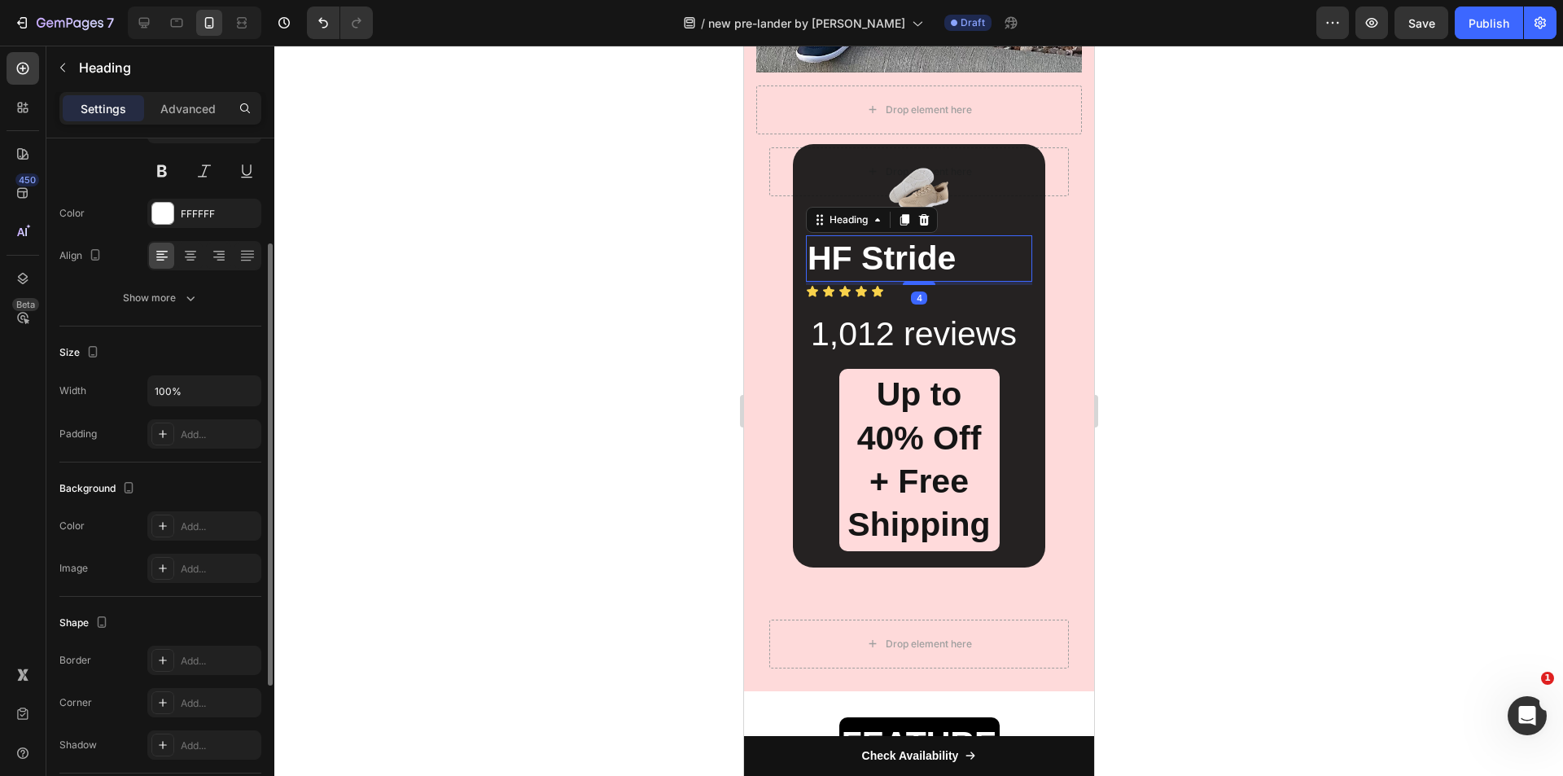
click at [885, 268] on h2 "HF Stride" at bounding box center [918, 258] width 226 height 46
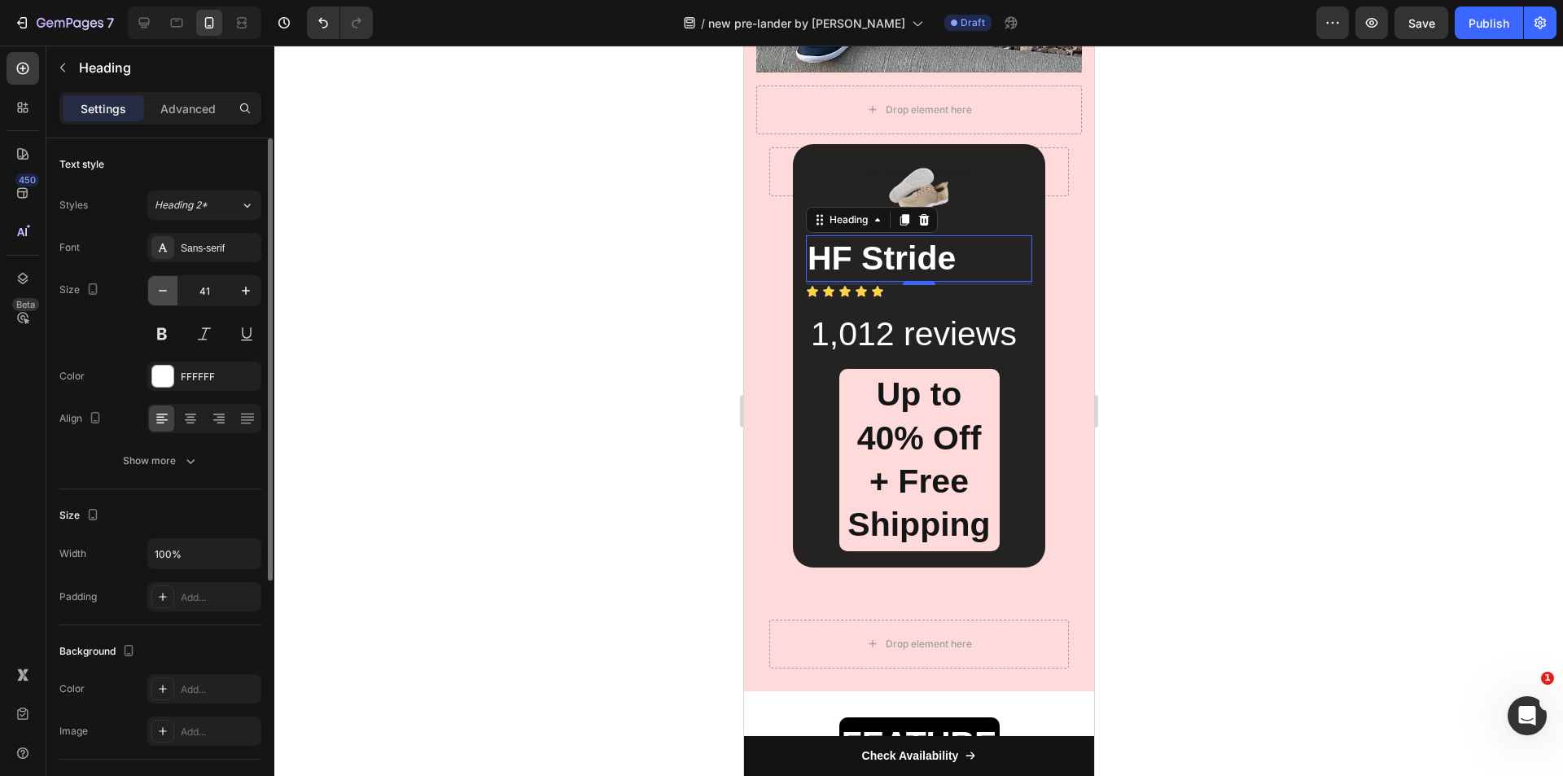
click at [152, 289] on button "button" at bounding box center [162, 290] width 29 height 29
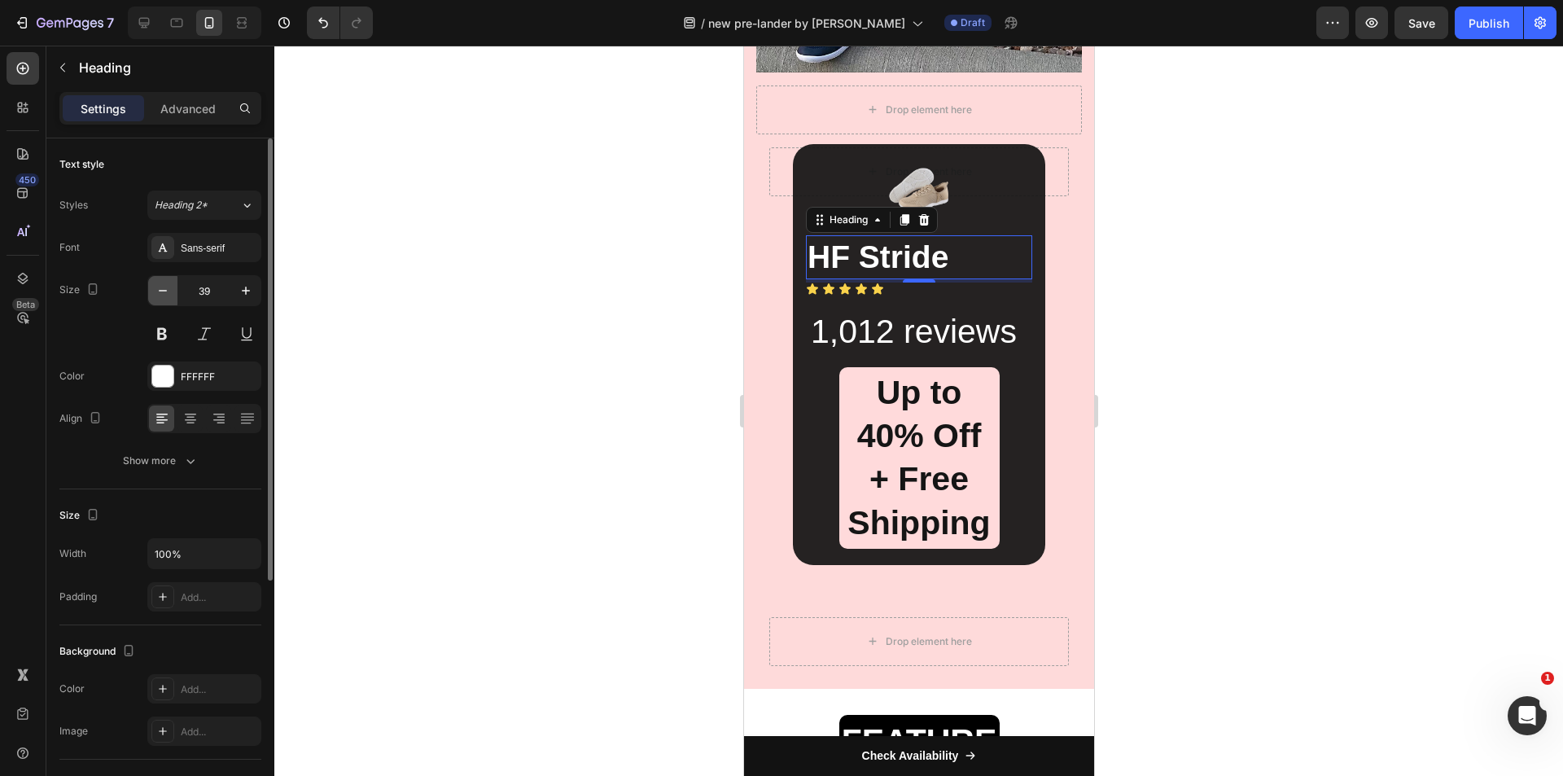
click at [152, 289] on button "button" at bounding box center [162, 290] width 29 height 29
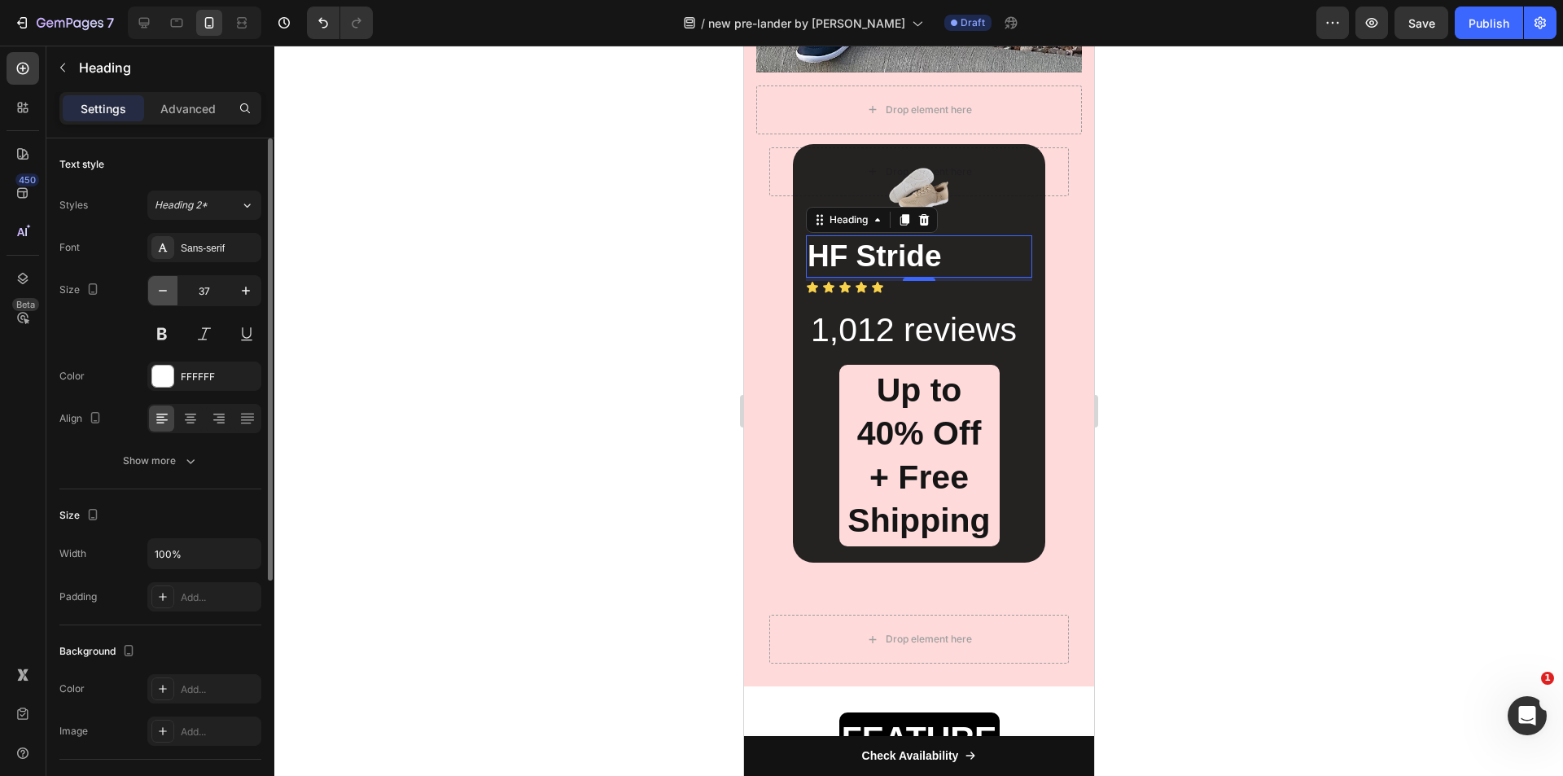
click at [152, 289] on button "button" at bounding box center [162, 290] width 29 height 29
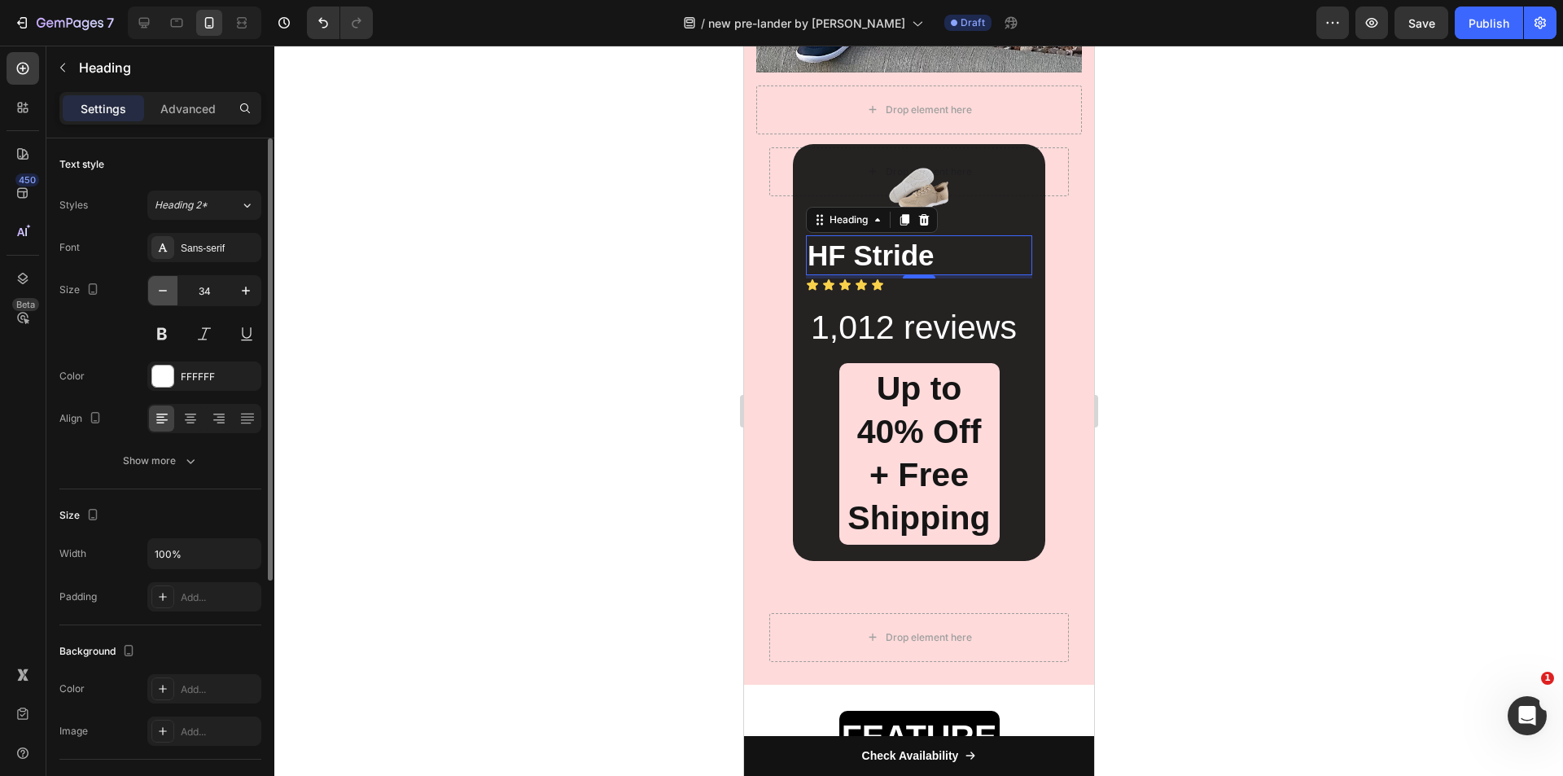
click at [152, 289] on button "button" at bounding box center [162, 290] width 29 height 29
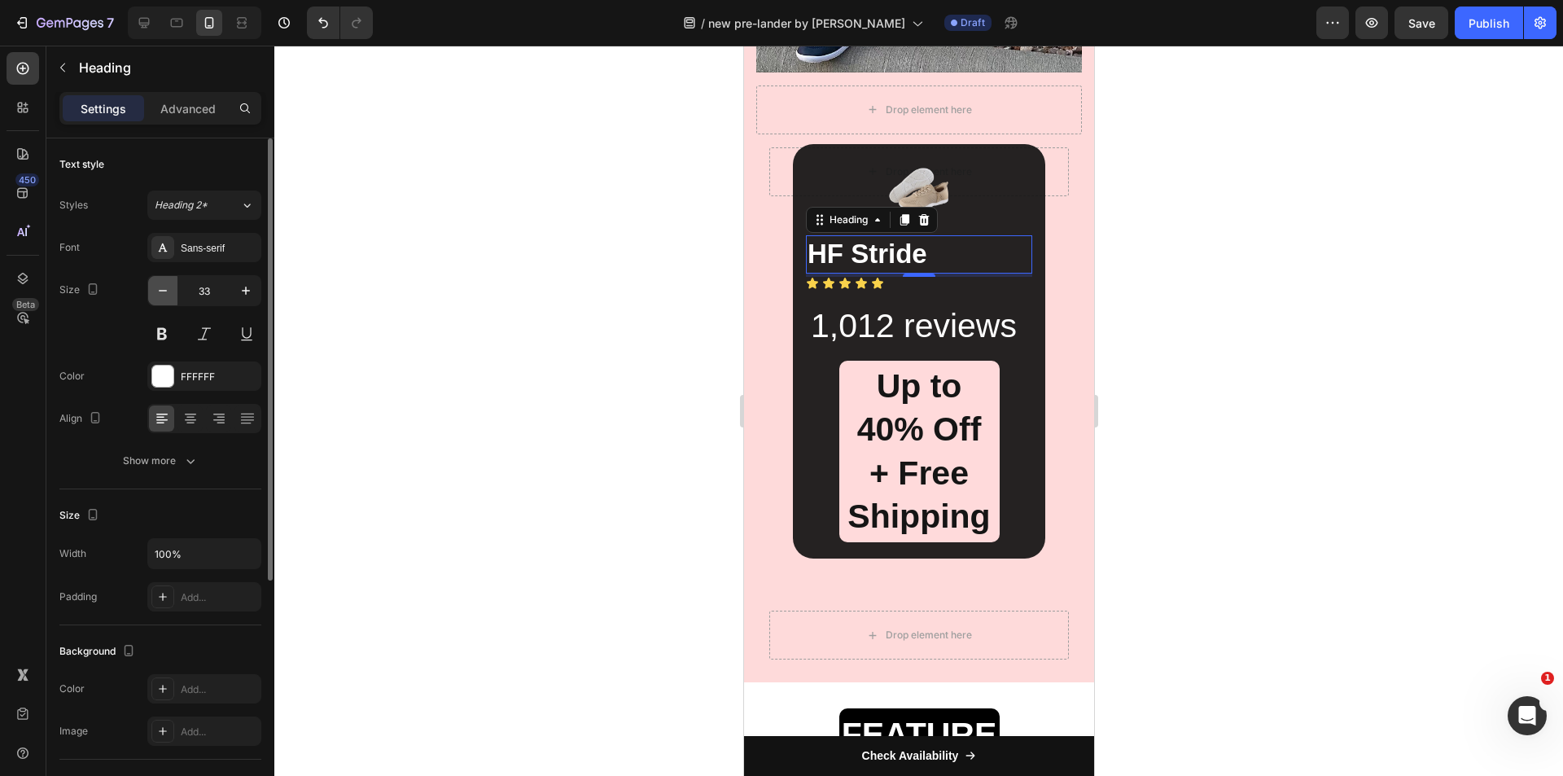
click at [152, 289] on button "button" at bounding box center [162, 290] width 29 height 29
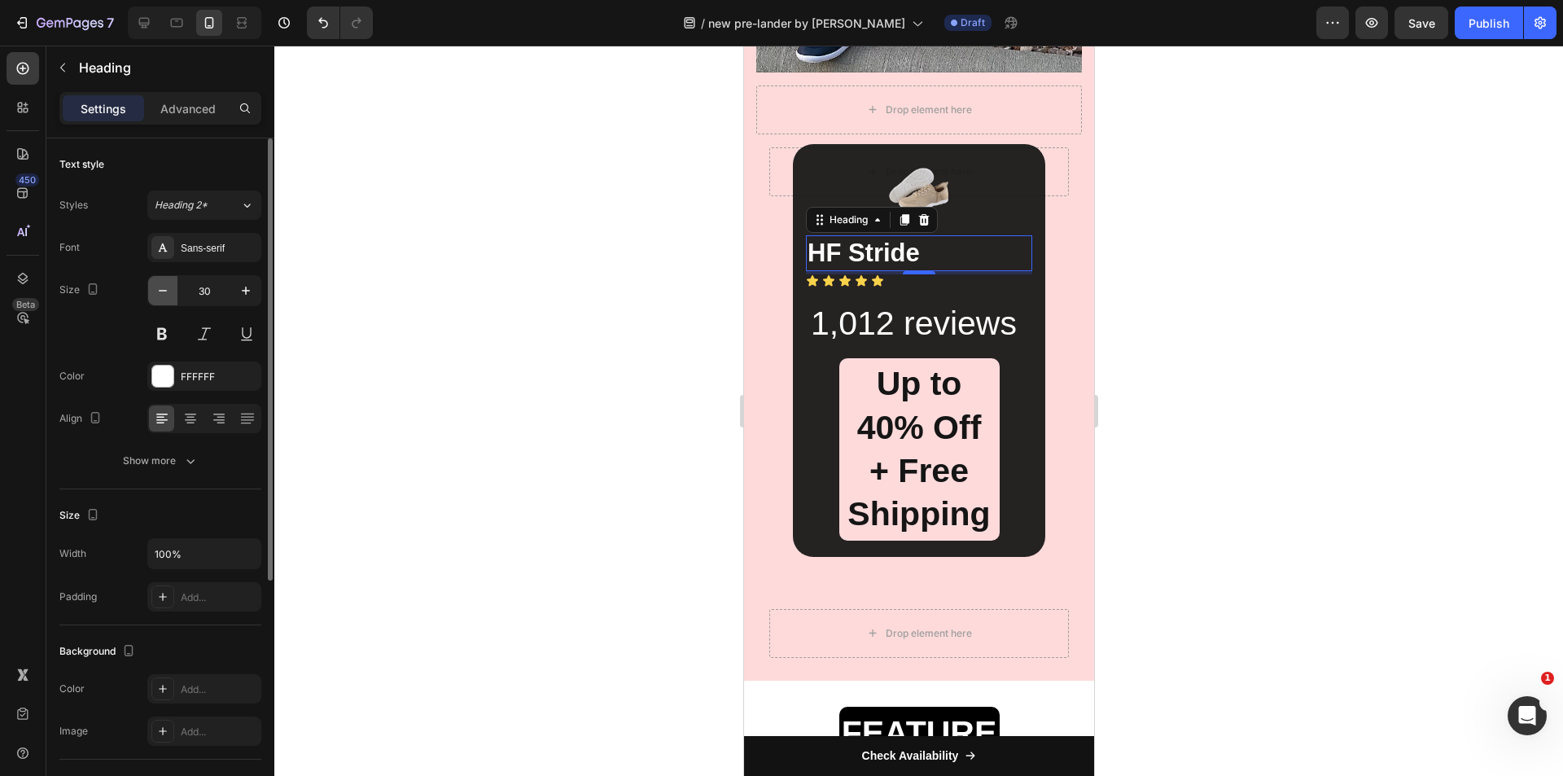
click at [152, 289] on button "button" at bounding box center [162, 290] width 29 height 29
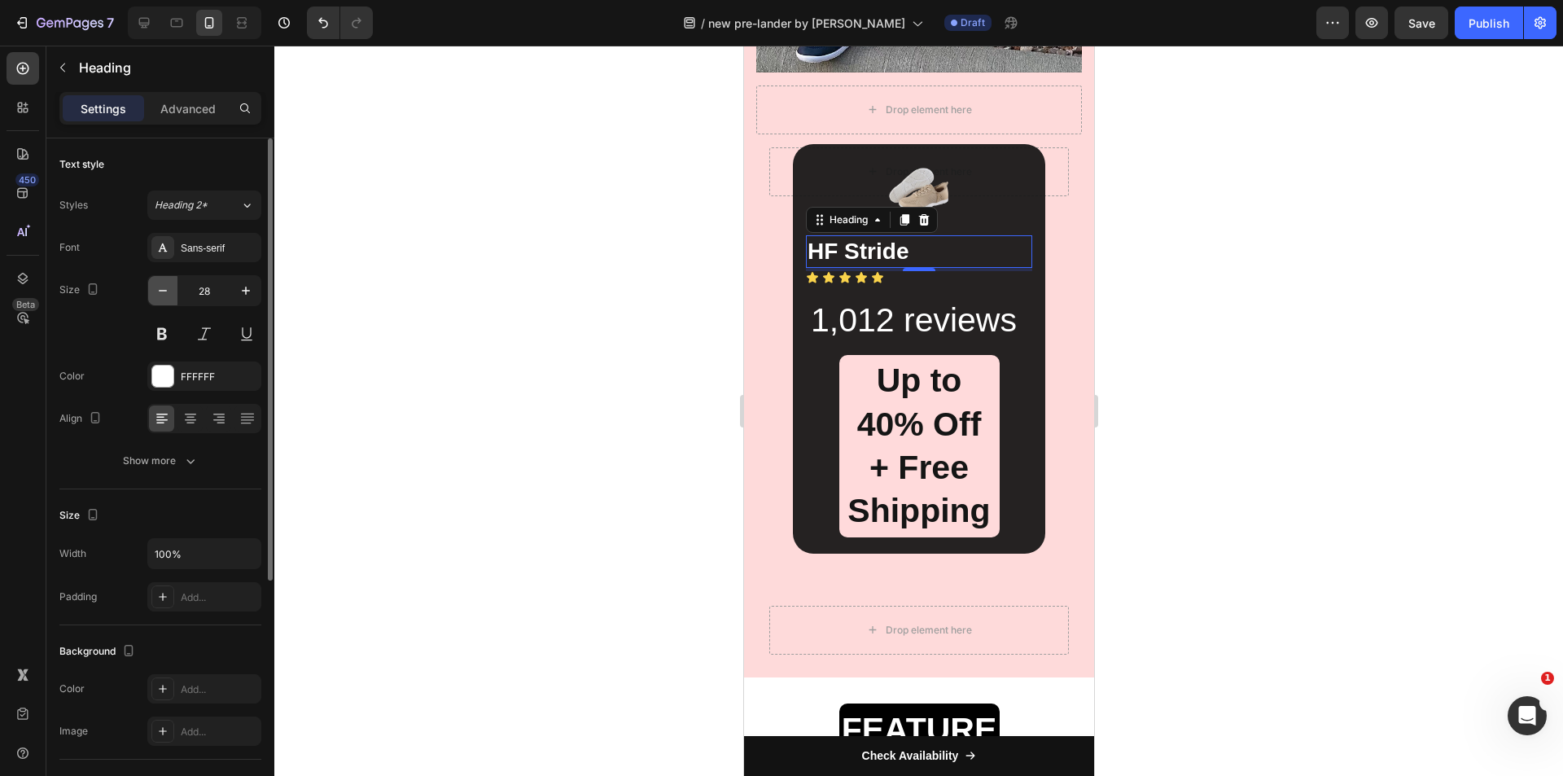
click at [152, 289] on button "button" at bounding box center [162, 290] width 29 height 29
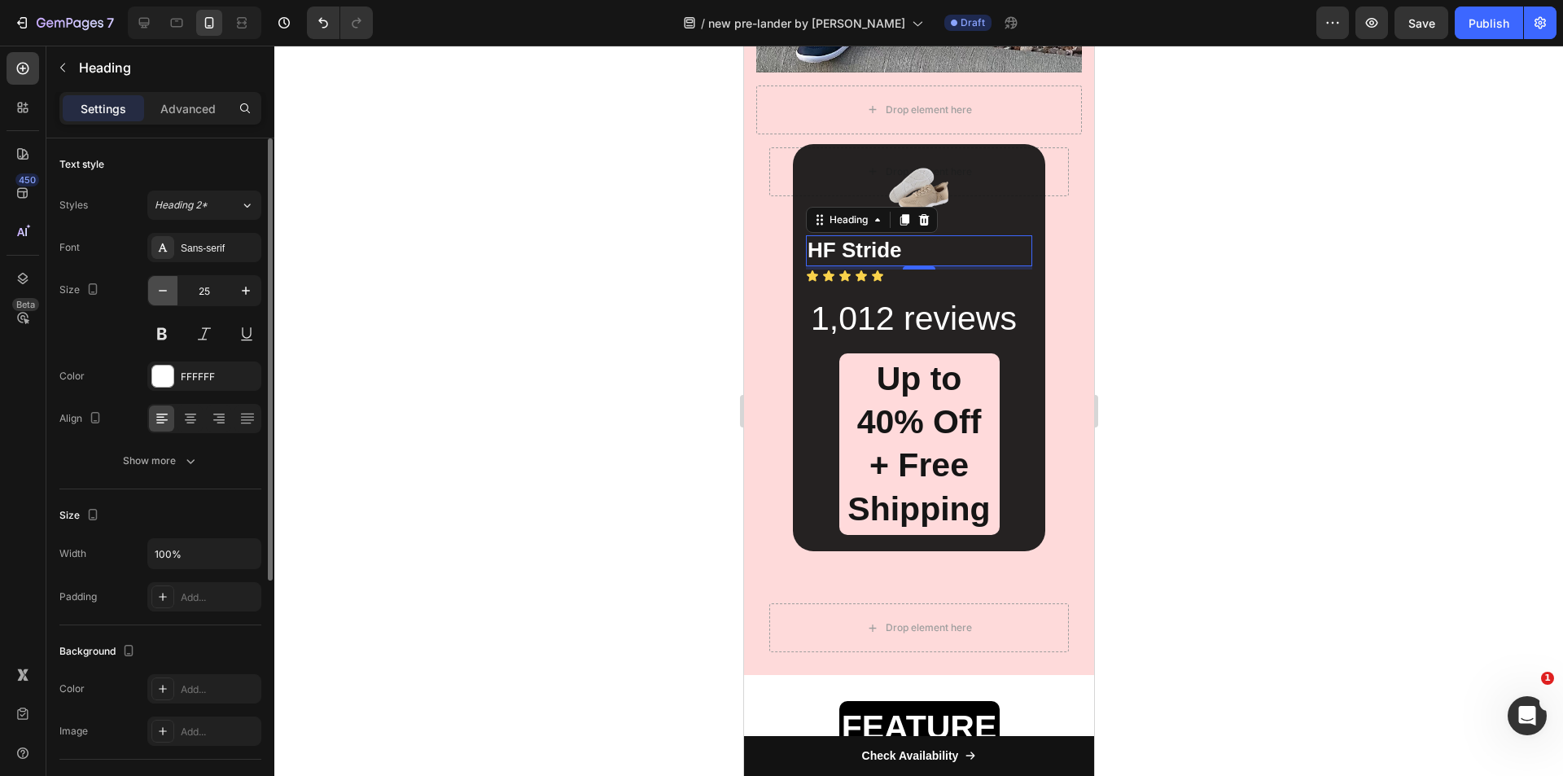
click at [152, 289] on button "button" at bounding box center [162, 290] width 29 height 29
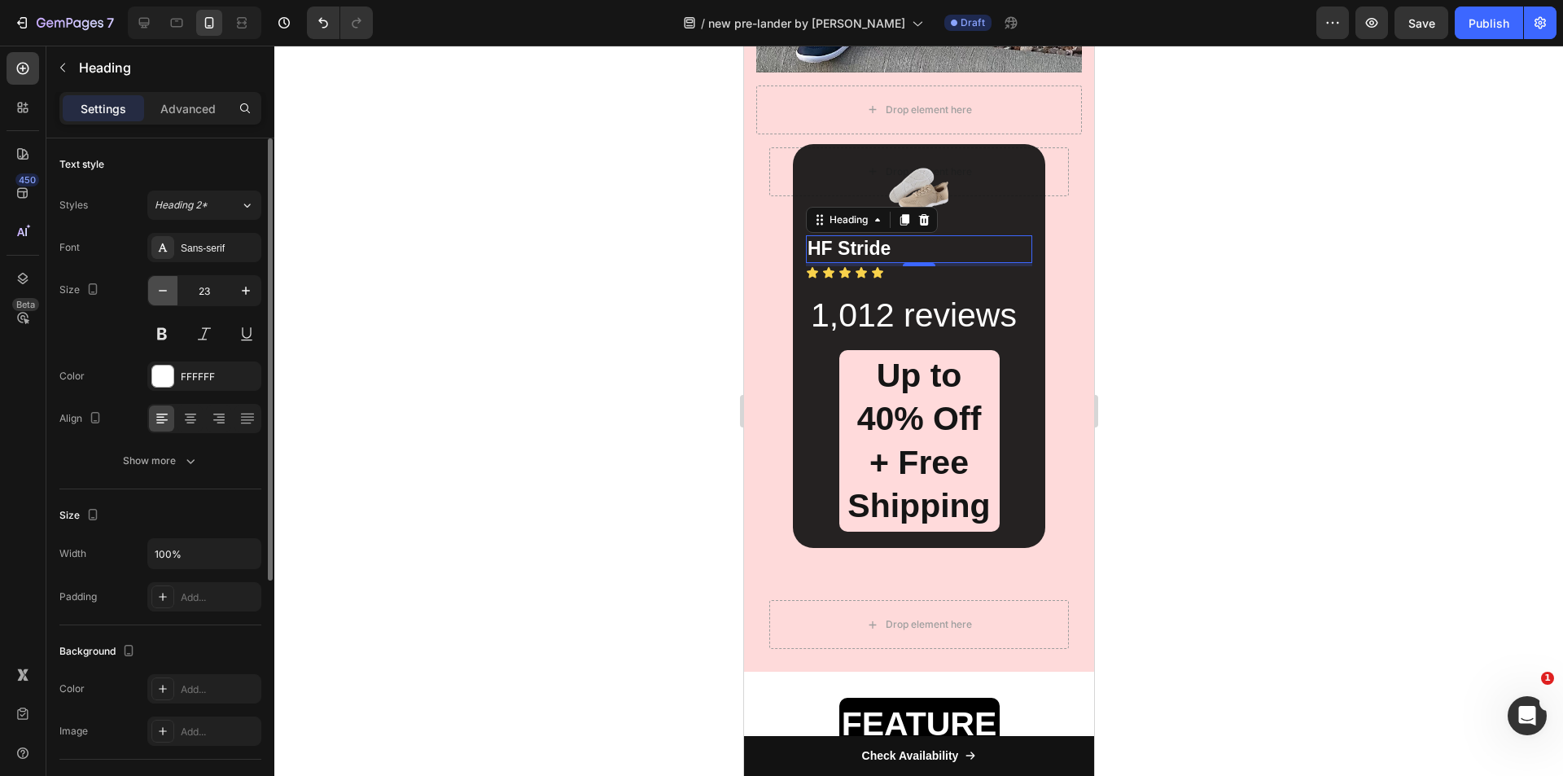
click at [152, 289] on button "button" at bounding box center [162, 290] width 29 height 29
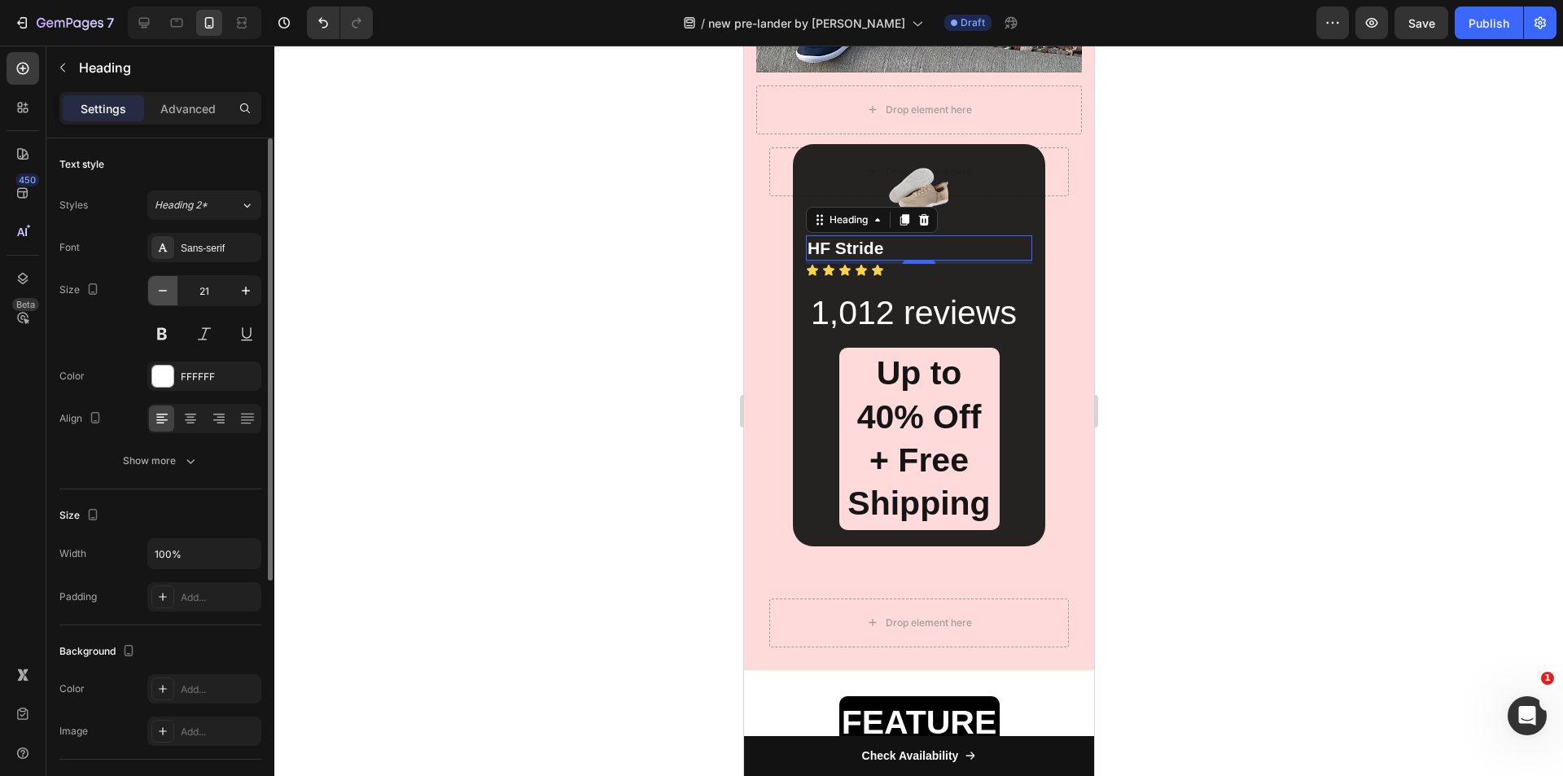
click at [152, 289] on button "button" at bounding box center [162, 290] width 29 height 29
type input "20"
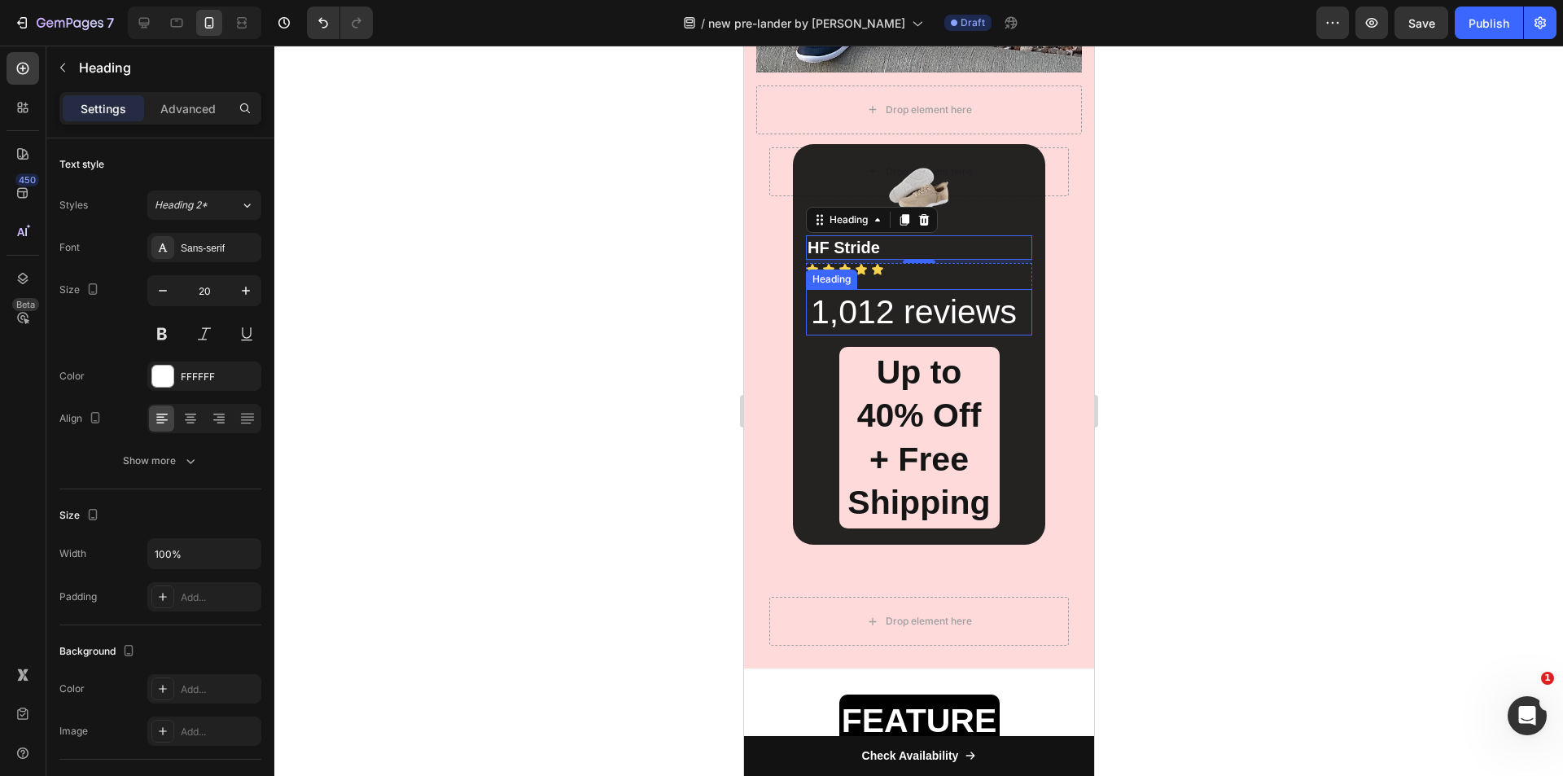
click at [900, 306] on h2 "1,012 reviews" at bounding box center [919, 312] width 223 height 46
click at [828, 245] on h2 "HF Stride" at bounding box center [918, 247] width 226 height 24
click at [152, 294] on button "button" at bounding box center [162, 290] width 29 height 29
click at [153, 294] on button "button" at bounding box center [162, 290] width 29 height 29
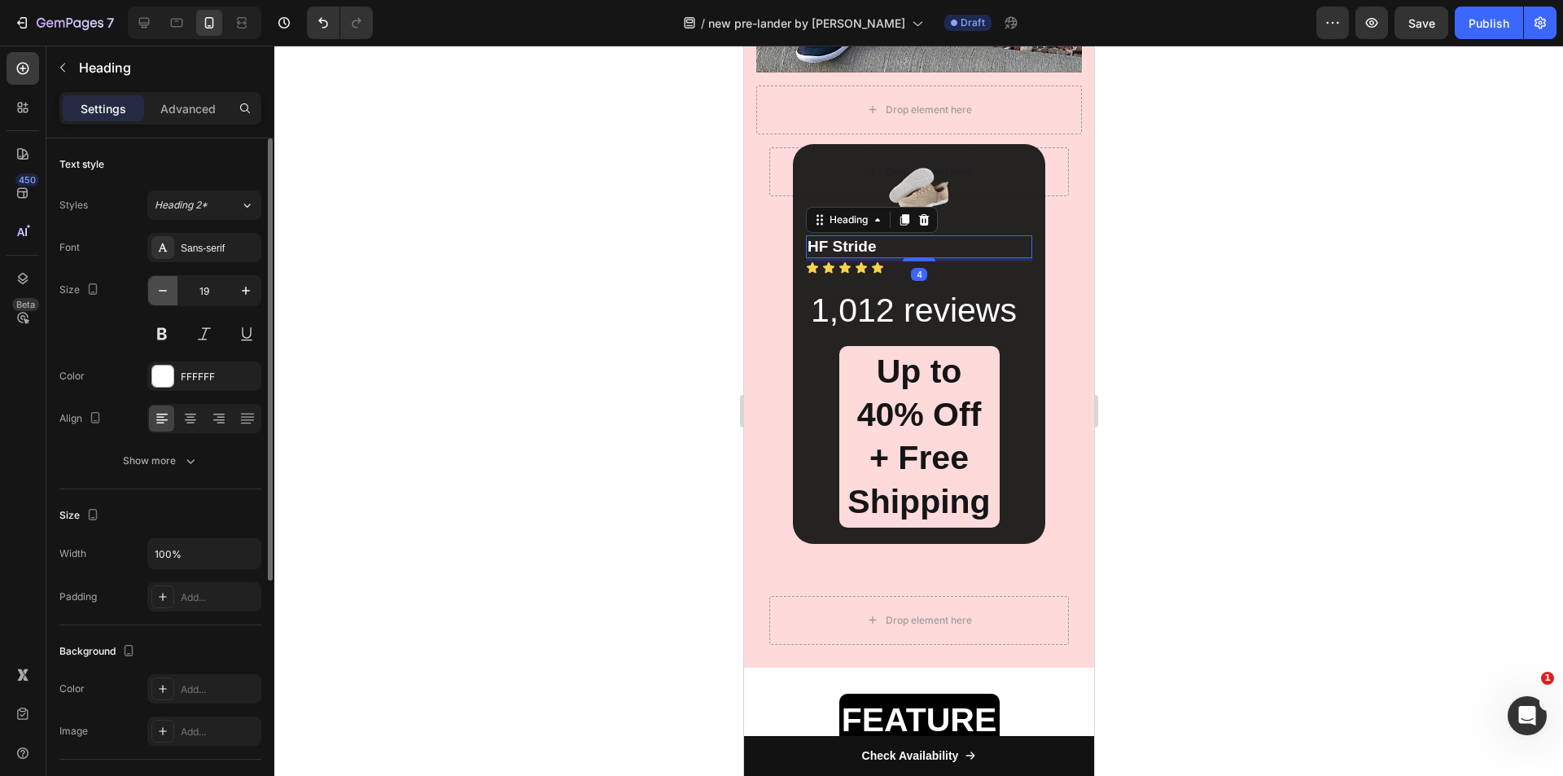
click at [153, 294] on button "button" at bounding box center [162, 290] width 29 height 29
type input "18"
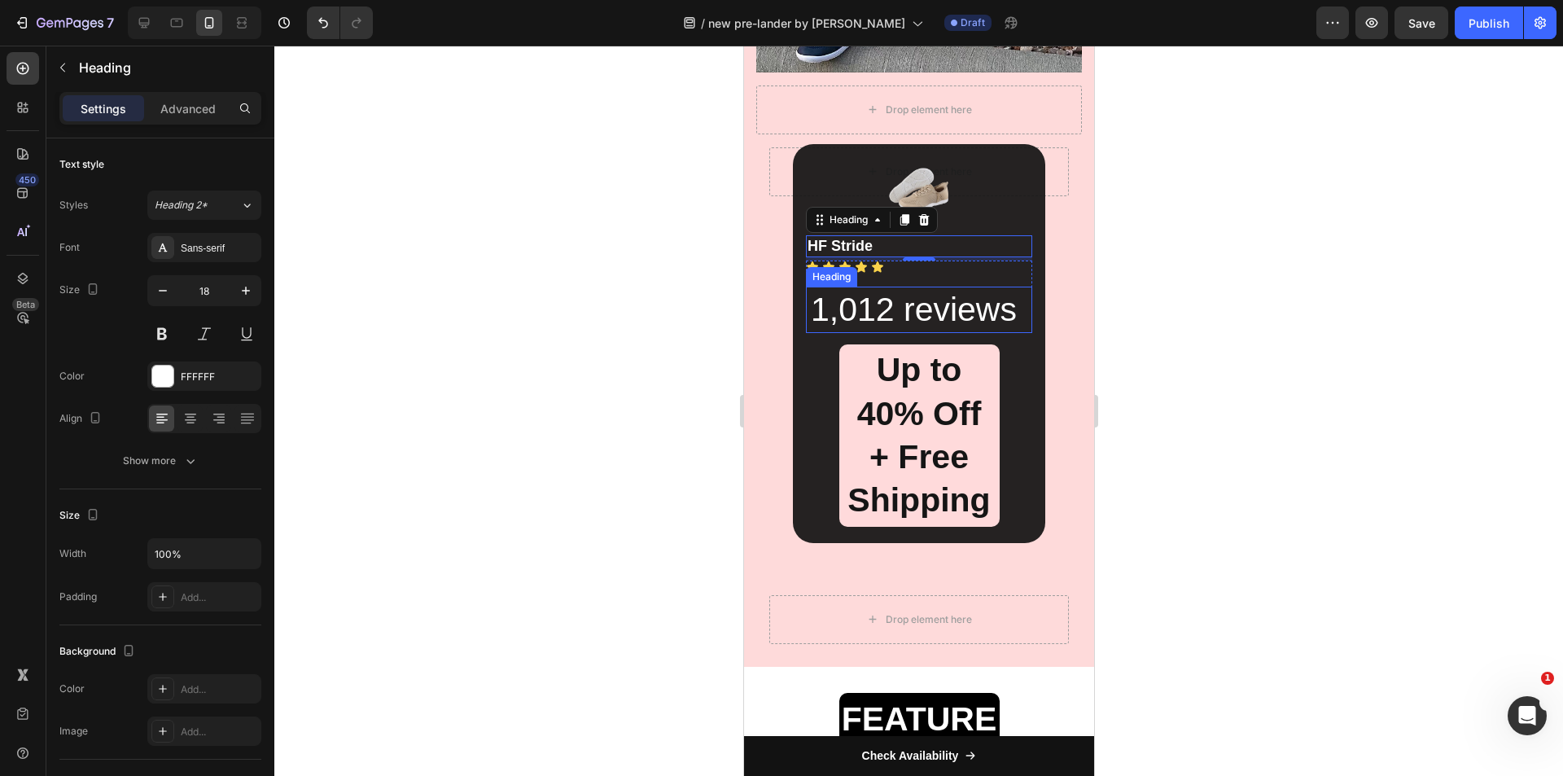
click at [832, 311] on h2 "1,012 reviews" at bounding box center [919, 309] width 223 height 46
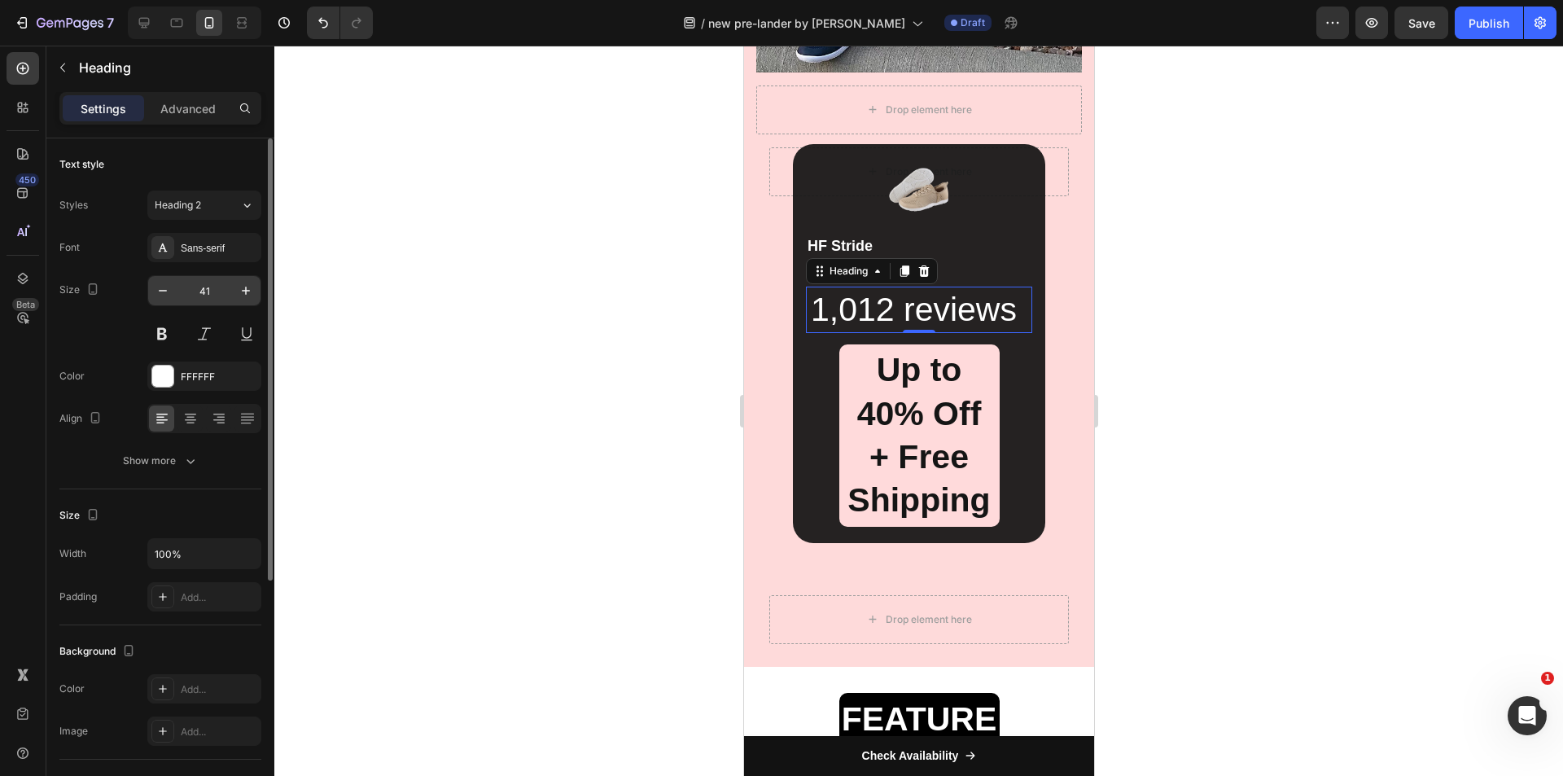
click at [204, 291] on input "41" at bounding box center [204, 290] width 54 height 29
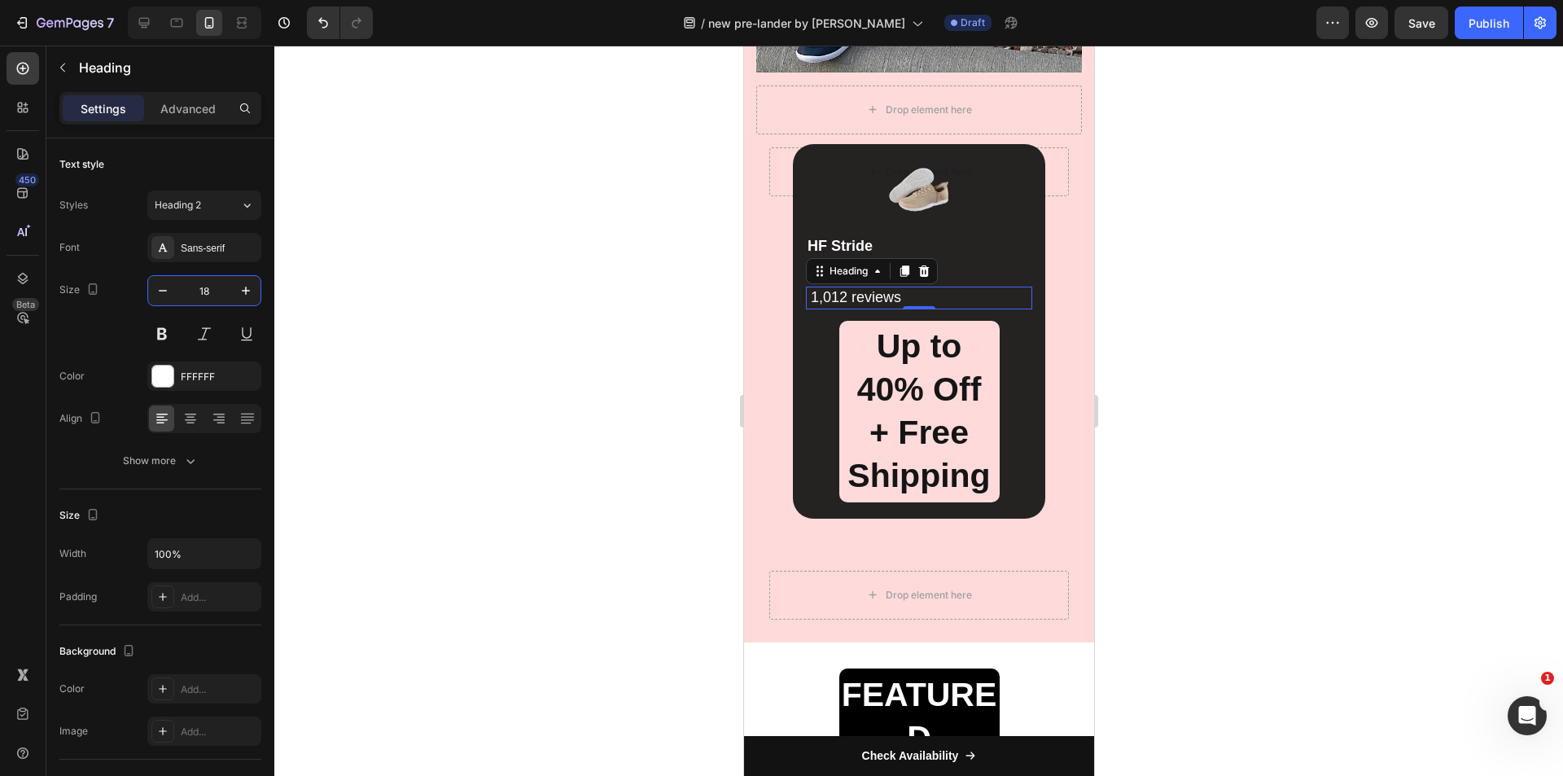
type input "18"
click at [949, 269] on div "Icon Icon Icon Icon Icon" at bounding box center [918, 266] width 226 height 13
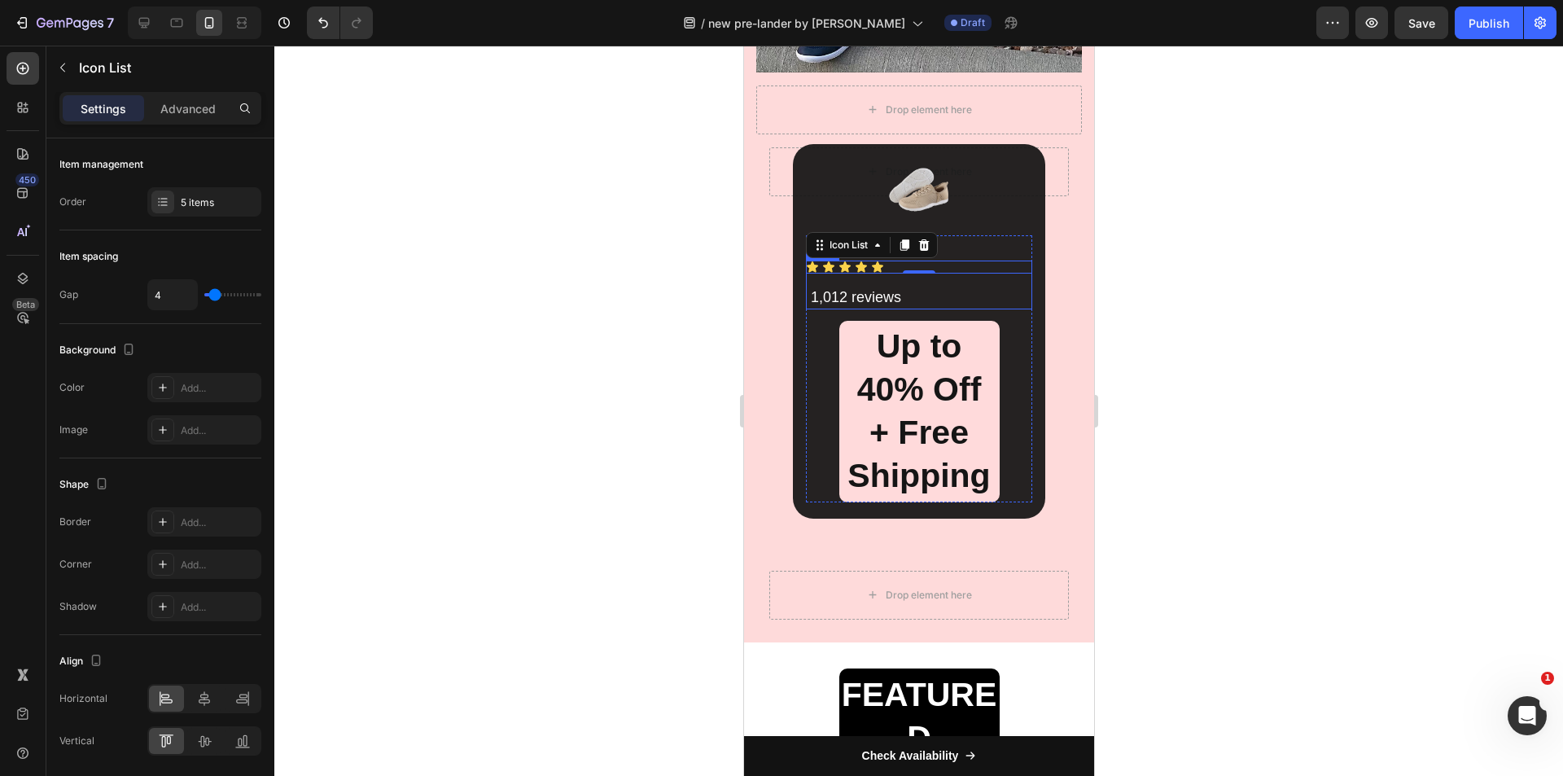
click at [859, 283] on div "Icon Icon Icon Icon Icon Icon List 0 1,012 reviews Heading Row" at bounding box center [918, 284] width 226 height 48
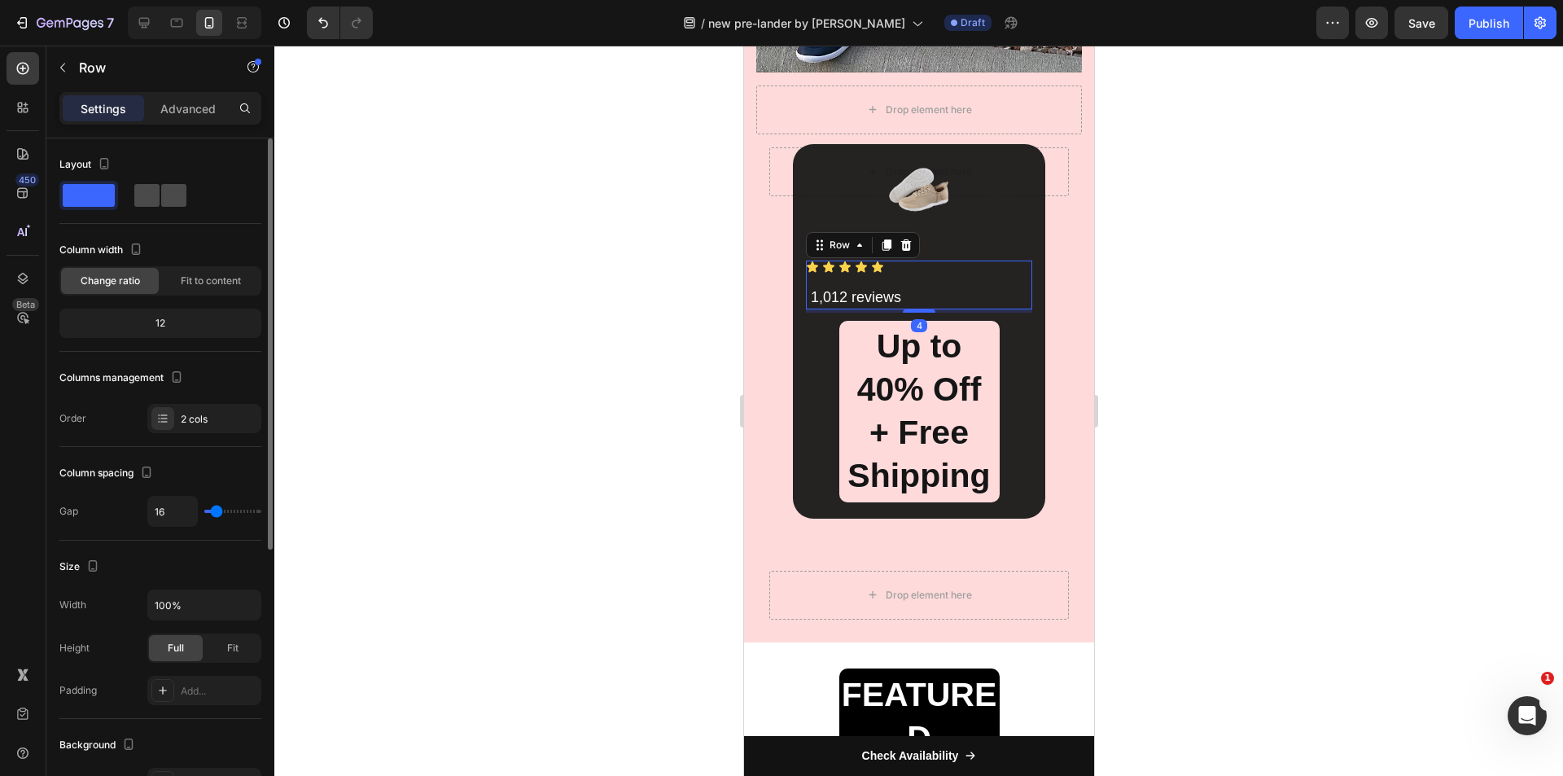
click at [161, 200] on span at bounding box center [173, 195] width 25 height 23
type input "0"
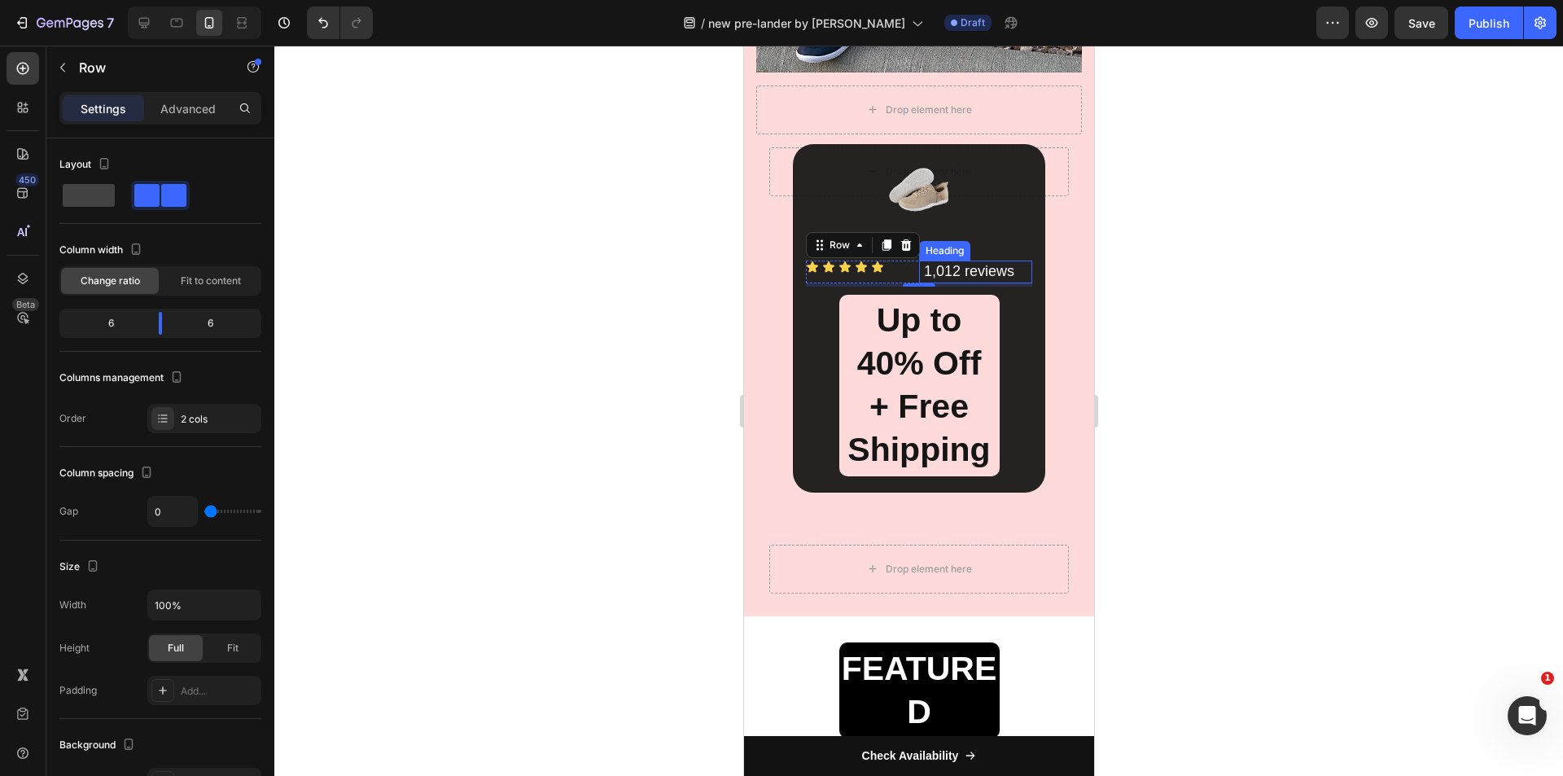
click at [942, 269] on h2 "1,012 reviews" at bounding box center [976, 271] width 110 height 22
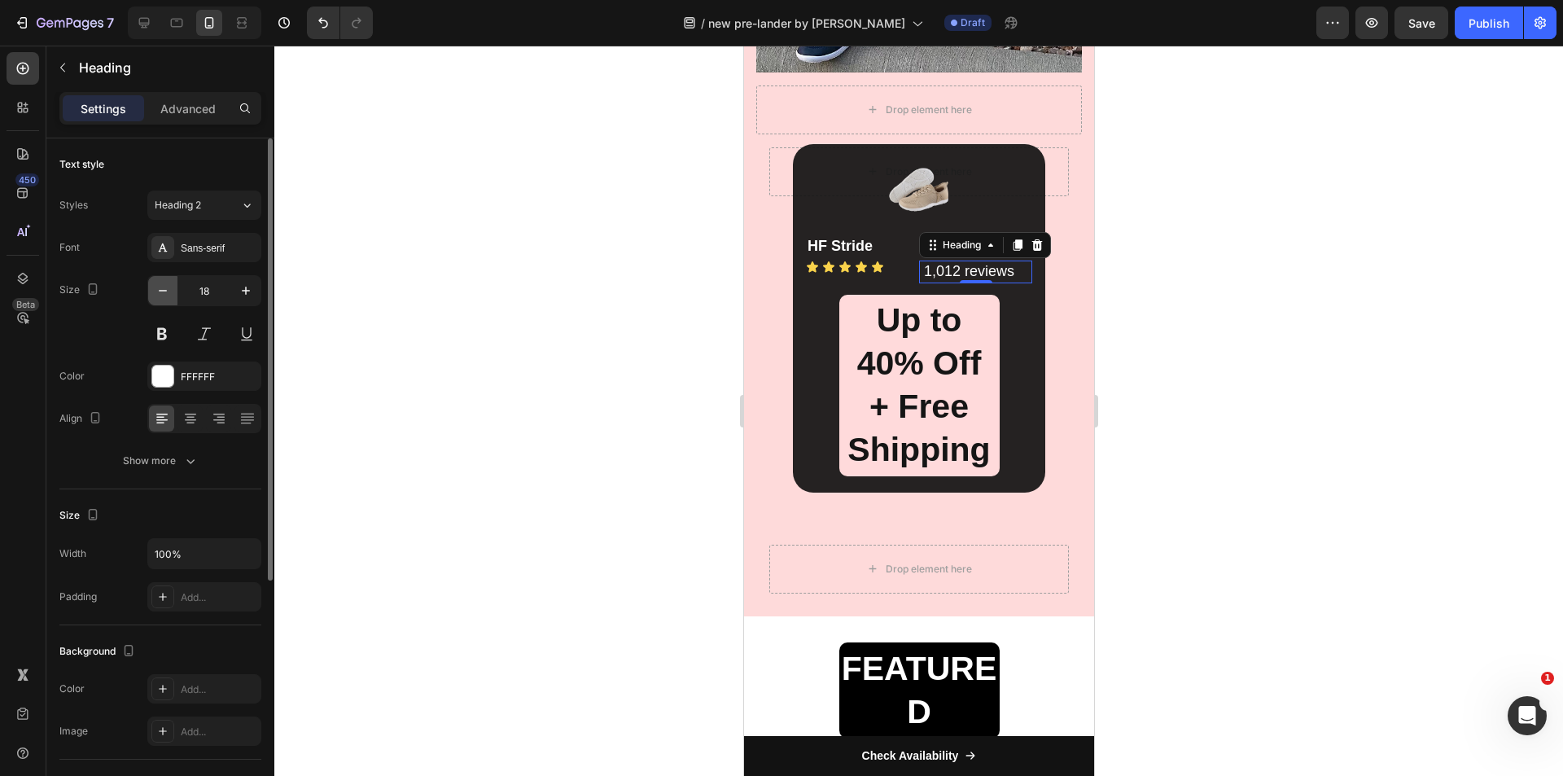
click at [163, 291] on icon "button" at bounding box center [163, 290] width 16 height 16
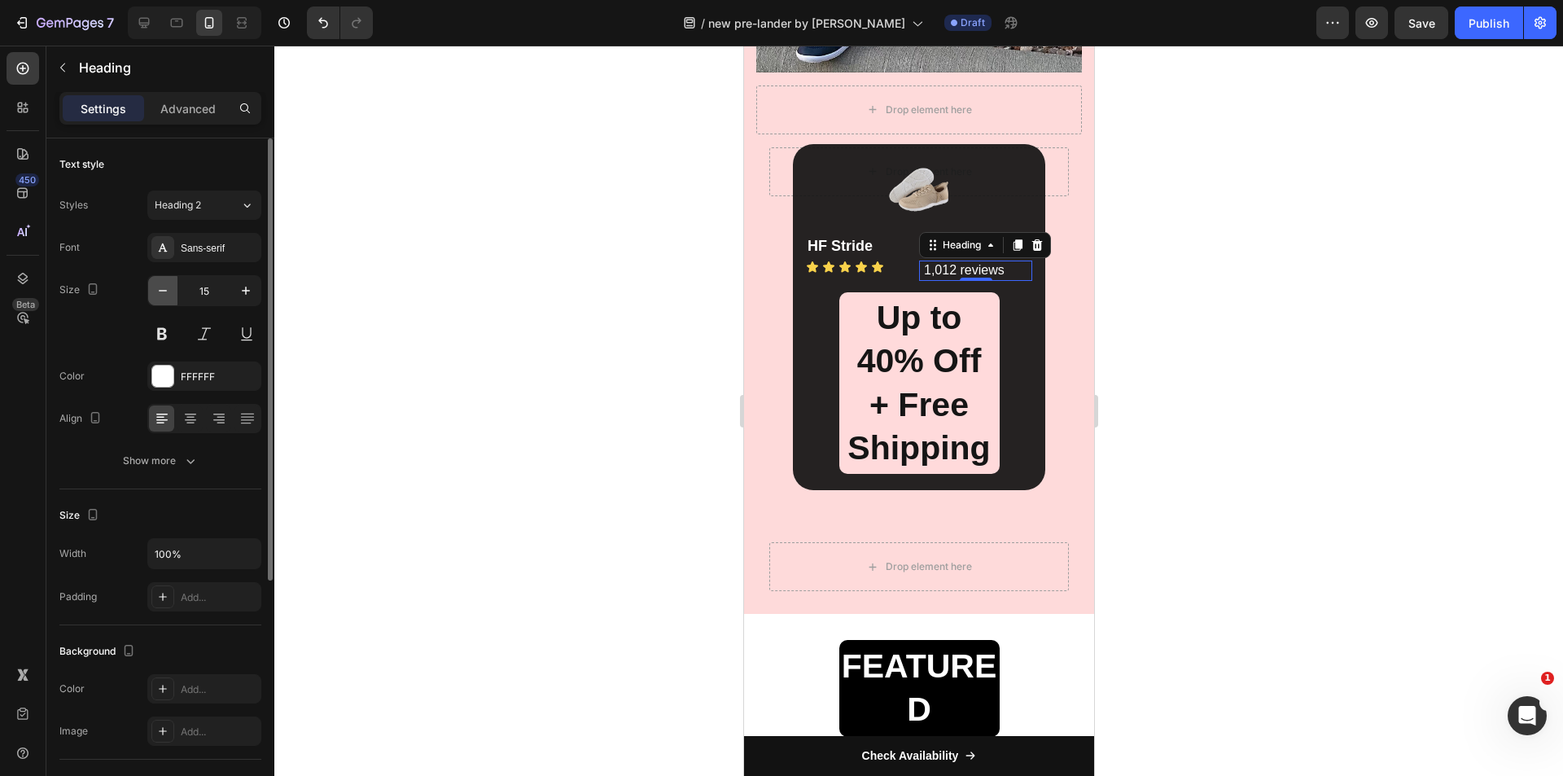
click at [163, 291] on icon "button" at bounding box center [163, 290] width 16 height 16
type input "14"
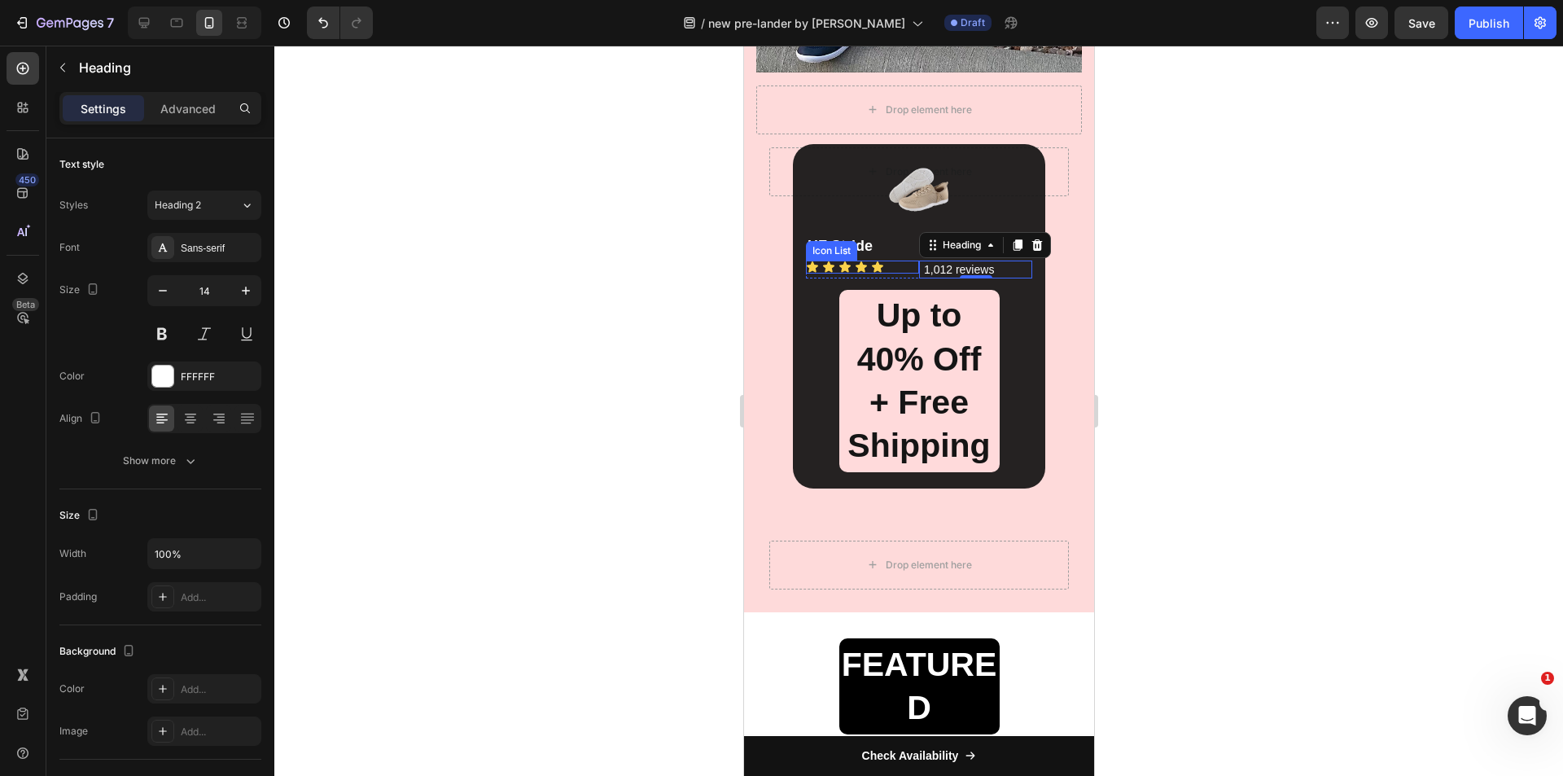
click at [888, 268] on div "Icon Icon Icon Icon Icon" at bounding box center [861, 266] width 113 height 13
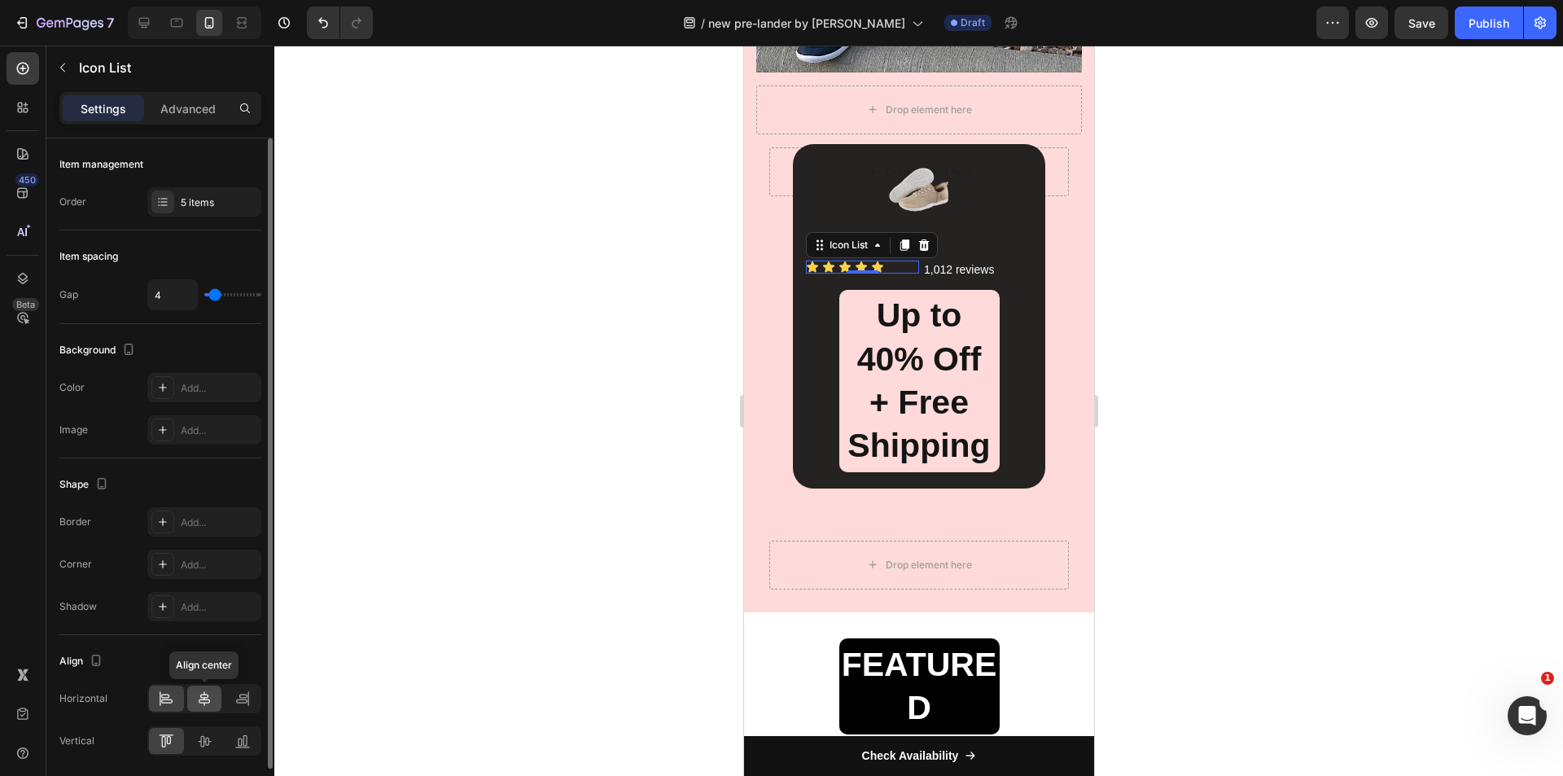
click at [199, 693] on icon at bounding box center [204, 698] width 16 height 16
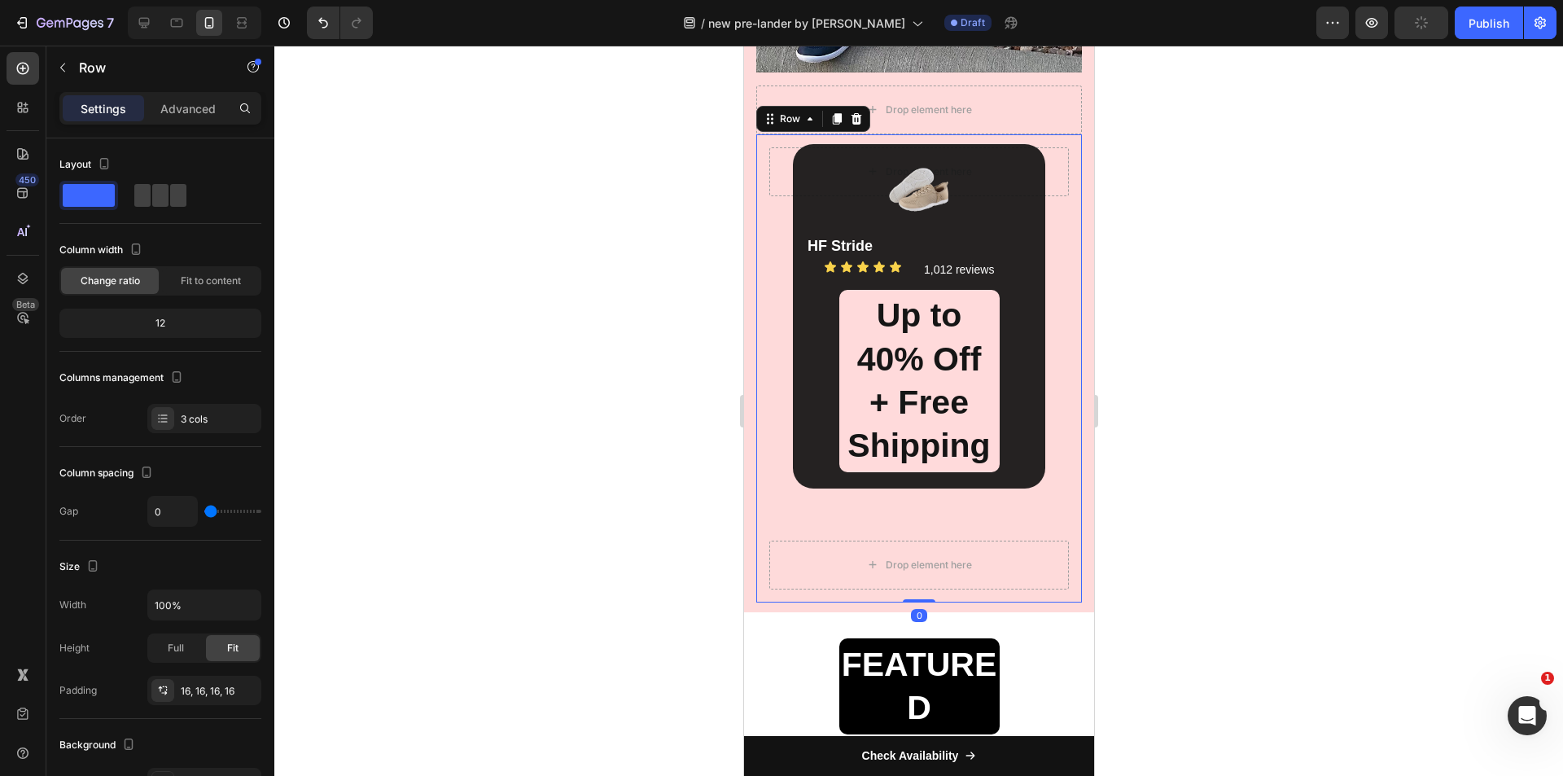
click at [1050, 330] on div "Image HF Stride Heading Icon Icon Icon Icon Icon Icon List 1,012 reviews Headin…" at bounding box center [917, 368] width 299 height 344
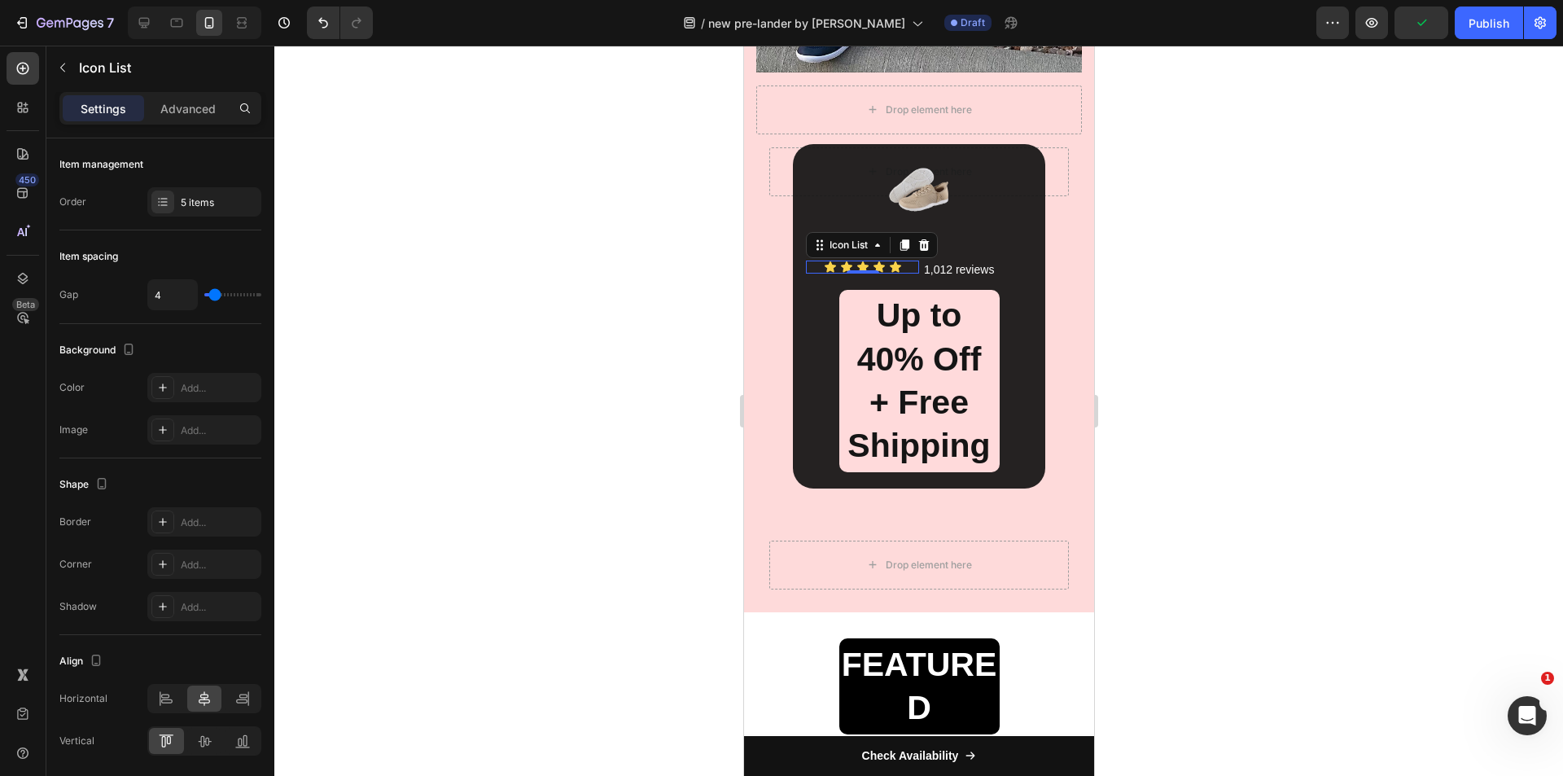
click at [899, 265] on div "Icon Icon Icon Icon Icon" at bounding box center [861, 266] width 113 height 13
click at [178, 693] on div at bounding box center [166, 698] width 35 height 26
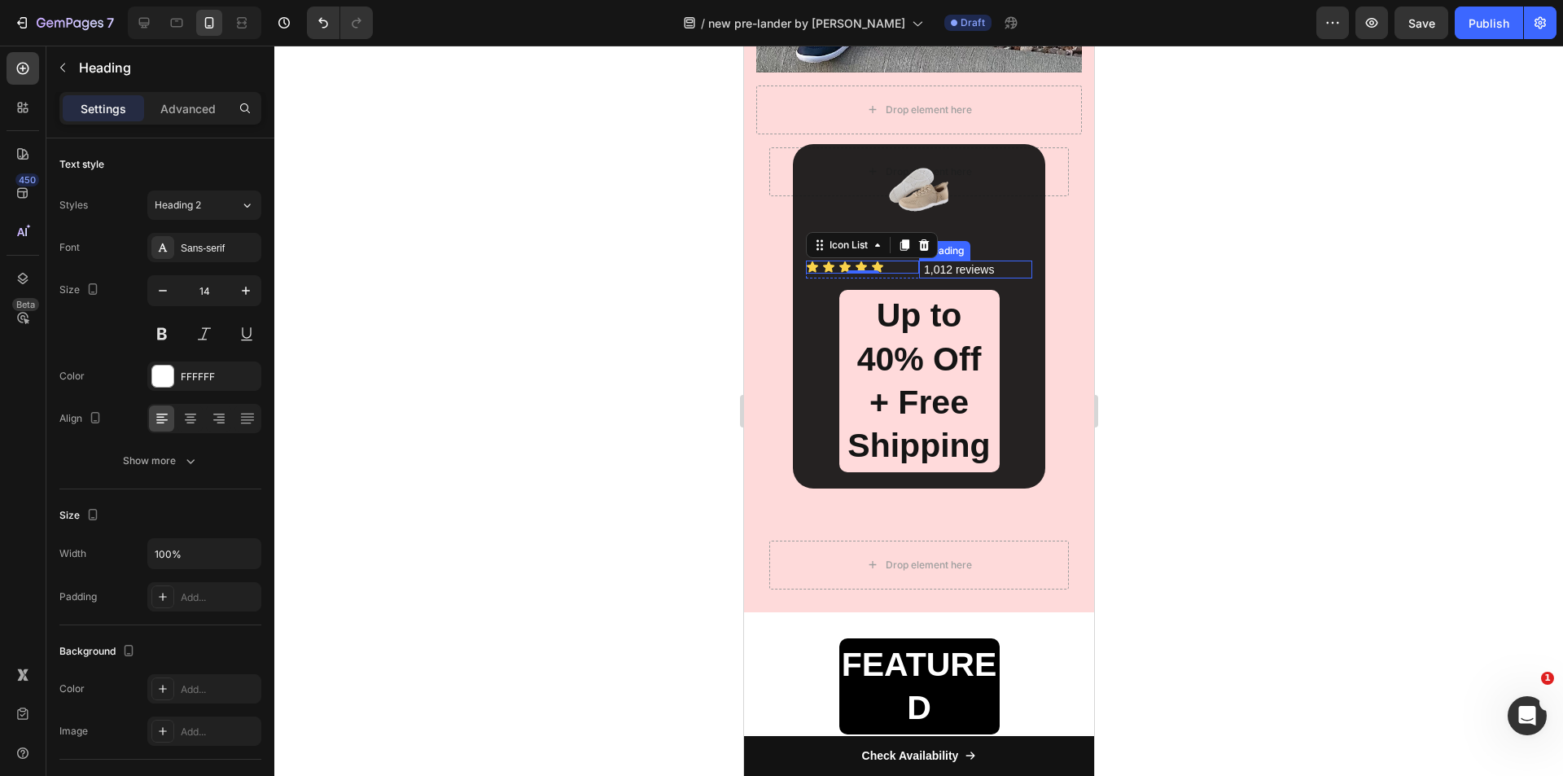
click at [999, 269] on h2 "1,012 reviews" at bounding box center [976, 269] width 110 height 18
click at [892, 278] on div "Icon Icon Icon Icon Icon Icon List" at bounding box center [861, 269] width 113 height 18
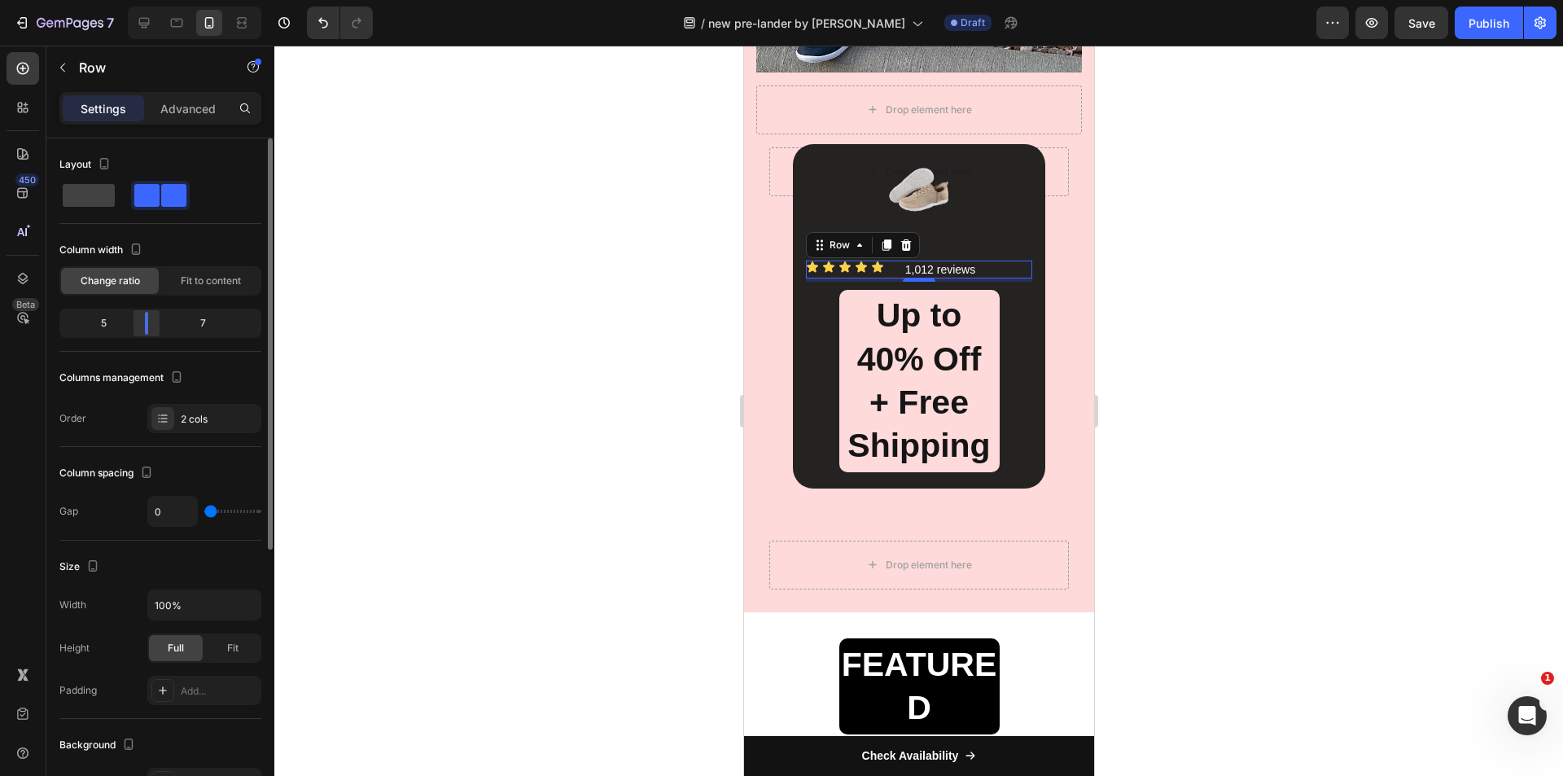
drag, startPoint x: 155, startPoint y: 322, endPoint x: 142, endPoint y: 321, distance: 13.0
click at [142, 321] on div at bounding box center [146, 323] width 29 height 23
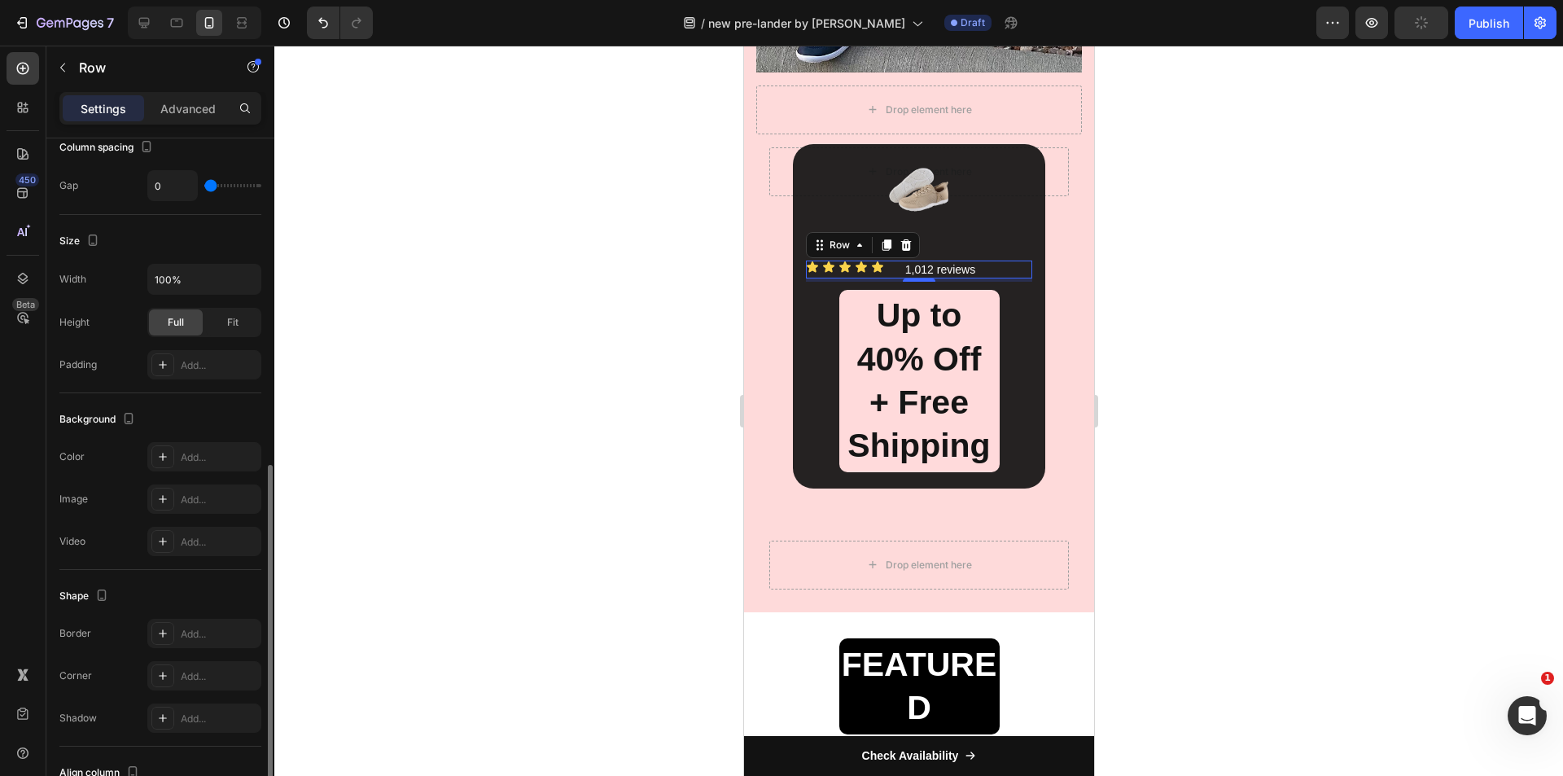
scroll to position [407, 0]
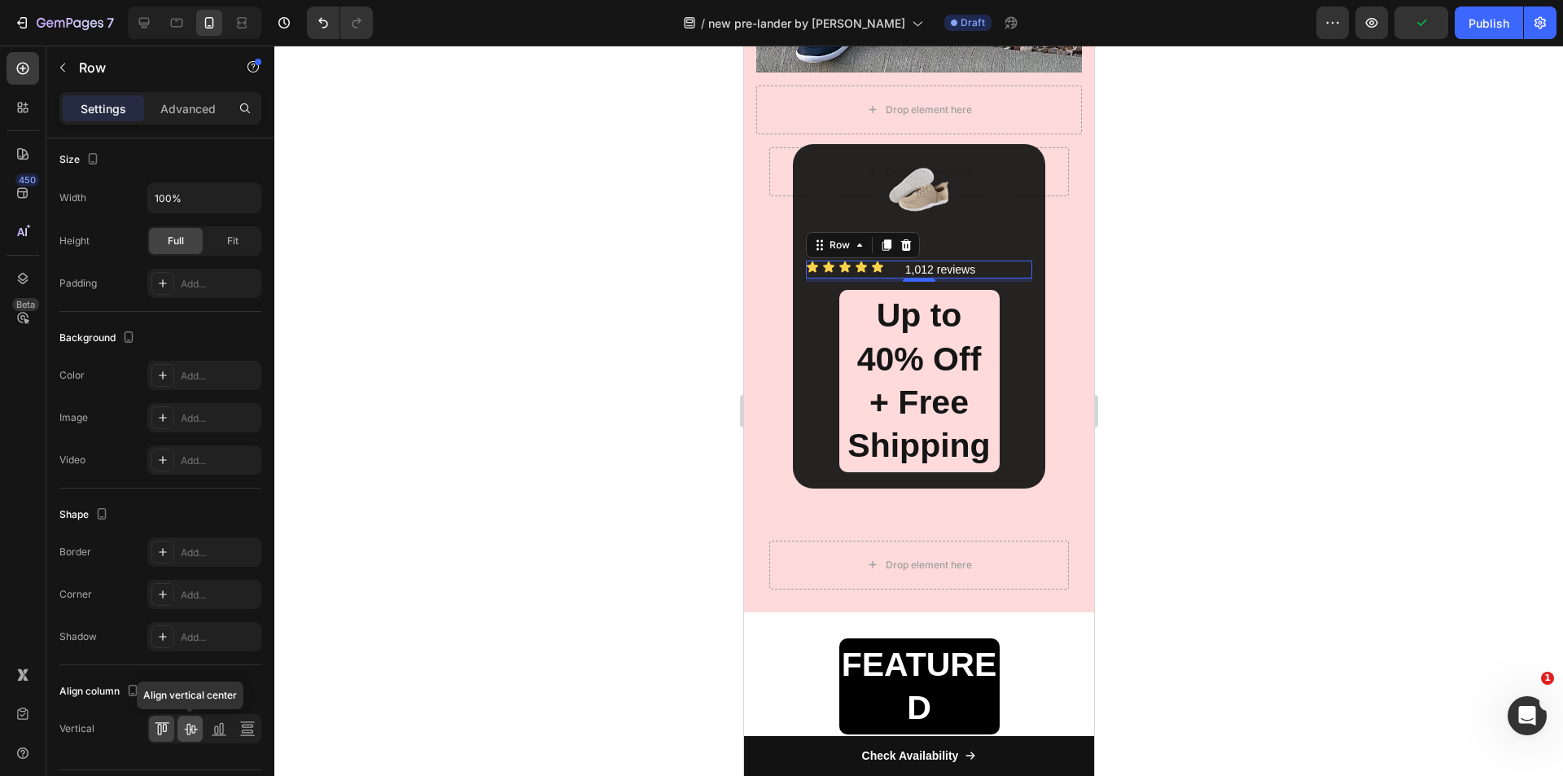
click at [190, 730] on icon at bounding box center [190, 728] width 16 height 16
click at [1199, 235] on div at bounding box center [918, 411] width 1288 height 730
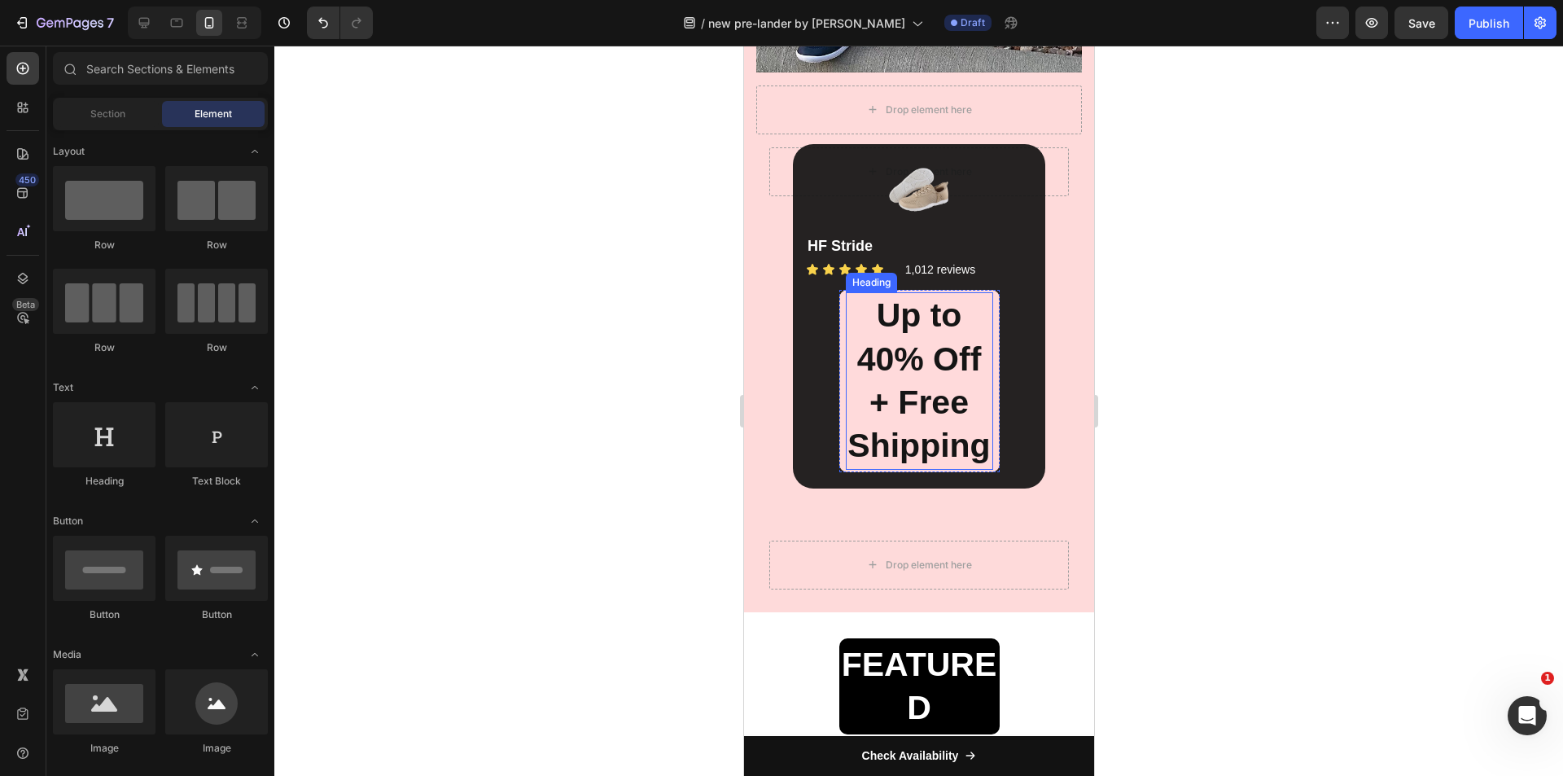
click at [903, 348] on h2 "Up to 40% Off + Free Shipping" at bounding box center [918, 380] width 147 height 177
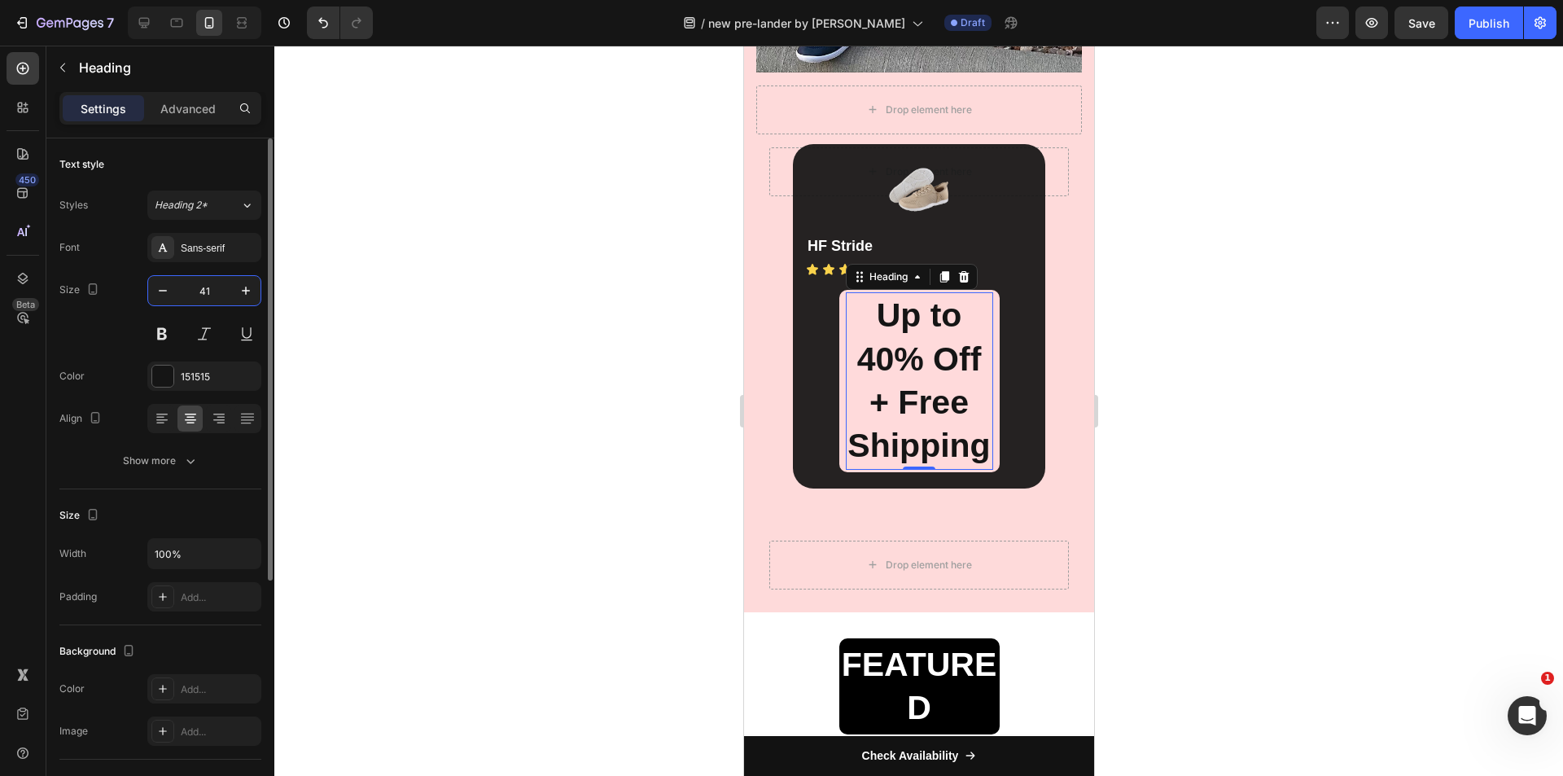
click at [203, 291] on input "41" at bounding box center [204, 290] width 54 height 29
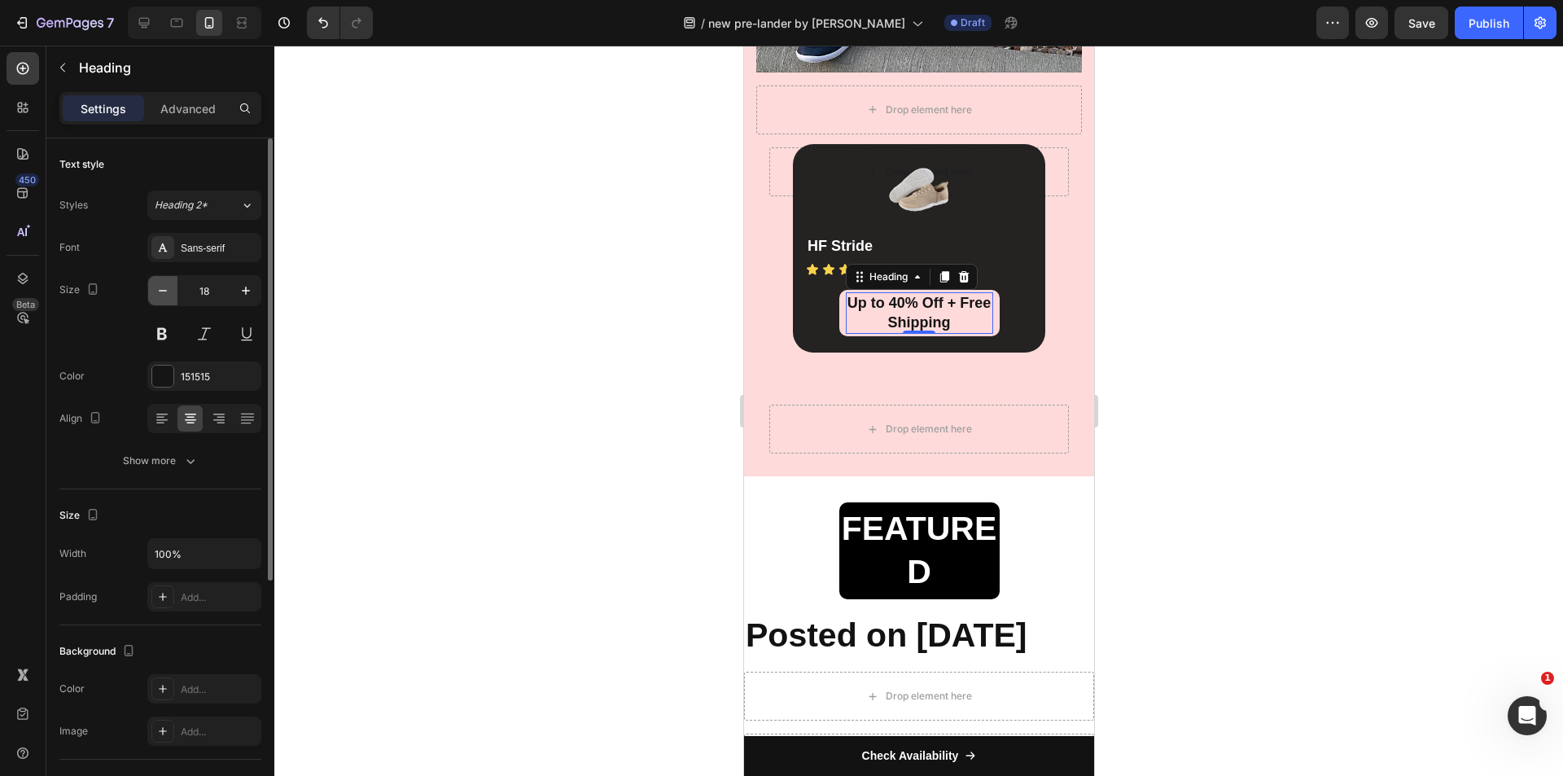
click at [164, 291] on icon "button" at bounding box center [163, 290] width 16 height 16
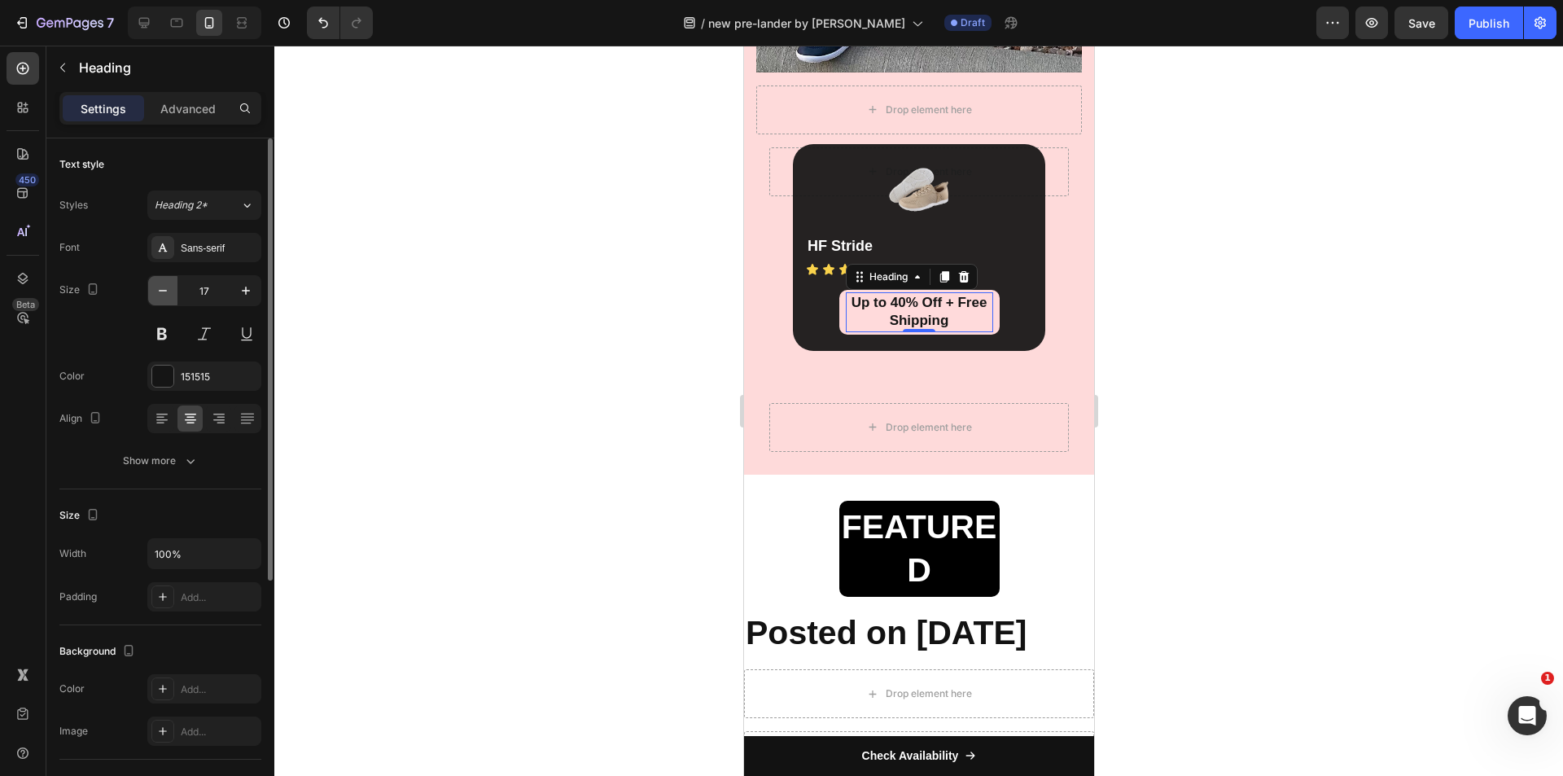
click at [164, 291] on icon "button" at bounding box center [163, 290] width 16 height 16
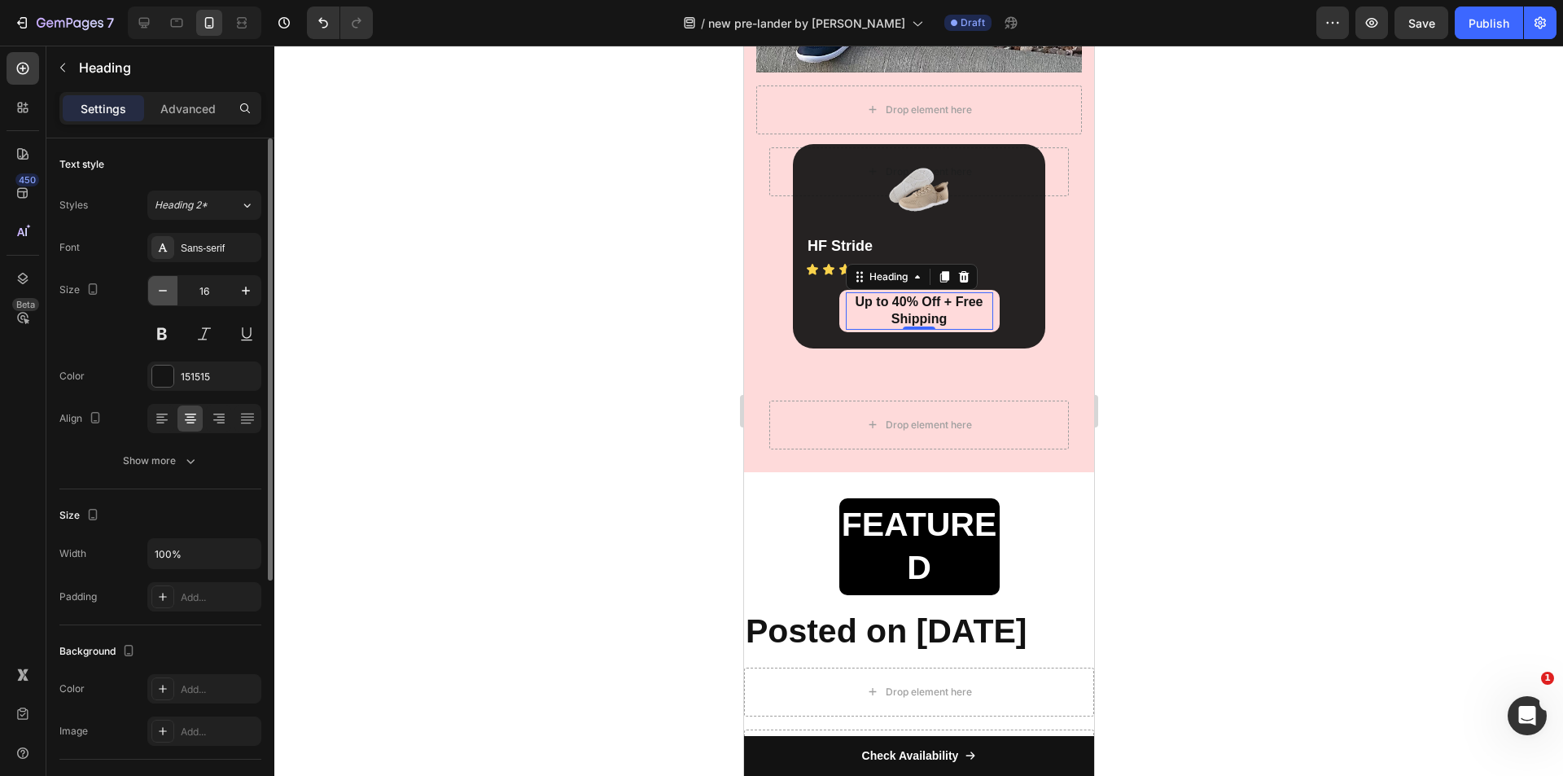
click at [164, 291] on icon "button" at bounding box center [163, 290] width 16 height 16
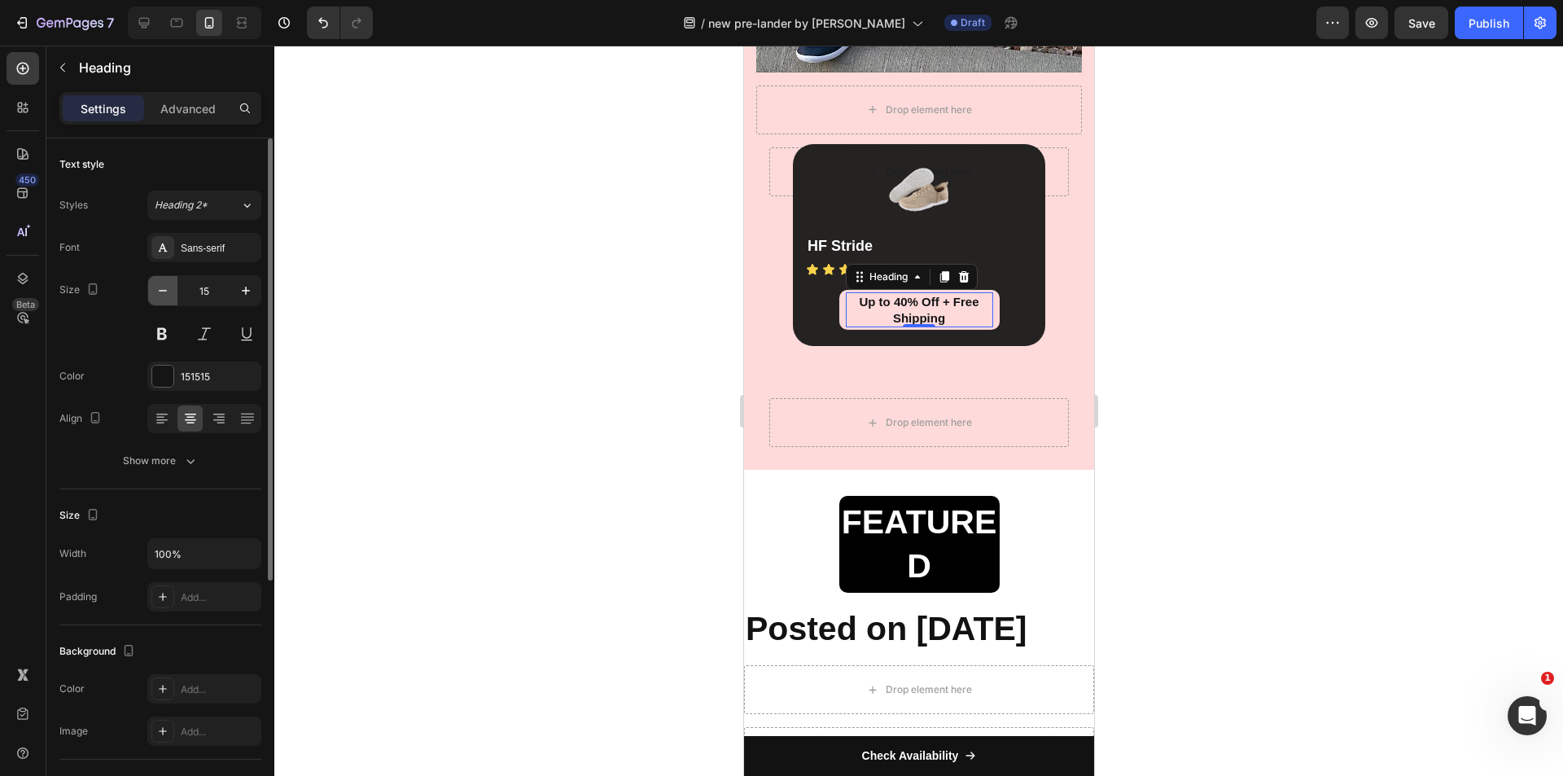
click at [164, 291] on icon "button" at bounding box center [163, 290] width 16 height 16
type input "14"
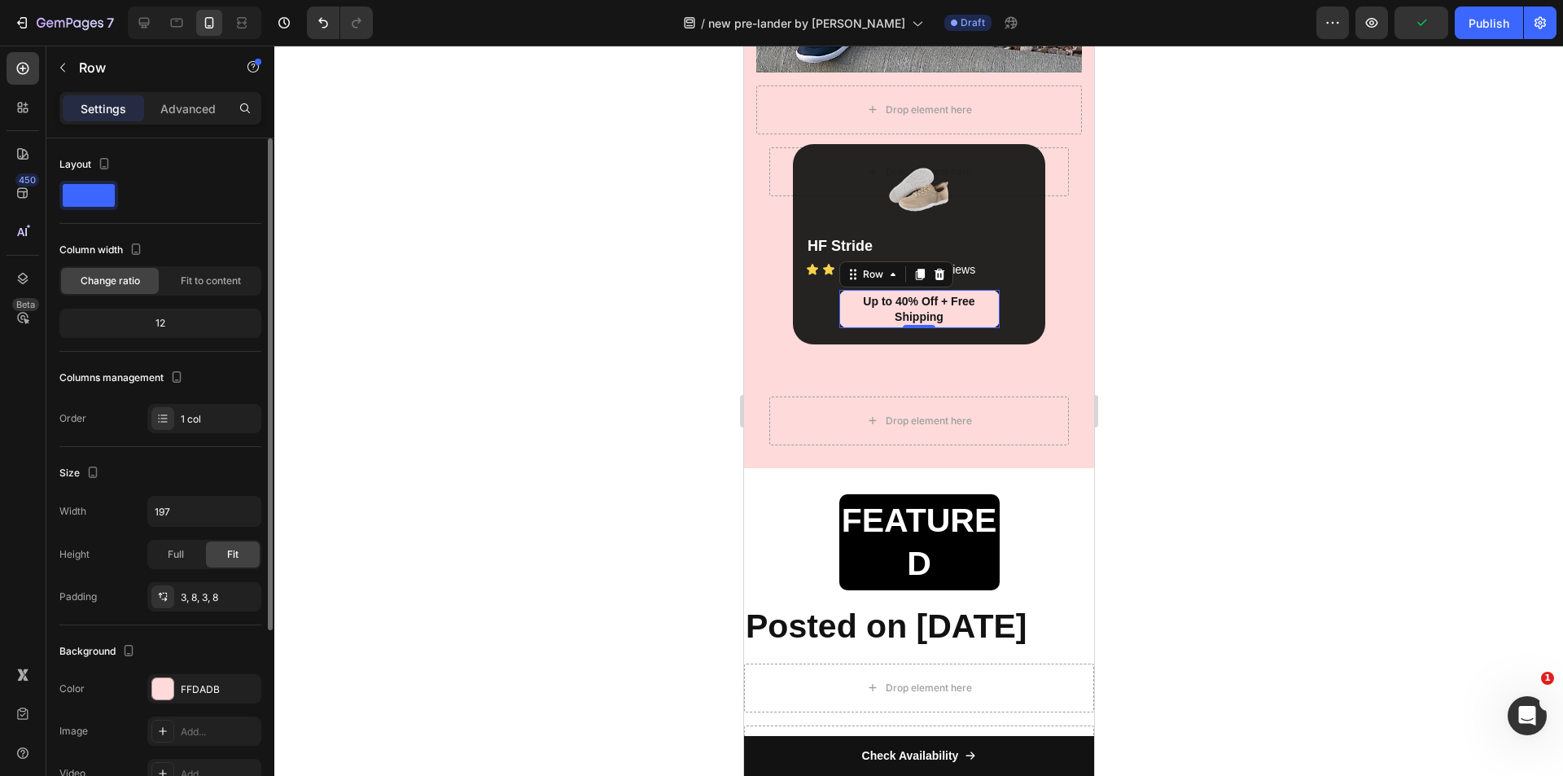
click at [988, 306] on div "Up to 40% Off + Free Shipping Heading Row 0" at bounding box center [918, 308] width 160 height 37
click at [182, 512] on input "197" at bounding box center [204, 510] width 112 height 29
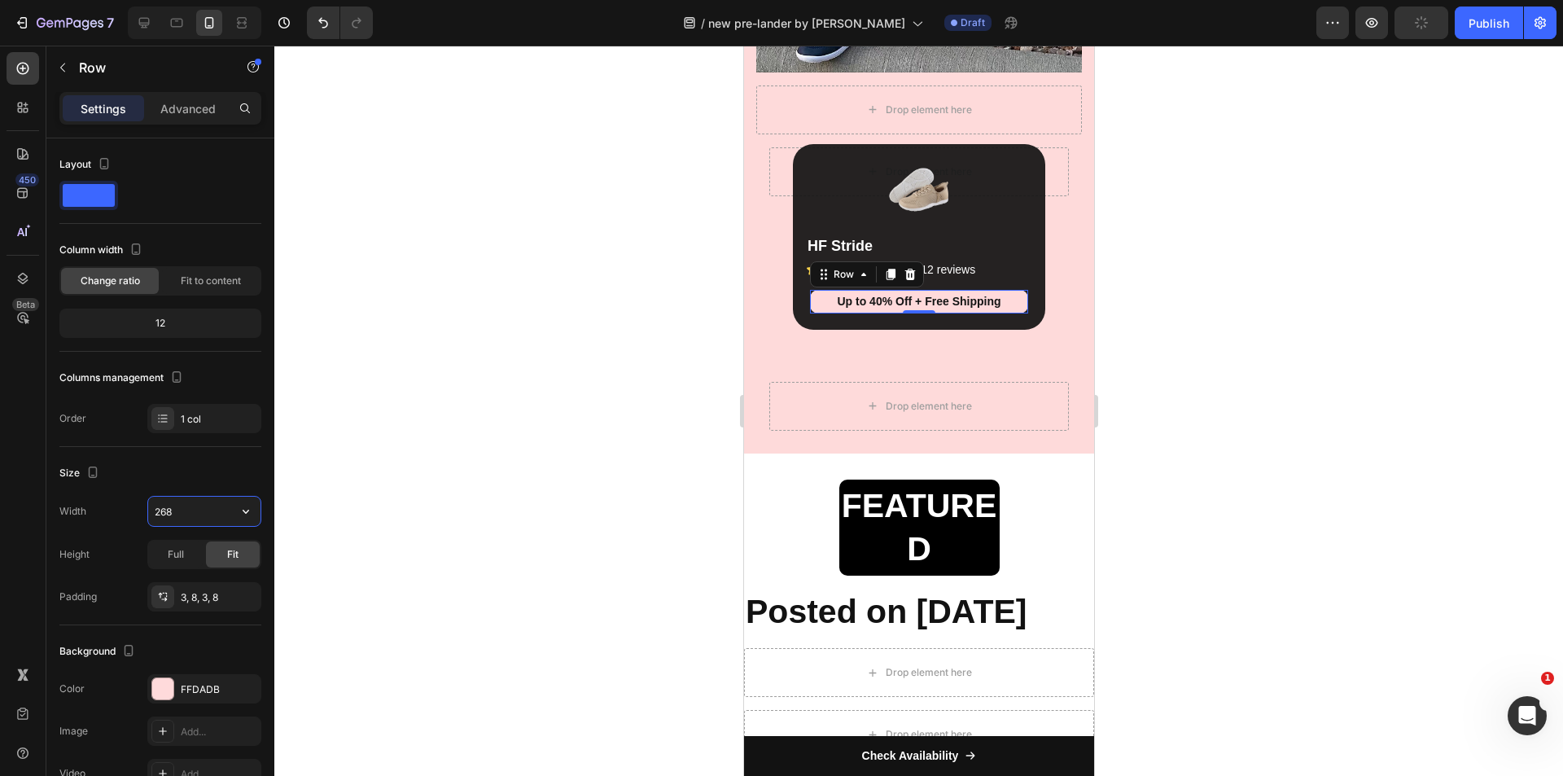
type input "269"
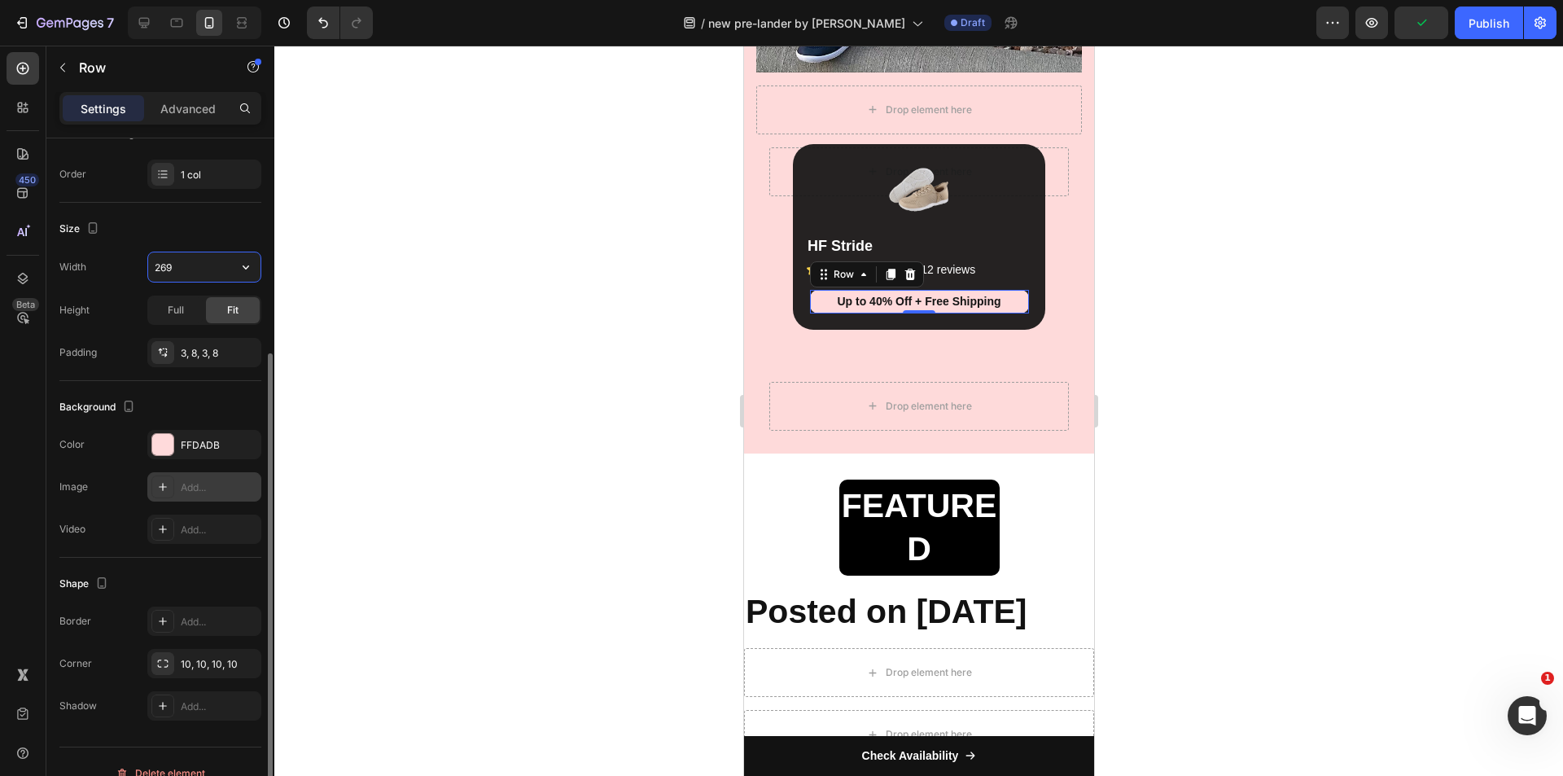
scroll to position [267, 0]
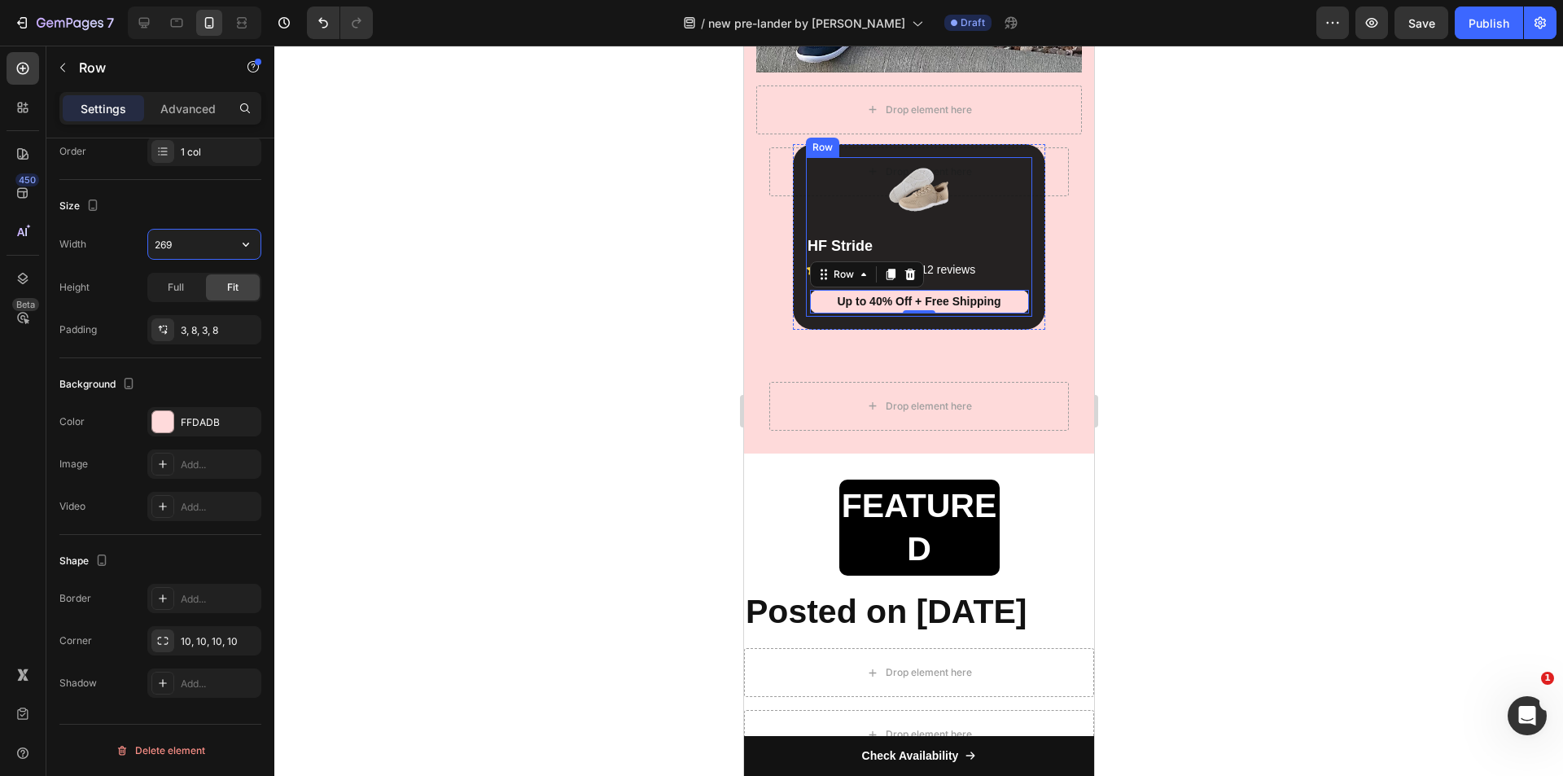
click at [1008, 224] on div "Image HF Stride Heading Icon Icon Icon Icon Icon Icon List 1,012 reviews Headin…" at bounding box center [918, 237] width 226 height 160
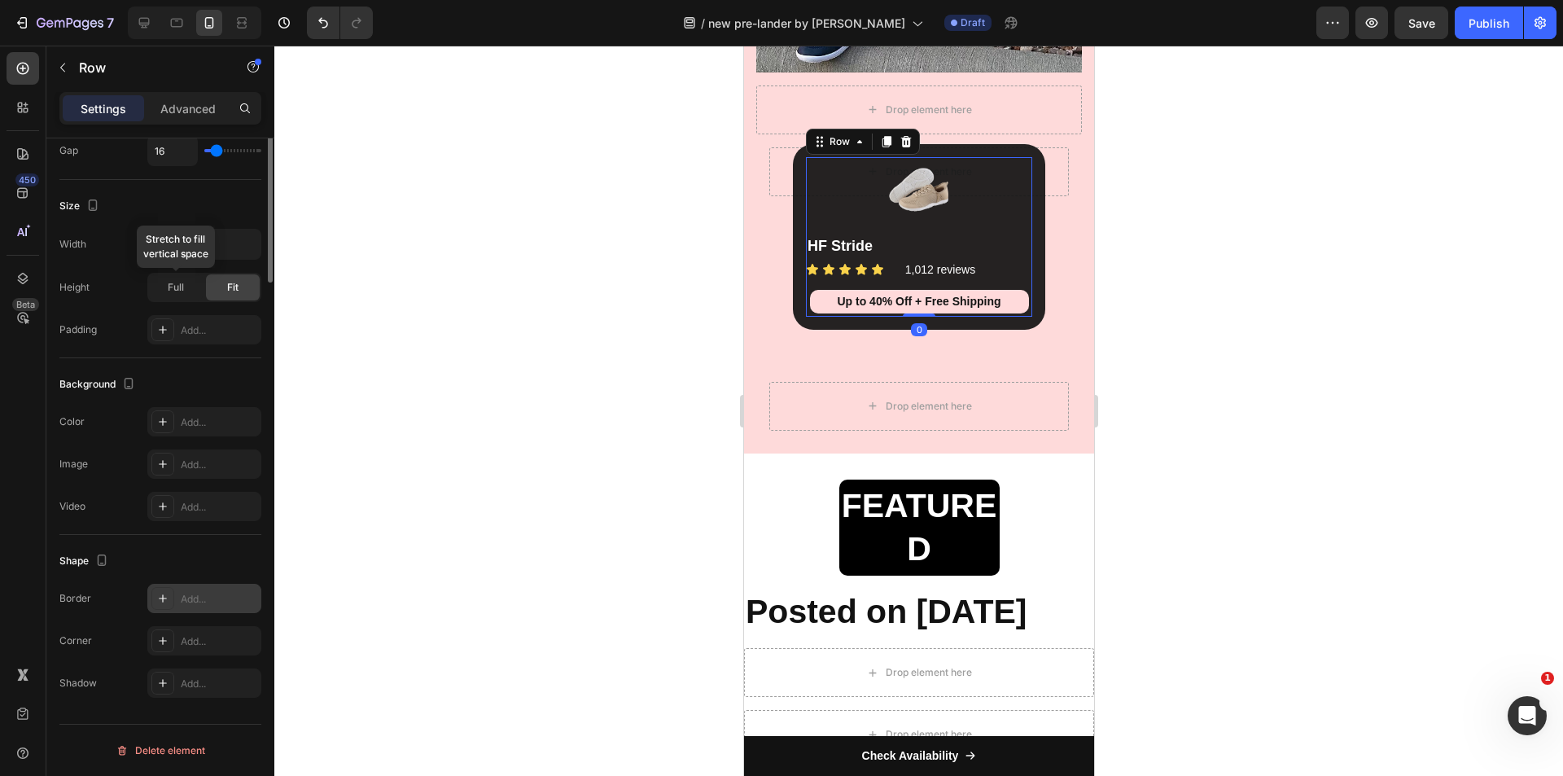
scroll to position [0, 0]
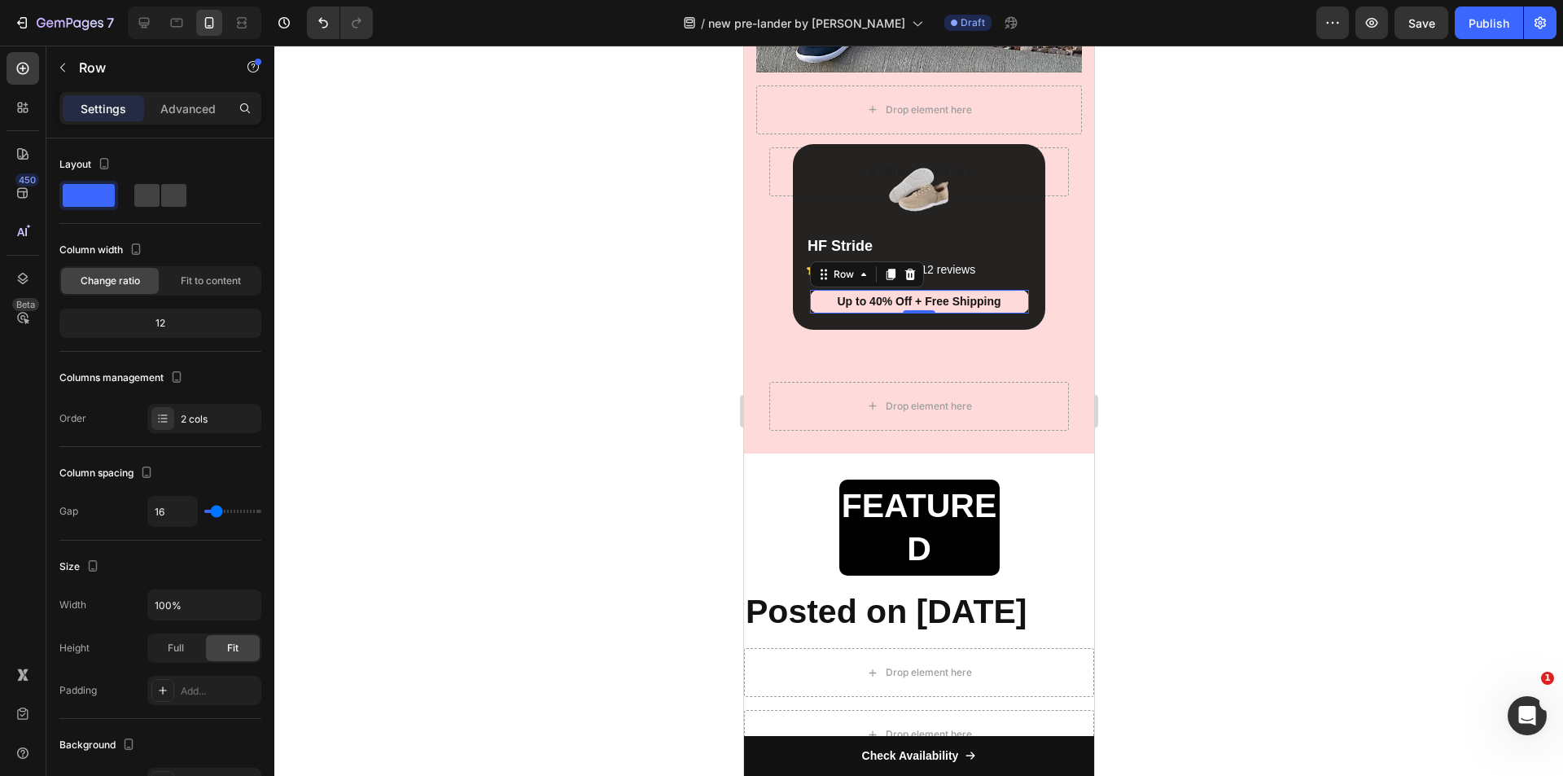
click at [809, 300] on div "Up to 40% Off + Free Shipping Heading Row 0" at bounding box center [918, 301] width 219 height 23
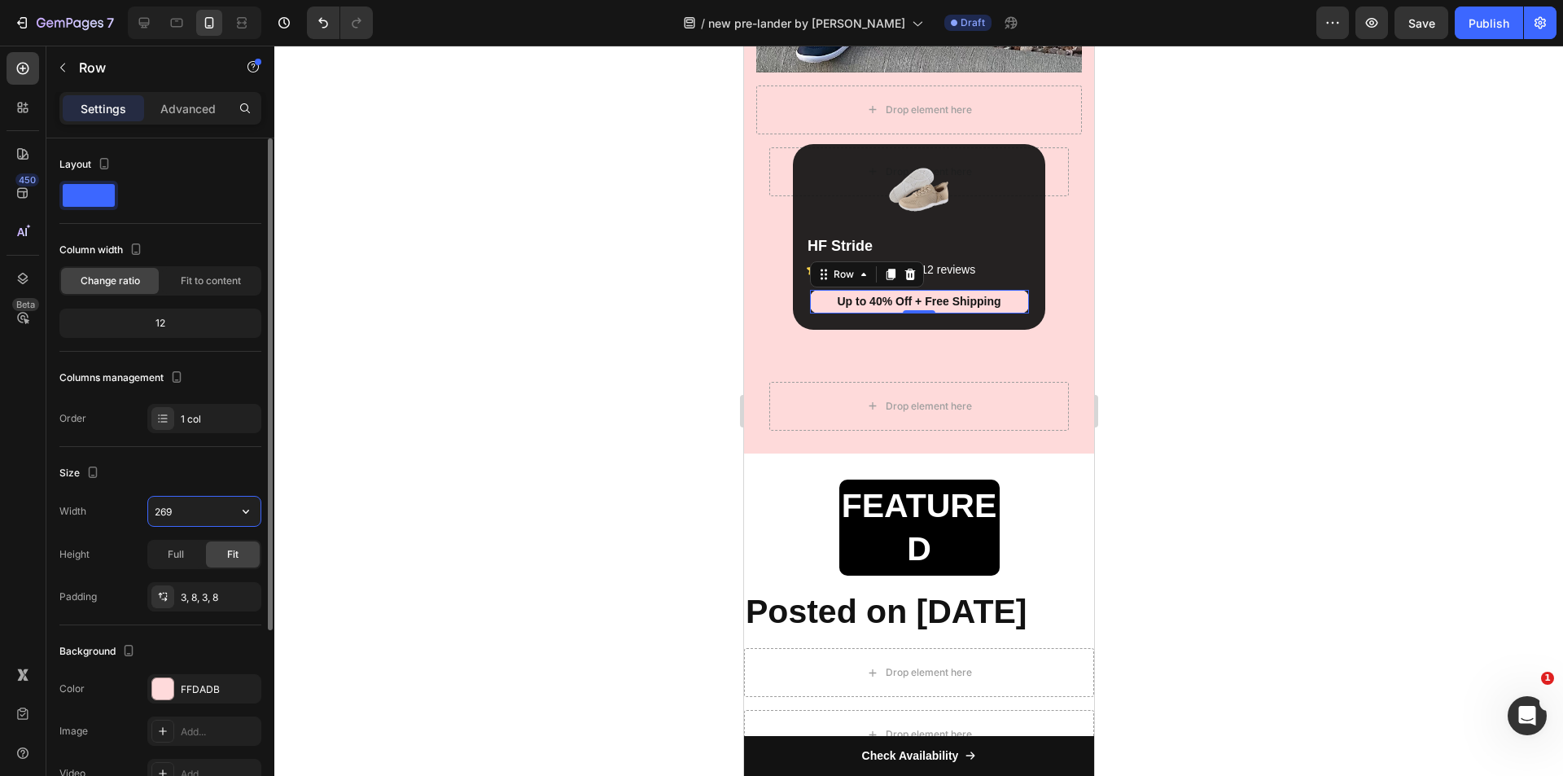
click at [175, 498] on input "269" at bounding box center [204, 510] width 112 height 29
type input "246"
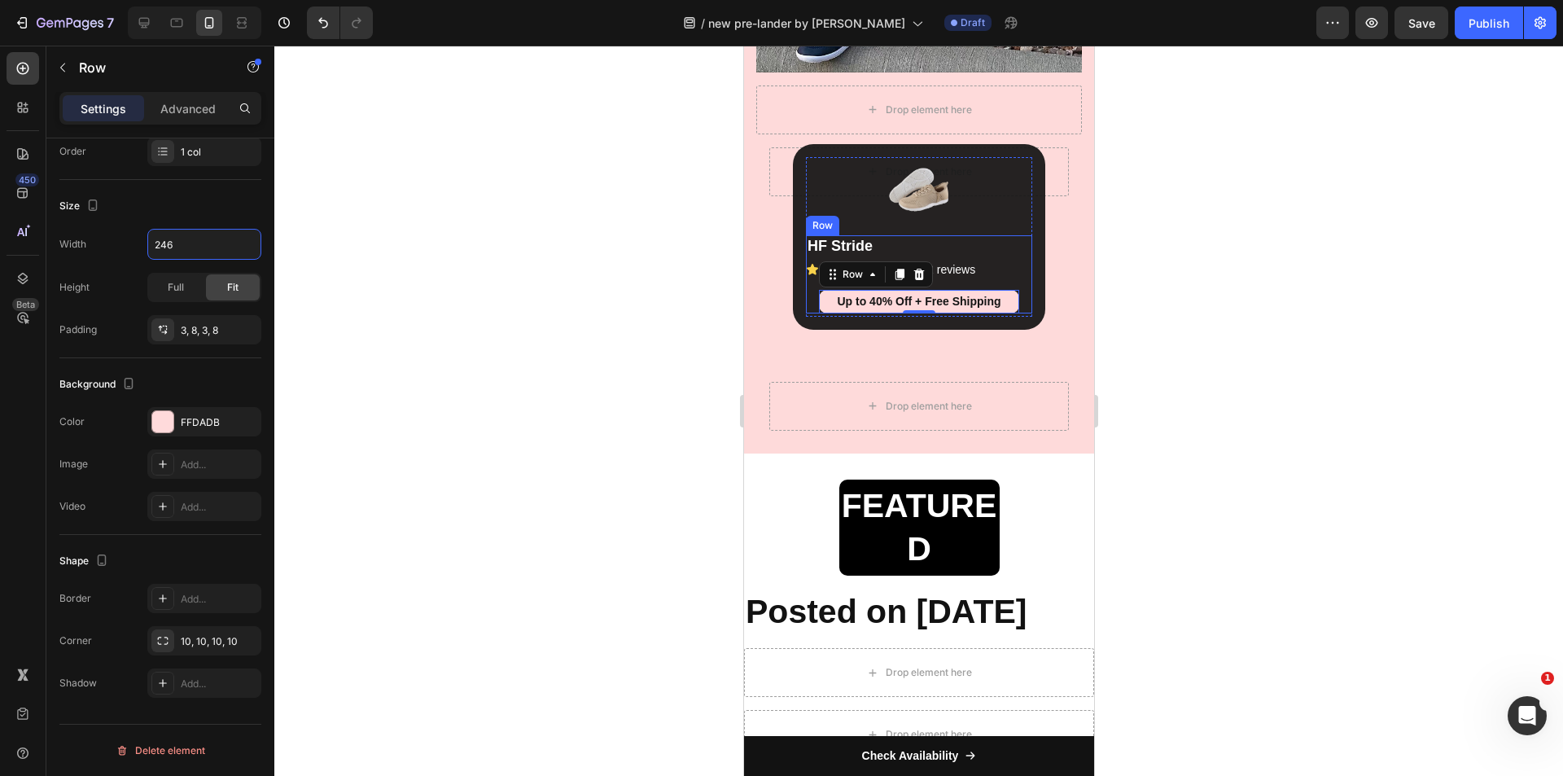
click at [1016, 293] on div "HF Stride Heading Icon Icon Icon Icon Icon Icon List 1,012 reviews Heading Row …" at bounding box center [918, 274] width 226 height 78
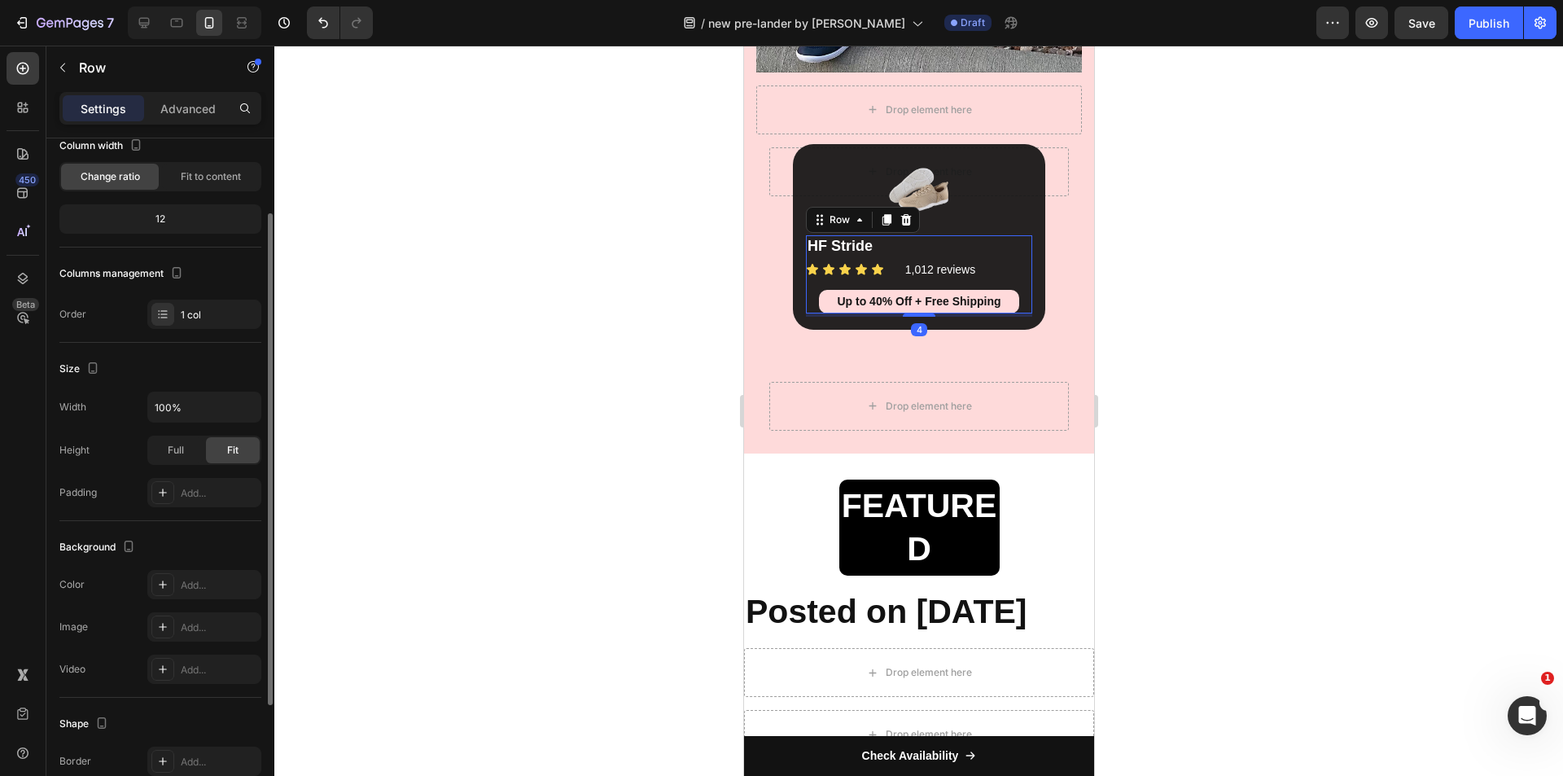
scroll to position [0, 0]
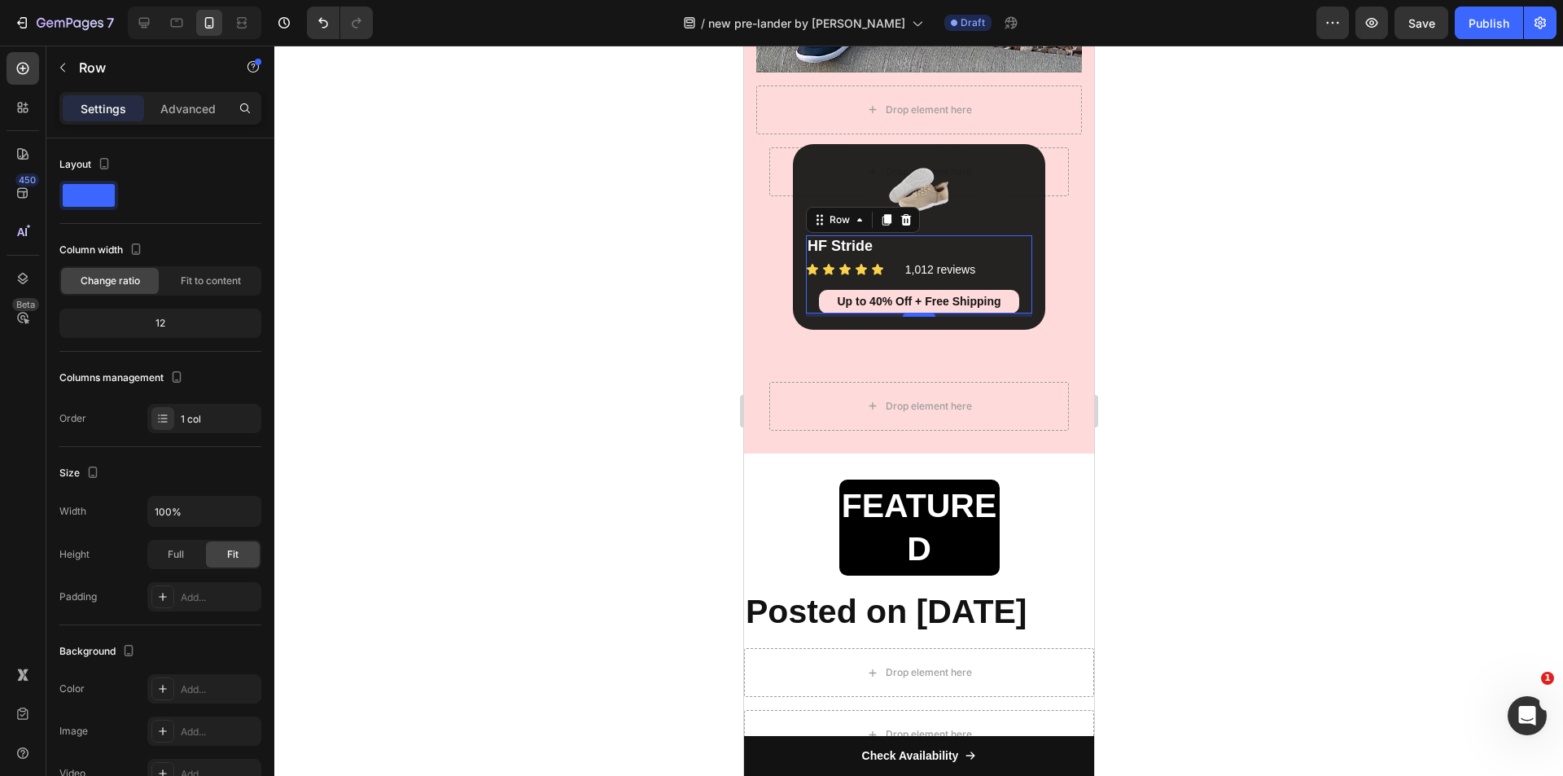
click at [805, 296] on div "HF Stride Heading Icon Icon Icon Icon Icon Icon List 1,012 reviews Heading Row …" at bounding box center [918, 274] width 226 height 78
click at [805, 295] on div "HF Stride Heading Icon Icon Icon Icon Icon Icon List 1,012 reviews Heading Row …" at bounding box center [918, 274] width 226 height 78
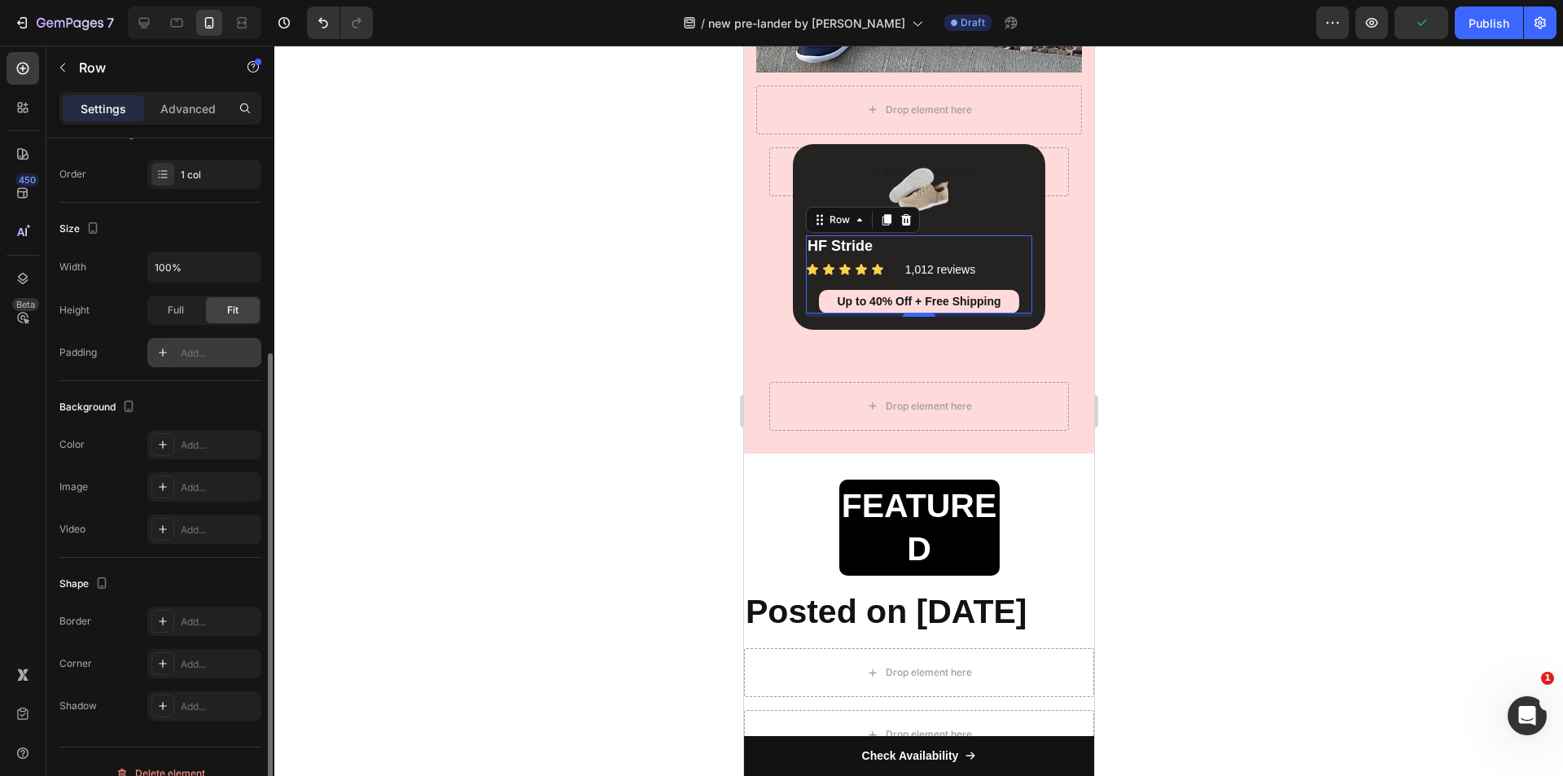
scroll to position [267, 0]
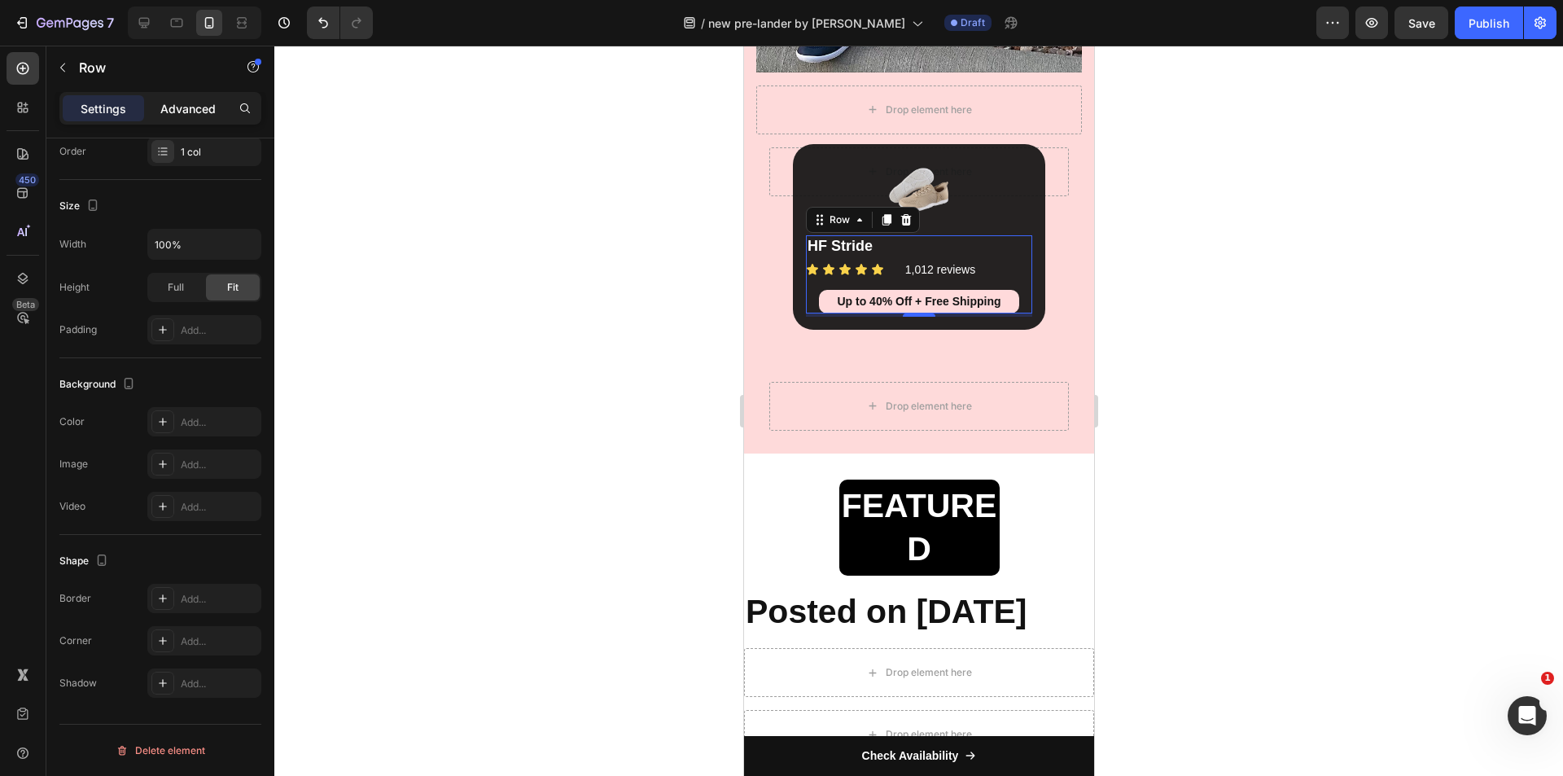
click at [197, 108] on p "Advanced" at bounding box center [187, 108] width 55 height 17
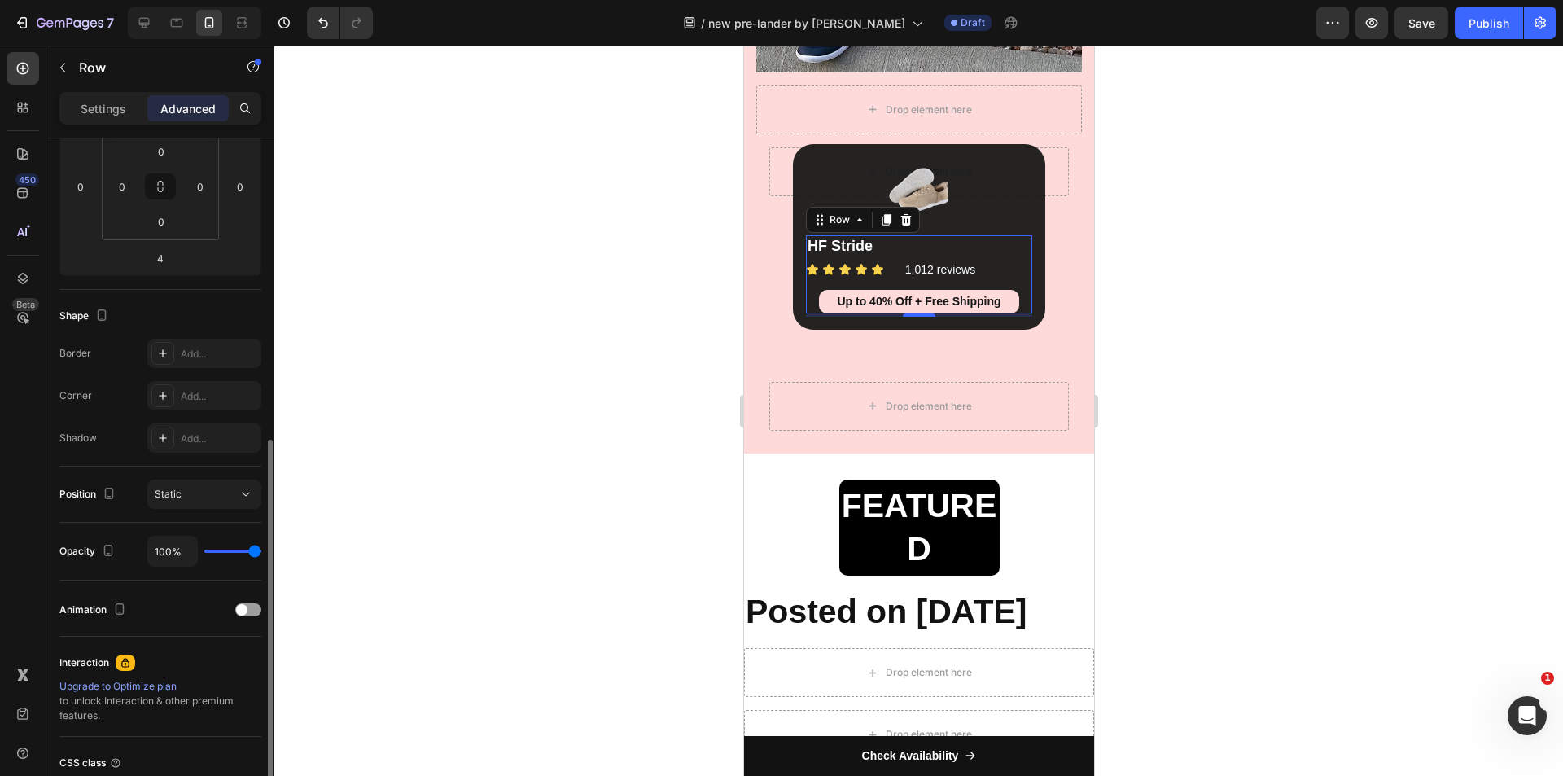
scroll to position [402, 0]
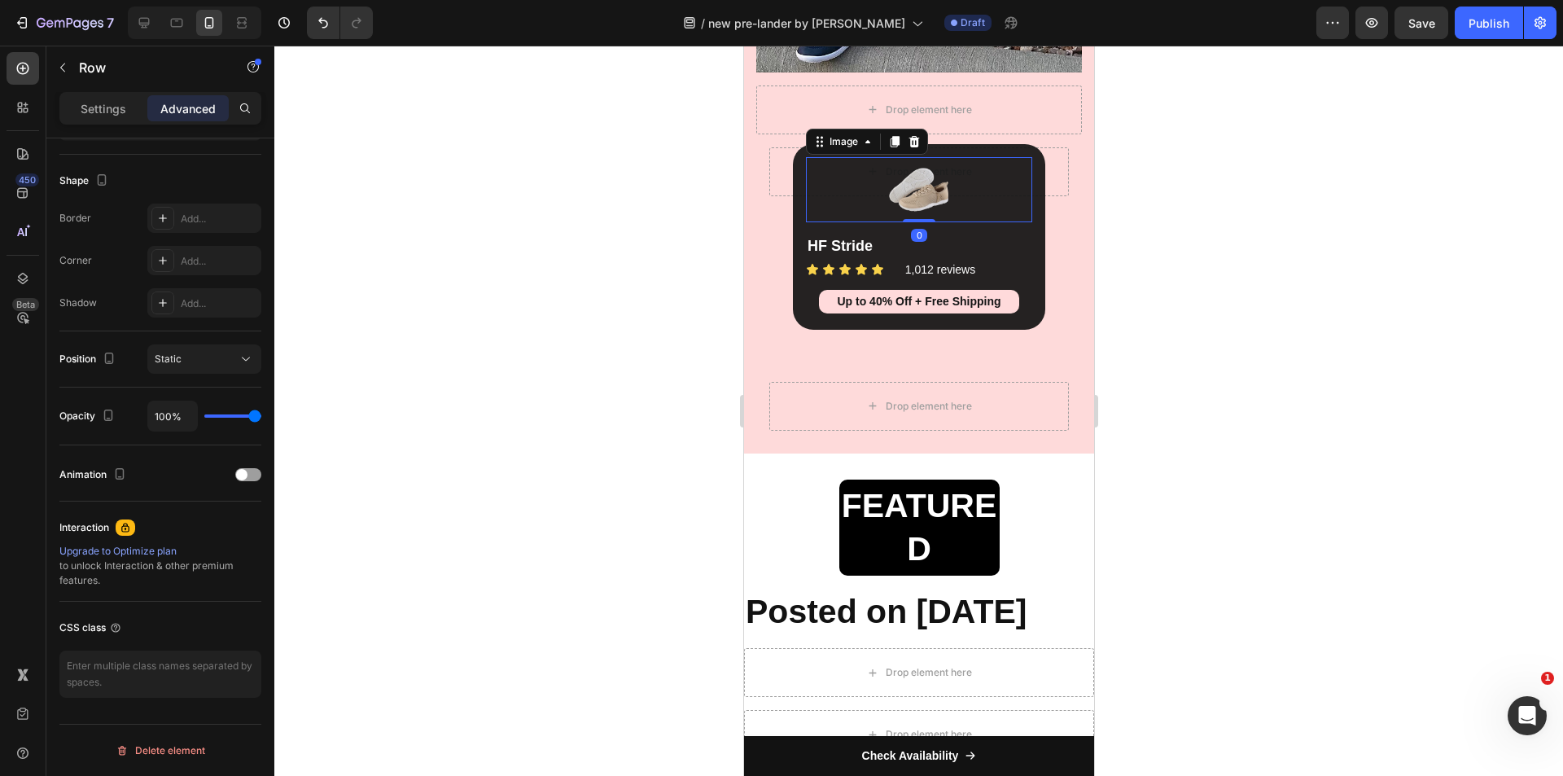
click at [1014, 197] on div at bounding box center [918, 189] width 226 height 65
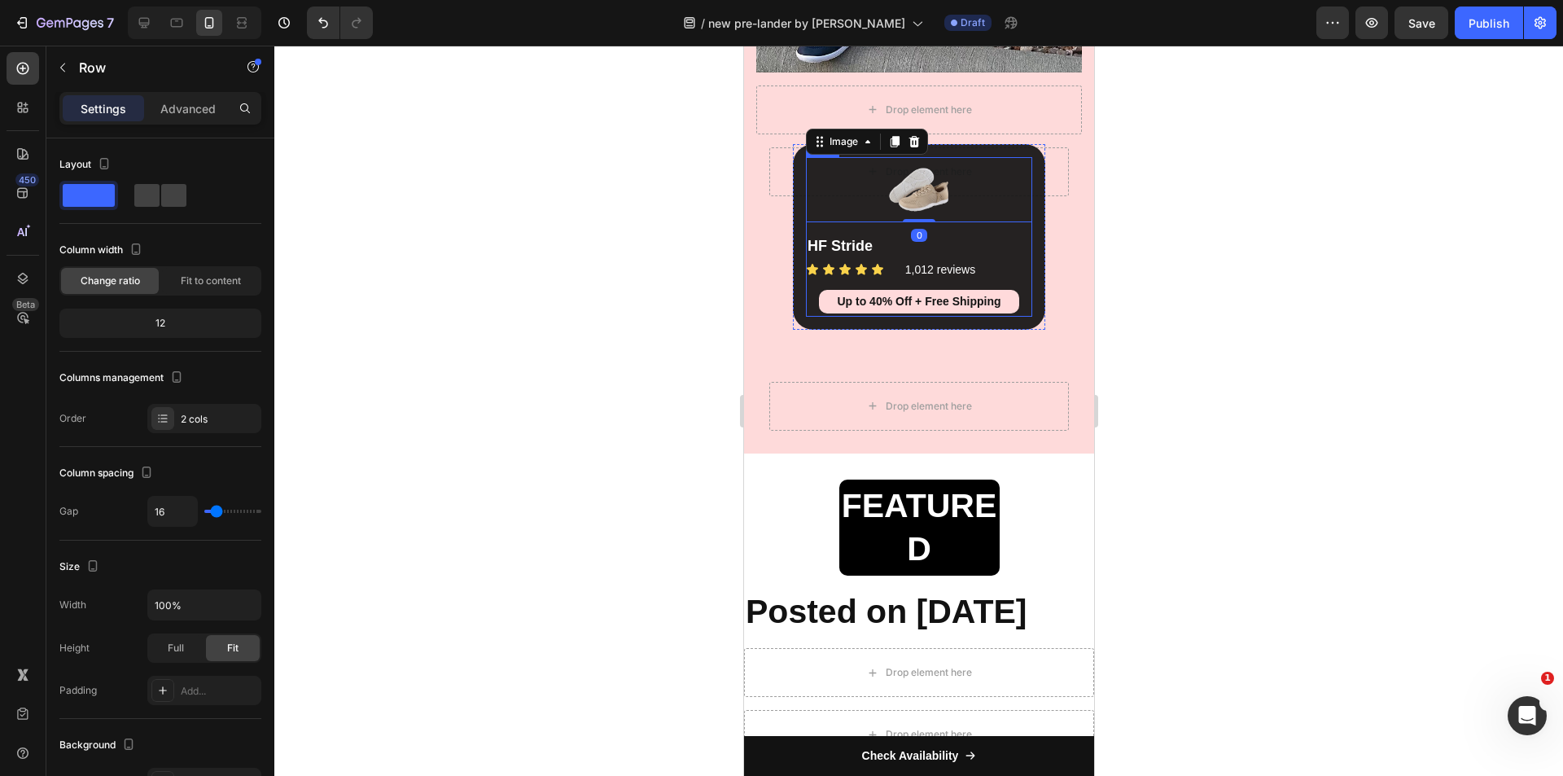
click at [1021, 230] on div "Image 0 HF Stride Heading Icon Icon Icon Icon Icon Icon List 1,012 reviews Head…" at bounding box center [918, 237] width 226 height 160
click at [171, 199] on span at bounding box center [173, 195] width 25 height 23
type input "12"
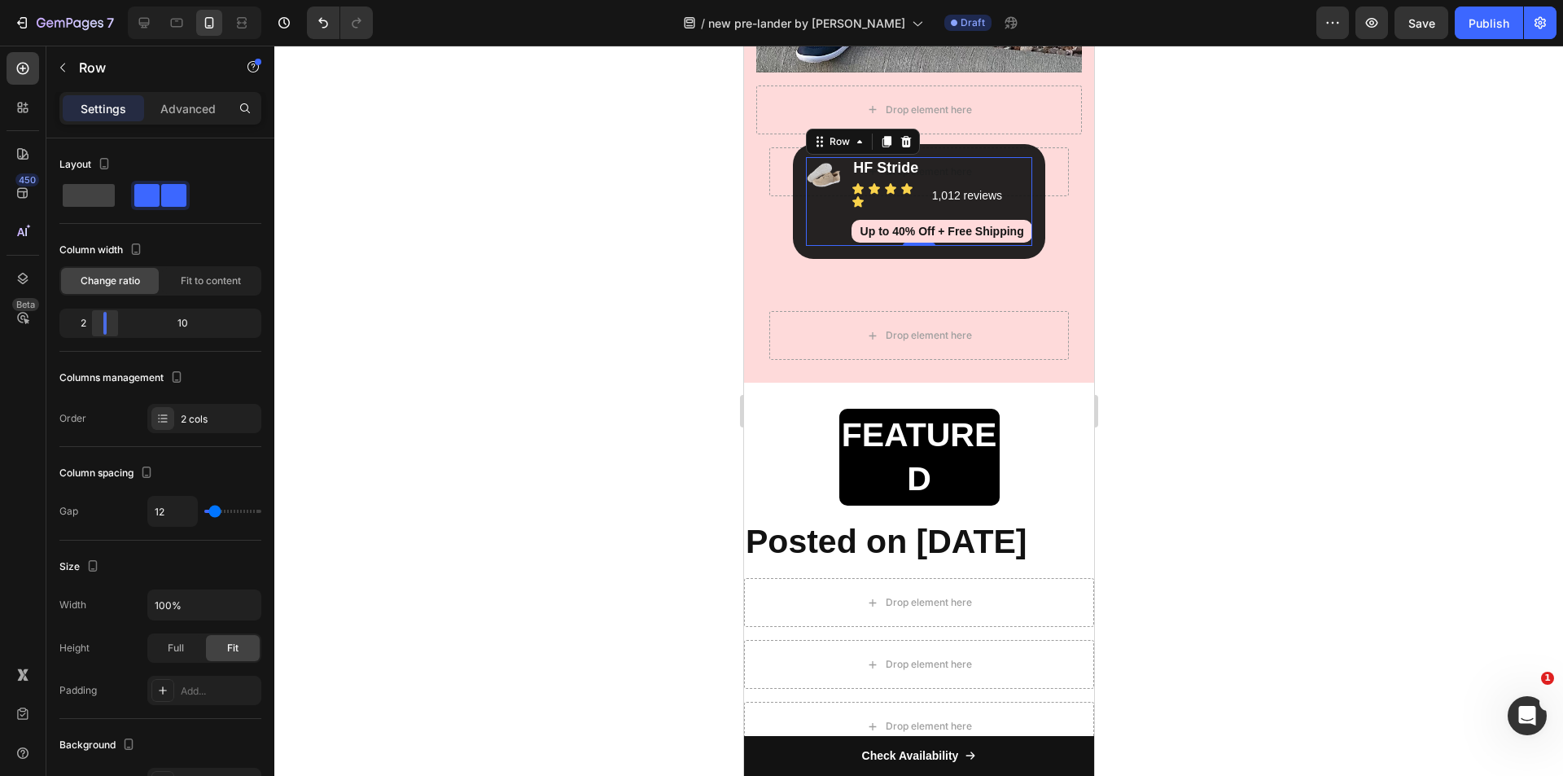
drag, startPoint x: 162, startPoint y: 327, endPoint x: 100, endPoint y: 331, distance: 62.0
click at [100, 331] on div at bounding box center [104, 323] width 29 height 23
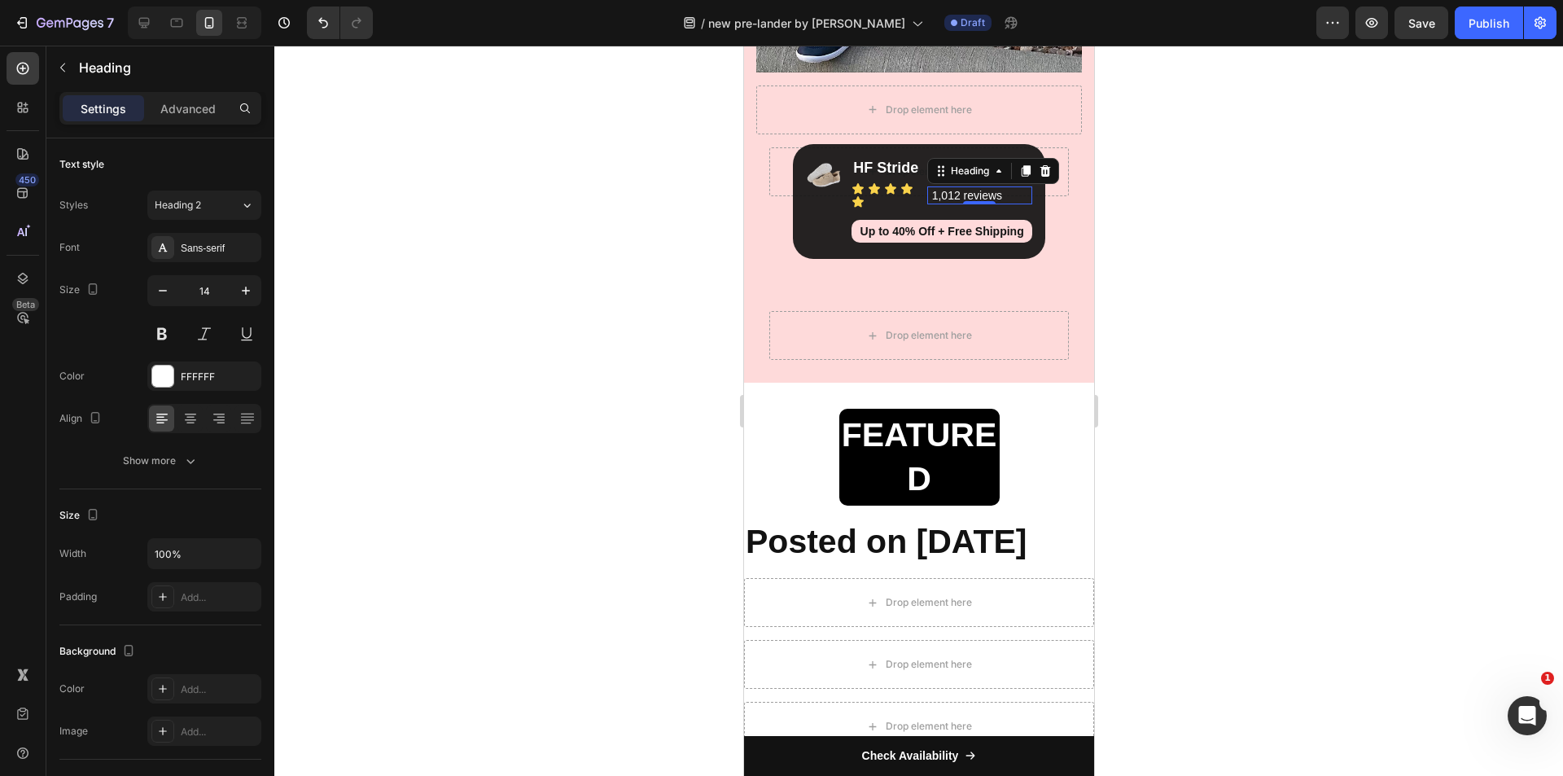
click at [926, 192] on div "1,012 reviews Heading 0" at bounding box center [978, 195] width 105 height 18
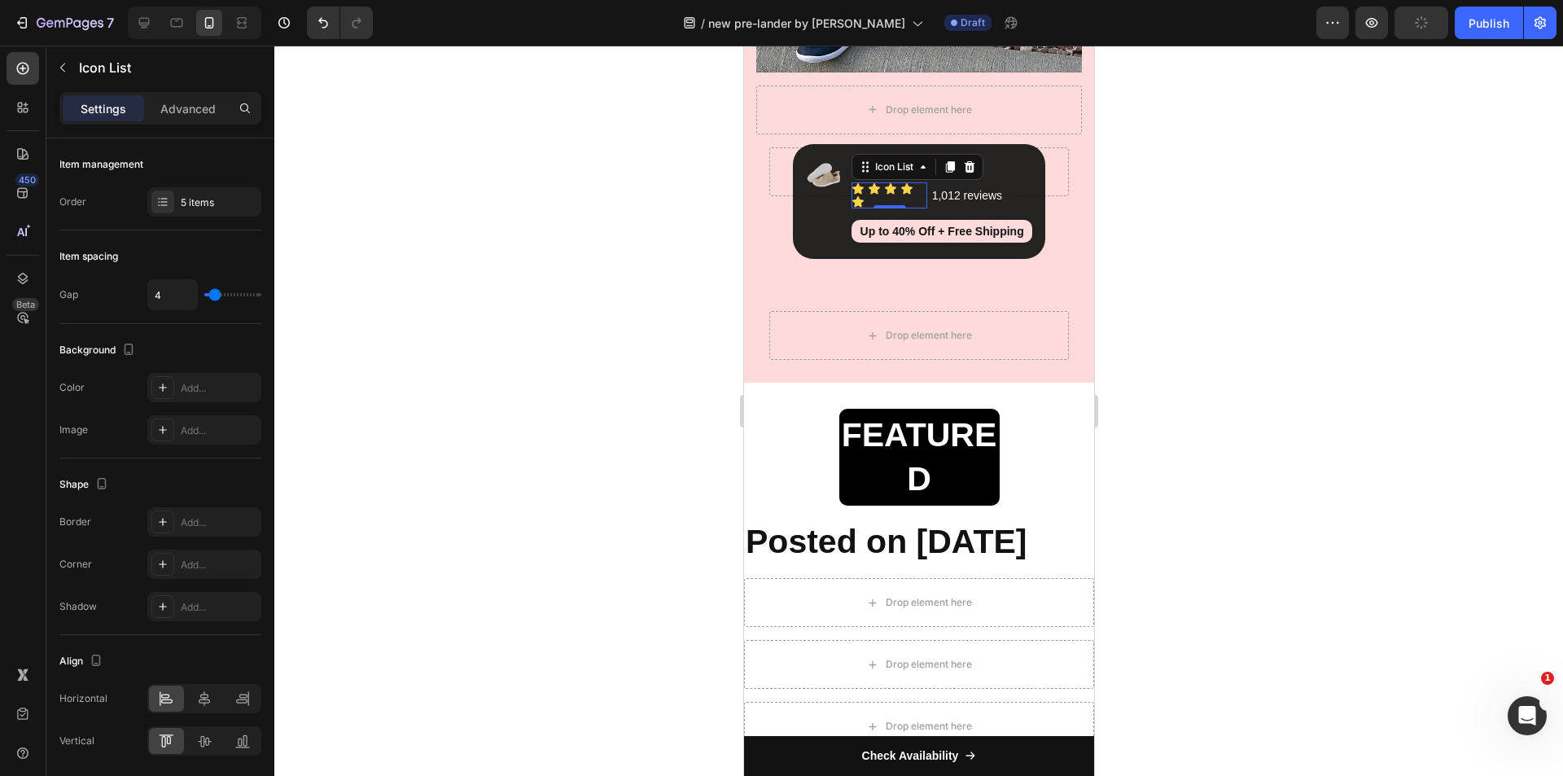
click at [910, 203] on div "Icon Icon Icon Icon Icon" at bounding box center [887, 195] width 75 height 26
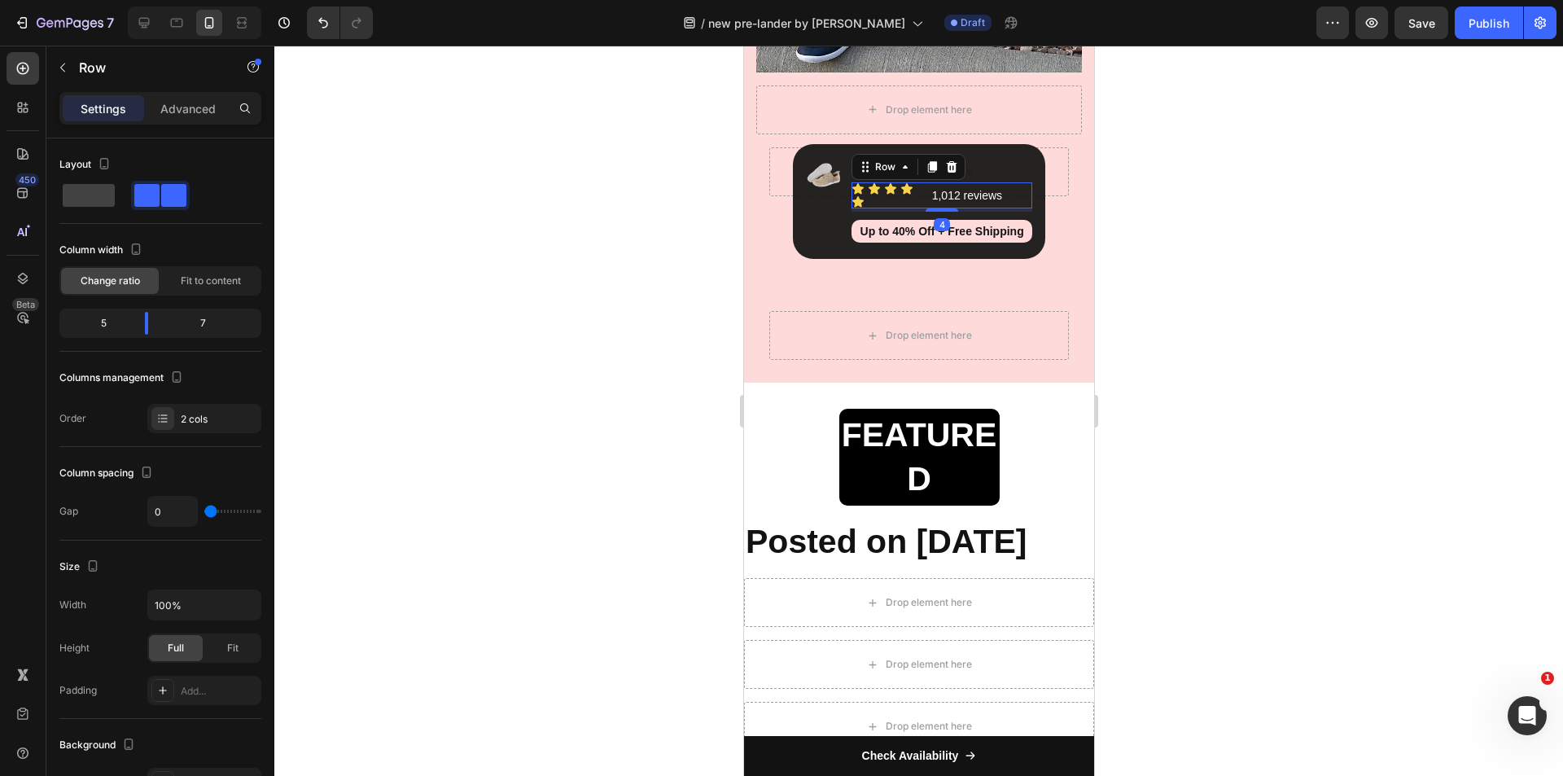
click at [1021, 207] on div "1,012 reviews Heading" at bounding box center [978, 195] width 105 height 26
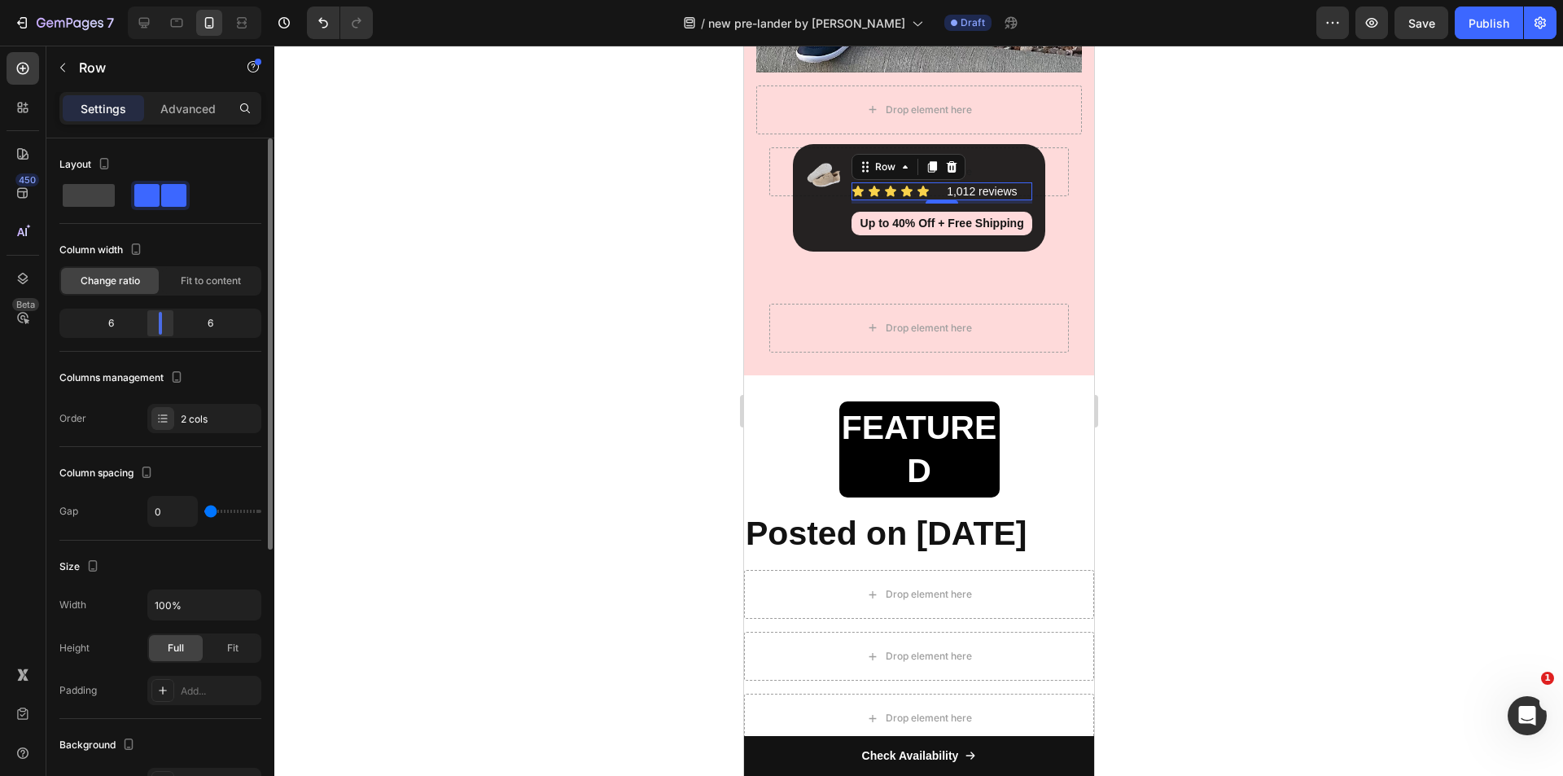
click at [155, 316] on div at bounding box center [160, 323] width 29 height 23
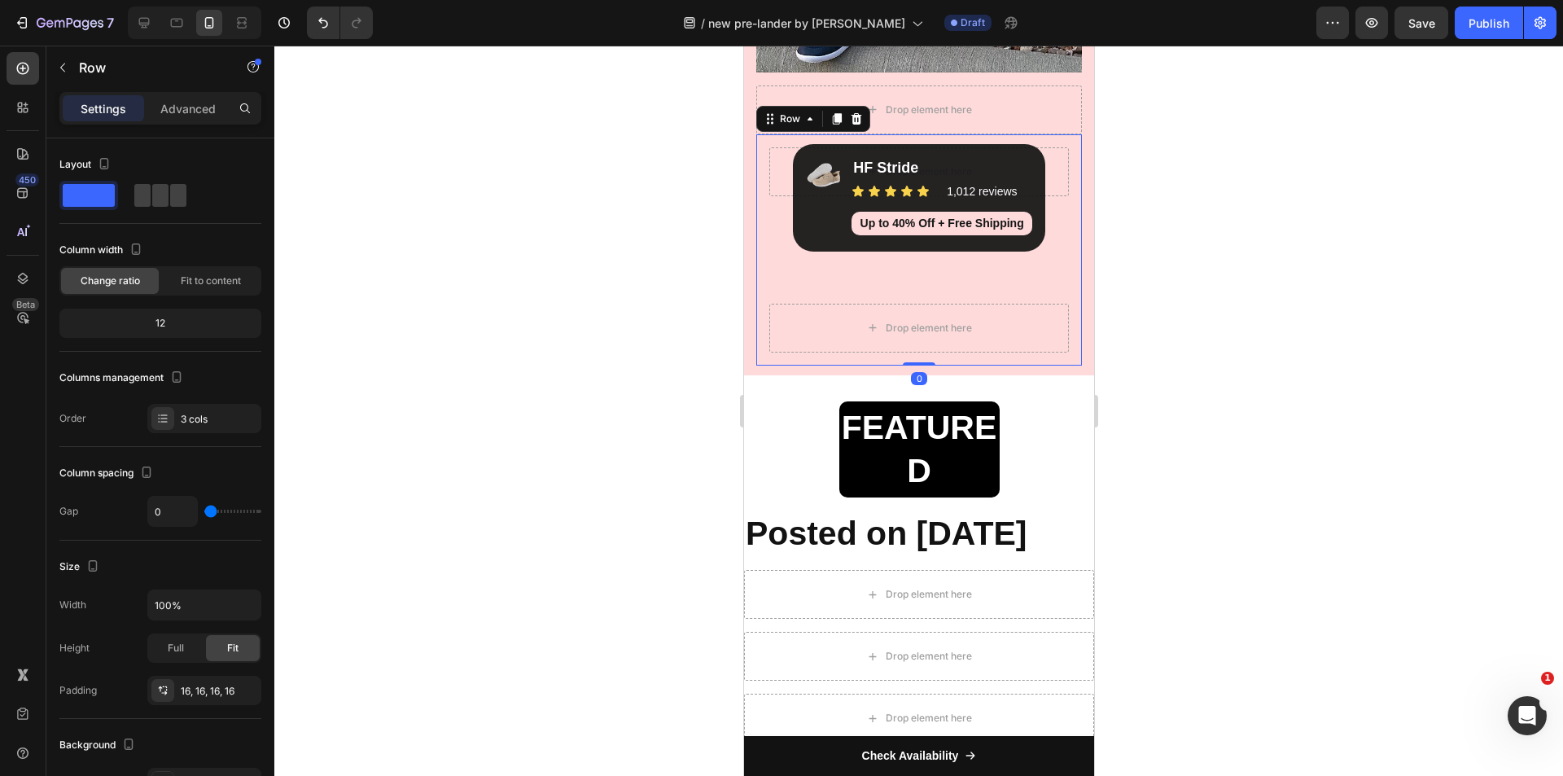
click at [1064, 264] on div "Drop element here Image HF Stride Heading Icon Icon Icon Icon Icon Icon List 1,…" at bounding box center [918, 249] width 326 height 231
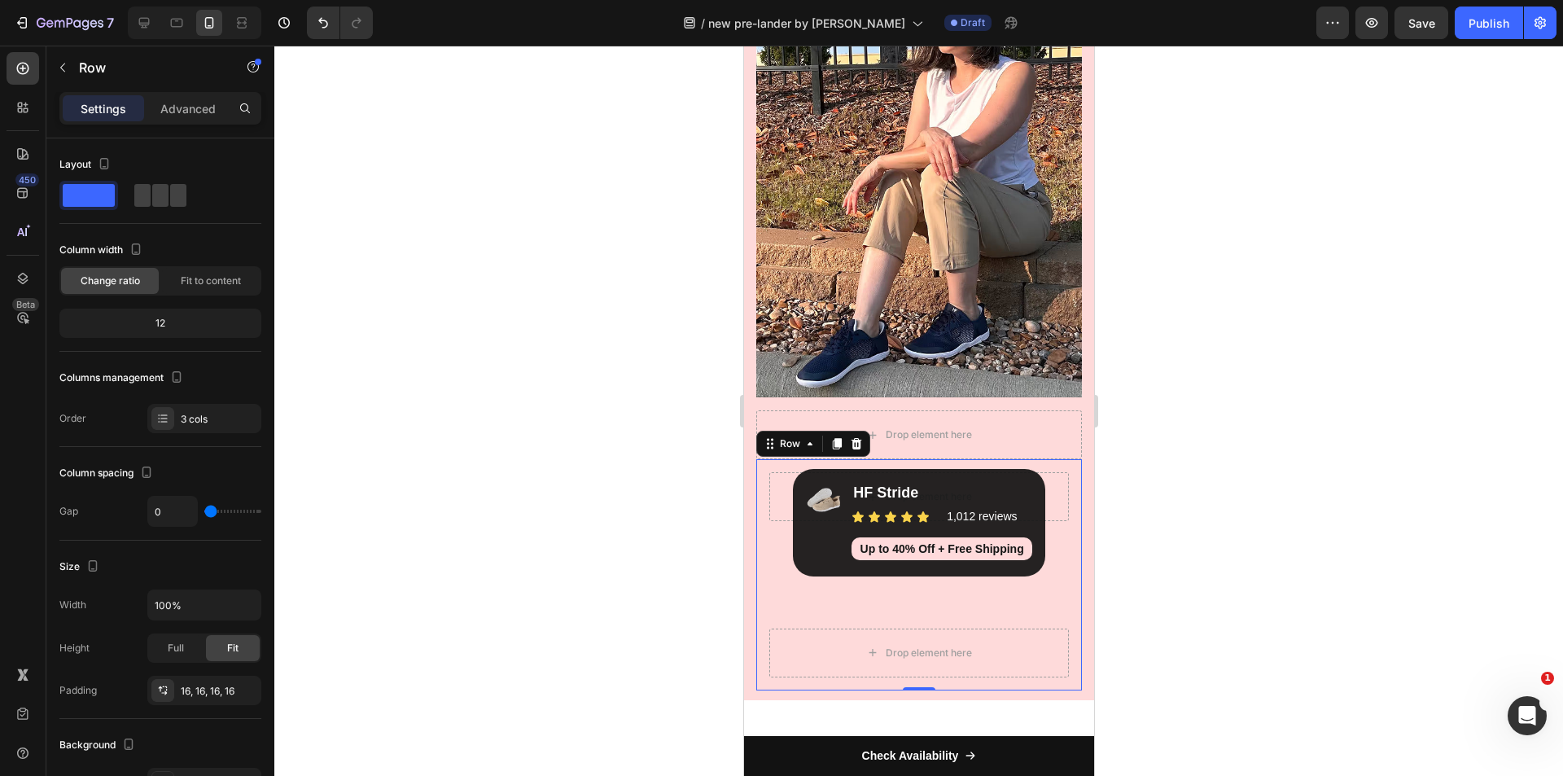
scroll to position [7, 0]
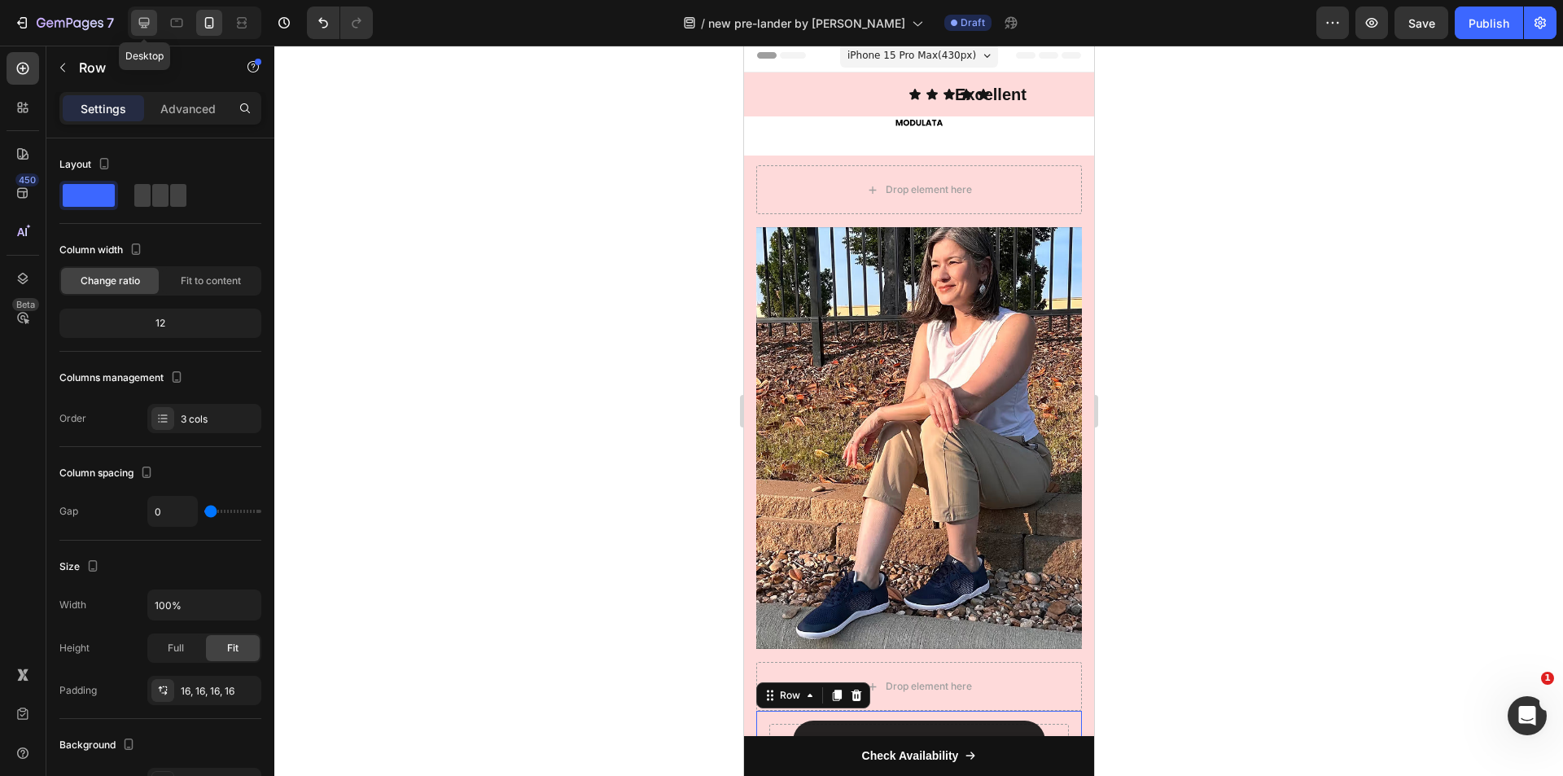
click at [144, 20] on icon at bounding box center [144, 23] width 16 height 16
type input "16"
type input "1200"
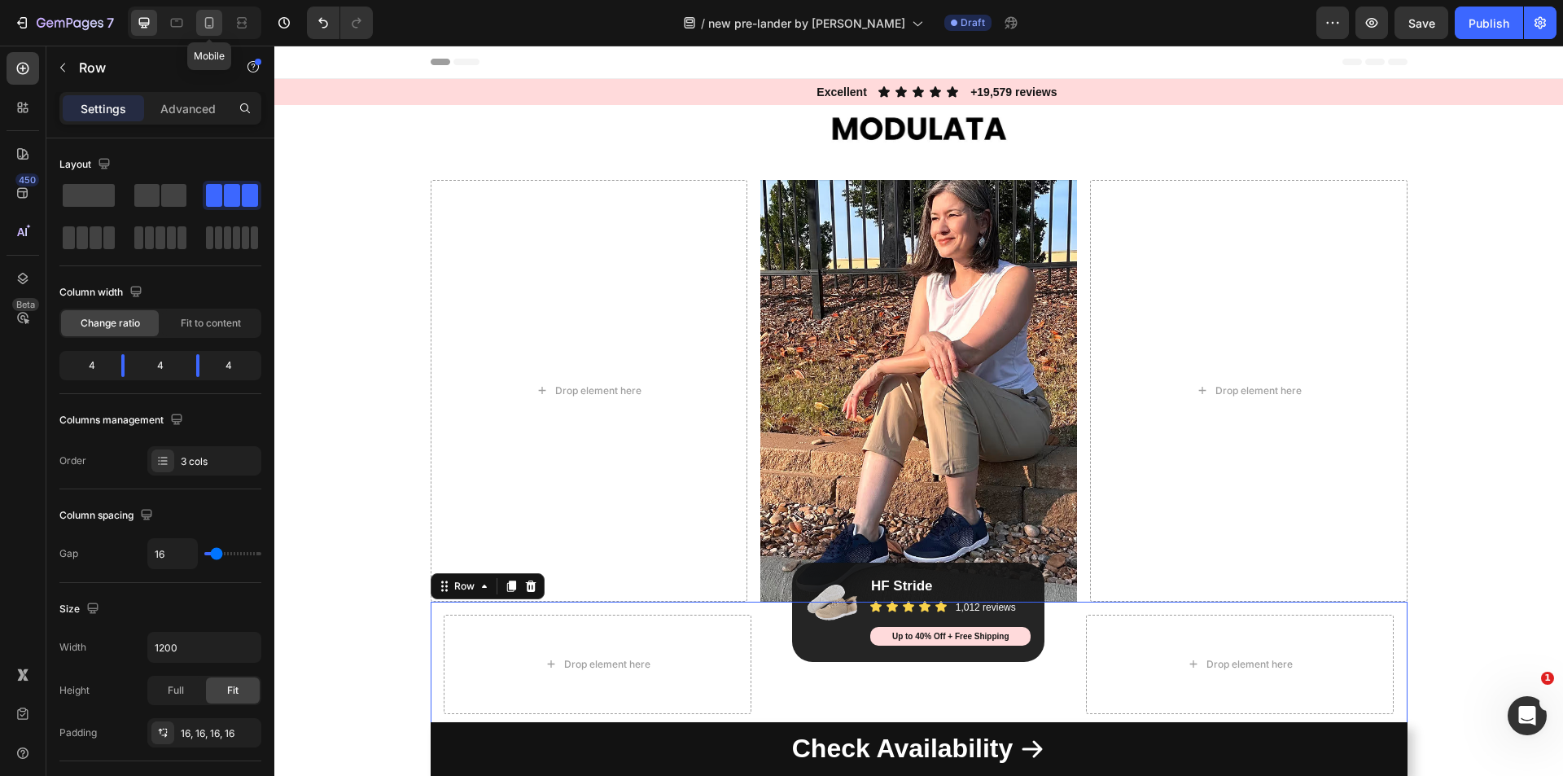
click at [208, 18] on icon at bounding box center [209, 22] width 9 height 11
type input "0"
type input "100%"
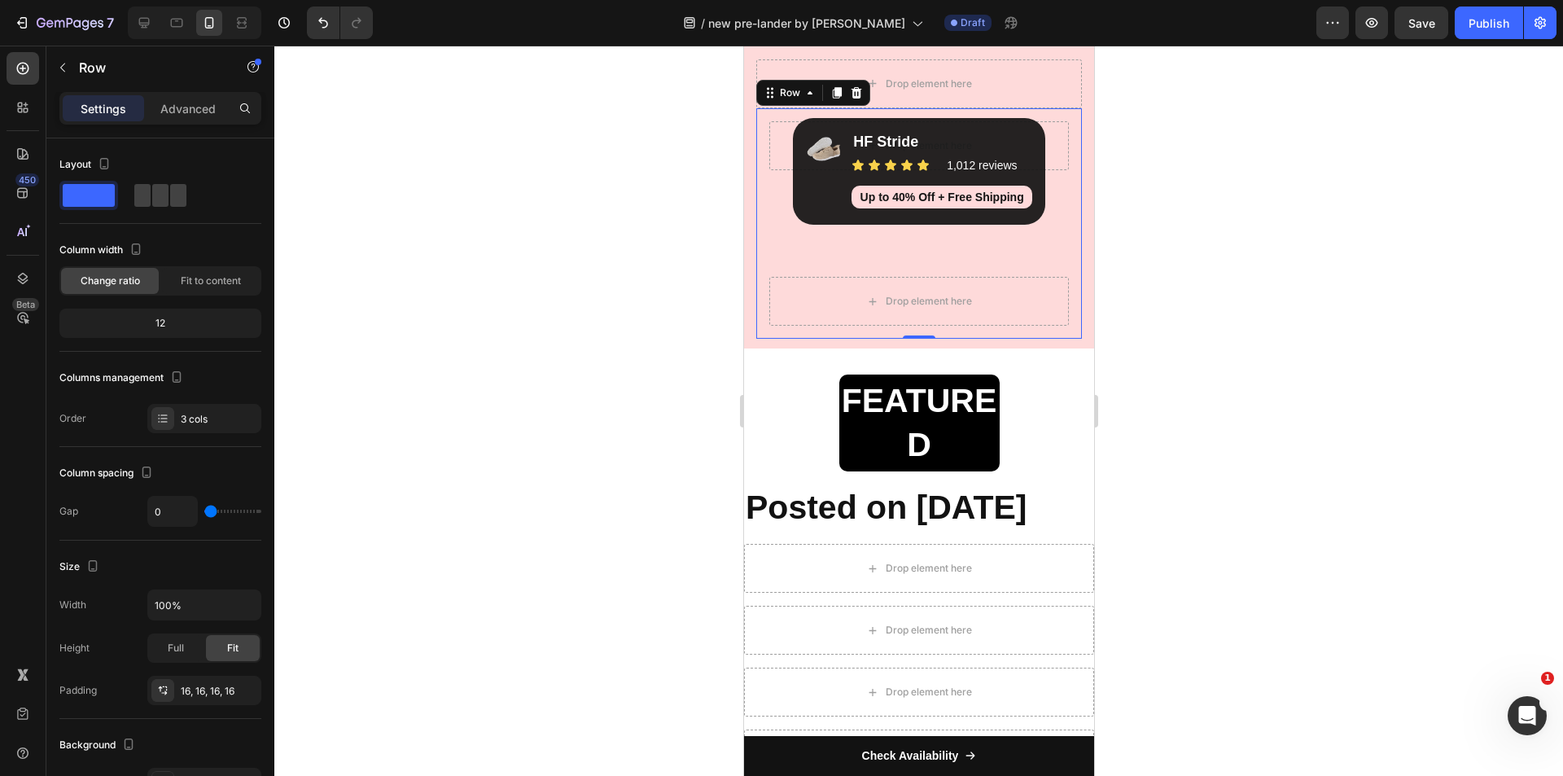
scroll to position [614, 0]
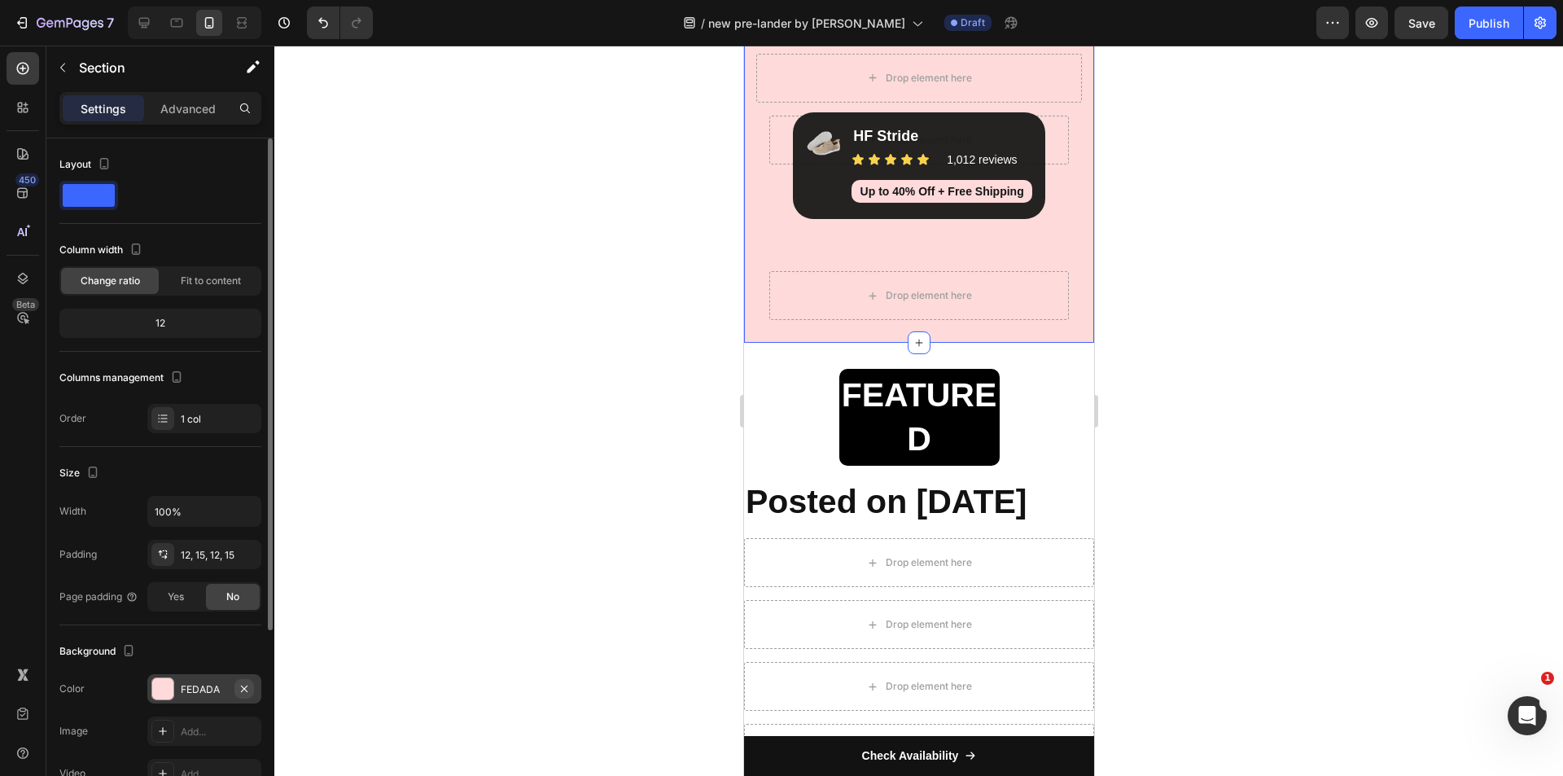
click at [238, 686] on icon "button" at bounding box center [244, 688] width 13 height 13
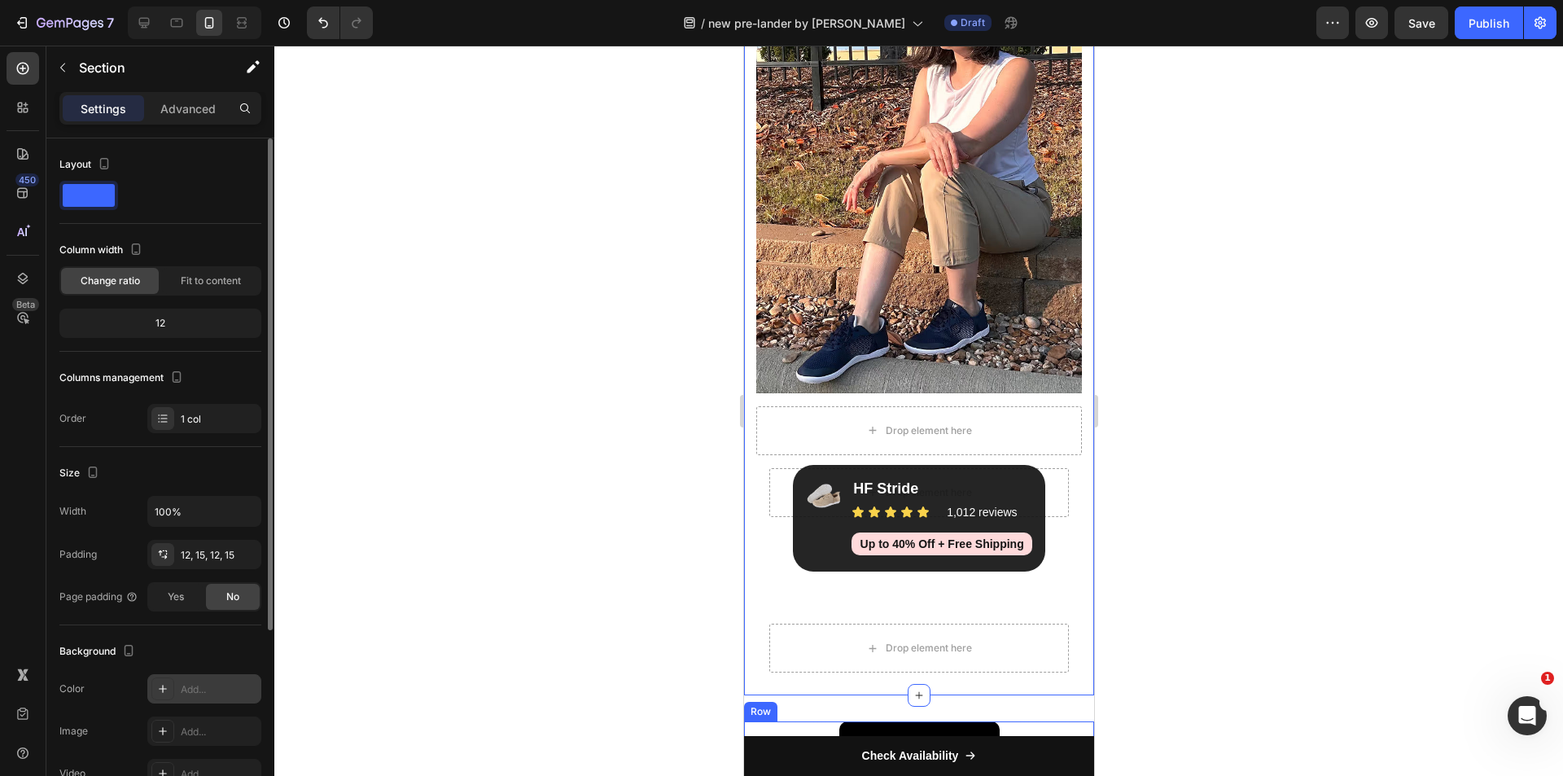
scroll to position [208, 0]
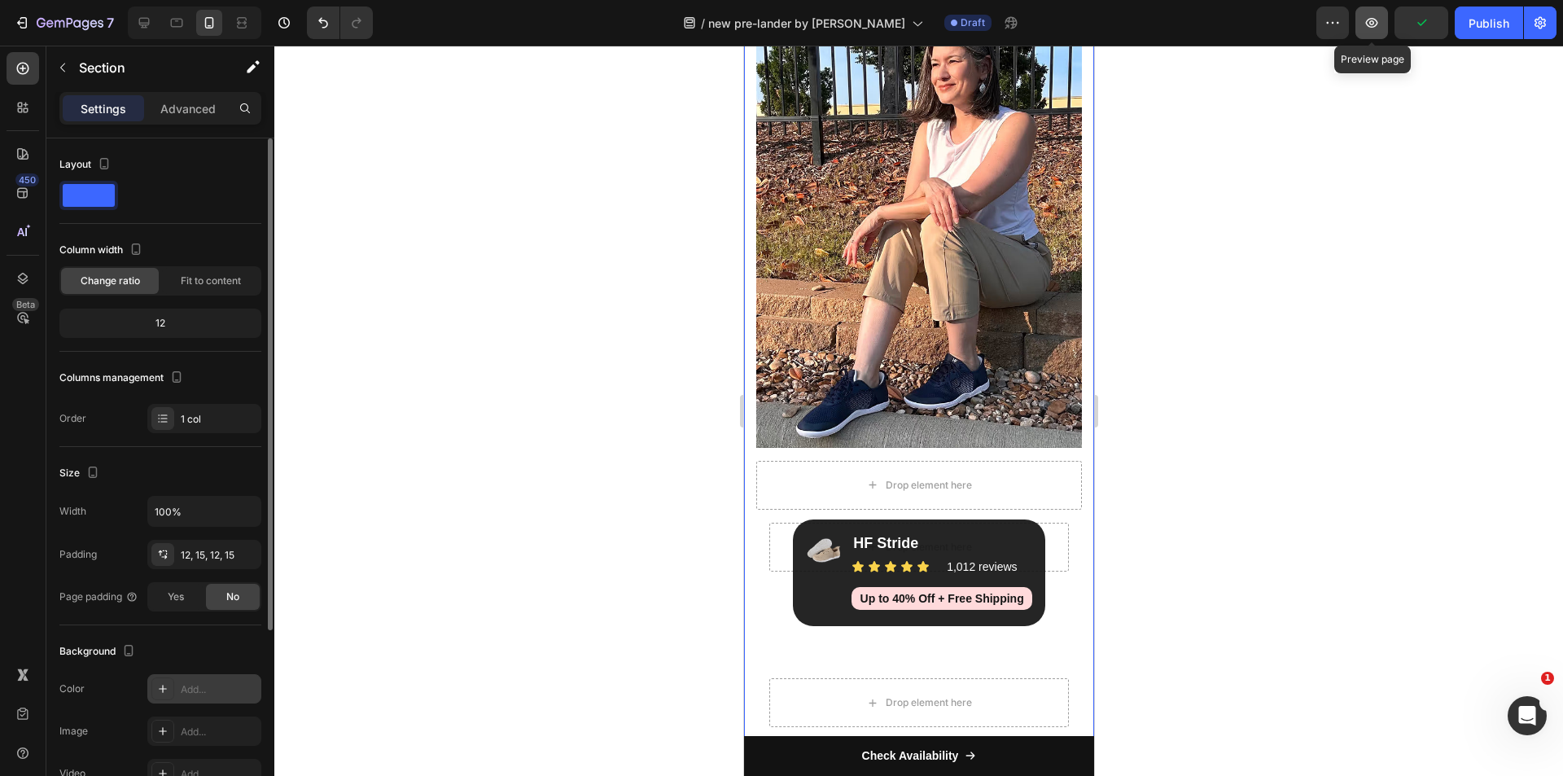
click at [1375, 18] on icon "button" at bounding box center [1371, 23] width 16 height 16
